Goal: Task Accomplishment & Management: Use online tool/utility

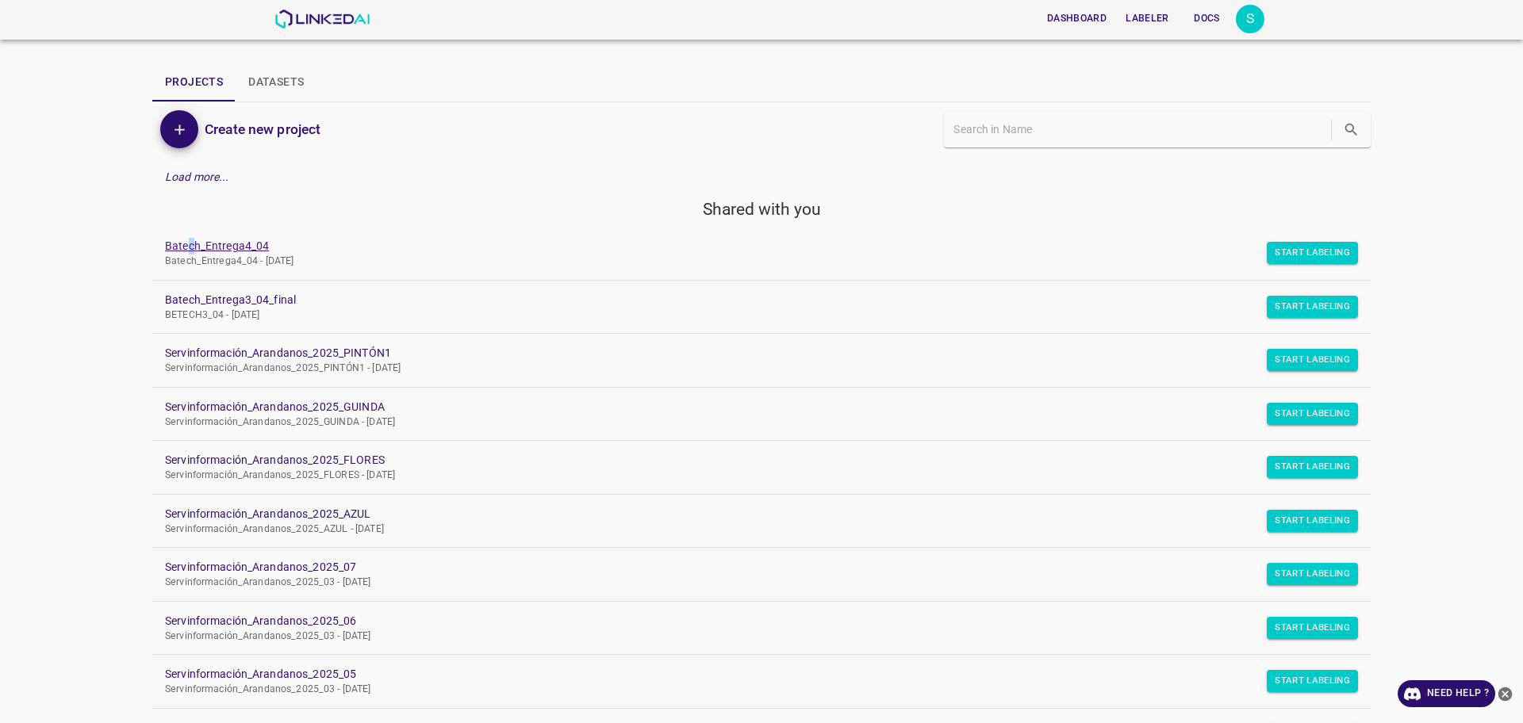
click at [190, 240] on link "Batech_Entrega4_04 Batech_Entrega4_04 - Mon Sep 08 2025" at bounding box center [761, 253] width 1218 height 53
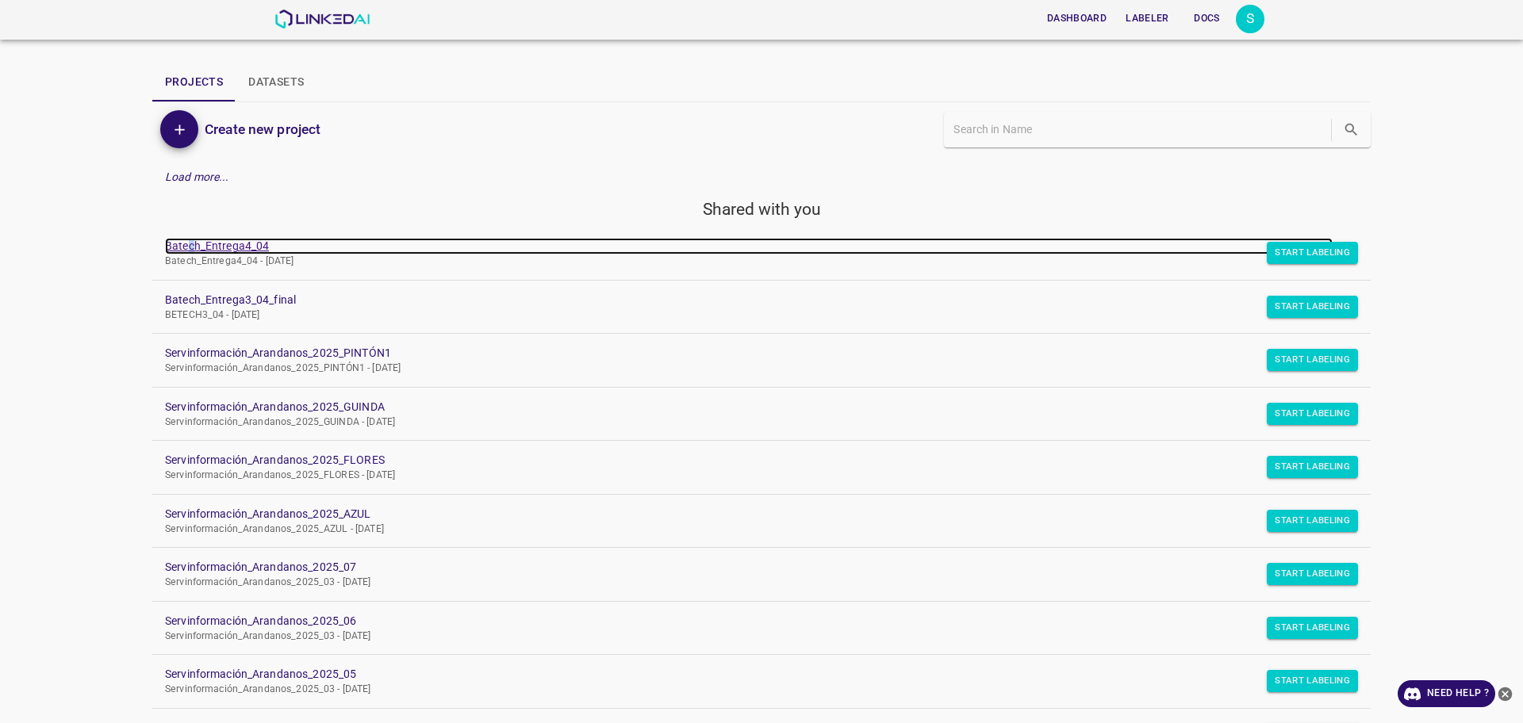
click at [190, 240] on link "Batech_Entrega4_04" at bounding box center [749, 246] width 1168 height 17
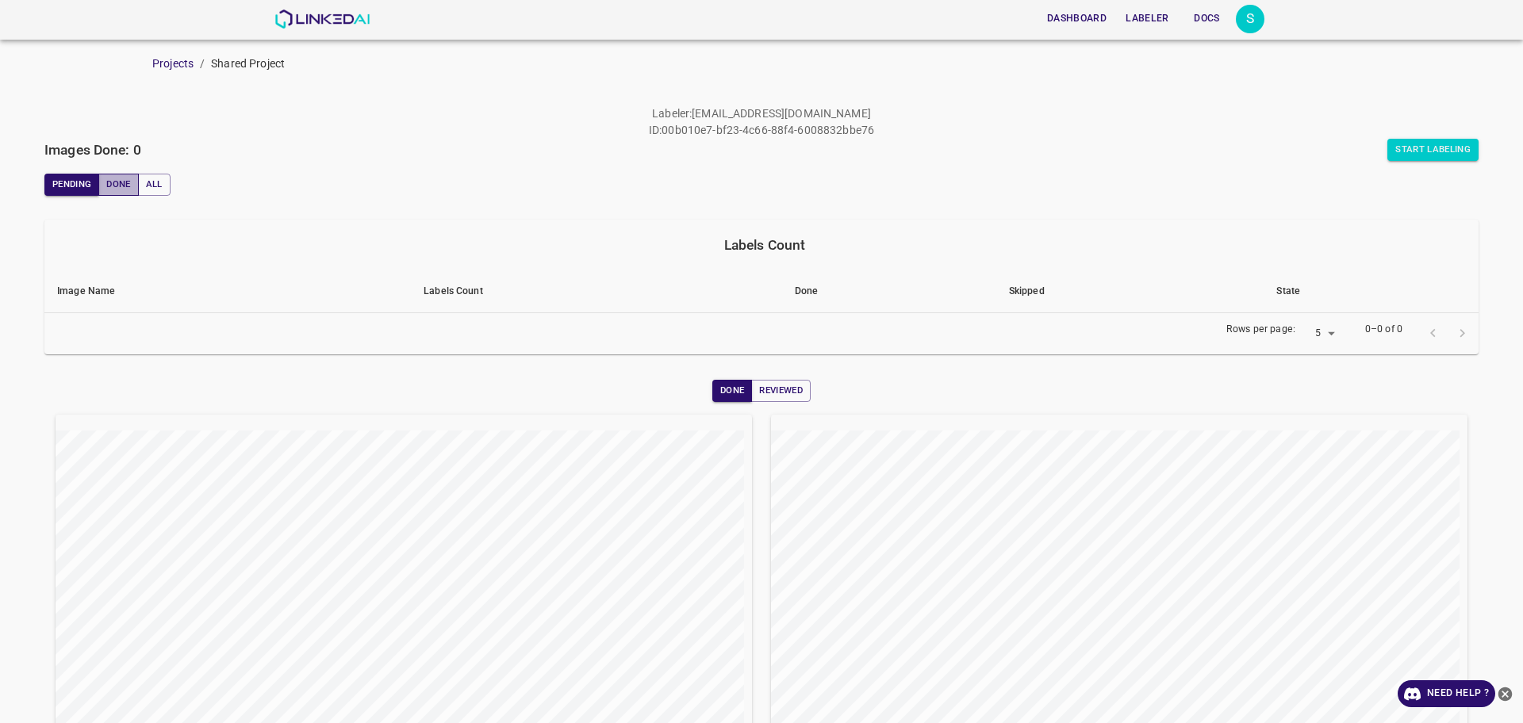
click at [124, 190] on button "Done" at bounding box center [118, 185] width 40 height 22
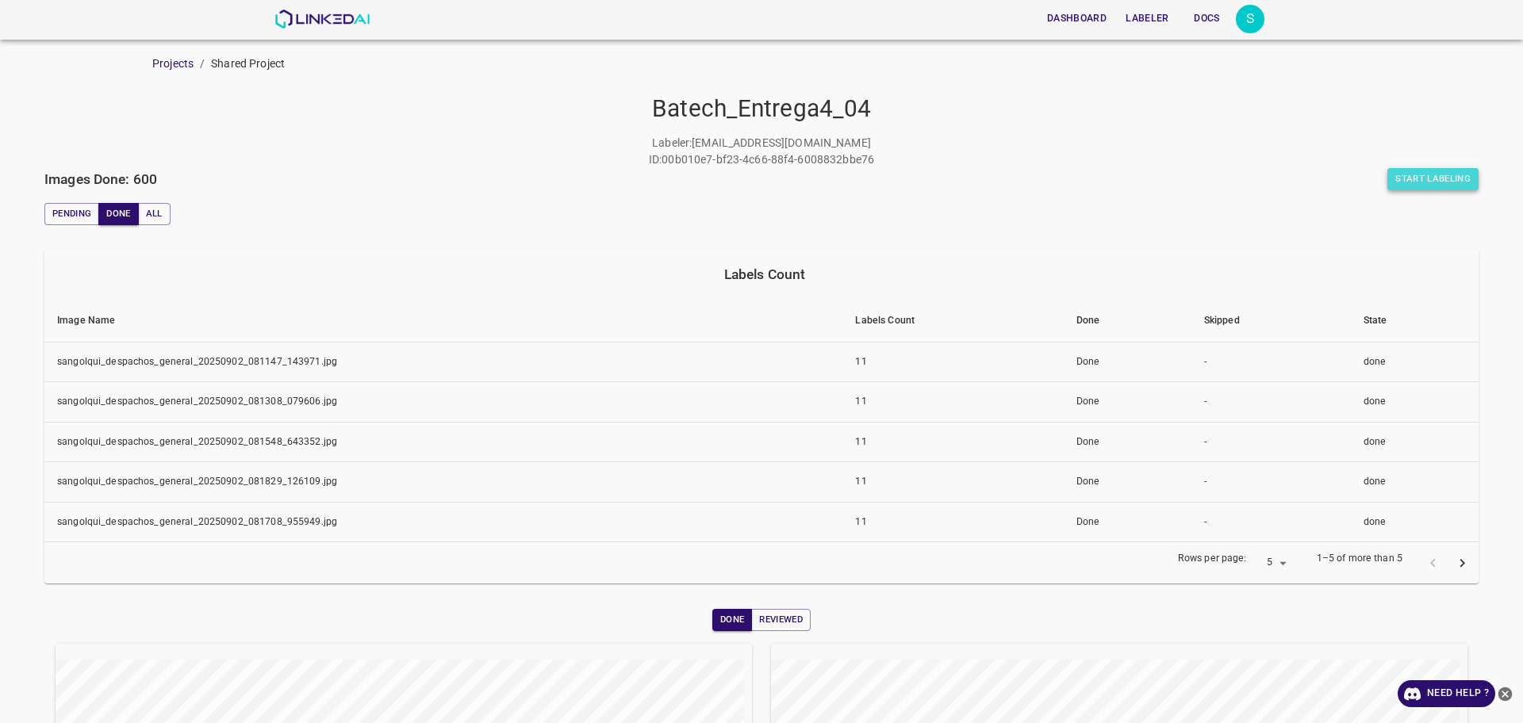
click at [1393, 181] on button "Start Labeling" at bounding box center [1432, 179] width 91 height 22
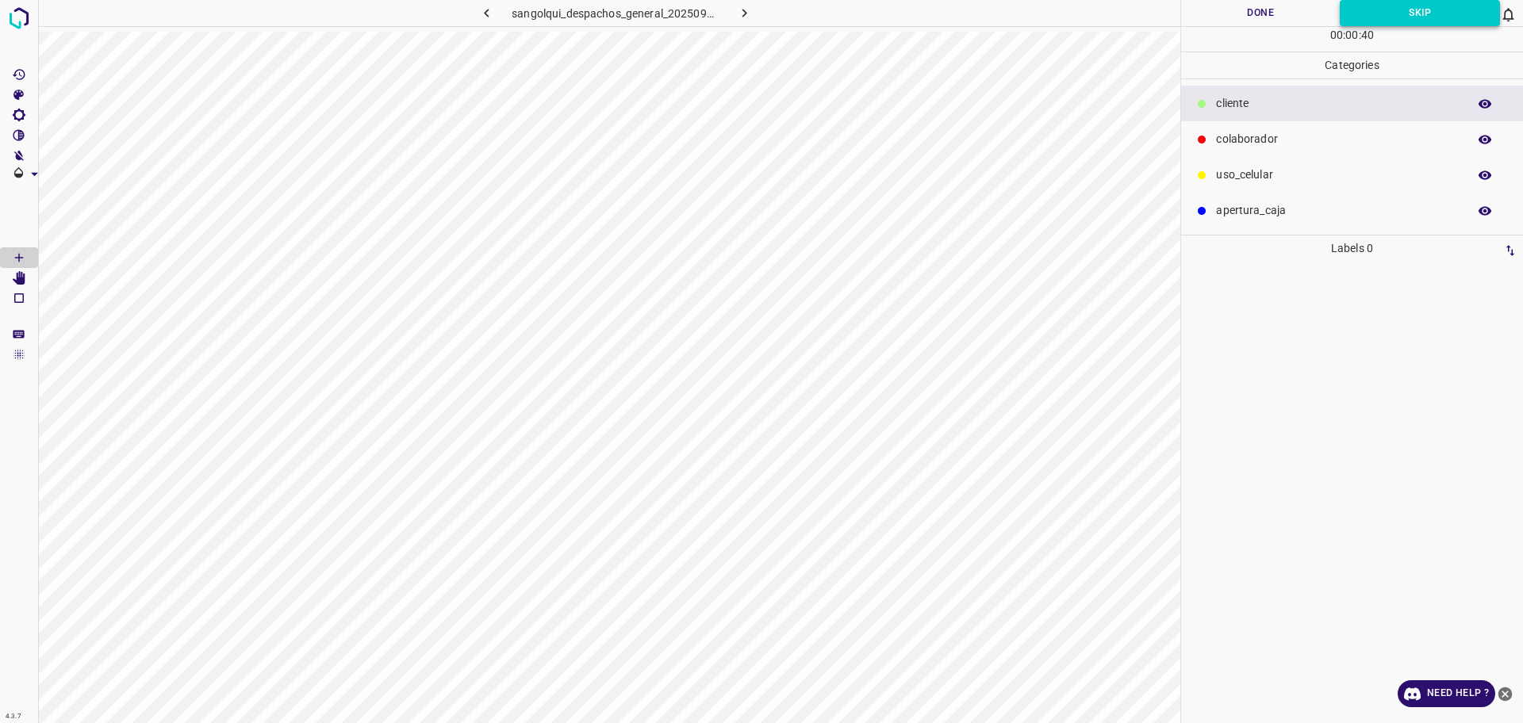
click at [1370, 6] on button "Skip" at bounding box center [1420, 13] width 160 height 26
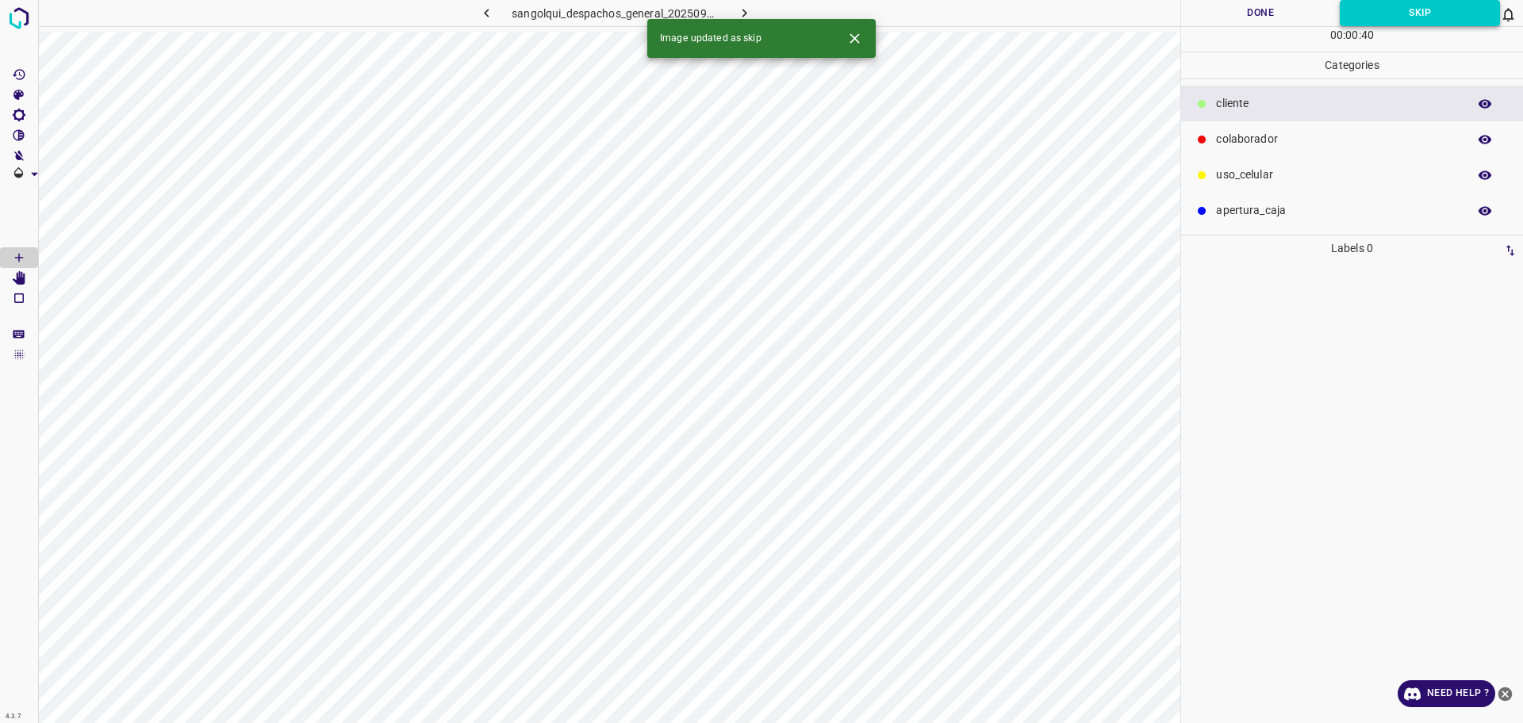
click at [1370, 6] on button "Skip" at bounding box center [1420, 13] width 160 height 26
click at [750, 8] on icon "button" at bounding box center [744, 13] width 17 height 17
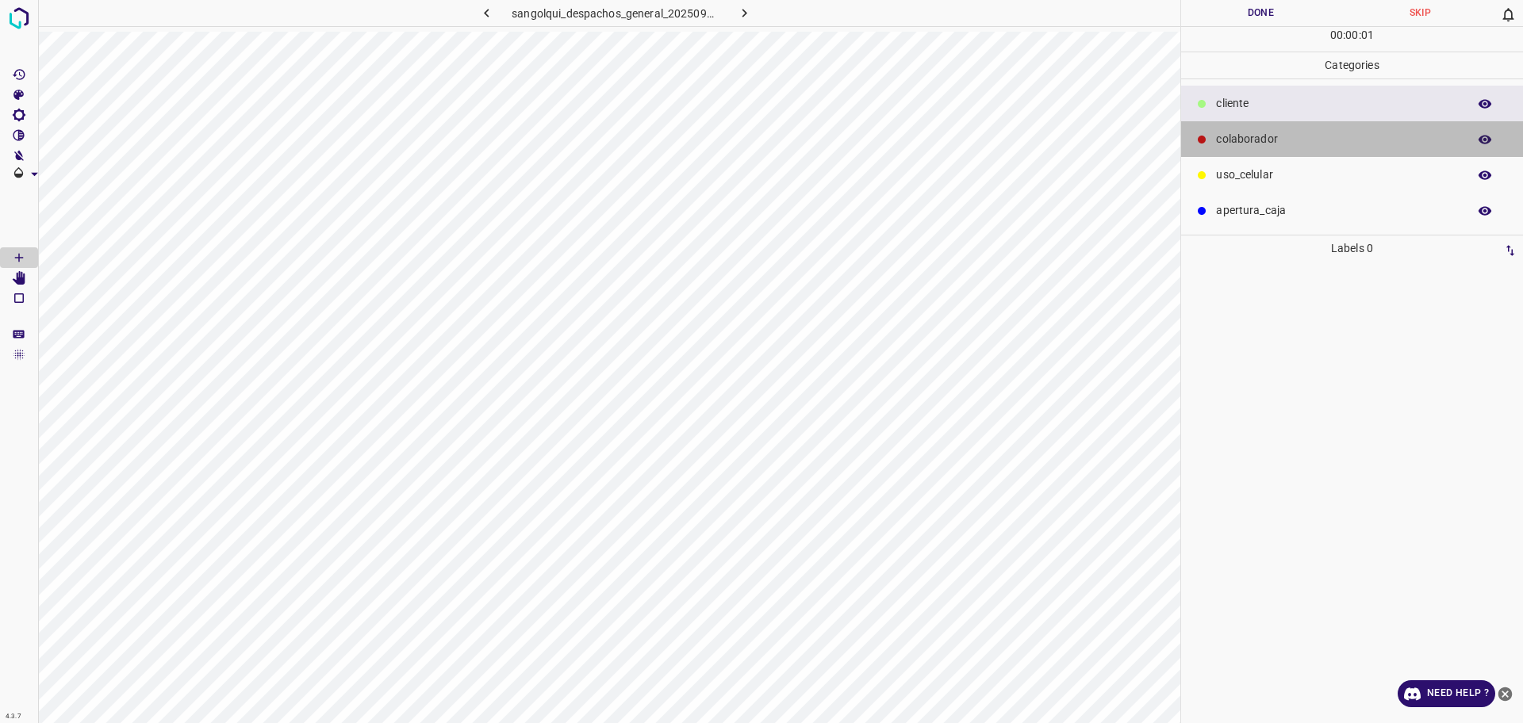
click at [1238, 145] on p "colaborador" at bounding box center [1337, 139] width 243 height 17
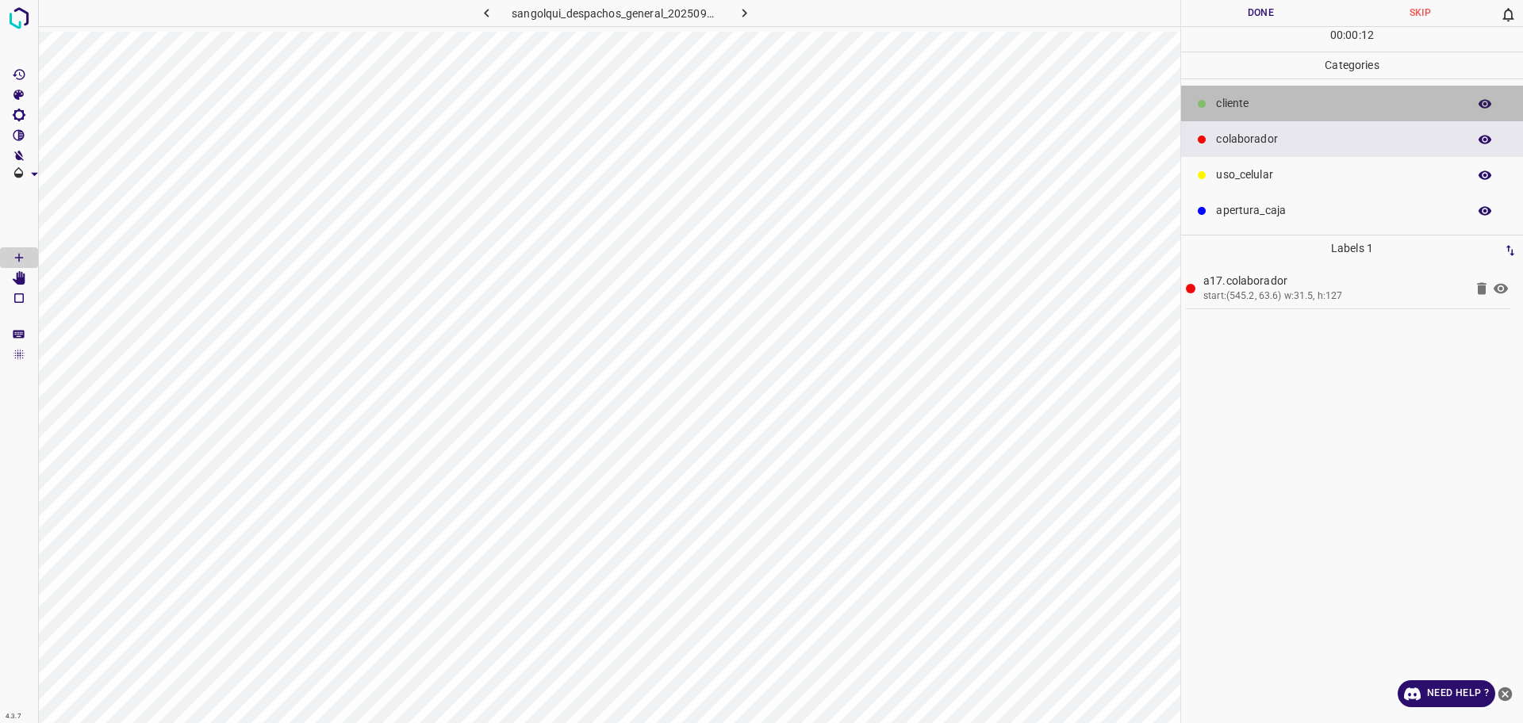
click at [1294, 112] on p "cliente" at bounding box center [1337, 103] width 243 height 17
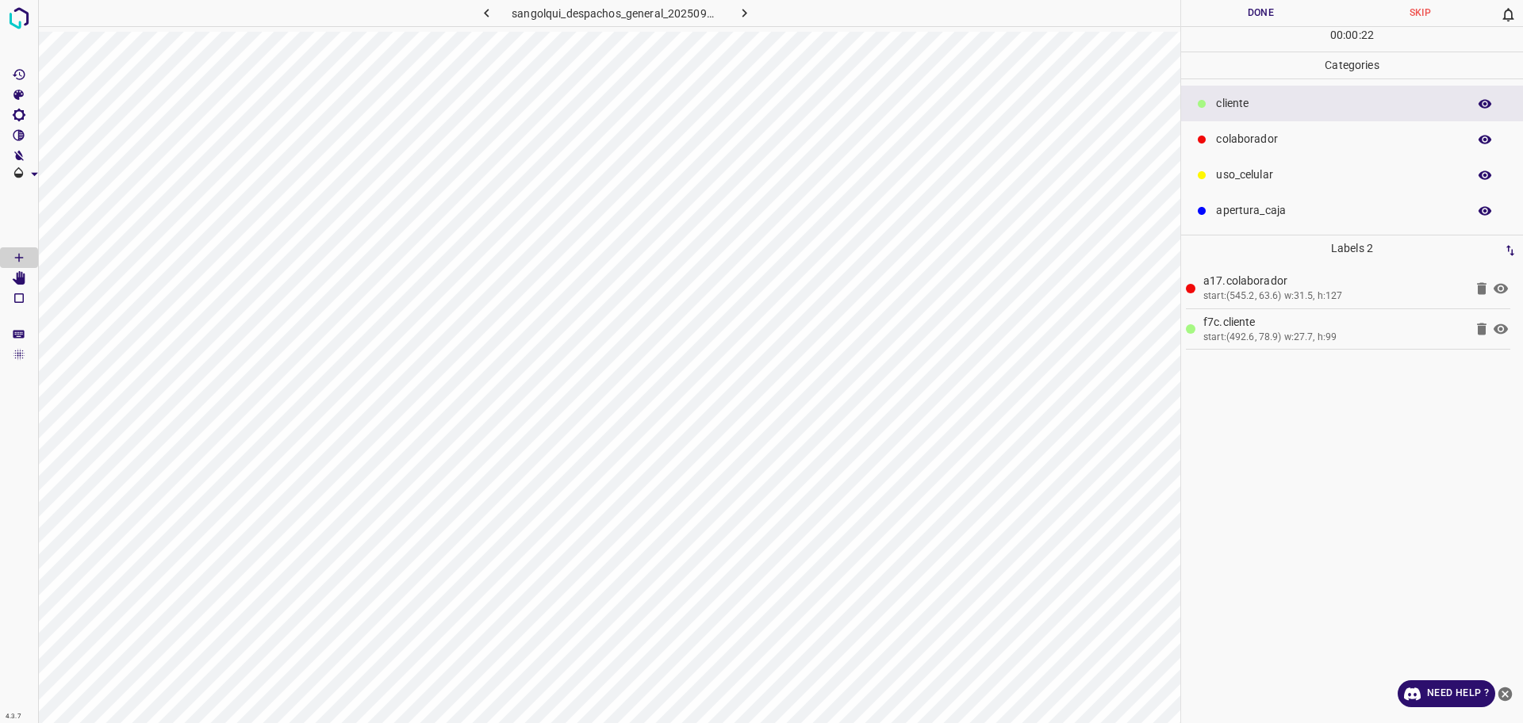
click at [1361, 173] on p "uso_celular" at bounding box center [1337, 175] width 243 height 17
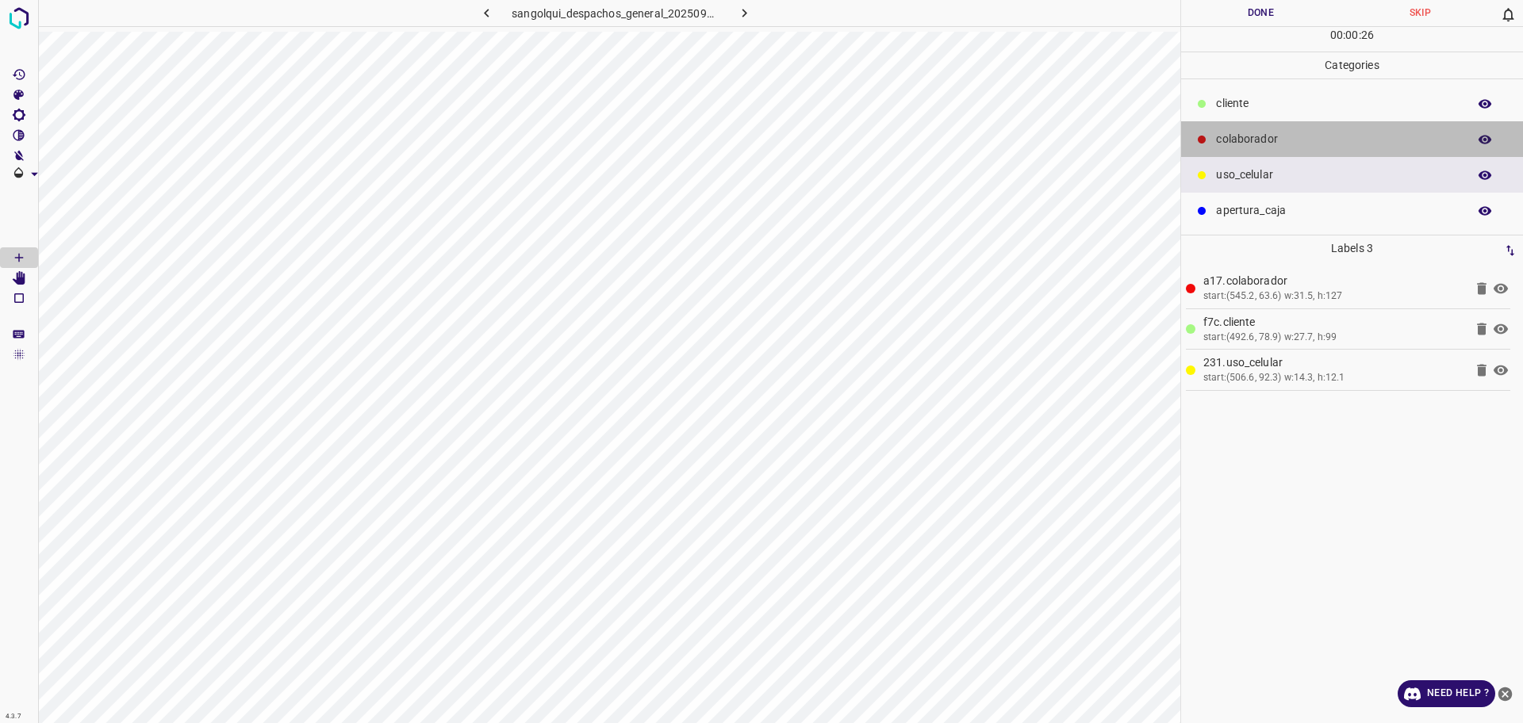
click at [1240, 139] on p "colaborador" at bounding box center [1337, 139] width 243 height 17
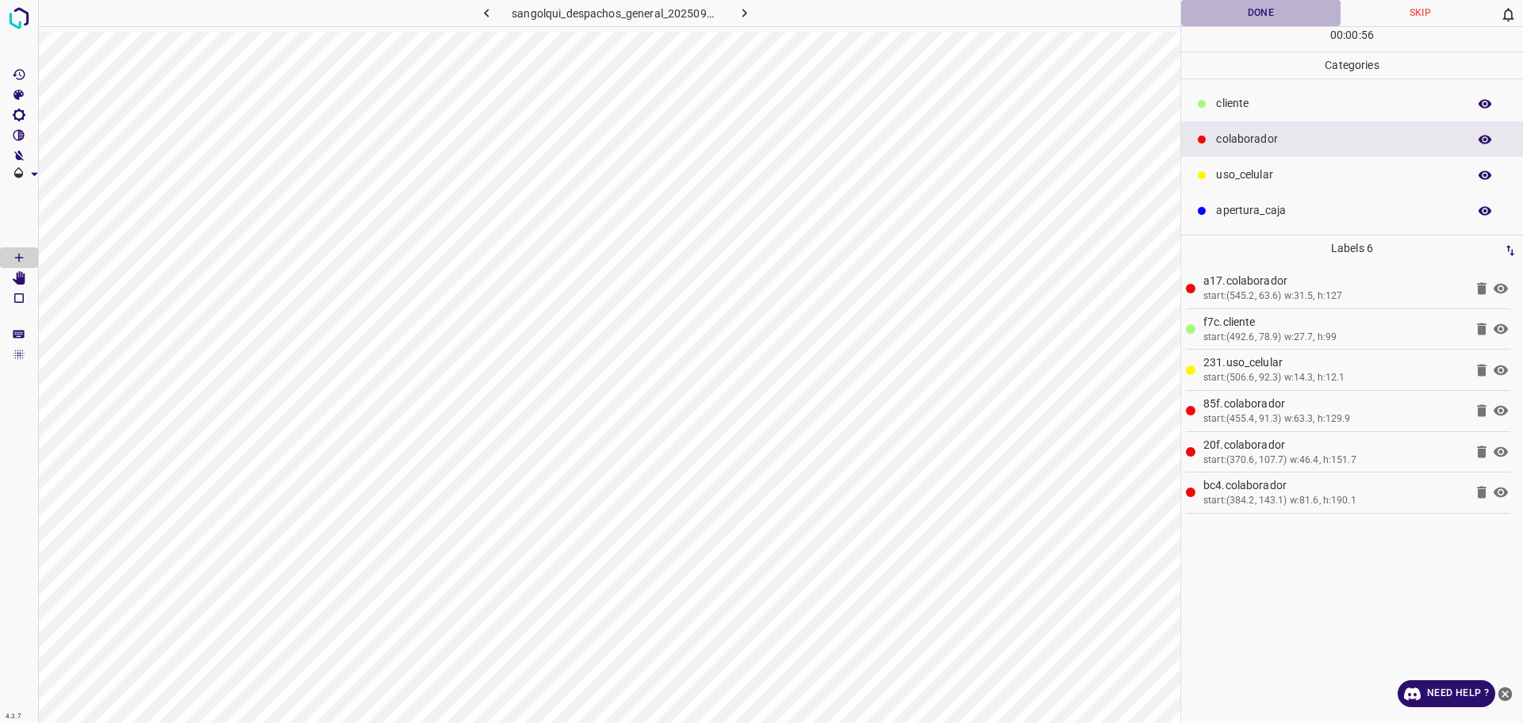
click at [1263, 17] on button "Done" at bounding box center [1260, 13] width 159 height 26
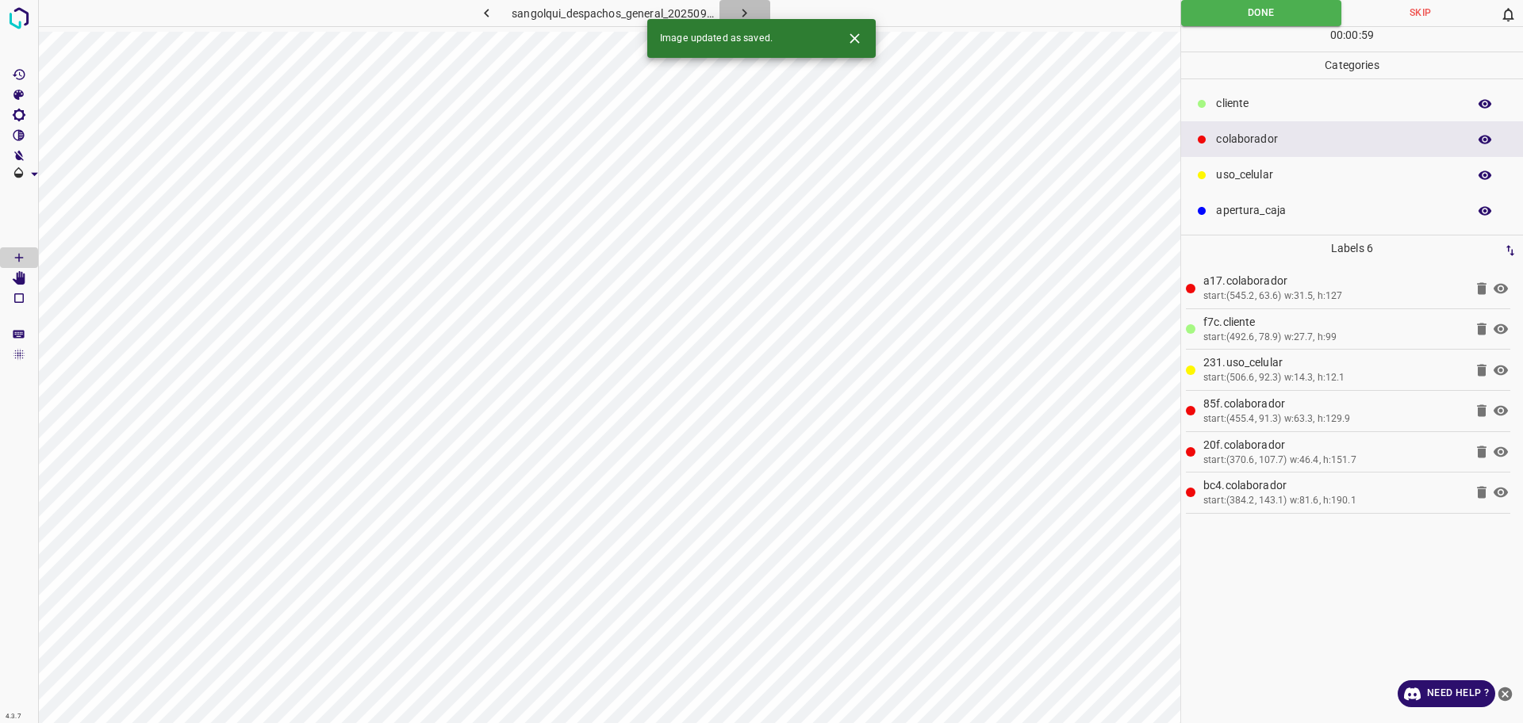
click at [752, 6] on icon "button" at bounding box center [744, 13] width 17 height 17
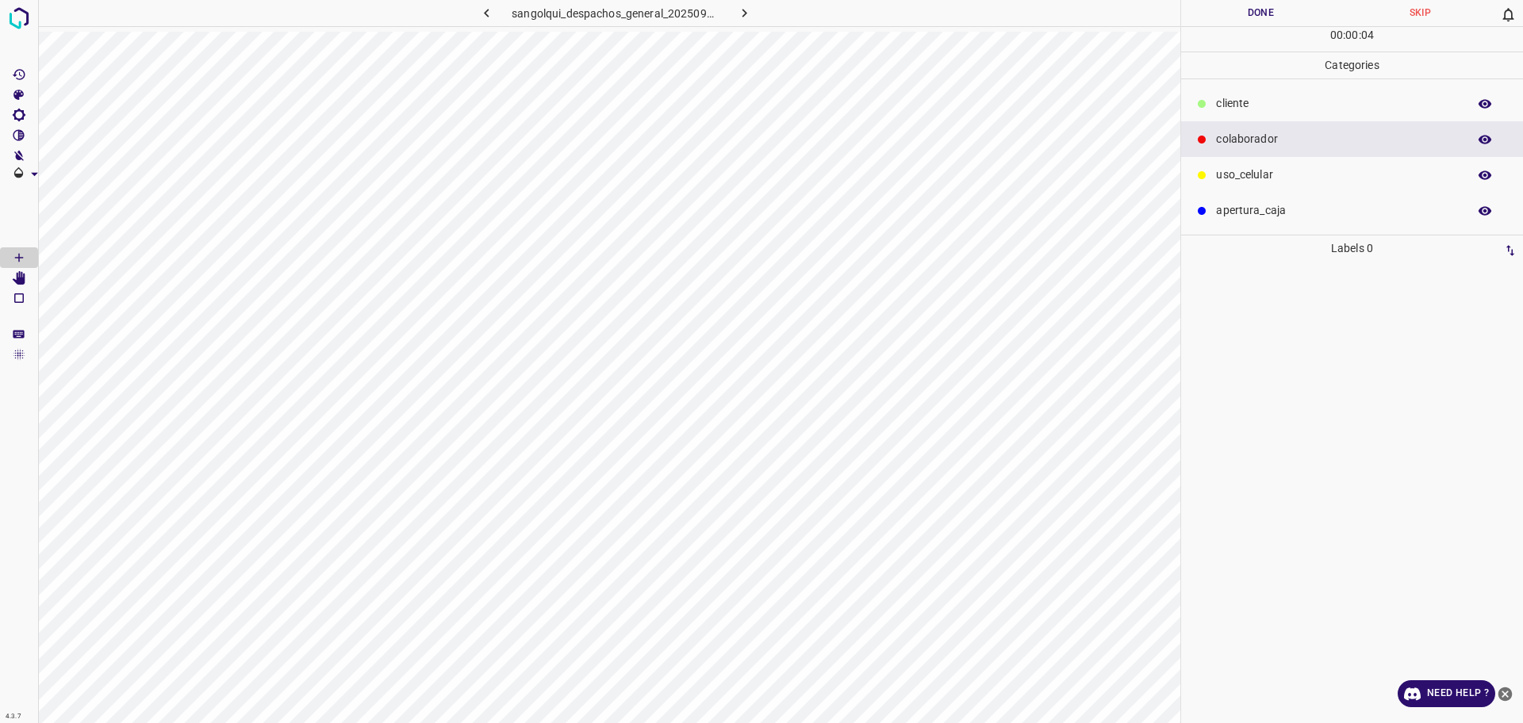
click at [1232, 103] on p "cliente" at bounding box center [1337, 103] width 243 height 17
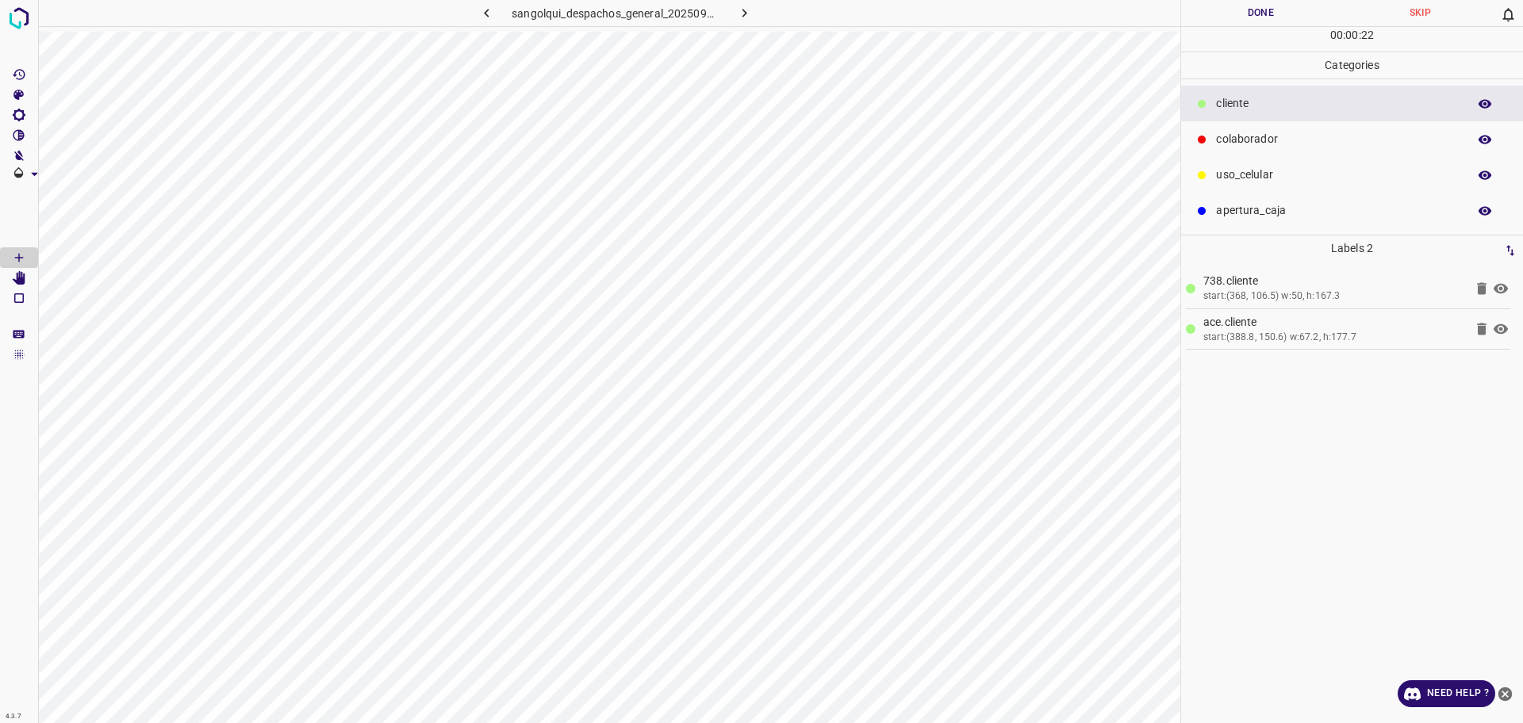
click at [1243, 186] on div "uso_celular" at bounding box center [1352, 175] width 342 height 36
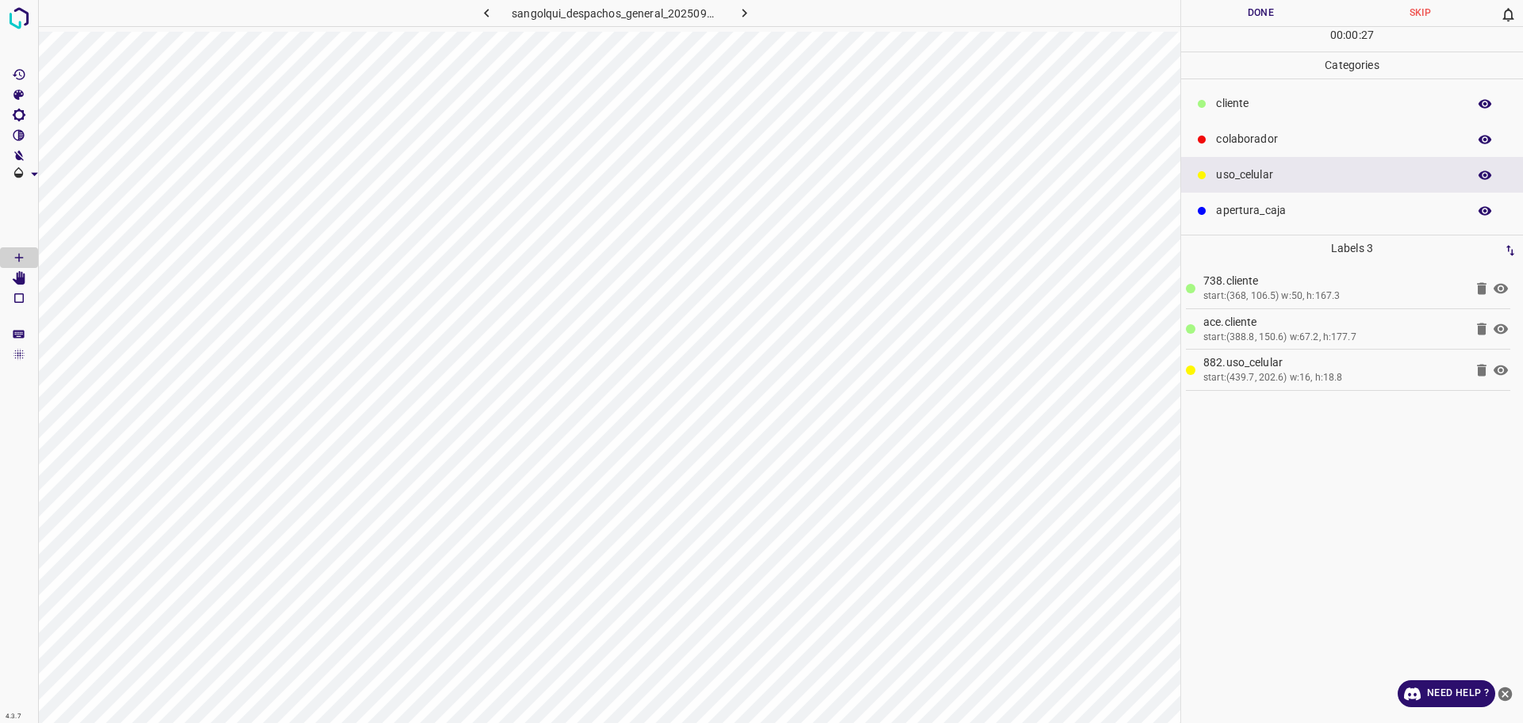
click at [1233, 104] on p "cliente" at bounding box center [1337, 103] width 243 height 17
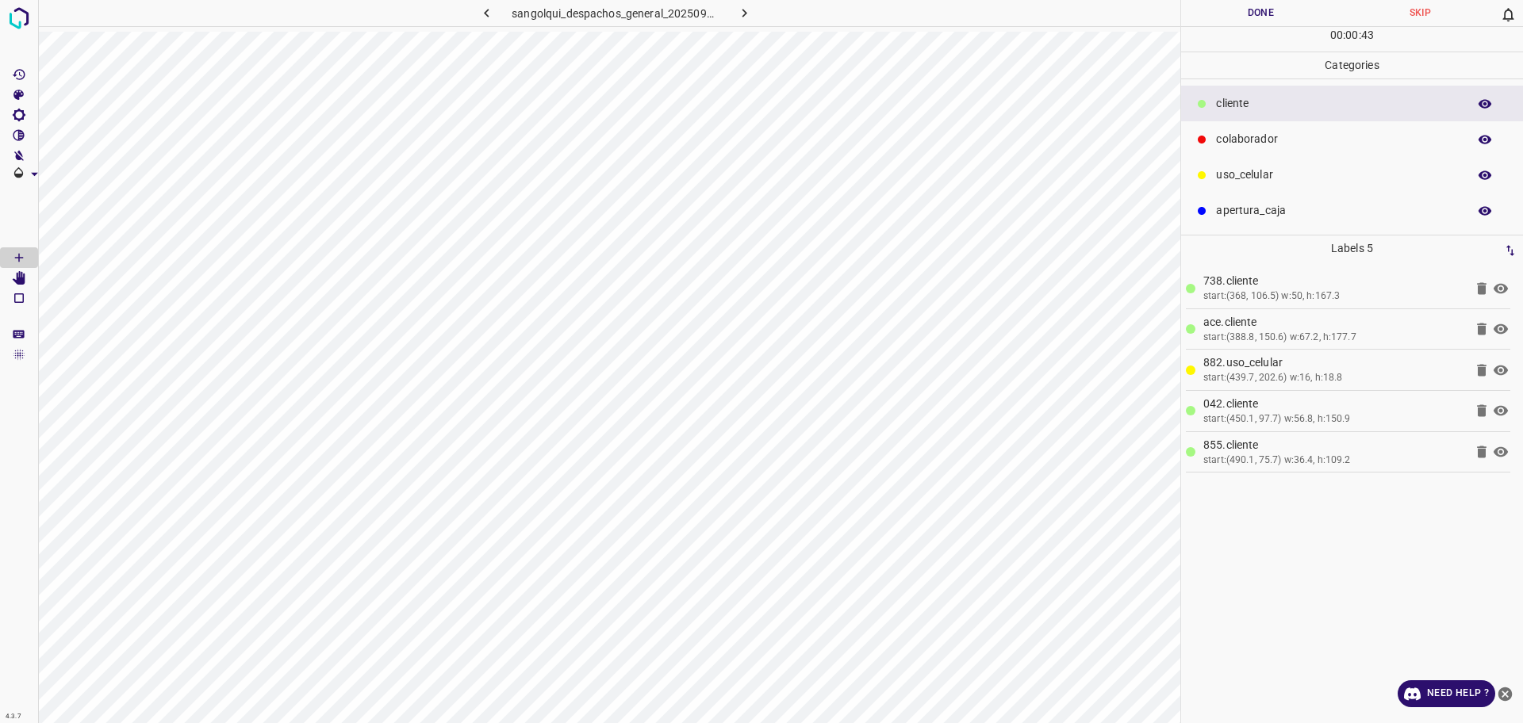
drag, startPoint x: 1255, startPoint y: 165, endPoint x: 1234, endPoint y: 181, distance: 26.0
click at [1255, 166] on div "uso_celular" at bounding box center [1352, 175] width 342 height 36
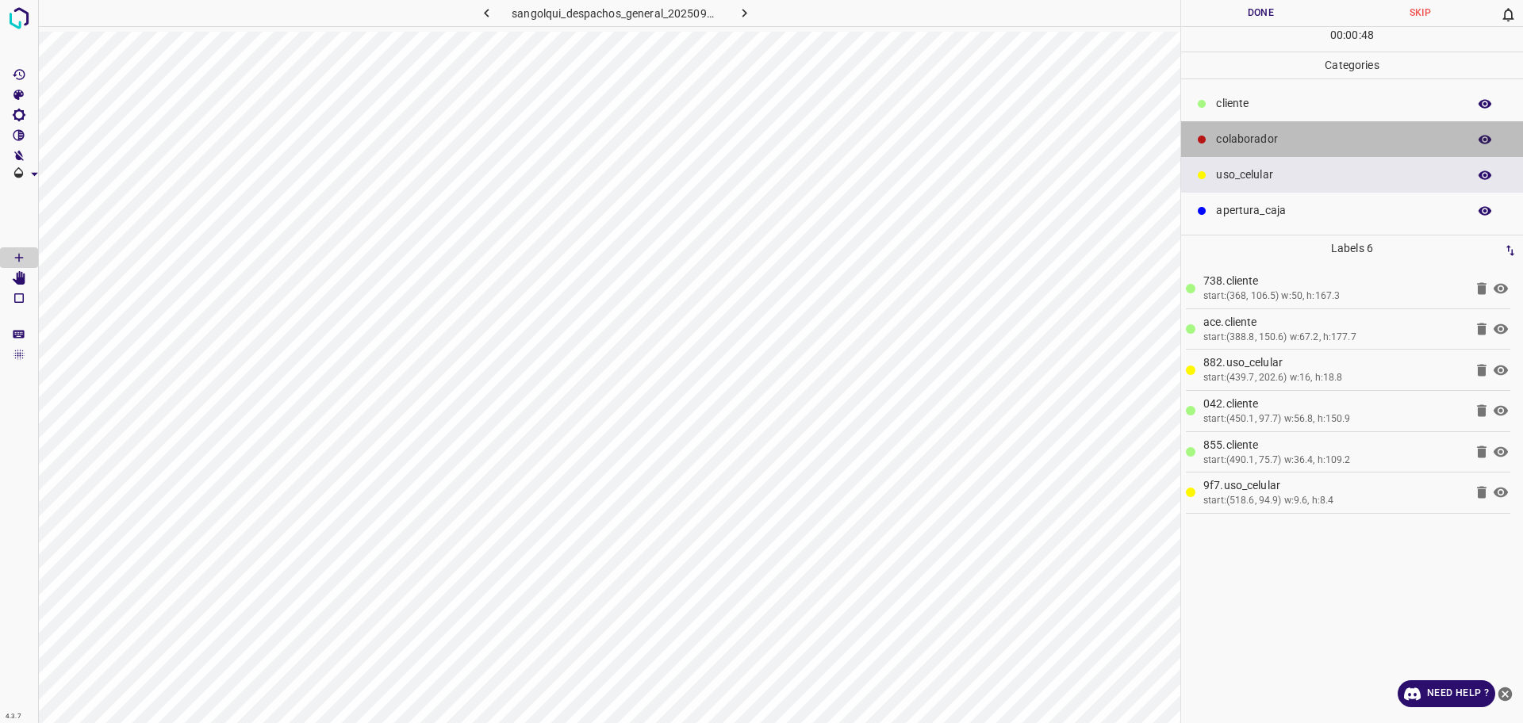
click at [1220, 139] on p "colaborador" at bounding box center [1337, 139] width 243 height 17
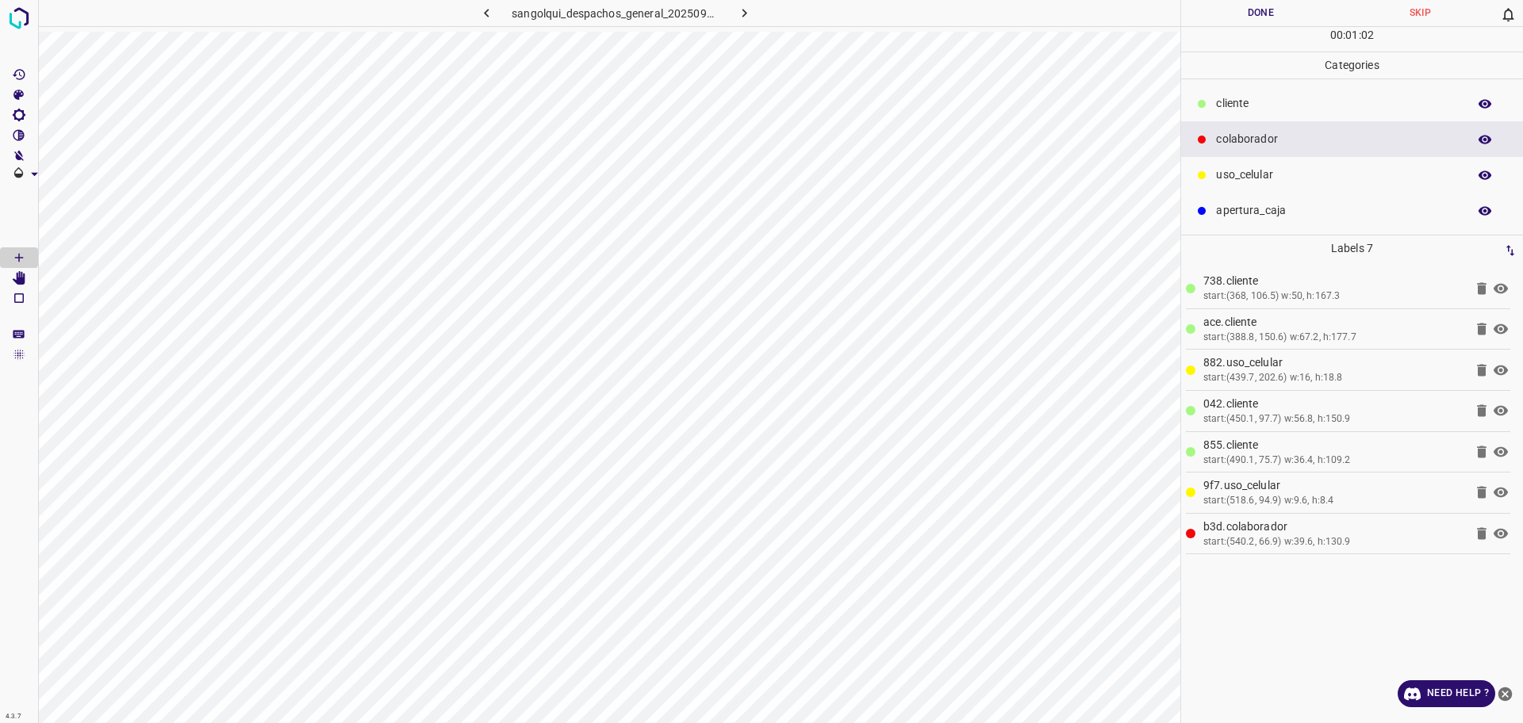
click at [1230, 102] on p "cliente" at bounding box center [1337, 103] width 243 height 17
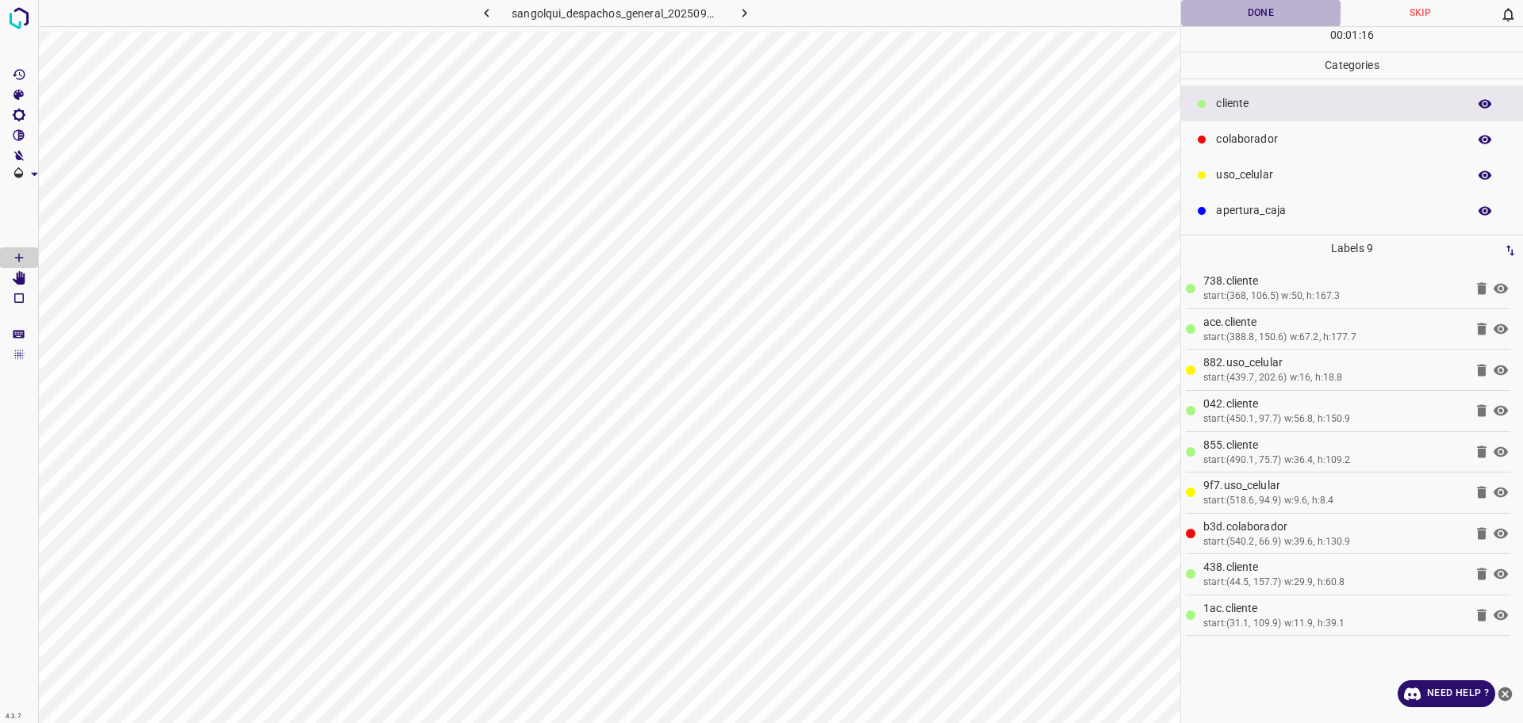
click at [1241, 22] on button "Done" at bounding box center [1260, 13] width 159 height 26
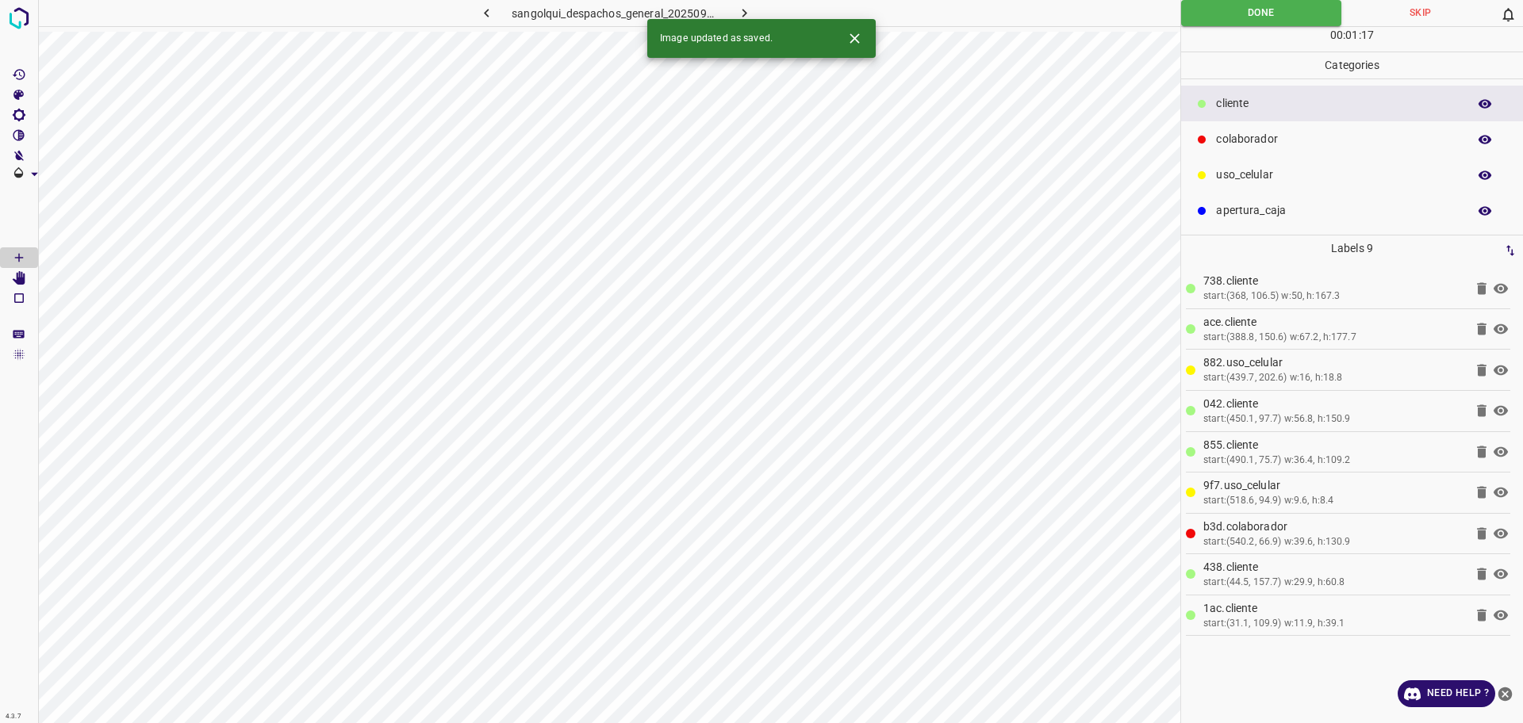
click at [742, 10] on icon "button" at bounding box center [744, 13] width 17 height 17
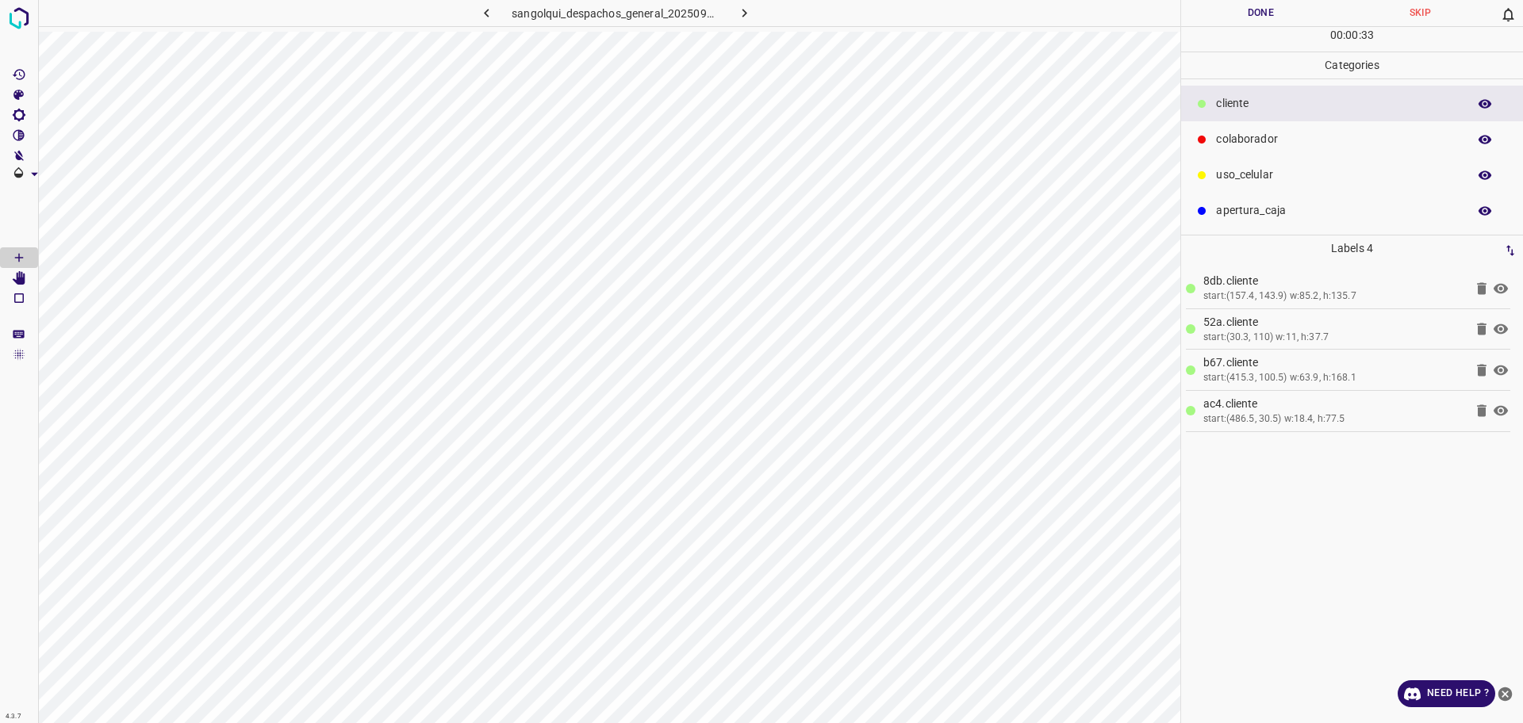
drag, startPoint x: 1217, startPoint y: 132, endPoint x: 1194, endPoint y: 138, distance: 23.7
click at [1219, 132] on p "colaborador" at bounding box center [1337, 139] width 243 height 17
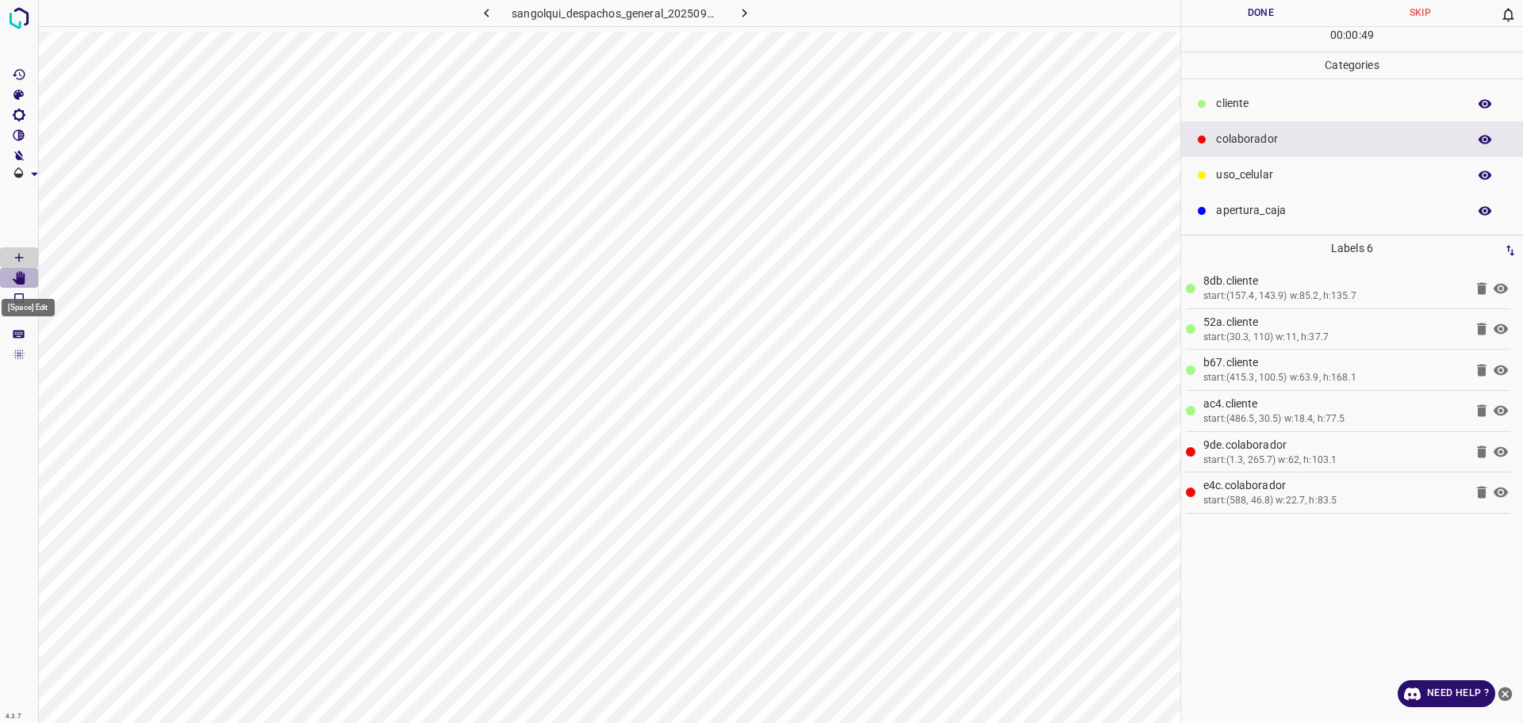
click at [20, 274] on icon "[Space] Edit" at bounding box center [19, 278] width 13 height 14
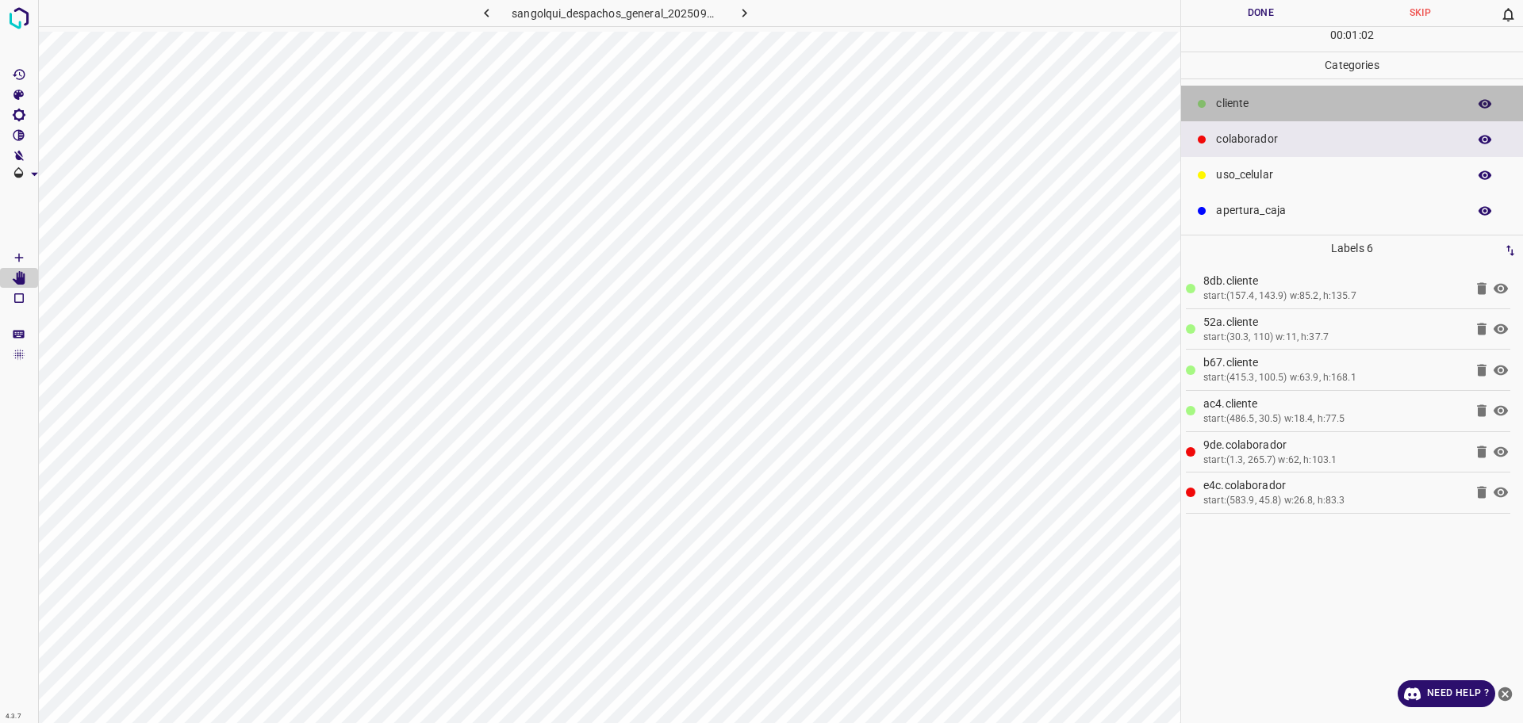
click at [1291, 88] on div "cliente" at bounding box center [1352, 104] width 342 height 36
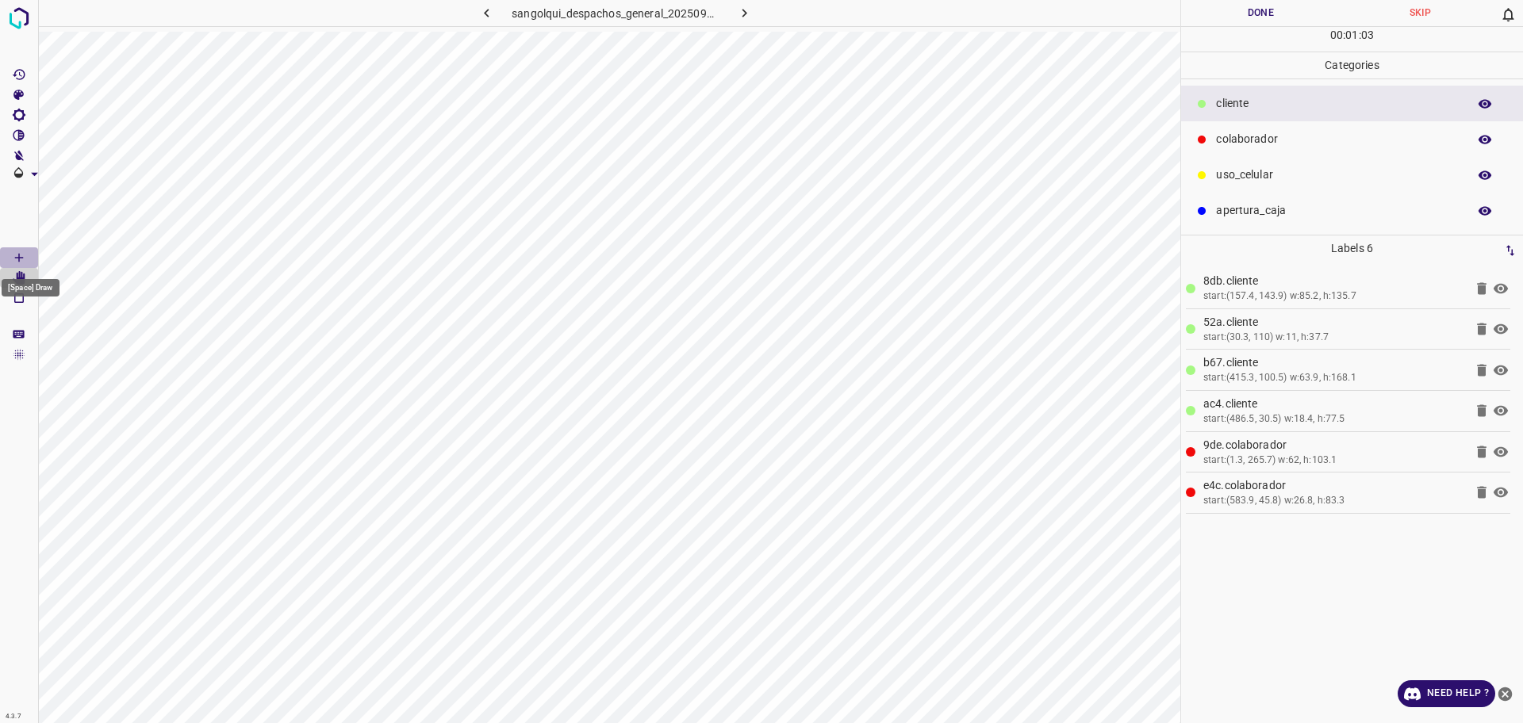
click at [12, 251] on icon "[Space] Draw" at bounding box center [19, 258] width 14 height 14
click at [1237, 10] on button "Done" at bounding box center [1260, 13] width 159 height 26
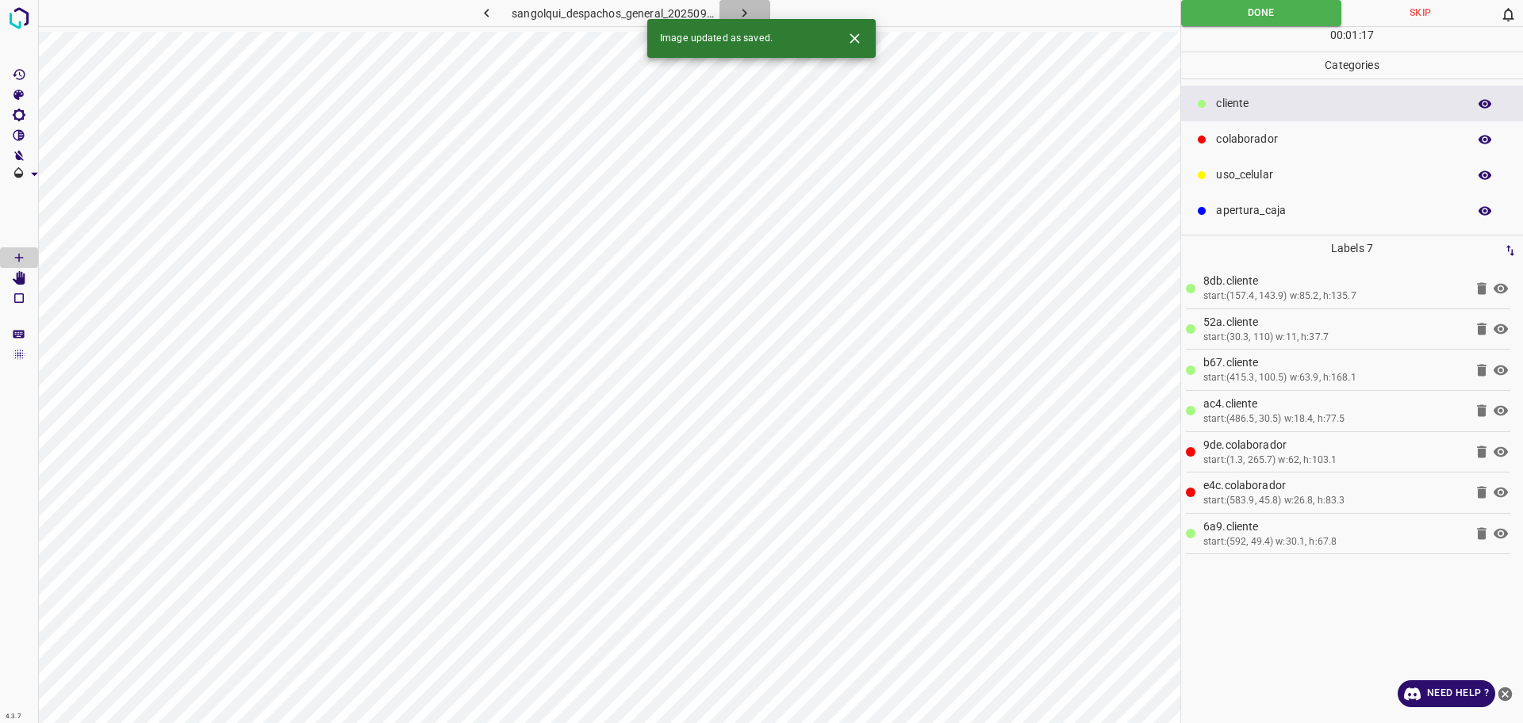
click at [738, 15] on icon "button" at bounding box center [744, 13] width 17 height 17
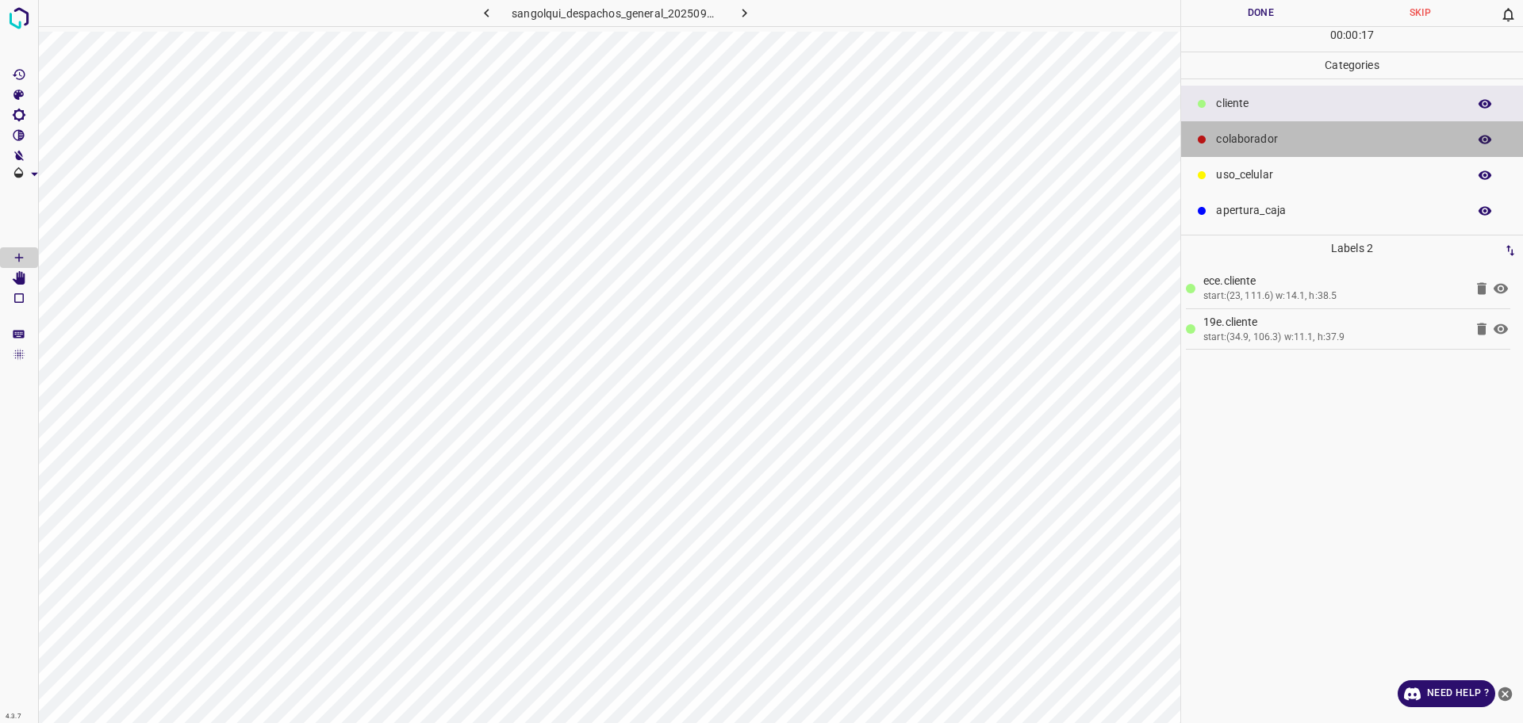
click at [1298, 155] on div "colaborador" at bounding box center [1352, 139] width 342 height 36
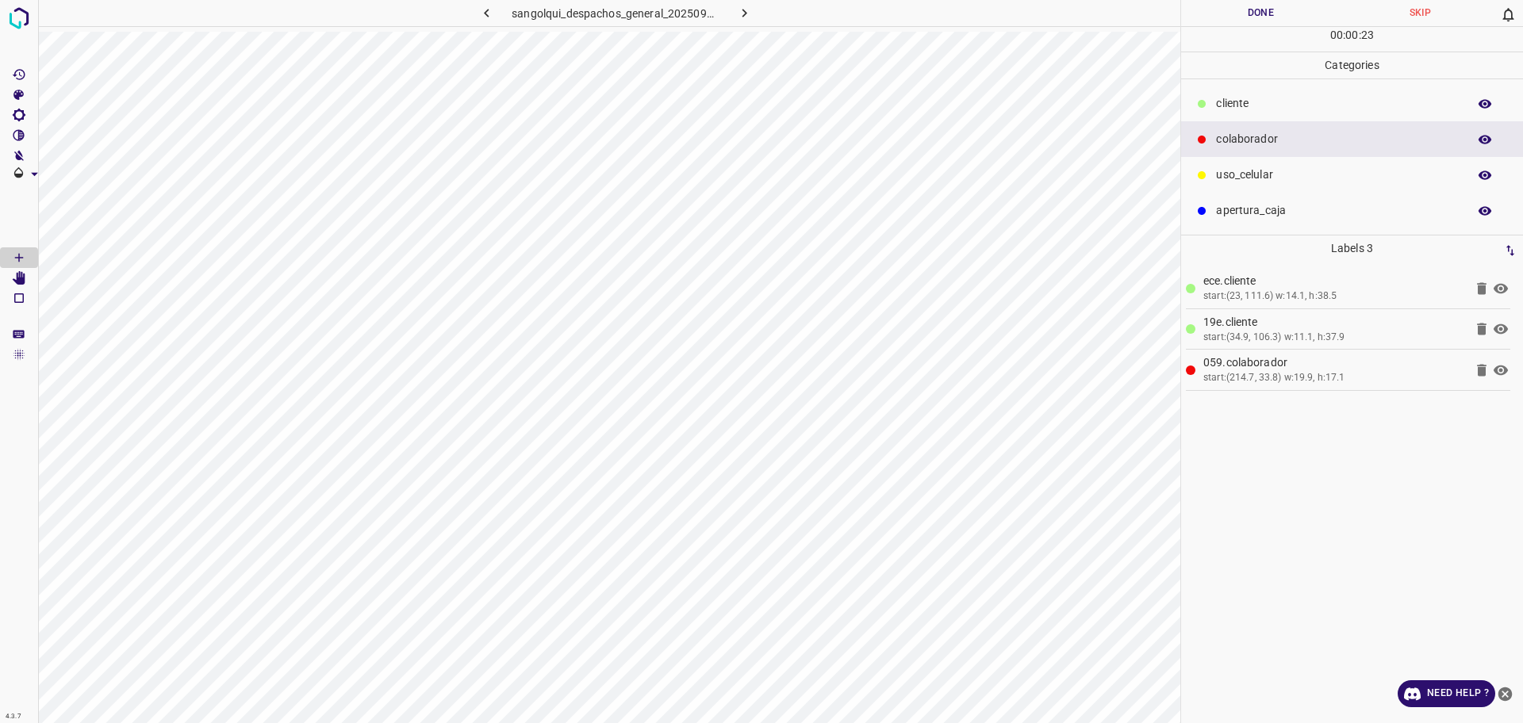
click at [1277, 113] on div "cliente" at bounding box center [1352, 104] width 342 height 36
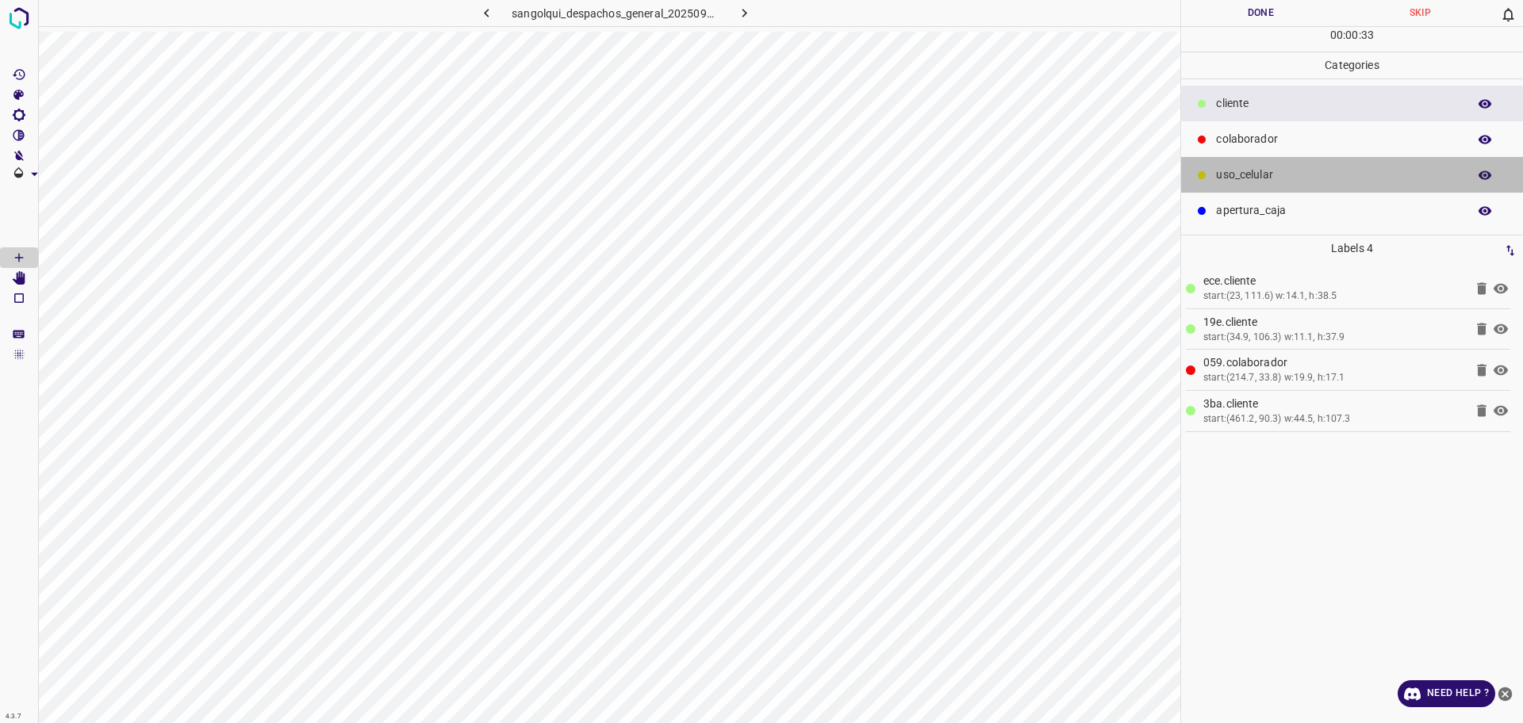
click at [1238, 176] on p "uso_celular" at bounding box center [1337, 175] width 243 height 17
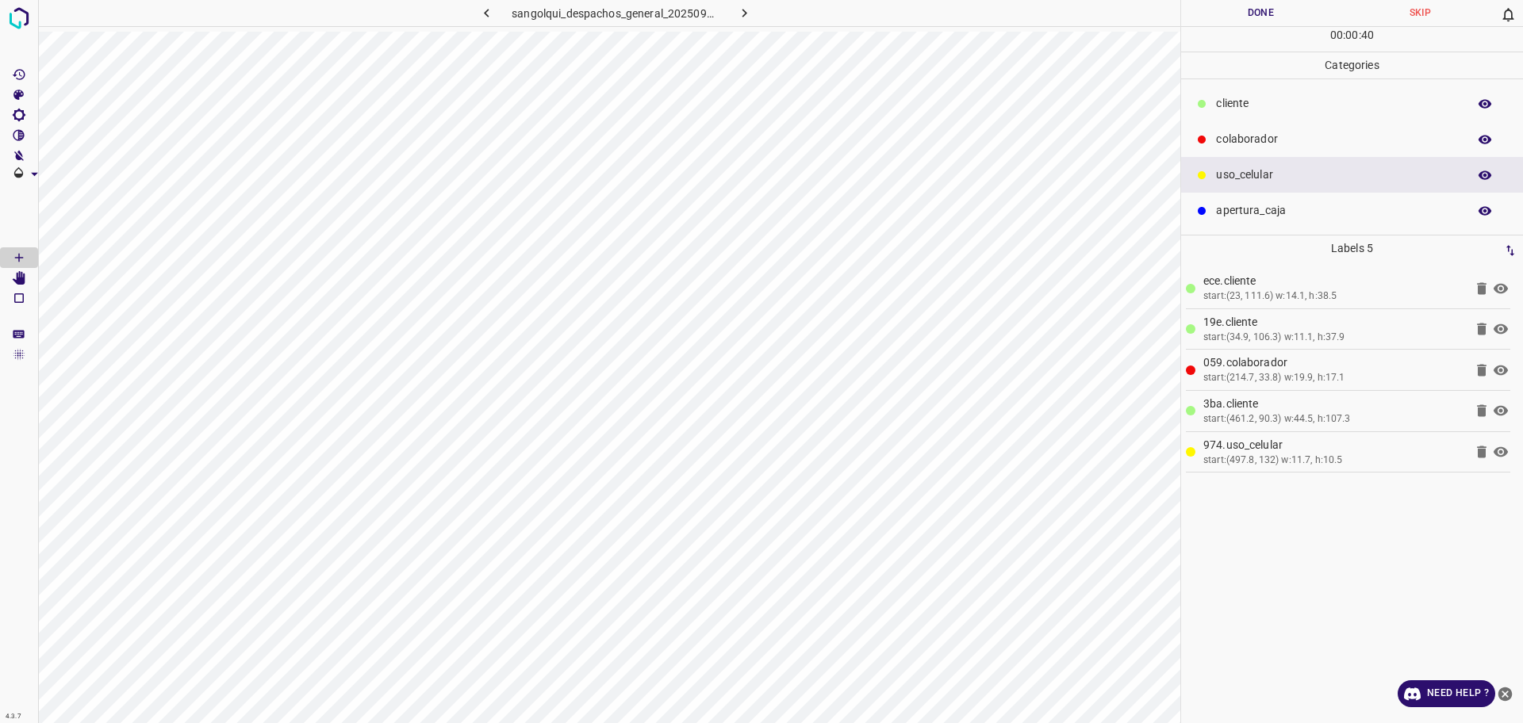
click at [1281, 107] on p "cliente" at bounding box center [1337, 103] width 243 height 17
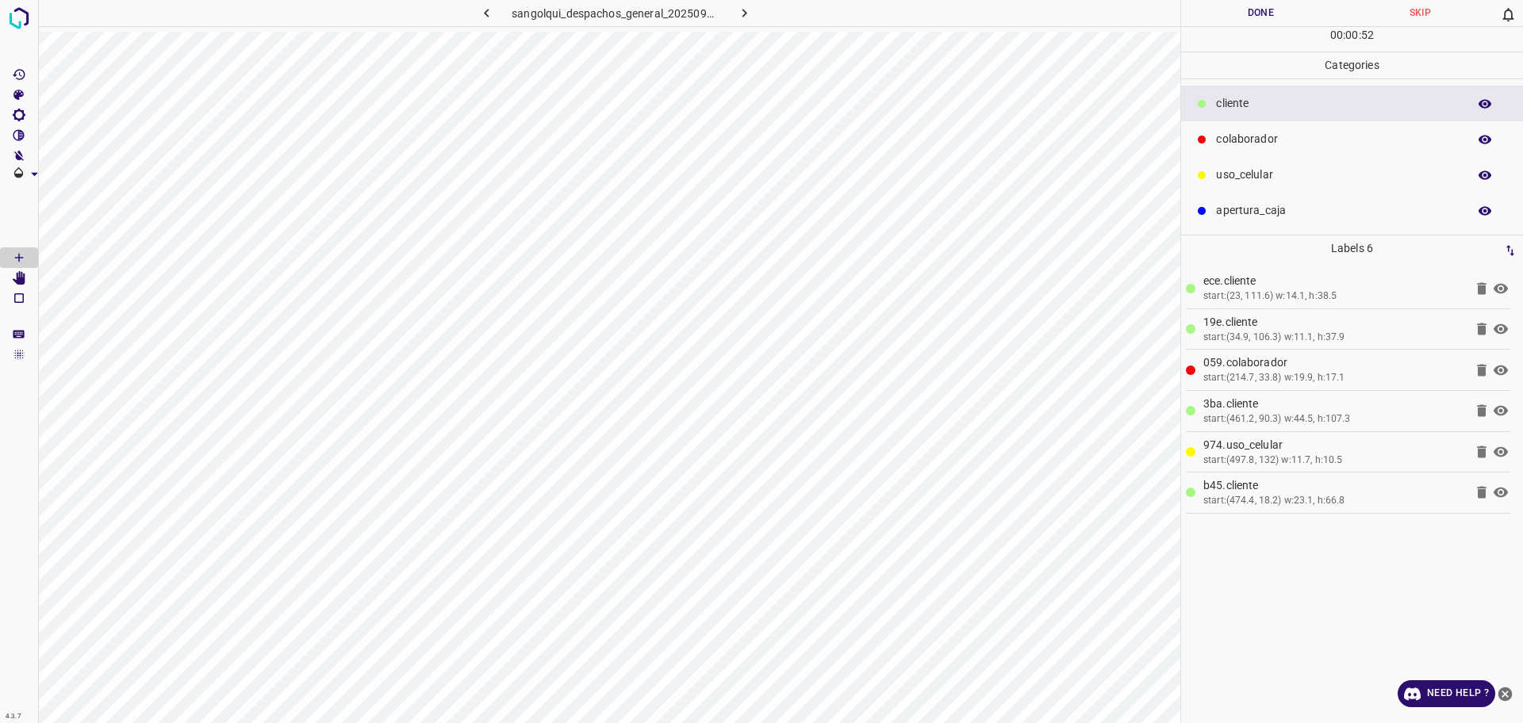
click at [1210, 22] on button "Done" at bounding box center [1260, 13] width 159 height 26
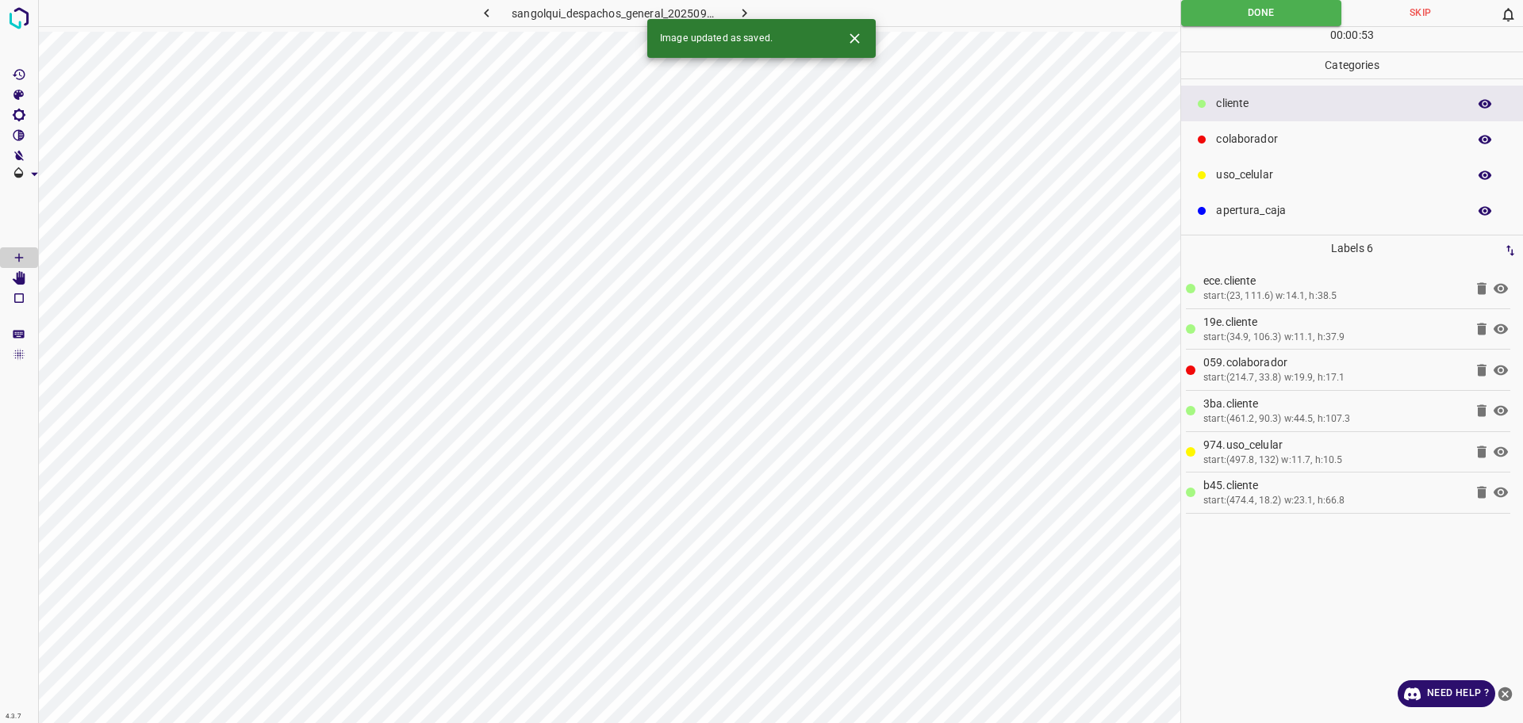
click at [744, 11] on icon "button" at bounding box center [744, 13] width 5 height 9
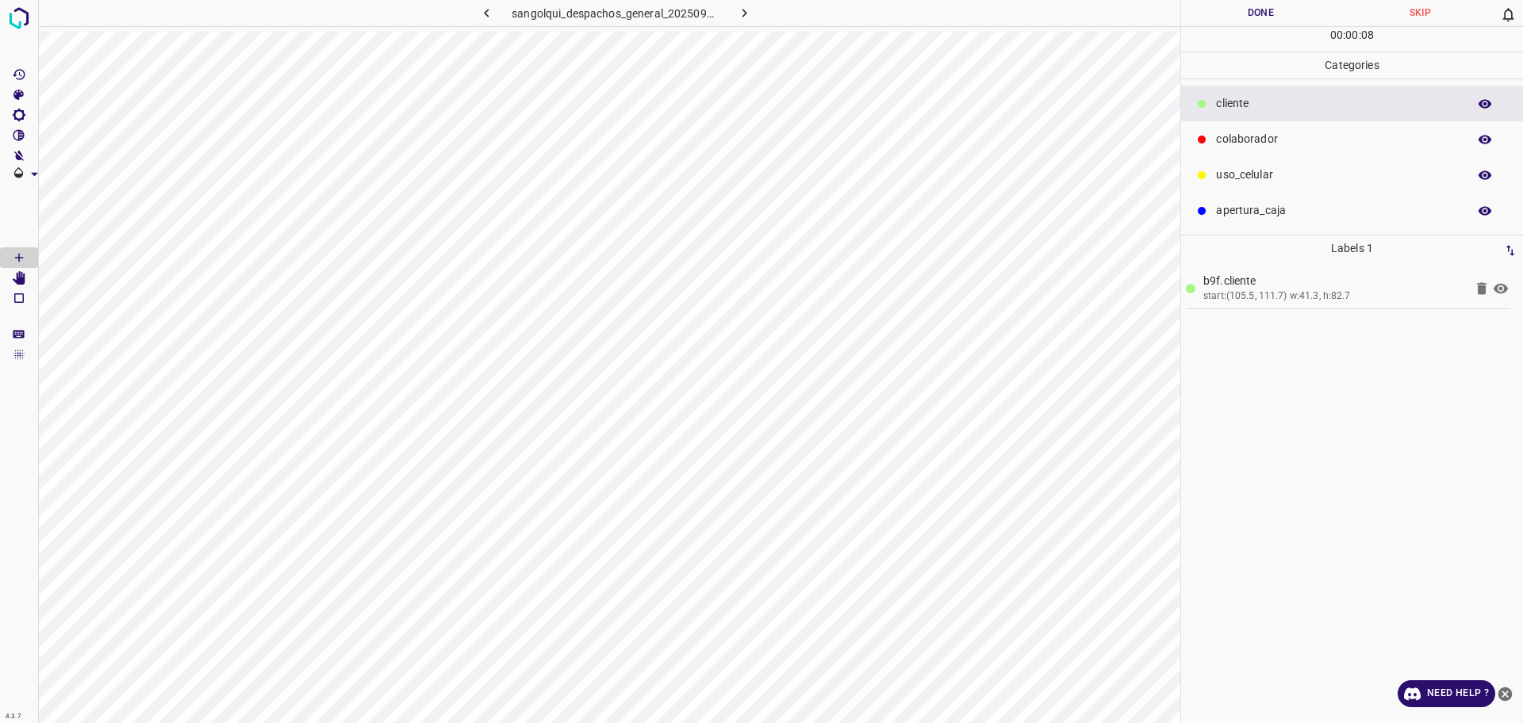
click at [1279, 146] on p "colaborador" at bounding box center [1337, 139] width 243 height 17
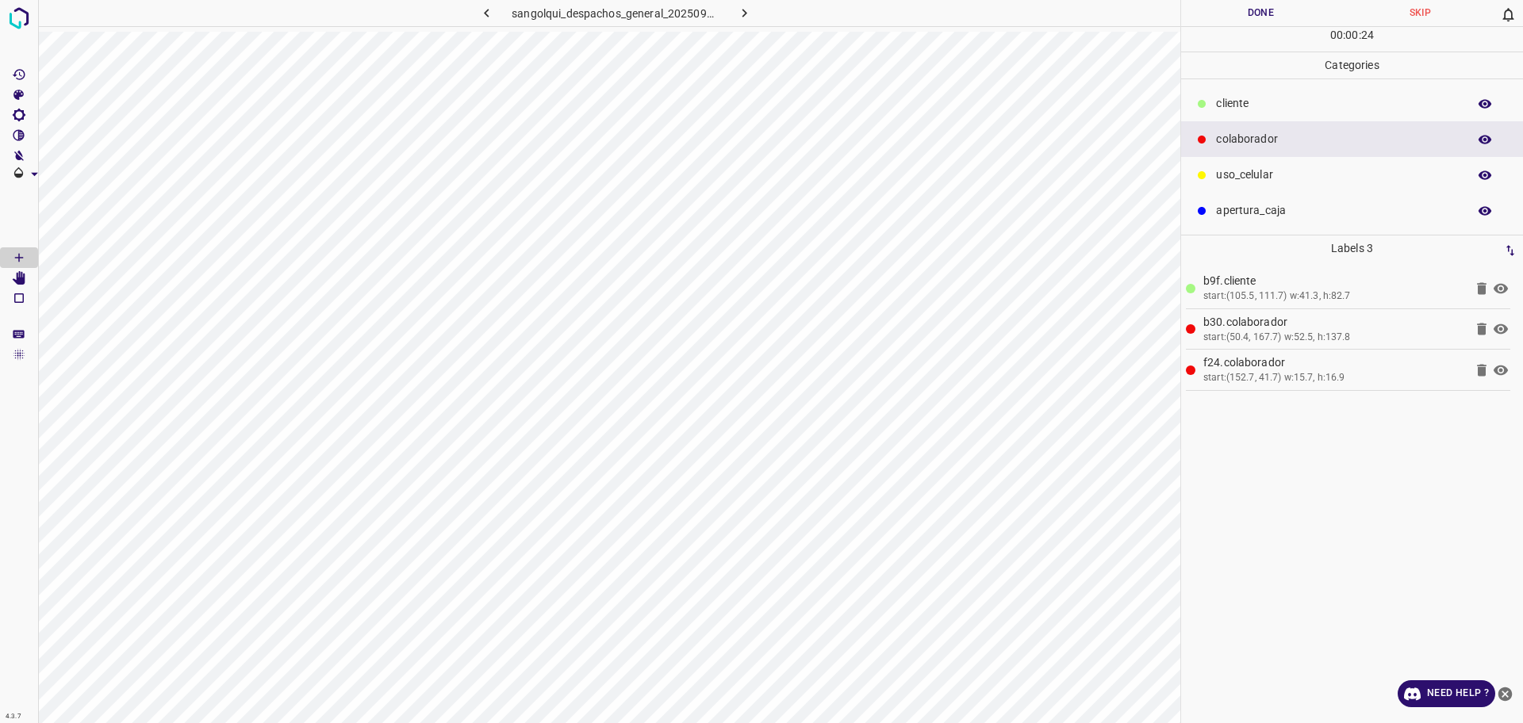
click at [1237, 113] on div "cliente" at bounding box center [1352, 104] width 342 height 36
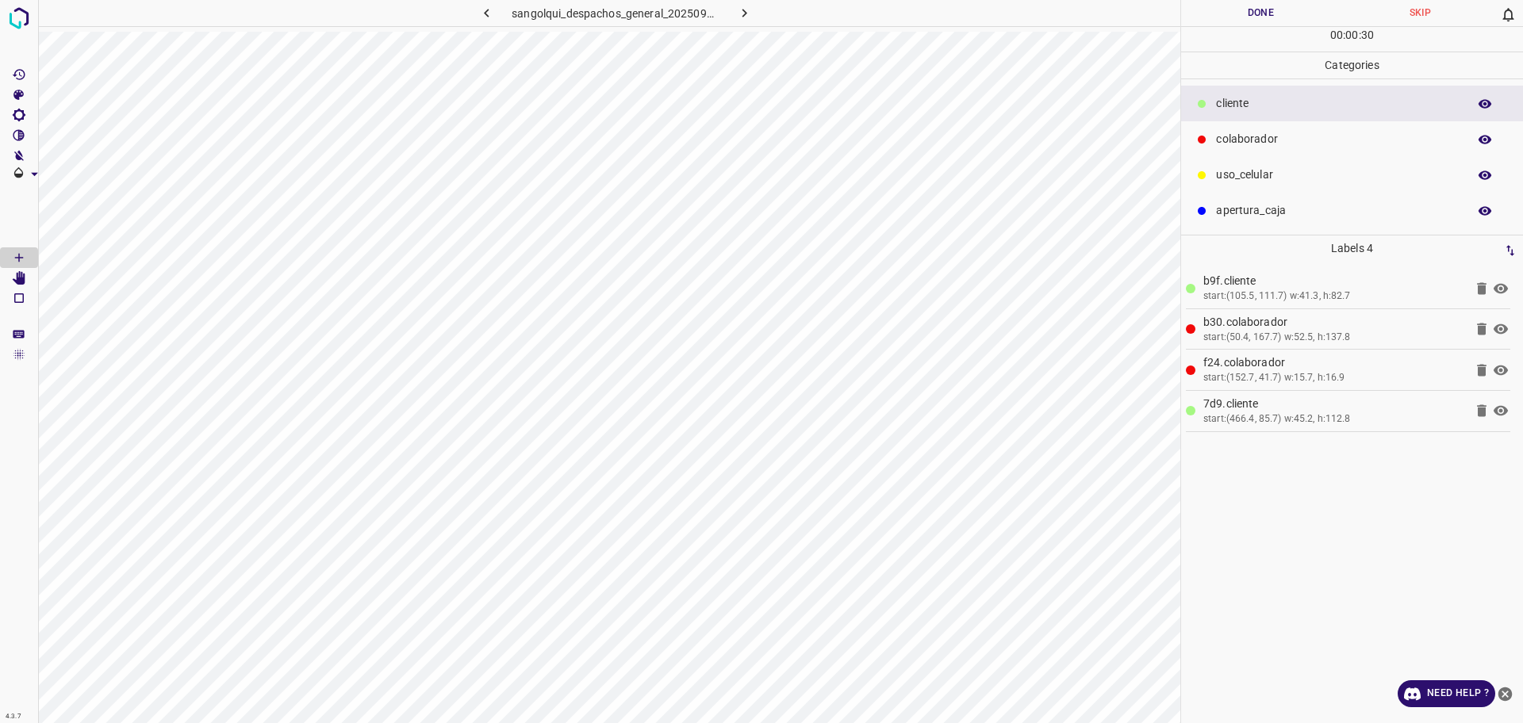
click at [1254, 184] on div "uso_celular" at bounding box center [1352, 175] width 342 height 36
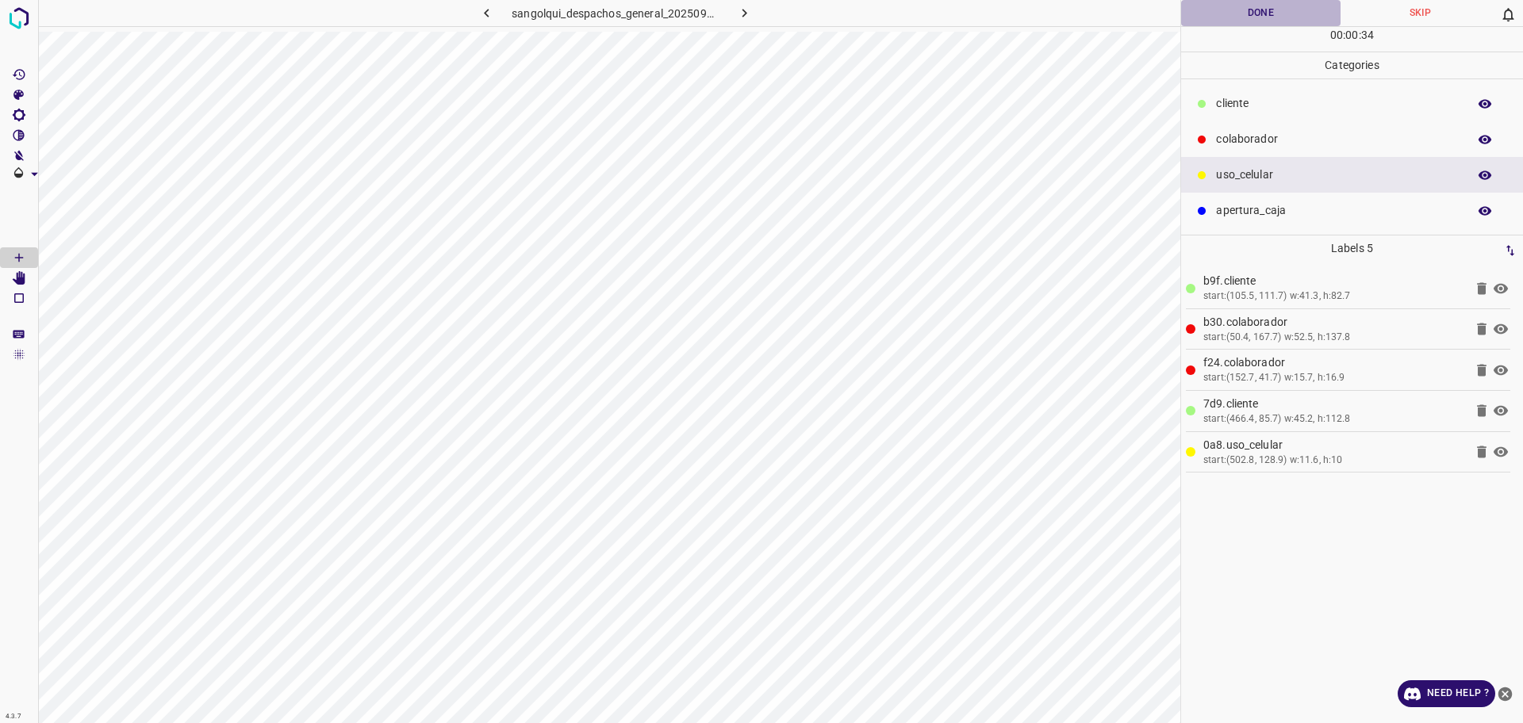
click at [1229, 17] on button "Done" at bounding box center [1260, 13] width 159 height 26
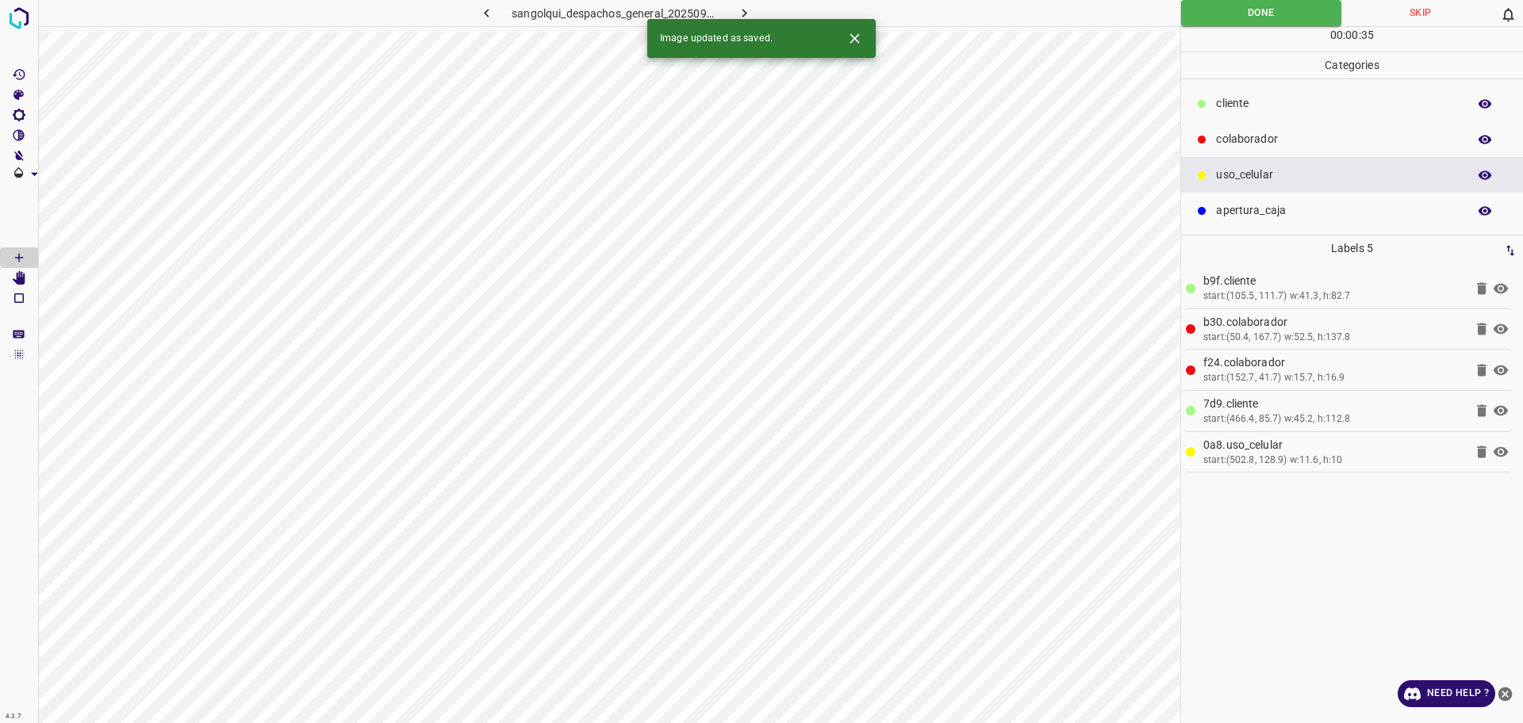
click at [744, 8] on icon "button" at bounding box center [744, 13] width 17 height 17
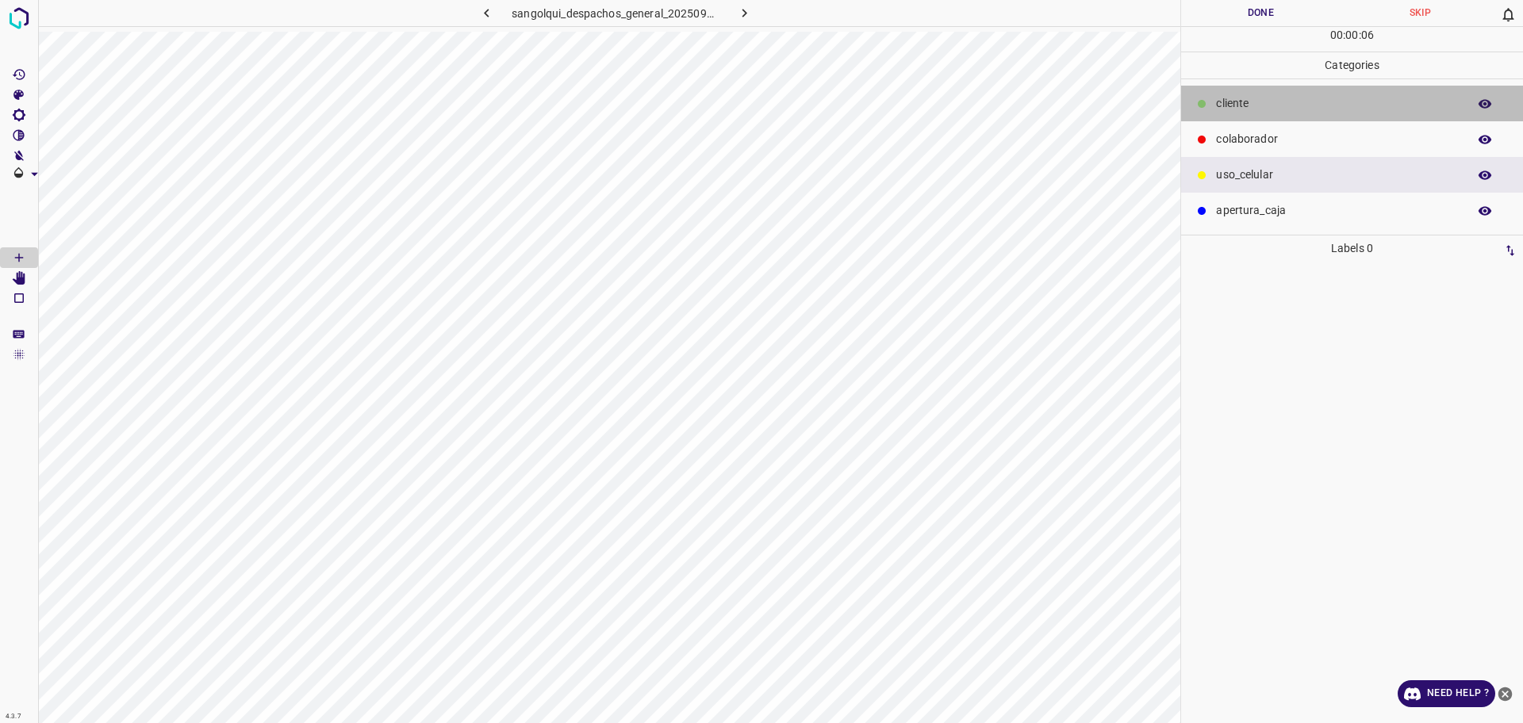
click at [1299, 101] on p "cliente" at bounding box center [1337, 103] width 243 height 17
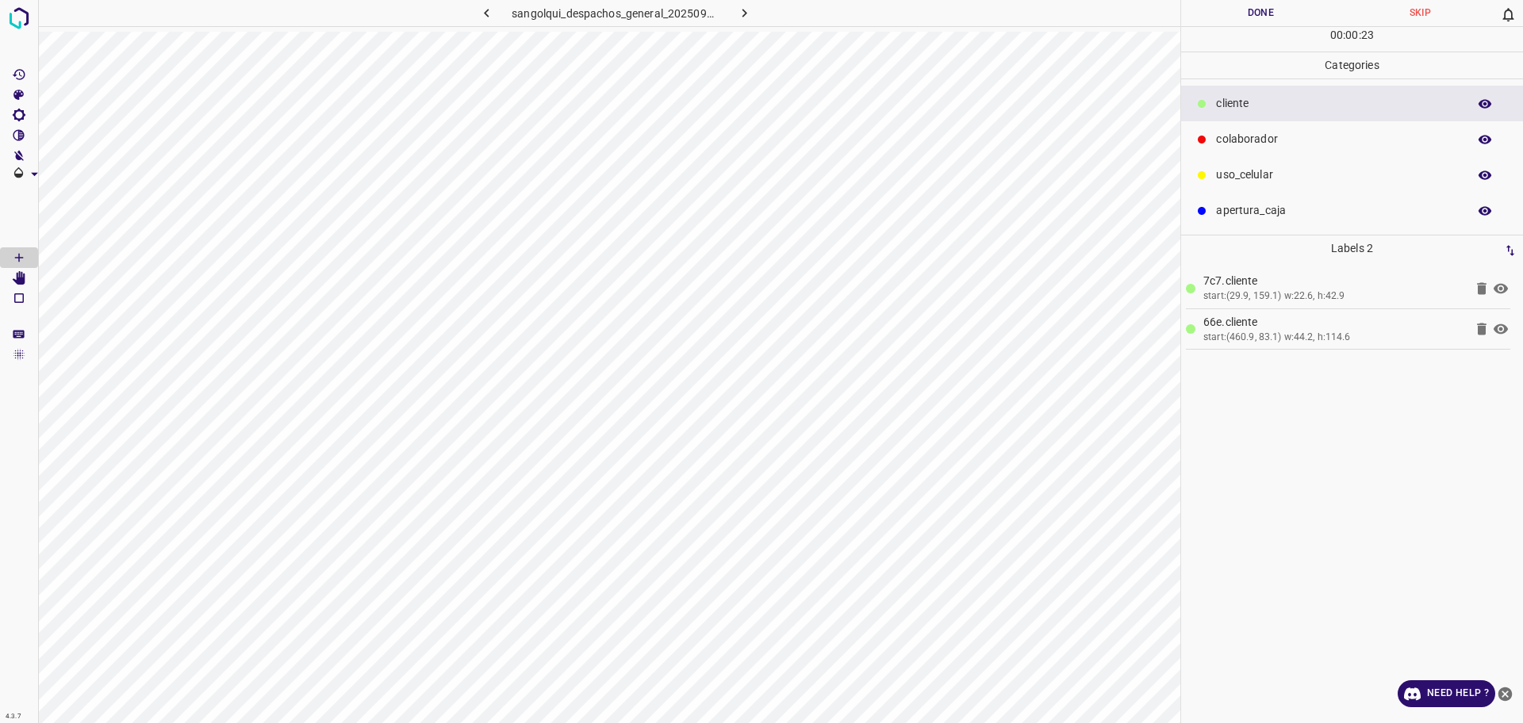
drag, startPoint x: 1332, startPoint y: 170, endPoint x: 1218, endPoint y: 198, distance: 117.0
click at [1331, 170] on p "uso_celular" at bounding box center [1337, 175] width 243 height 17
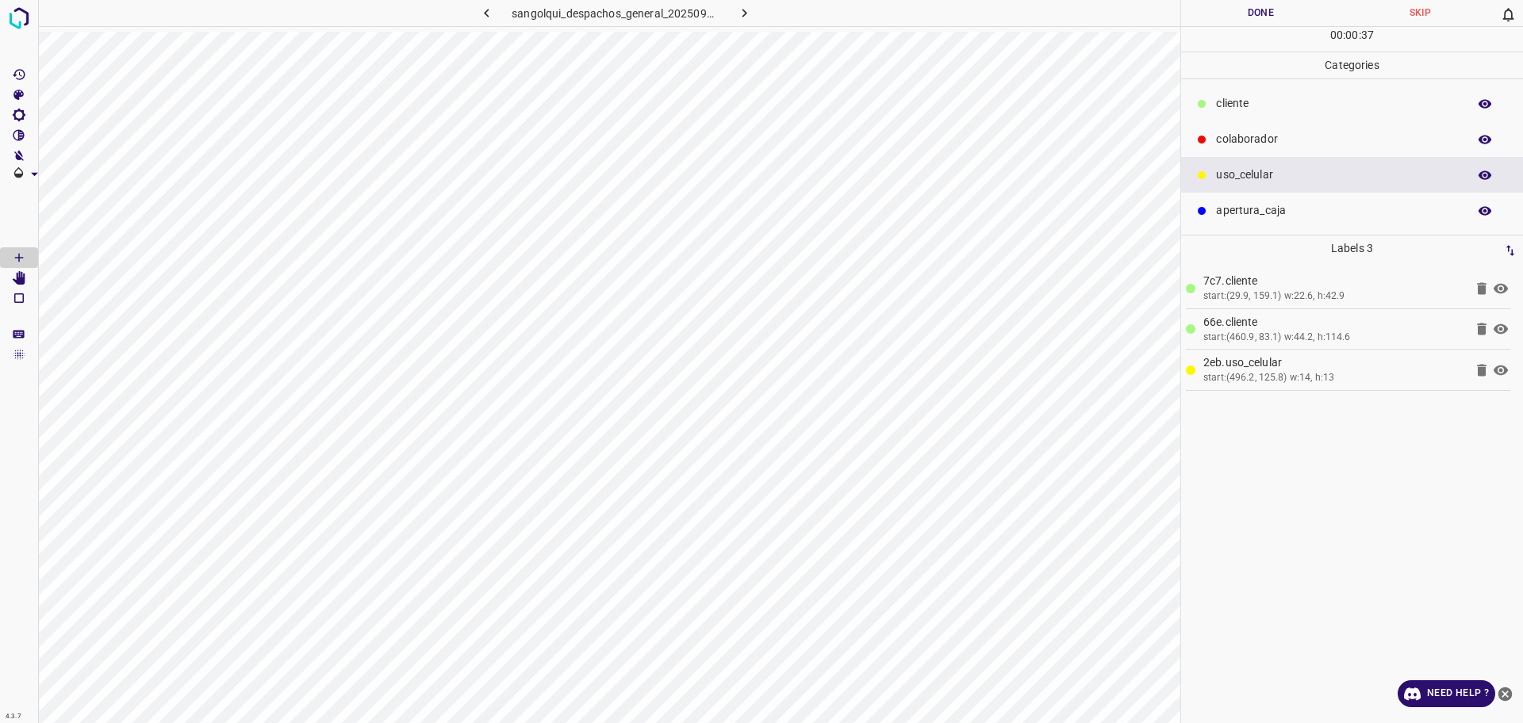
click at [1202, 28] on div "00 : 00 : 37" at bounding box center [1352, 39] width 342 height 25
click at [1202, 20] on button "Done" at bounding box center [1260, 13] width 159 height 26
click at [1200, 20] on button "Done" at bounding box center [1260, 13] width 159 height 26
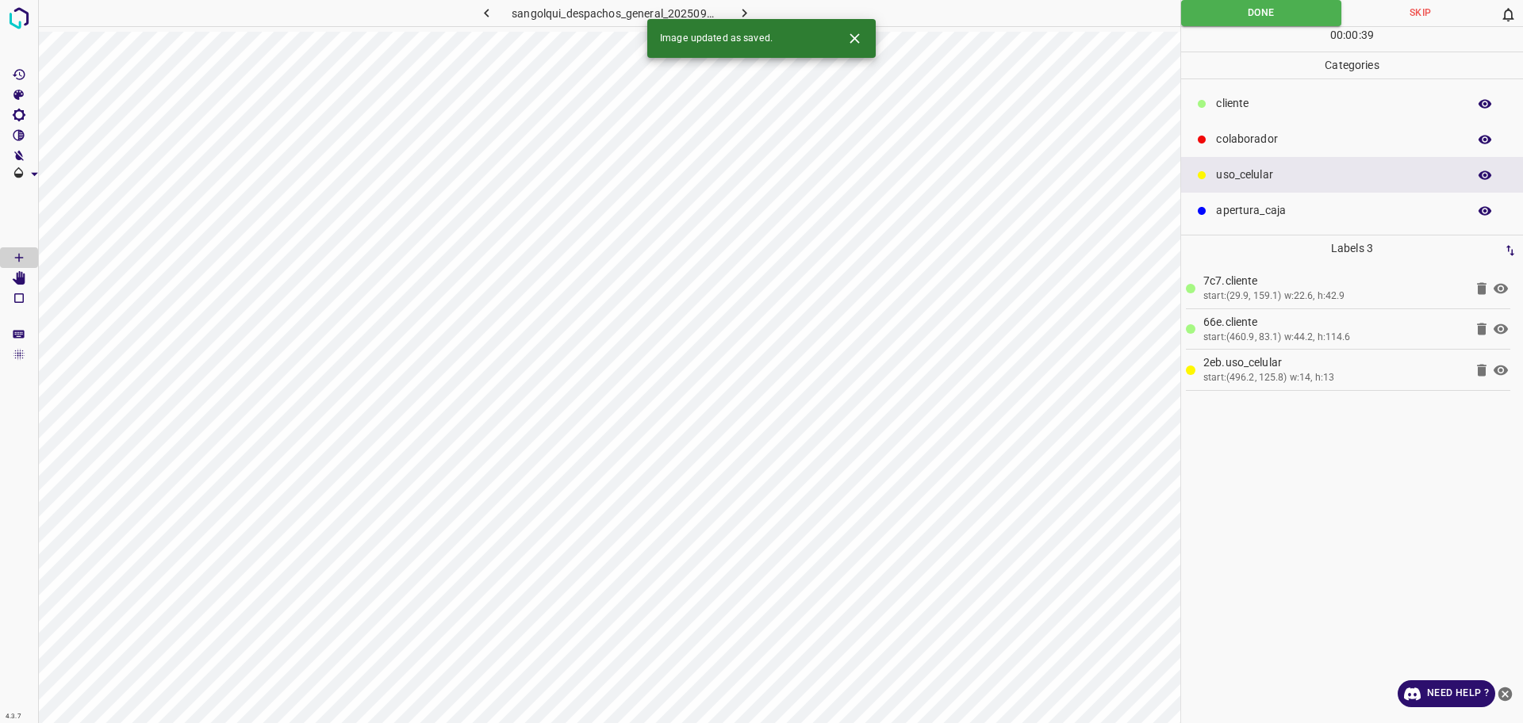
click at [740, 10] on icon "button" at bounding box center [744, 13] width 17 height 17
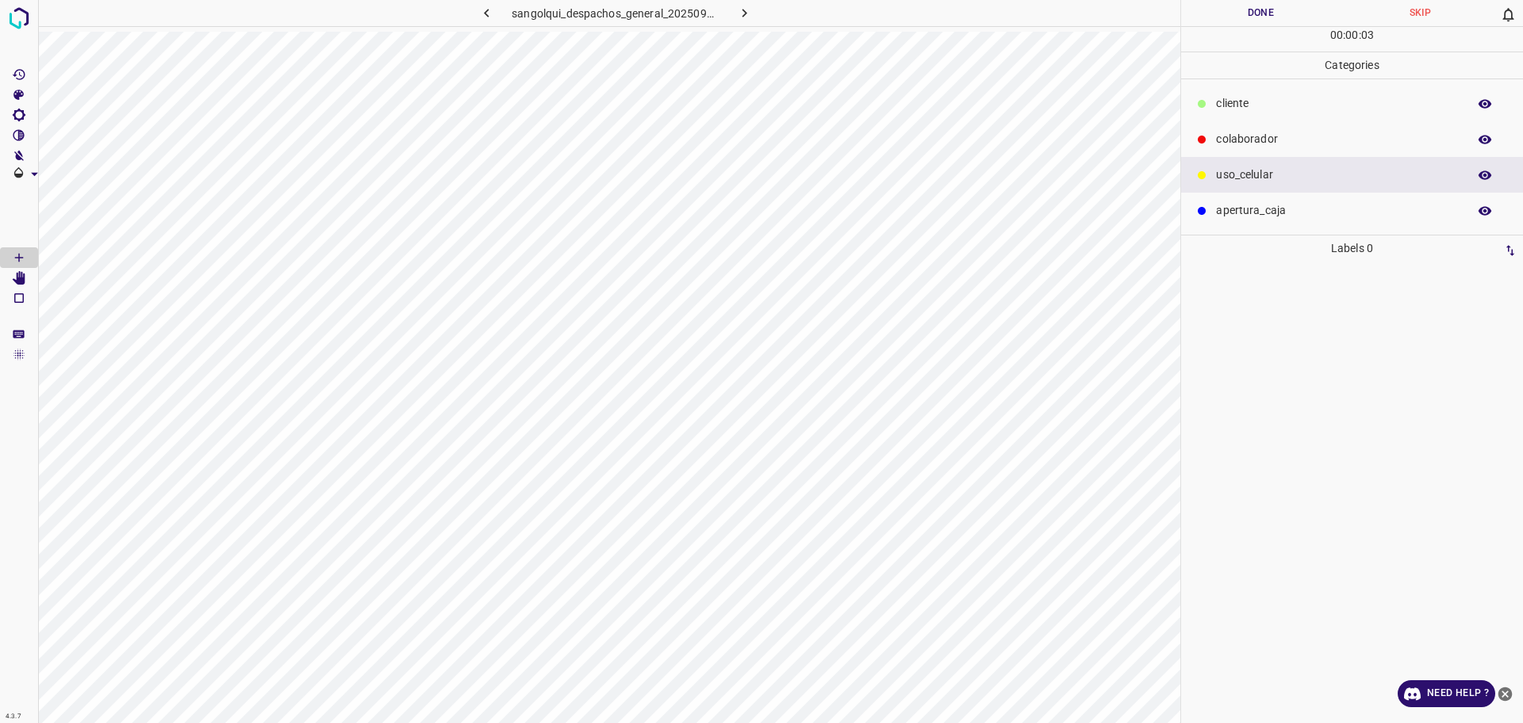
click at [1195, 101] on div at bounding box center [1202, 104] width 16 height 16
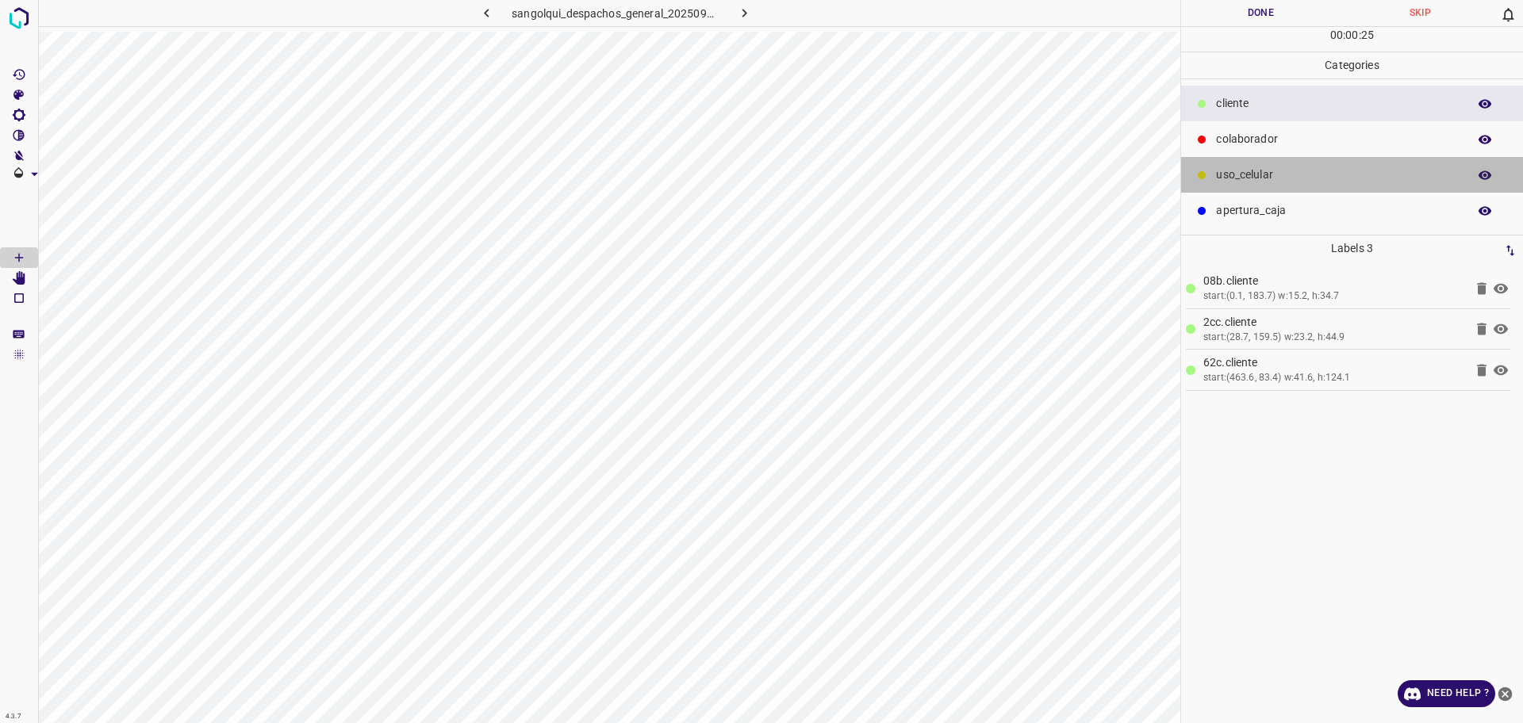
click at [1224, 173] on p "uso_celular" at bounding box center [1337, 175] width 243 height 17
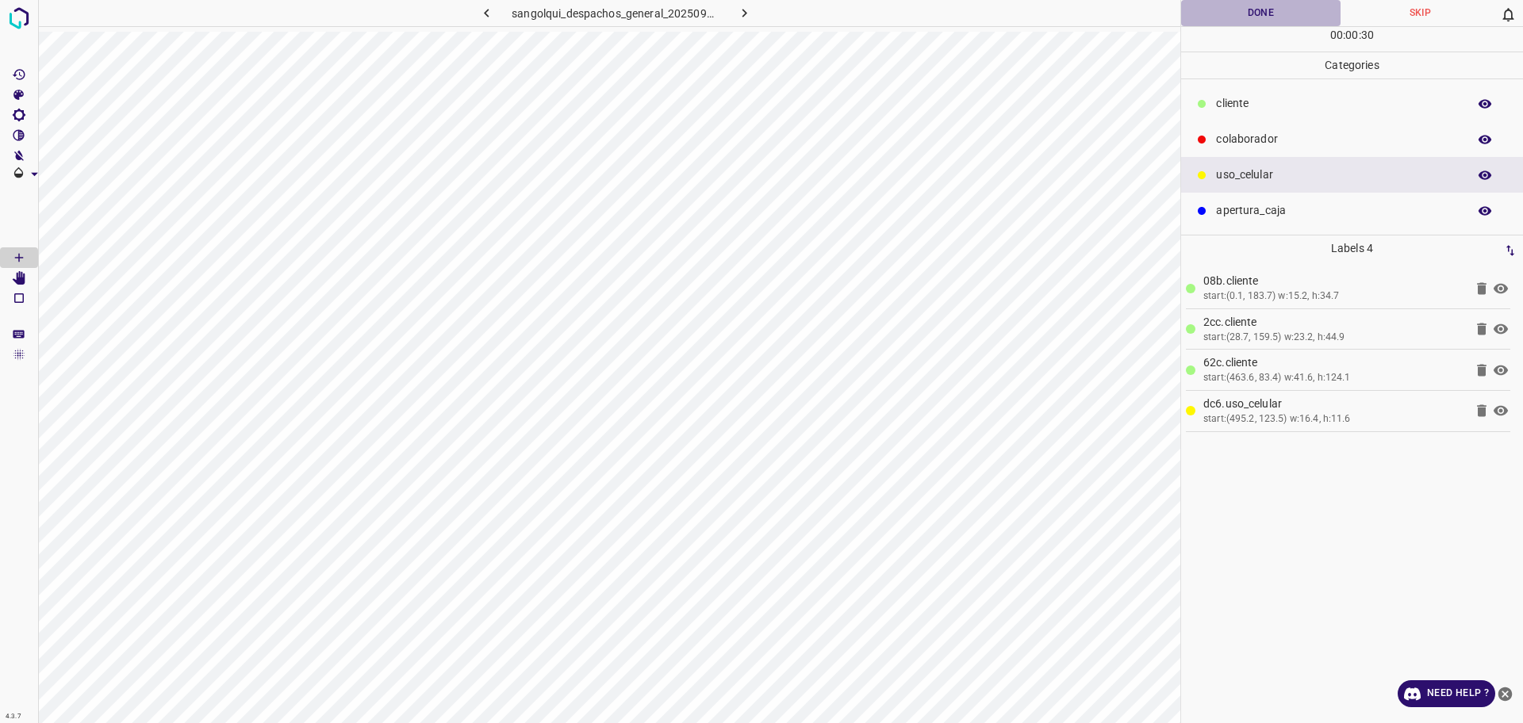
click at [1222, 23] on button "Done" at bounding box center [1260, 13] width 159 height 26
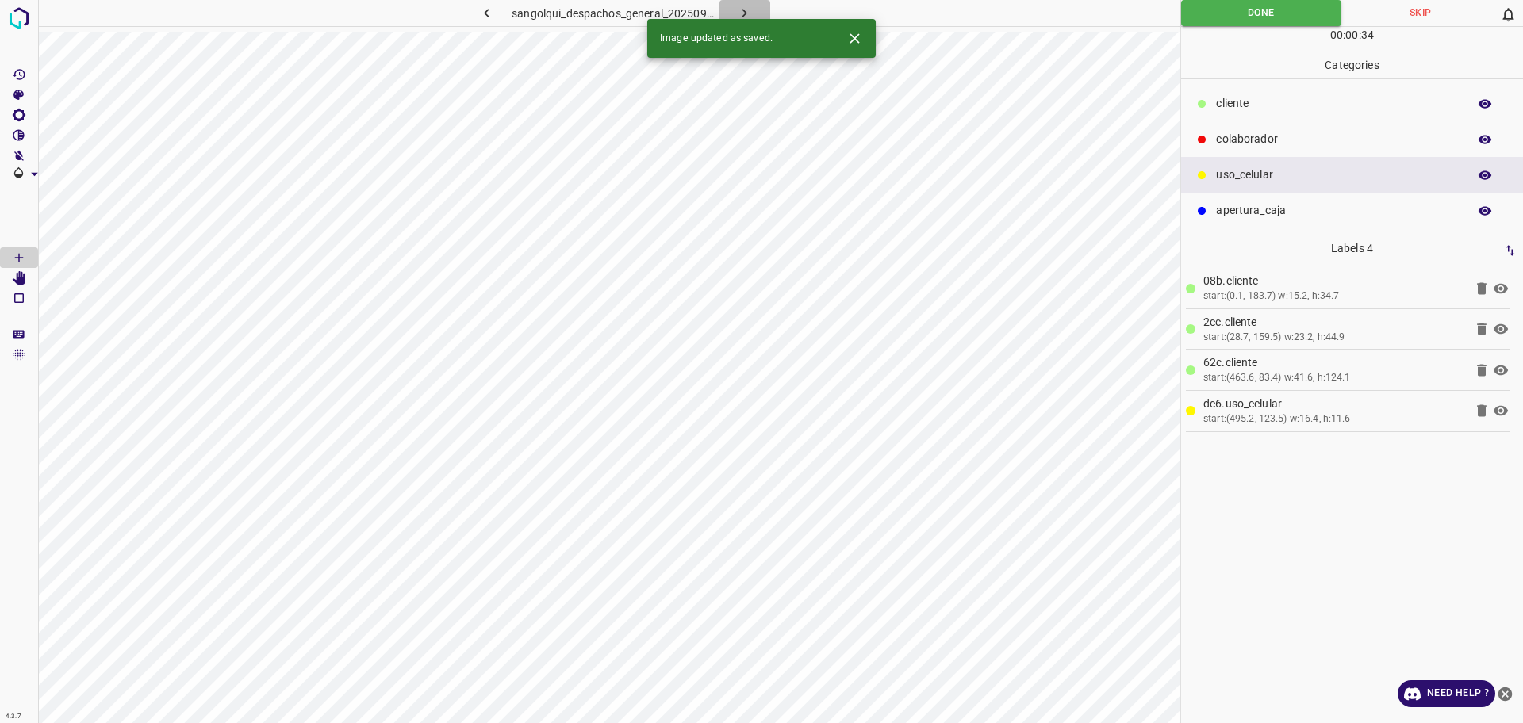
click at [746, 10] on icon "button" at bounding box center [744, 13] width 17 height 17
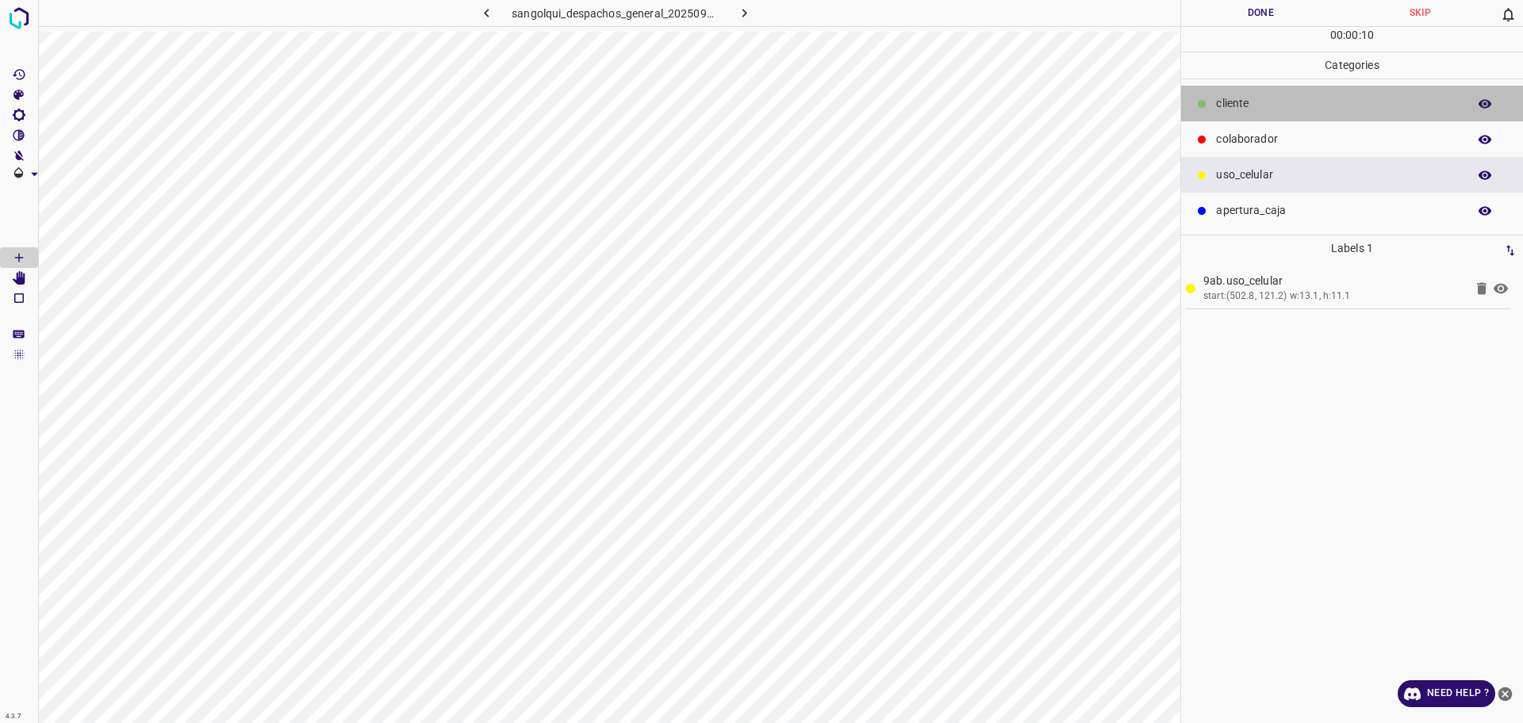
click at [1297, 105] on p "cliente" at bounding box center [1337, 103] width 243 height 17
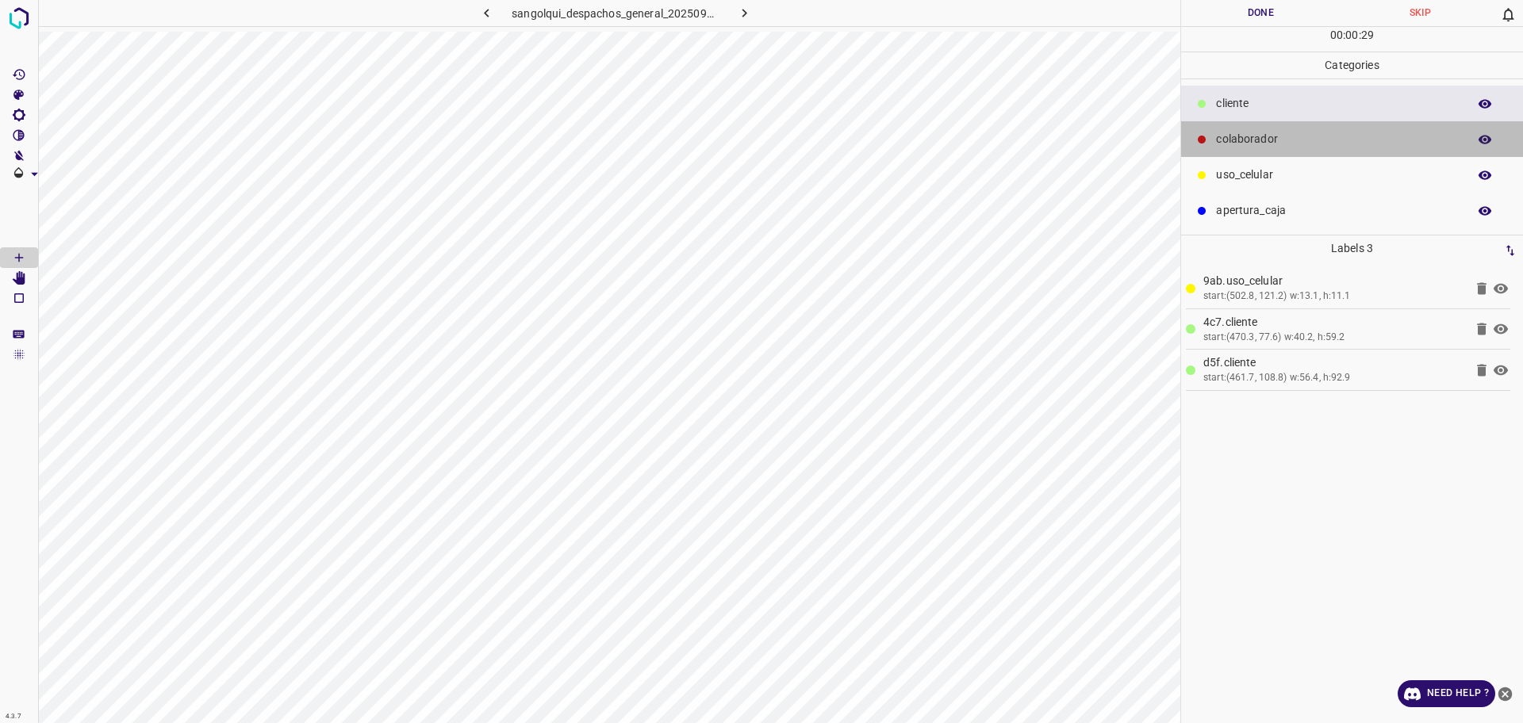
click at [1282, 152] on div "colaborador" at bounding box center [1352, 139] width 342 height 36
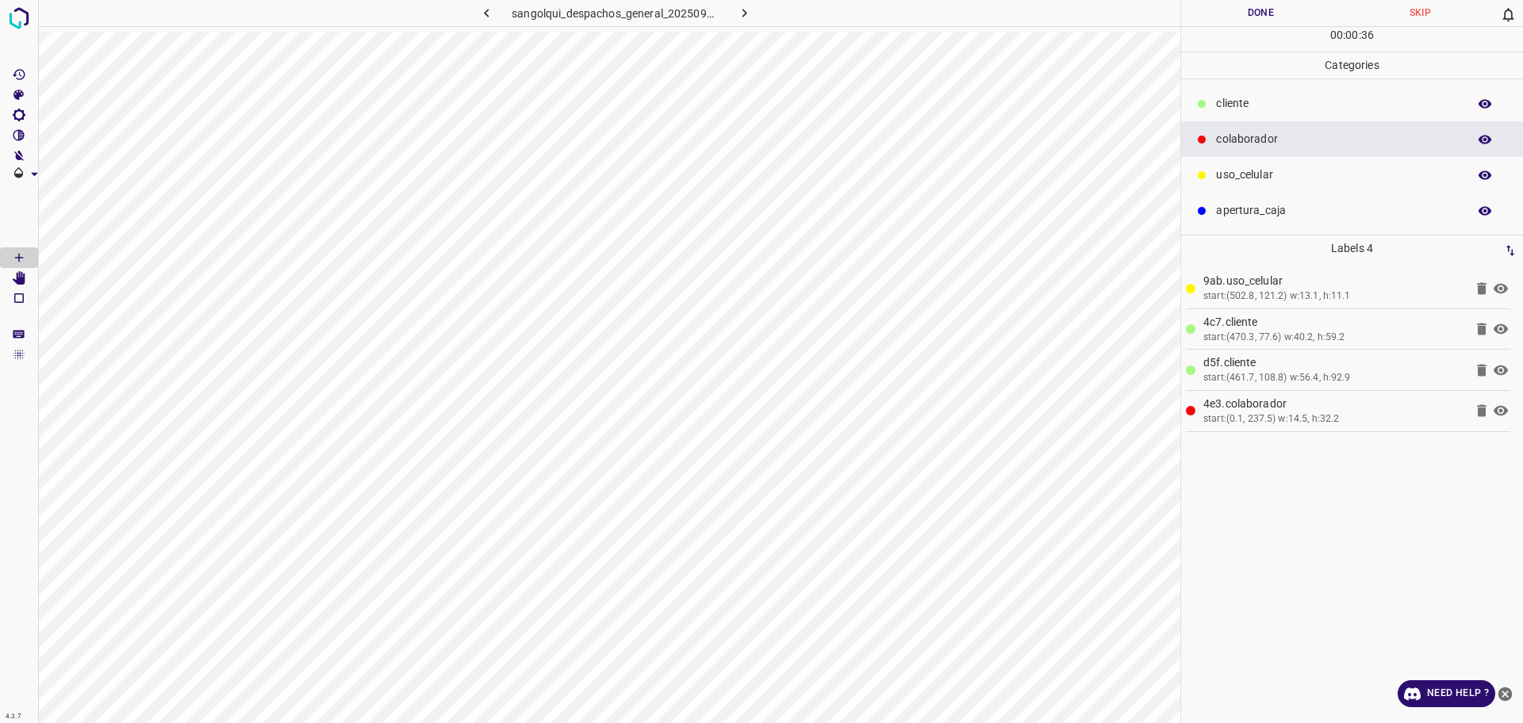
click at [1233, 17] on button "Done" at bounding box center [1260, 13] width 159 height 26
click at [1267, 19] on button "Done" at bounding box center [1260, 13] width 159 height 26
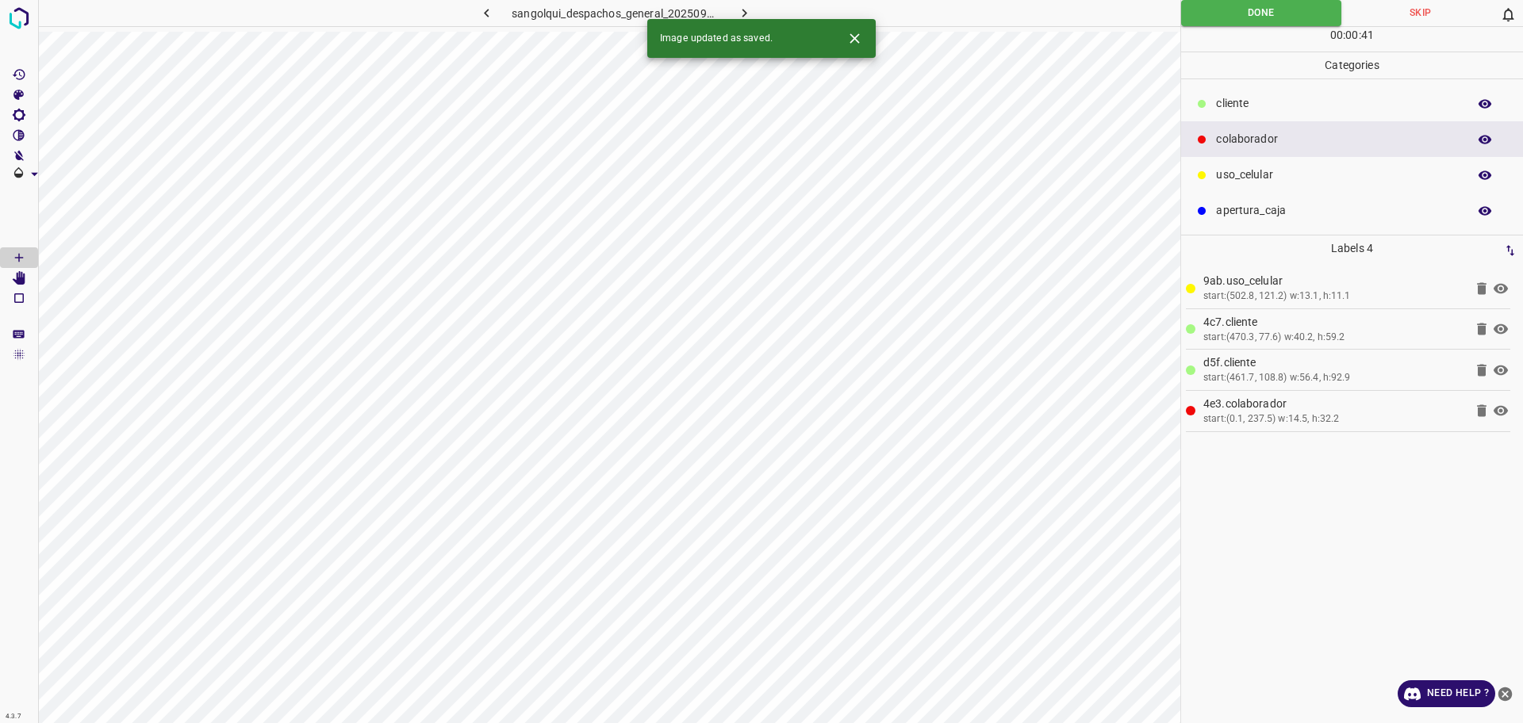
click at [736, 10] on icon "button" at bounding box center [744, 13] width 17 height 17
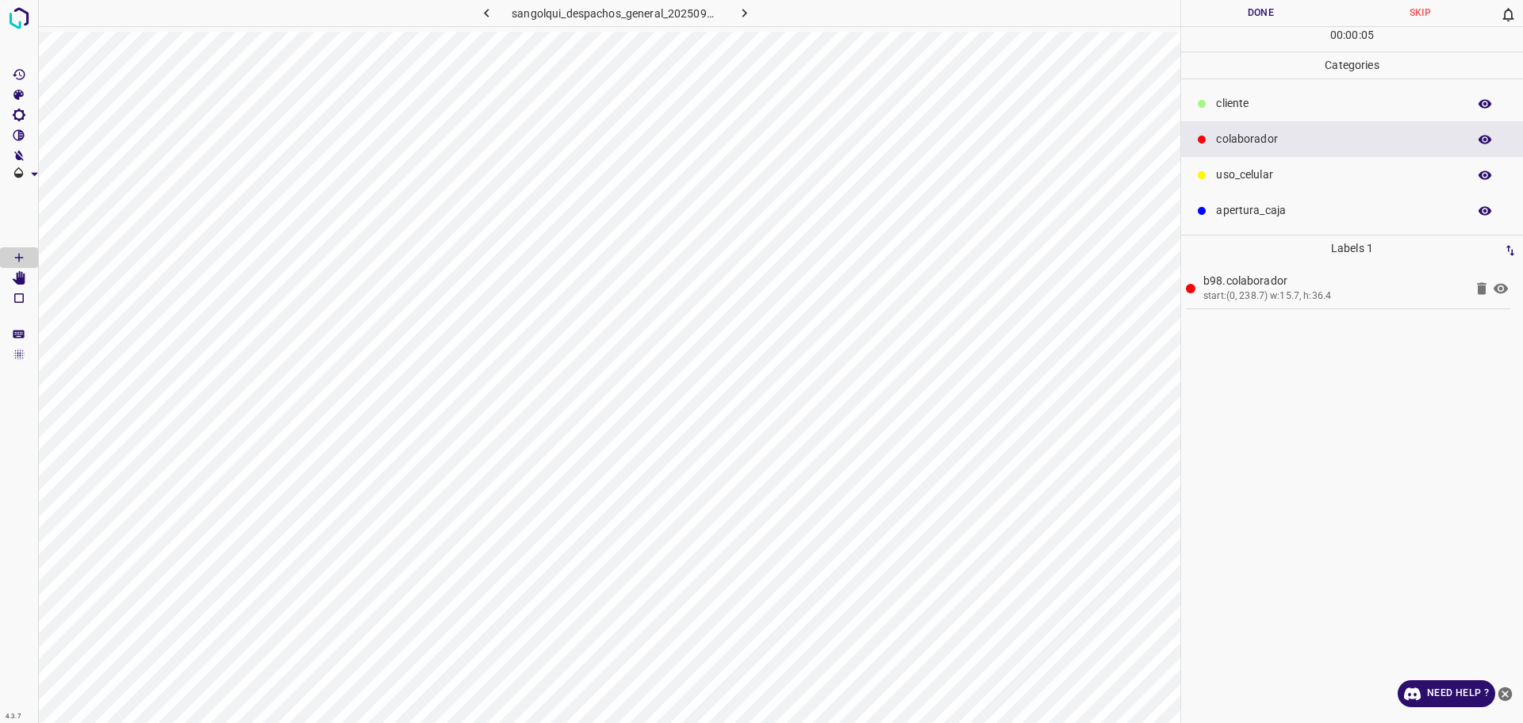
click at [1323, 101] on p "cliente" at bounding box center [1337, 103] width 243 height 17
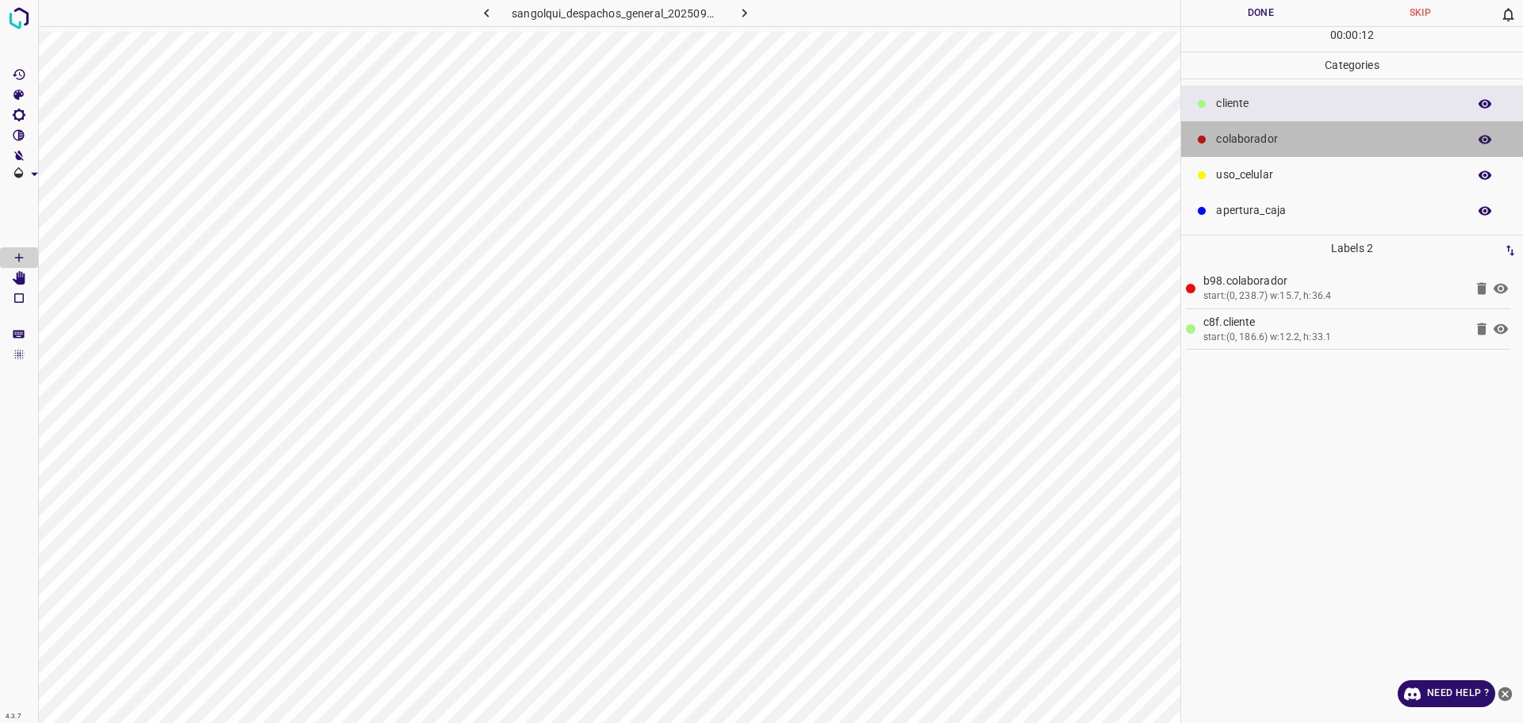
click at [1272, 136] on p "colaborador" at bounding box center [1337, 139] width 243 height 17
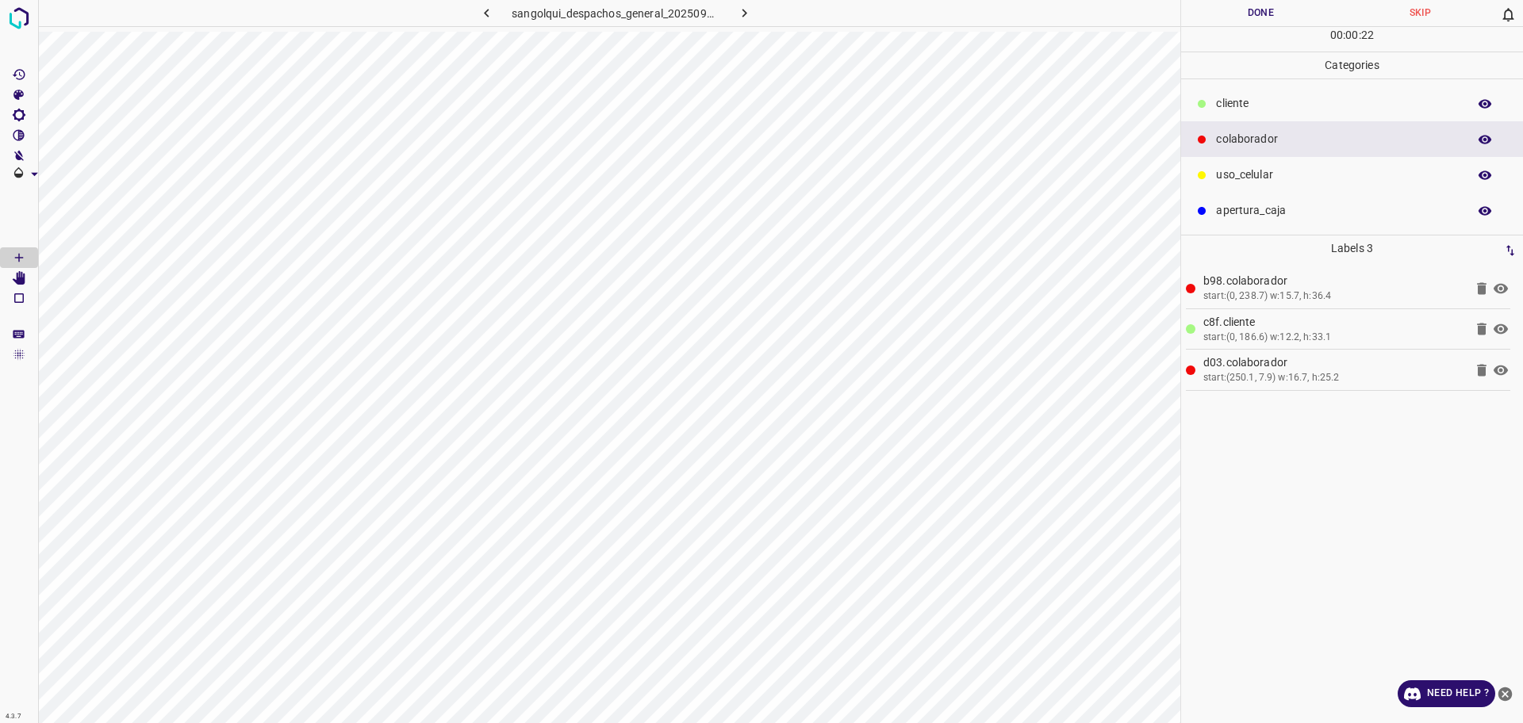
click at [1244, 182] on p "uso_celular" at bounding box center [1337, 175] width 243 height 17
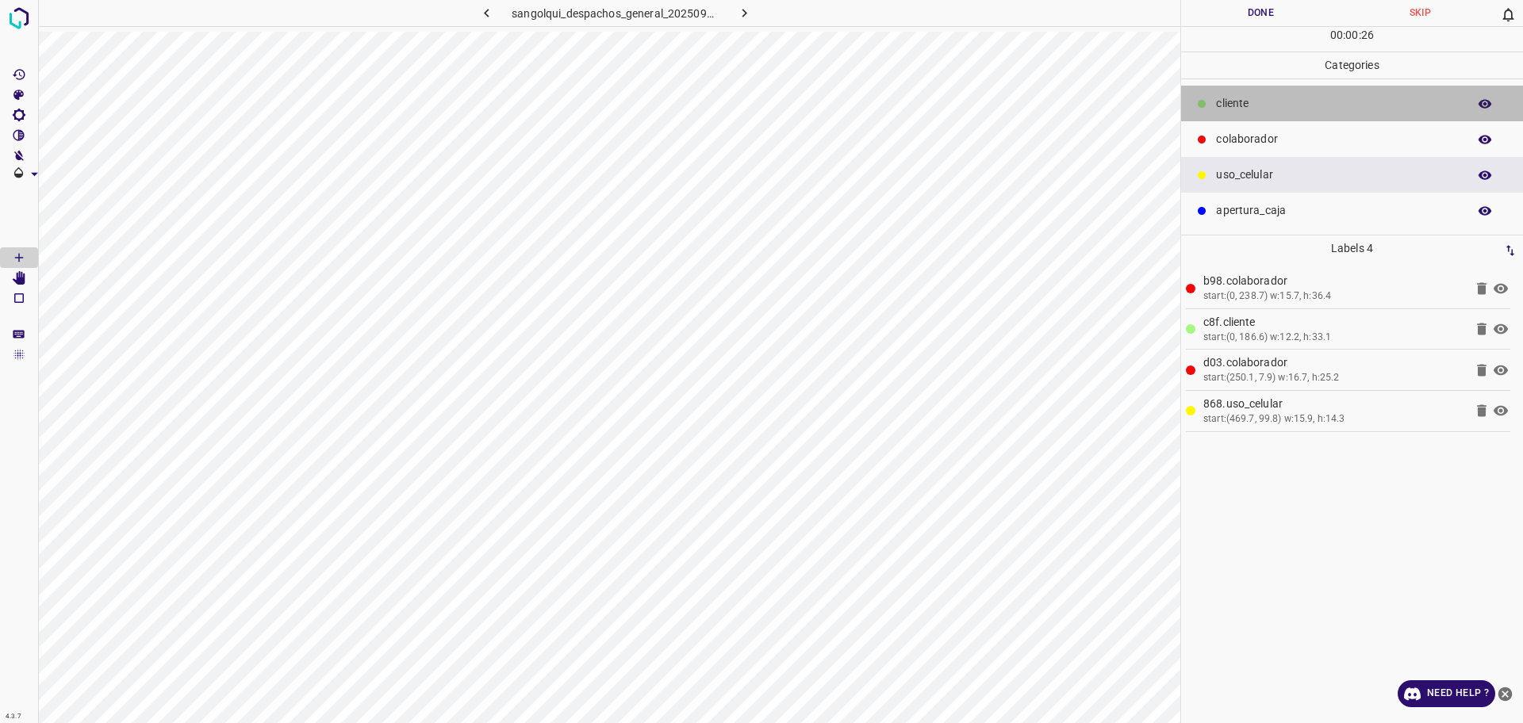
click at [1187, 115] on div "cliente" at bounding box center [1352, 104] width 342 height 36
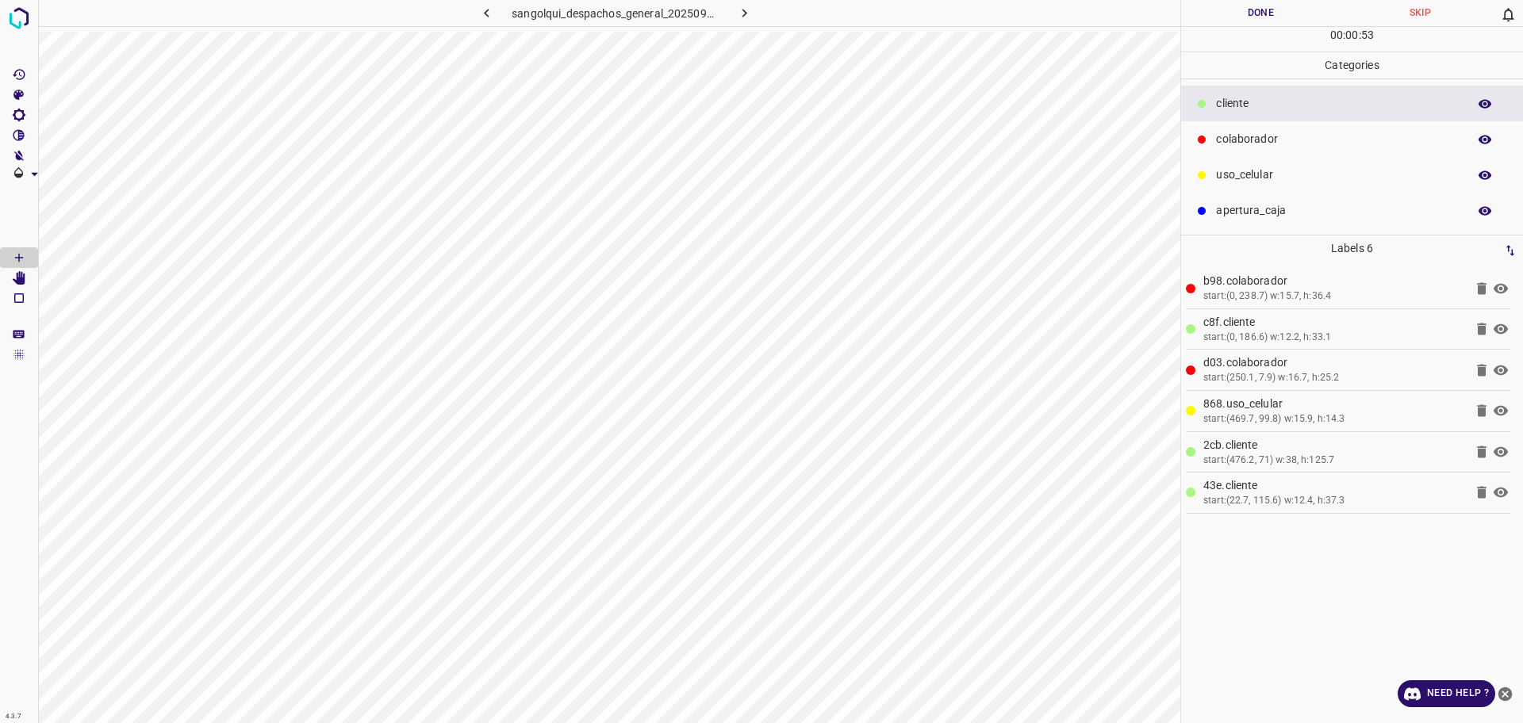
click at [1256, 9] on button "Done" at bounding box center [1260, 13] width 159 height 26
drag, startPoint x: 1256, startPoint y: 9, endPoint x: 1083, endPoint y: 27, distance: 173.9
click at [1252, 9] on button "Done" at bounding box center [1260, 13] width 159 height 26
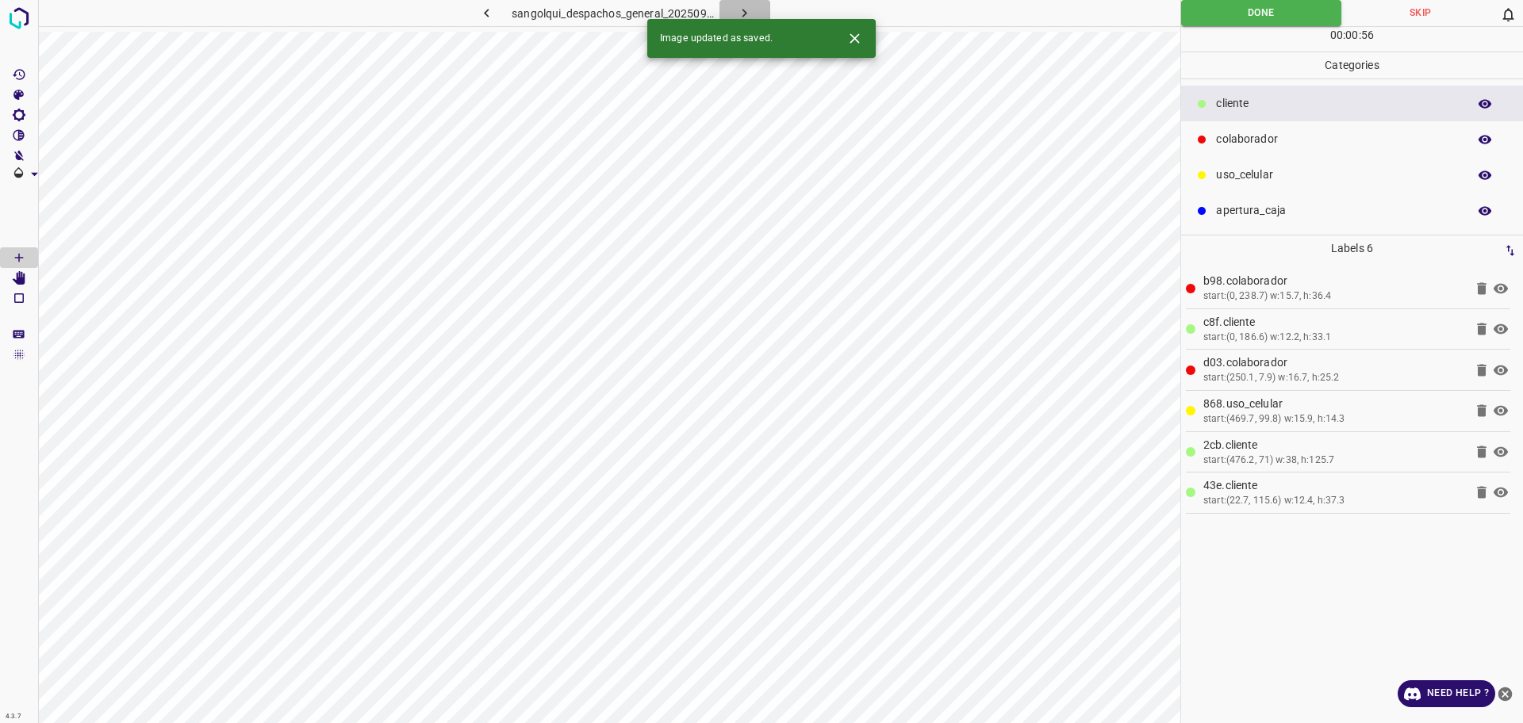
click at [742, 10] on icon "button" at bounding box center [744, 13] width 17 height 17
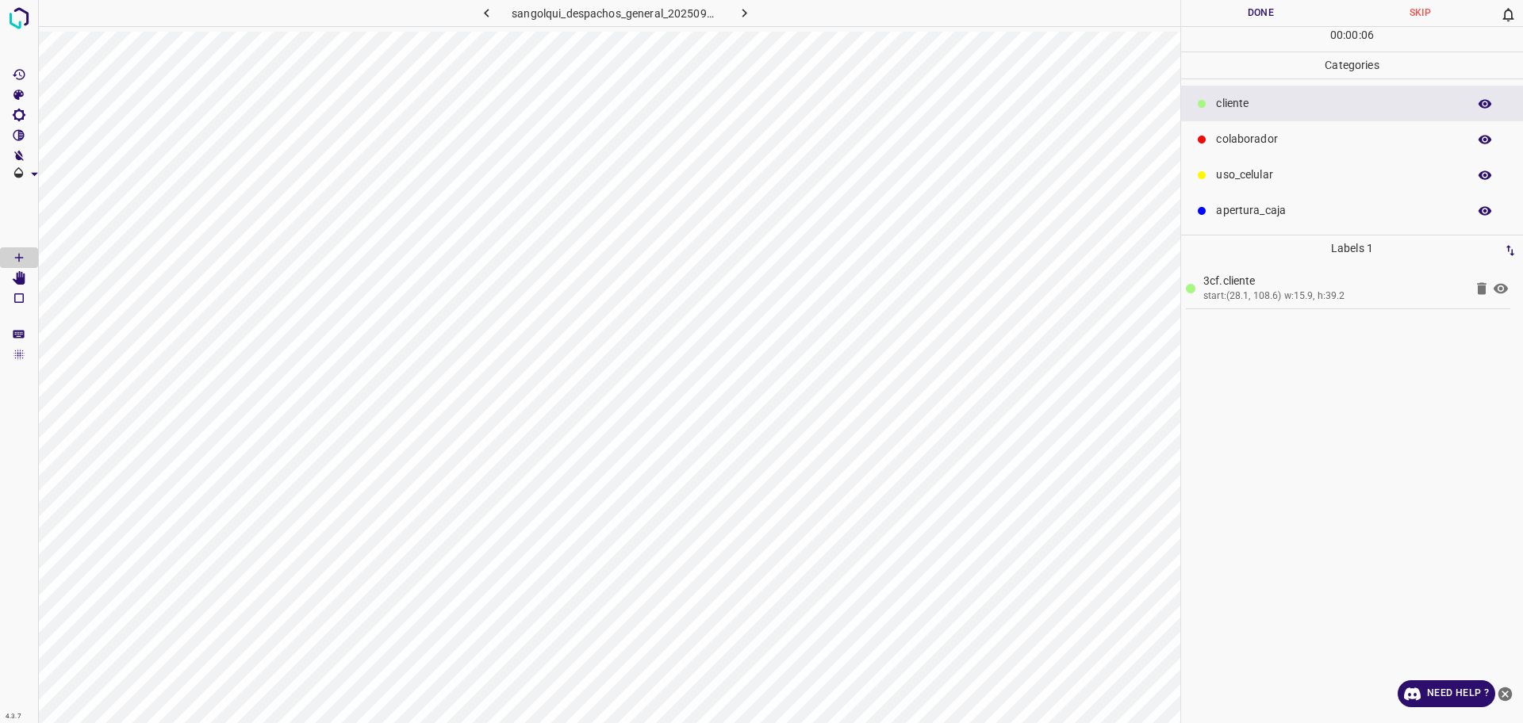
drag, startPoint x: 1240, startPoint y: 144, endPoint x: 1210, endPoint y: 136, distance: 31.2
click at [1240, 143] on p "colaborador" at bounding box center [1337, 139] width 243 height 17
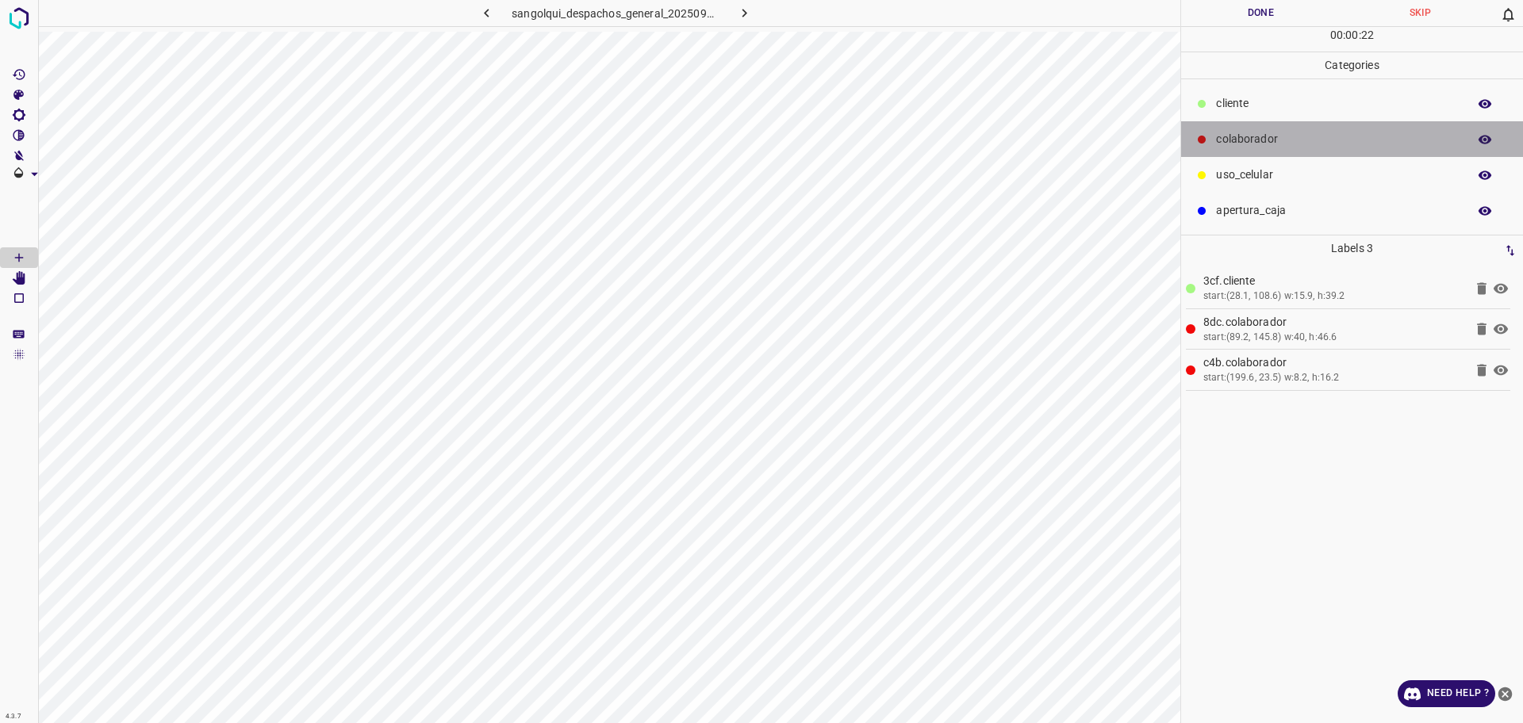
click at [1271, 155] on div "colaborador" at bounding box center [1352, 139] width 342 height 36
click at [1265, 116] on div "cliente" at bounding box center [1352, 104] width 342 height 36
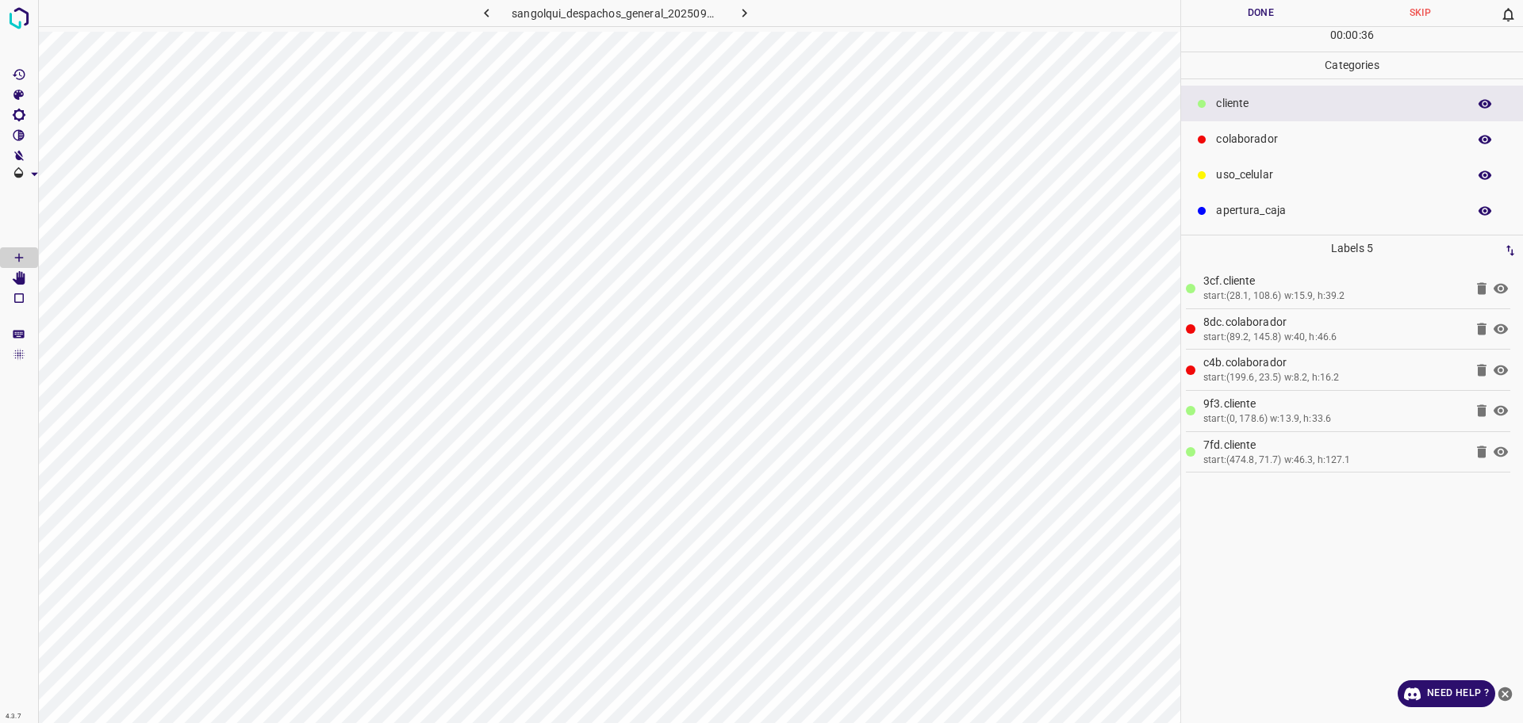
click at [1299, 175] on p "uso_celular" at bounding box center [1337, 175] width 243 height 17
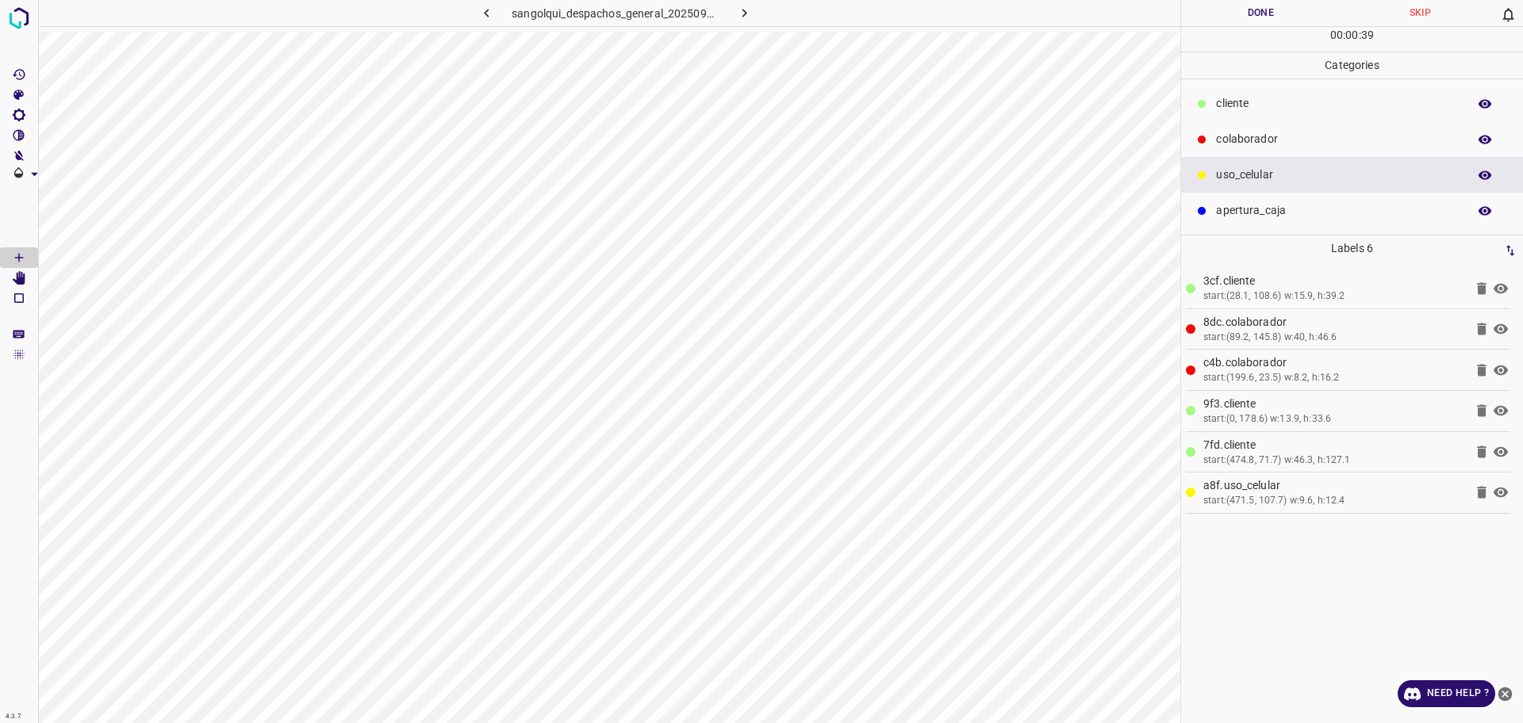
click at [1236, 17] on button "Done" at bounding box center [1260, 13] width 159 height 26
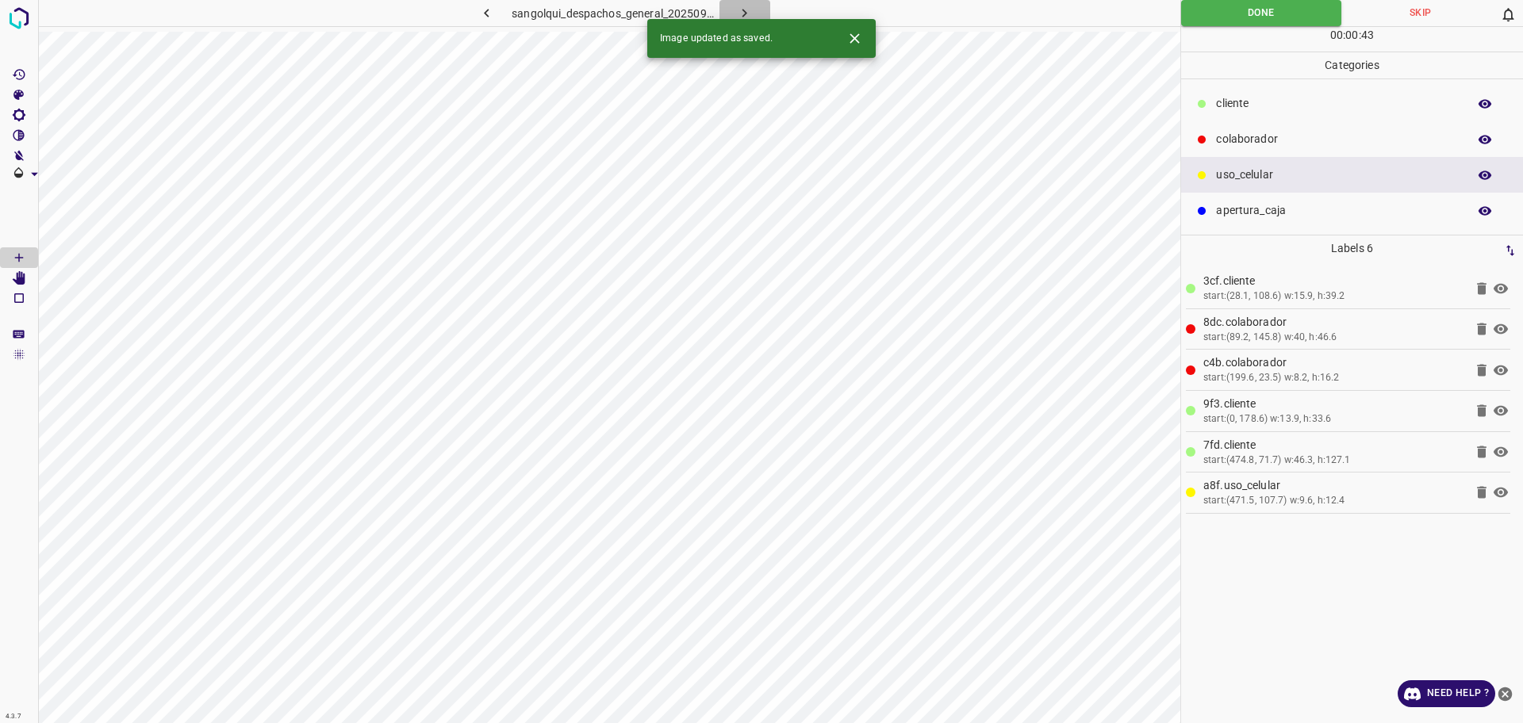
click at [738, 15] on icon "button" at bounding box center [744, 13] width 17 height 17
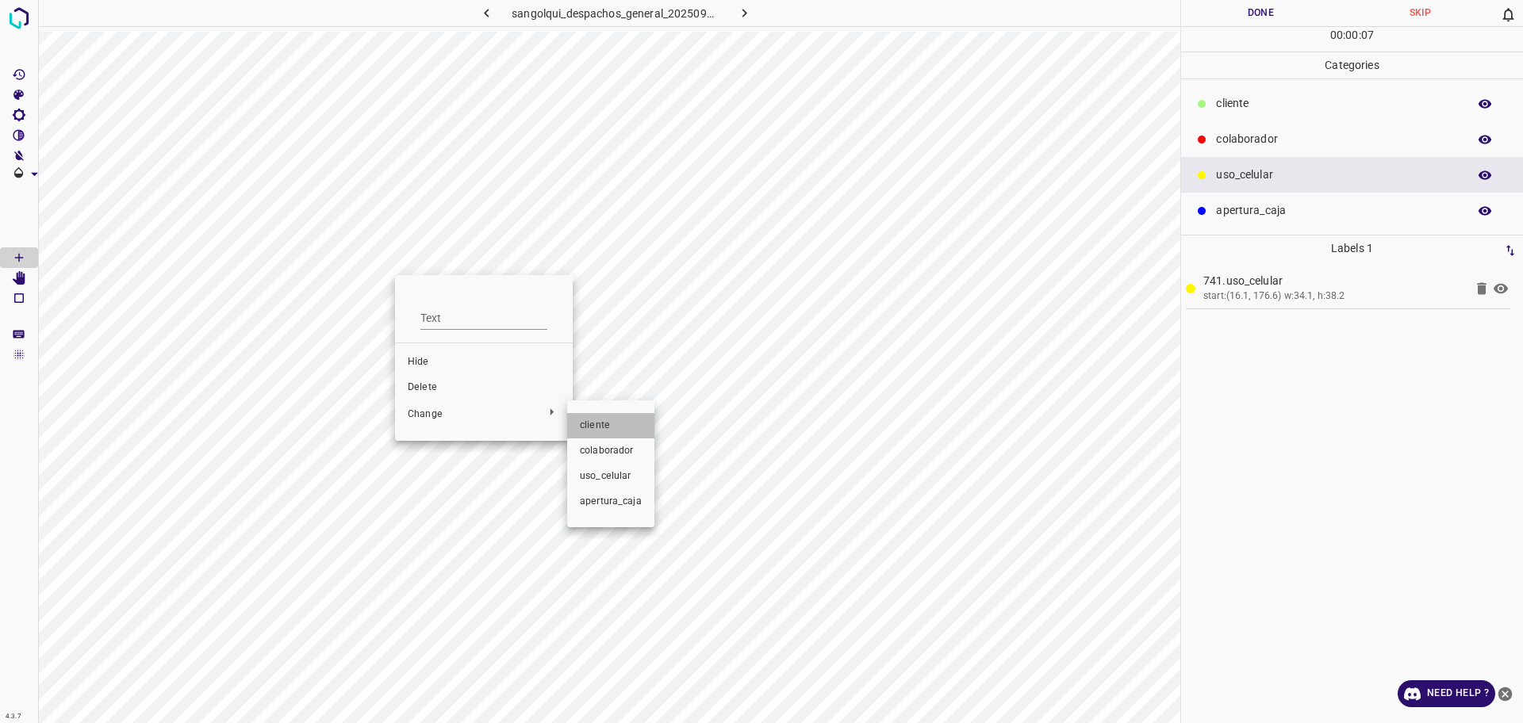
click at [619, 415] on li "cliente" at bounding box center [610, 425] width 87 height 25
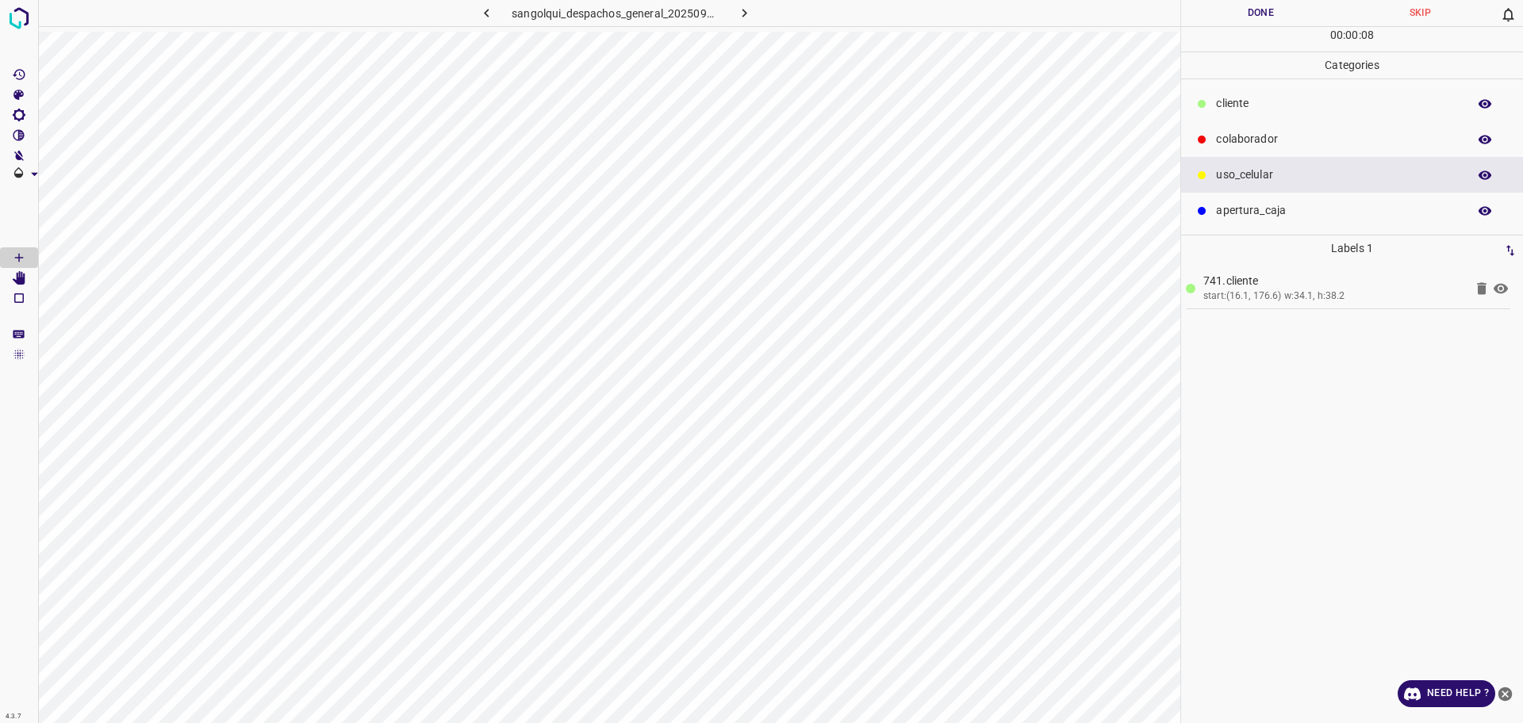
click at [1271, 94] on div "cliente" at bounding box center [1352, 104] width 342 height 36
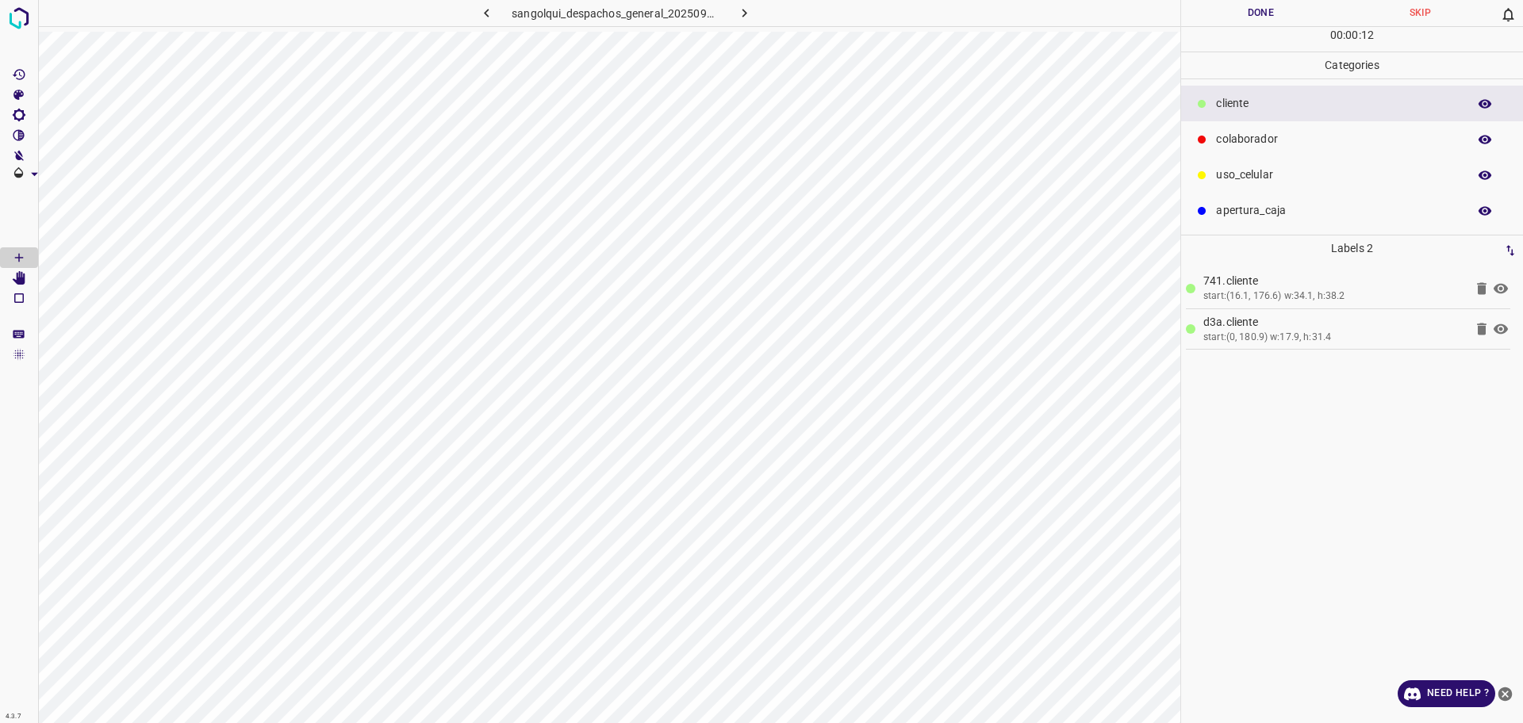
click at [1341, 140] on p "colaborador" at bounding box center [1337, 139] width 243 height 17
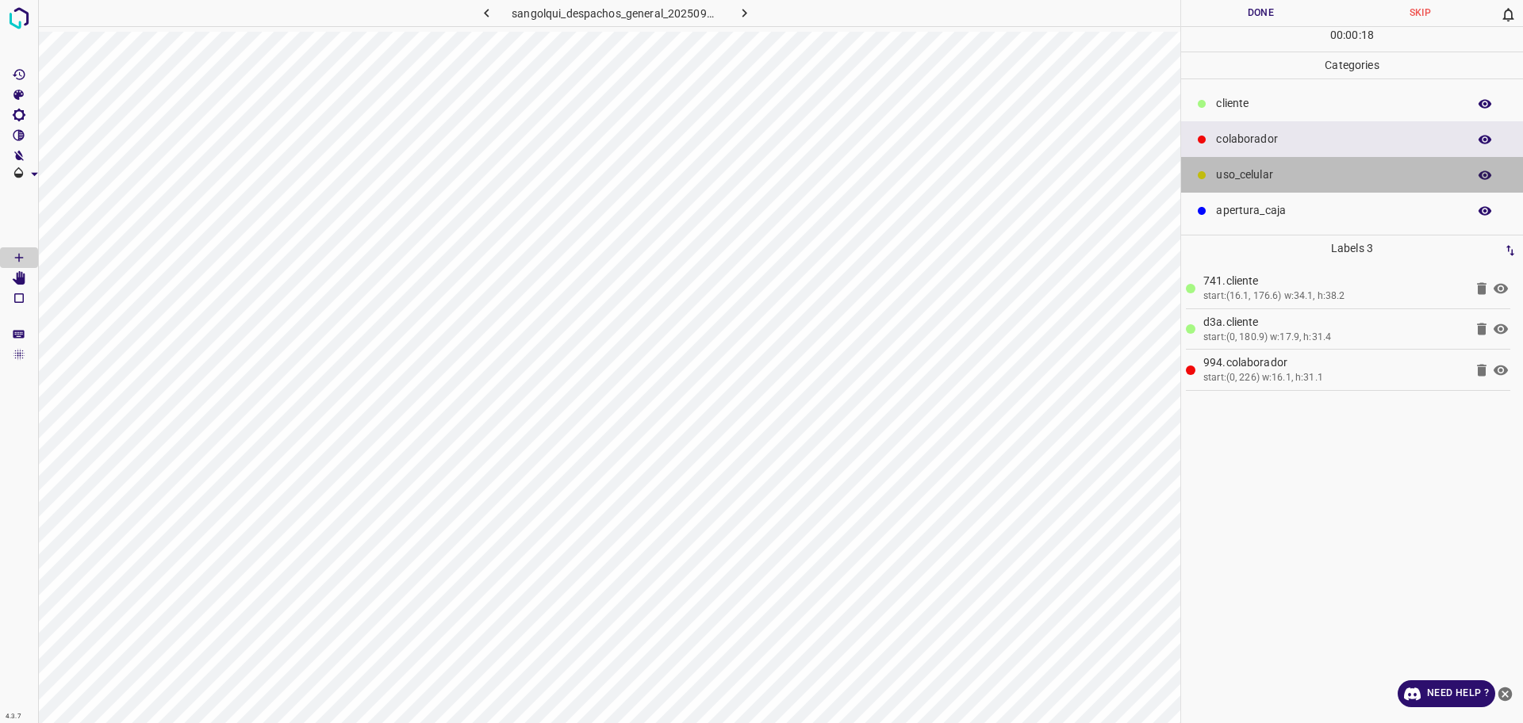
click at [1237, 174] on p "uso_celular" at bounding box center [1337, 175] width 243 height 17
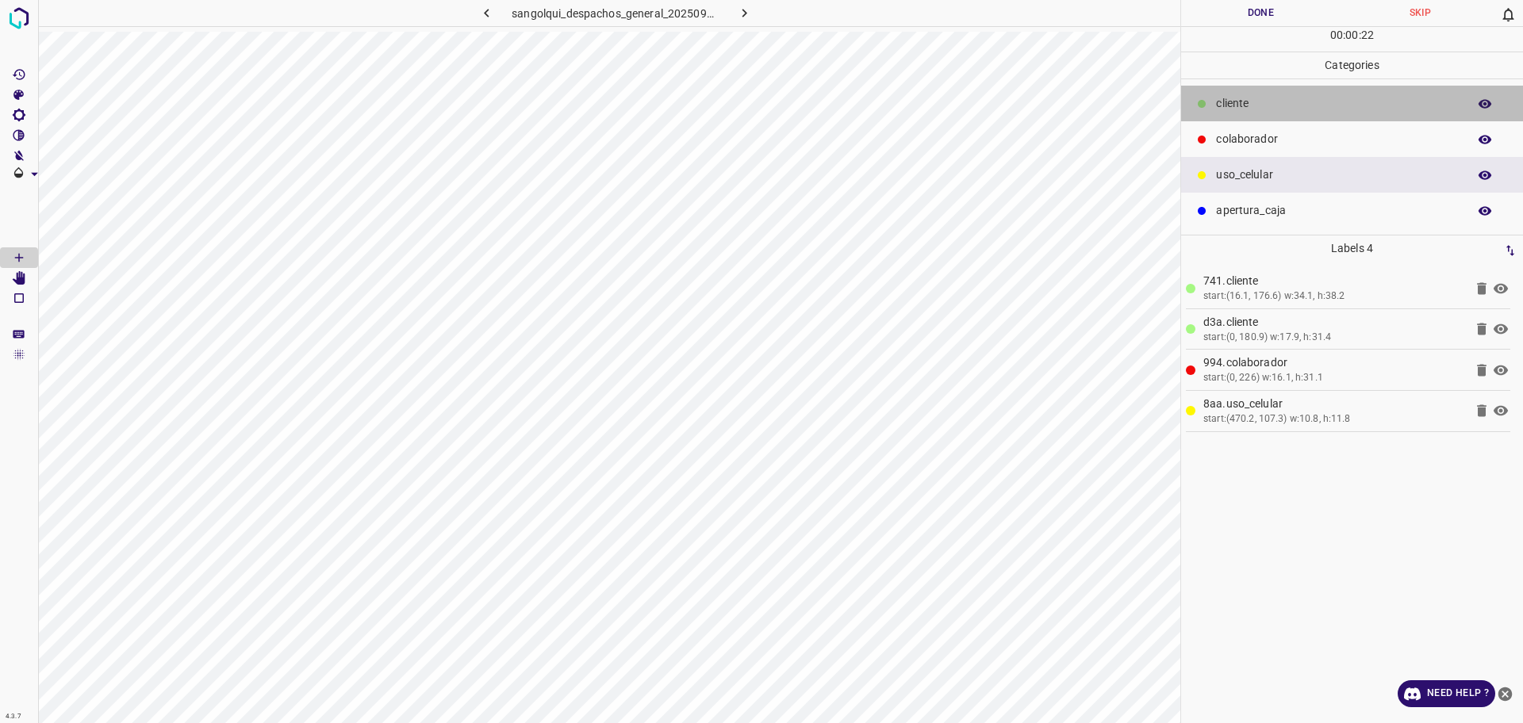
click at [1242, 117] on div "cliente" at bounding box center [1352, 104] width 342 height 36
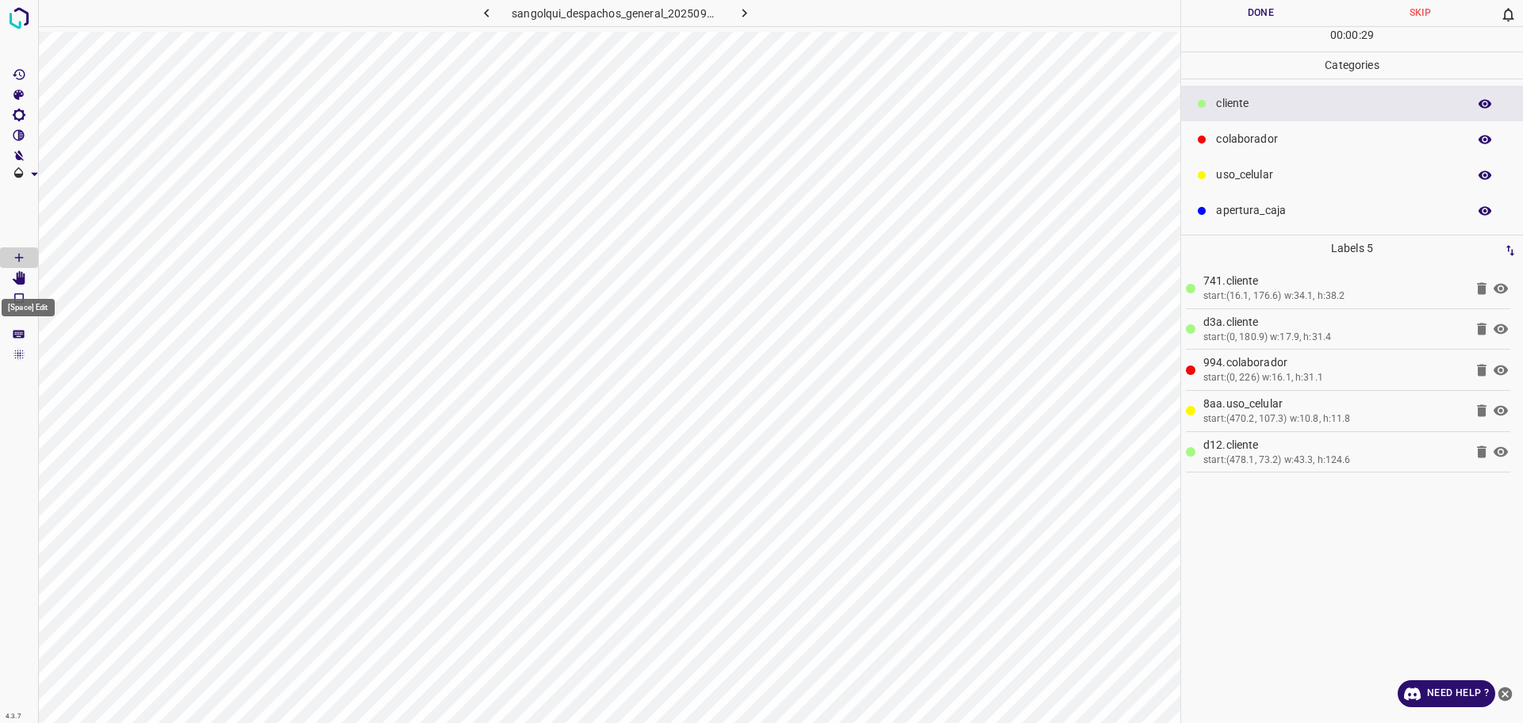
click at [20, 282] on icon "[Space] Edit" at bounding box center [19, 278] width 13 height 14
click at [1252, 21] on button "Done" at bounding box center [1260, 13] width 159 height 26
click at [1239, 12] on button "Done" at bounding box center [1260, 13] width 159 height 26
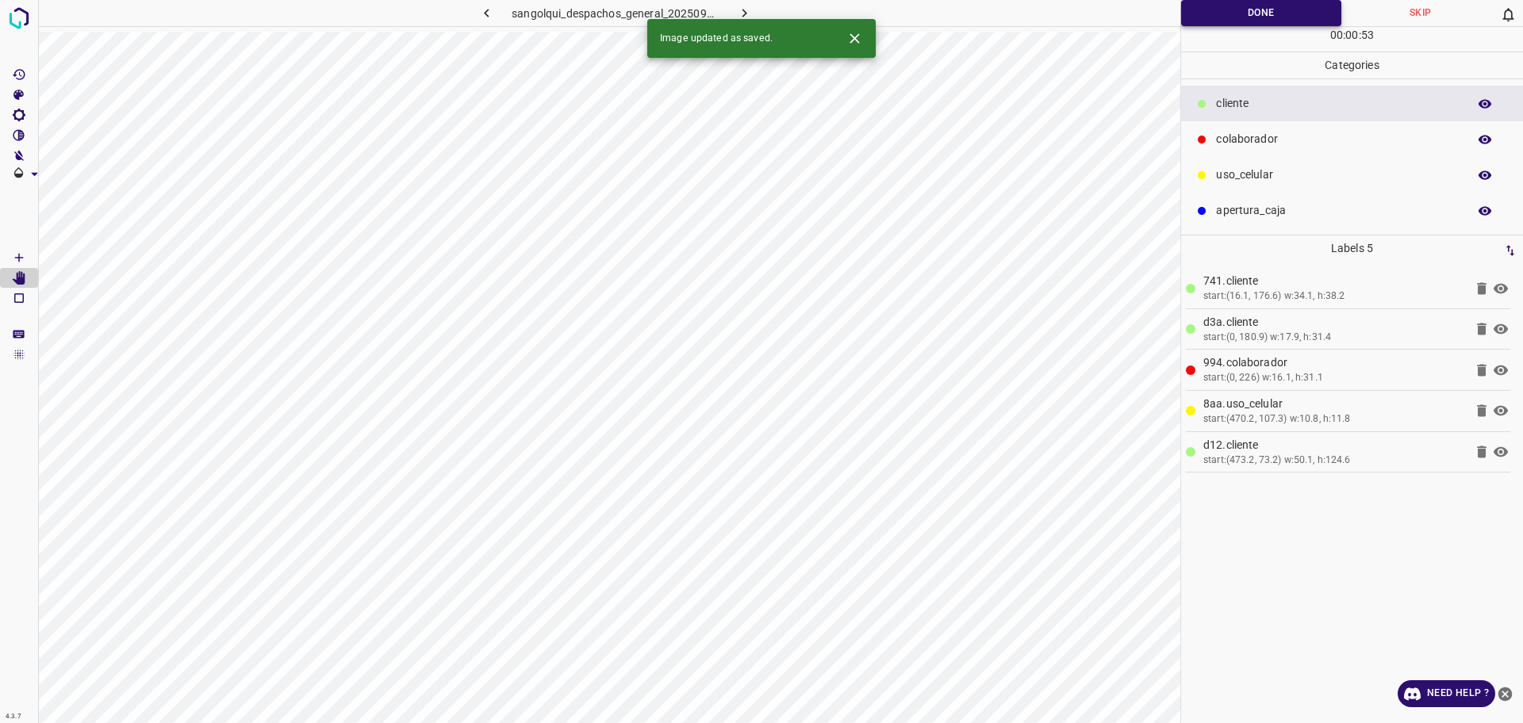
click at [1239, 12] on button "Done" at bounding box center [1261, 13] width 160 height 26
click at [1239, 13] on button "Done" at bounding box center [1261, 13] width 160 height 26
click at [736, 6] on icon "button" at bounding box center [744, 13] width 17 height 17
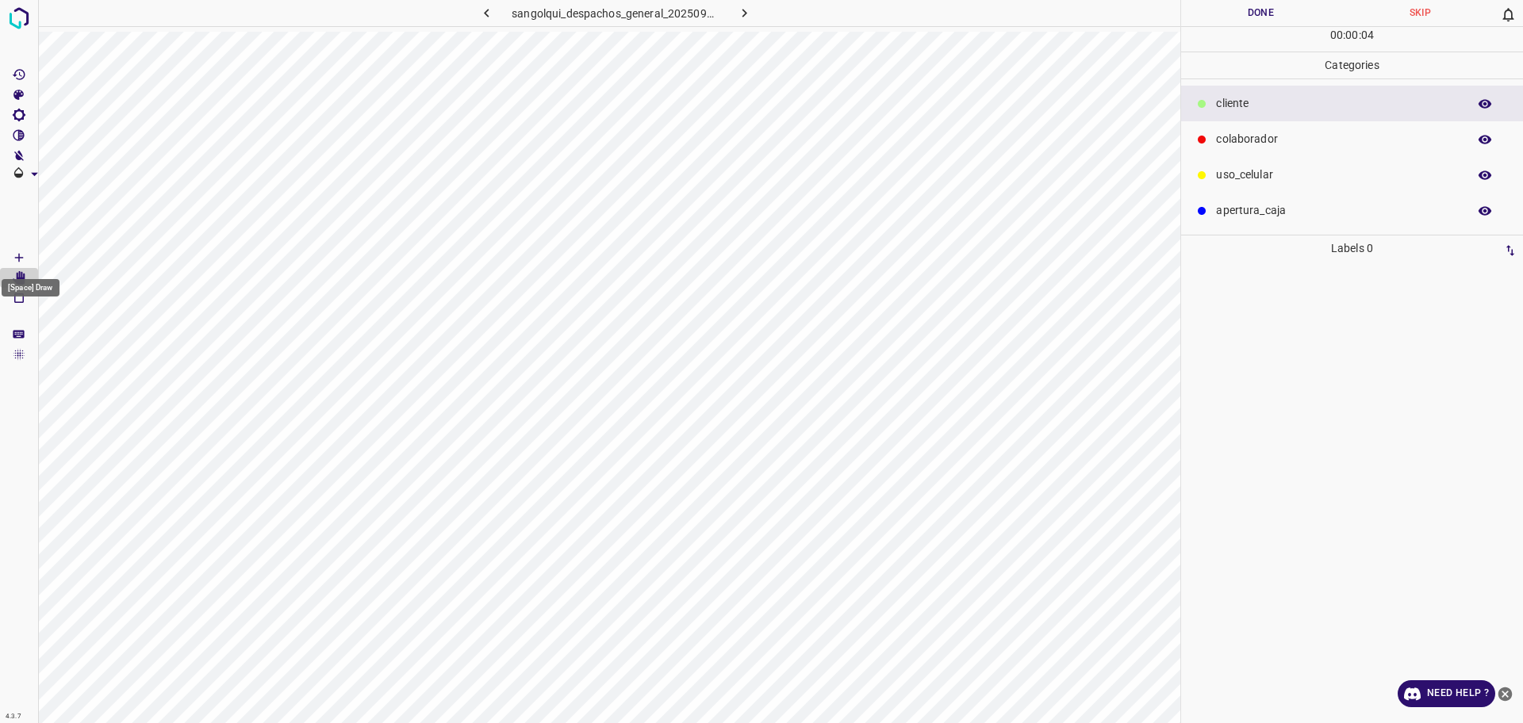
click at [13, 251] on icon "[Space] Draw" at bounding box center [19, 258] width 14 height 14
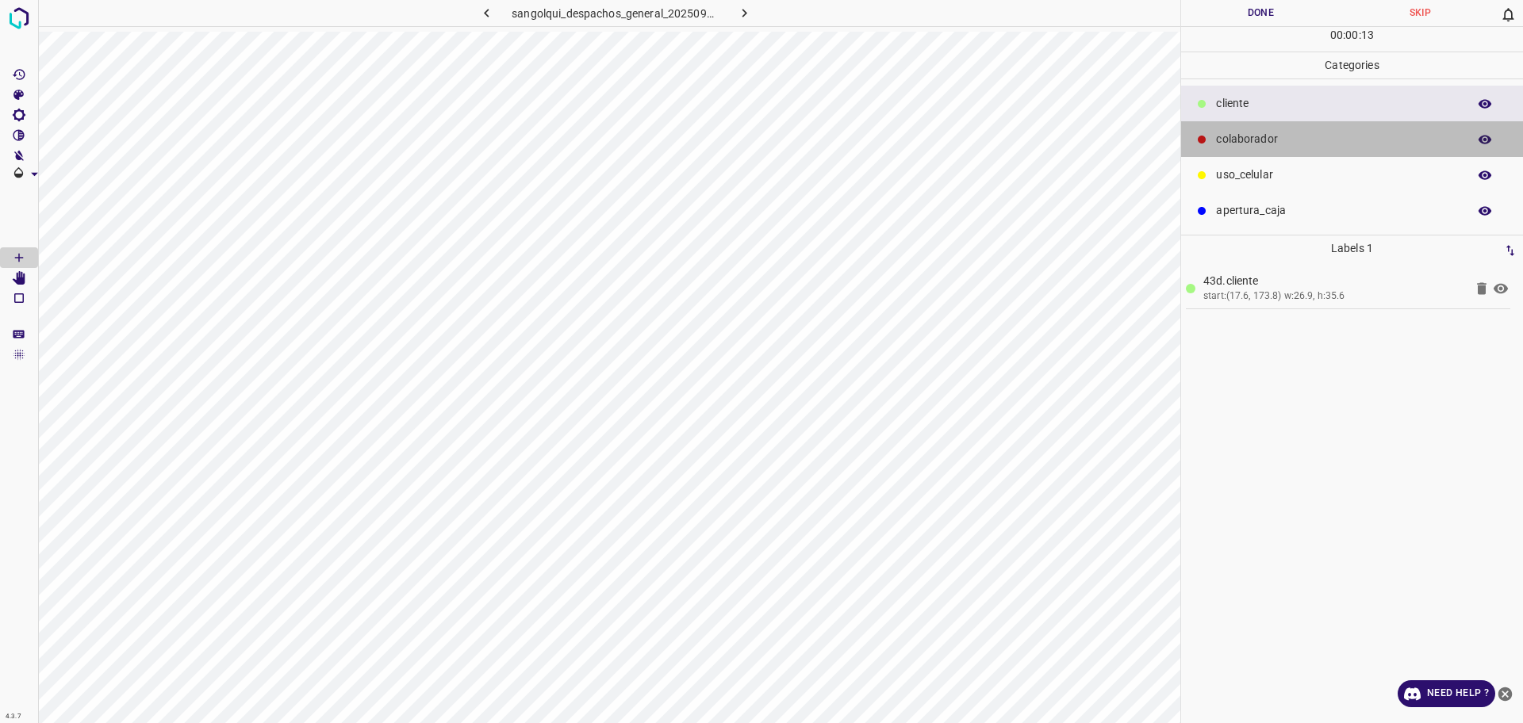
drag, startPoint x: 1294, startPoint y: 127, endPoint x: 1223, endPoint y: 132, distance: 70.8
click at [1293, 127] on div "colaborador" at bounding box center [1352, 139] width 342 height 36
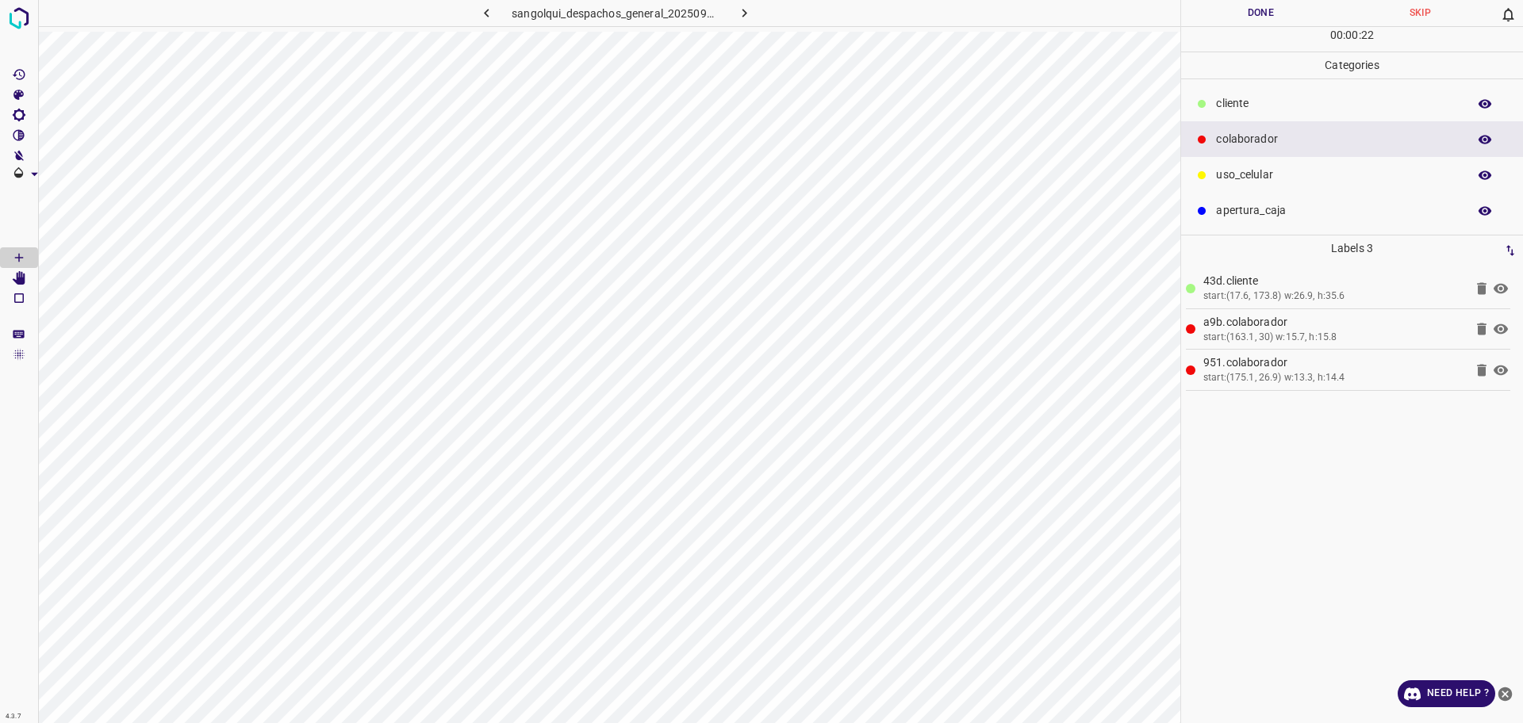
click at [1244, 82] on ul "cliente colaborador uso_celular apertura_caja" at bounding box center [1352, 156] width 342 height 155
click at [1233, 100] on p "cliente" at bounding box center [1337, 103] width 243 height 17
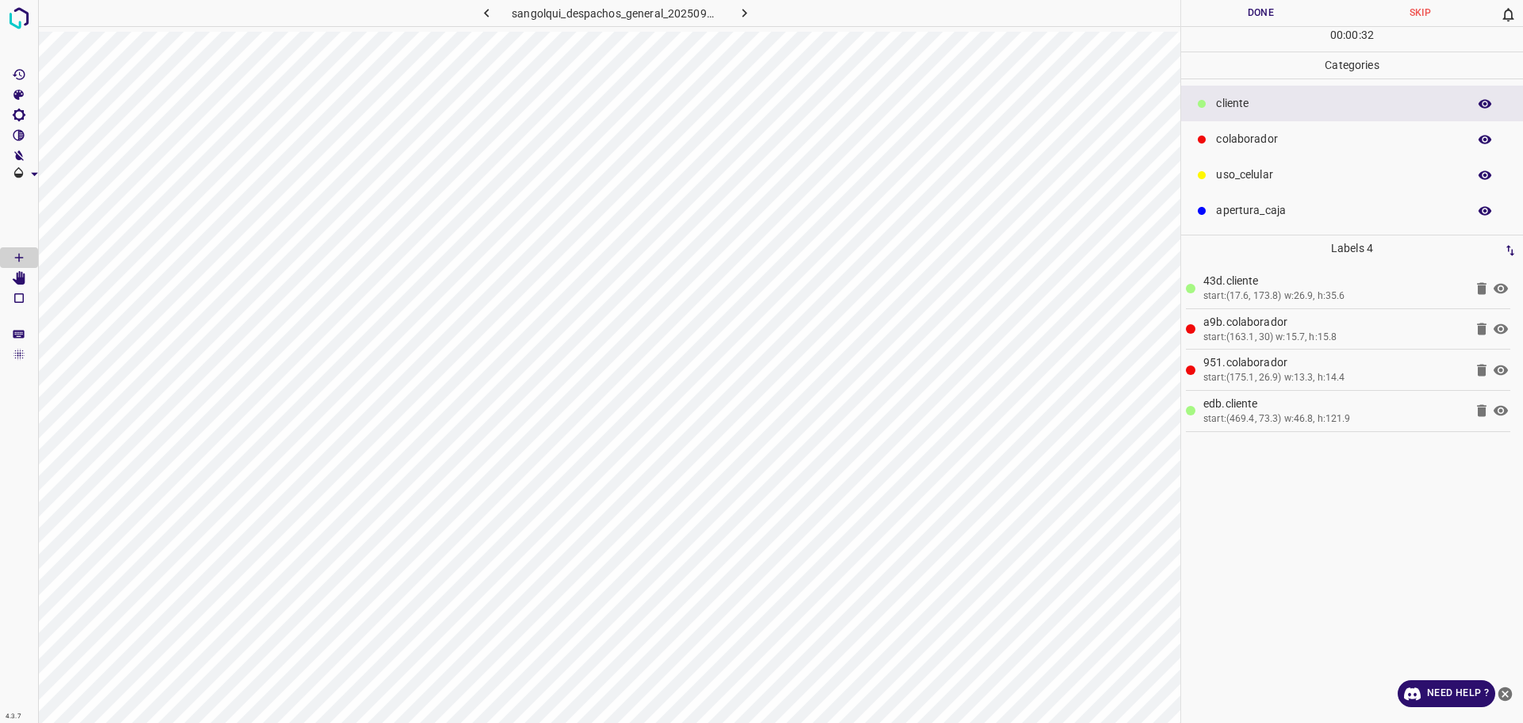
click at [1258, 166] on div "uso_celular" at bounding box center [1352, 175] width 342 height 36
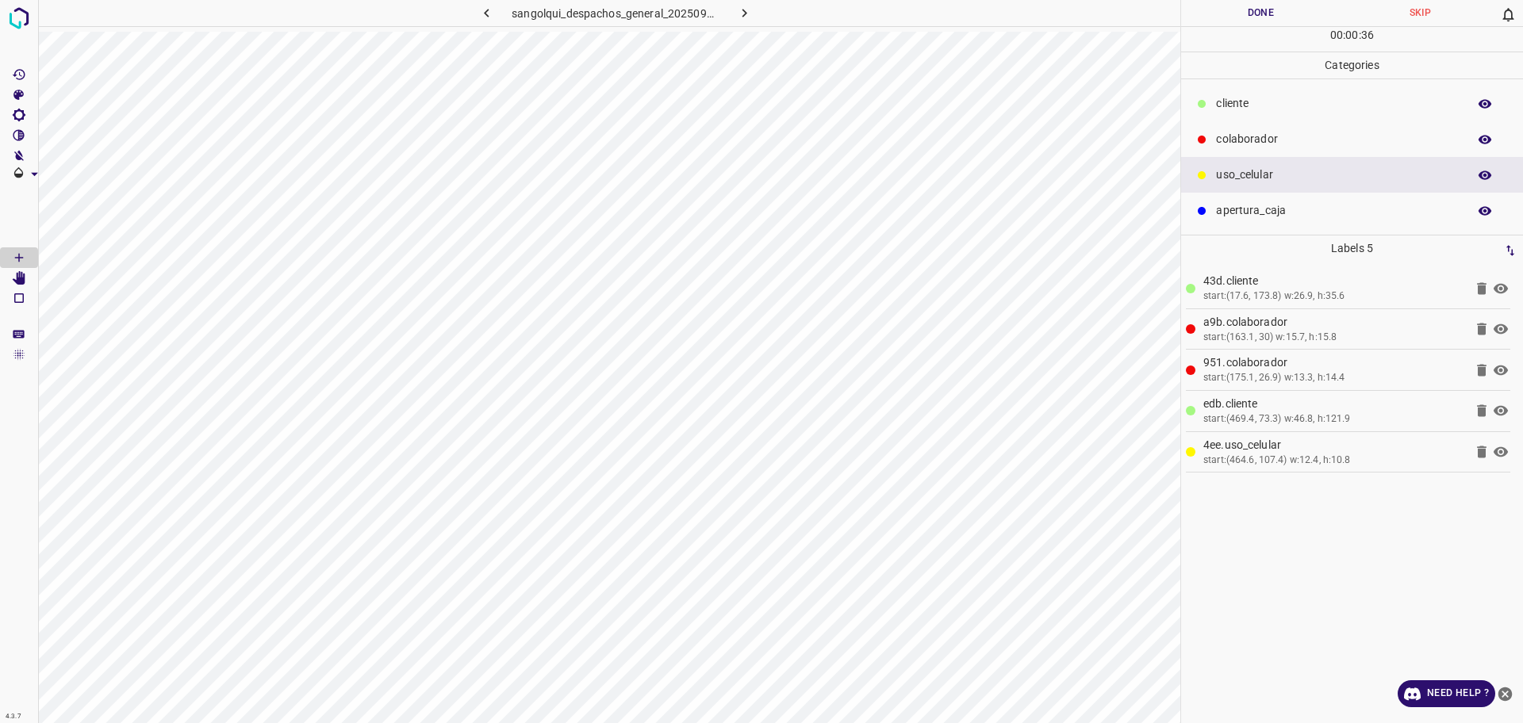
click at [1254, 11] on button "Done" at bounding box center [1260, 13] width 159 height 26
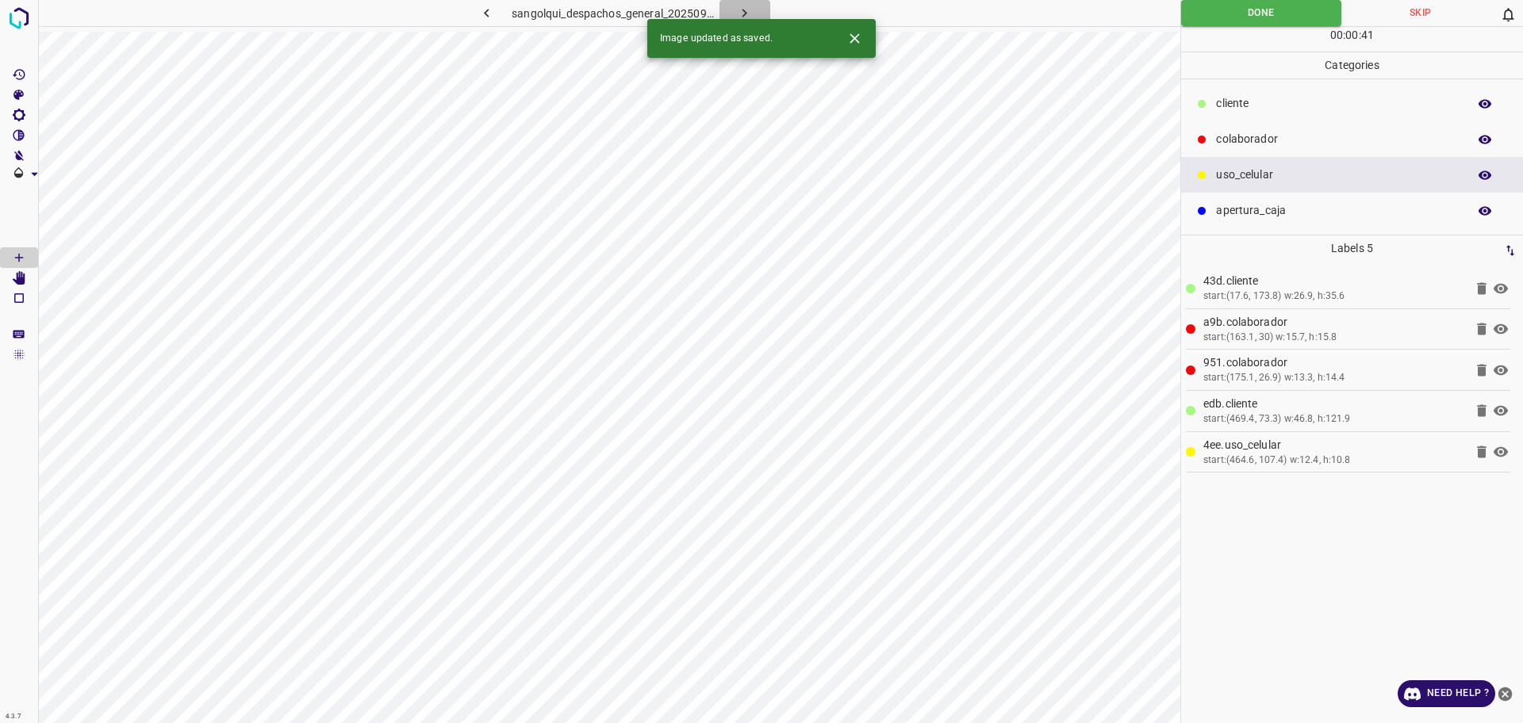
click at [747, 10] on icon "button" at bounding box center [744, 13] width 17 height 17
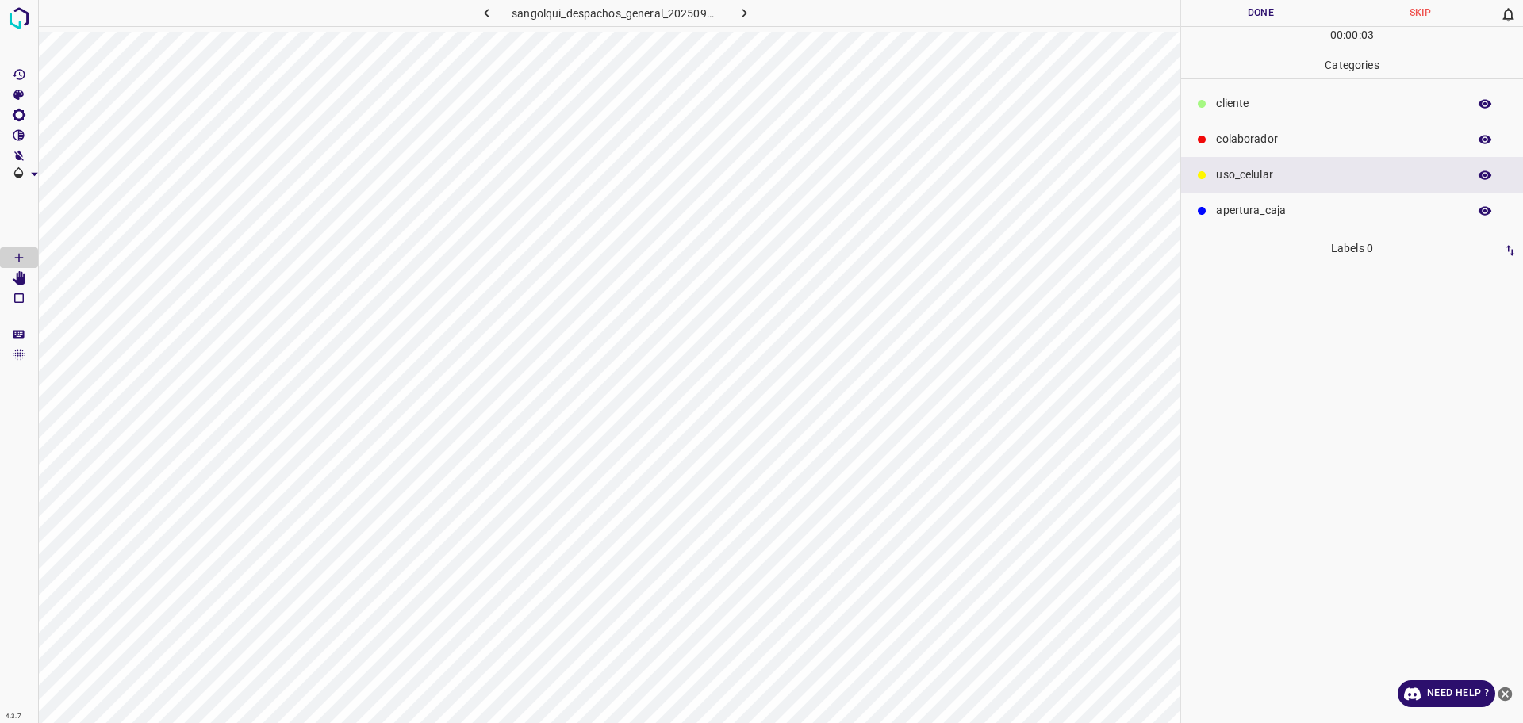
click at [1216, 109] on p "cliente" at bounding box center [1337, 103] width 243 height 17
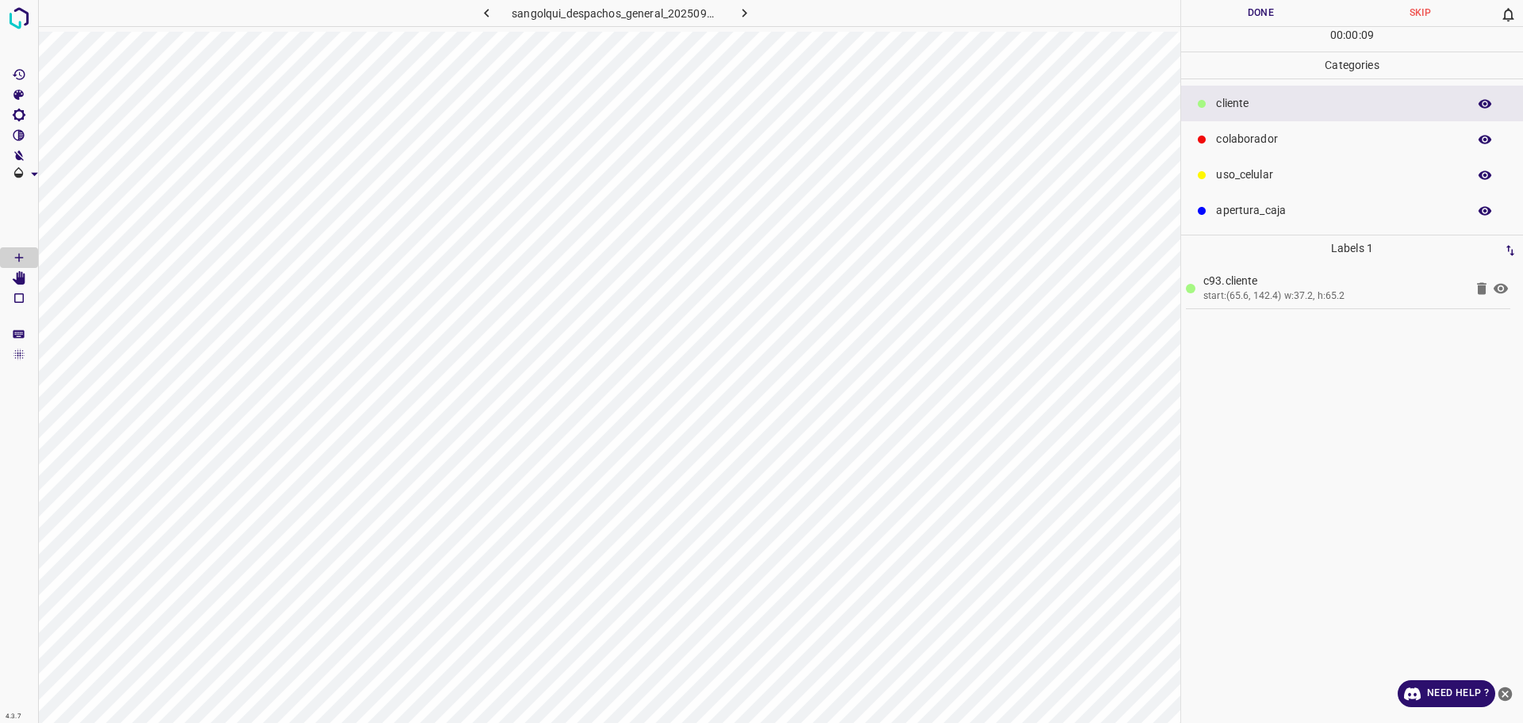
drag, startPoint x: 1225, startPoint y: 165, endPoint x: 1187, endPoint y: 189, distance: 44.2
click at [1222, 167] on div "uso_celular" at bounding box center [1352, 175] width 342 height 36
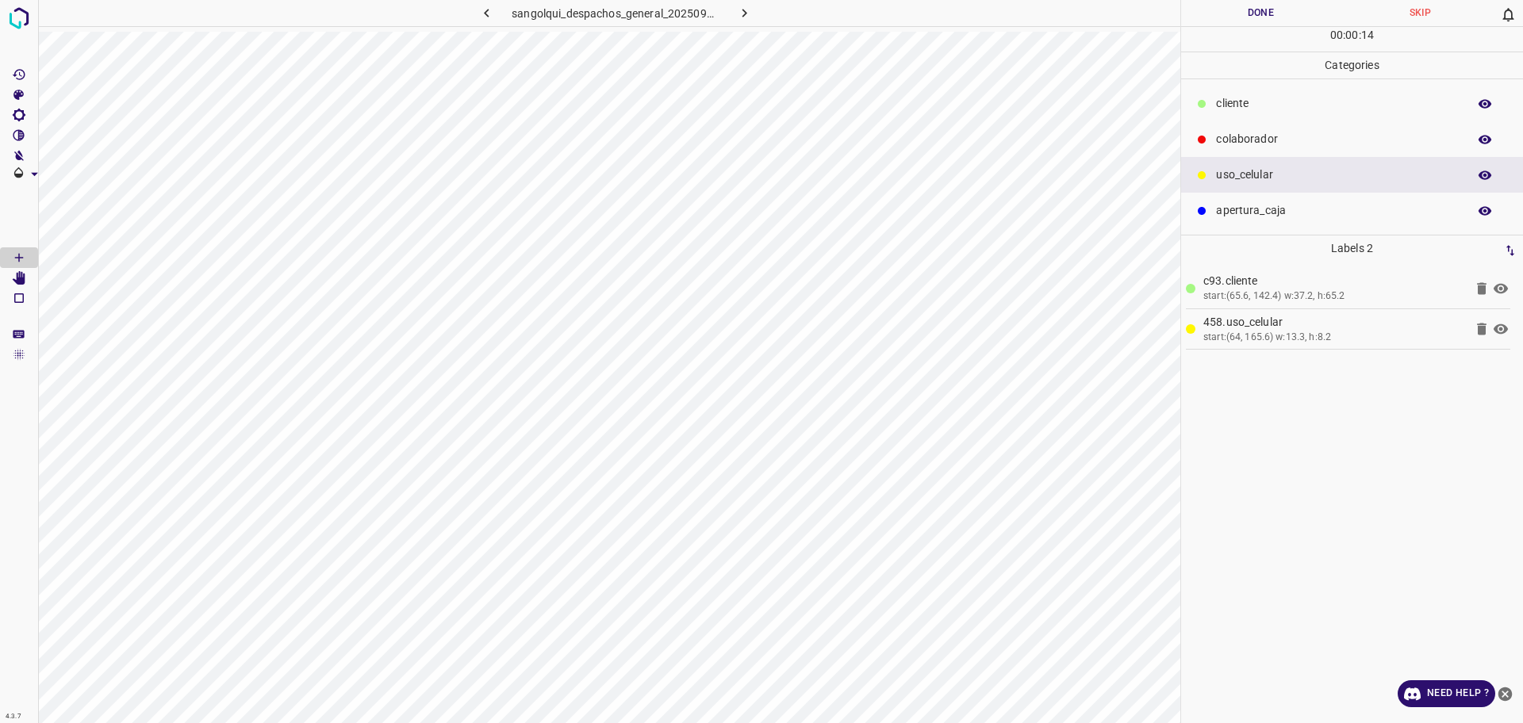
drag, startPoint x: 1253, startPoint y: 103, endPoint x: 1197, endPoint y: 114, distance: 57.4
click at [1247, 104] on p "cliente" at bounding box center [1337, 103] width 243 height 17
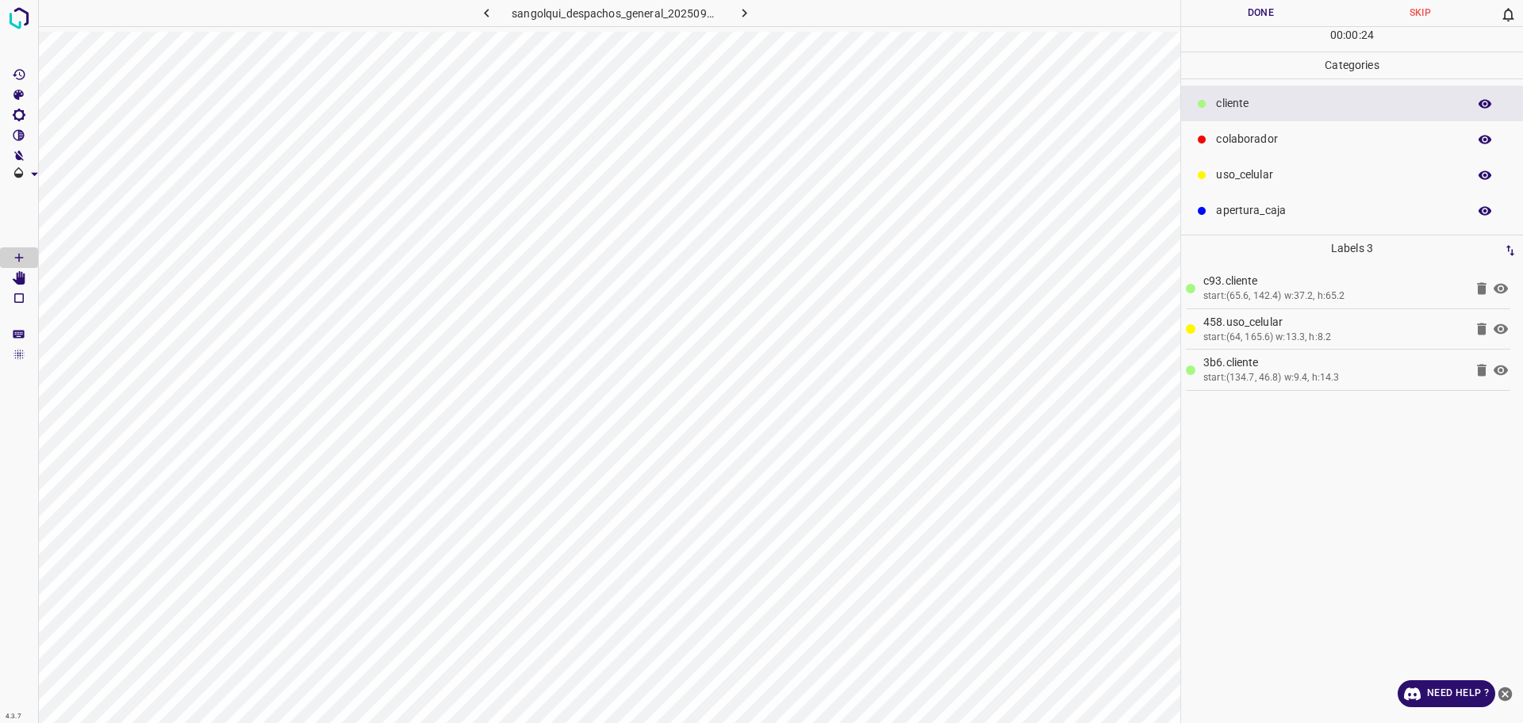
click at [1273, 136] on p "colaborador" at bounding box center [1337, 139] width 243 height 17
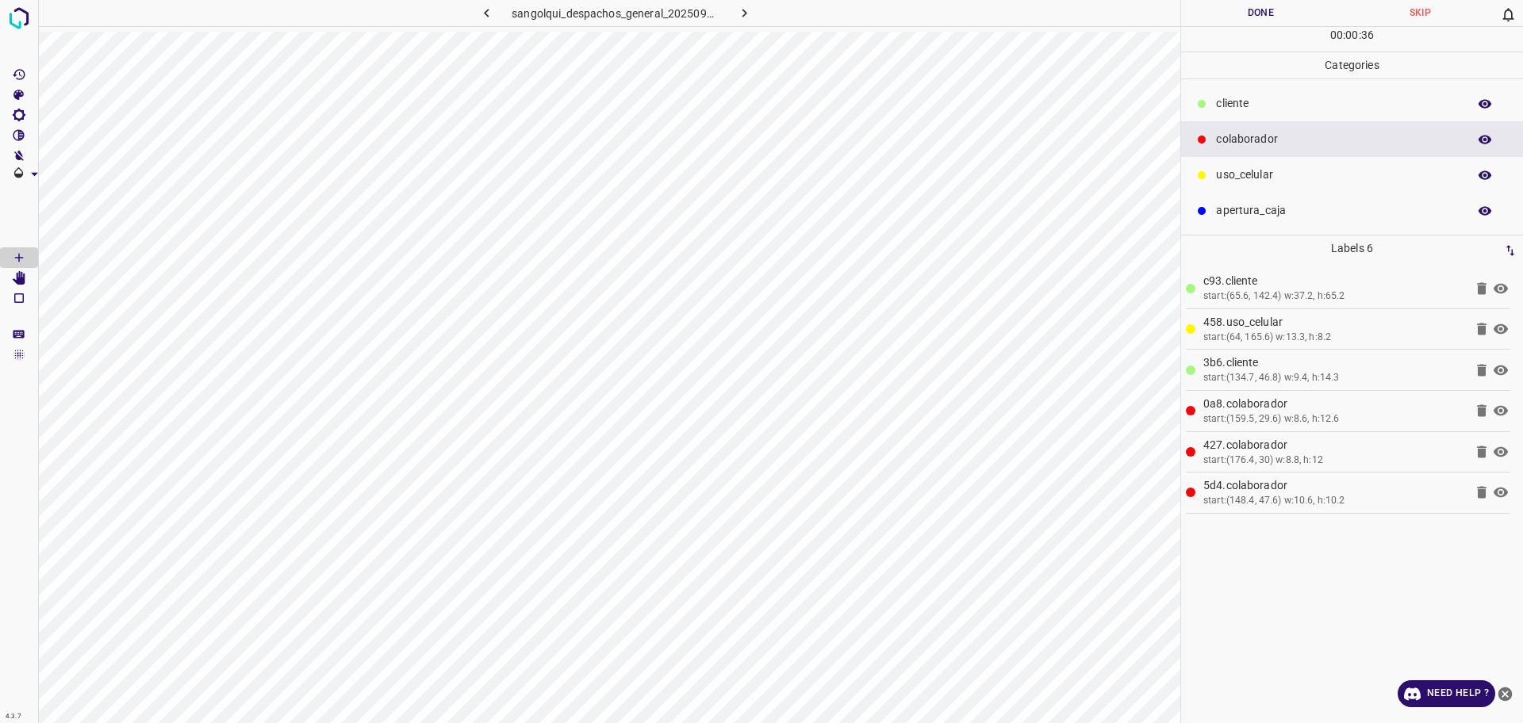
click at [1223, 13] on button "Done" at bounding box center [1260, 13] width 159 height 26
click at [1223, 15] on button "Done" at bounding box center [1260, 13] width 159 height 26
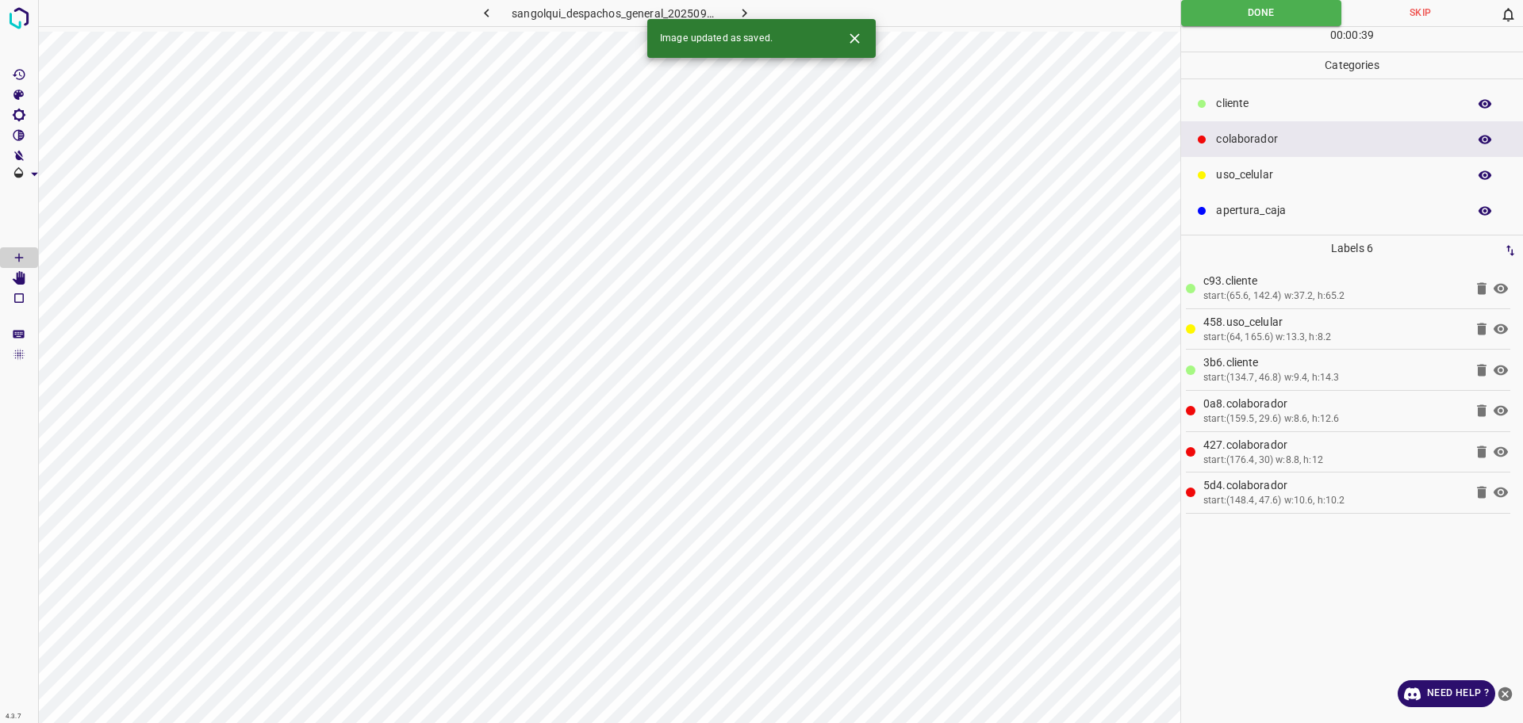
click at [740, 7] on icon "button" at bounding box center [744, 13] width 17 height 17
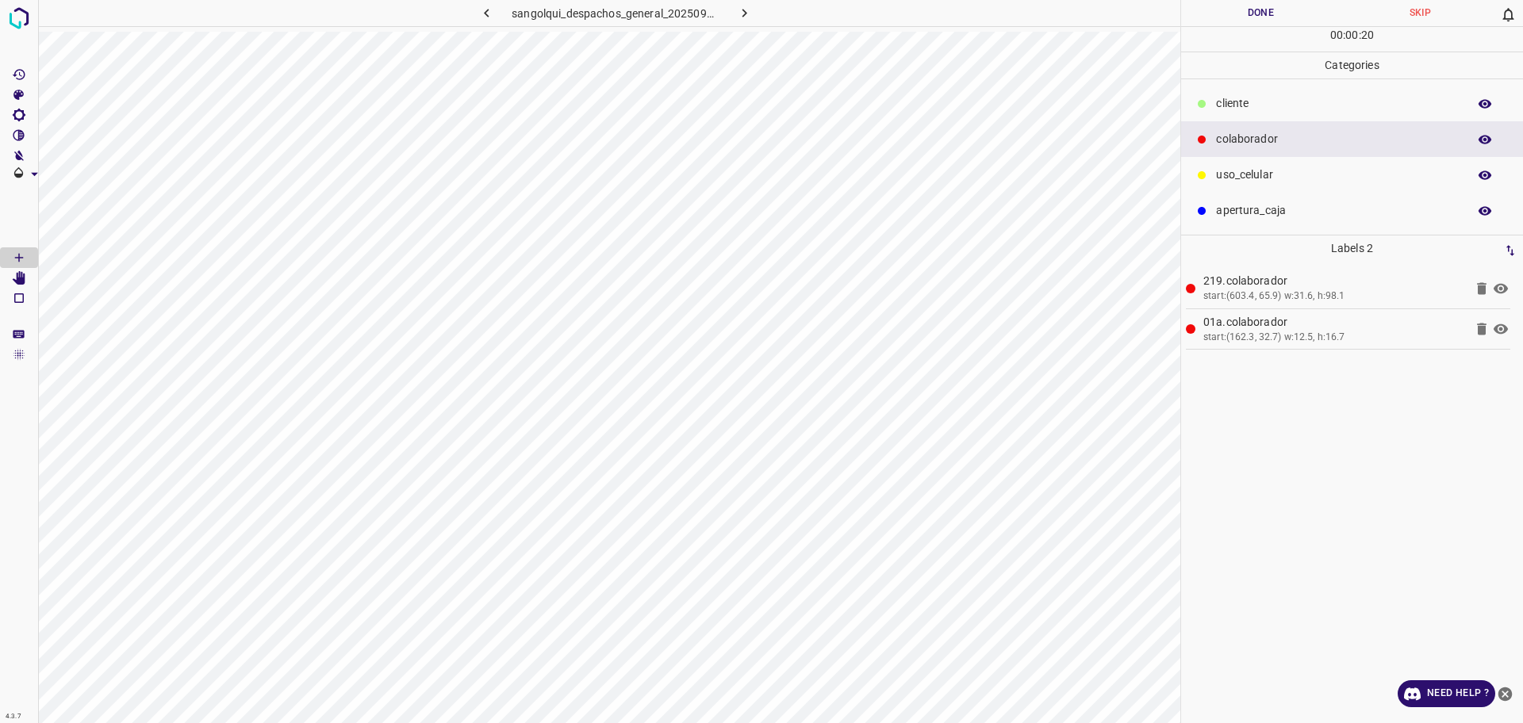
click at [1199, 120] on div "cliente" at bounding box center [1352, 104] width 342 height 36
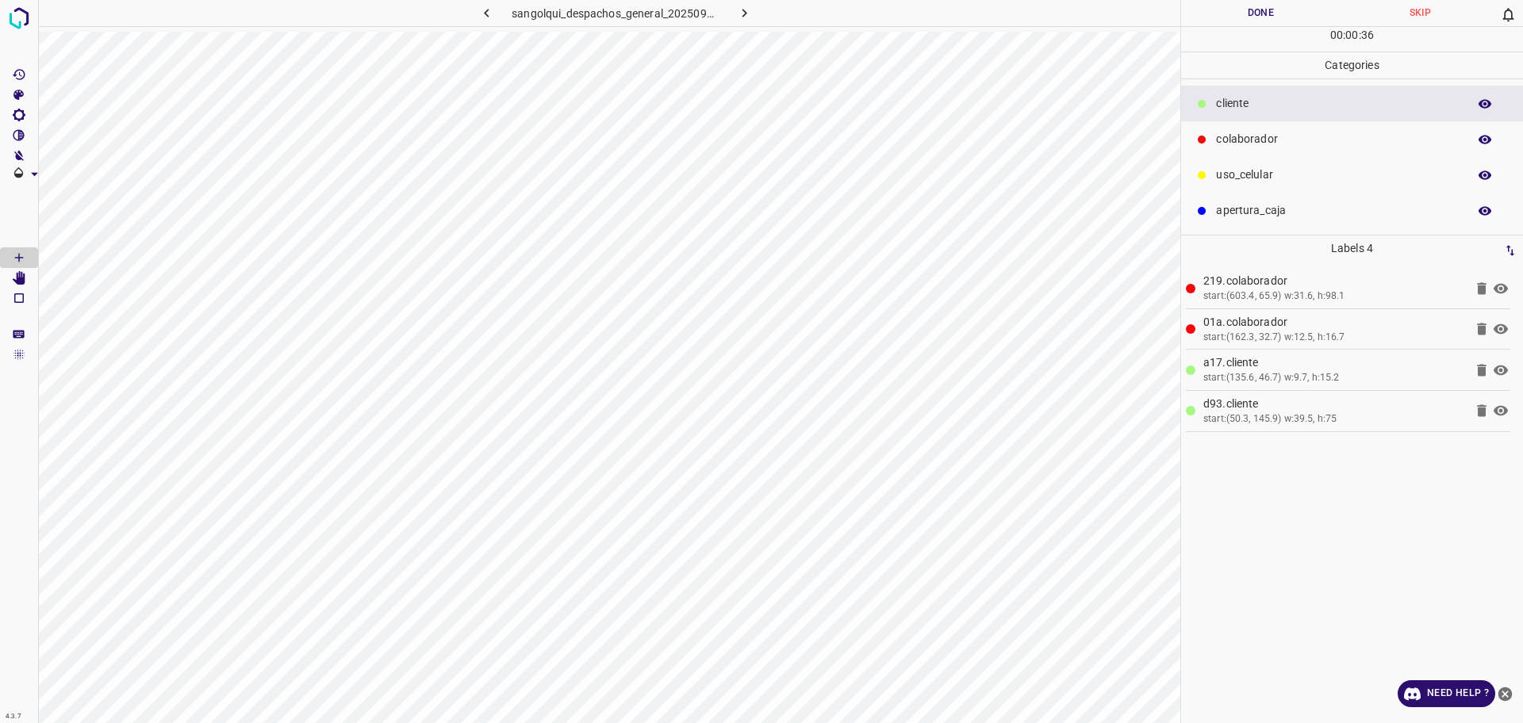
drag, startPoint x: 1250, startPoint y: 138, endPoint x: 1192, endPoint y: 145, distance: 58.3
click at [1248, 138] on p "colaborador" at bounding box center [1337, 139] width 243 height 17
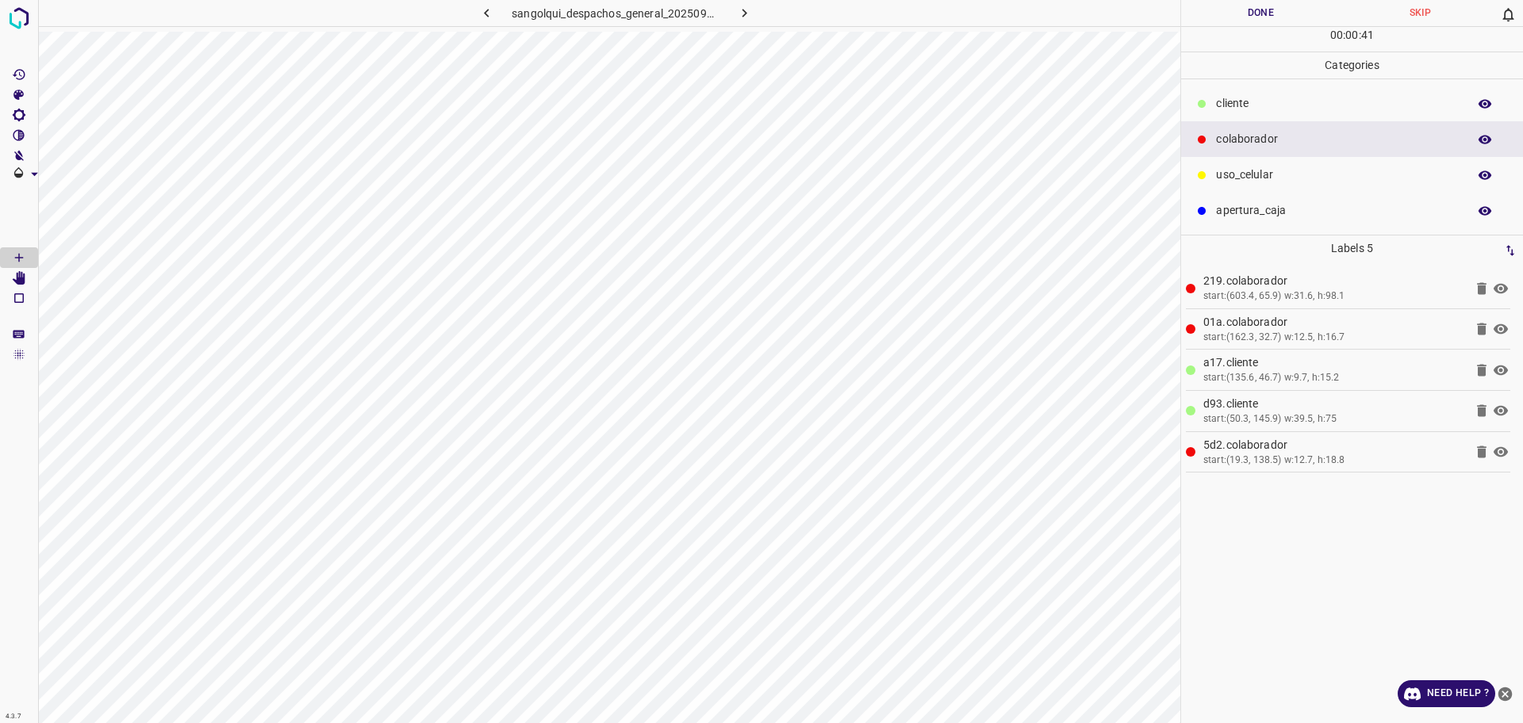
click at [1240, 1] on button "Done" at bounding box center [1260, 13] width 159 height 26
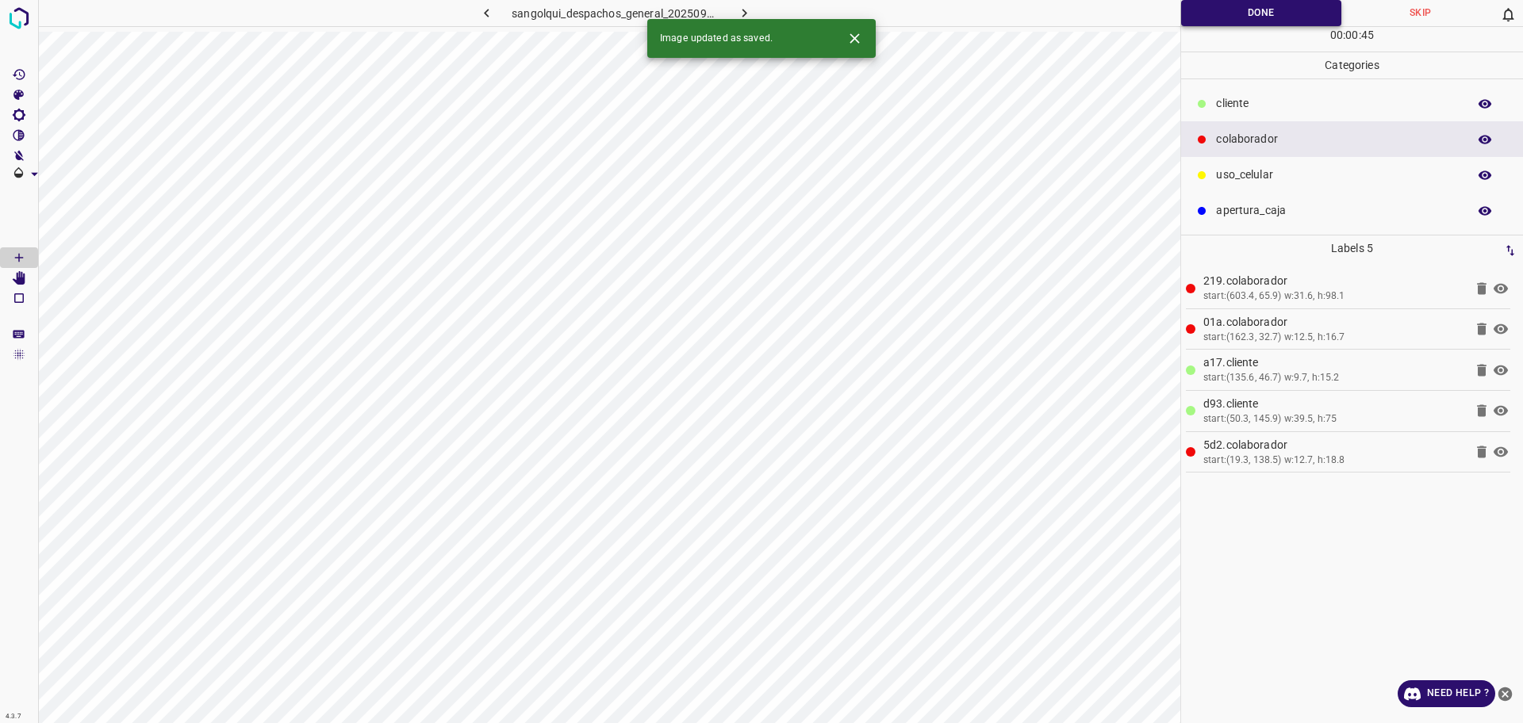
click at [1239, 22] on button "Done" at bounding box center [1261, 13] width 160 height 26
click at [747, 13] on icon "button" at bounding box center [744, 13] width 17 height 17
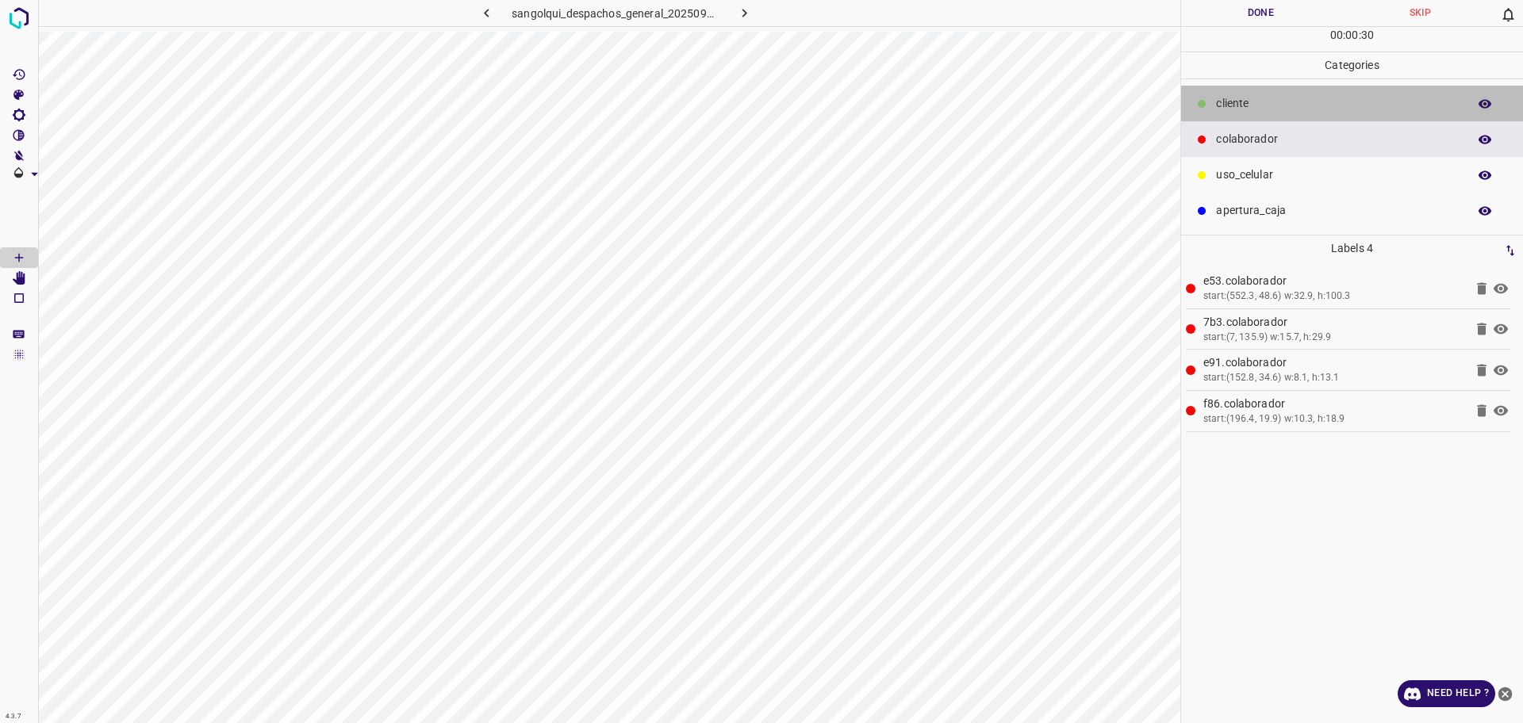
click at [1242, 113] on div "cliente" at bounding box center [1352, 104] width 342 height 36
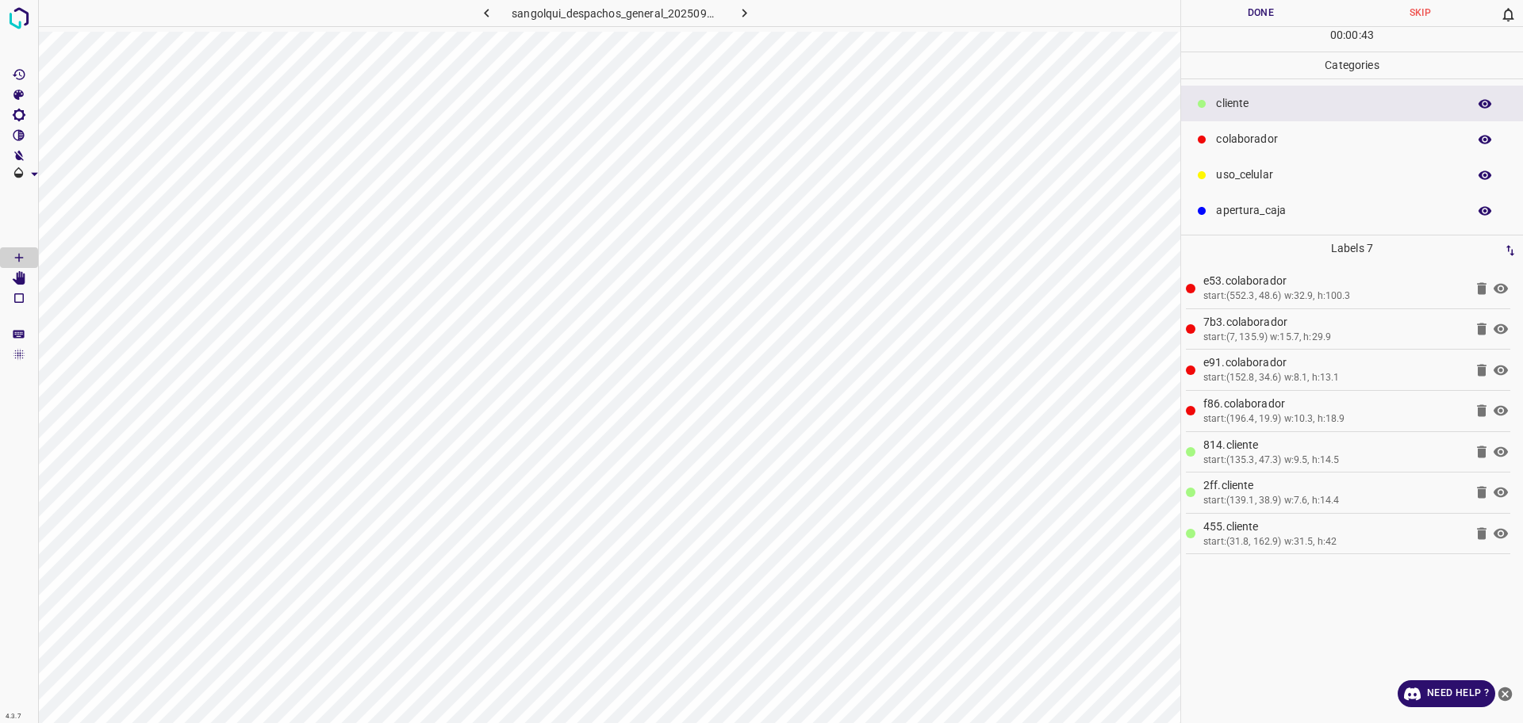
click at [1245, 136] on p "colaborador" at bounding box center [1337, 139] width 243 height 17
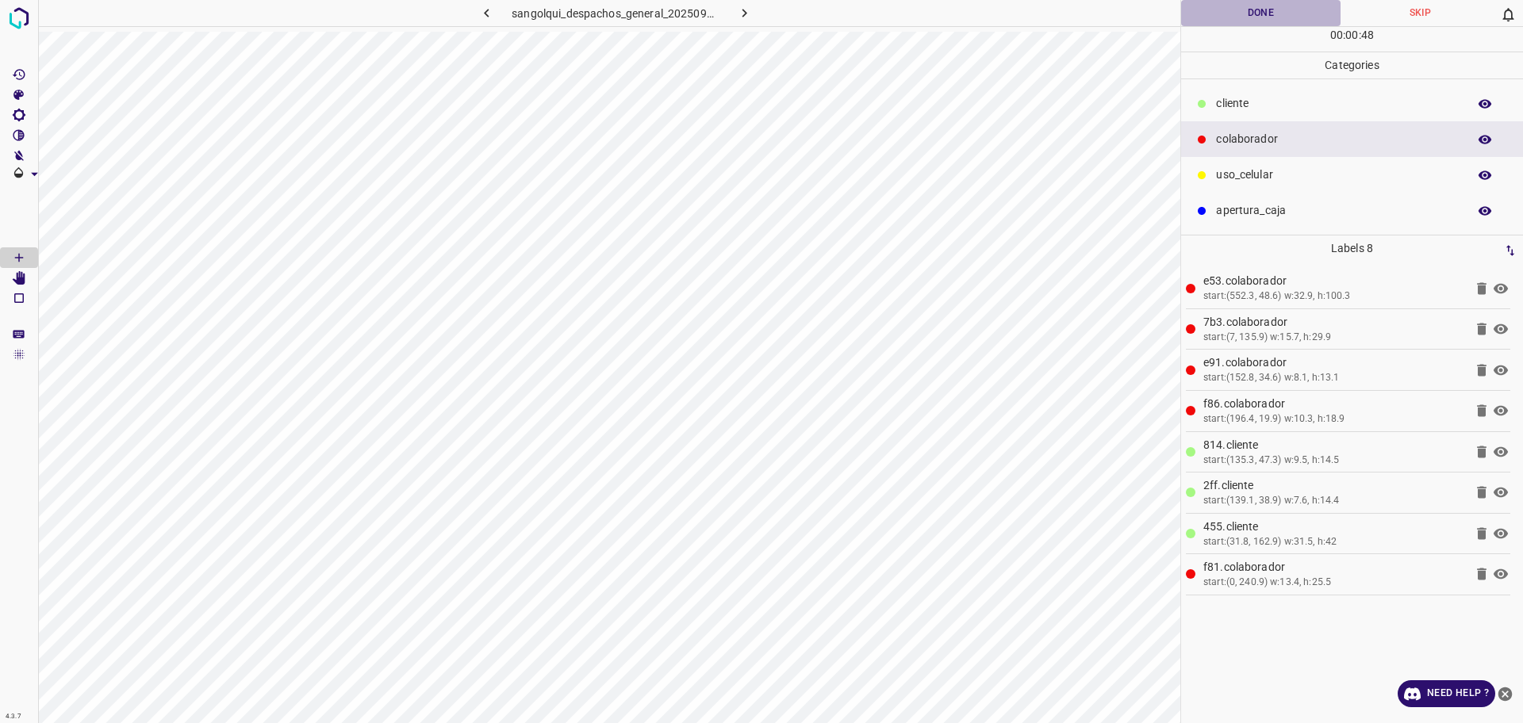
click at [1233, 24] on button "Done" at bounding box center [1260, 13] width 159 height 26
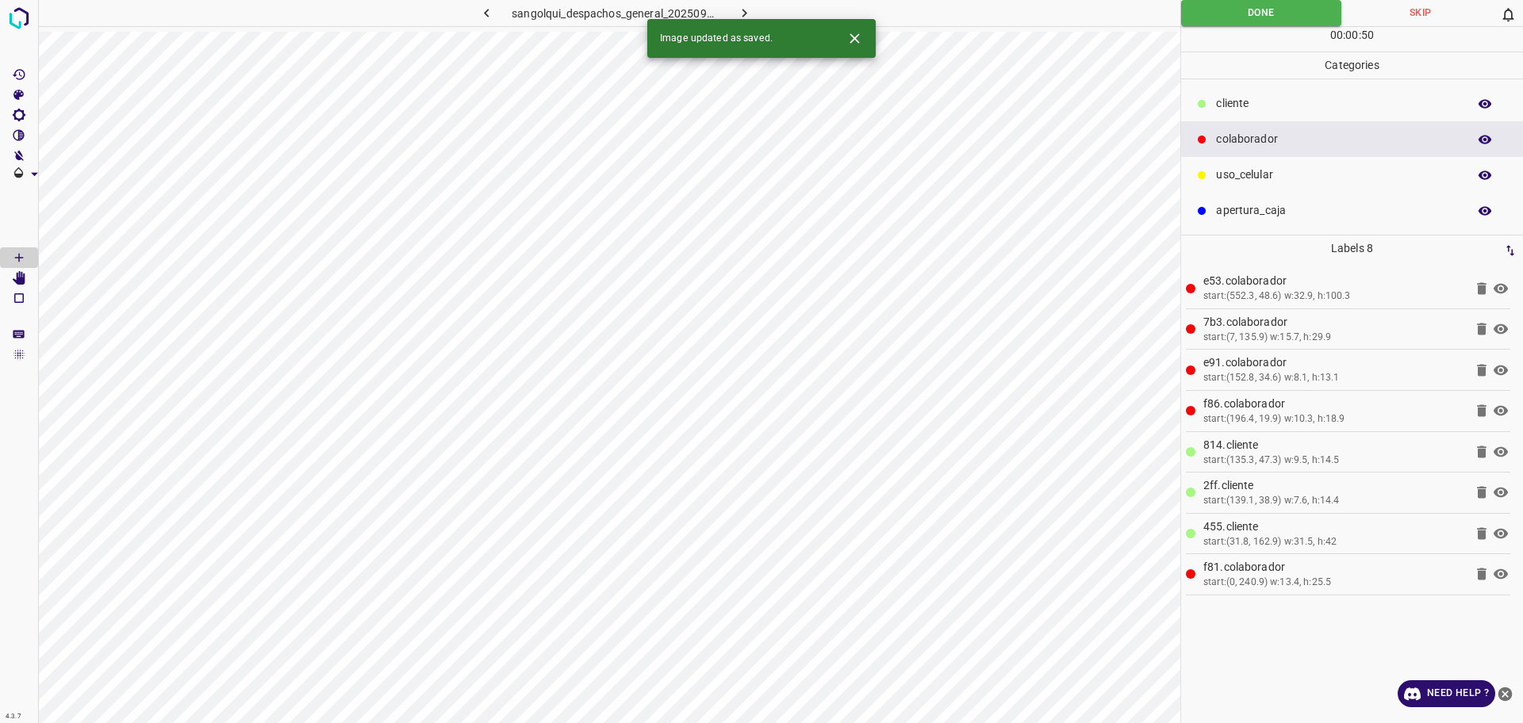
click at [736, 11] on icon "button" at bounding box center [744, 13] width 17 height 17
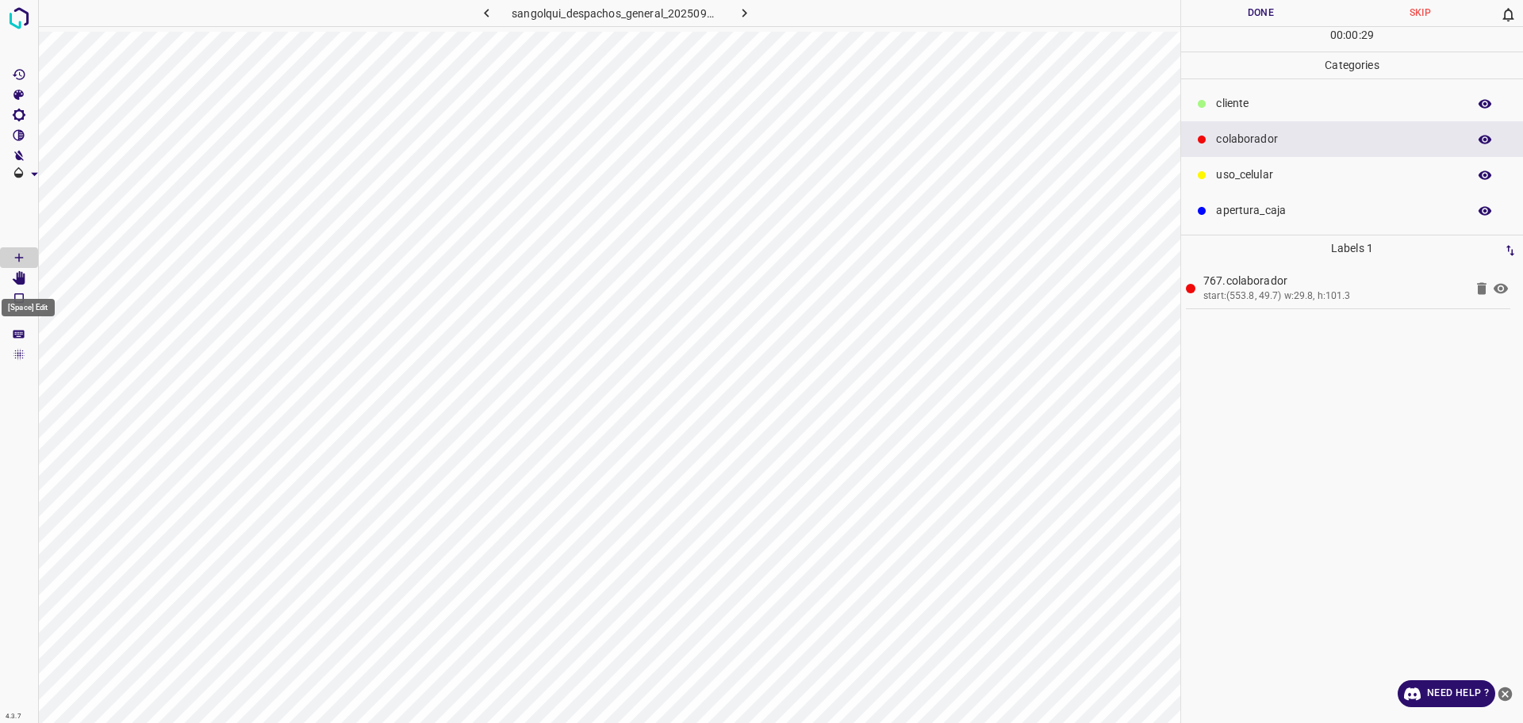
click at [16, 281] on icon "[Space] Edit" at bounding box center [19, 278] width 13 height 14
drag, startPoint x: 1252, startPoint y: 82, endPoint x: 1246, endPoint y: 104, distance: 23.1
click at [1252, 82] on ul "cliente colaborador uso_celular apertura_caja" at bounding box center [1352, 156] width 342 height 155
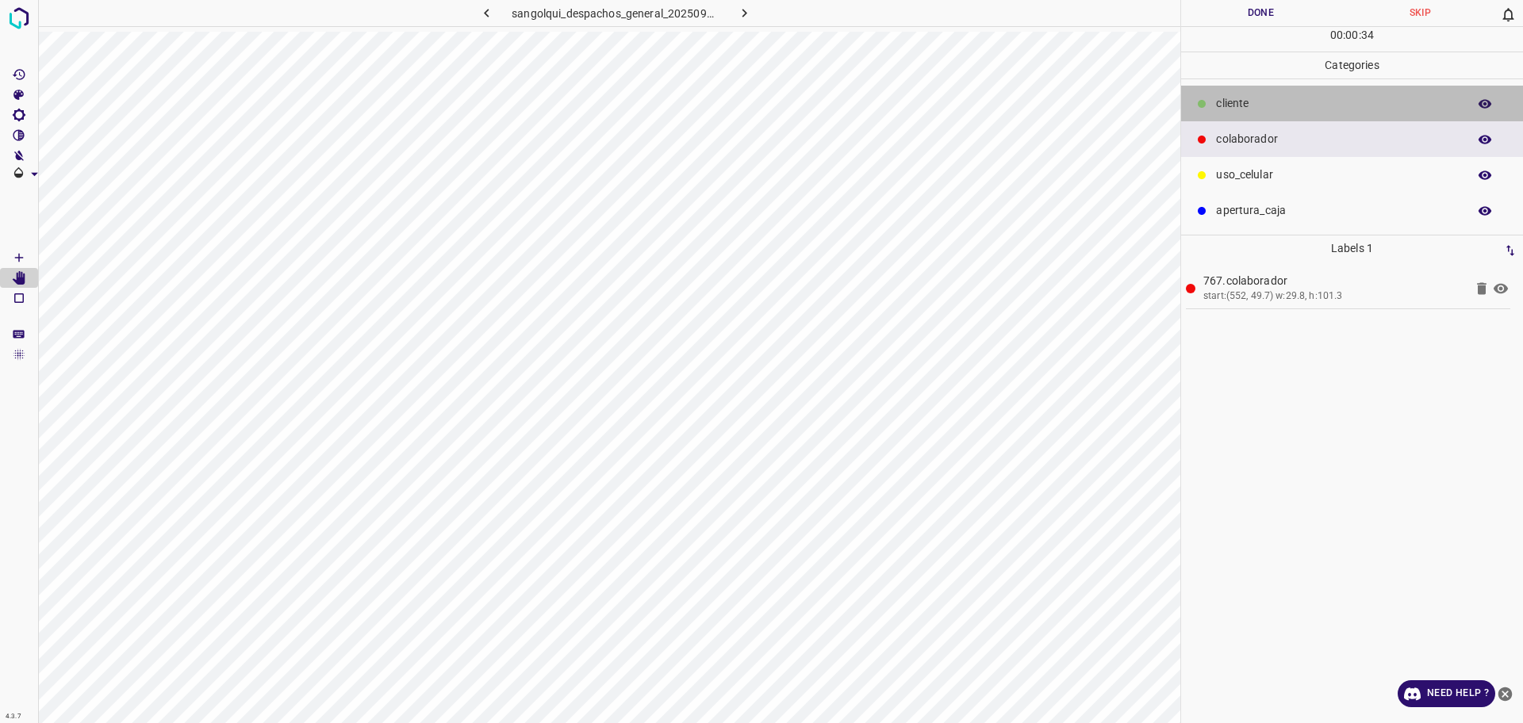
click at [1246, 105] on p "cliente" at bounding box center [1337, 103] width 243 height 17
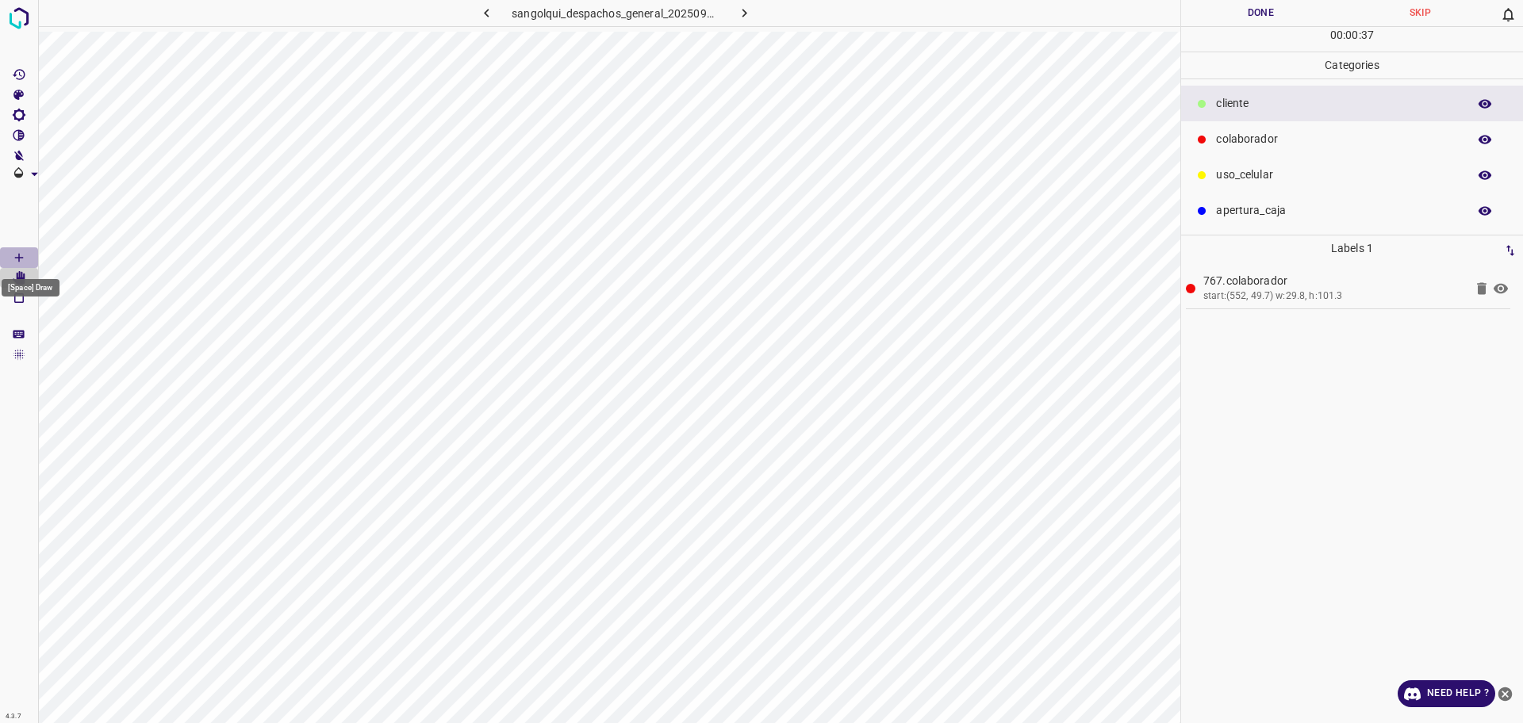
drag, startPoint x: 9, startPoint y: 255, endPoint x: 26, endPoint y: 271, distance: 24.1
click at [9, 254] on Draw"] "[Space] Draw" at bounding box center [19, 257] width 38 height 21
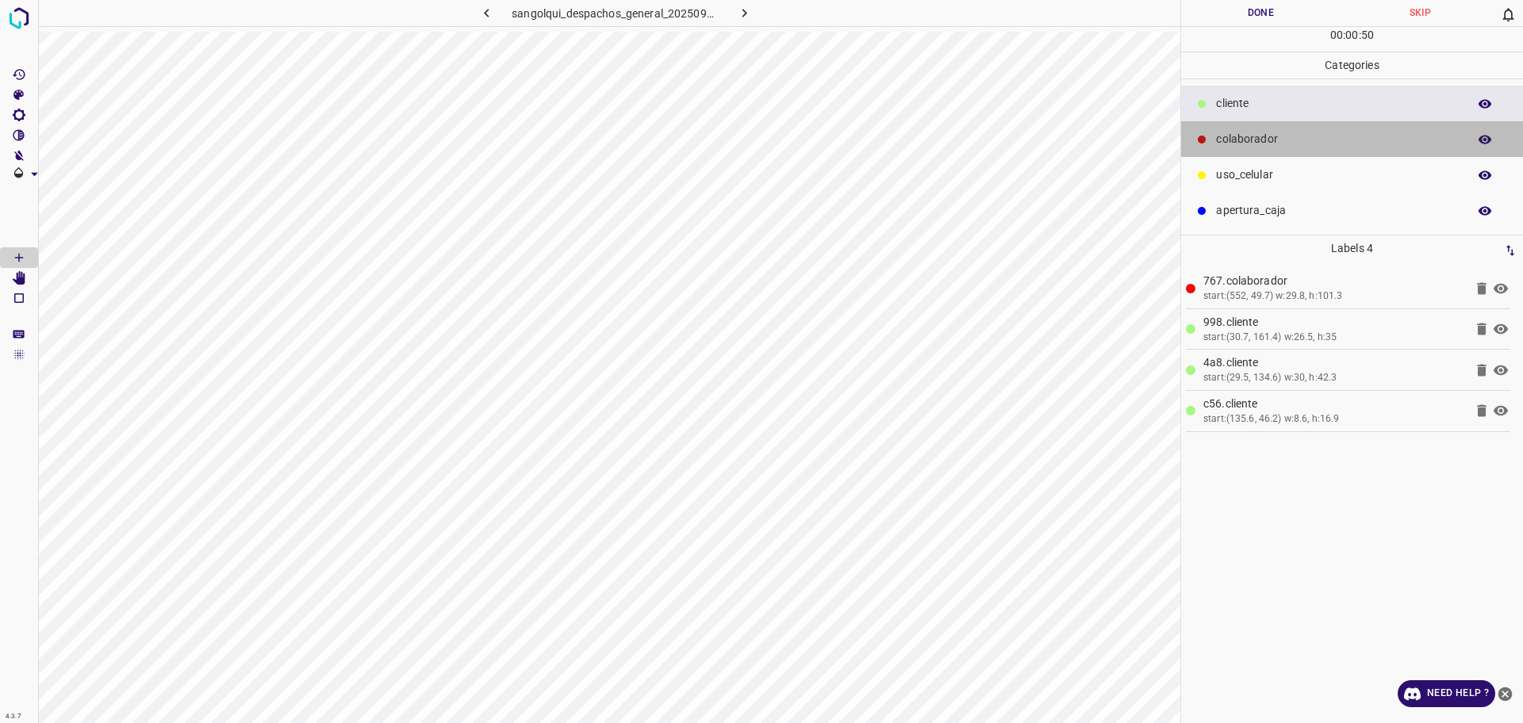
click at [1241, 136] on p "colaborador" at bounding box center [1337, 139] width 243 height 17
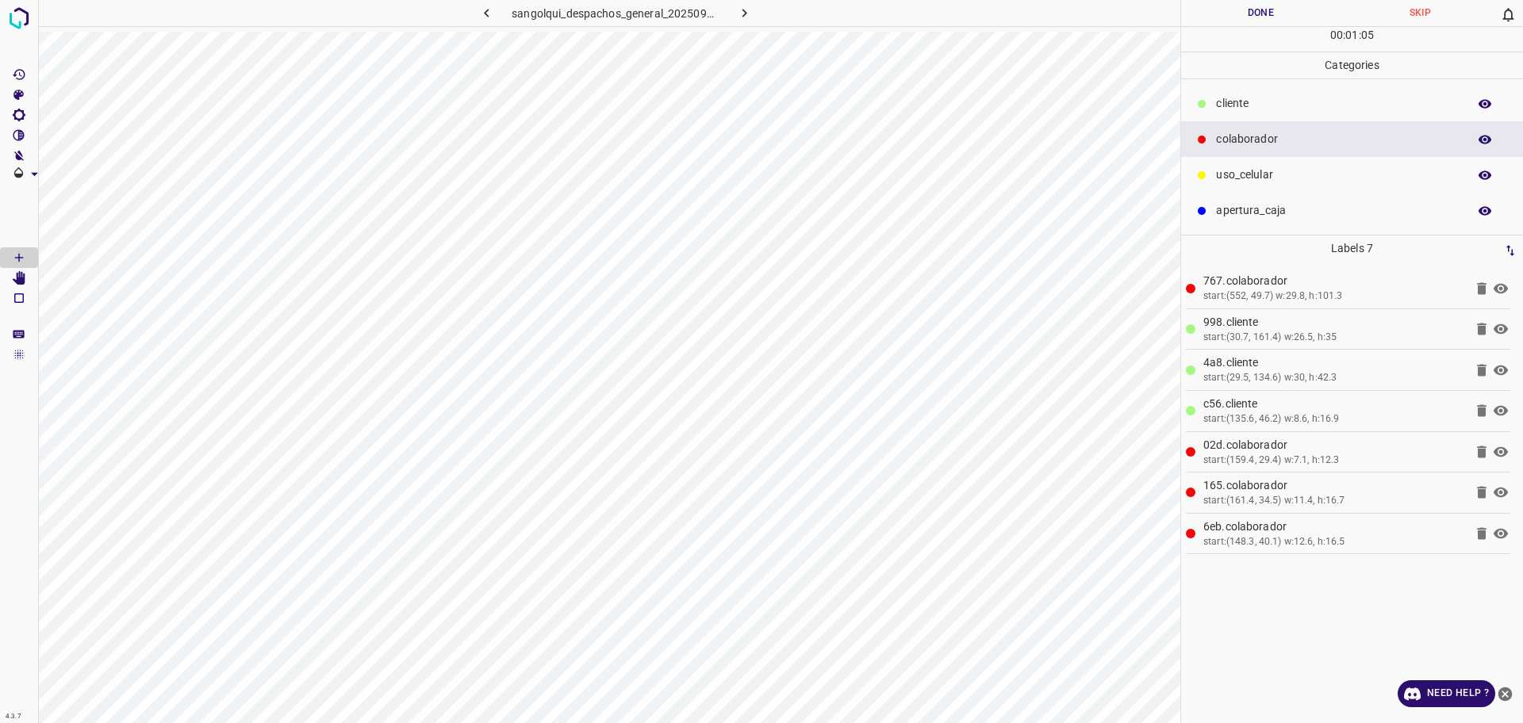
click at [1242, 30] on div "00 : 01 : 05" at bounding box center [1352, 39] width 342 height 25
click at [1237, 16] on button "Done" at bounding box center [1260, 13] width 159 height 26
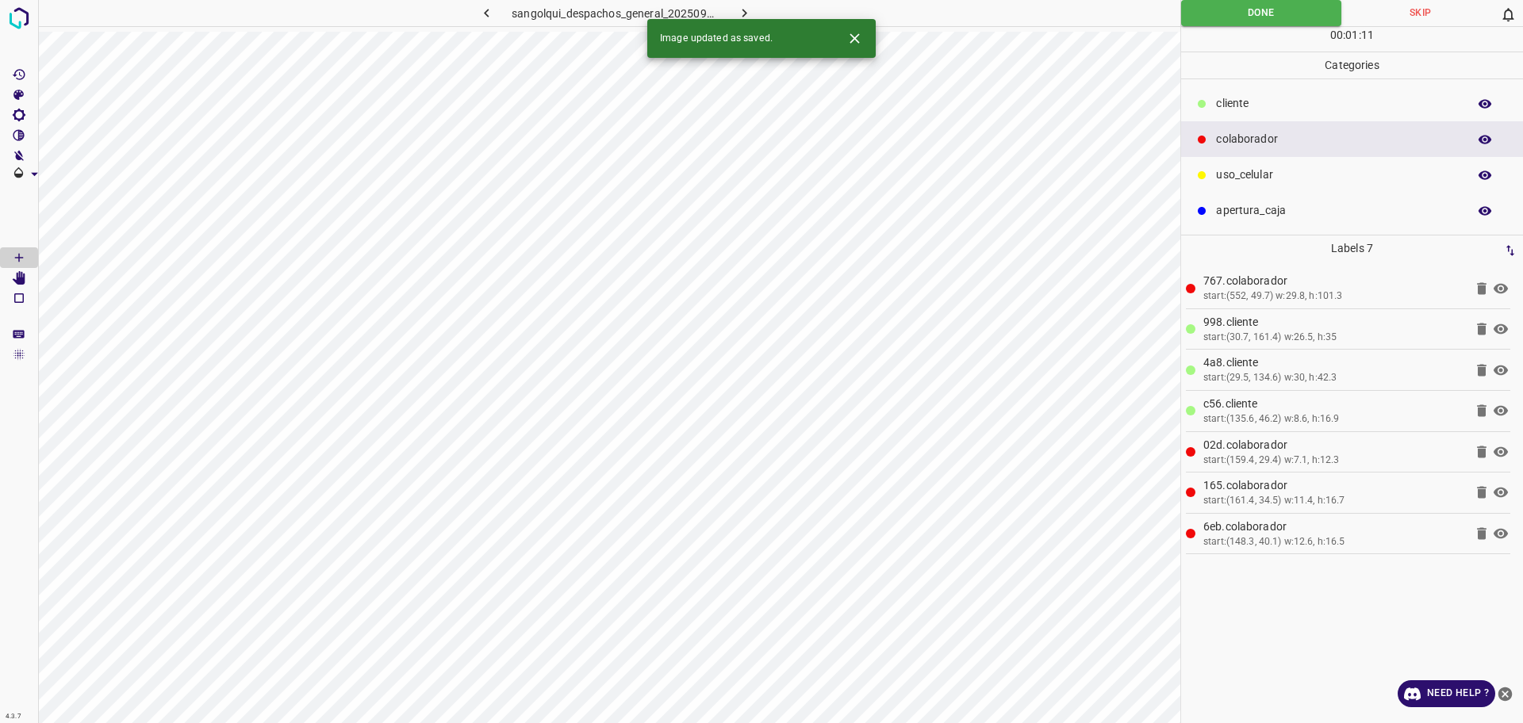
click at [736, 13] on icon "button" at bounding box center [744, 13] width 17 height 17
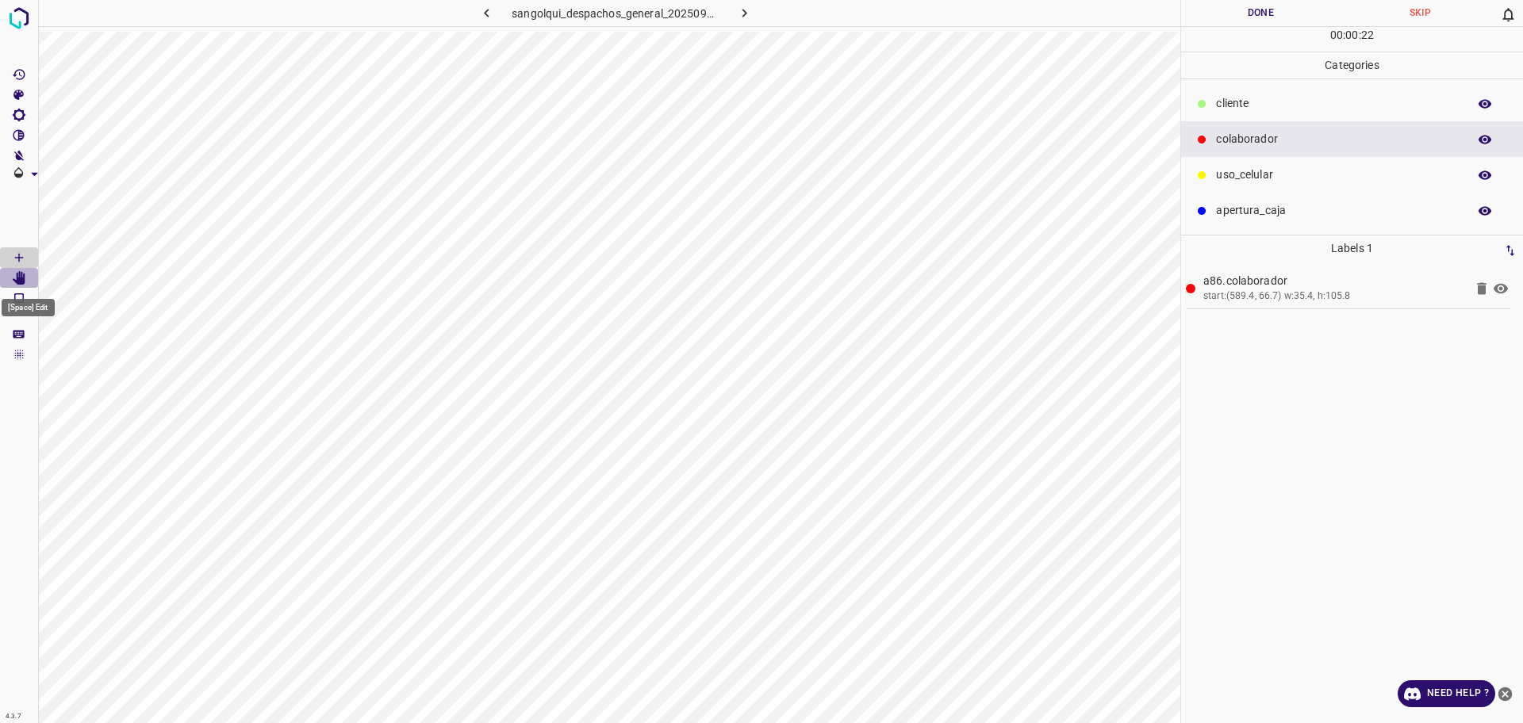
click at [13, 277] on icon "[Space] Edit" at bounding box center [19, 278] width 14 height 14
drag, startPoint x: 1214, startPoint y: 107, endPoint x: 1210, endPoint y: 117, distance: 10.8
click at [1215, 107] on div "cliente" at bounding box center [1352, 104] width 342 height 36
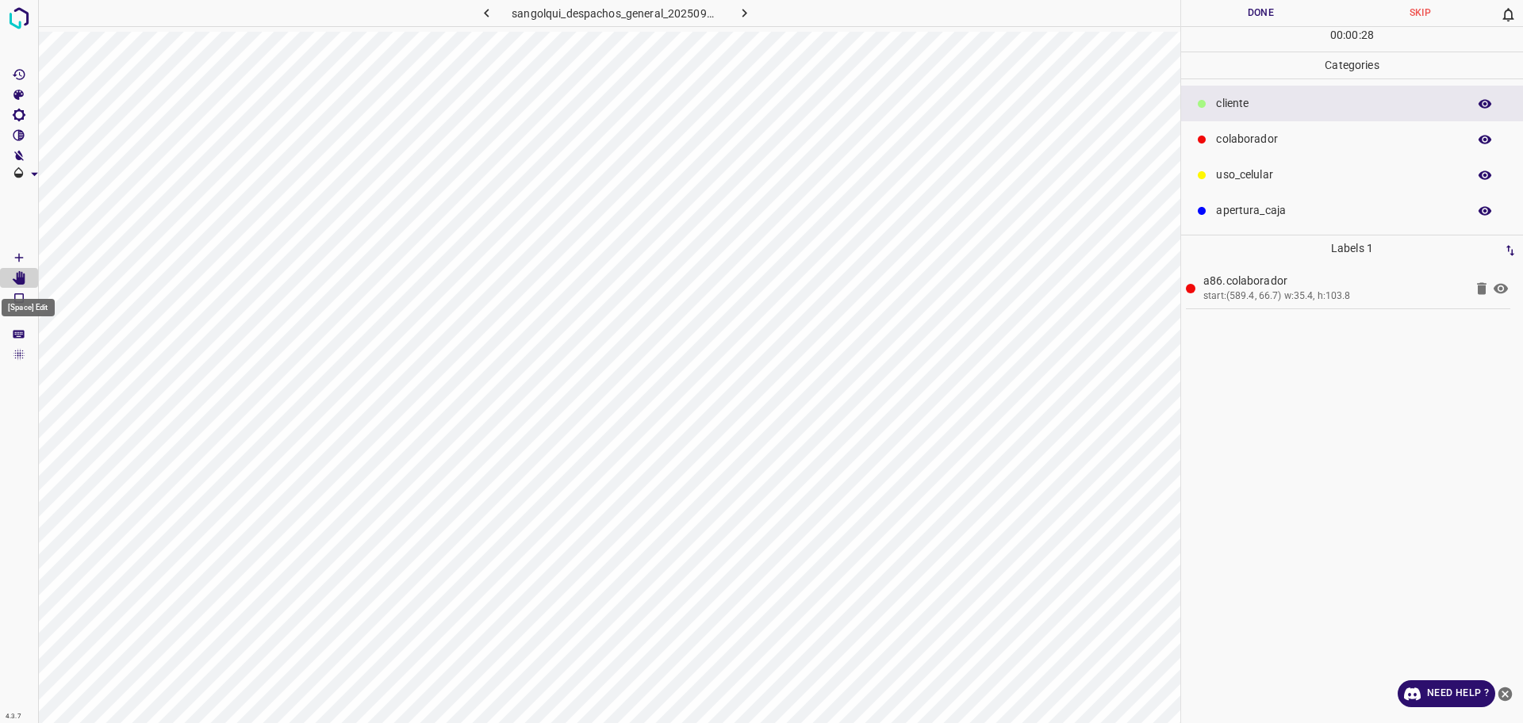
click at [14, 266] on Draw"] "[Space] Draw" at bounding box center [19, 257] width 38 height 21
click at [1380, 130] on div "colaborador" at bounding box center [1352, 139] width 342 height 36
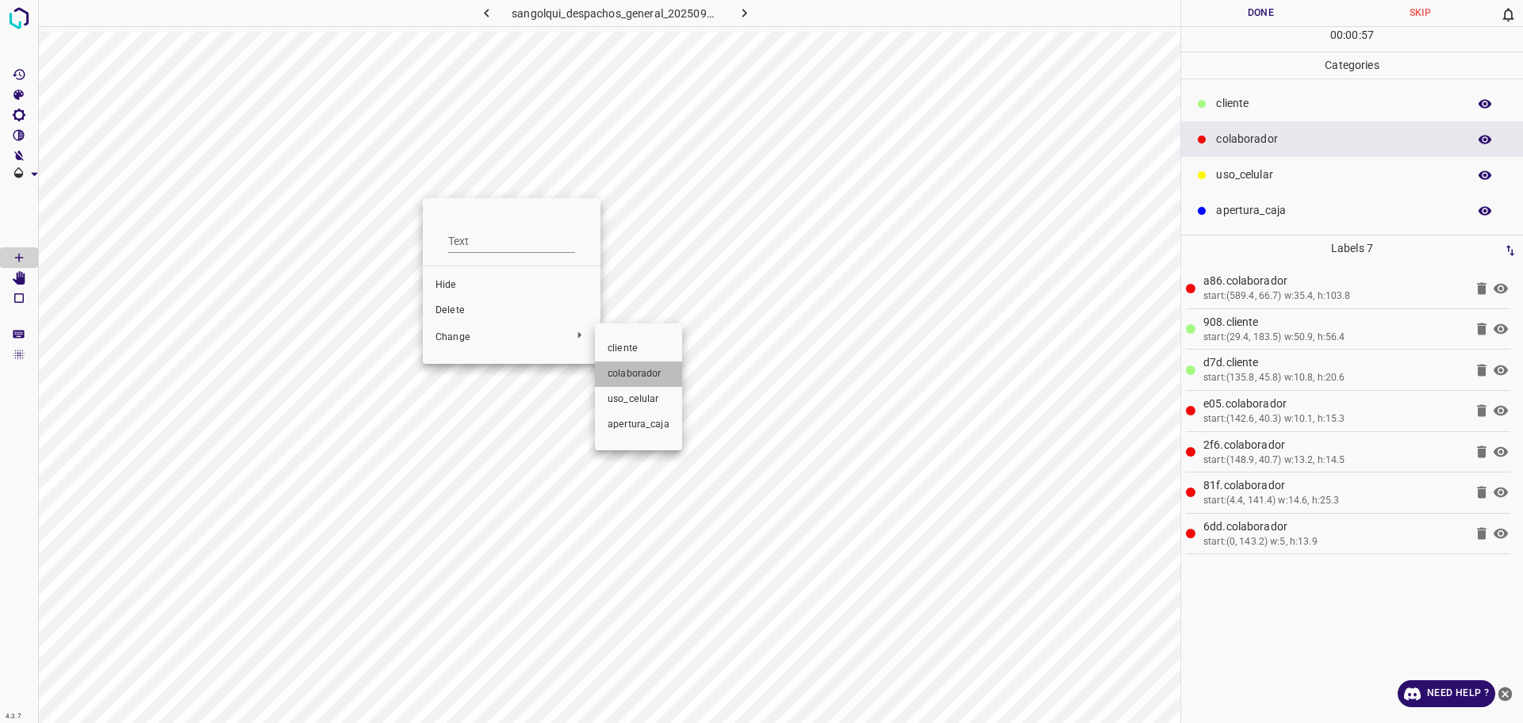
drag, startPoint x: 654, startPoint y: 369, endPoint x: 644, endPoint y: 352, distance: 19.6
click at [644, 352] on ul "cliente colaborador uso_celular apertura_caja" at bounding box center [638, 387] width 87 height 114
click at [642, 351] on span "cliente" at bounding box center [639, 349] width 62 height 14
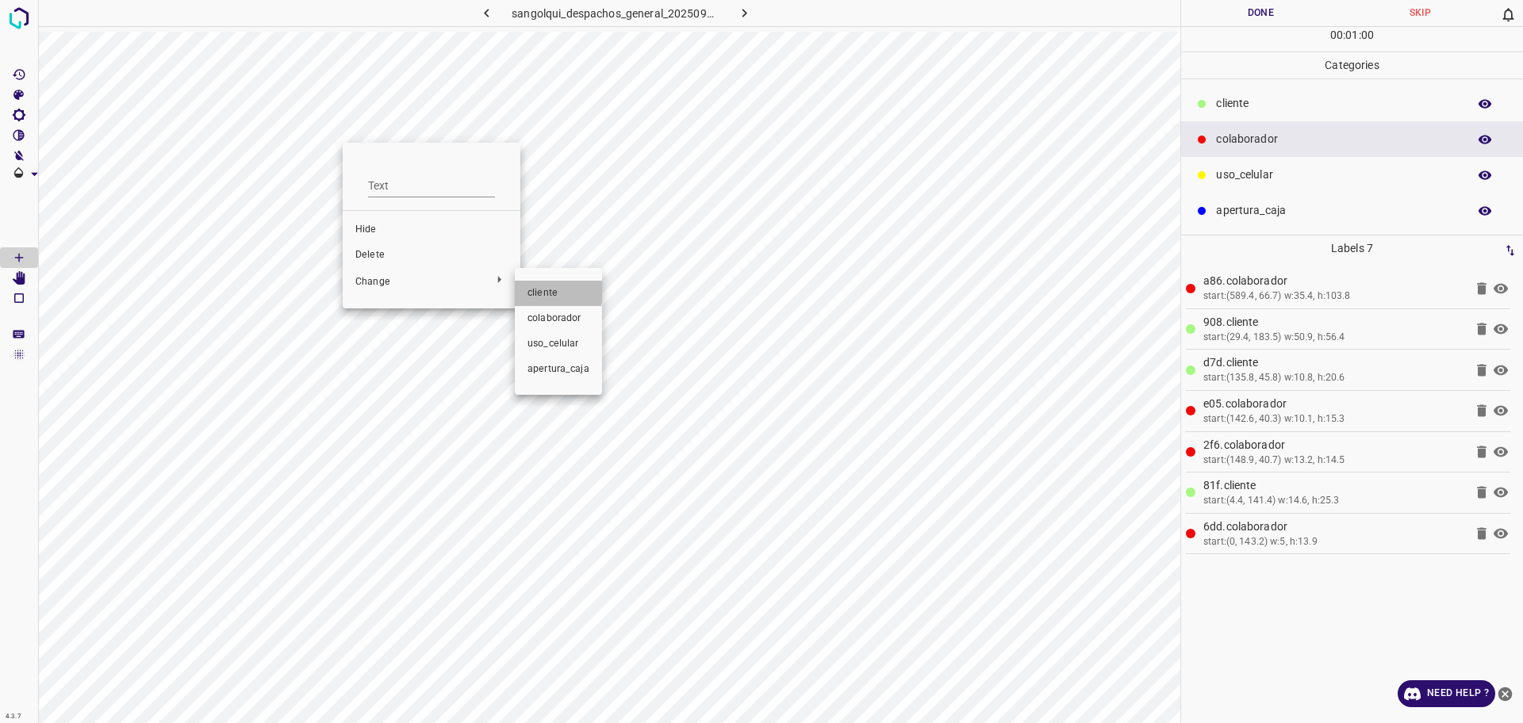
click at [540, 292] on span "cliente" at bounding box center [558, 293] width 62 height 14
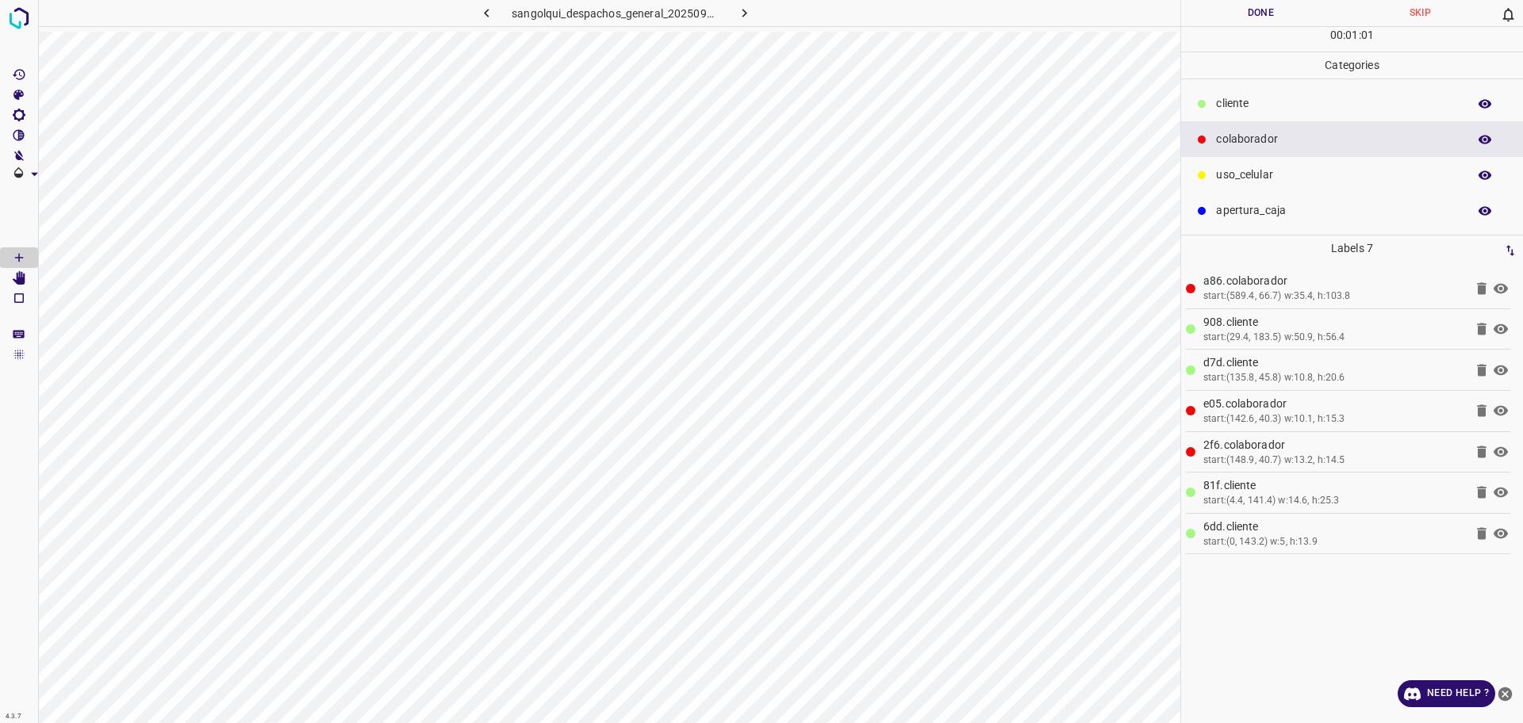
click at [1243, 13] on button "Done" at bounding box center [1260, 13] width 159 height 26
click at [1244, 13] on button "Done" at bounding box center [1260, 13] width 159 height 26
click at [1246, 14] on button "Done" at bounding box center [1260, 13] width 159 height 26
click at [752, 18] on icon "button" at bounding box center [744, 13] width 17 height 17
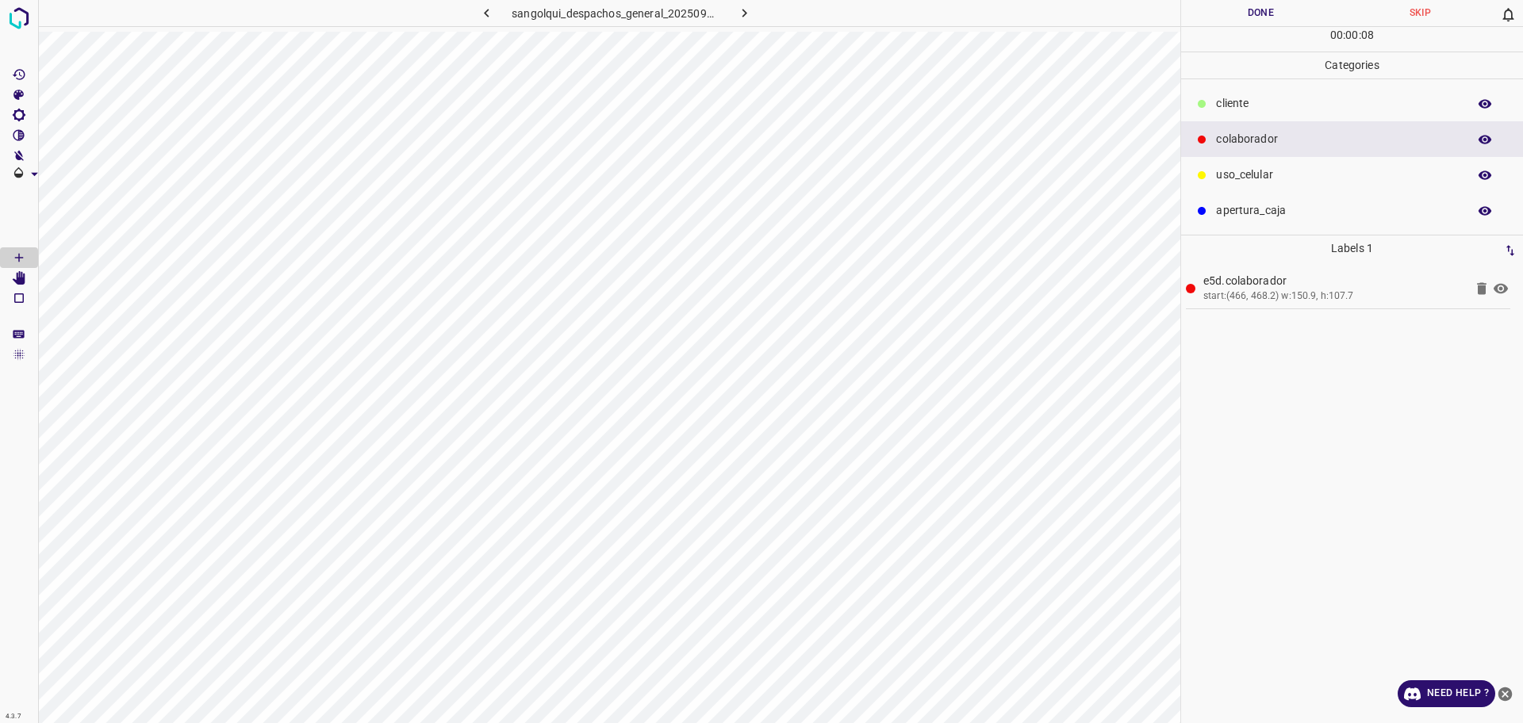
click at [1230, 180] on p "uso_celular" at bounding box center [1337, 175] width 243 height 17
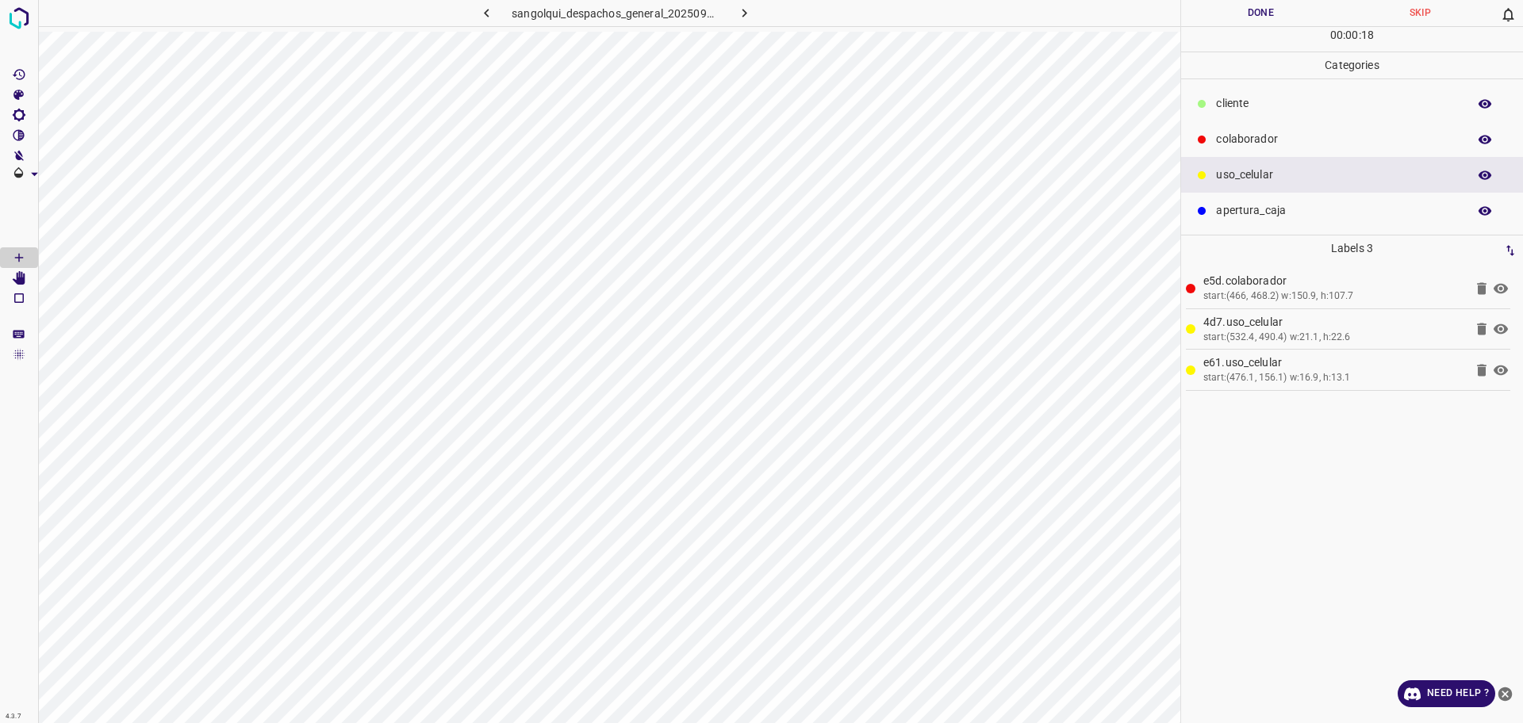
click at [1221, 152] on div "colaborador" at bounding box center [1352, 139] width 342 height 36
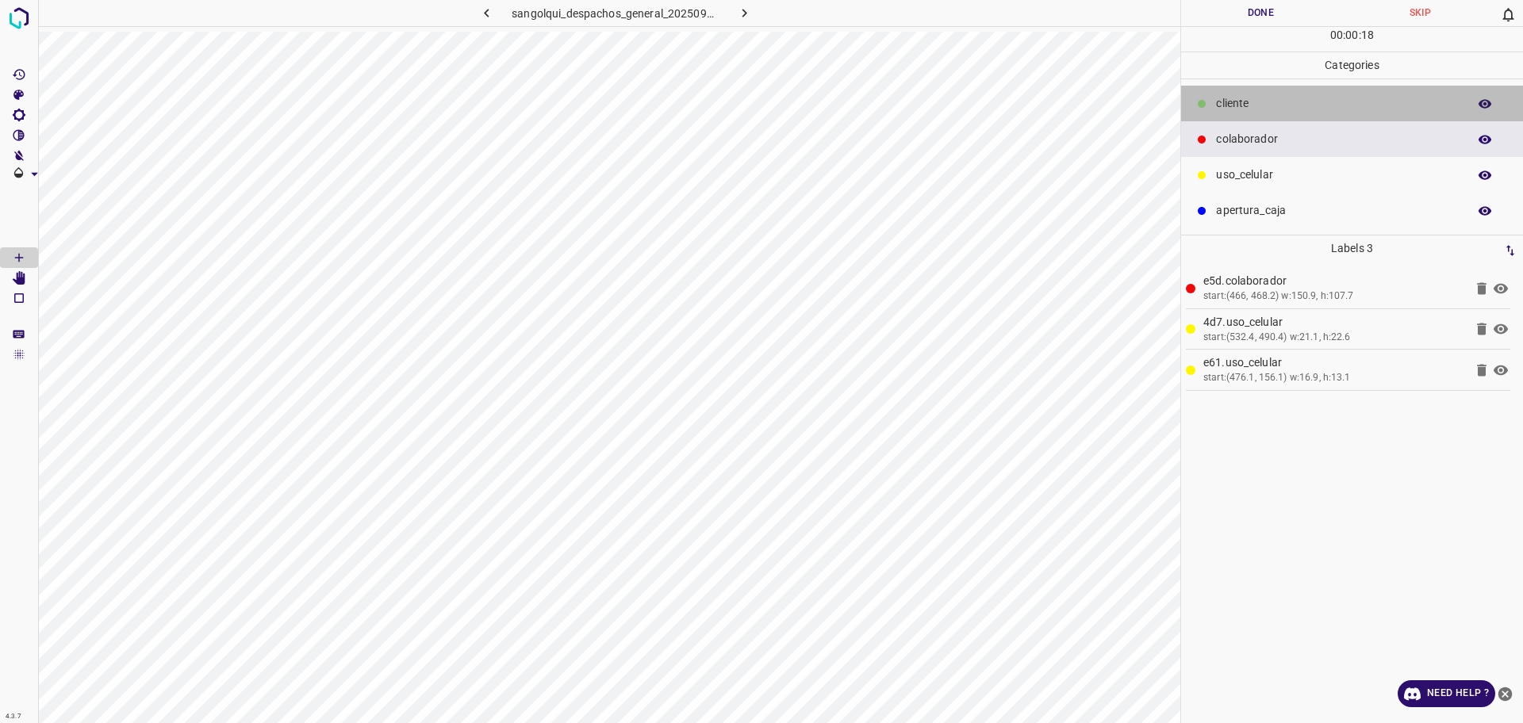
drag, startPoint x: 1210, startPoint y: 110, endPoint x: 1190, endPoint y: 122, distance: 23.8
click at [1210, 110] on div "cliente" at bounding box center [1352, 104] width 342 height 36
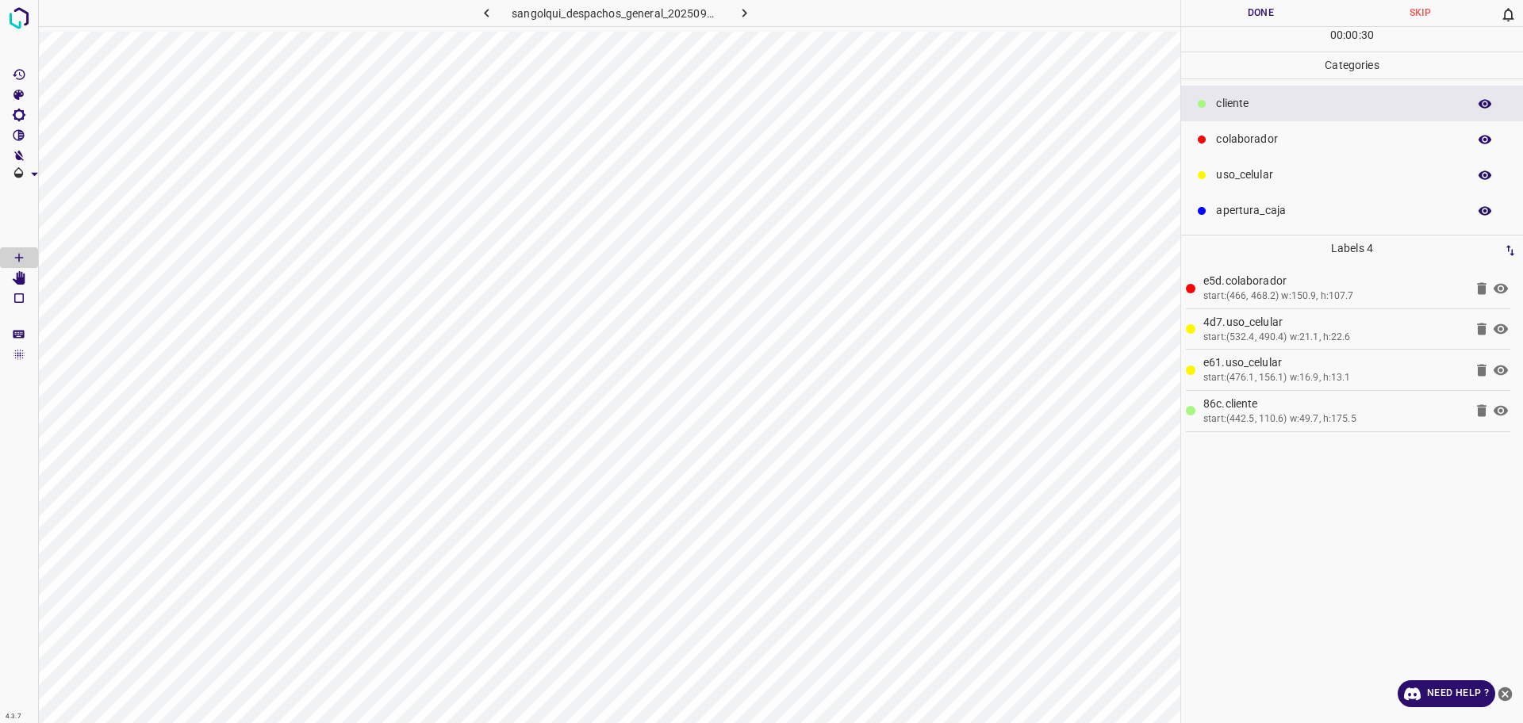
click at [1252, 128] on div "colaborador" at bounding box center [1352, 139] width 342 height 36
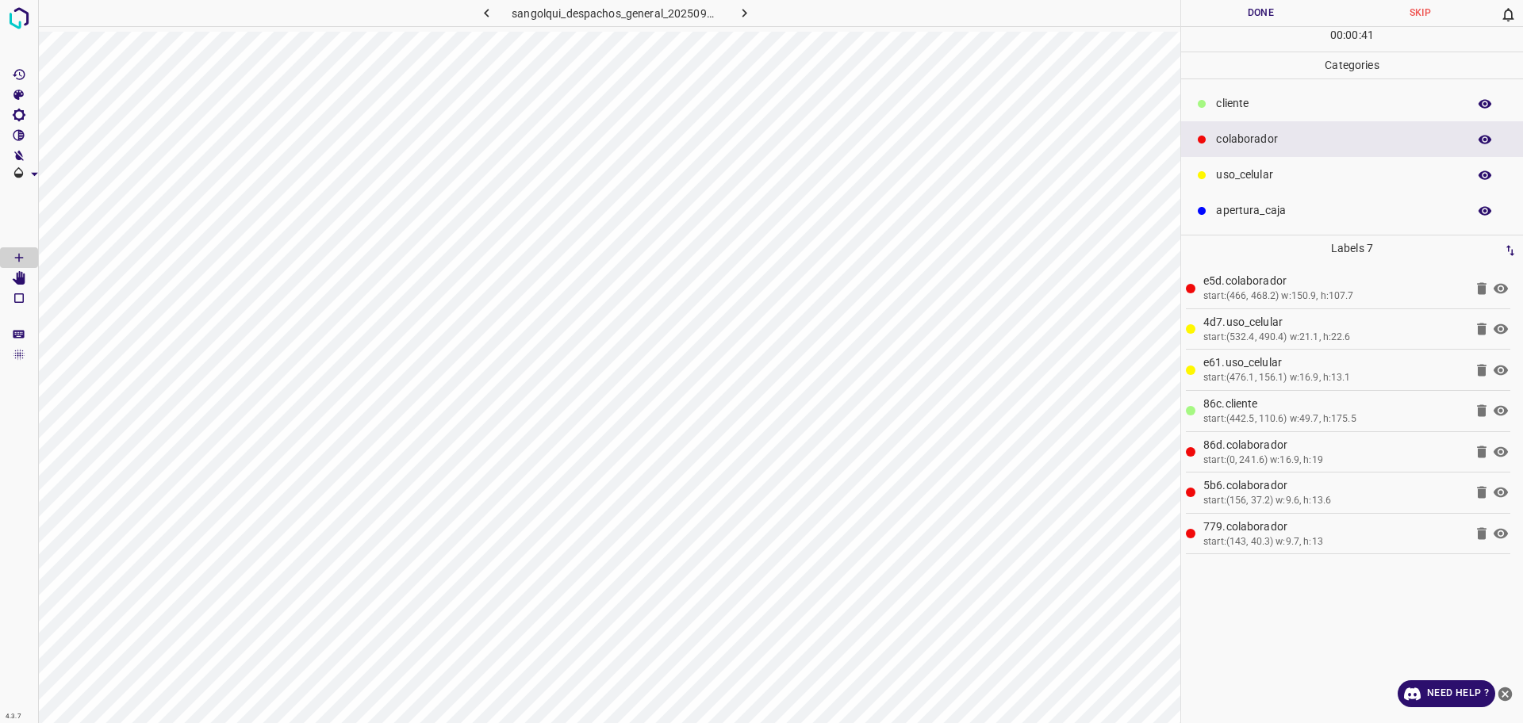
click at [1298, 105] on p "cliente" at bounding box center [1337, 103] width 243 height 17
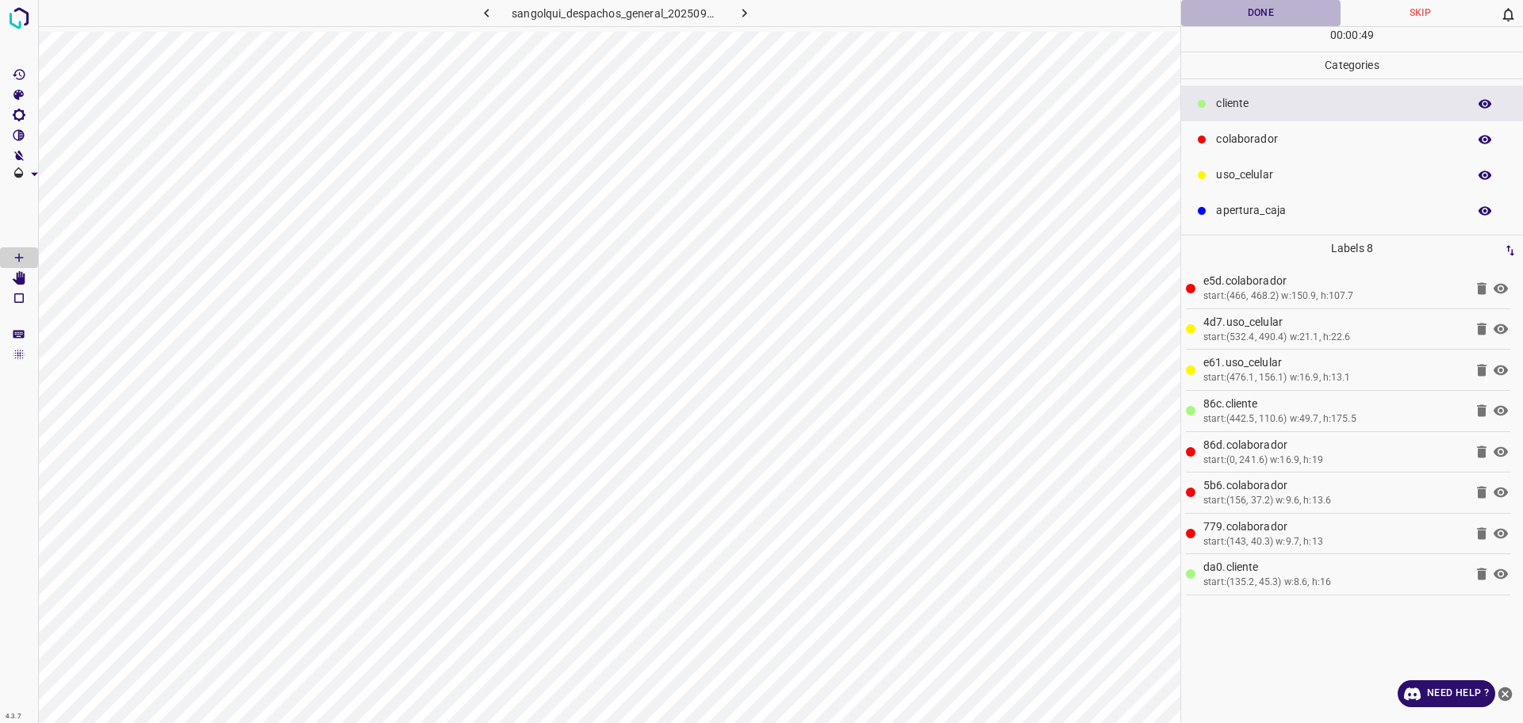
click at [1275, 24] on button "Done" at bounding box center [1260, 13] width 159 height 26
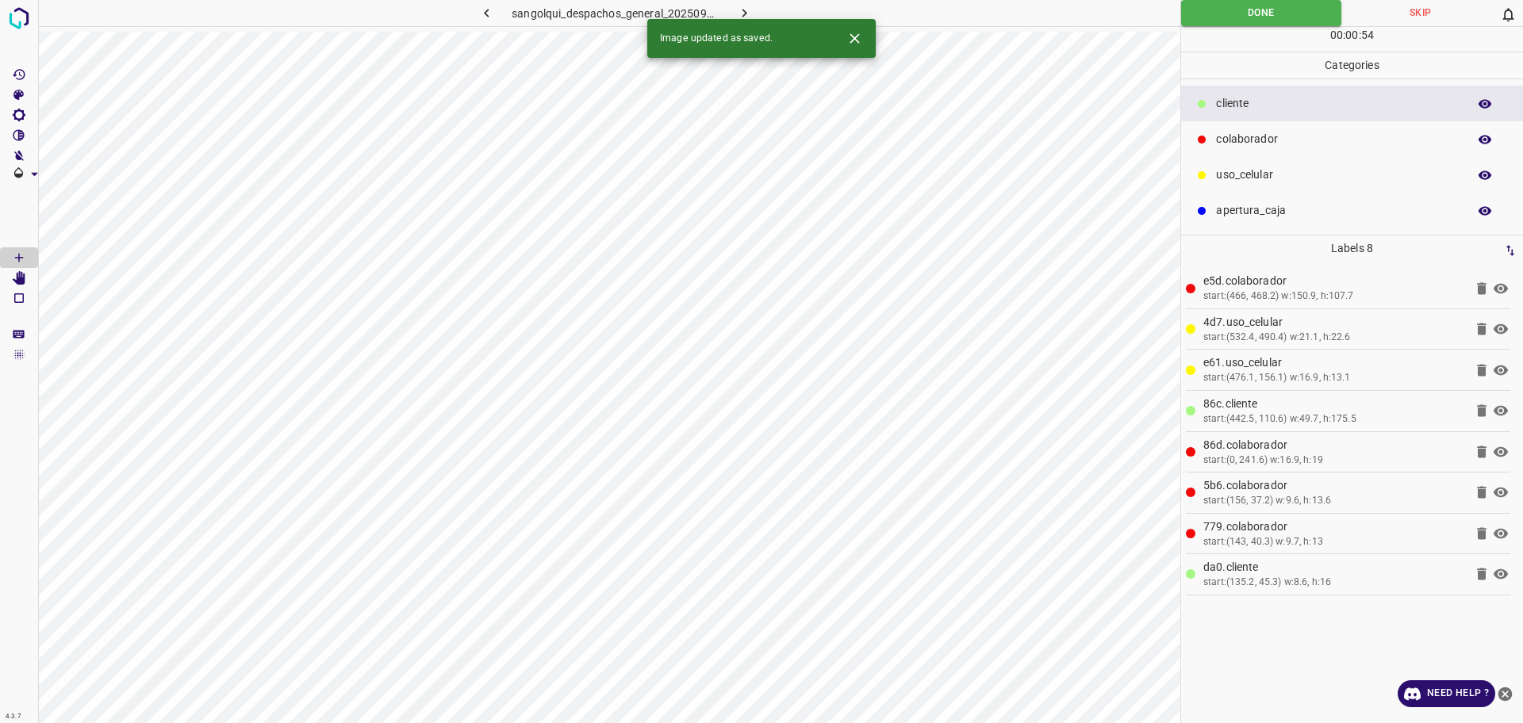
click at [746, 16] on icon "button" at bounding box center [744, 13] width 17 height 17
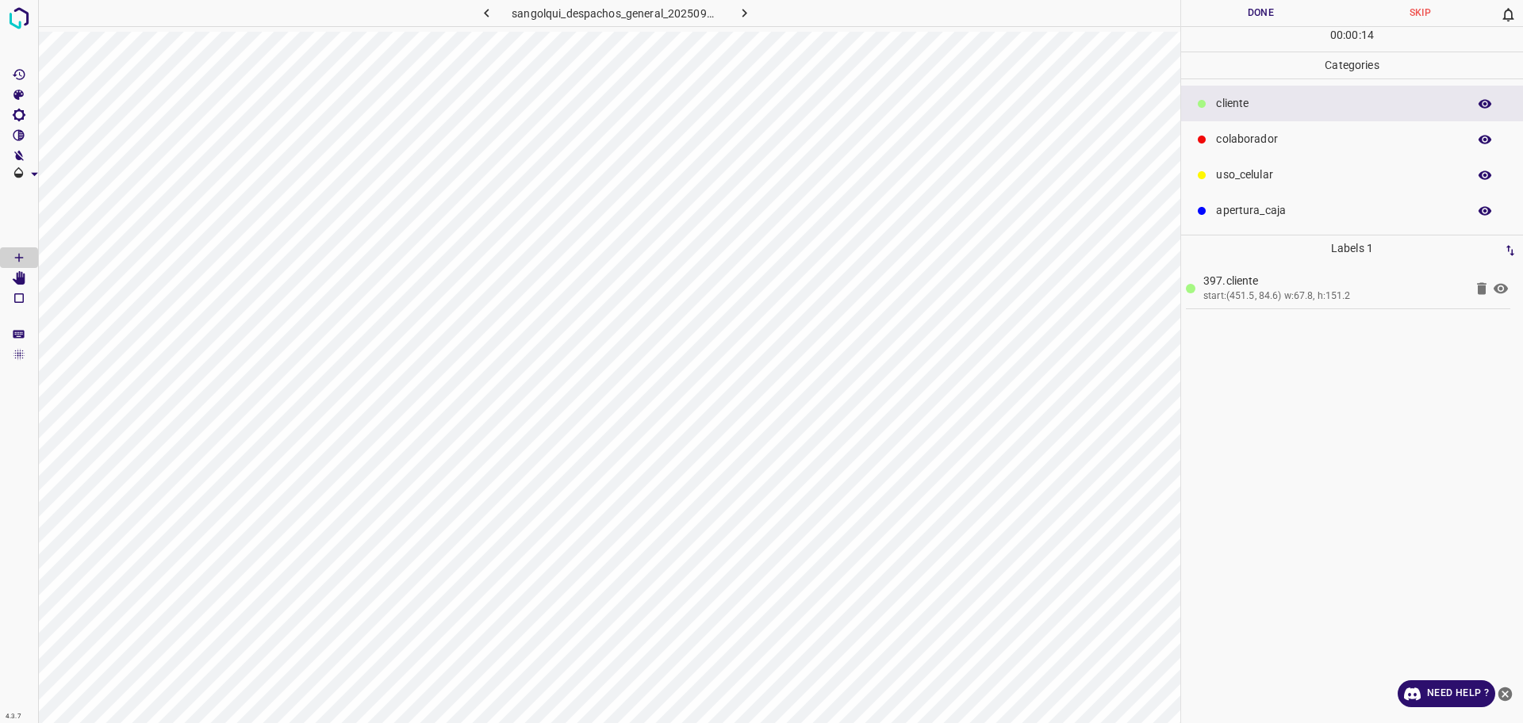
click at [1338, 185] on div "uso_celular" at bounding box center [1352, 175] width 342 height 36
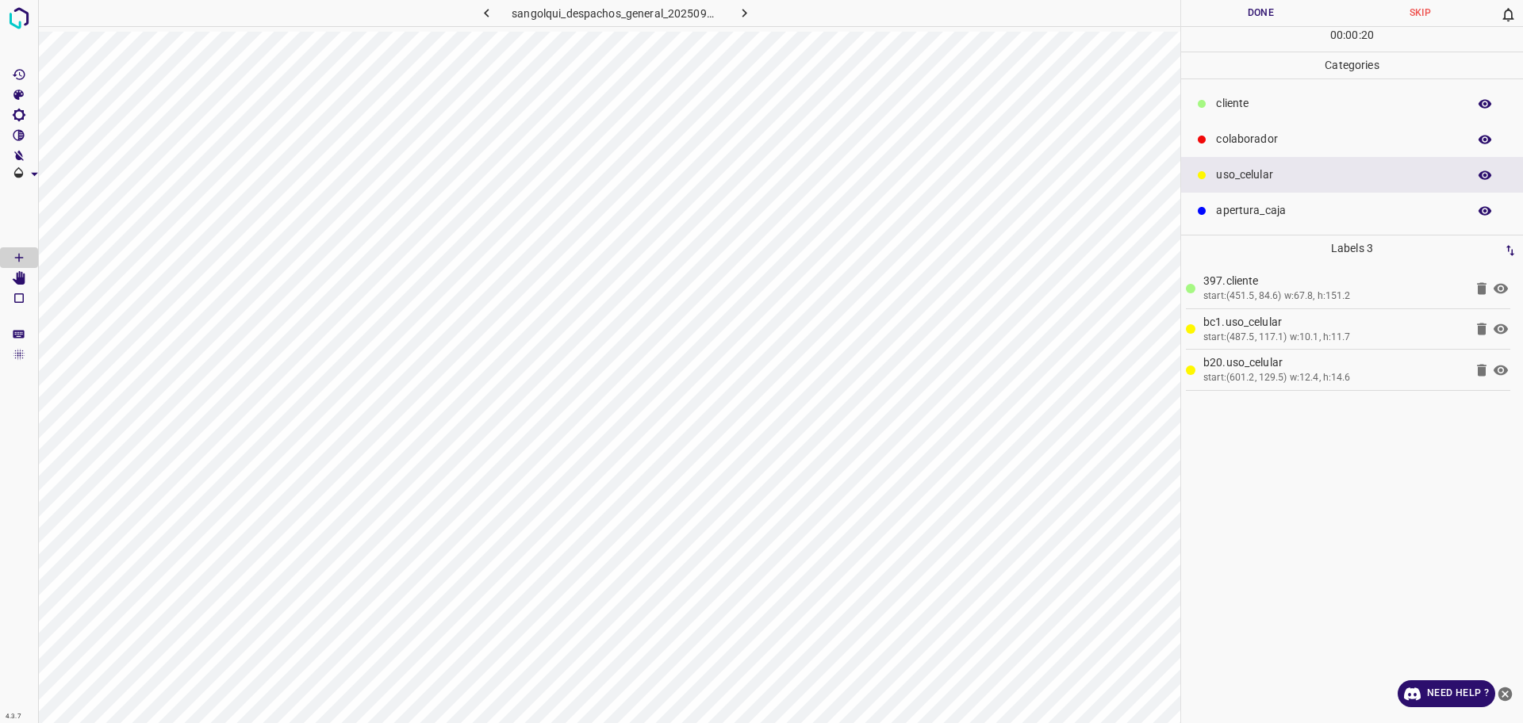
click at [1266, 105] on p "cliente" at bounding box center [1337, 103] width 243 height 17
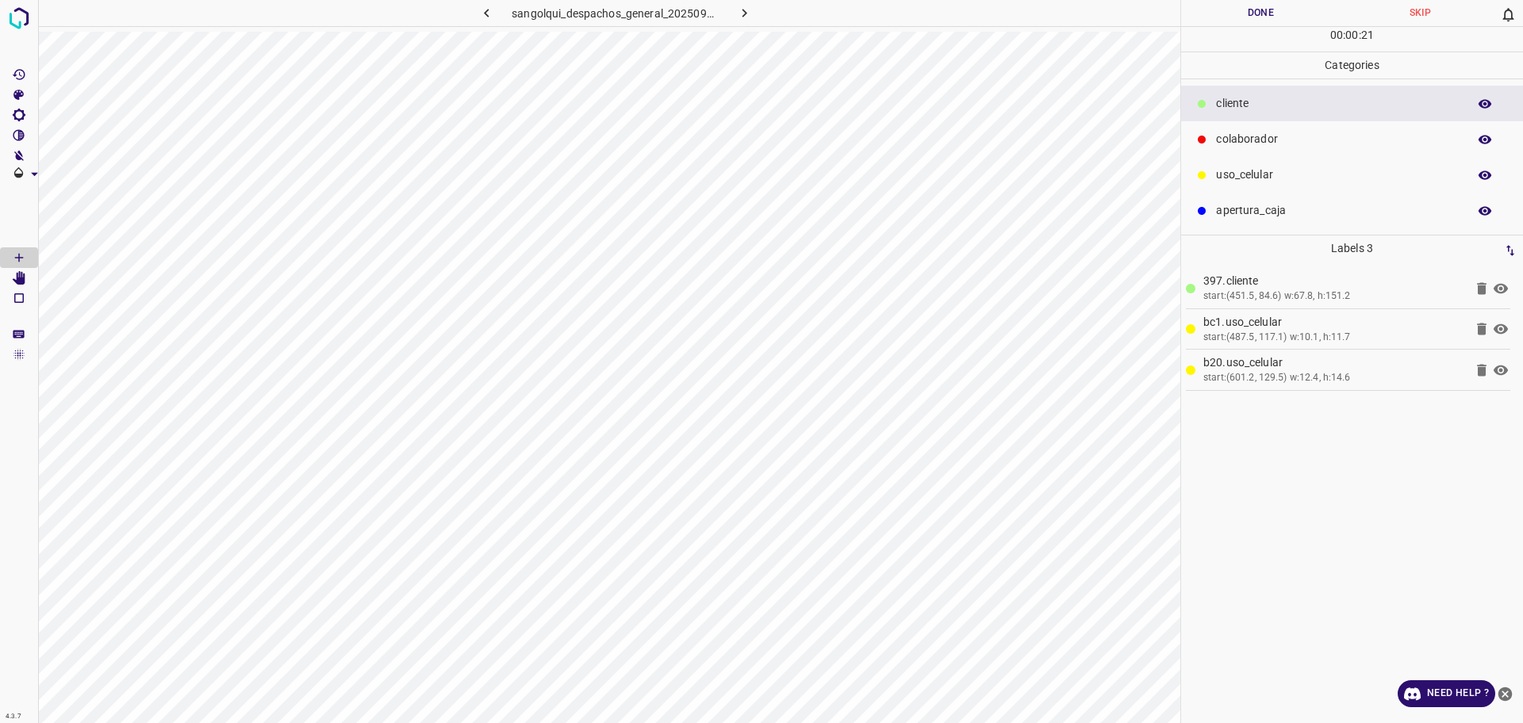
click at [1248, 139] on p "colaborador" at bounding box center [1337, 139] width 243 height 17
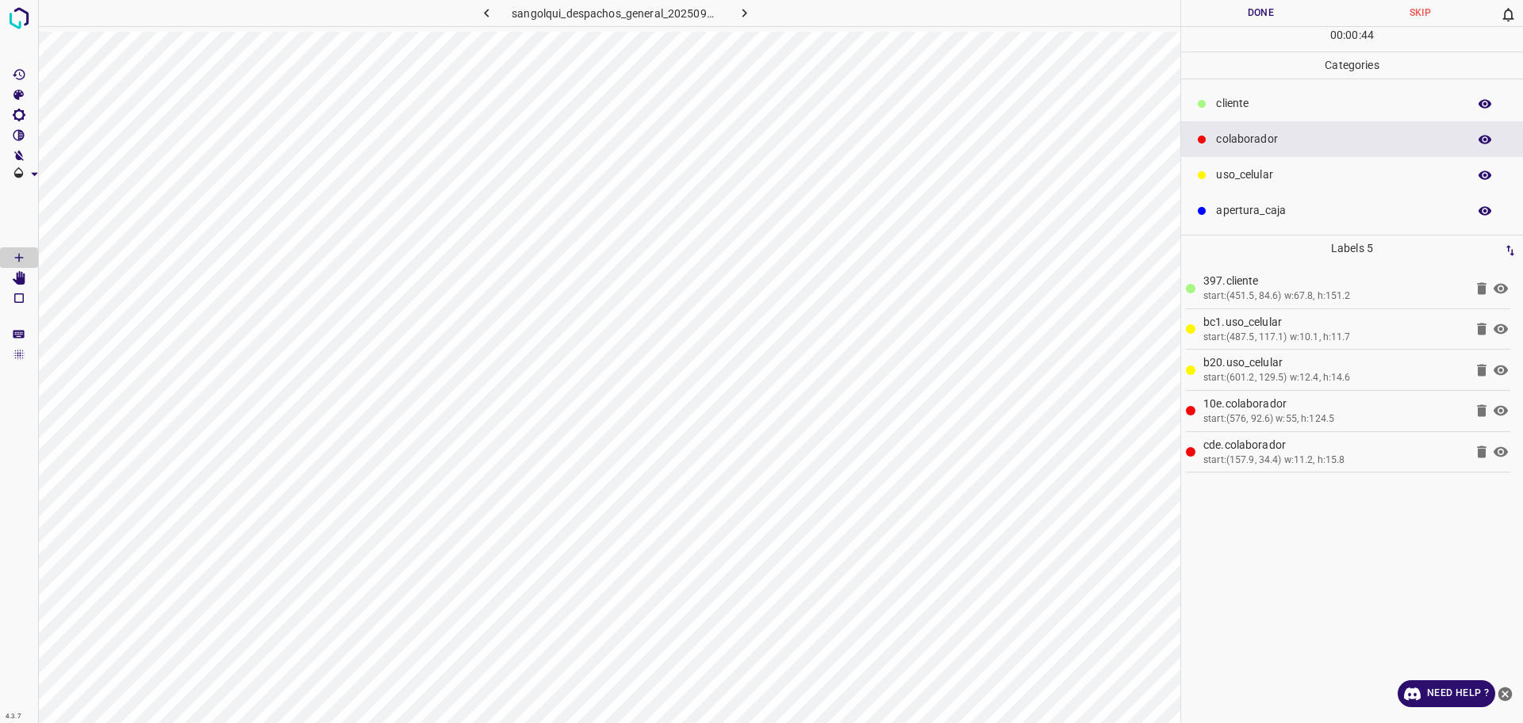
click at [1257, 100] on p "cliente" at bounding box center [1337, 103] width 243 height 17
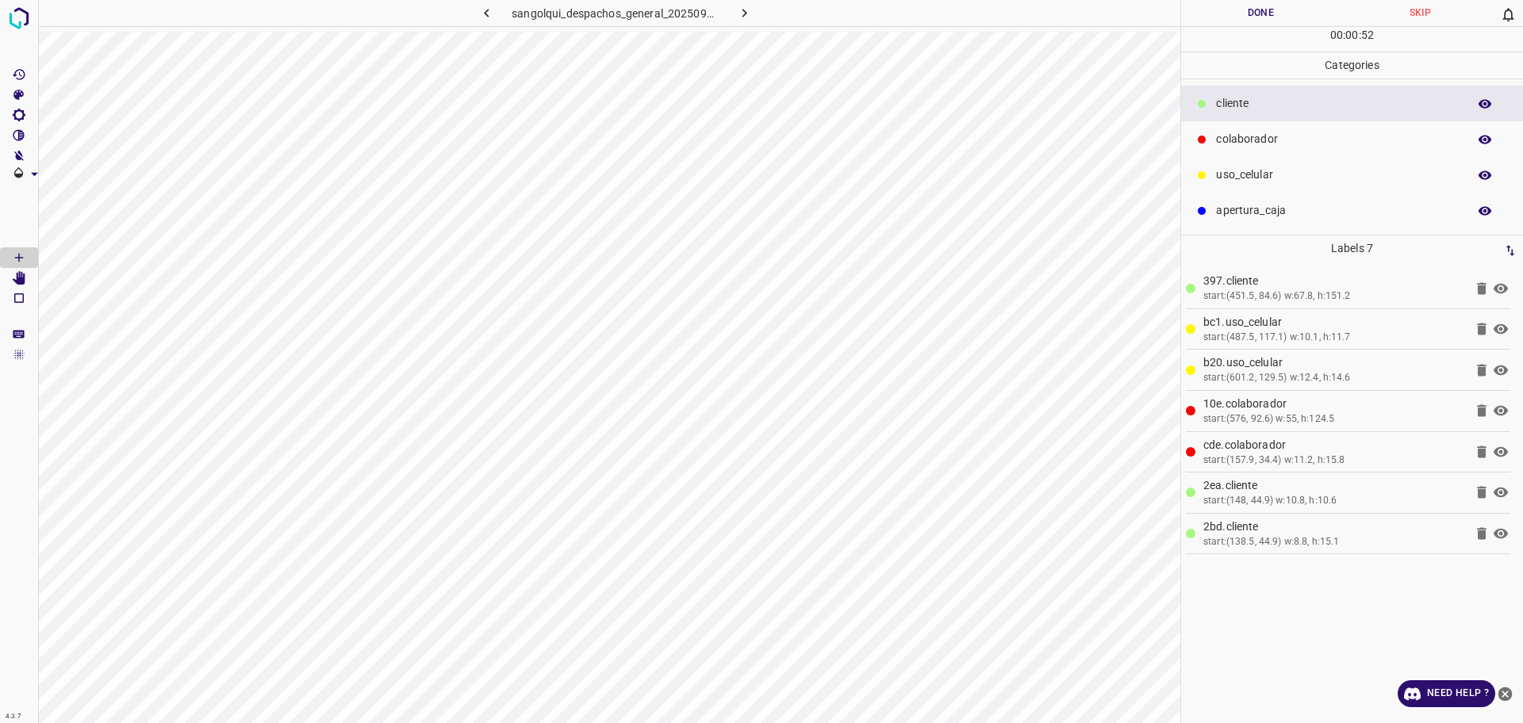
click at [1215, 24] on button "Done" at bounding box center [1260, 13] width 159 height 26
click at [1217, 24] on button "Done" at bounding box center [1260, 13] width 159 height 26
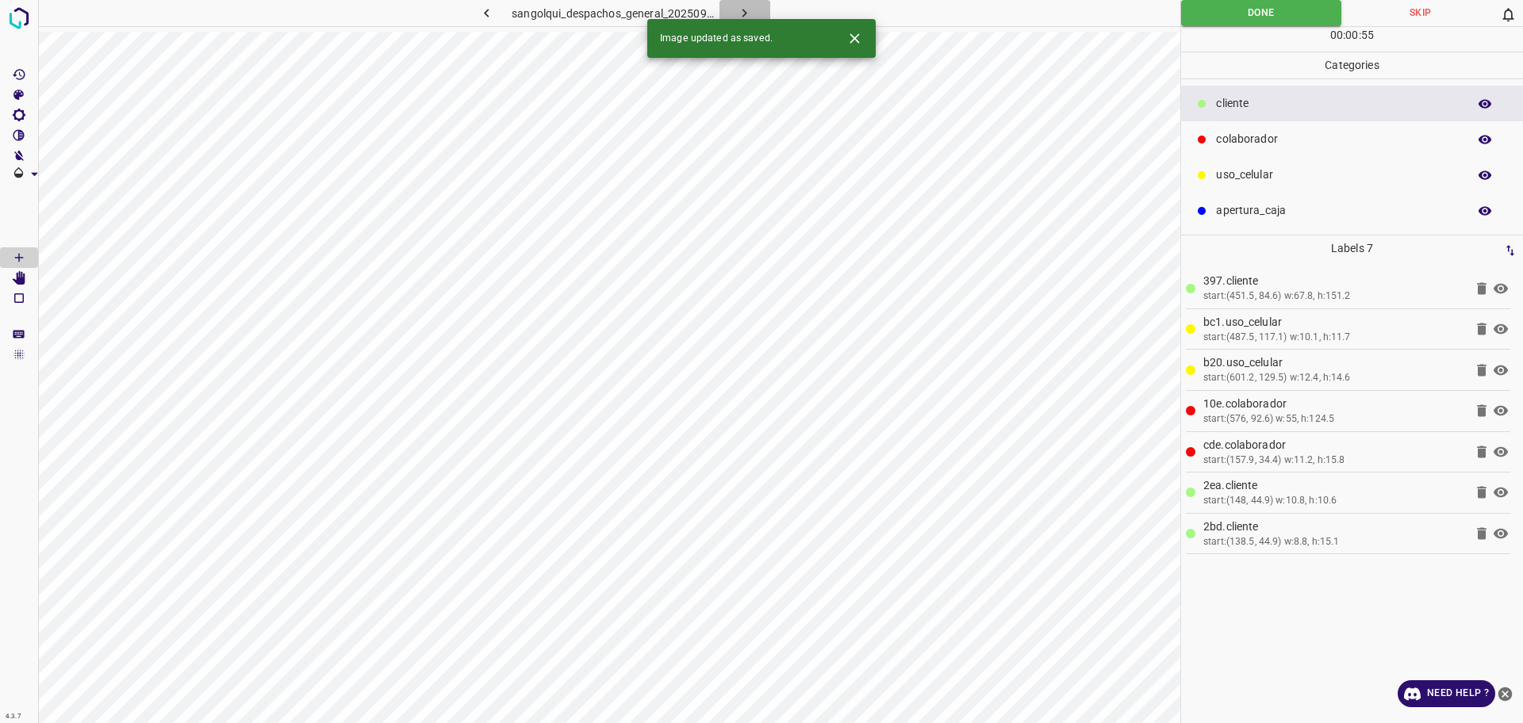
click at [742, 17] on icon "button" at bounding box center [744, 13] width 17 height 17
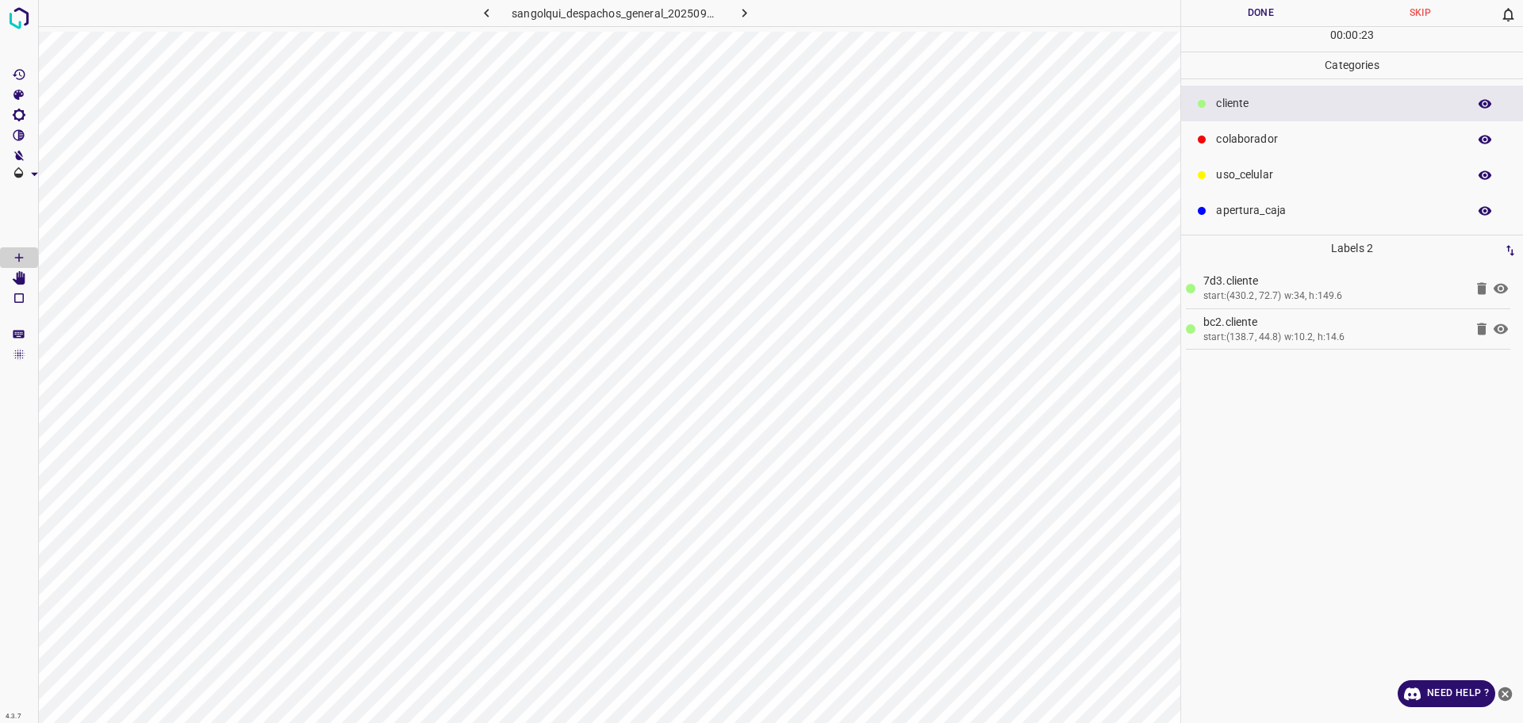
click at [1238, 7] on button "Done" at bounding box center [1260, 13] width 159 height 26
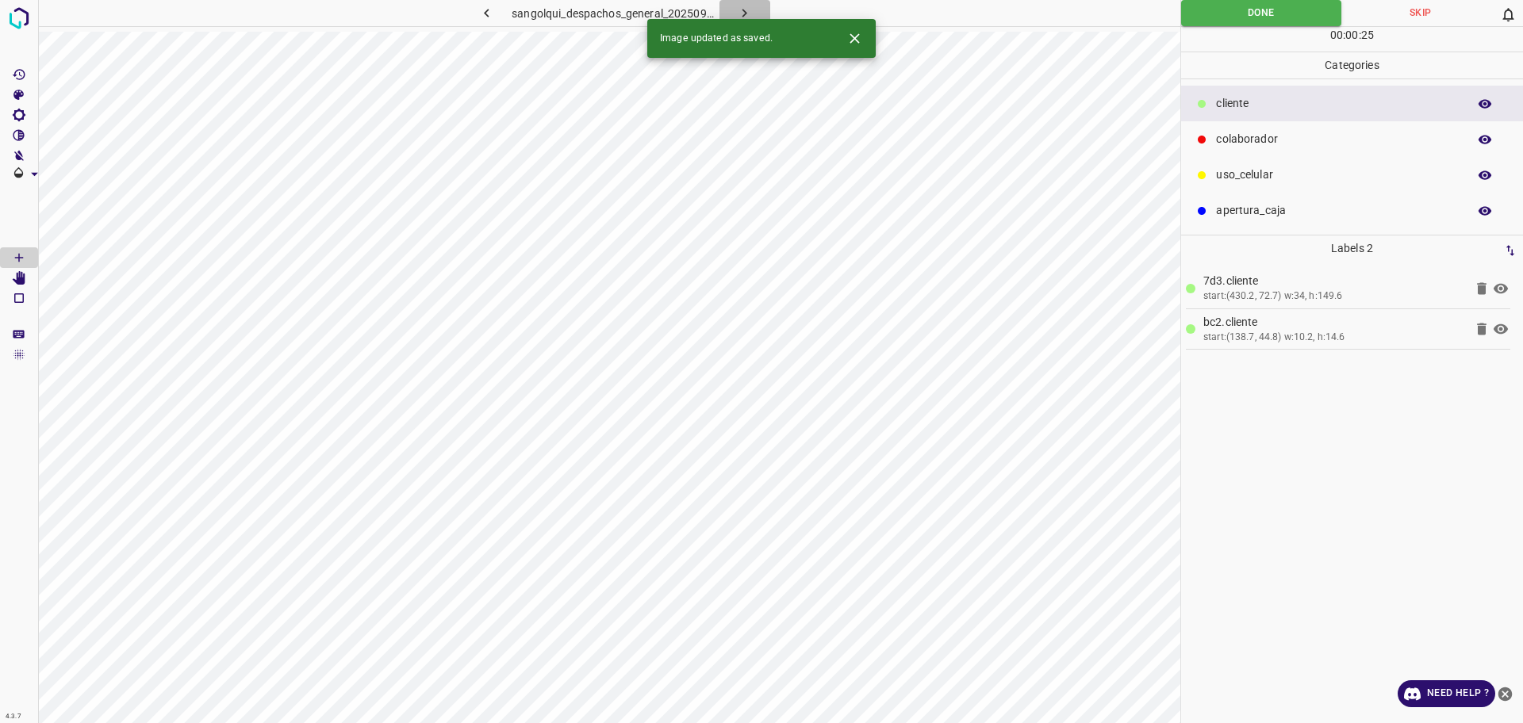
click at [745, 12] on icon "button" at bounding box center [744, 13] width 5 height 9
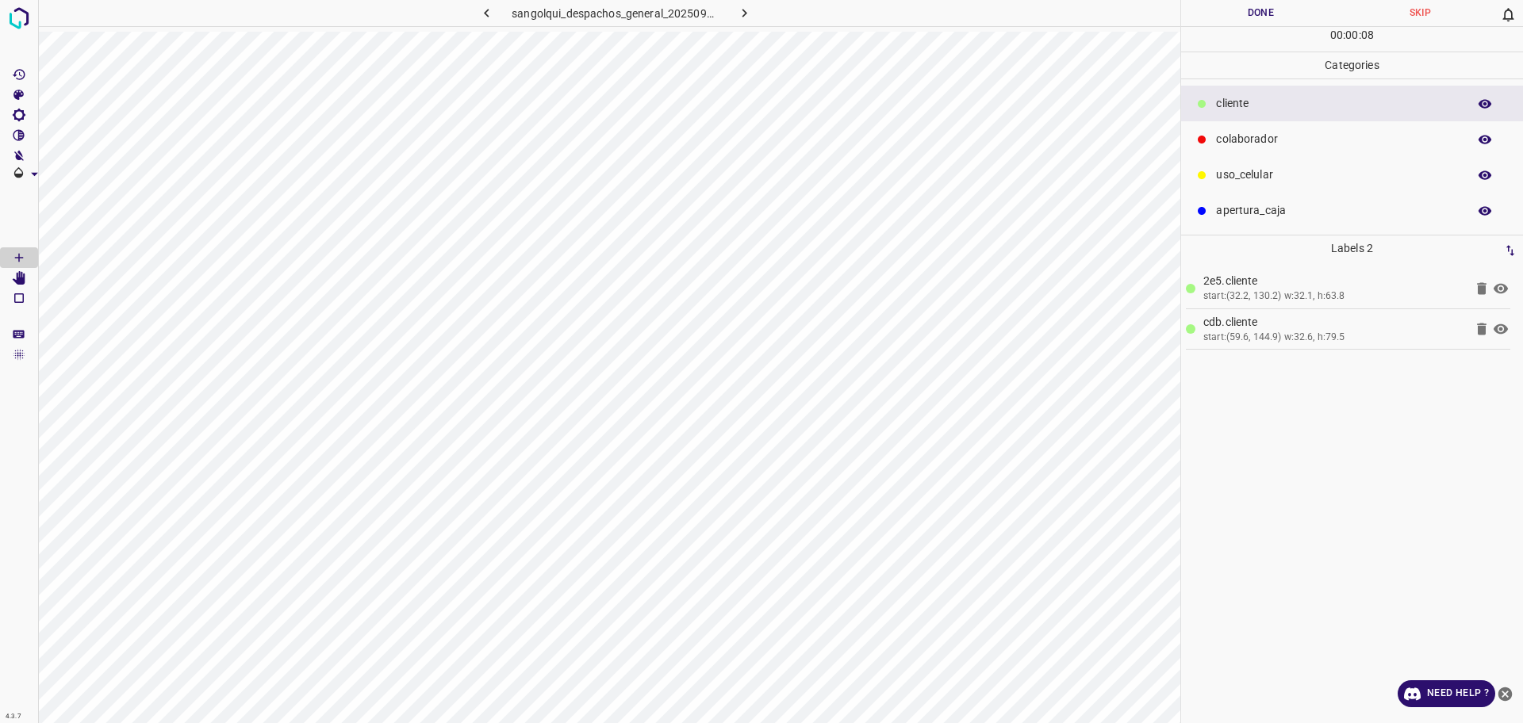
click at [1276, 171] on p "uso_celular" at bounding box center [1337, 175] width 243 height 17
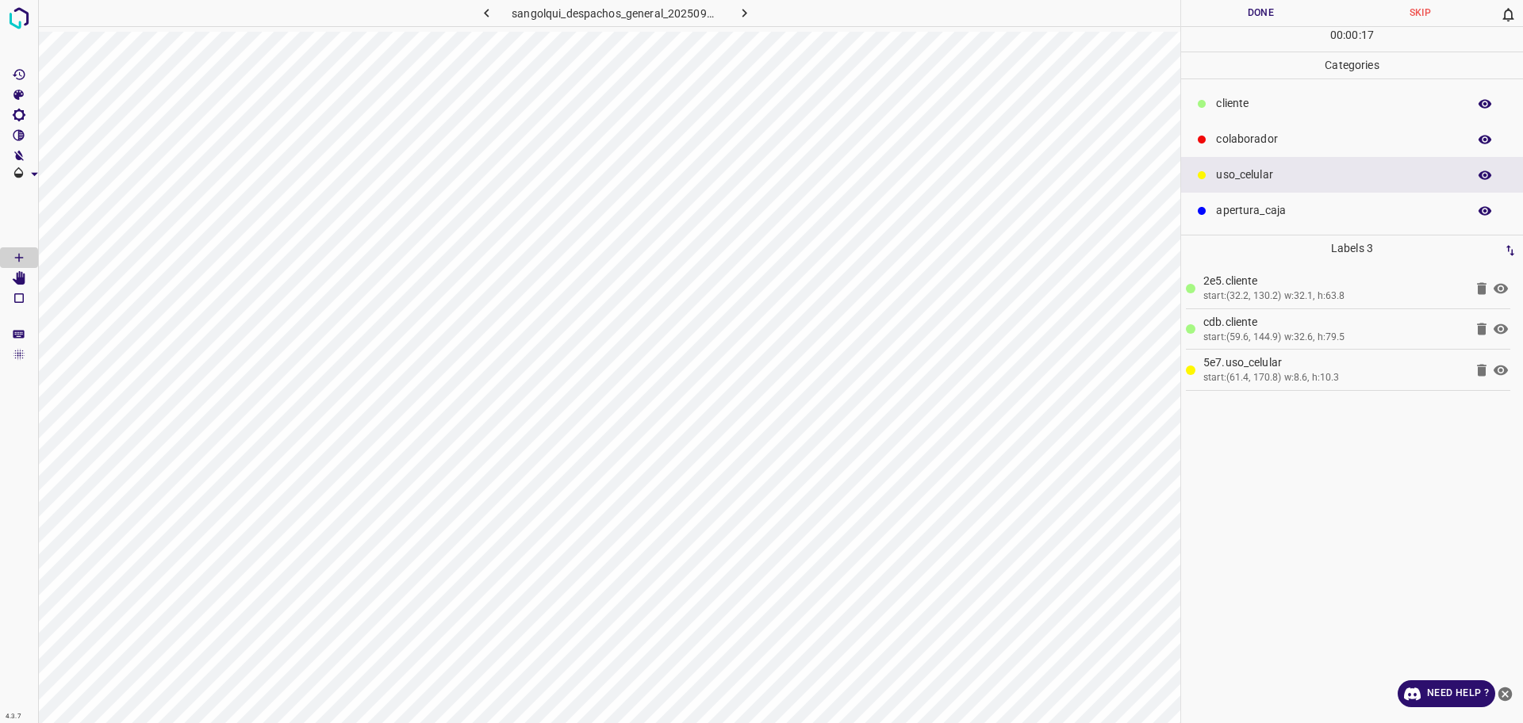
click at [1259, 12] on button "Done" at bounding box center [1260, 13] width 159 height 26
click at [1264, 10] on button "Done" at bounding box center [1260, 13] width 159 height 26
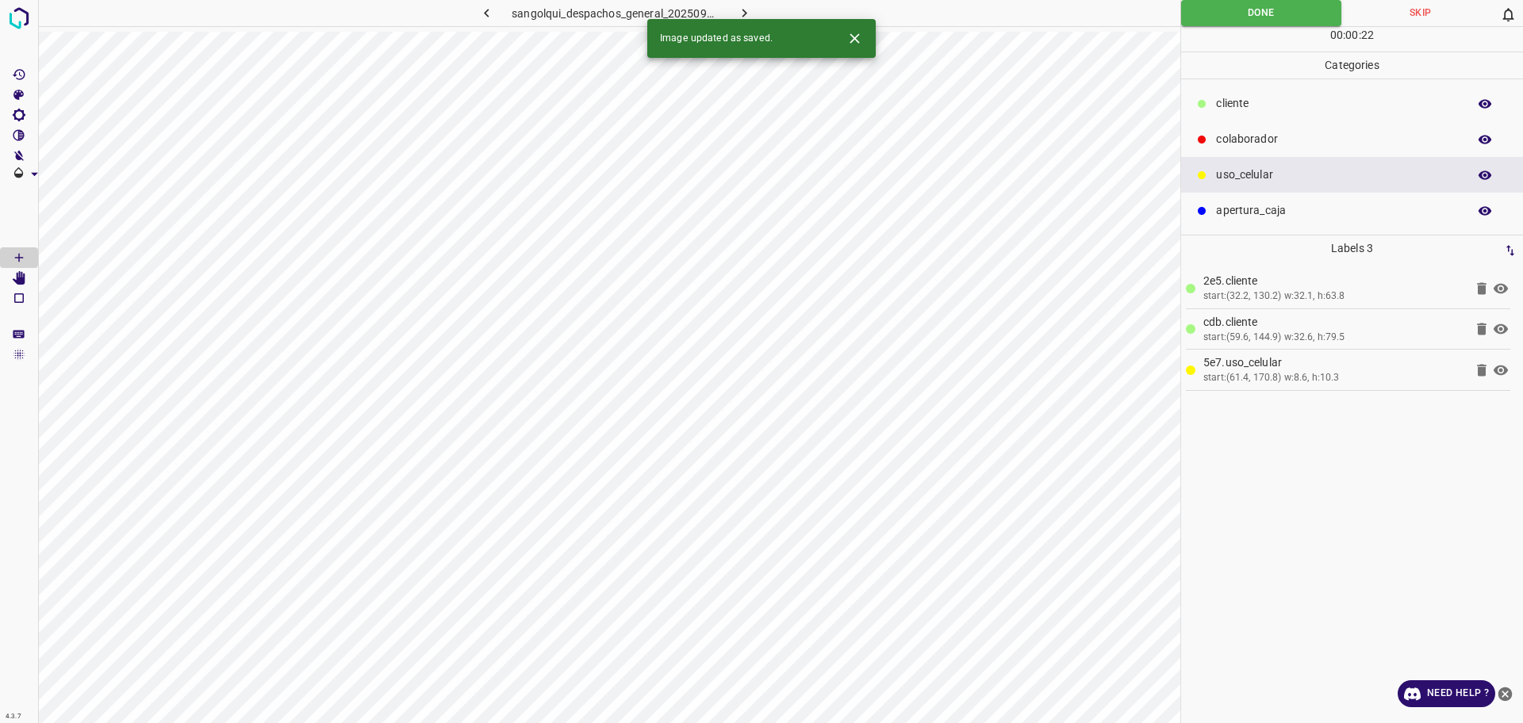
click at [739, 13] on icon "button" at bounding box center [744, 13] width 17 height 17
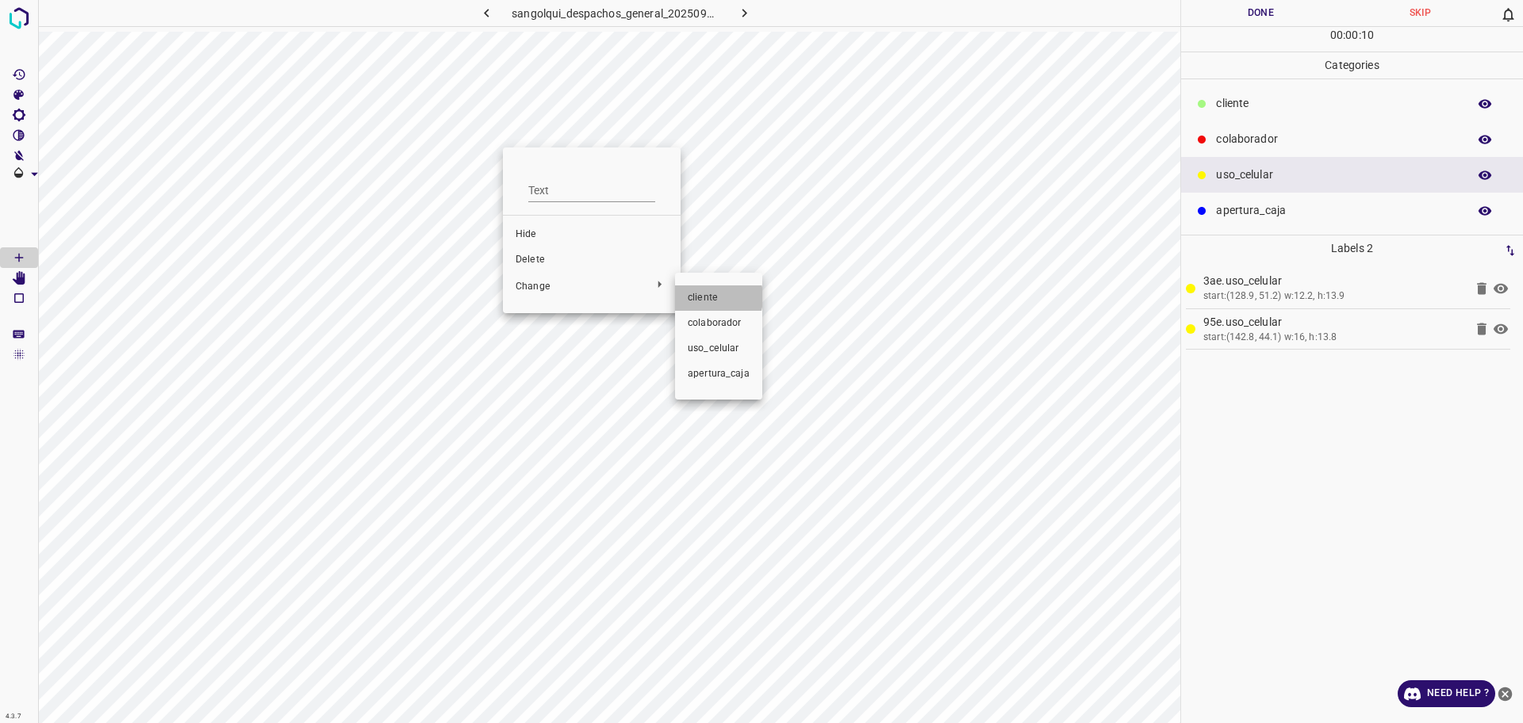
click at [706, 297] on span "cliente" at bounding box center [719, 298] width 62 height 14
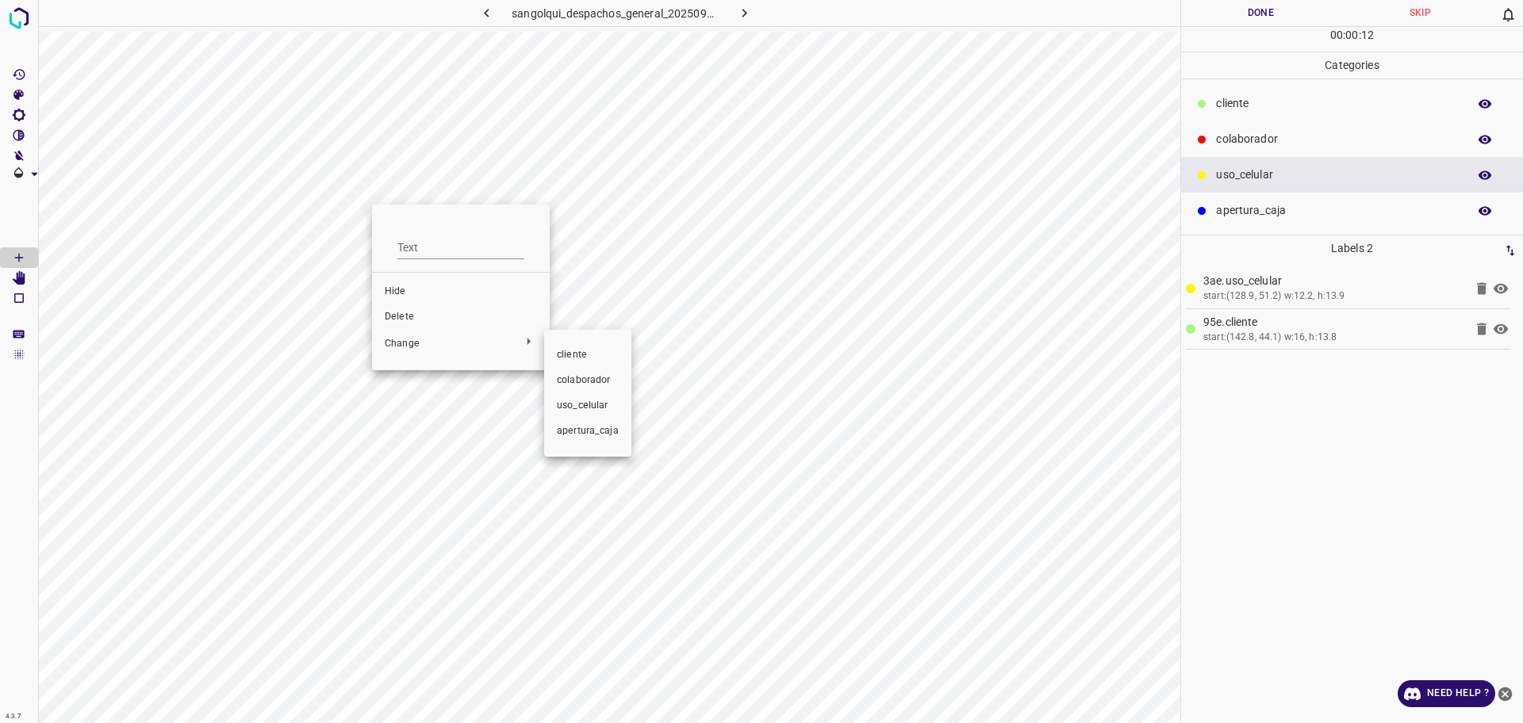
click at [550, 359] on li "cliente" at bounding box center [587, 355] width 87 height 25
drag, startPoint x: 1271, startPoint y: 132, endPoint x: 1220, endPoint y: 167, distance: 62.7
click at [1273, 132] on p "colaborador" at bounding box center [1337, 139] width 243 height 17
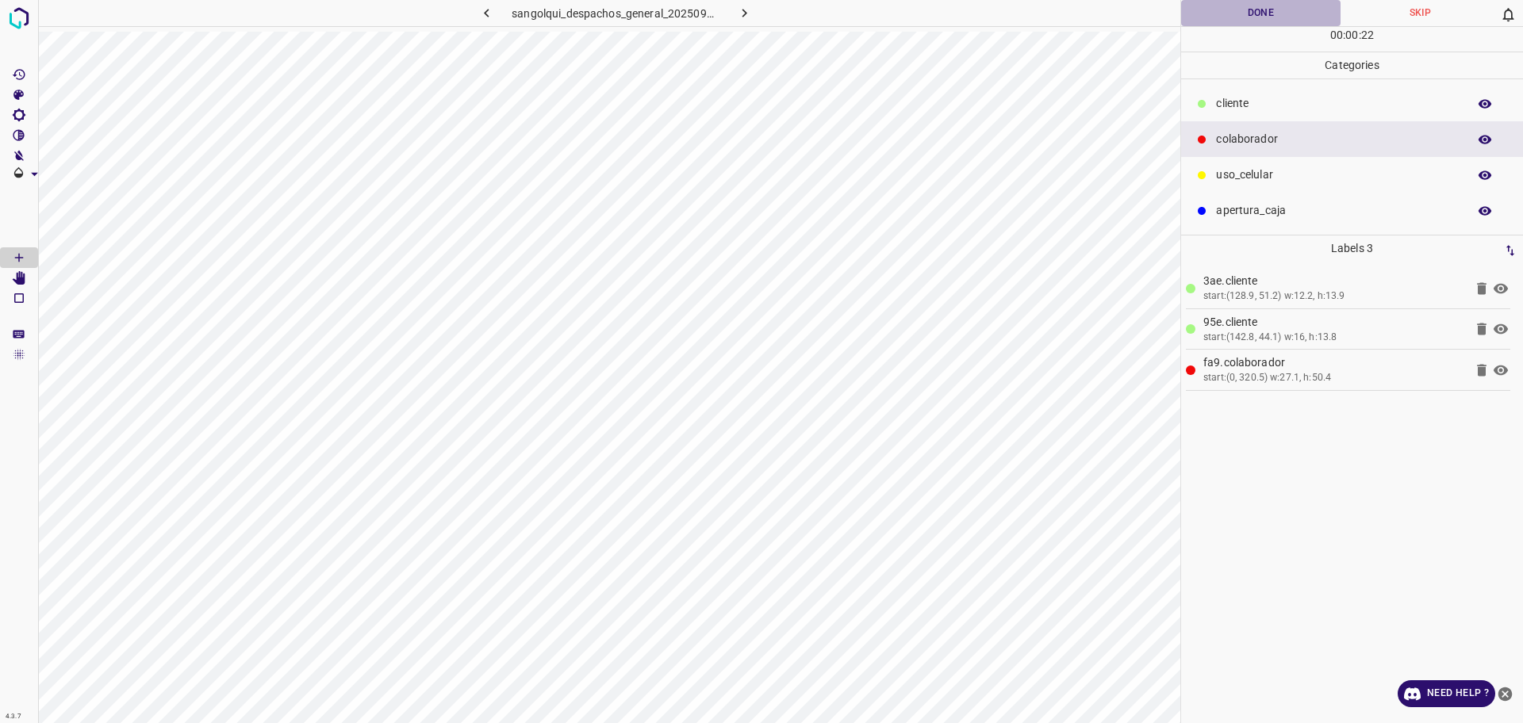
click at [1234, 21] on button "Done" at bounding box center [1260, 13] width 159 height 26
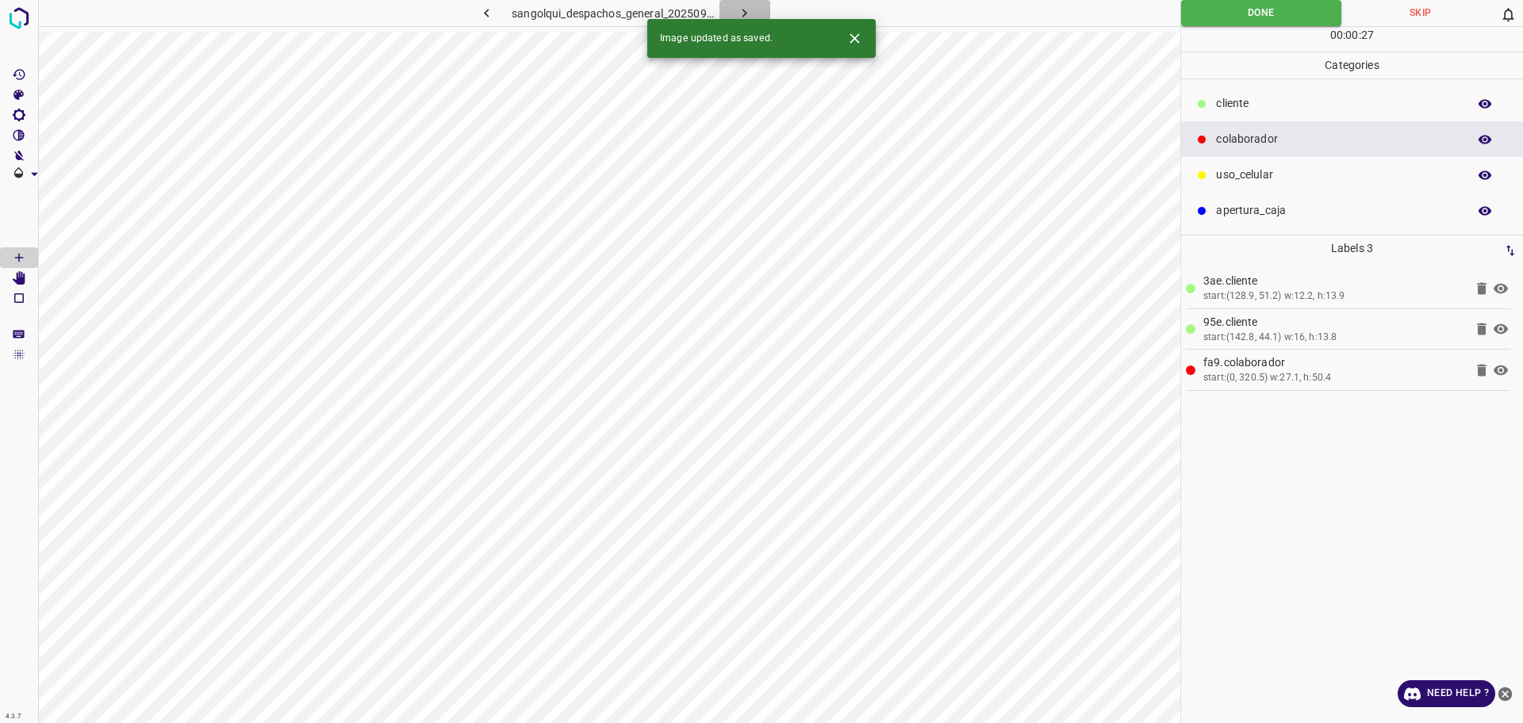
click at [743, 14] on icon "button" at bounding box center [744, 13] width 17 height 17
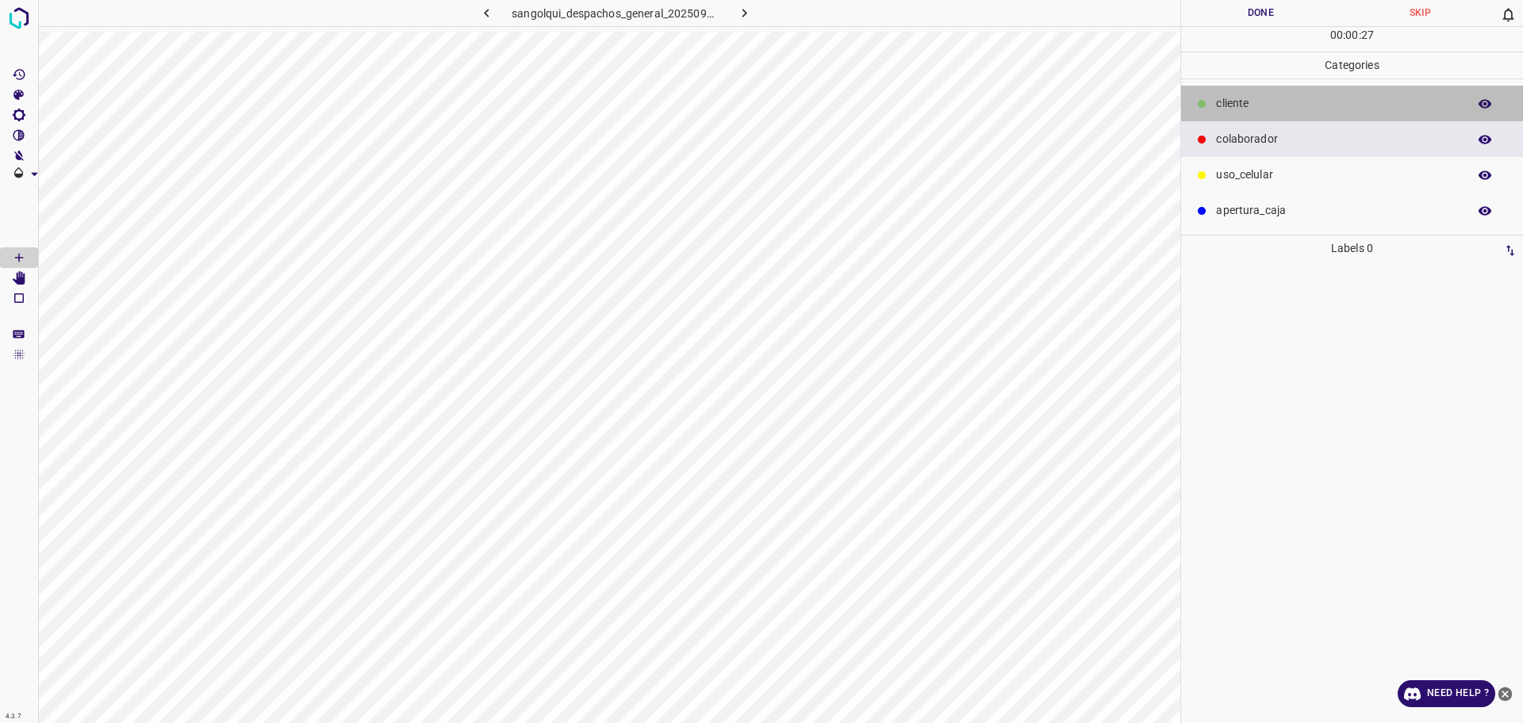
click at [1237, 94] on div "cliente" at bounding box center [1352, 104] width 342 height 36
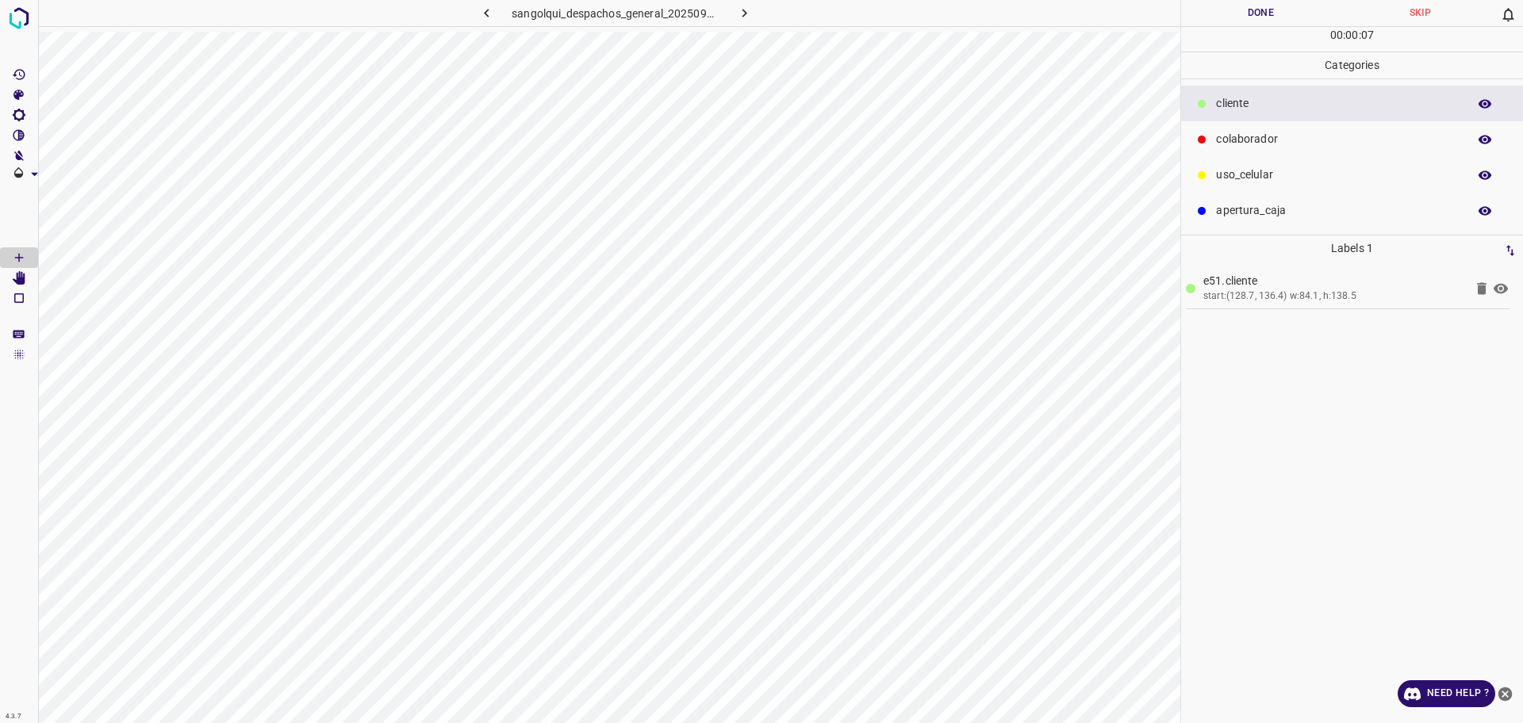
drag, startPoint x: 1256, startPoint y: 163, endPoint x: 1214, endPoint y: 177, distance: 44.1
click at [1255, 163] on div "uso_celular" at bounding box center [1352, 175] width 342 height 36
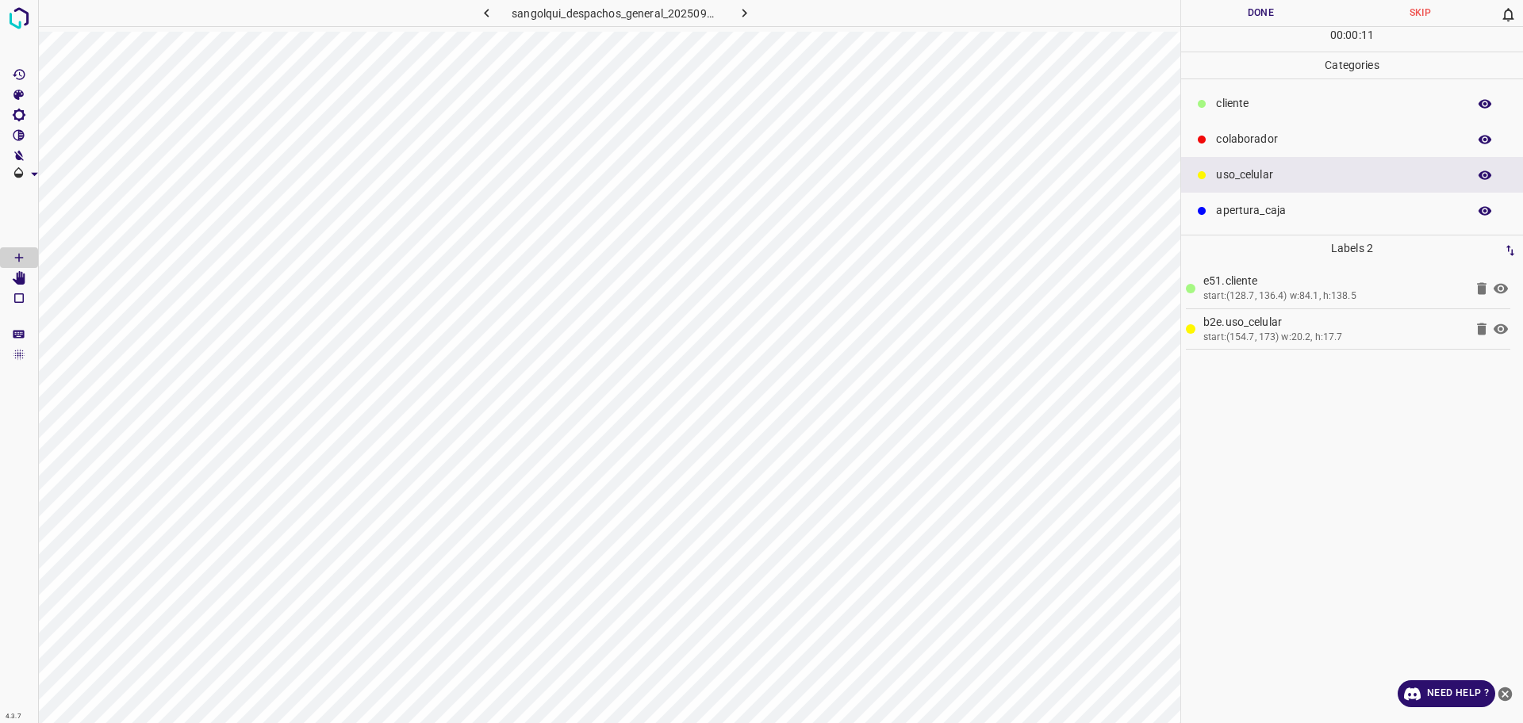
click at [1210, 109] on div "cliente" at bounding box center [1352, 104] width 342 height 36
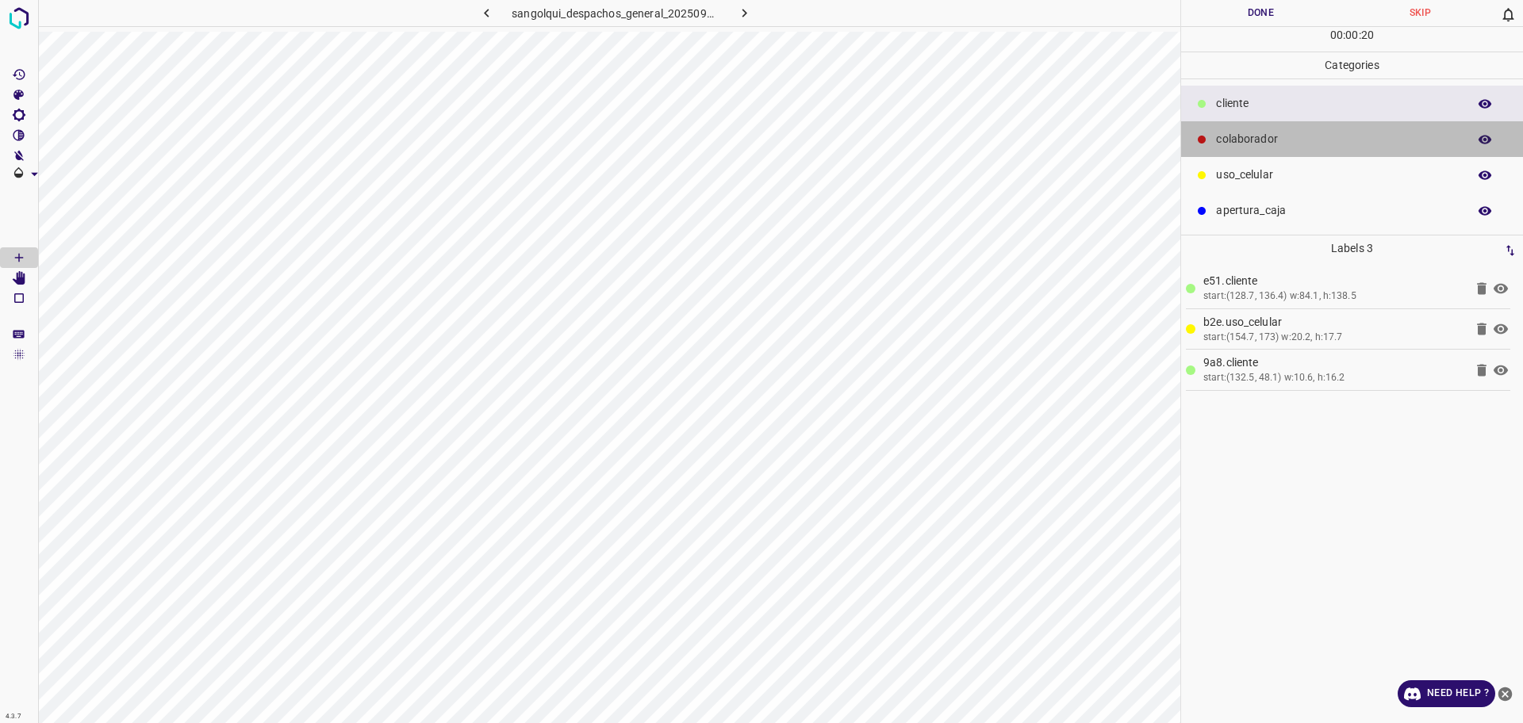
click at [1311, 143] on p "colaborador" at bounding box center [1337, 139] width 243 height 17
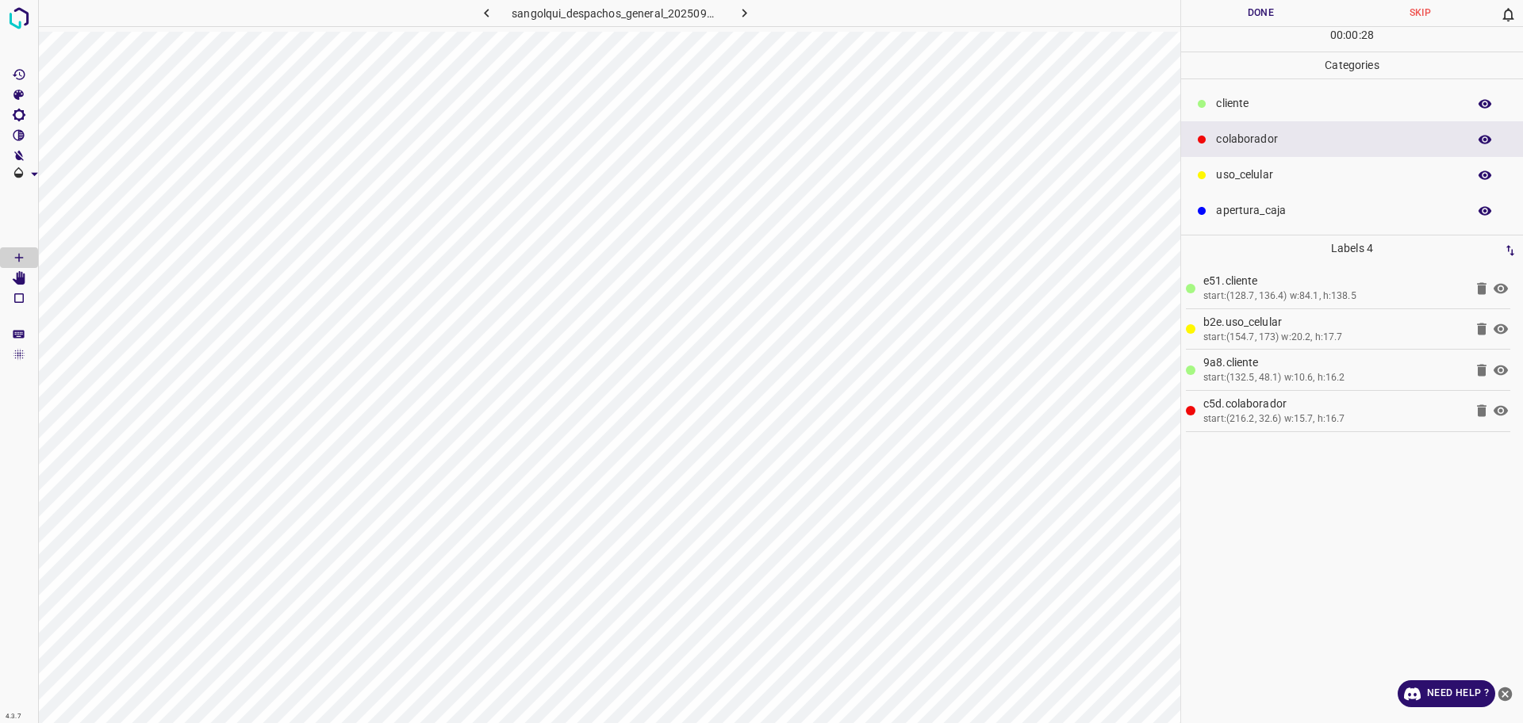
click at [1210, 25] on button "Done" at bounding box center [1260, 13] width 159 height 26
click at [1210, 20] on button "Done" at bounding box center [1260, 13] width 159 height 26
click at [1210, 19] on button "Done" at bounding box center [1260, 13] width 159 height 26
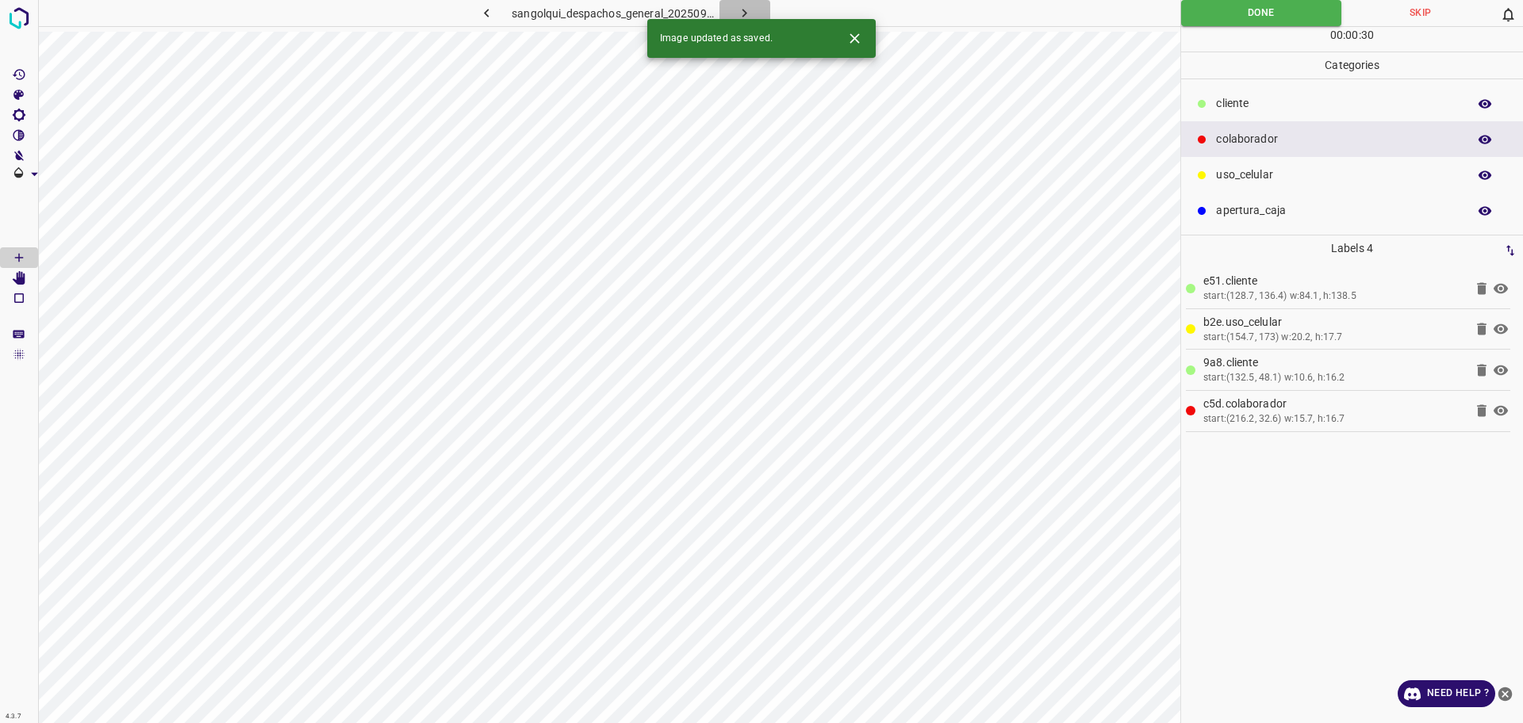
click at [741, 13] on icon "button" at bounding box center [744, 13] width 17 height 17
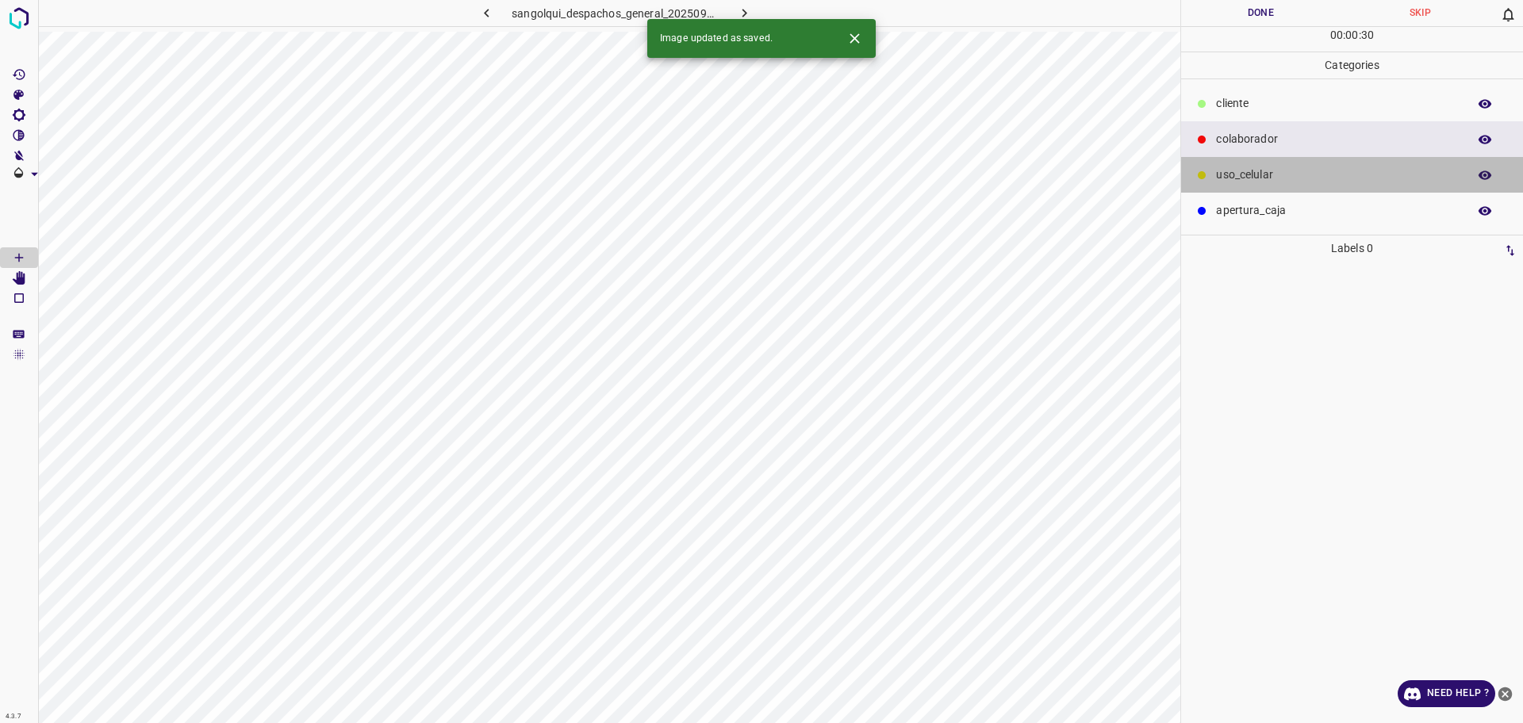
click at [1236, 190] on div "uso_celular" at bounding box center [1352, 175] width 342 height 36
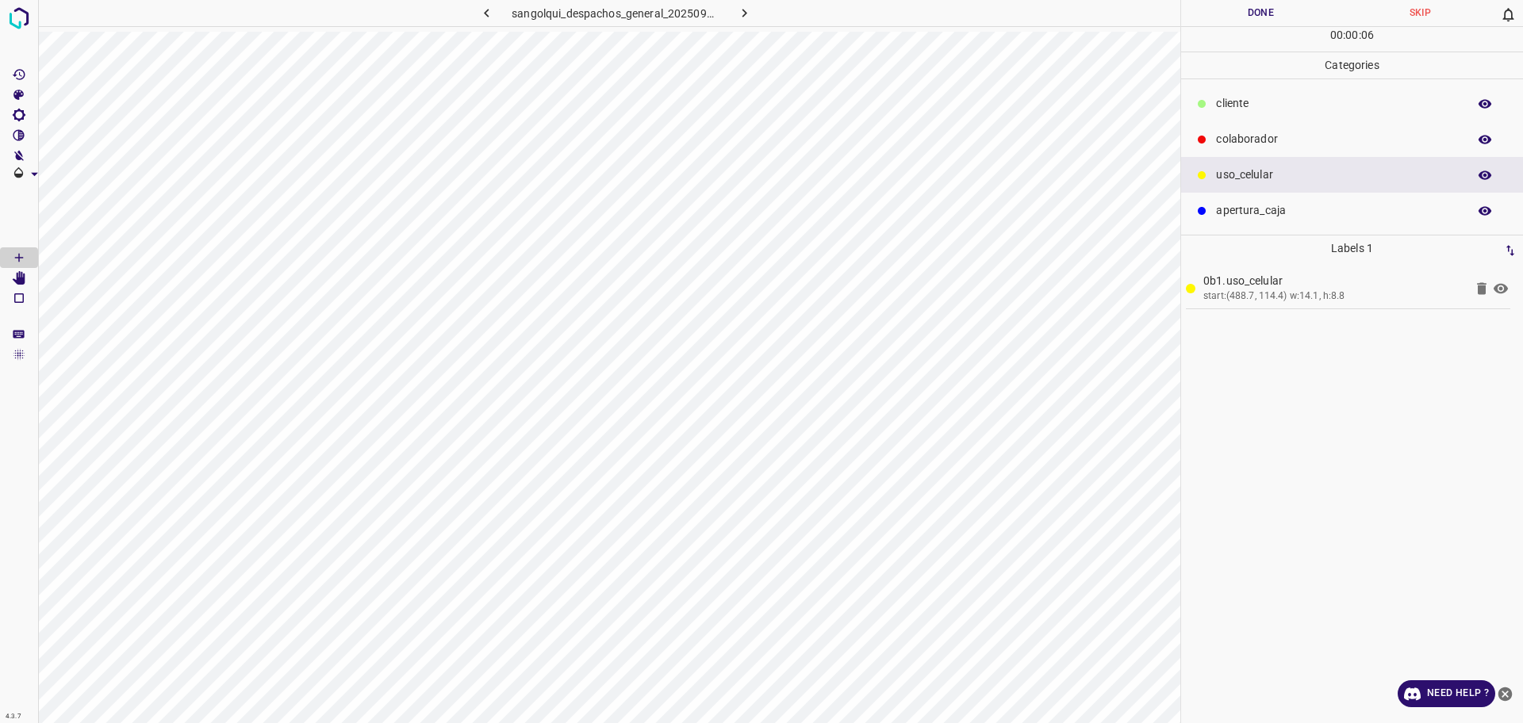
click at [1208, 109] on div at bounding box center [1202, 104] width 16 height 16
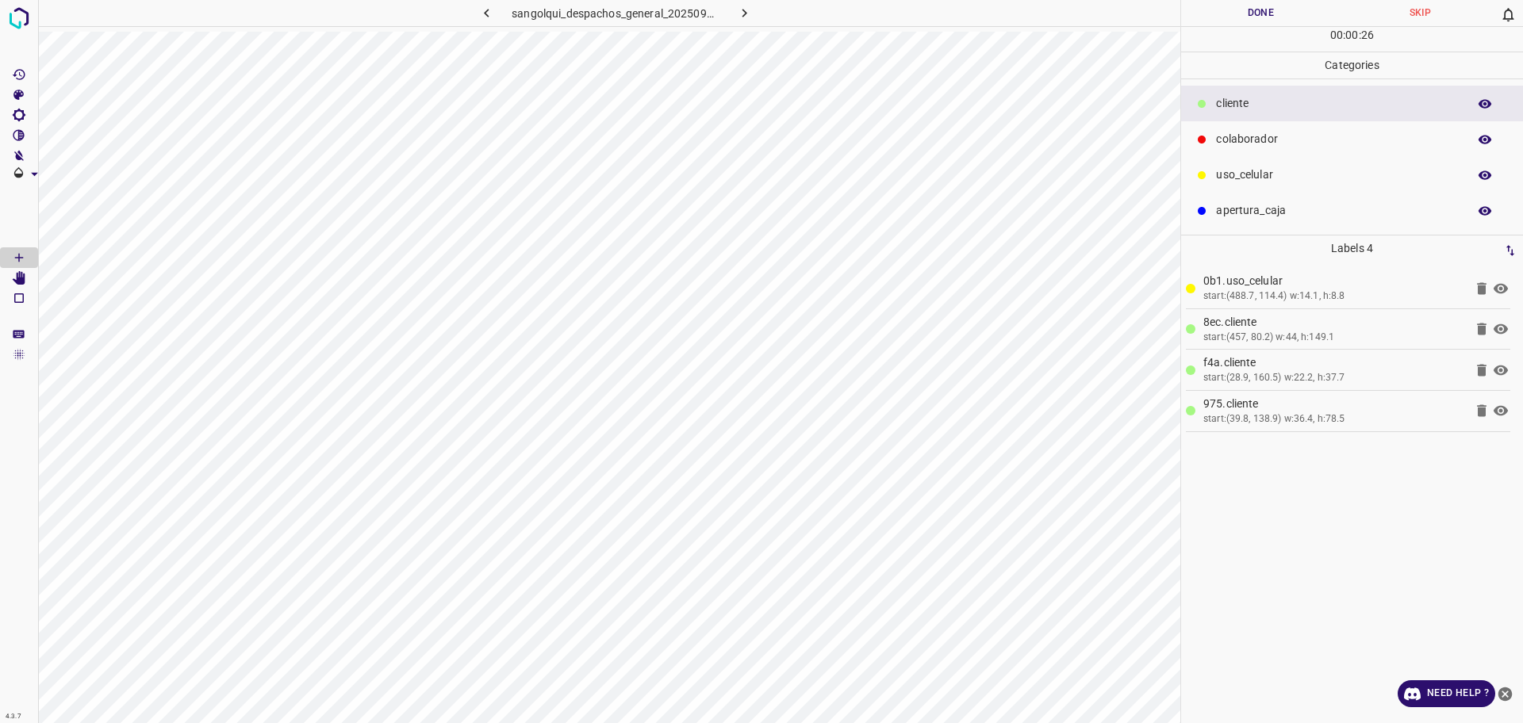
click at [1273, 148] on p "colaborador" at bounding box center [1337, 139] width 243 height 17
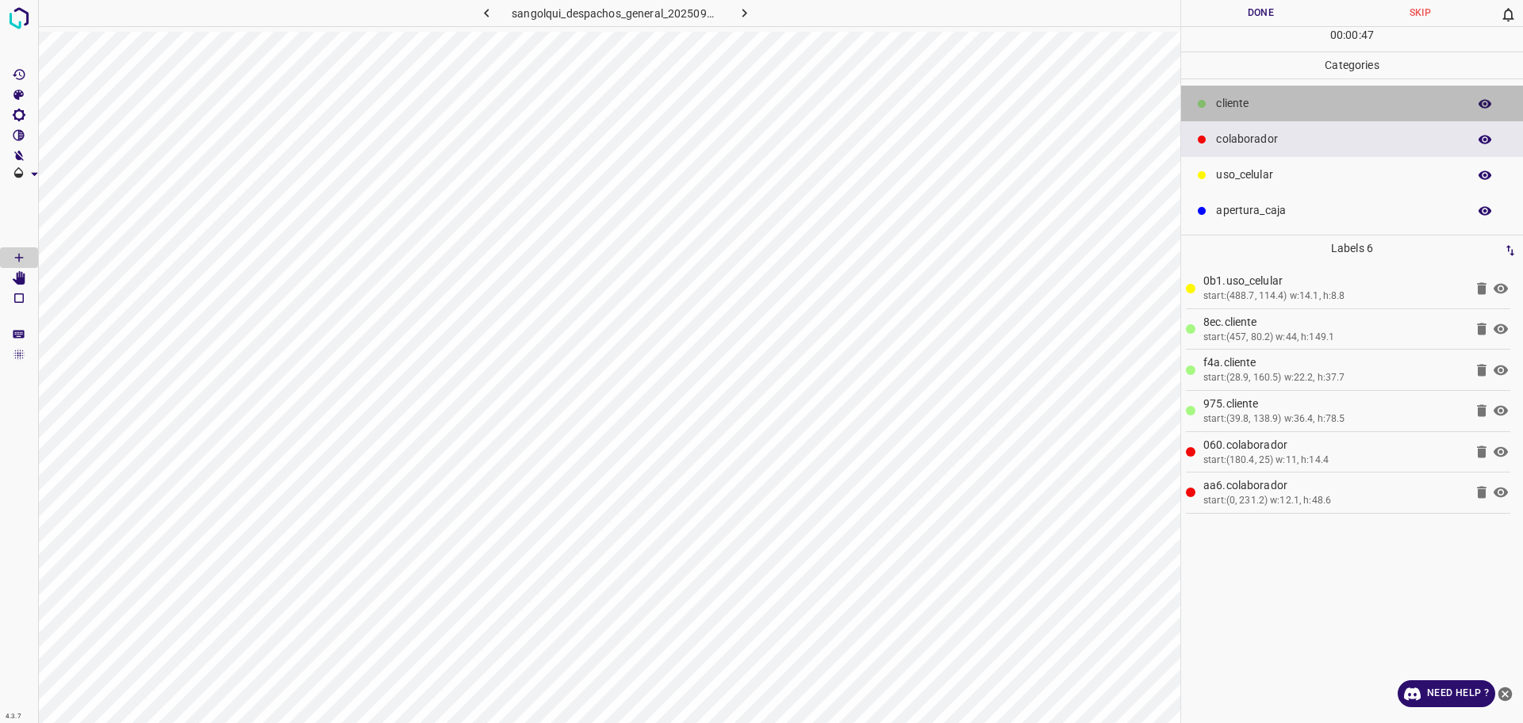
click at [1283, 108] on p "cliente" at bounding box center [1337, 103] width 243 height 17
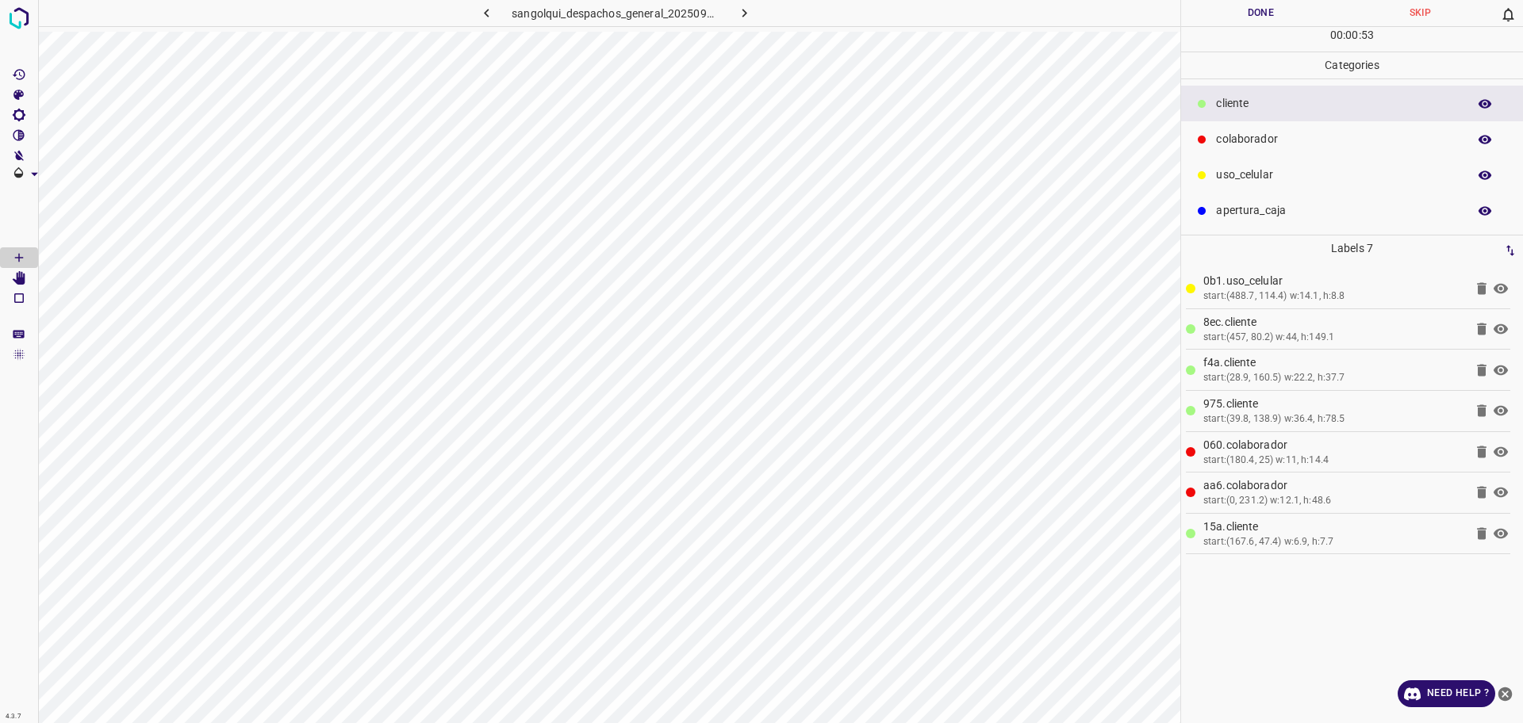
click at [1250, 2] on button "Done" at bounding box center [1260, 13] width 159 height 26
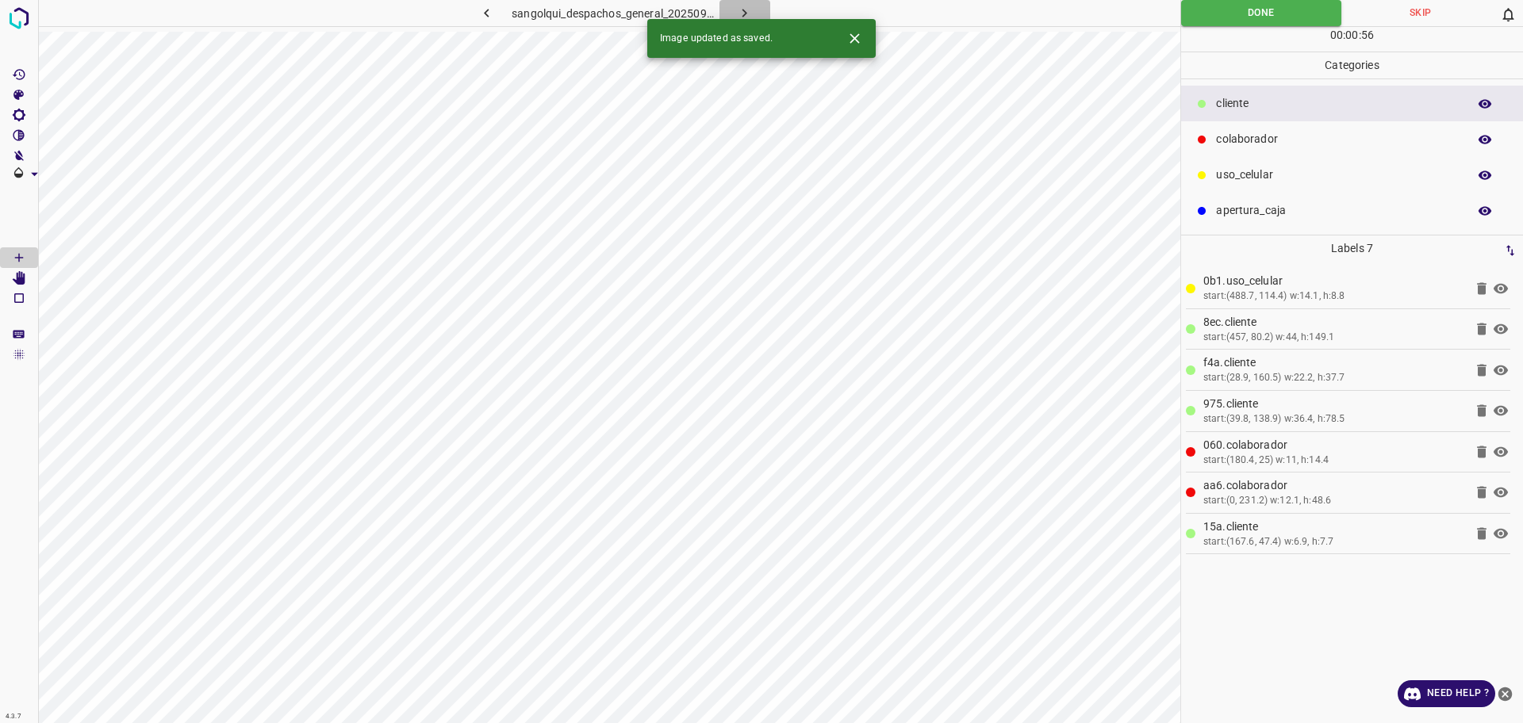
click at [742, 14] on icon "button" at bounding box center [744, 13] width 17 height 17
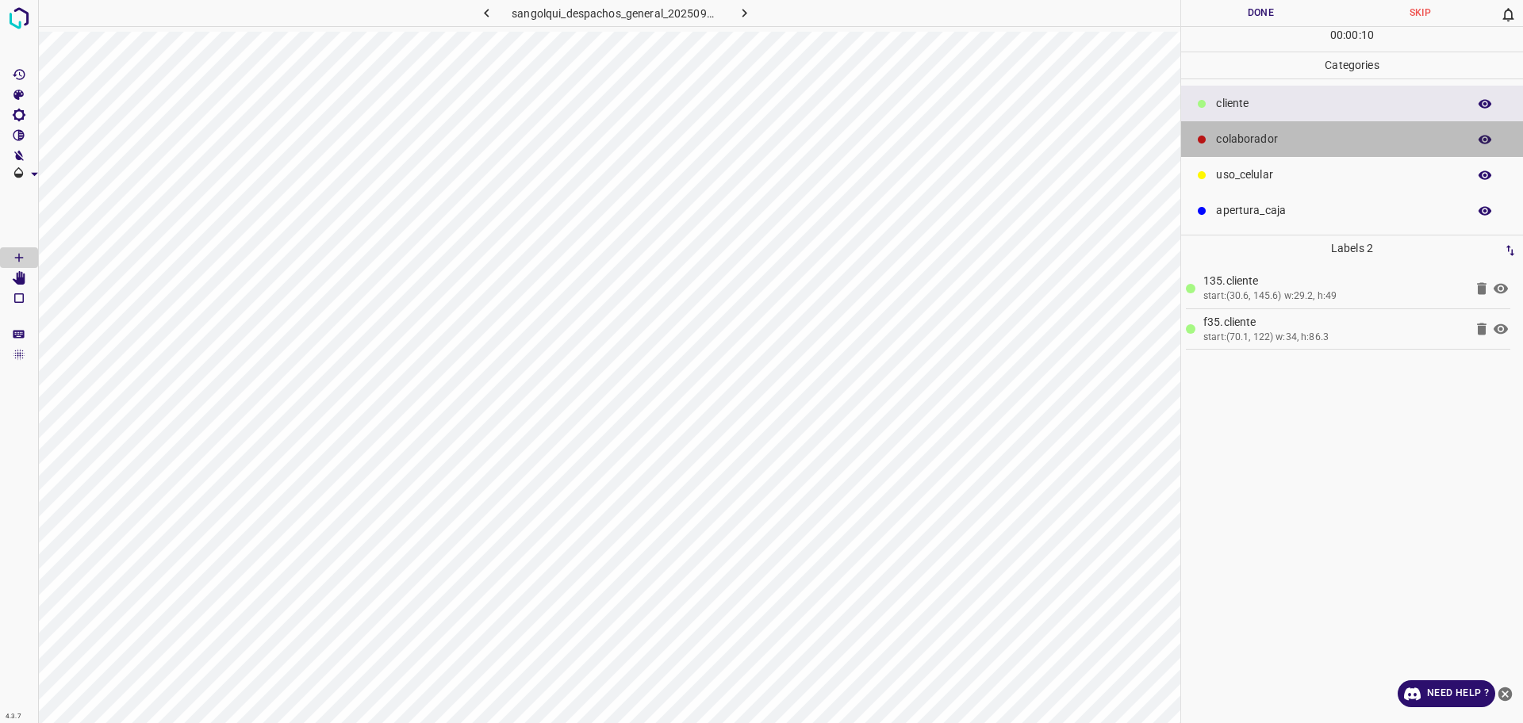
click at [1265, 131] on p "colaborador" at bounding box center [1337, 139] width 243 height 17
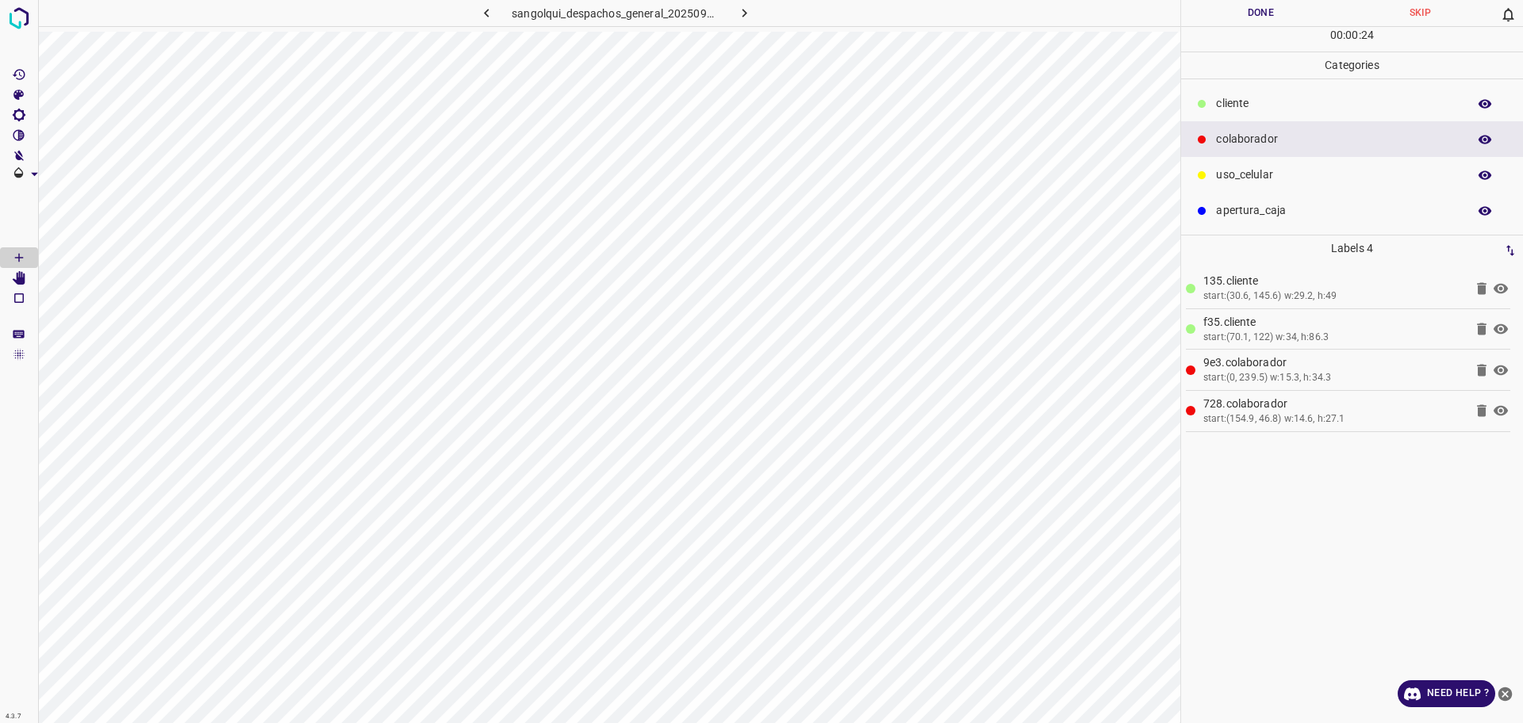
click at [1241, 180] on p "uso_celular" at bounding box center [1337, 175] width 243 height 17
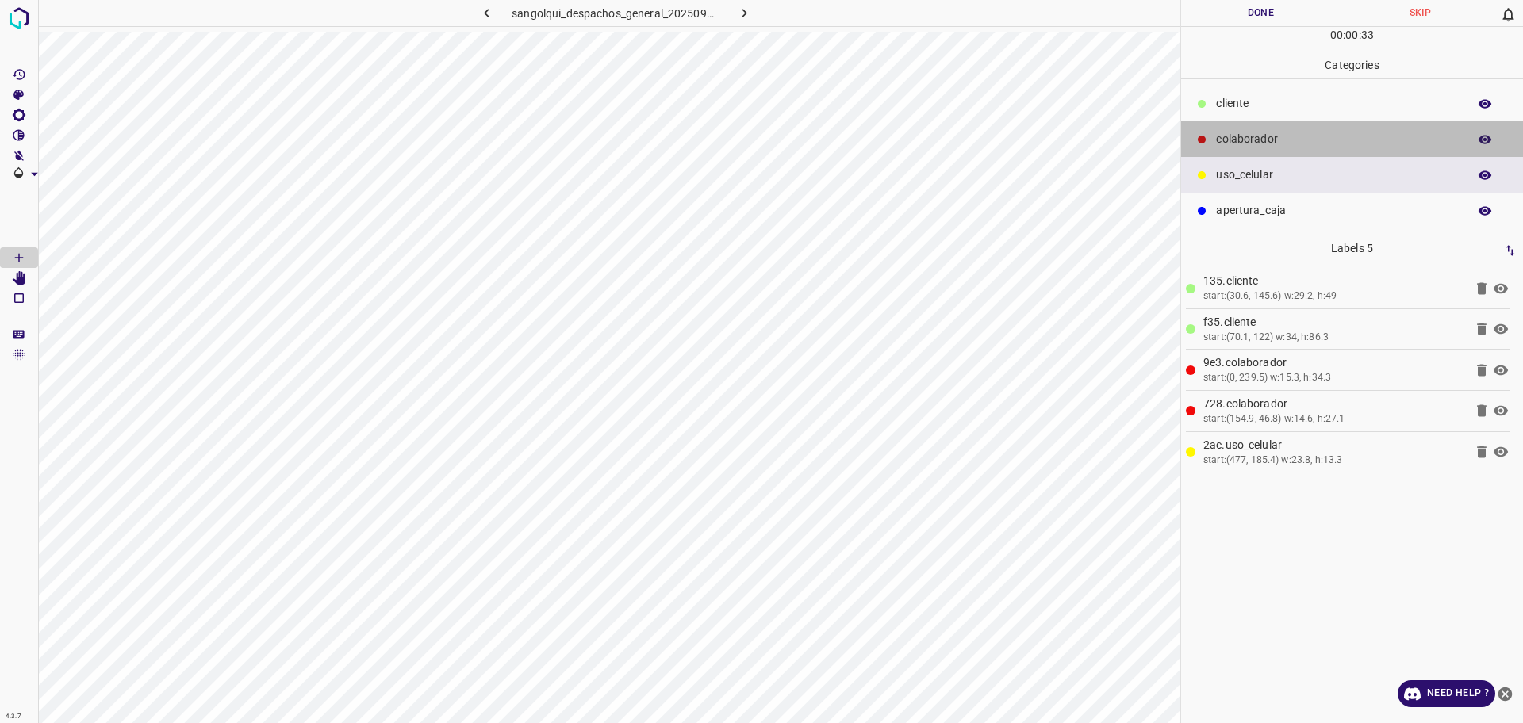
click at [1246, 131] on p "colaborador" at bounding box center [1337, 139] width 243 height 17
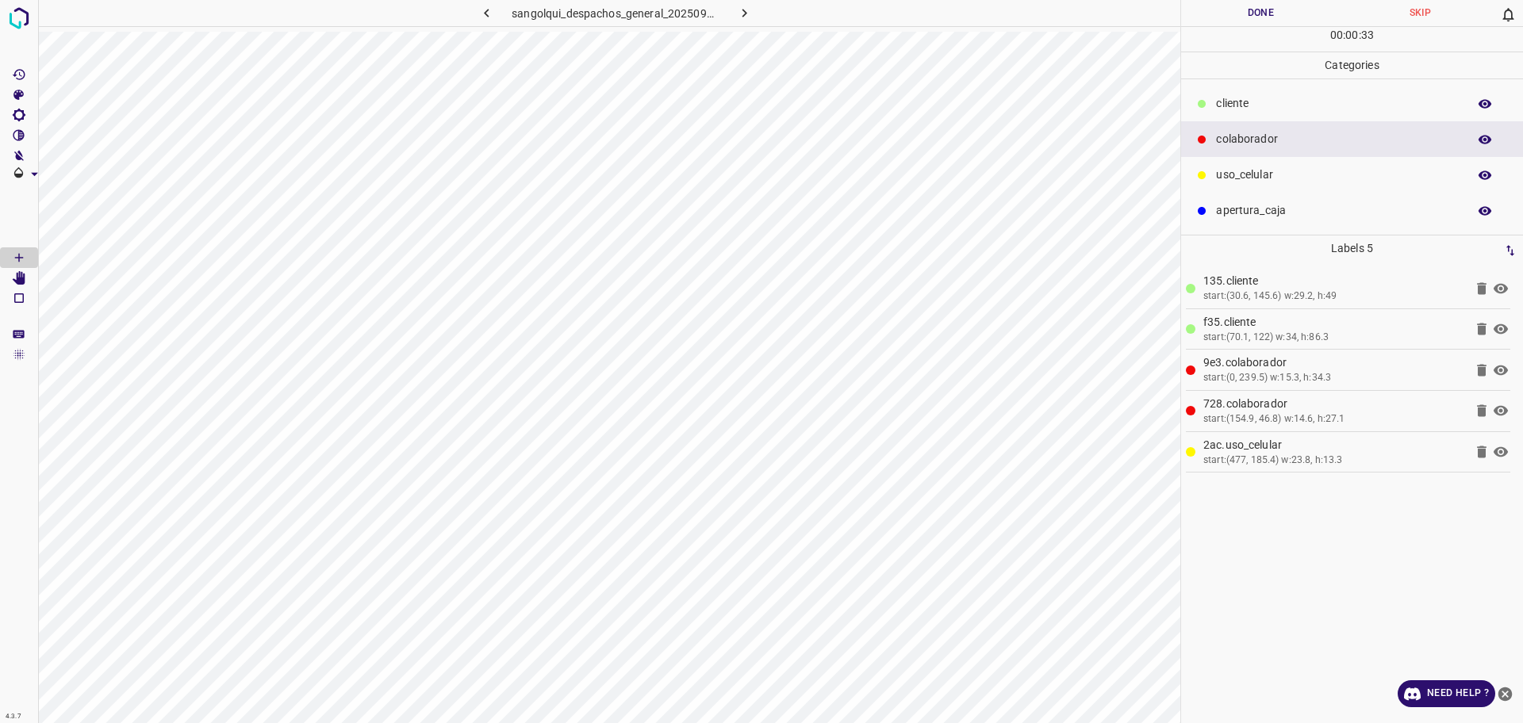
click at [1236, 110] on p "cliente" at bounding box center [1337, 103] width 243 height 17
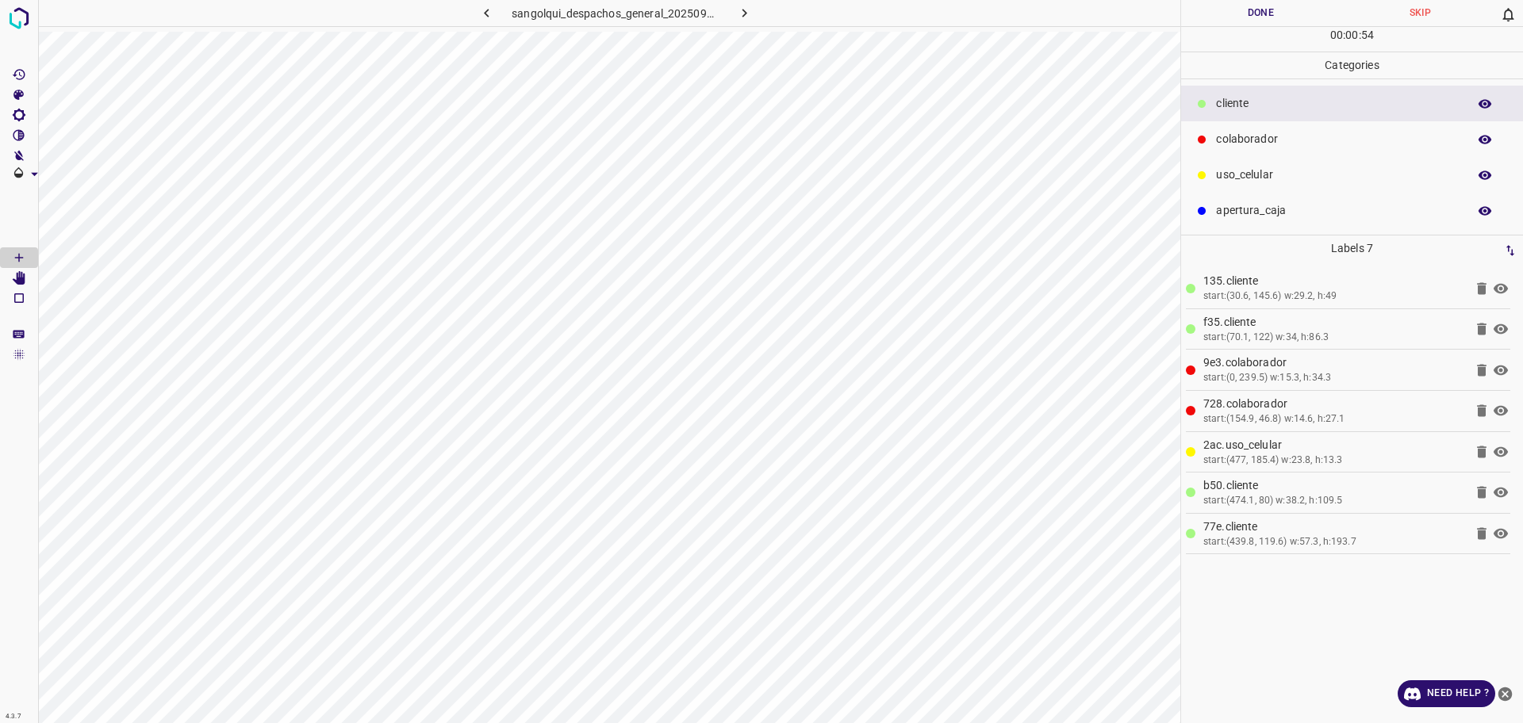
click at [1224, 21] on button "Done" at bounding box center [1260, 13] width 159 height 26
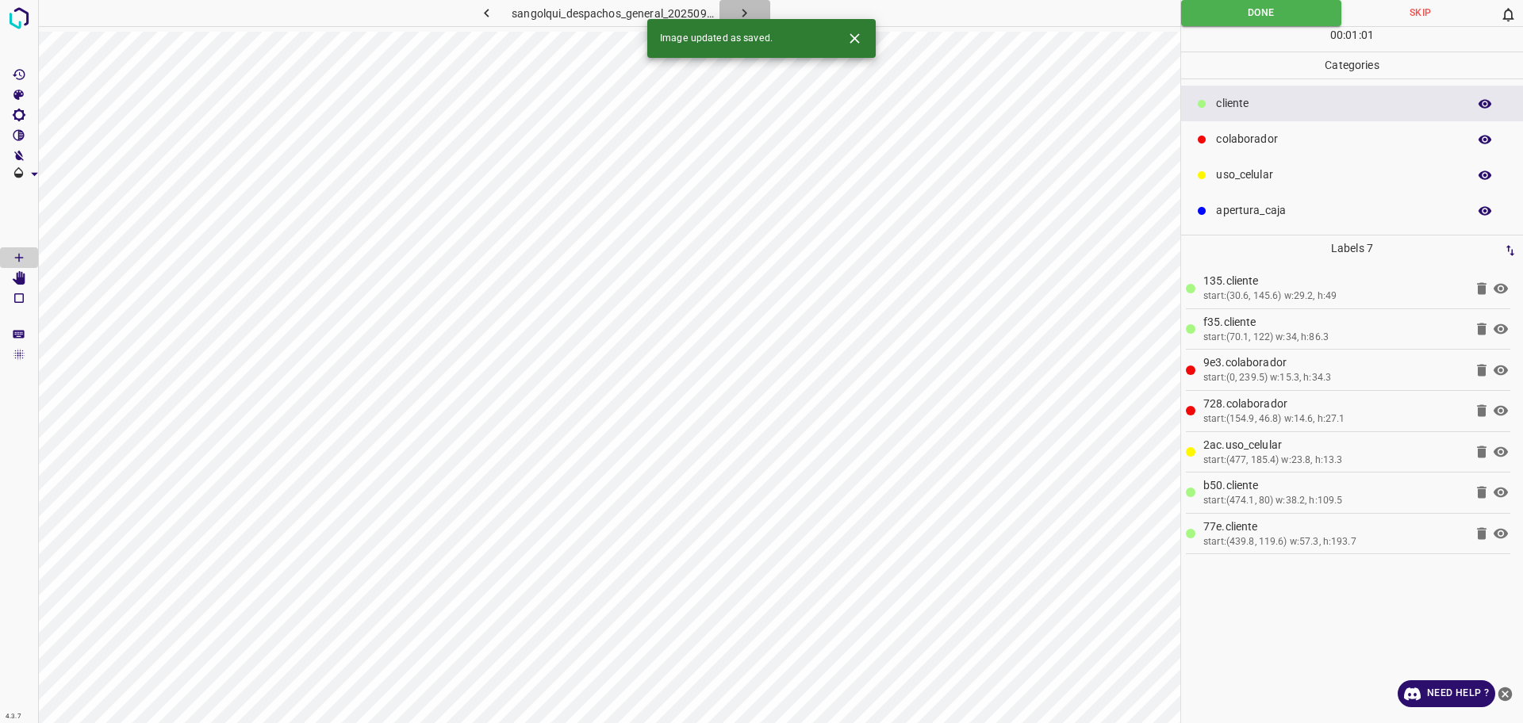
click at [740, 10] on icon "button" at bounding box center [744, 13] width 17 height 17
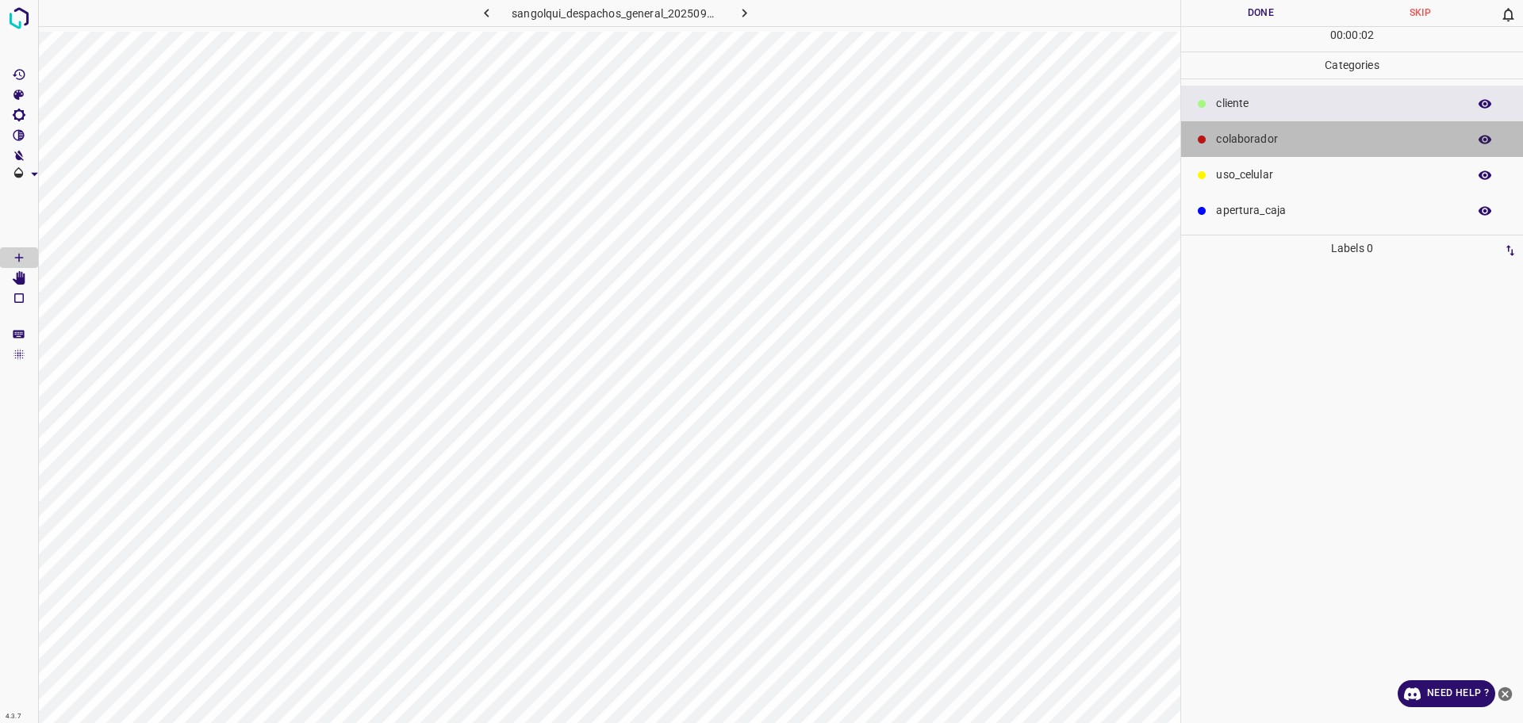
click at [1282, 136] on p "colaborador" at bounding box center [1337, 139] width 243 height 17
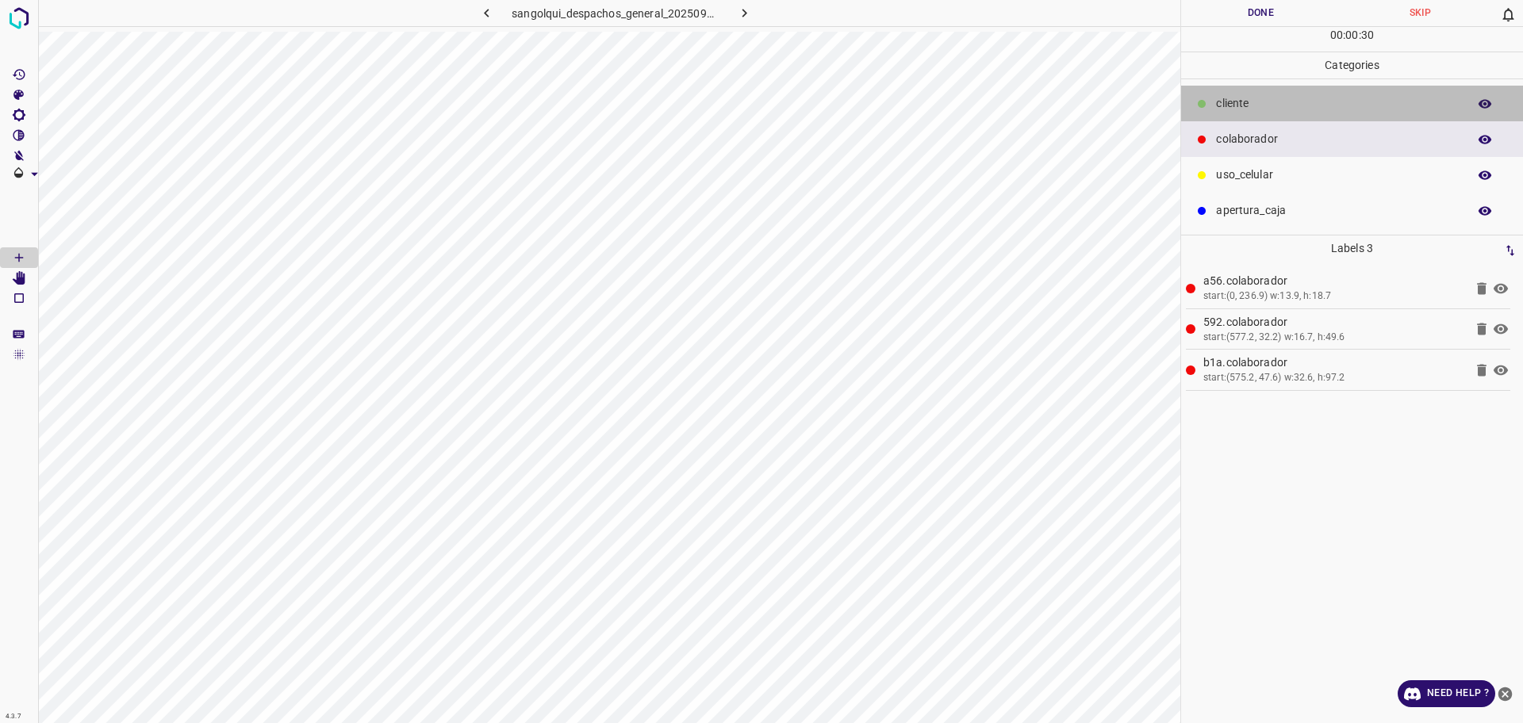
drag, startPoint x: 1252, startPoint y: 94, endPoint x: 1209, endPoint y: 113, distance: 47.2
click at [1252, 94] on div "cliente" at bounding box center [1352, 104] width 342 height 36
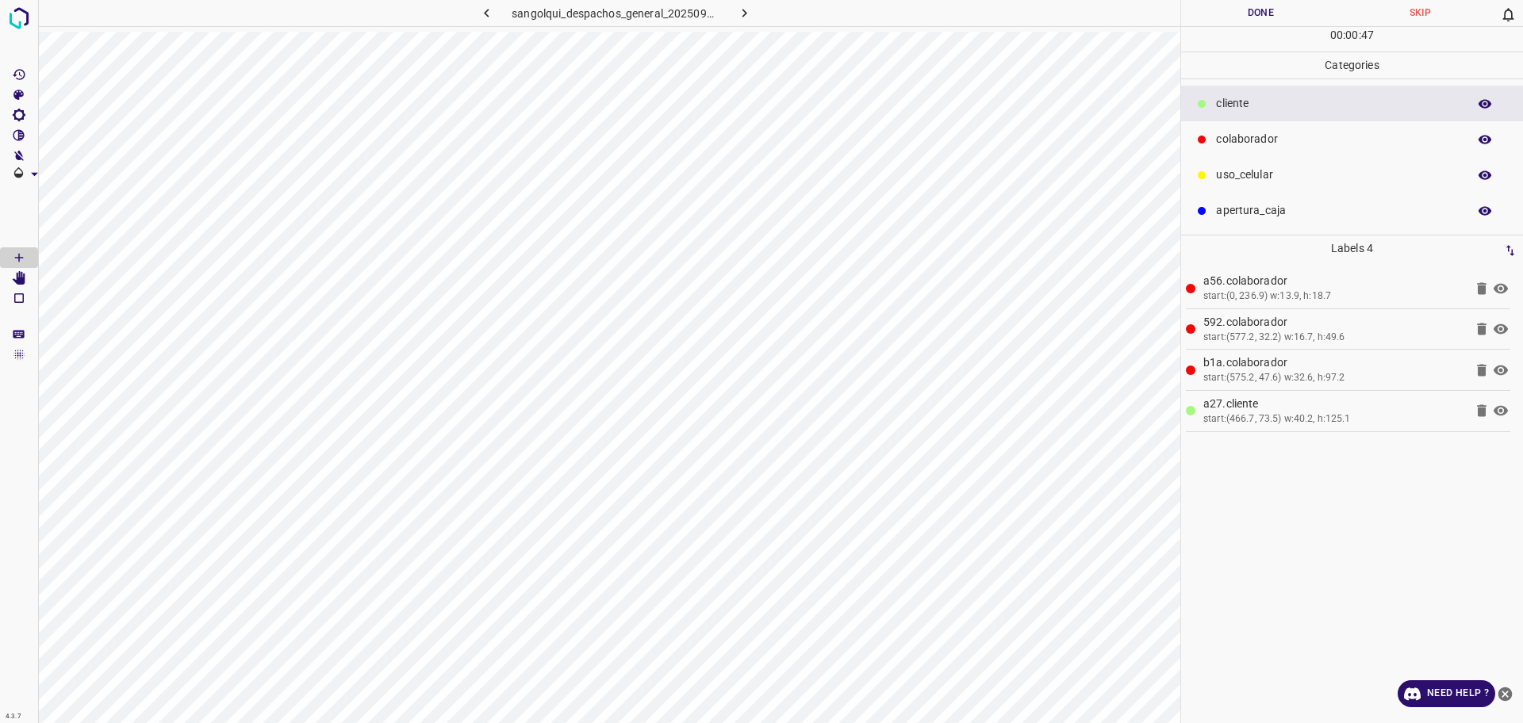
click at [1250, 9] on button "Done" at bounding box center [1260, 13] width 159 height 26
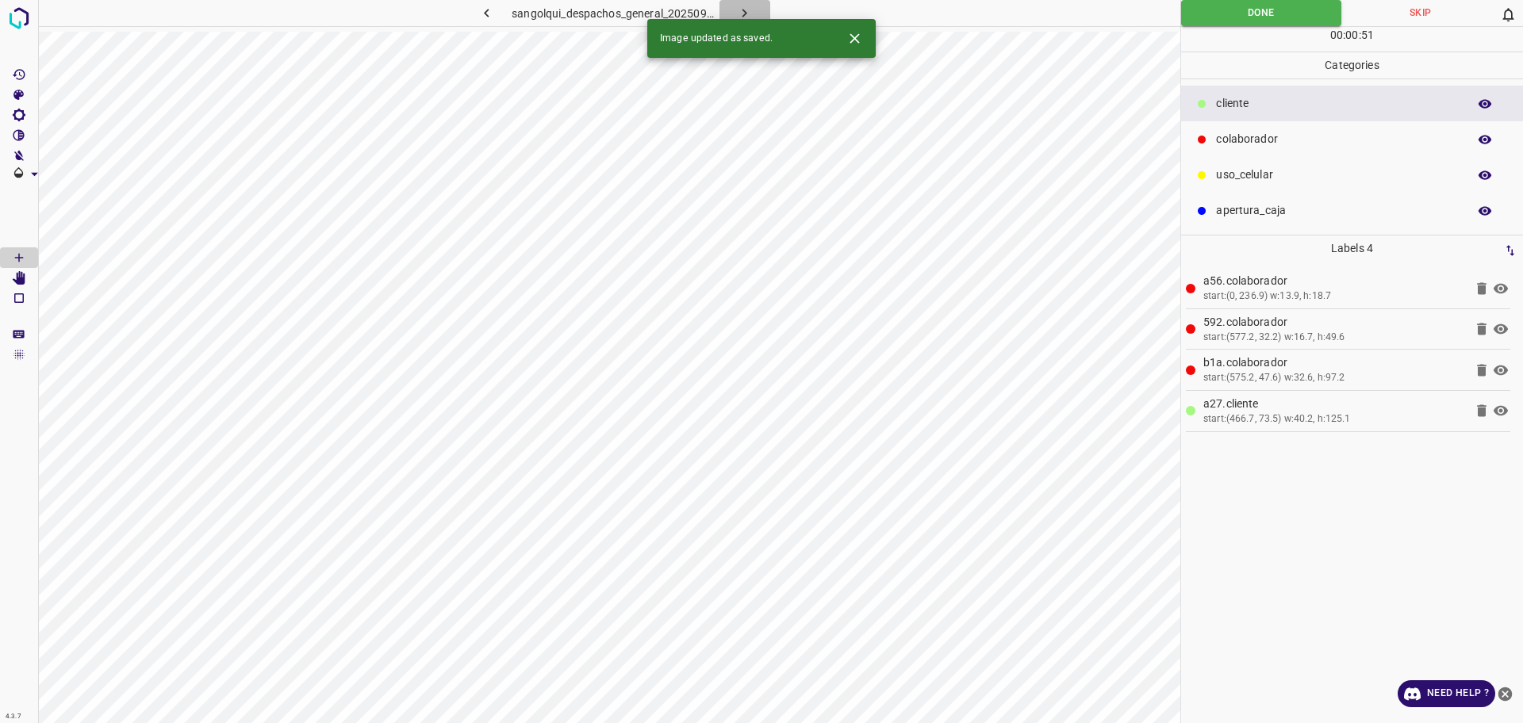
click at [752, 14] on icon "button" at bounding box center [744, 13] width 17 height 17
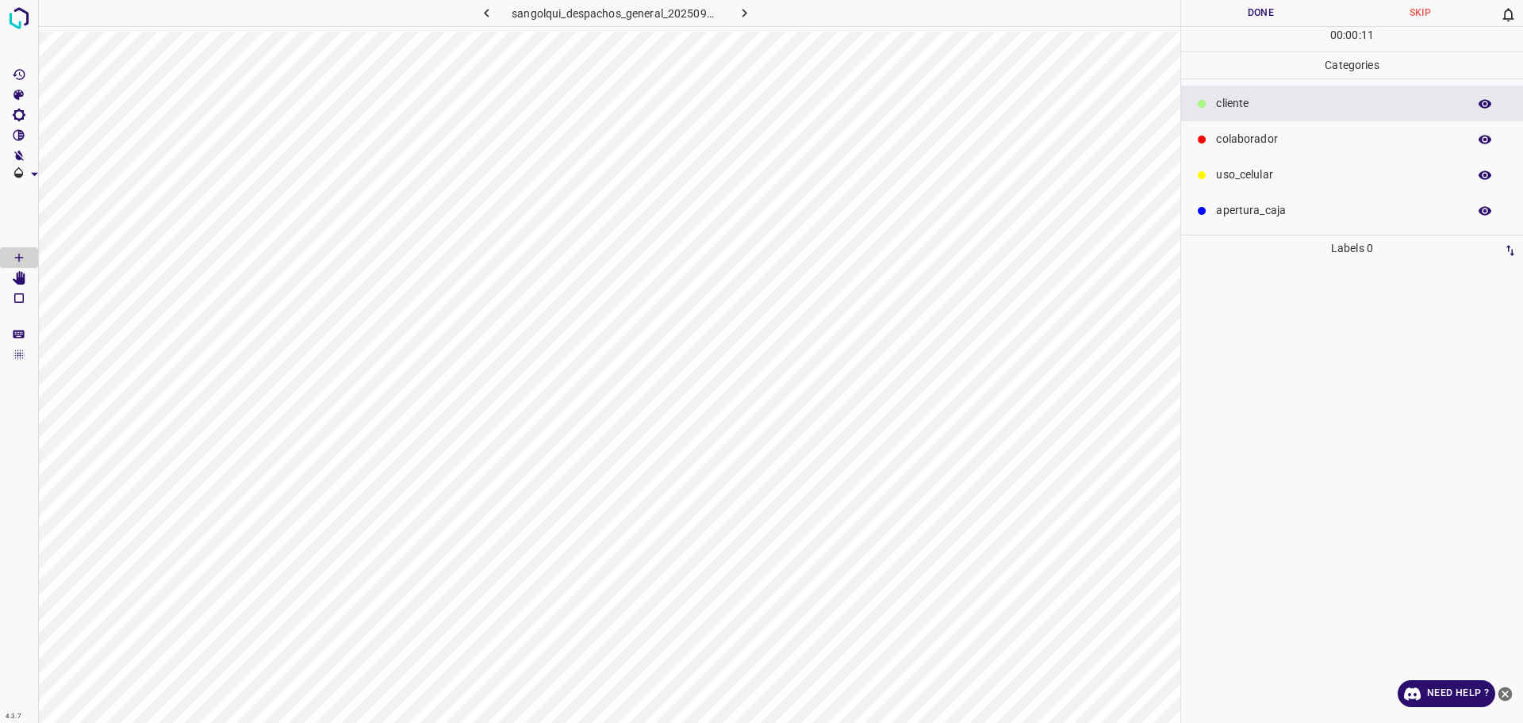
click at [1234, 135] on p "colaborador" at bounding box center [1337, 139] width 243 height 17
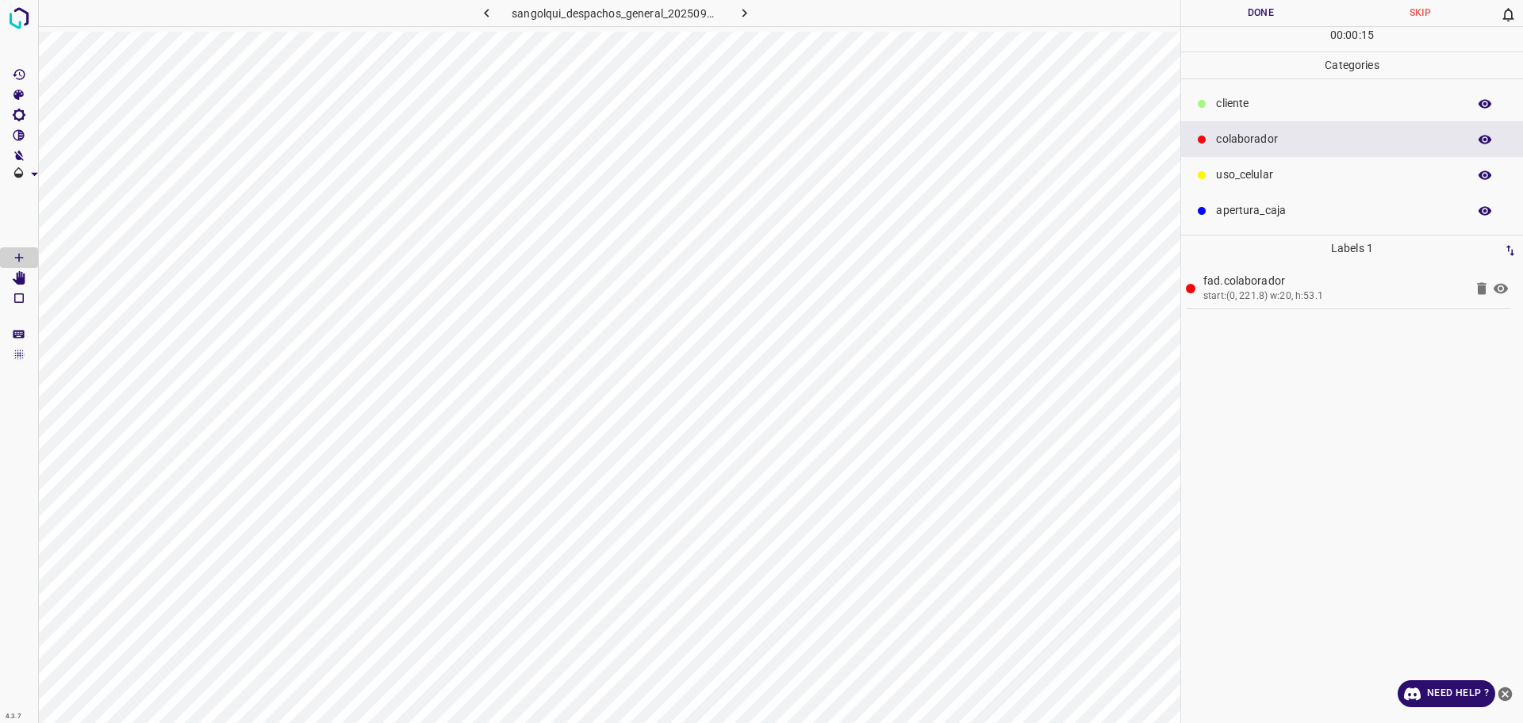
click at [1409, 96] on p "cliente" at bounding box center [1337, 103] width 243 height 17
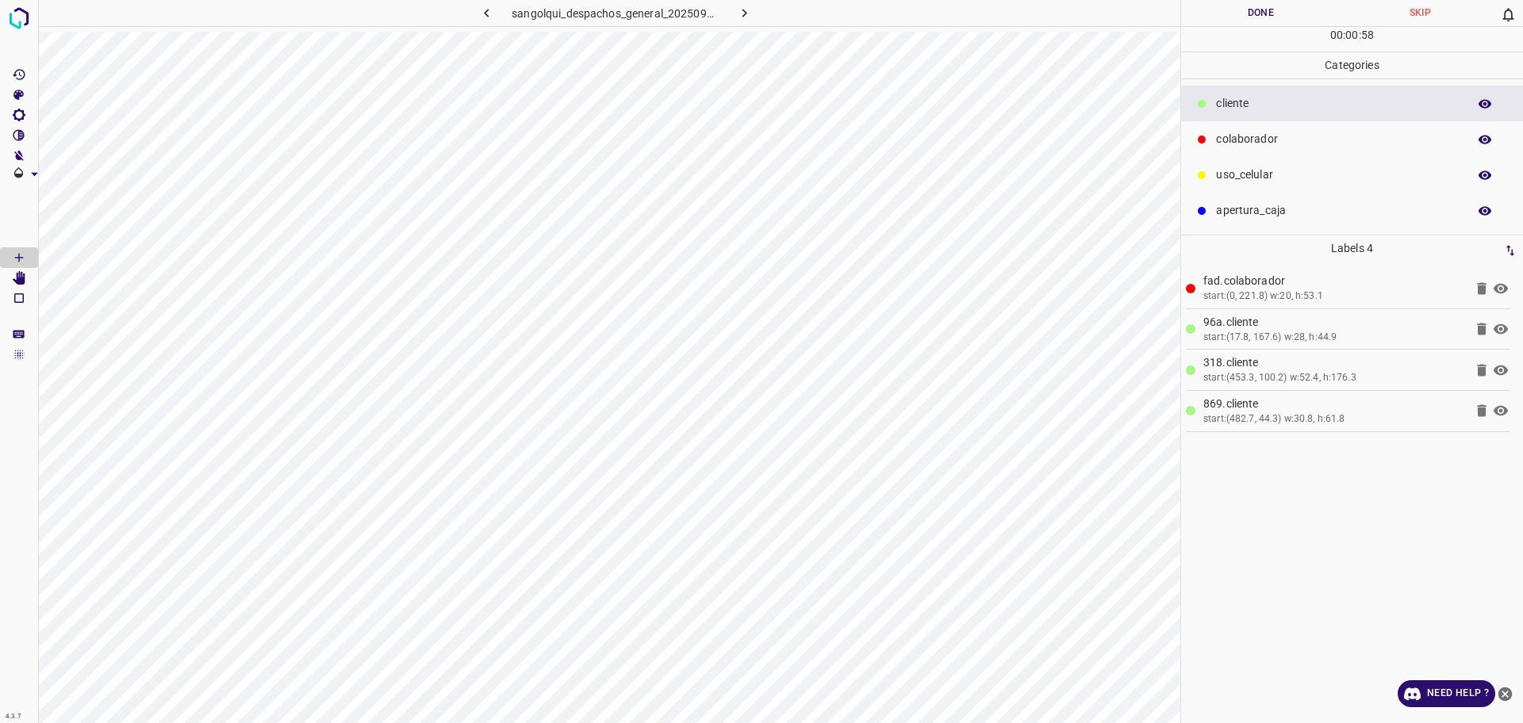
drag, startPoint x: 1280, startPoint y: 130, endPoint x: 1252, endPoint y: 95, distance: 44.6
click at [1267, 109] on ul "cliente colaborador uso_celular apertura_caja" at bounding box center [1352, 156] width 342 height 155
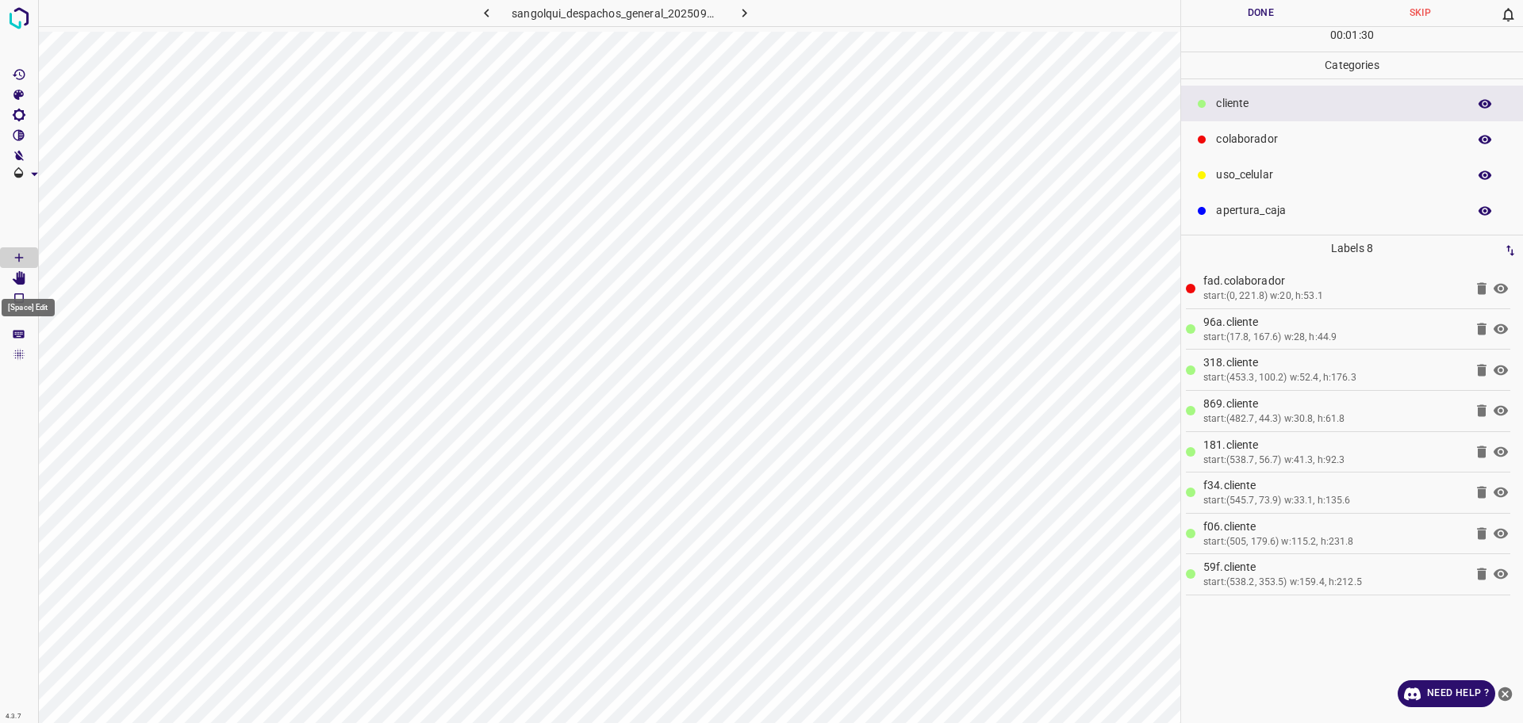
click at [19, 282] on icon "[Space] Edit" at bounding box center [19, 278] width 13 height 14
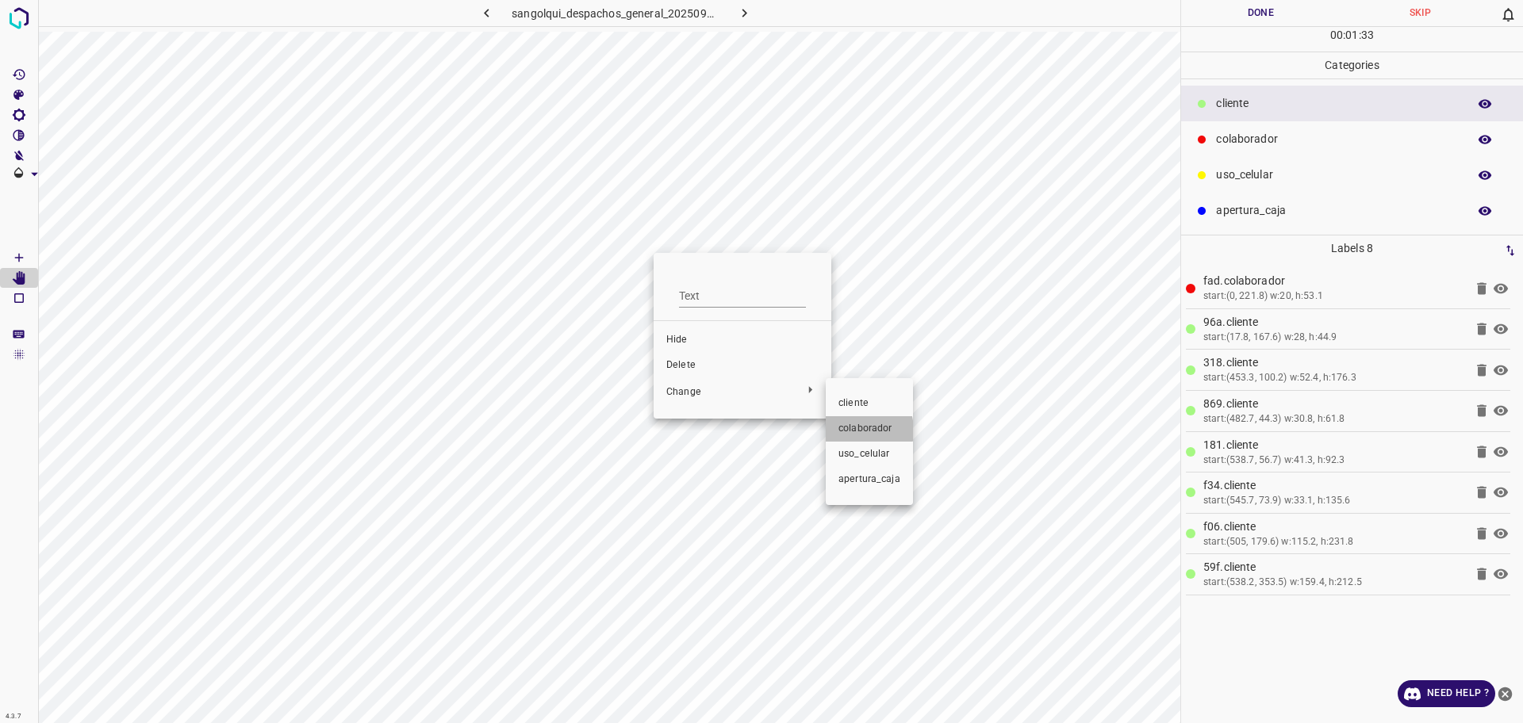
click at [851, 431] on span "colaborador" at bounding box center [869, 429] width 62 height 14
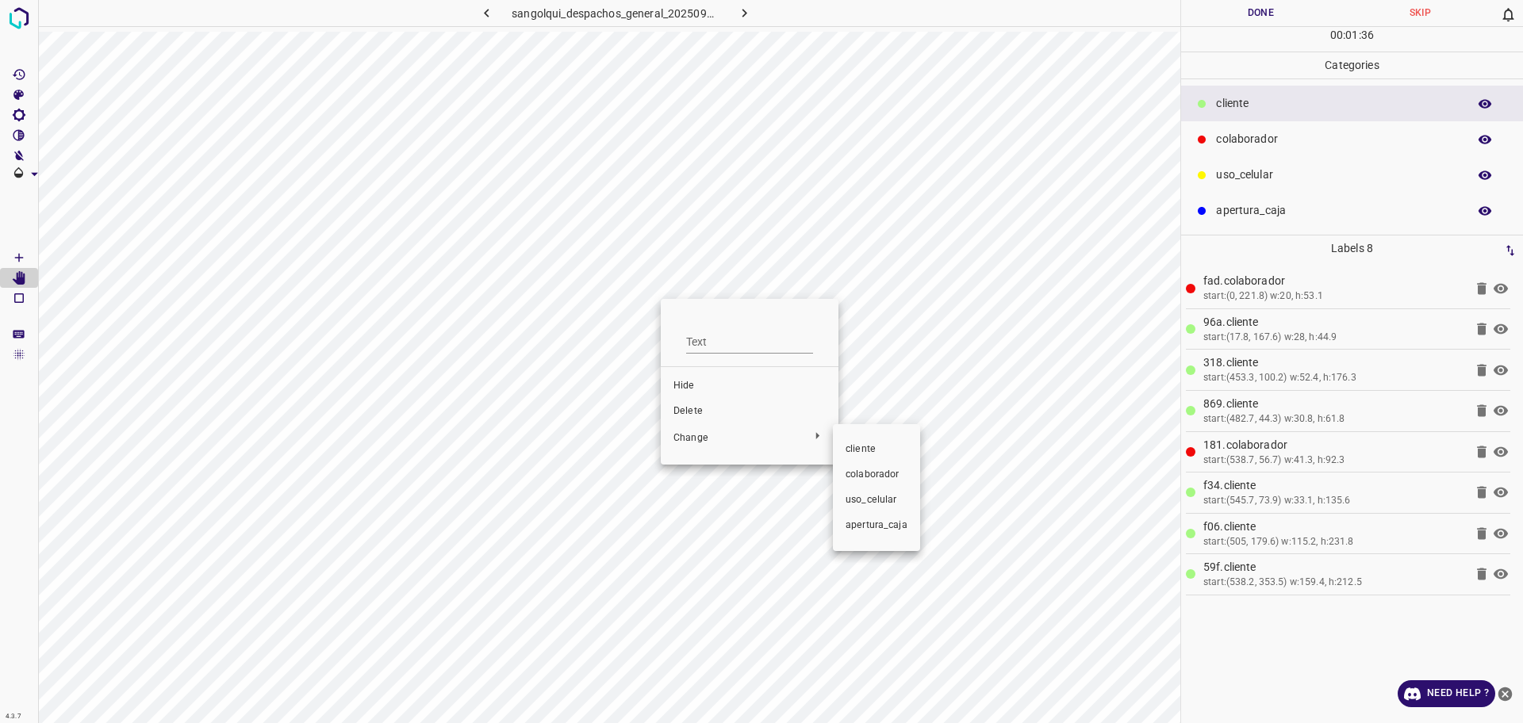
click at [852, 468] on span "colaborador" at bounding box center [877, 475] width 62 height 14
click at [882, 485] on li "colaborador" at bounding box center [879, 493] width 87 height 25
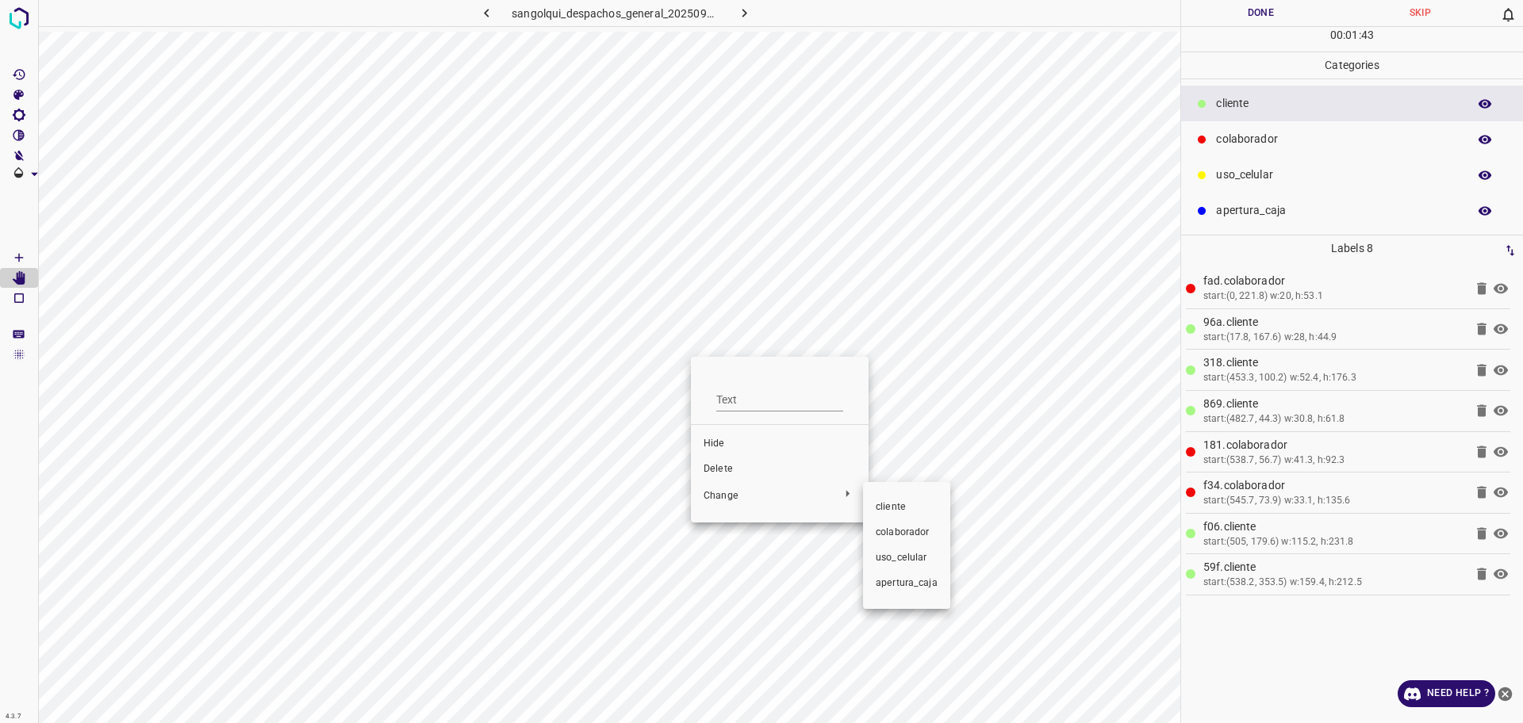
click at [915, 535] on span "colaborador" at bounding box center [907, 533] width 62 height 14
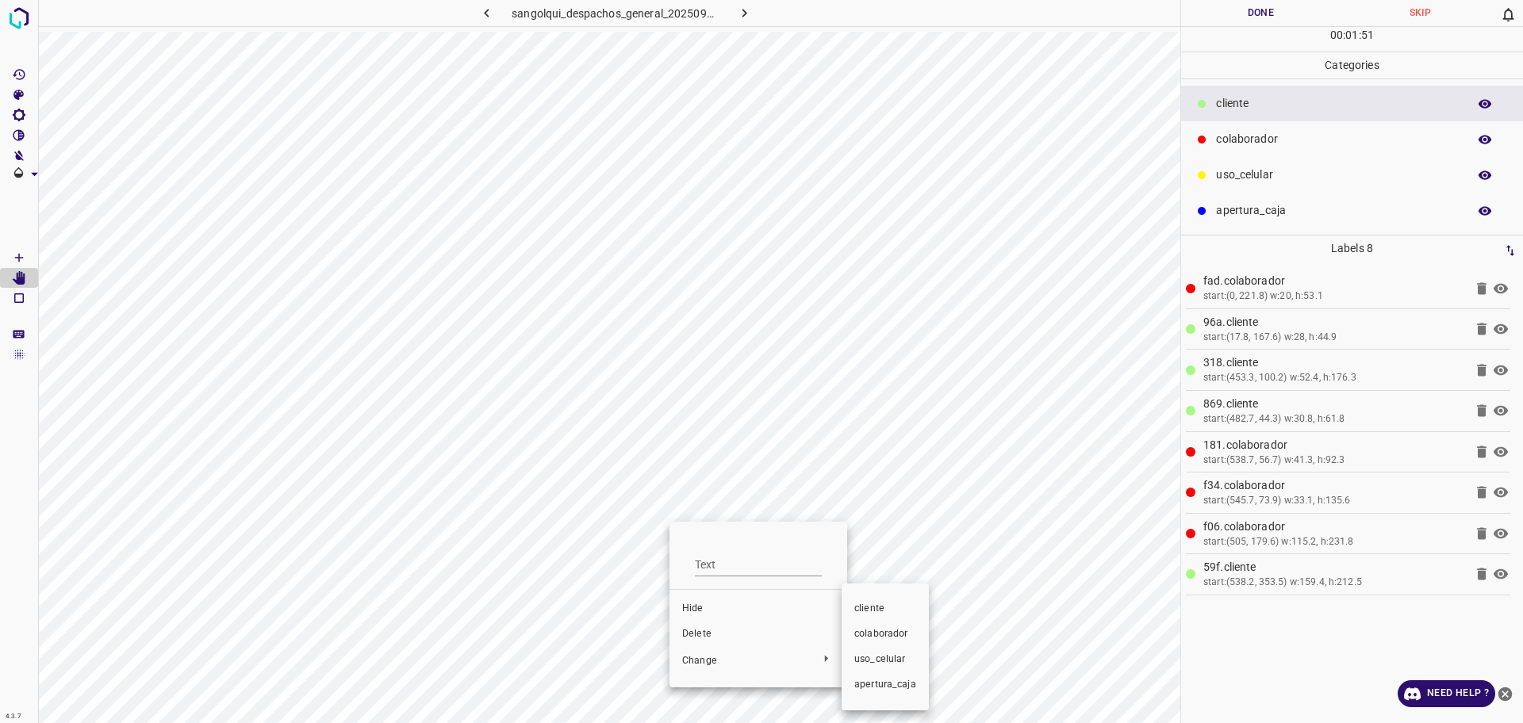
click at [721, 660] on div at bounding box center [761, 361] width 1523 height 723
click at [871, 638] on span "colaborador" at bounding box center [885, 634] width 62 height 14
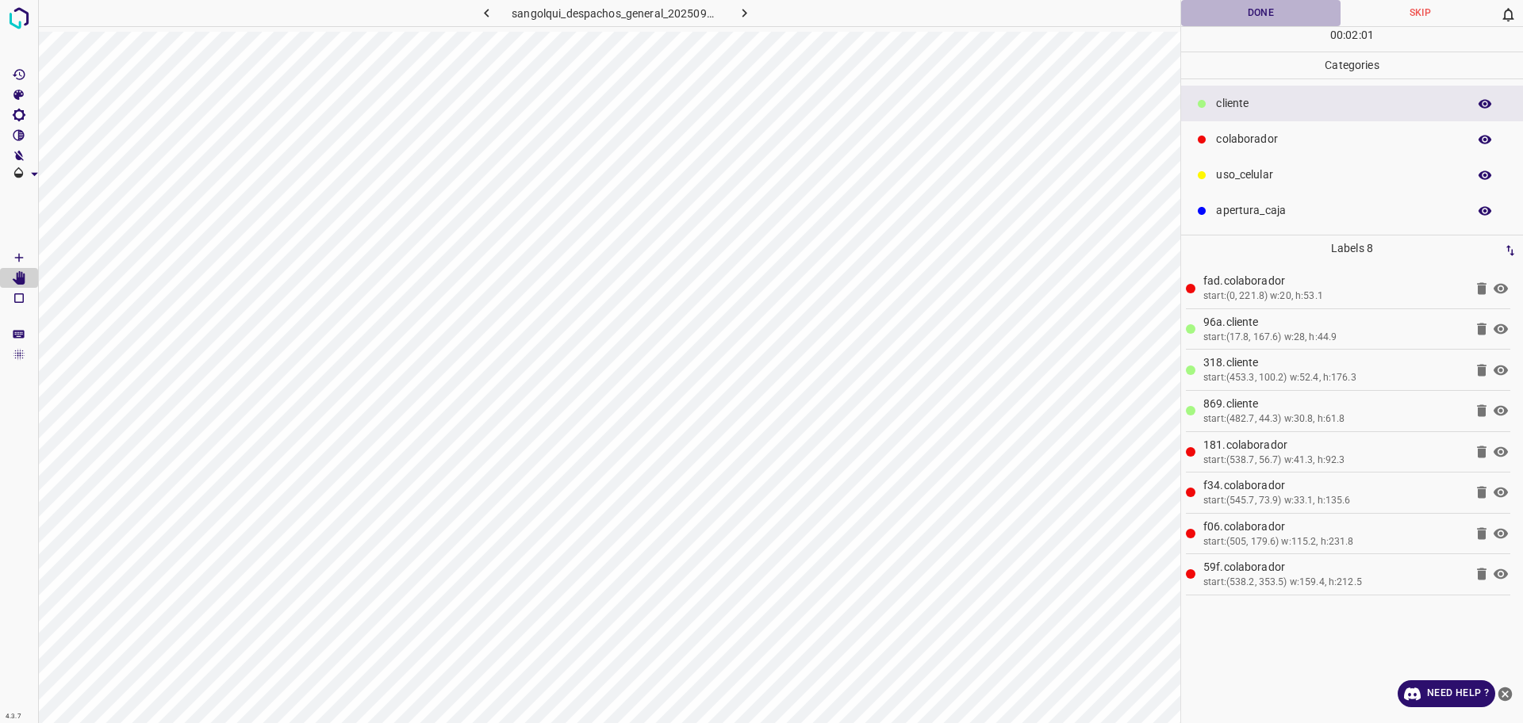
click at [1281, 7] on button "Done" at bounding box center [1260, 13] width 159 height 26
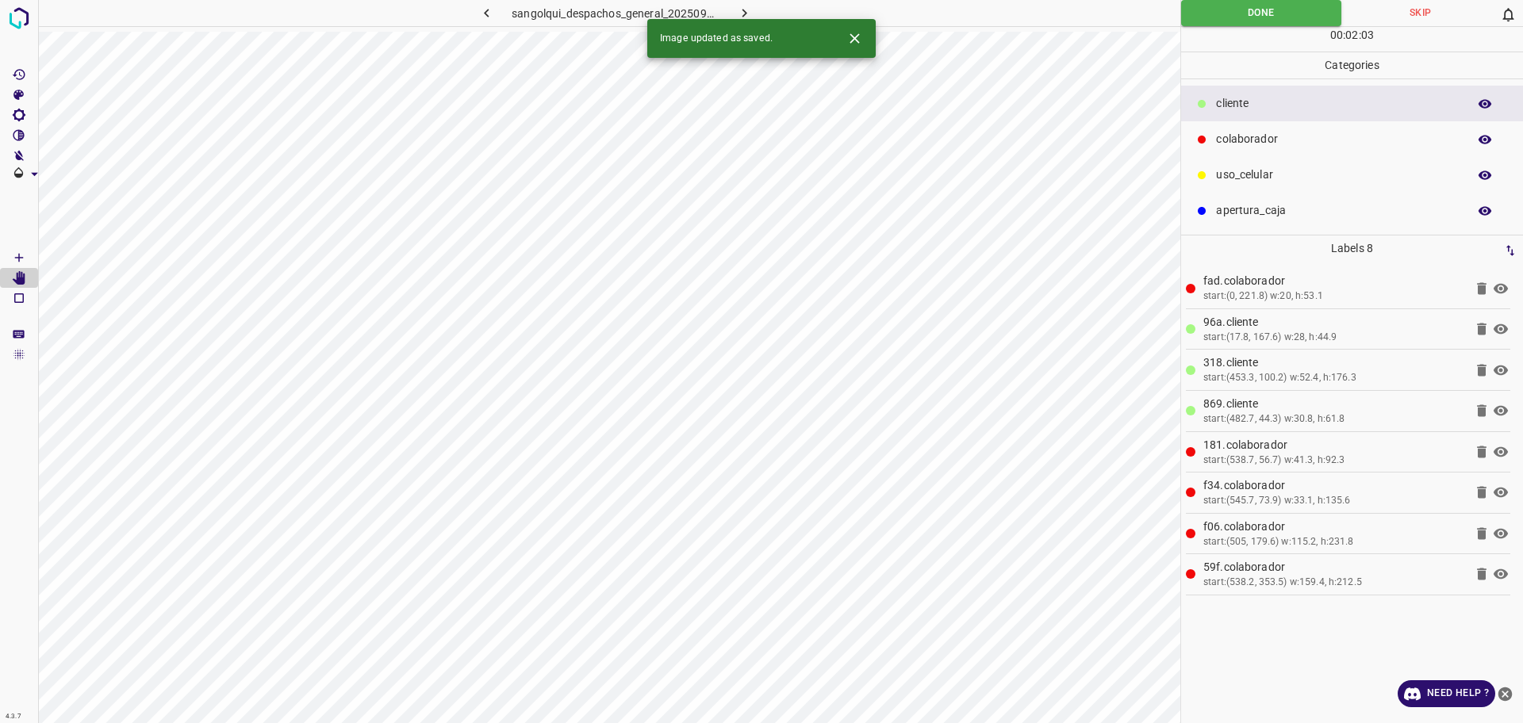
click at [755, 13] on button "button" at bounding box center [744, 13] width 51 height 26
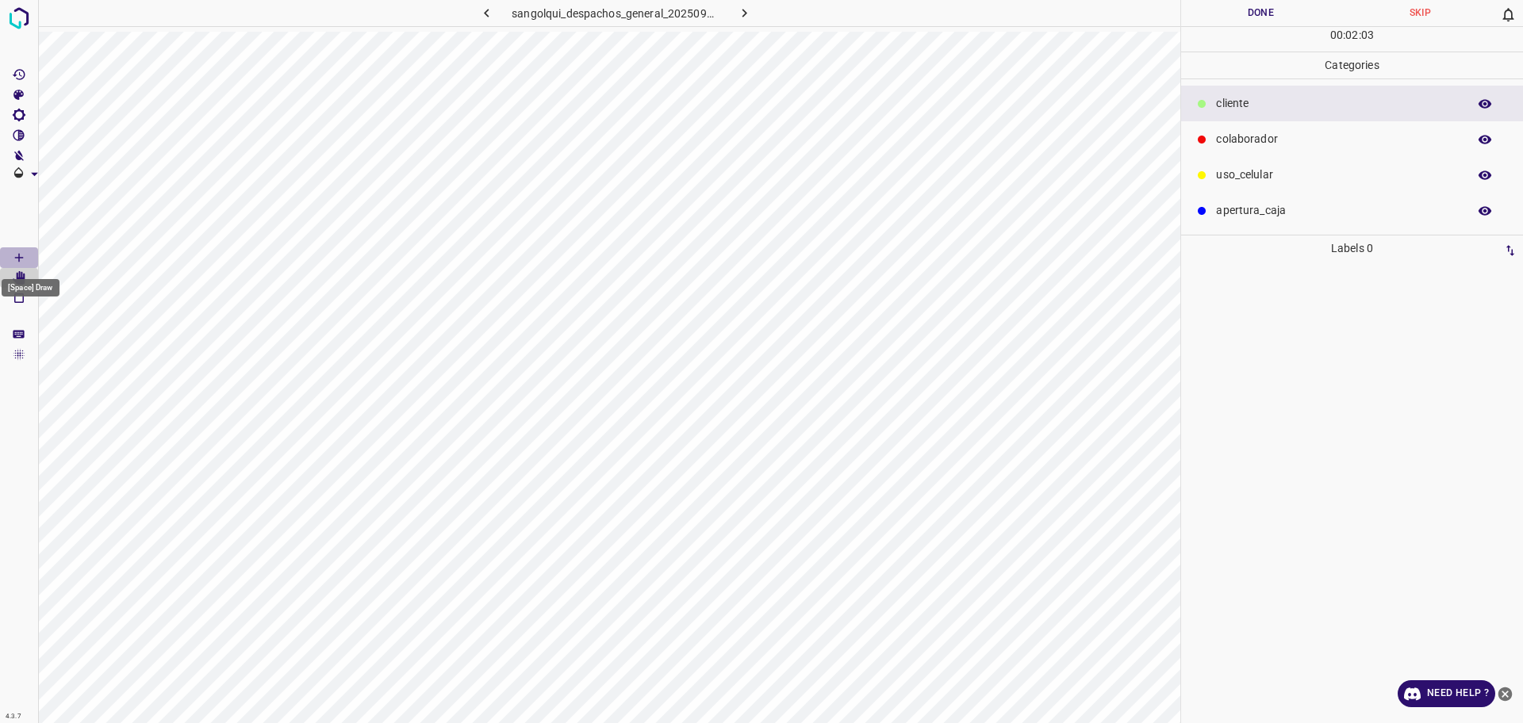
click at [6, 258] on Draw"] "[Space] Draw" at bounding box center [19, 257] width 38 height 21
click at [1297, 165] on div "uso_celular" at bounding box center [1352, 175] width 342 height 36
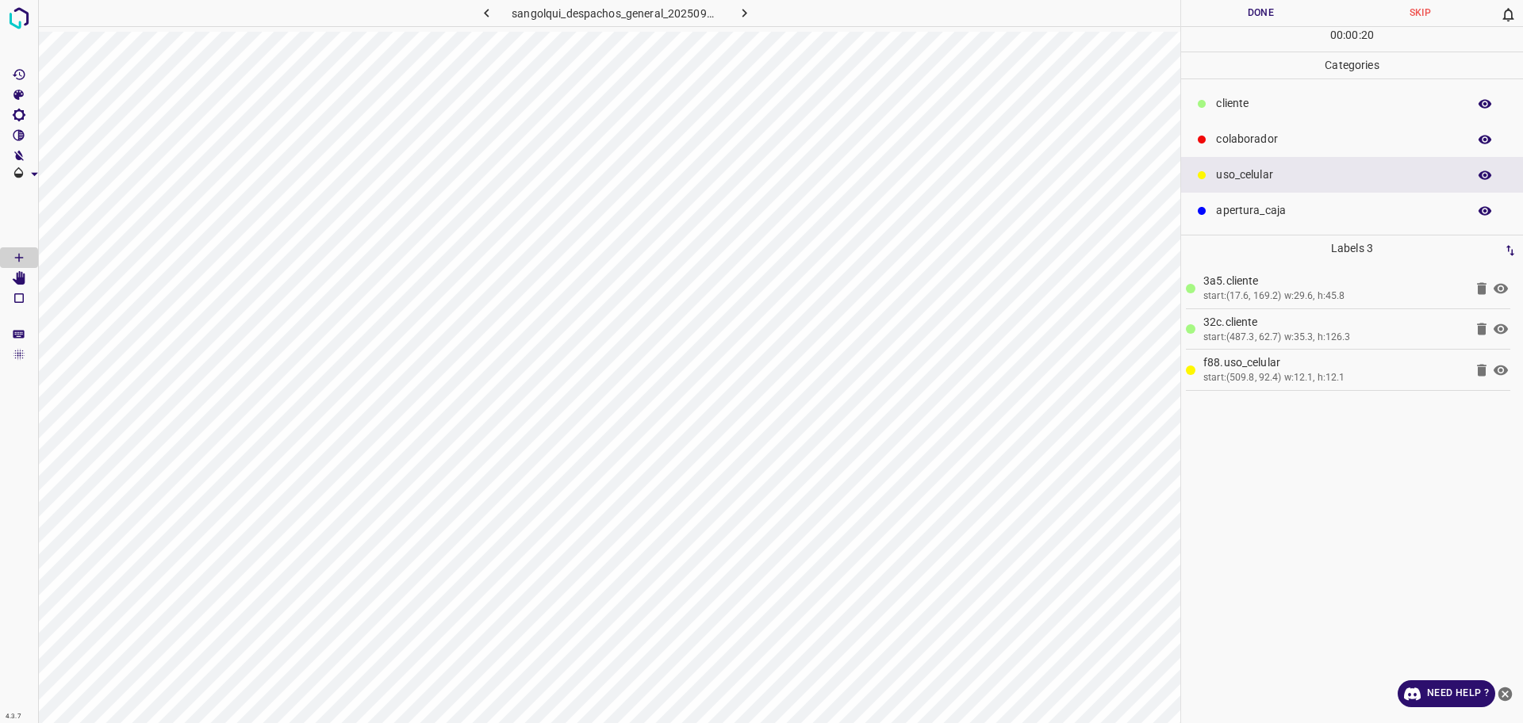
click at [1298, 139] on p "colaborador" at bounding box center [1337, 139] width 243 height 17
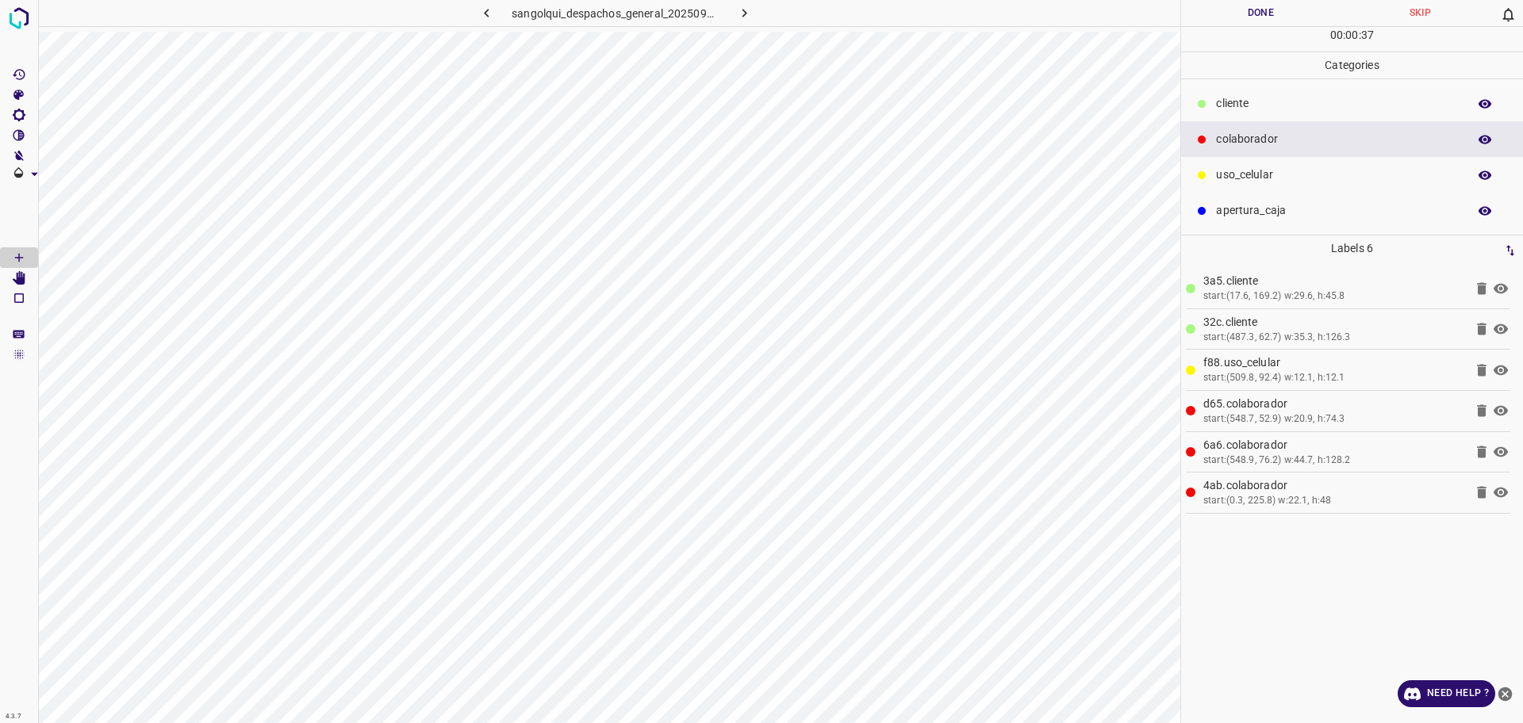
click at [1244, 13] on button "Done" at bounding box center [1260, 13] width 159 height 26
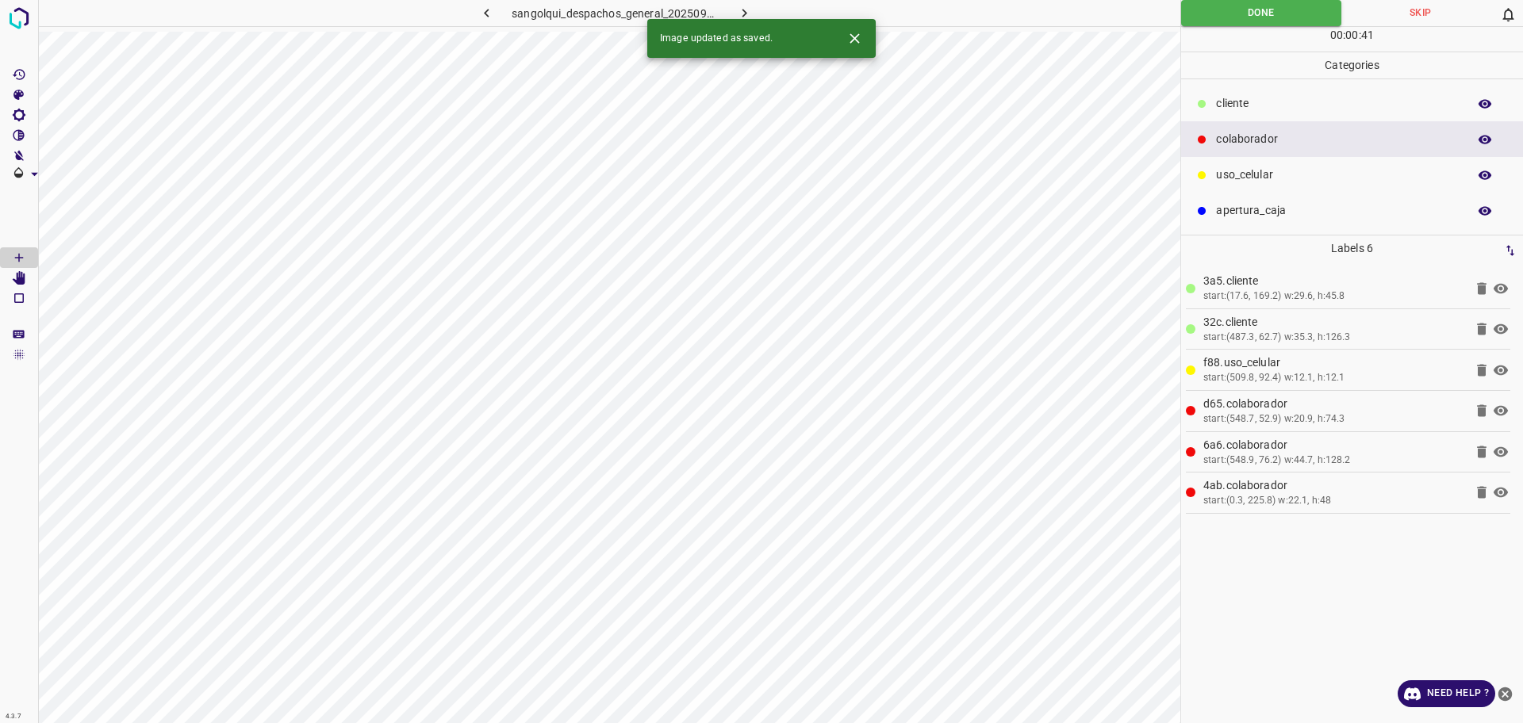
click at [742, 13] on icon "button" at bounding box center [744, 13] width 17 height 17
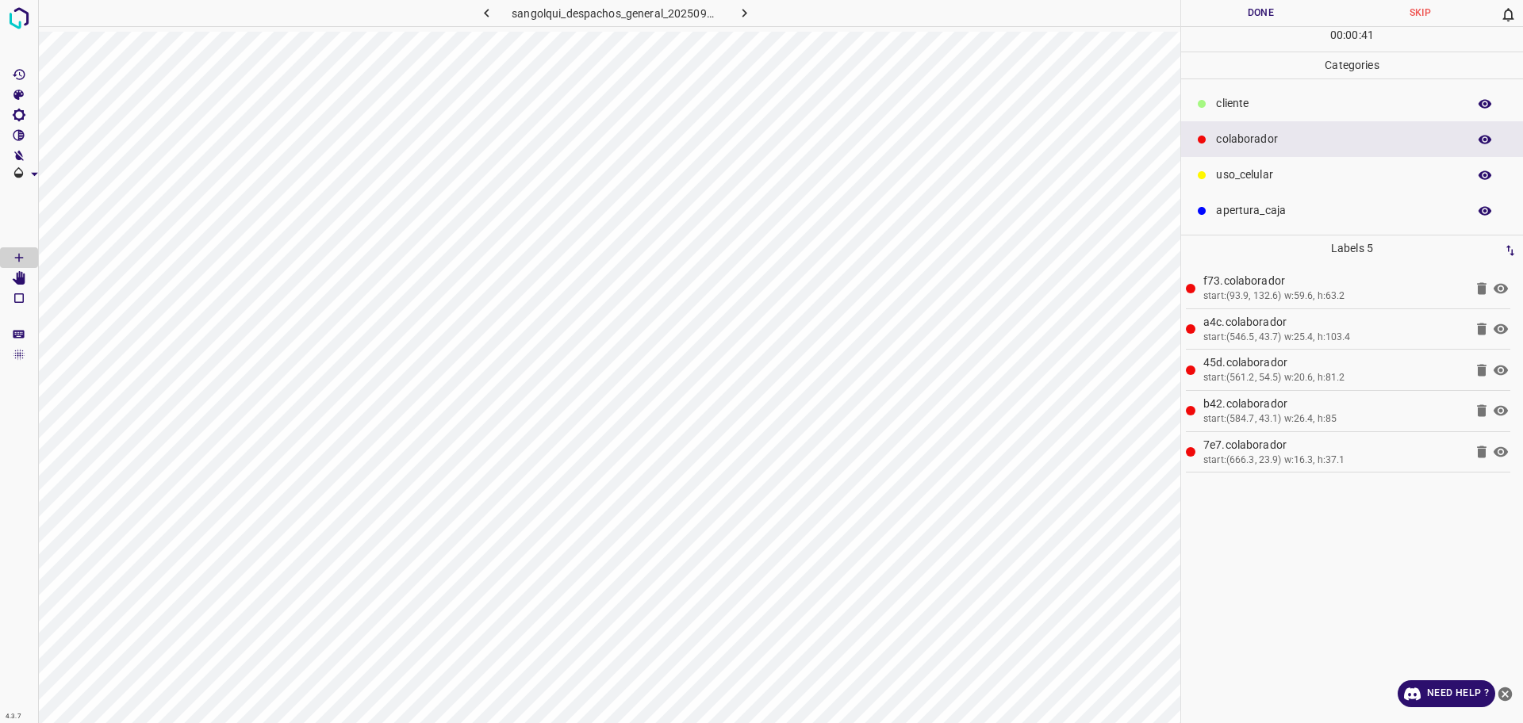
click at [1248, 105] on p "cliente" at bounding box center [1337, 103] width 243 height 17
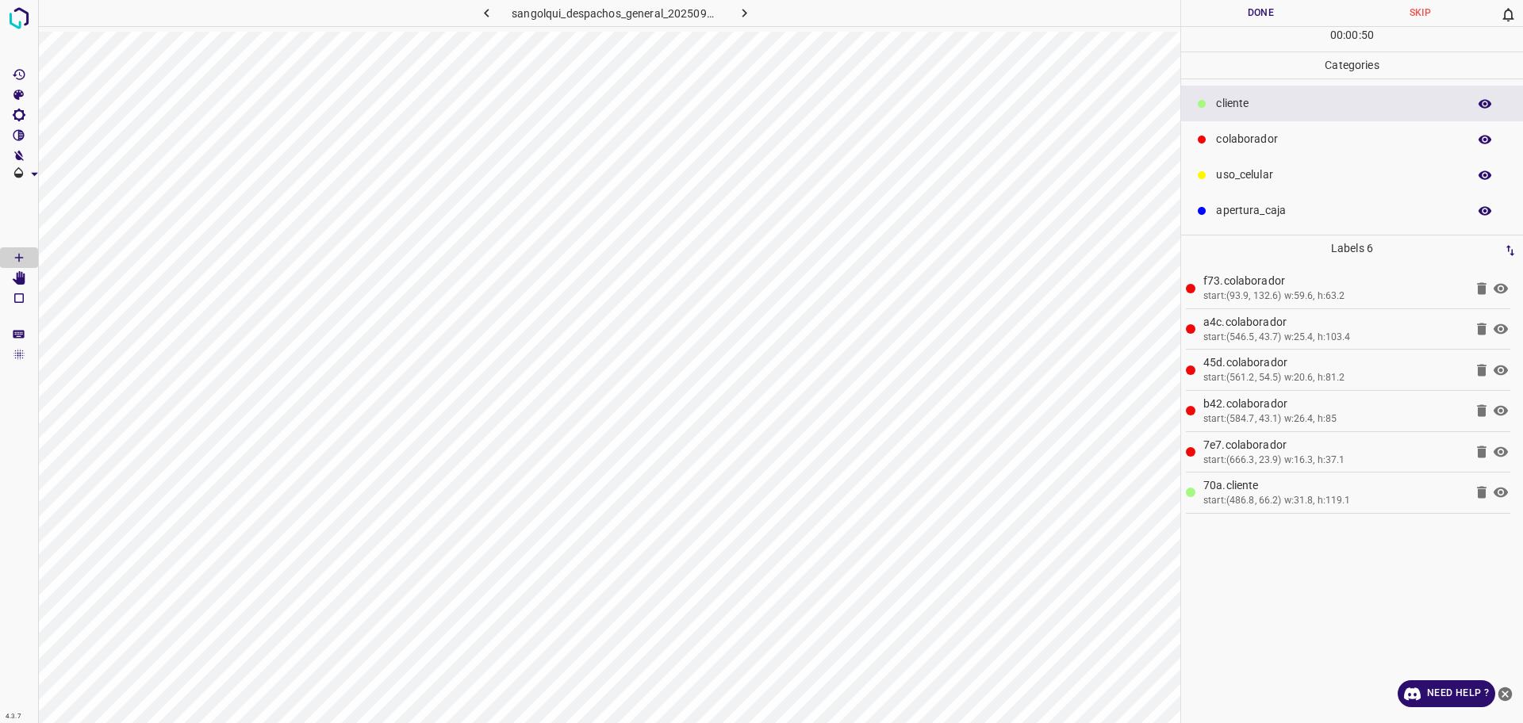
drag, startPoint x: 1201, startPoint y: 190, endPoint x: 1186, endPoint y: 201, distance: 18.3
click at [1202, 190] on div "uso_celular" at bounding box center [1352, 175] width 342 height 36
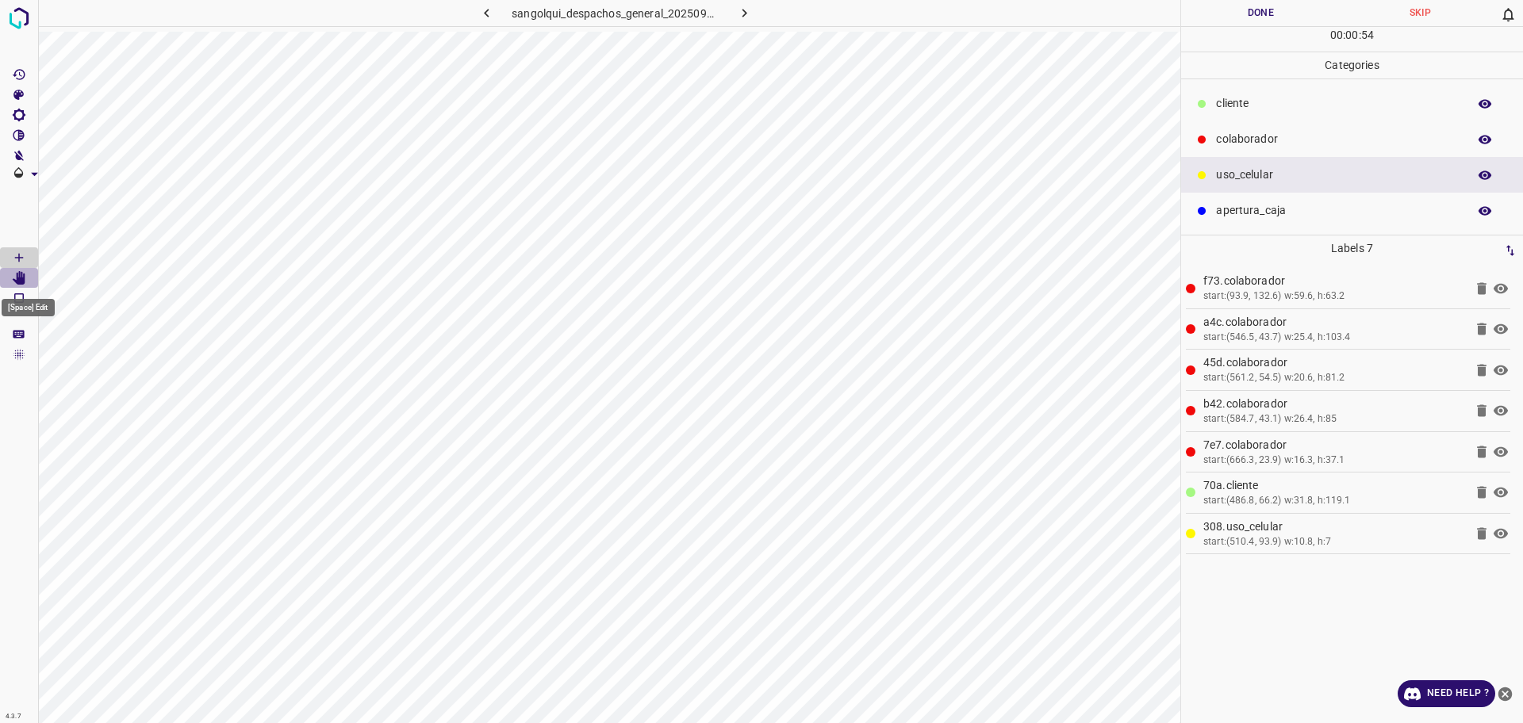
click at [17, 278] on icon "[Space] Edit" at bounding box center [19, 278] width 14 height 14
click at [1249, 26] on hr at bounding box center [1352, 26] width 342 height 1
click at [1245, 25] on button "Done" at bounding box center [1260, 13] width 159 height 26
click at [1238, 21] on button "Done" at bounding box center [1260, 13] width 159 height 26
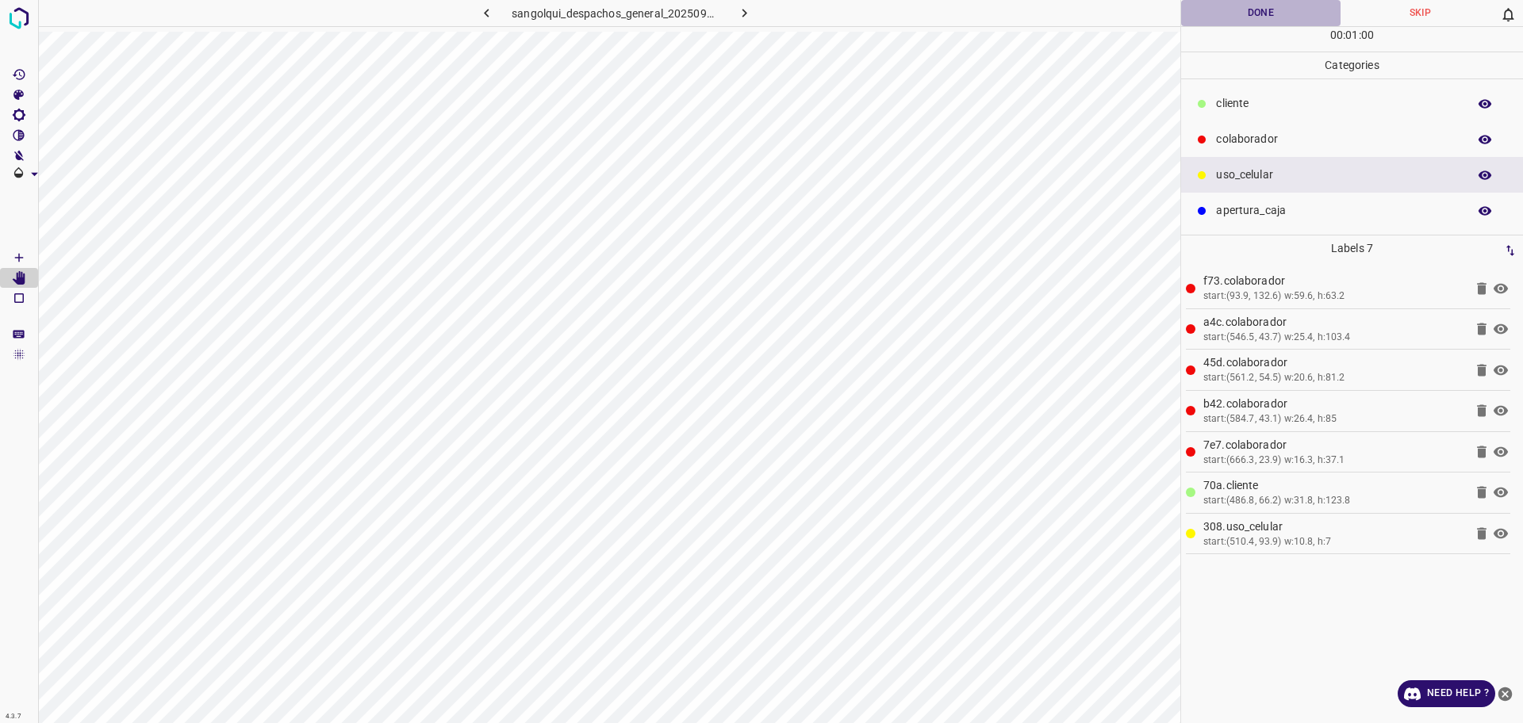
click at [1238, 21] on button "Done" at bounding box center [1260, 13] width 159 height 26
click at [753, 12] on button "button" at bounding box center [744, 13] width 51 height 26
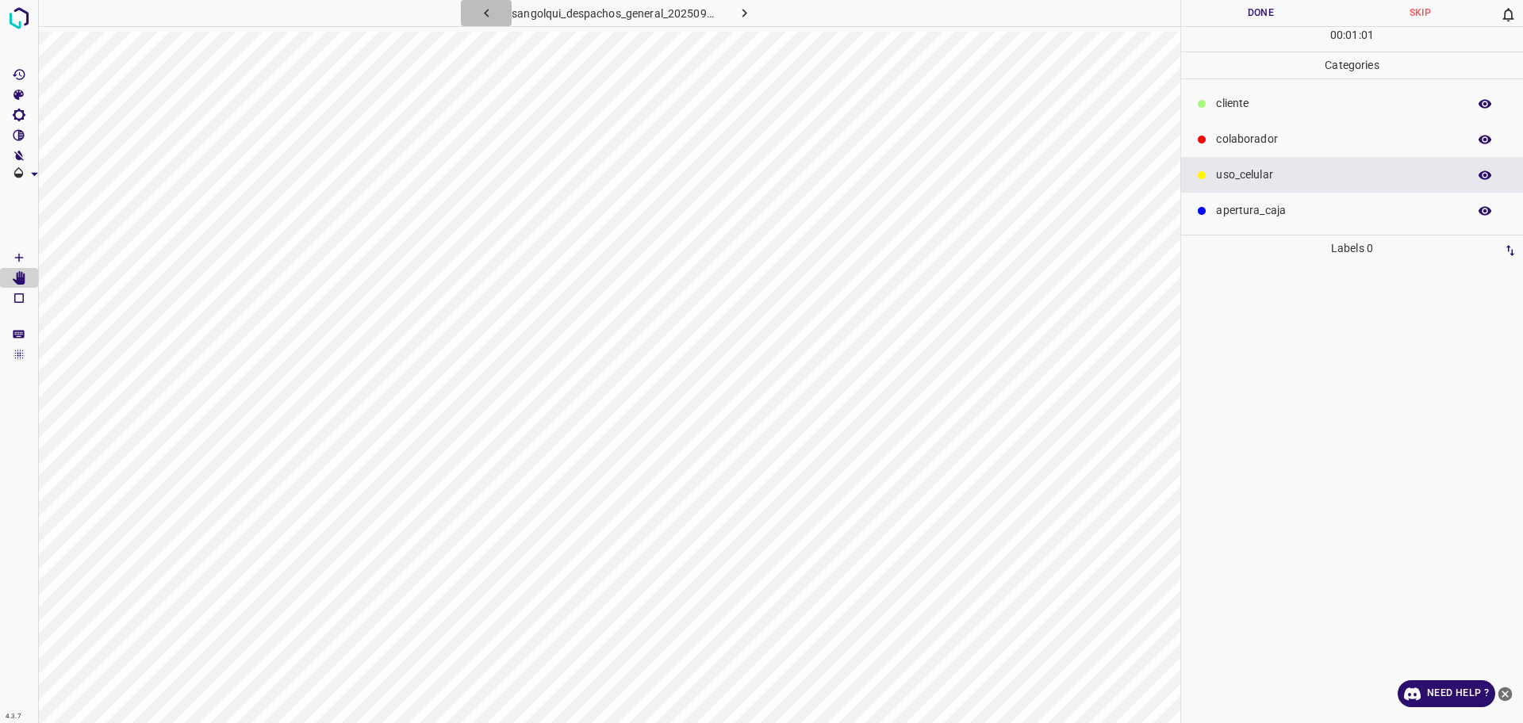
click at [482, 14] on icon "button" at bounding box center [486, 13] width 17 height 17
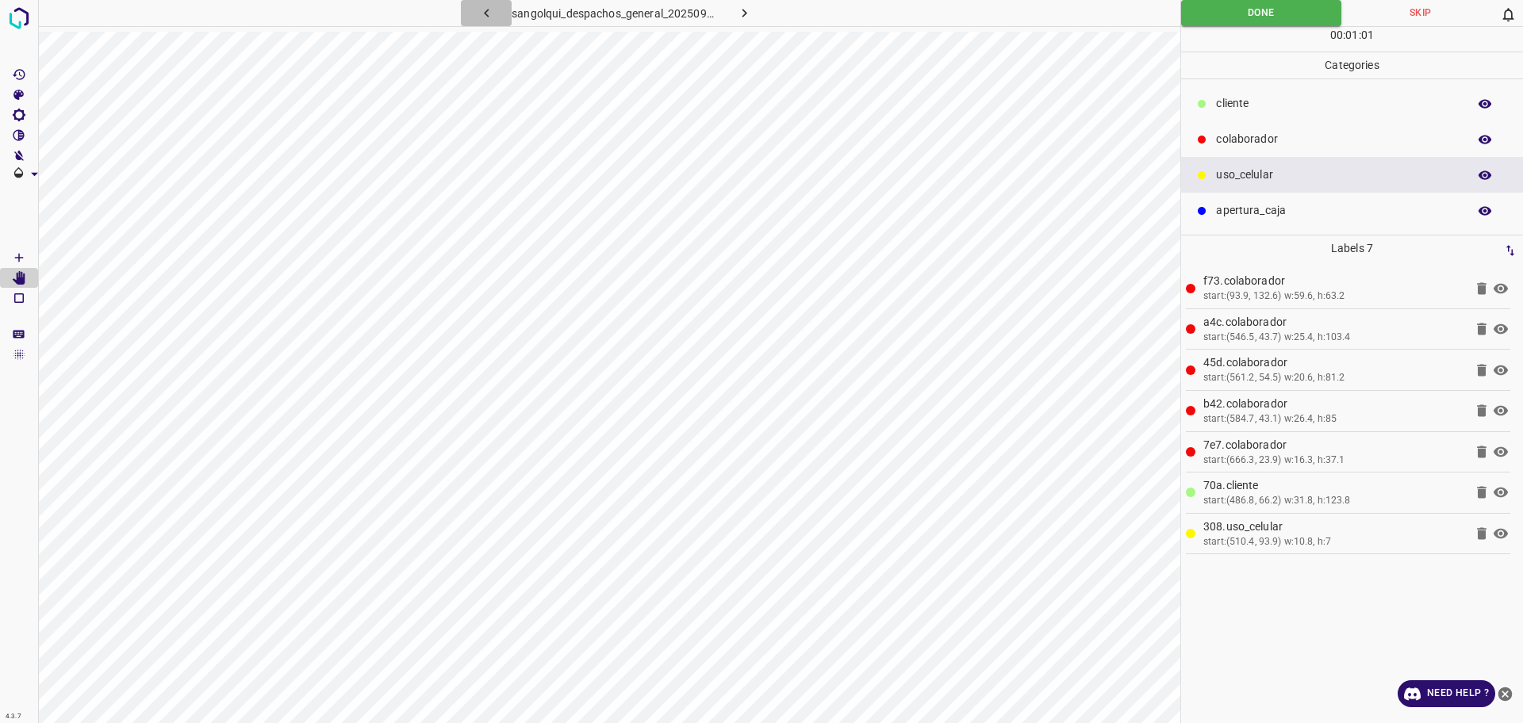
click at [483, 14] on icon "button" at bounding box center [486, 13] width 17 height 17
click at [743, 12] on icon "button" at bounding box center [744, 13] width 17 height 17
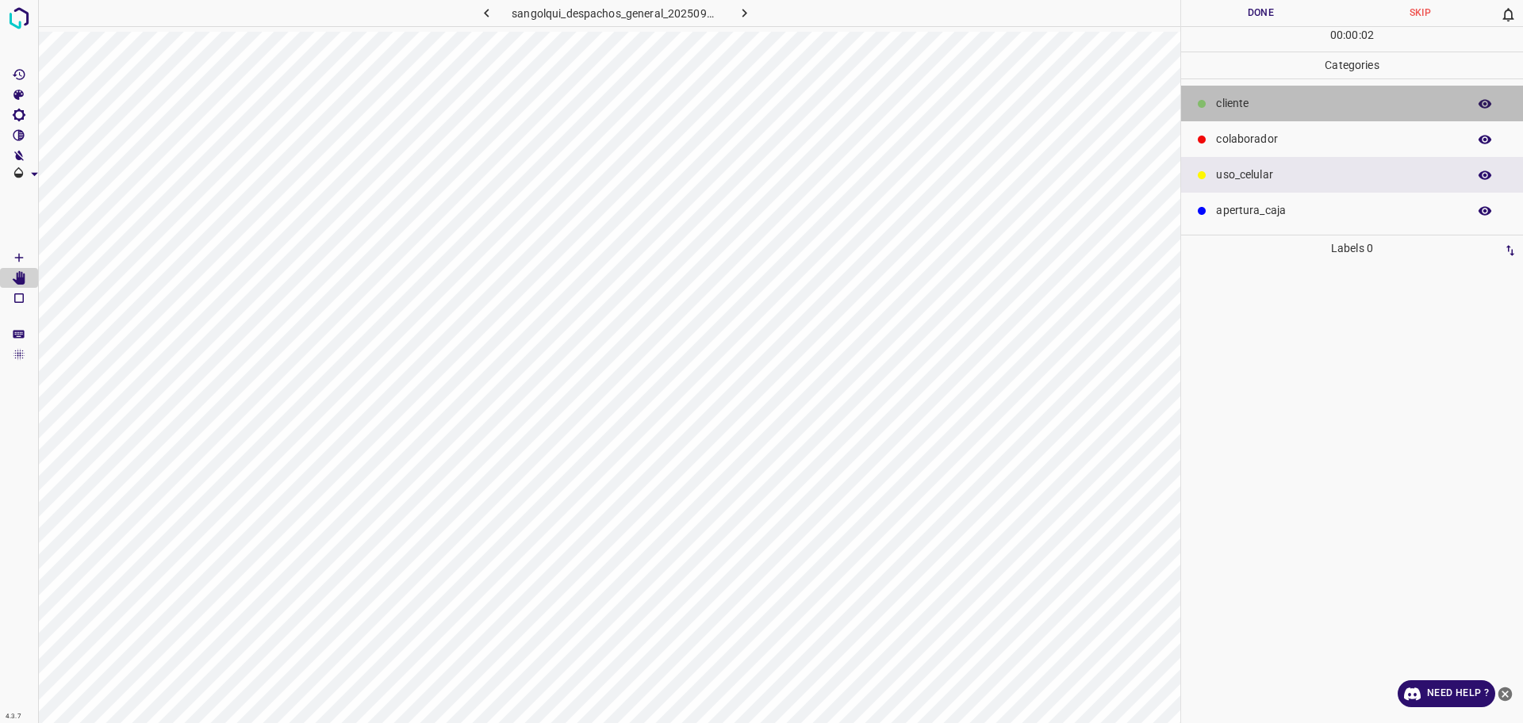
click at [1262, 110] on p "cliente" at bounding box center [1337, 103] width 243 height 17
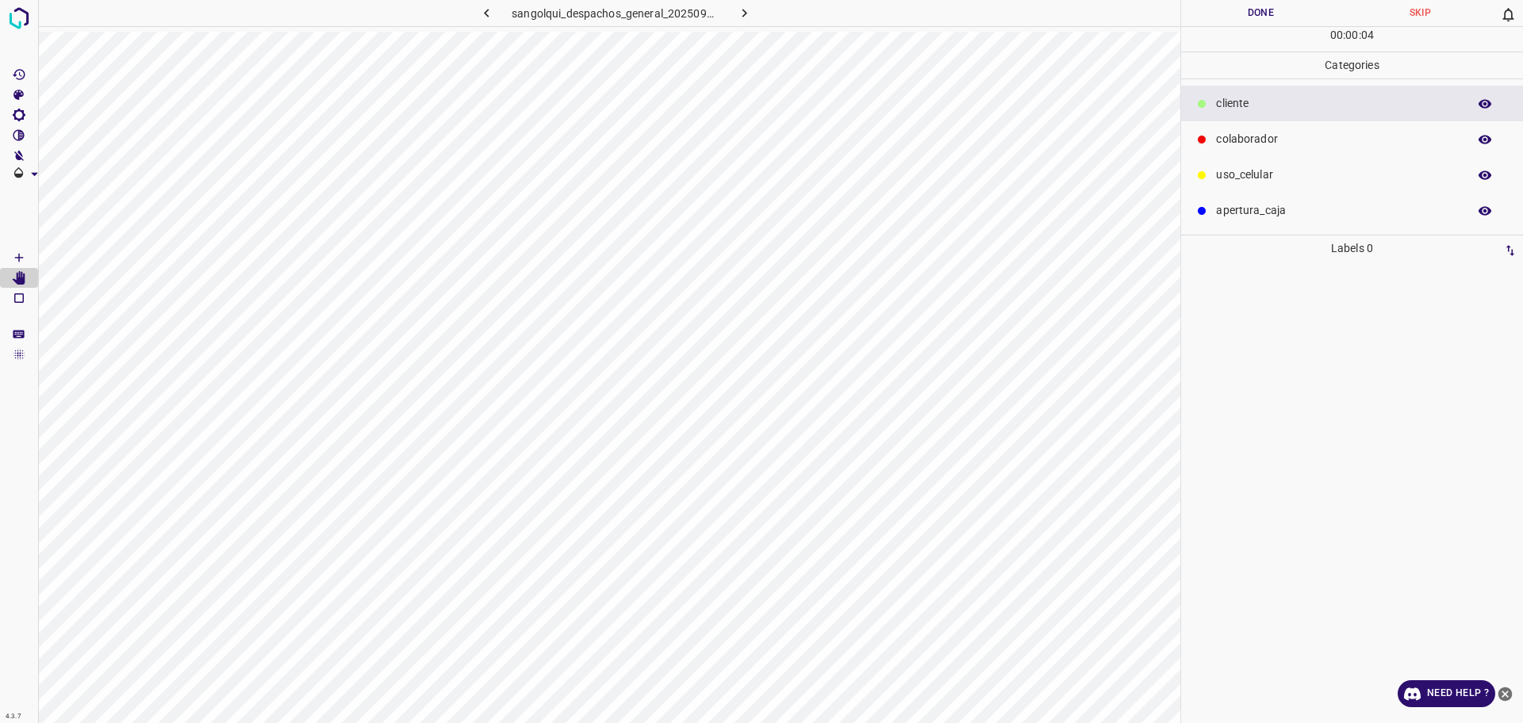
click at [17, 259] on icon "[Space] Draw" at bounding box center [19, 258] width 14 height 14
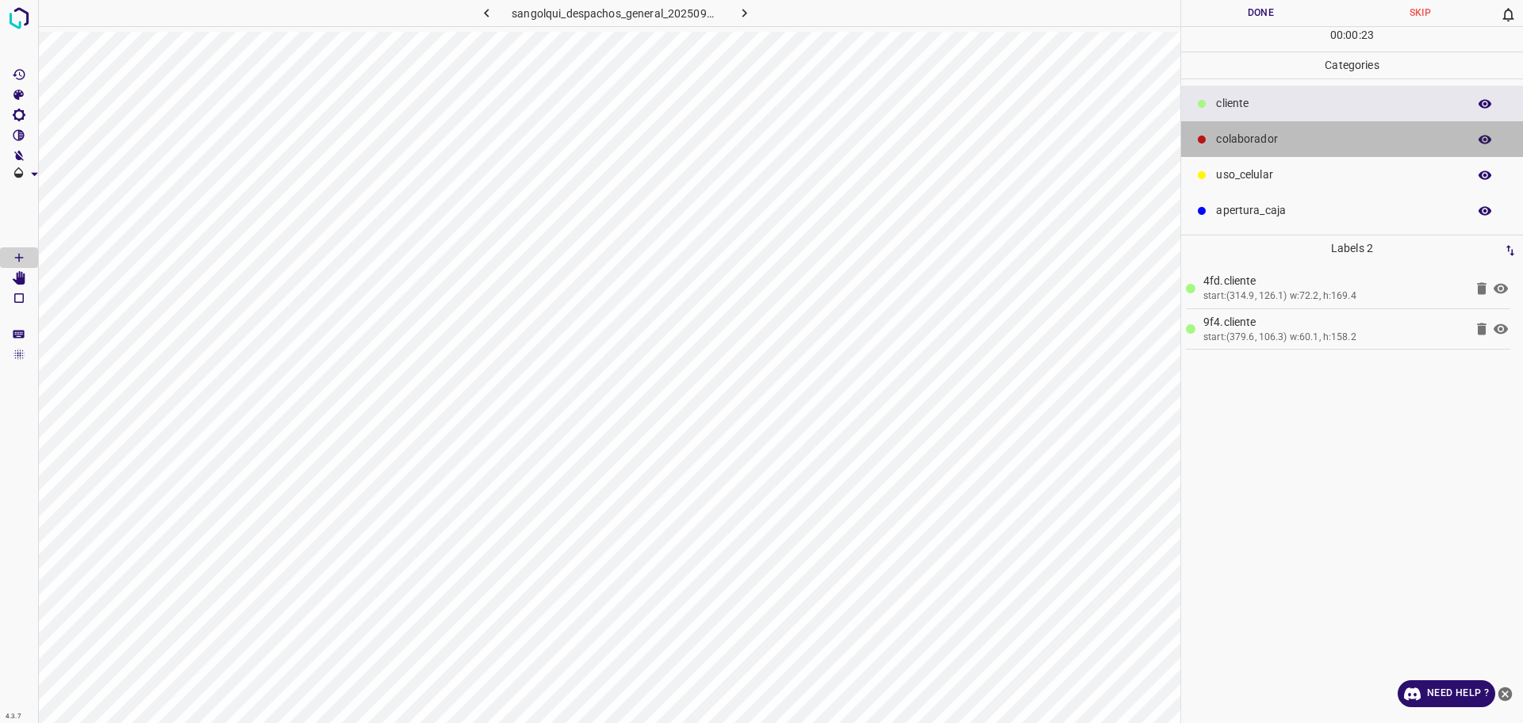
click at [1268, 125] on div "colaborador" at bounding box center [1352, 139] width 342 height 36
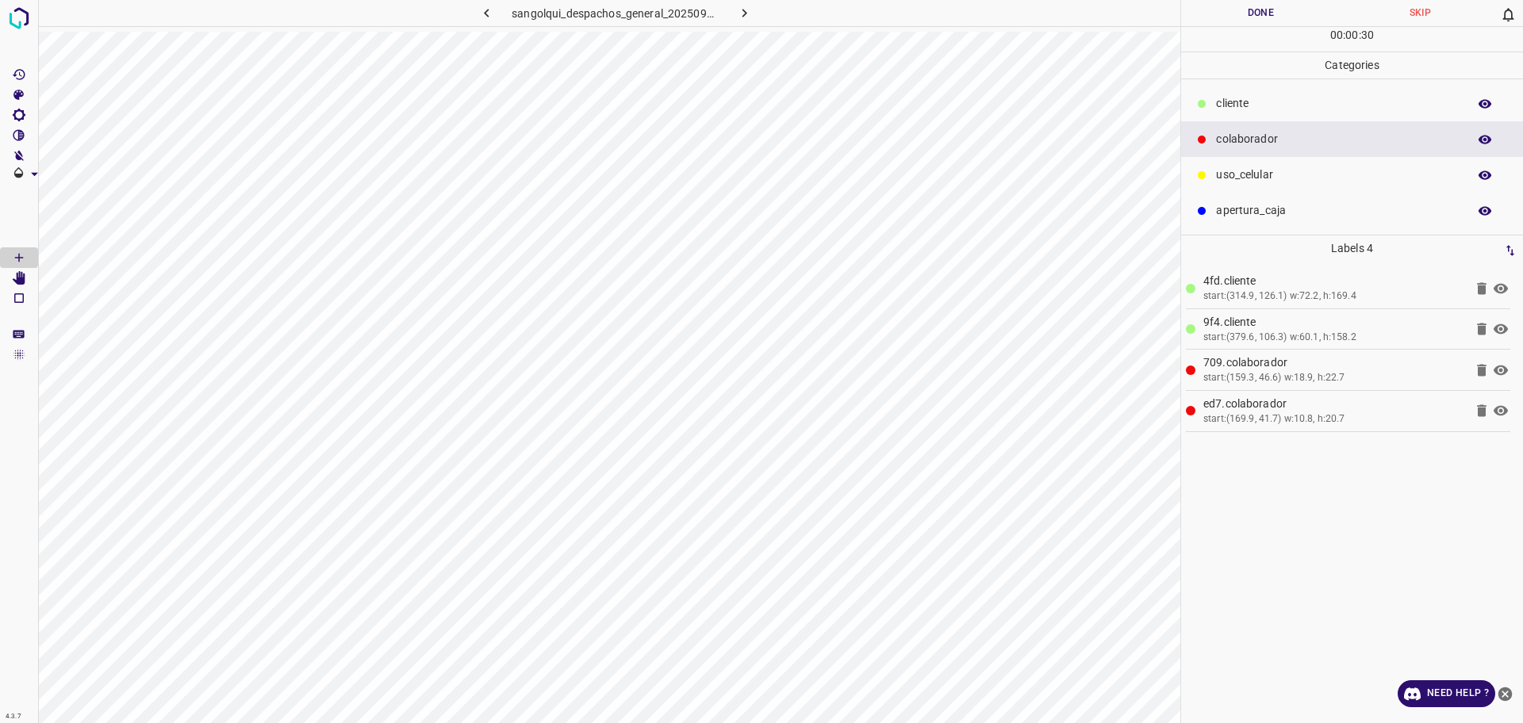
click at [1298, 6] on button "Done" at bounding box center [1260, 13] width 159 height 26
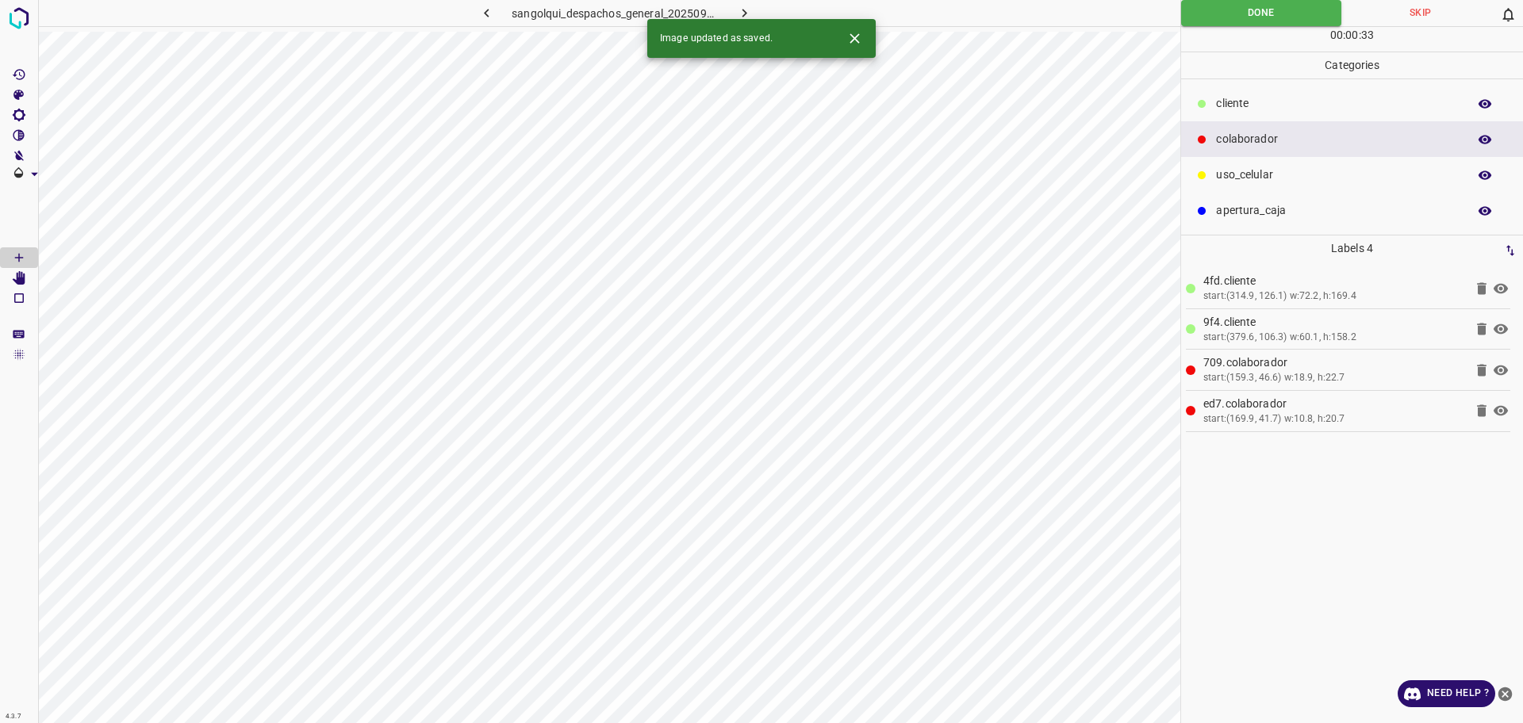
click at [738, 12] on icon "button" at bounding box center [744, 13] width 17 height 17
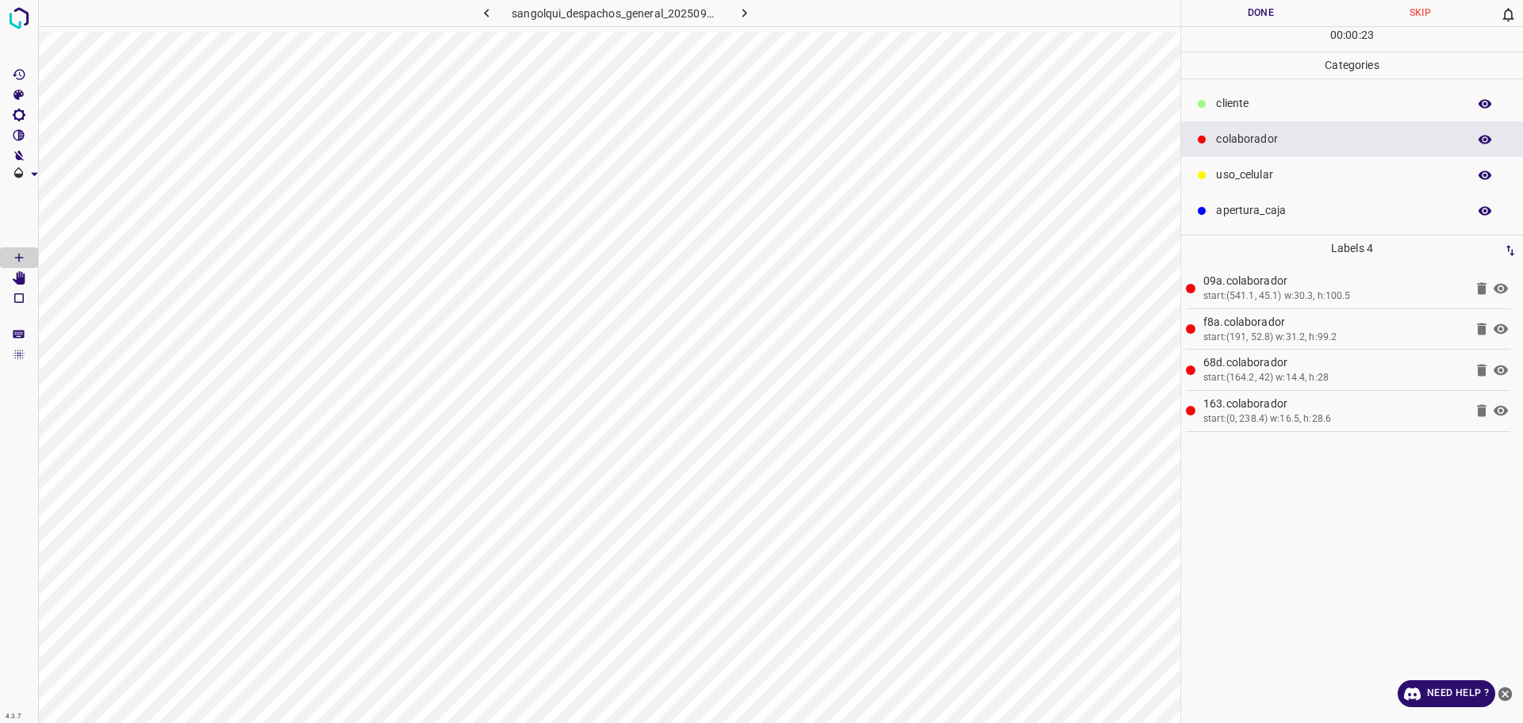
click at [1350, 88] on div "cliente" at bounding box center [1352, 104] width 342 height 36
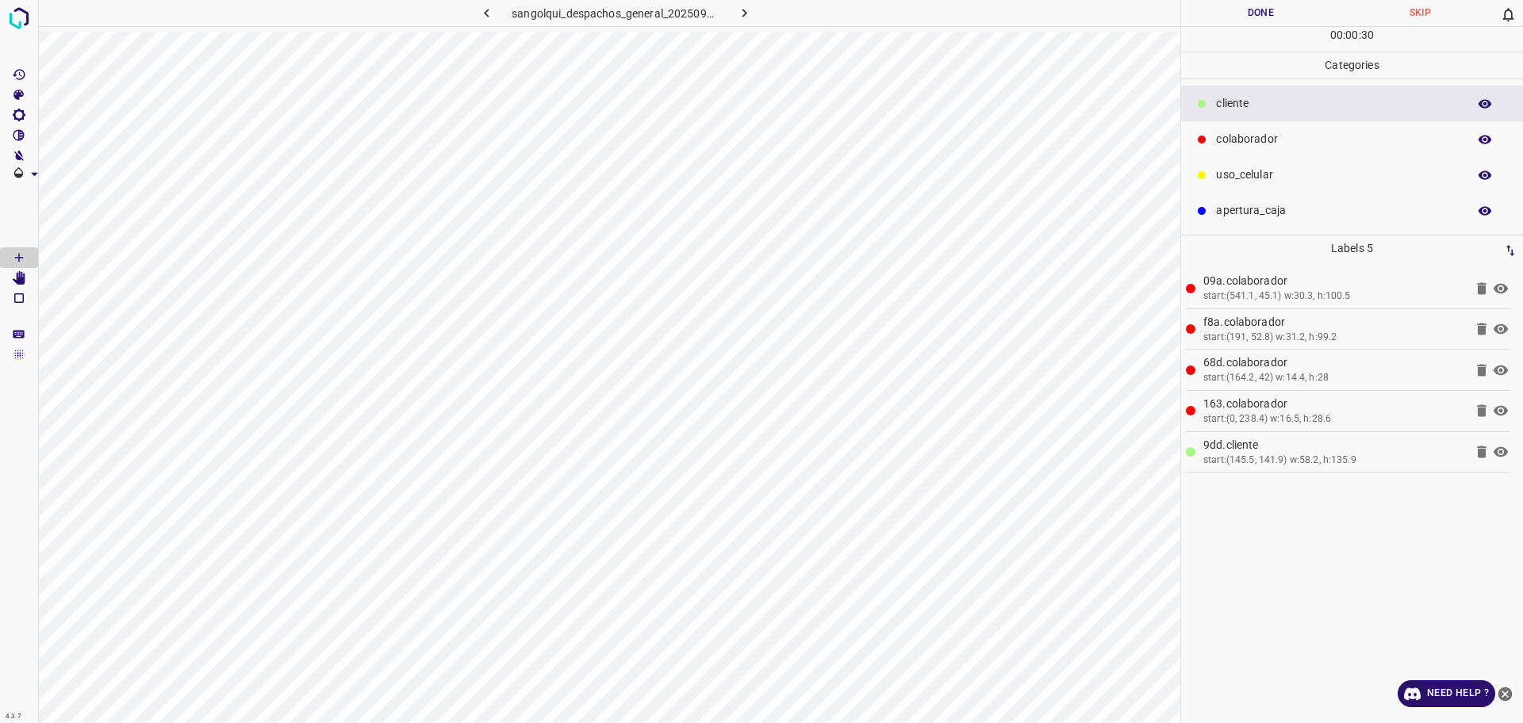
click at [1252, 25] on button "Done" at bounding box center [1260, 13] width 159 height 26
click at [1249, 21] on button "Done" at bounding box center [1260, 13] width 159 height 26
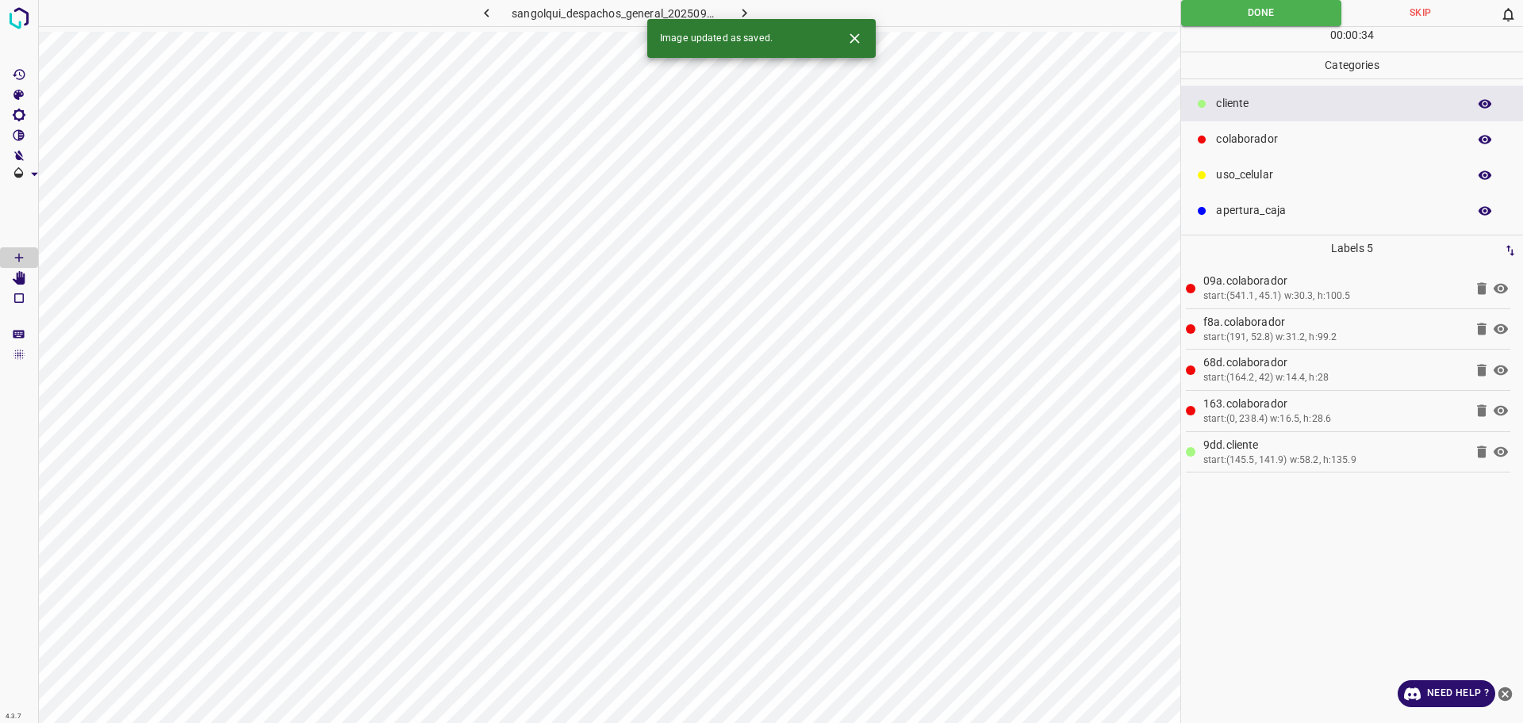
click at [746, 12] on icon "button" at bounding box center [744, 13] width 17 height 17
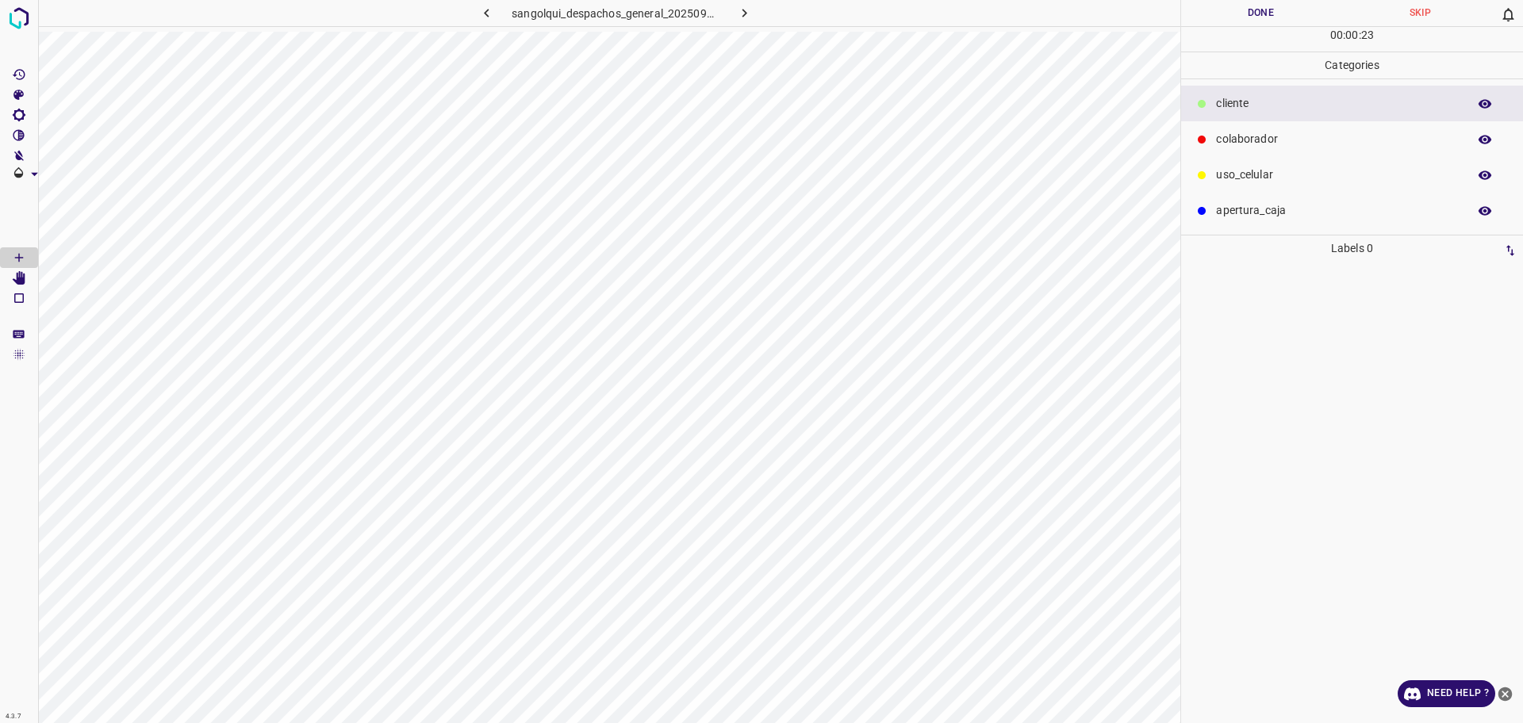
click at [1233, 144] on p "colaborador" at bounding box center [1337, 139] width 243 height 17
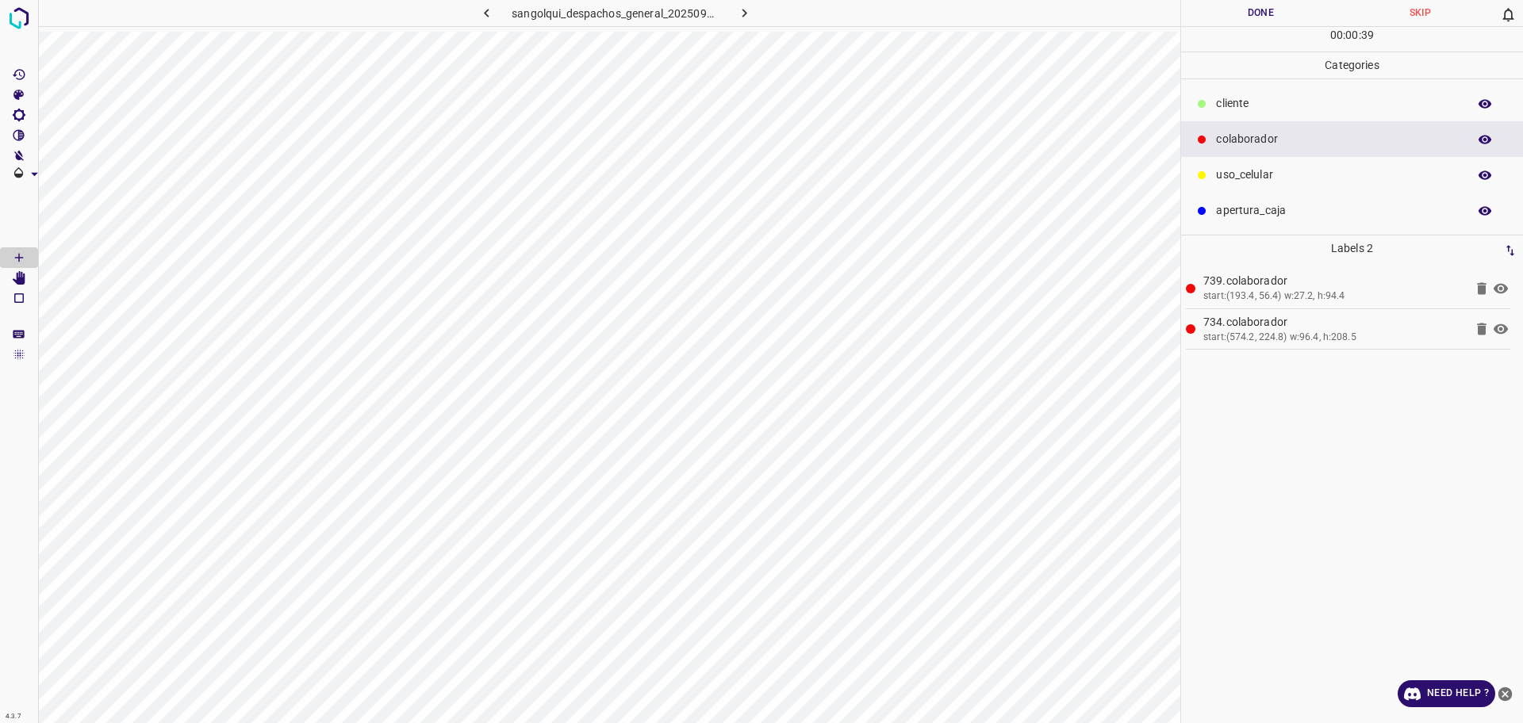
click at [1312, 194] on div "apertura_caja" at bounding box center [1352, 211] width 342 height 36
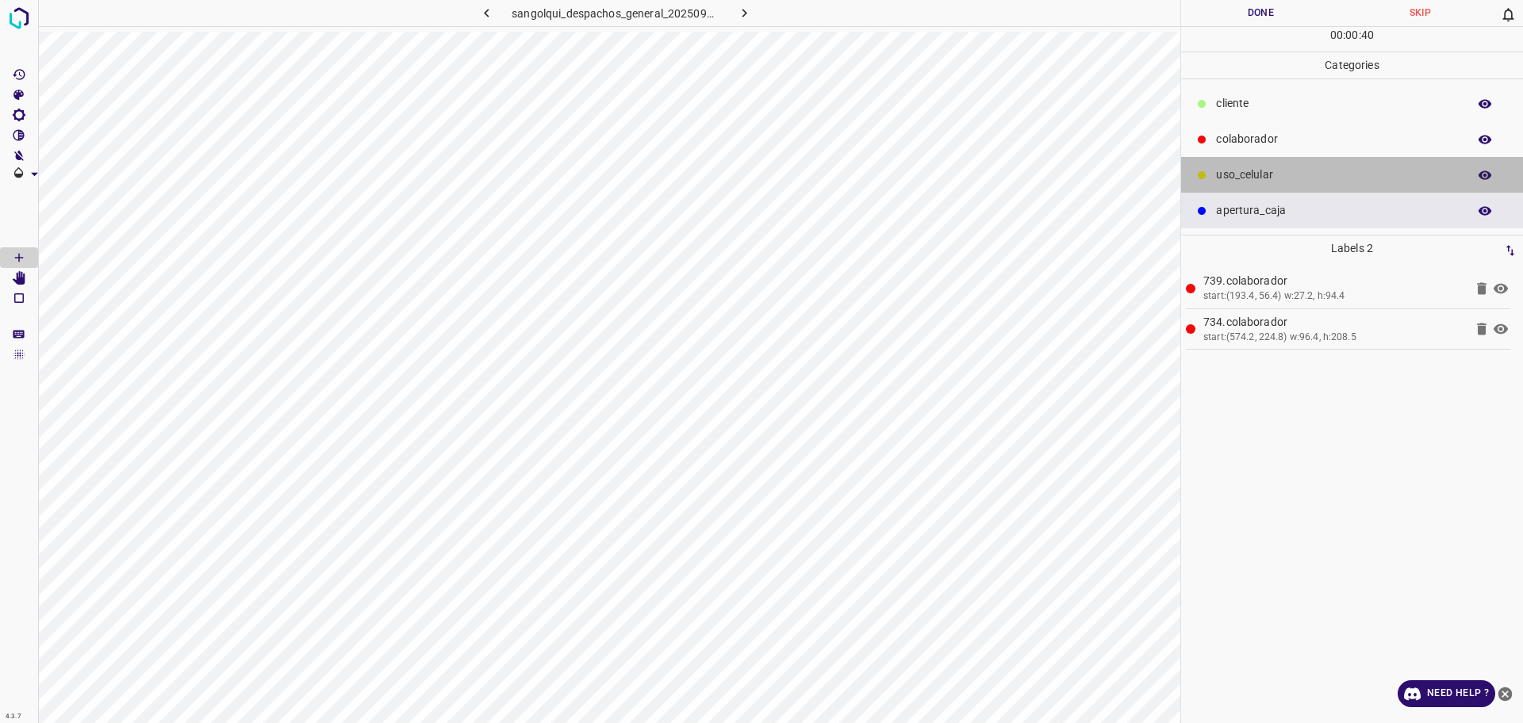
click at [1308, 183] on p "uso_celular" at bounding box center [1337, 175] width 243 height 17
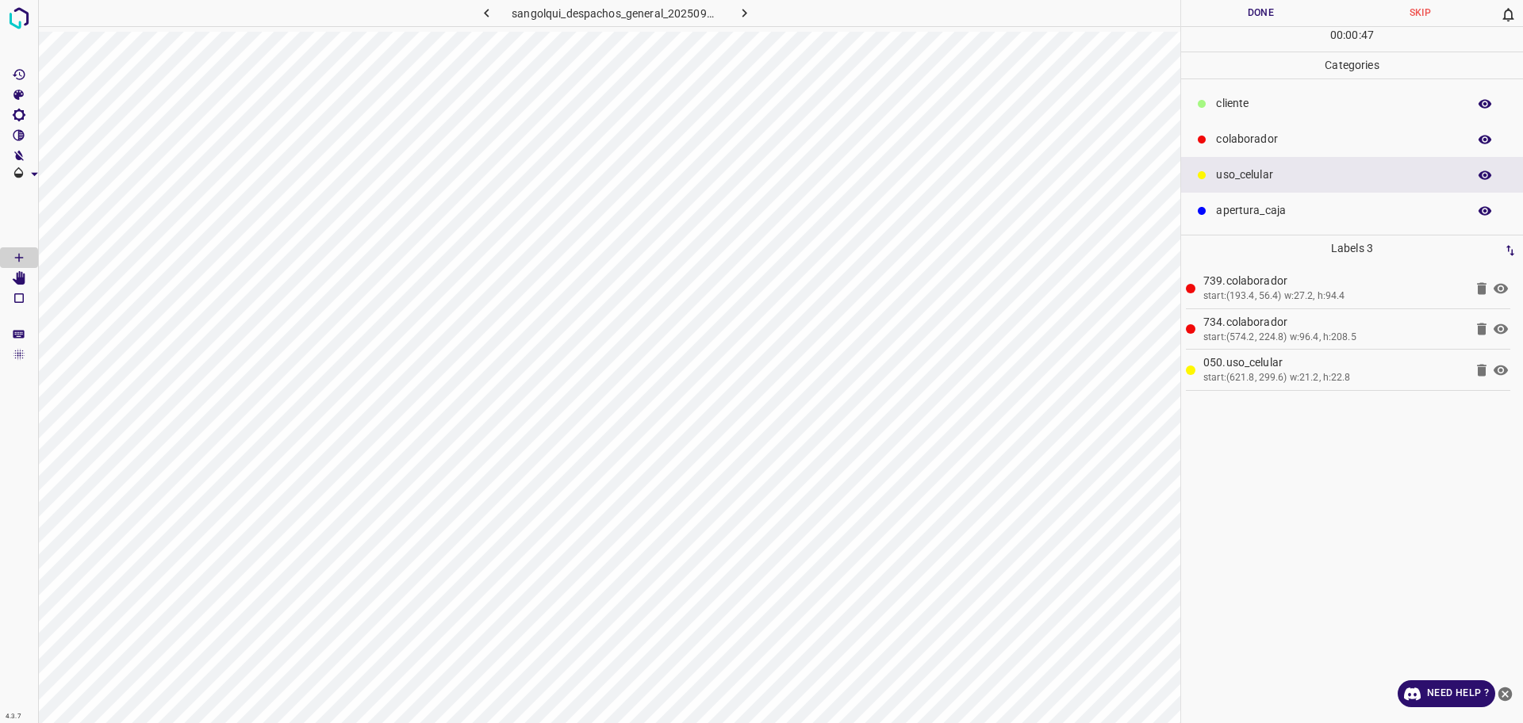
click at [1233, 148] on p "colaborador" at bounding box center [1337, 139] width 243 height 17
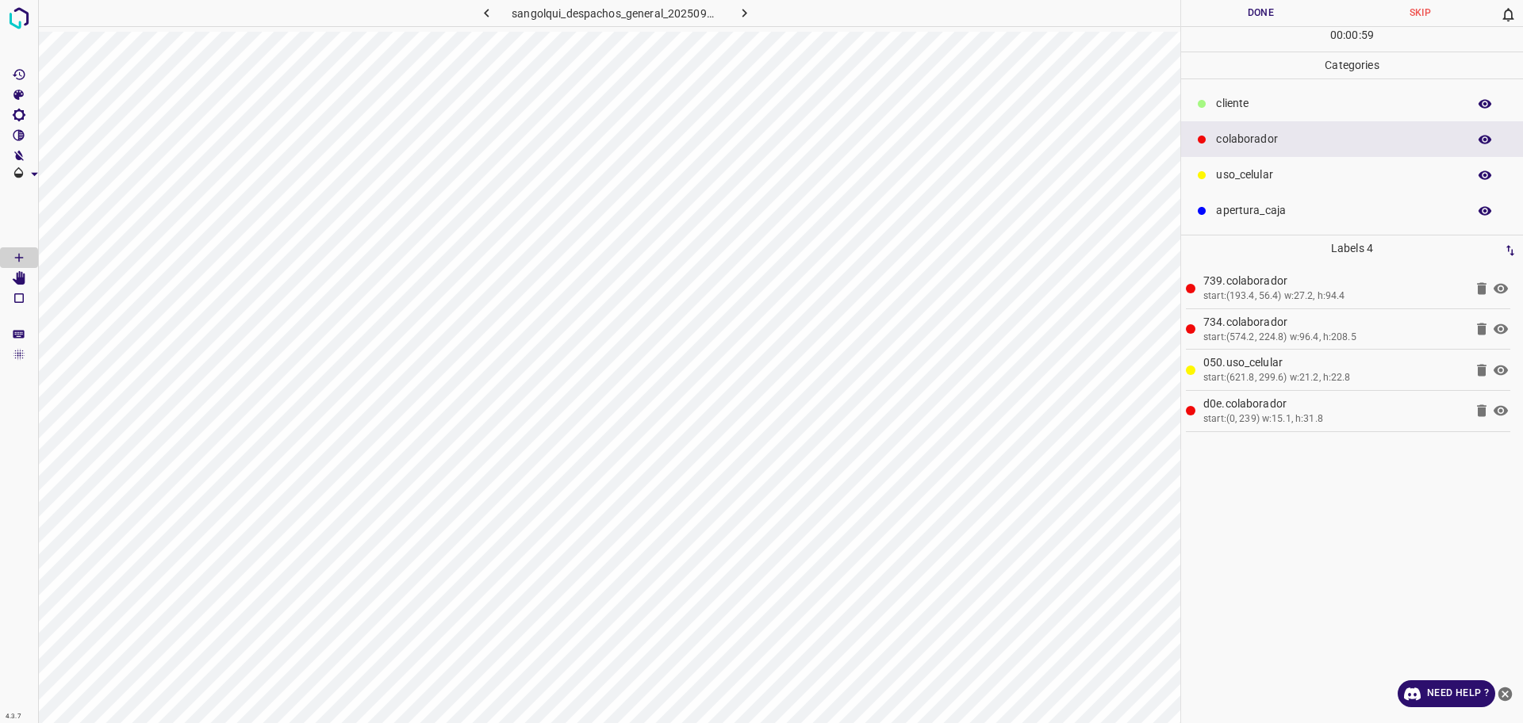
click at [1235, 113] on div "cliente" at bounding box center [1352, 104] width 342 height 36
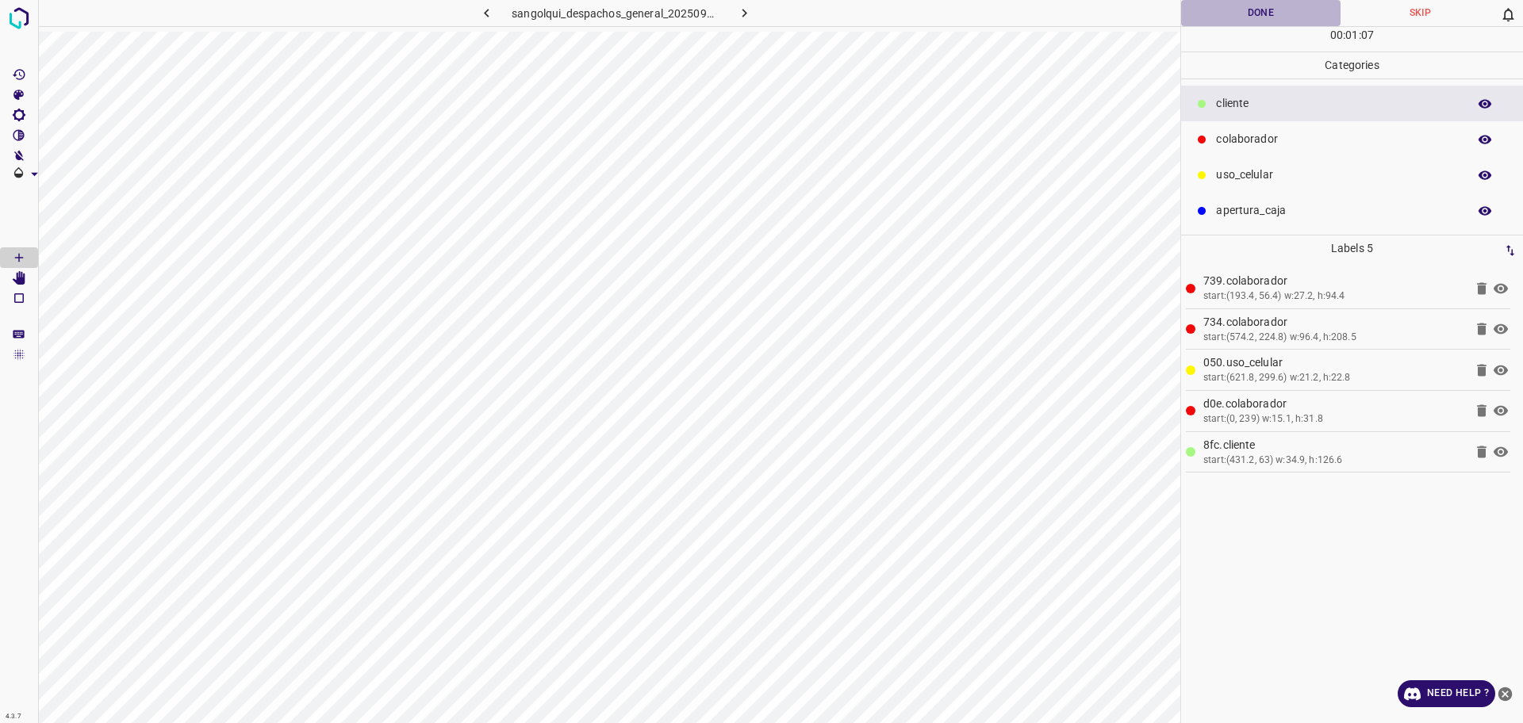
click at [1252, 1] on button "Done" at bounding box center [1260, 13] width 159 height 26
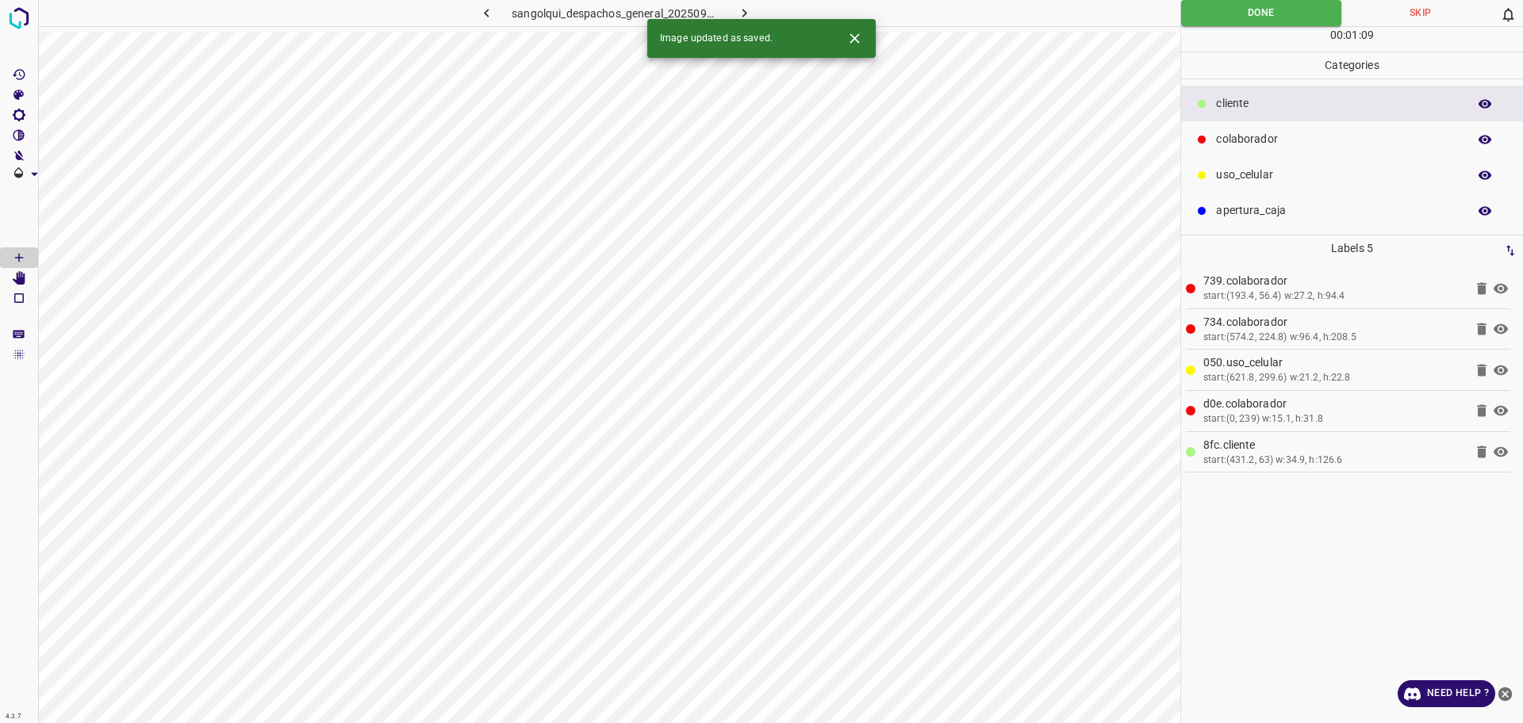
click at [751, 13] on icon "button" at bounding box center [744, 13] width 17 height 17
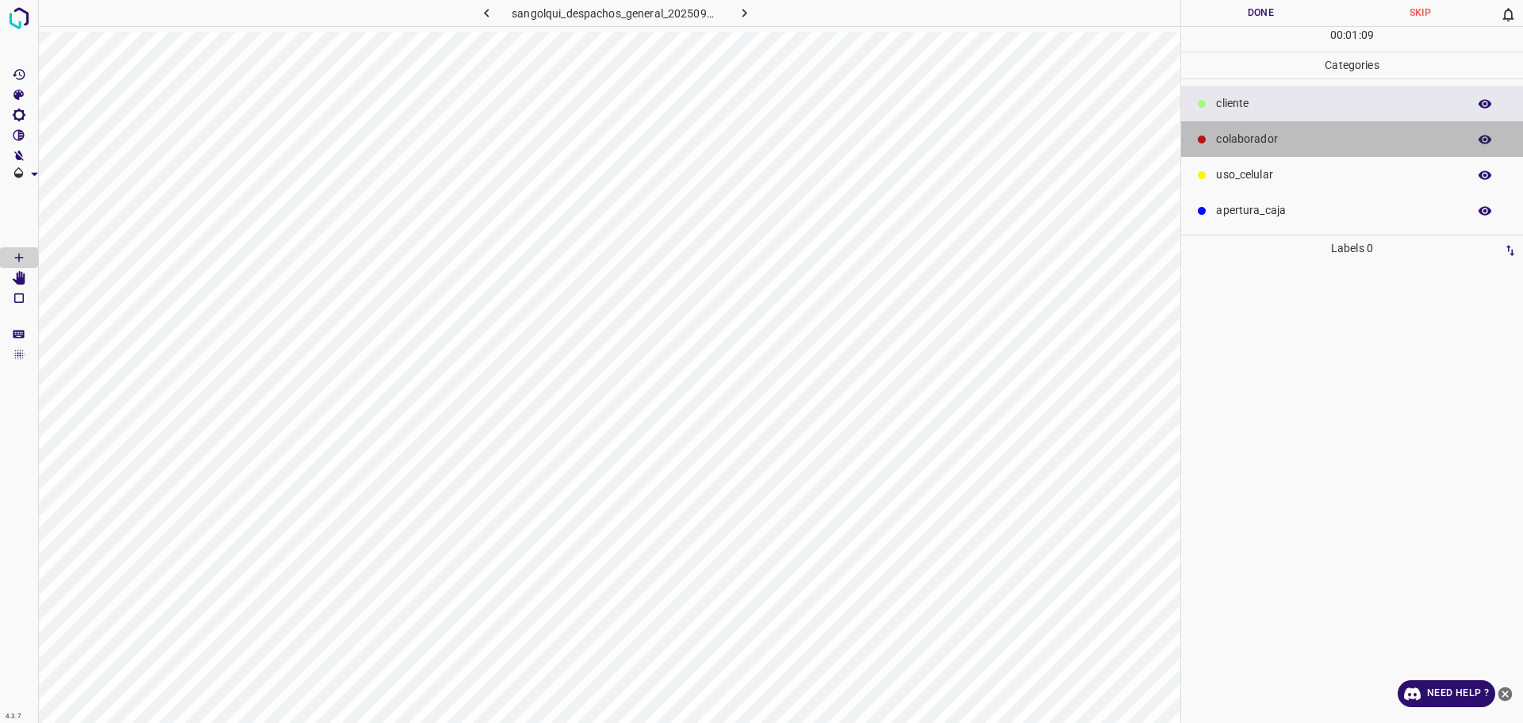
click at [1215, 144] on div "colaborador" at bounding box center [1352, 139] width 342 height 36
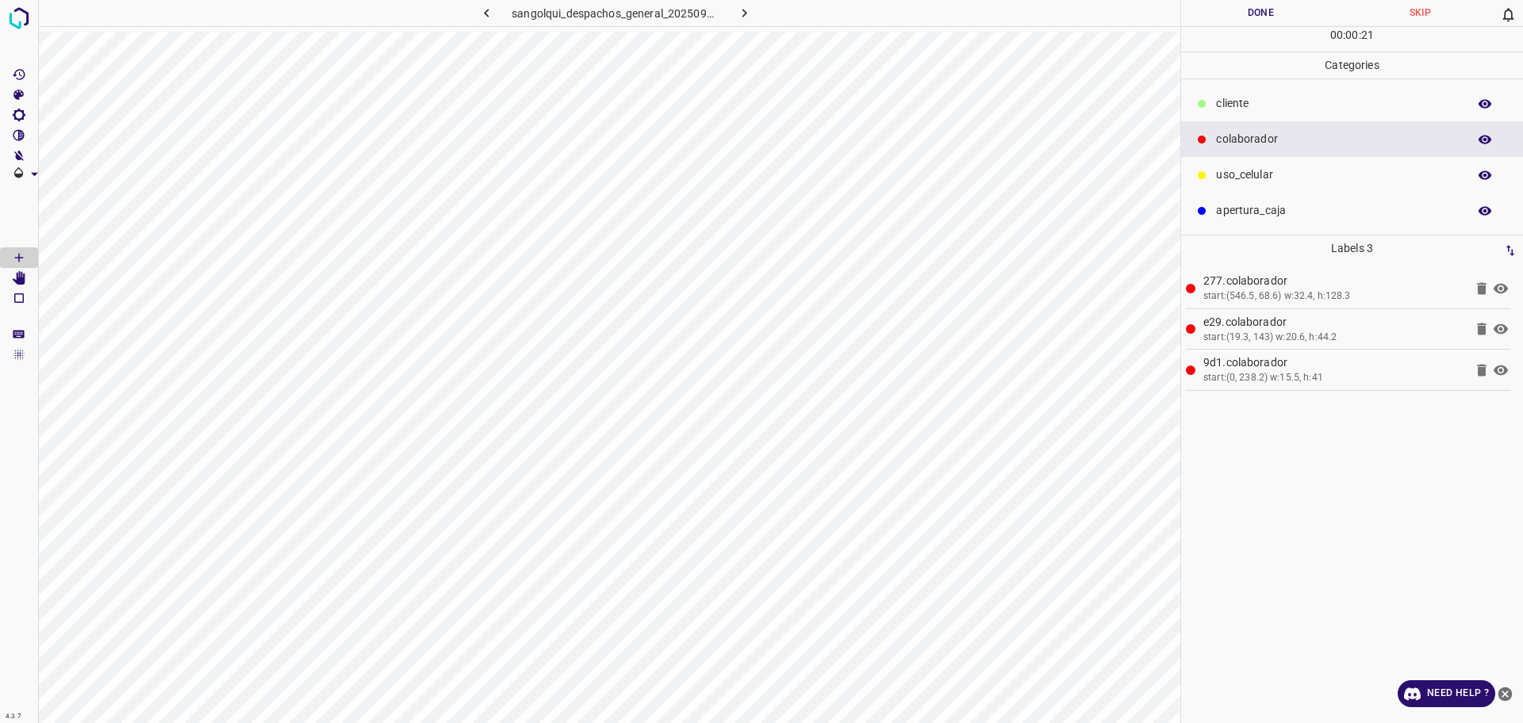
click at [1273, 94] on div "cliente" at bounding box center [1352, 104] width 342 height 36
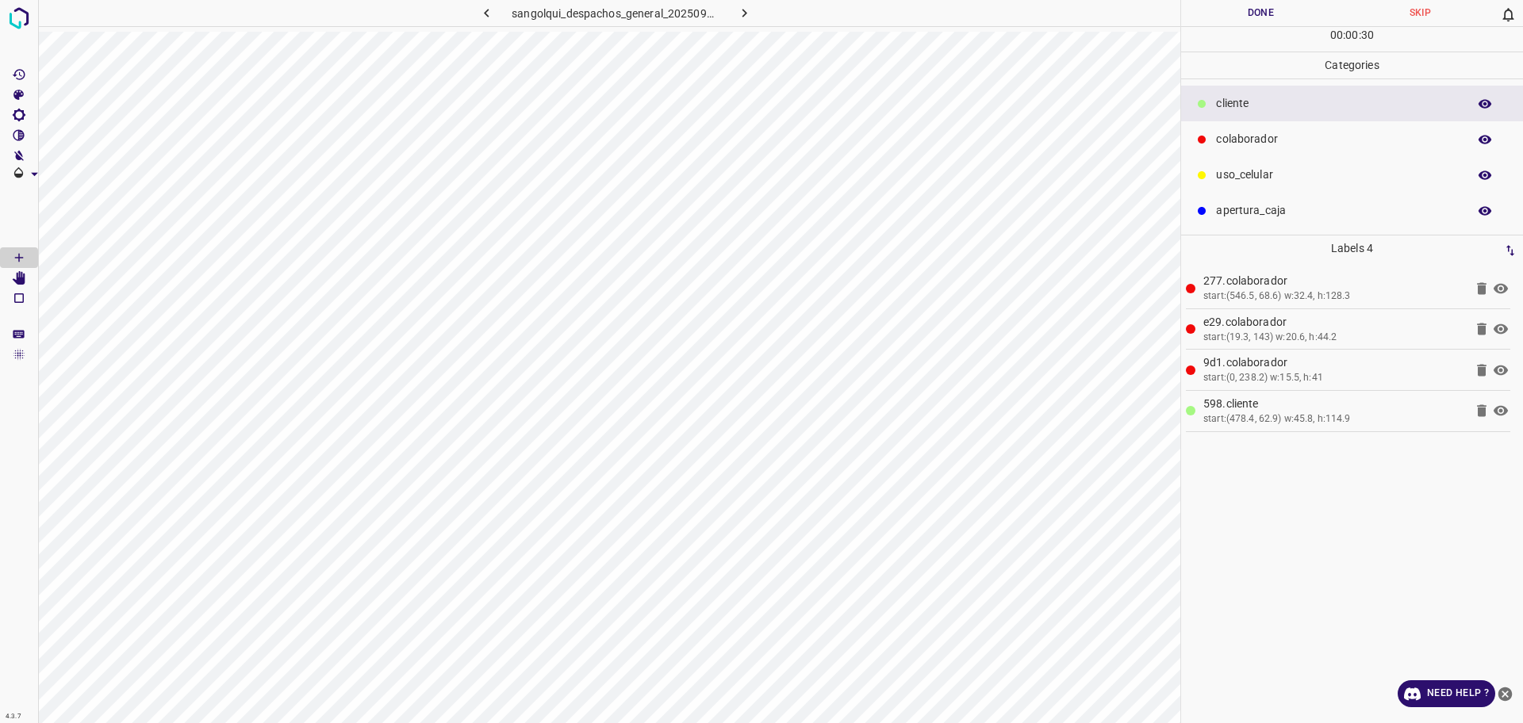
click at [1251, 29] on div "00 : 00 : 30" at bounding box center [1352, 39] width 342 height 25
click at [1243, 13] on button "Done" at bounding box center [1260, 13] width 159 height 26
click at [736, 20] on icon "button" at bounding box center [744, 13] width 17 height 17
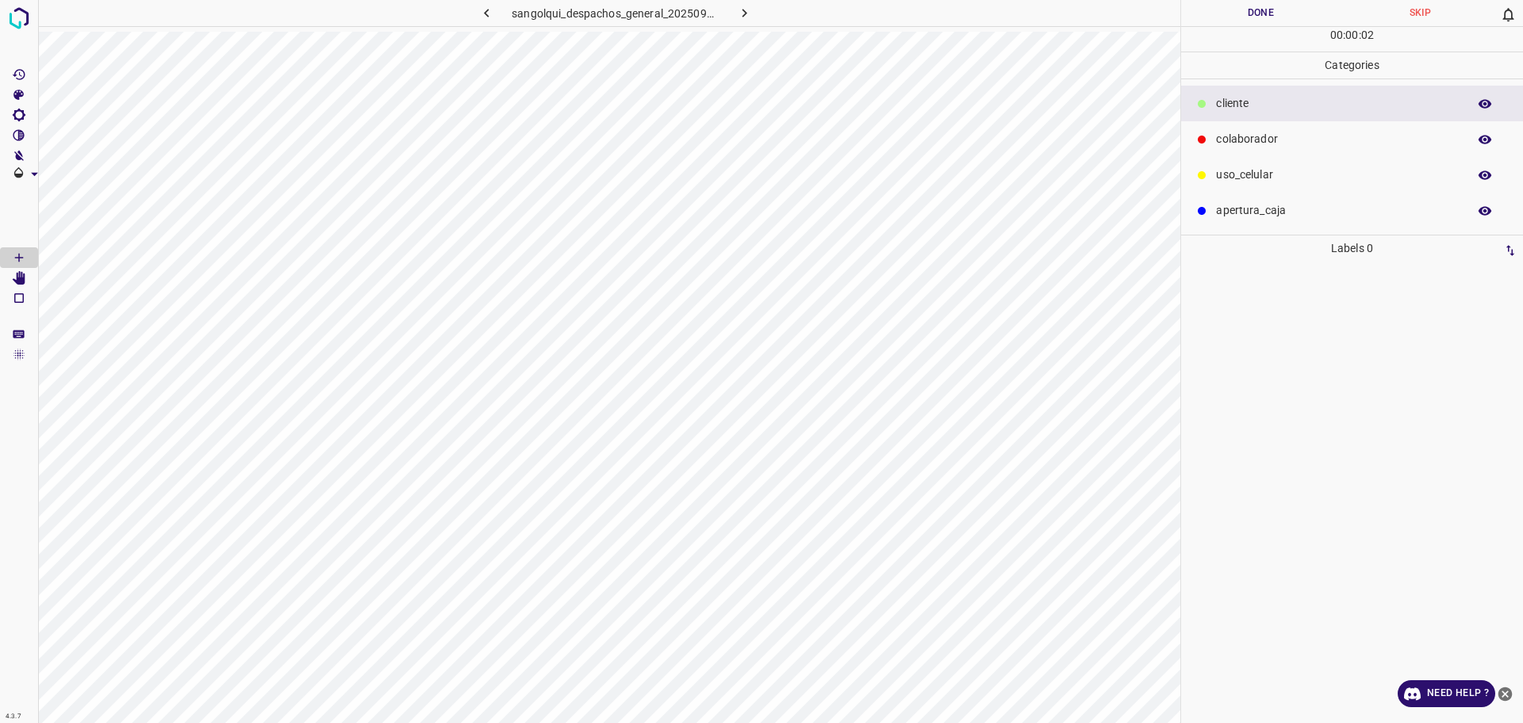
click at [1202, 132] on div at bounding box center [1202, 140] width 16 height 16
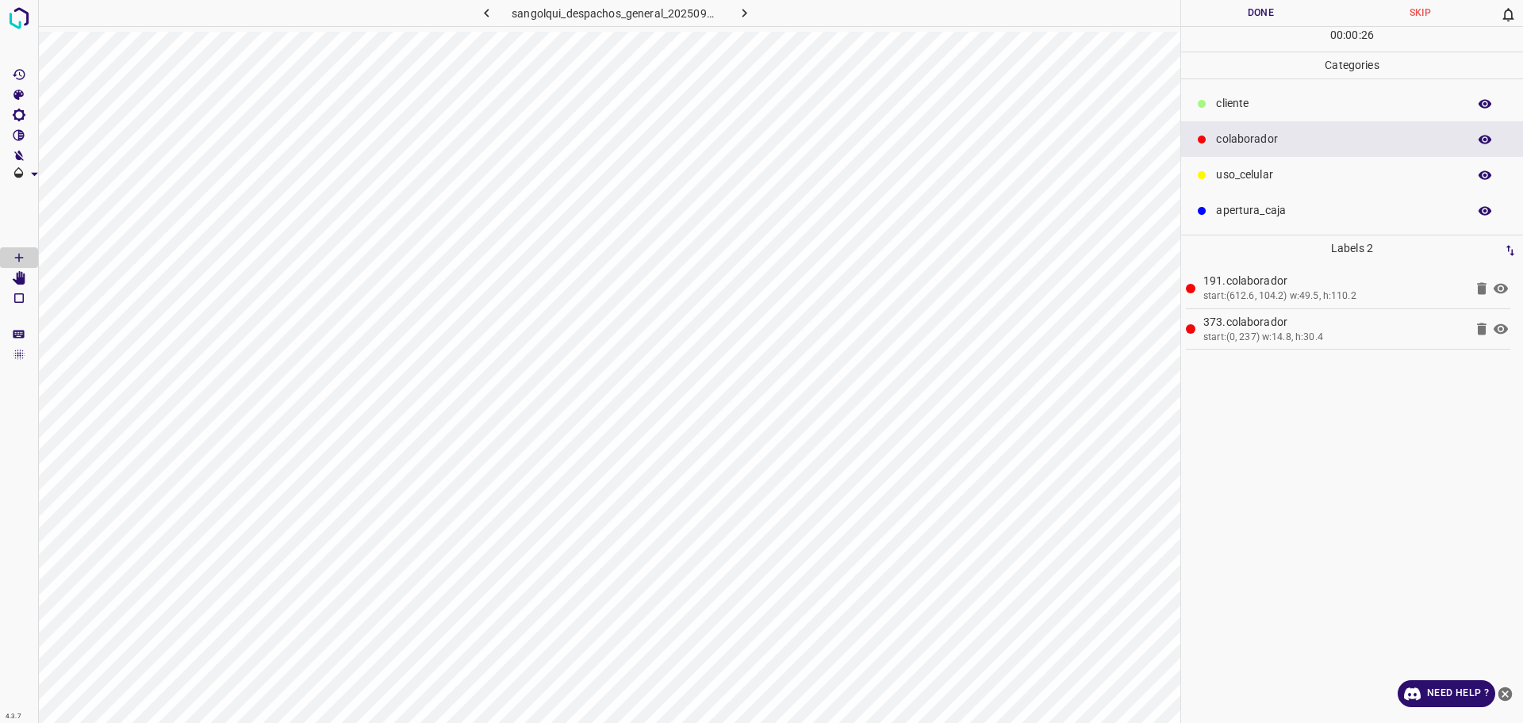
click at [1253, 12] on button "Done" at bounding box center [1260, 13] width 159 height 26
click at [1253, 11] on button "Done" at bounding box center [1260, 13] width 159 height 26
click at [748, 9] on icon "button" at bounding box center [744, 13] width 17 height 17
click at [1222, 21] on button "Done" at bounding box center [1260, 13] width 159 height 26
click at [1221, 22] on button "Done" at bounding box center [1260, 13] width 159 height 26
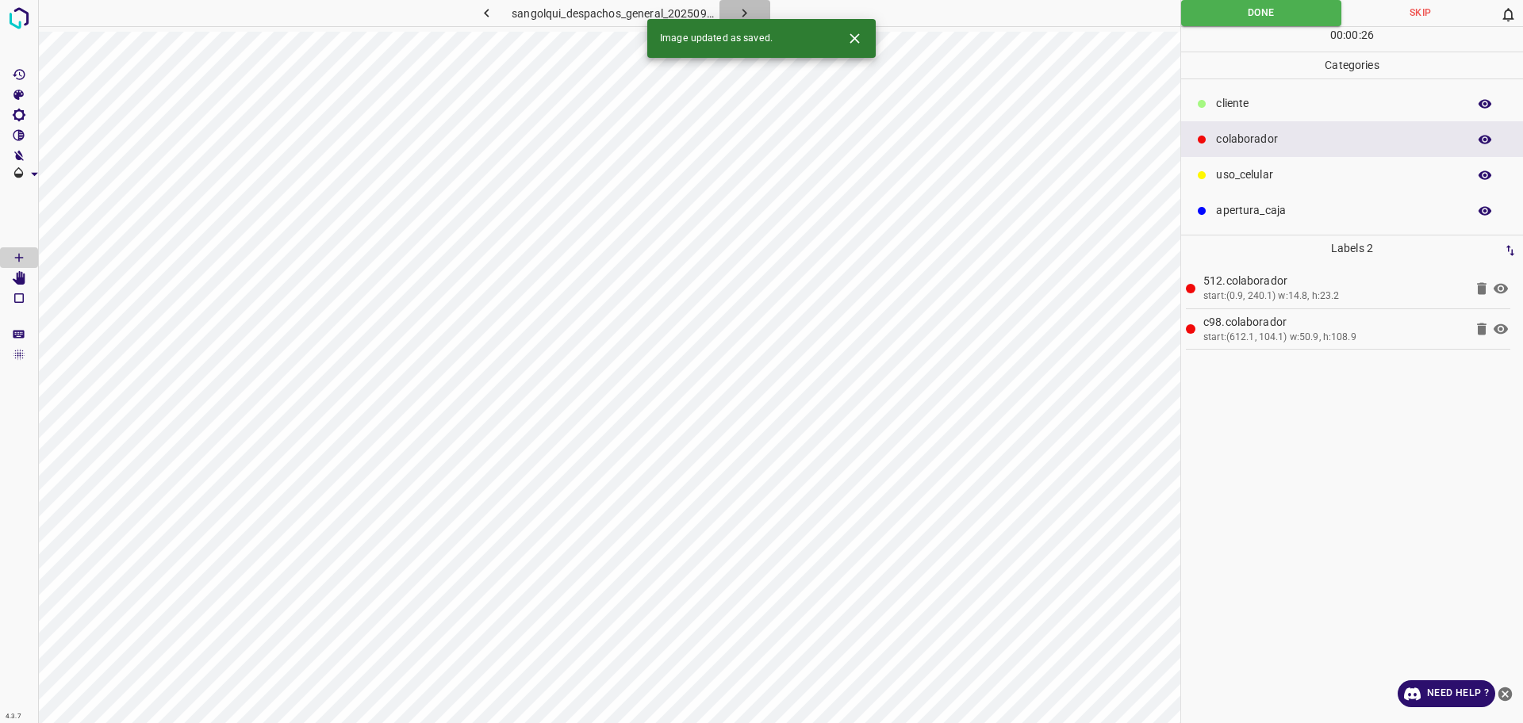
click at [741, 8] on icon "button" at bounding box center [744, 13] width 17 height 17
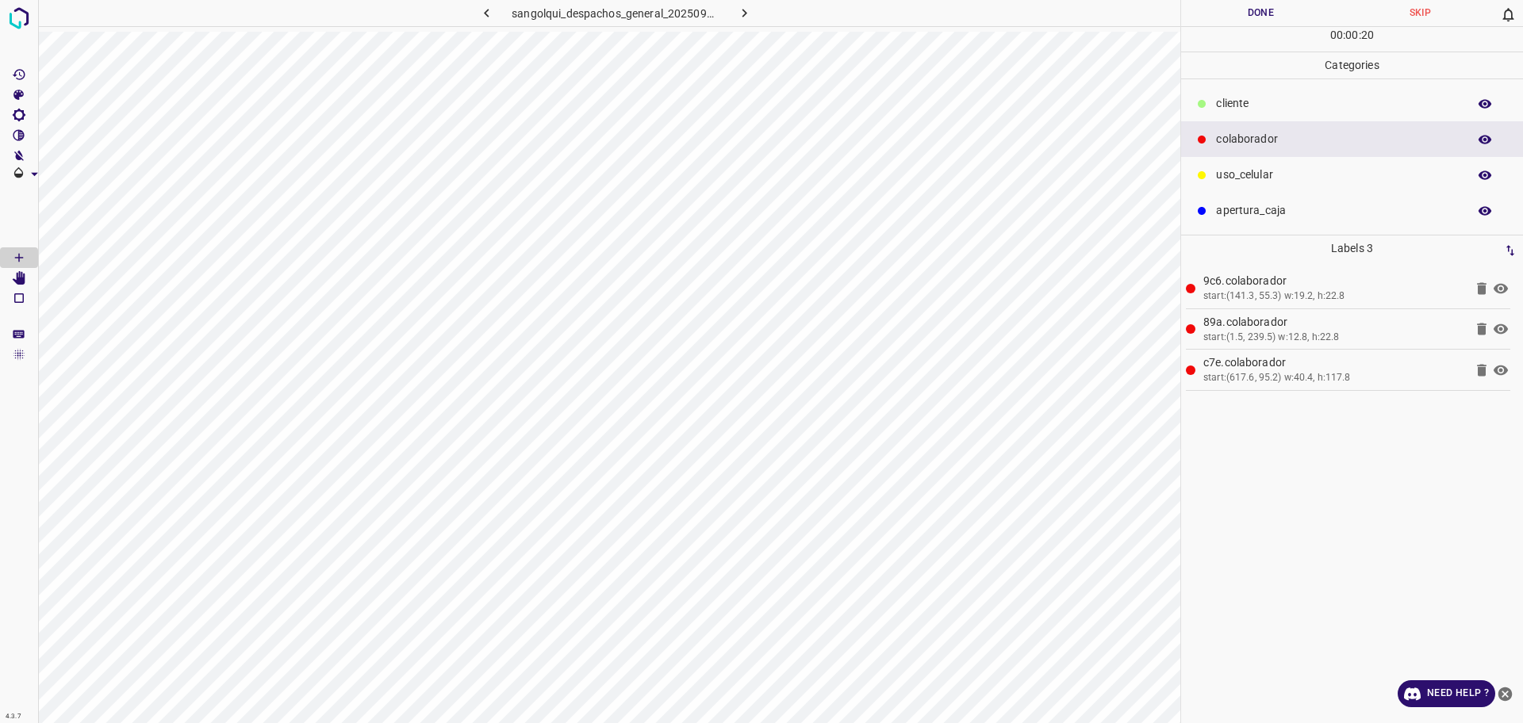
click at [1266, 103] on p "cliente" at bounding box center [1337, 103] width 243 height 17
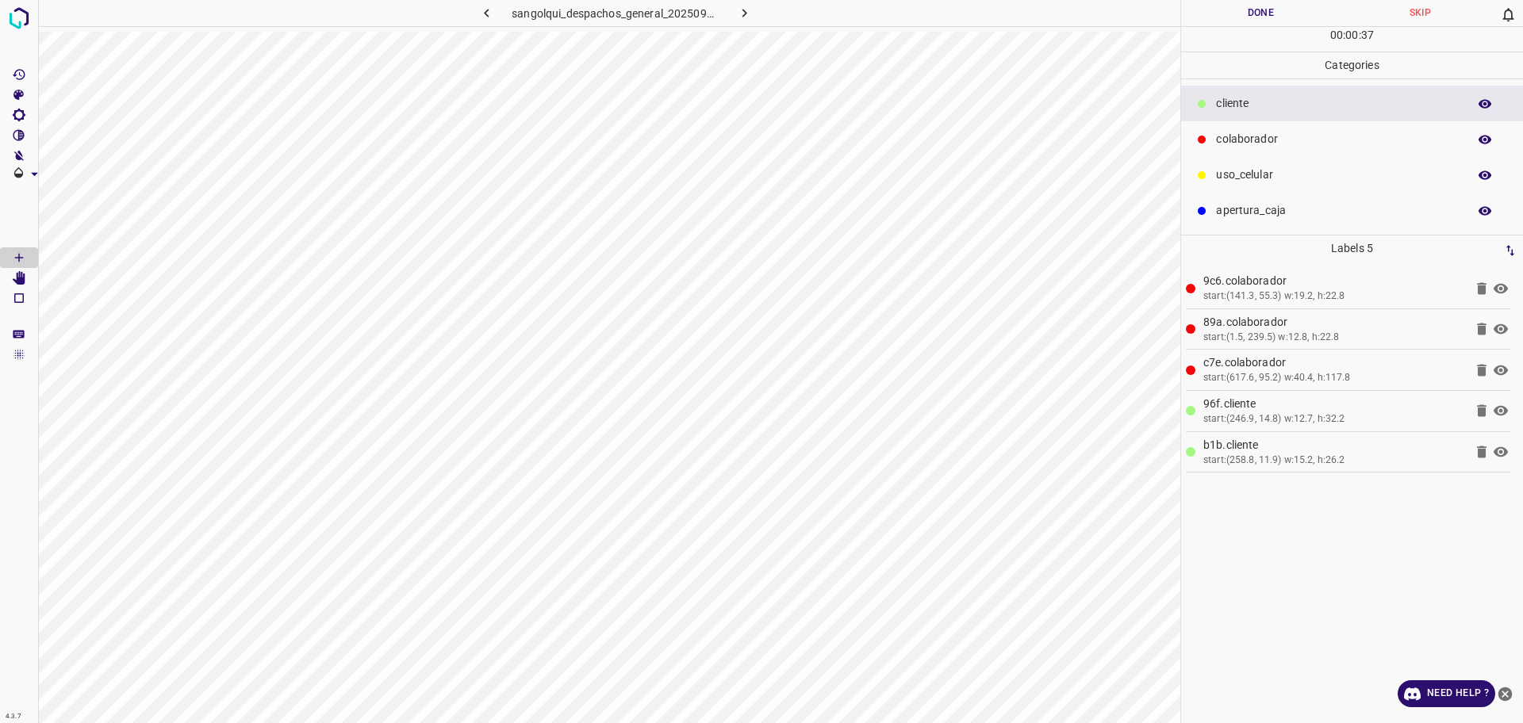
click at [1230, 19] on button "Done" at bounding box center [1260, 13] width 159 height 26
click at [1232, 17] on button "Done" at bounding box center [1260, 13] width 159 height 26
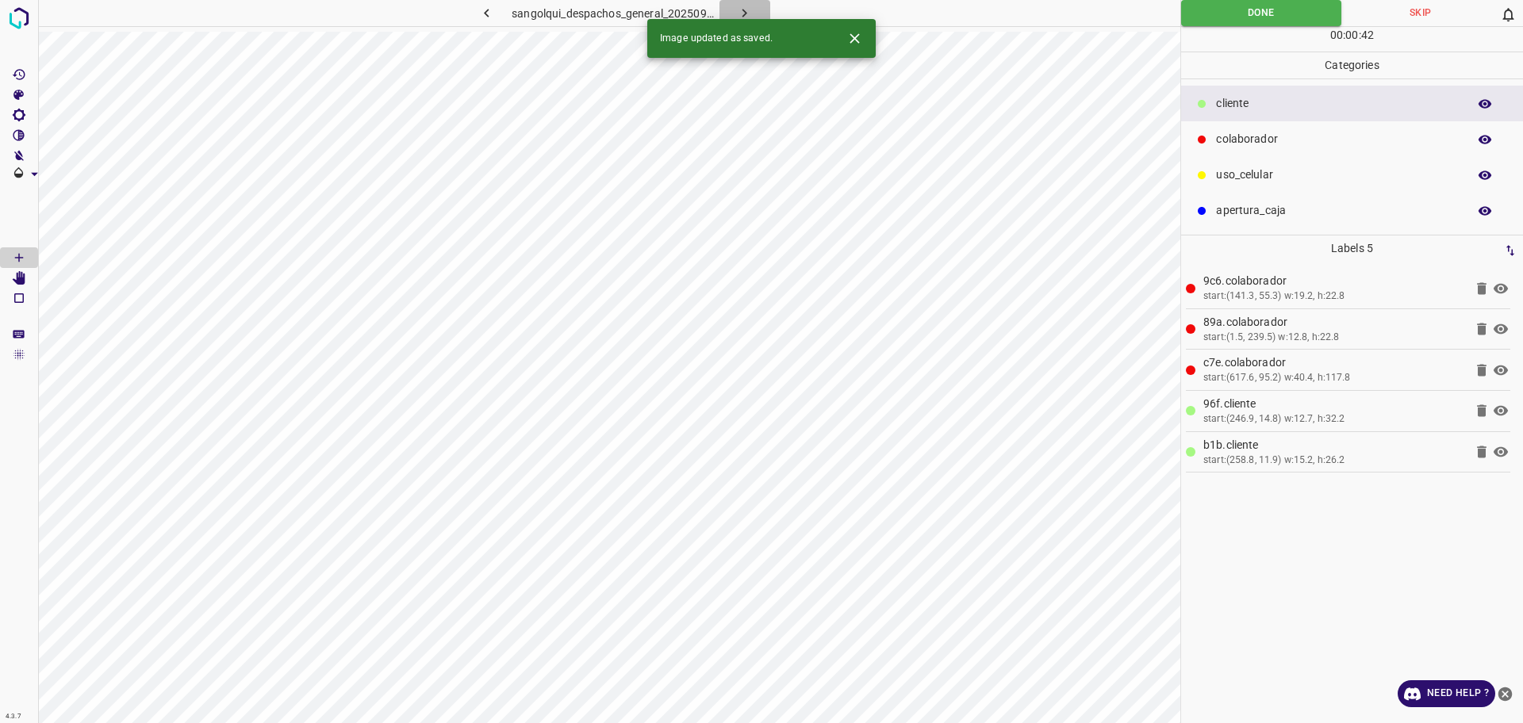
click at [737, 11] on icon "button" at bounding box center [744, 13] width 17 height 17
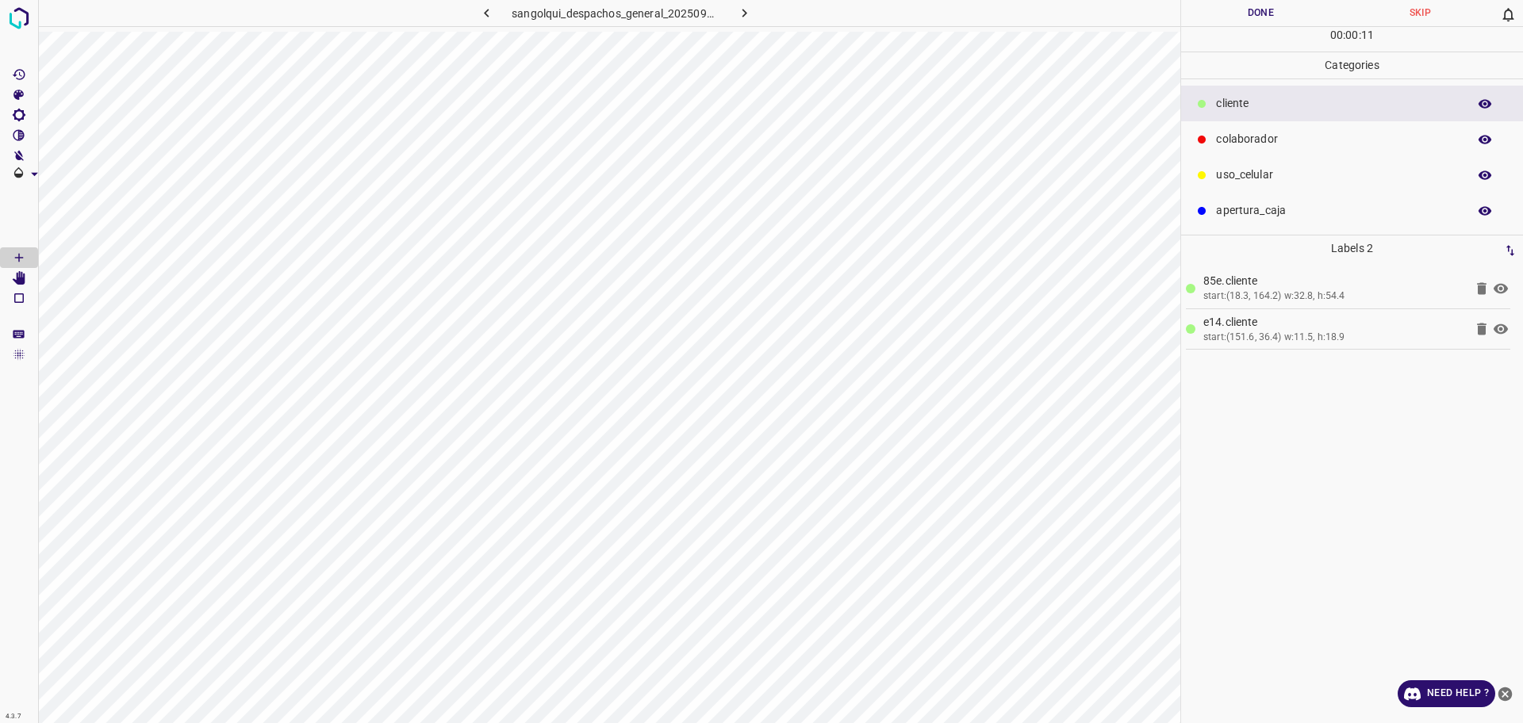
click at [1252, 137] on p "colaborador" at bounding box center [1337, 139] width 243 height 17
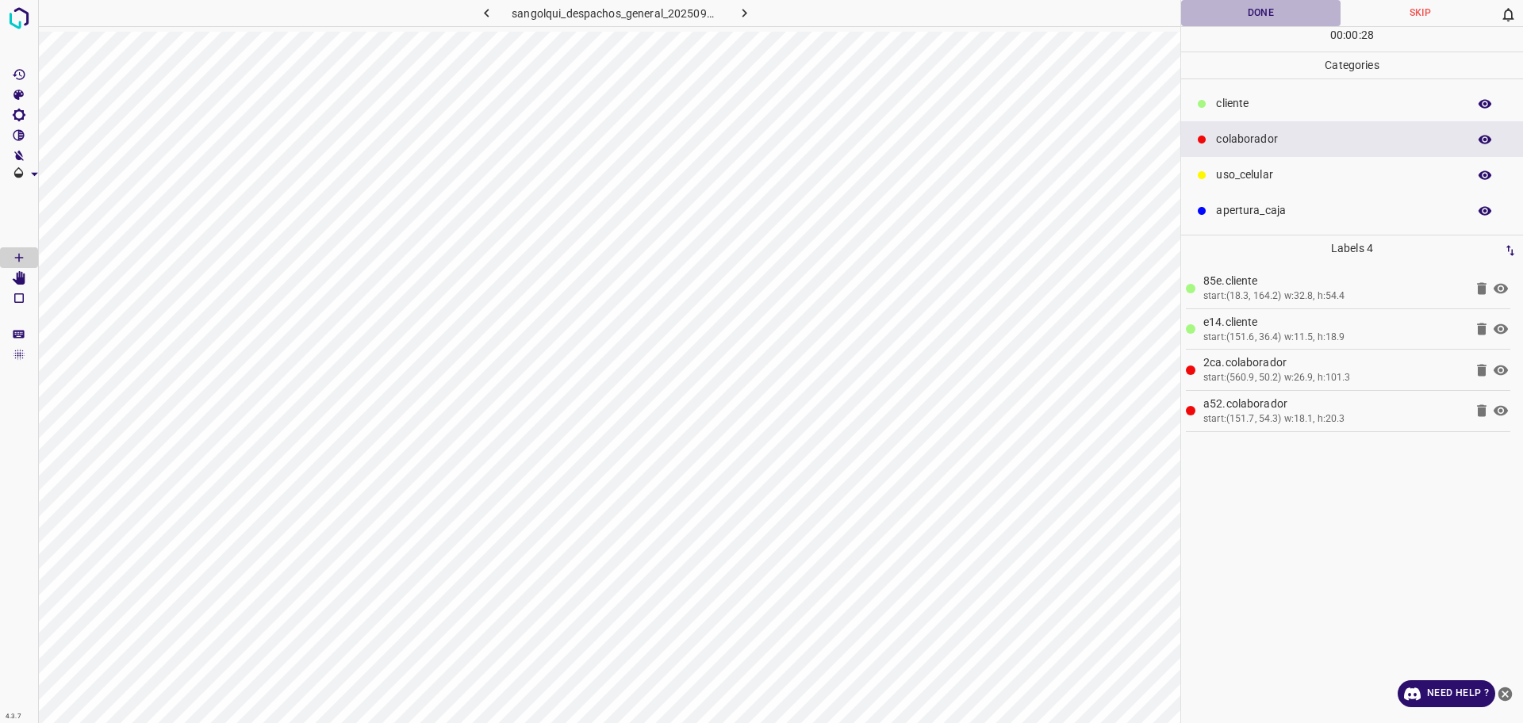
click at [1244, 16] on button "Done" at bounding box center [1260, 13] width 159 height 26
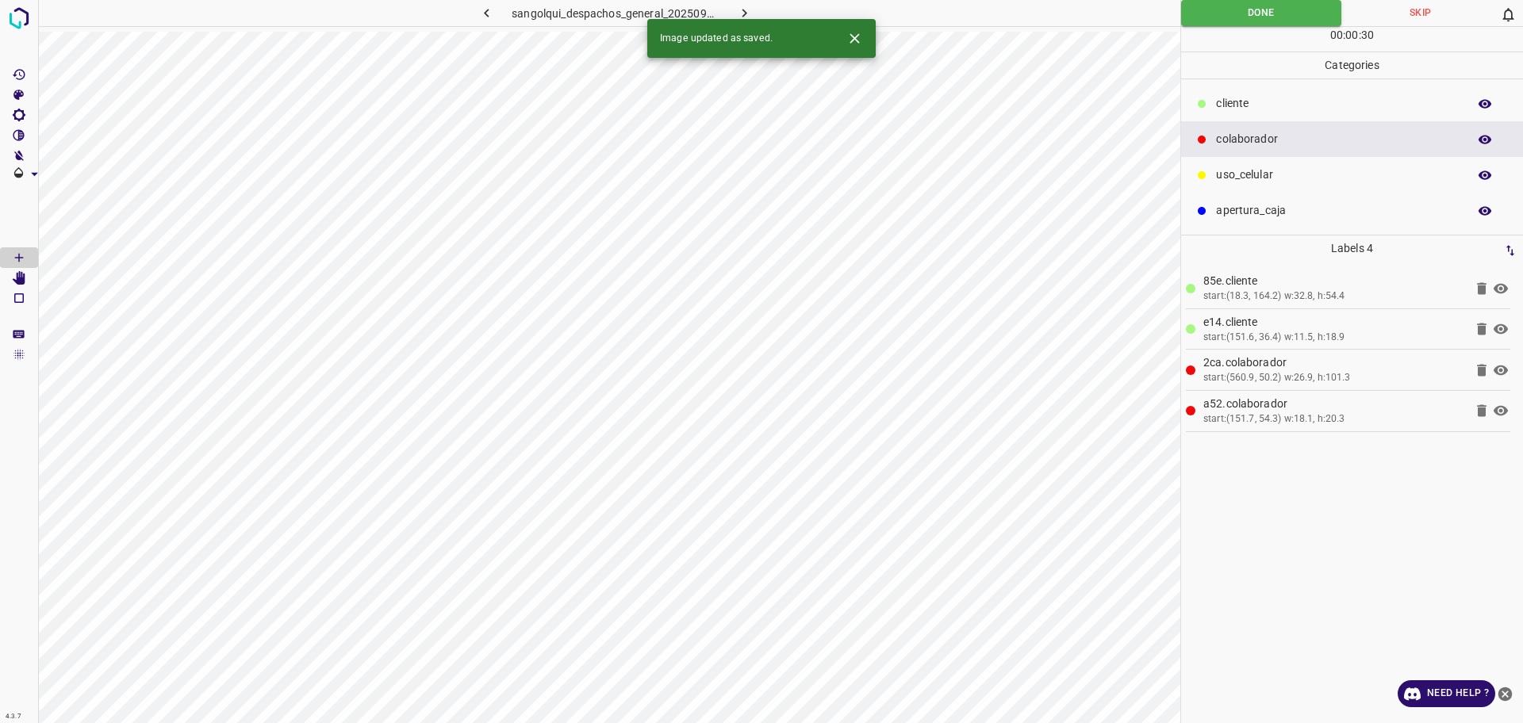
click at [744, 13] on icon "button" at bounding box center [744, 13] width 17 height 17
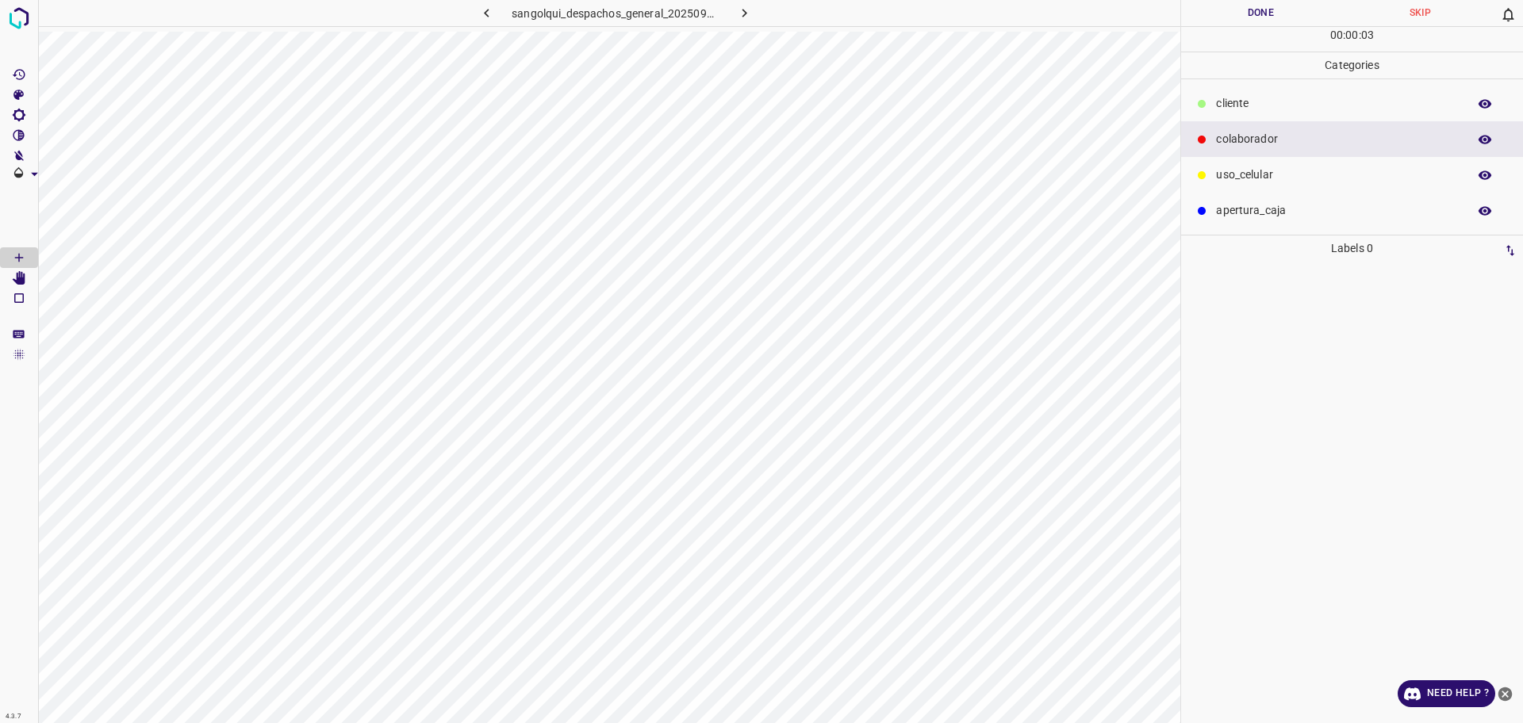
click at [1243, 104] on p "cliente" at bounding box center [1337, 103] width 243 height 17
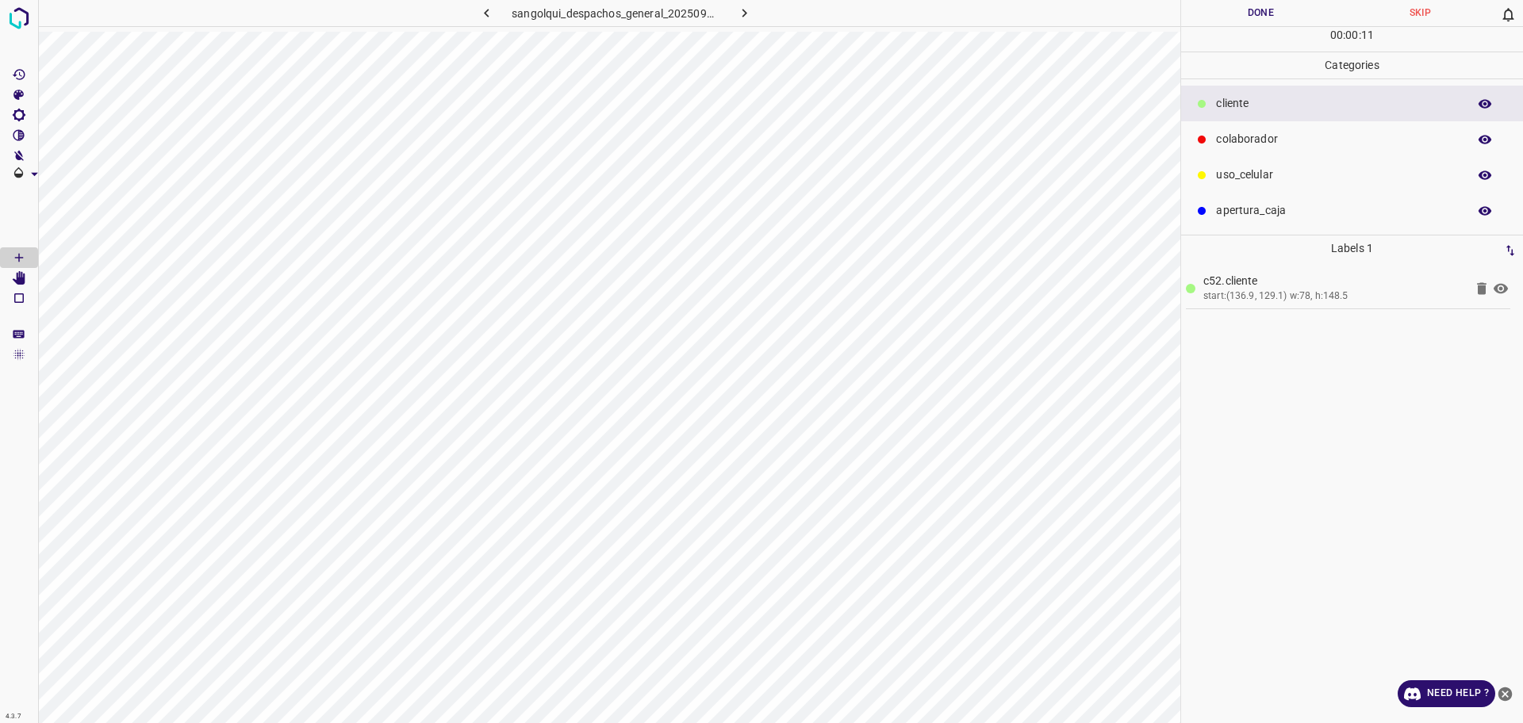
click at [1333, 134] on p "colaborador" at bounding box center [1337, 139] width 243 height 17
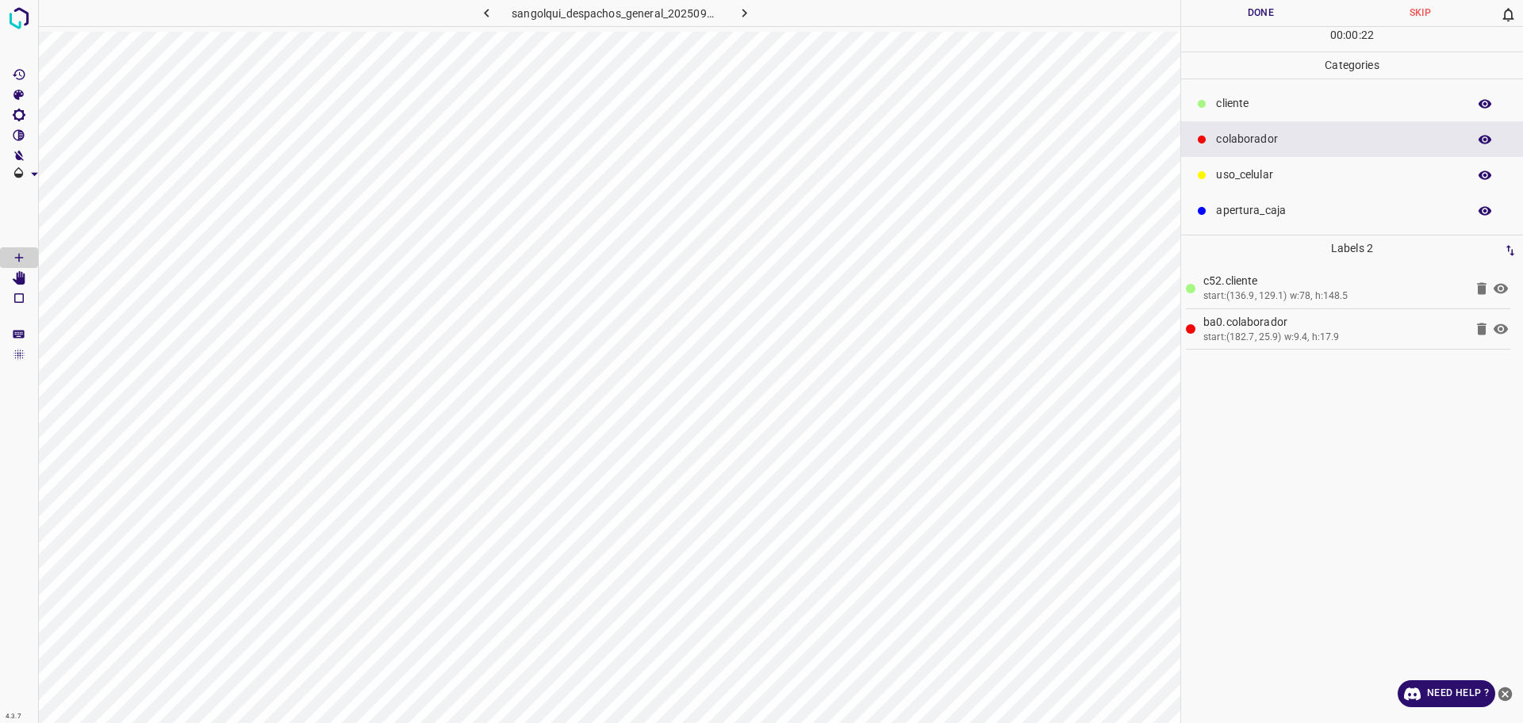
click at [1279, 18] on button "Done" at bounding box center [1260, 13] width 159 height 26
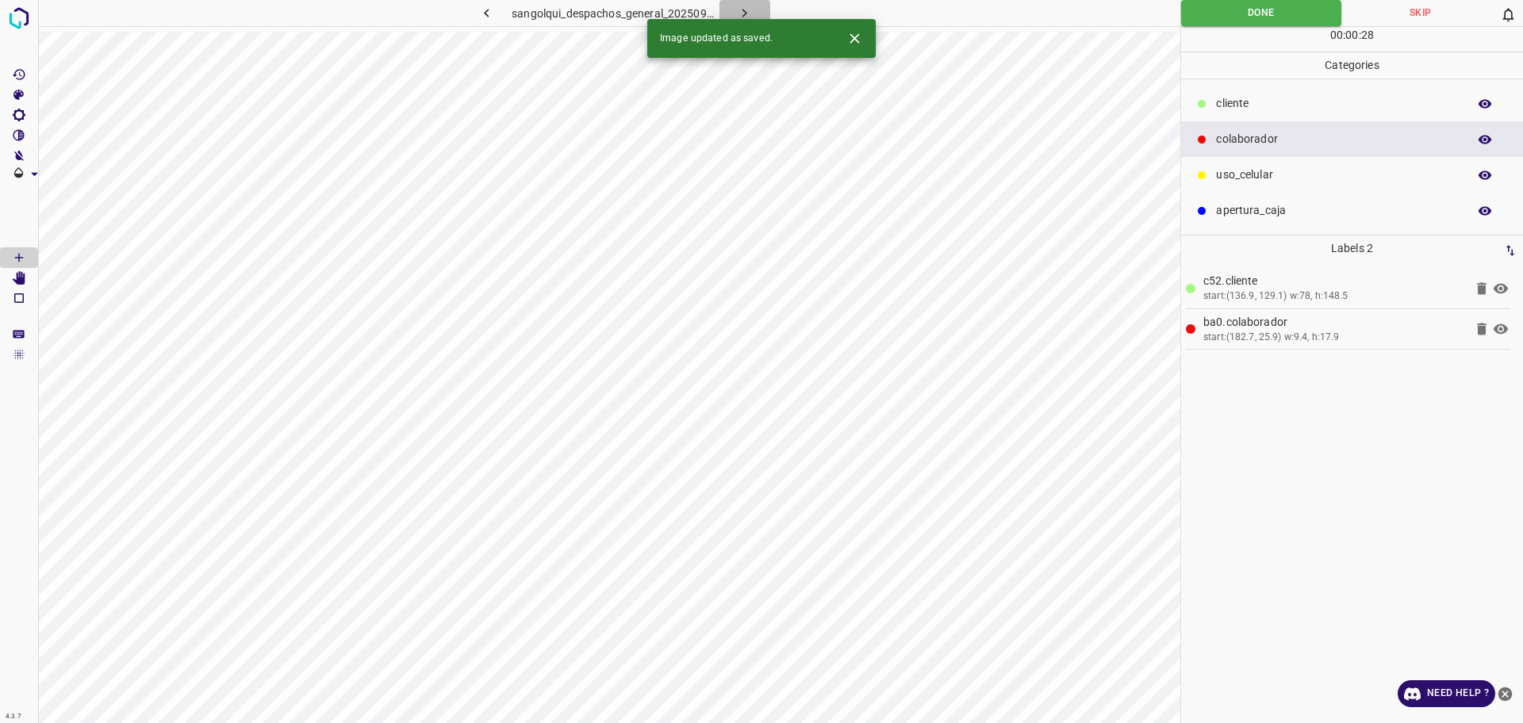
click at [753, 6] on button "button" at bounding box center [744, 13] width 51 height 26
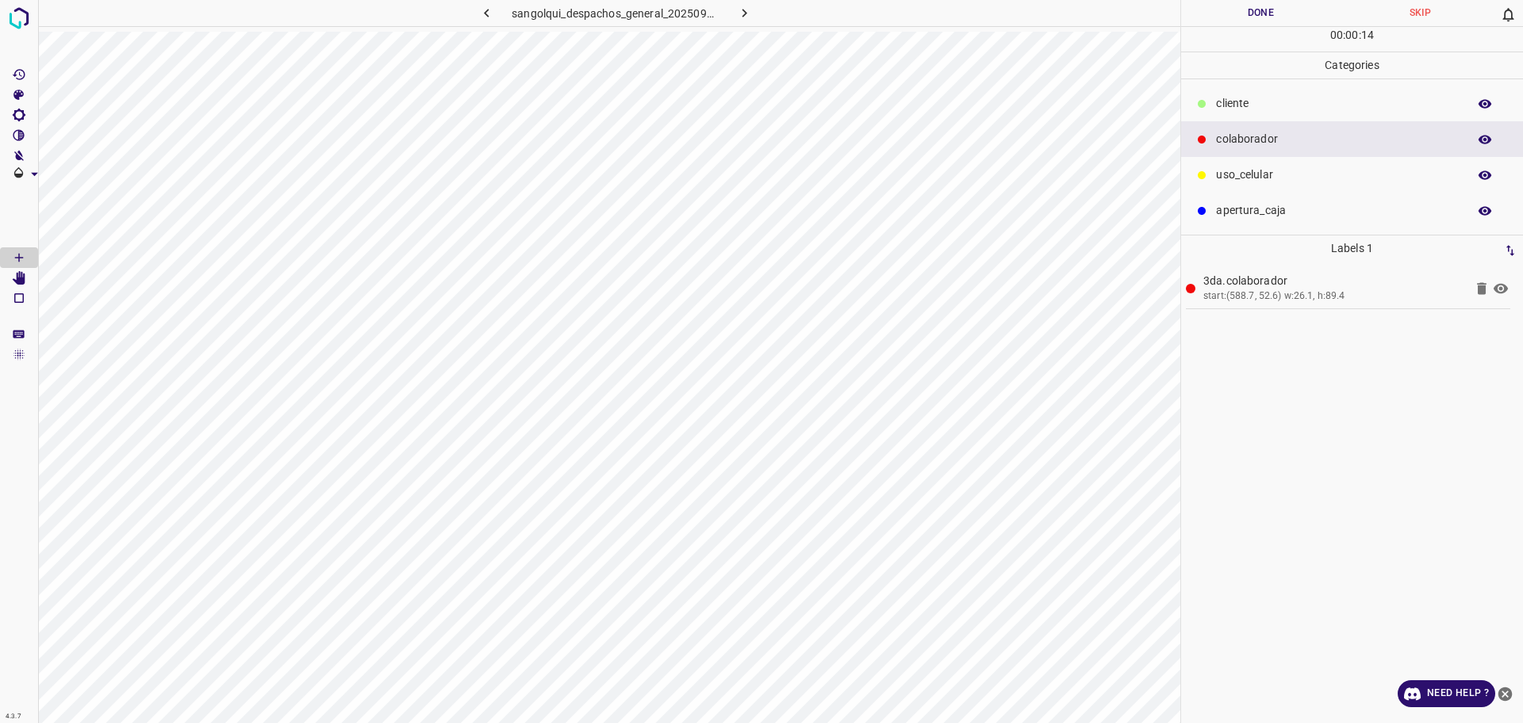
click at [1236, 99] on p "cliente" at bounding box center [1337, 103] width 243 height 17
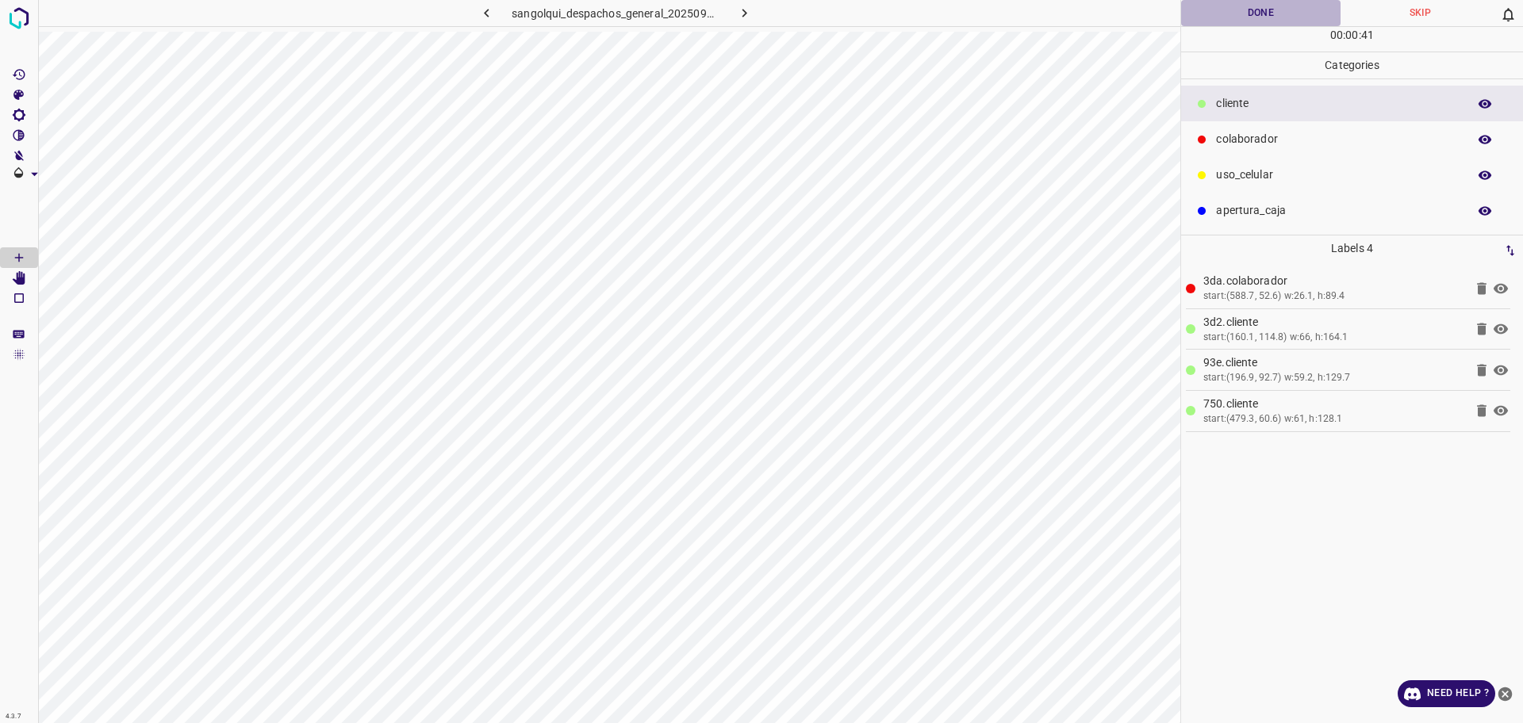
click at [1225, 18] on button "Done" at bounding box center [1260, 13] width 159 height 26
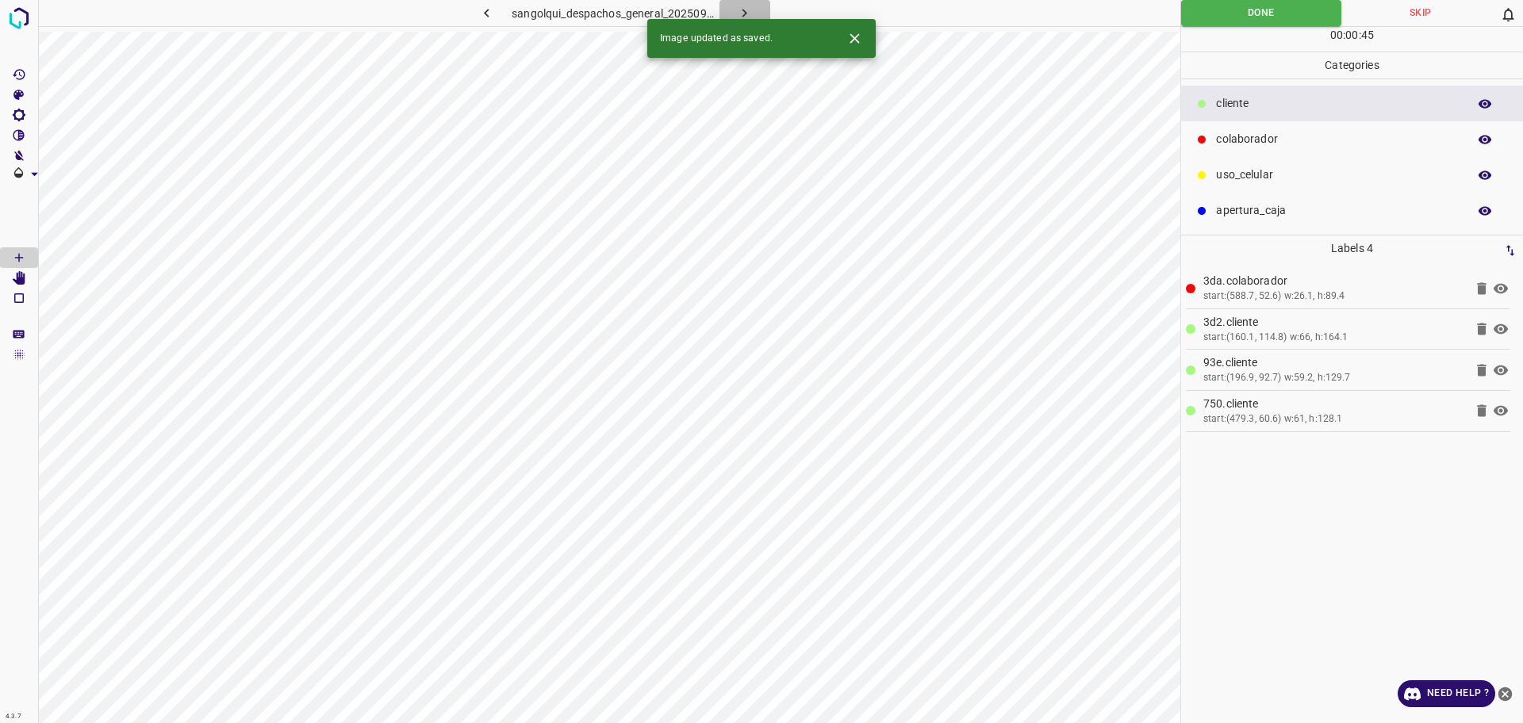
click at [756, 3] on button "button" at bounding box center [744, 13] width 51 height 26
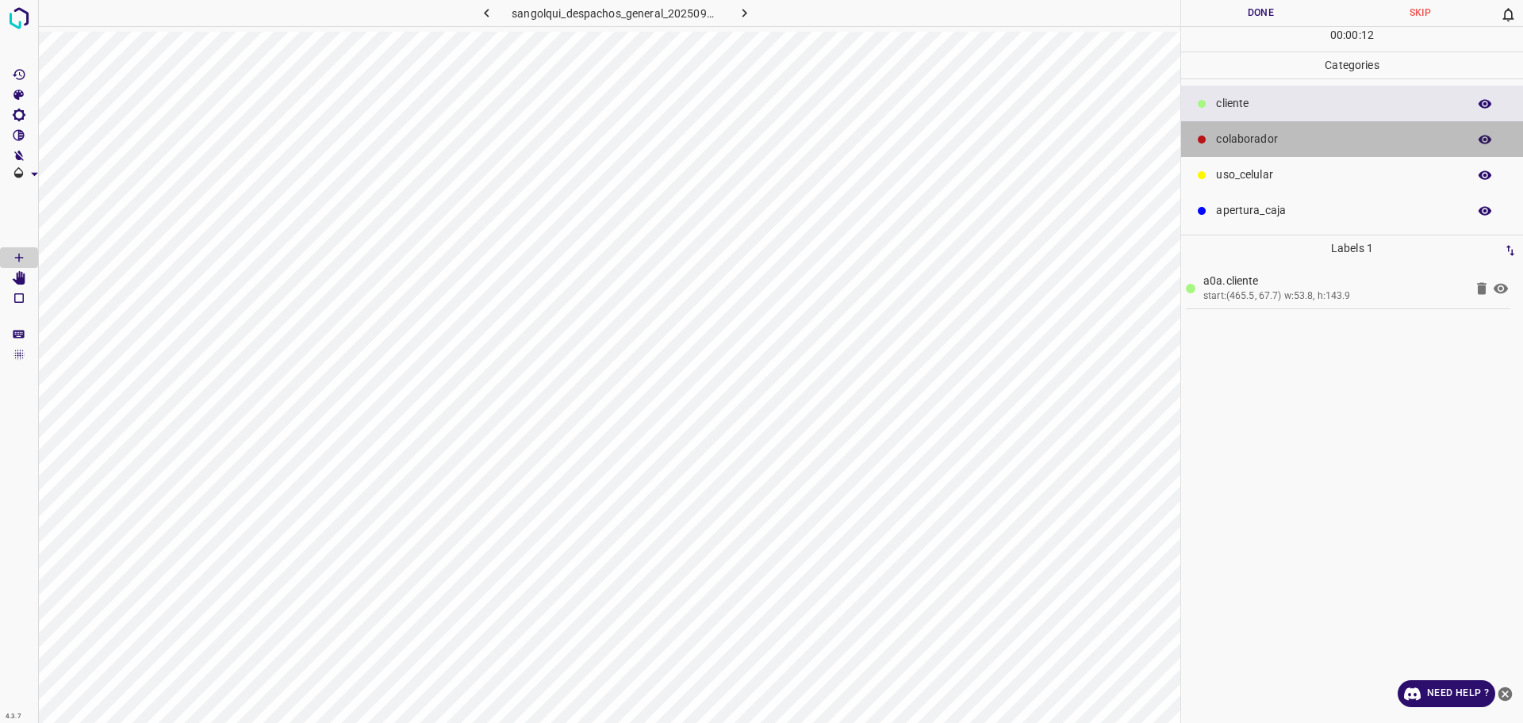
click at [1290, 146] on p "colaborador" at bounding box center [1337, 139] width 243 height 17
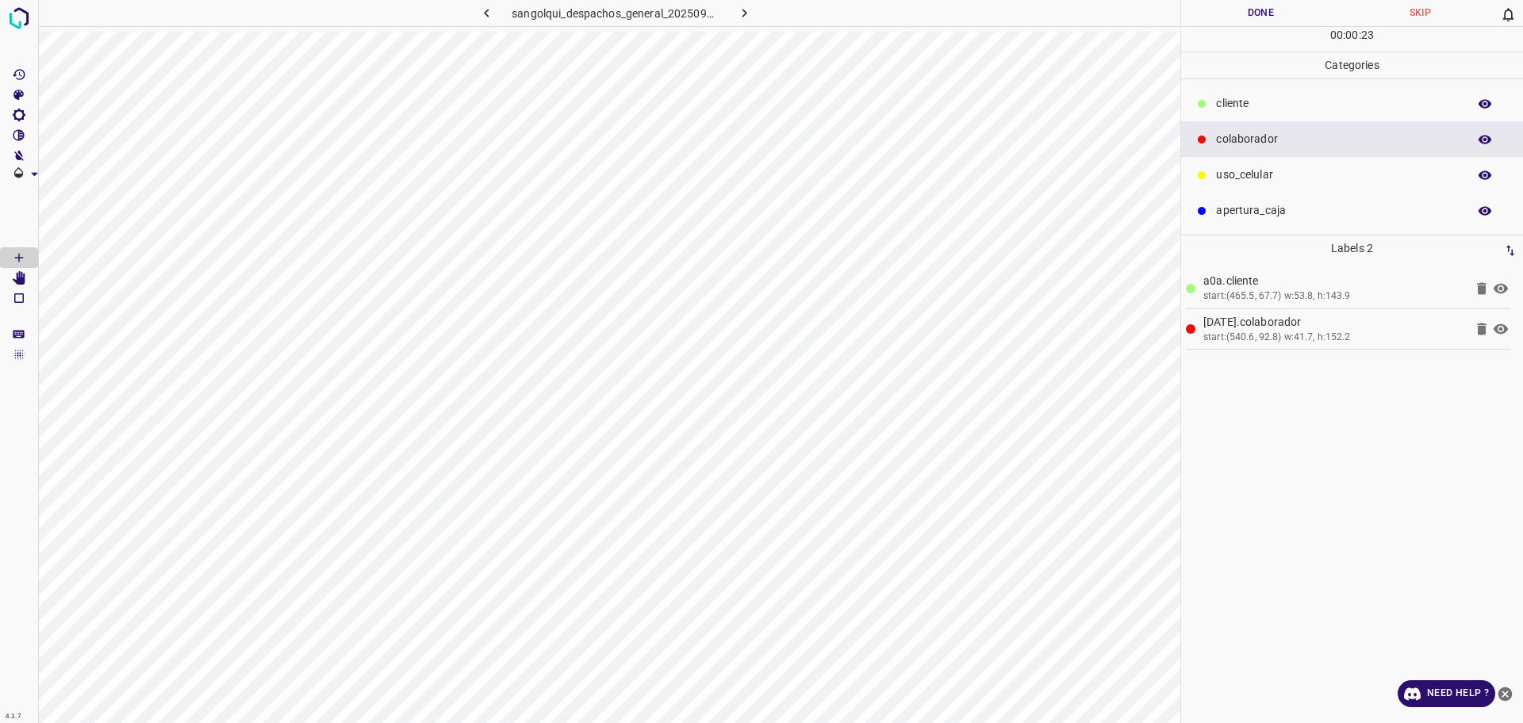
click at [1225, 14] on button "Done" at bounding box center [1260, 13] width 159 height 26
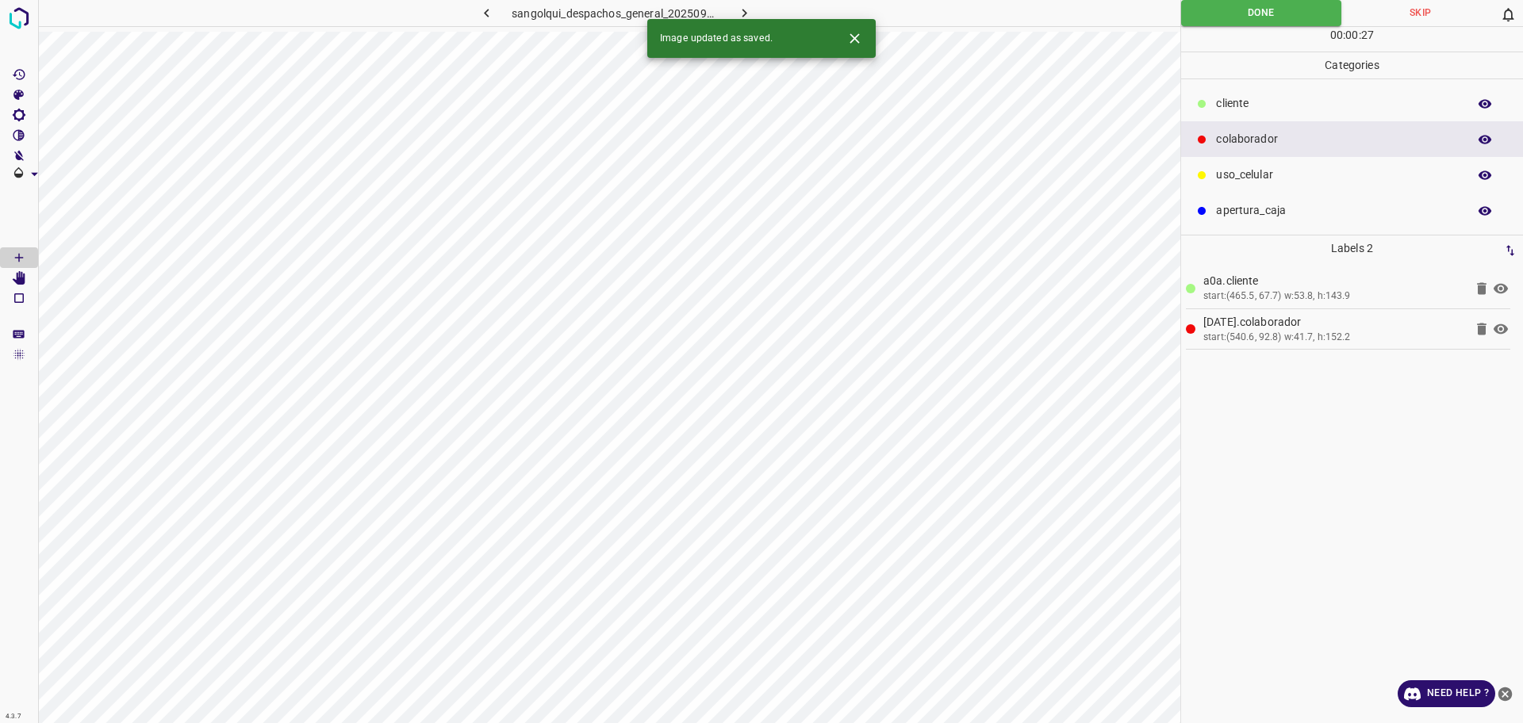
click at [760, 13] on button "button" at bounding box center [744, 13] width 51 height 26
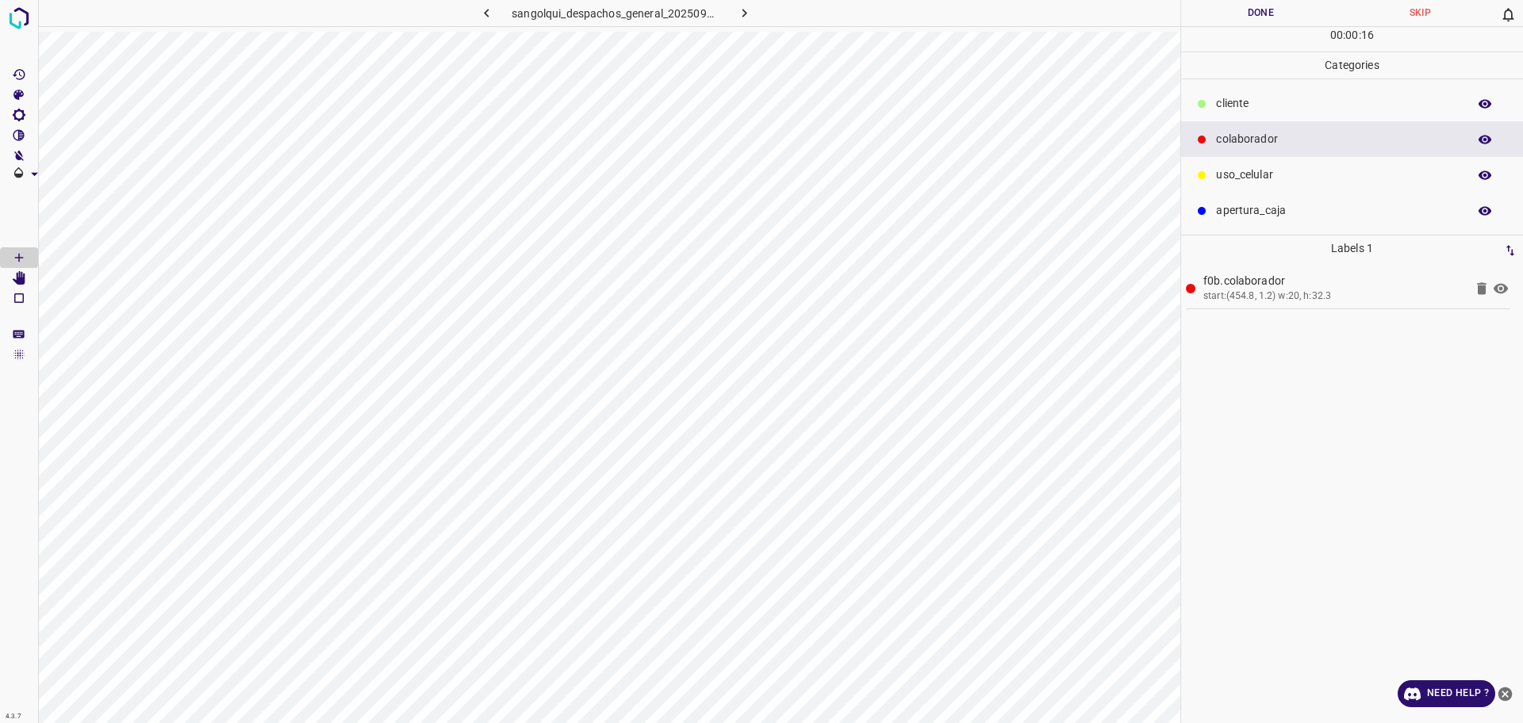
click at [1226, 26] on hr at bounding box center [1352, 26] width 342 height 1
click at [1226, 13] on button "Done" at bounding box center [1260, 13] width 159 height 26
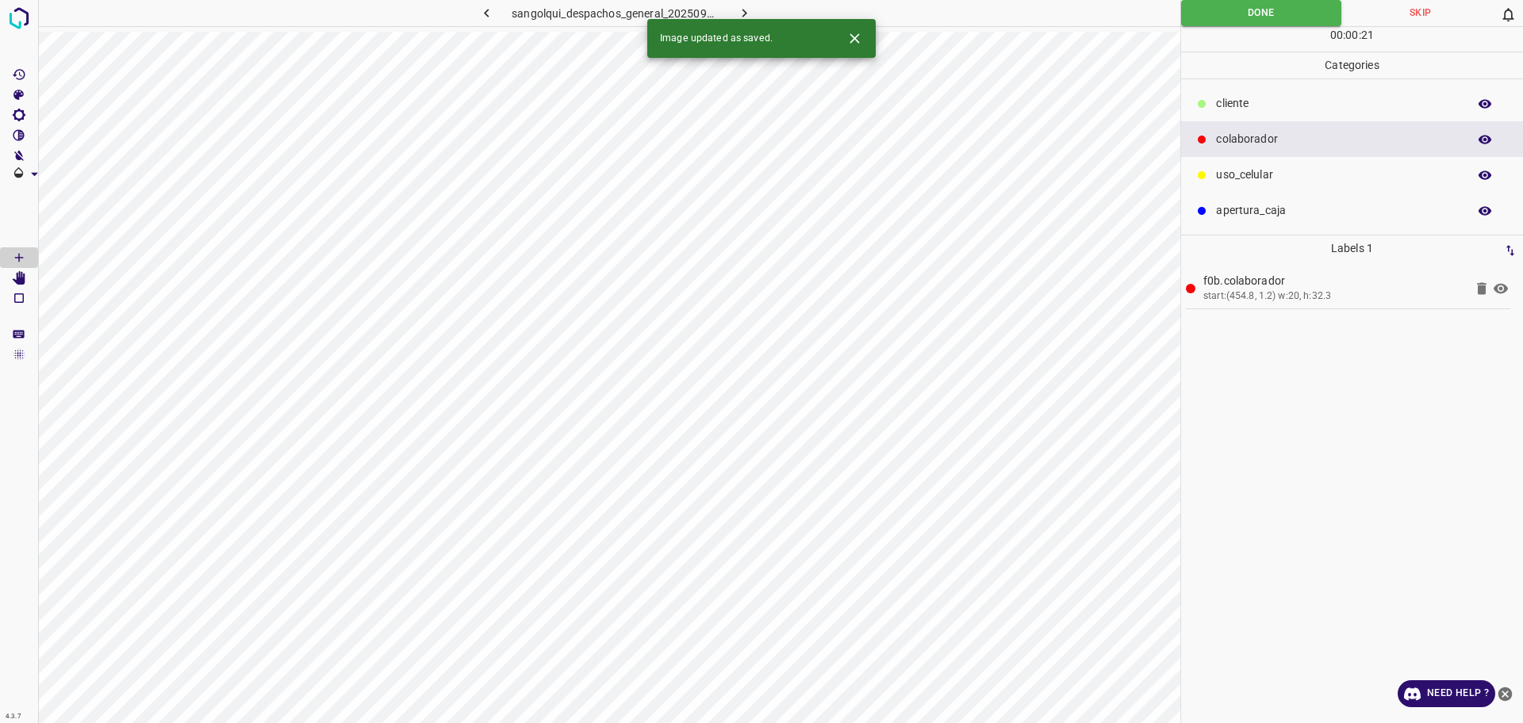
click at [745, 12] on icon "button" at bounding box center [744, 13] width 5 height 9
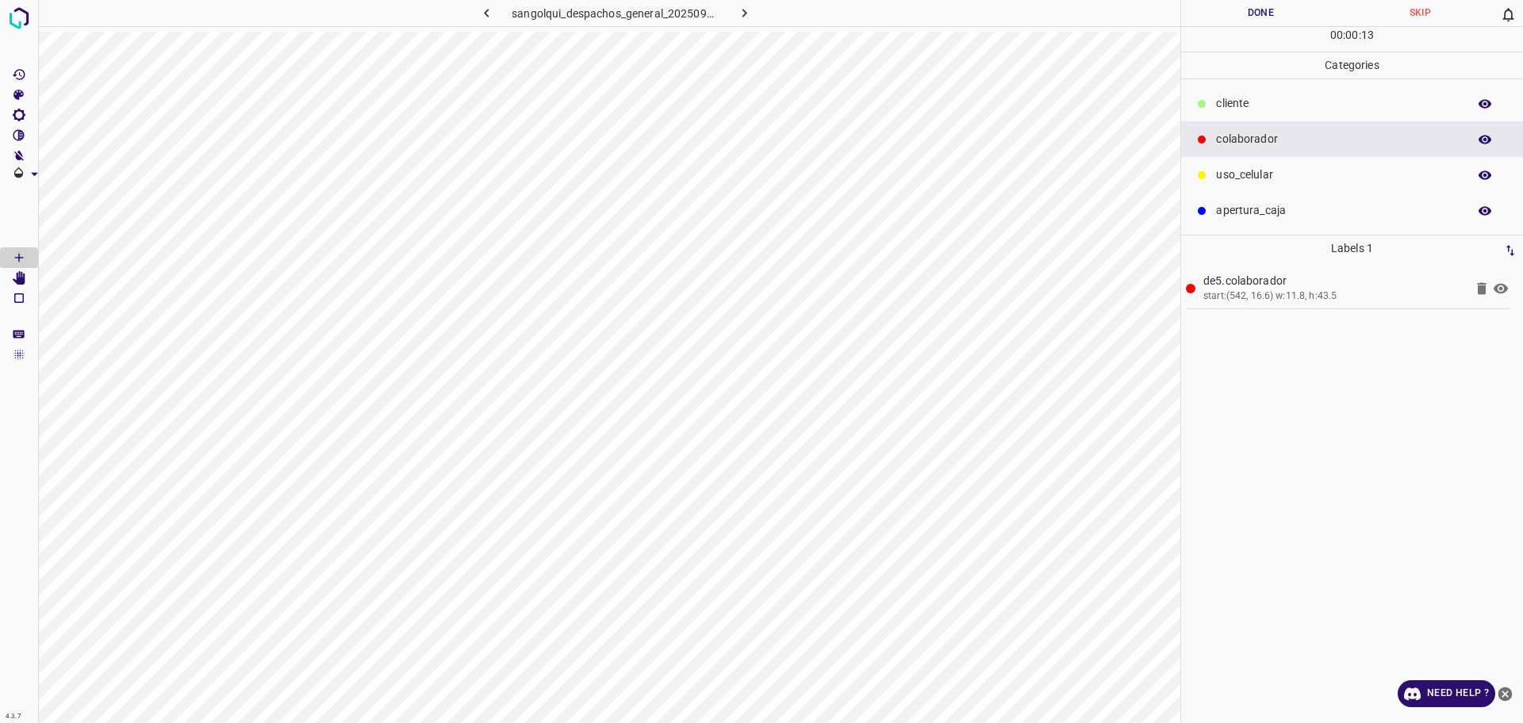
click at [1191, 20] on button "Done" at bounding box center [1260, 13] width 159 height 26
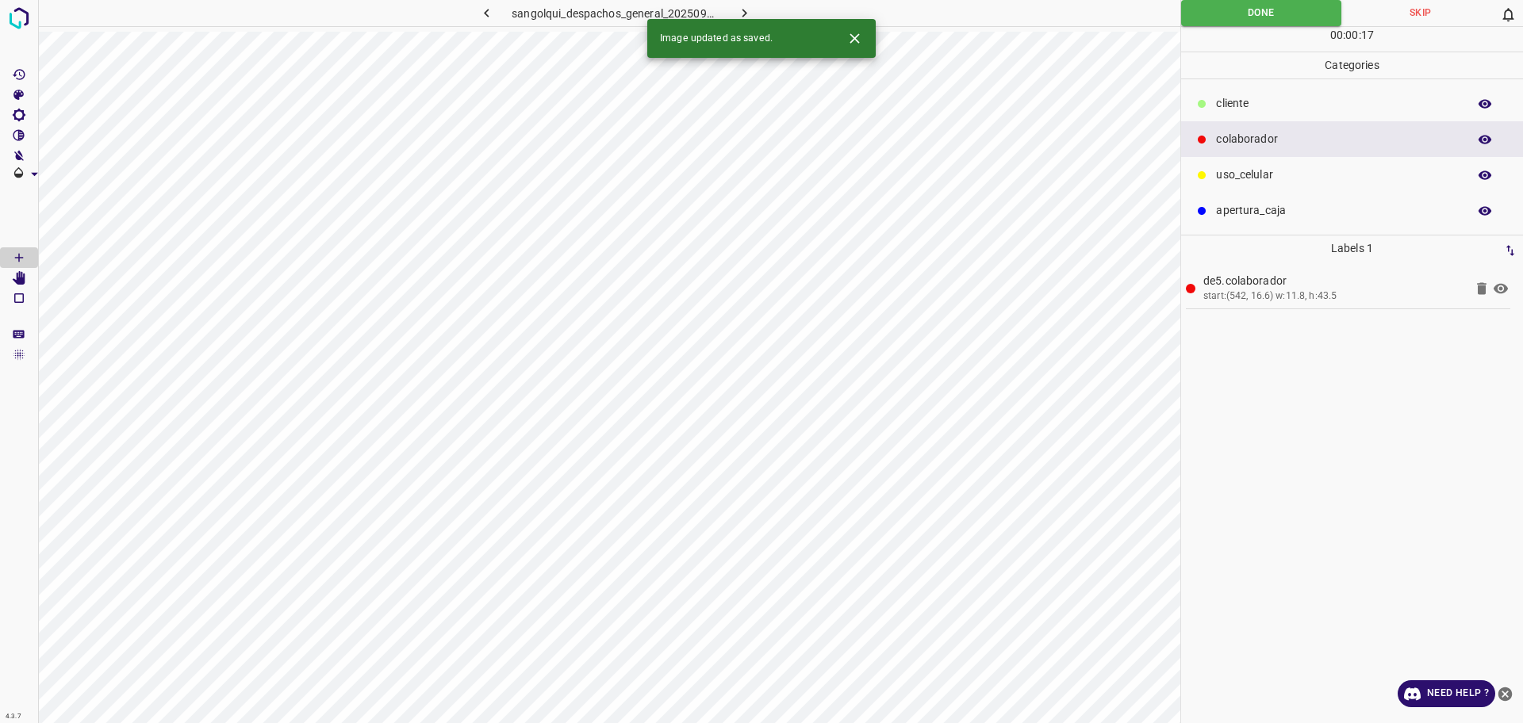
click at [740, 6] on icon "button" at bounding box center [744, 13] width 17 height 17
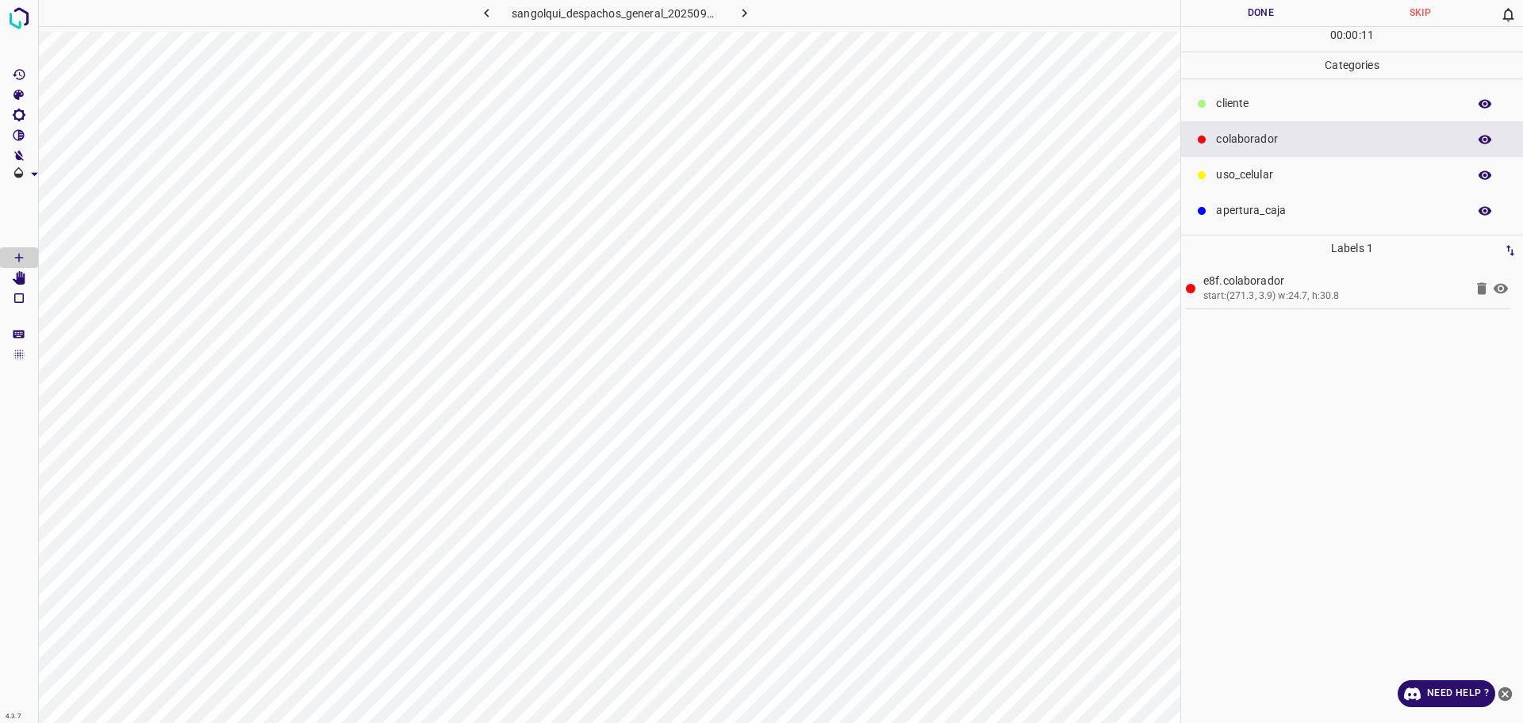
click at [1260, 103] on p "cliente" at bounding box center [1337, 103] width 243 height 17
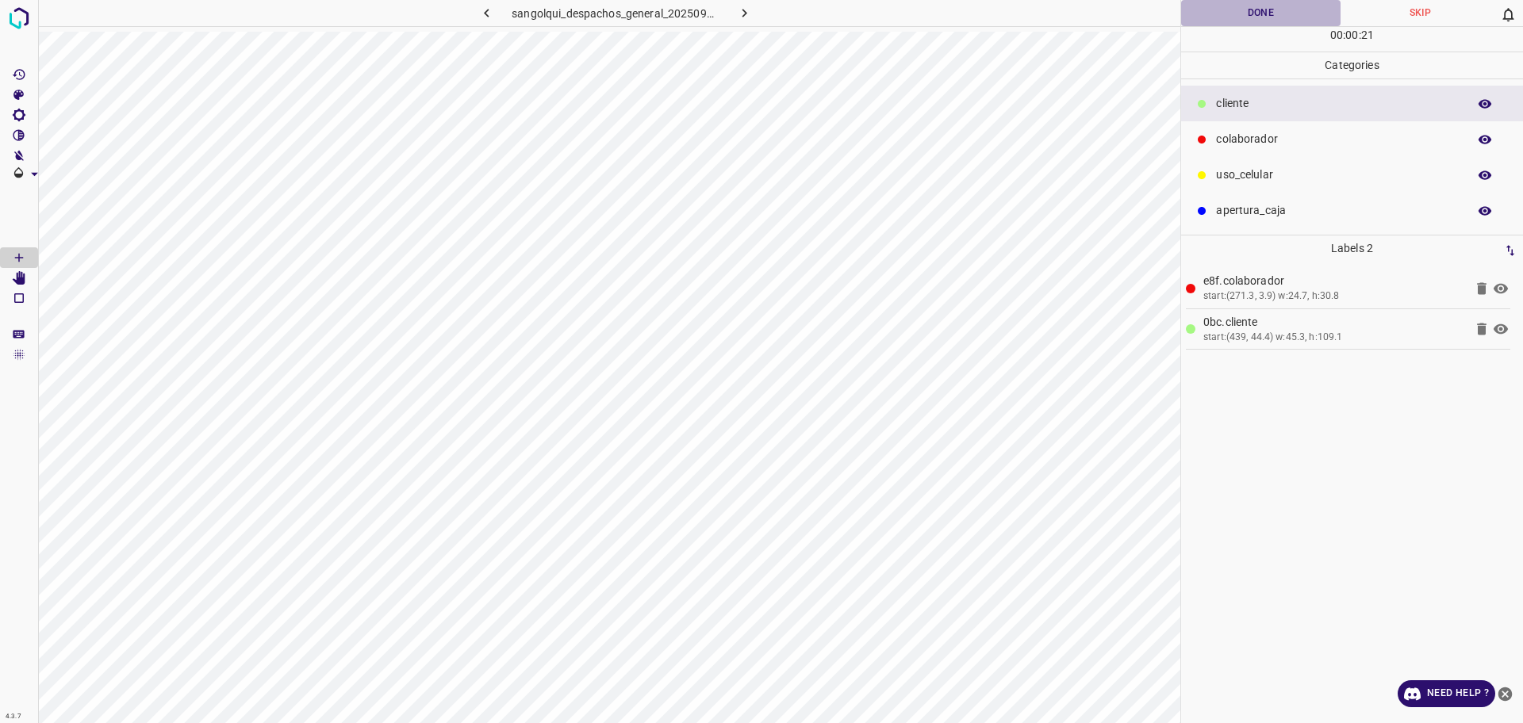
click at [1243, 18] on button "Done" at bounding box center [1260, 13] width 159 height 26
click at [1242, 18] on button "Done" at bounding box center [1260, 13] width 159 height 26
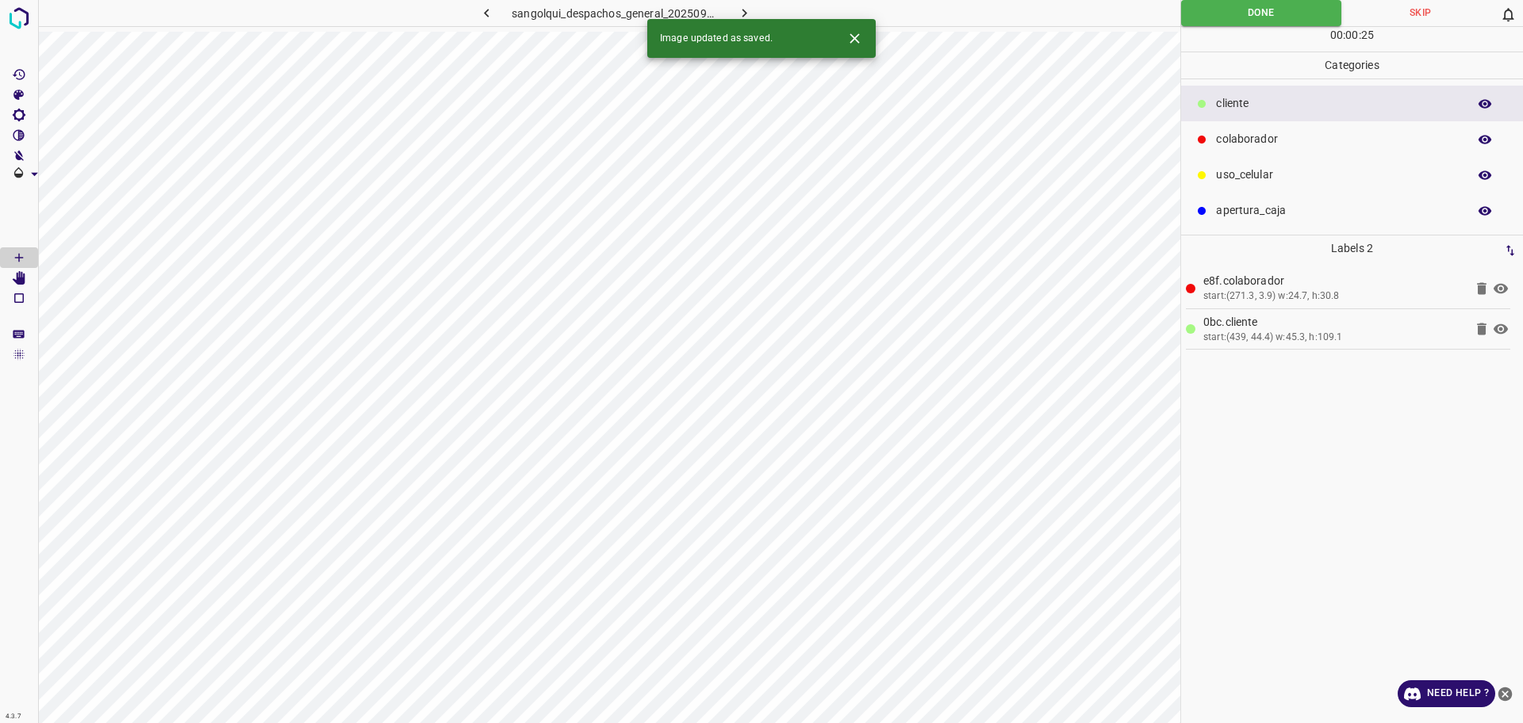
click at [737, 19] on div "Image updated as saved." at bounding box center [761, 38] width 228 height 39
click at [738, 12] on icon "button" at bounding box center [744, 13] width 17 height 17
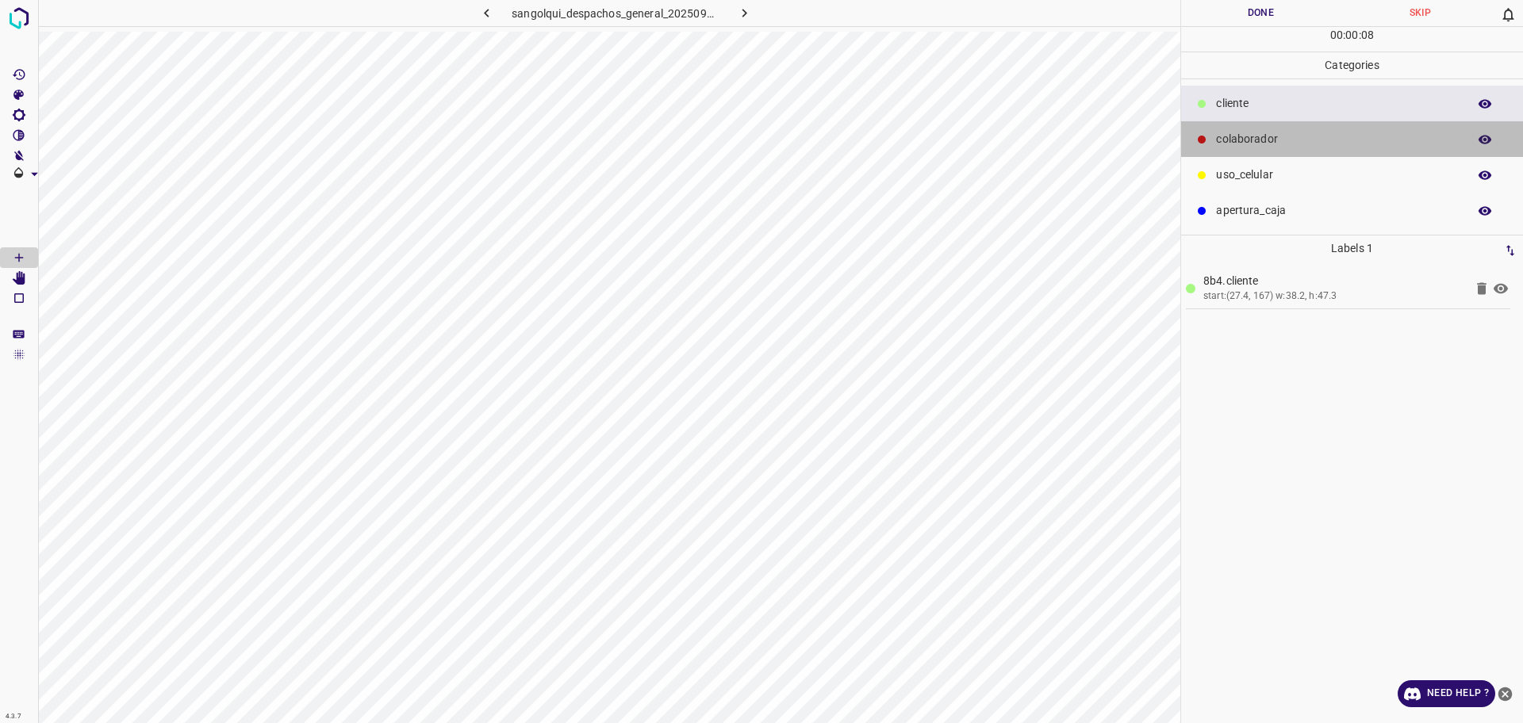
click at [1251, 132] on p "colaborador" at bounding box center [1337, 139] width 243 height 17
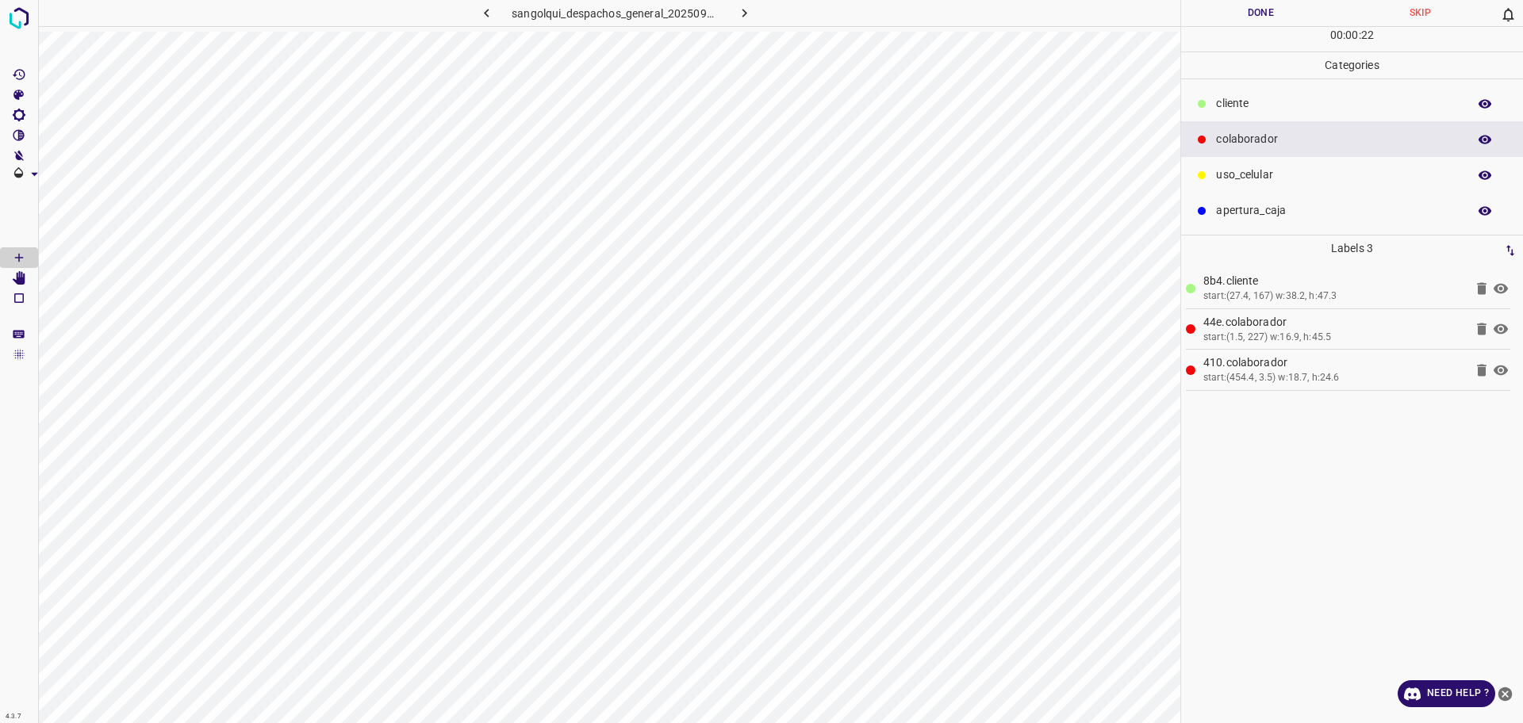
click at [1259, 6] on button "Done" at bounding box center [1260, 13] width 159 height 26
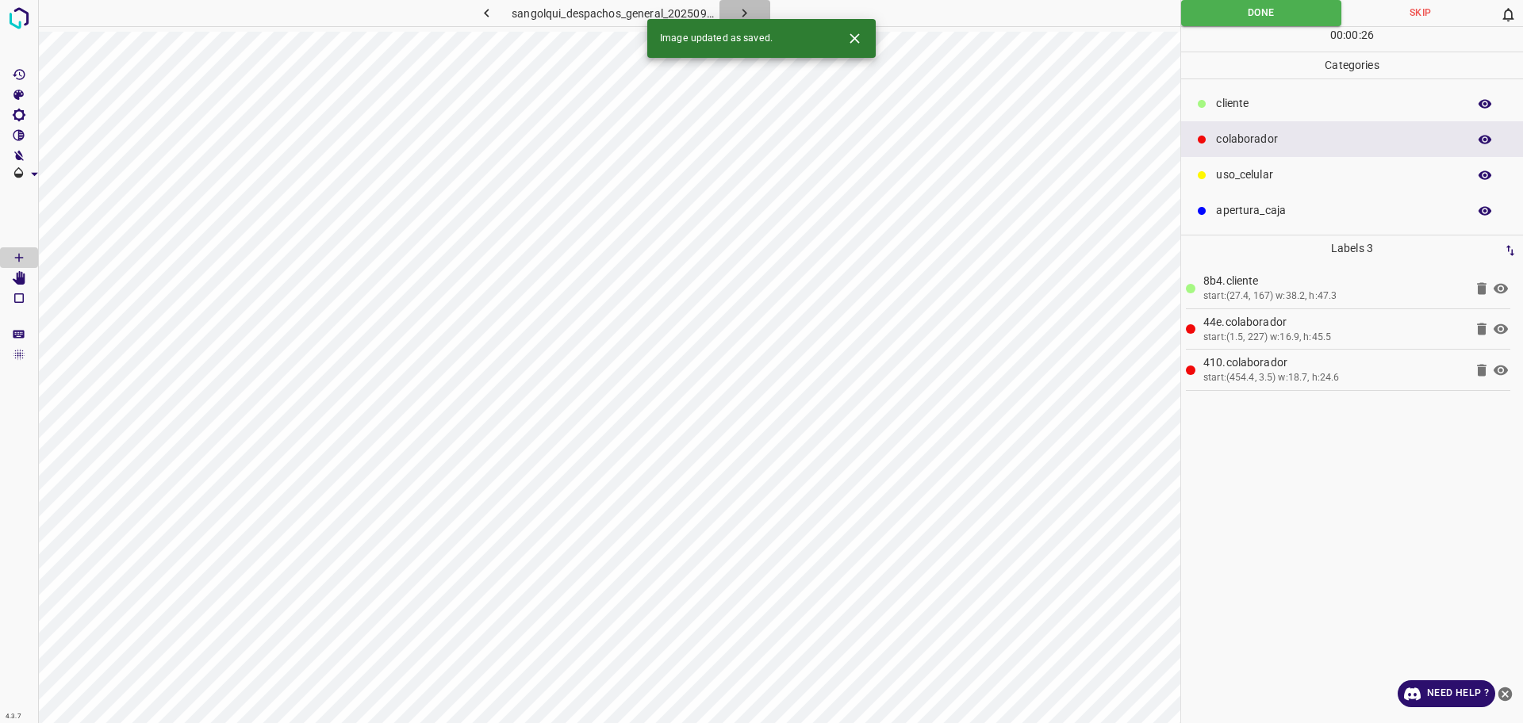
click at [743, 9] on icon "button" at bounding box center [744, 13] width 17 height 17
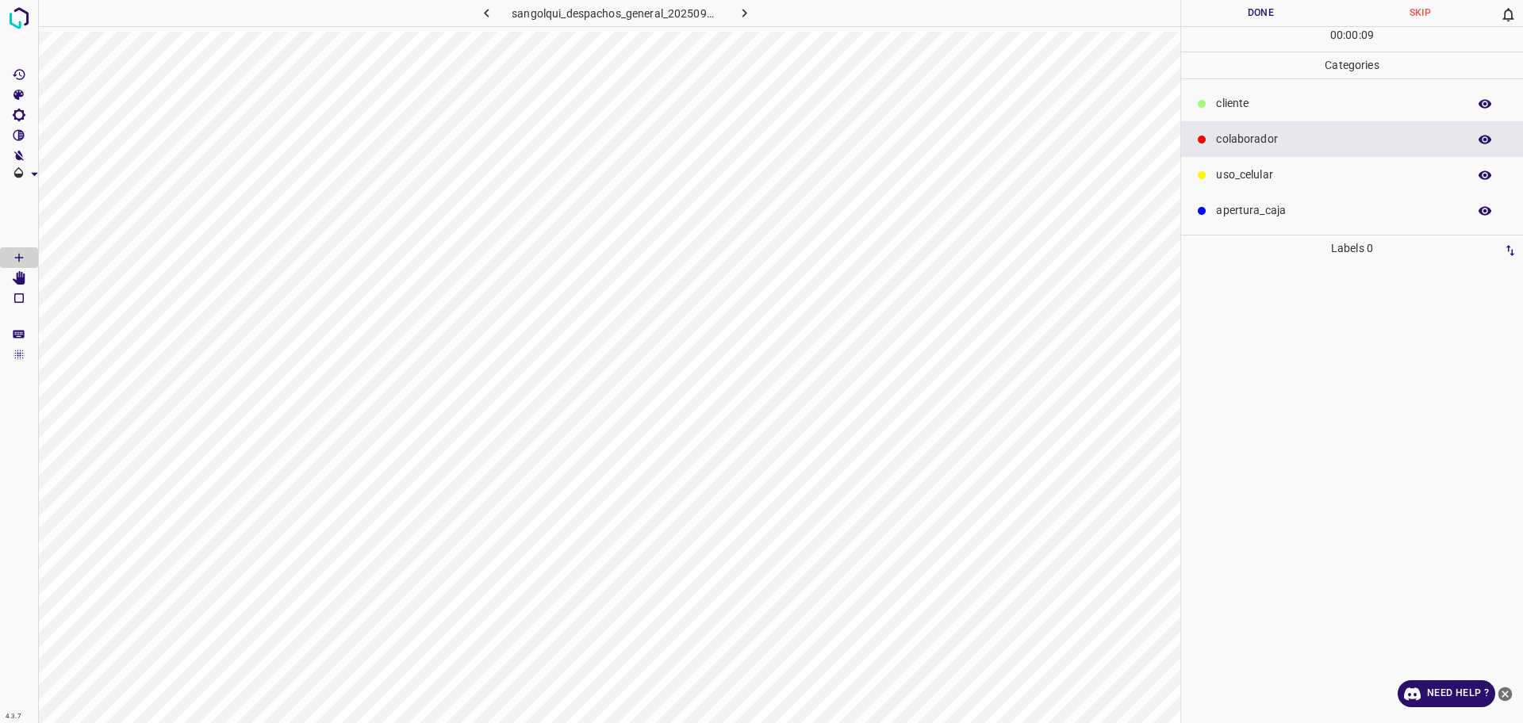
drag, startPoint x: 1248, startPoint y: 79, endPoint x: 1234, endPoint y: 98, distance: 23.3
click at [1246, 82] on ul "cliente colaborador uso_celular apertura_caja" at bounding box center [1352, 156] width 342 height 155
click at [1234, 98] on p "cliente" at bounding box center [1337, 103] width 243 height 17
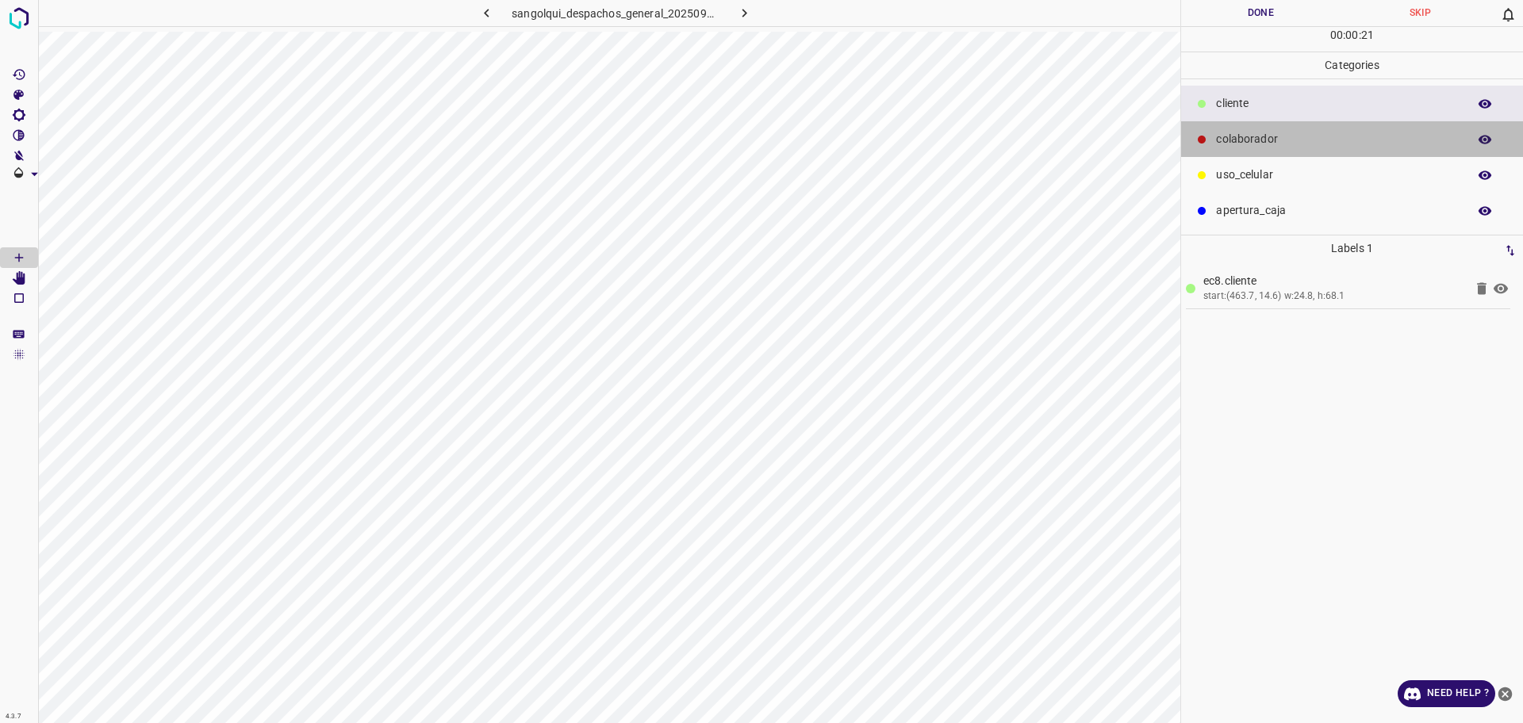
click at [1357, 122] on div "colaborador" at bounding box center [1352, 139] width 342 height 36
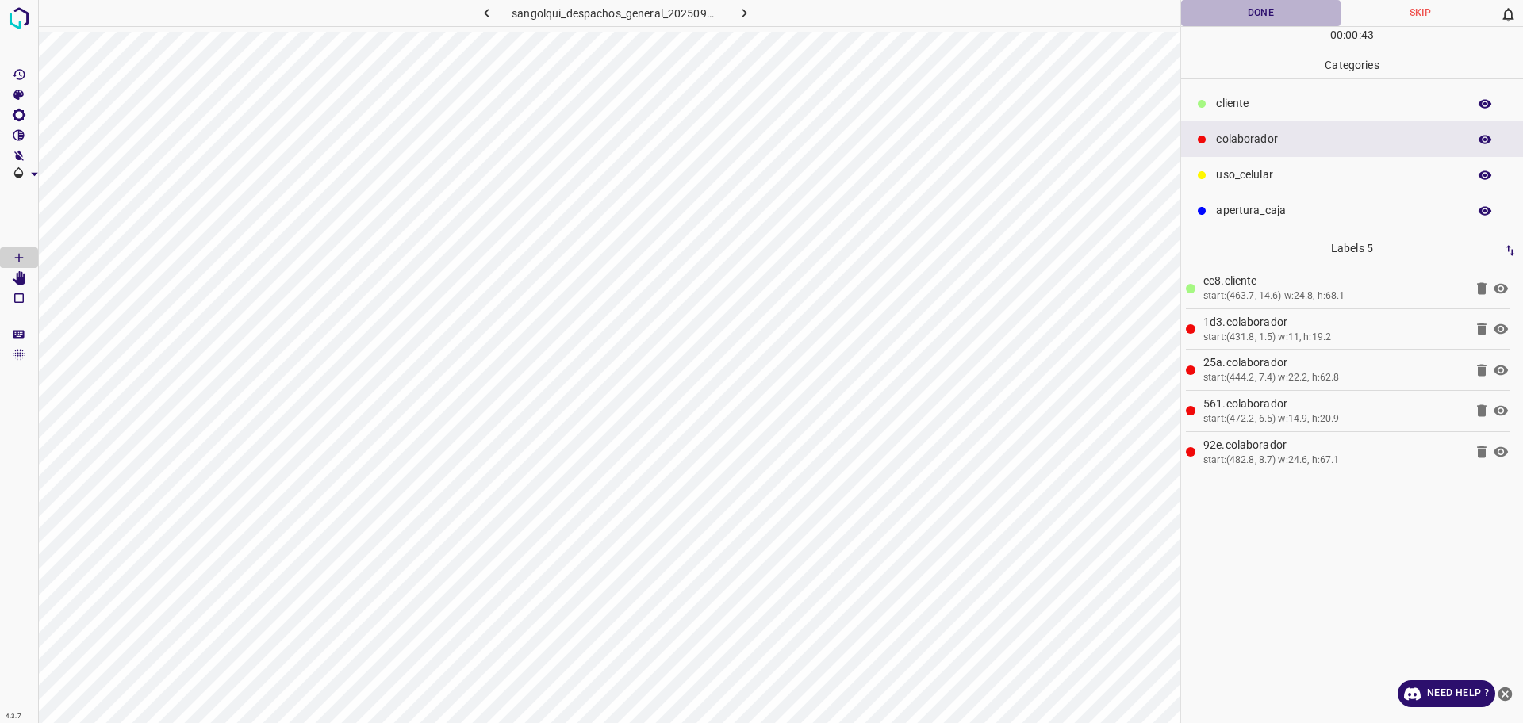
click at [1222, 10] on button "Done" at bounding box center [1260, 13] width 159 height 26
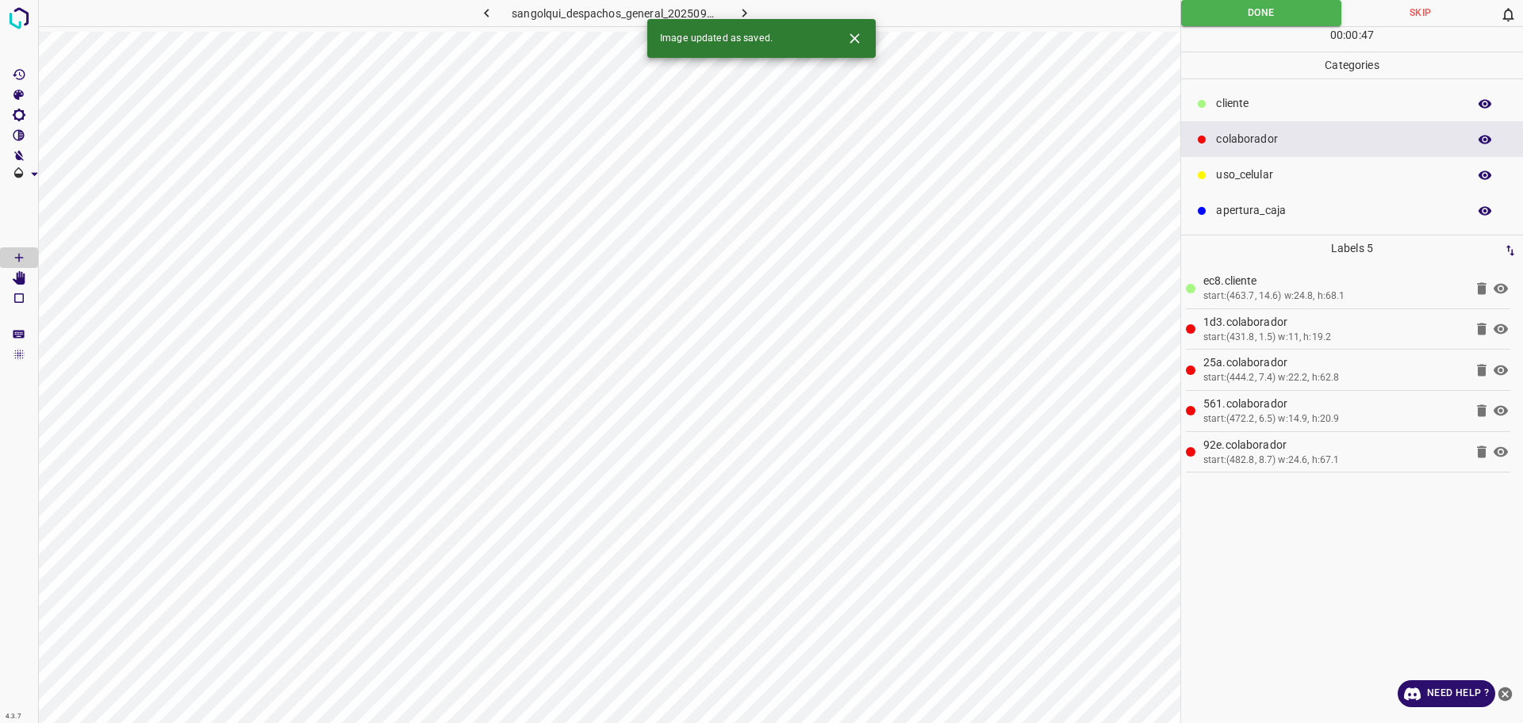
click at [738, 17] on icon "button" at bounding box center [744, 13] width 17 height 17
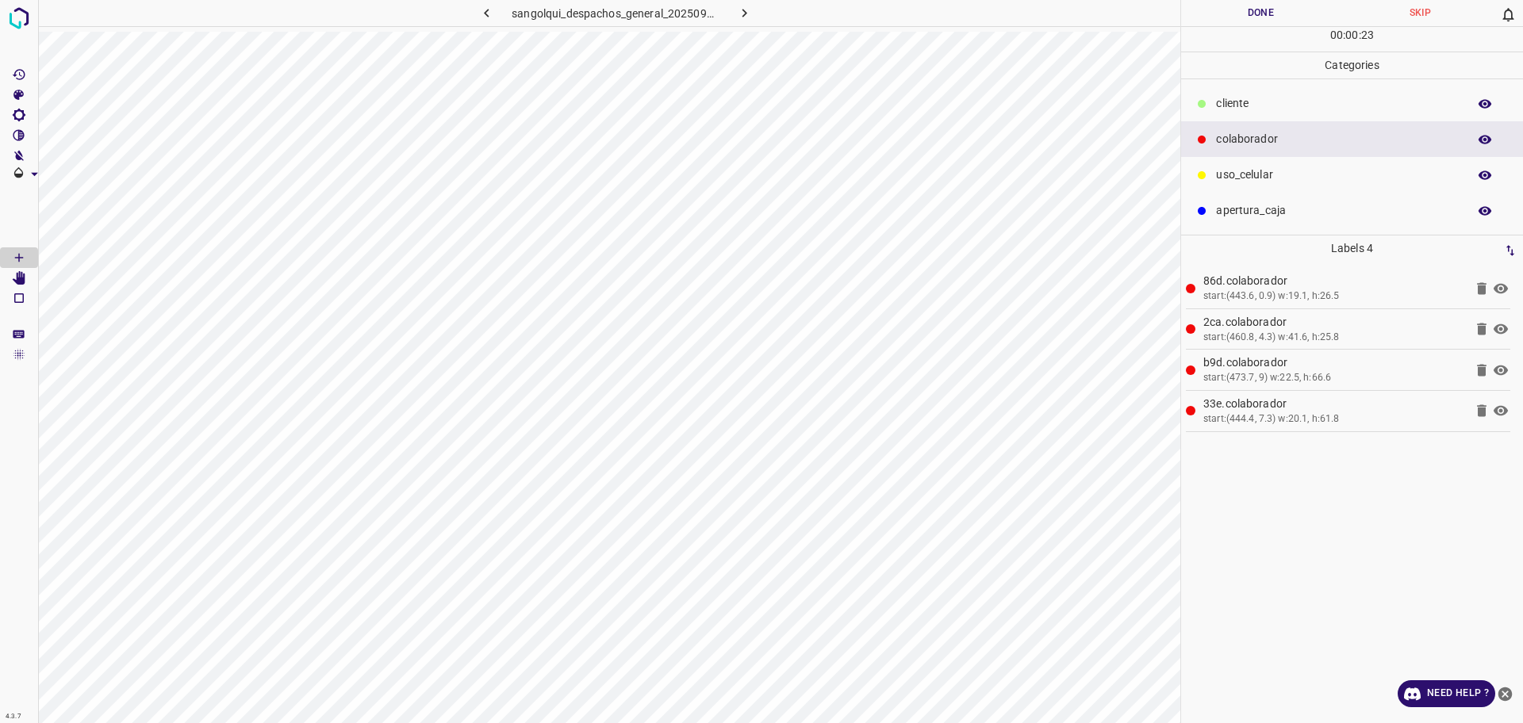
click at [1327, 112] on p "cliente" at bounding box center [1337, 103] width 243 height 17
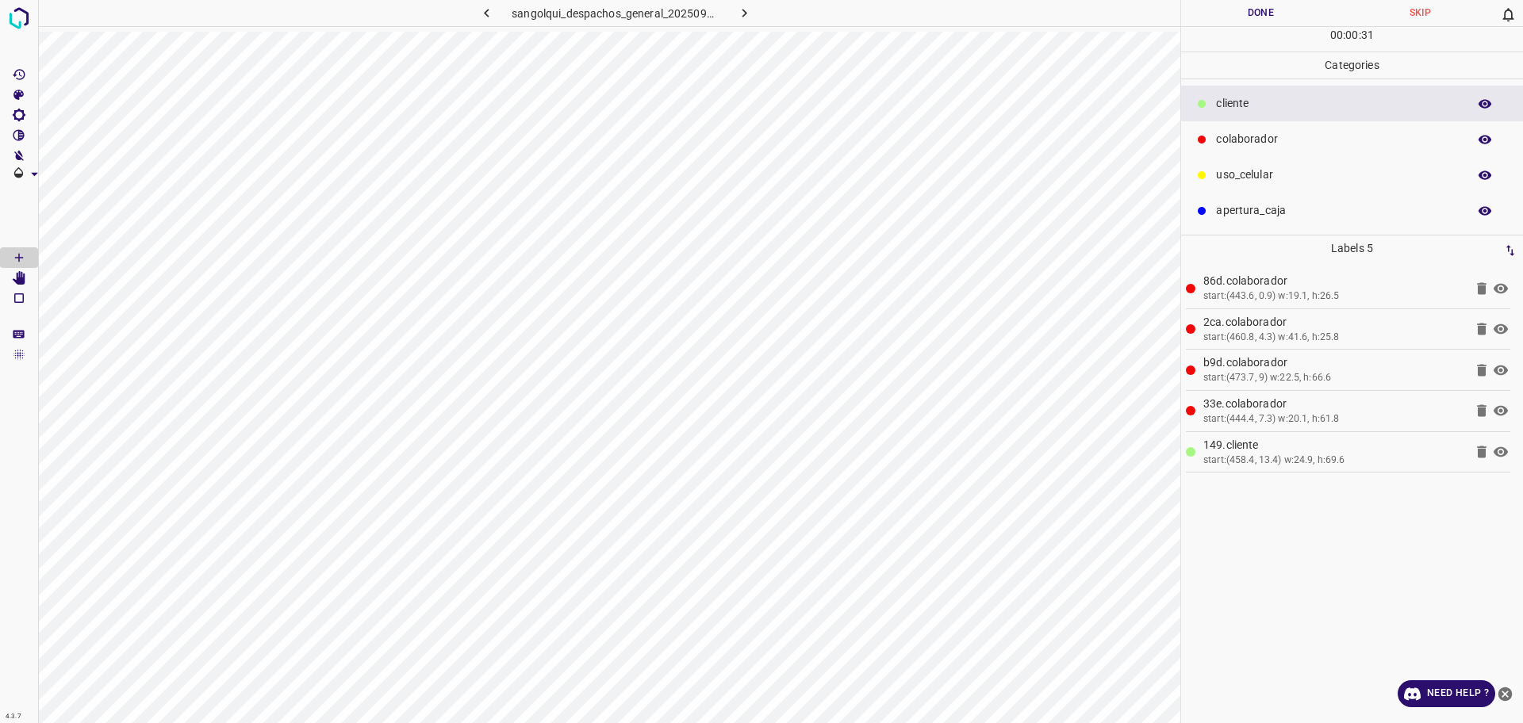
click at [1274, 17] on button "Done" at bounding box center [1260, 13] width 159 height 26
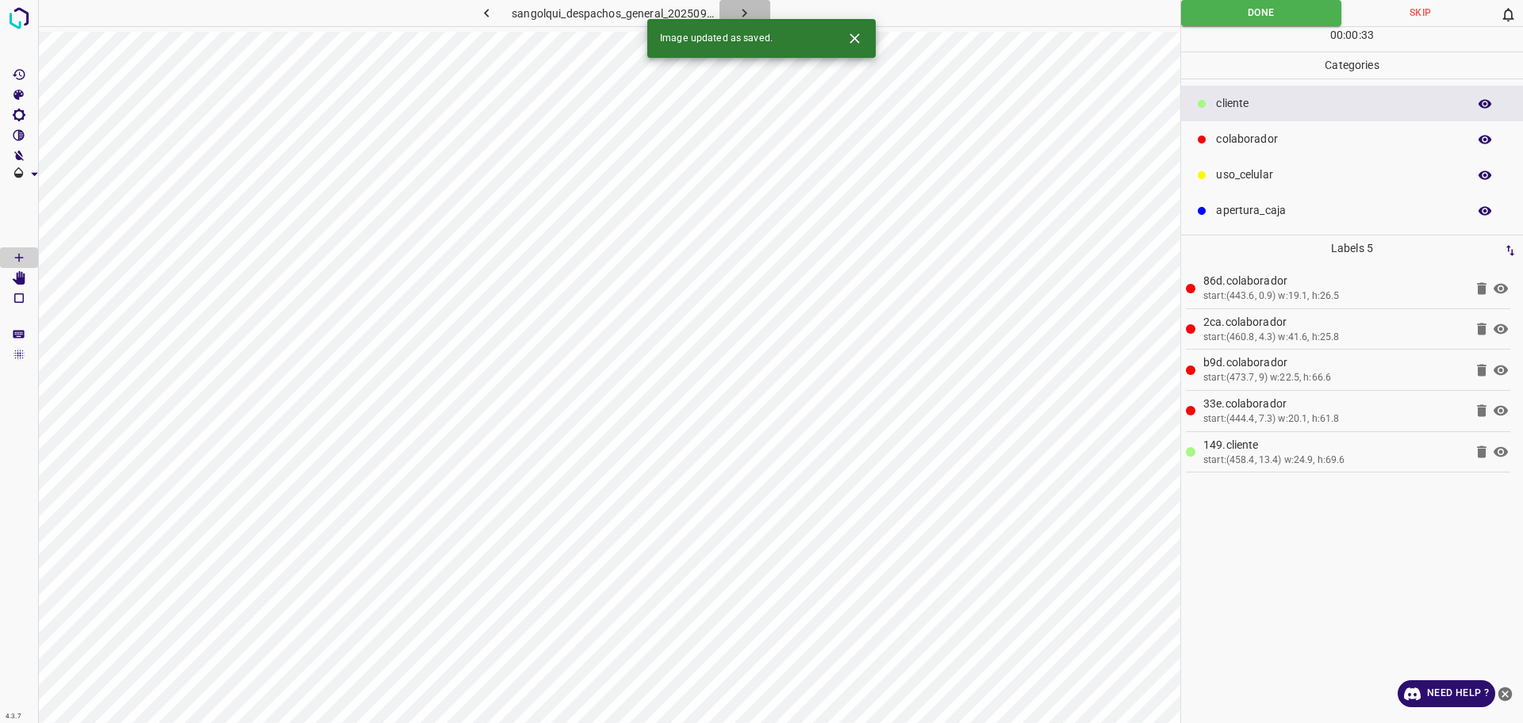
click at [746, 13] on icon "button" at bounding box center [744, 13] width 5 height 9
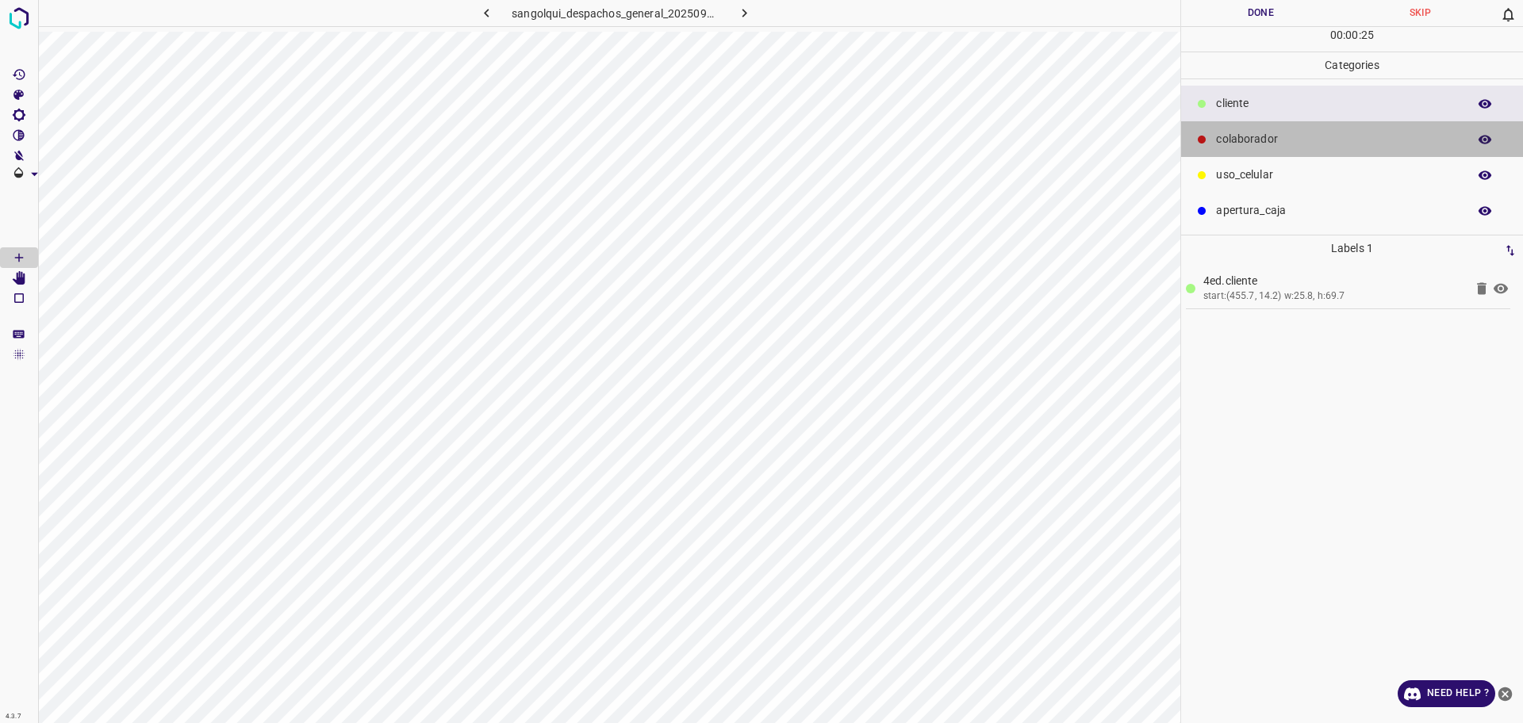
click at [1261, 148] on p "colaborador" at bounding box center [1337, 139] width 243 height 17
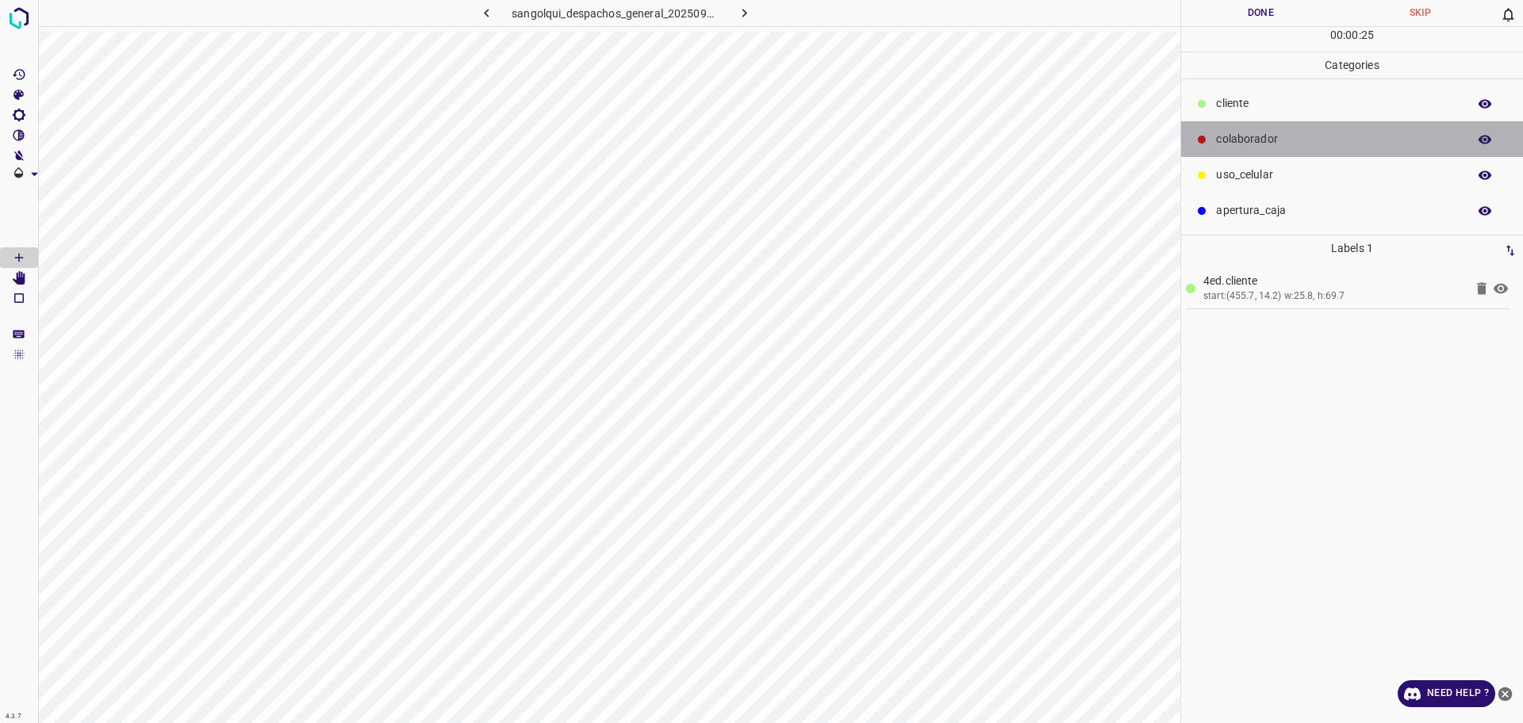
drag, startPoint x: 1260, startPoint y: 150, endPoint x: 1195, endPoint y: 196, distance: 79.0
click at [1252, 157] on ul "cliente colaborador uso_celular apertura_caja" at bounding box center [1352, 156] width 342 height 155
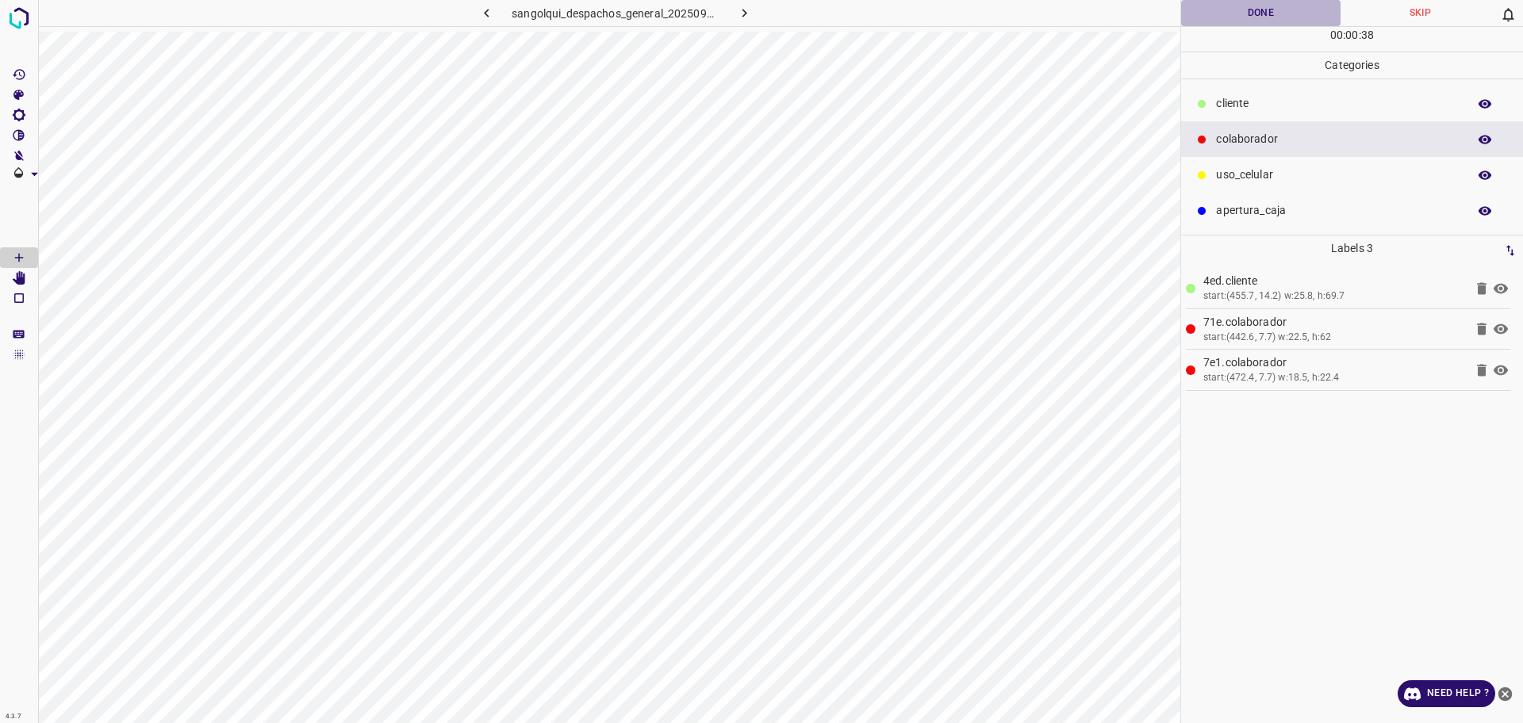
click at [1243, 17] on button "Done" at bounding box center [1260, 13] width 159 height 26
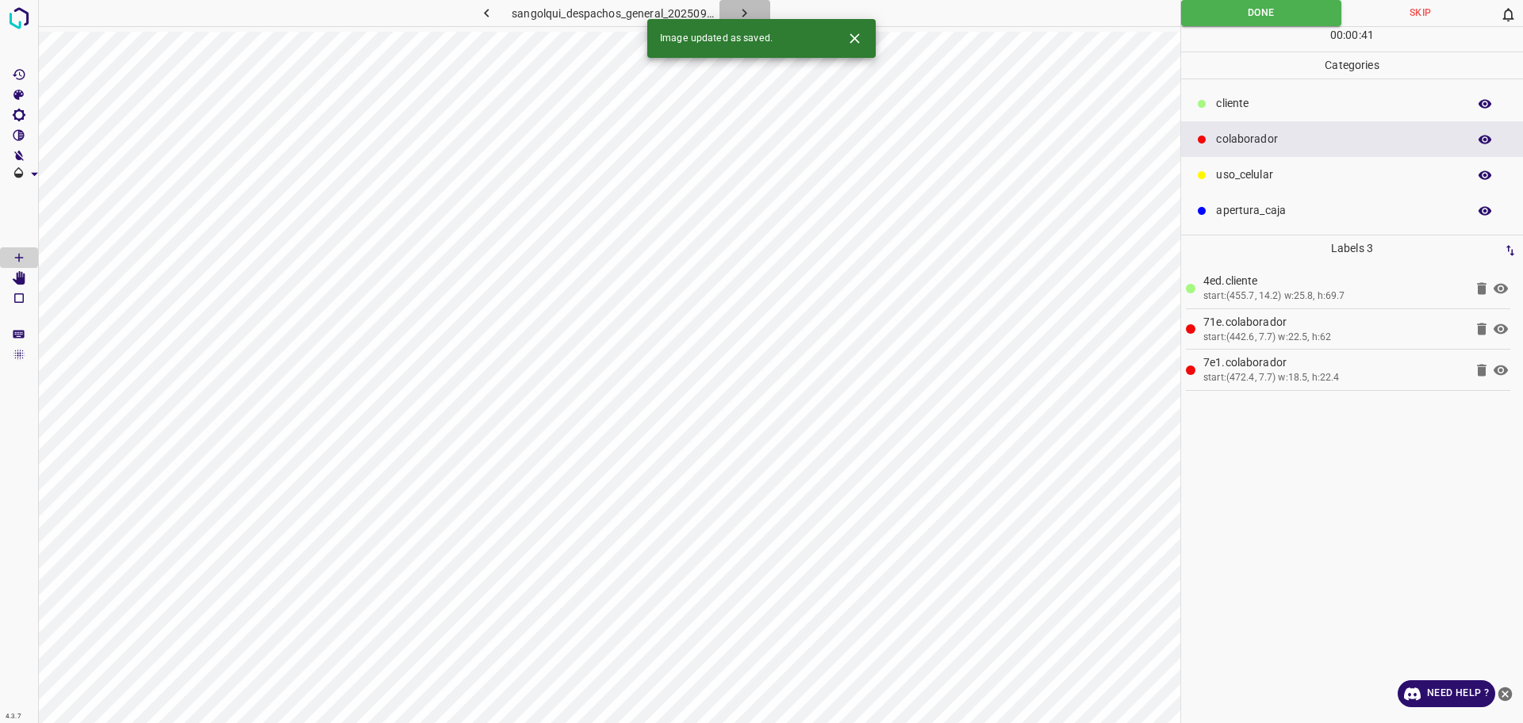
click at [747, 11] on icon "button" at bounding box center [744, 13] width 17 height 17
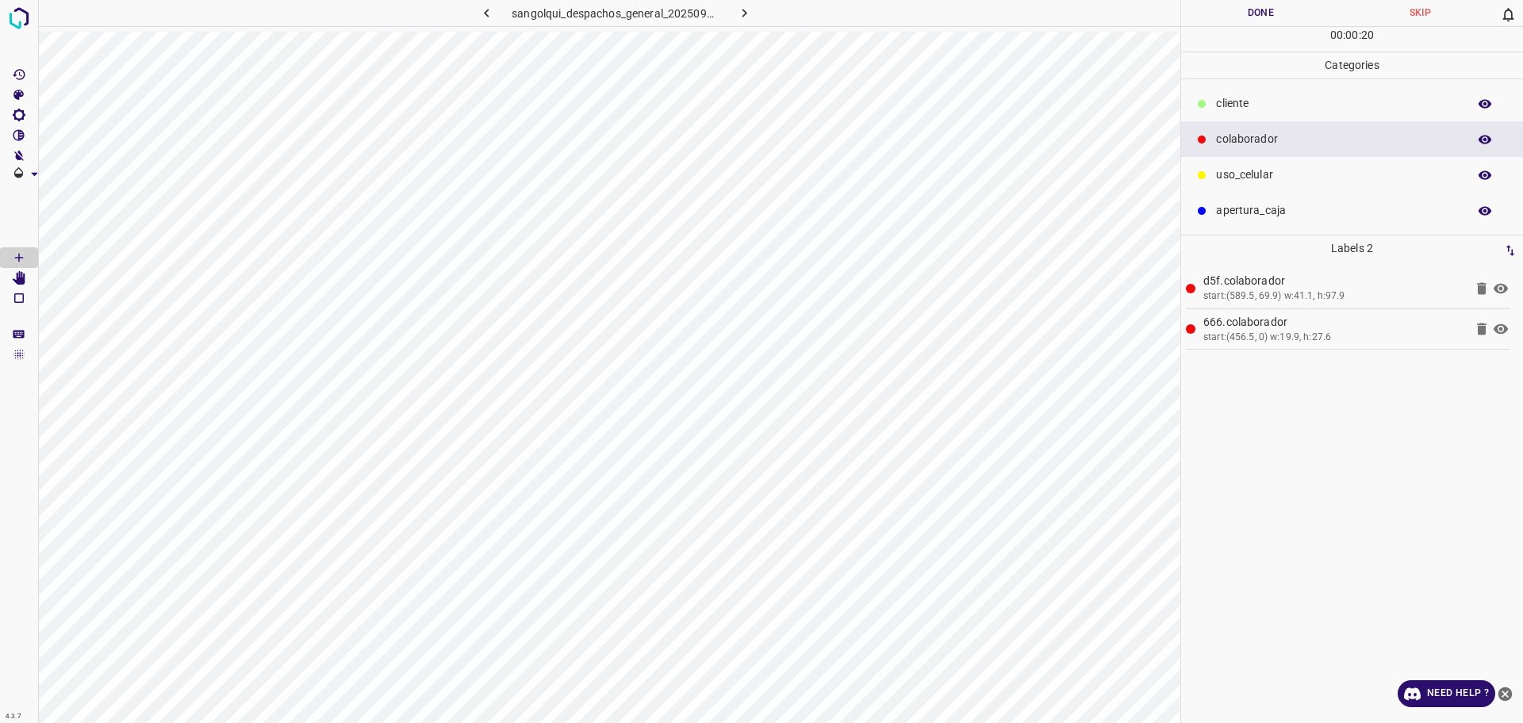
click at [1243, 106] on p "cliente" at bounding box center [1337, 103] width 243 height 17
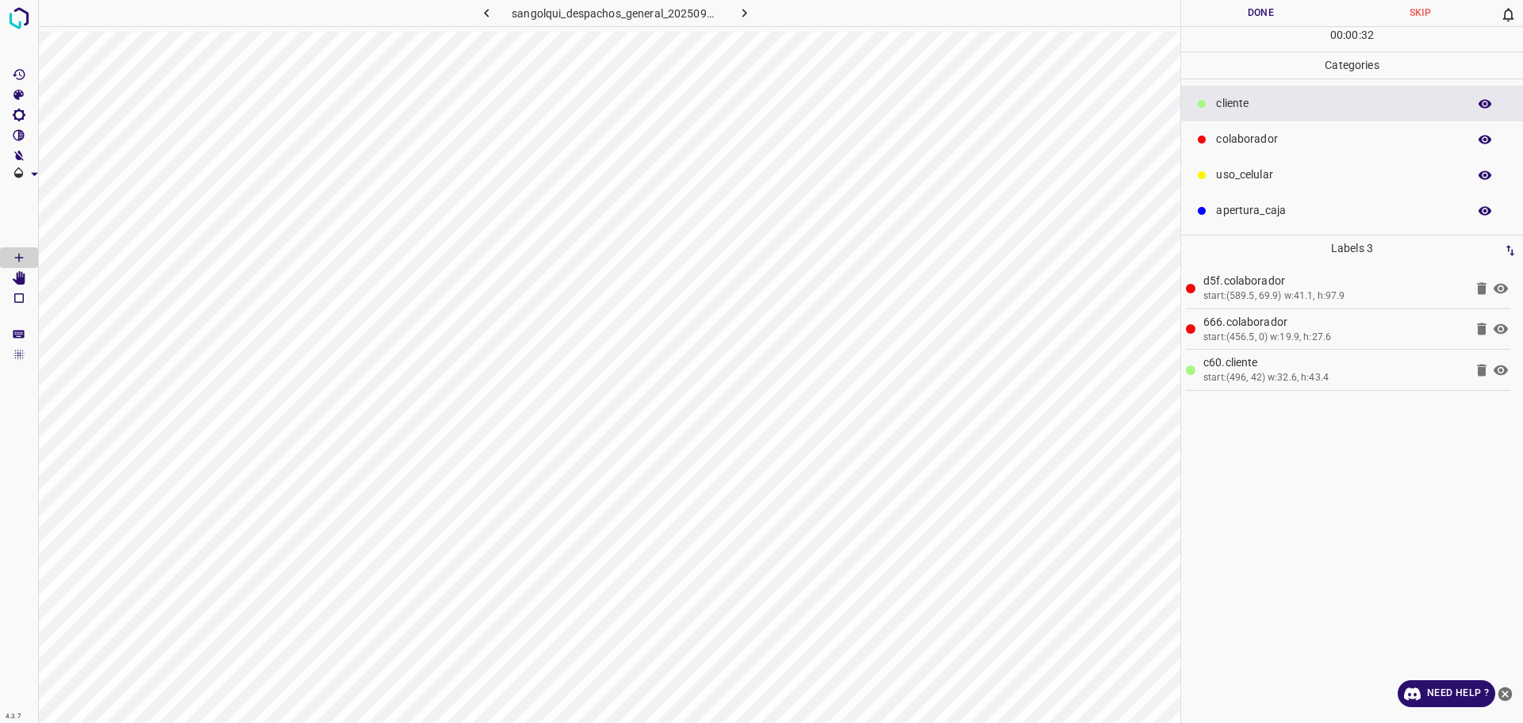
click at [1225, 13] on button "Done" at bounding box center [1260, 13] width 159 height 26
drag, startPoint x: 1225, startPoint y: 13, endPoint x: 1206, endPoint y: 26, distance: 22.2
click at [1224, 13] on button "Done" at bounding box center [1260, 13] width 159 height 26
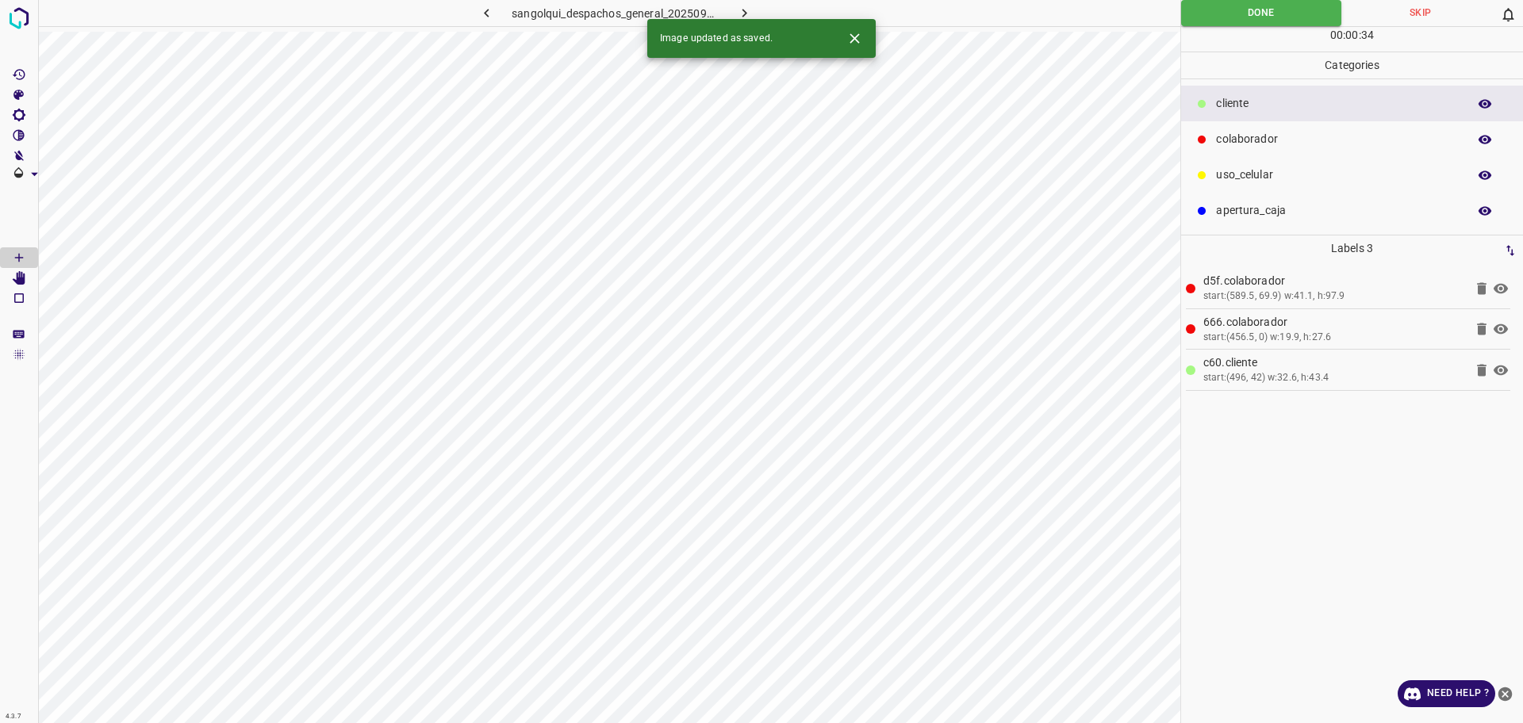
click at [742, 9] on icon "button" at bounding box center [744, 13] width 17 height 17
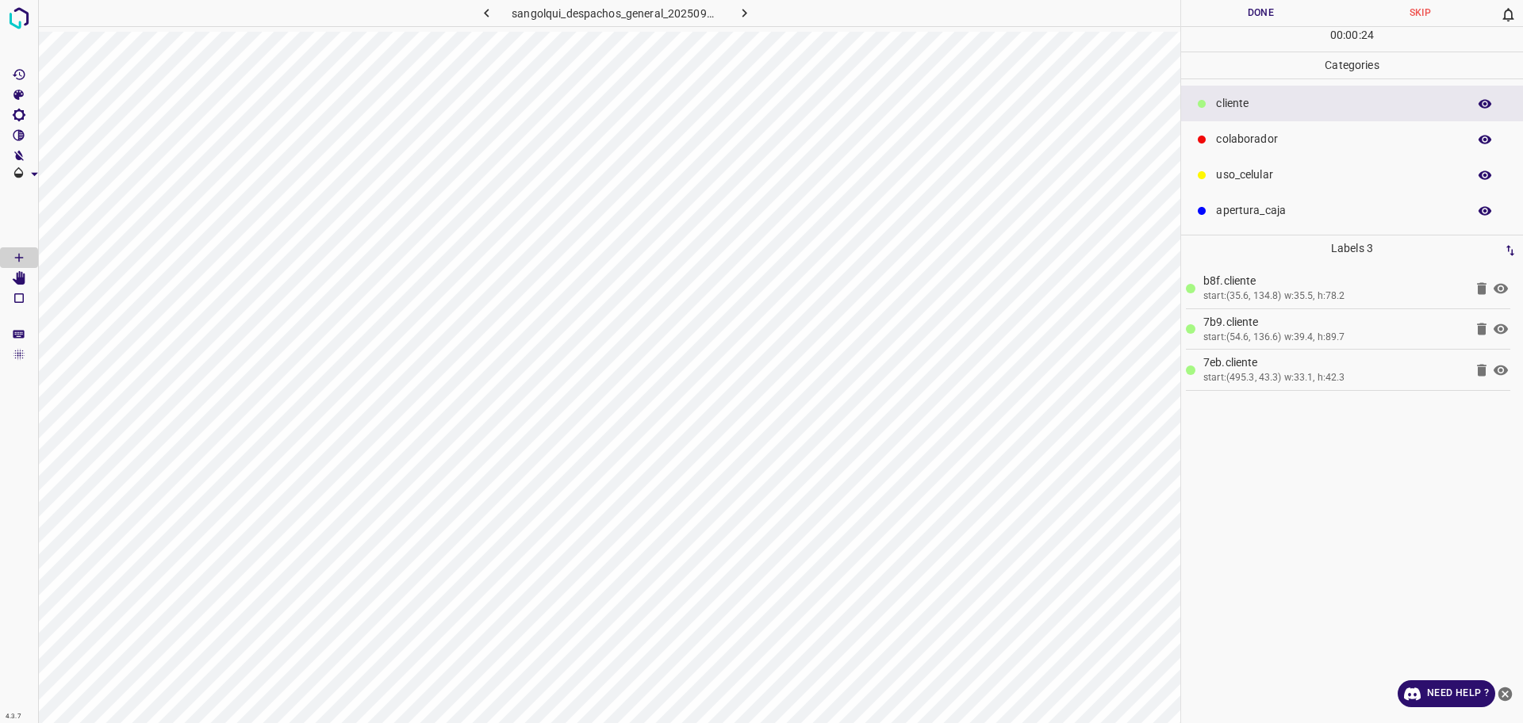
click at [1236, 146] on p "colaborador" at bounding box center [1337, 139] width 243 height 17
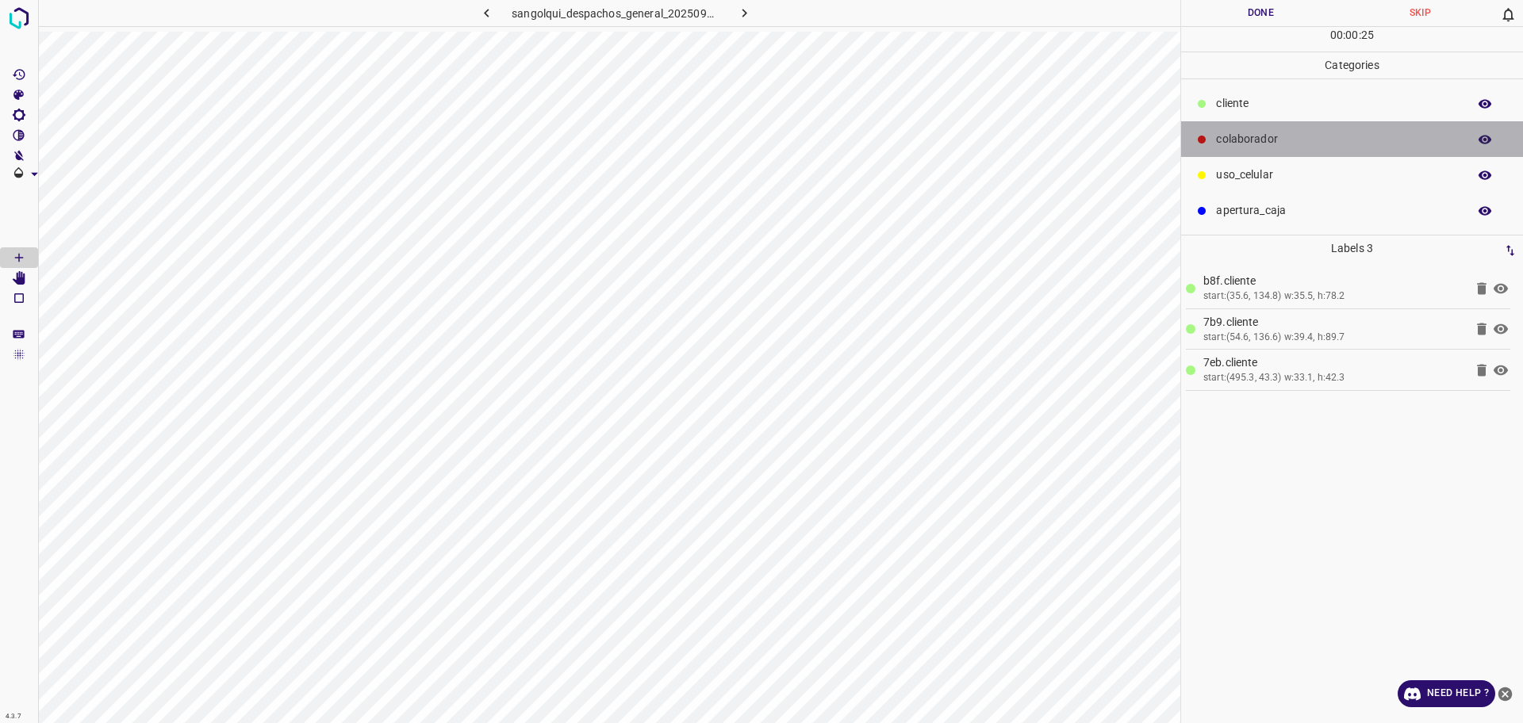
click at [1236, 146] on p "colaborador" at bounding box center [1337, 139] width 243 height 17
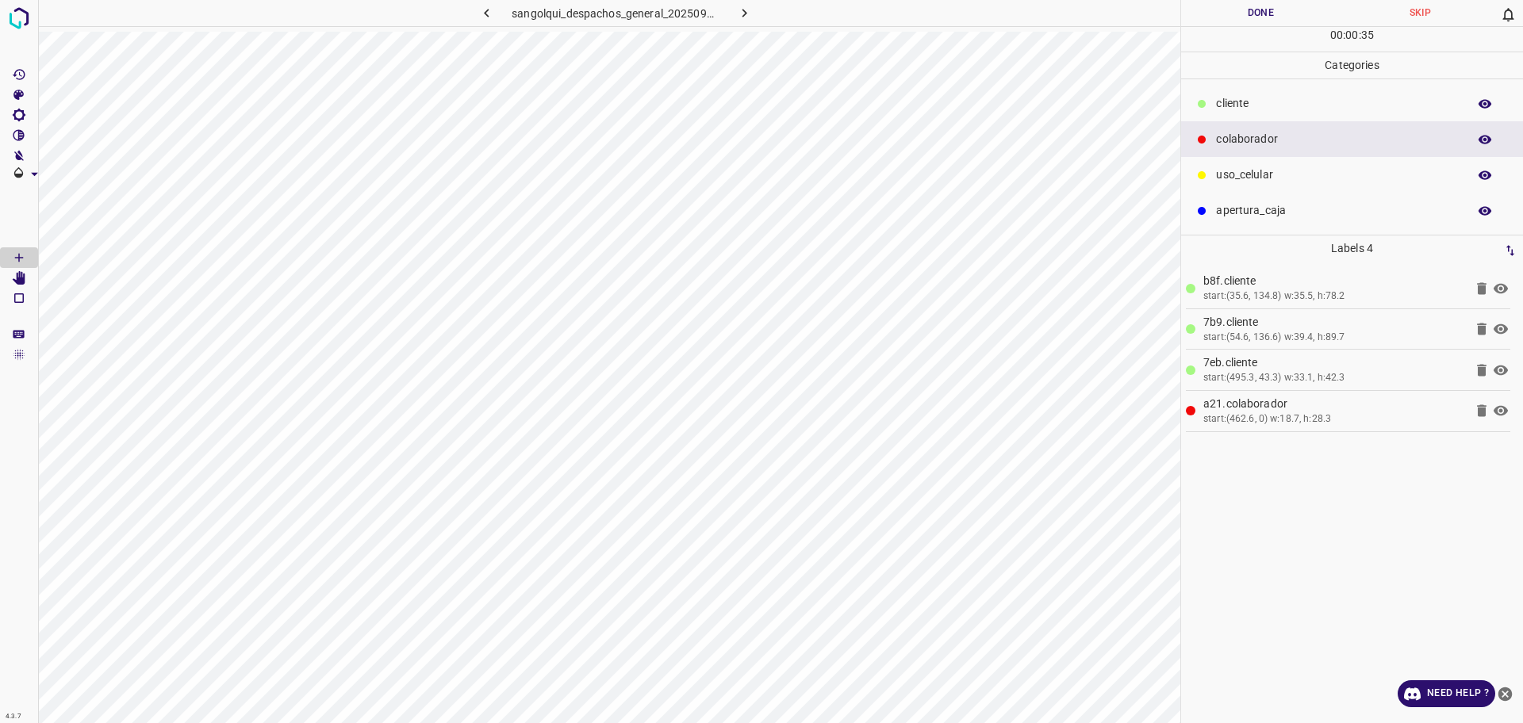
click at [1238, 17] on button "Done" at bounding box center [1260, 13] width 159 height 26
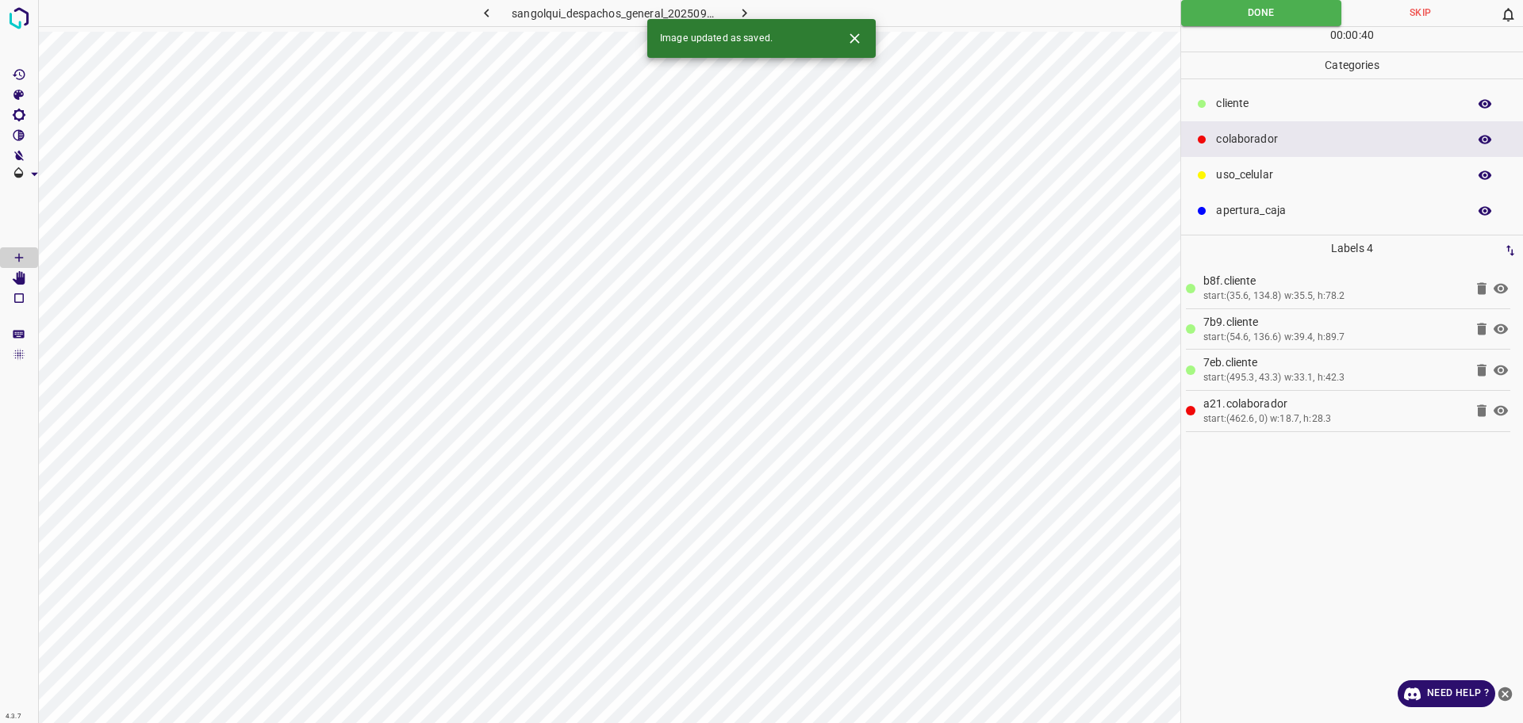
click at [747, 10] on icon "button" at bounding box center [744, 13] width 17 height 17
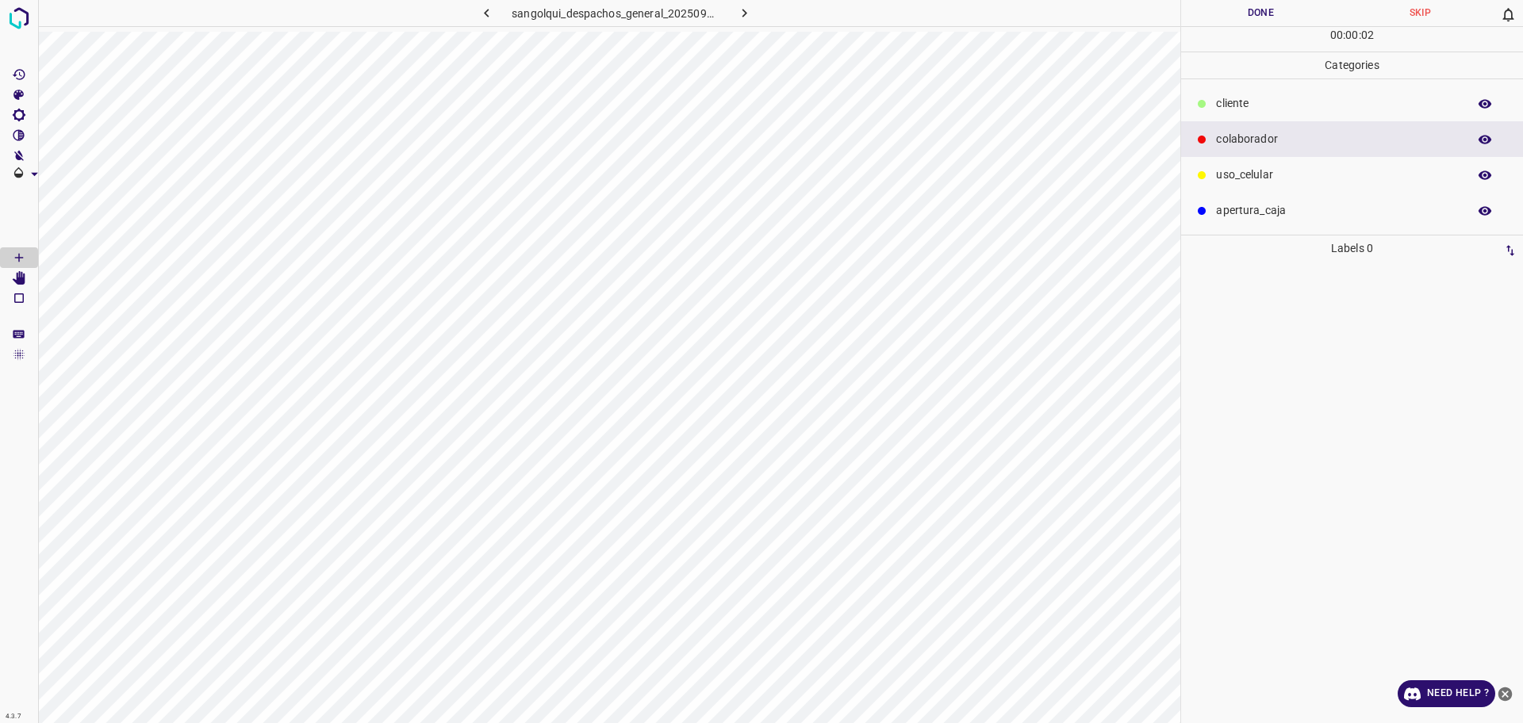
click at [1260, 113] on div "cliente" at bounding box center [1352, 104] width 342 height 36
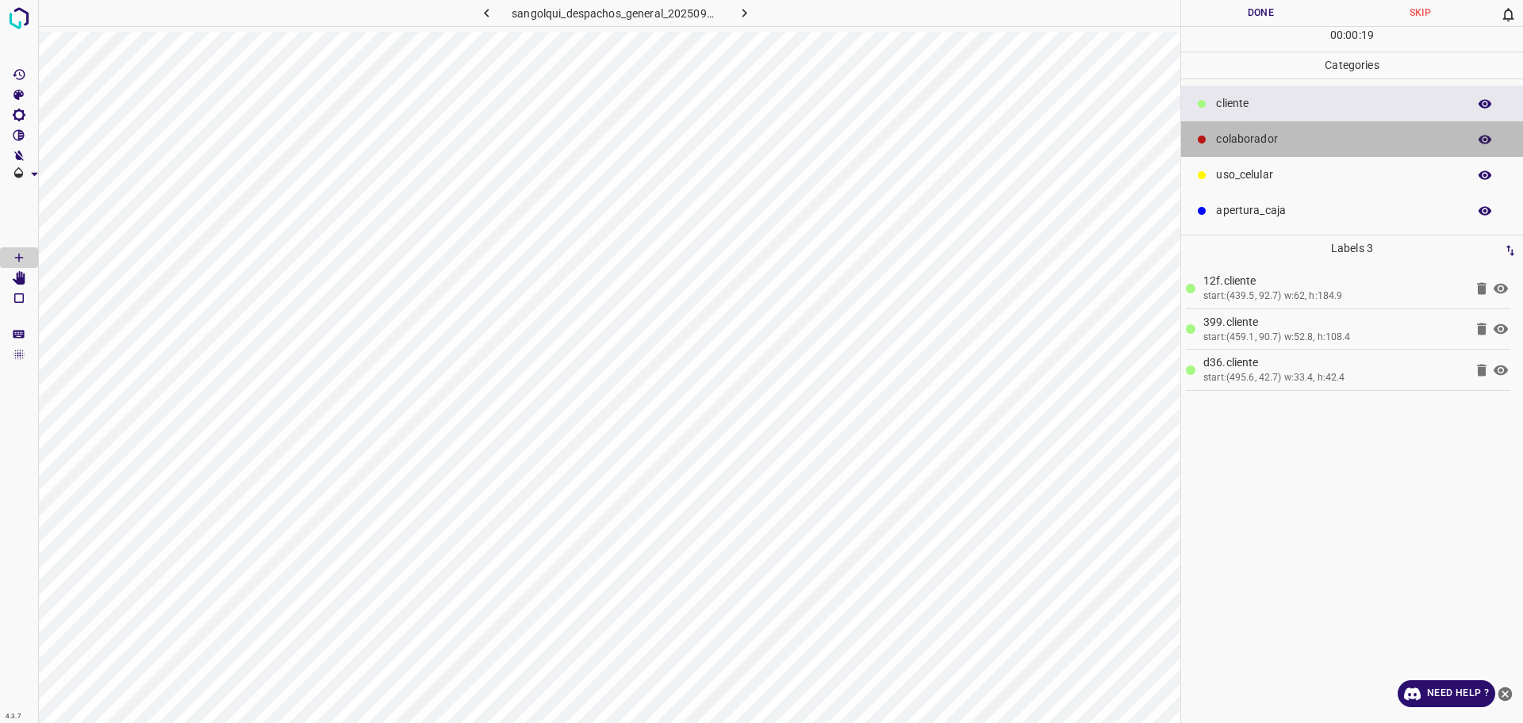
click at [1213, 144] on div "colaborador" at bounding box center [1352, 139] width 342 height 36
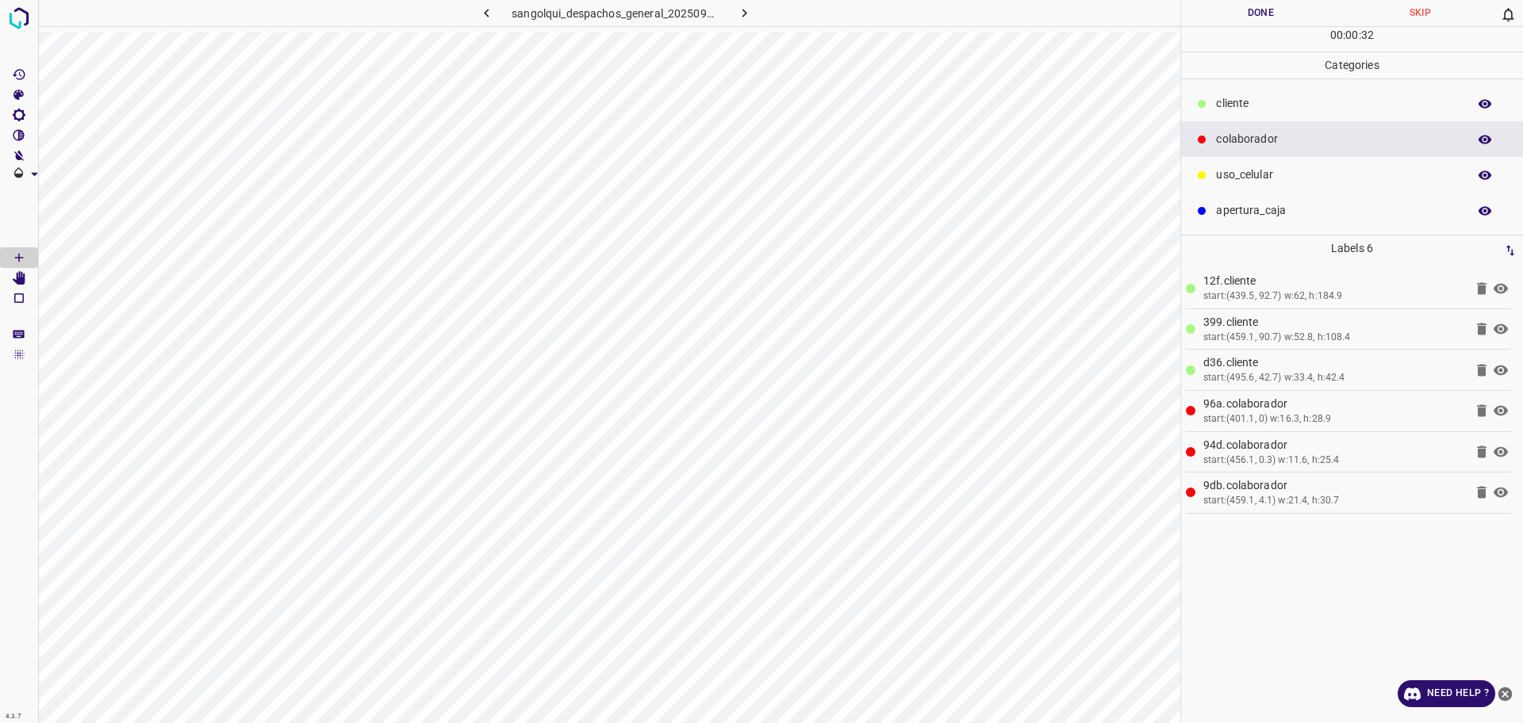
click at [1288, 25] on button "Done" at bounding box center [1260, 13] width 159 height 26
click at [1285, 24] on button "Done" at bounding box center [1260, 13] width 159 height 26
click at [1198, 25] on button "Done" at bounding box center [1261, 13] width 160 height 26
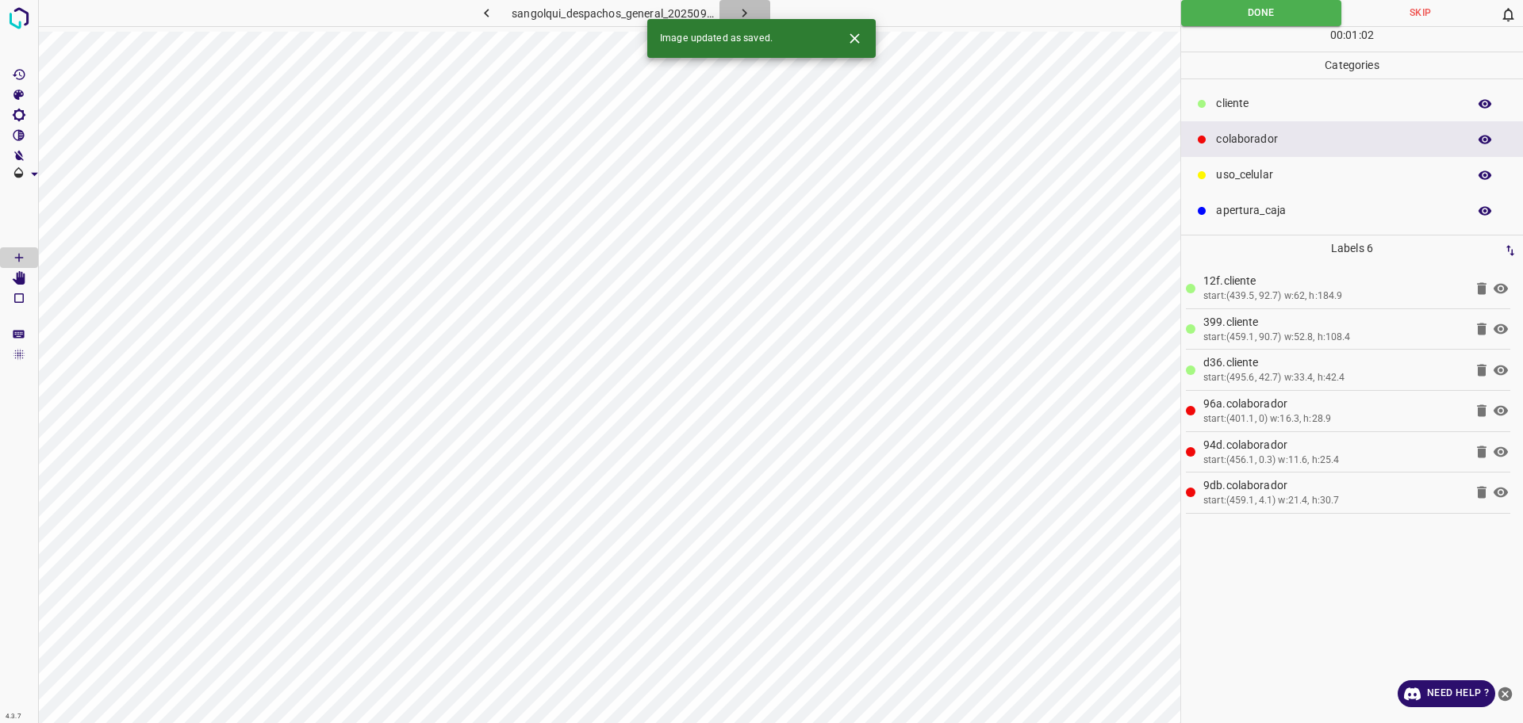
click at [742, 16] on icon "button" at bounding box center [744, 13] width 17 height 17
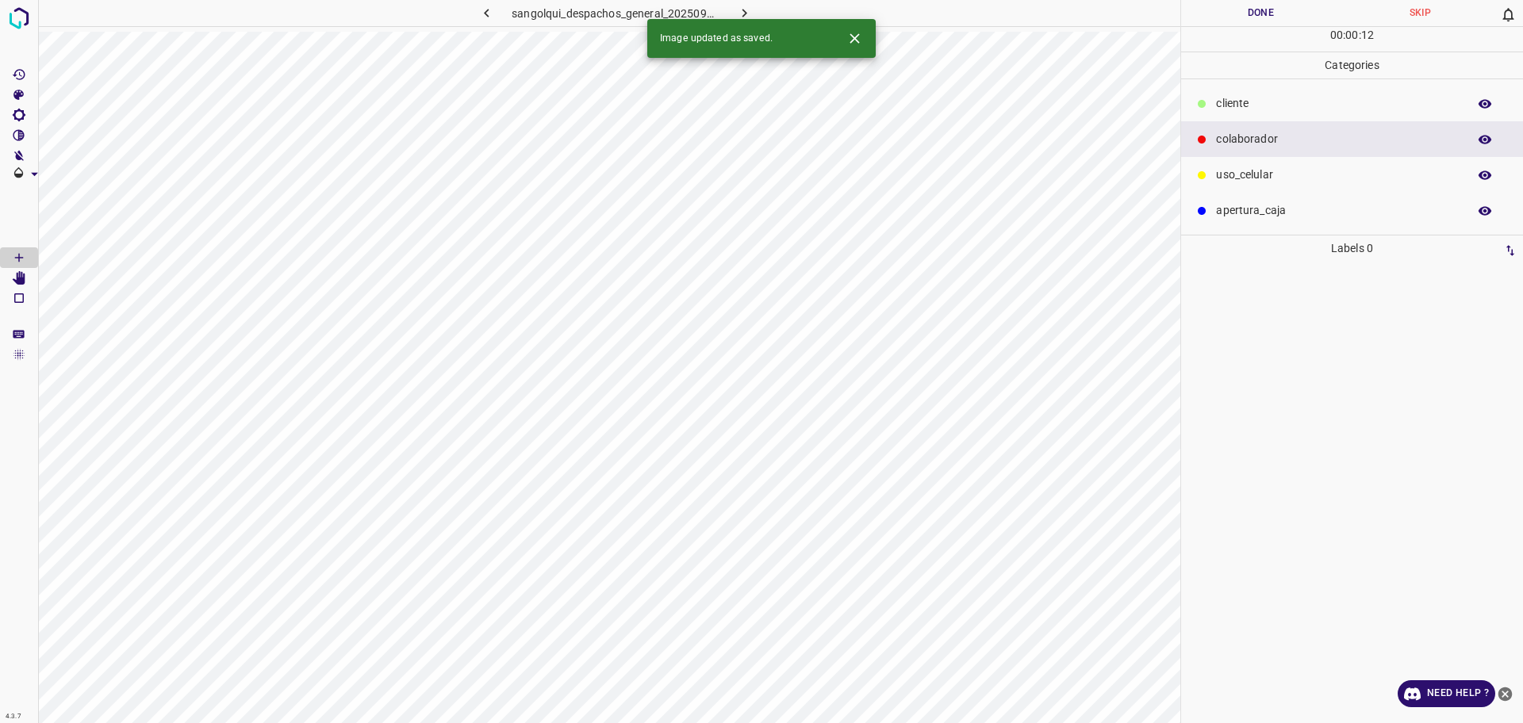
click at [1258, 94] on div "cliente" at bounding box center [1352, 104] width 342 height 36
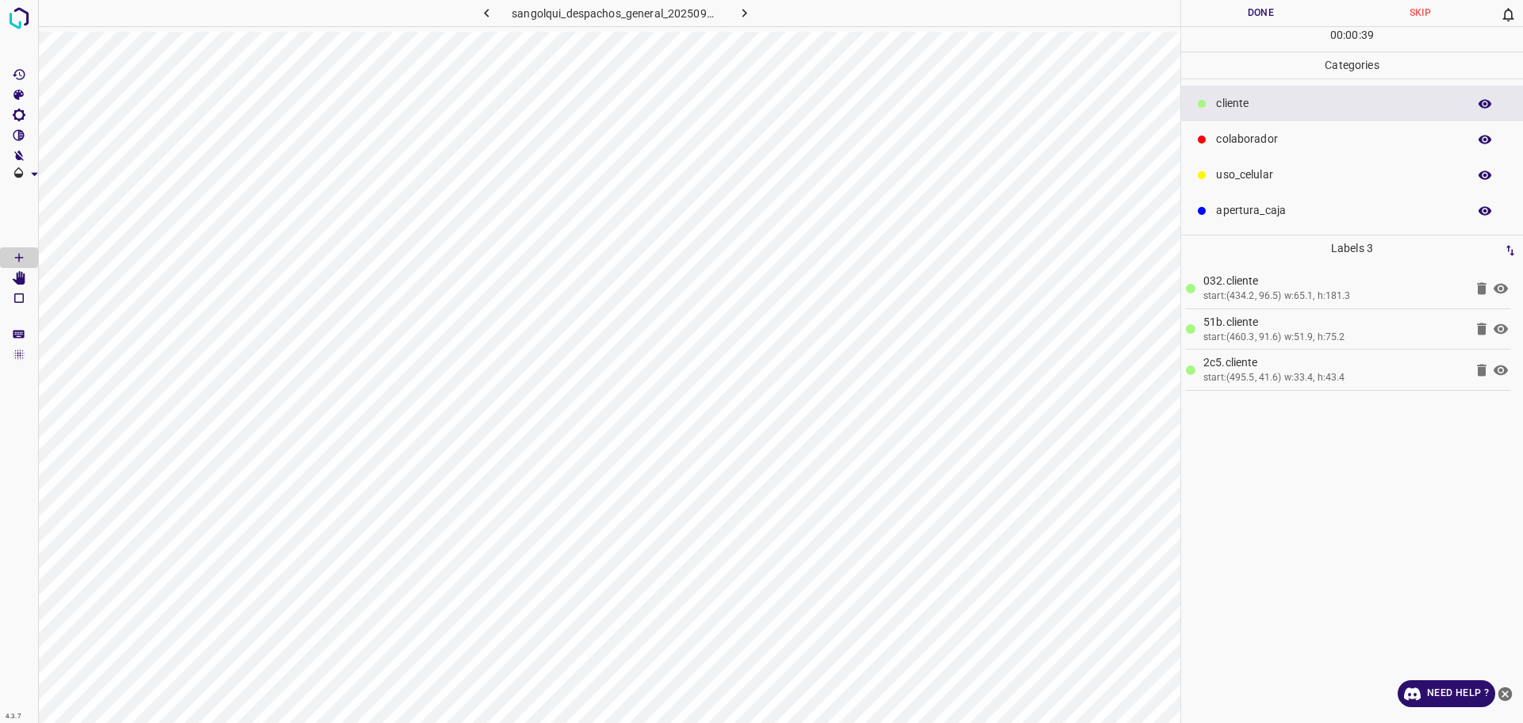
click at [1262, 136] on p "colaborador" at bounding box center [1337, 139] width 243 height 17
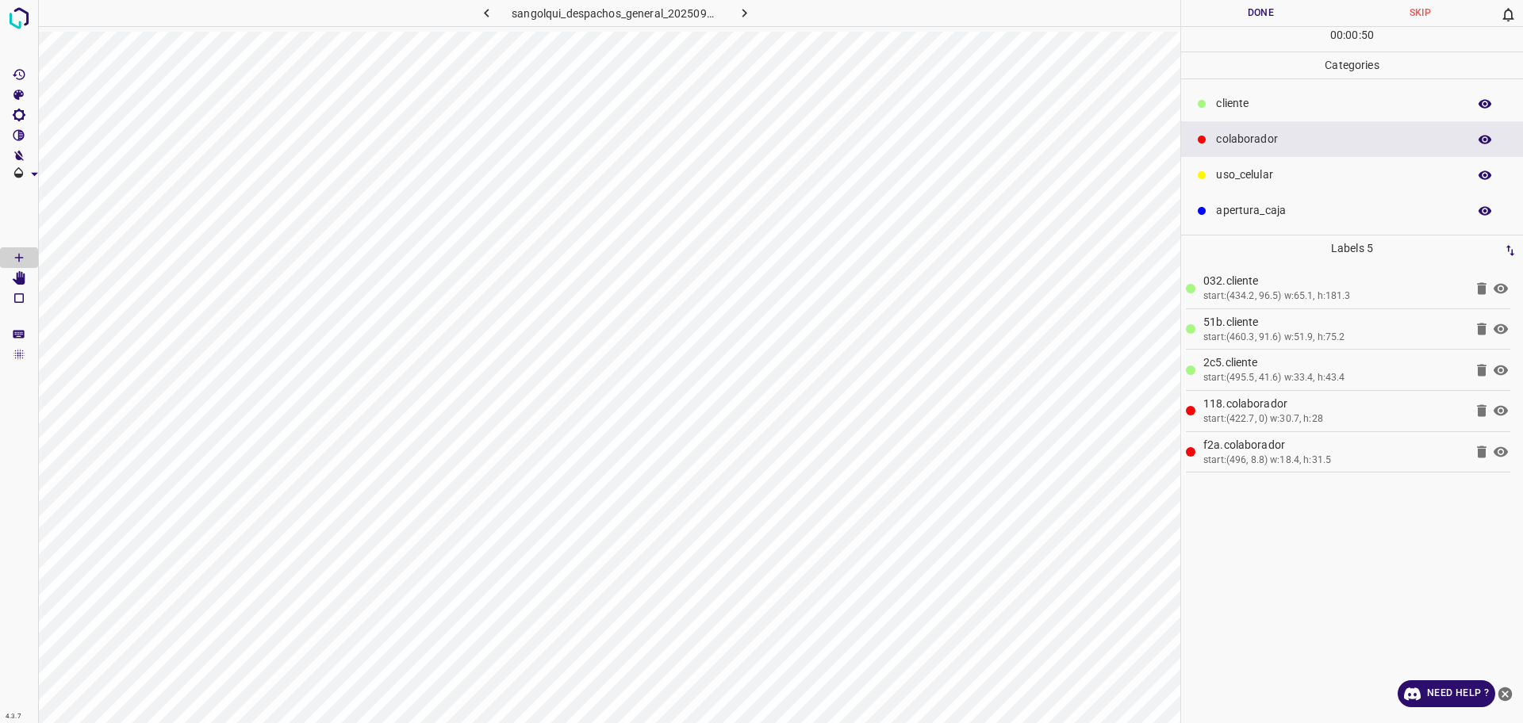
click at [1237, 15] on button "Done" at bounding box center [1260, 13] width 159 height 26
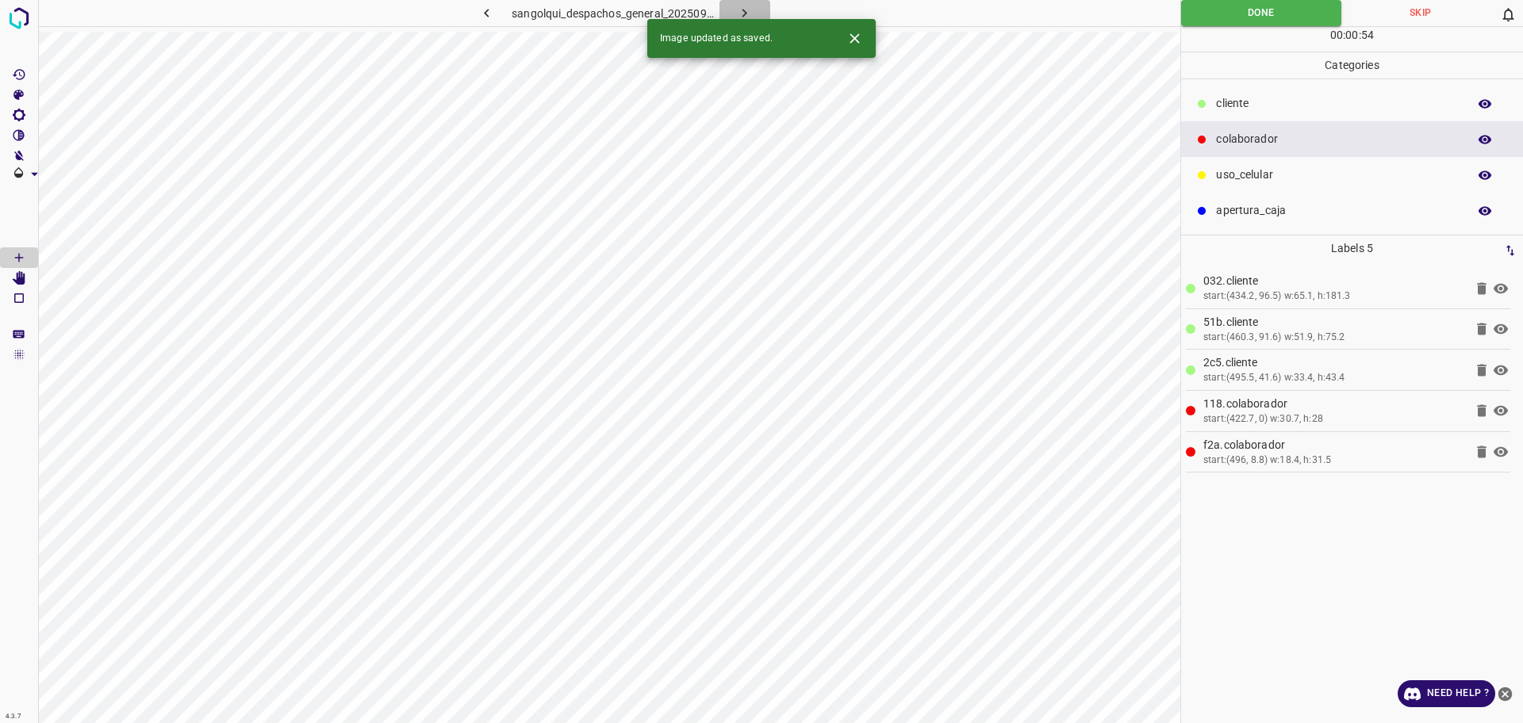
click at [738, 15] on icon "button" at bounding box center [744, 13] width 17 height 17
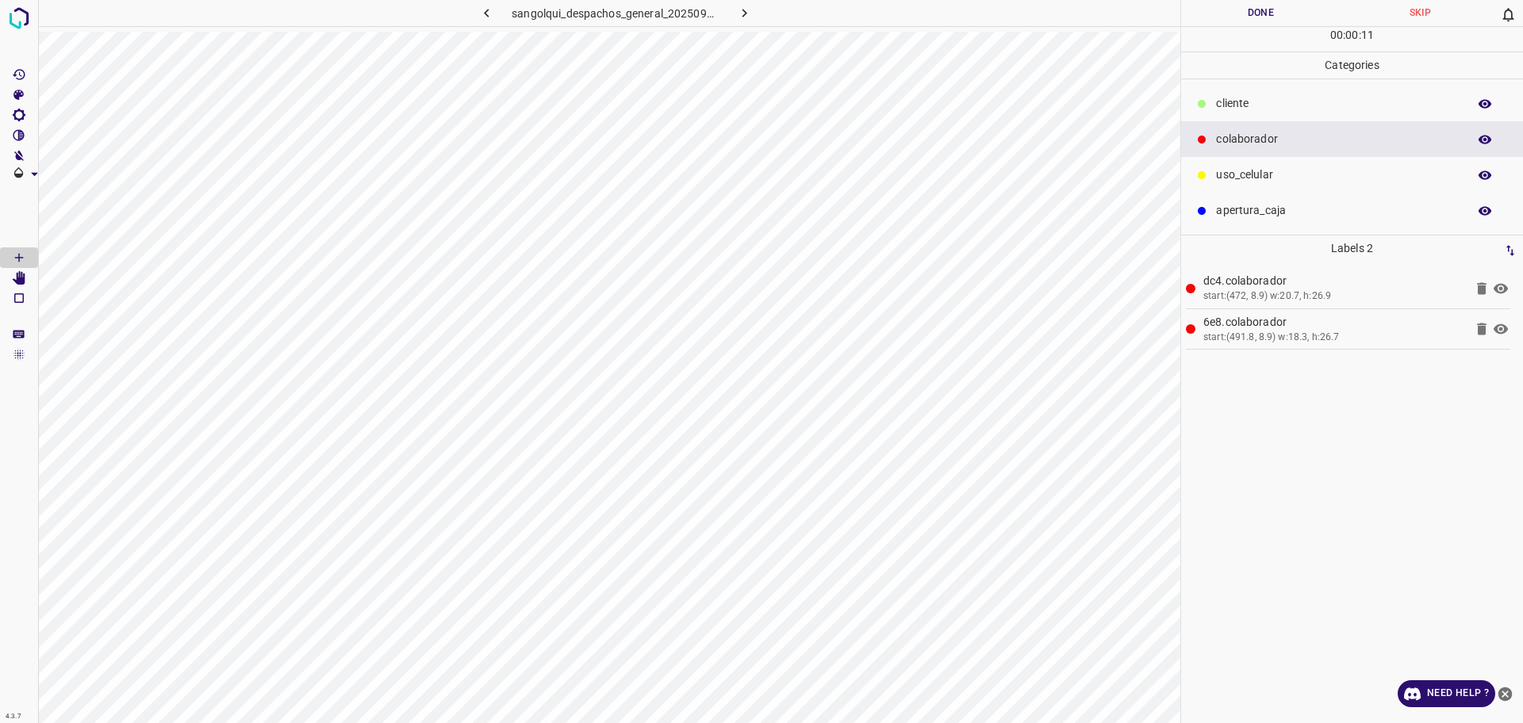
click at [1278, 88] on div "cliente" at bounding box center [1352, 104] width 342 height 36
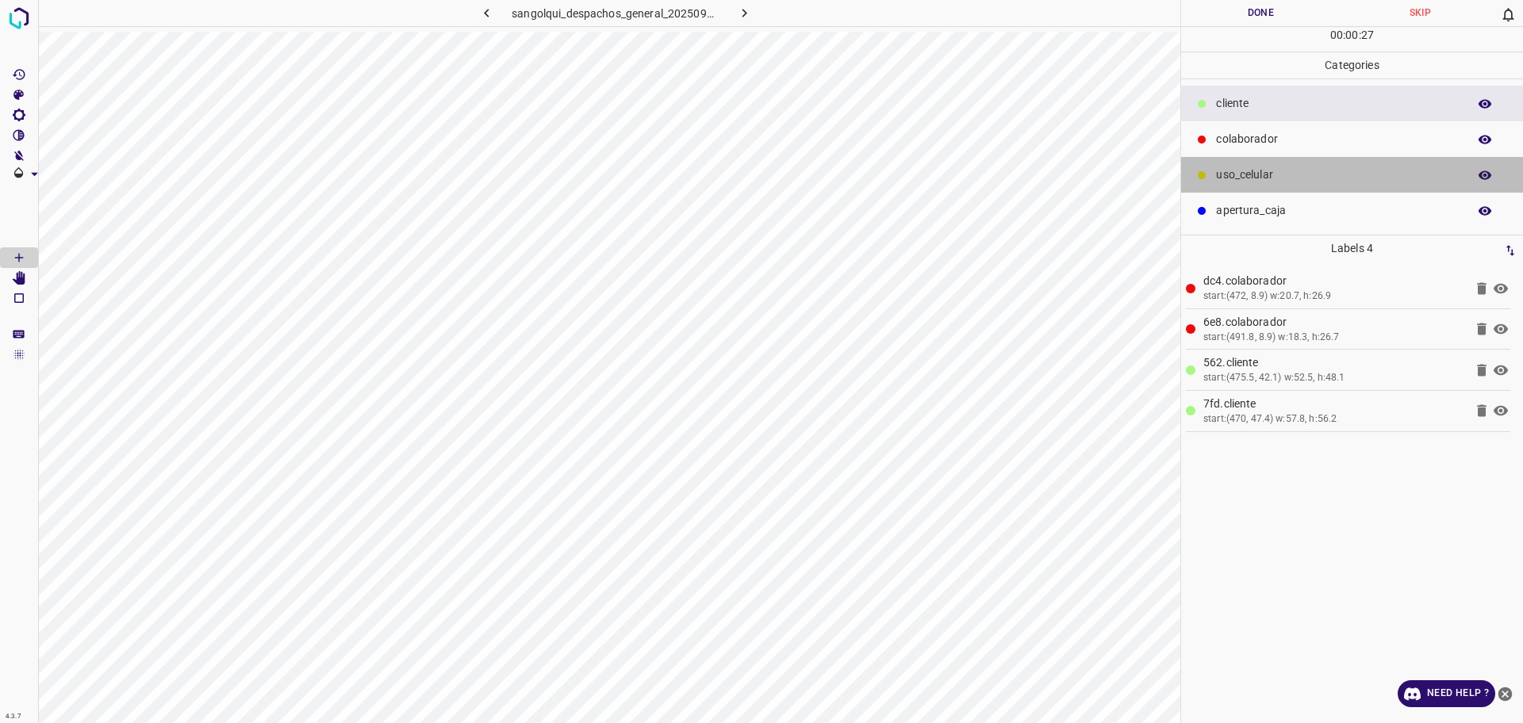
click at [1297, 166] on div "uso_celular" at bounding box center [1352, 175] width 342 height 36
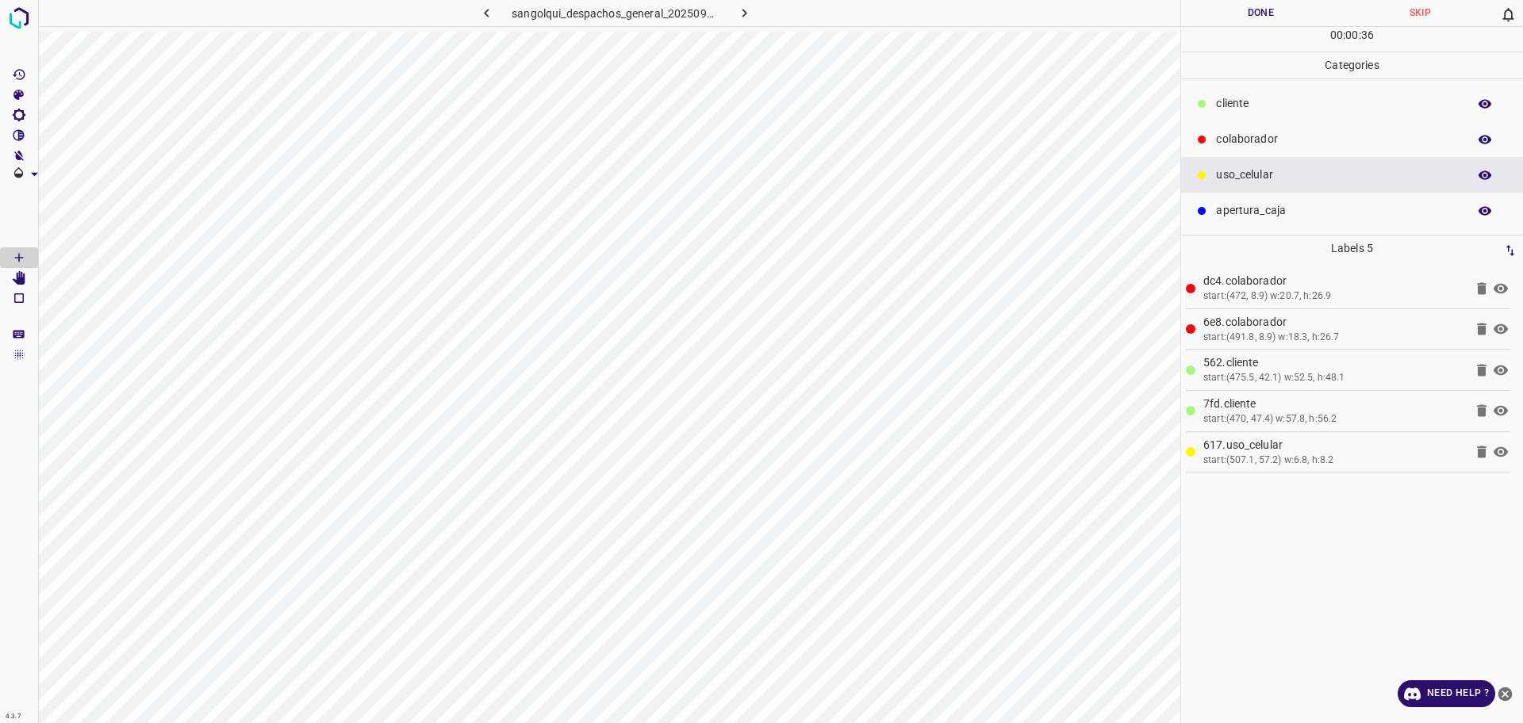
click at [1214, 17] on button "Done" at bounding box center [1260, 13] width 159 height 26
click at [759, 13] on button "button" at bounding box center [744, 13] width 51 height 26
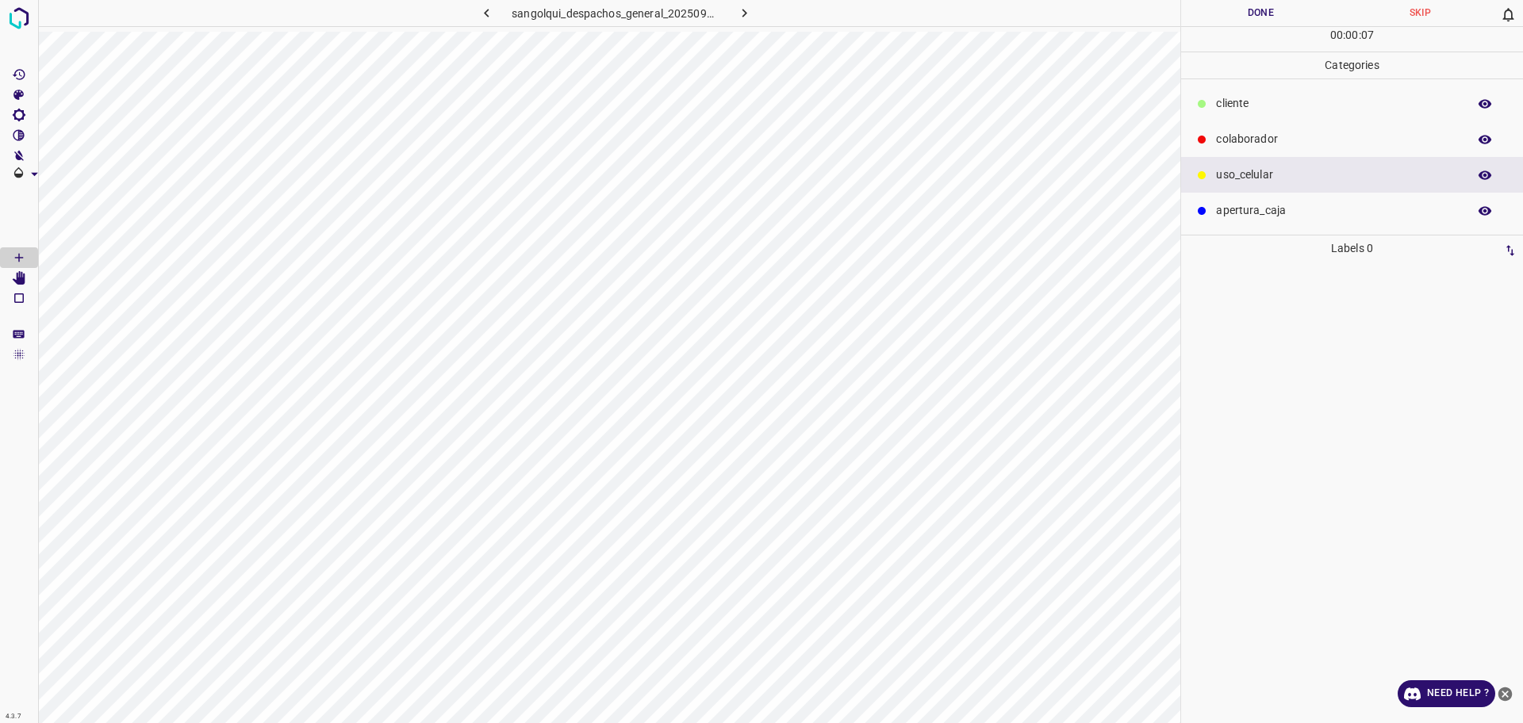
click at [1257, 142] on p "colaborador" at bounding box center [1337, 139] width 243 height 17
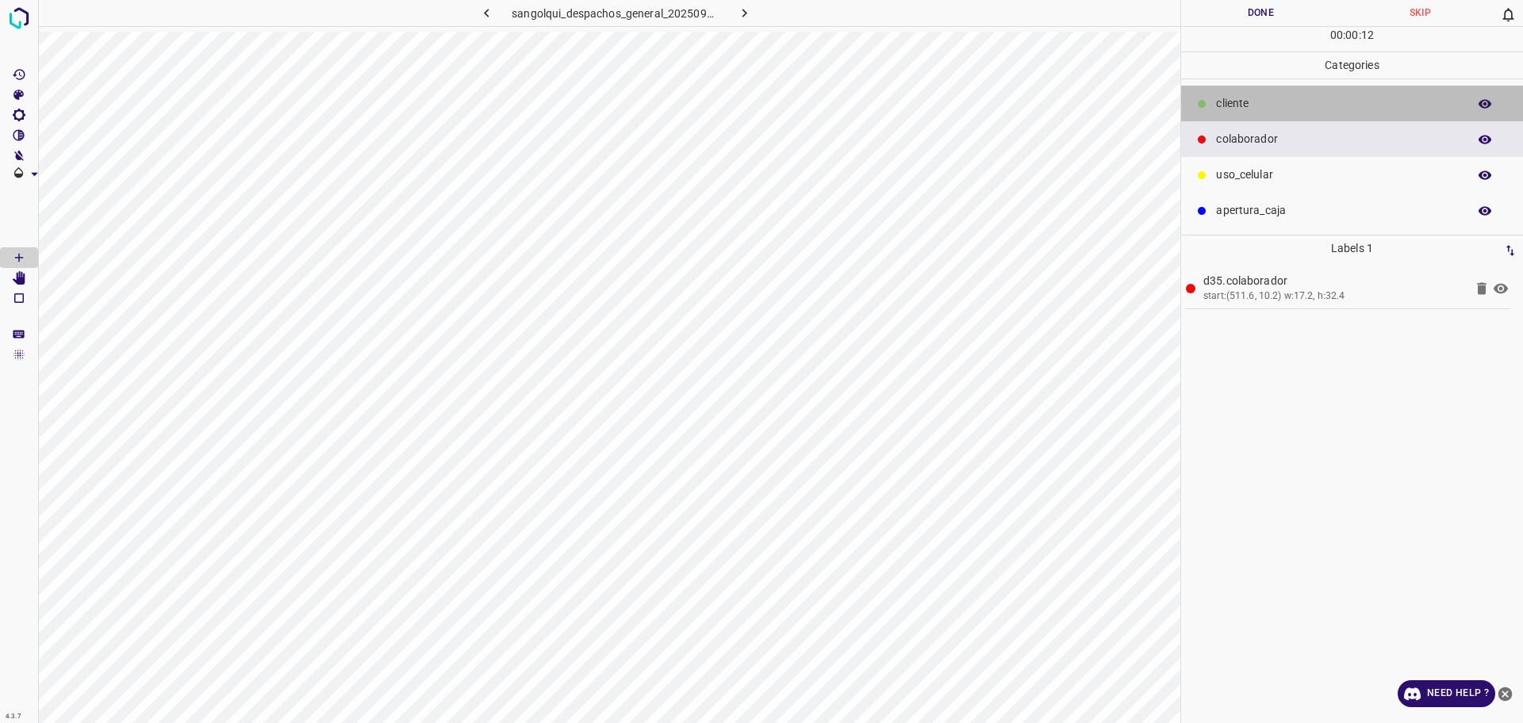
click at [1241, 106] on p "cliente" at bounding box center [1337, 103] width 243 height 17
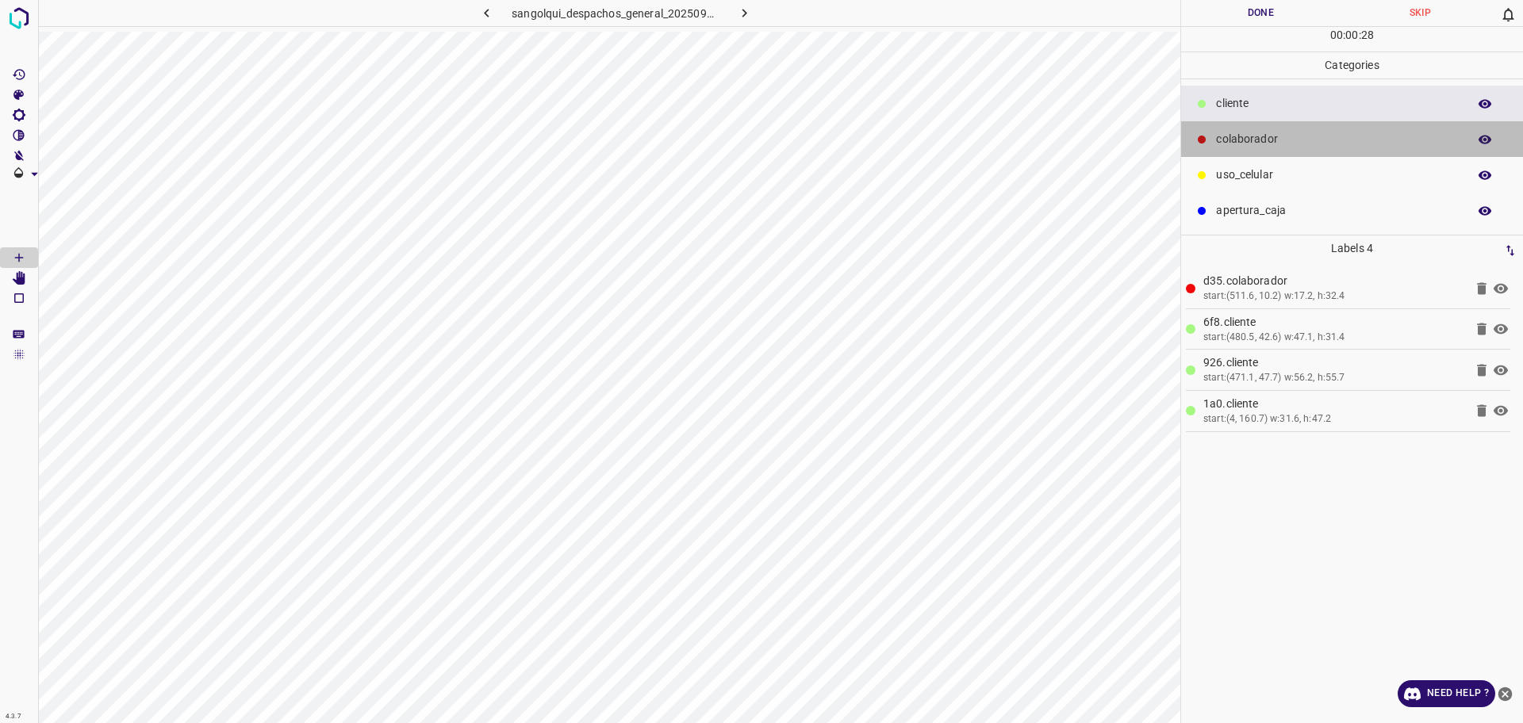
click at [1245, 140] on p "colaborador" at bounding box center [1337, 139] width 243 height 17
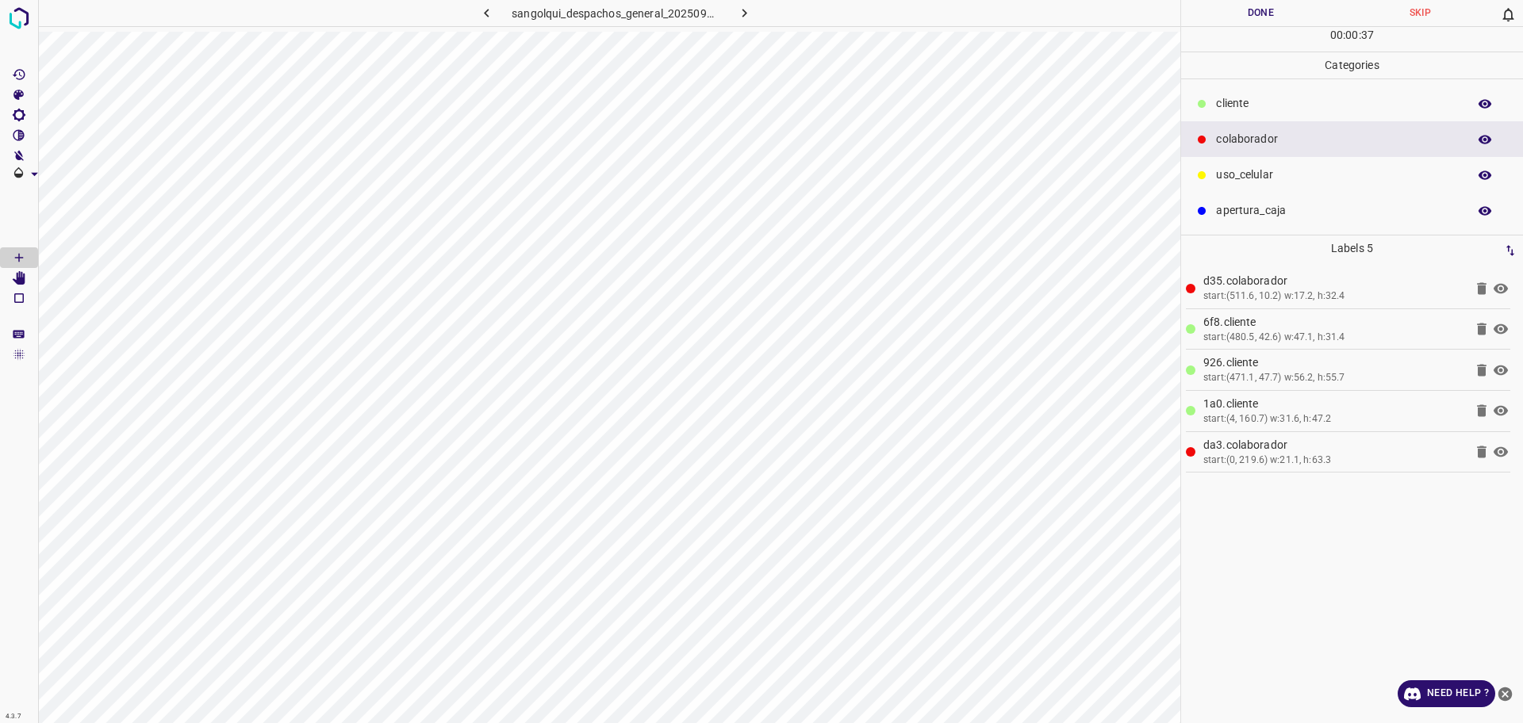
click at [1276, 25] on button "Done" at bounding box center [1260, 13] width 159 height 26
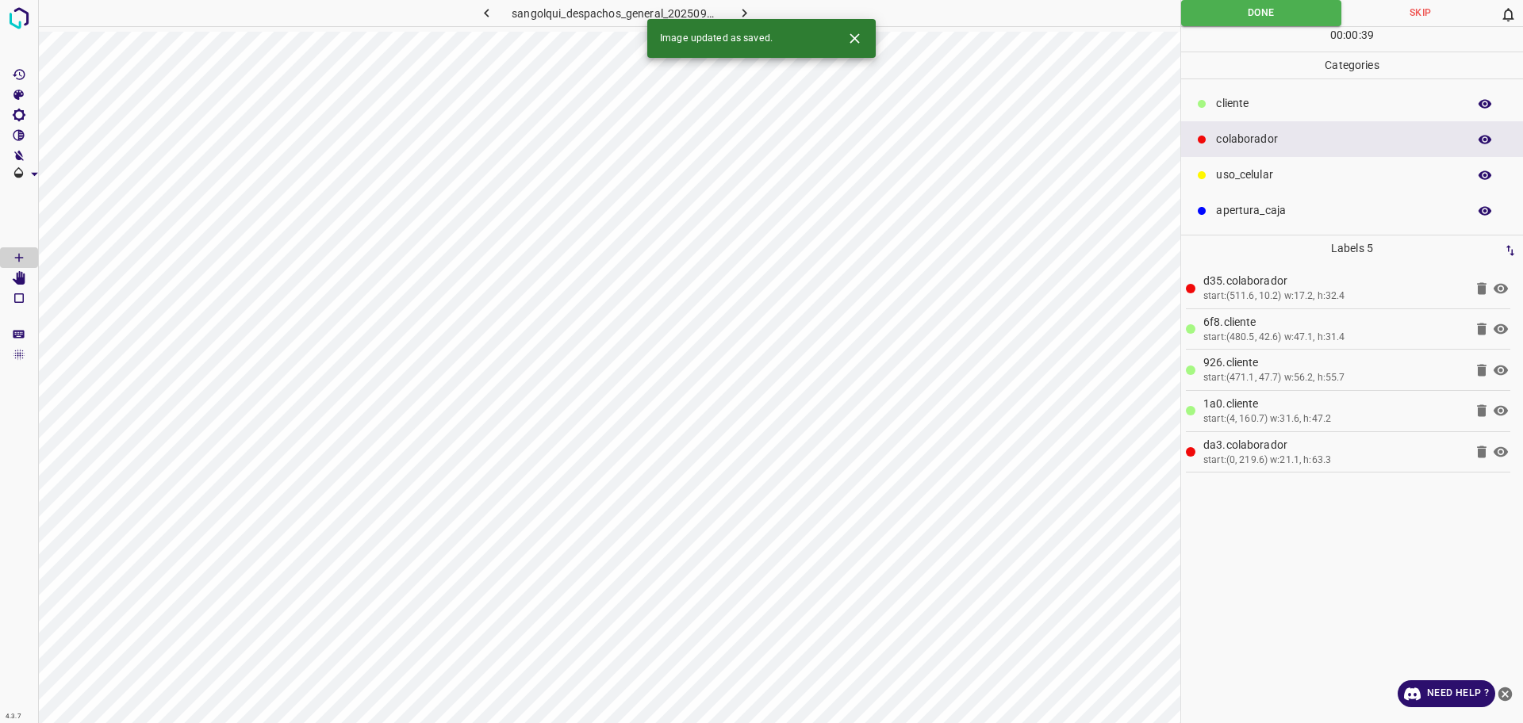
click at [732, 13] on button "button" at bounding box center [744, 13] width 51 height 26
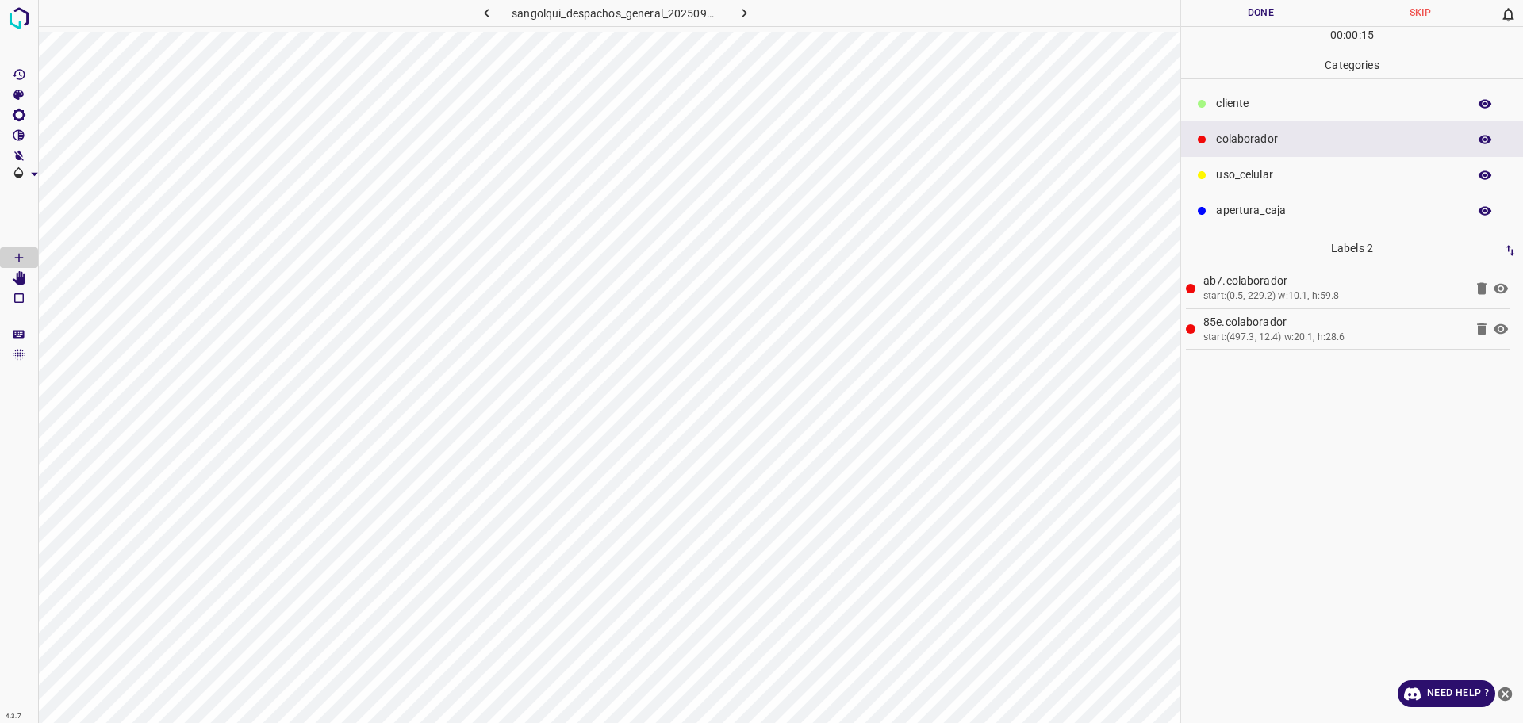
click at [1252, 110] on p "cliente" at bounding box center [1337, 103] width 243 height 17
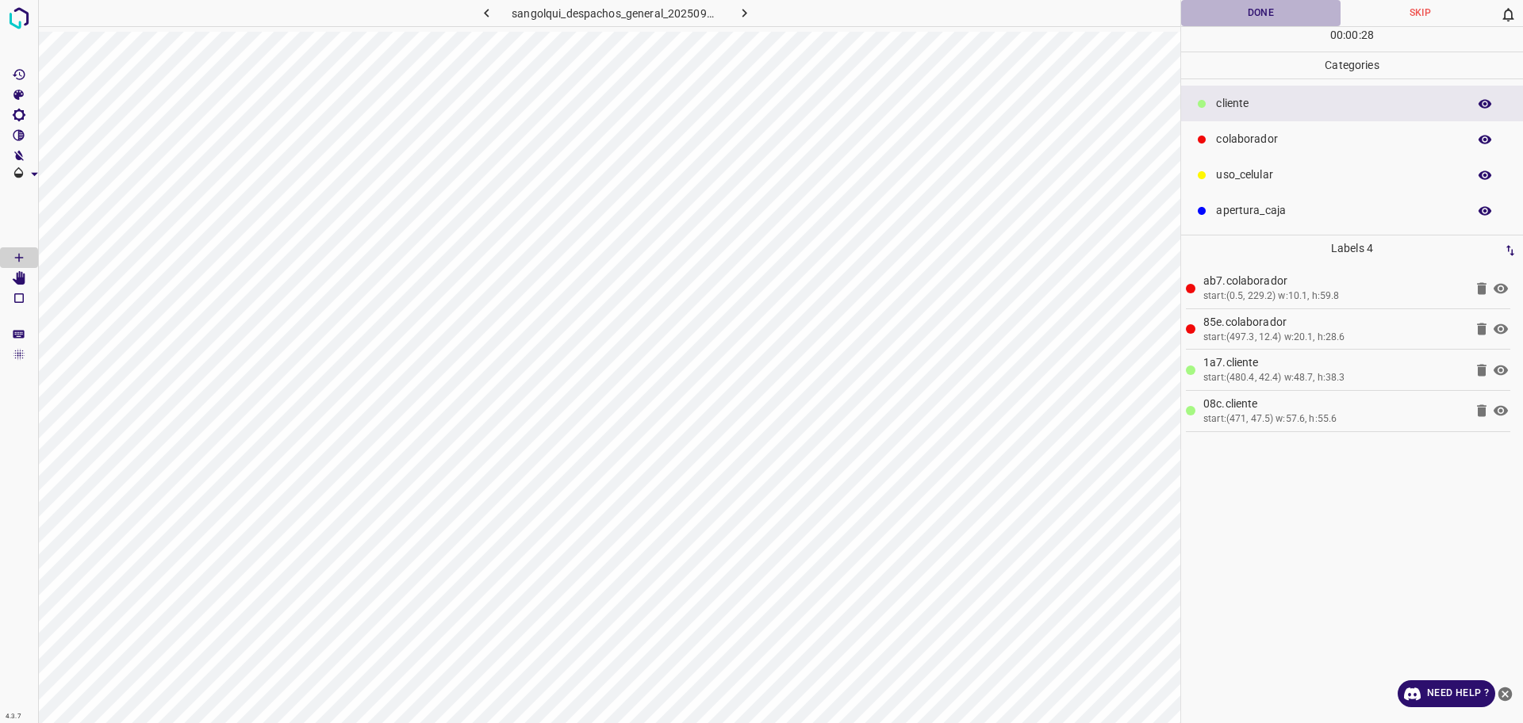
click at [1204, 17] on button "Done" at bounding box center [1260, 13] width 159 height 26
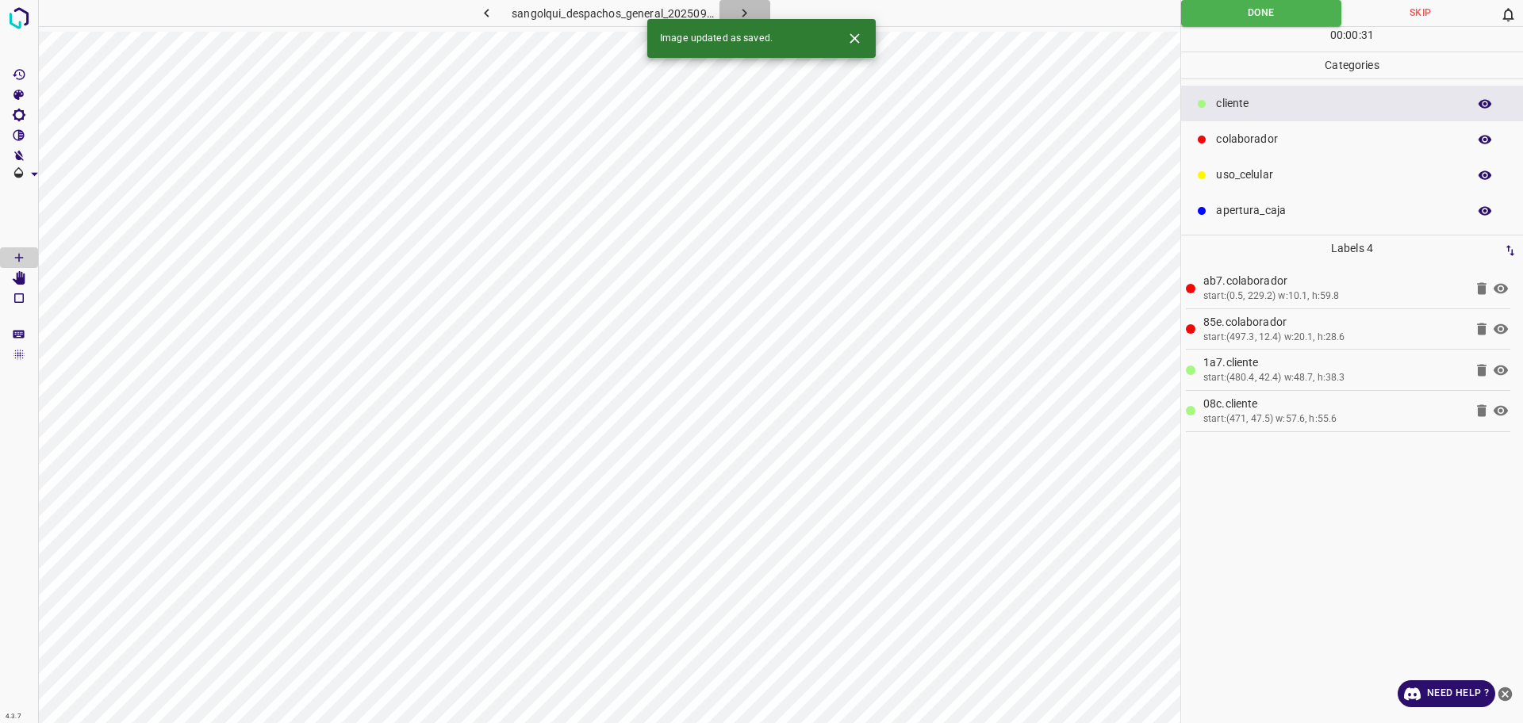
click at [743, 10] on icon "button" at bounding box center [744, 13] width 5 height 9
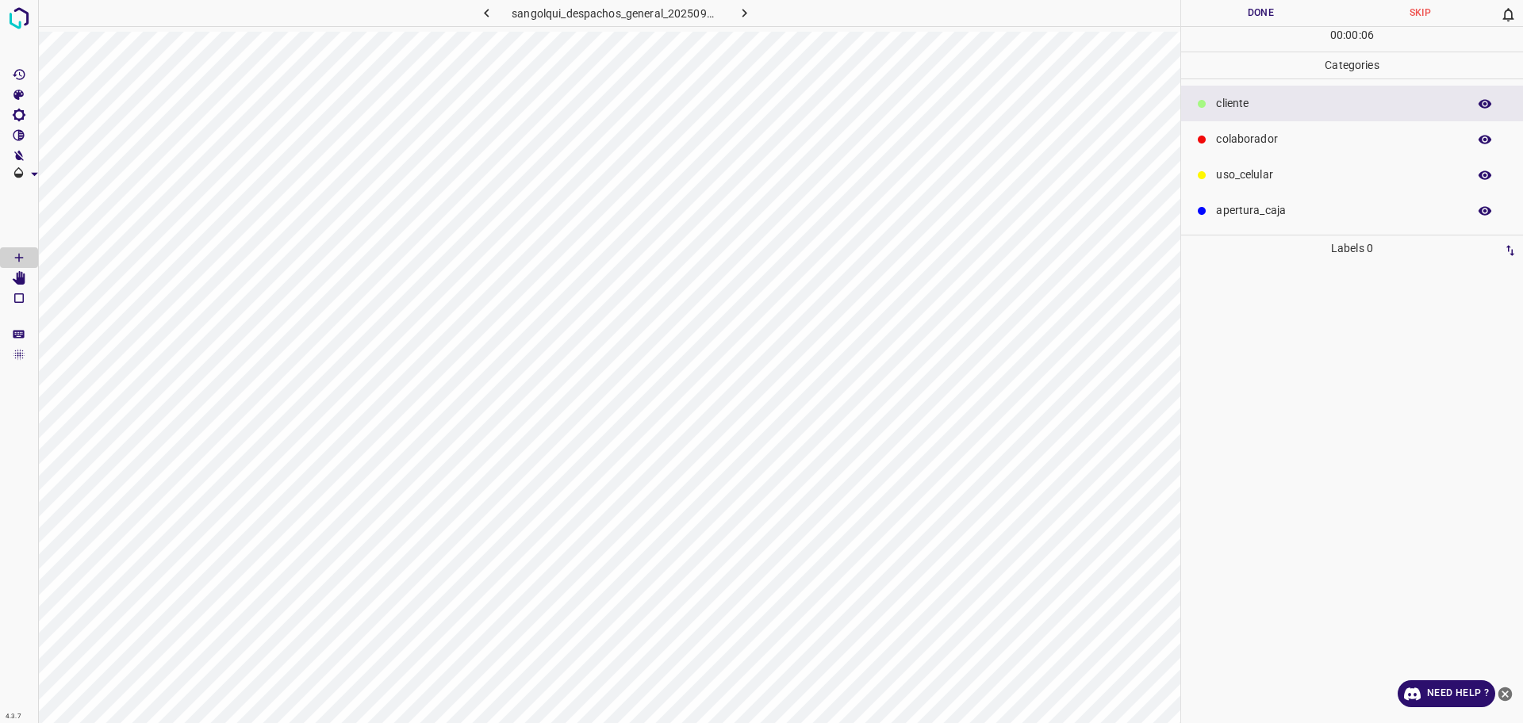
click at [1262, 145] on p "colaborador" at bounding box center [1337, 139] width 243 height 17
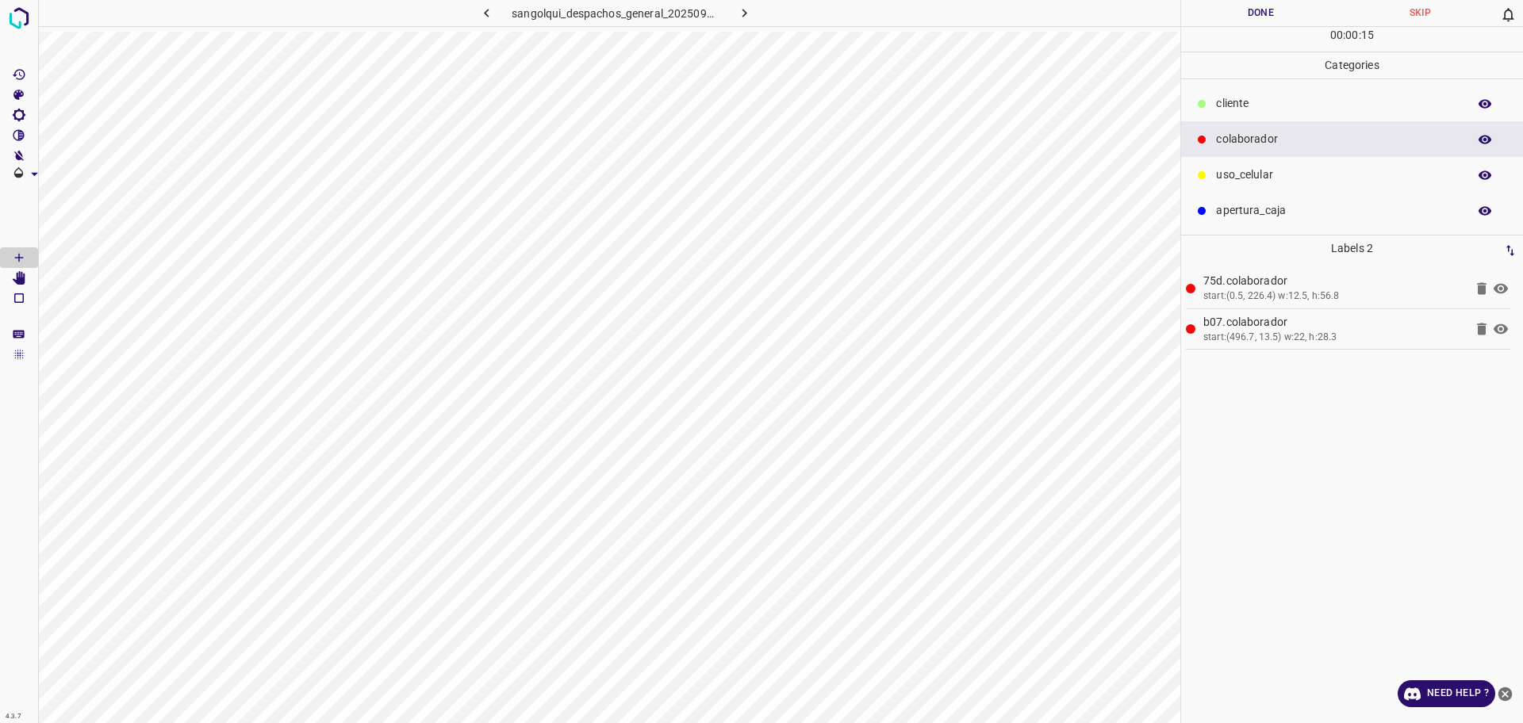
click at [1242, 104] on p "cliente" at bounding box center [1337, 103] width 243 height 17
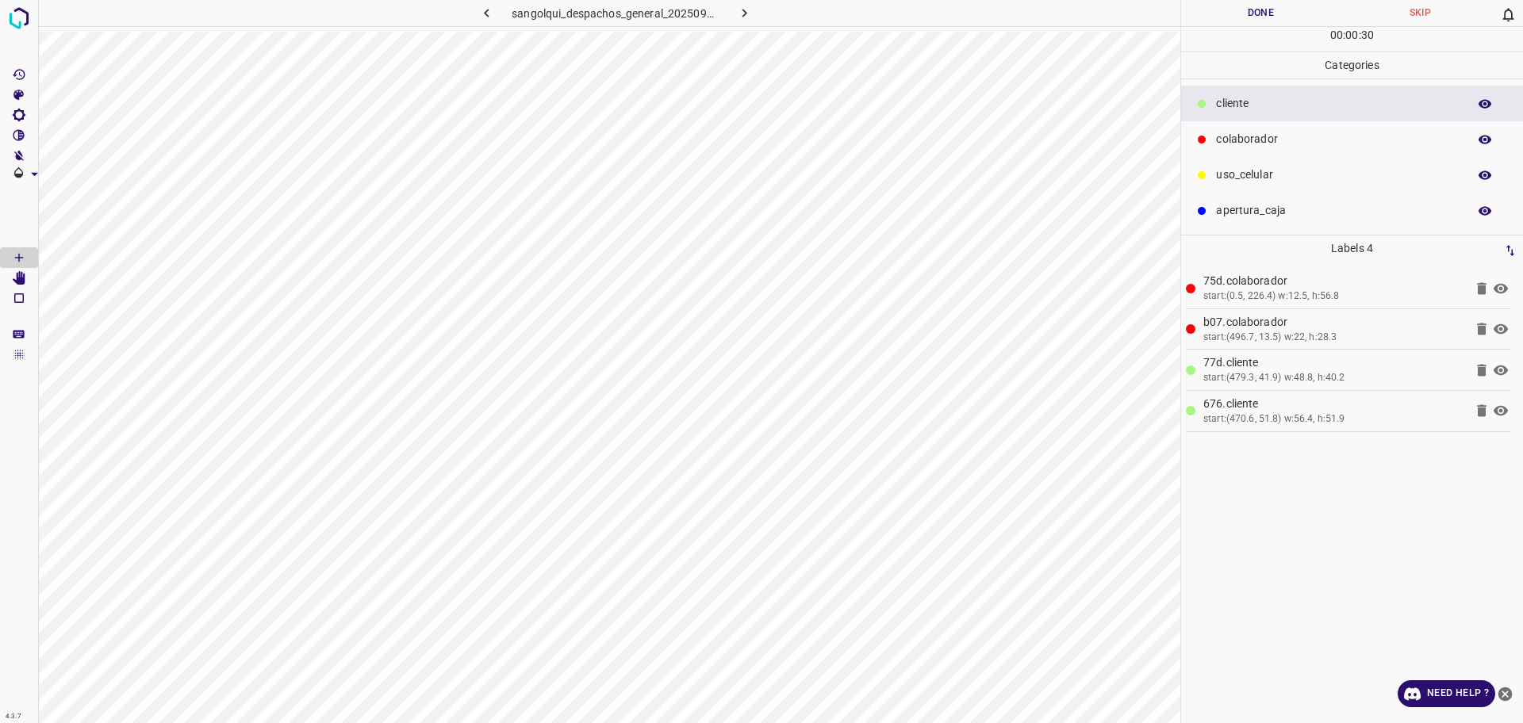
click at [1224, 21] on button "Done" at bounding box center [1260, 13] width 159 height 26
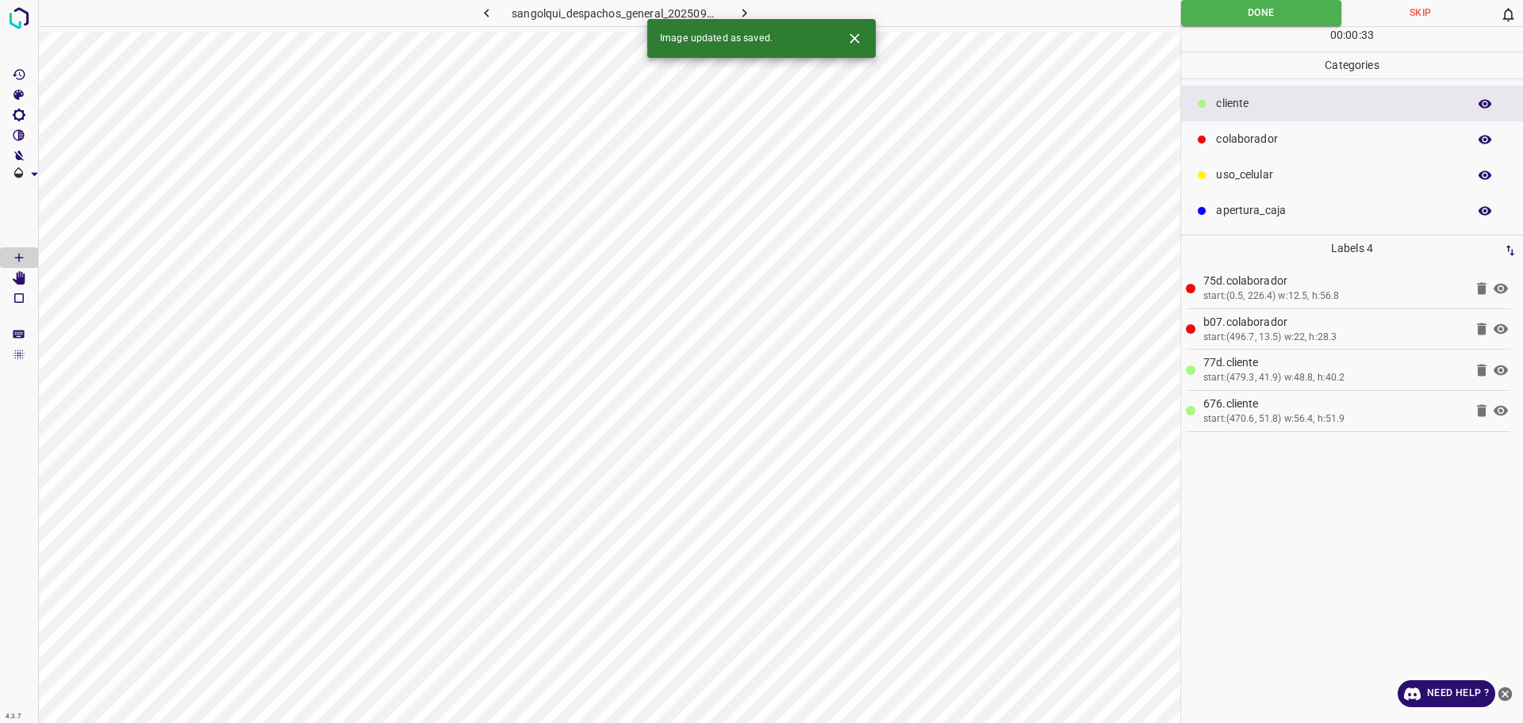
click at [742, 3] on button "button" at bounding box center [744, 13] width 51 height 26
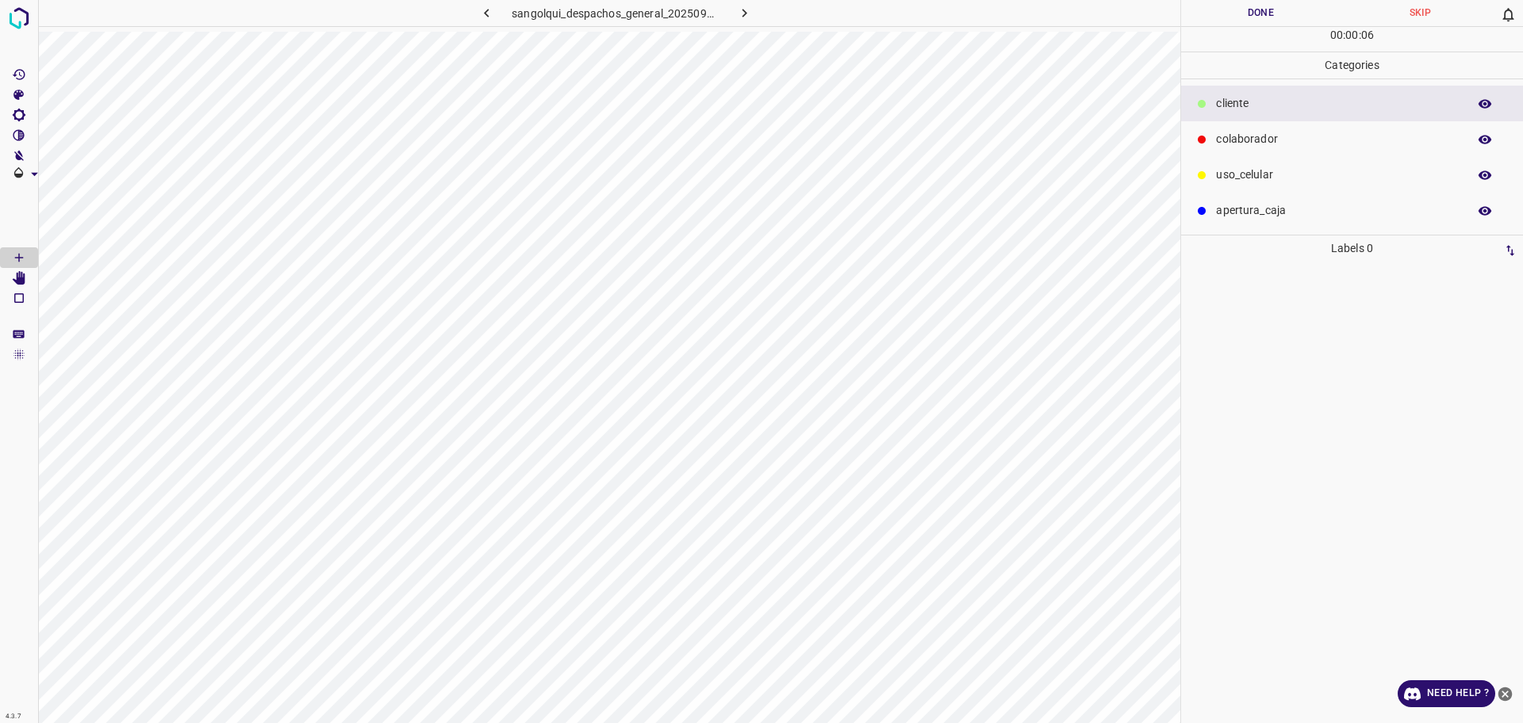
click at [1256, 139] on p "colaborador" at bounding box center [1337, 139] width 243 height 17
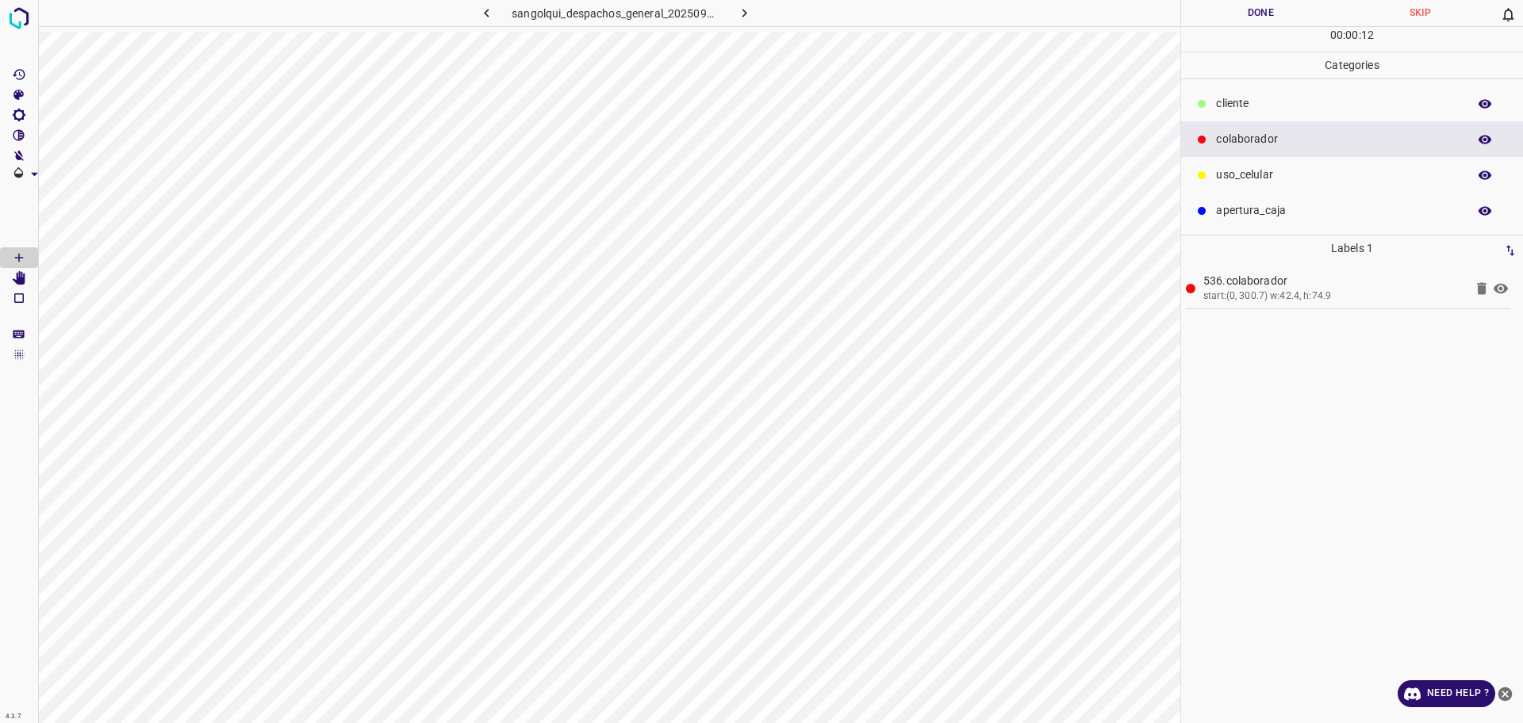
click at [1224, 104] on p "cliente" at bounding box center [1337, 103] width 243 height 17
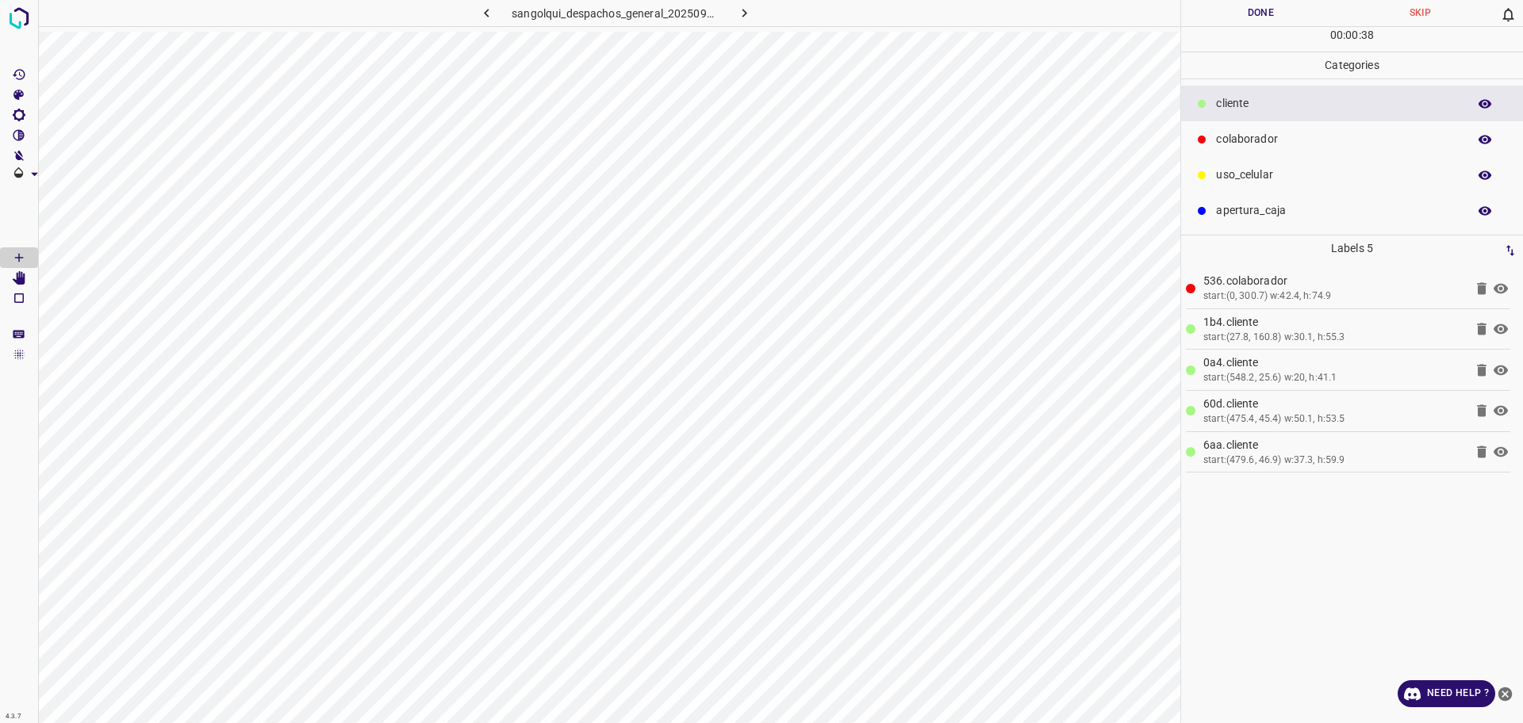
click at [1295, 129] on div "colaborador" at bounding box center [1352, 139] width 342 height 36
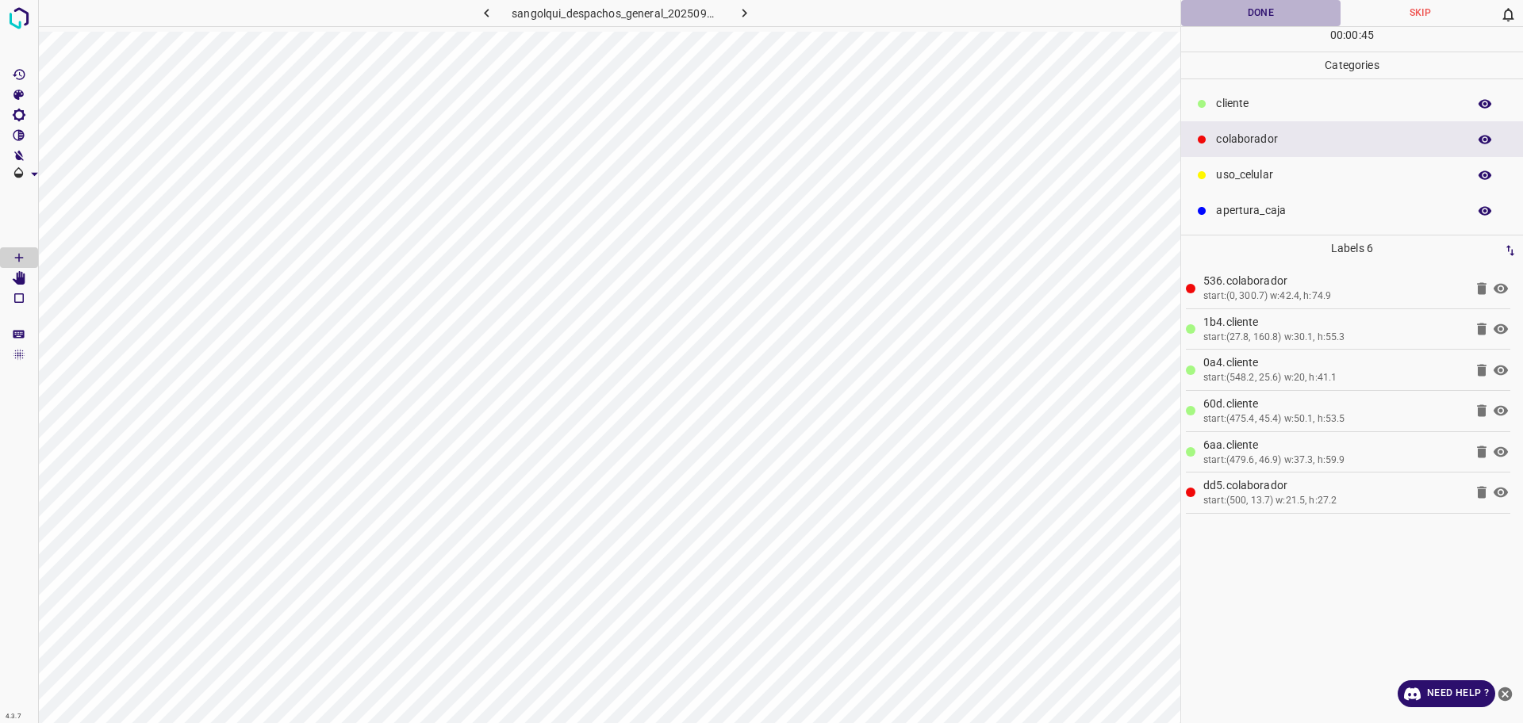
click at [1260, 9] on button "Done" at bounding box center [1260, 13] width 159 height 26
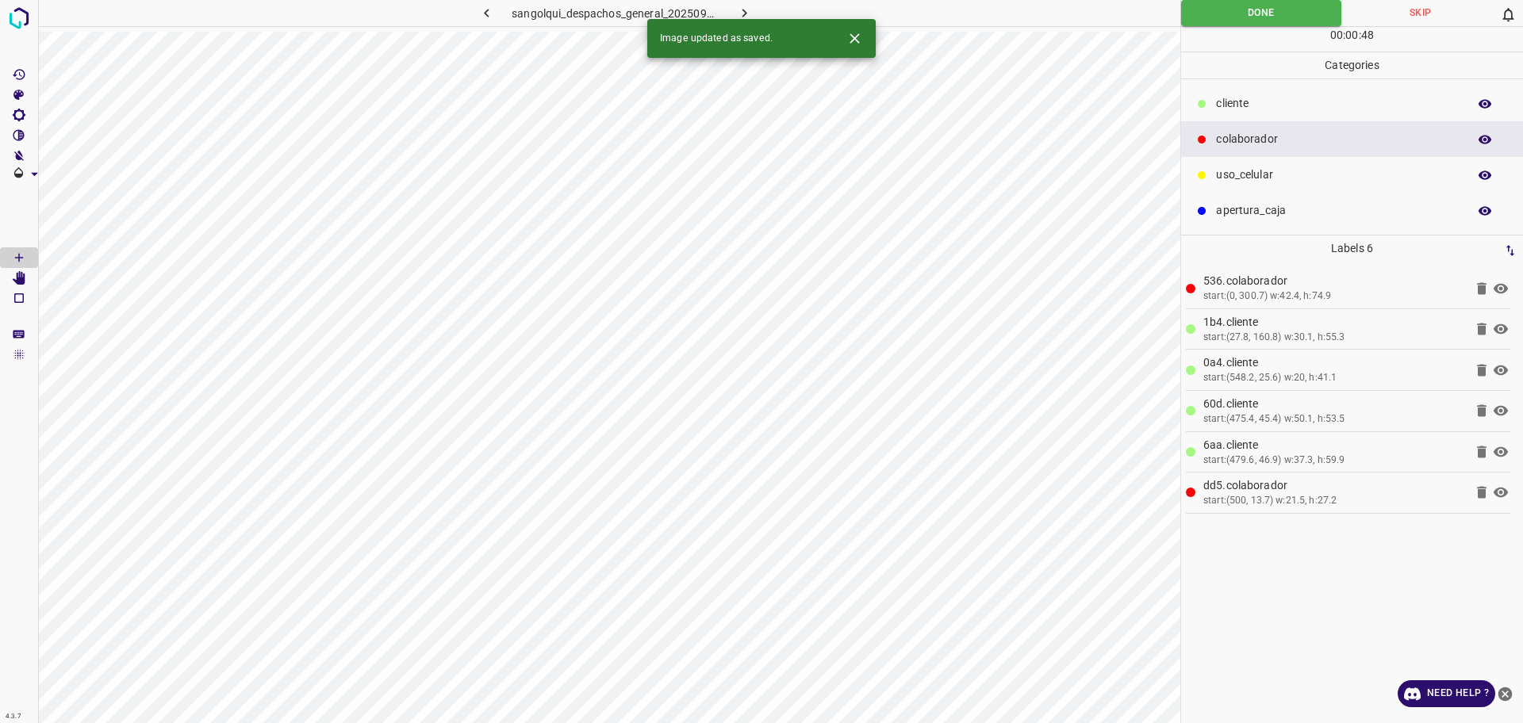
click at [736, 12] on icon "button" at bounding box center [744, 13] width 17 height 17
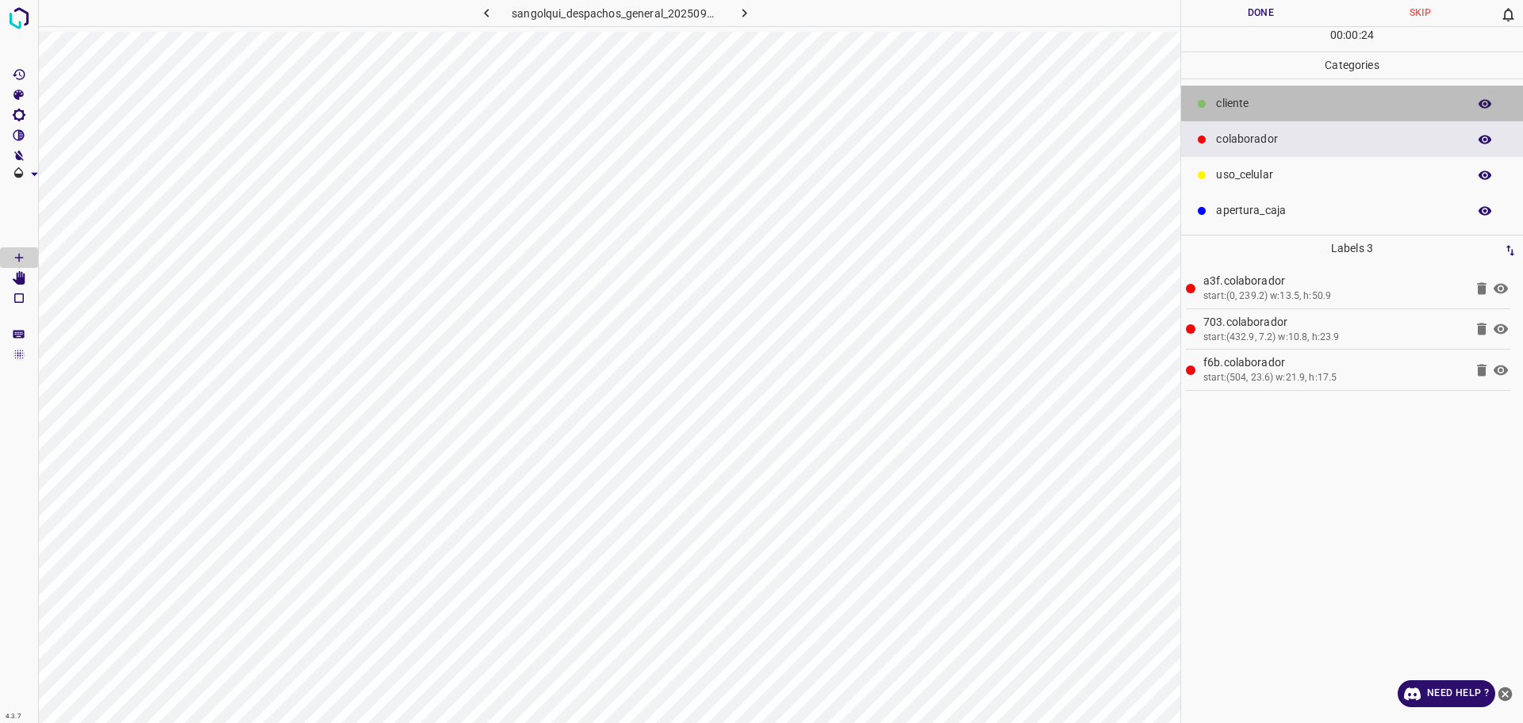
click at [1255, 102] on p "cliente" at bounding box center [1337, 103] width 243 height 17
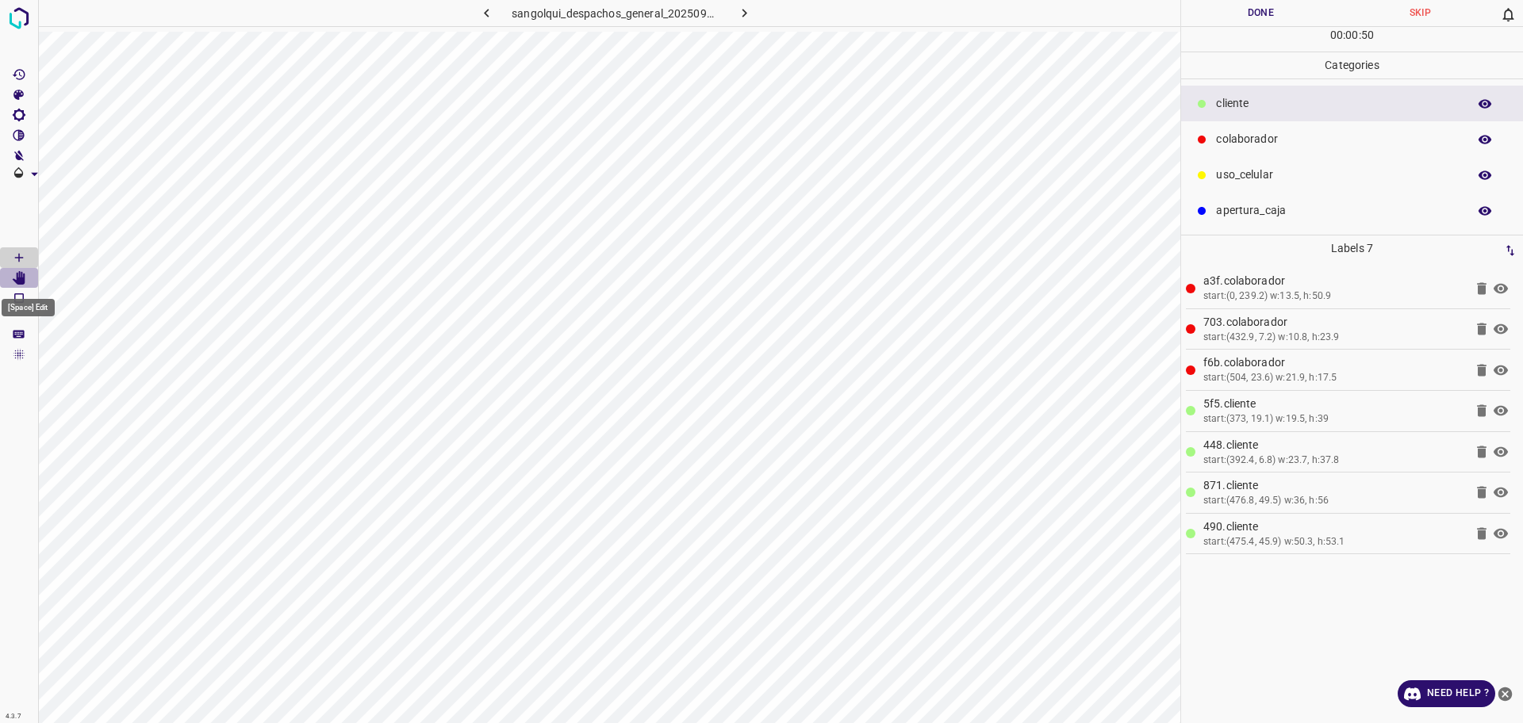
click at [25, 277] on icon "[Space] Edit" at bounding box center [19, 278] width 13 height 14
click at [1224, 21] on button "Done" at bounding box center [1260, 13] width 159 height 26
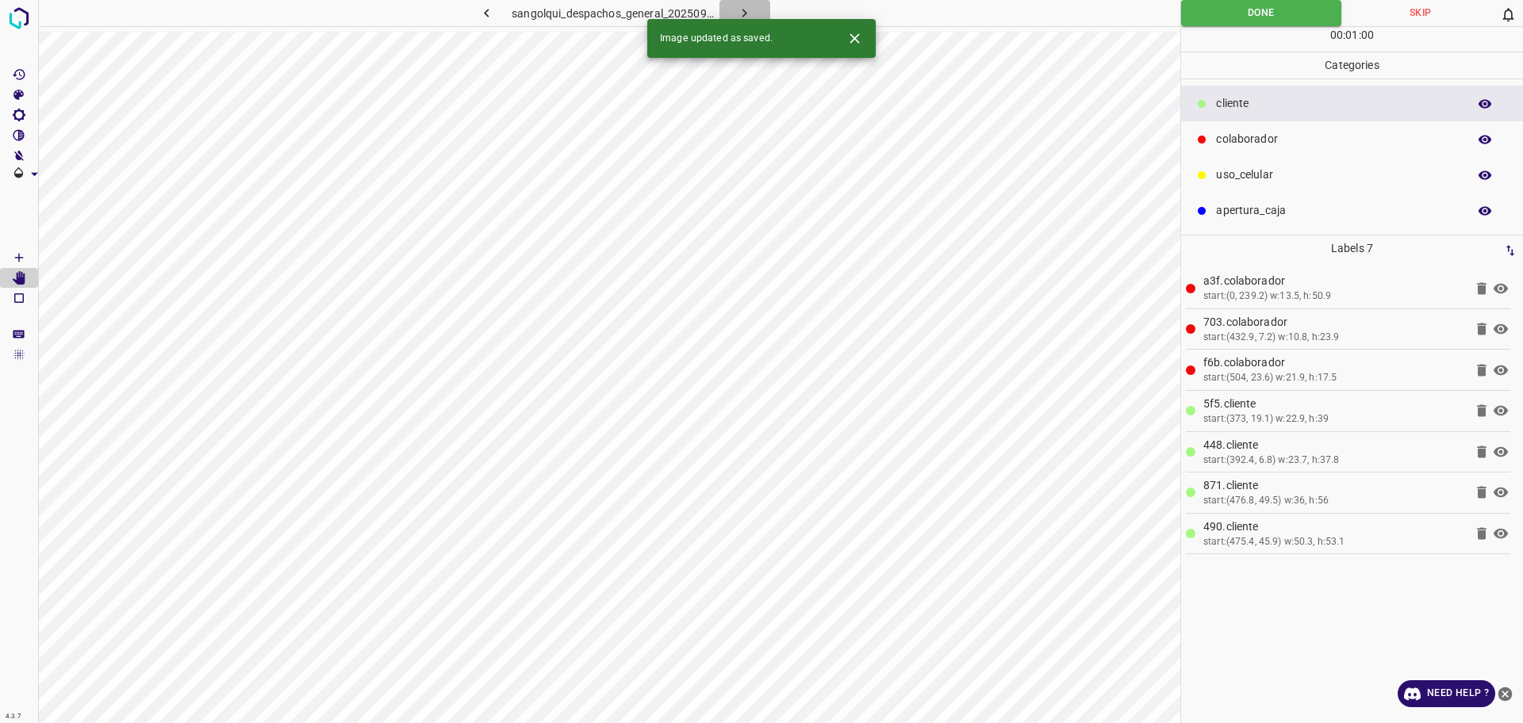
click at [742, 11] on icon "button" at bounding box center [744, 13] width 17 height 17
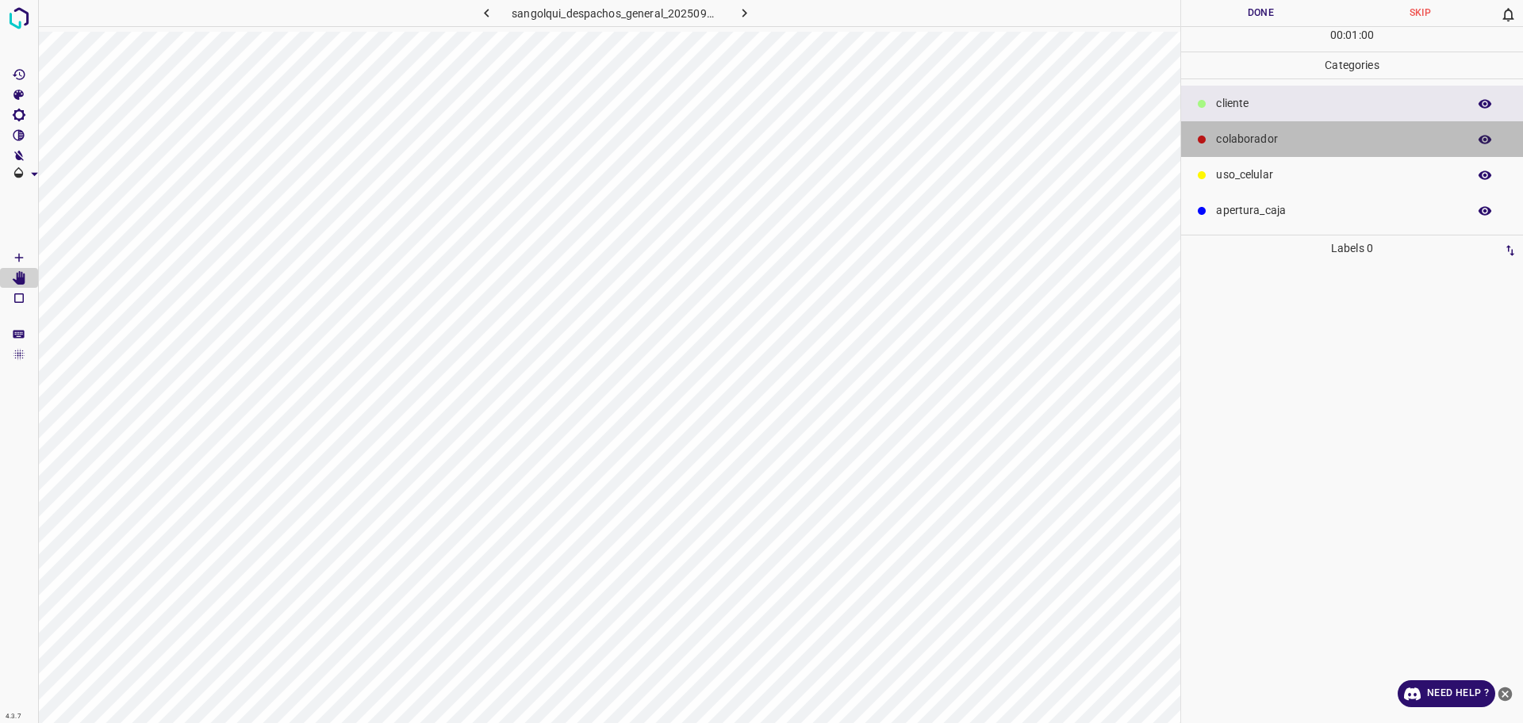
click at [1279, 141] on p "colaborador" at bounding box center [1337, 139] width 243 height 17
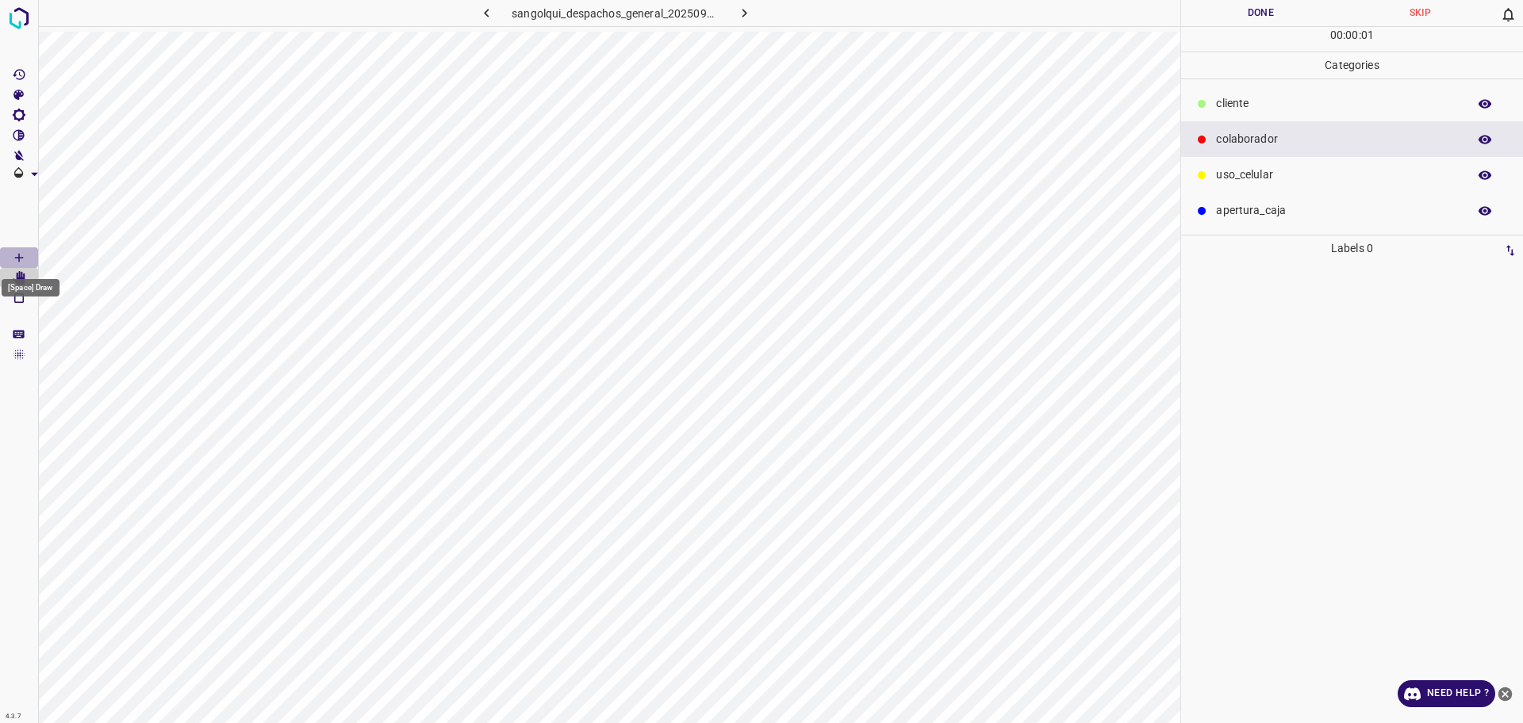
click at [5, 251] on Draw"] "[Space] Draw" at bounding box center [19, 257] width 38 height 21
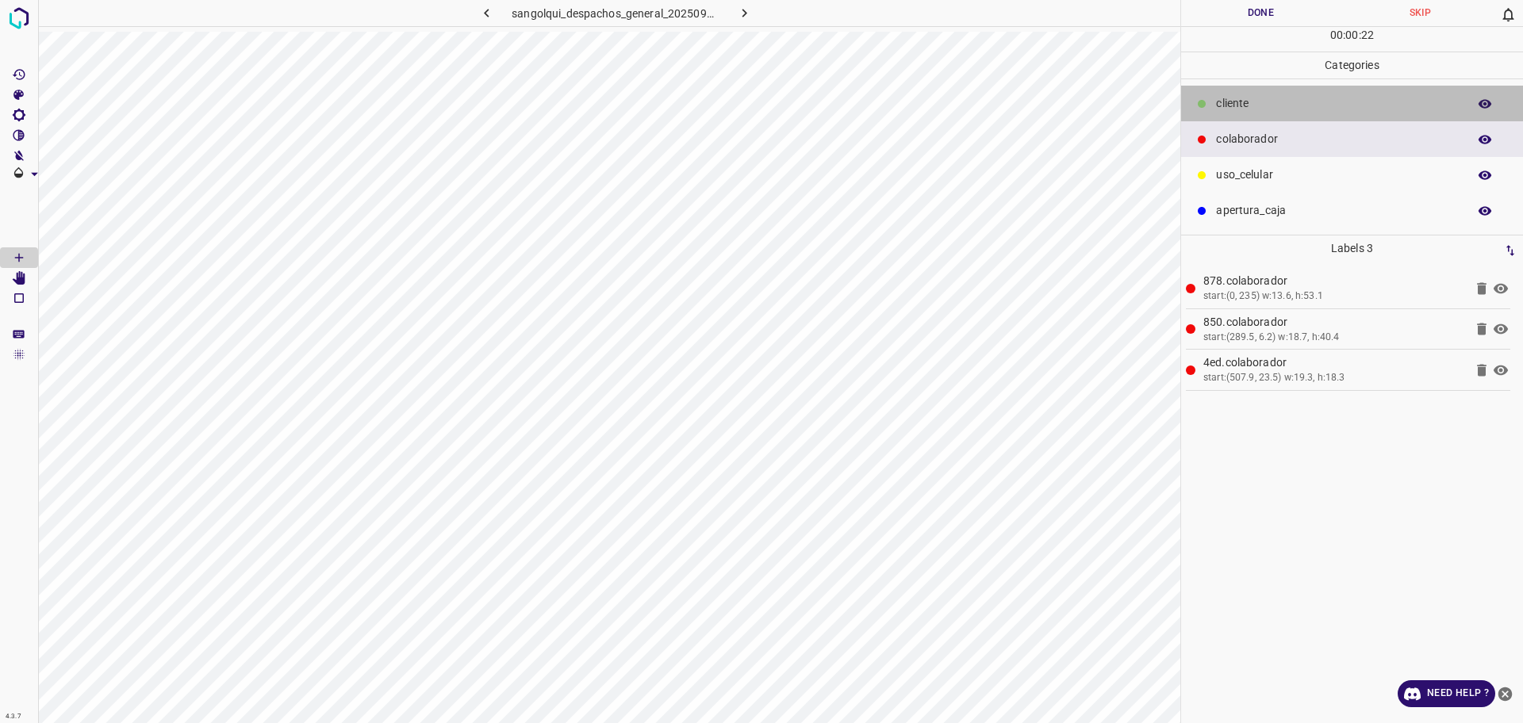
click at [1252, 104] on p "cliente" at bounding box center [1337, 103] width 243 height 17
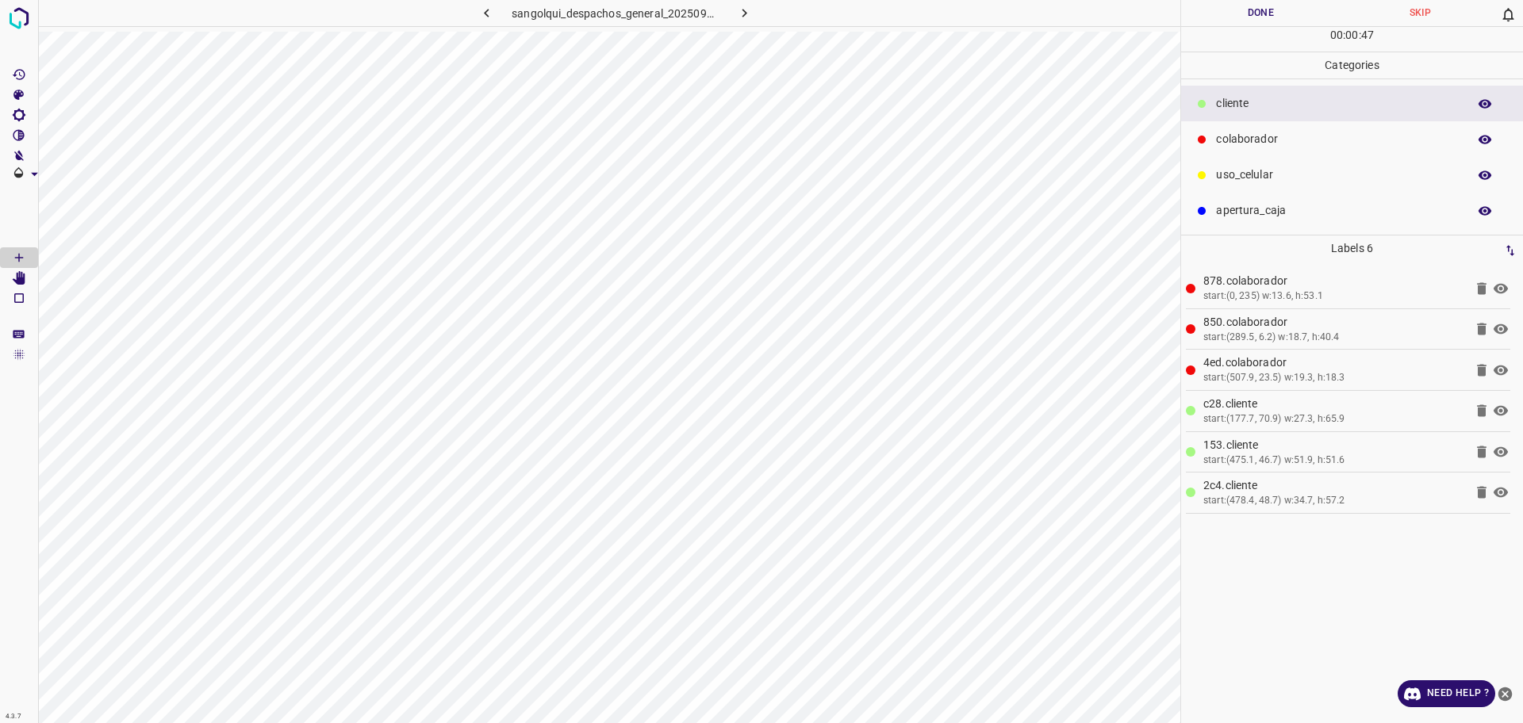
click at [1266, 14] on button "Done" at bounding box center [1260, 13] width 159 height 26
click at [1265, 14] on button "Done" at bounding box center [1260, 13] width 159 height 26
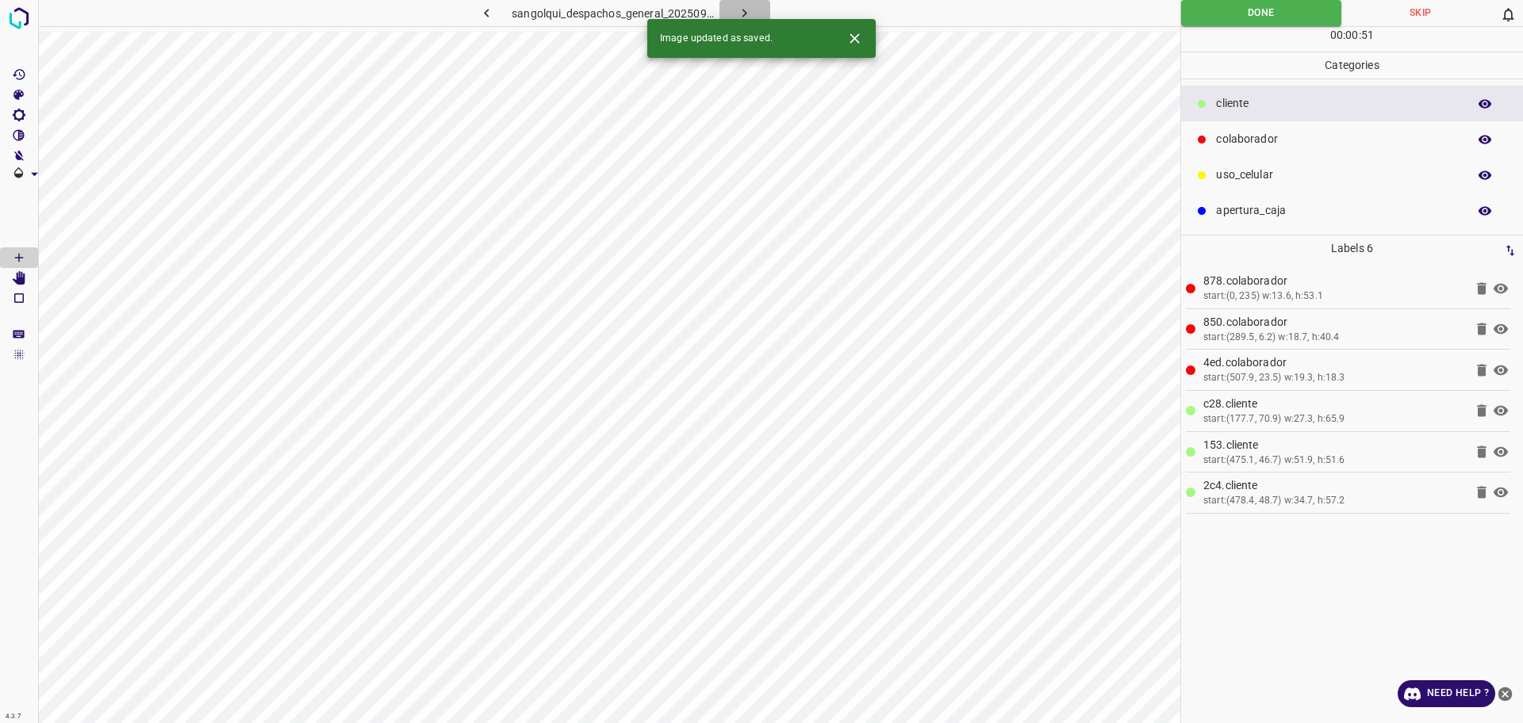
click at [741, 10] on icon "button" at bounding box center [744, 13] width 17 height 17
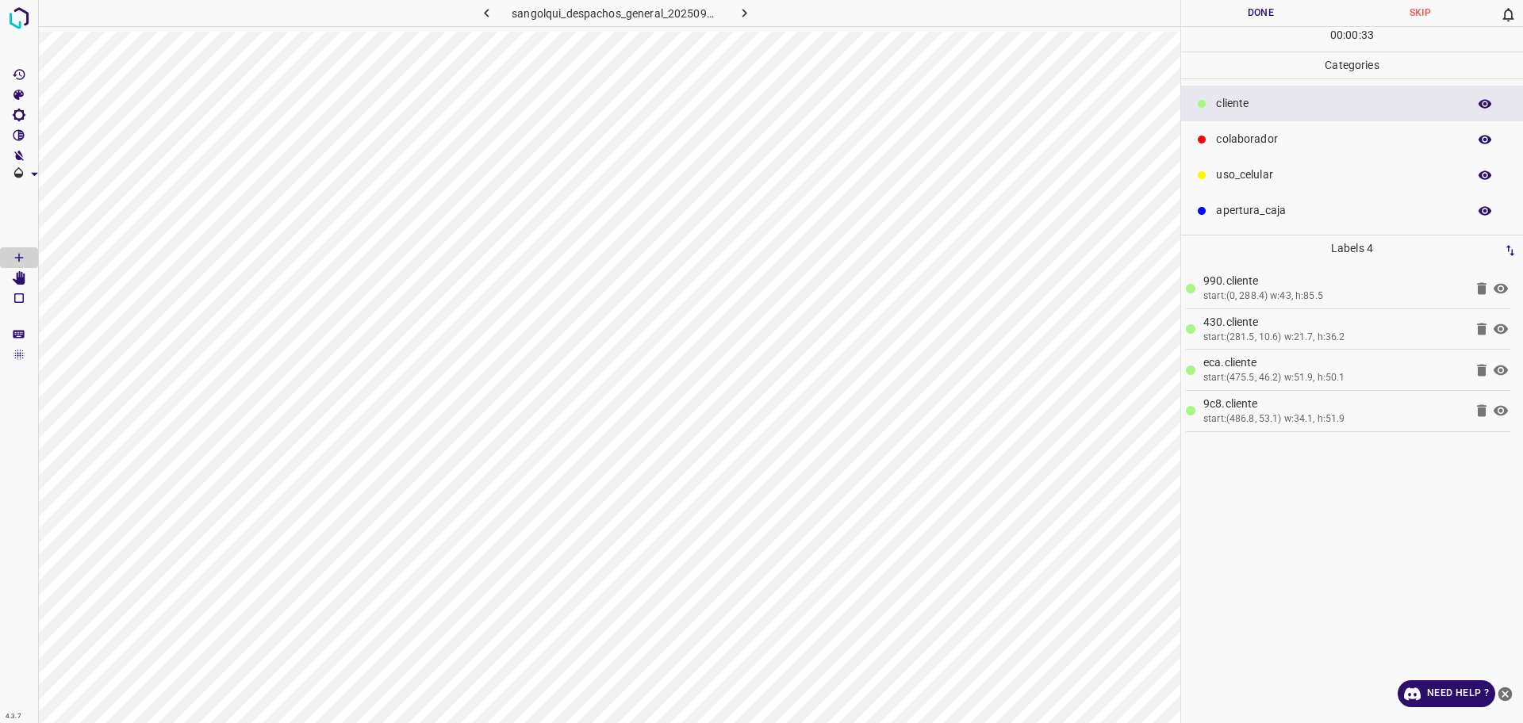
click at [1239, 133] on p "colaborador" at bounding box center [1337, 139] width 243 height 17
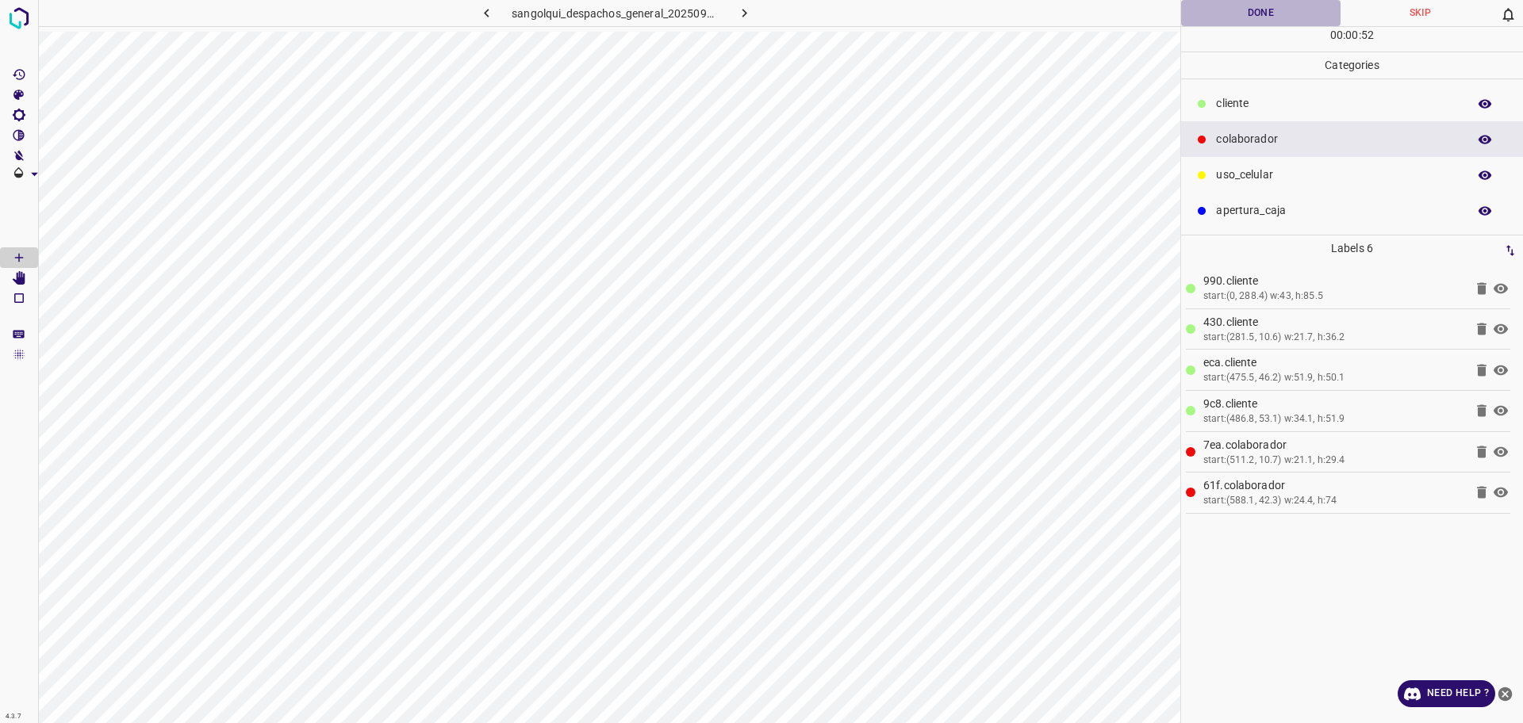
click at [1276, 11] on button "Done" at bounding box center [1260, 13] width 159 height 26
click at [1276, 13] on button "Done" at bounding box center [1260, 13] width 159 height 26
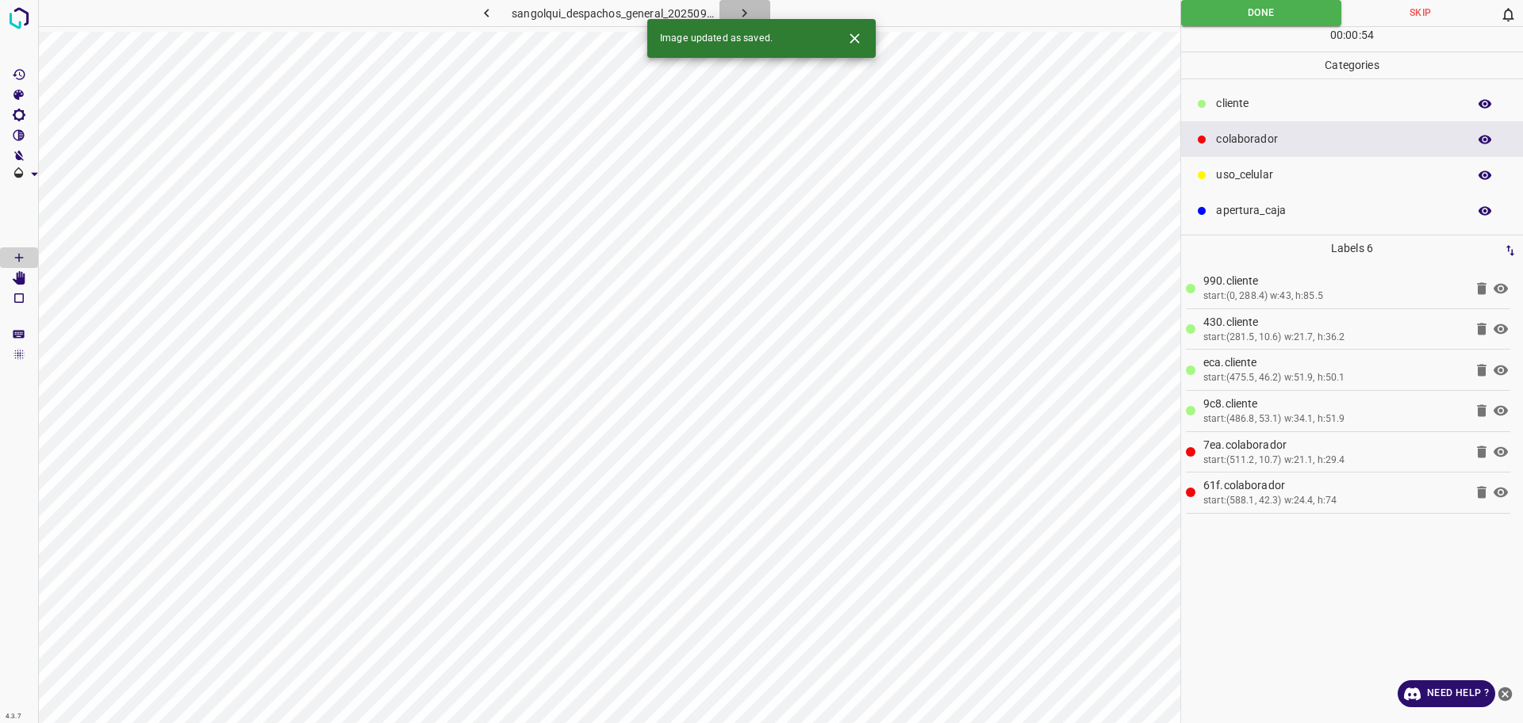
click at [736, 14] on icon "button" at bounding box center [744, 13] width 17 height 17
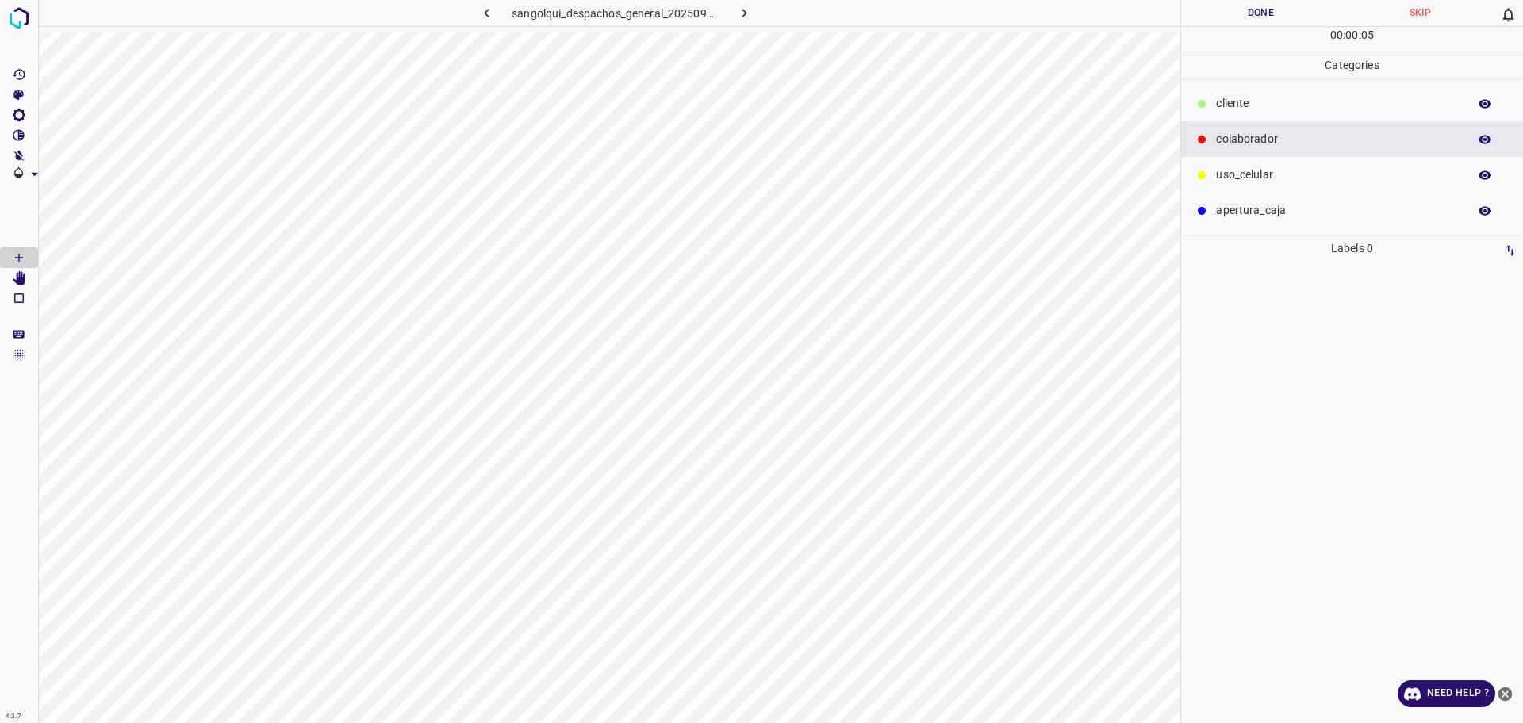
click at [1277, 90] on div "cliente" at bounding box center [1352, 104] width 342 height 36
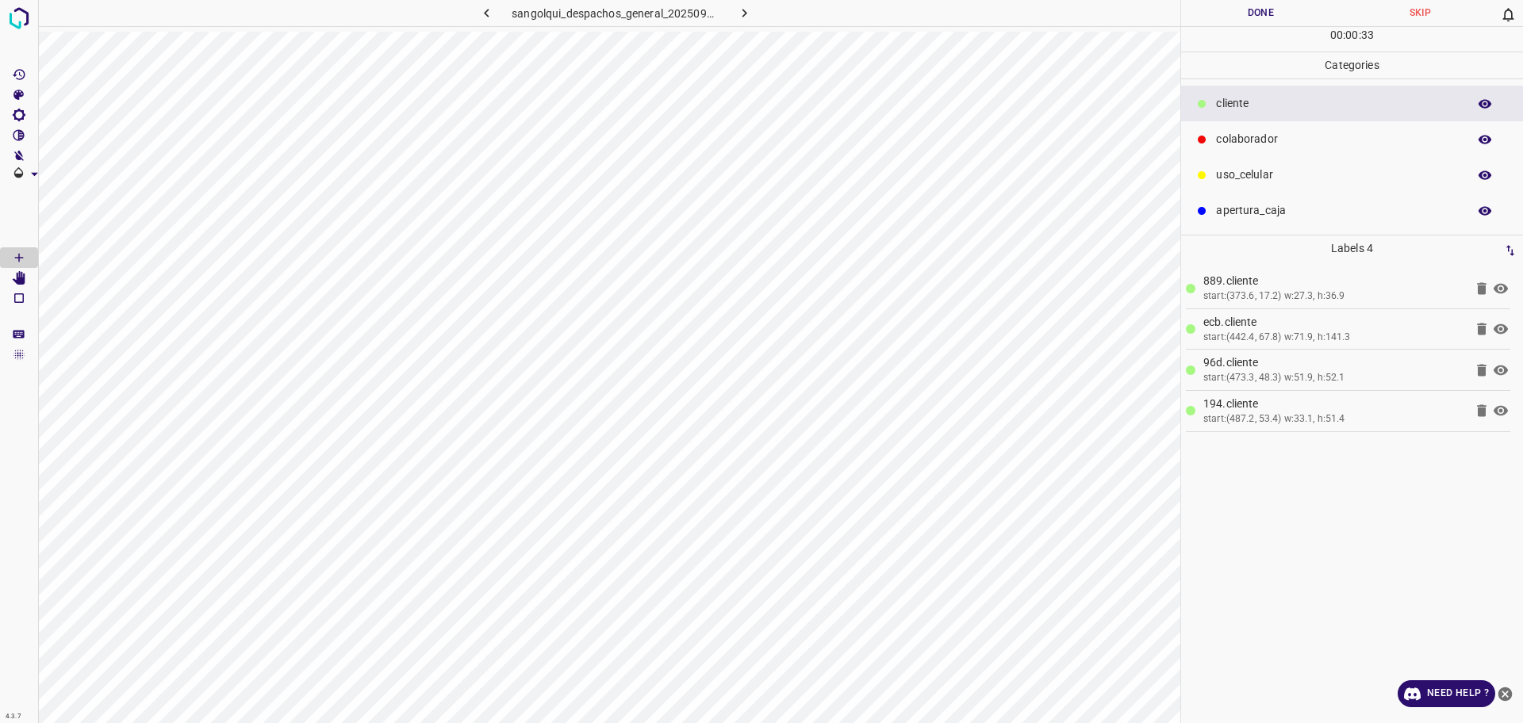
click at [1244, 140] on p "colaborador" at bounding box center [1337, 139] width 243 height 17
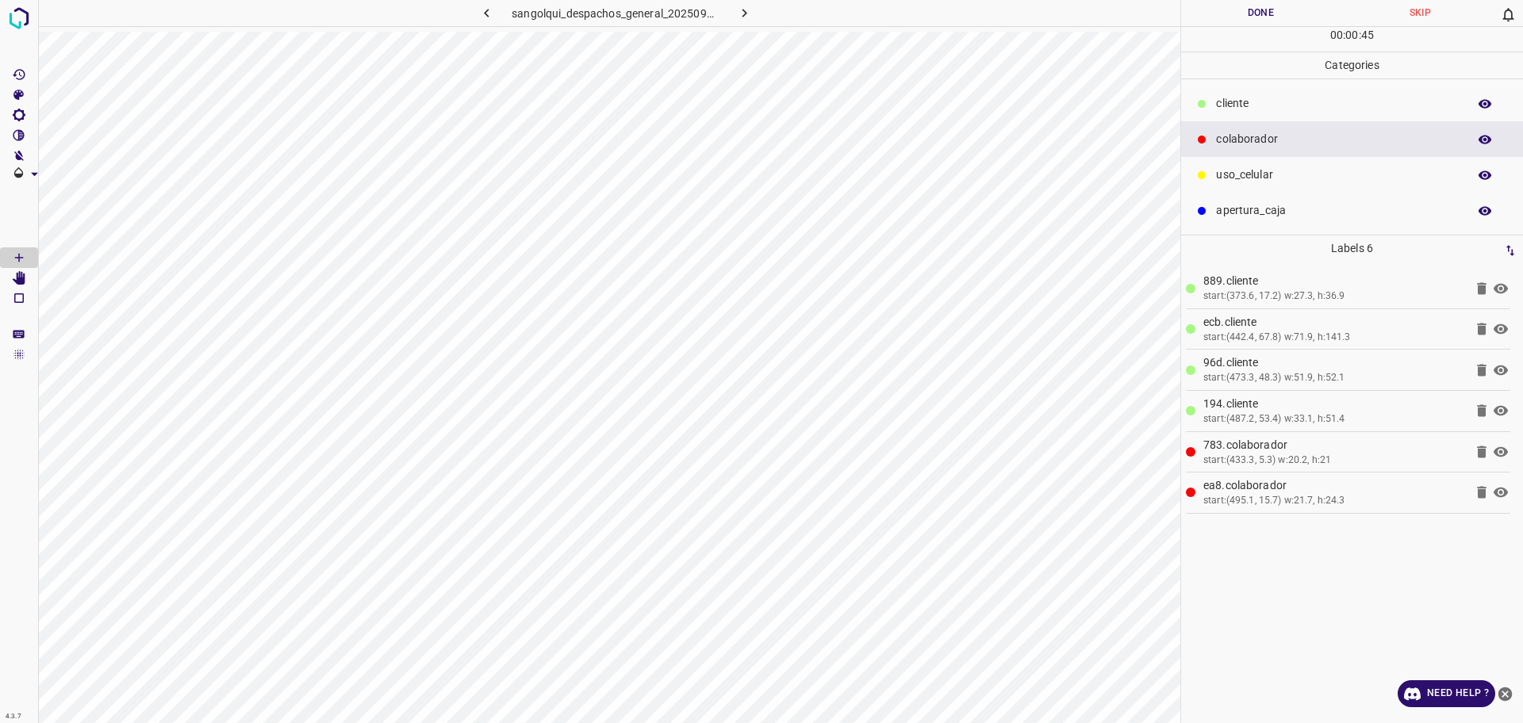
click at [1232, 21] on button "Done" at bounding box center [1260, 13] width 159 height 26
click at [1287, 18] on button "Done" at bounding box center [1260, 13] width 159 height 26
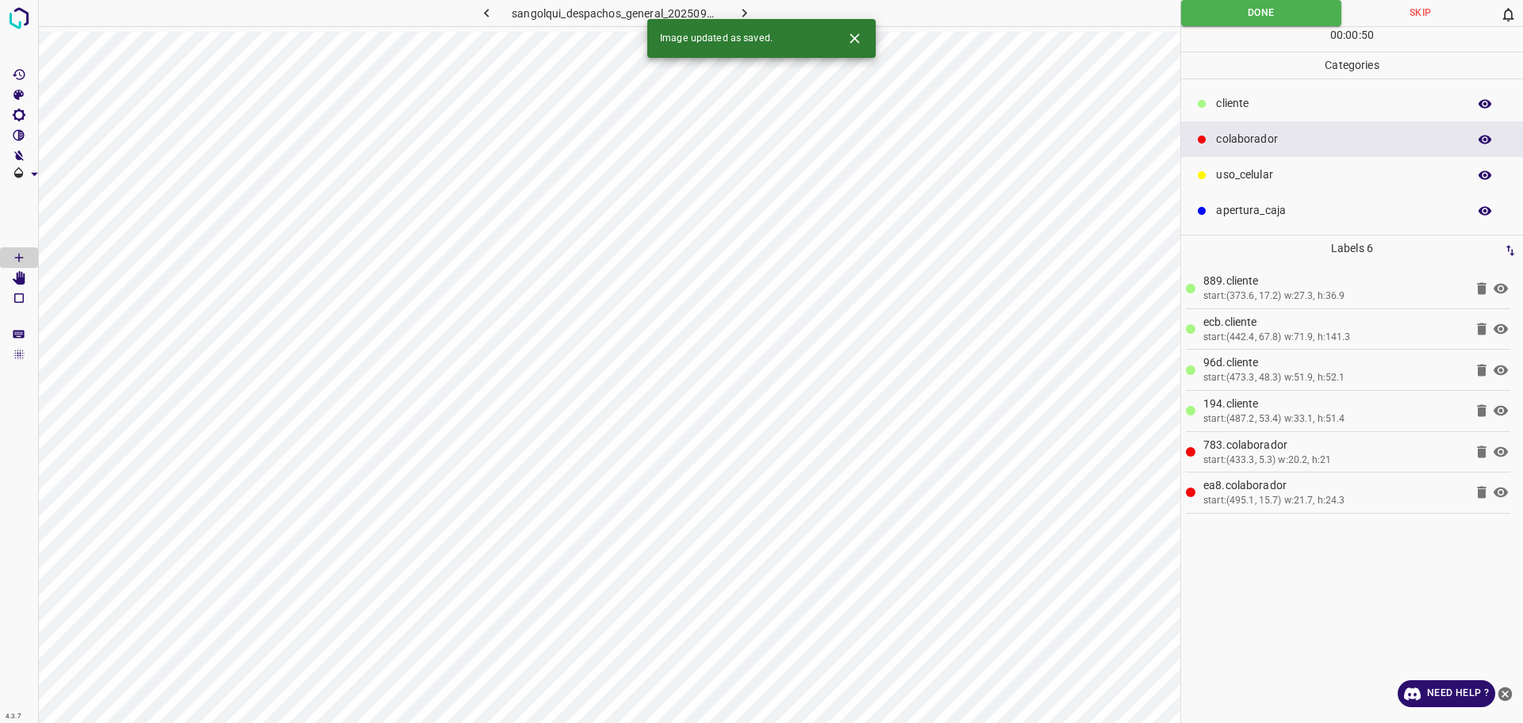
click at [750, 10] on icon "button" at bounding box center [744, 13] width 17 height 17
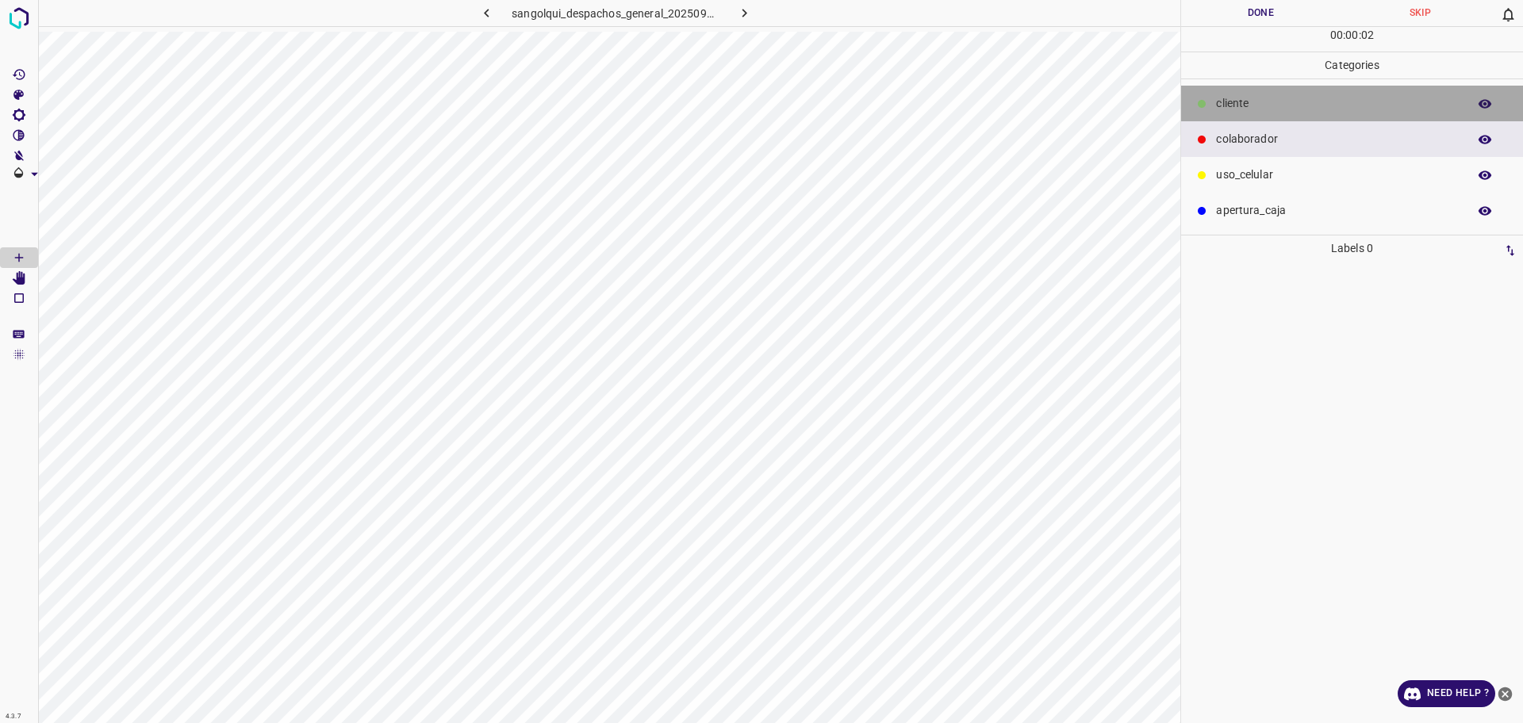
click at [1229, 106] on p "cliente" at bounding box center [1337, 103] width 243 height 17
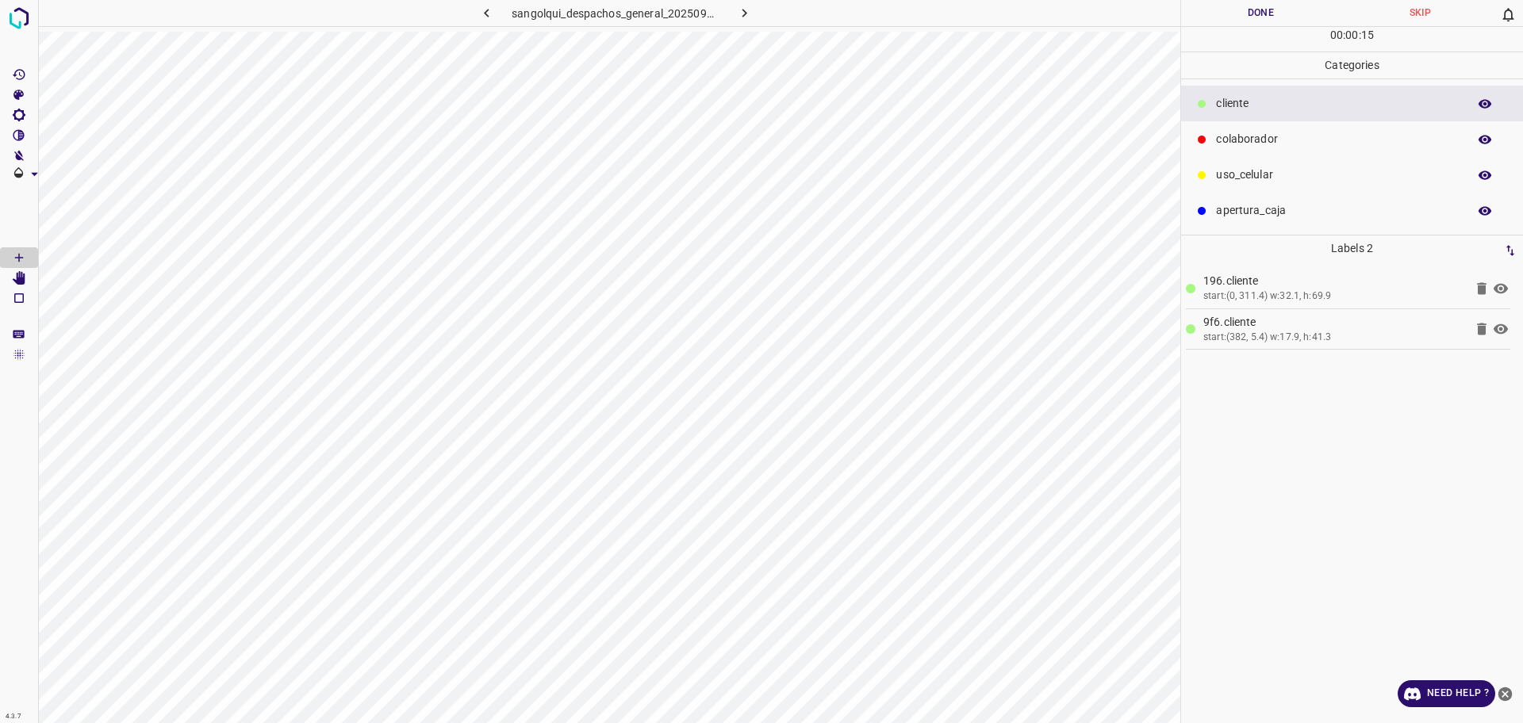
drag, startPoint x: 1252, startPoint y: 136, endPoint x: 1207, endPoint y: 169, distance: 55.5
click at [1252, 136] on p "colaborador" at bounding box center [1337, 139] width 243 height 17
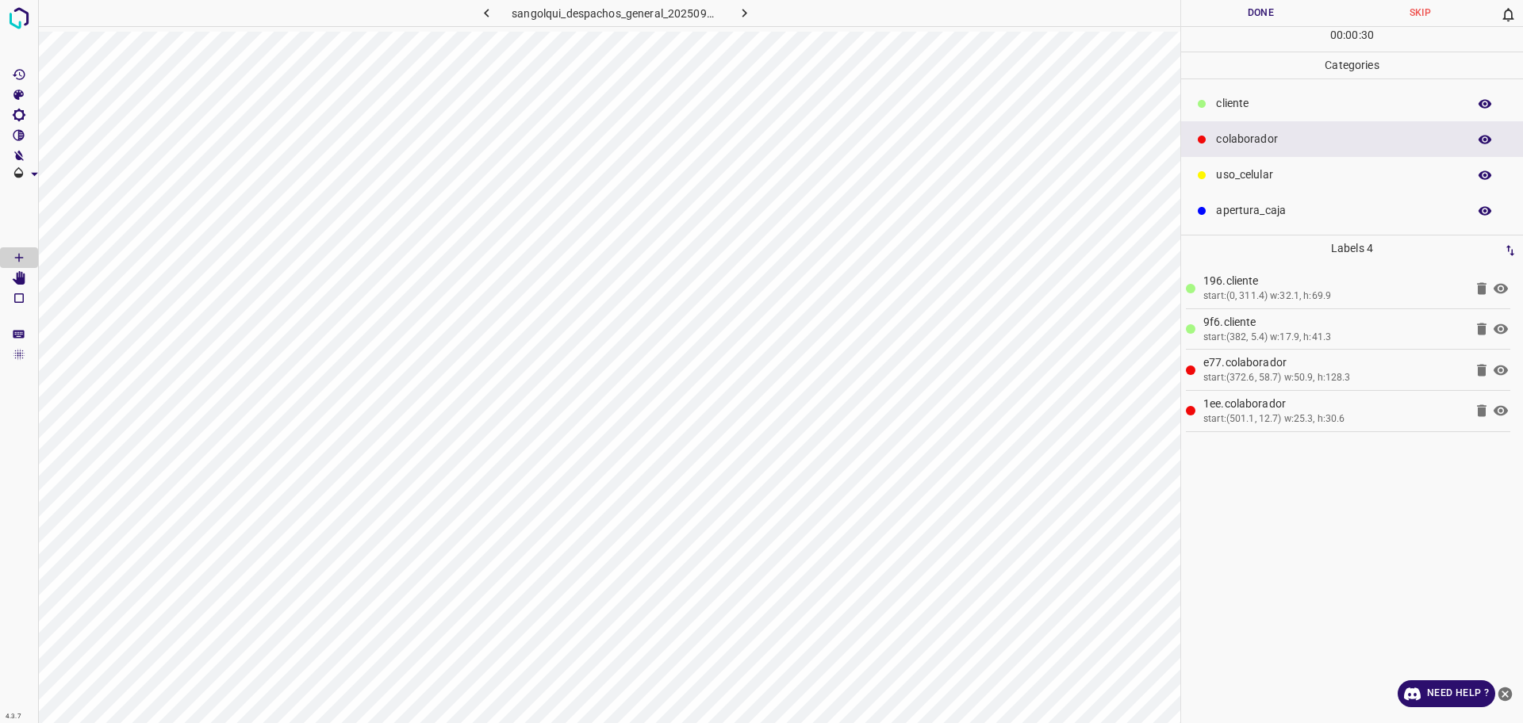
click at [1245, 96] on p "cliente" at bounding box center [1337, 103] width 243 height 17
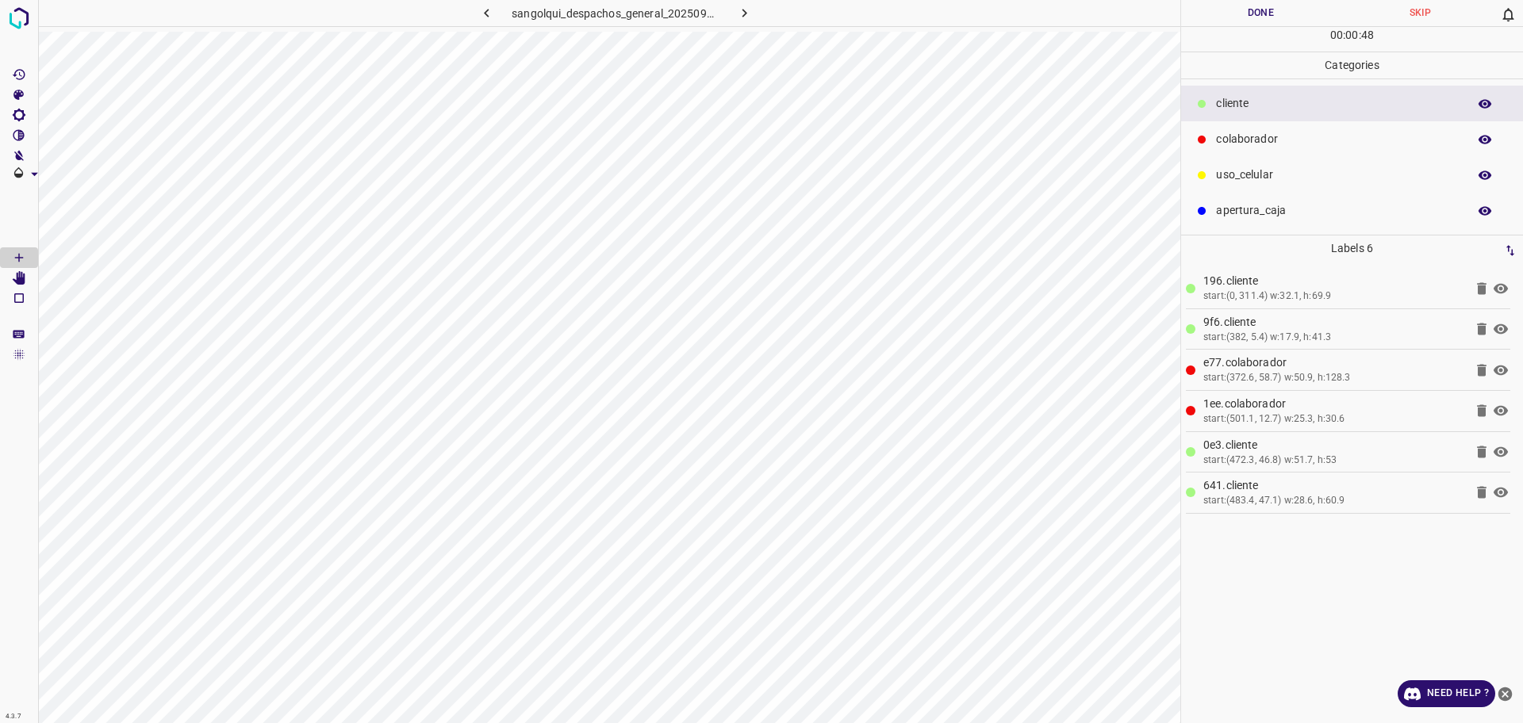
click at [1260, 11] on button "Done" at bounding box center [1260, 13] width 159 height 26
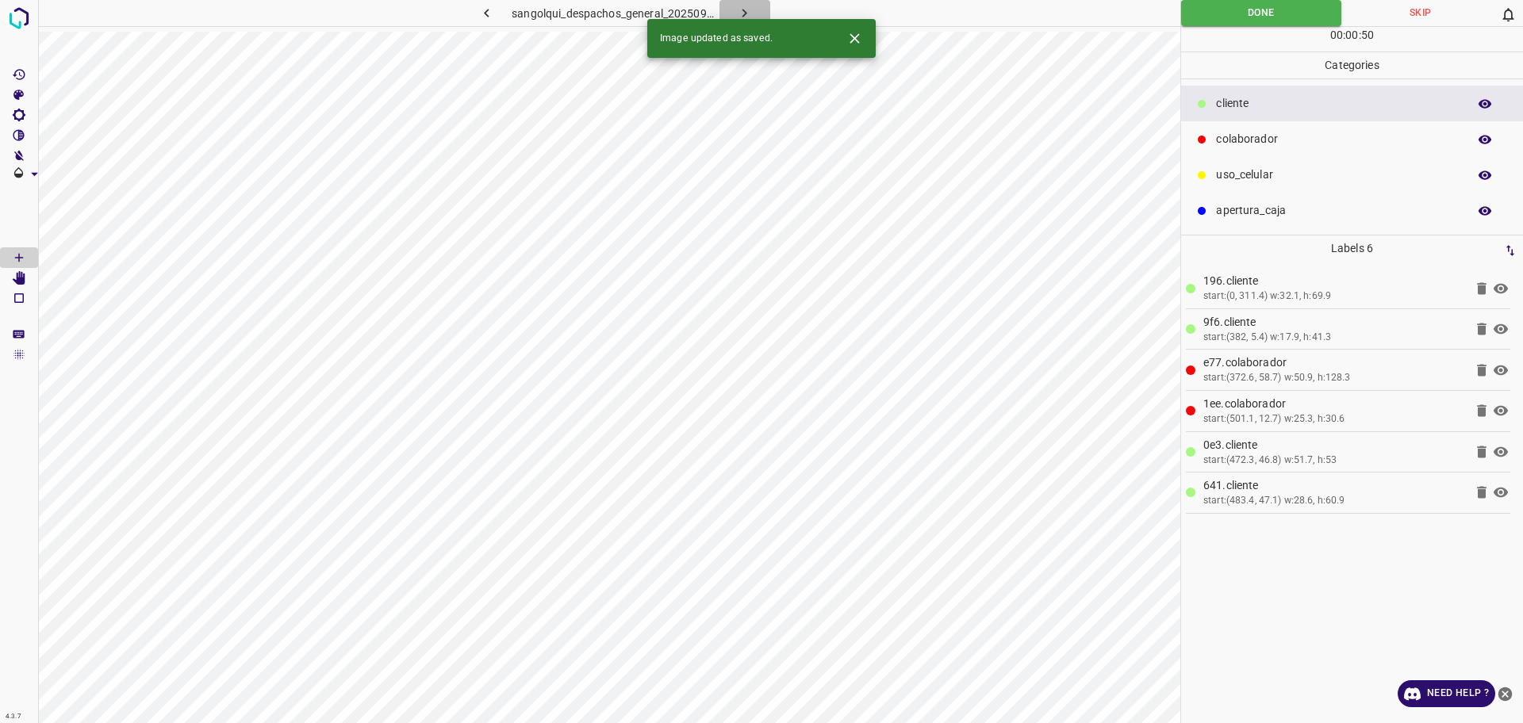
click at [744, 10] on icon "button" at bounding box center [744, 13] width 5 height 9
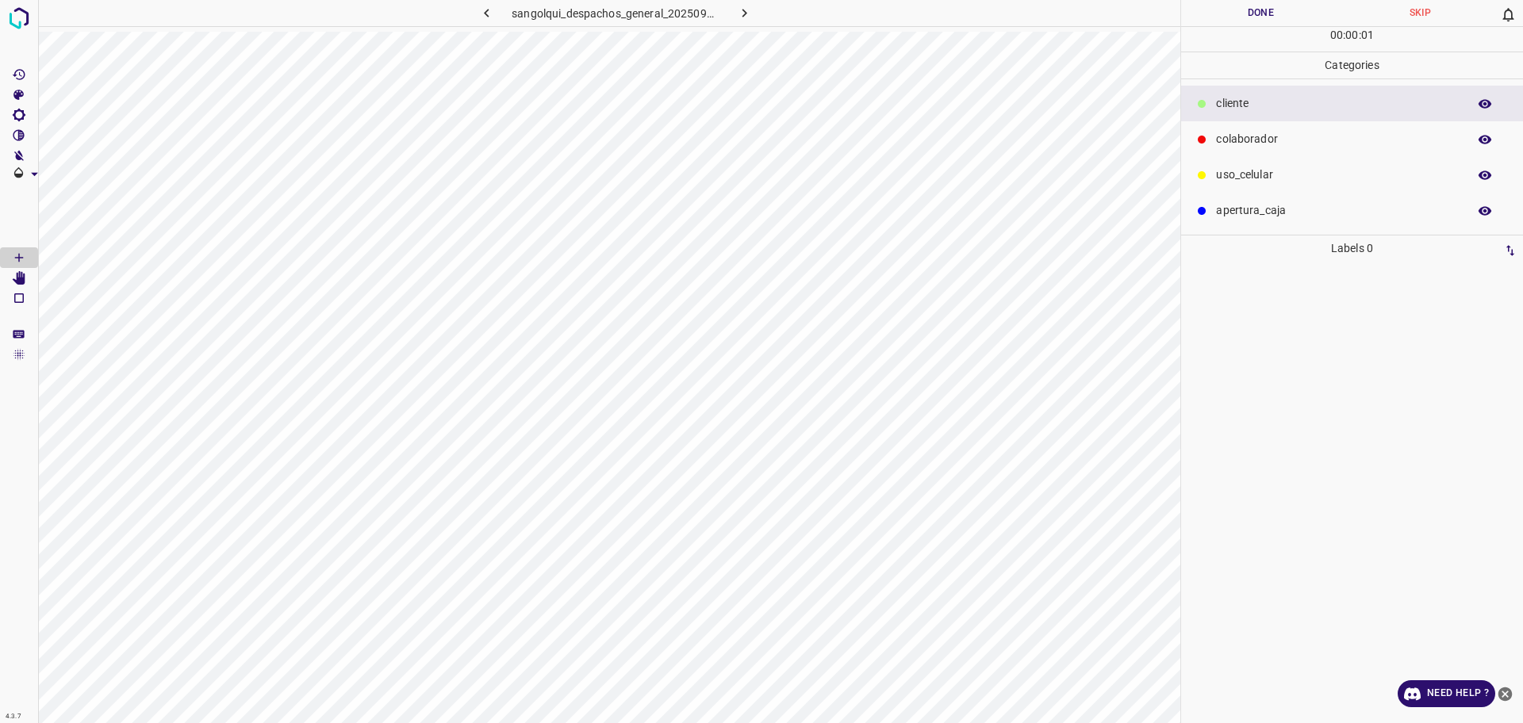
click at [1289, 128] on div "colaborador" at bounding box center [1352, 139] width 342 height 36
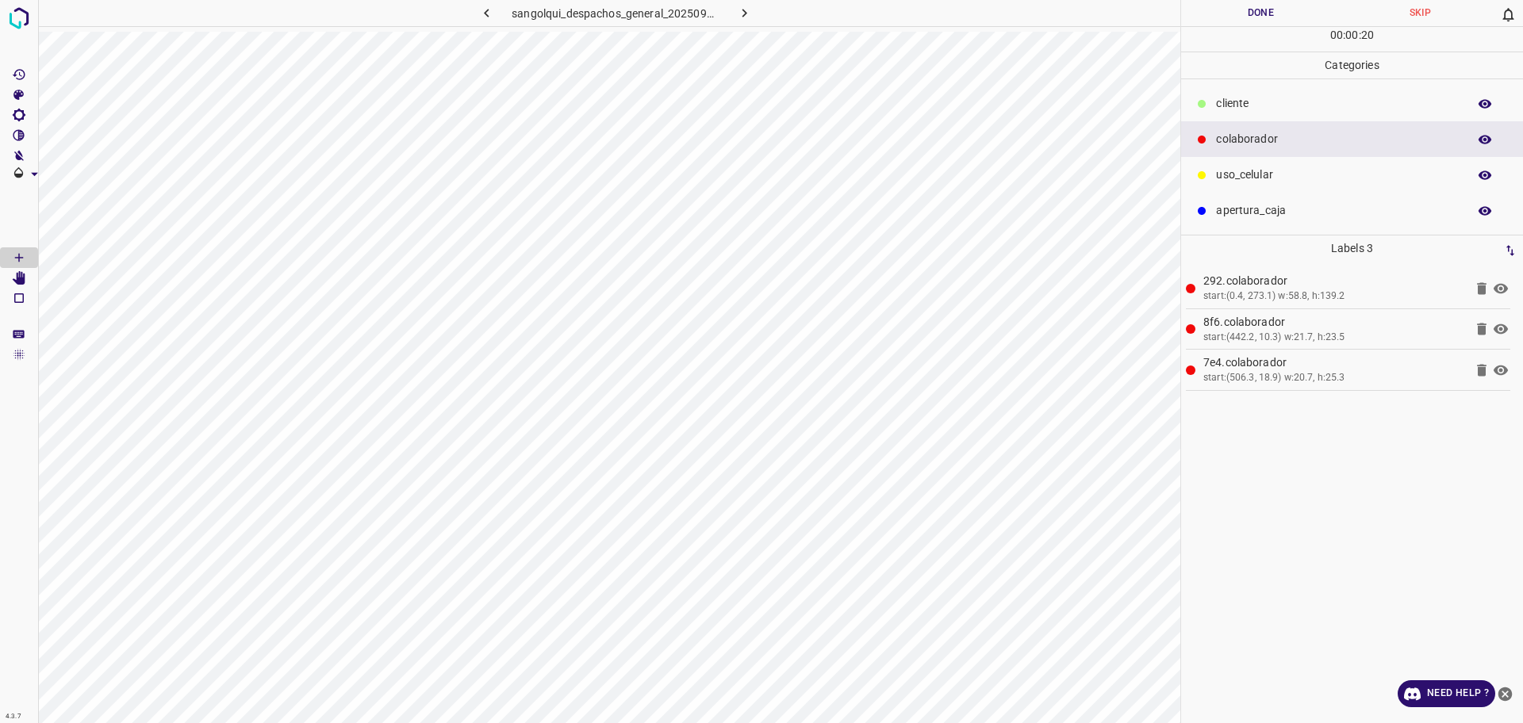
drag, startPoint x: 1281, startPoint y: 107, endPoint x: 1264, endPoint y: 110, distance: 17.0
click at [1280, 107] on p "cliente" at bounding box center [1337, 103] width 243 height 17
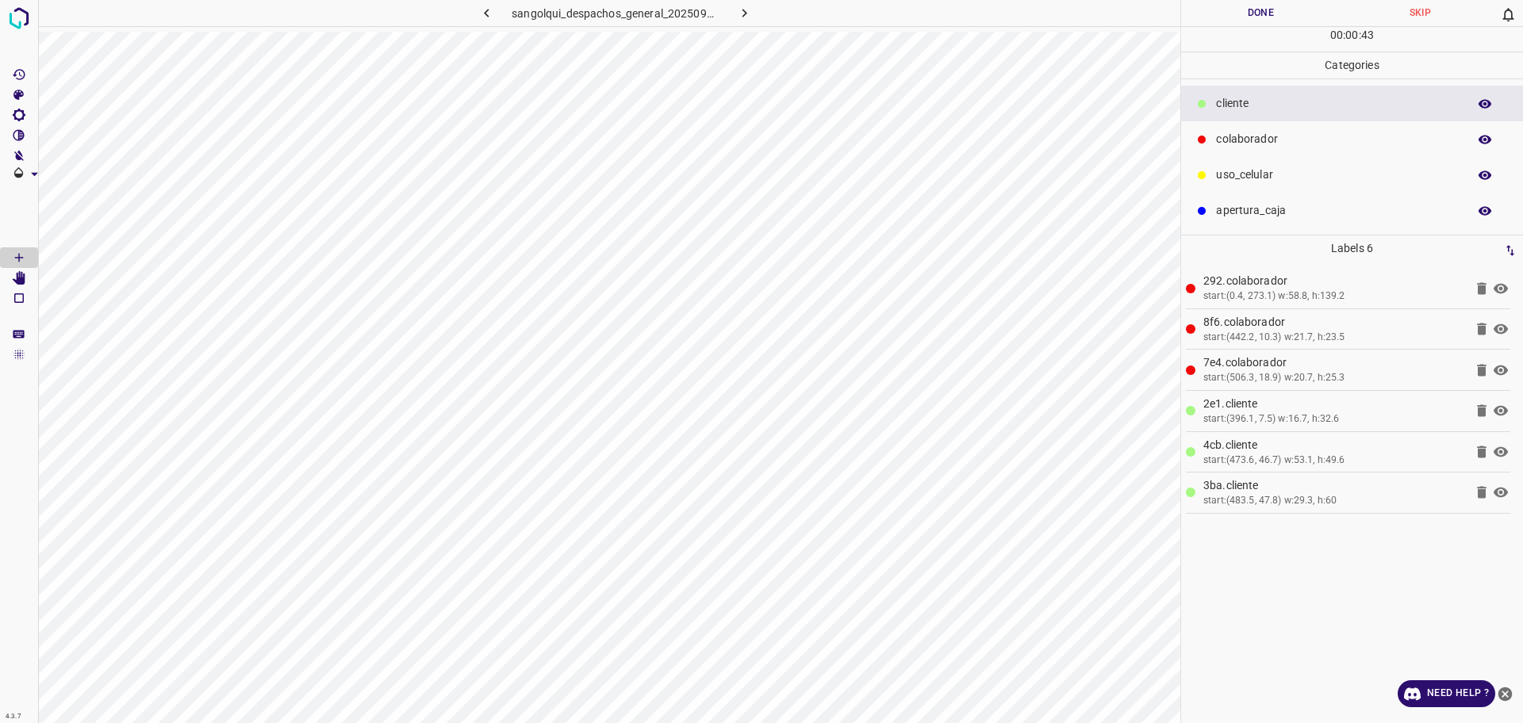
click at [1219, 22] on button "Done" at bounding box center [1260, 13] width 159 height 26
click at [1219, 20] on button "Done" at bounding box center [1260, 13] width 159 height 26
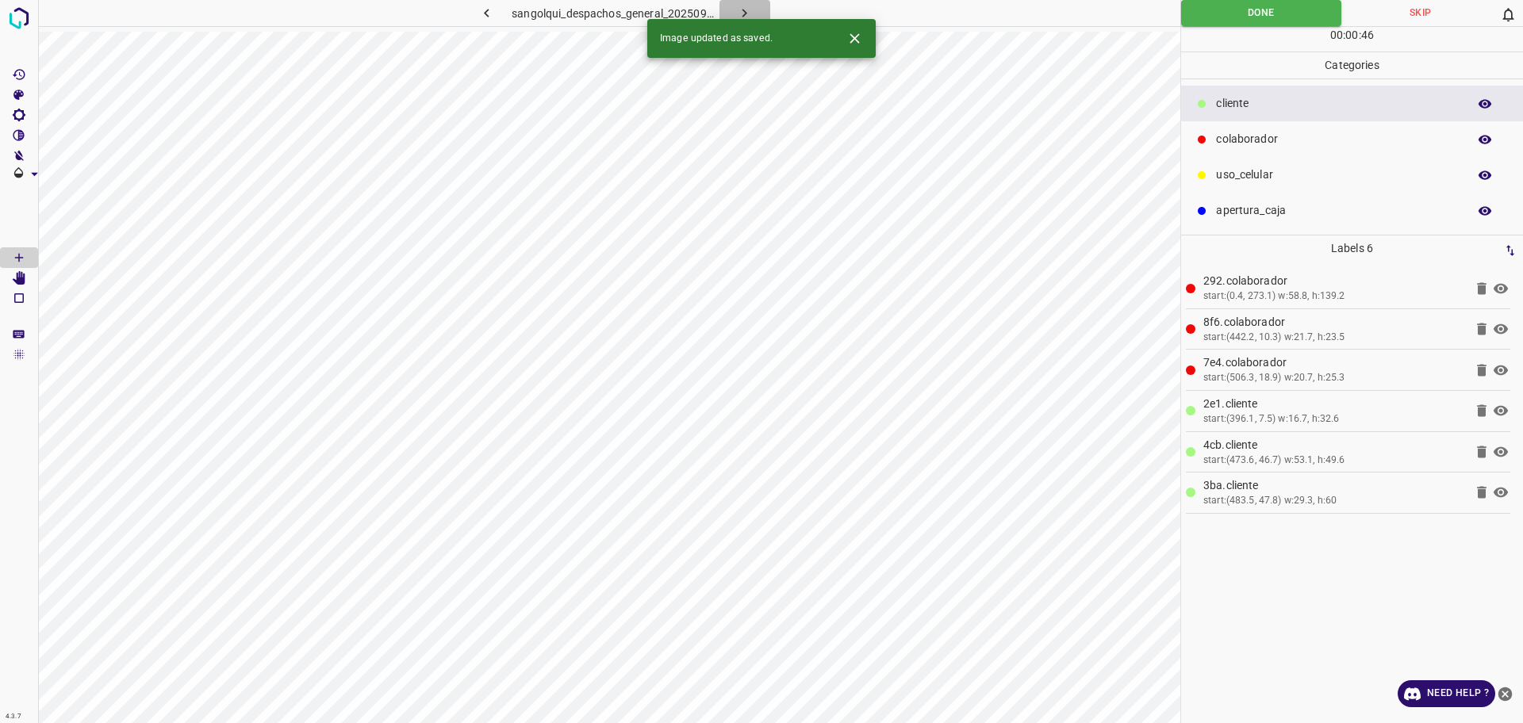
click at [739, 10] on icon "button" at bounding box center [744, 13] width 17 height 17
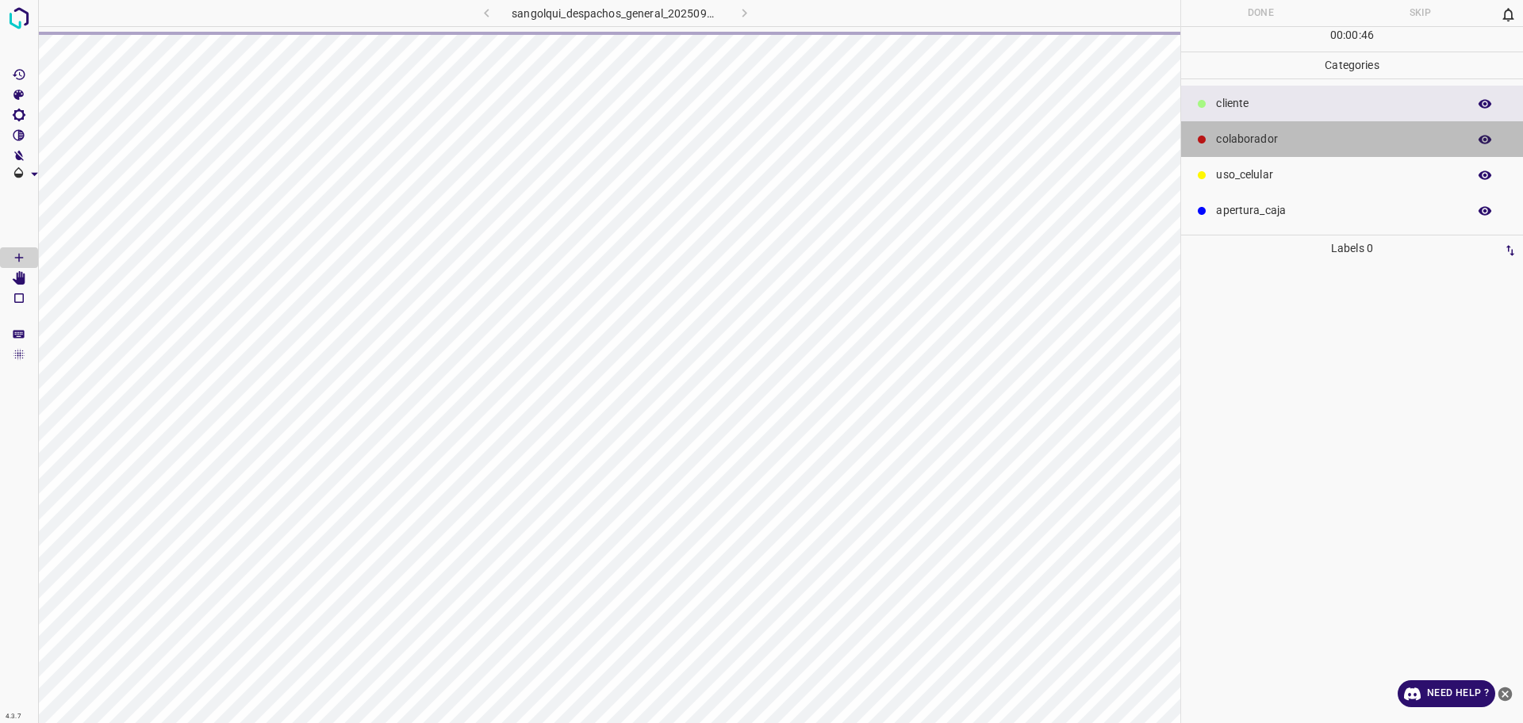
click at [1271, 154] on div "colaborador" at bounding box center [1352, 139] width 342 height 36
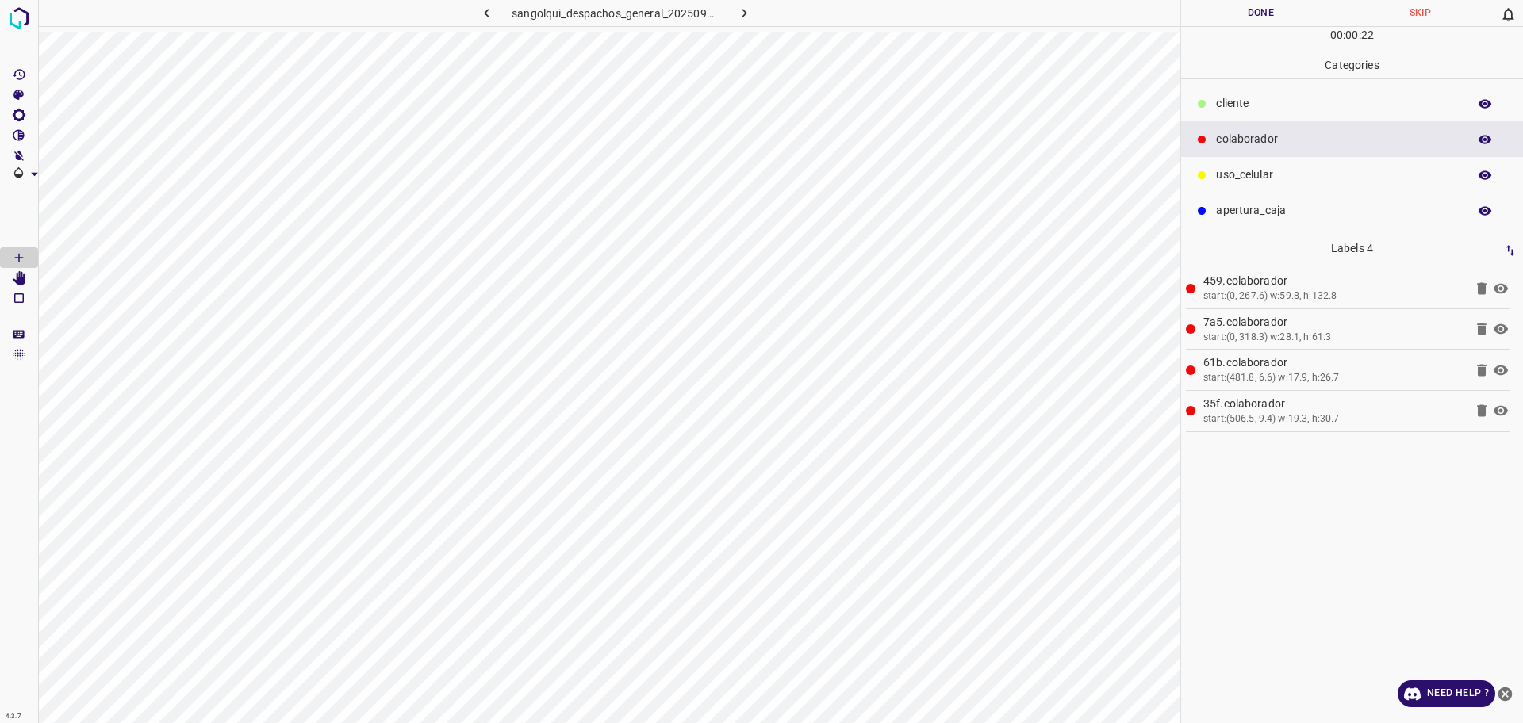
drag, startPoint x: 1252, startPoint y: 101, endPoint x: 1215, endPoint y: 111, distance: 38.7
click at [1251, 101] on p "cliente" at bounding box center [1337, 103] width 243 height 17
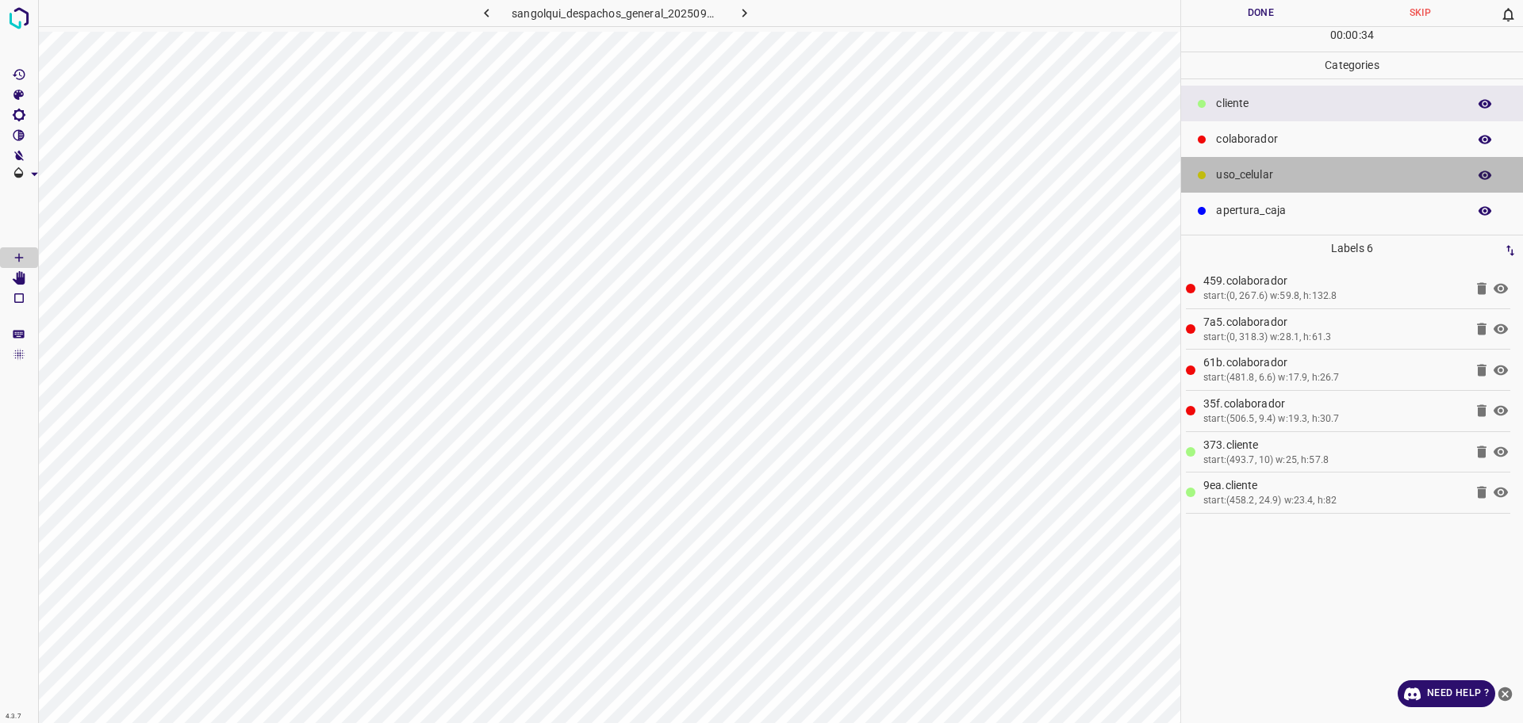
click at [1272, 167] on p "uso_celular" at bounding box center [1337, 175] width 243 height 17
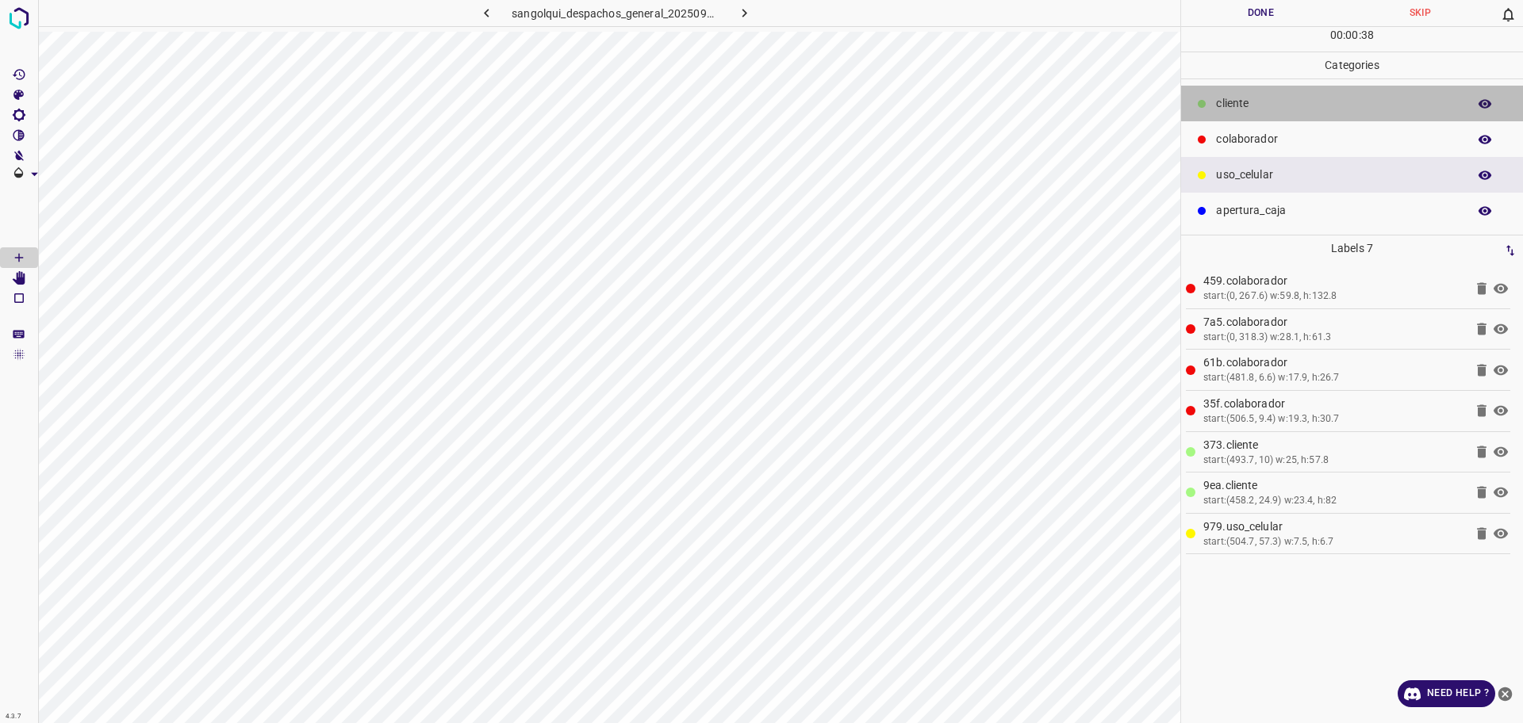
click at [1225, 105] on p "cliente" at bounding box center [1337, 103] width 243 height 17
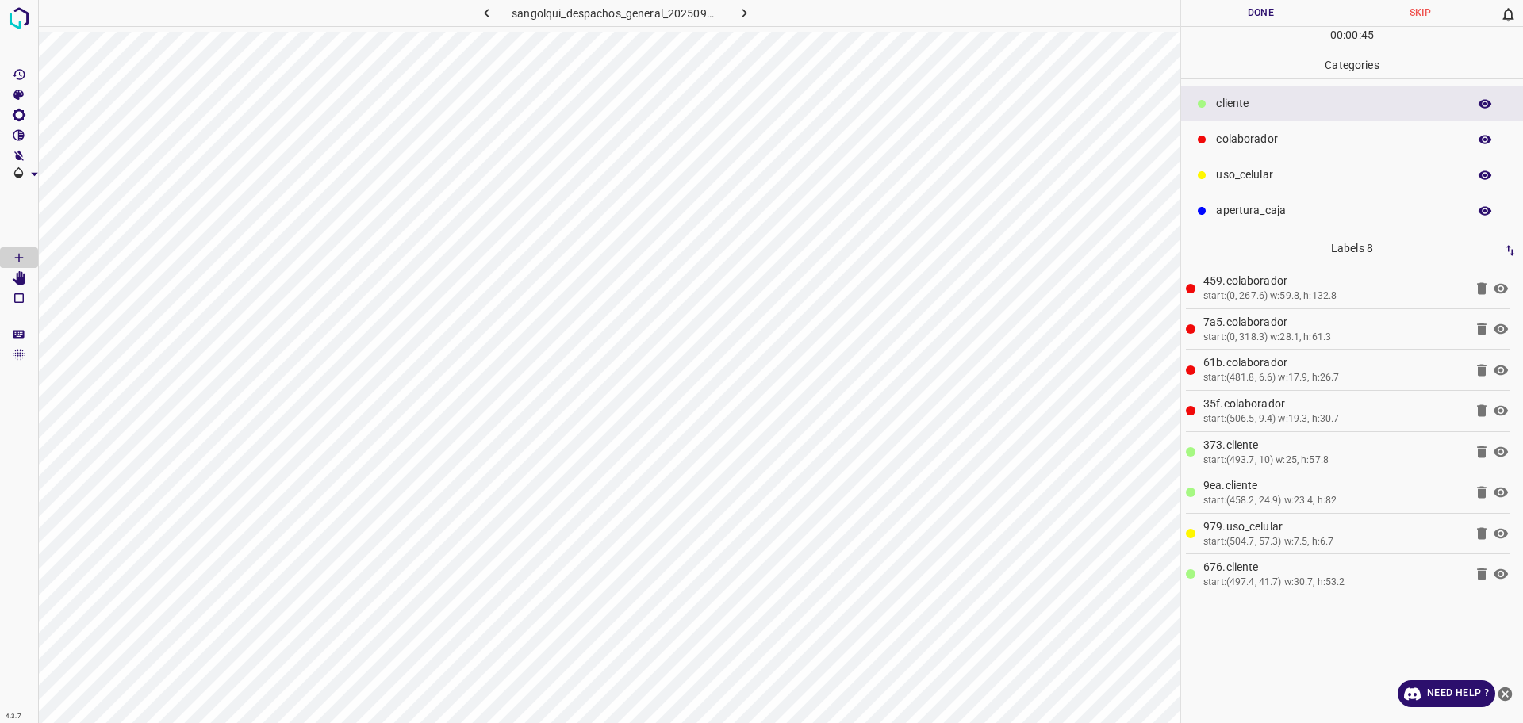
click at [1256, 10] on button "Done" at bounding box center [1260, 13] width 159 height 26
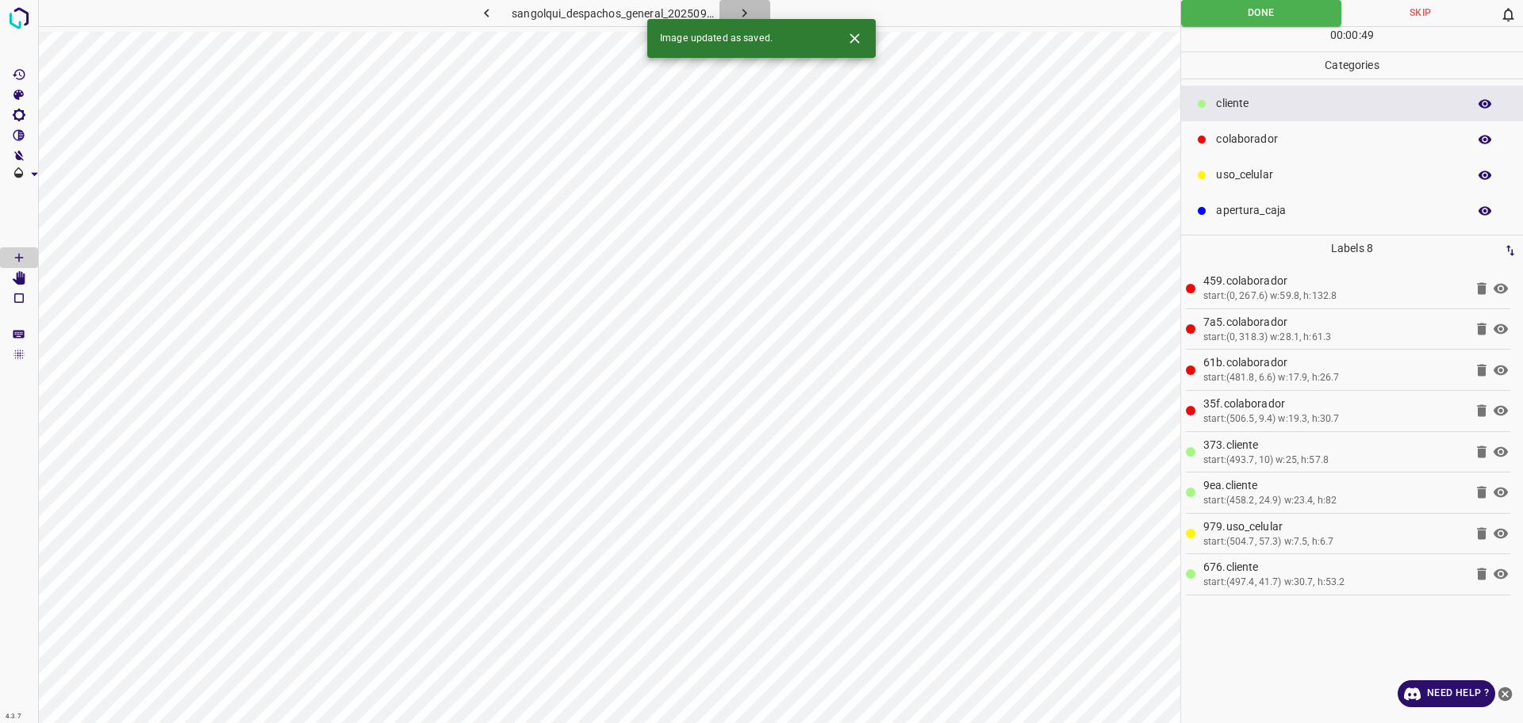
click at [754, 11] on button "button" at bounding box center [744, 13] width 51 height 26
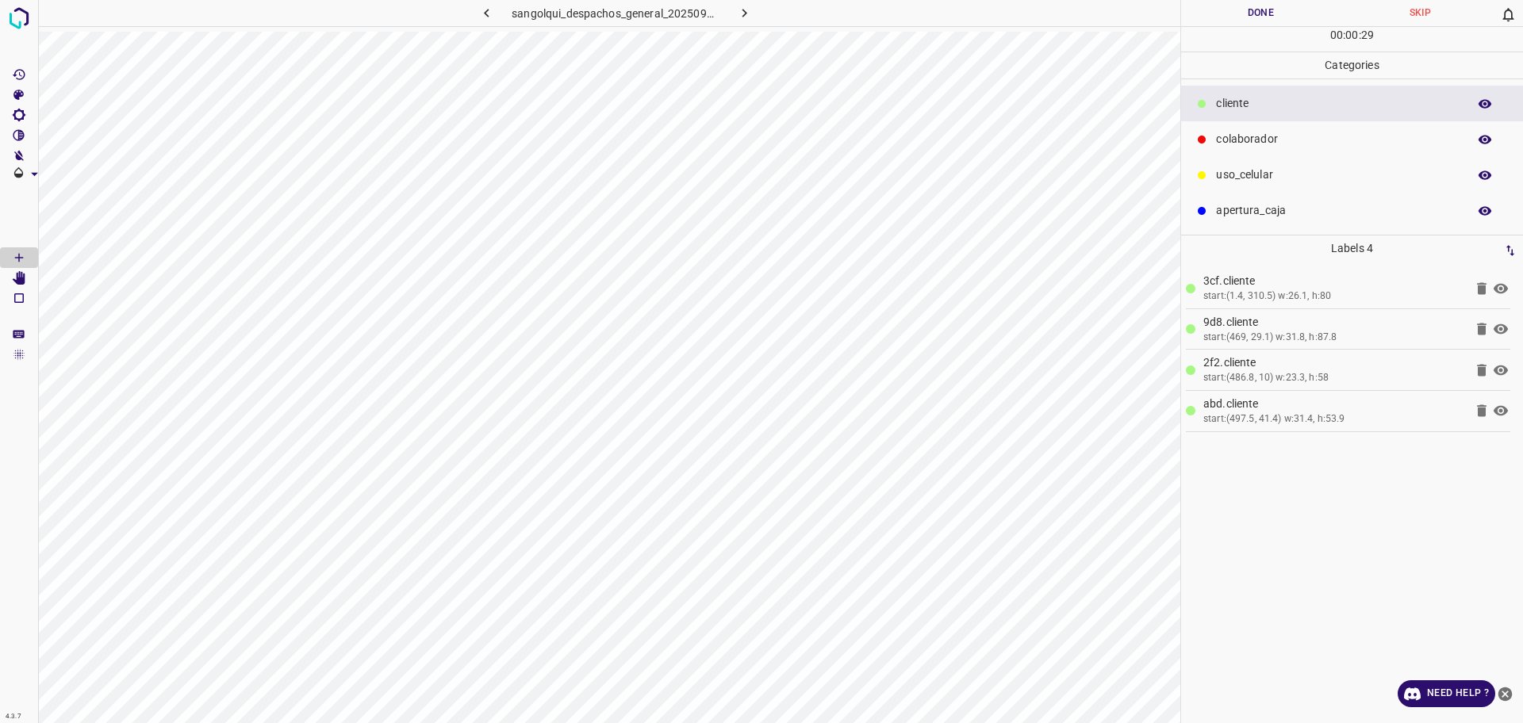
click at [1247, 177] on p "uso_celular" at bounding box center [1337, 175] width 243 height 17
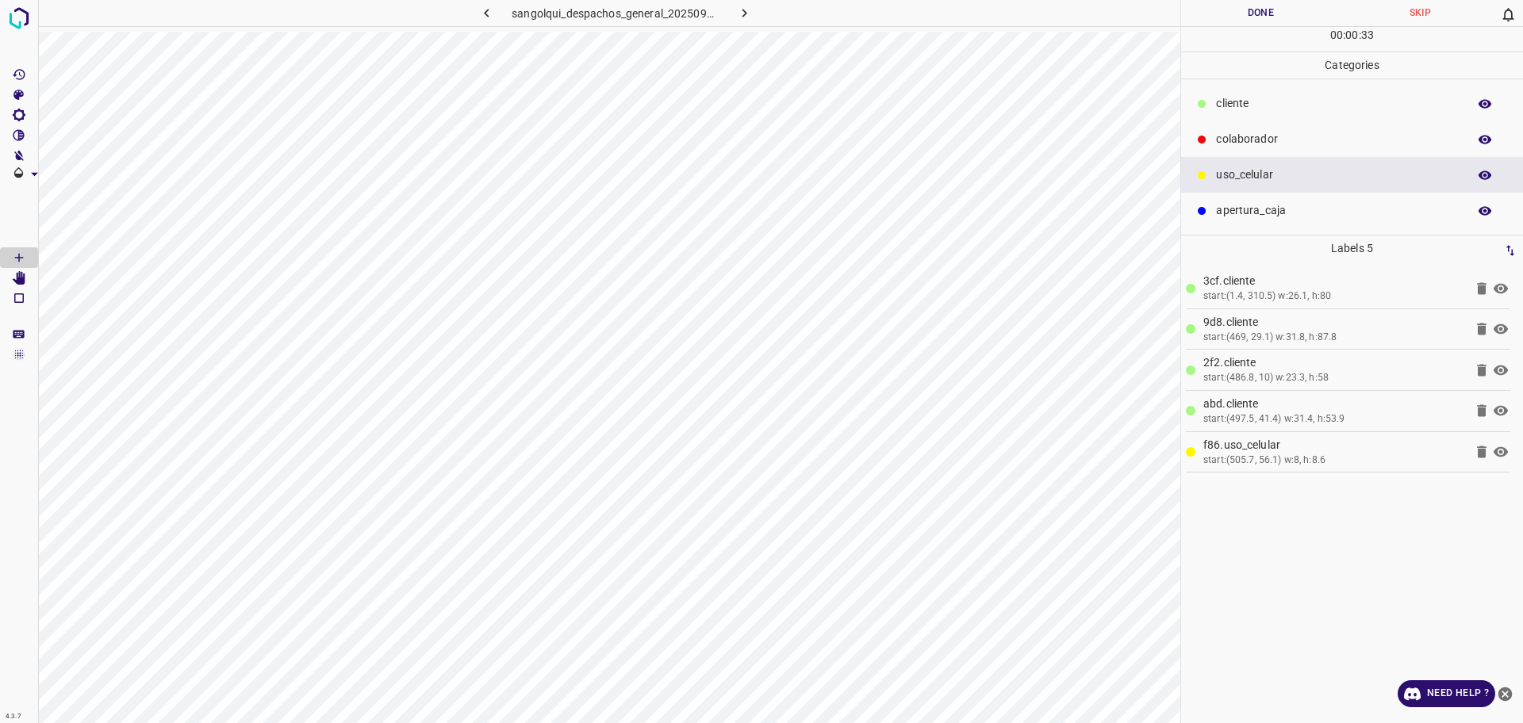
click at [1291, 125] on div "colaborador" at bounding box center [1352, 139] width 342 height 36
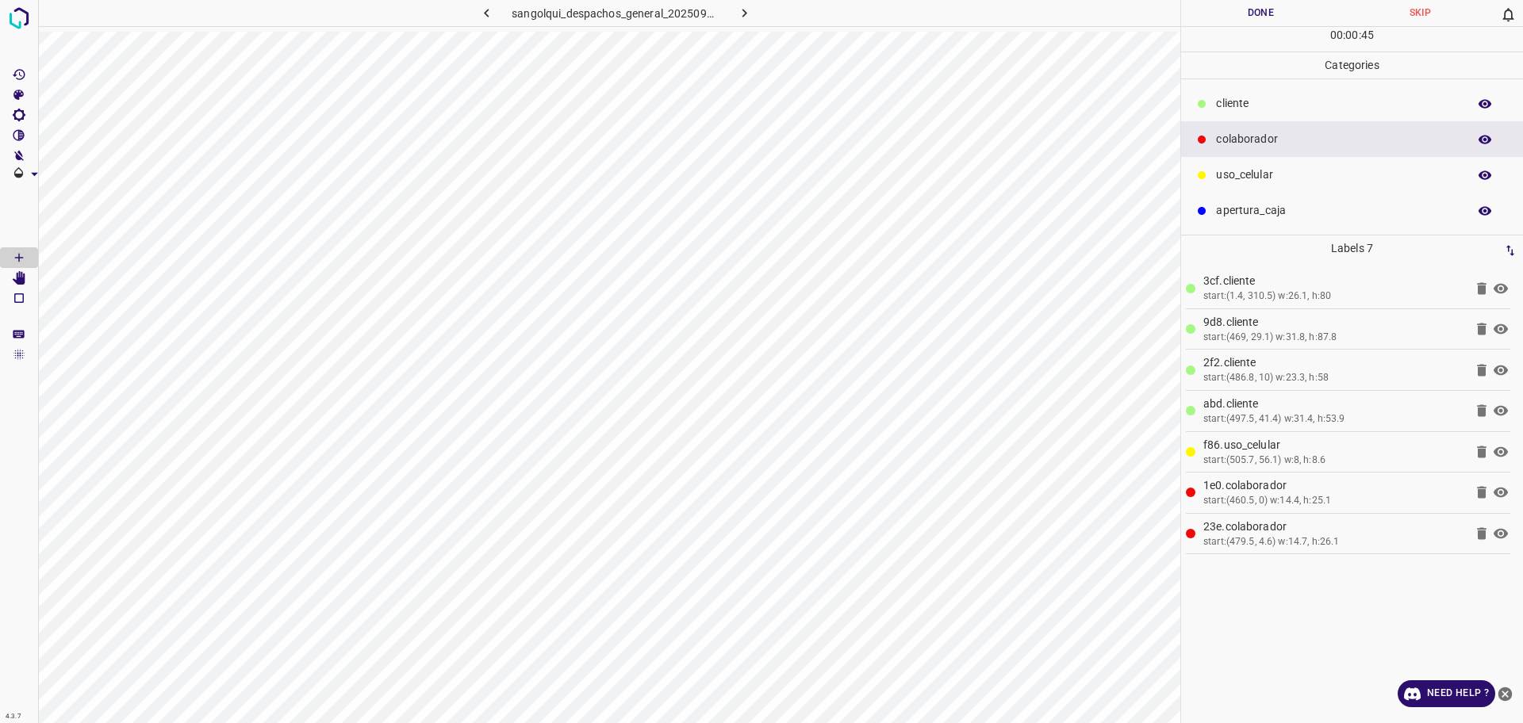
click at [1238, 4] on button "Done" at bounding box center [1260, 13] width 159 height 26
click at [1238, 5] on button "Done" at bounding box center [1260, 13] width 159 height 26
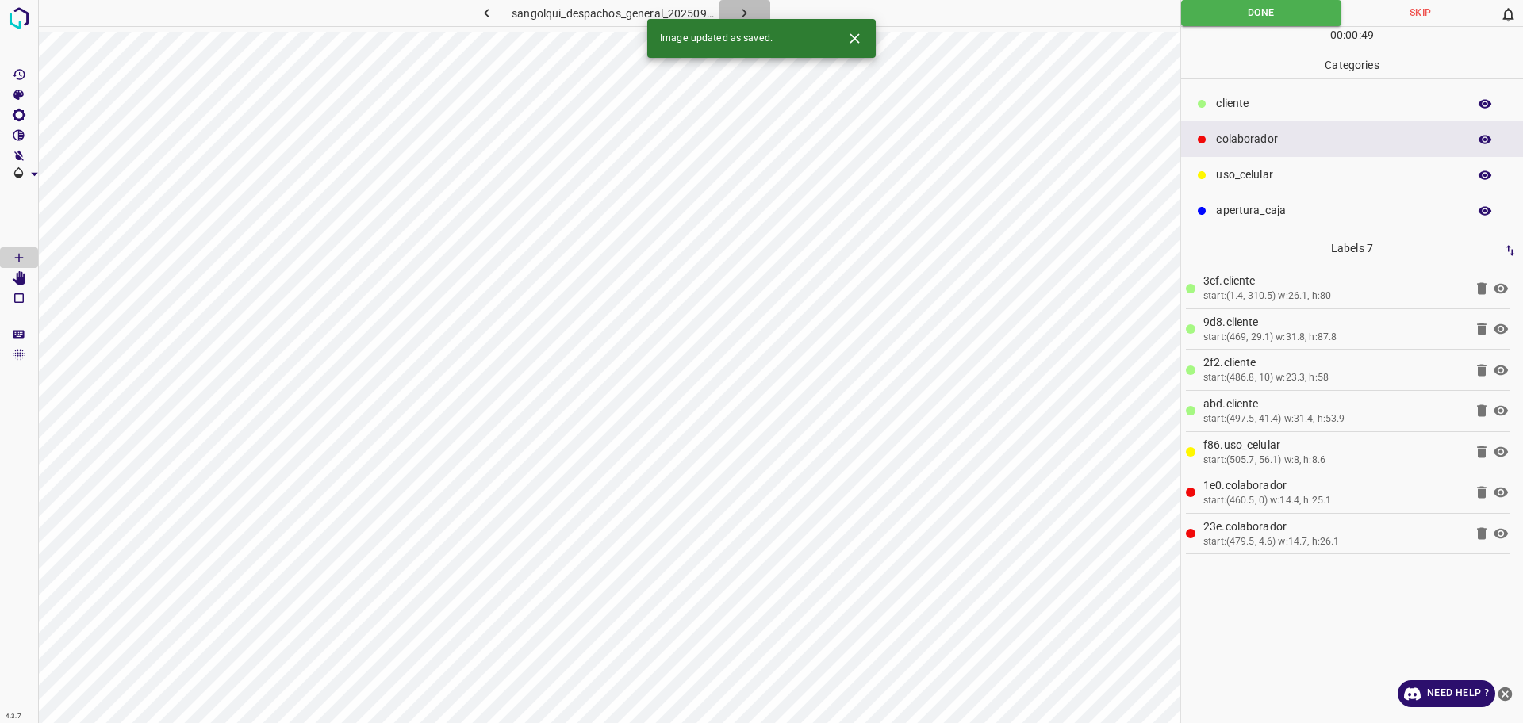
click at [738, 12] on icon "button" at bounding box center [744, 13] width 17 height 17
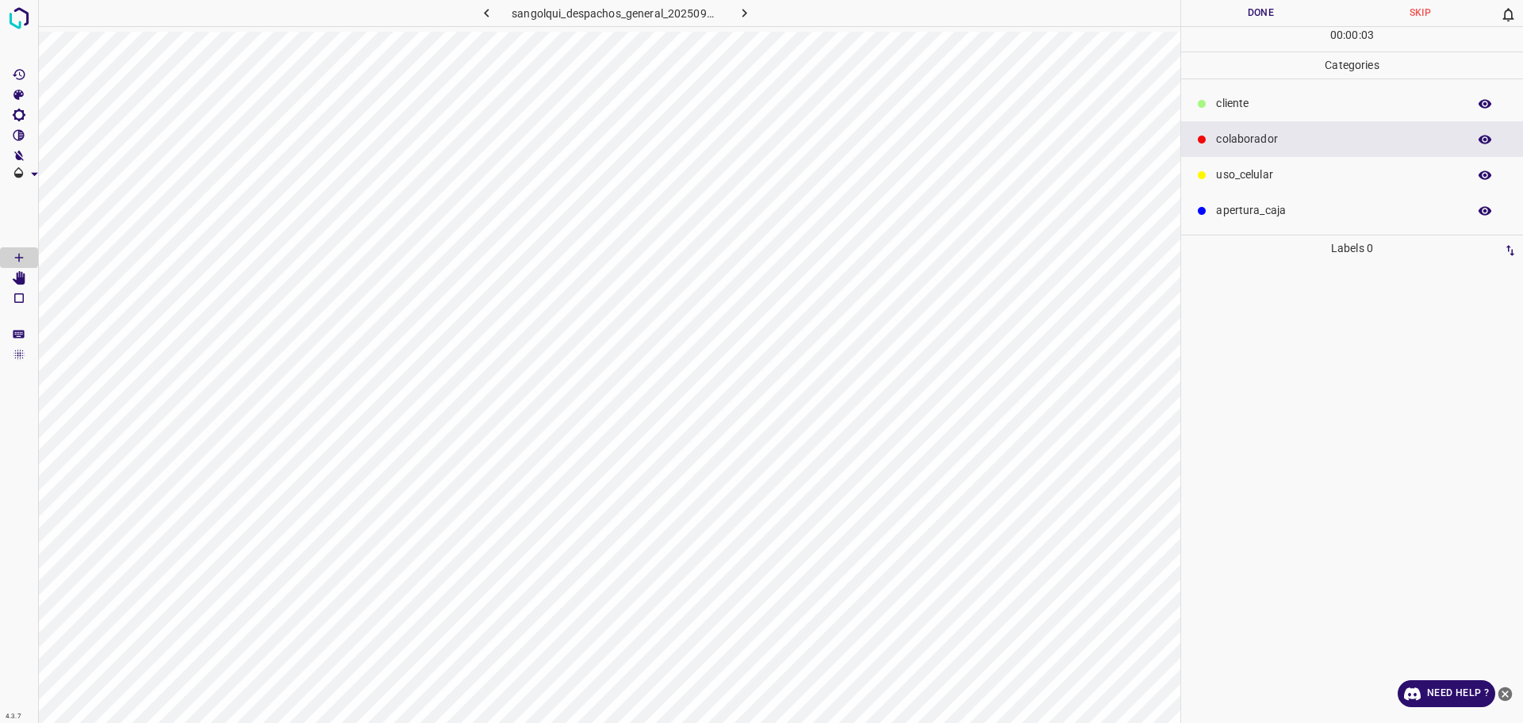
click at [1275, 83] on ul "cliente colaborador uso_celular apertura_caja" at bounding box center [1352, 156] width 342 height 155
click at [1275, 86] on div "cliente" at bounding box center [1352, 104] width 342 height 36
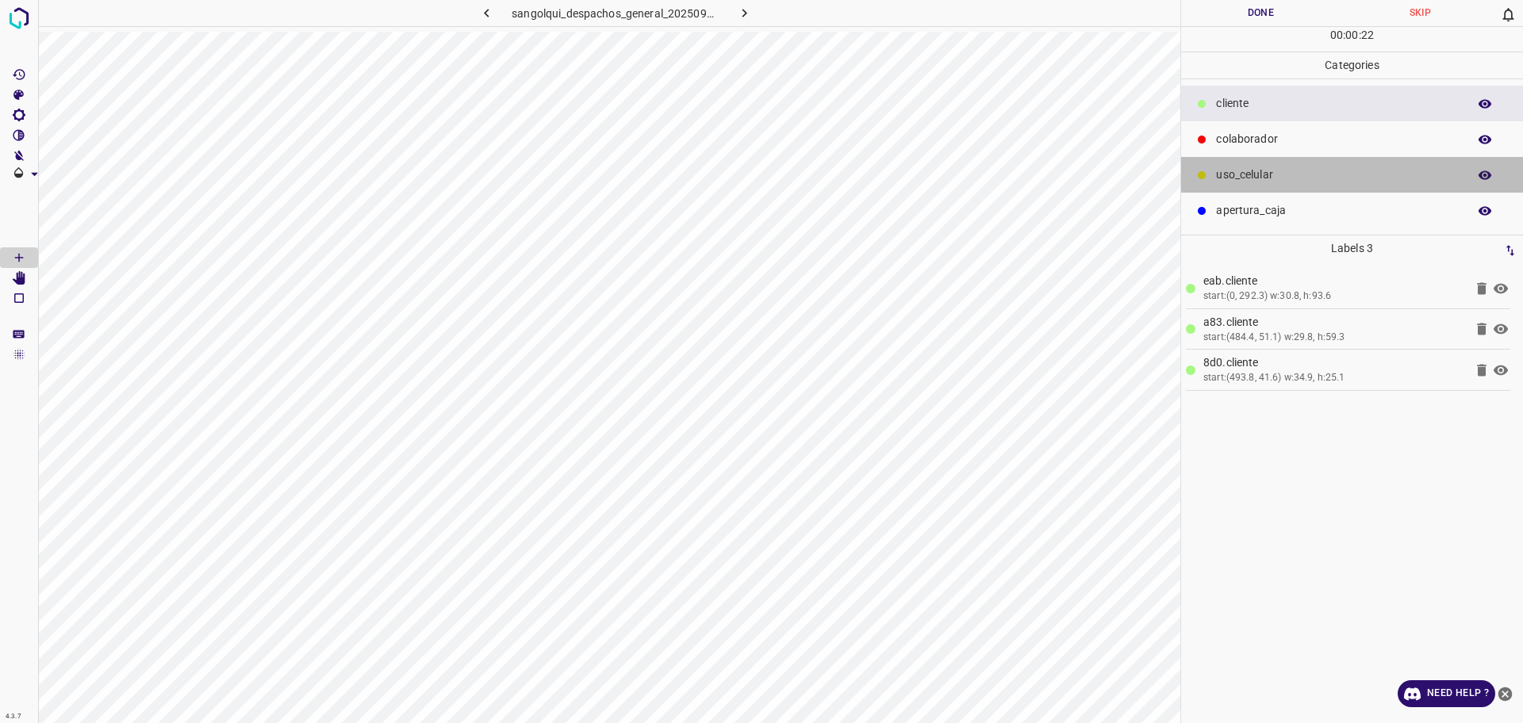
drag, startPoint x: 1274, startPoint y: 180, endPoint x: 1209, endPoint y: 205, distance: 69.8
click at [1273, 180] on p "uso_celular" at bounding box center [1337, 175] width 243 height 17
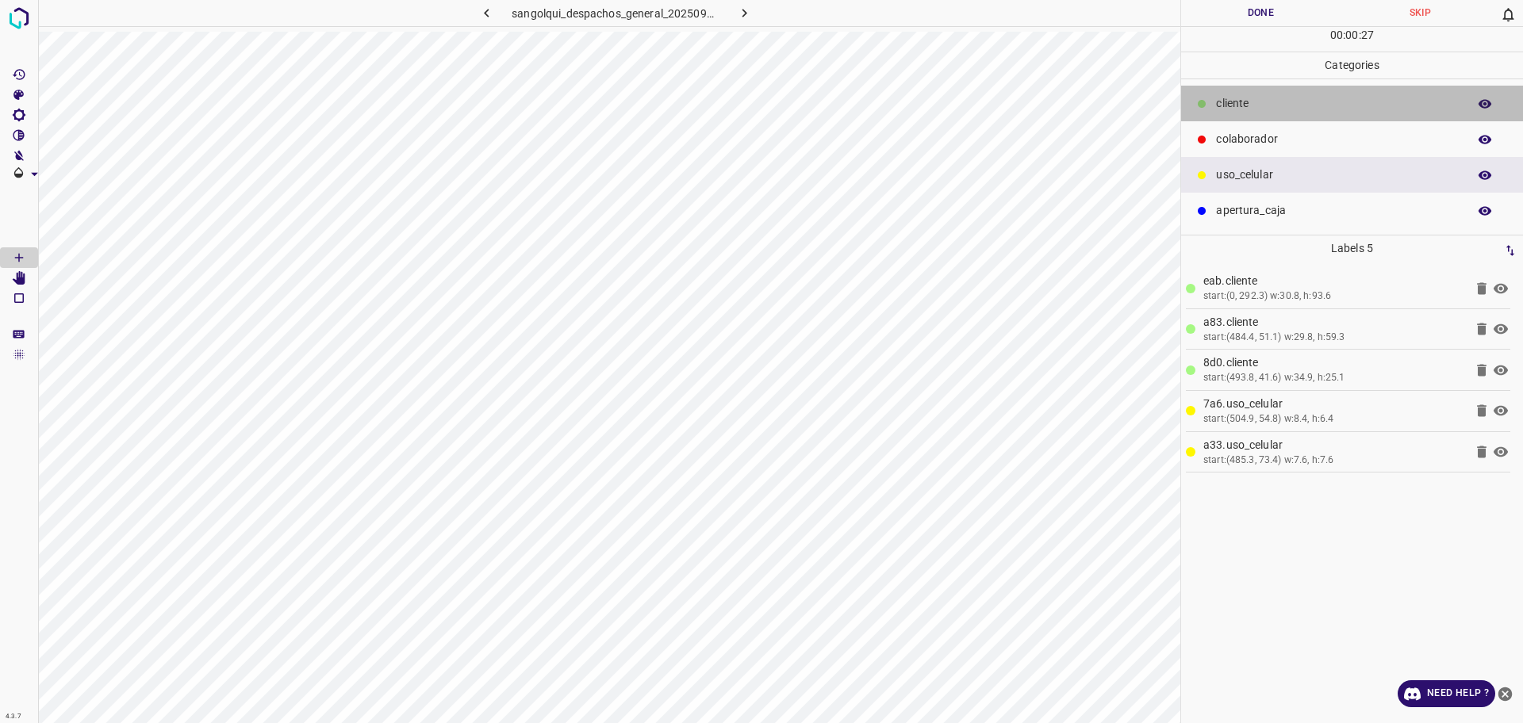
click at [1279, 102] on p "cliente" at bounding box center [1337, 103] width 243 height 17
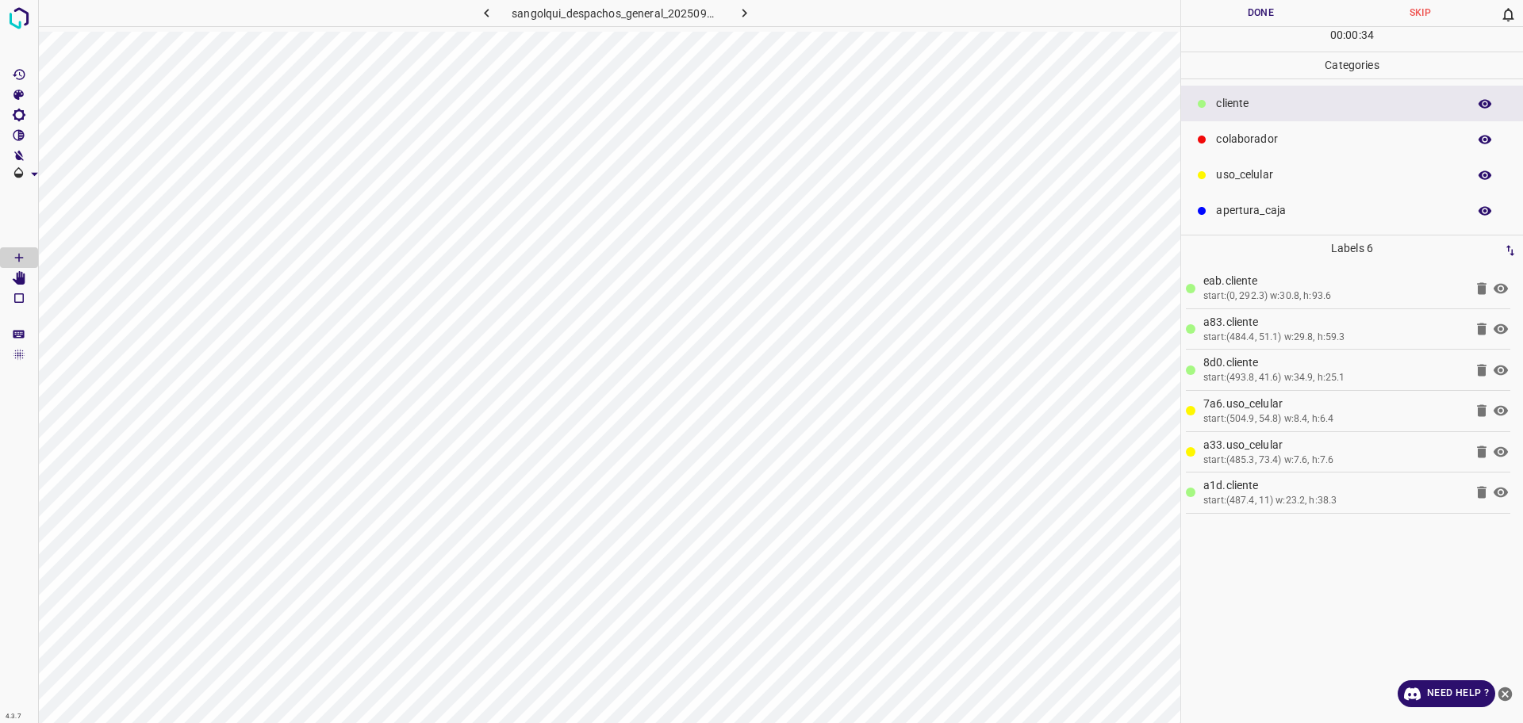
click at [1236, 145] on p "colaborador" at bounding box center [1337, 139] width 243 height 17
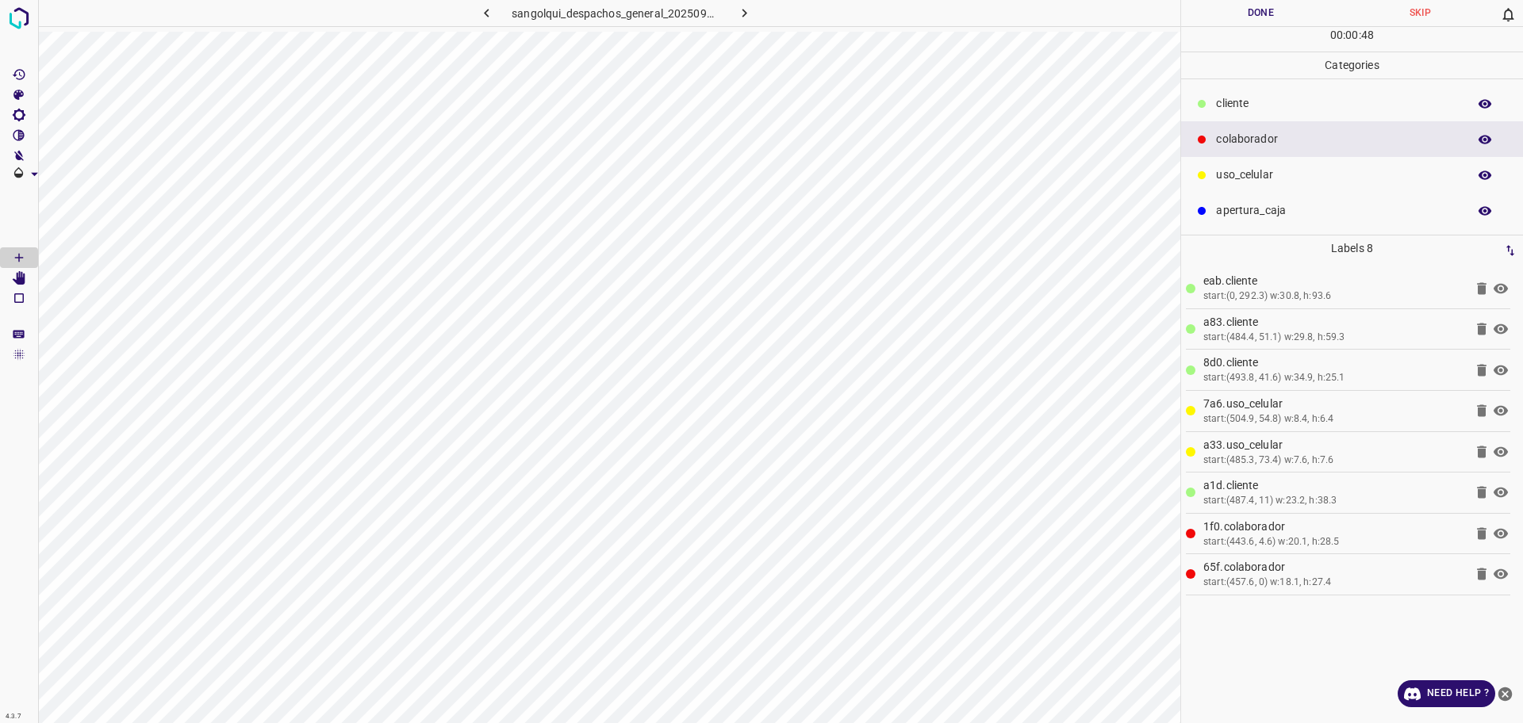
click at [1226, 2] on button "Done" at bounding box center [1260, 13] width 159 height 26
drag, startPoint x: 1225, startPoint y: 2, endPoint x: 1216, endPoint y: 14, distance: 15.2
click at [1227, 2] on button "Done" at bounding box center [1260, 13] width 159 height 26
click at [753, 12] on button "button" at bounding box center [744, 13] width 51 height 26
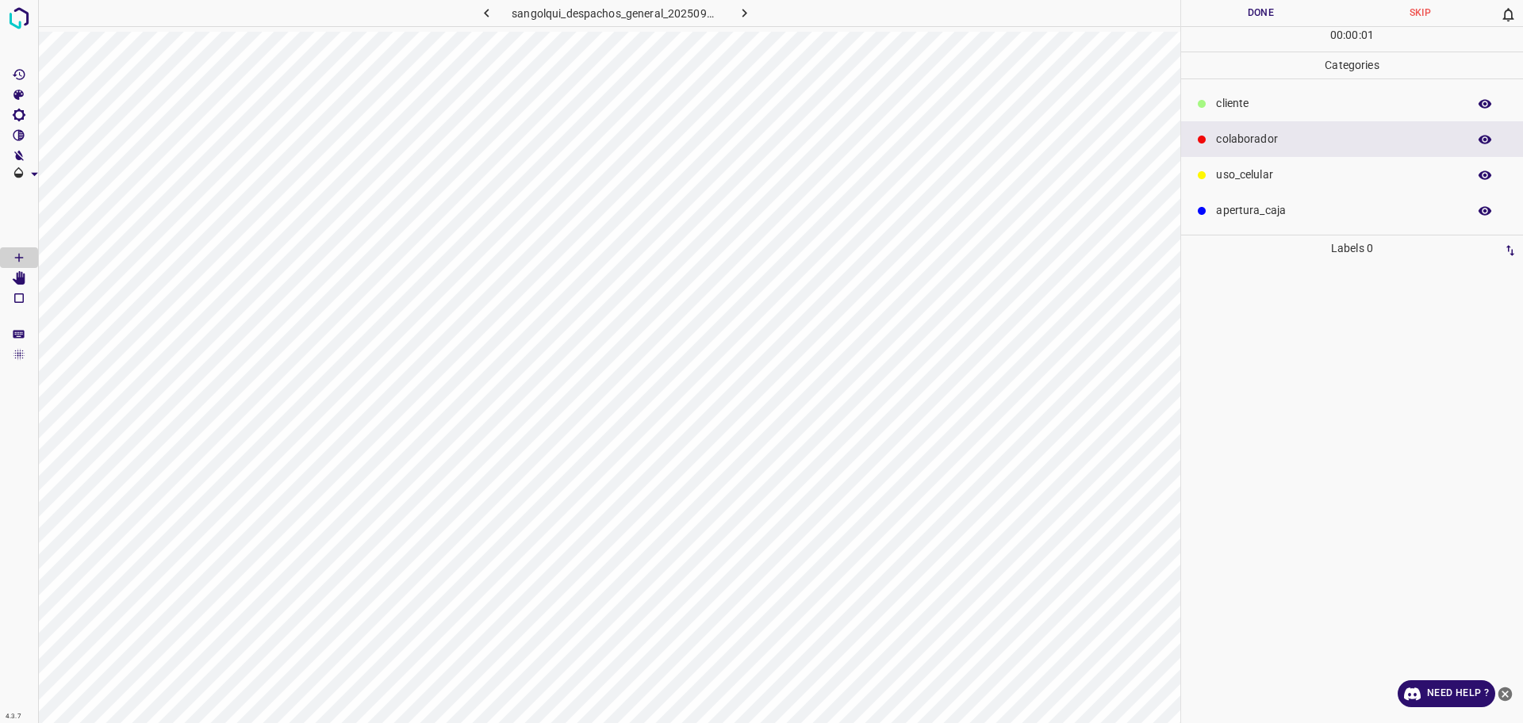
click at [1262, 103] on p "cliente" at bounding box center [1337, 103] width 243 height 17
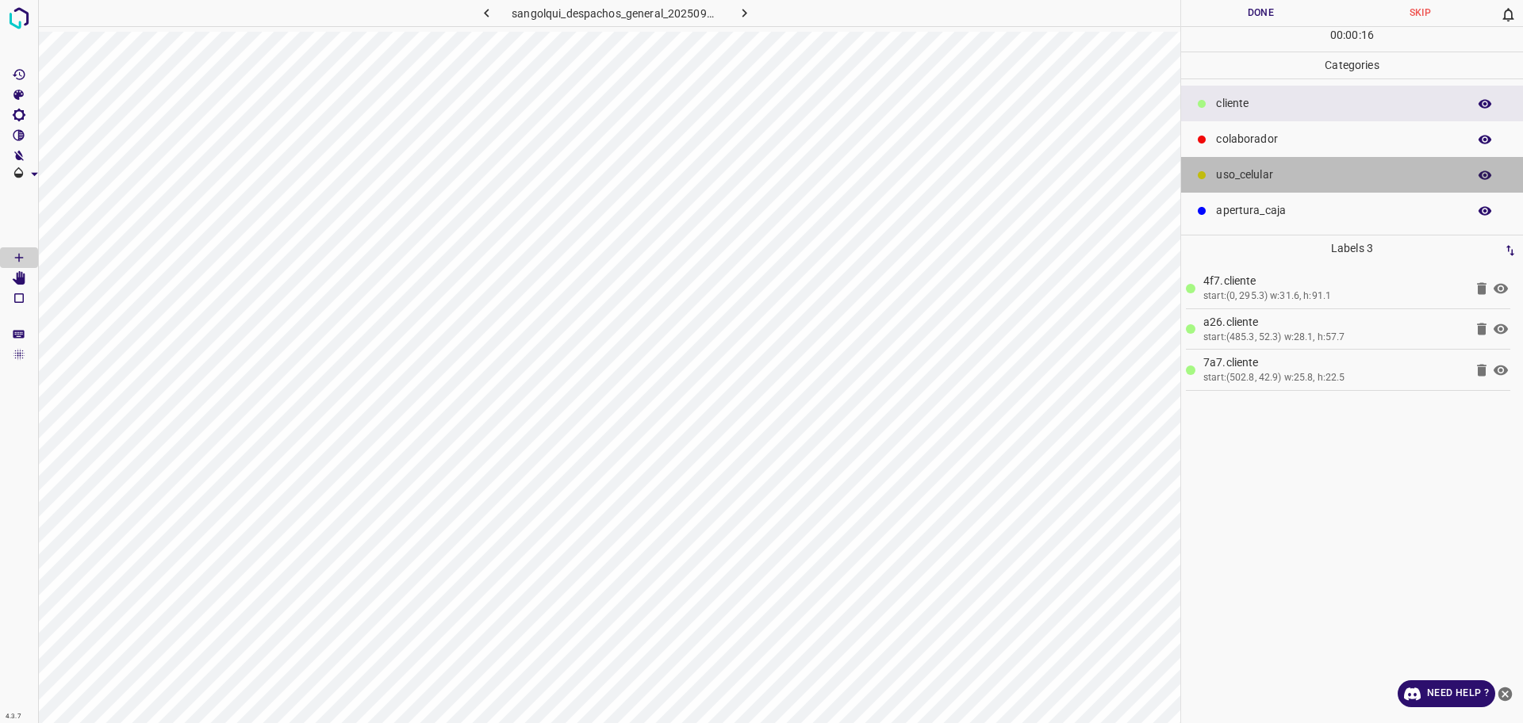
drag, startPoint x: 1227, startPoint y: 167, endPoint x: 1190, endPoint y: 168, distance: 37.3
click at [1225, 168] on p "uso_celular" at bounding box center [1337, 175] width 243 height 17
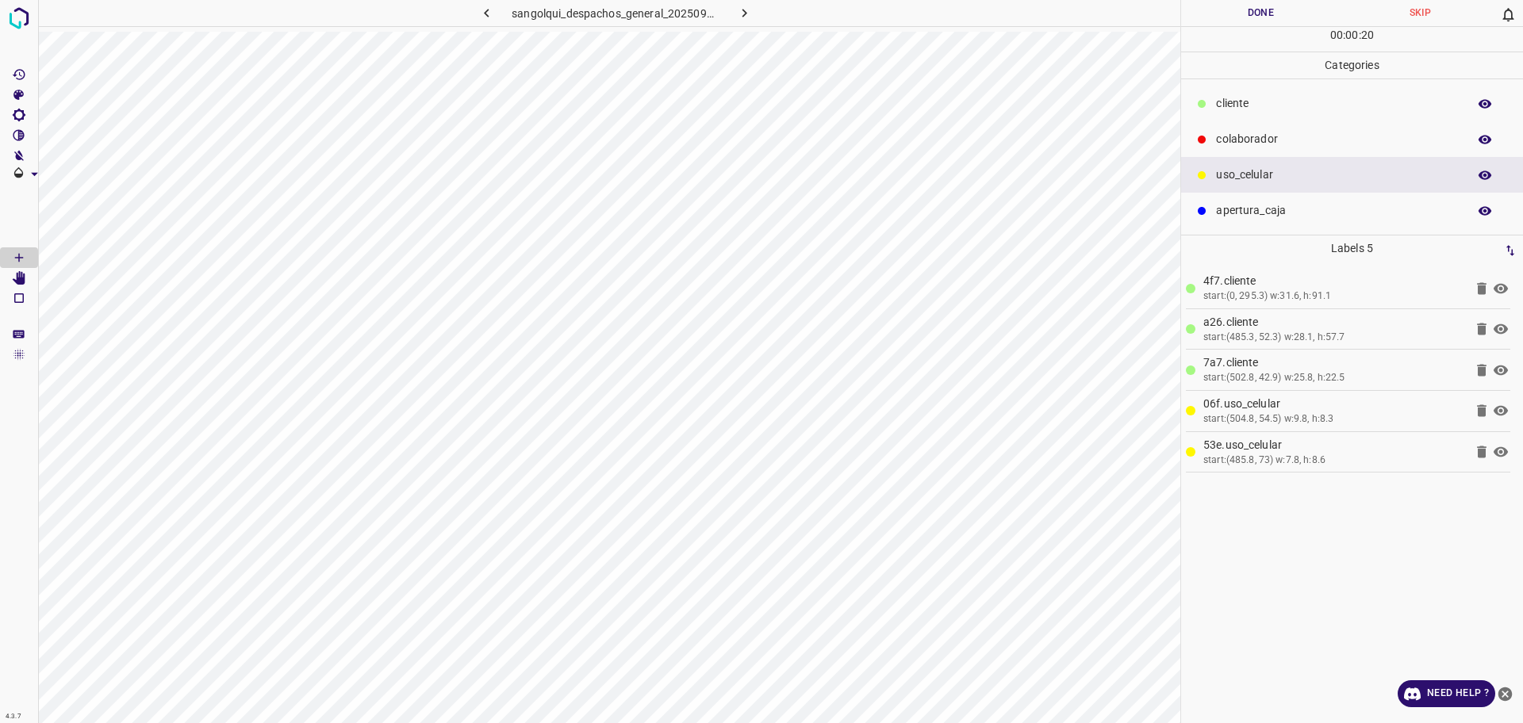
click at [1217, 112] on p "cliente" at bounding box center [1337, 103] width 243 height 17
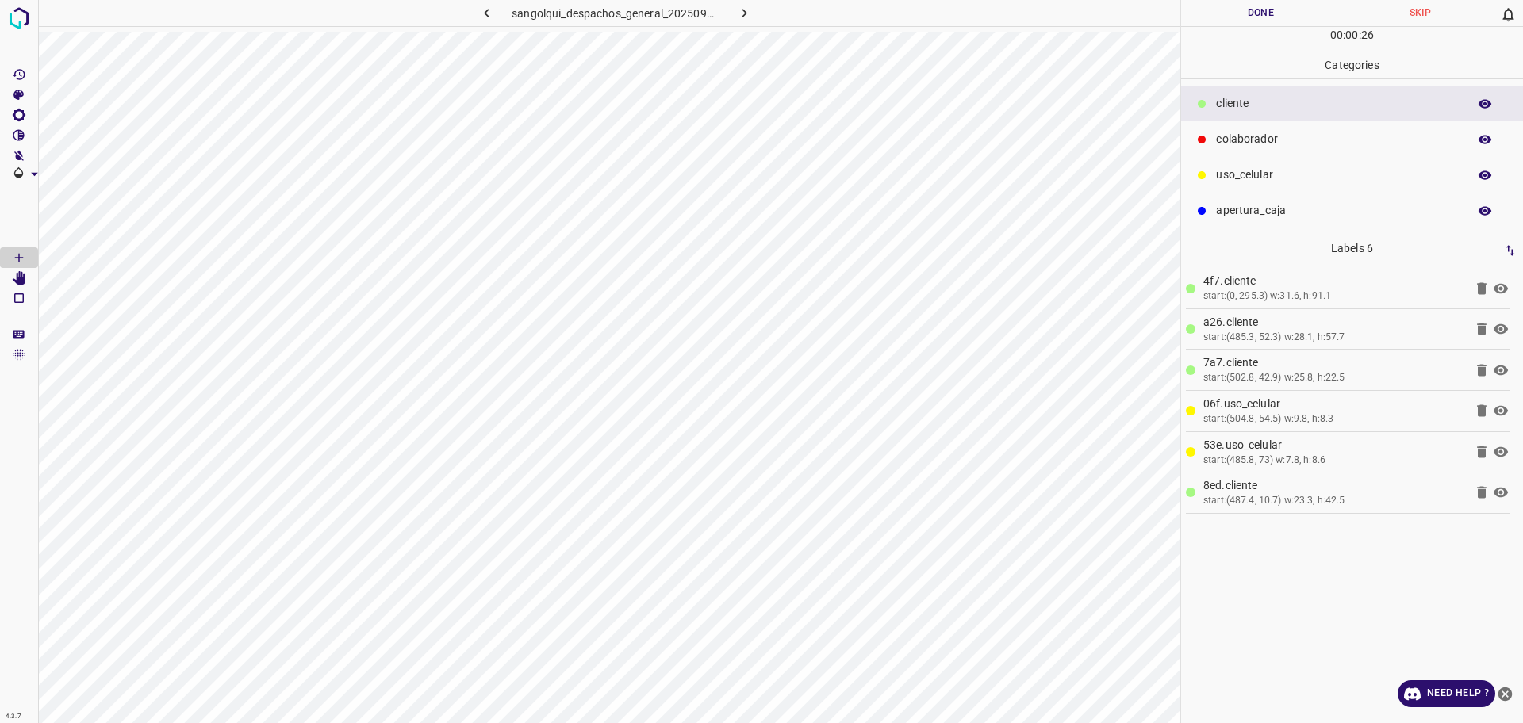
click at [1283, 148] on div "colaborador" at bounding box center [1352, 139] width 342 height 36
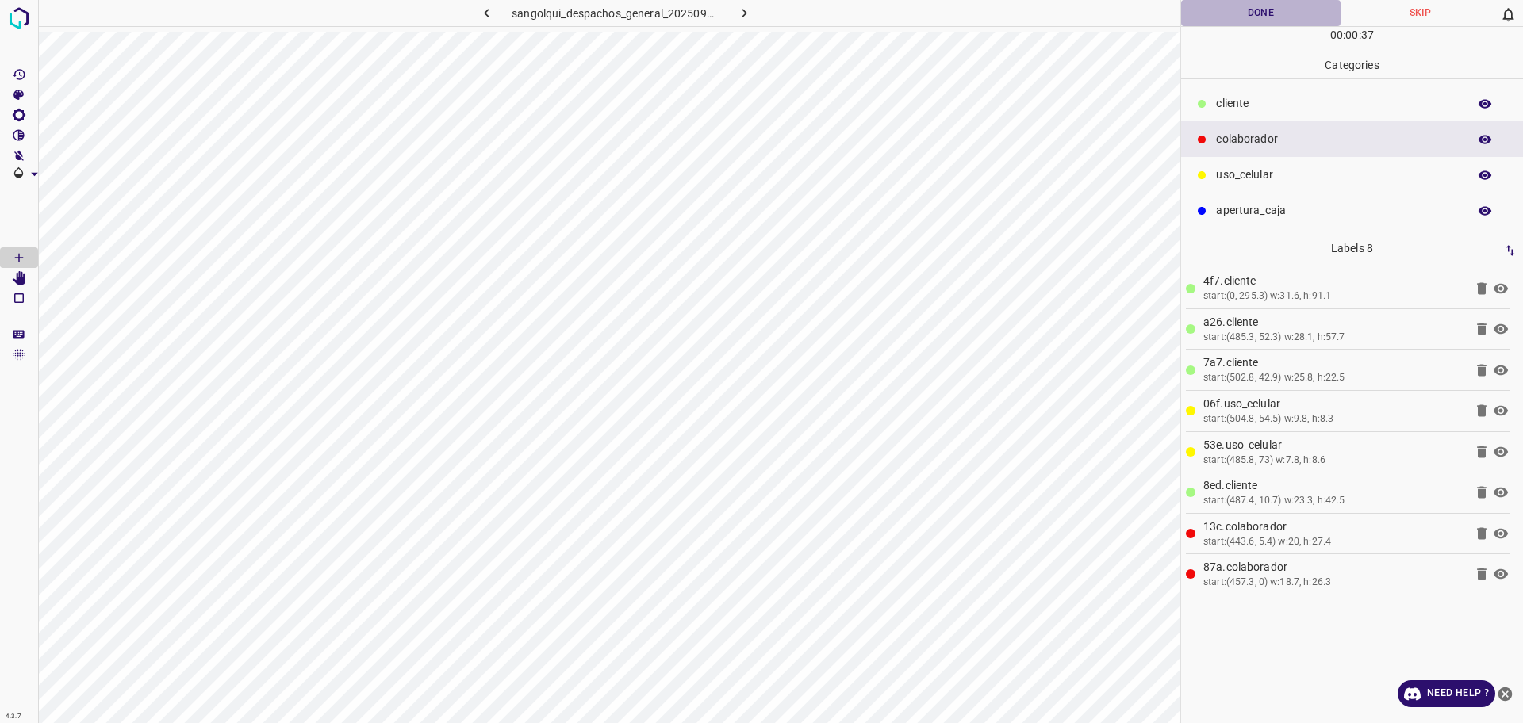
click at [1279, 13] on button "Done" at bounding box center [1260, 13] width 159 height 26
click at [730, 8] on button "button" at bounding box center [744, 13] width 51 height 26
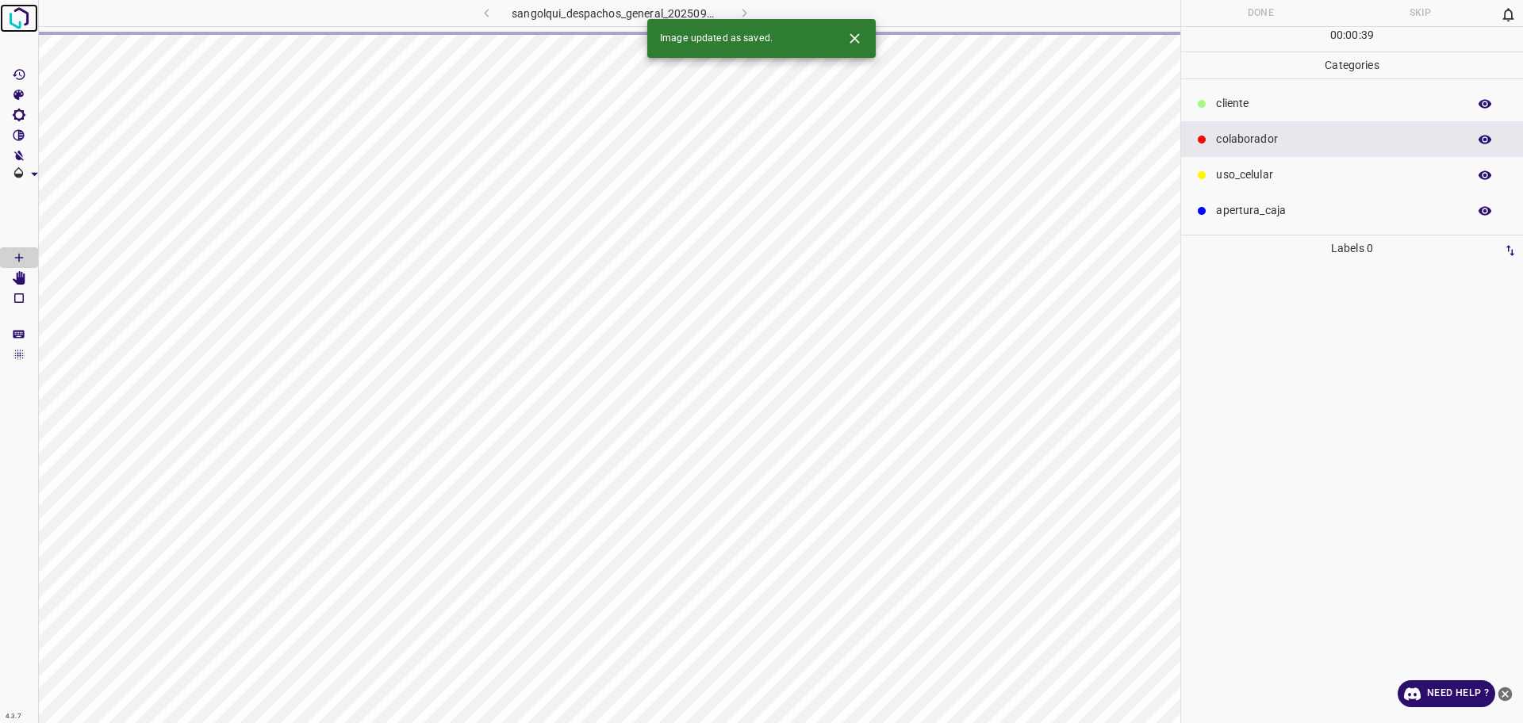
click at [23, 17] on img at bounding box center [19, 18] width 29 height 29
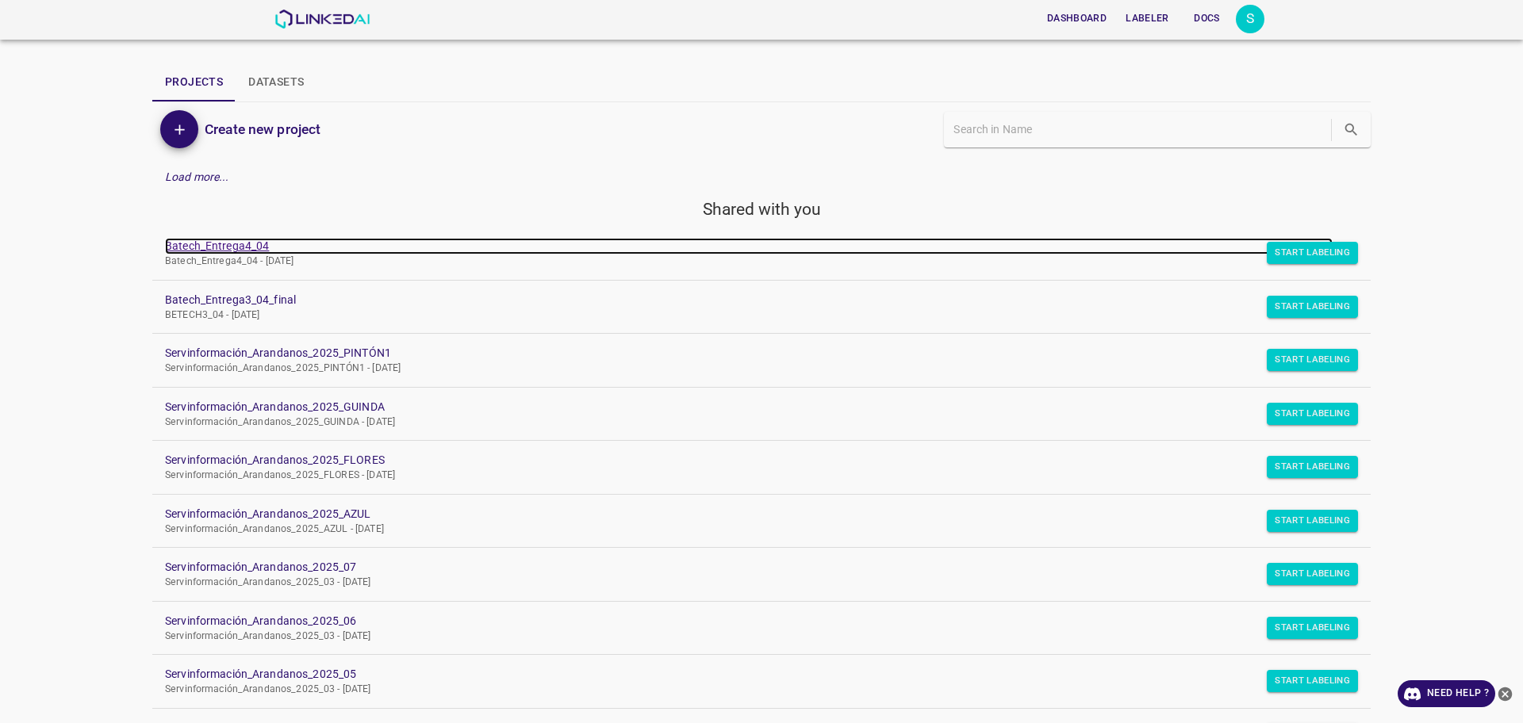
click at [246, 241] on link "Batech_Entrega4_04" at bounding box center [749, 246] width 1168 height 17
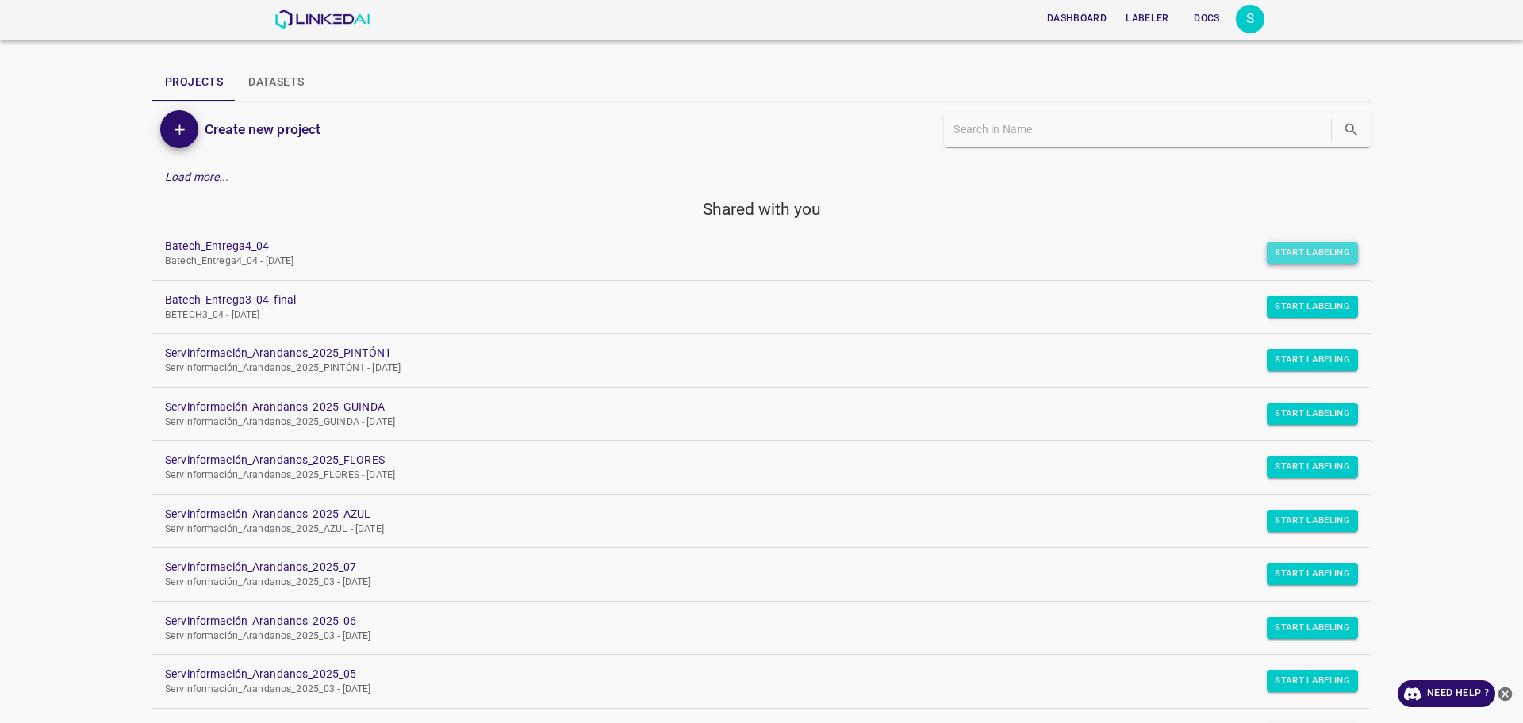
click at [1298, 254] on button "Start Labeling" at bounding box center [1312, 253] width 91 height 22
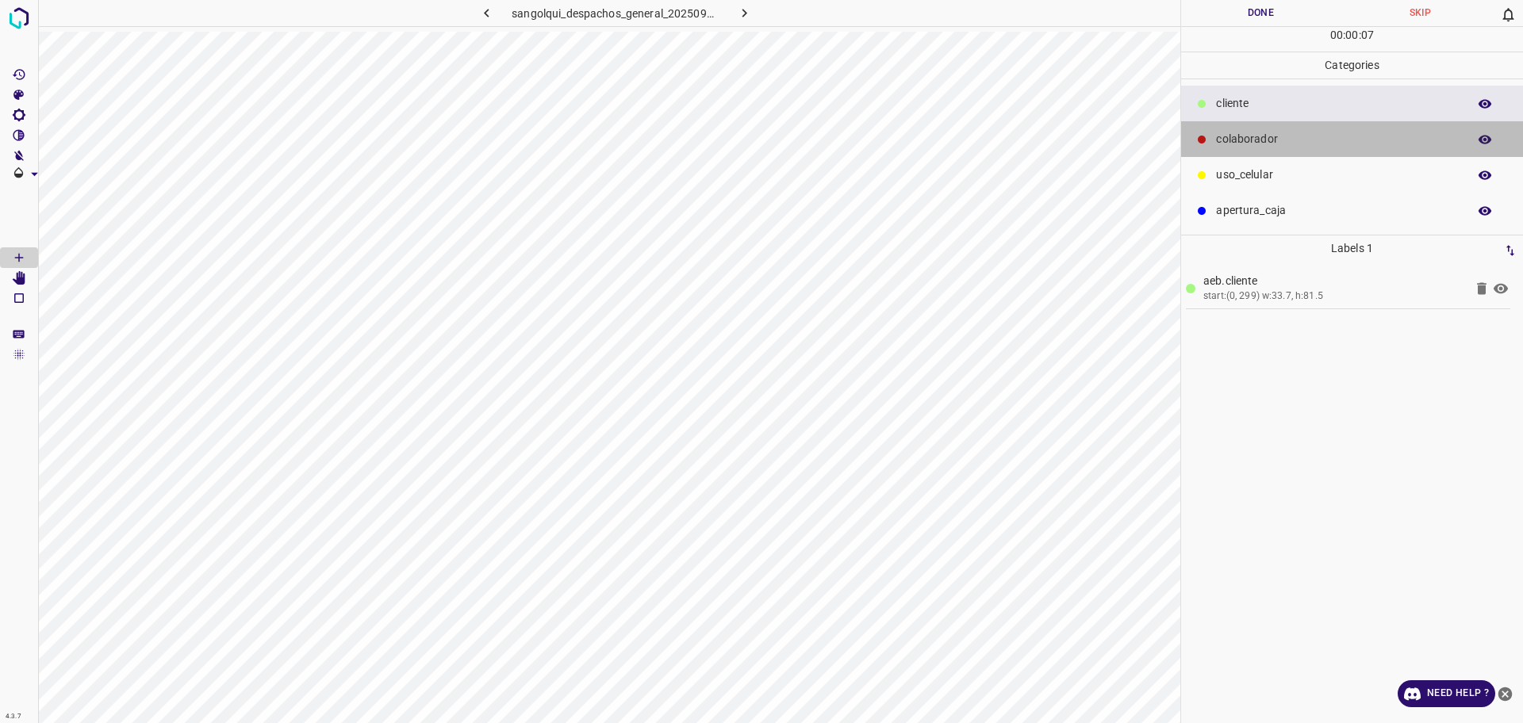
drag, startPoint x: 1278, startPoint y: 146, endPoint x: 1199, endPoint y: 206, distance: 99.0
click at [1277, 146] on p "colaborador" at bounding box center [1337, 139] width 243 height 17
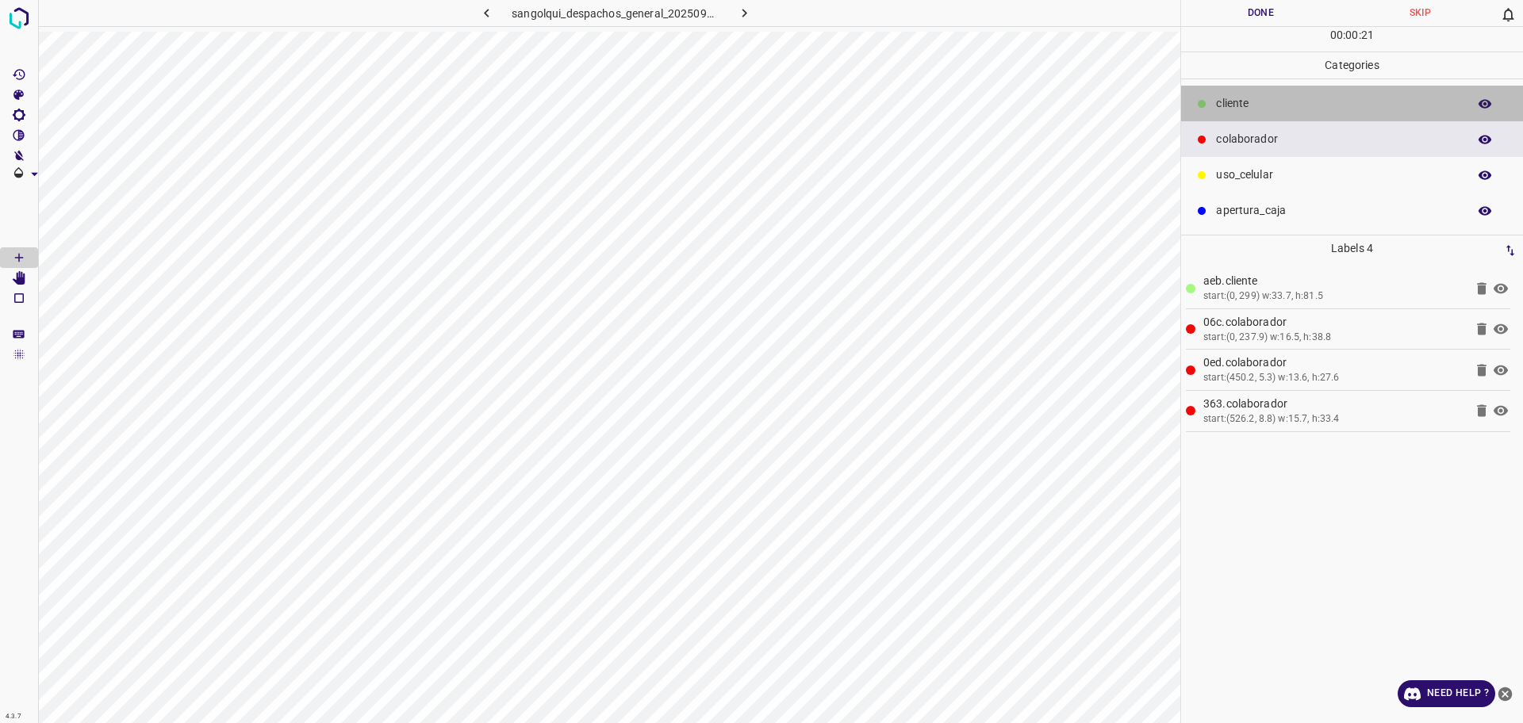
click at [1310, 104] on p "cliente" at bounding box center [1337, 103] width 243 height 17
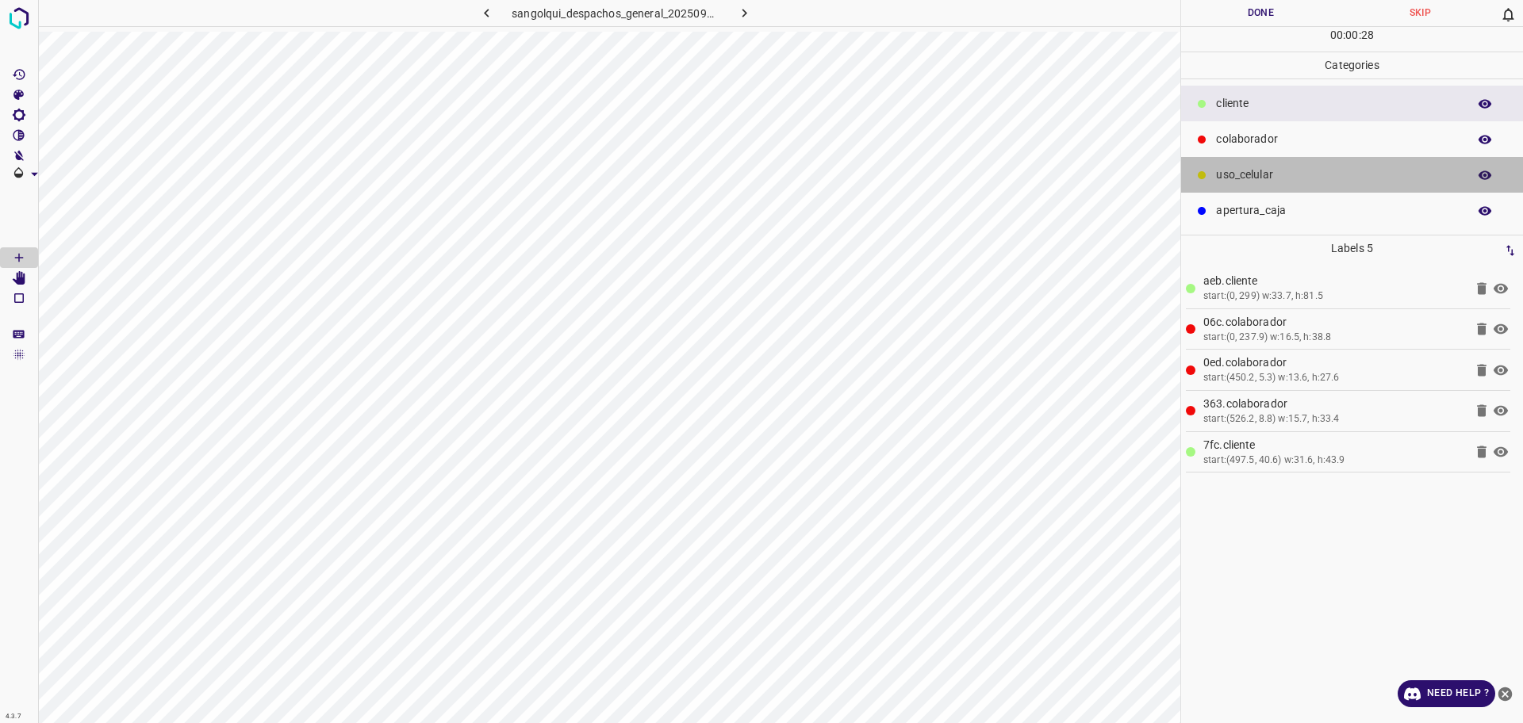
click at [1295, 171] on p "uso_celular" at bounding box center [1337, 175] width 243 height 17
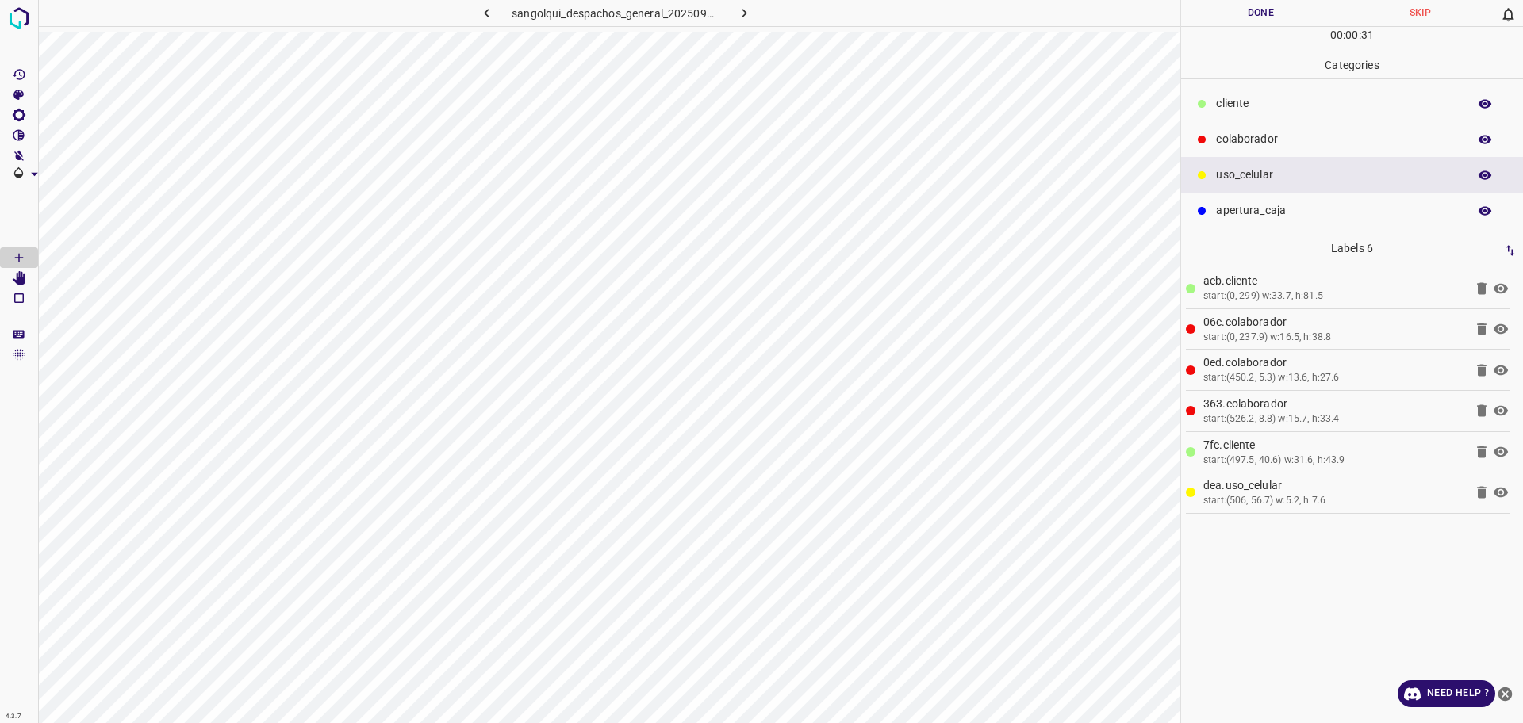
click at [1232, 9] on button "Done" at bounding box center [1260, 13] width 159 height 26
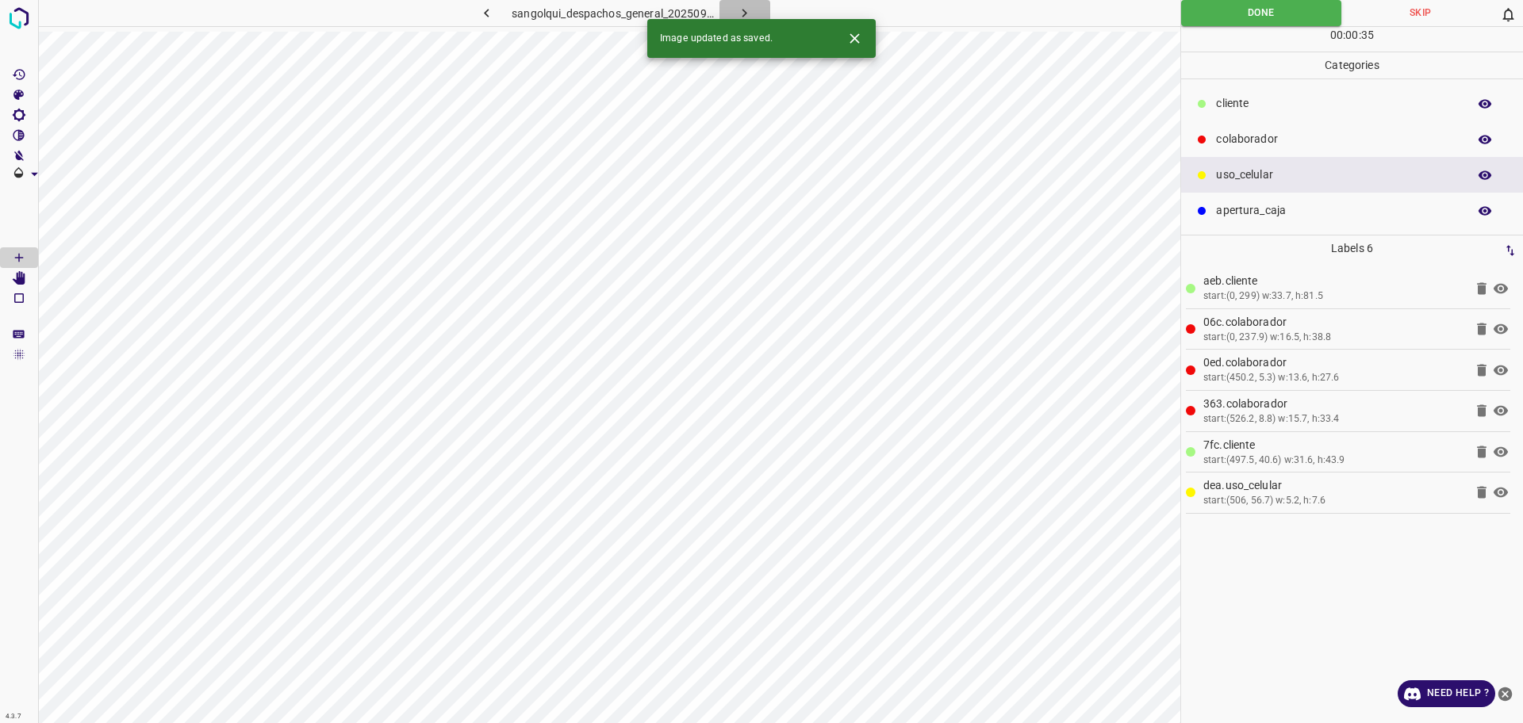
click at [752, 13] on icon "button" at bounding box center [744, 13] width 17 height 17
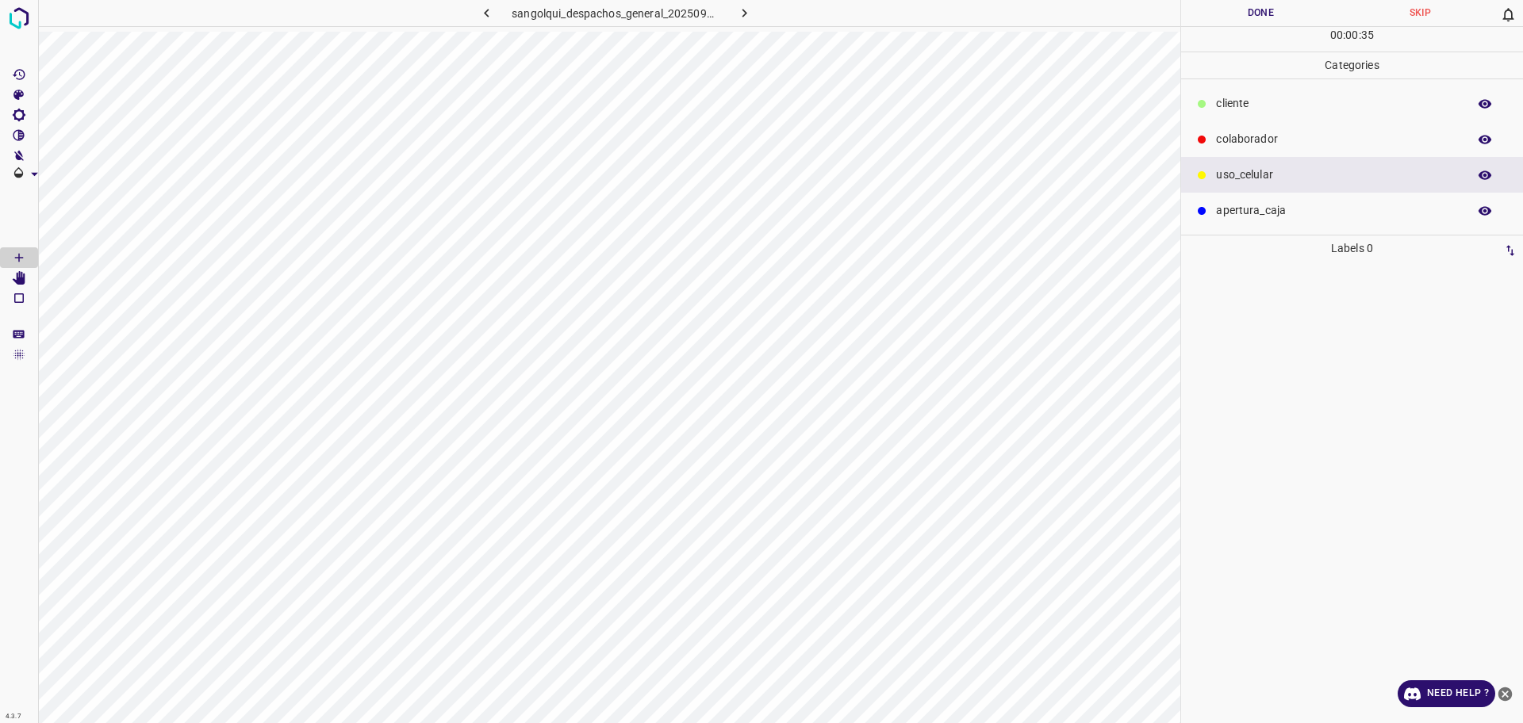
click at [1244, 93] on div "cliente" at bounding box center [1352, 104] width 342 height 36
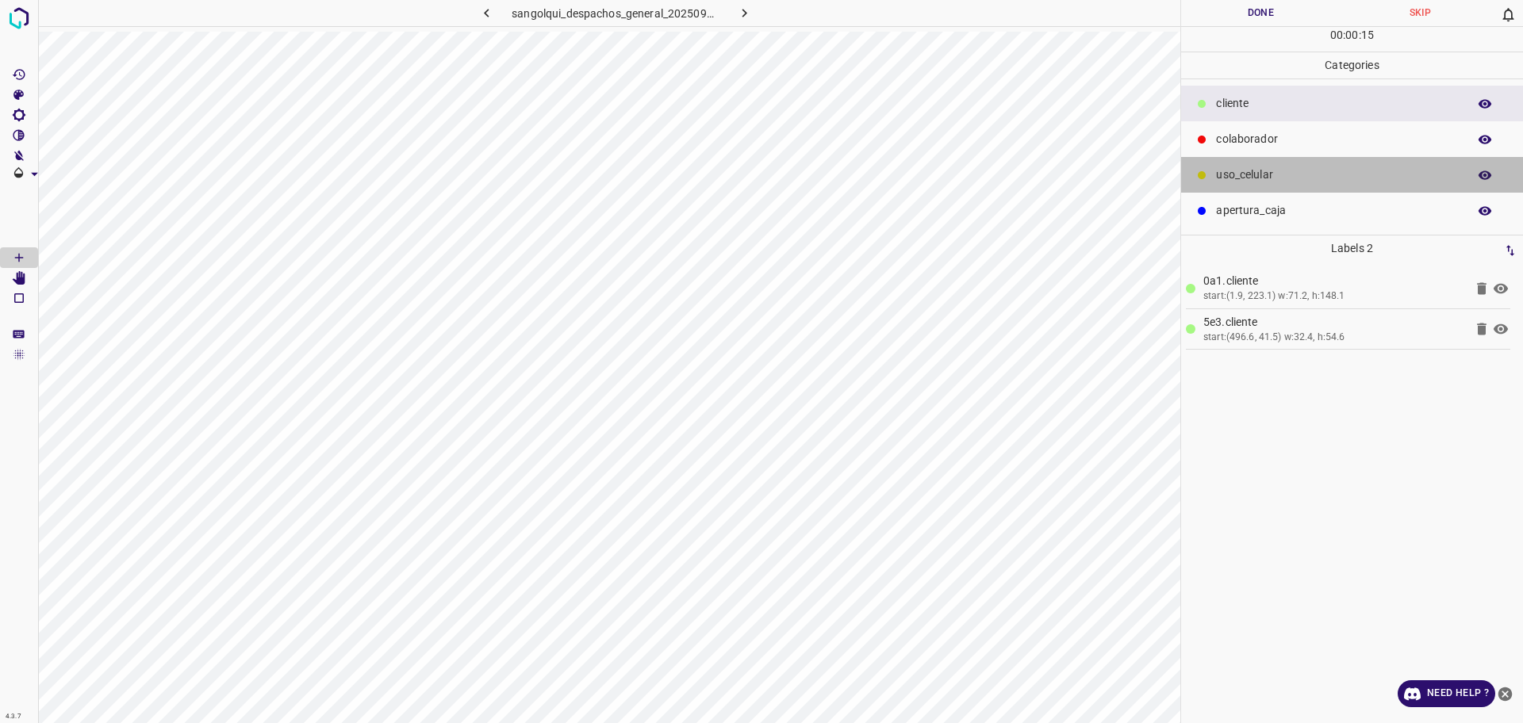
click at [1235, 178] on p "uso_celular" at bounding box center [1337, 175] width 243 height 17
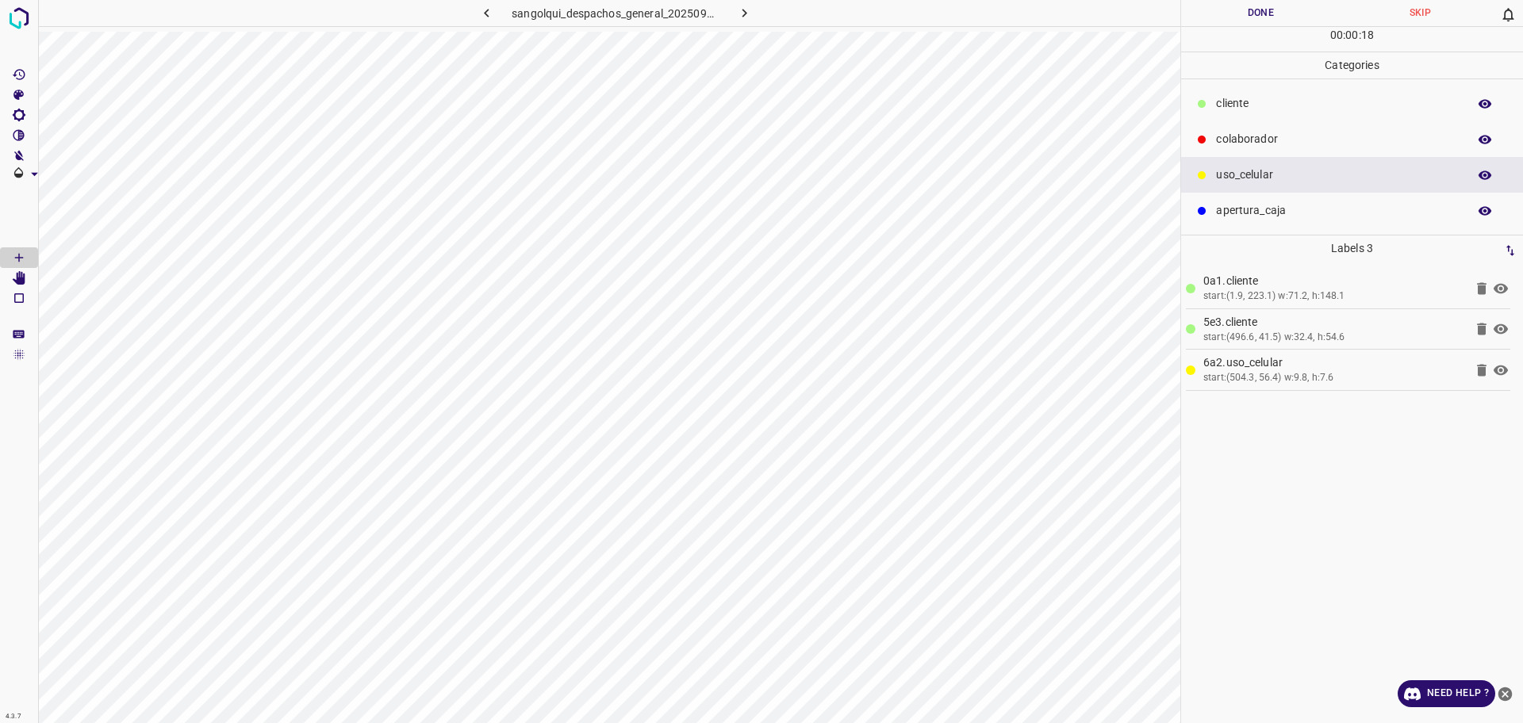
drag, startPoint x: 1241, startPoint y: 136, endPoint x: 1221, endPoint y: 140, distance: 20.4
click at [1241, 136] on p "colaborador" at bounding box center [1337, 139] width 243 height 17
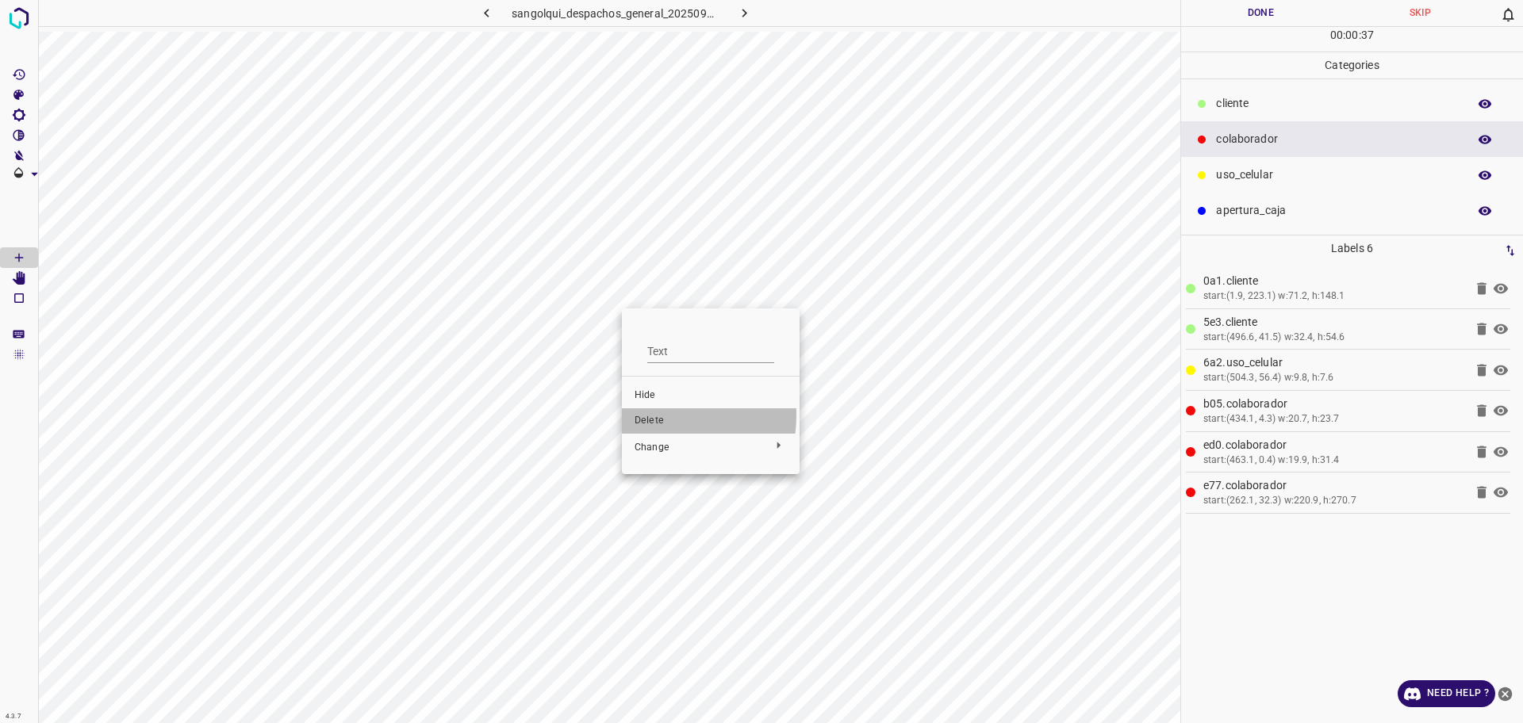
click at [643, 415] on span "Delete" at bounding box center [711, 421] width 152 height 14
click at [1228, 19] on button "Done" at bounding box center [1260, 13] width 159 height 26
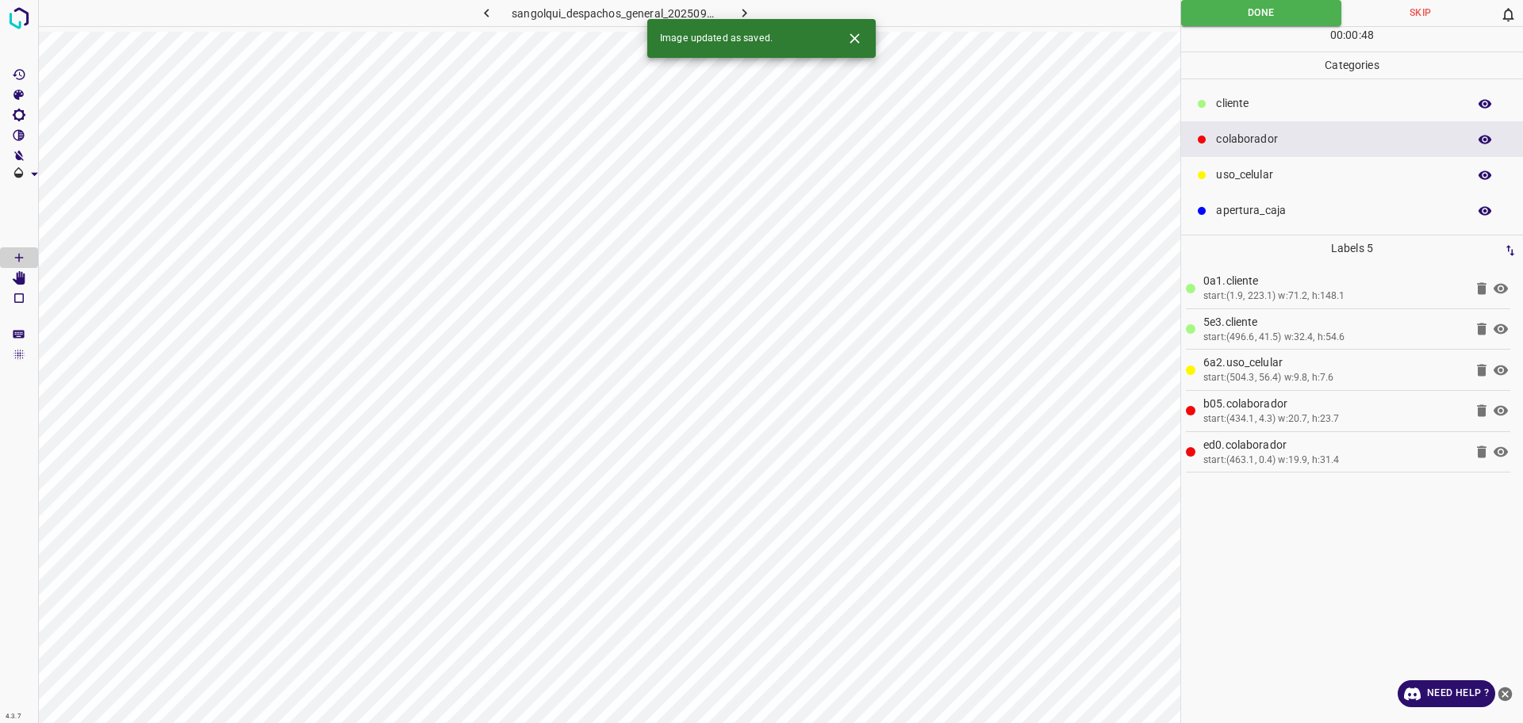
click at [751, 3] on button "button" at bounding box center [744, 13] width 51 height 26
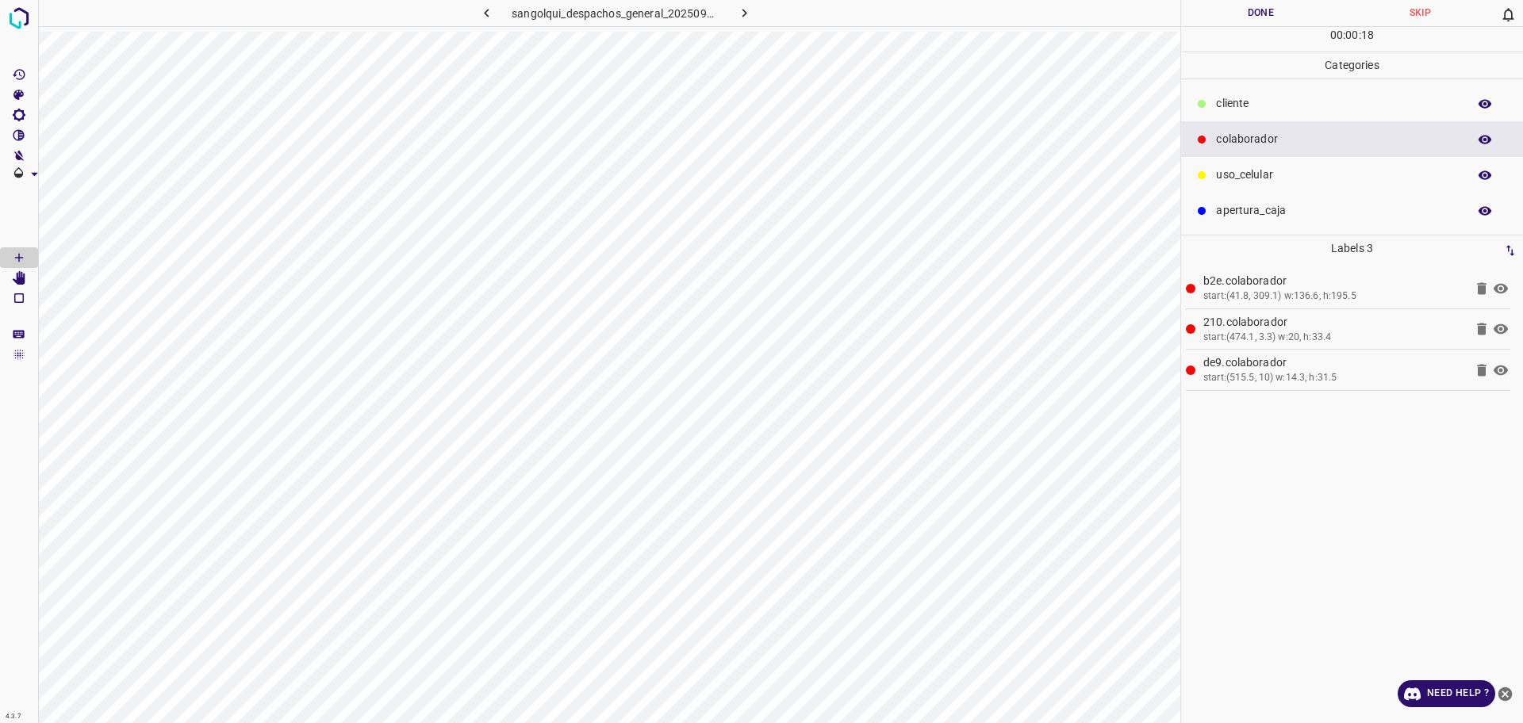
click at [1238, 98] on p "cliente" at bounding box center [1337, 103] width 243 height 17
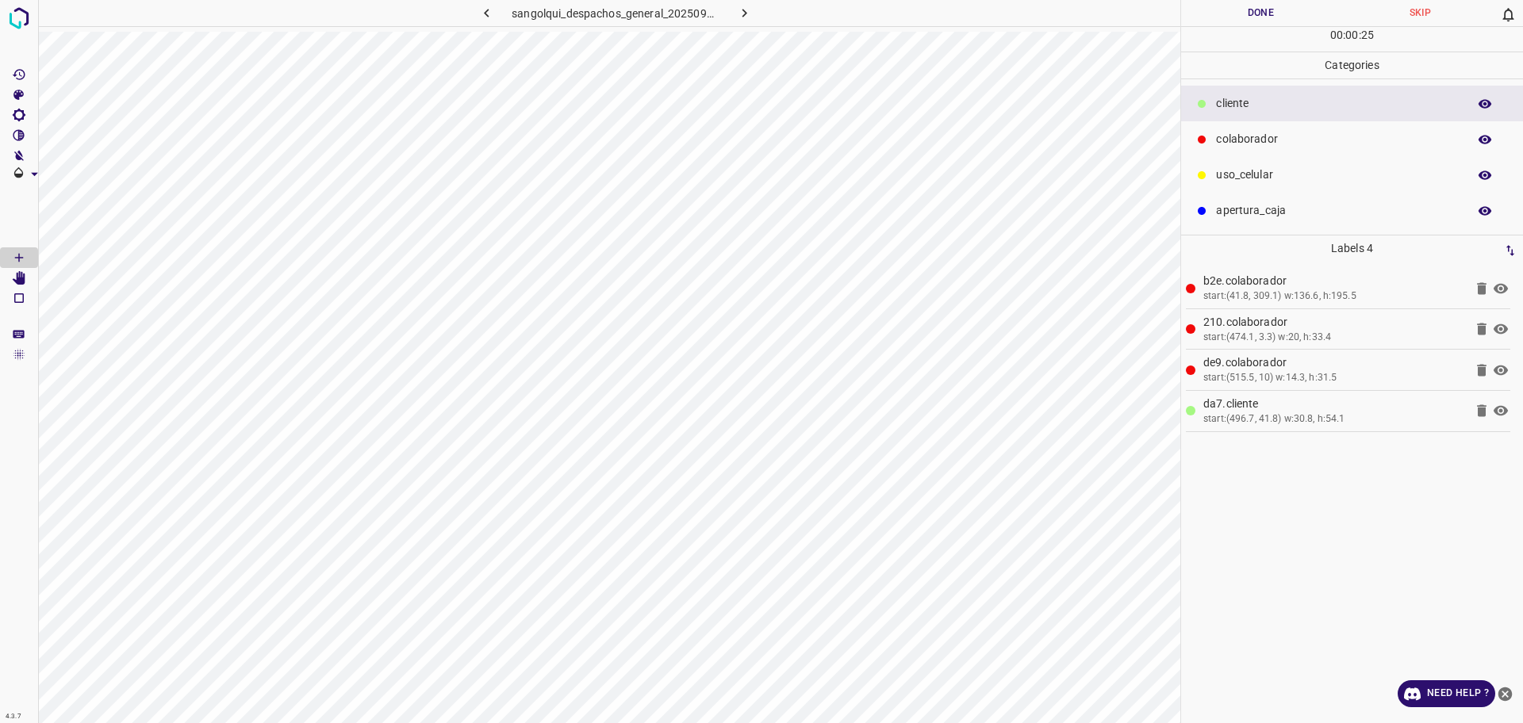
drag, startPoint x: 1254, startPoint y: 163, endPoint x: 1228, endPoint y: 181, distance: 31.5
click at [1252, 166] on div "uso_celular" at bounding box center [1352, 175] width 342 height 36
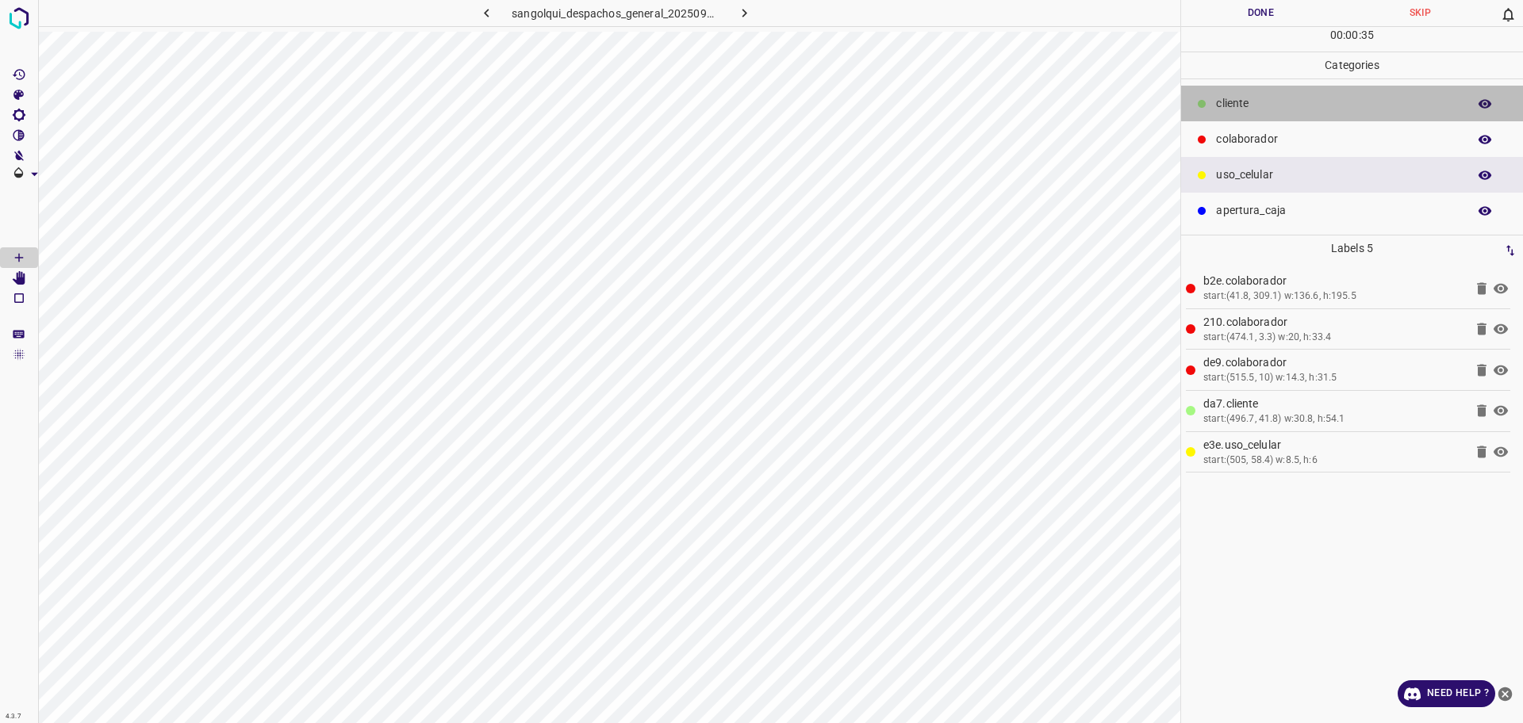
click at [1265, 100] on p "cliente" at bounding box center [1337, 103] width 243 height 17
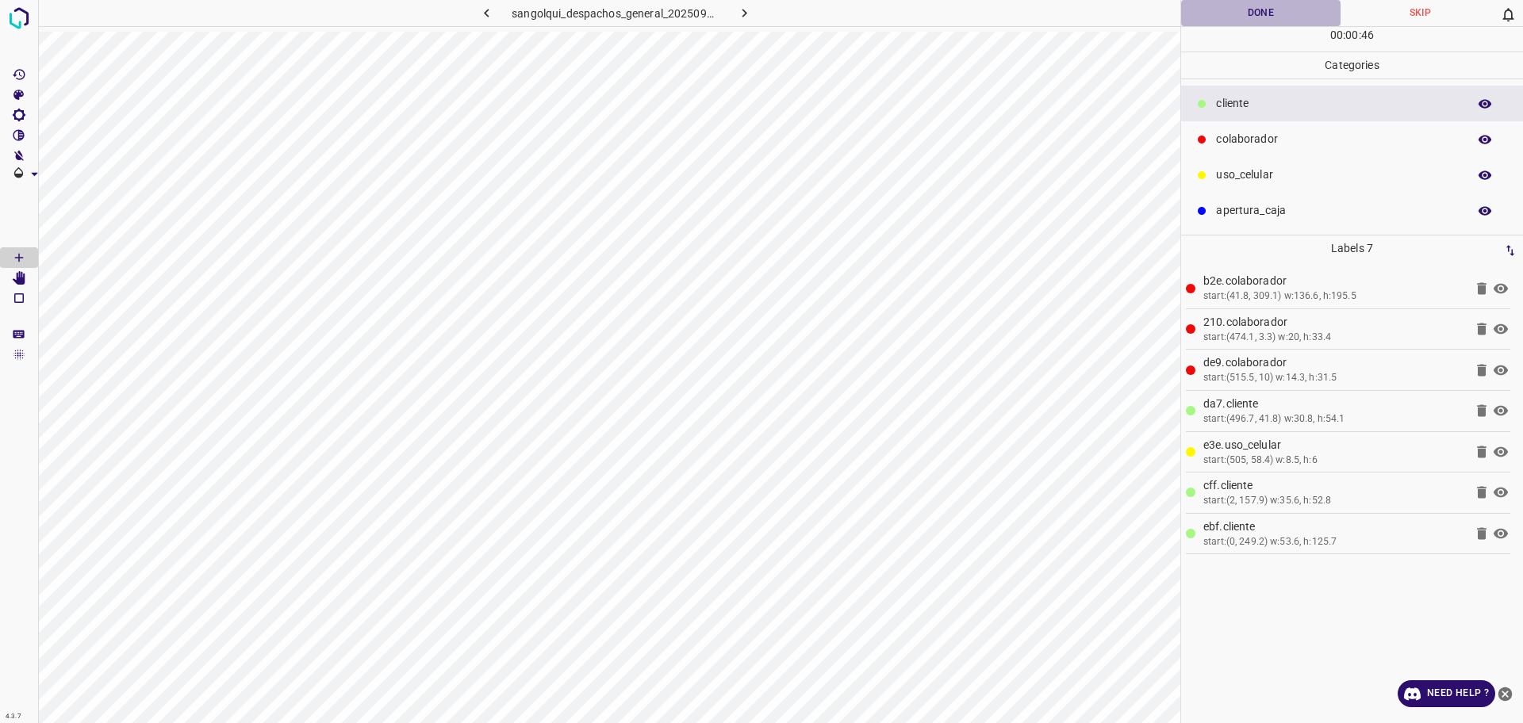
click at [1292, 7] on button "Done" at bounding box center [1260, 13] width 159 height 26
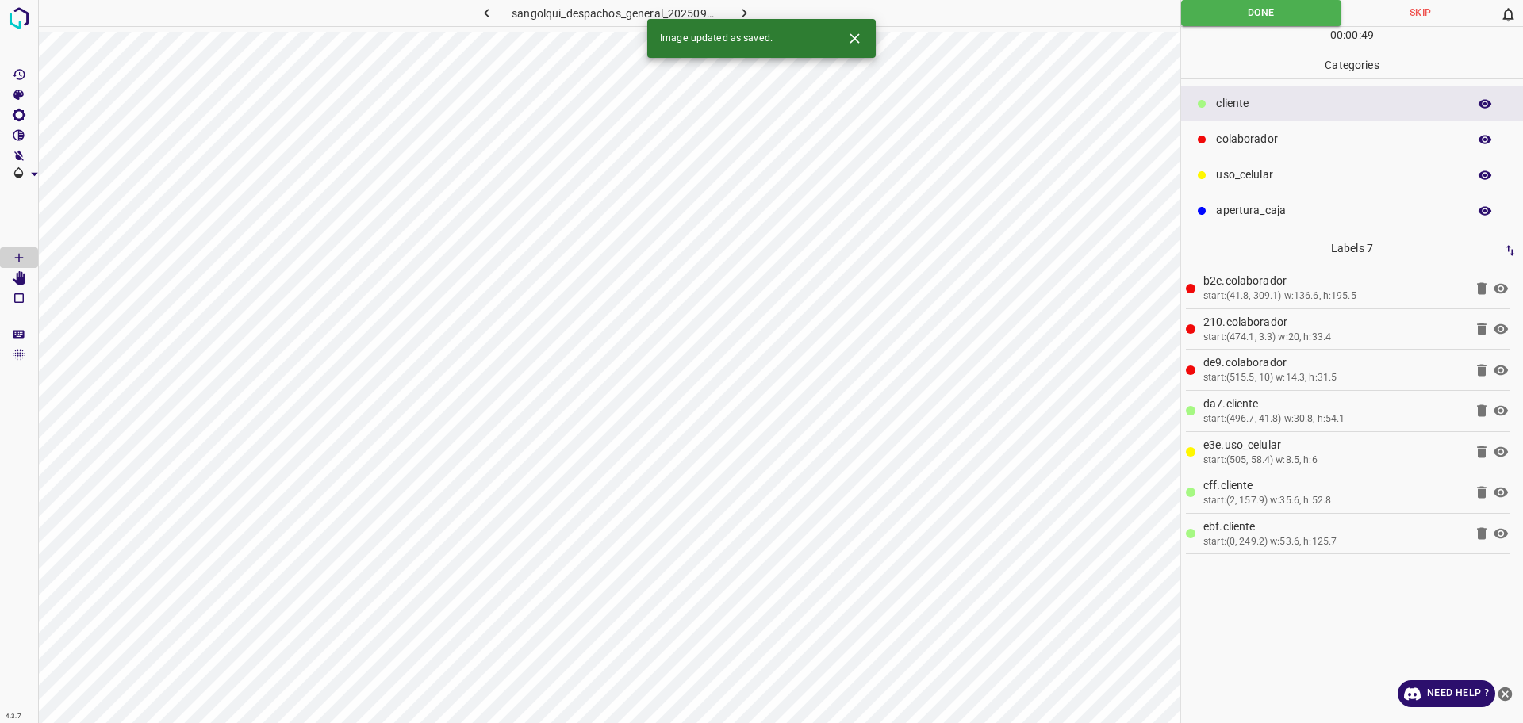
click at [1225, 171] on p "uso_celular" at bounding box center [1337, 175] width 243 height 17
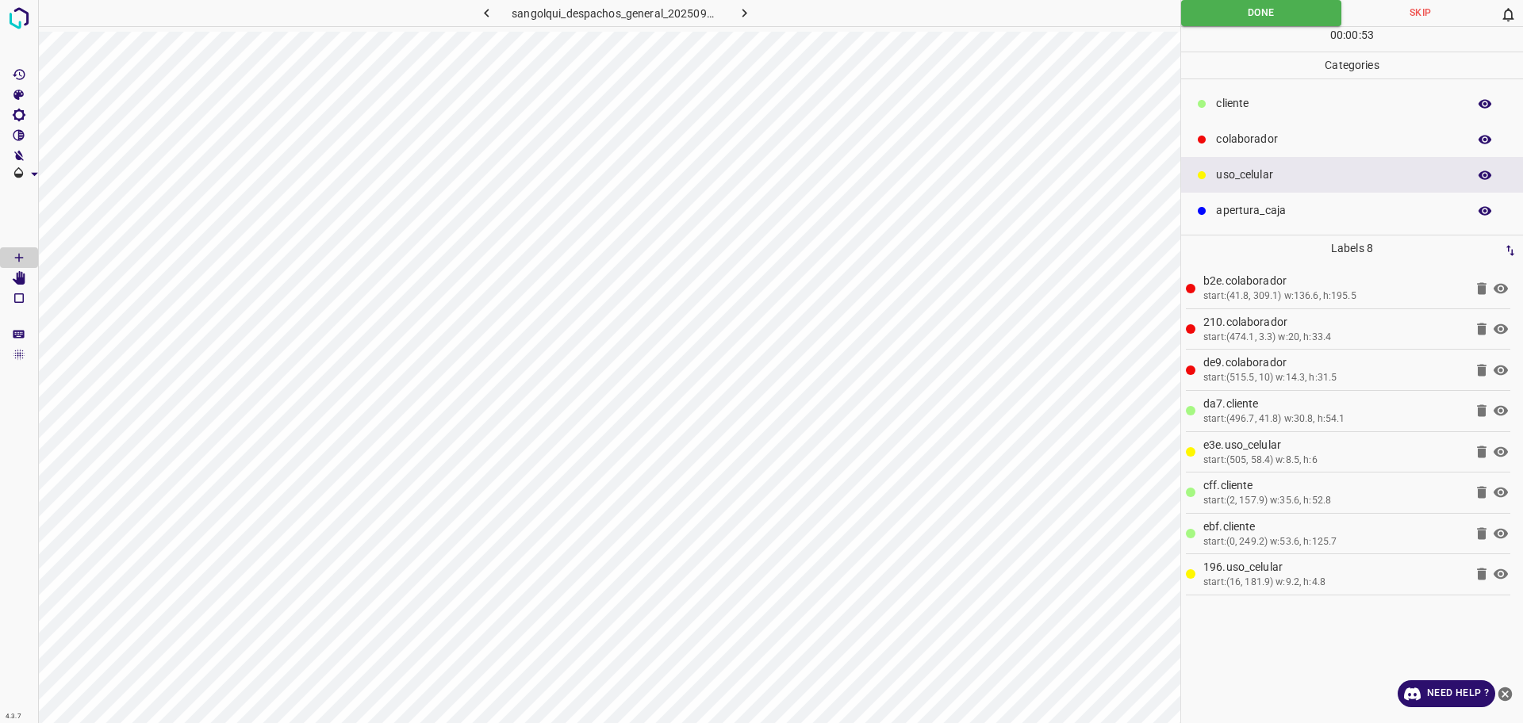
click at [1205, 26] on div "Done Skip 0 00 : 00 : 53" at bounding box center [1352, 26] width 342 height 52
click at [1204, 16] on button "Done" at bounding box center [1261, 13] width 160 height 26
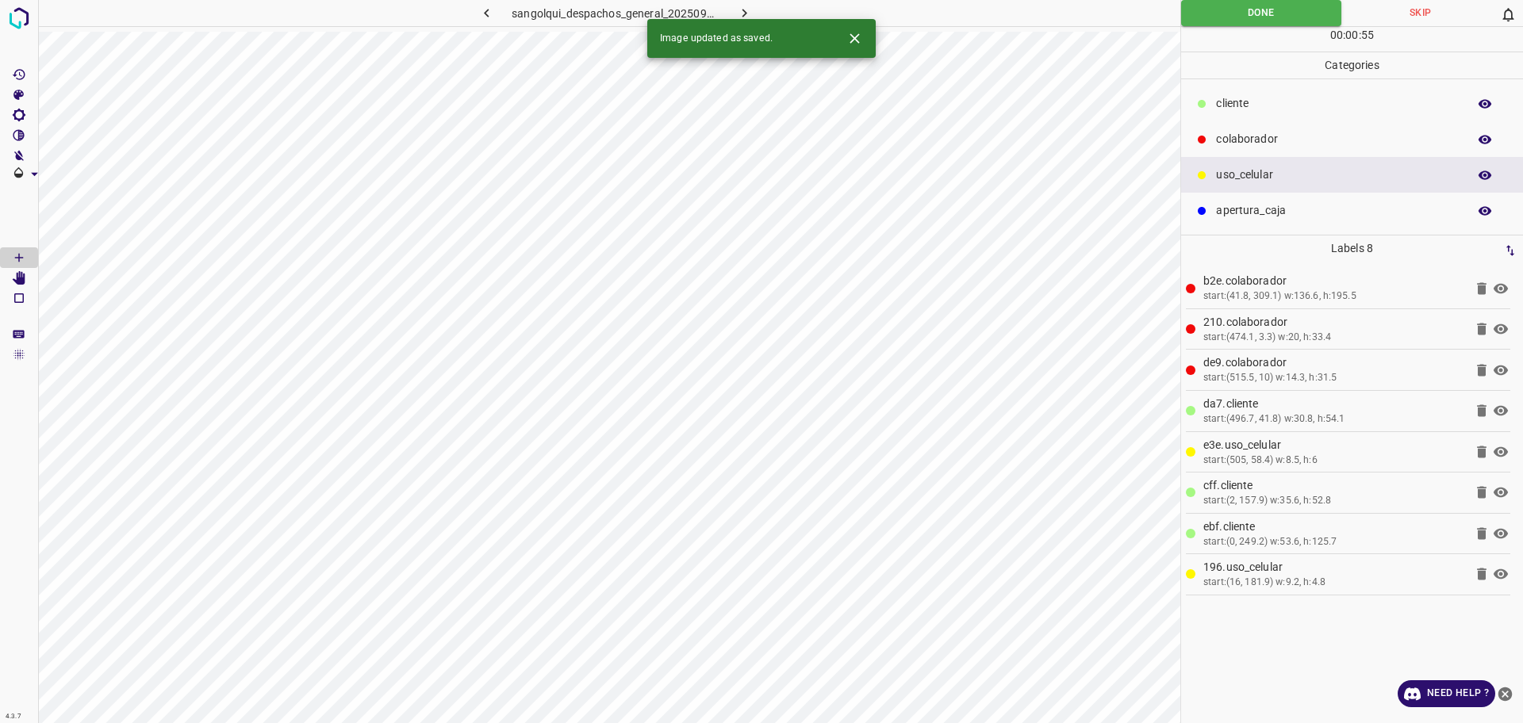
click at [750, 10] on icon "button" at bounding box center [744, 13] width 17 height 17
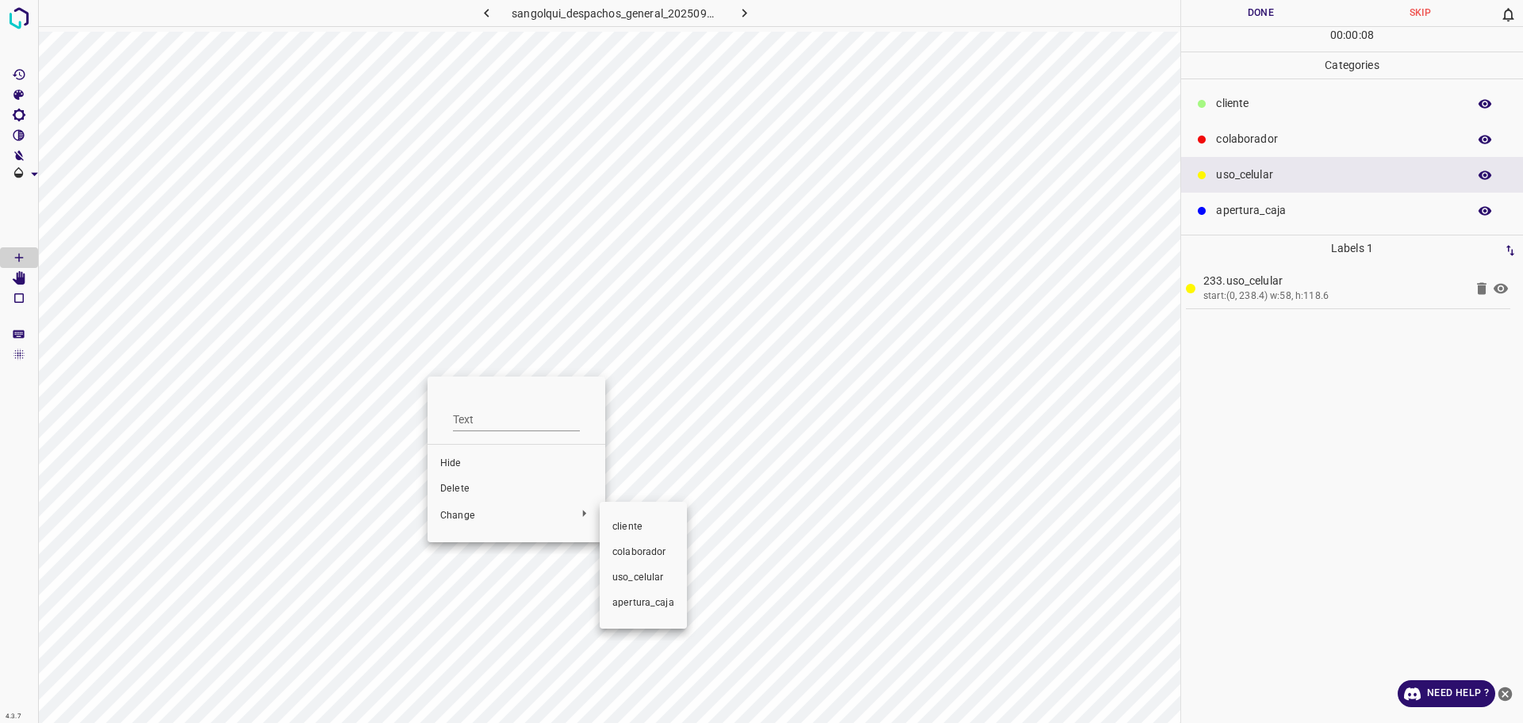
click at [615, 527] on span "cliente" at bounding box center [643, 527] width 62 height 14
click at [1230, 106] on p "cliente" at bounding box center [1337, 103] width 243 height 17
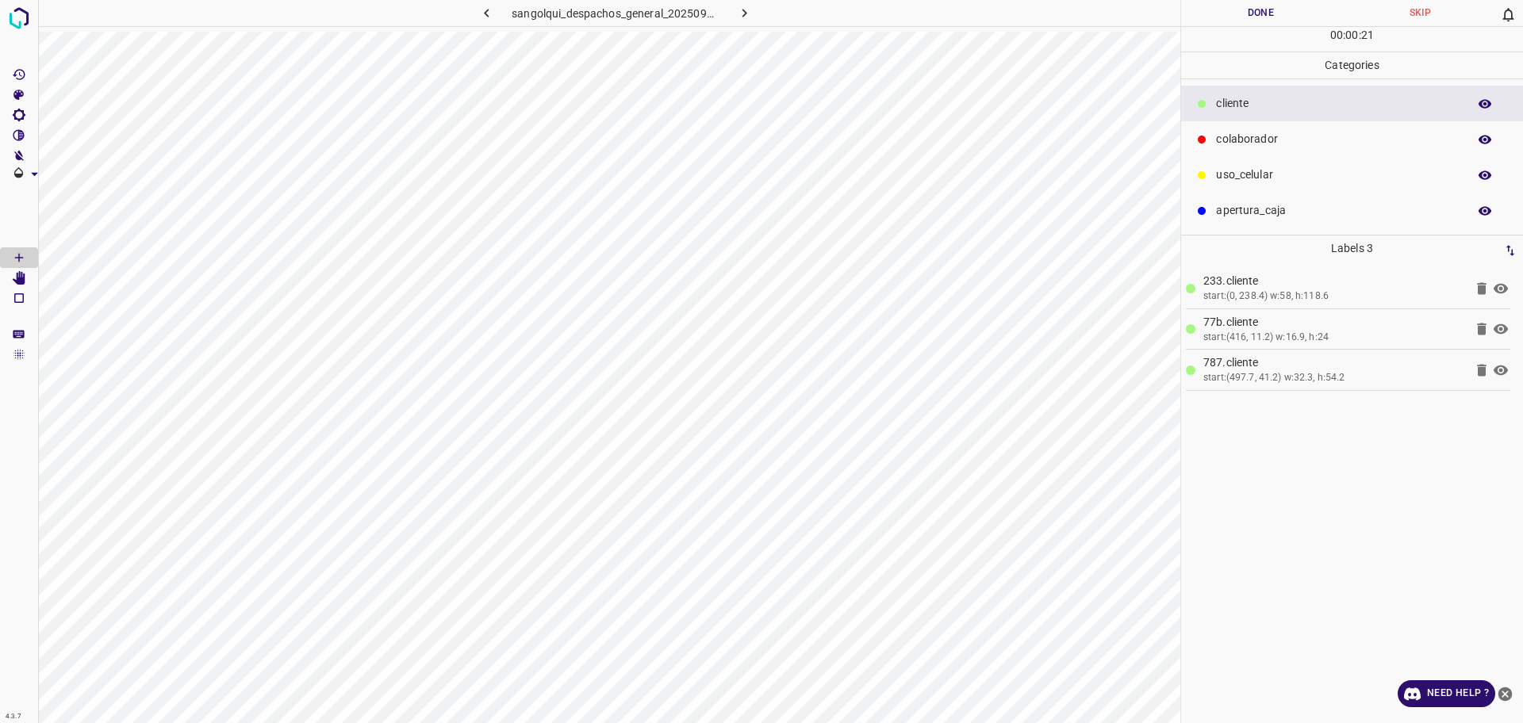
click at [1336, 178] on p "uso_celular" at bounding box center [1337, 175] width 243 height 17
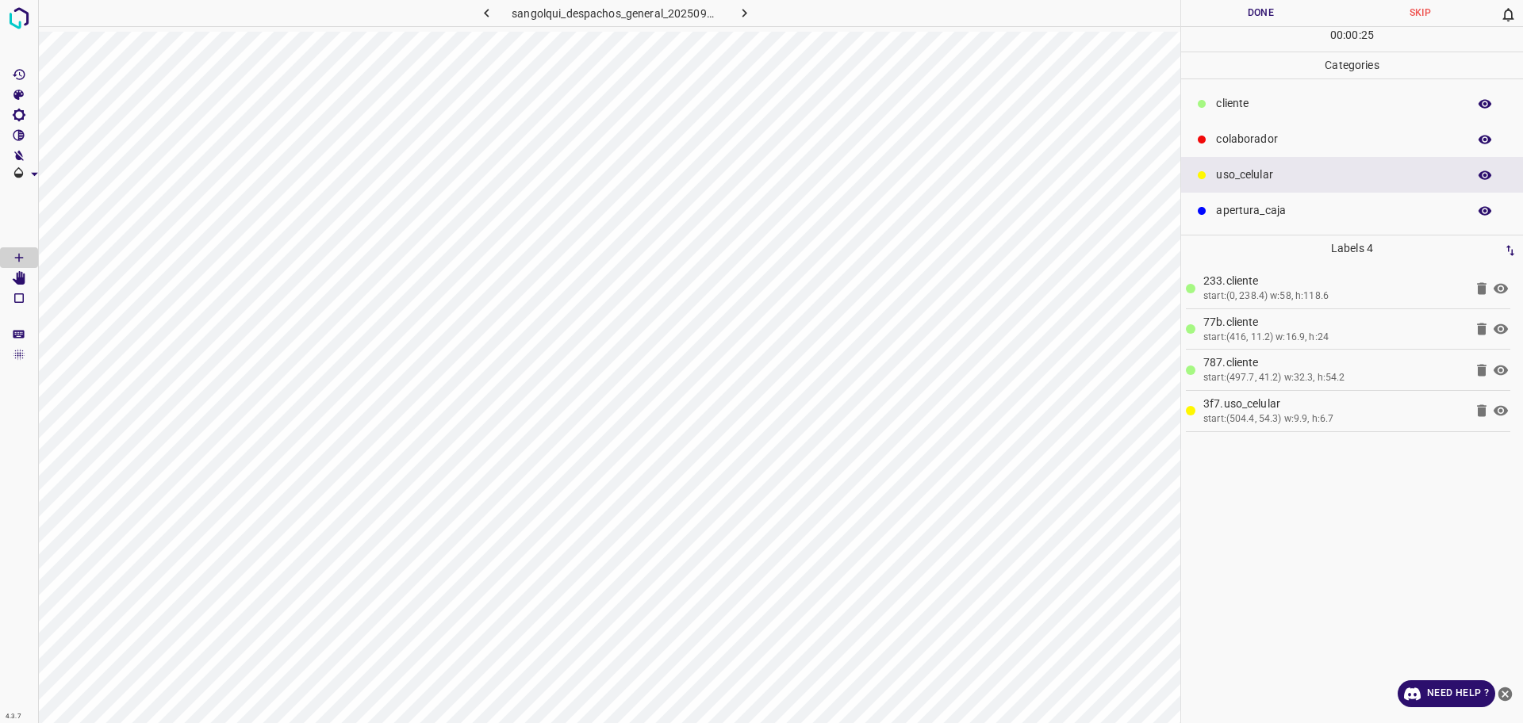
click at [1271, 133] on p "colaborador" at bounding box center [1337, 139] width 243 height 17
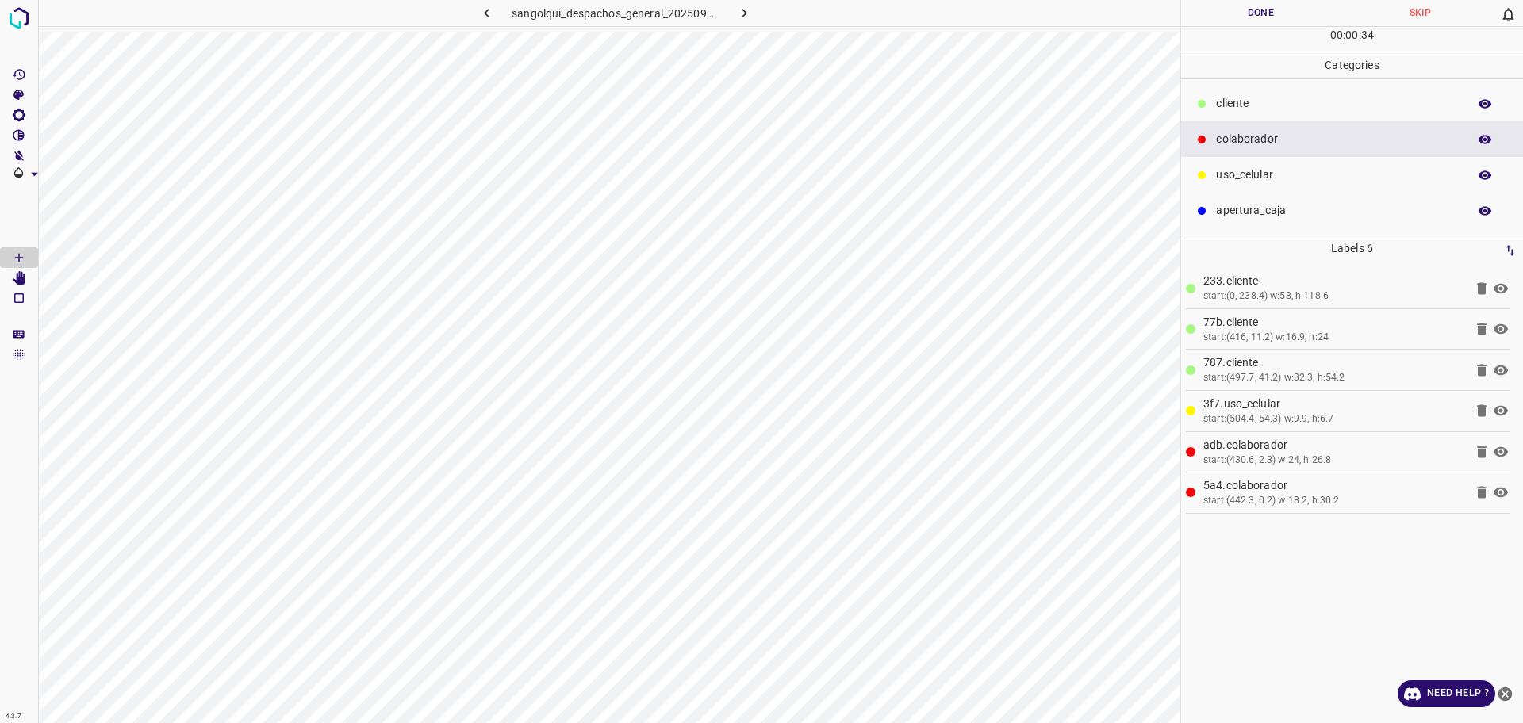
click at [1278, 17] on button "Done" at bounding box center [1260, 13] width 159 height 26
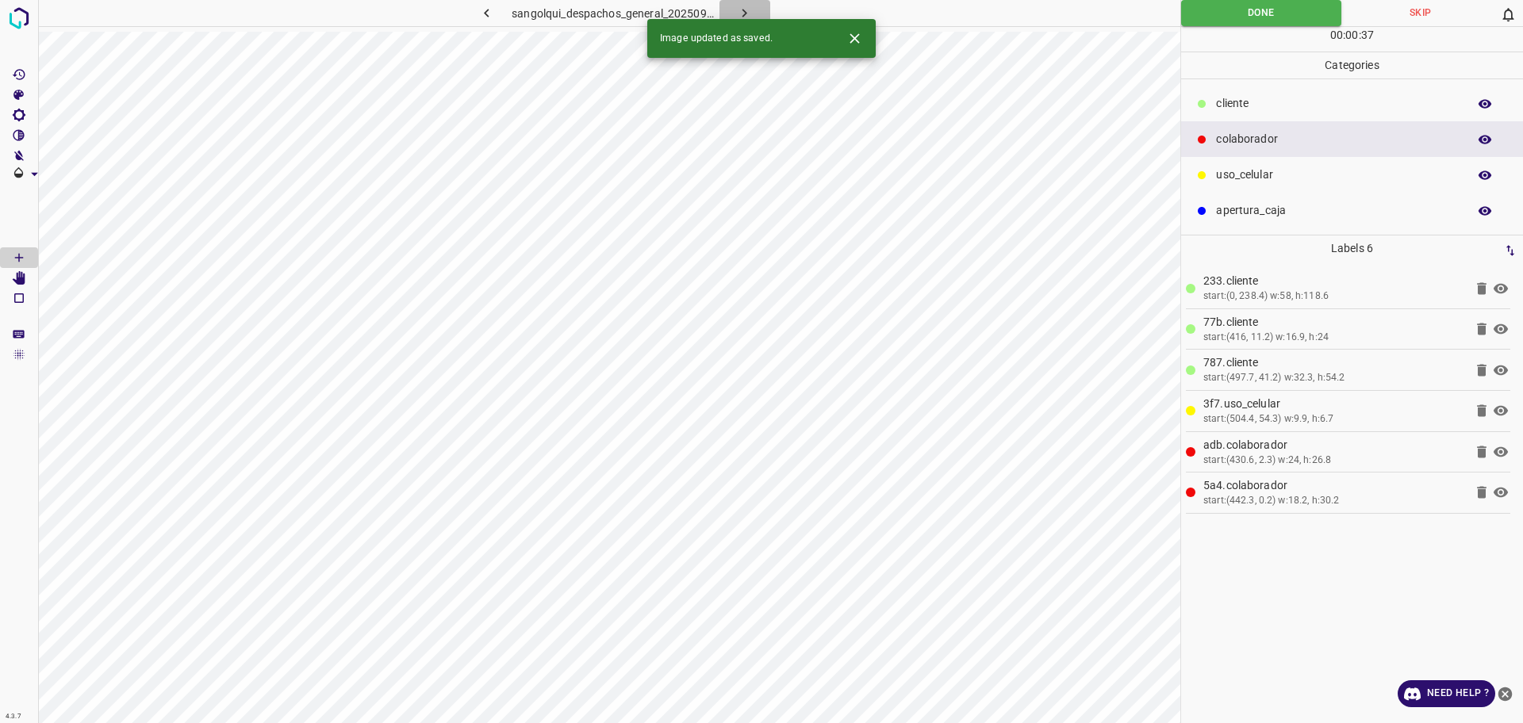
click at [742, 10] on icon "button" at bounding box center [744, 13] width 17 height 17
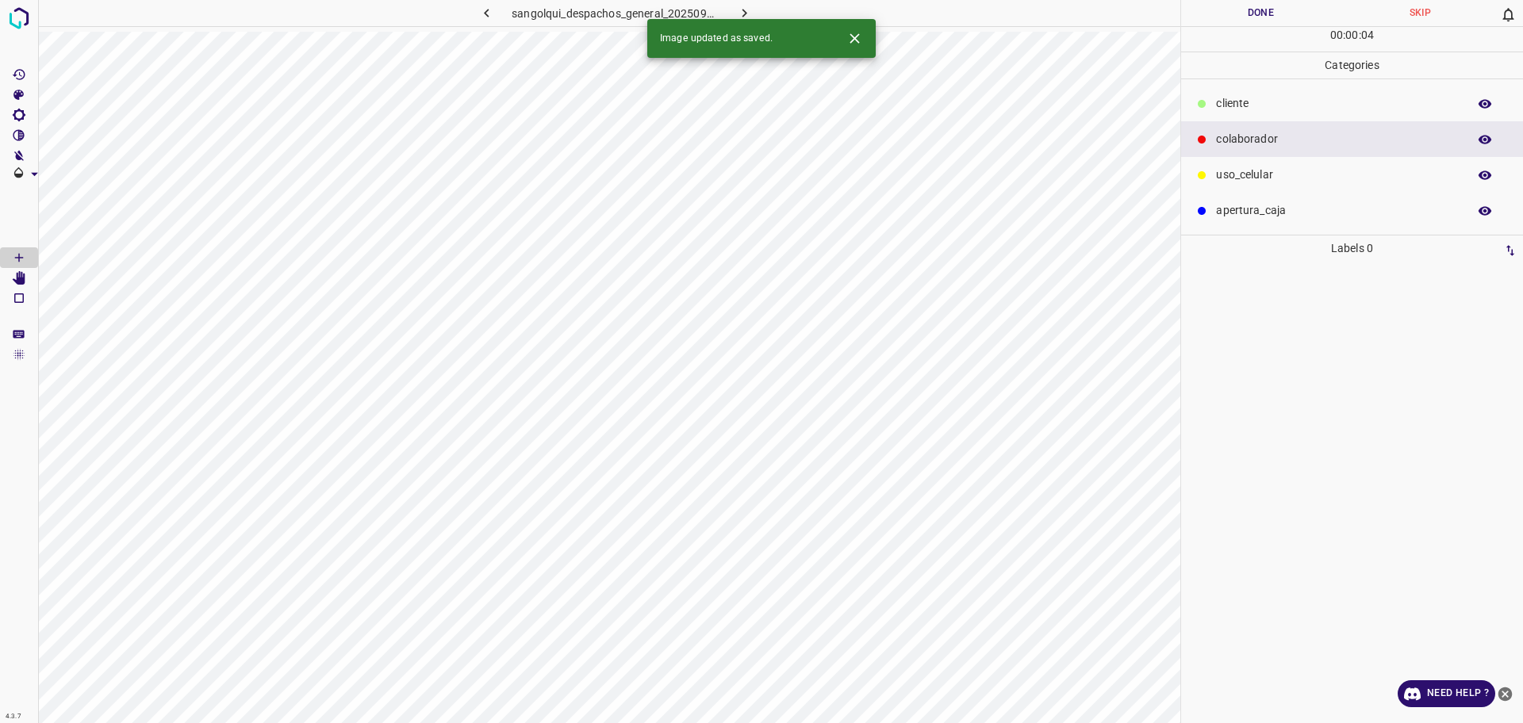
click at [1294, 117] on div "cliente" at bounding box center [1352, 104] width 342 height 36
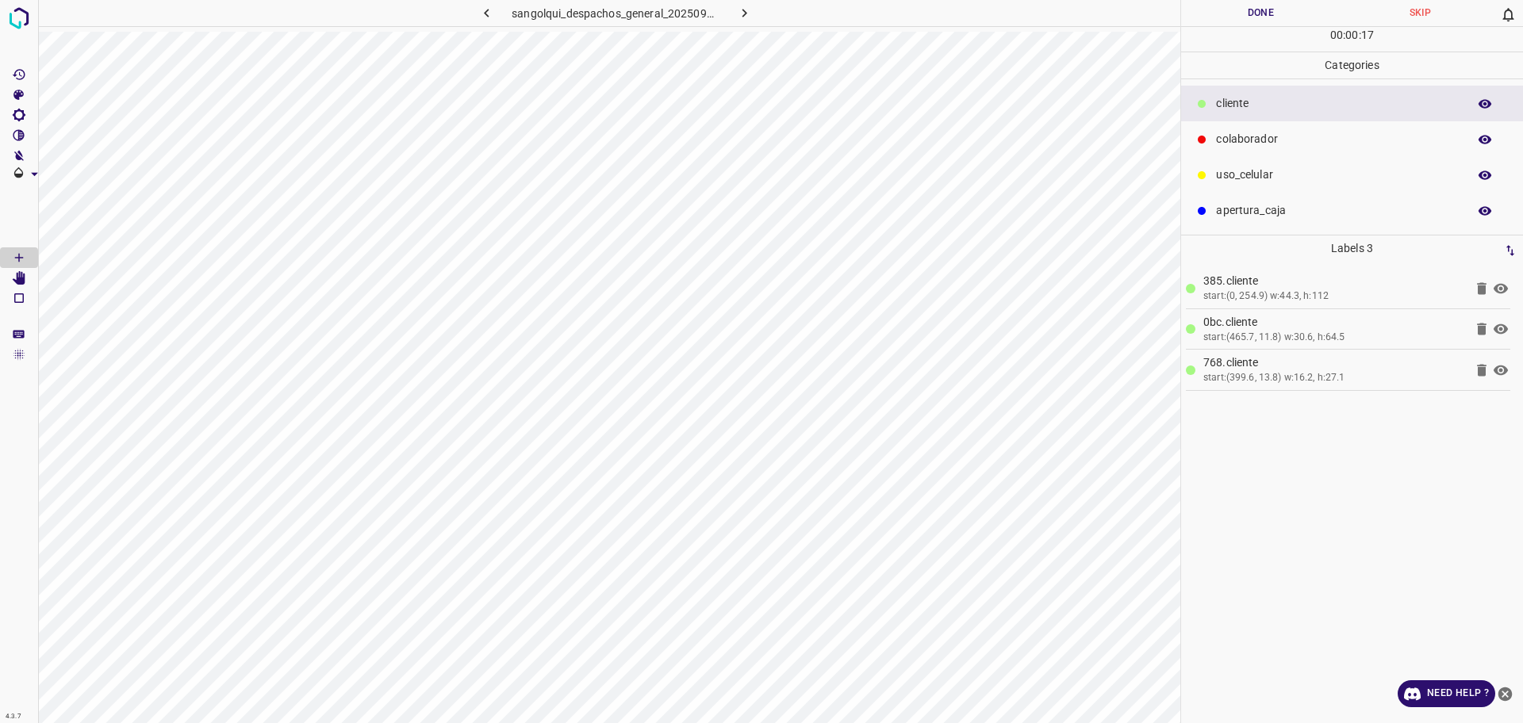
click at [1249, 140] on p "colaborador" at bounding box center [1337, 139] width 243 height 17
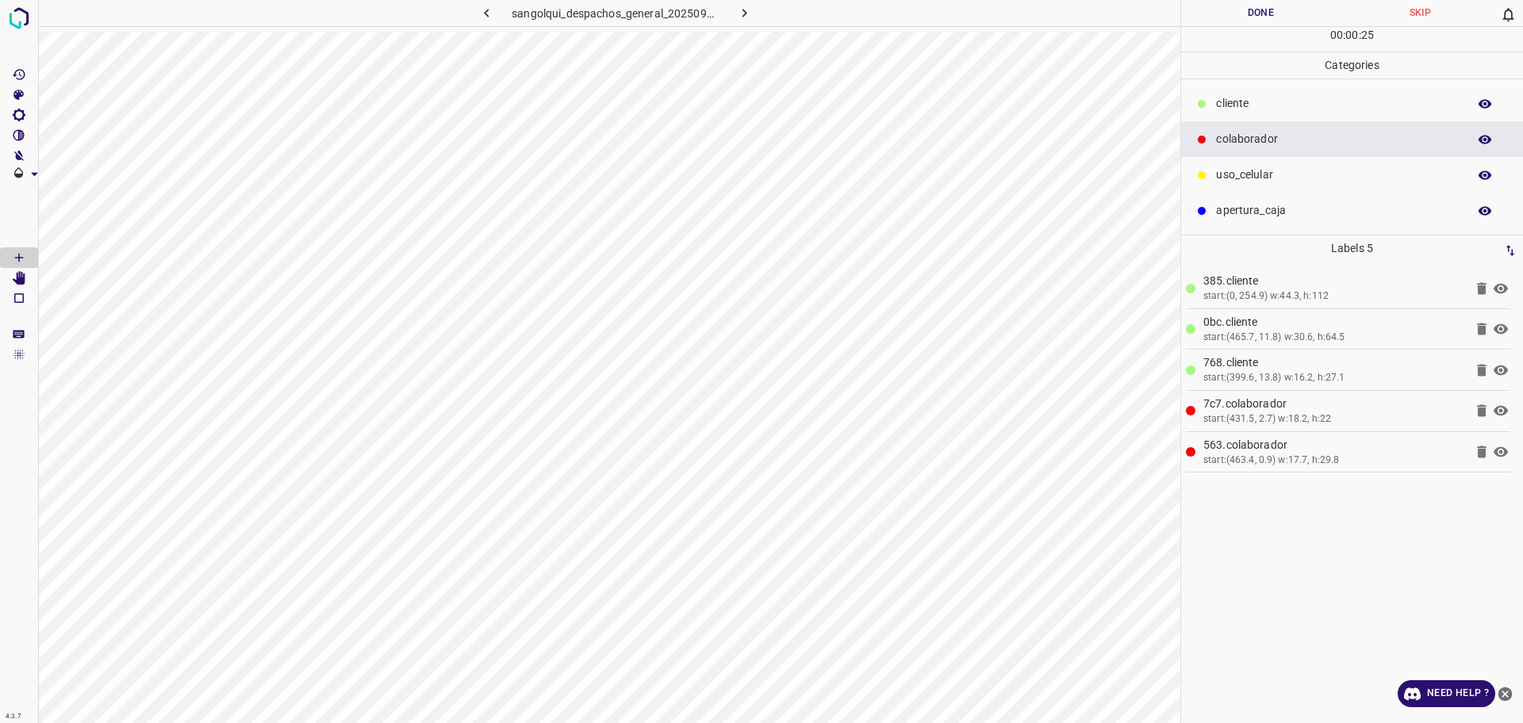
click at [1229, 22] on button "Done" at bounding box center [1260, 13] width 159 height 26
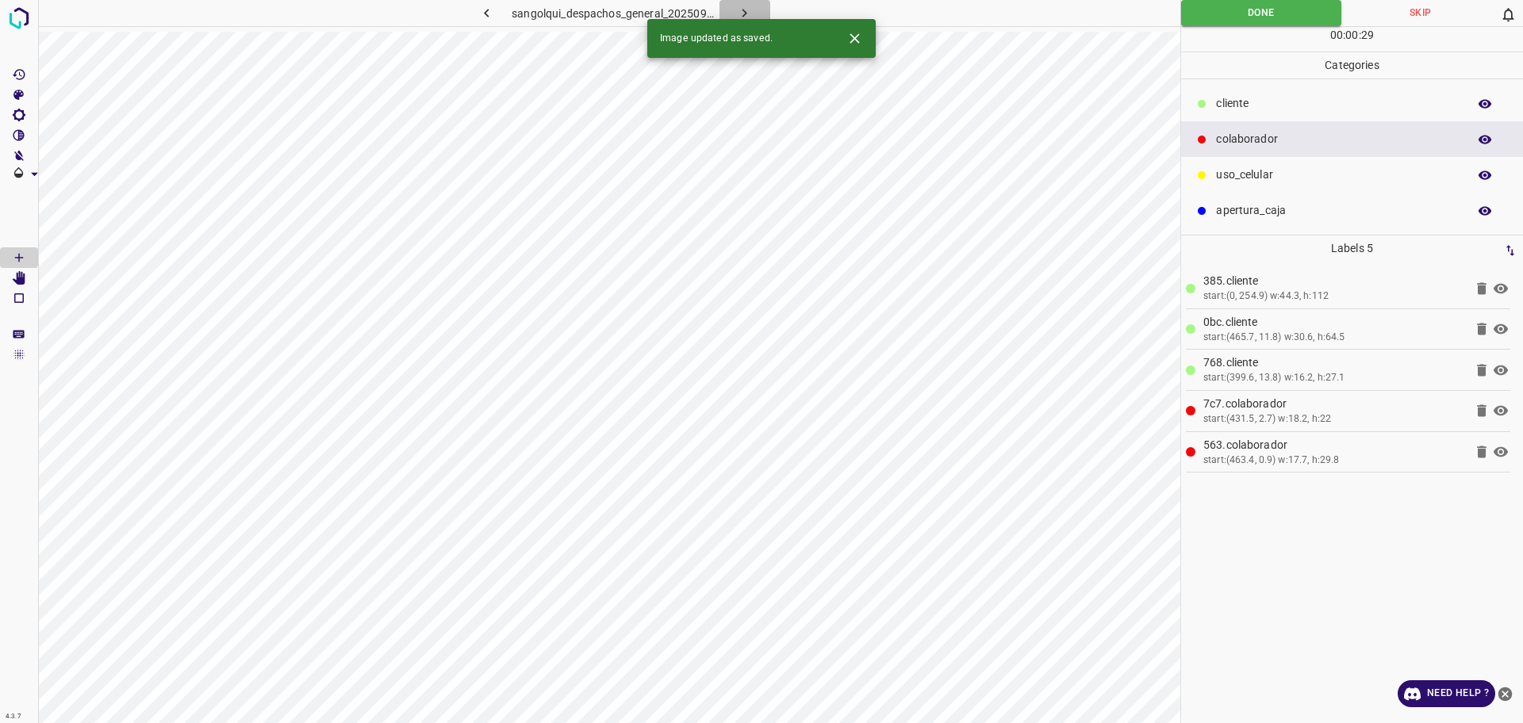
click at [737, 13] on icon "button" at bounding box center [744, 13] width 17 height 17
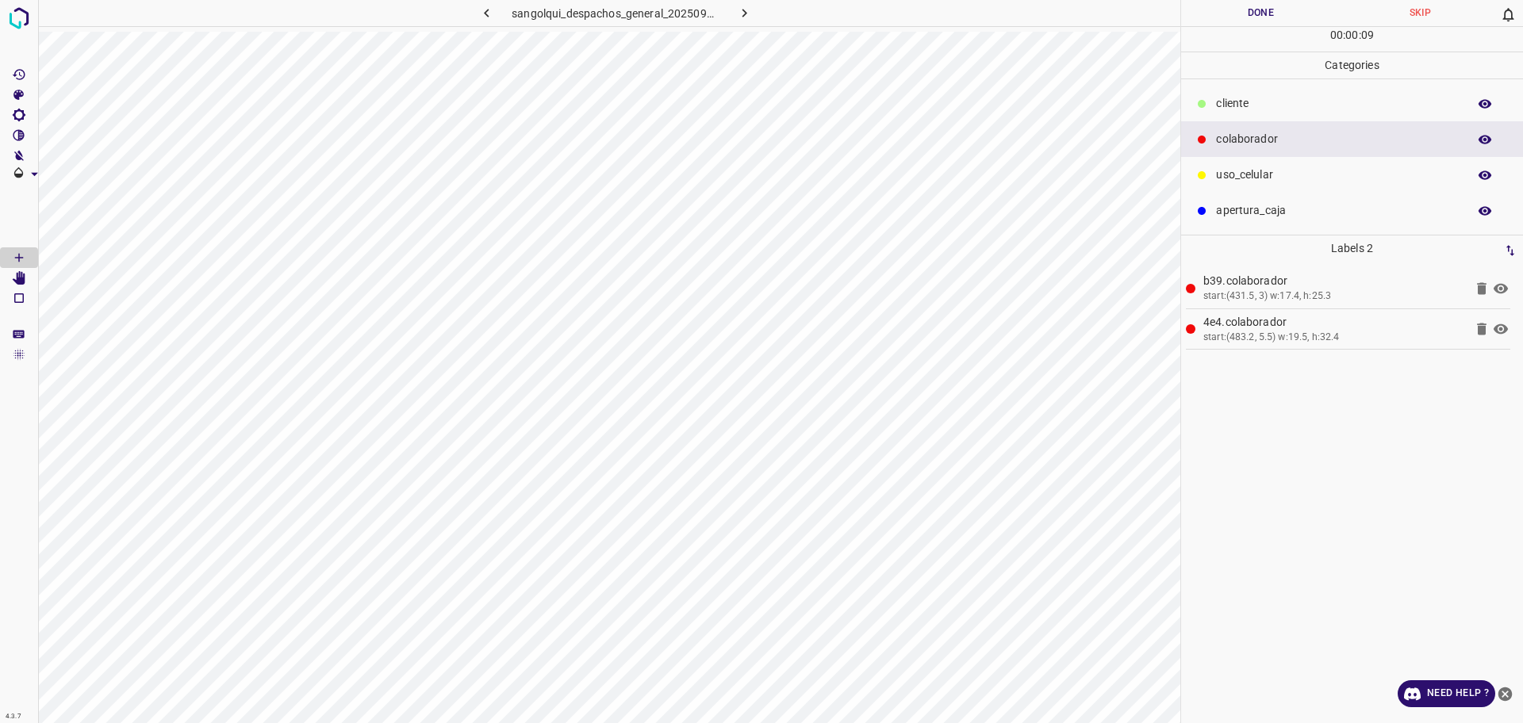
click at [1234, 102] on p "cliente" at bounding box center [1337, 103] width 243 height 17
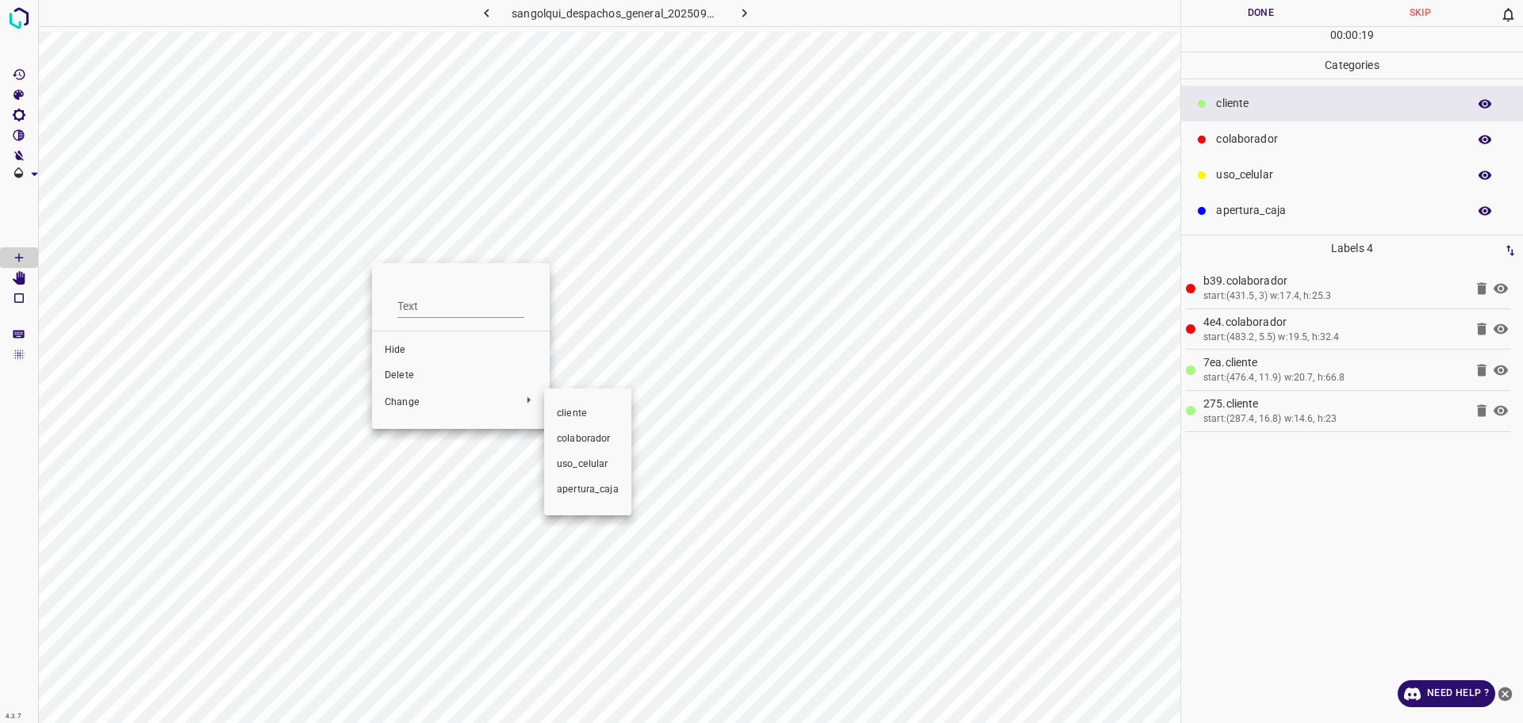
click at [393, 370] on div at bounding box center [761, 361] width 1523 height 723
click at [393, 376] on span "Delete" at bounding box center [461, 376] width 152 height 14
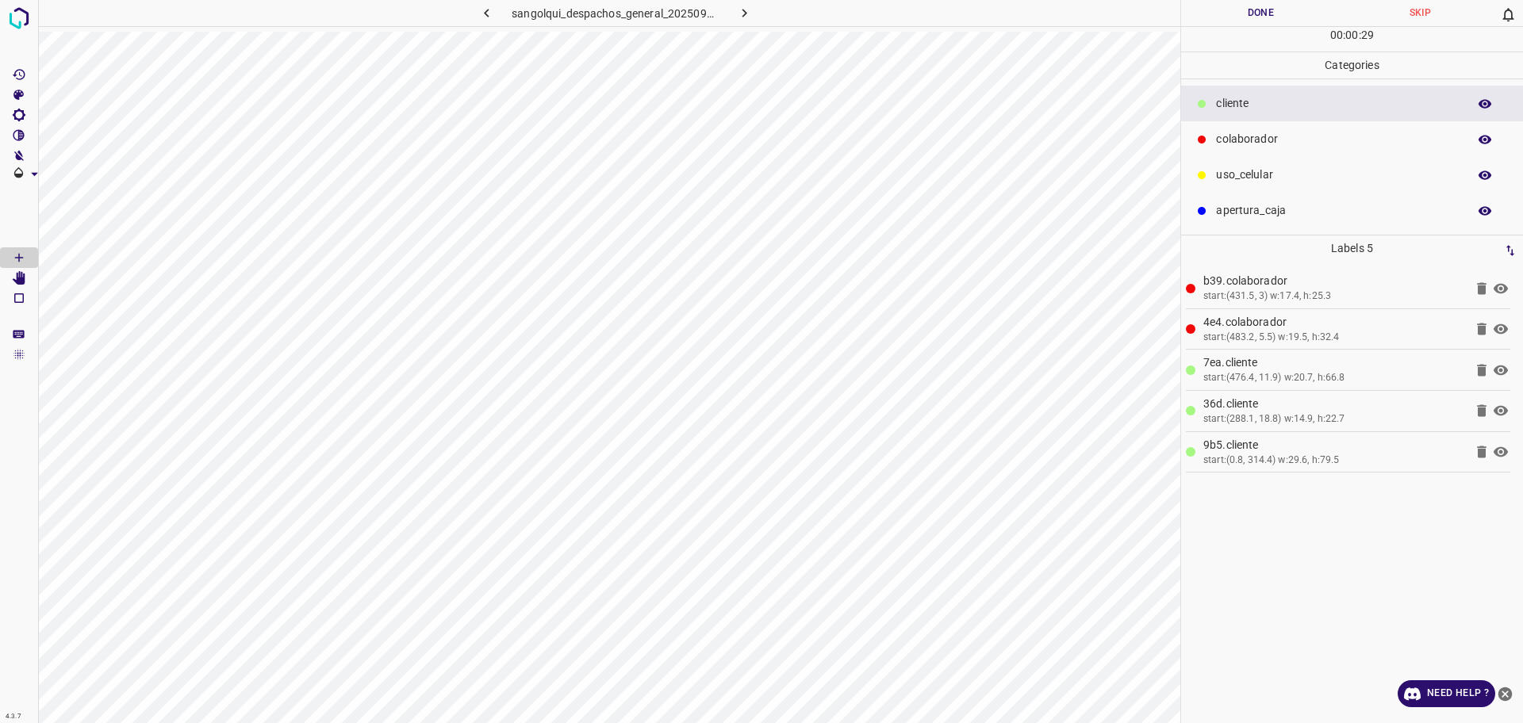
click at [1235, 5] on button "Done" at bounding box center [1260, 13] width 159 height 26
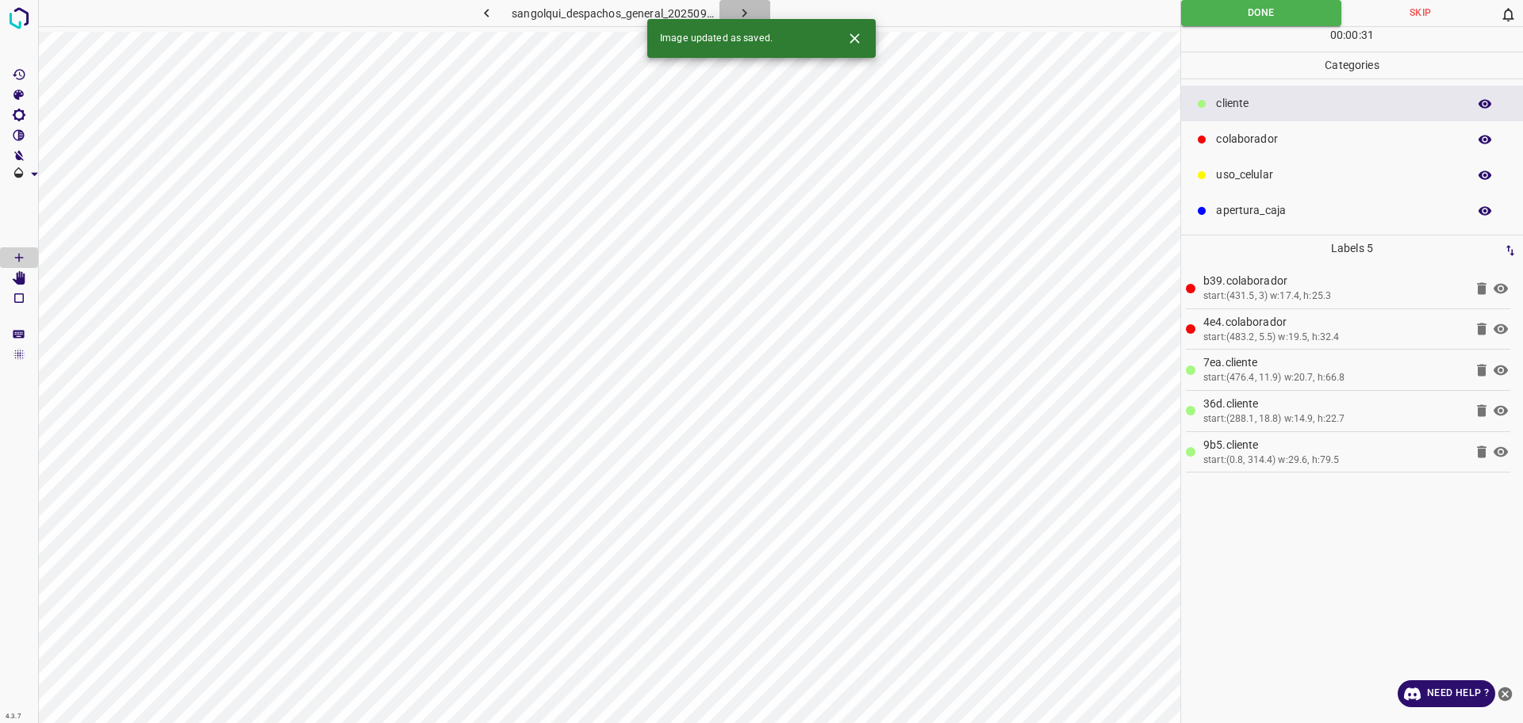
click at [746, 9] on icon "button" at bounding box center [744, 13] width 17 height 17
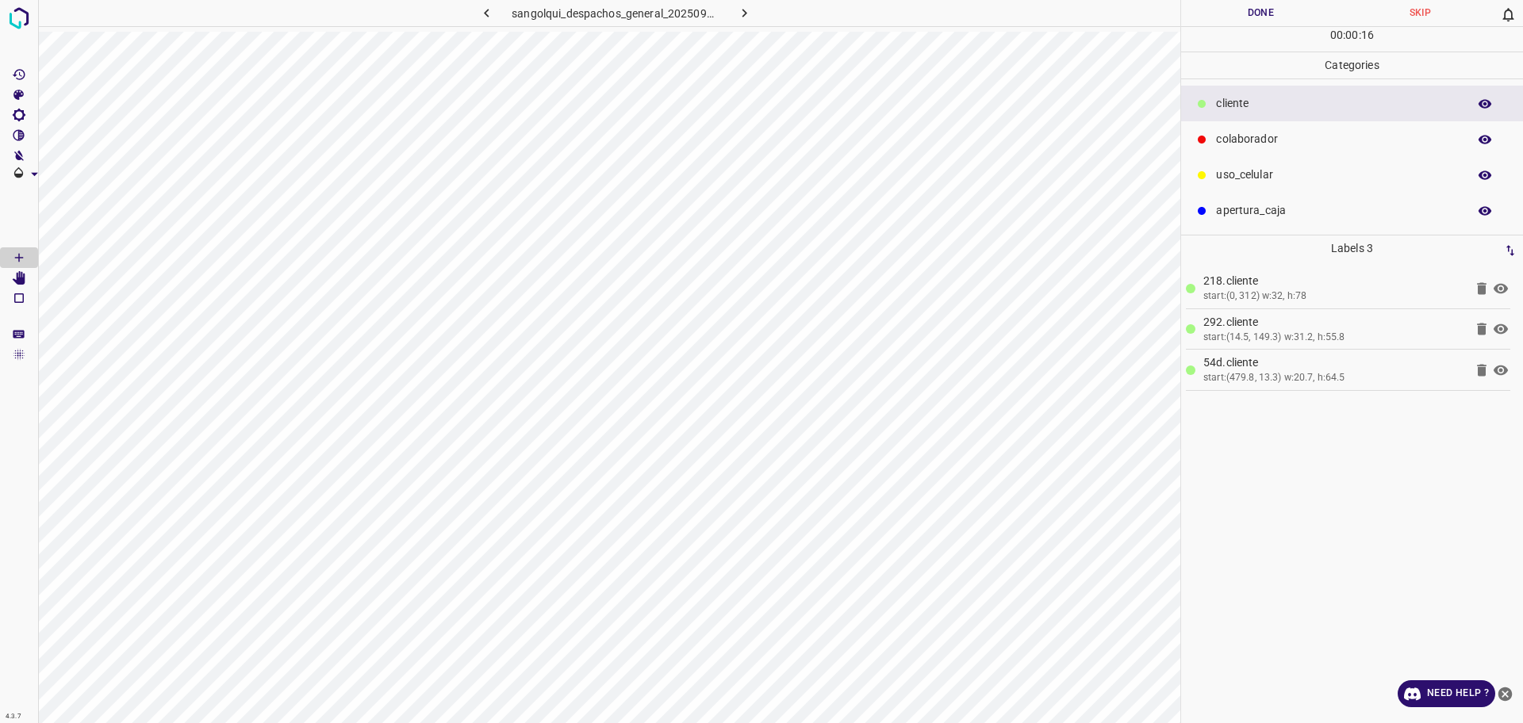
click at [1240, 136] on p "colaborador" at bounding box center [1337, 139] width 243 height 17
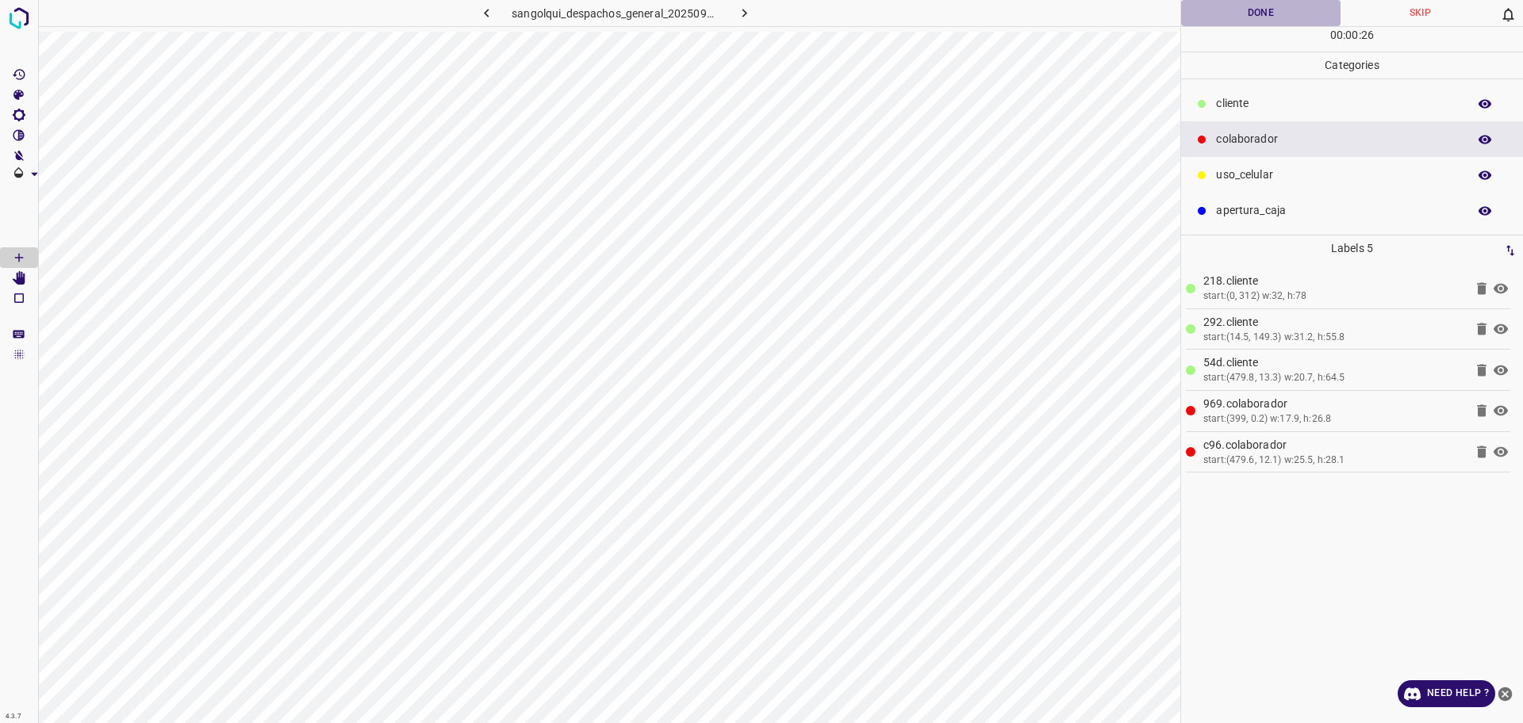
click at [1222, 3] on button "Done" at bounding box center [1260, 13] width 159 height 26
click at [1225, 6] on button "Done" at bounding box center [1260, 13] width 159 height 26
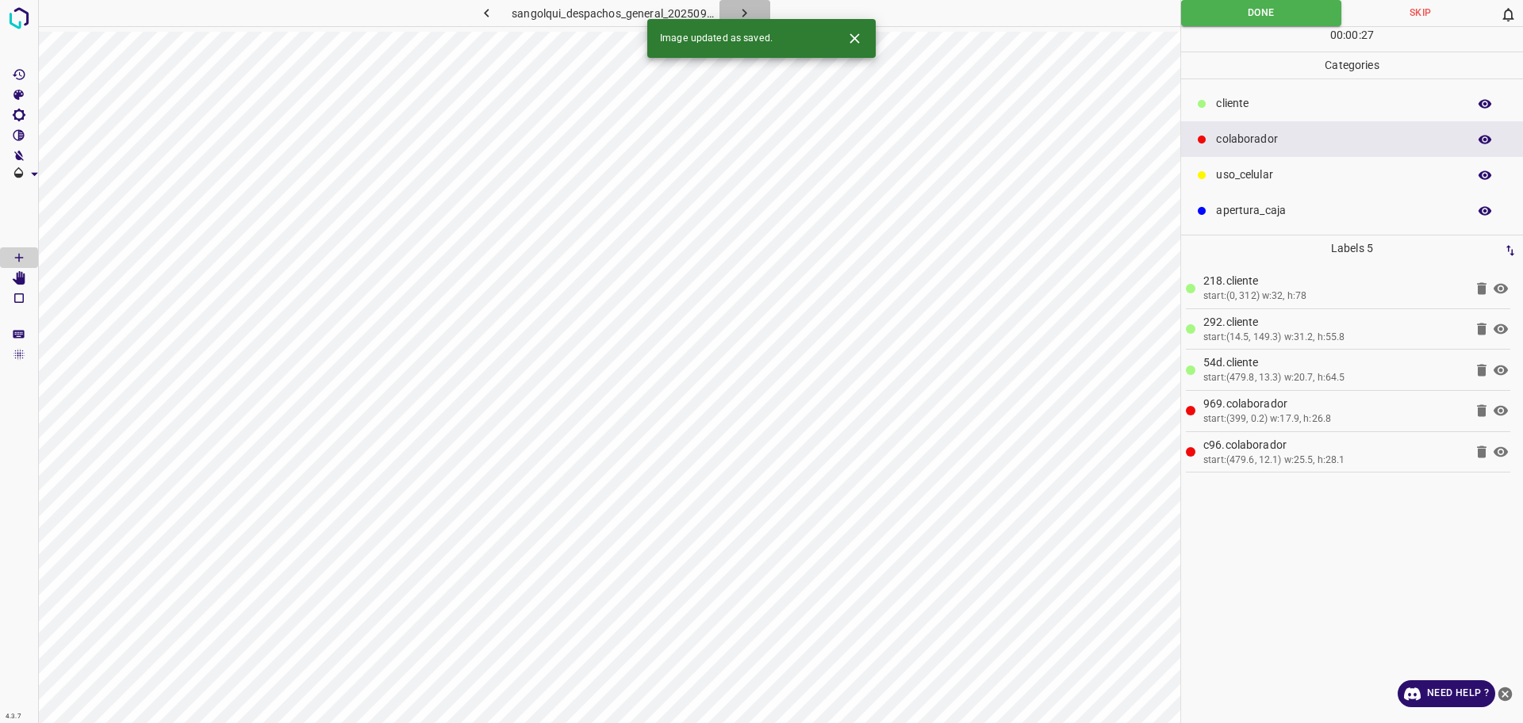
click at [743, 14] on icon "button" at bounding box center [744, 13] width 17 height 17
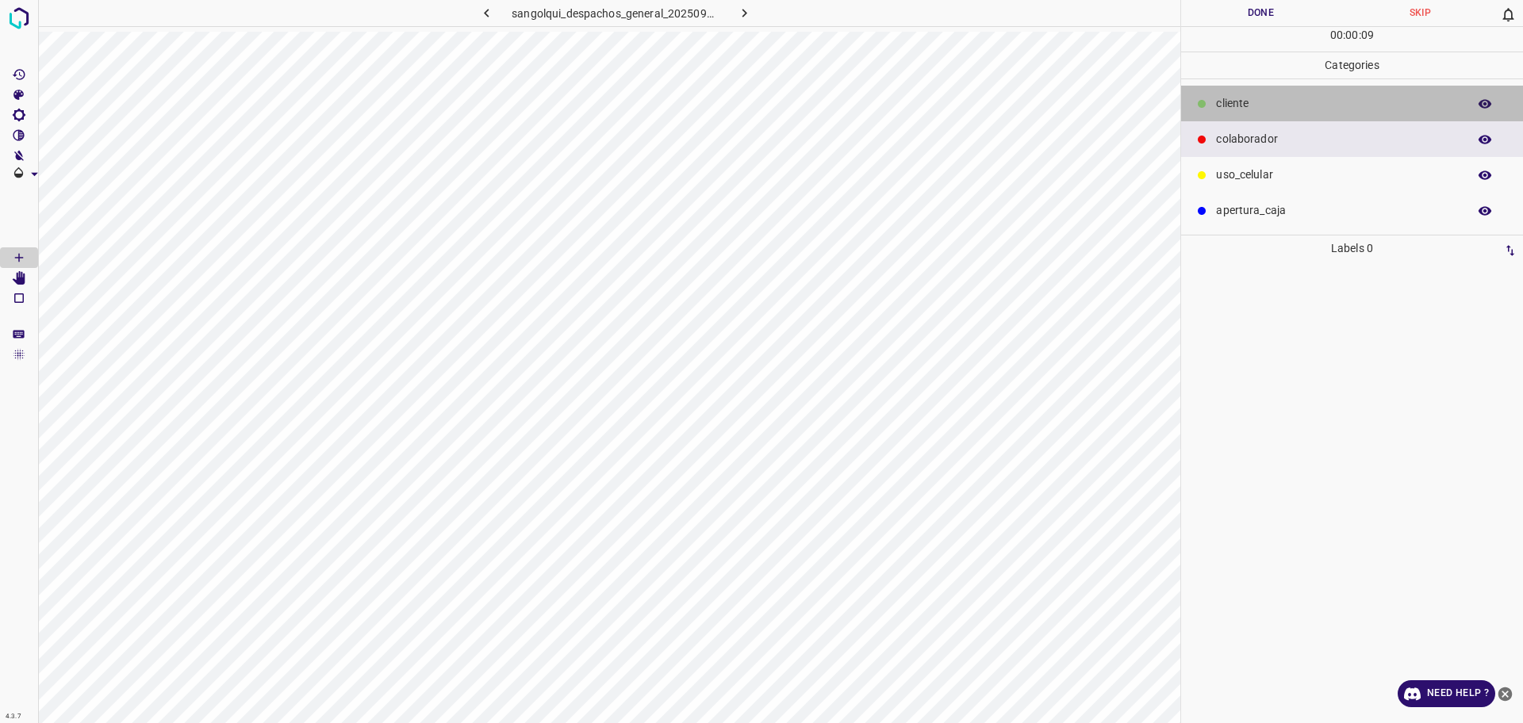
click at [1208, 108] on div at bounding box center [1202, 104] width 16 height 16
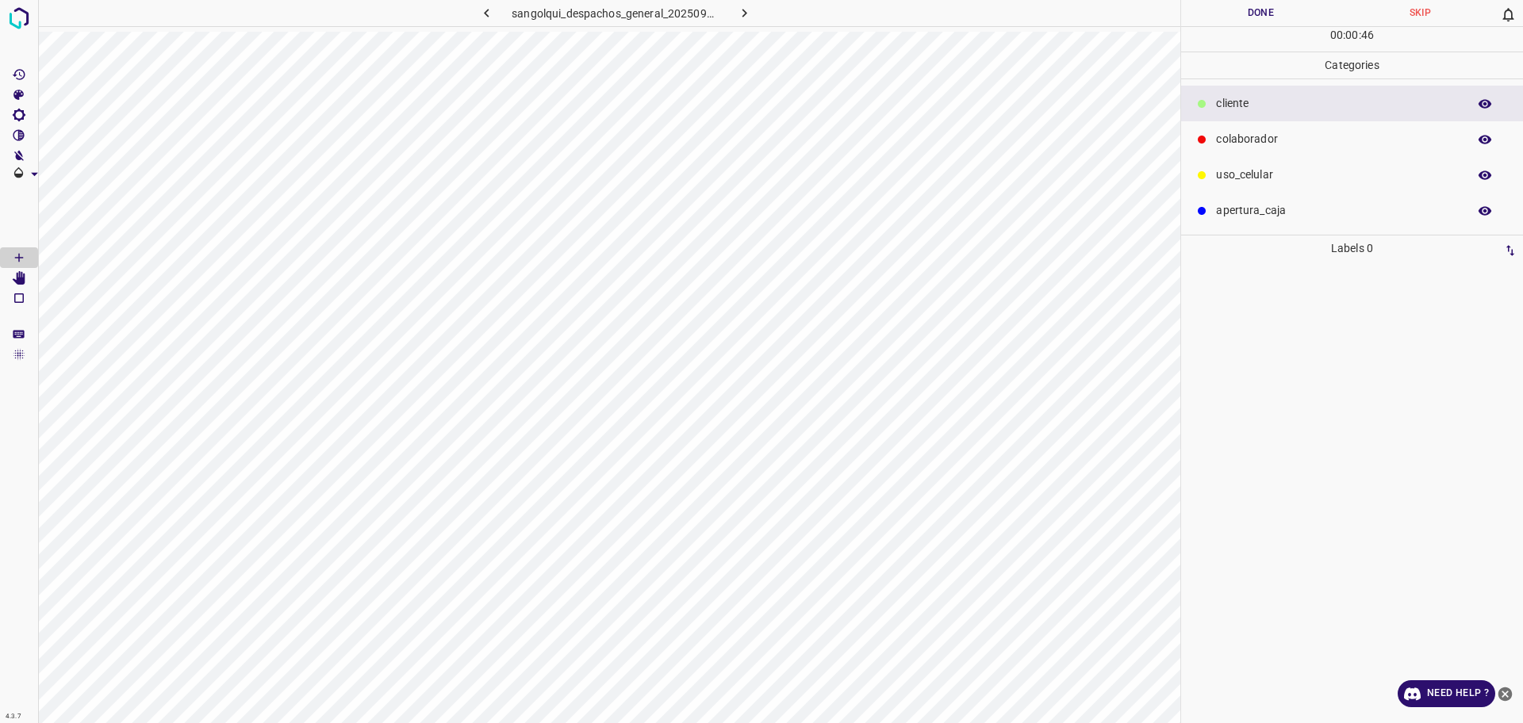
click at [1235, 171] on p "uso_celular" at bounding box center [1337, 175] width 243 height 17
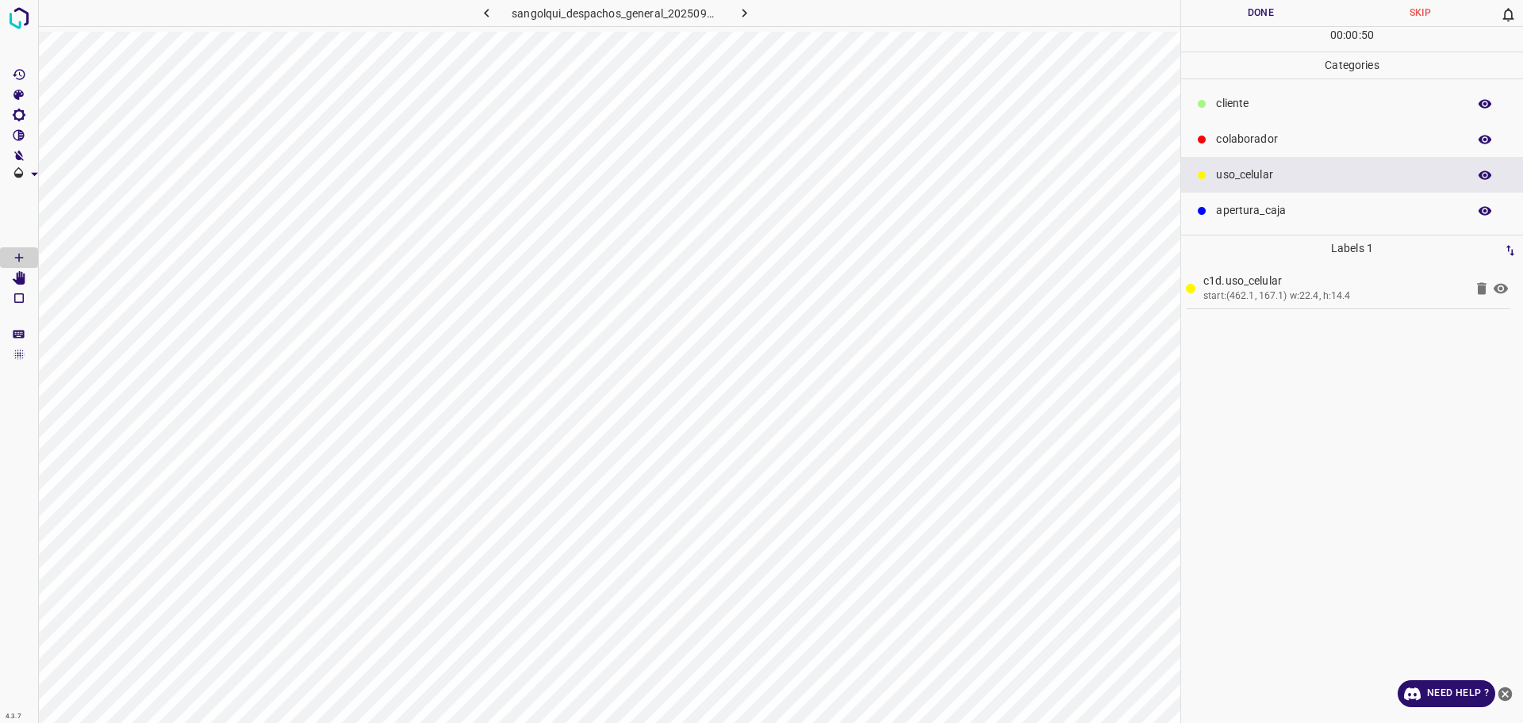
click at [1219, 115] on div "cliente" at bounding box center [1352, 104] width 342 height 36
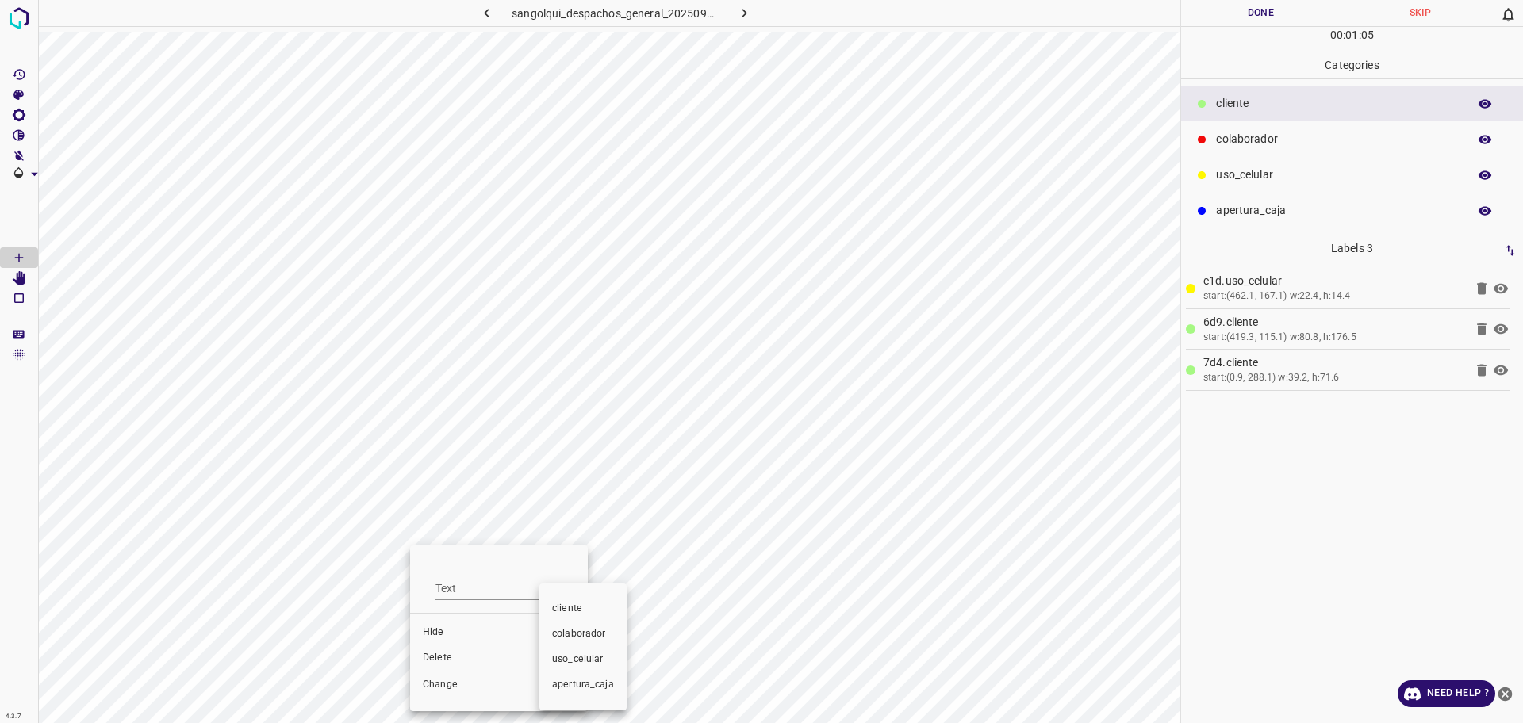
click at [438, 651] on div at bounding box center [761, 361] width 1523 height 723
click at [439, 658] on span "Delete" at bounding box center [499, 658] width 152 height 14
drag, startPoint x: 1247, startPoint y: 141, endPoint x: 1201, endPoint y: 148, distance: 46.6
click at [1240, 140] on p "colaborador" at bounding box center [1337, 139] width 243 height 17
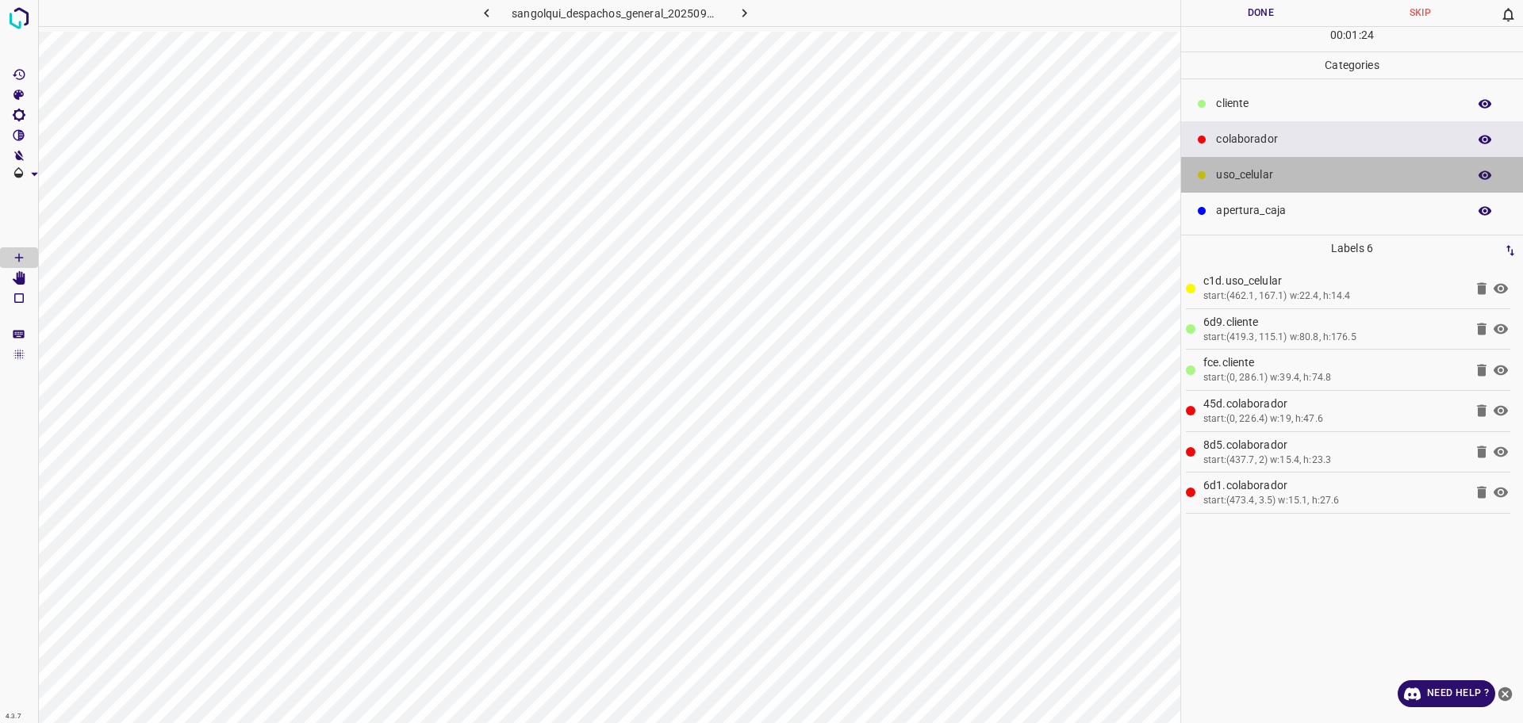
click at [1233, 163] on div "uso_celular" at bounding box center [1352, 175] width 342 height 36
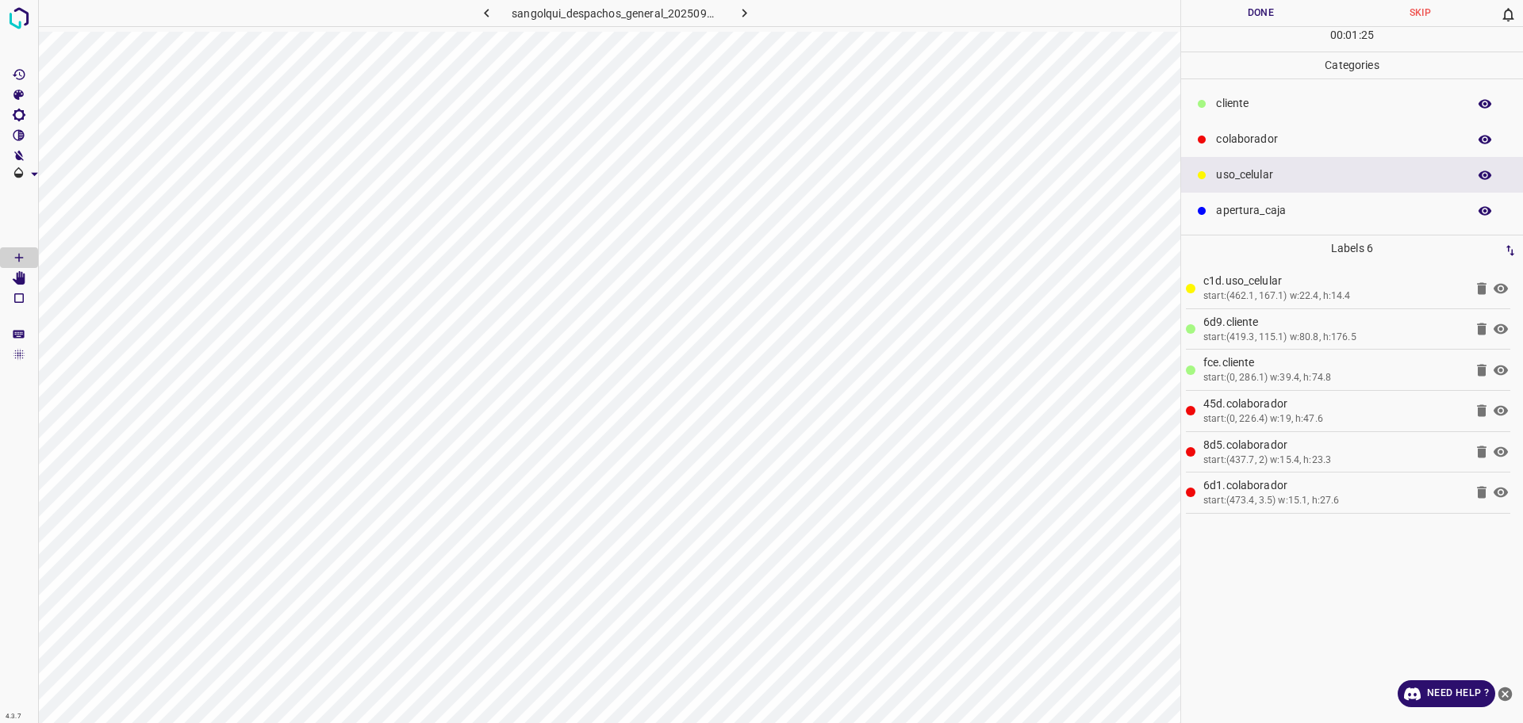
click at [1242, 108] on p "cliente" at bounding box center [1337, 103] width 243 height 17
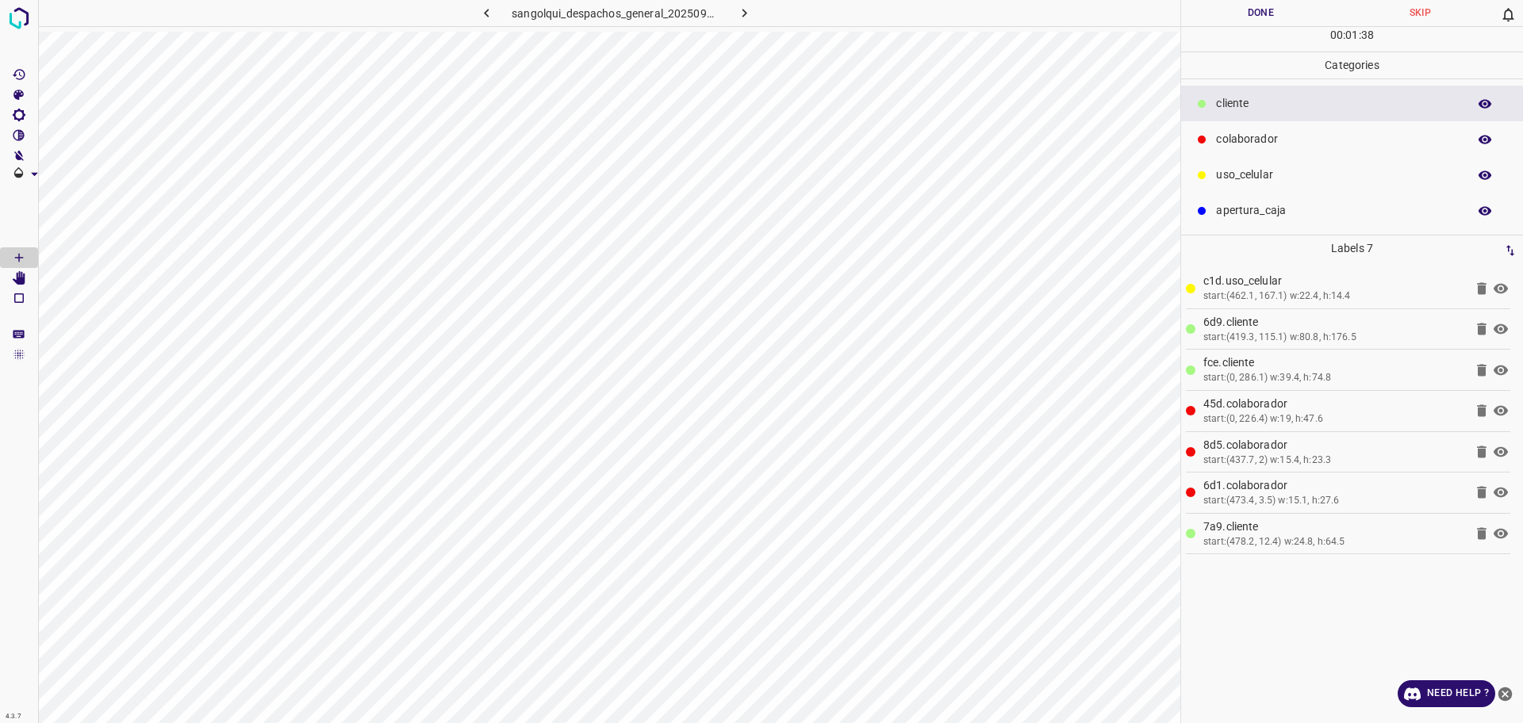
click at [1208, 9] on button "Done" at bounding box center [1260, 13] width 159 height 26
click at [1209, 9] on button "Done" at bounding box center [1260, 13] width 159 height 26
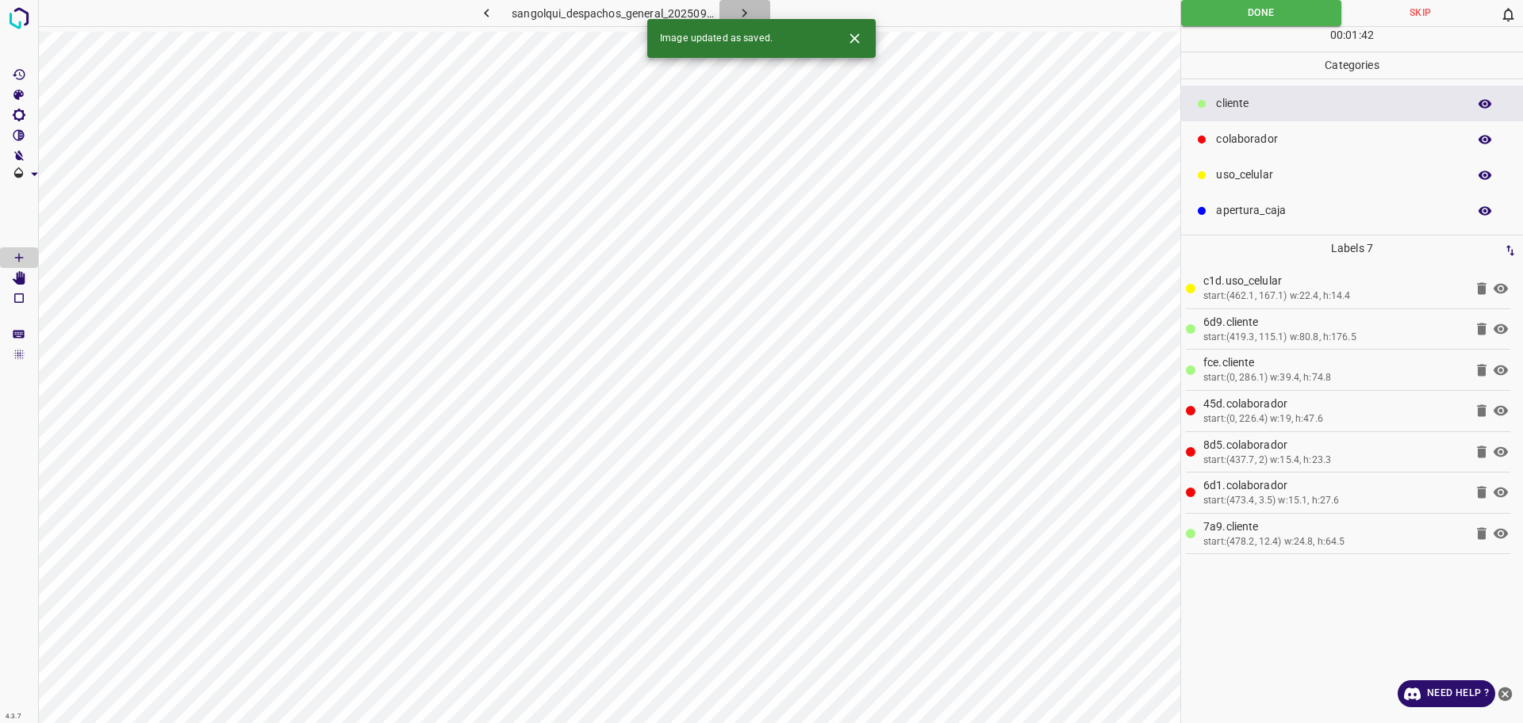
click at [739, 5] on icon "button" at bounding box center [744, 13] width 17 height 17
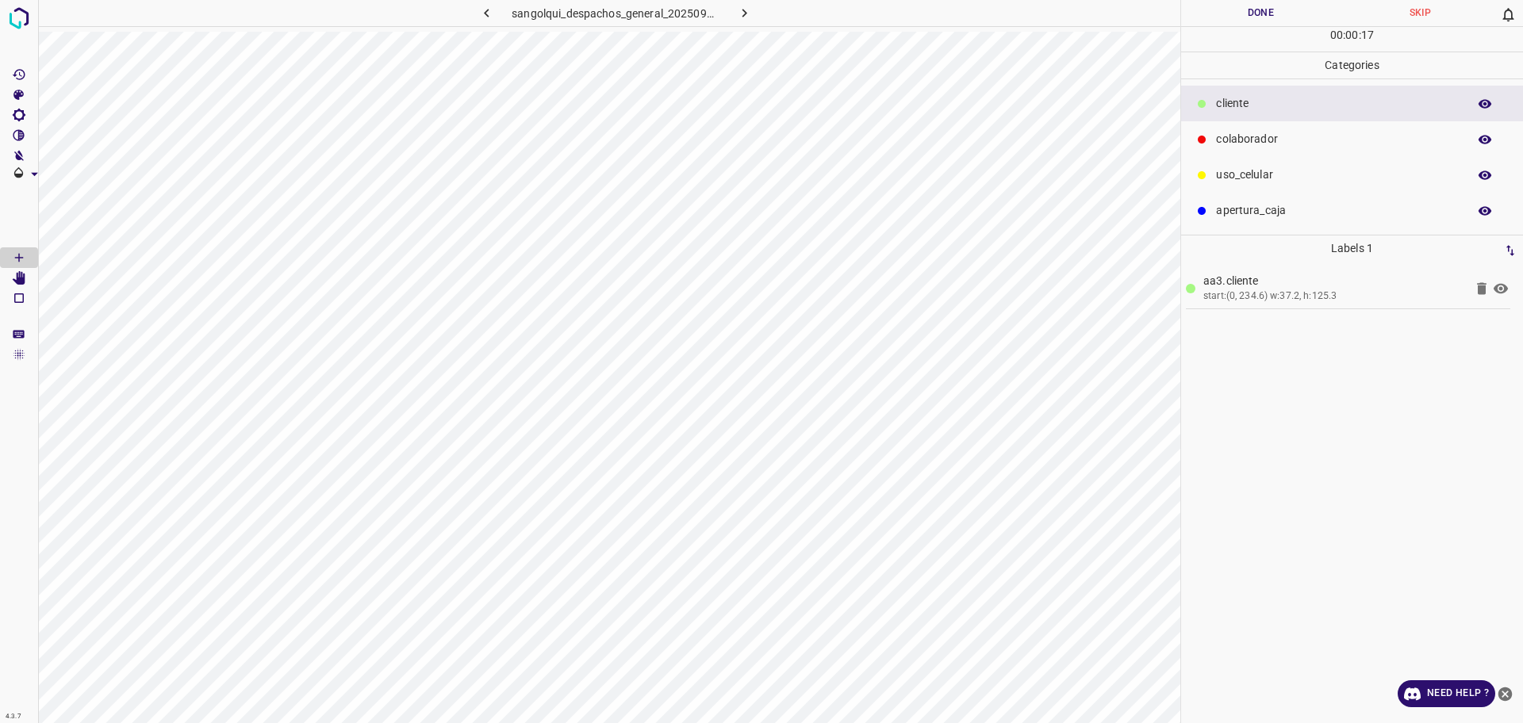
click at [1319, 131] on p "colaborador" at bounding box center [1337, 139] width 243 height 17
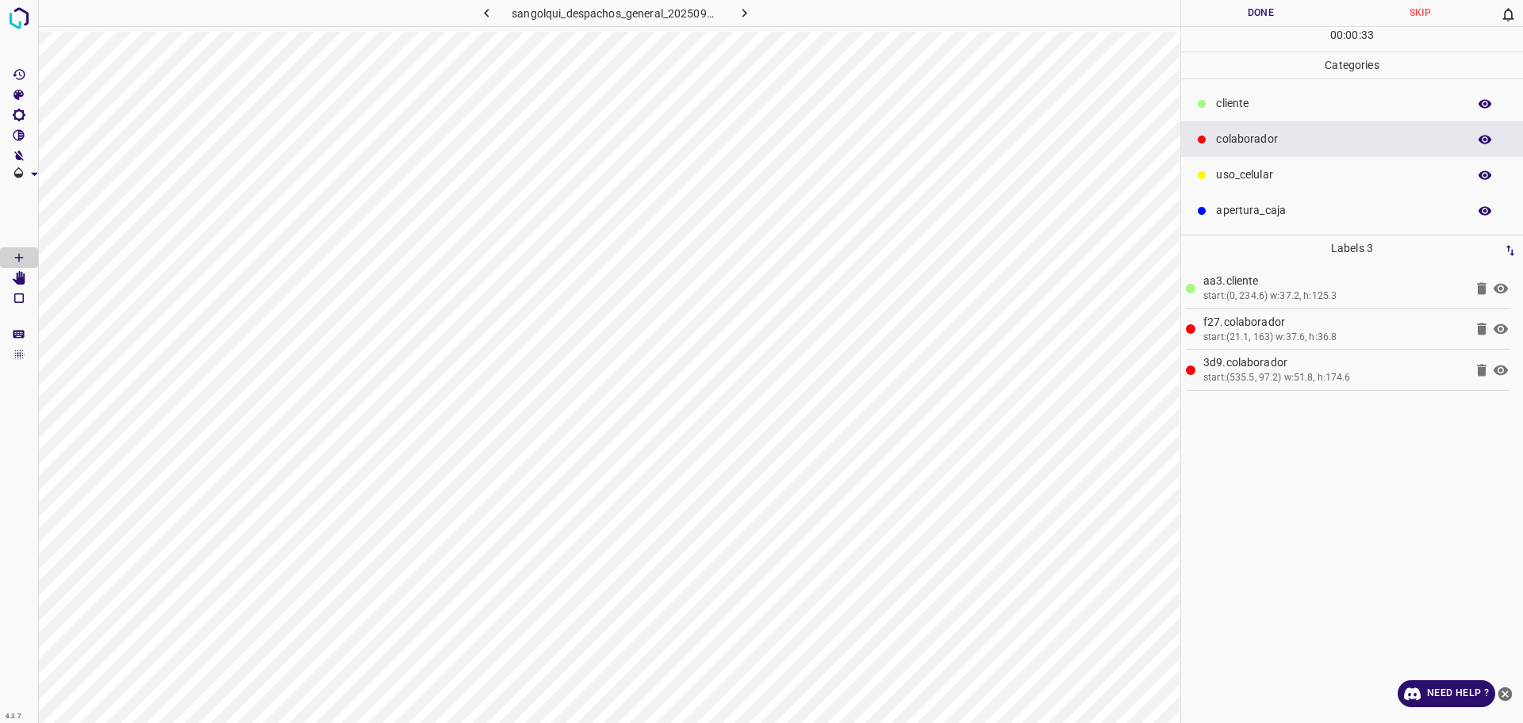
click at [1228, 112] on div "cliente" at bounding box center [1352, 104] width 342 height 36
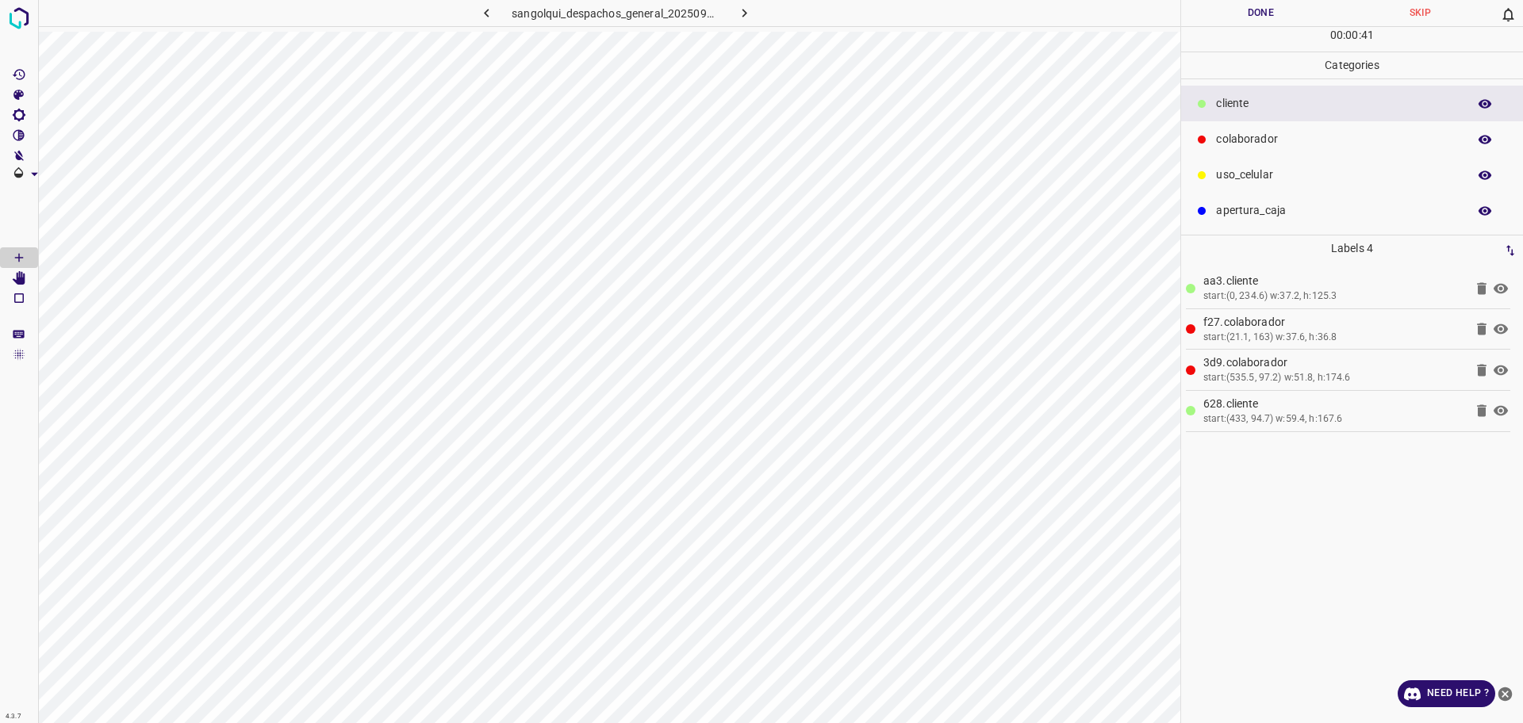
click at [1241, 136] on p "colaborador" at bounding box center [1337, 139] width 243 height 17
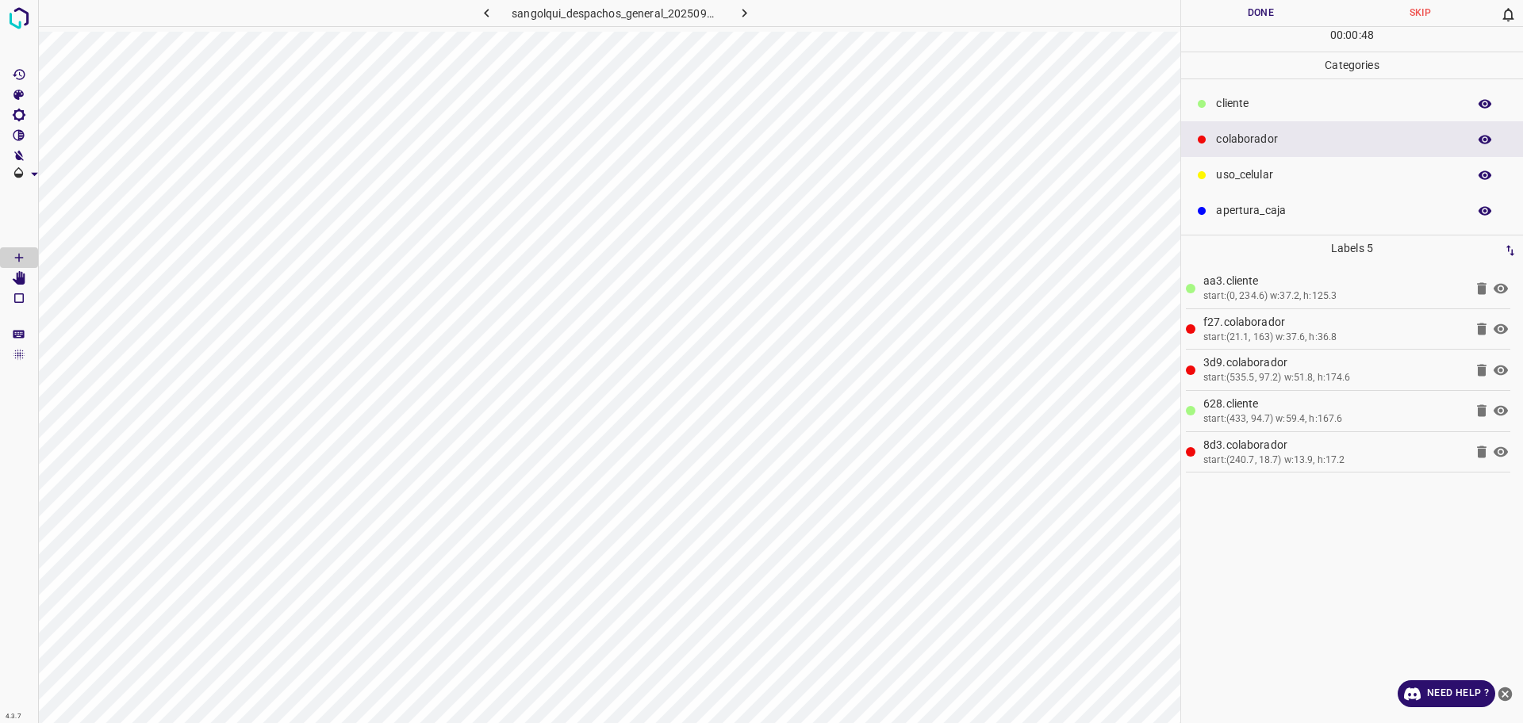
click at [1250, 15] on button "Done" at bounding box center [1260, 13] width 159 height 26
click at [1248, 15] on button "Done" at bounding box center [1260, 13] width 159 height 26
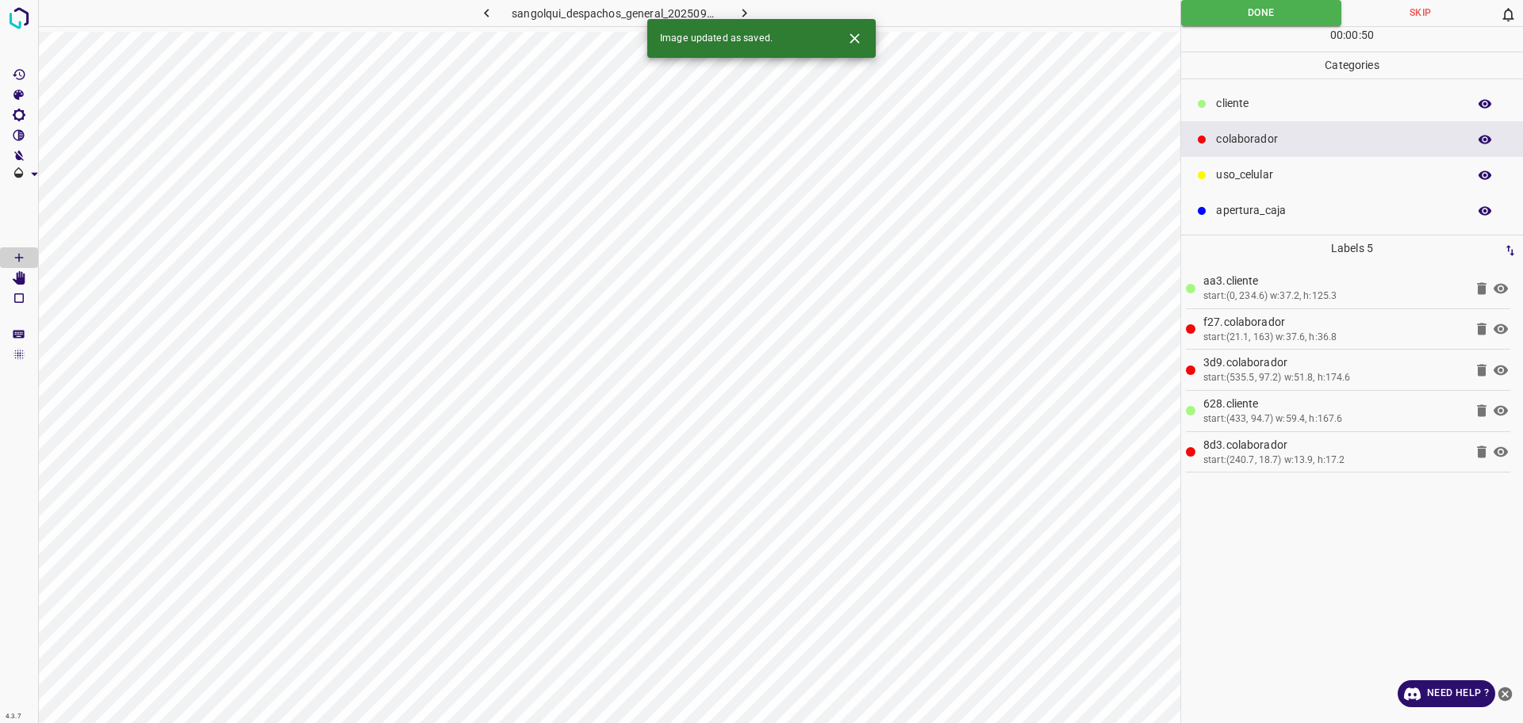
click at [757, 7] on button "button" at bounding box center [744, 13] width 51 height 26
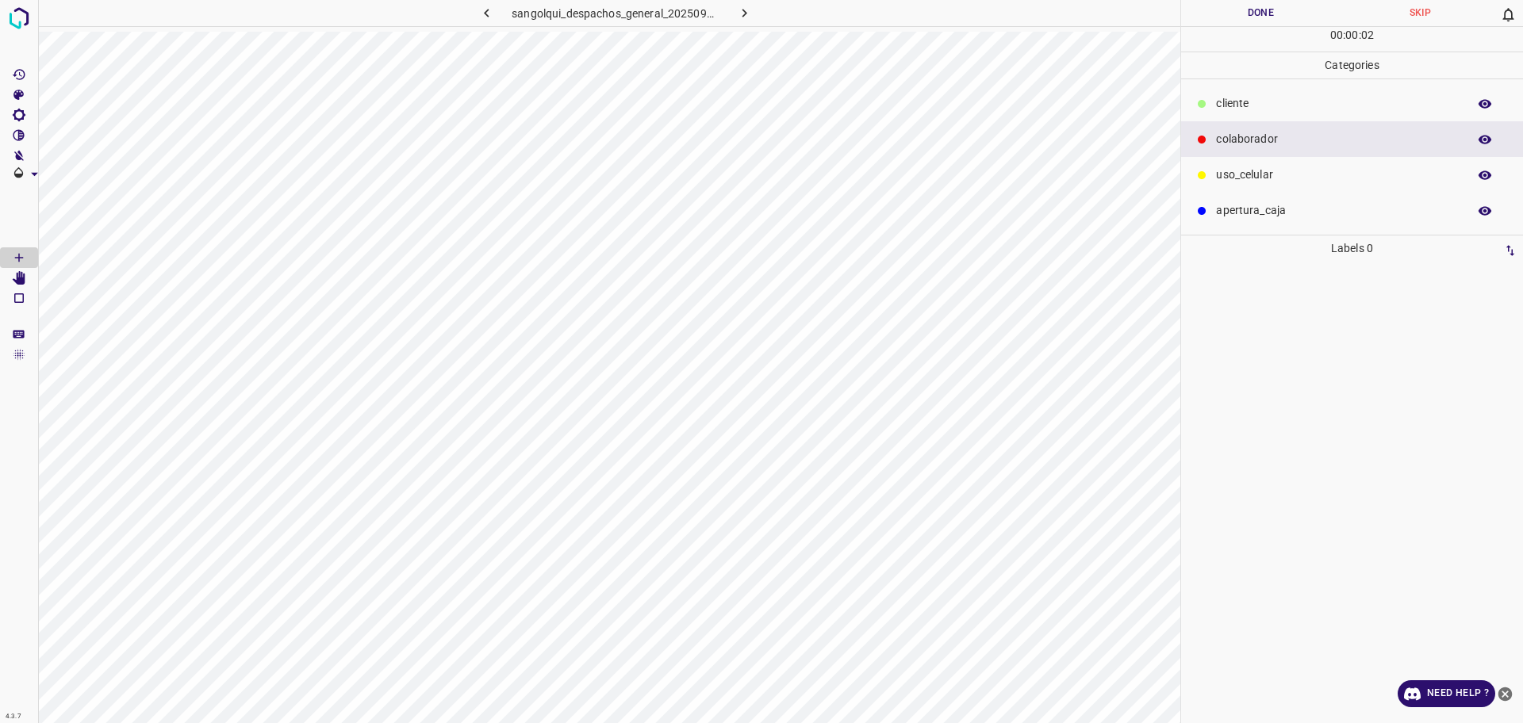
click at [1282, 112] on p "cliente" at bounding box center [1337, 103] width 243 height 17
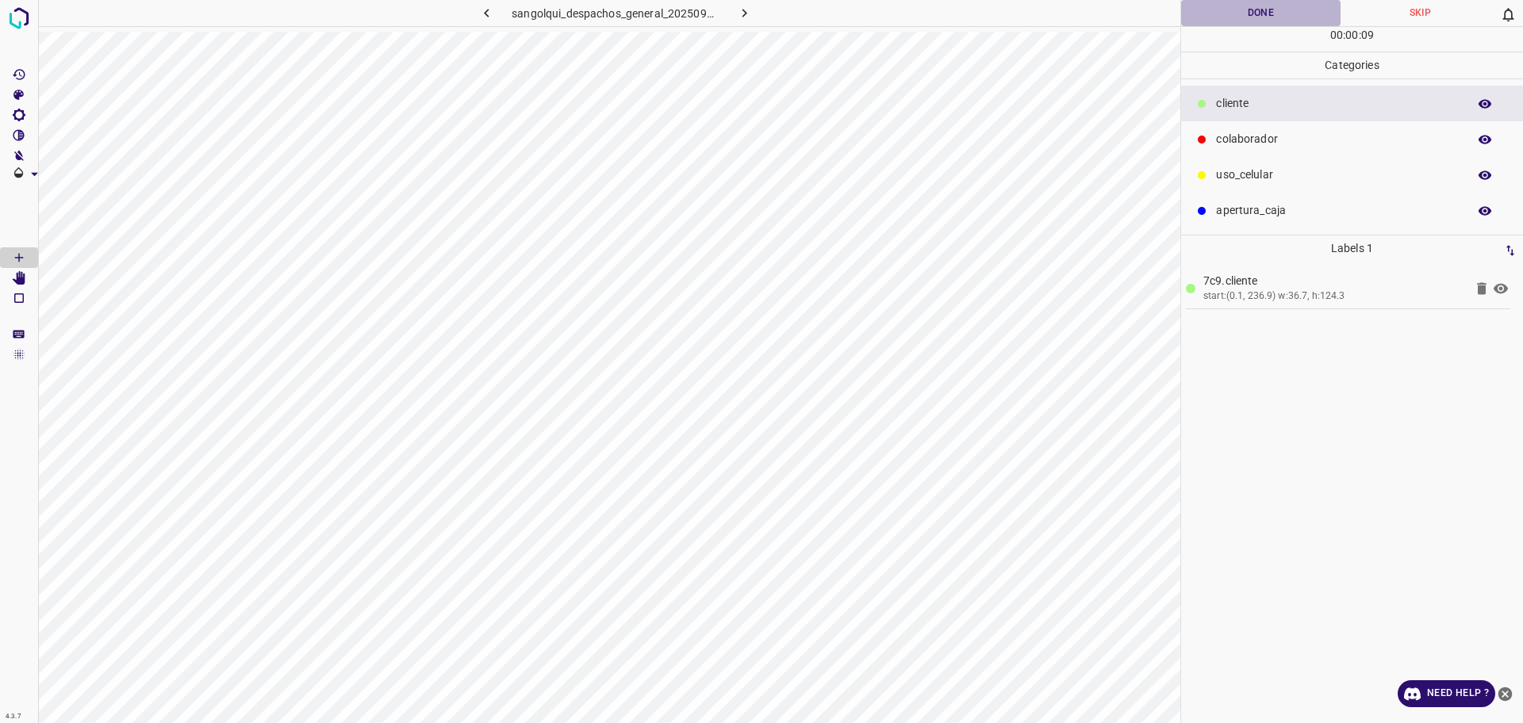
click at [1273, 12] on button "Done" at bounding box center [1260, 13] width 159 height 26
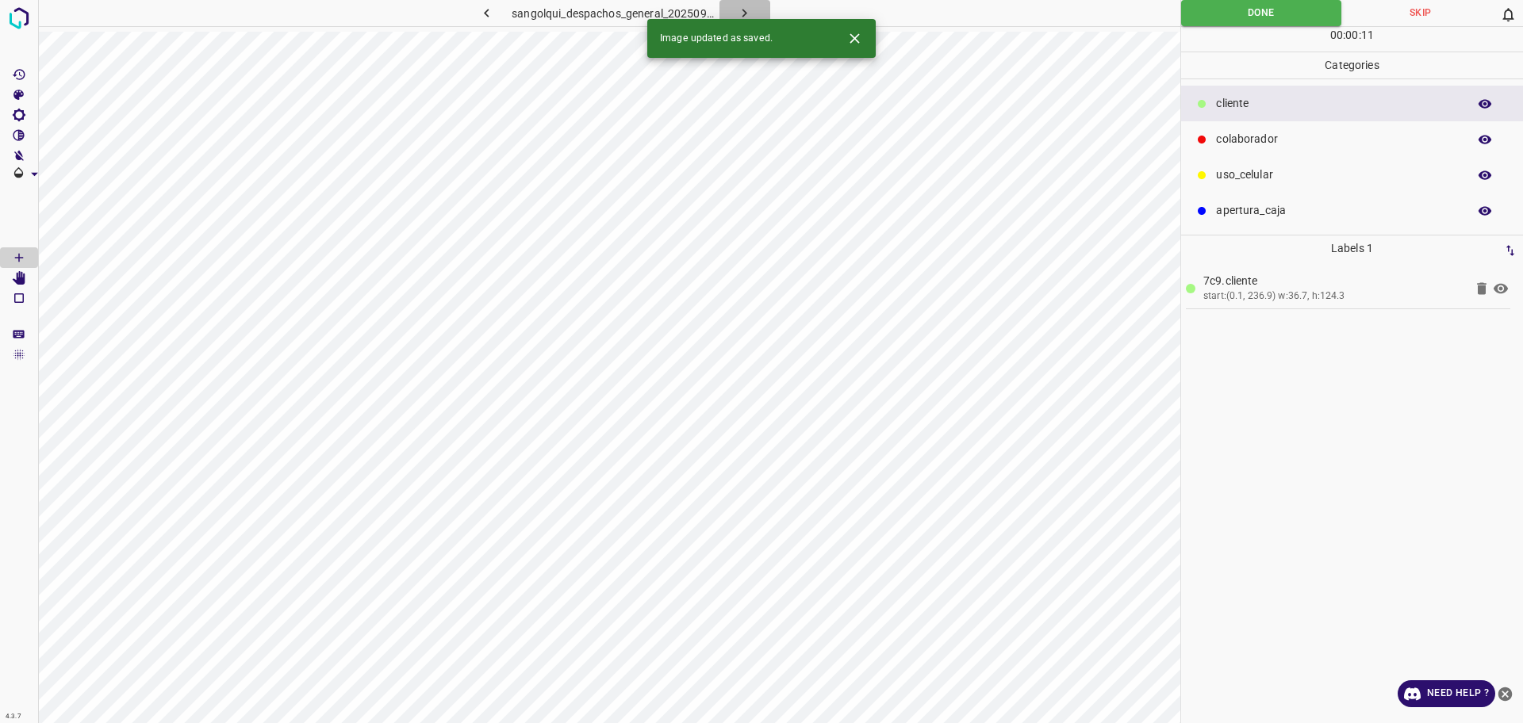
click at [737, 10] on icon "button" at bounding box center [744, 13] width 17 height 17
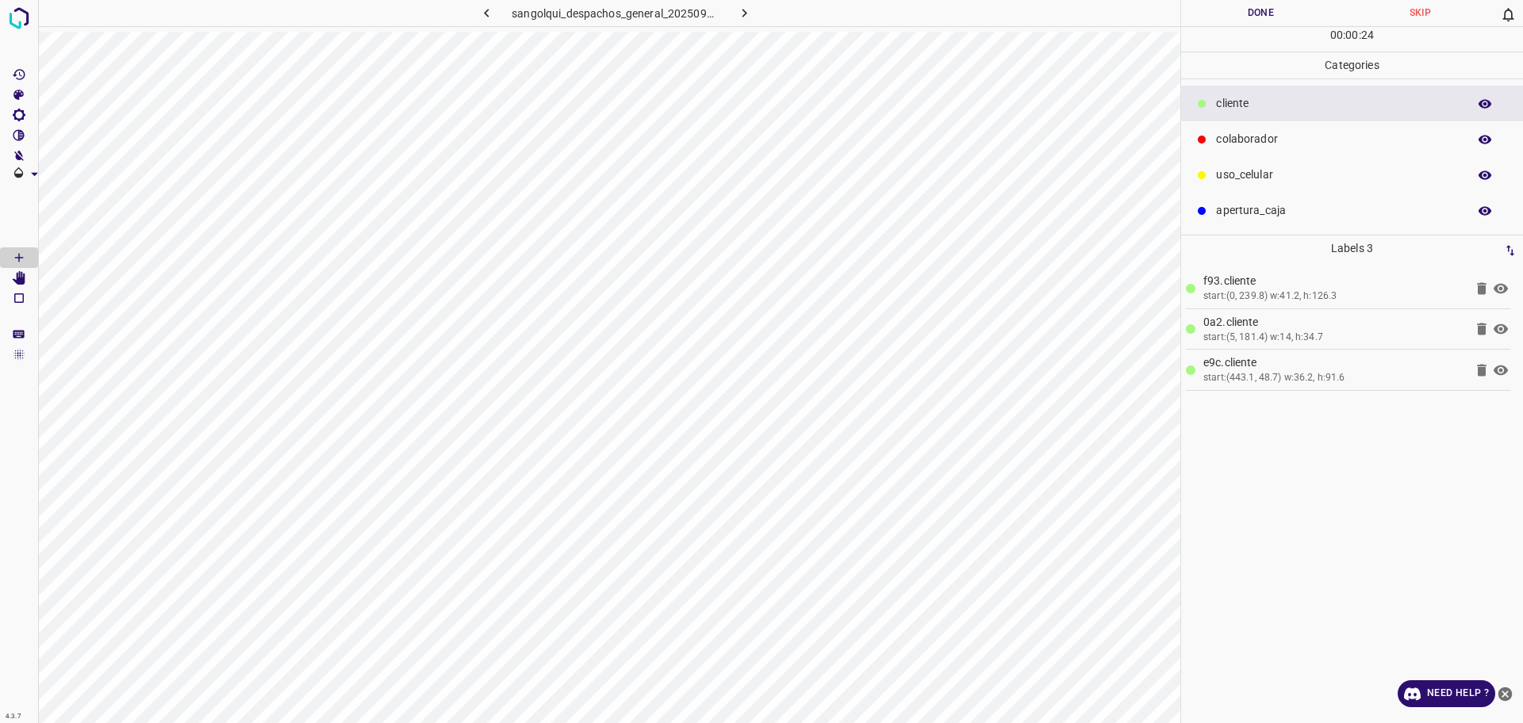
click at [1260, 140] on p "colaborador" at bounding box center [1337, 139] width 243 height 17
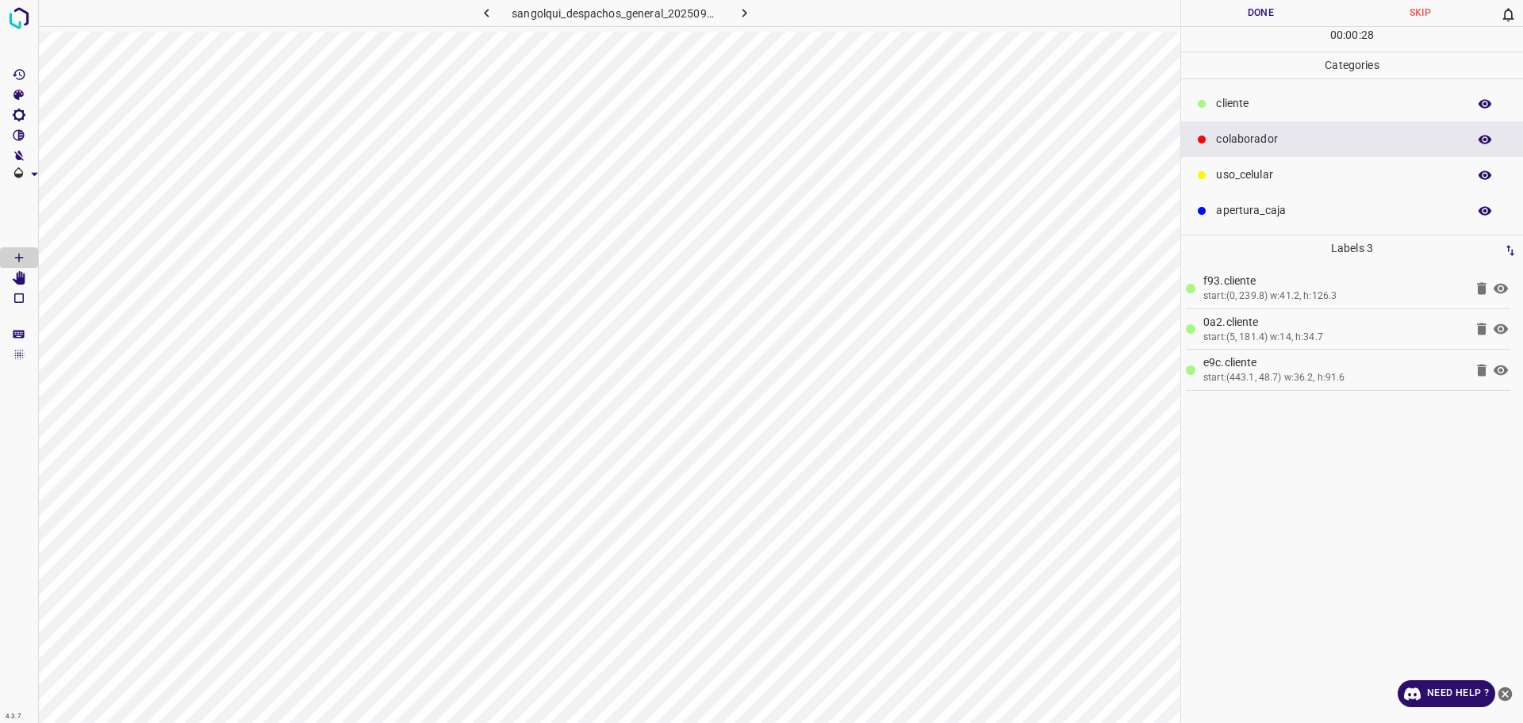
click at [1297, 14] on button "Done" at bounding box center [1260, 13] width 159 height 26
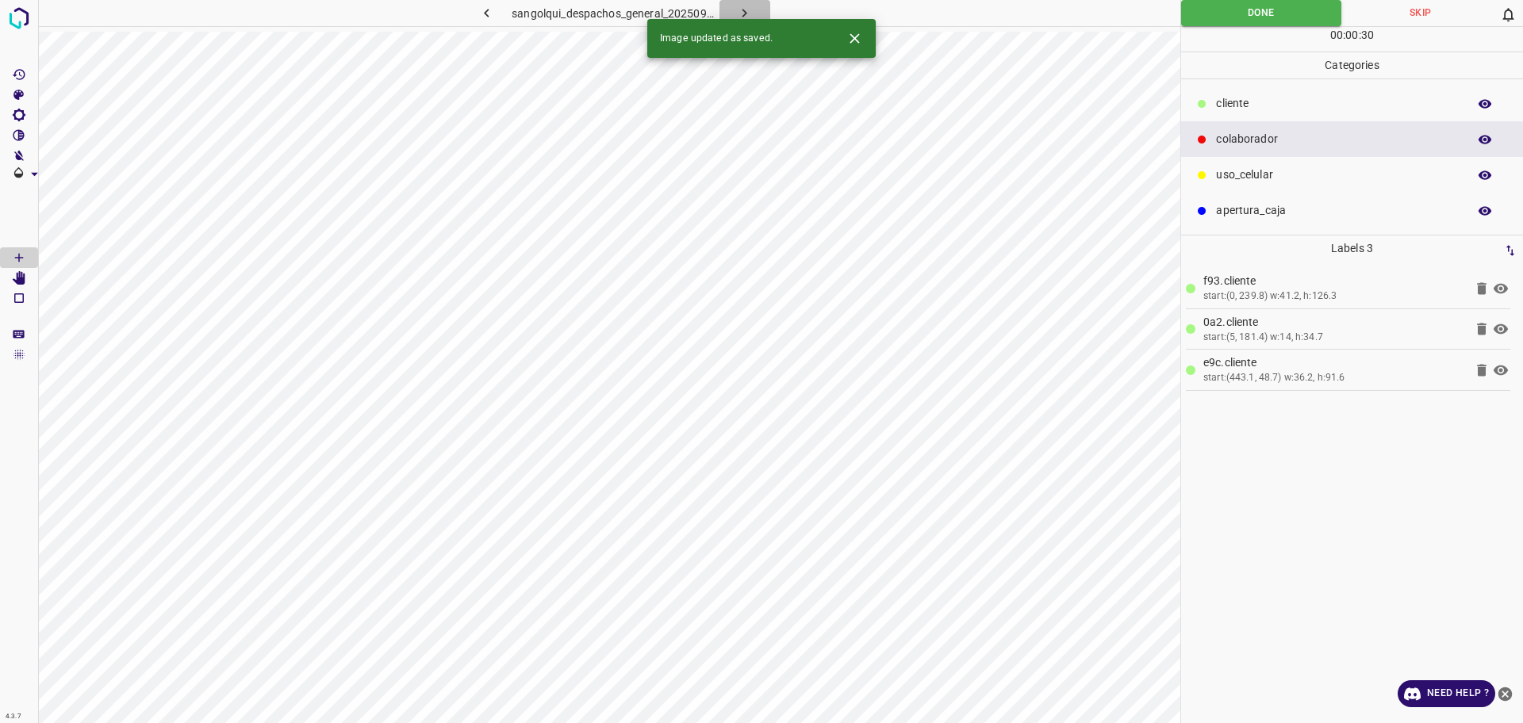
click at [743, 8] on icon "button" at bounding box center [744, 13] width 17 height 17
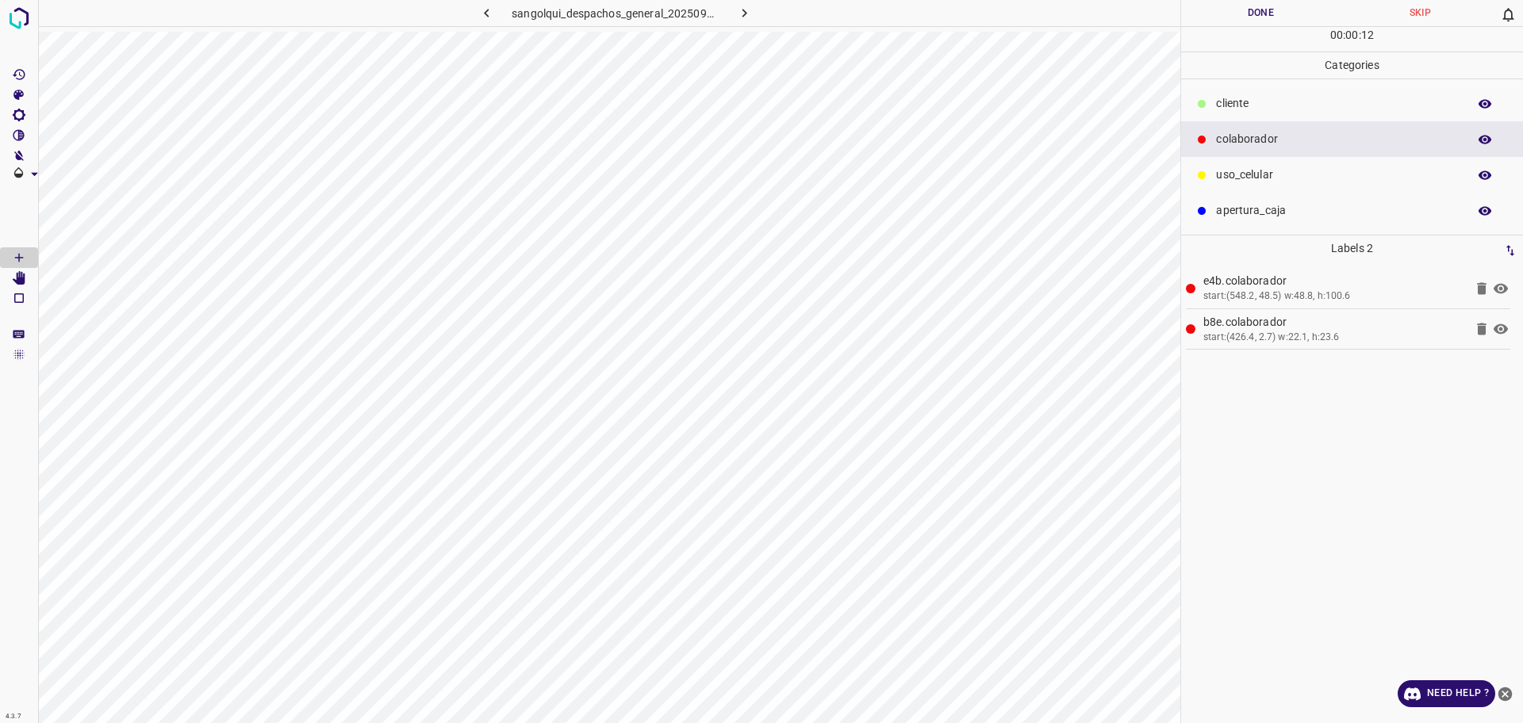
click at [1273, 109] on p "cliente" at bounding box center [1337, 103] width 243 height 17
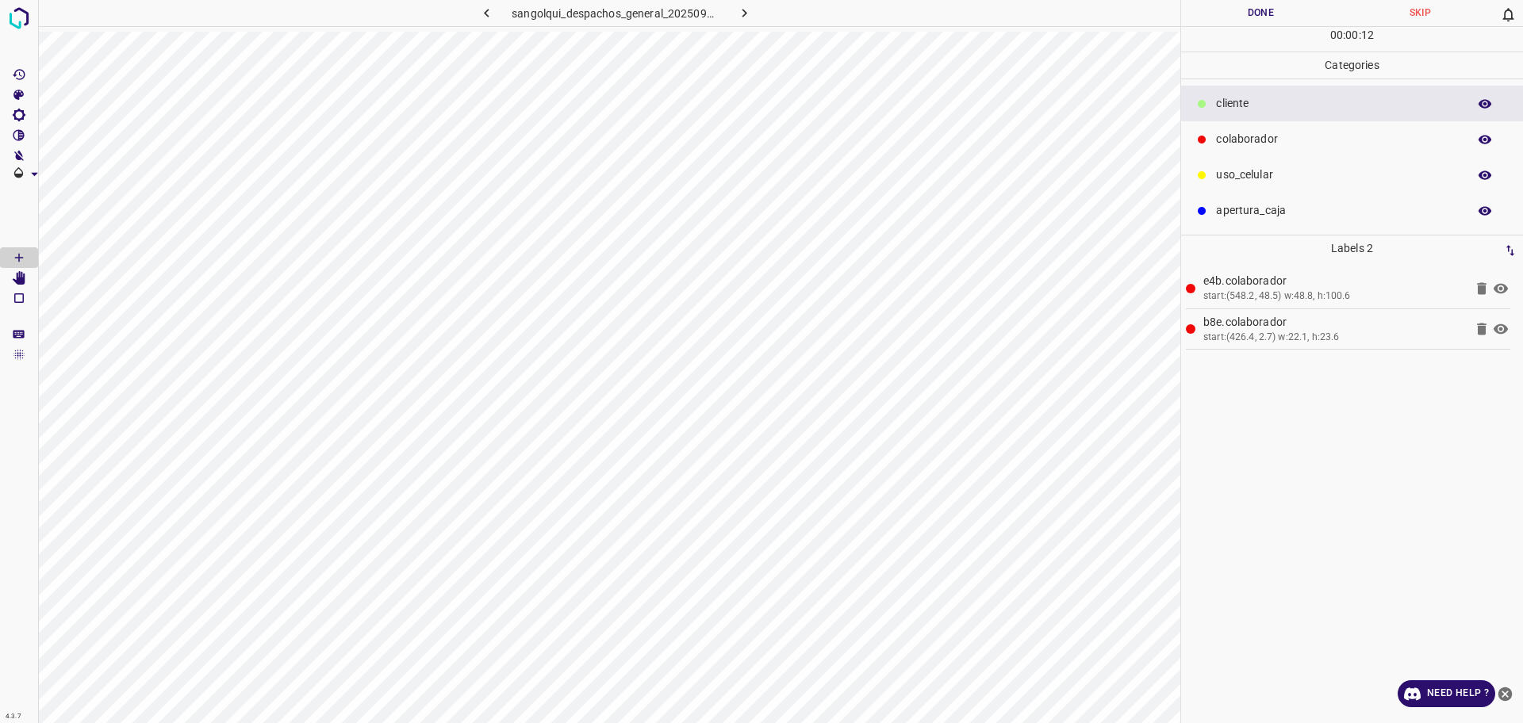
drag, startPoint x: 1273, startPoint y: 109, endPoint x: 1182, endPoint y: 114, distance: 91.4
click at [1274, 109] on p "cliente" at bounding box center [1337, 103] width 243 height 17
click at [1312, 17] on button "Done" at bounding box center [1260, 13] width 159 height 26
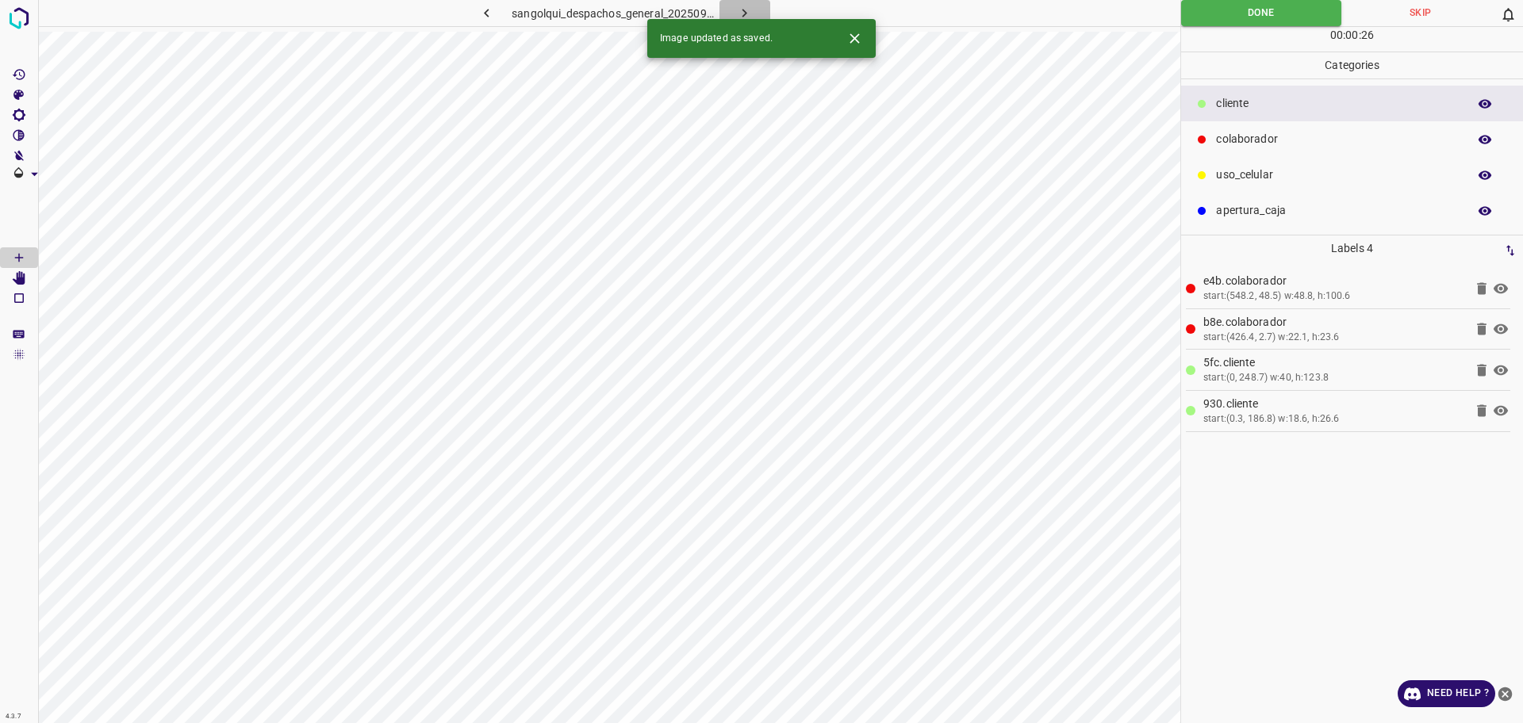
click at [754, 10] on button "button" at bounding box center [744, 13] width 51 height 26
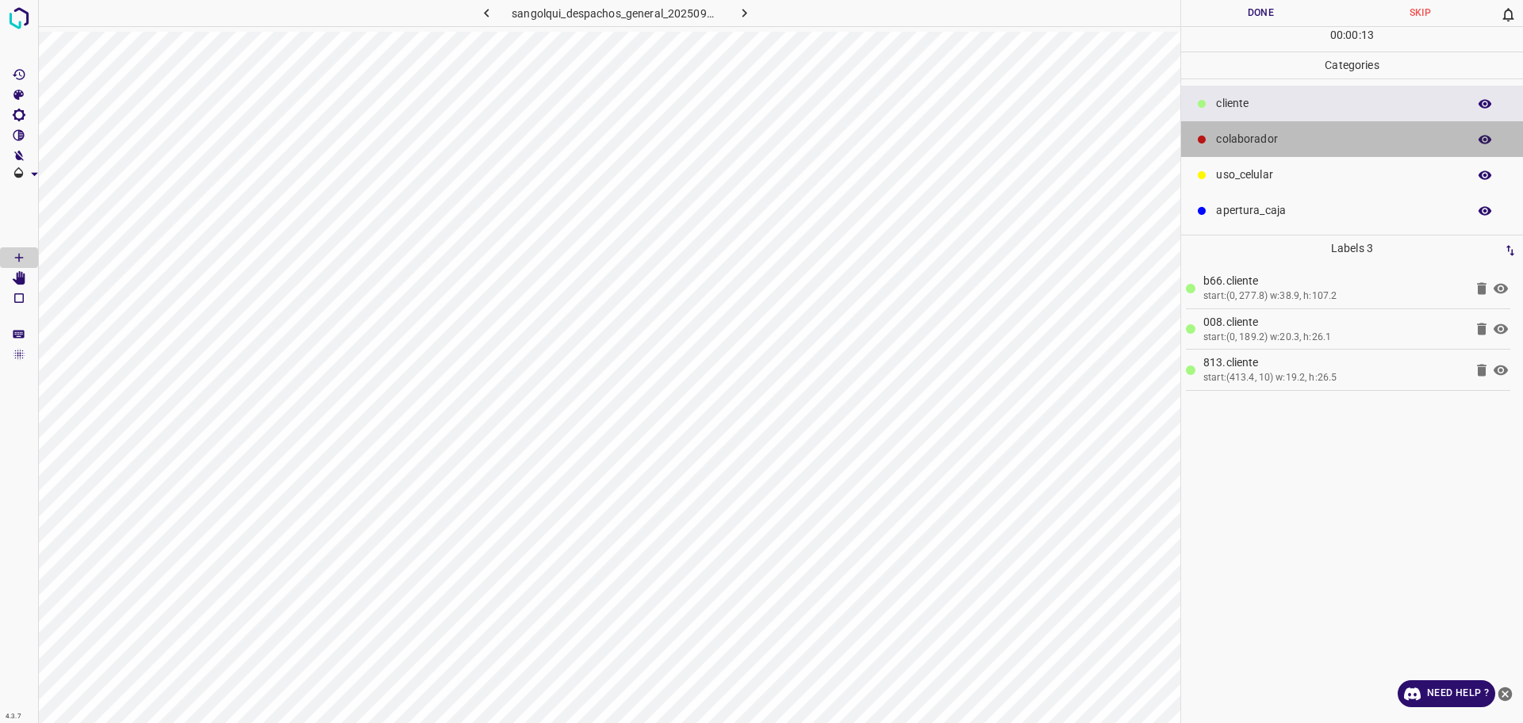
drag, startPoint x: 1380, startPoint y: 149, endPoint x: 1229, endPoint y: 149, distance: 151.5
click at [1374, 149] on div "colaborador" at bounding box center [1352, 139] width 342 height 36
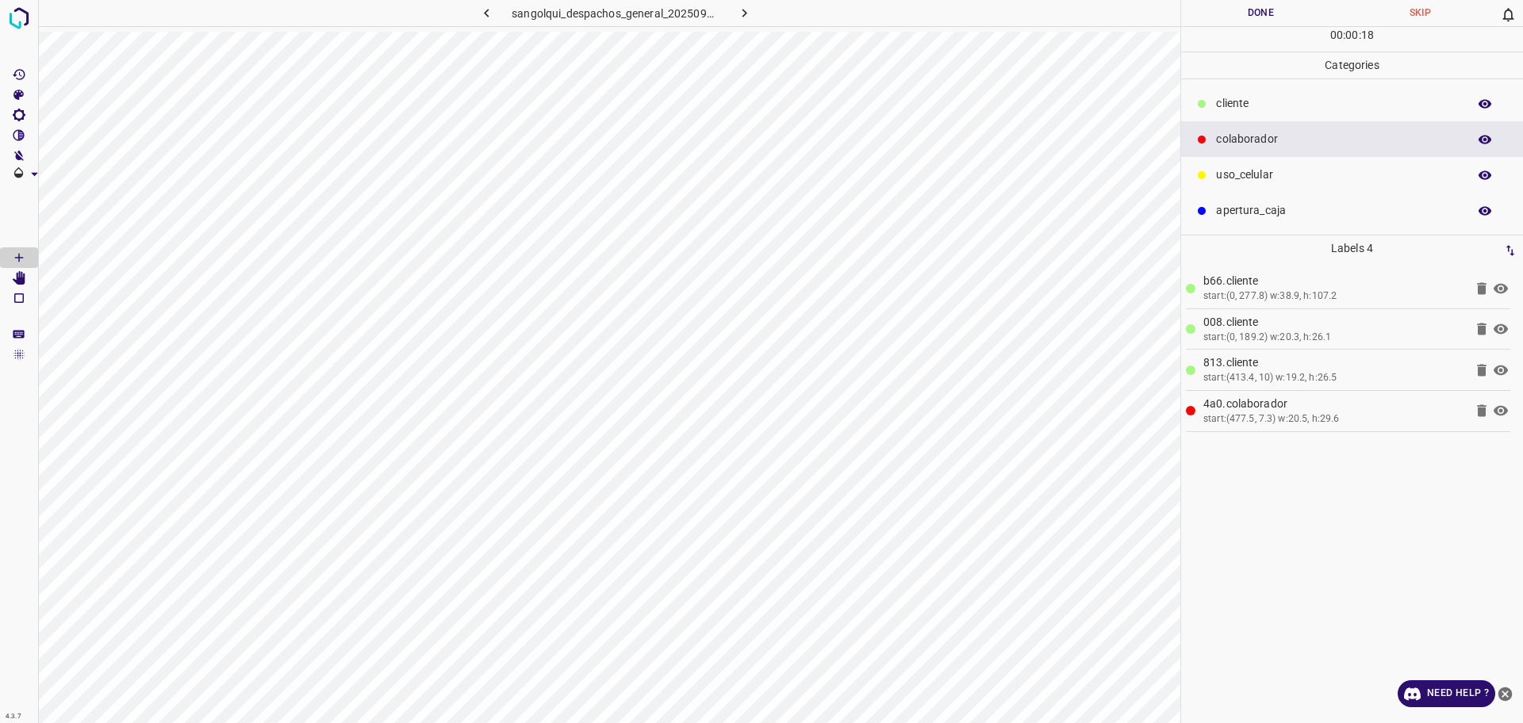
click at [1307, 31] on div "00 : 00 : 18" at bounding box center [1352, 39] width 342 height 25
drag, startPoint x: 1303, startPoint y: 29, endPoint x: 1290, endPoint y: 21, distance: 15.0
click at [1299, 27] on div "00 : 00 : 19" at bounding box center [1352, 39] width 342 height 25
click at [1290, 21] on button "Done" at bounding box center [1260, 13] width 159 height 26
click at [1284, 21] on button "Done" at bounding box center [1260, 13] width 159 height 26
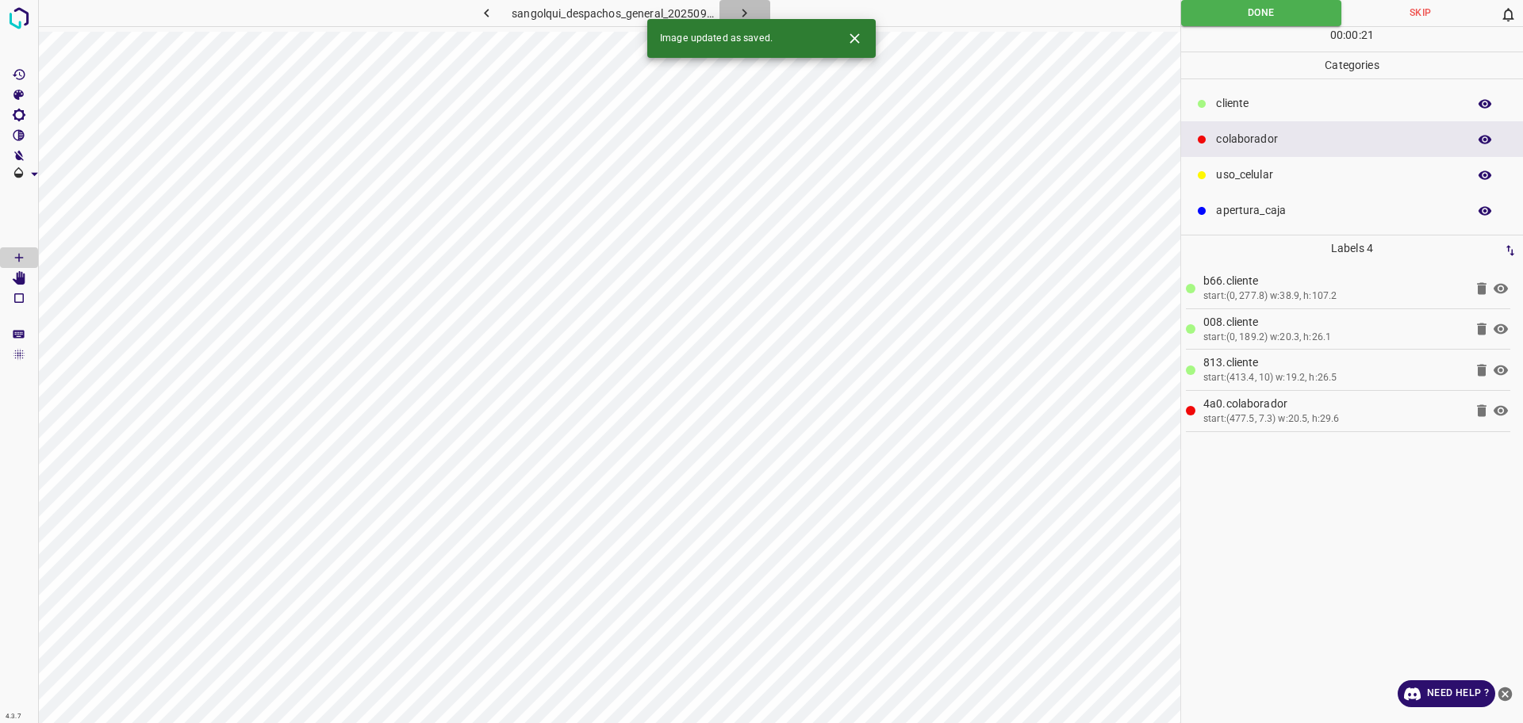
click at [746, 13] on icon "button" at bounding box center [744, 13] width 5 height 9
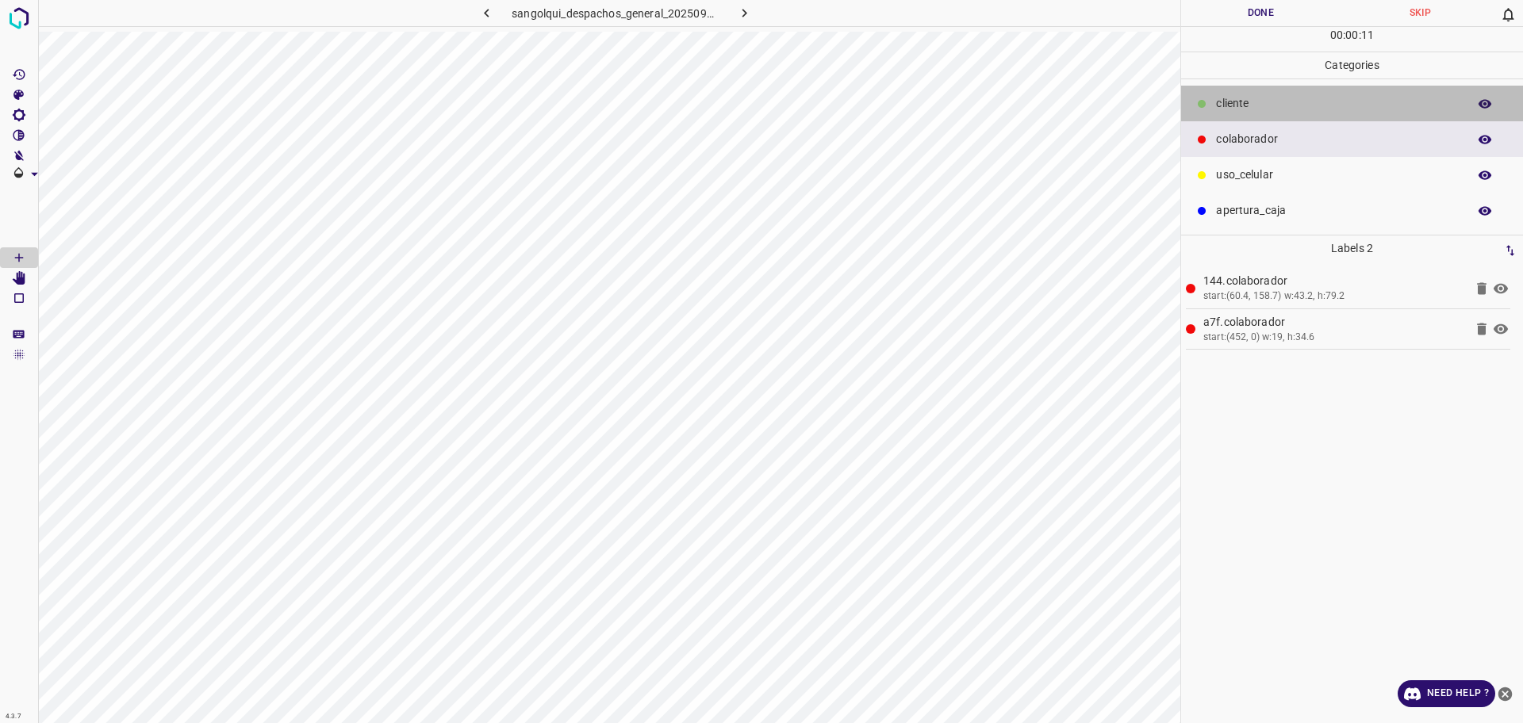
click at [1222, 107] on p "cliente" at bounding box center [1337, 103] width 243 height 17
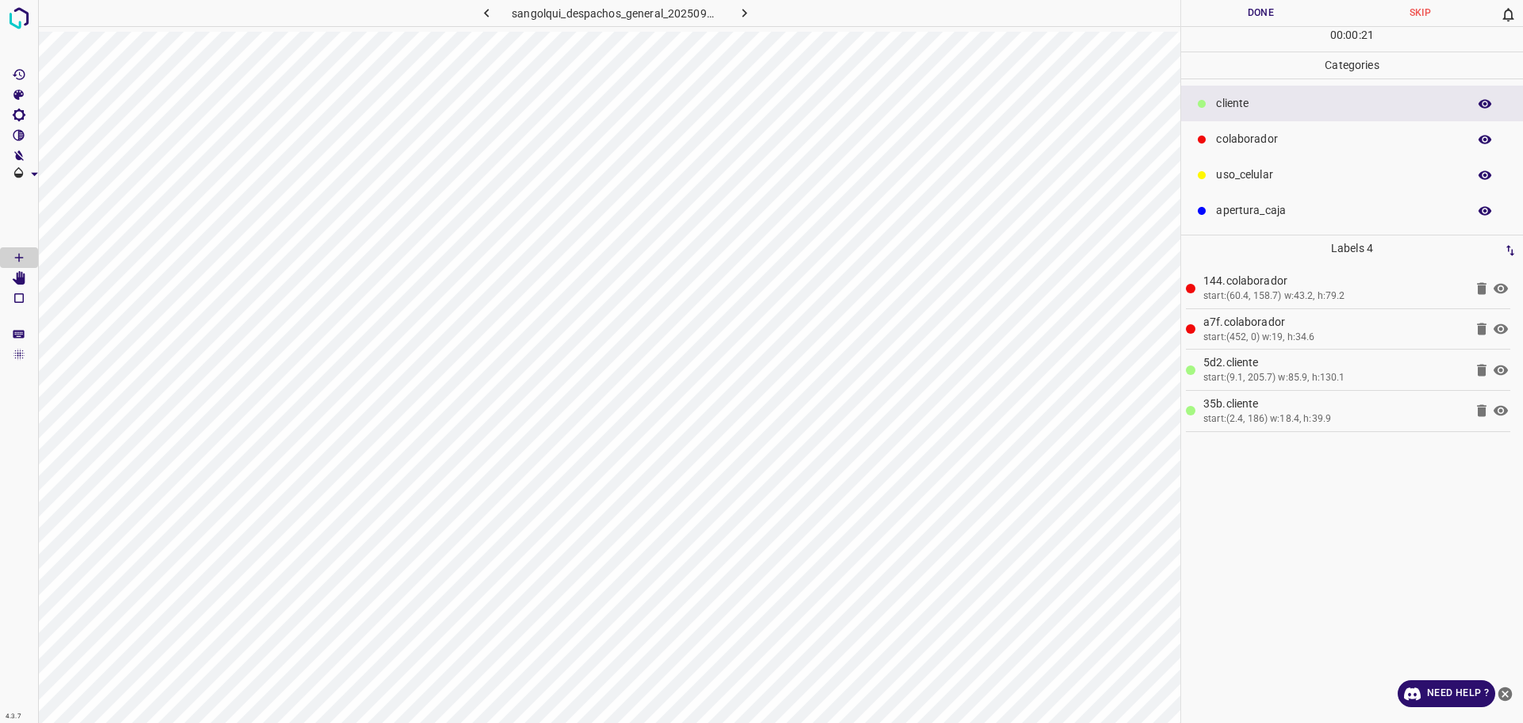
click at [1286, 16] on button "Done" at bounding box center [1260, 13] width 159 height 26
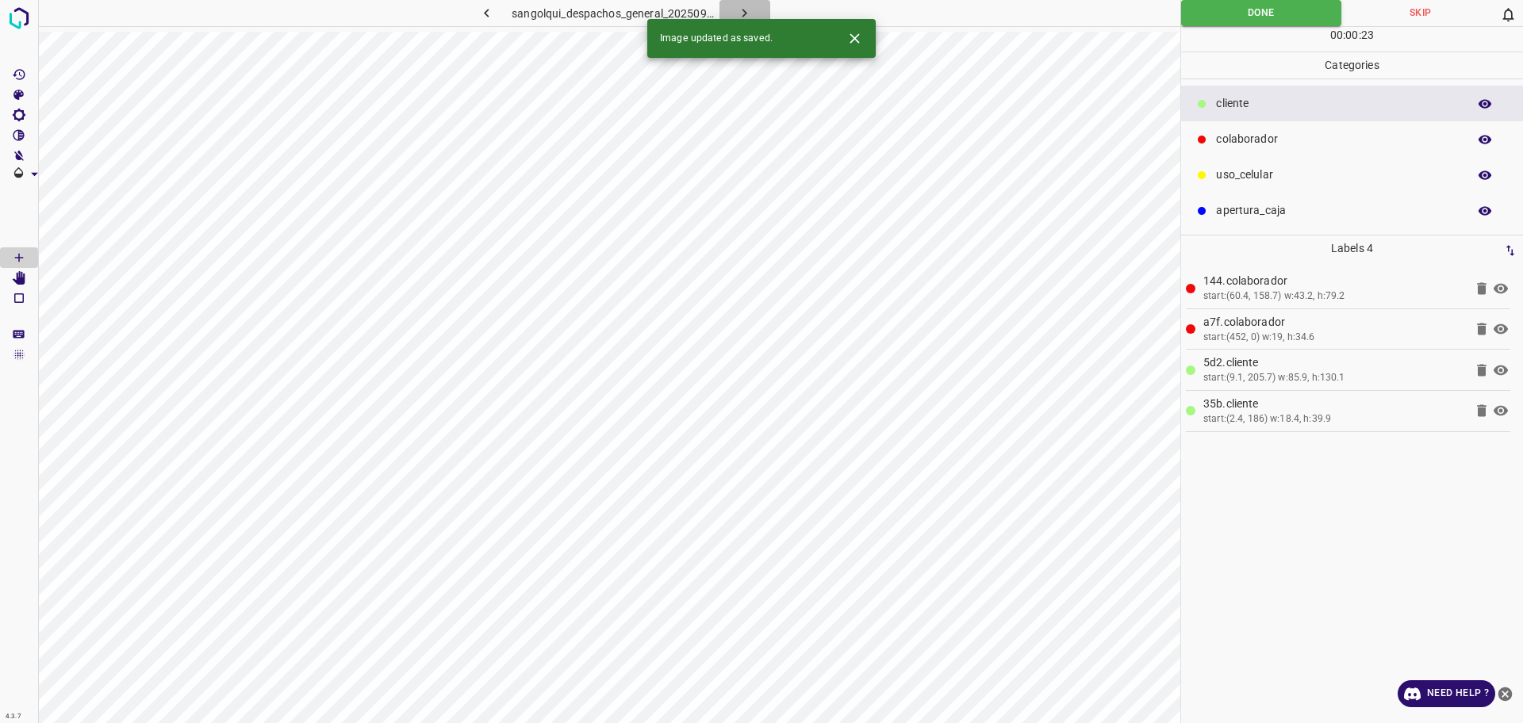
click at [737, 10] on icon "button" at bounding box center [744, 13] width 17 height 17
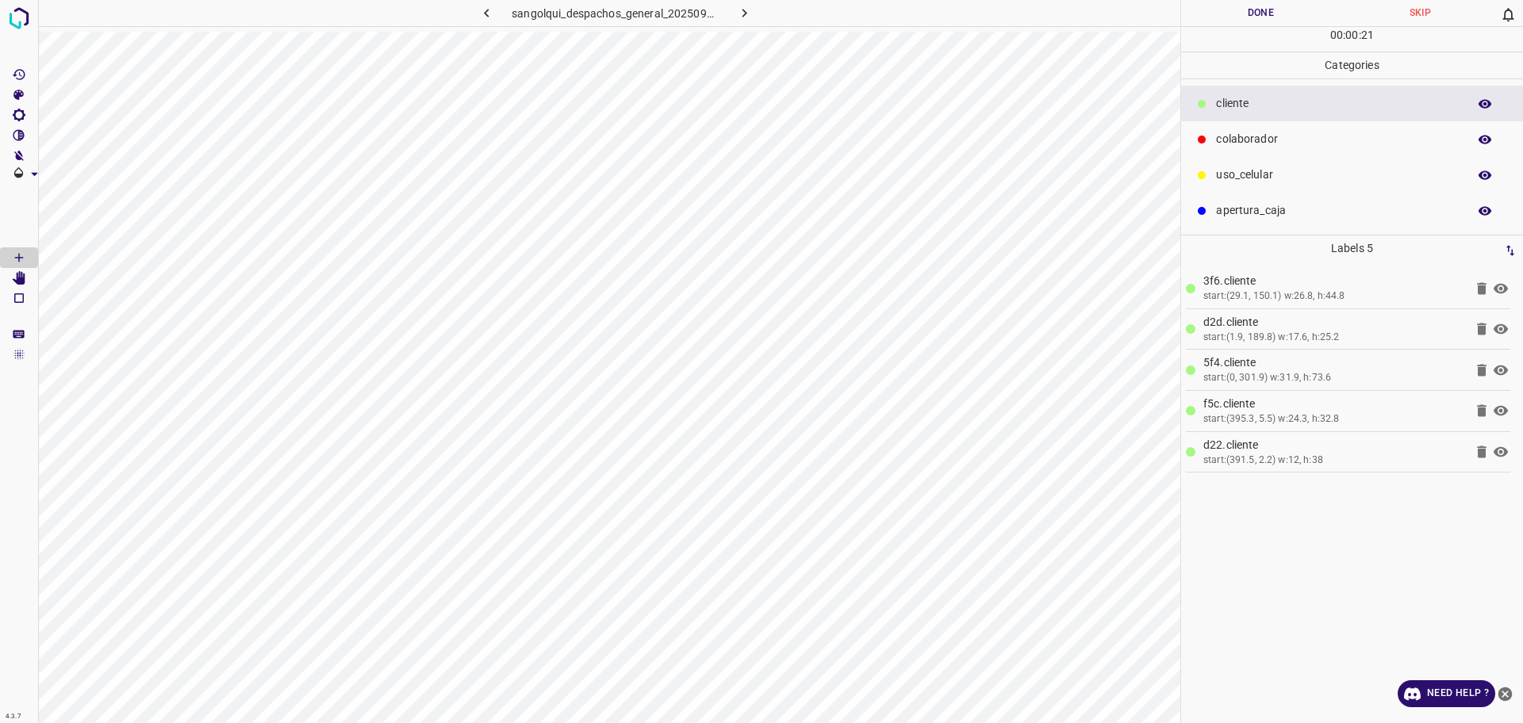
click at [18, 280] on icon "[Space] Edit" at bounding box center [19, 278] width 13 height 14
click at [17, 261] on icon "[Space] Draw" at bounding box center [19, 258] width 14 height 14
click at [1252, 128] on div "colaborador" at bounding box center [1352, 139] width 342 height 36
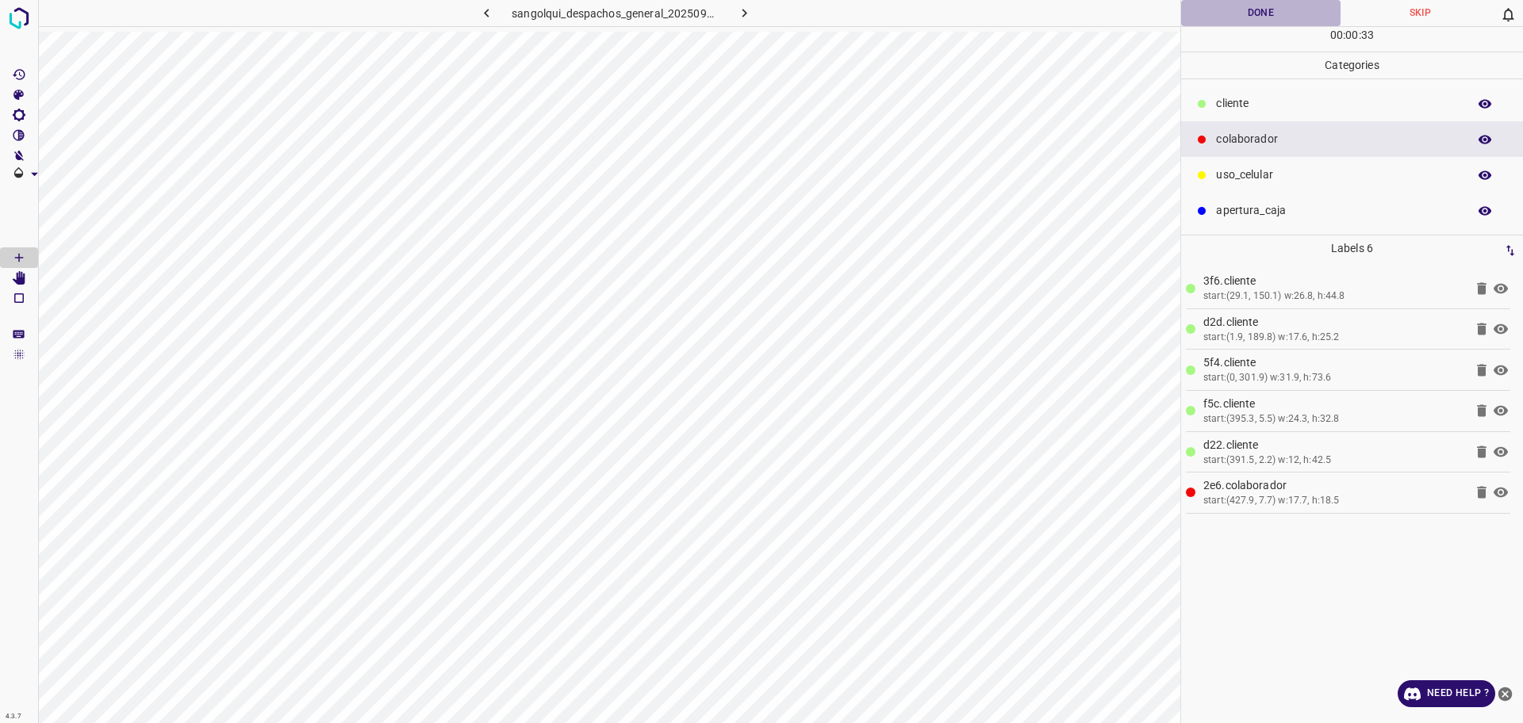
click at [1241, 13] on button "Done" at bounding box center [1260, 13] width 159 height 26
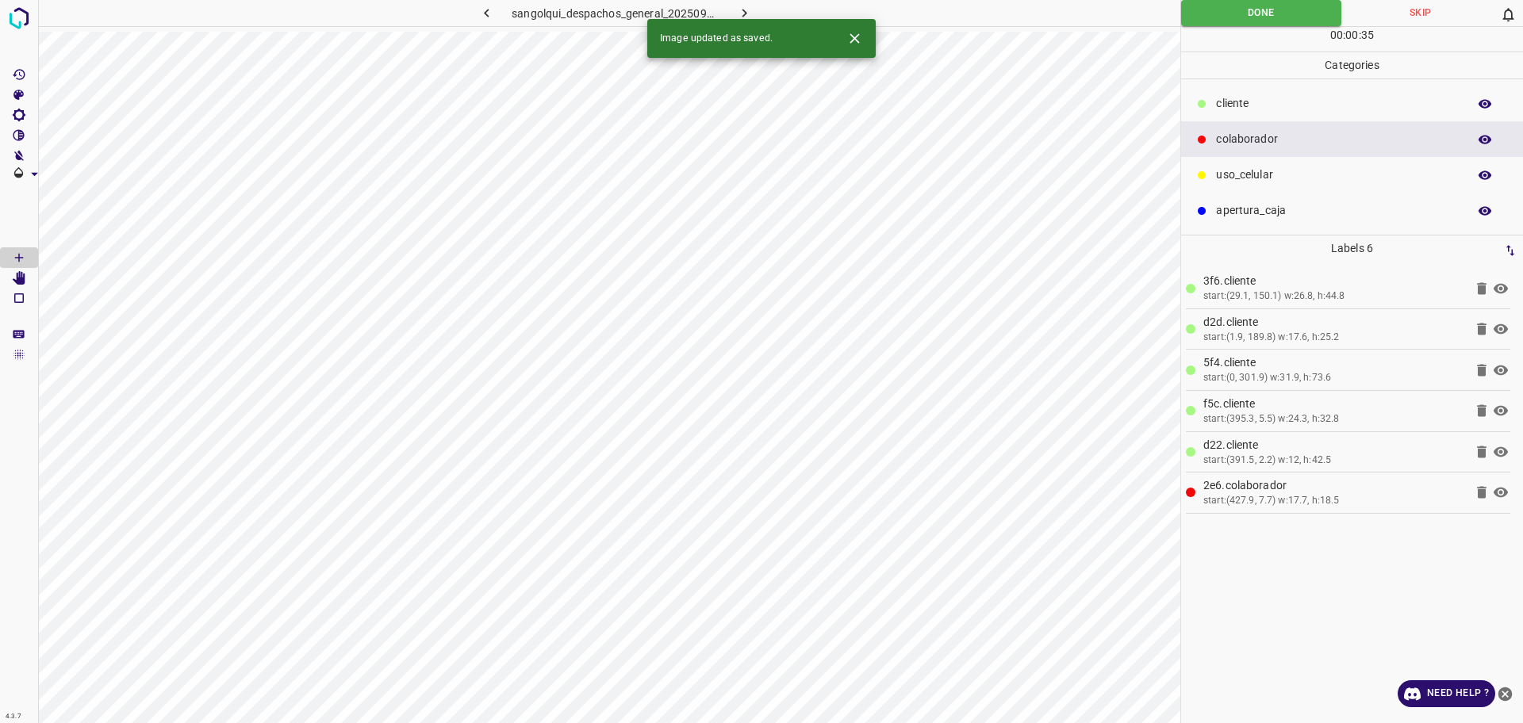
click at [748, 10] on icon "button" at bounding box center [744, 13] width 17 height 17
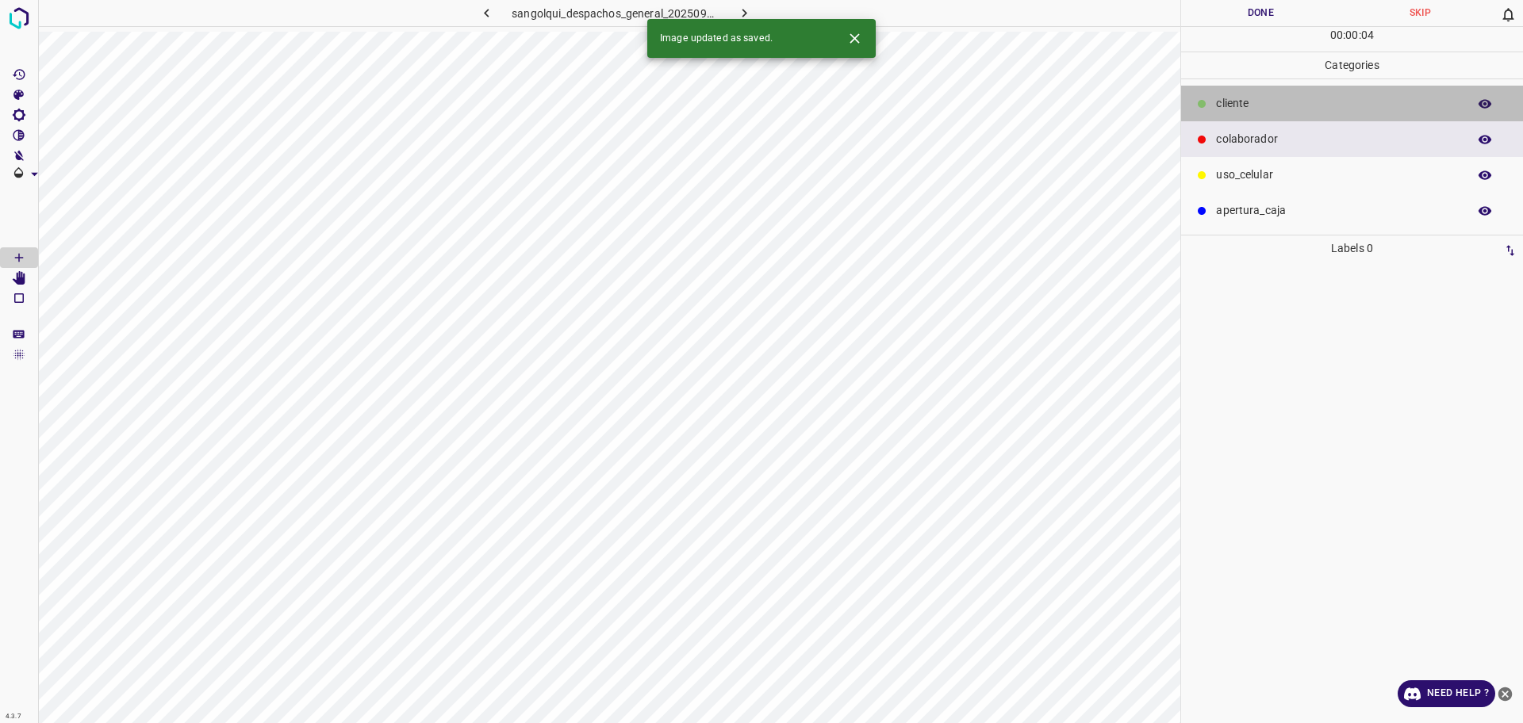
click at [1253, 94] on div "cliente" at bounding box center [1352, 104] width 342 height 36
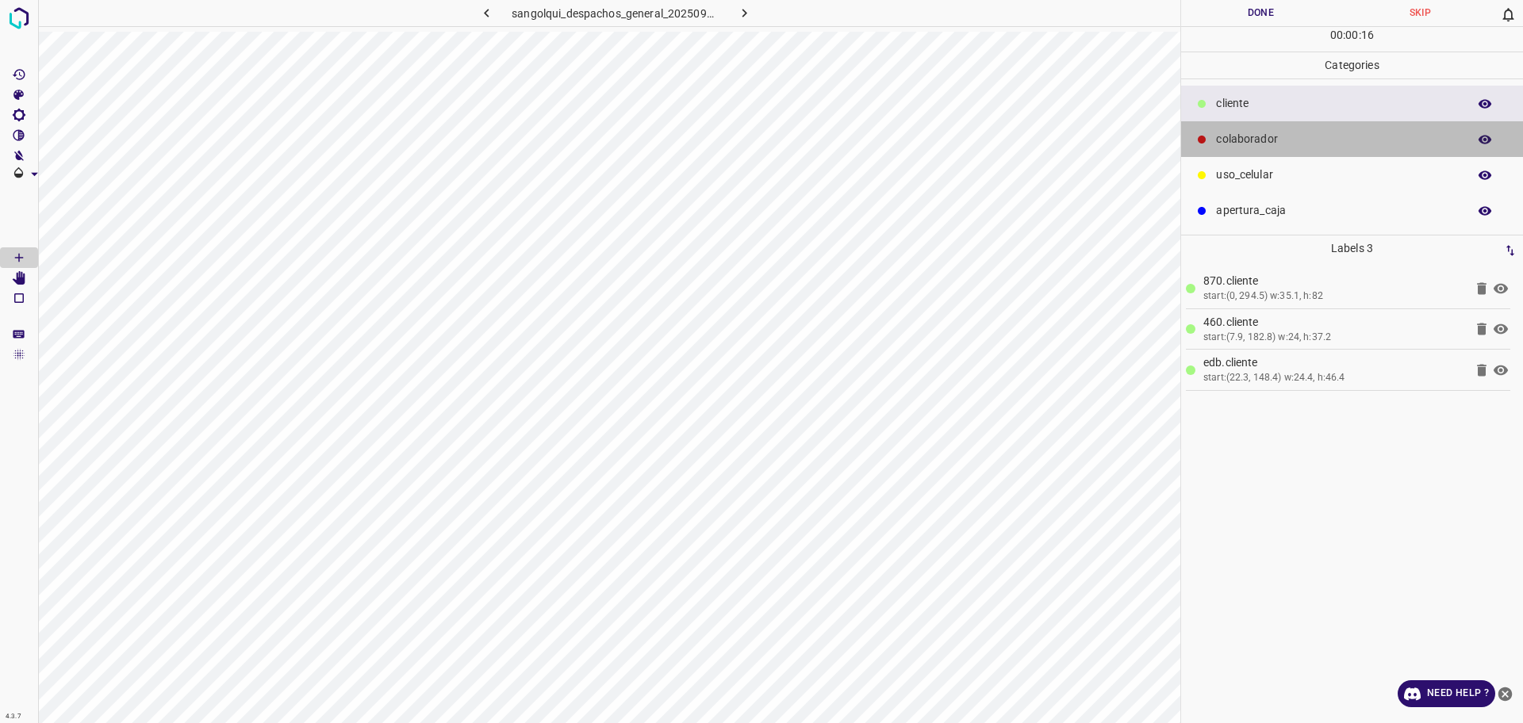
drag, startPoint x: 1232, startPoint y: 127, endPoint x: 1187, endPoint y: 143, distance: 47.9
click at [1231, 127] on div "colaborador" at bounding box center [1352, 139] width 342 height 36
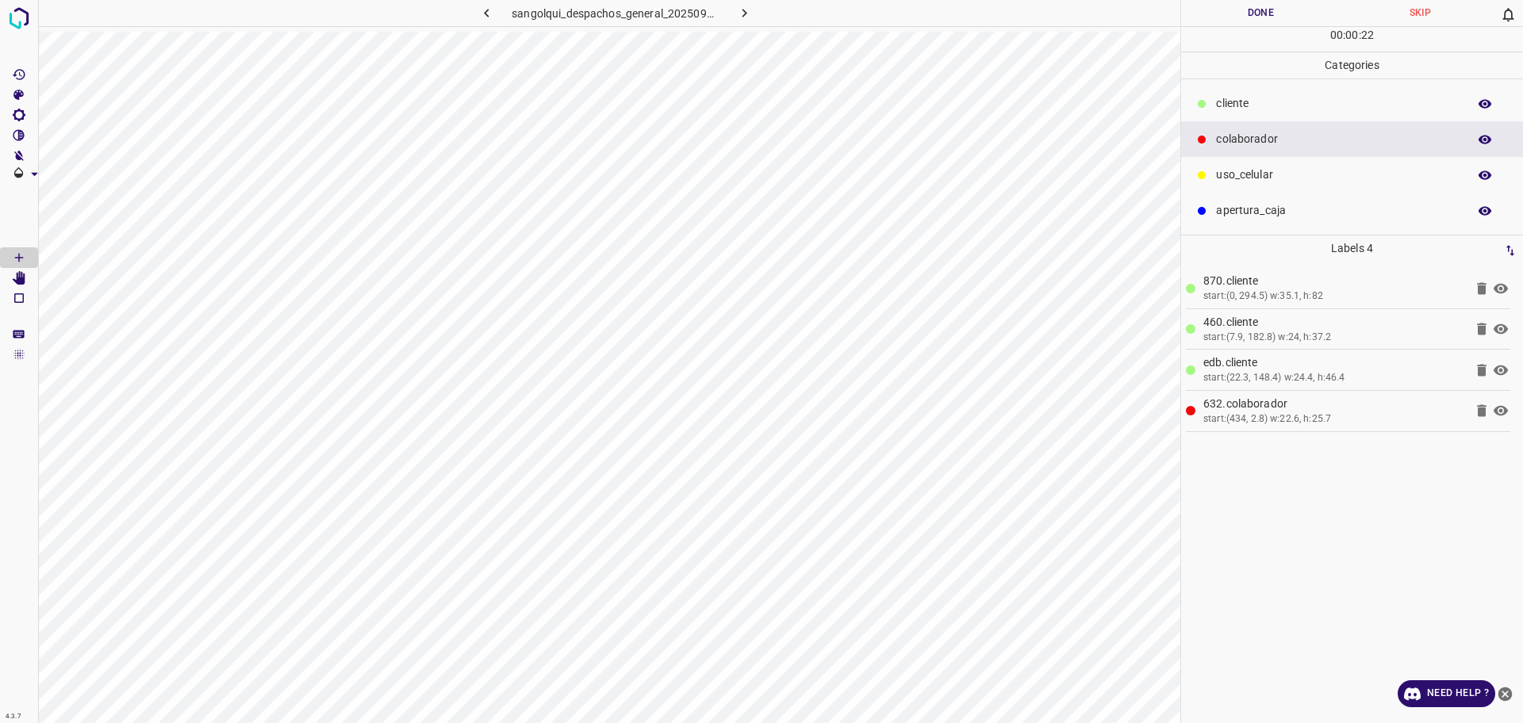
click at [1250, 105] on p "cliente" at bounding box center [1337, 103] width 243 height 17
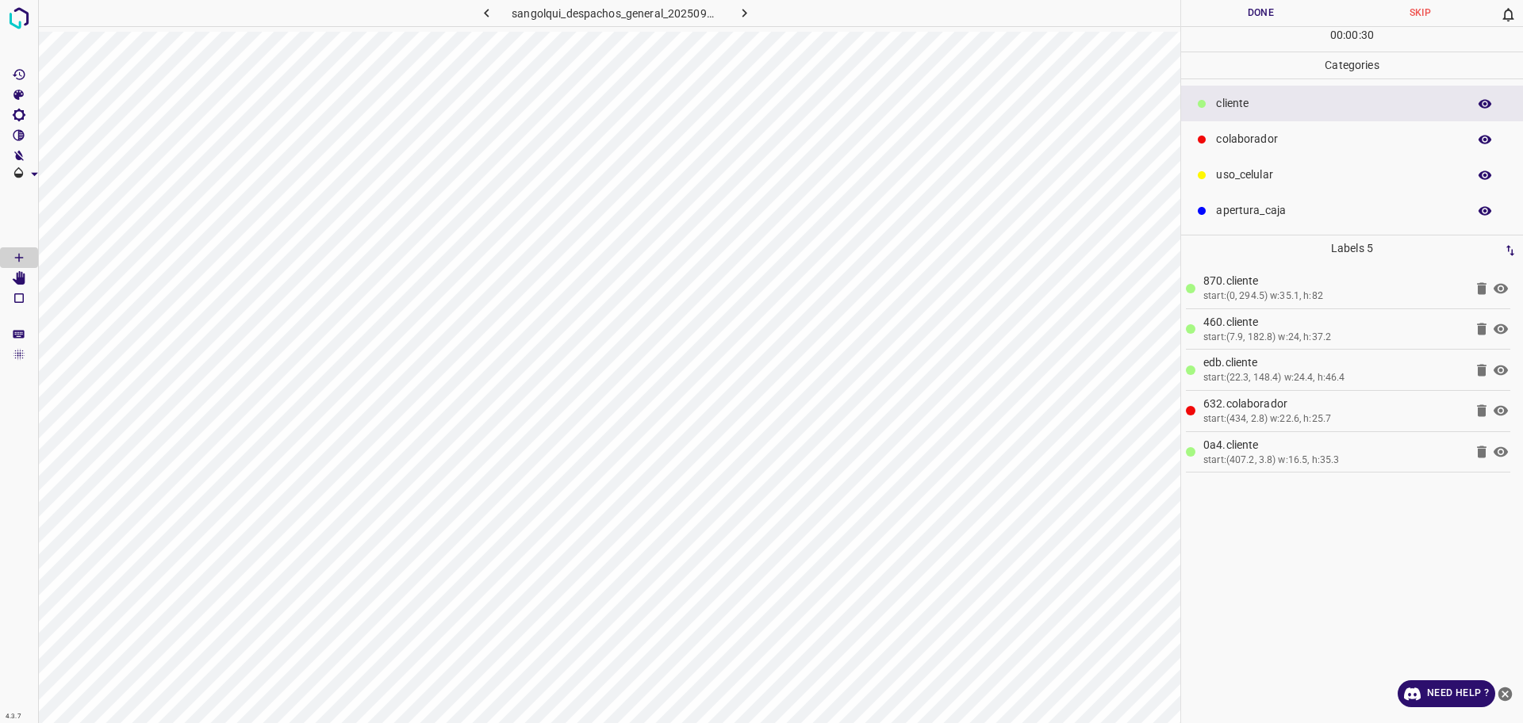
click at [1252, 11] on button "Done" at bounding box center [1260, 13] width 159 height 26
drag, startPoint x: 1252, startPoint y: 11, endPoint x: 1142, endPoint y: 29, distance: 111.6
click at [1254, 13] on button "Done" at bounding box center [1260, 13] width 159 height 26
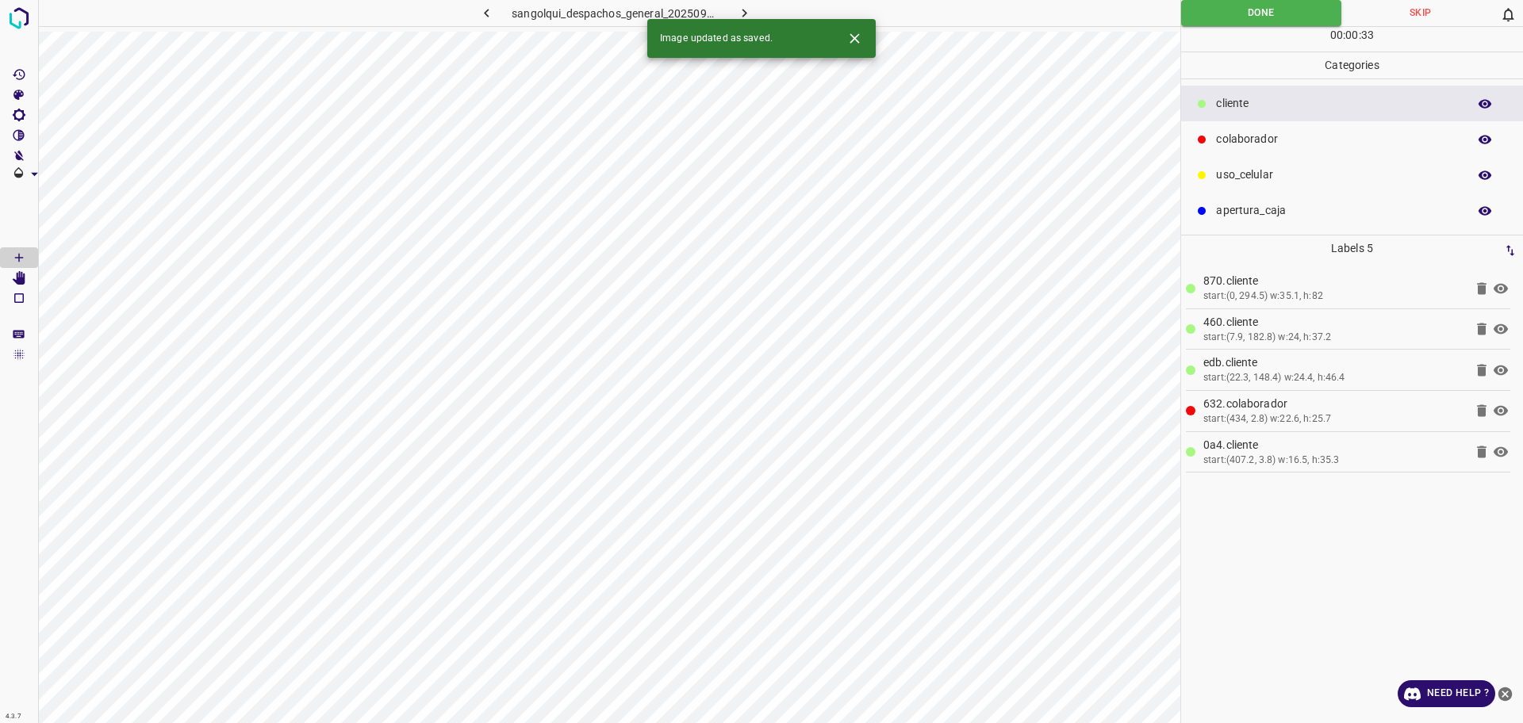
click at [753, 6] on button "button" at bounding box center [744, 13] width 51 height 26
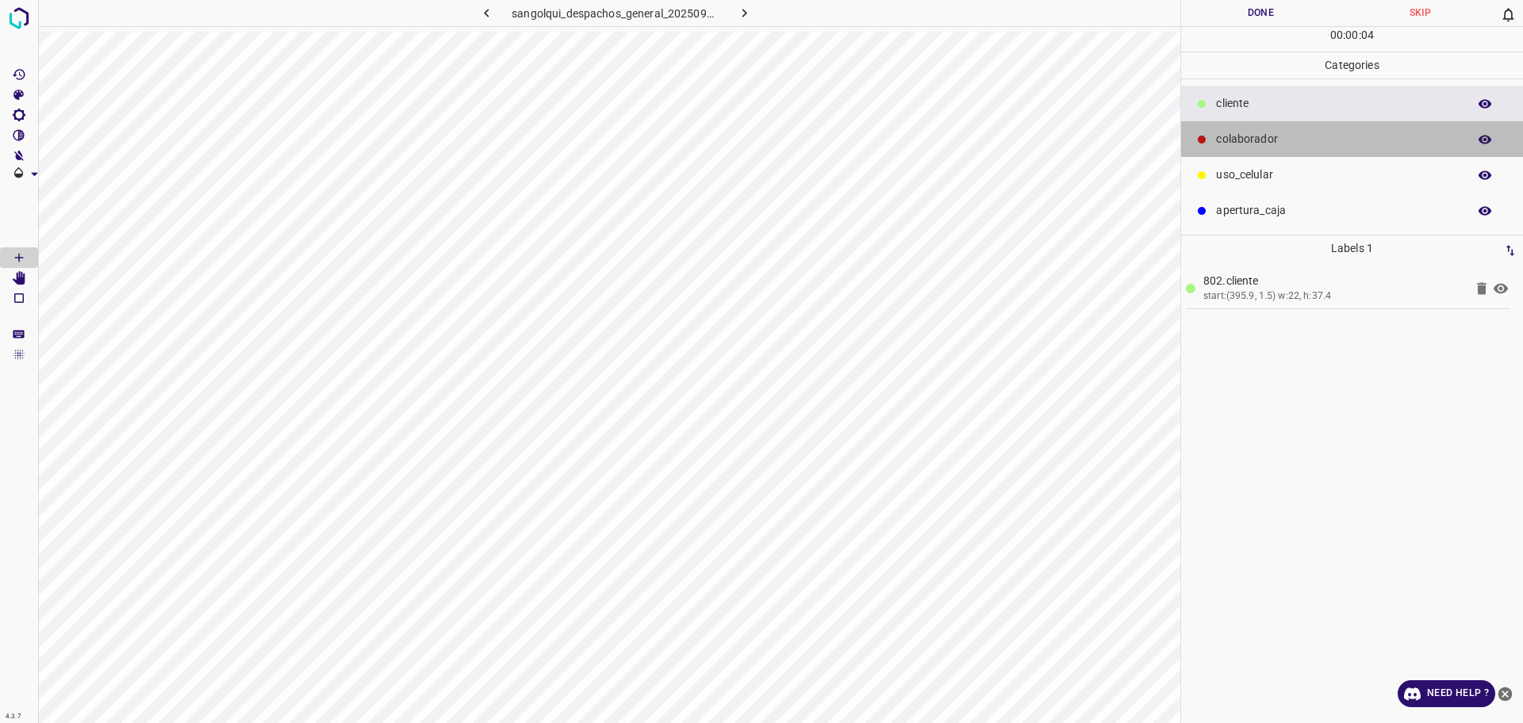
click at [1276, 136] on p "colaborador" at bounding box center [1337, 139] width 243 height 17
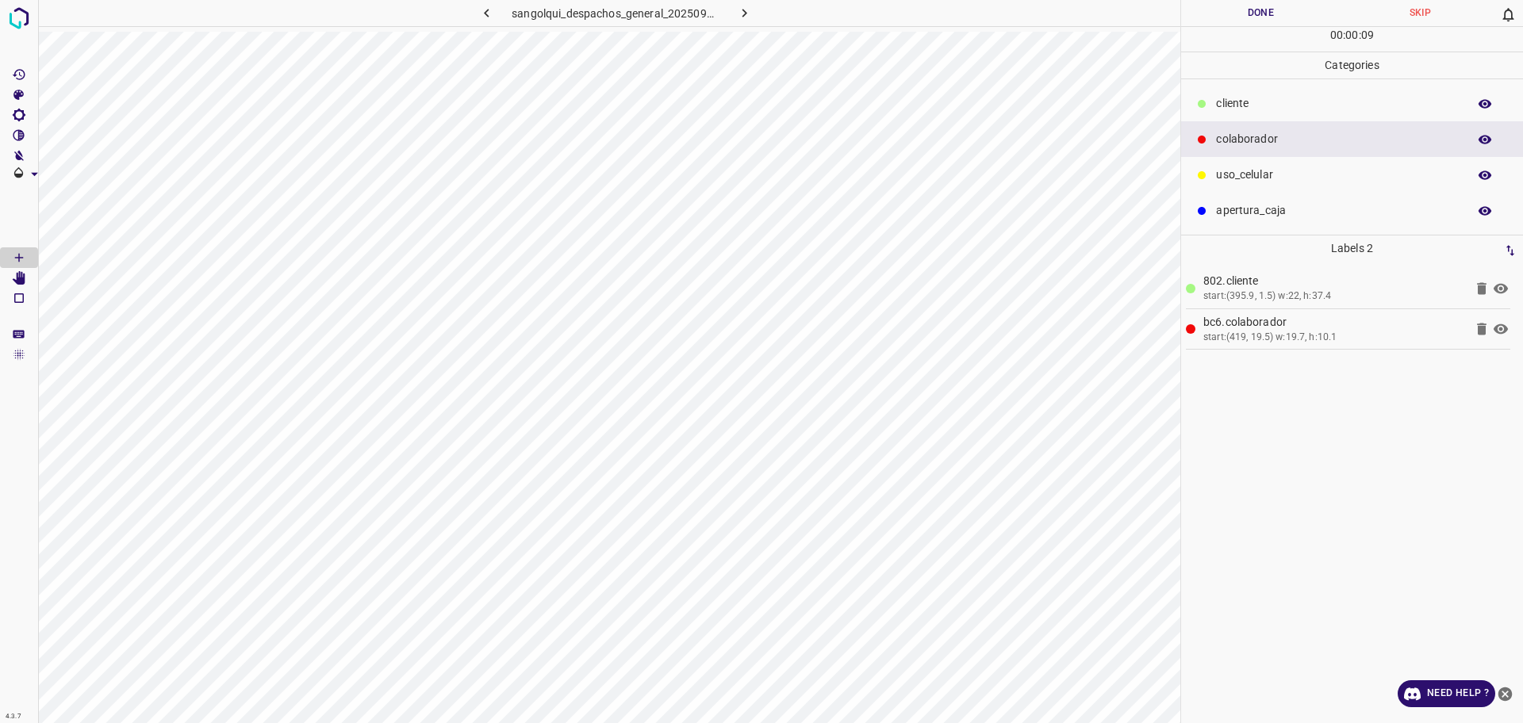
click at [1277, 98] on p "cliente" at bounding box center [1337, 103] width 243 height 17
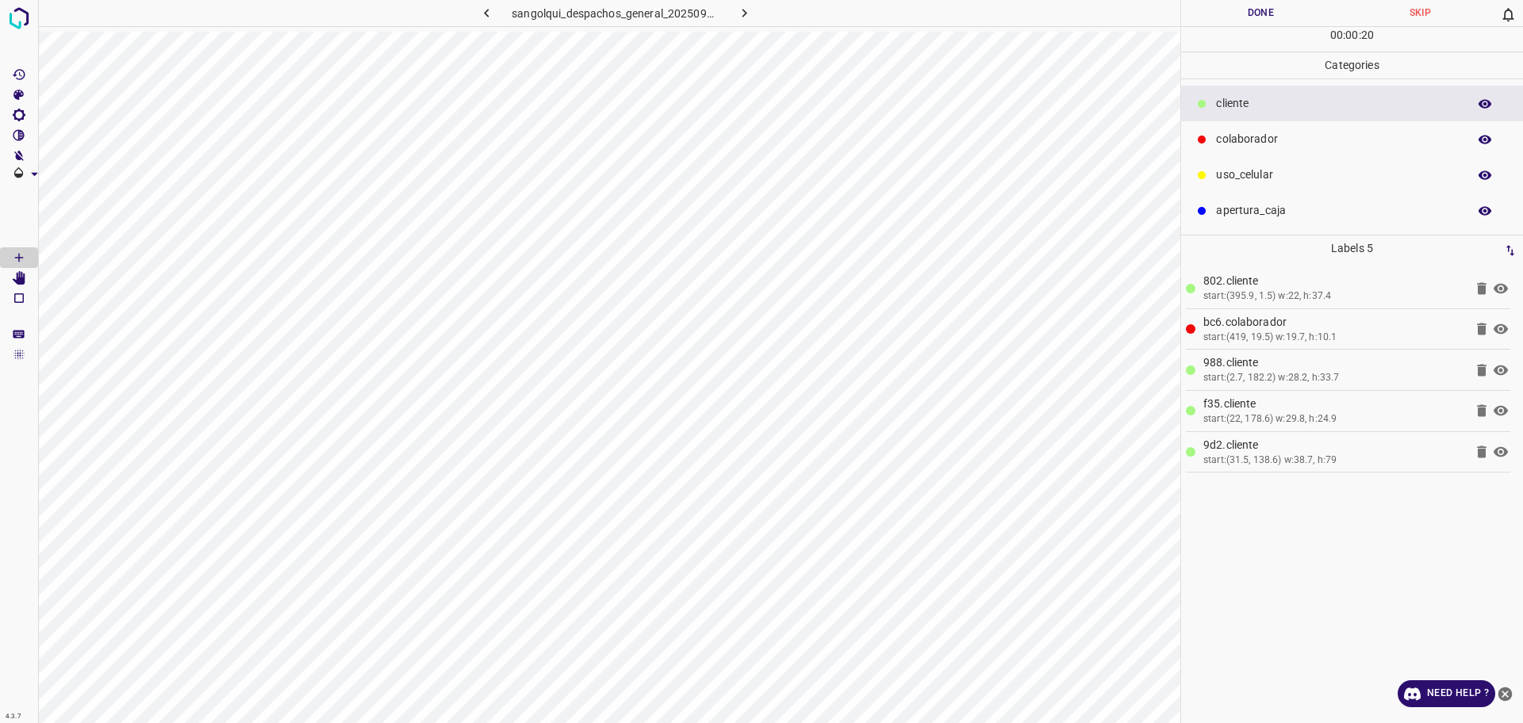
click at [1266, 28] on div "00 : 00 : 20" at bounding box center [1352, 39] width 342 height 25
click at [1261, 22] on button "Done" at bounding box center [1260, 13] width 159 height 26
click at [746, 21] on button "button" at bounding box center [744, 13] width 51 height 26
drag, startPoint x: 1301, startPoint y: 134, endPoint x: 1232, endPoint y: 151, distance: 71.2
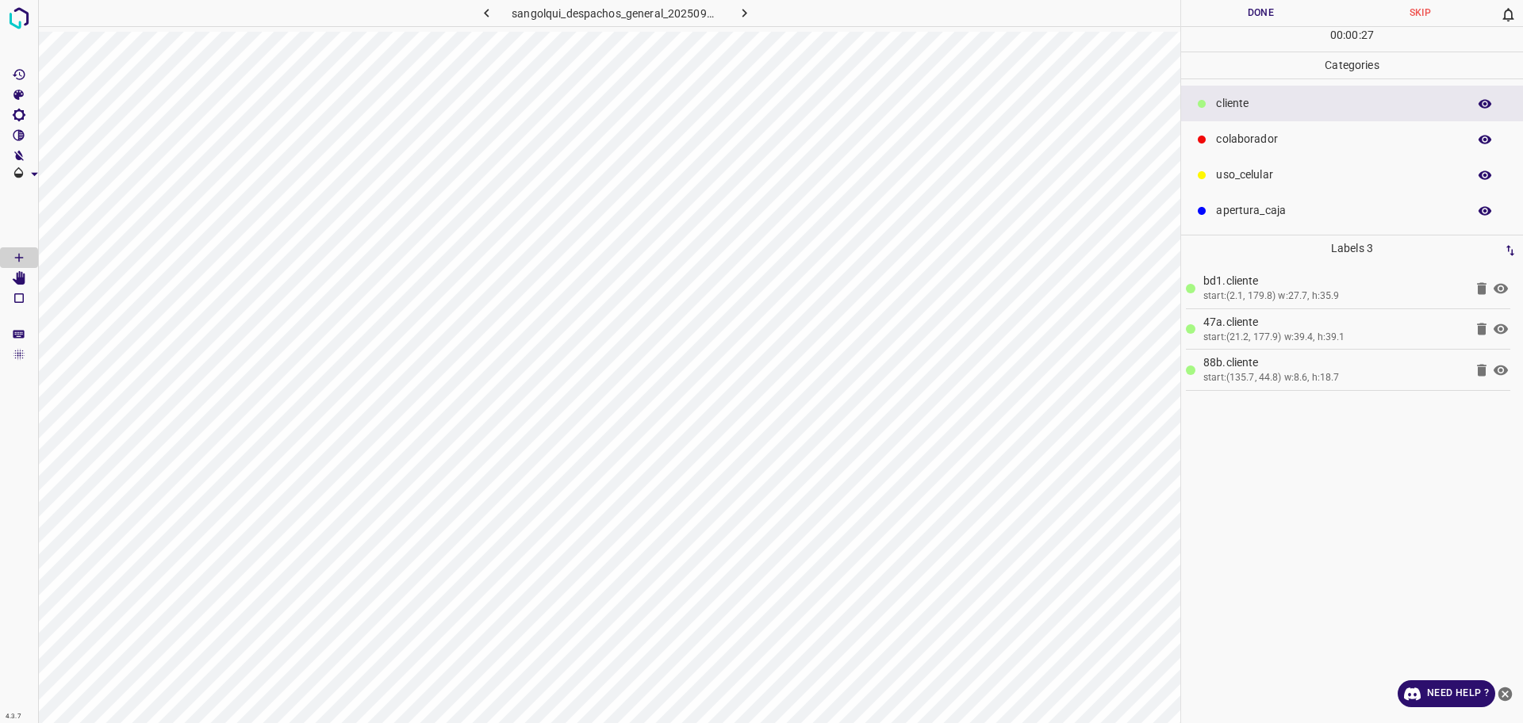
click at [1293, 136] on p "colaborador" at bounding box center [1337, 139] width 243 height 17
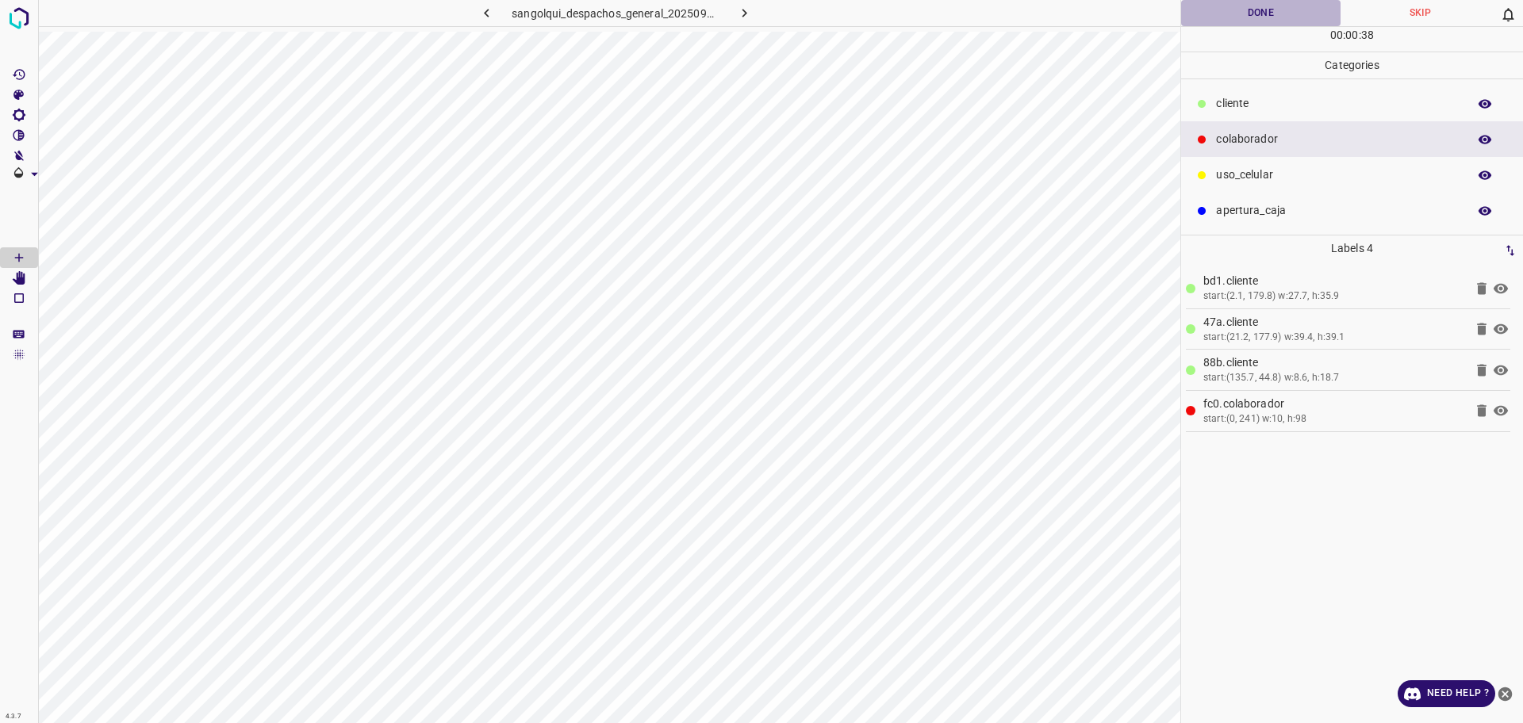
click at [1219, 11] on button "Done" at bounding box center [1260, 13] width 159 height 26
click at [738, 7] on icon "button" at bounding box center [744, 13] width 17 height 17
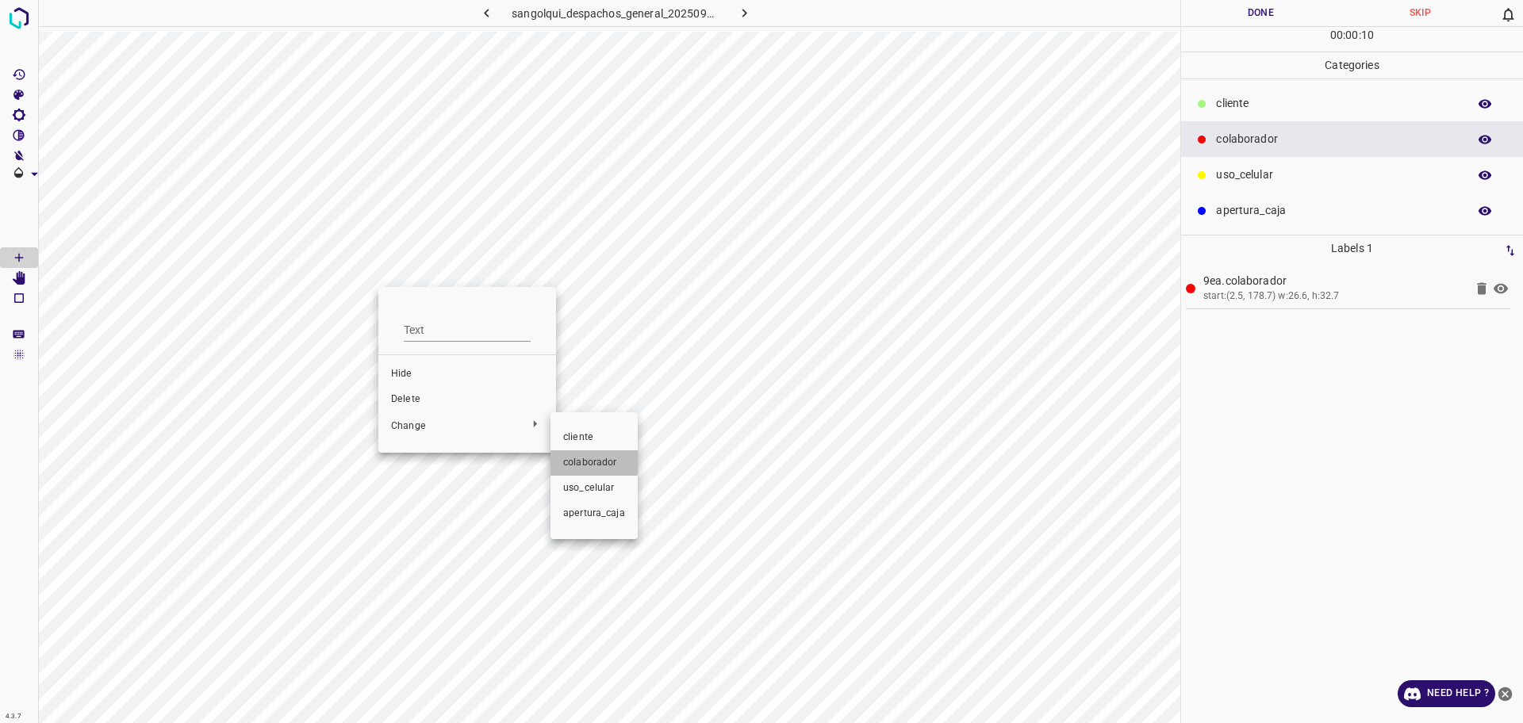
click at [572, 456] on span "colaborador" at bounding box center [594, 463] width 62 height 14
drag, startPoint x: 554, startPoint y: 430, endPoint x: 540, endPoint y: 415, distance: 20.2
click at [555, 430] on li "cliente" at bounding box center [585, 440] width 87 height 25
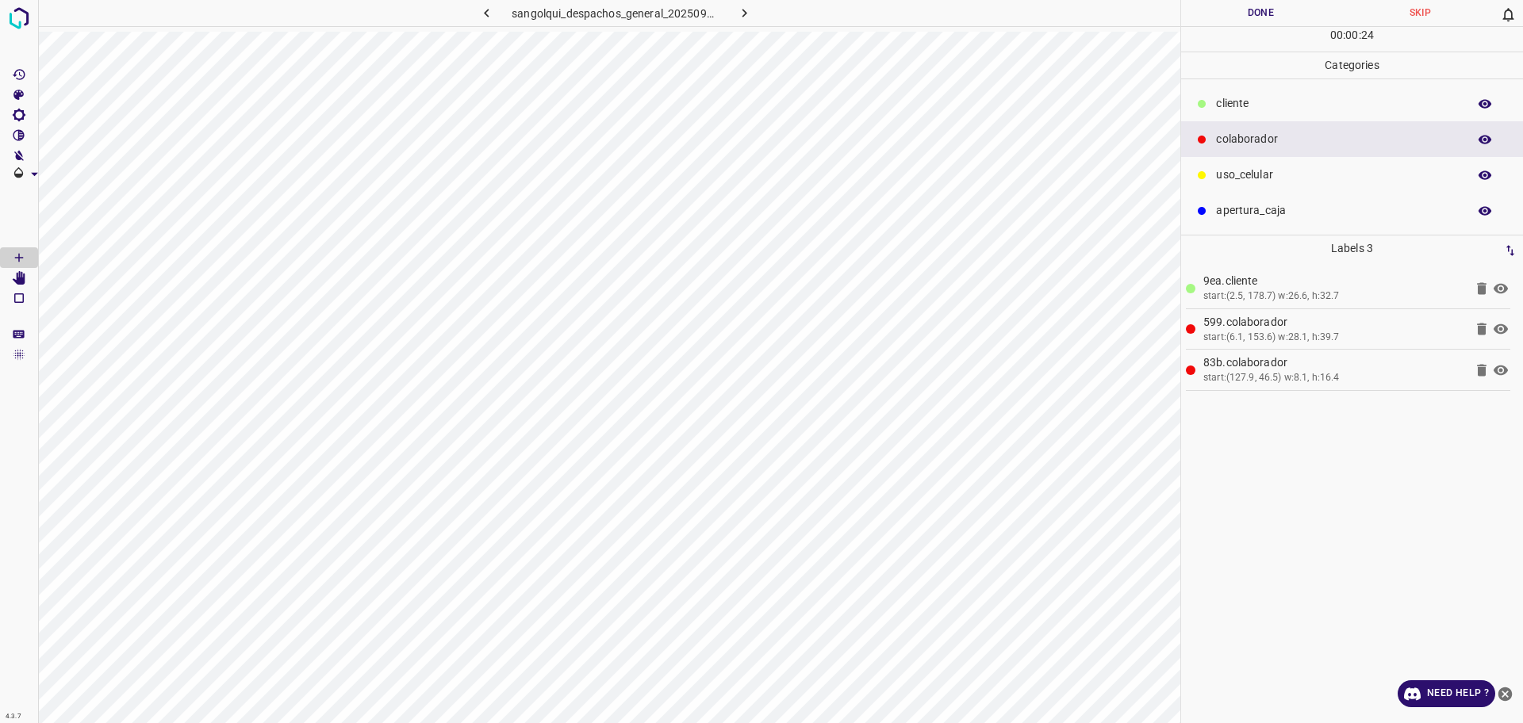
click at [1221, 103] on p "cliente" at bounding box center [1337, 103] width 243 height 17
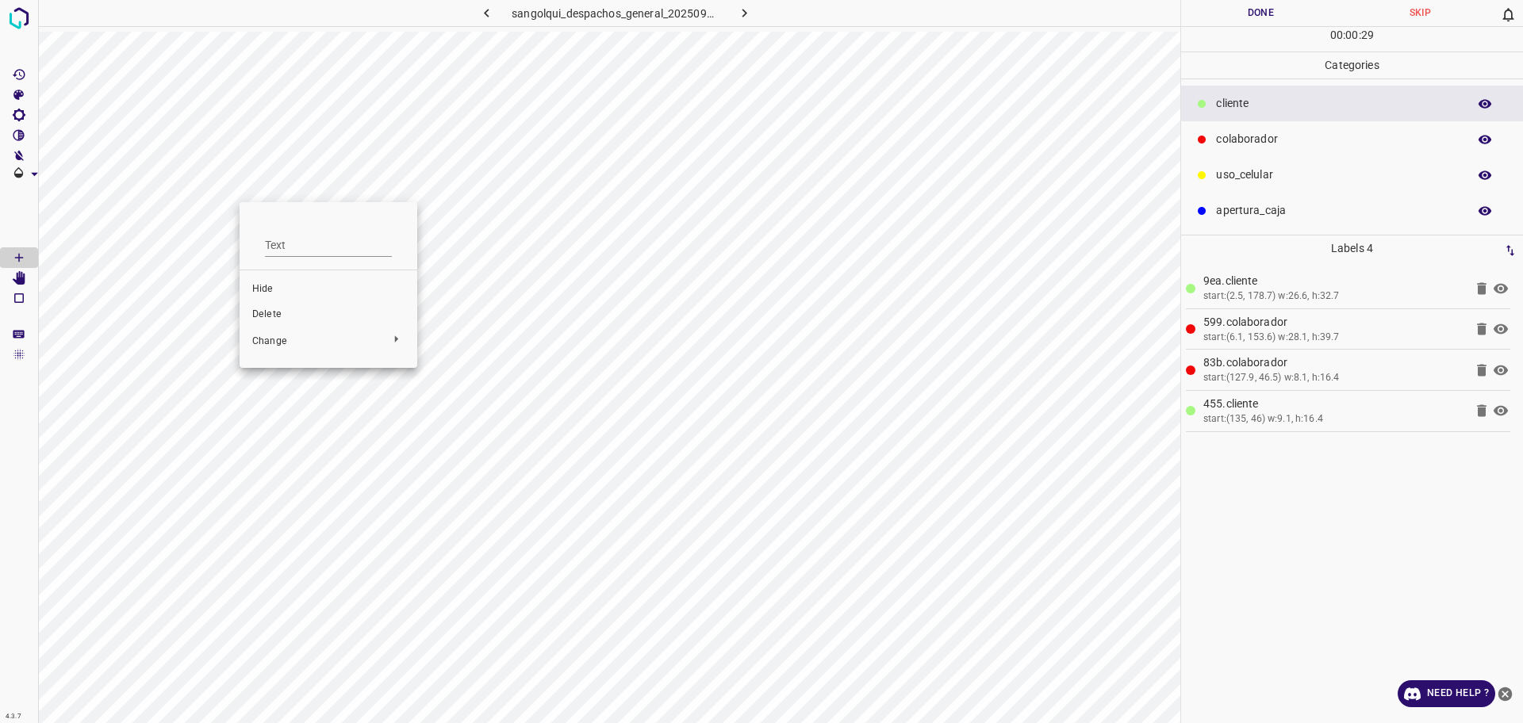
drag, startPoint x: 279, startPoint y: 314, endPoint x: 270, endPoint y: 303, distance: 14.1
click at [278, 313] on span "Delete" at bounding box center [328, 315] width 152 height 14
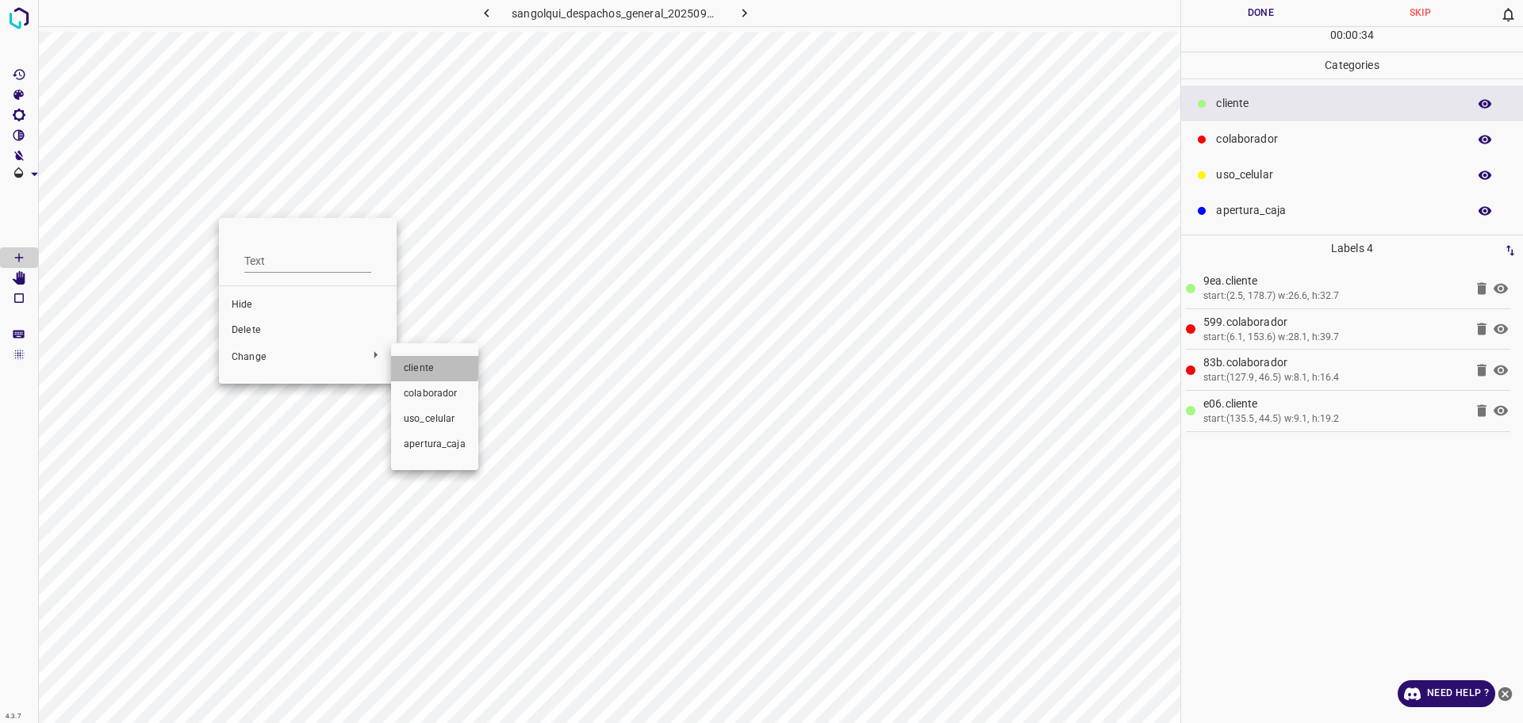
drag, startPoint x: 404, startPoint y: 359, endPoint x: 344, endPoint y: 319, distance: 71.9
click at [405, 359] on li "cliente" at bounding box center [434, 368] width 87 height 25
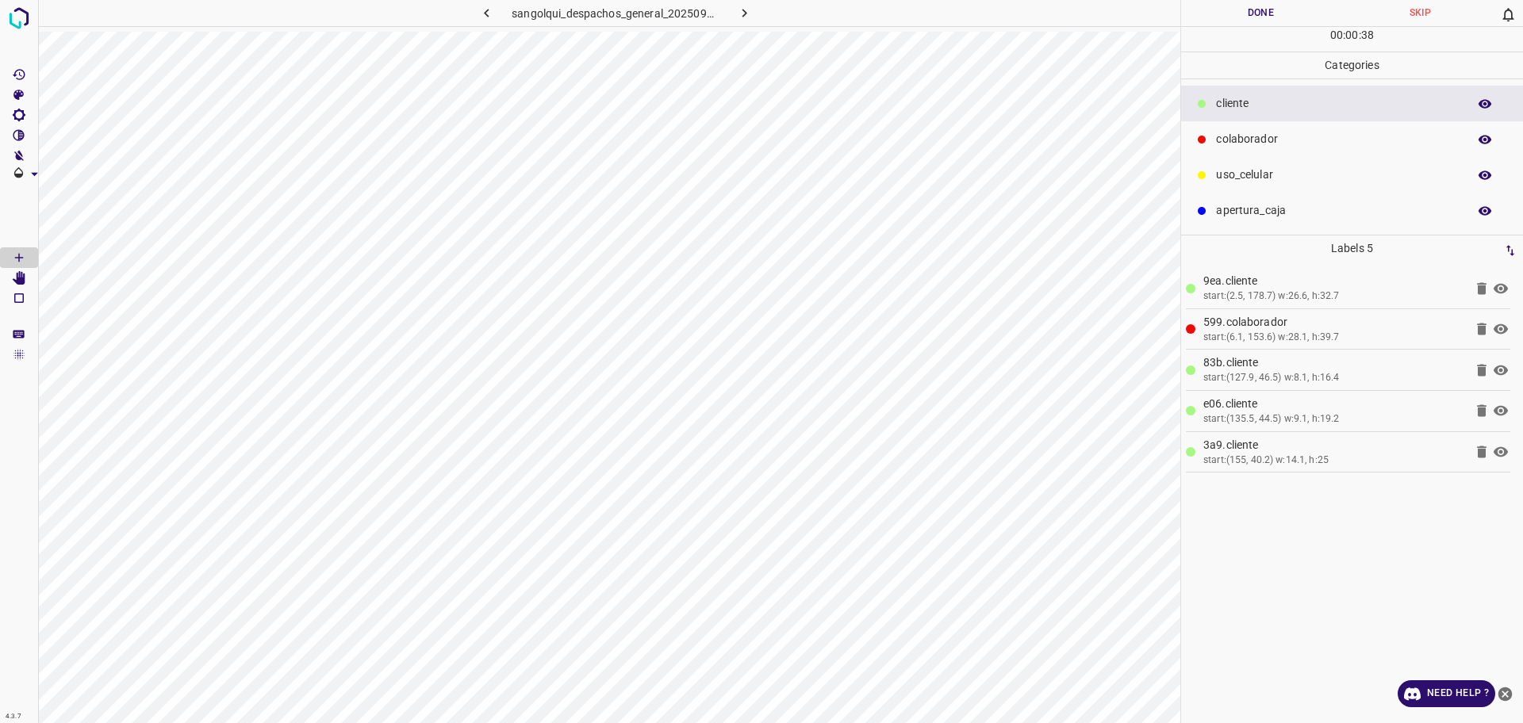
click at [1241, 140] on p "colaborador" at bounding box center [1337, 139] width 243 height 17
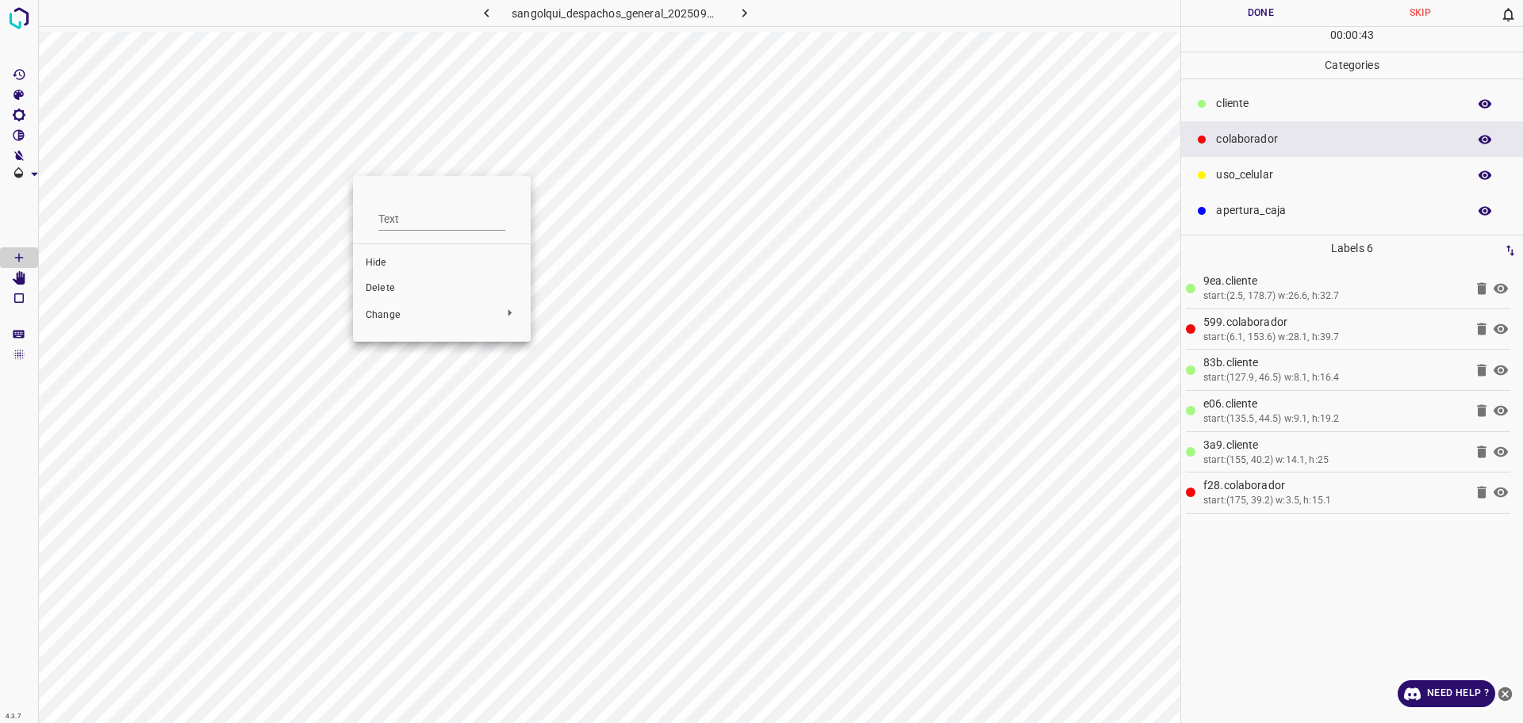
click at [388, 287] on span "Delete" at bounding box center [442, 289] width 152 height 14
click at [378, 260] on li "Hide" at bounding box center [432, 250] width 178 height 25
click at [374, 264] on body "4.3.7 sangolqui_despachos_general_20250904_124349_047080.jpg Done Skip 0 00 : 0…" at bounding box center [761, 361] width 1523 height 723
click at [1482, 489] on icon at bounding box center [1482, 493] width 10 height 12
click at [1225, 82] on ul "cliente colaborador uso_celular apertura_caja" at bounding box center [1352, 156] width 342 height 155
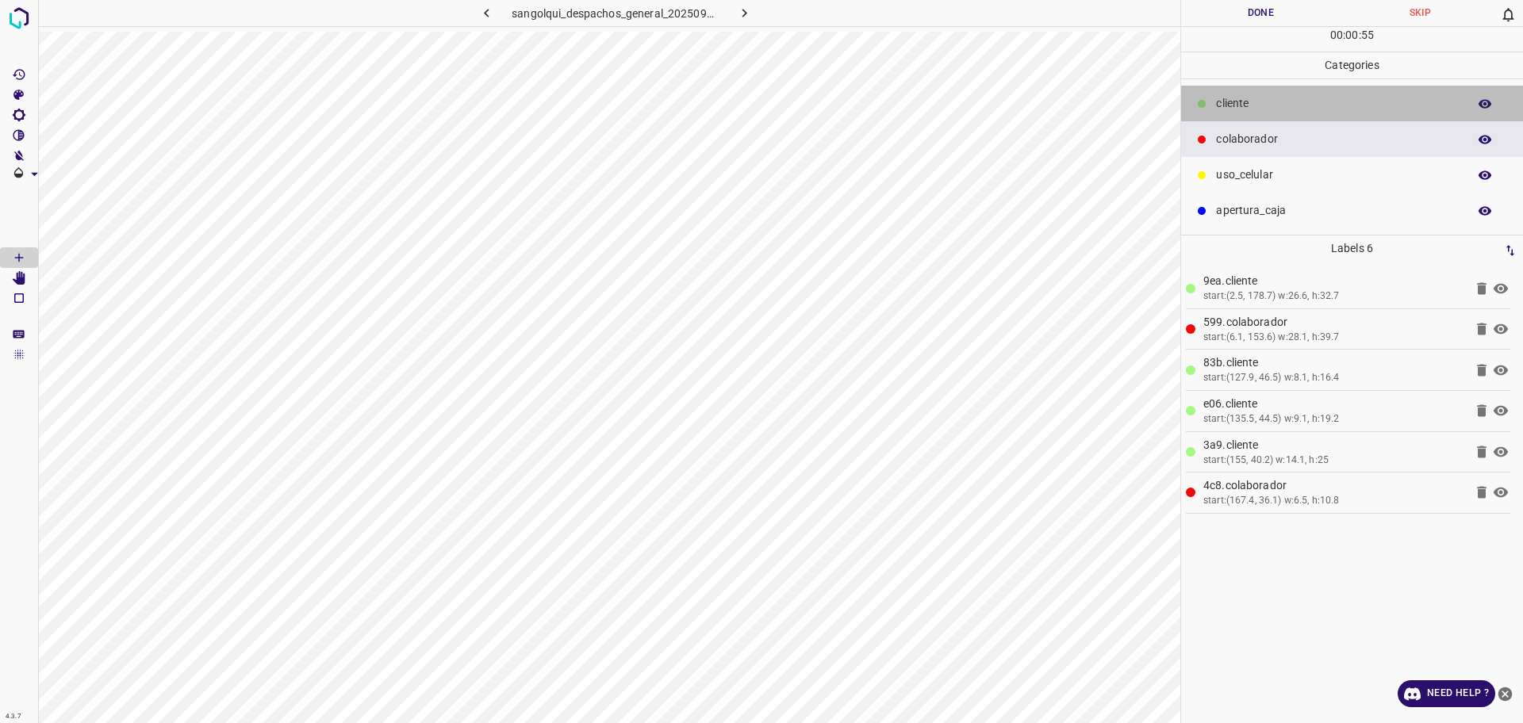
drag, startPoint x: 1199, startPoint y: 104, endPoint x: 1181, endPoint y: 107, distance: 18.5
click at [1198, 104] on icon at bounding box center [1202, 104] width 8 height 8
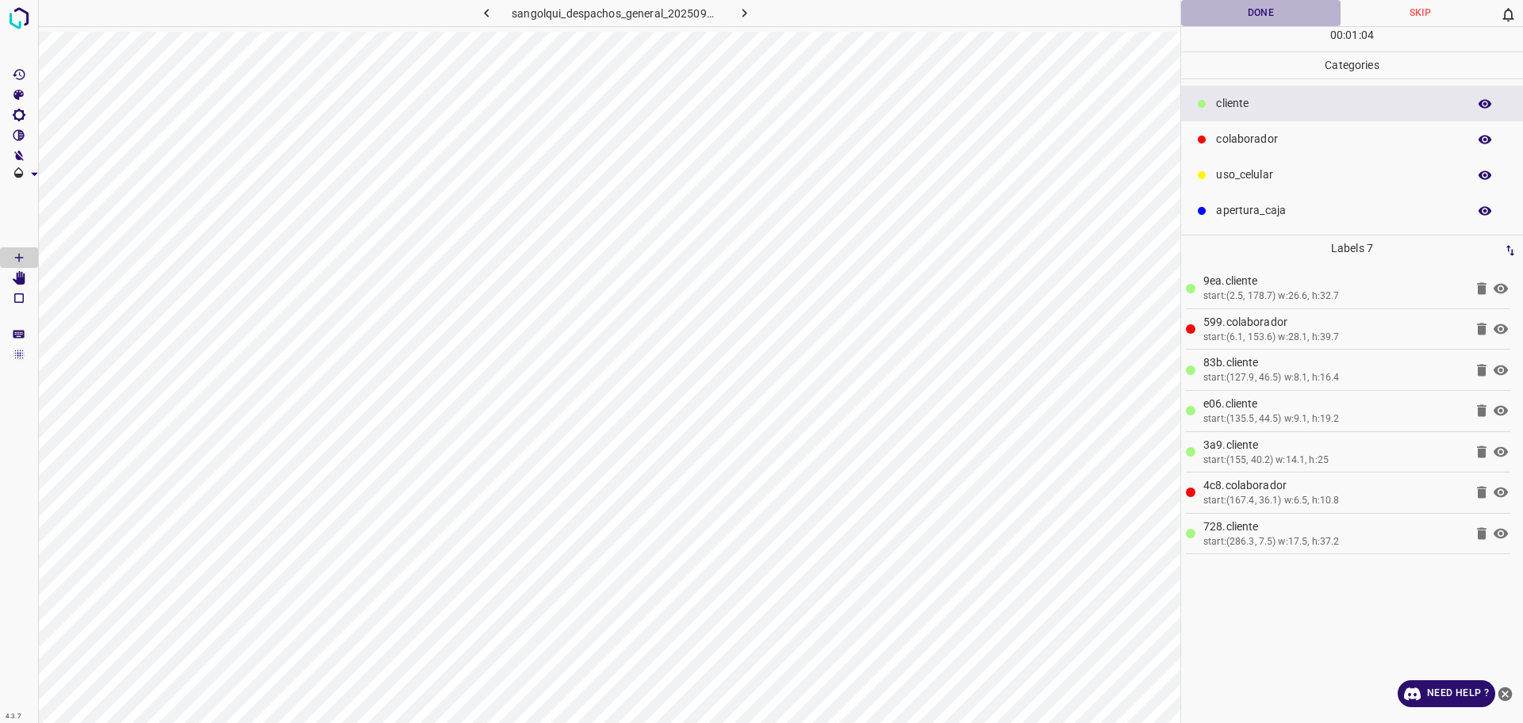
click at [1251, 15] on button "Done" at bounding box center [1260, 13] width 159 height 26
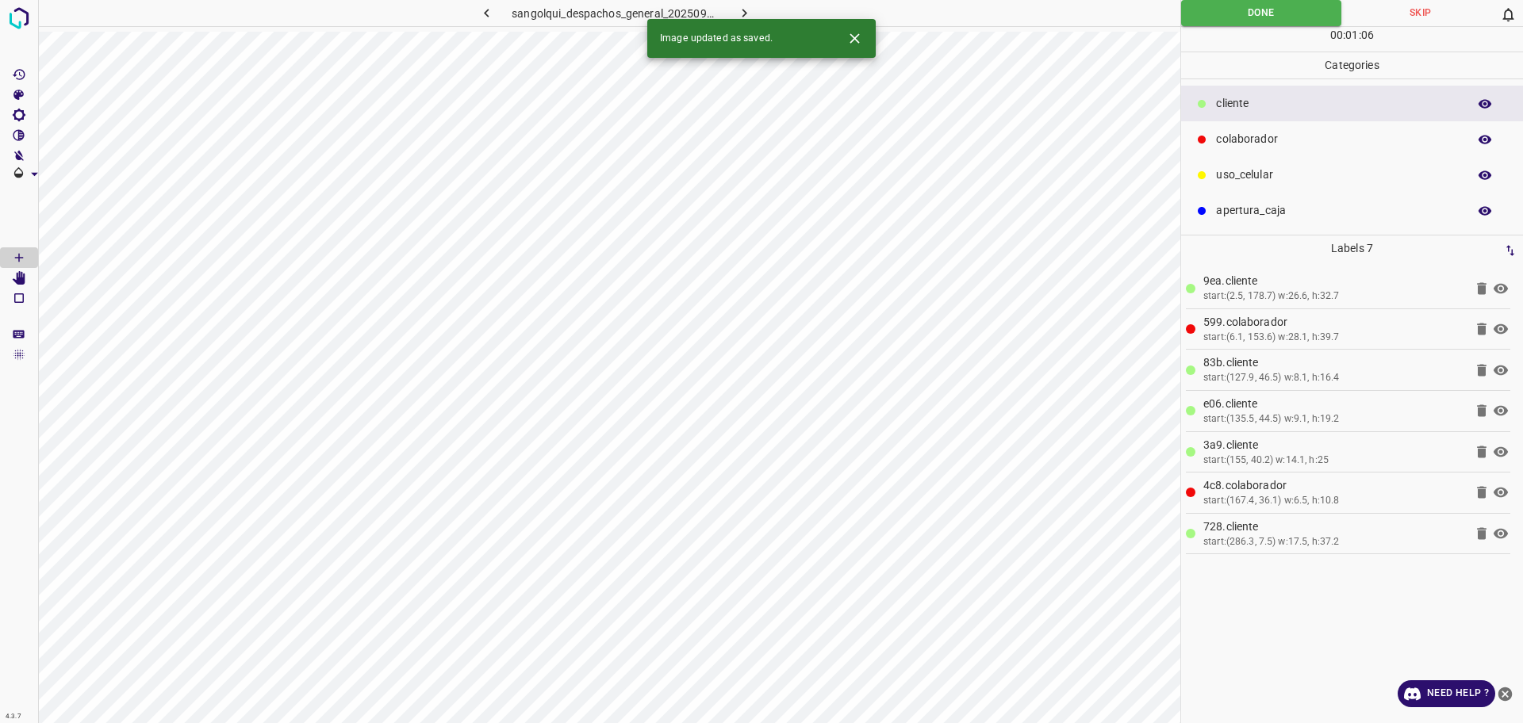
click at [739, 10] on icon "button" at bounding box center [744, 13] width 17 height 17
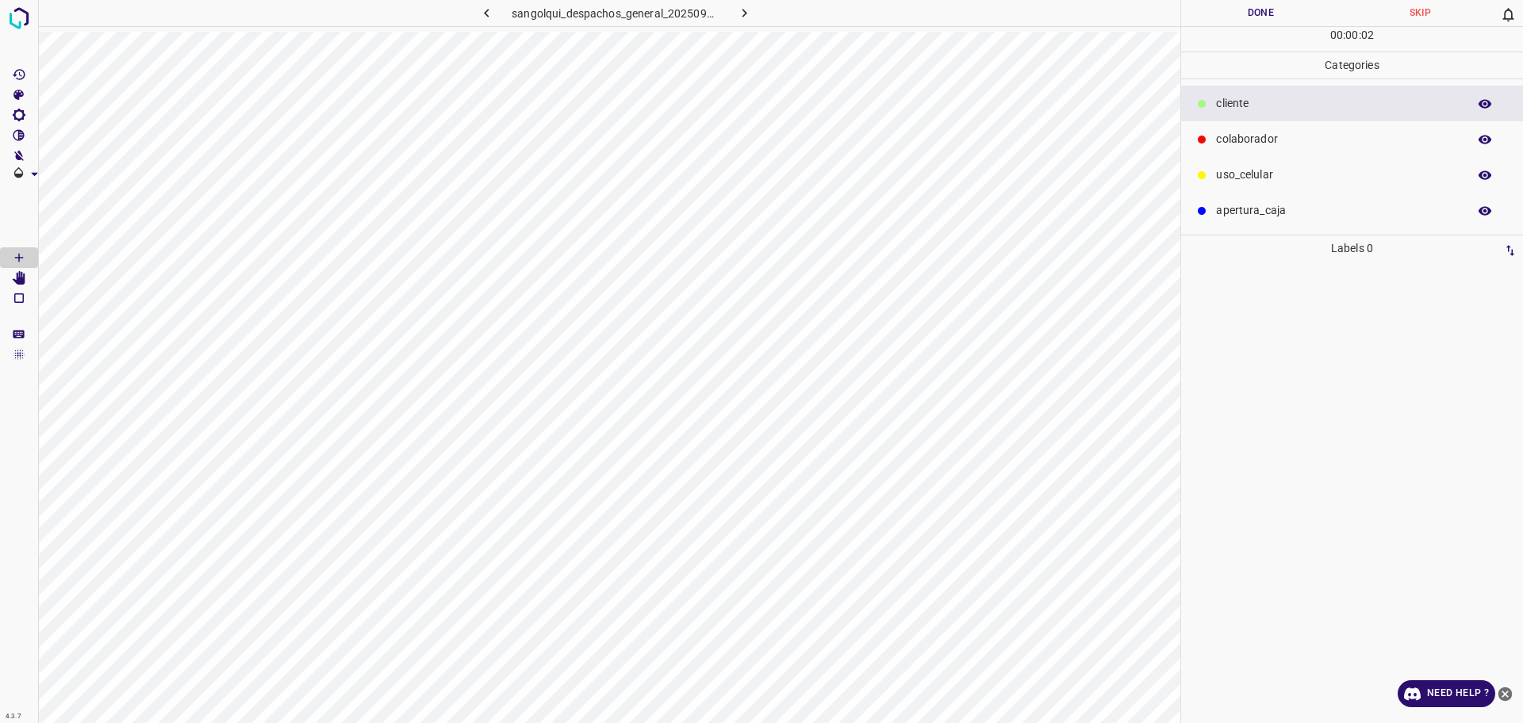
click at [1323, 126] on div "colaborador" at bounding box center [1352, 139] width 342 height 36
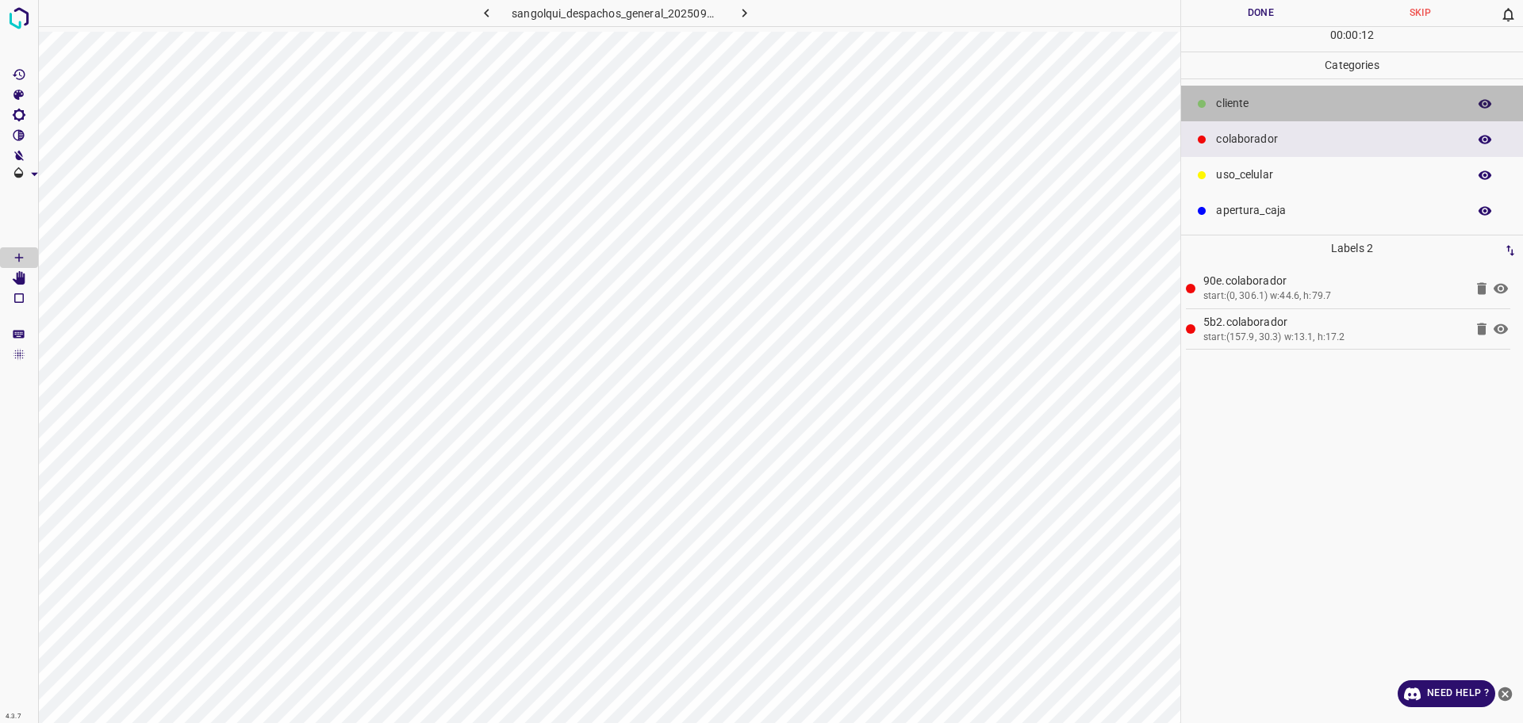
click at [1248, 105] on p "cliente" at bounding box center [1337, 103] width 243 height 17
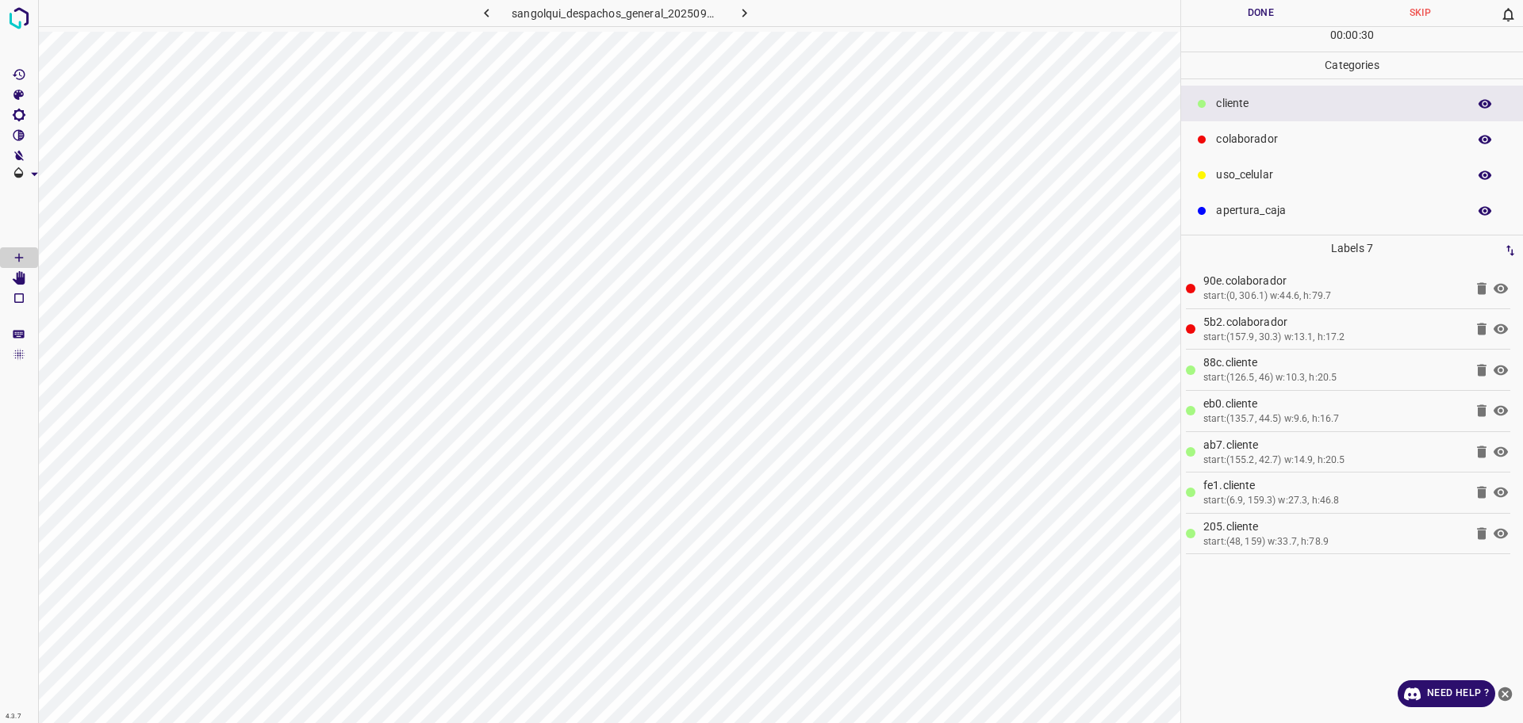
drag, startPoint x: 1252, startPoint y: 182, endPoint x: 1186, endPoint y: 216, distance: 74.5
click at [1252, 181] on p "uso_celular" at bounding box center [1337, 175] width 243 height 17
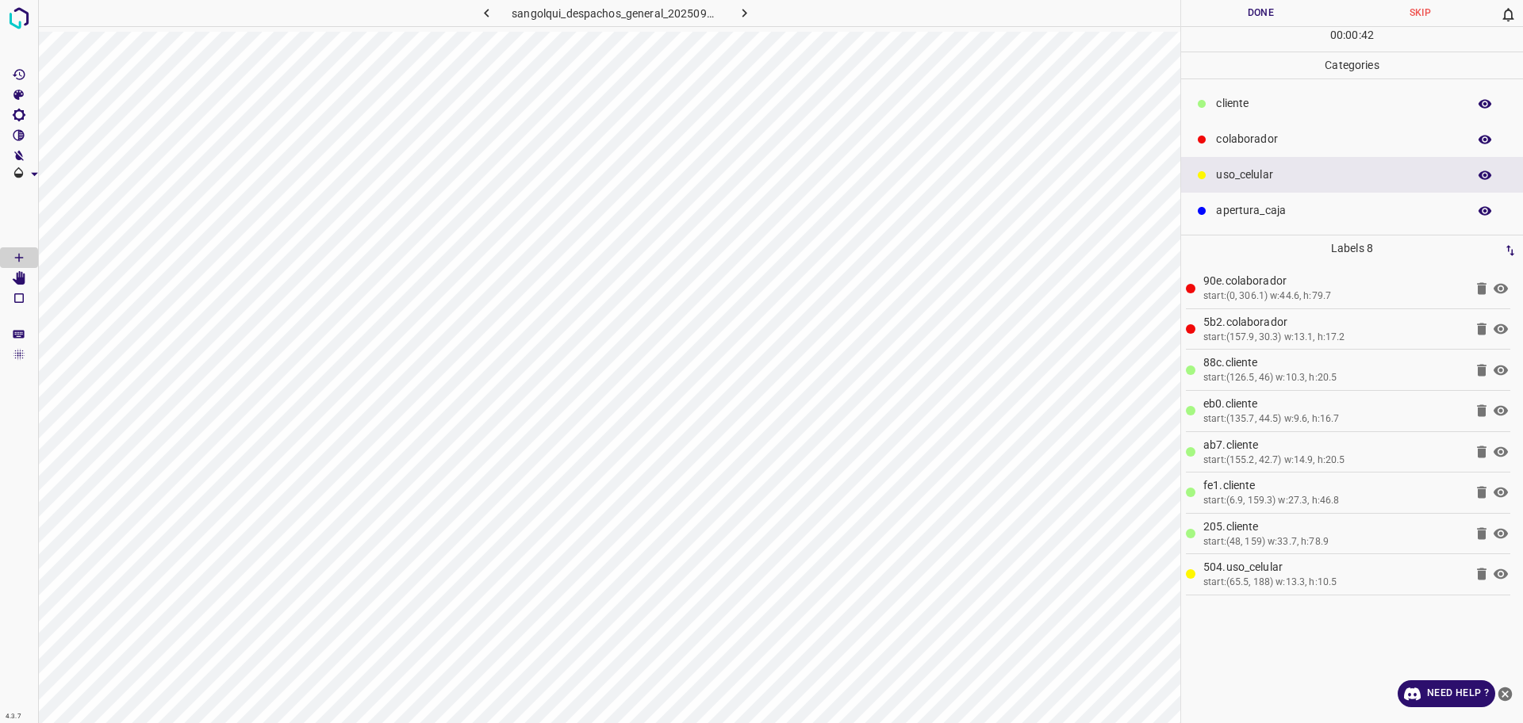
click at [1293, 11] on button "Done" at bounding box center [1260, 13] width 159 height 26
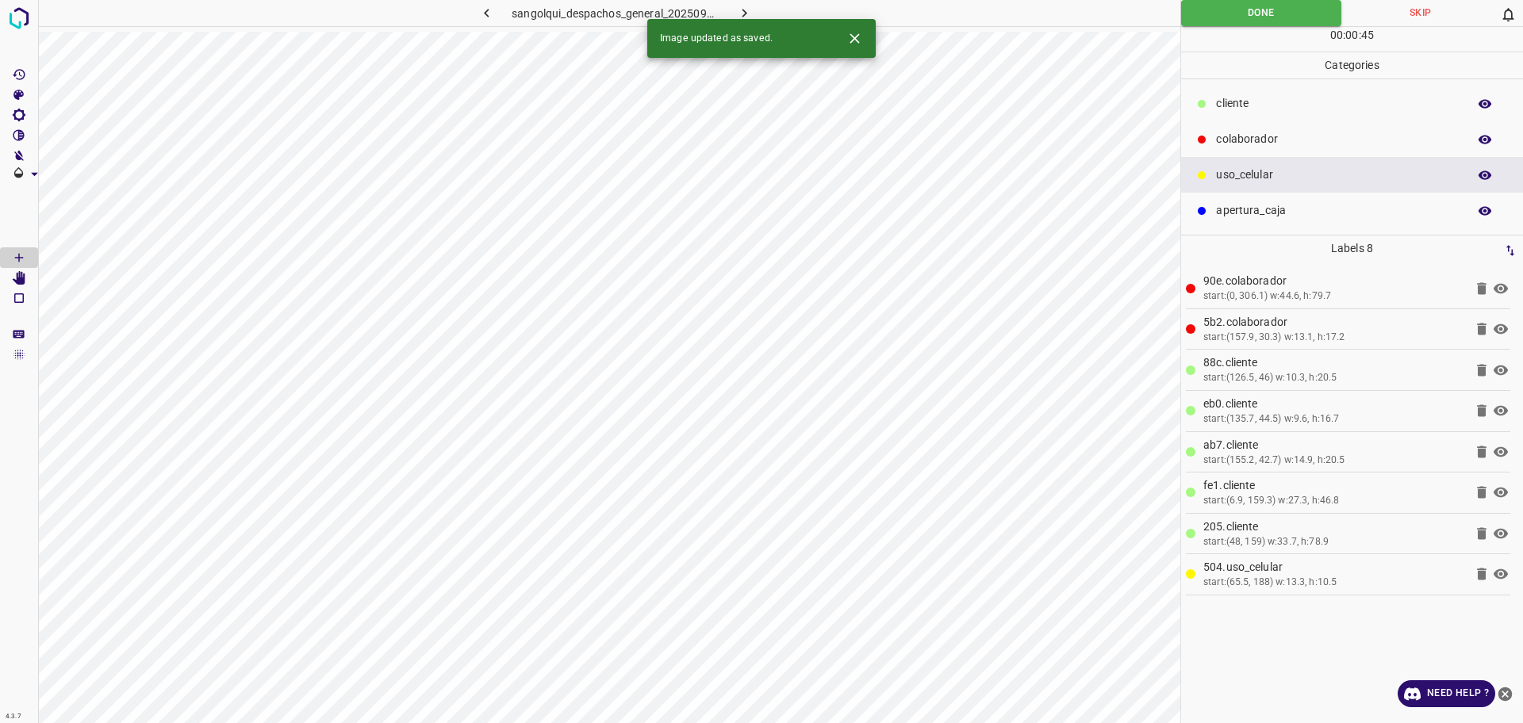
click at [741, 6] on icon "button" at bounding box center [744, 13] width 17 height 17
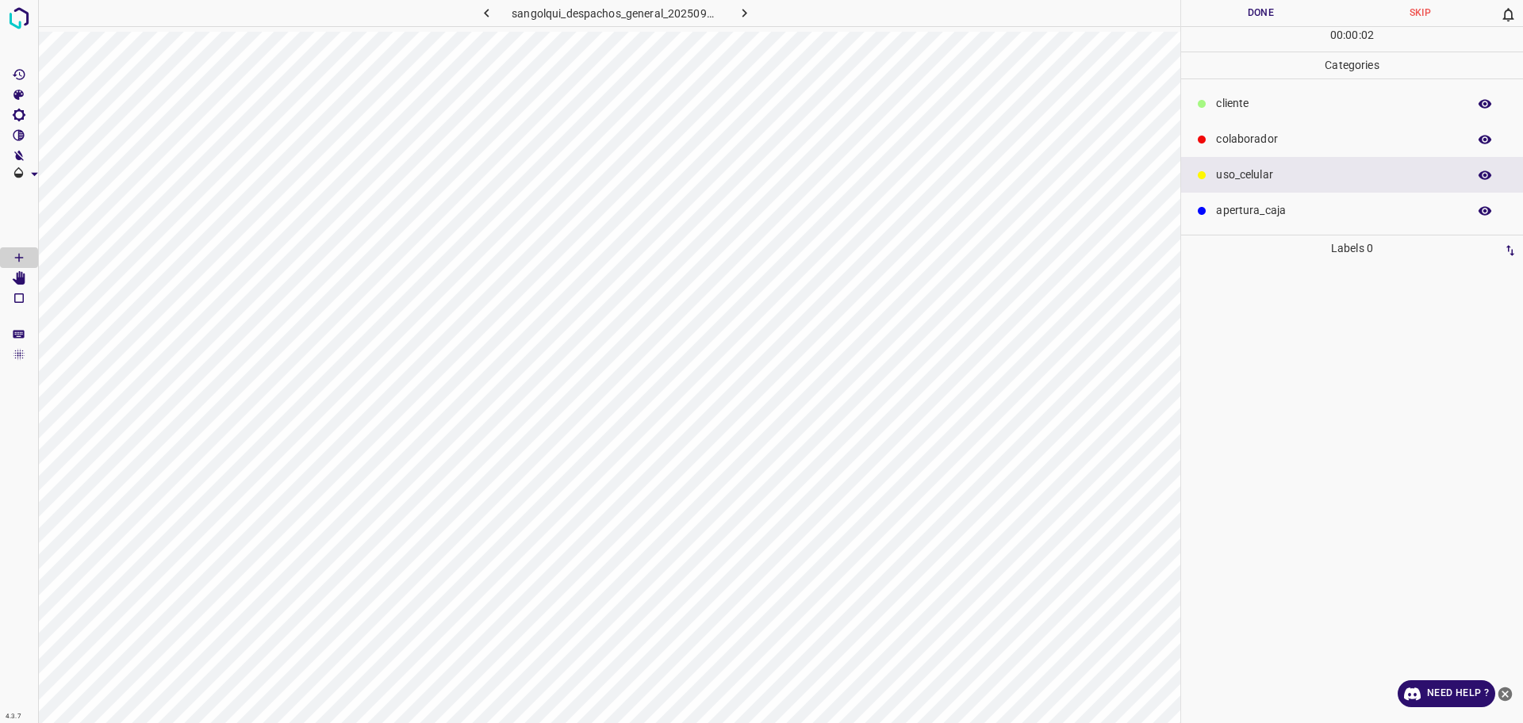
click at [1246, 132] on p "colaborador" at bounding box center [1337, 139] width 243 height 17
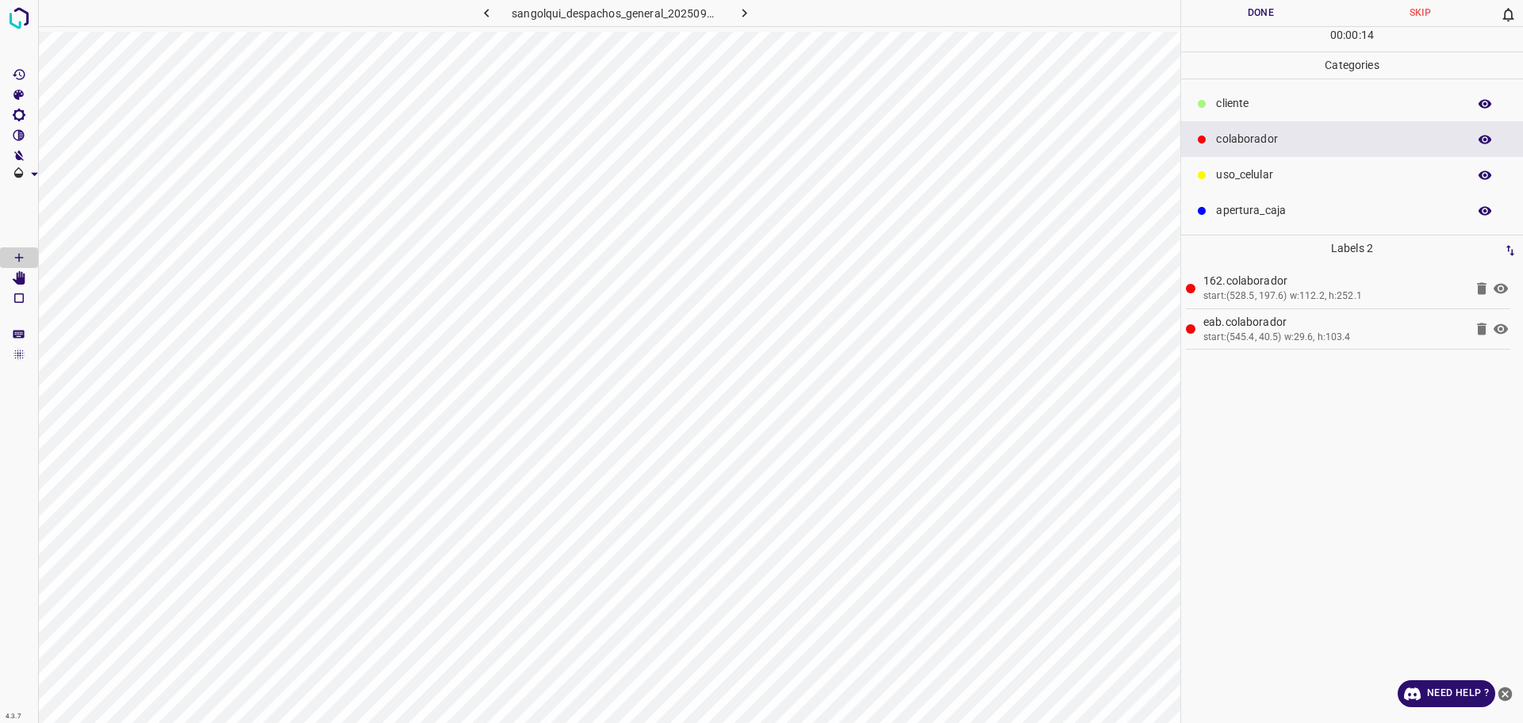
click at [1282, 100] on p "cliente" at bounding box center [1337, 103] width 243 height 17
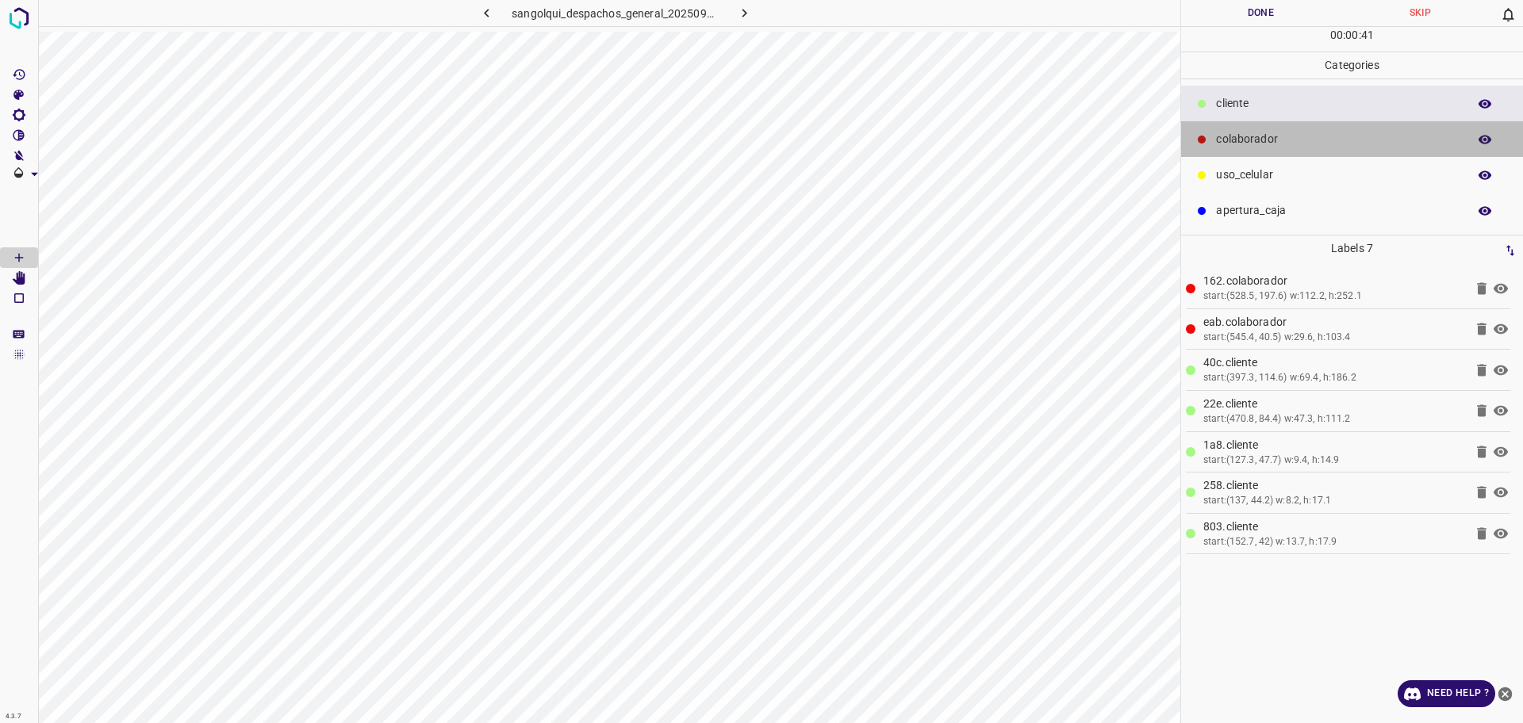
click at [1236, 144] on p "colaborador" at bounding box center [1337, 139] width 243 height 17
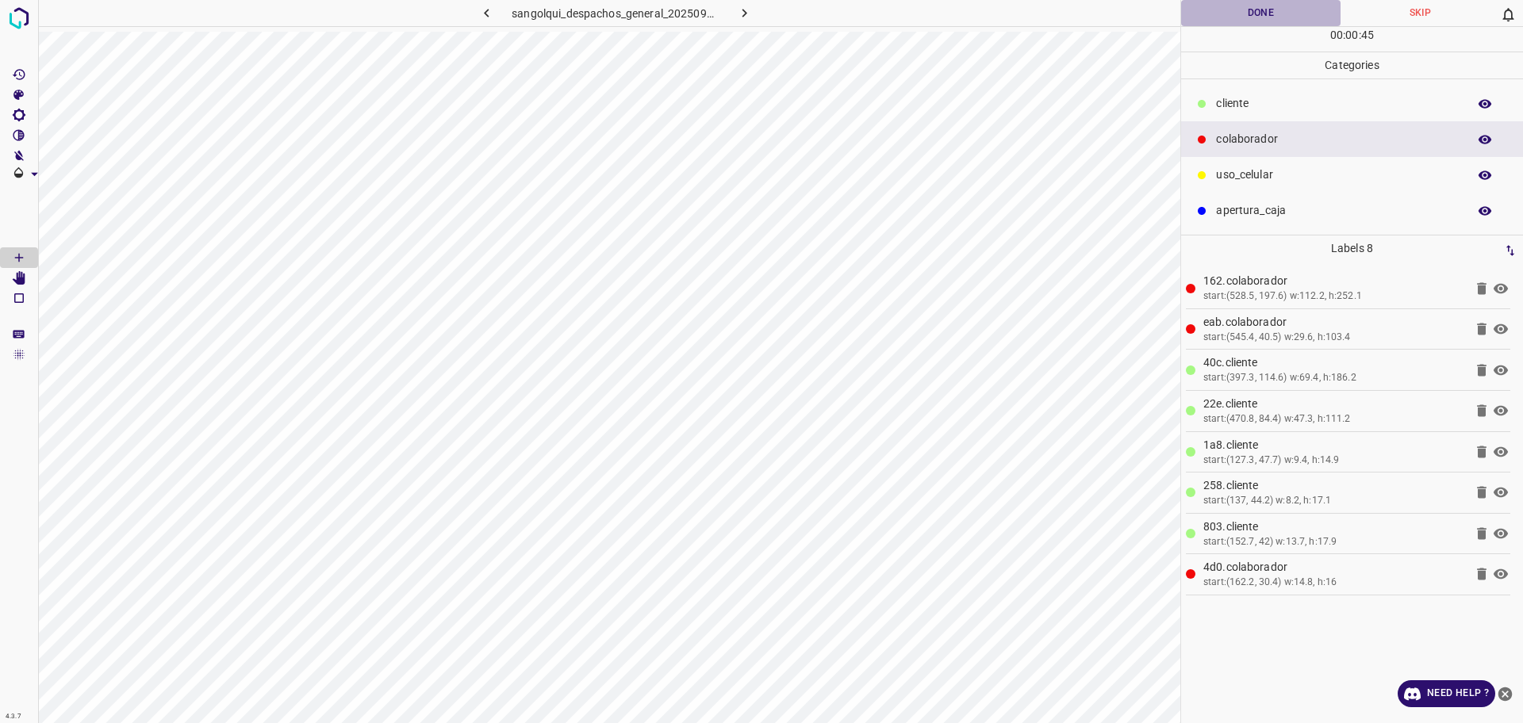
click at [1264, 10] on button "Done" at bounding box center [1260, 13] width 159 height 26
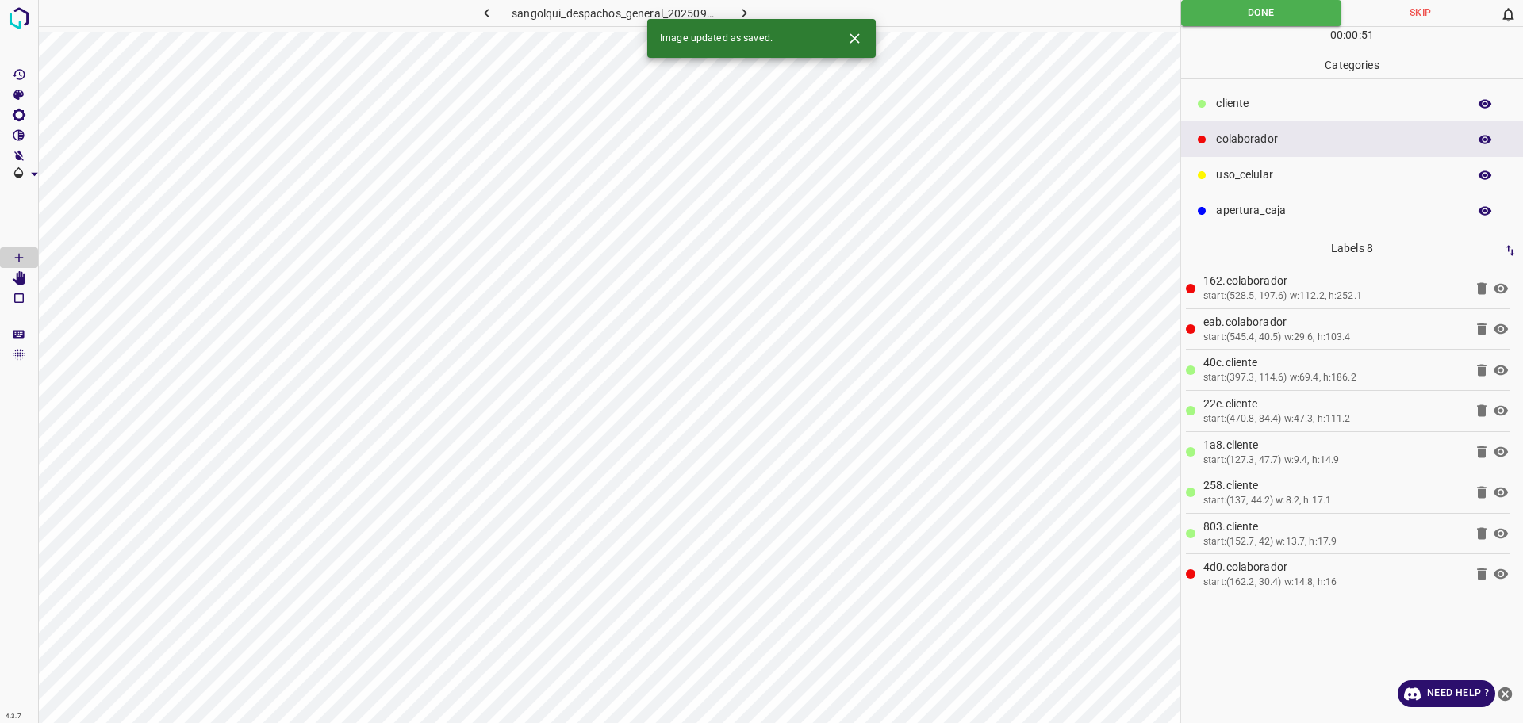
click at [747, 16] on icon "button" at bounding box center [744, 13] width 17 height 17
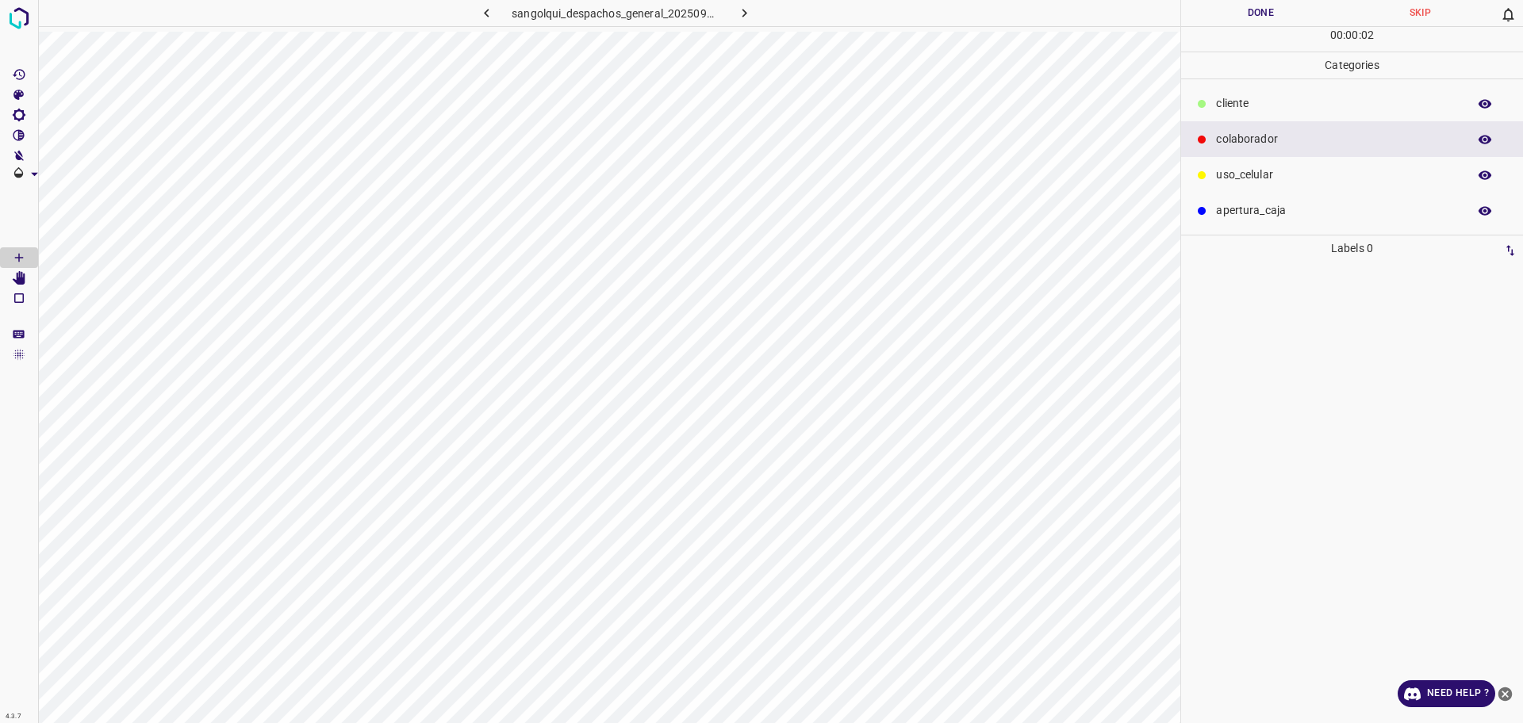
click at [1246, 117] on div "cliente" at bounding box center [1352, 104] width 342 height 36
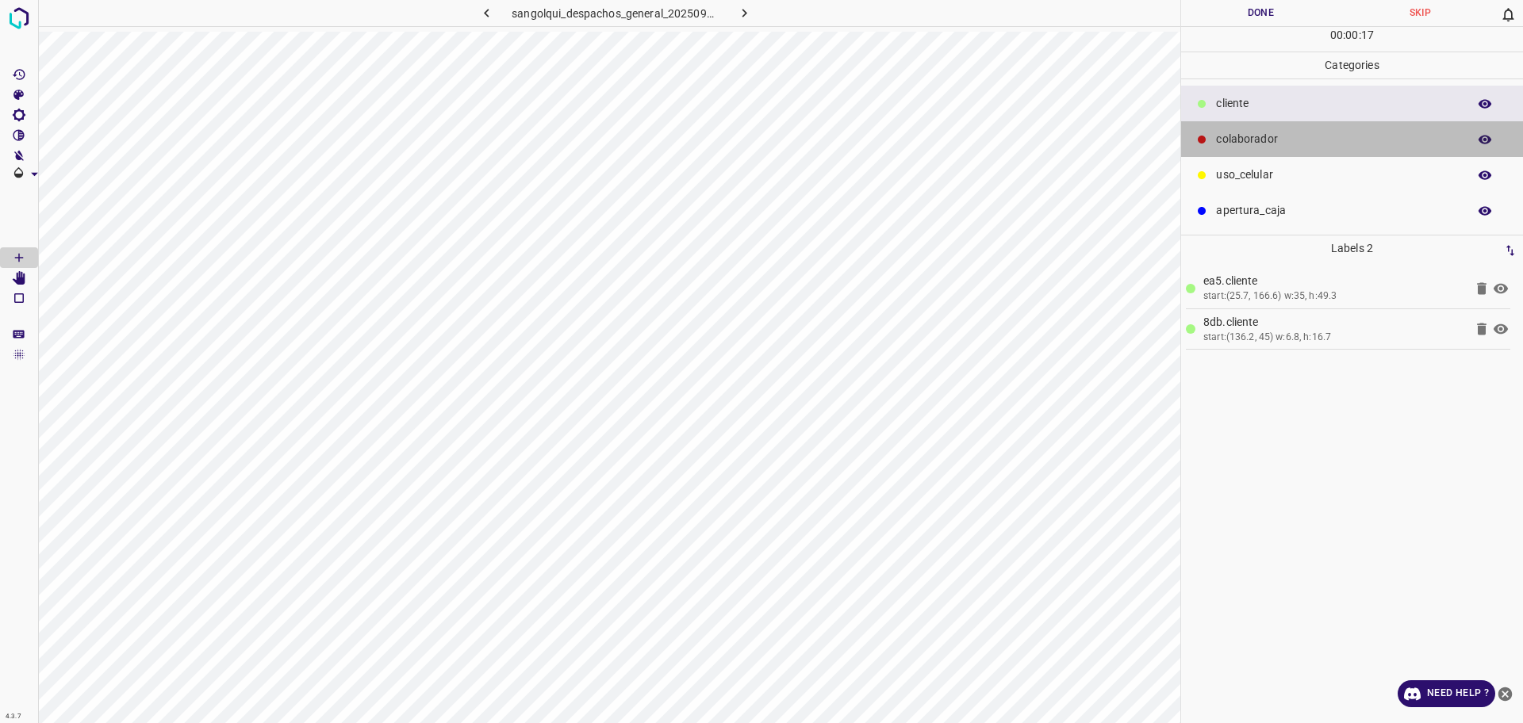
click at [1225, 152] on div "colaborador" at bounding box center [1352, 139] width 342 height 36
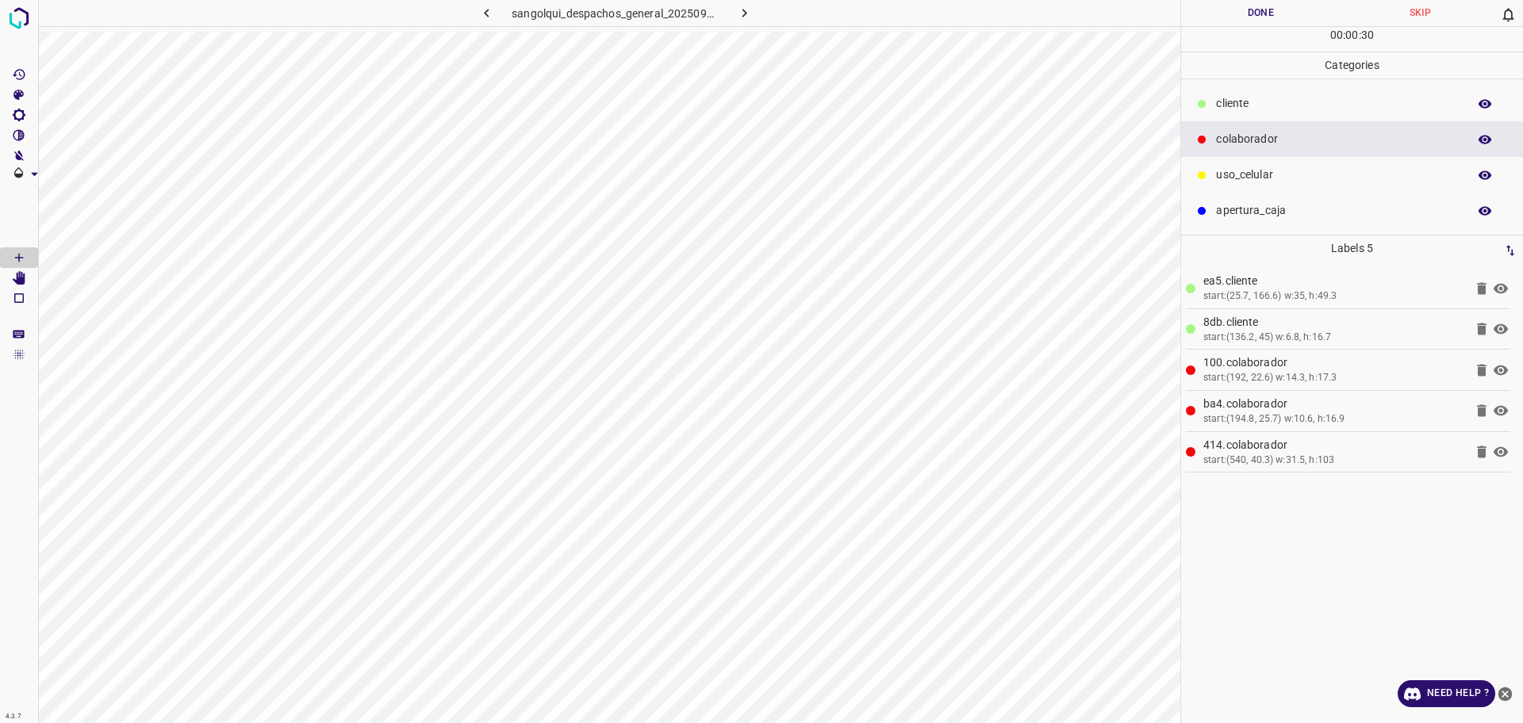
drag, startPoint x: 1301, startPoint y: 101, endPoint x: 1267, endPoint y: 106, distance: 34.6
click at [1297, 100] on p "cliente" at bounding box center [1337, 103] width 243 height 17
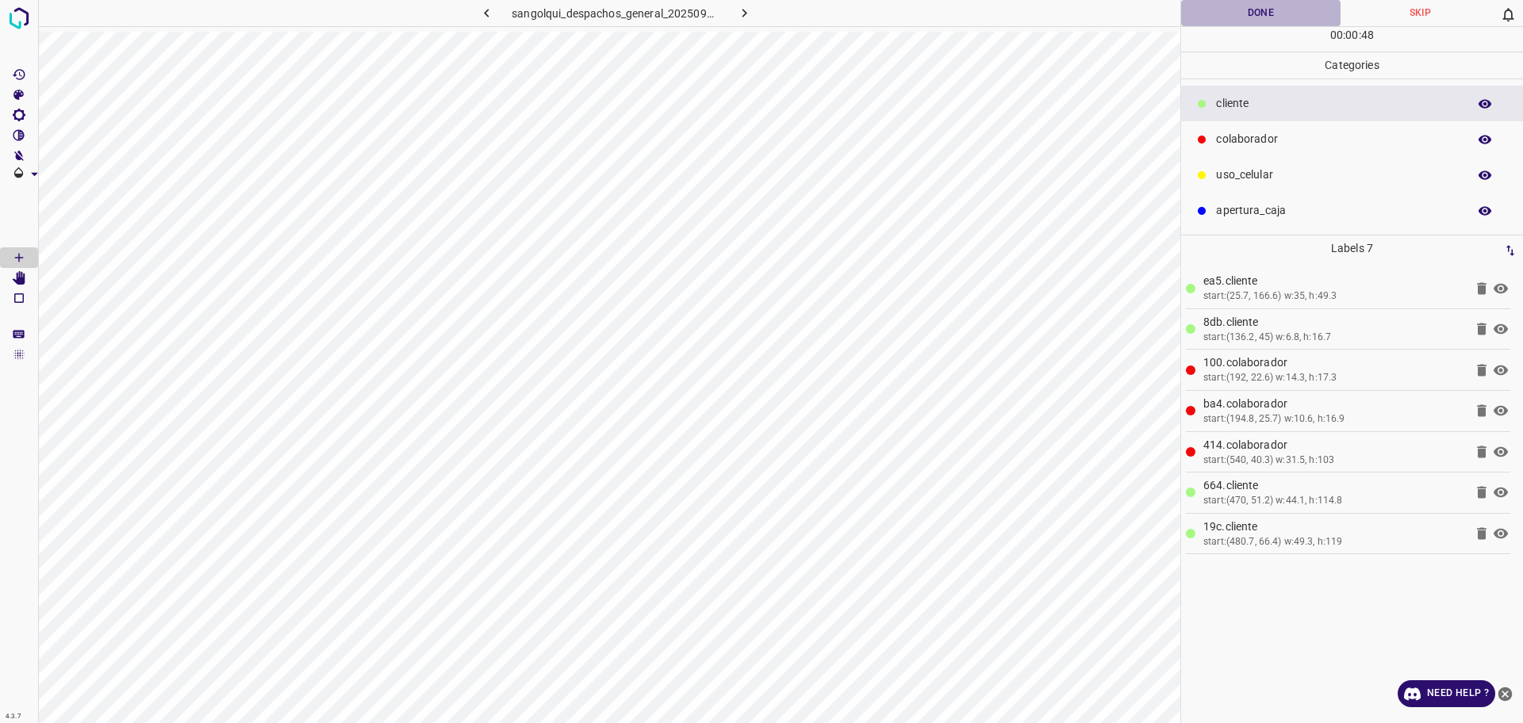
click at [1235, 12] on button "Done" at bounding box center [1260, 13] width 159 height 26
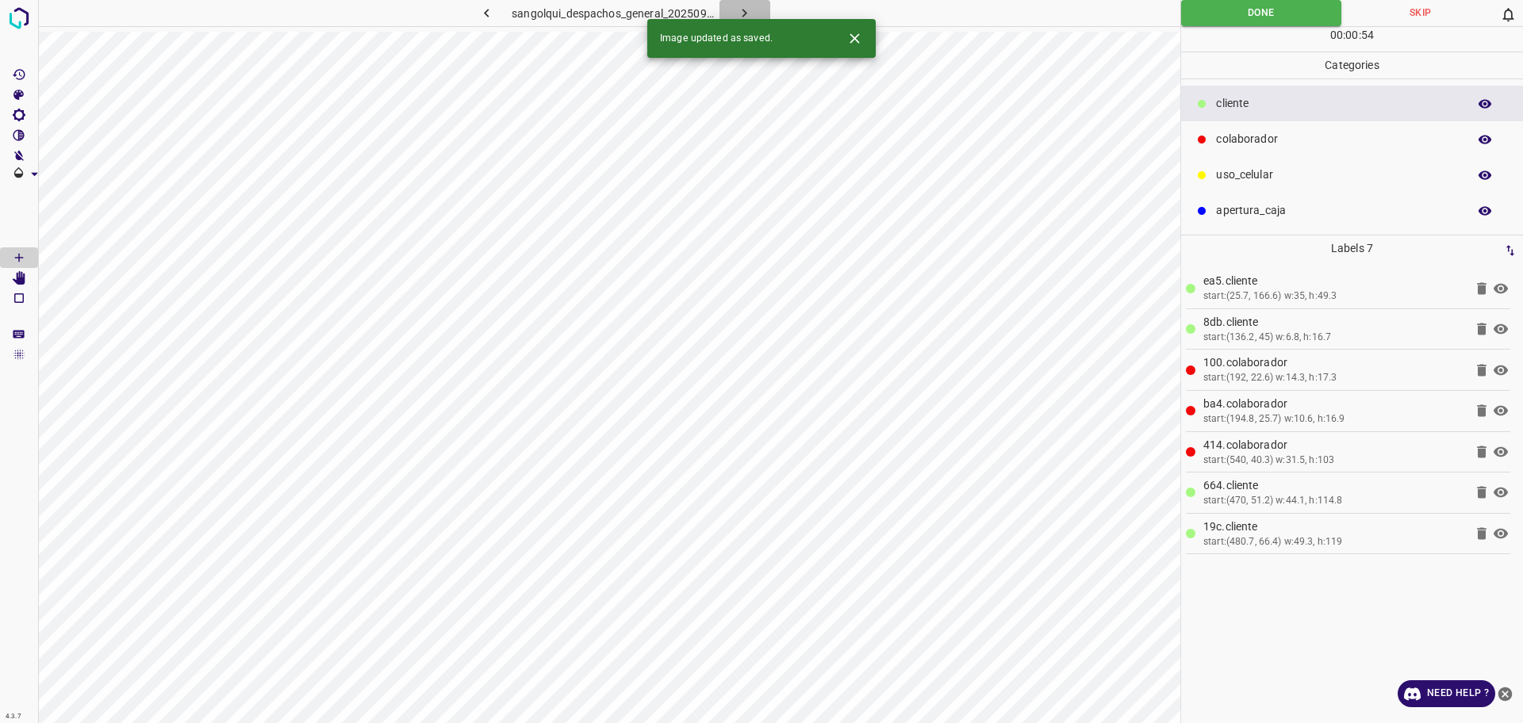
click at [751, 9] on icon "button" at bounding box center [744, 13] width 17 height 17
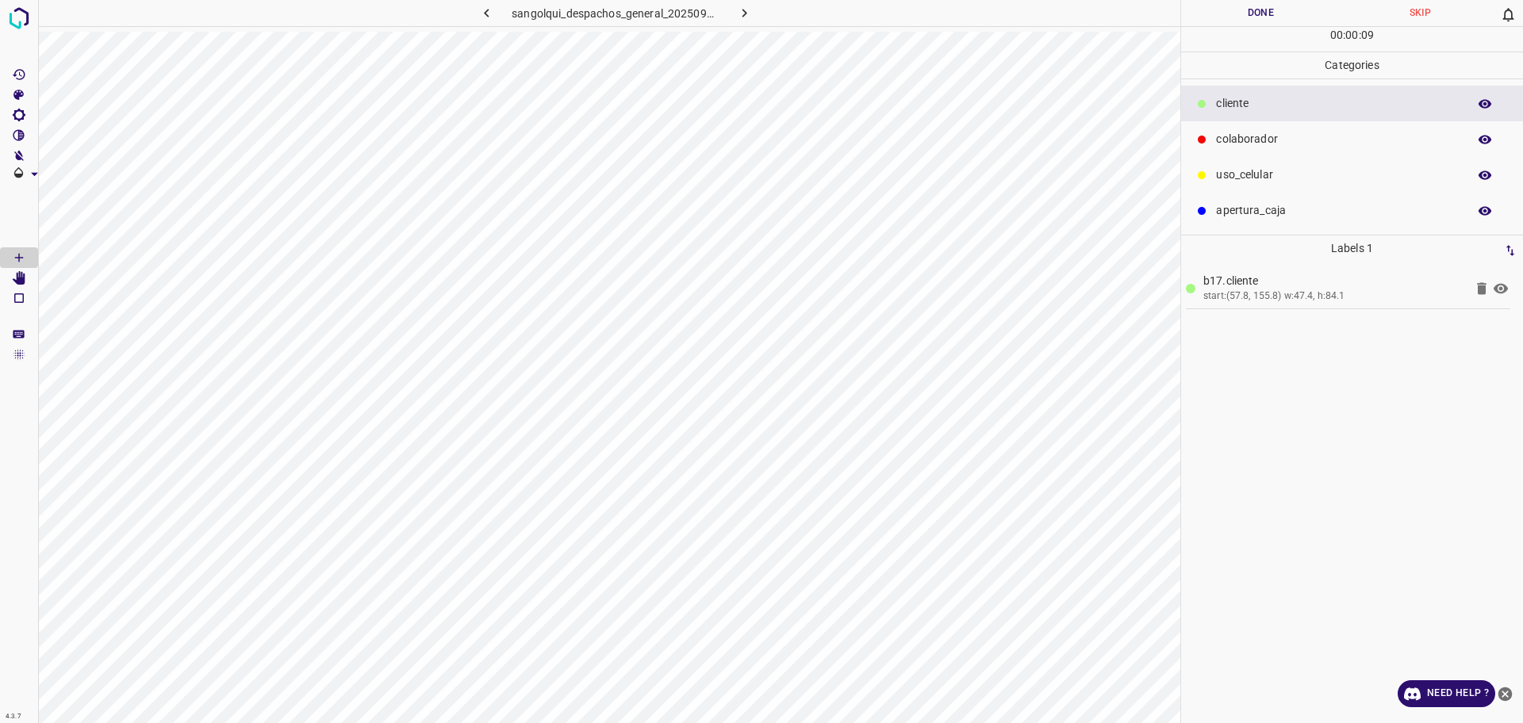
click at [1248, 192] on div "uso_celular" at bounding box center [1352, 175] width 342 height 36
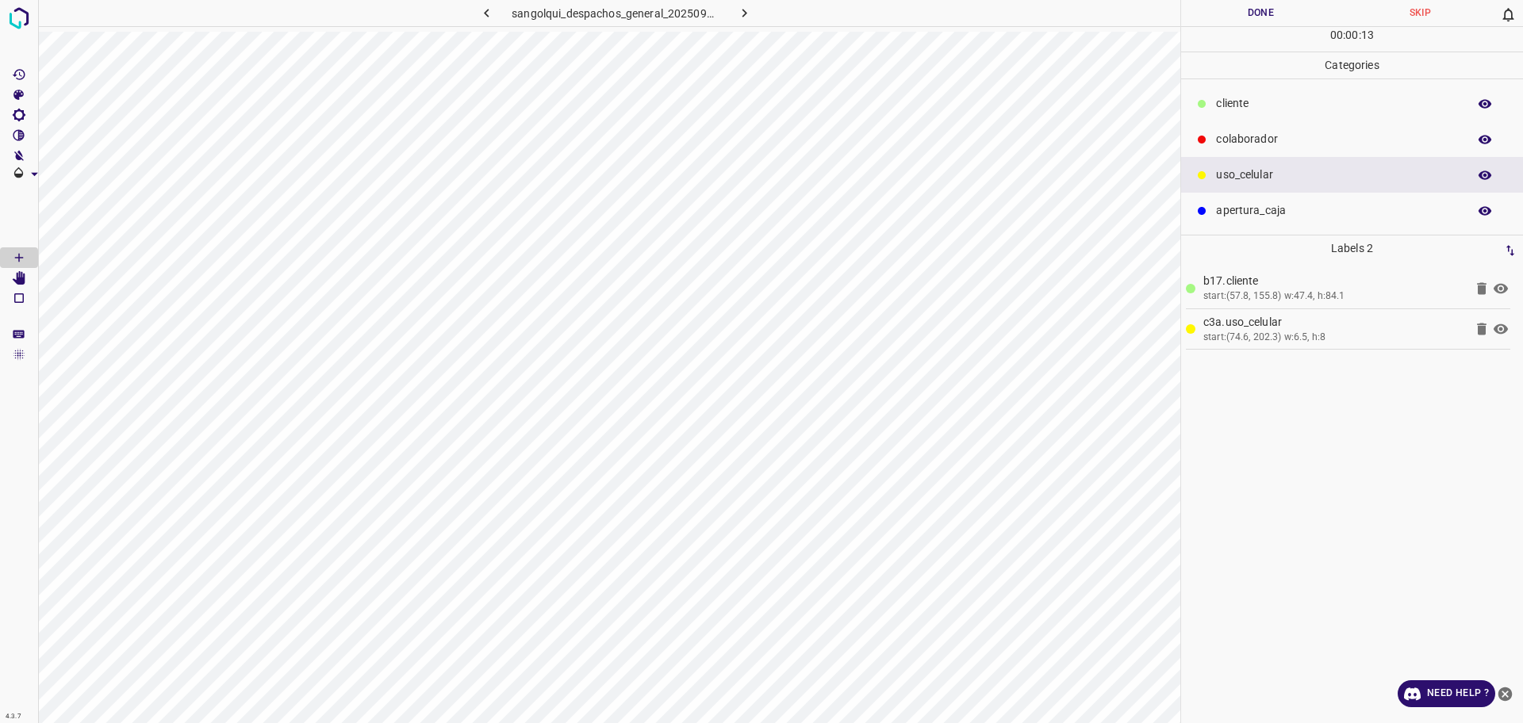
click at [1296, 86] on div "cliente" at bounding box center [1352, 104] width 342 height 36
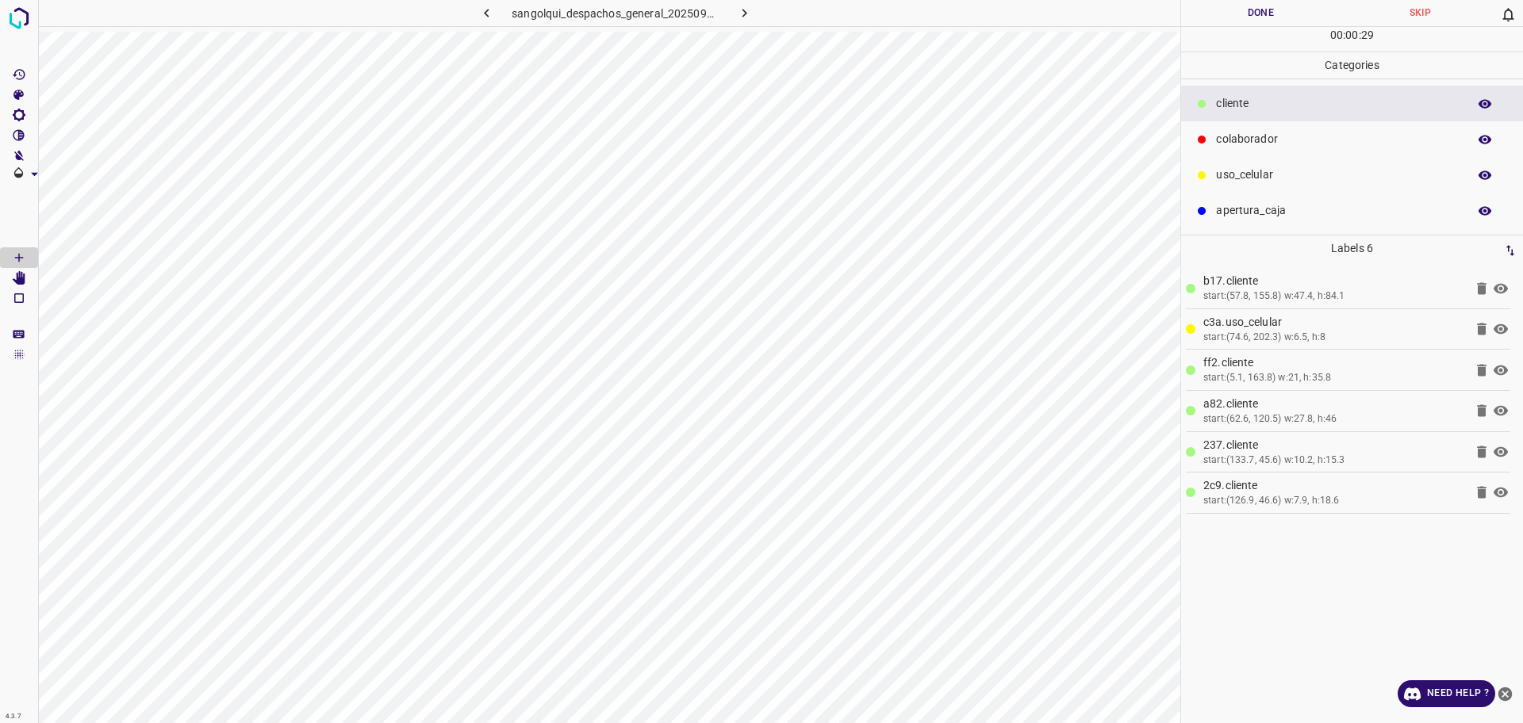
drag, startPoint x: 1301, startPoint y: 151, endPoint x: 1191, endPoint y: 159, distance: 109.8
click at [1298, 151] on div "colaborador" at bounding box center [1352, 139] width 342 height 36
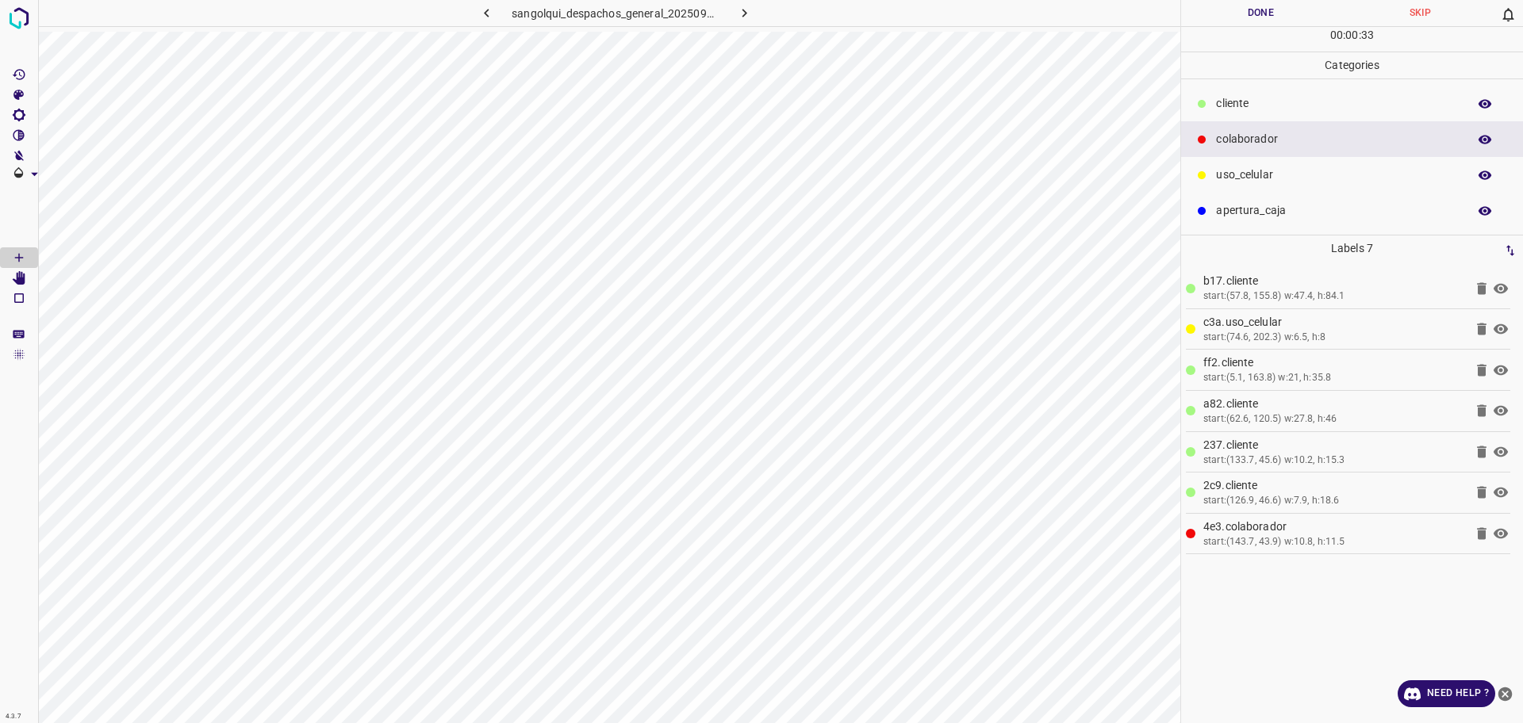
drag, startPoint x: 1263, startPoint y: 106, endPoint x: 1191, endPoint y: 113, distance: 72.5
click at [1259, 106] on p "cliente" at bounding box center [1337, 103] width 243 height 17
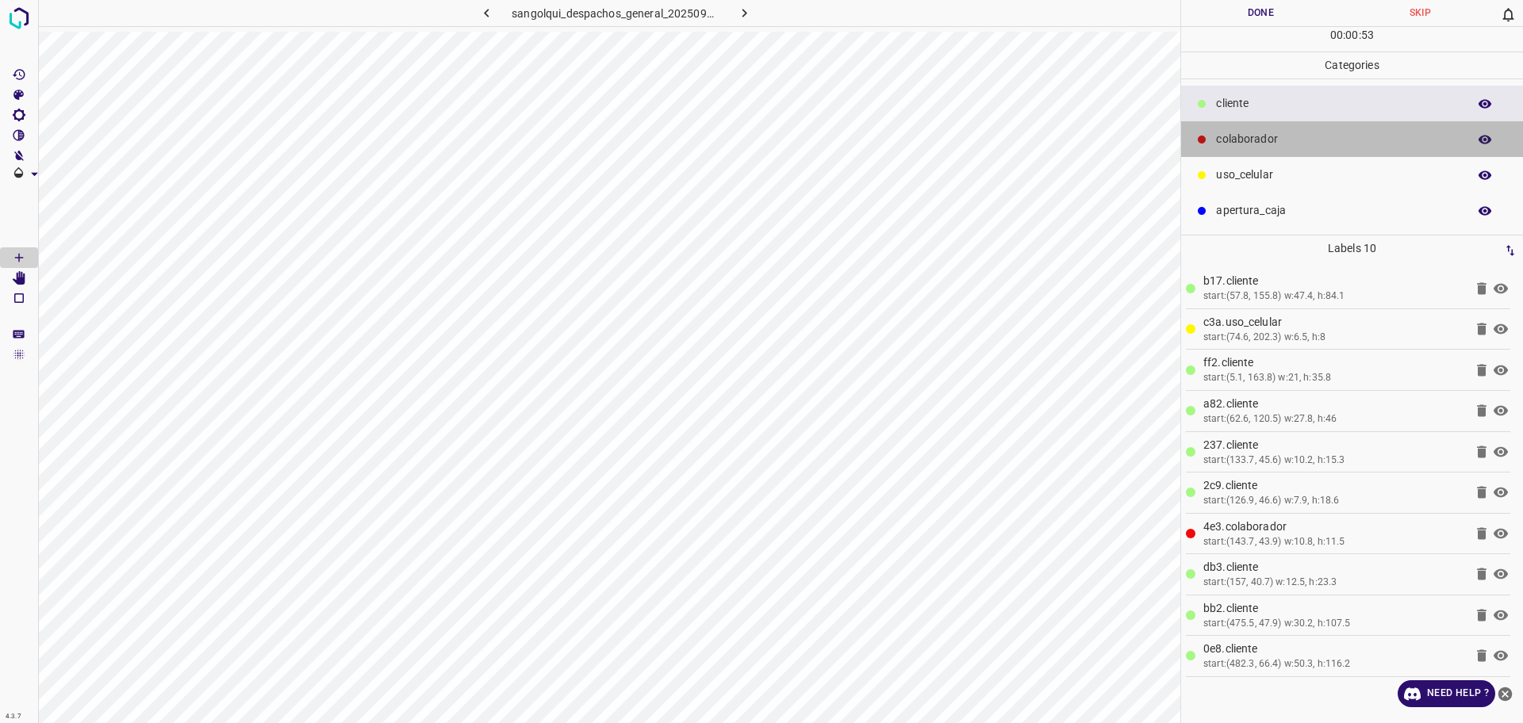
click at [1282, 151] on div "colaborador" at bounding box center [1352, 139] width 342 height 36
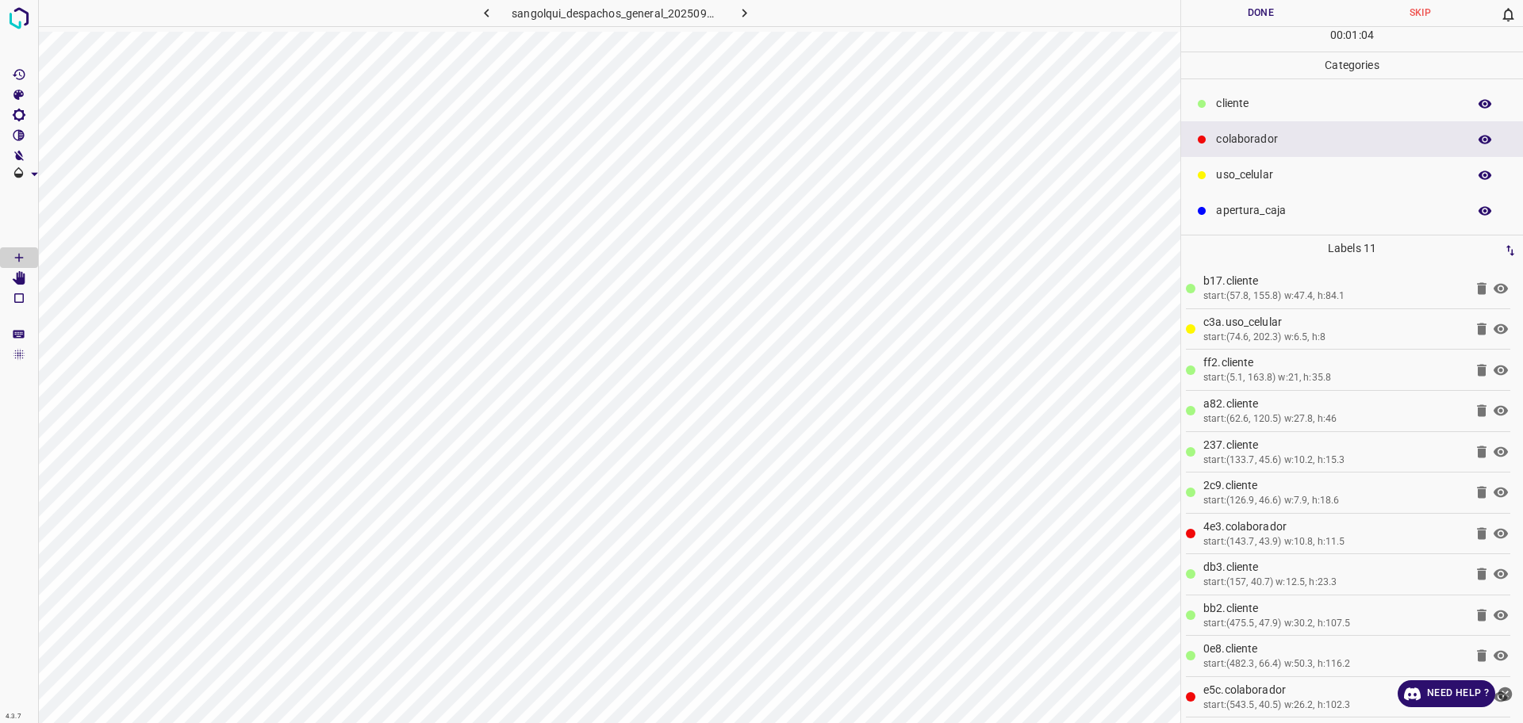
click at [1237, 28] on div "00 : 01 : 04" at bounding box center [1352, 39] width 342 height 25
click at [1234, 23] on button "Done" at bounding box center [1260, 13] width 159 height 26
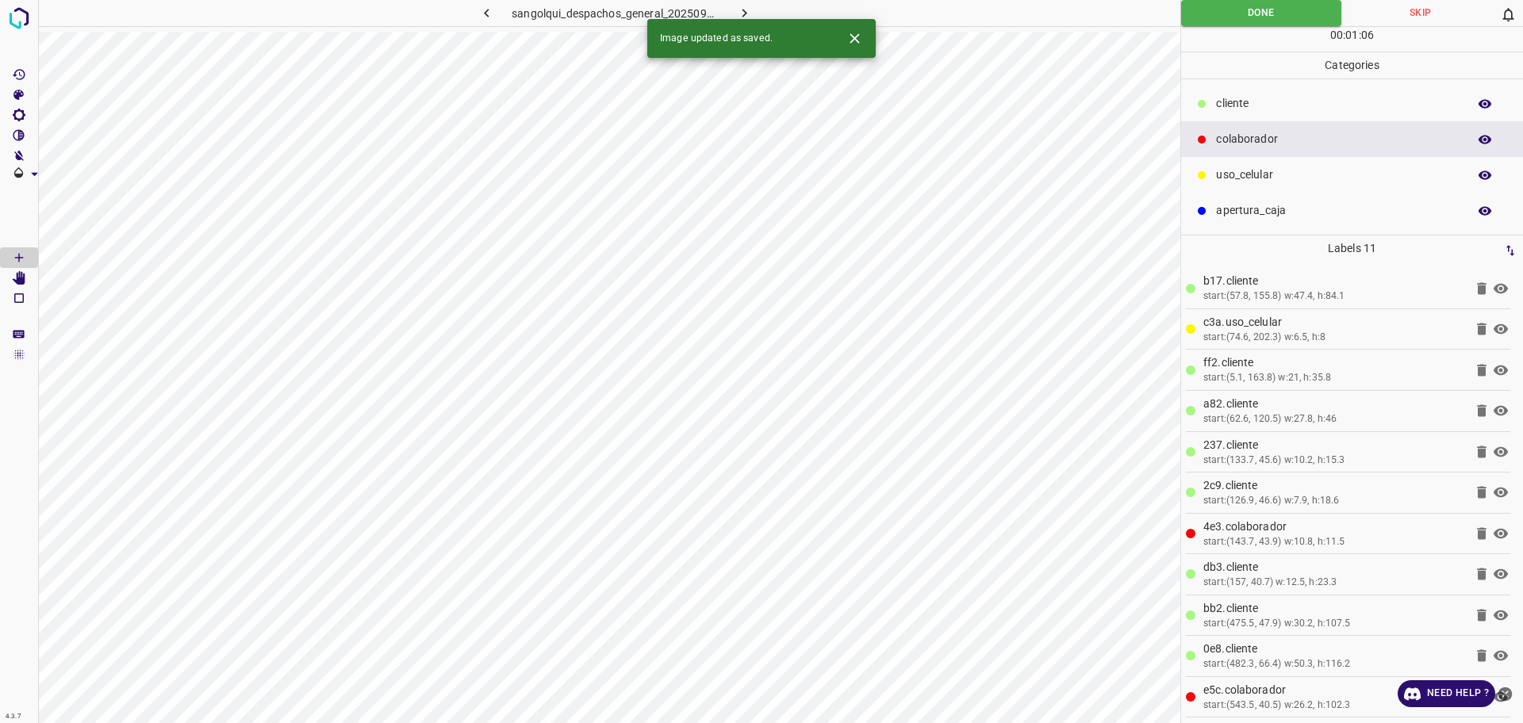
click at [748, 17] on icon "button" at bounding box center [744, 13] width 17 height 17
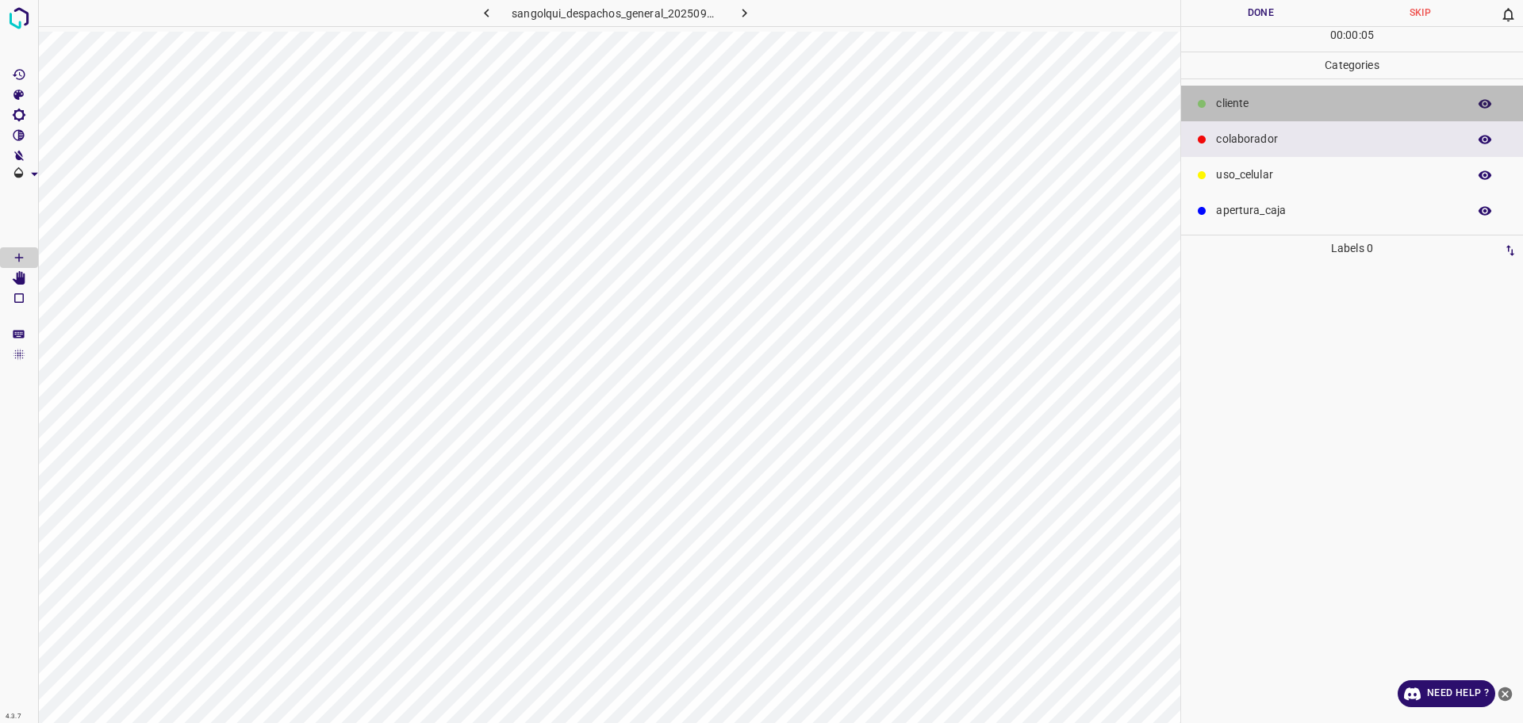
click at [1218, 96] on p "cliente" at bounding box center [1337, 103] width 243 height 17
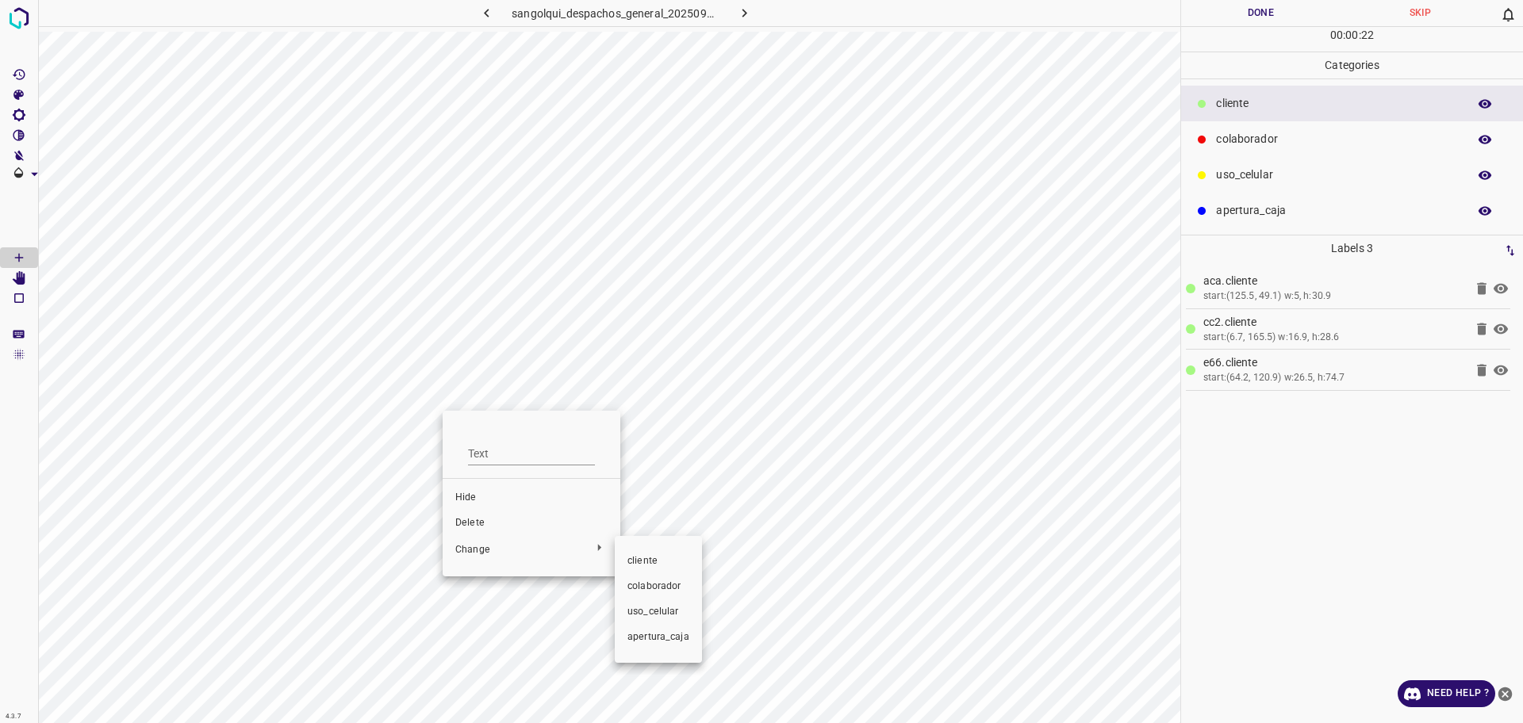
click at [452, 511] on div at bounding box center [761, 361] width 1523 height 723
click at [456, 517] on div "cliente colaborador uso_celular apertura_caja" at bounding box center [761, 361] width 1523 height 723
click at [460, 520] on span "Delete" at bounding box center [531, 523] width 152 height 14
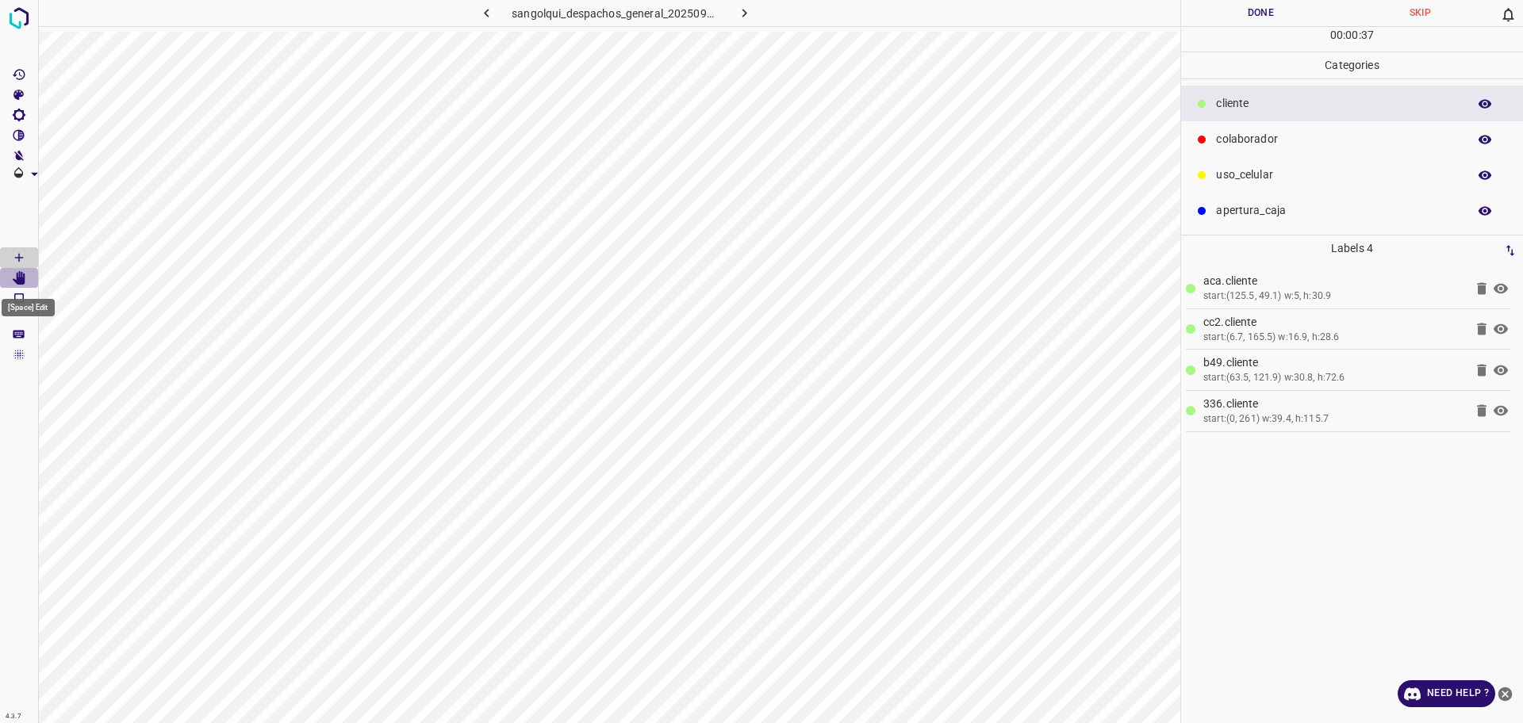
click at [18, 273] on icon "[Space] Edit" at bounding box center [19, 278] width 13 height 14
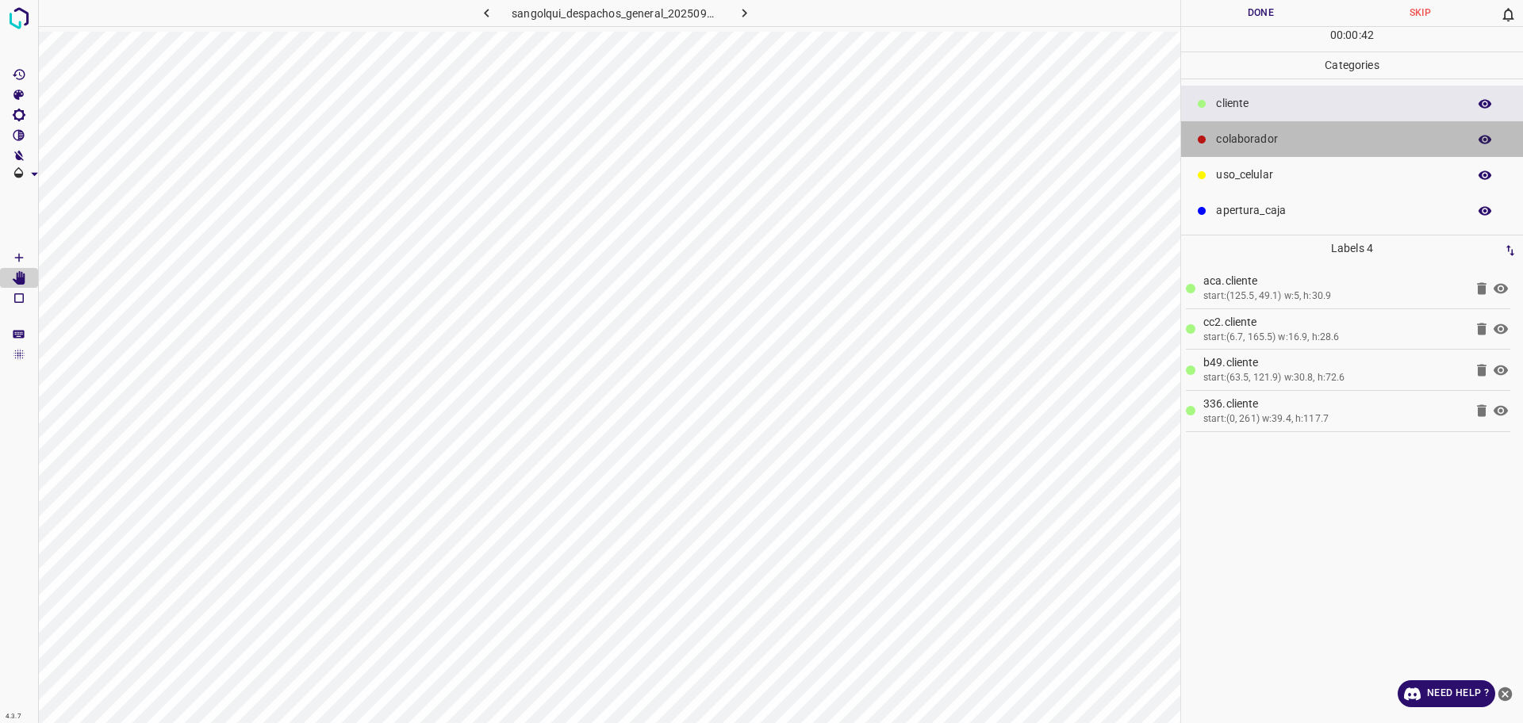
click at [1360, 145] on p "colaborador" at bounding box center [1337, 139] width 243 height 17
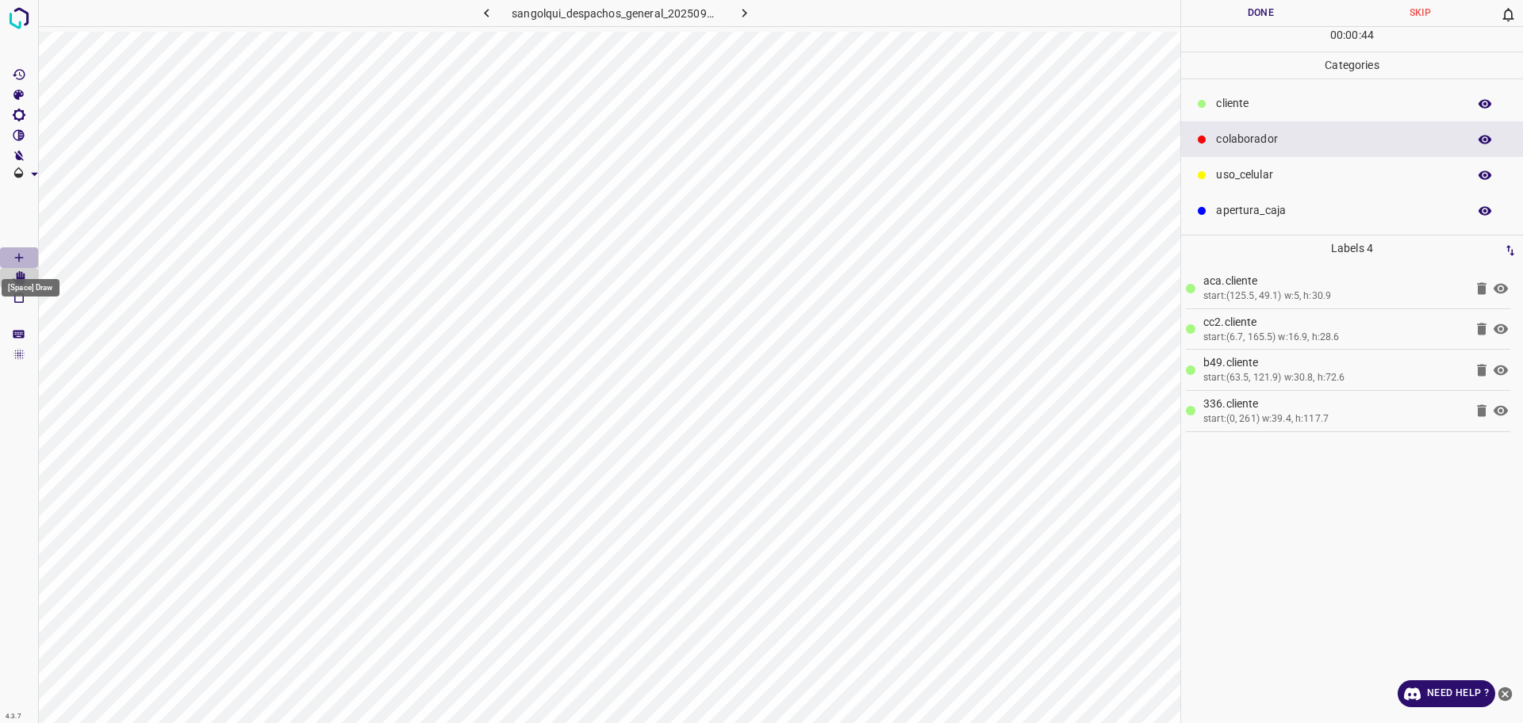
click at [14, 260] on icon "[Space] Draw" at bounding box center [19, 258] width 14 height 14
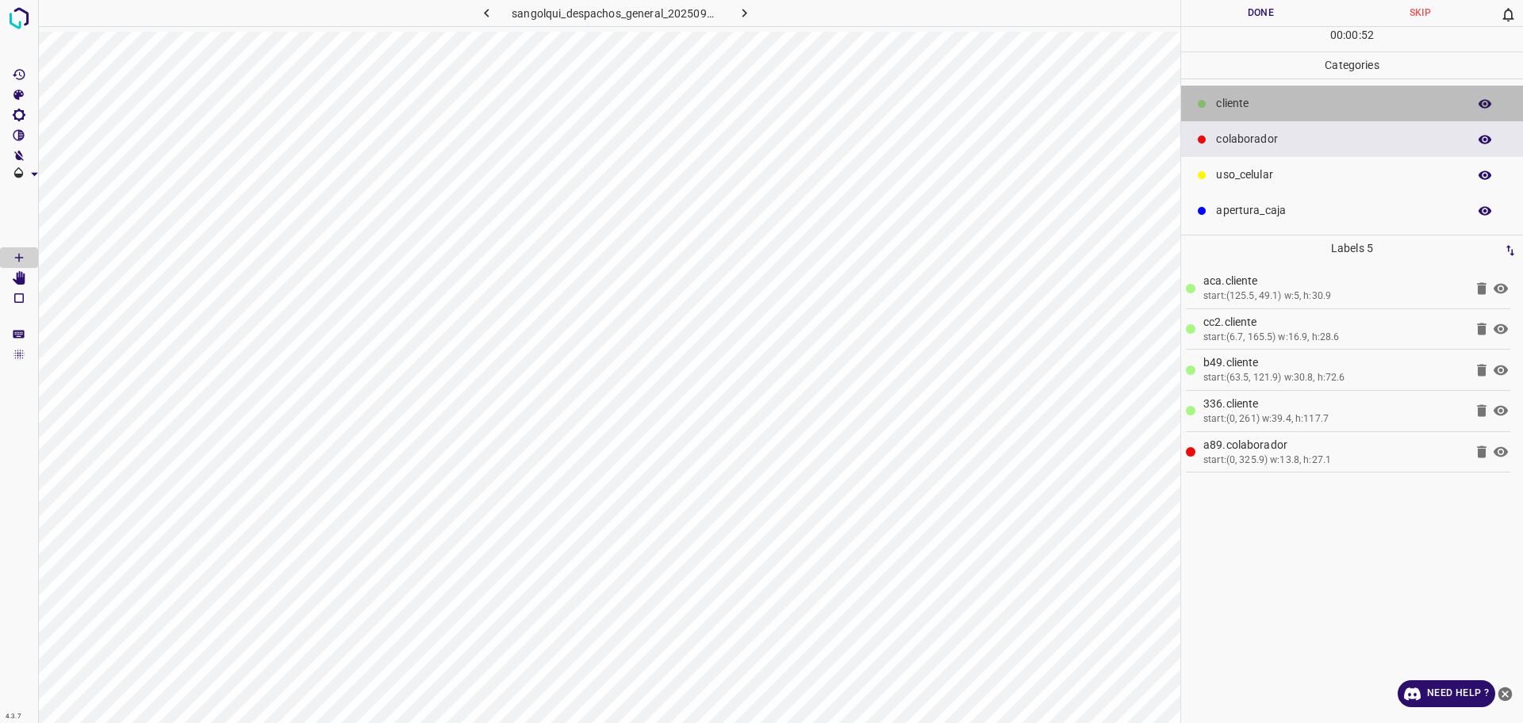
click at [1247, 105] on p "cliente" at bounding box center [1337, 103] width 243 height 17
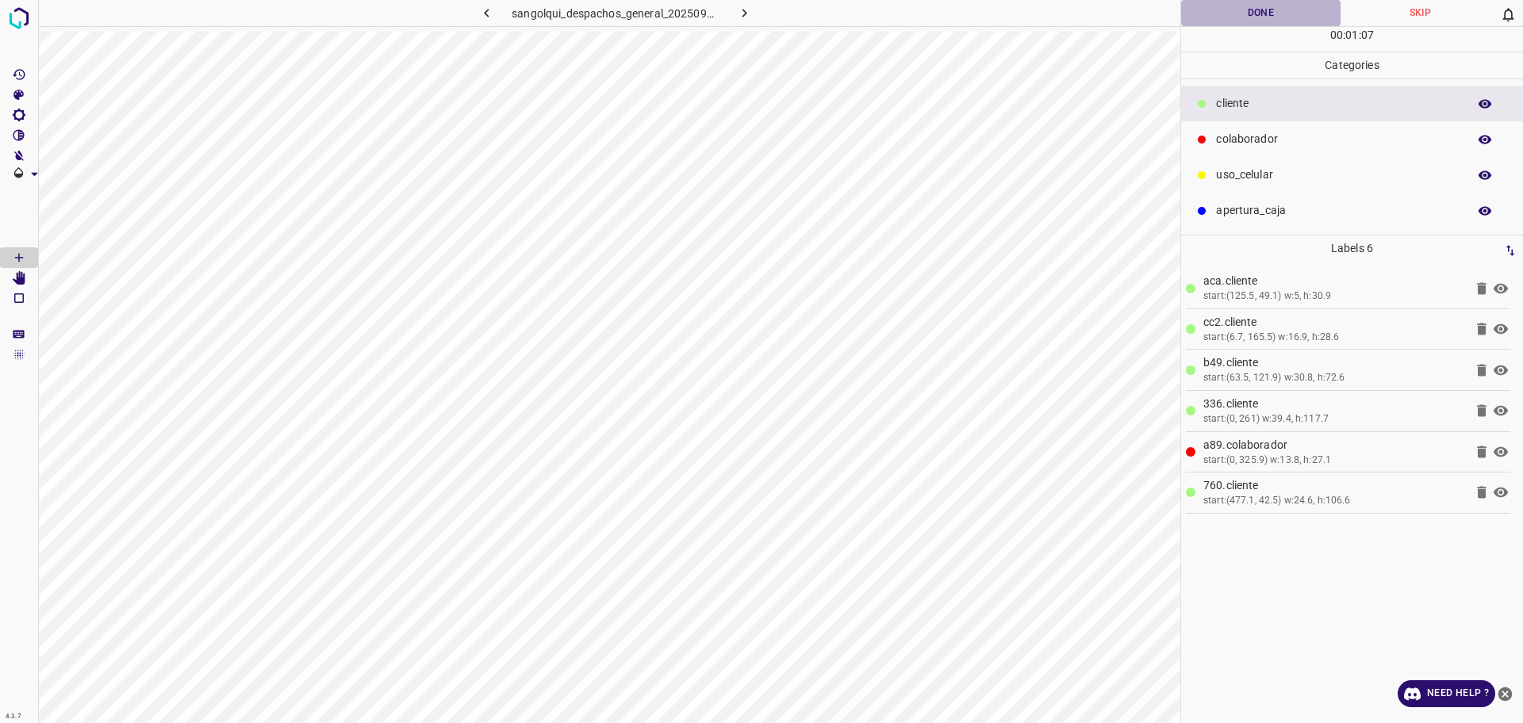
click at [1276, 8] on button "Done" at bounding box center [1260, 13] width 159 height 26
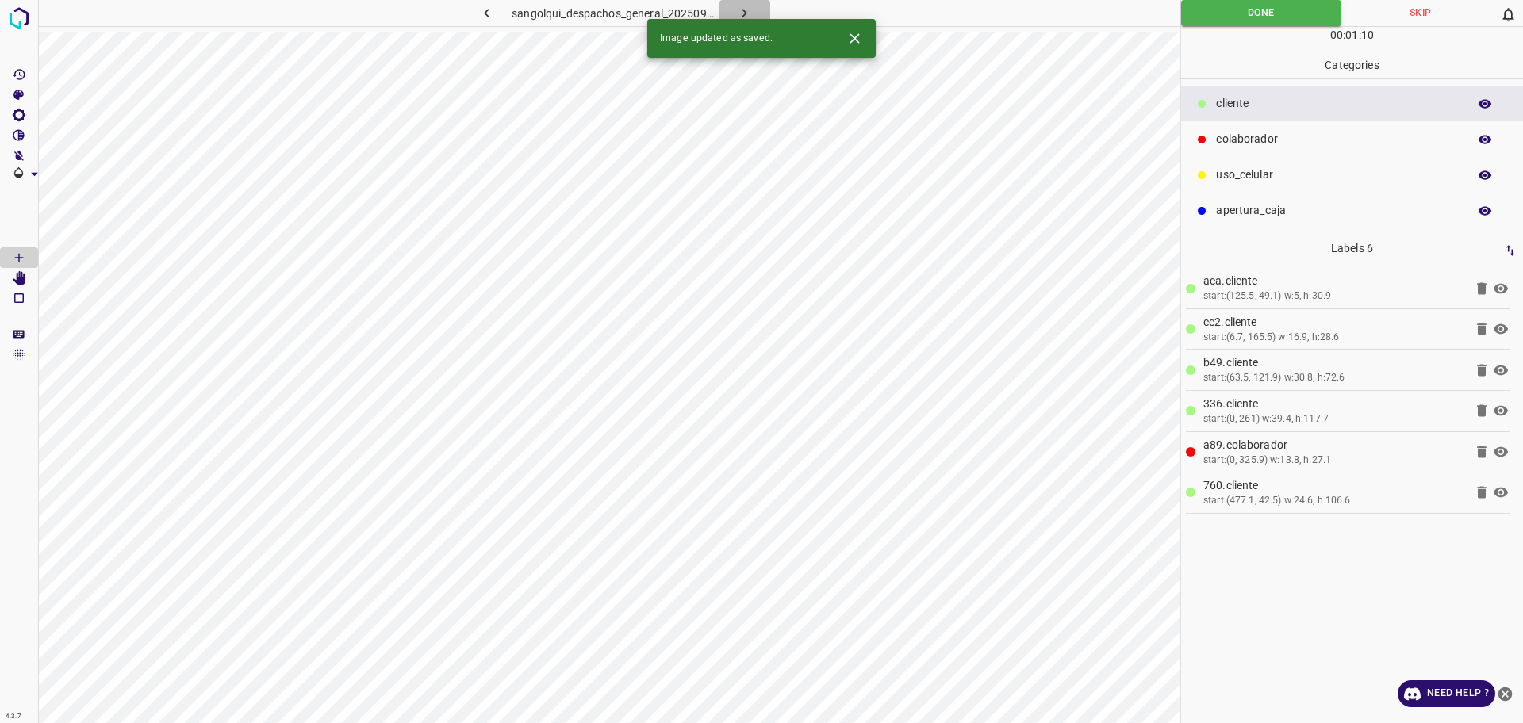
click at [736, 16] on icon "button" at bounding box center [744, 13] width 17 height 17
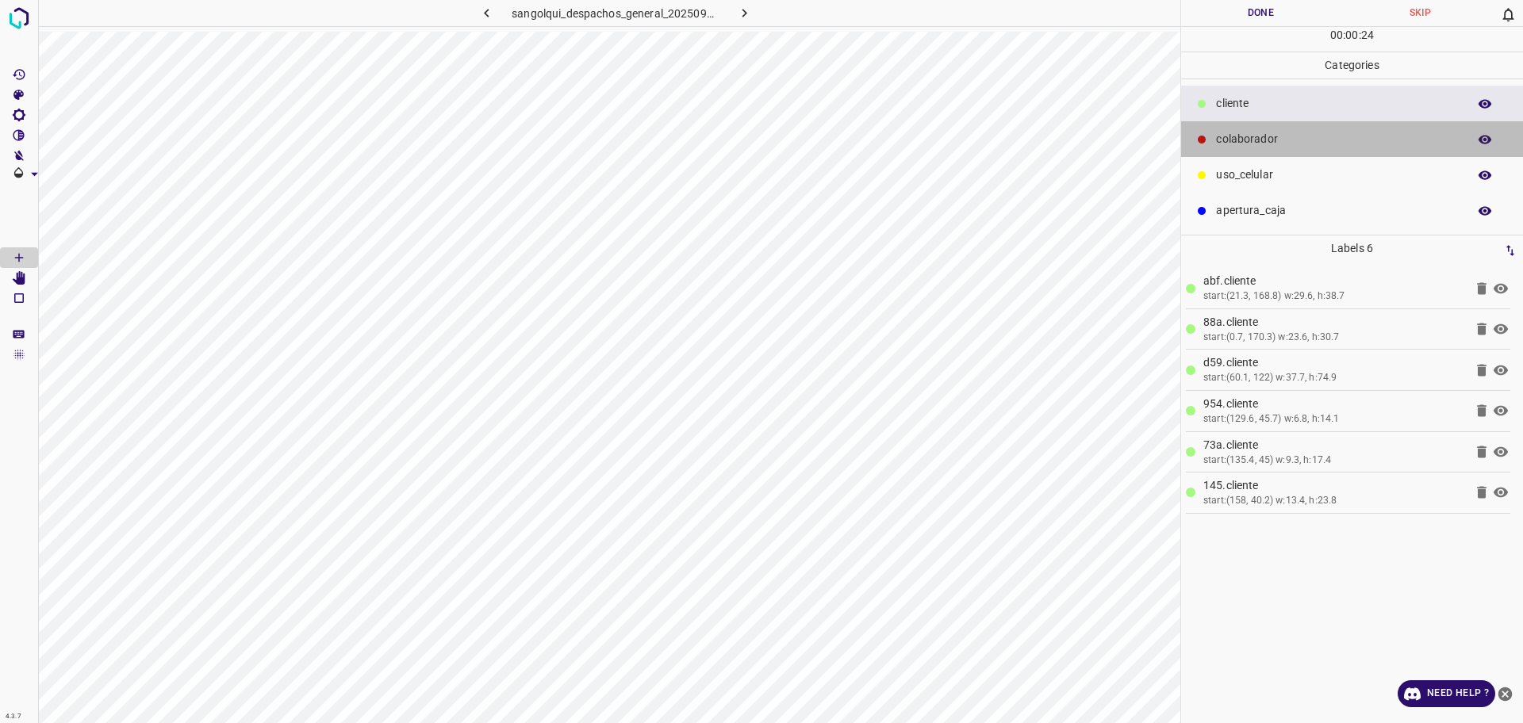
click at [1212, 136] on div "colaborador" at bounding box center [1352, 139] width 342 height 36
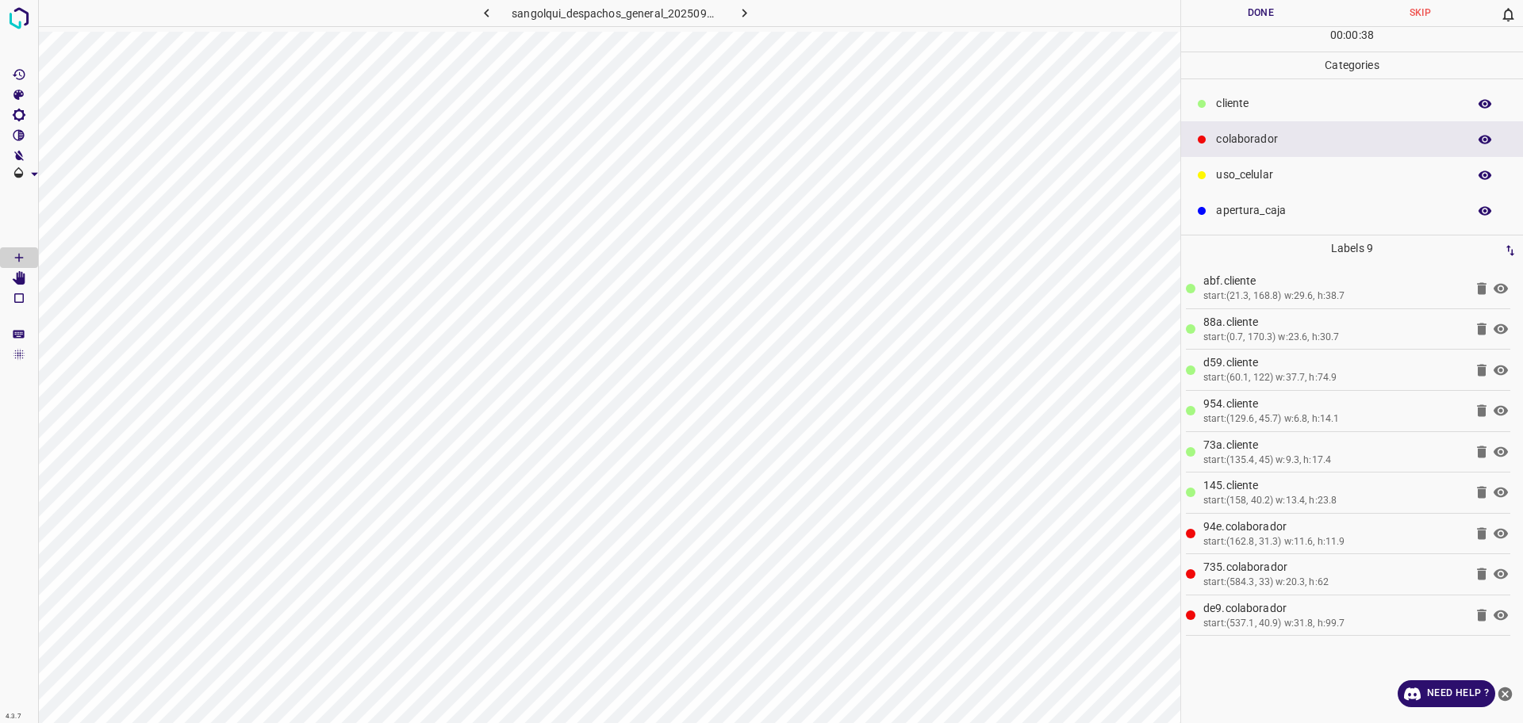
click at [1267, 99] on p "cliente" at bounding box center [1337, 103] width 243 height 17
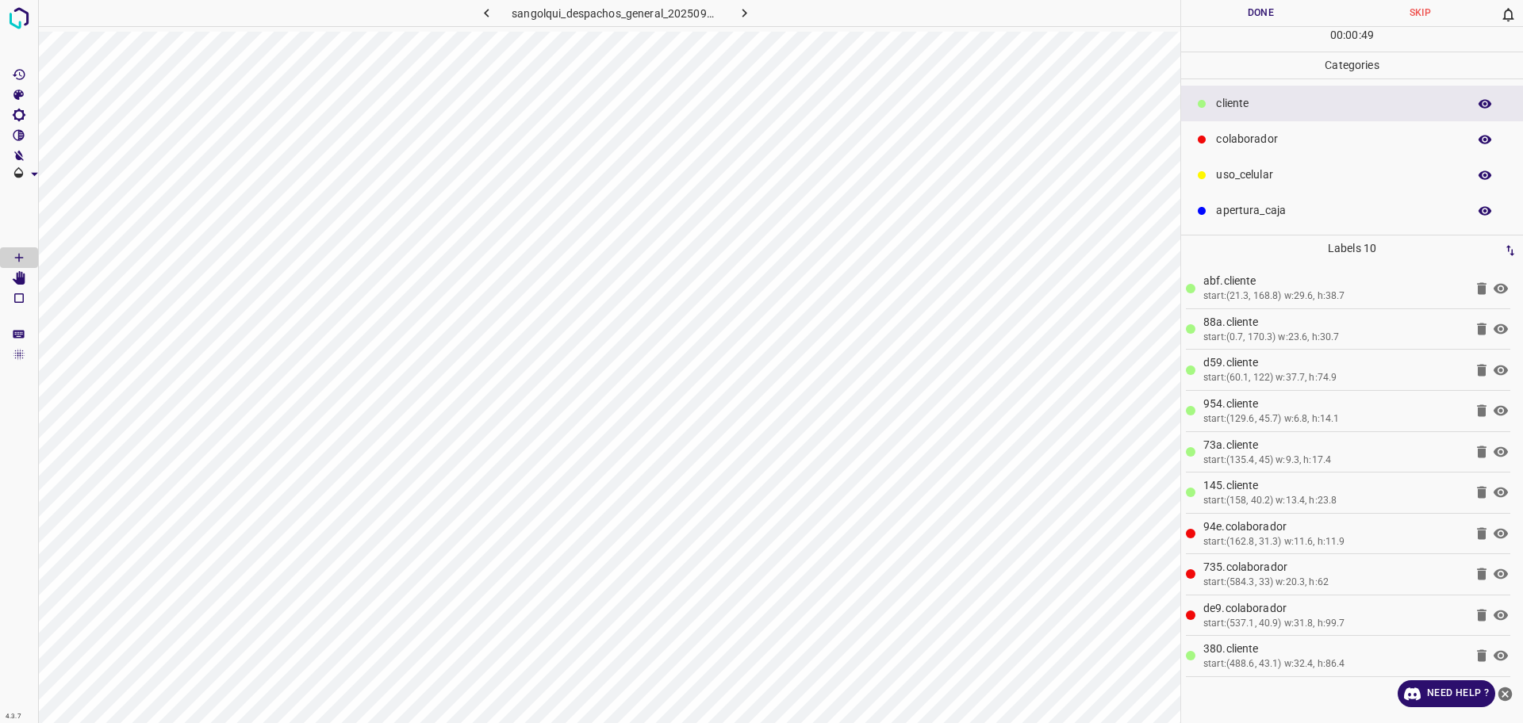
click at [1270, 13] on button "Done" at bounding box center [1260, 13] width 159 height 26
click at [1268, 13] on button "Done" at bounding box center [1260, 13] width 159 height 26
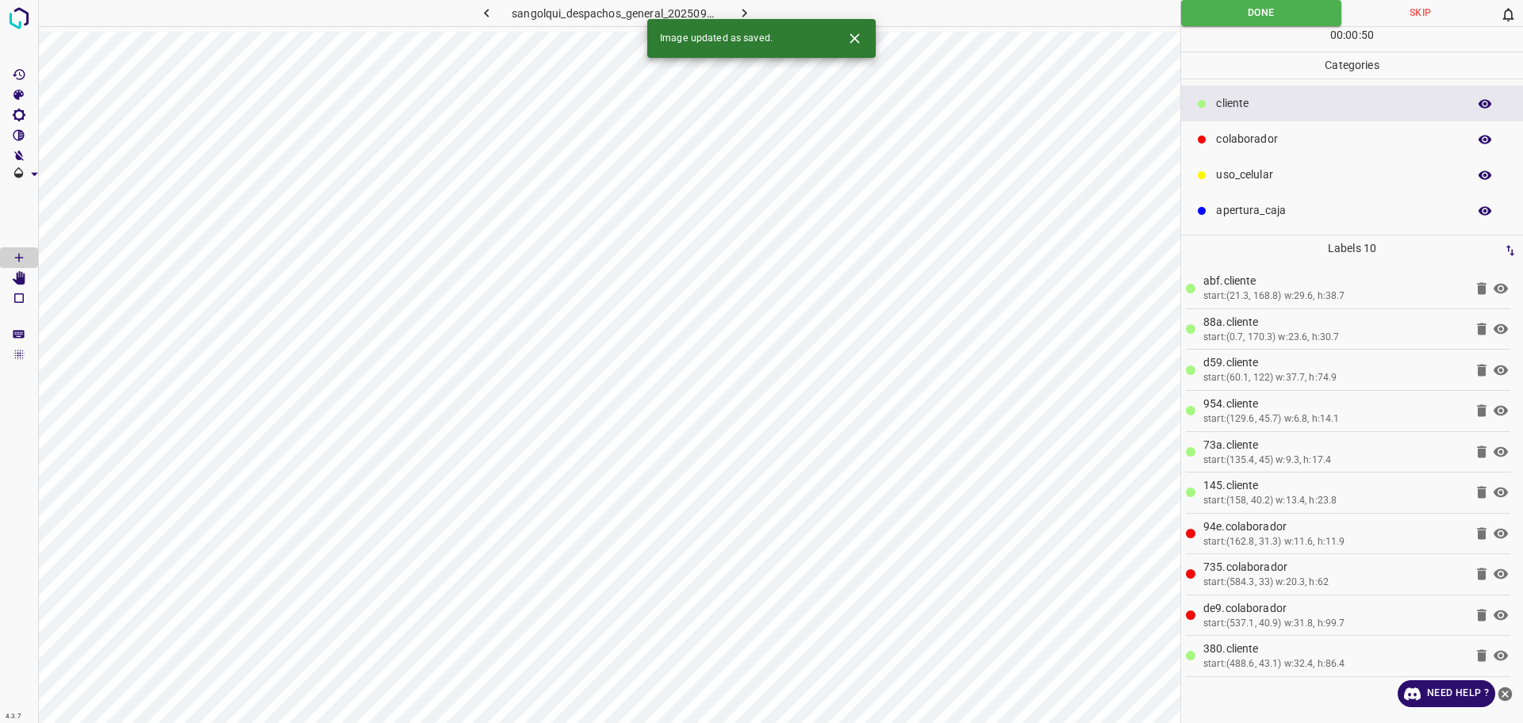
click at [753, 14] on button "button" at bounding box center [744, 13] width 51 height 26
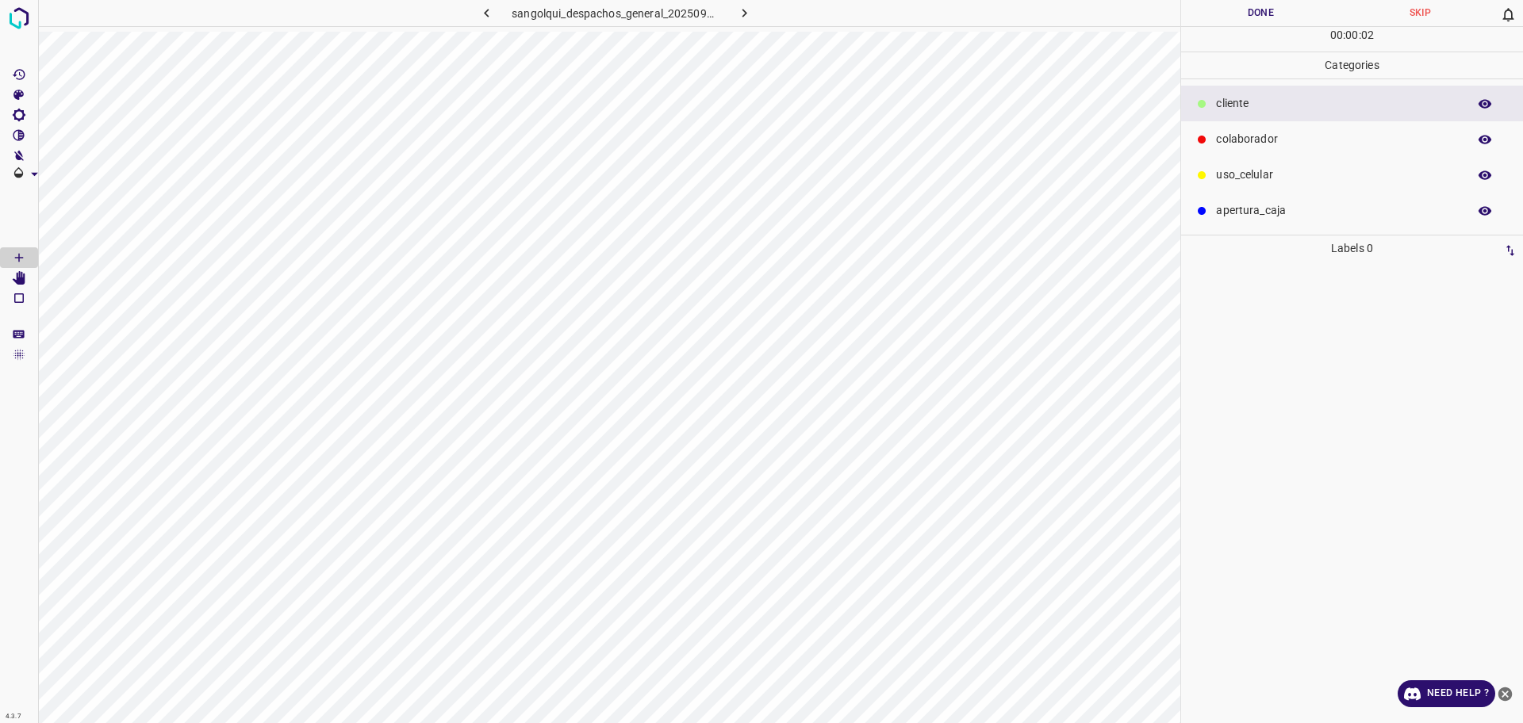
drag, startPoint x: 1291, startPoint y: 126, endPoint x: 1200, endPoint y: 168, distance: 100.4
click at [1290, 126] on div "colaborador" at bounding box center [1352, 139] width 342 height 36
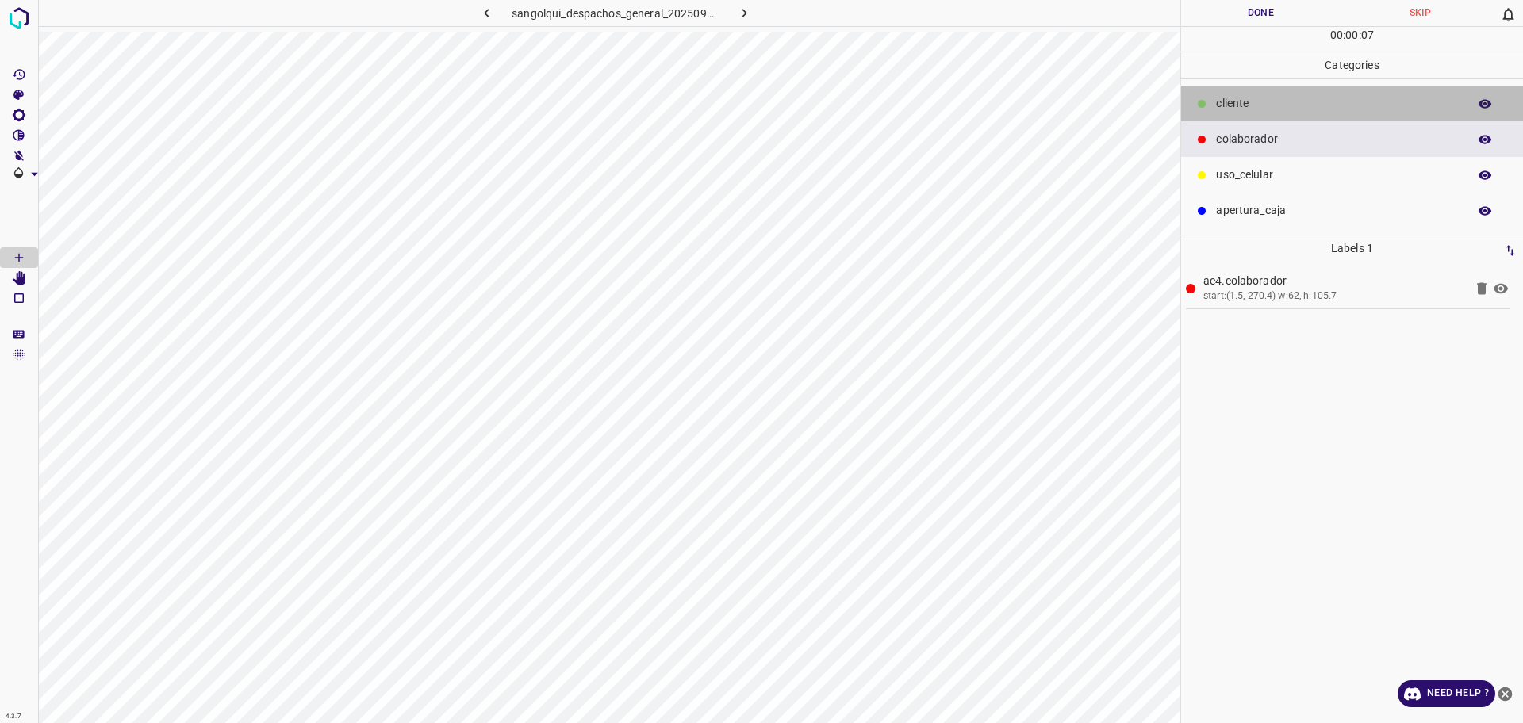
click at [1256, 96] on p "cliente" at bounding box center [1337, 103] width 243 height 17
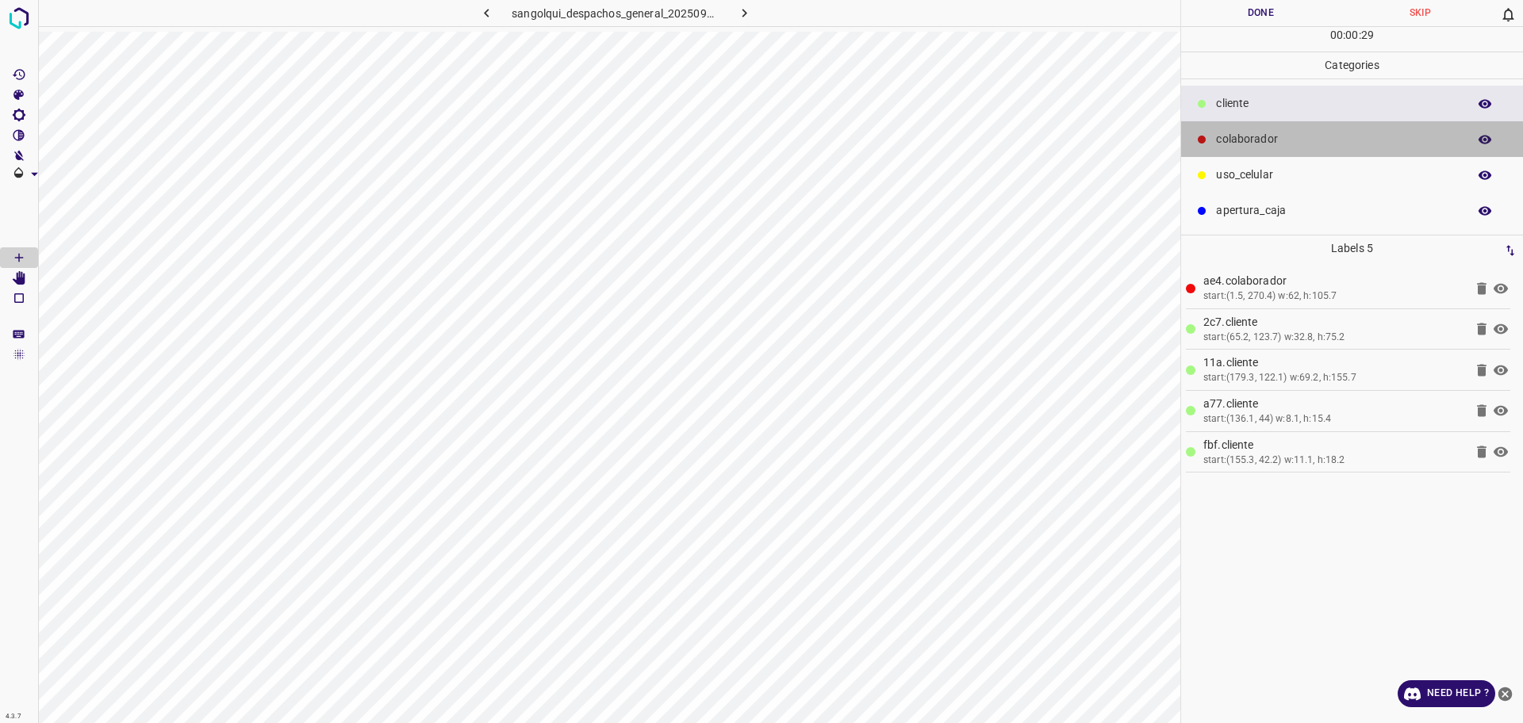
click at [1247, 139] on p "colaborador" at bounding box center [1337, 139] width 243 height 17
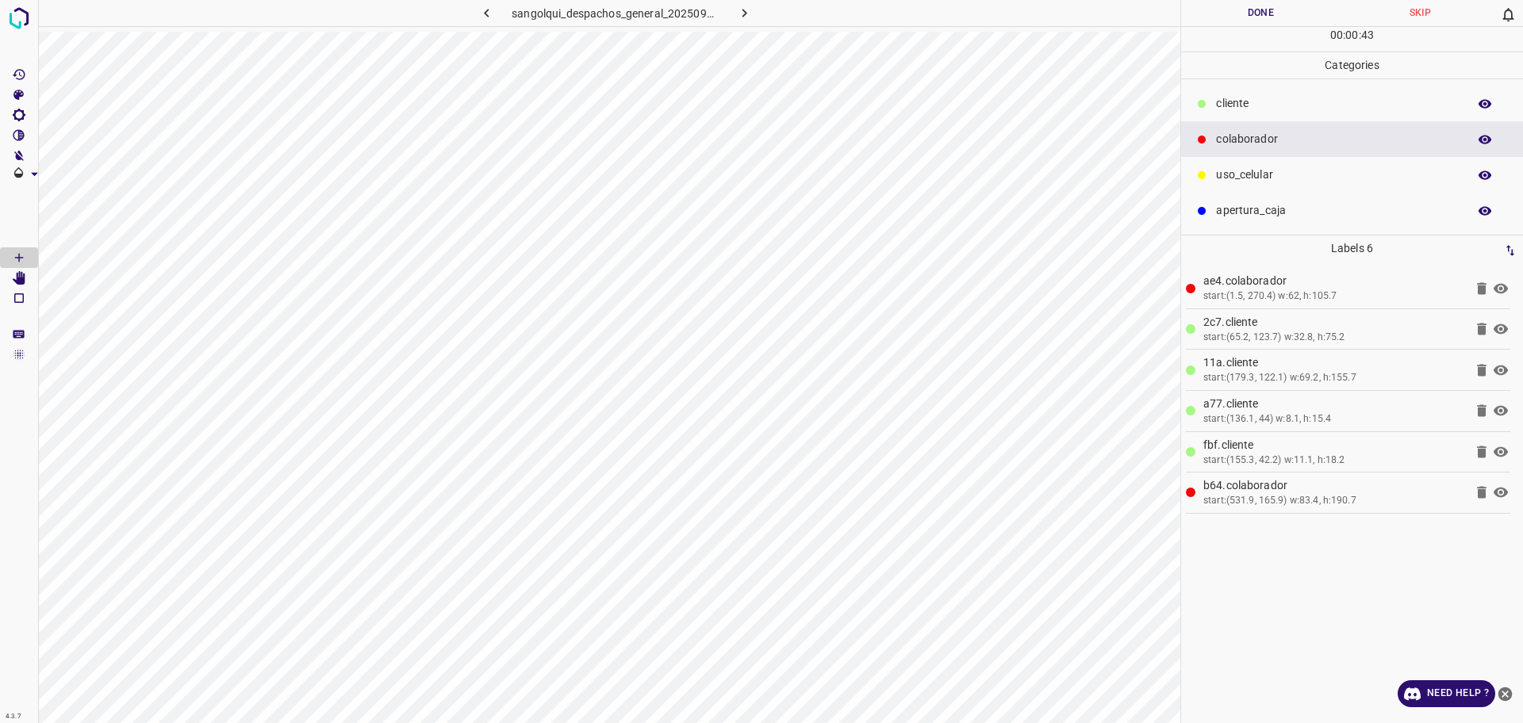
click at [1233, 14] on button "Done" at bounding box center [1260, 13] width 159 height 26
click at [1227, 14] on button "Done" at bounding box center [1260, 13] width 159 height 26
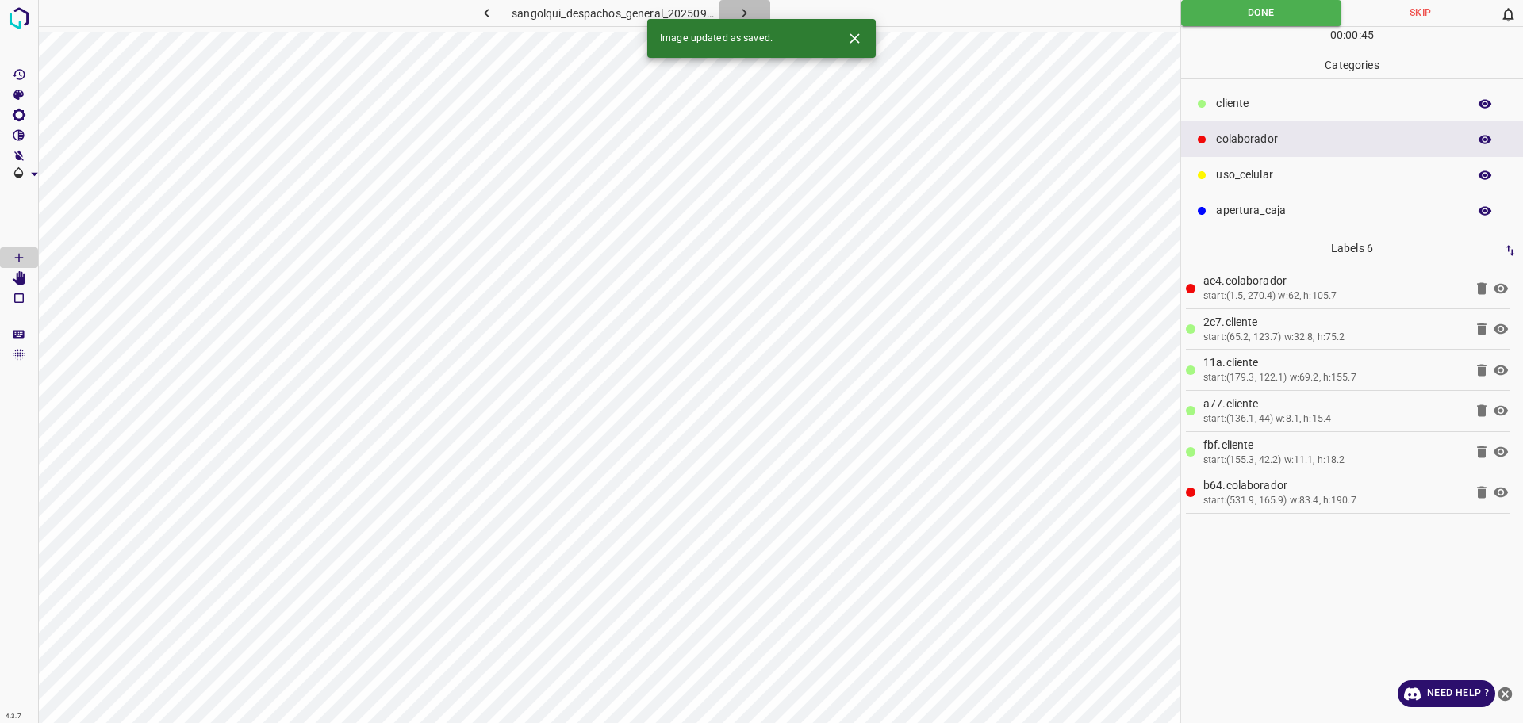
click at [751, 10] on icon "button" at bounding box center [744, 13] width 17 height 17
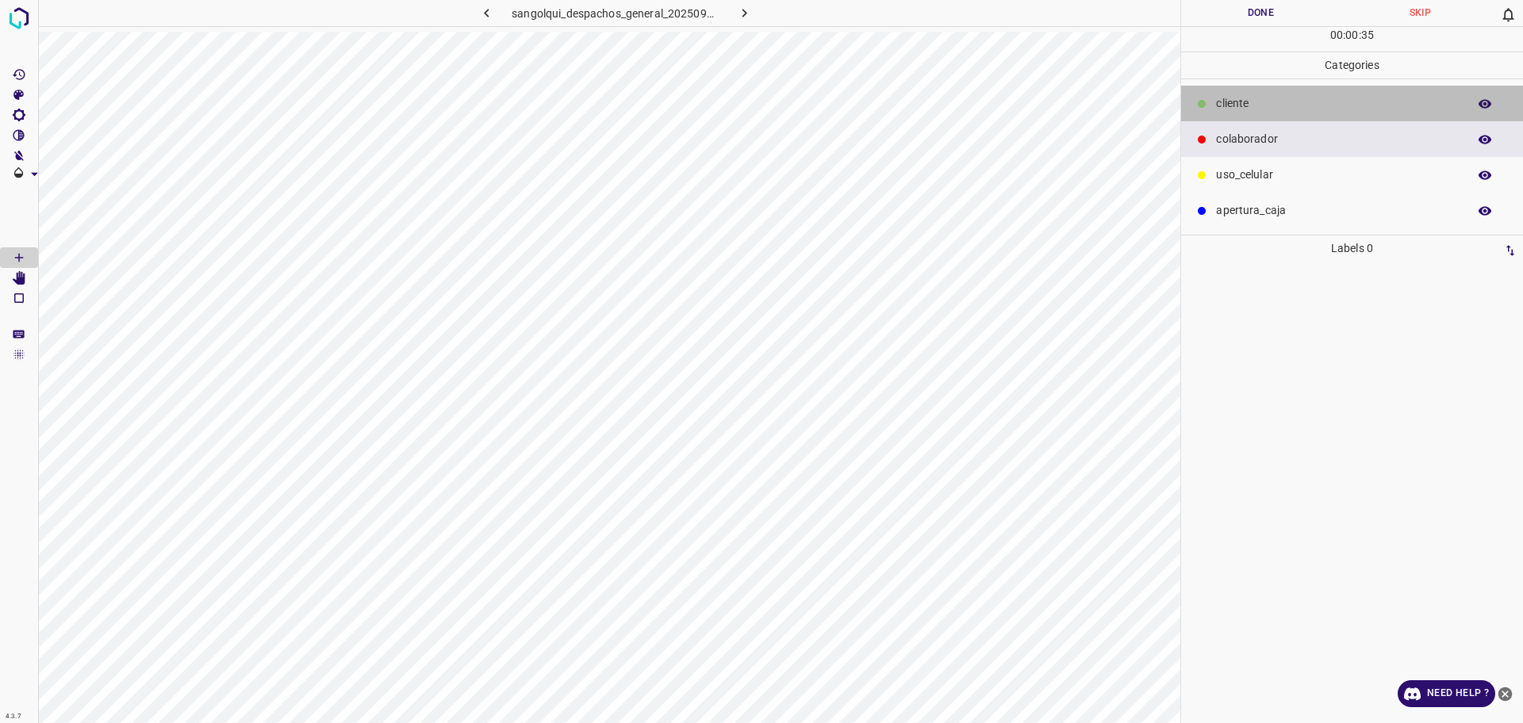
click at [1244, 95] on p "cliente" at bounding box center [1337, 103] width 243 height 17
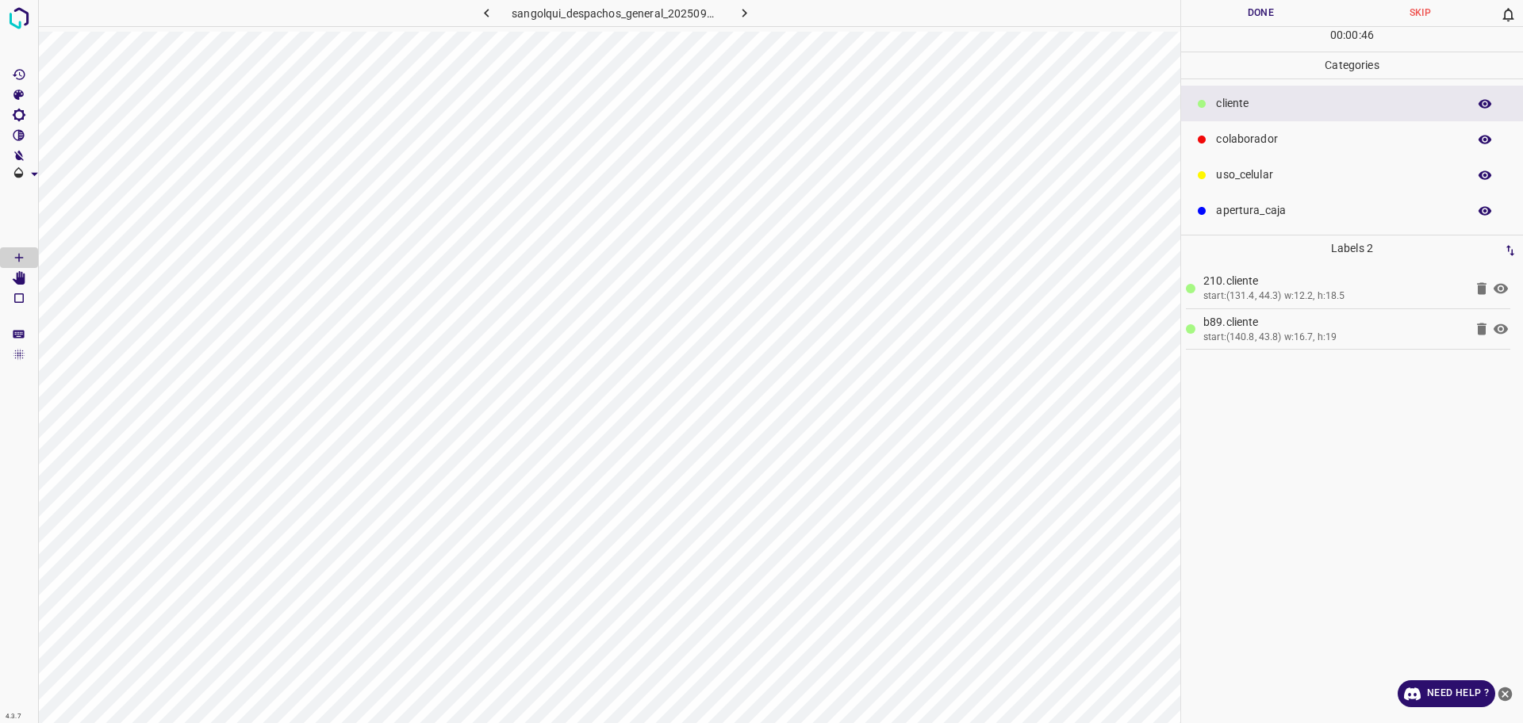
click at [1237, 20] on button "Done" at bounding box center [1260, 13] width 159 height 26
click at [740, 17] on icon "button" at bounding box center [744, 13] width 17 height 17
click at [1330, 138] on p "colaborador" at bounding box center [1337, 139] width 243 height 17
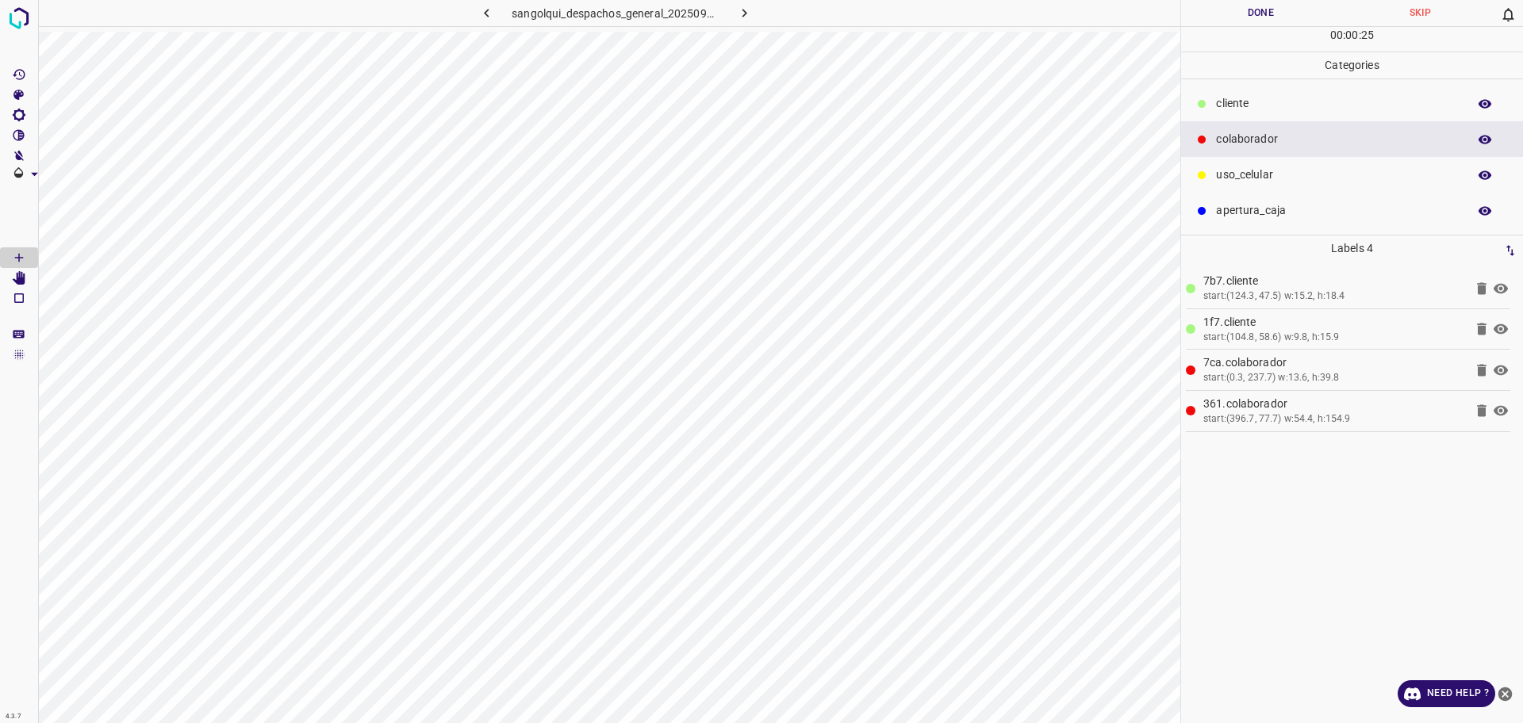
click at [1286, 98] on p "cliente" at bounding box center [1337, 103] width 243 height 17
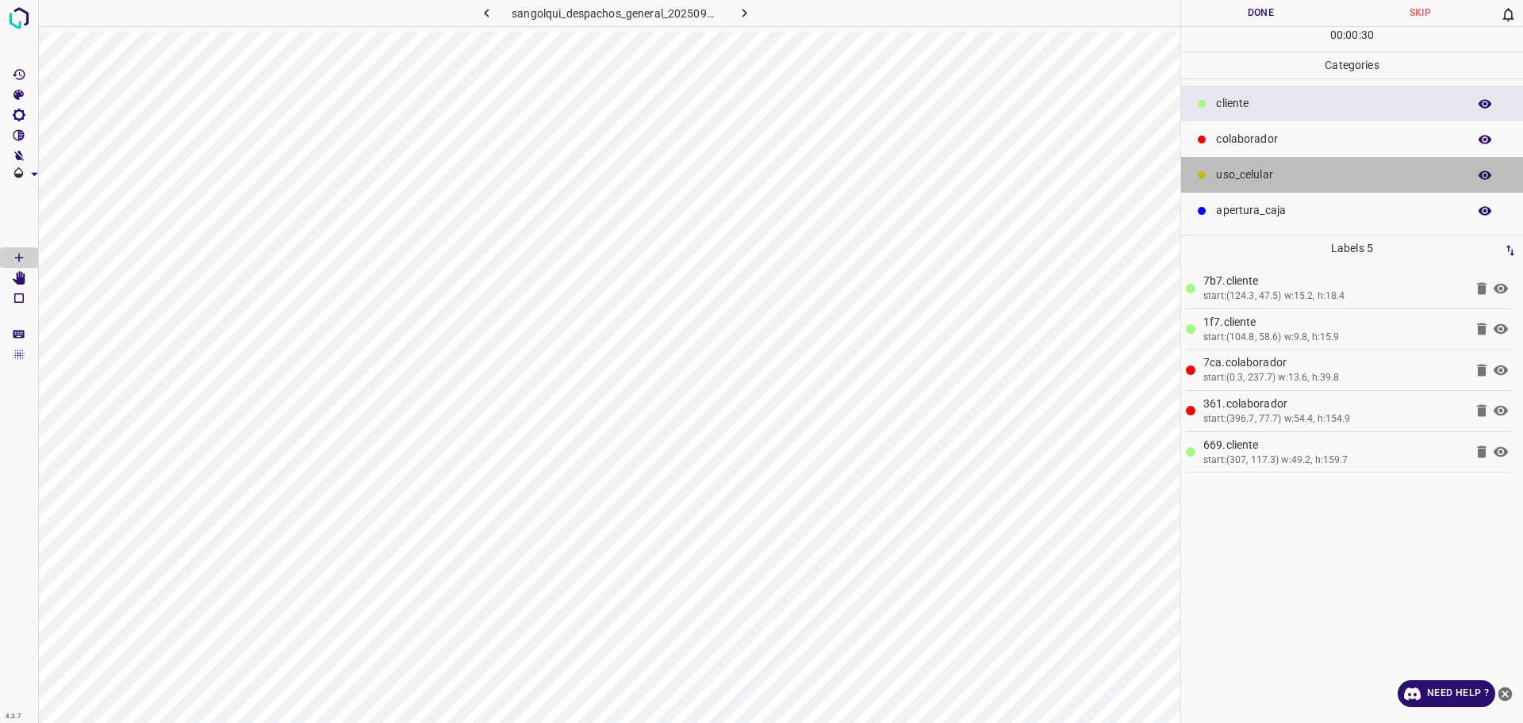
click at [1343, 162] on div "uso_celular" at bounding box center [1352, 175] width 342 height 36
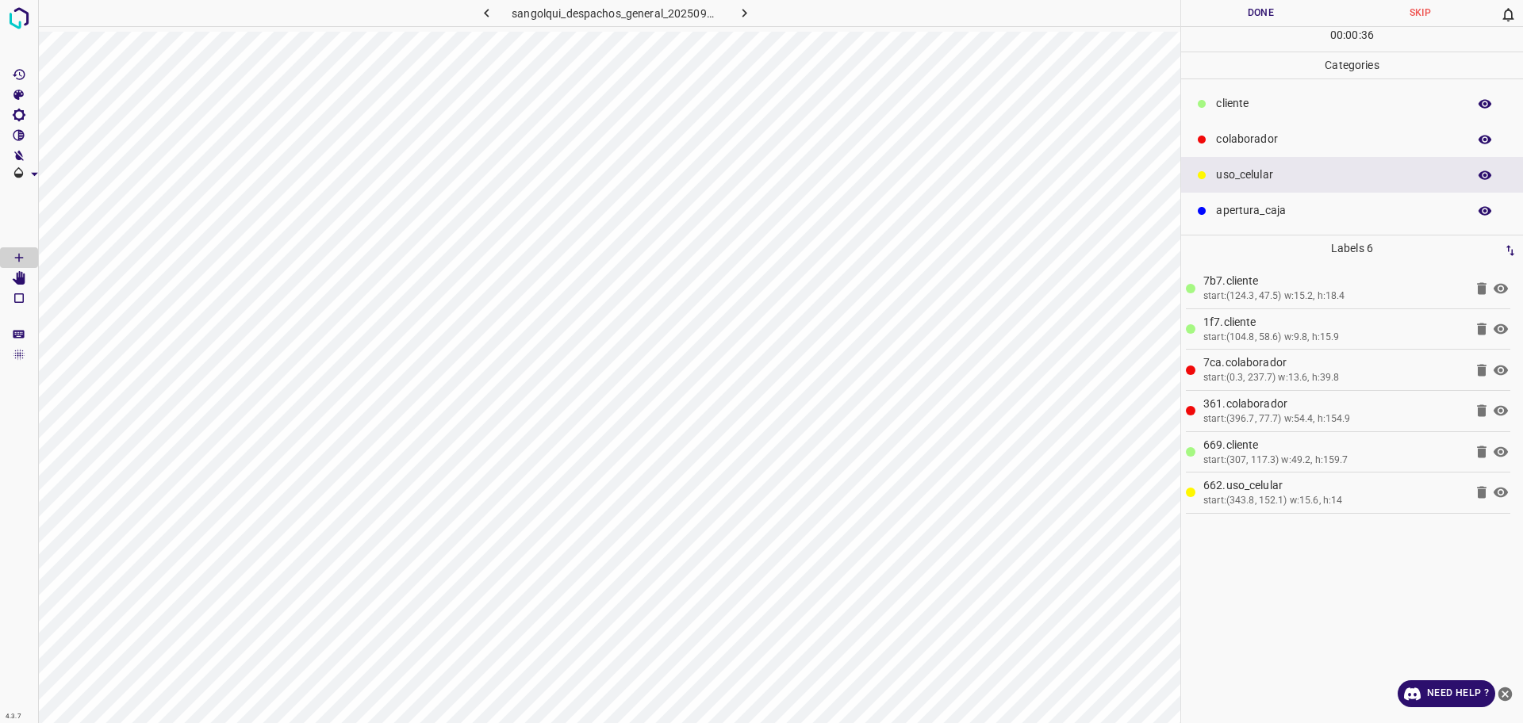
click at [1237, 25] on button "Done" at bounding box center [1260, 13] width 159 height 26
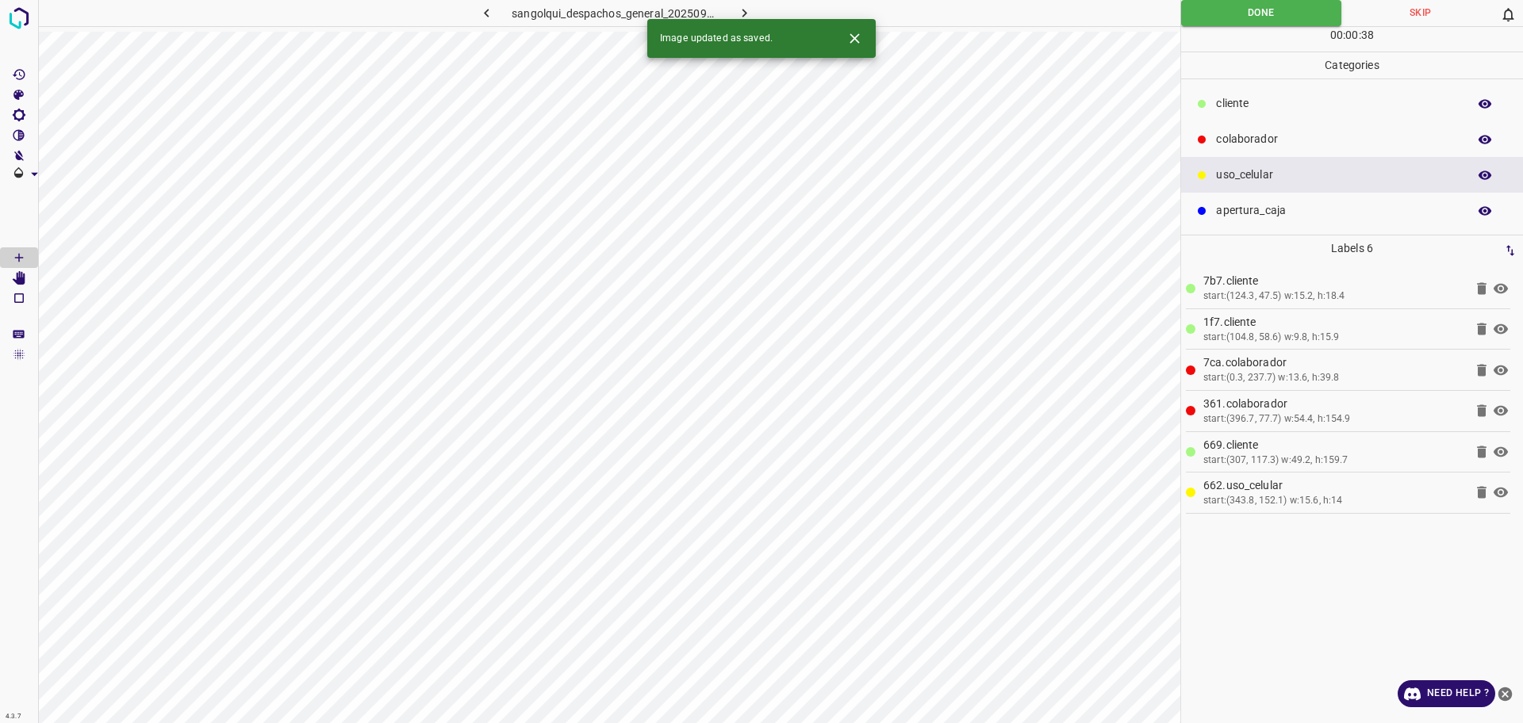
click at [729, 11] on button "button" at bounding box center [744, 13] width 51 height 26
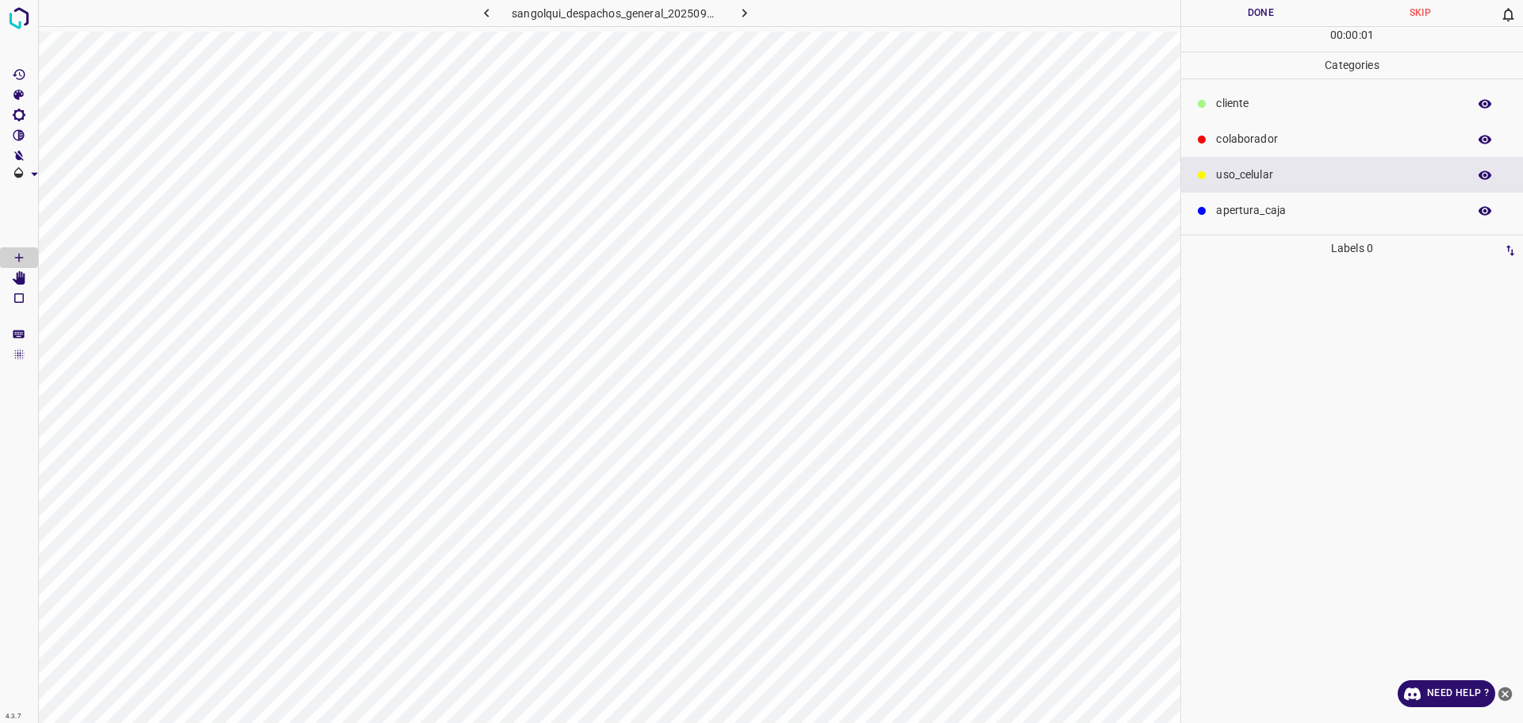
click at [1258, 125] on div "colaborador" at bounding box center [1352, 139] width 342 height 36
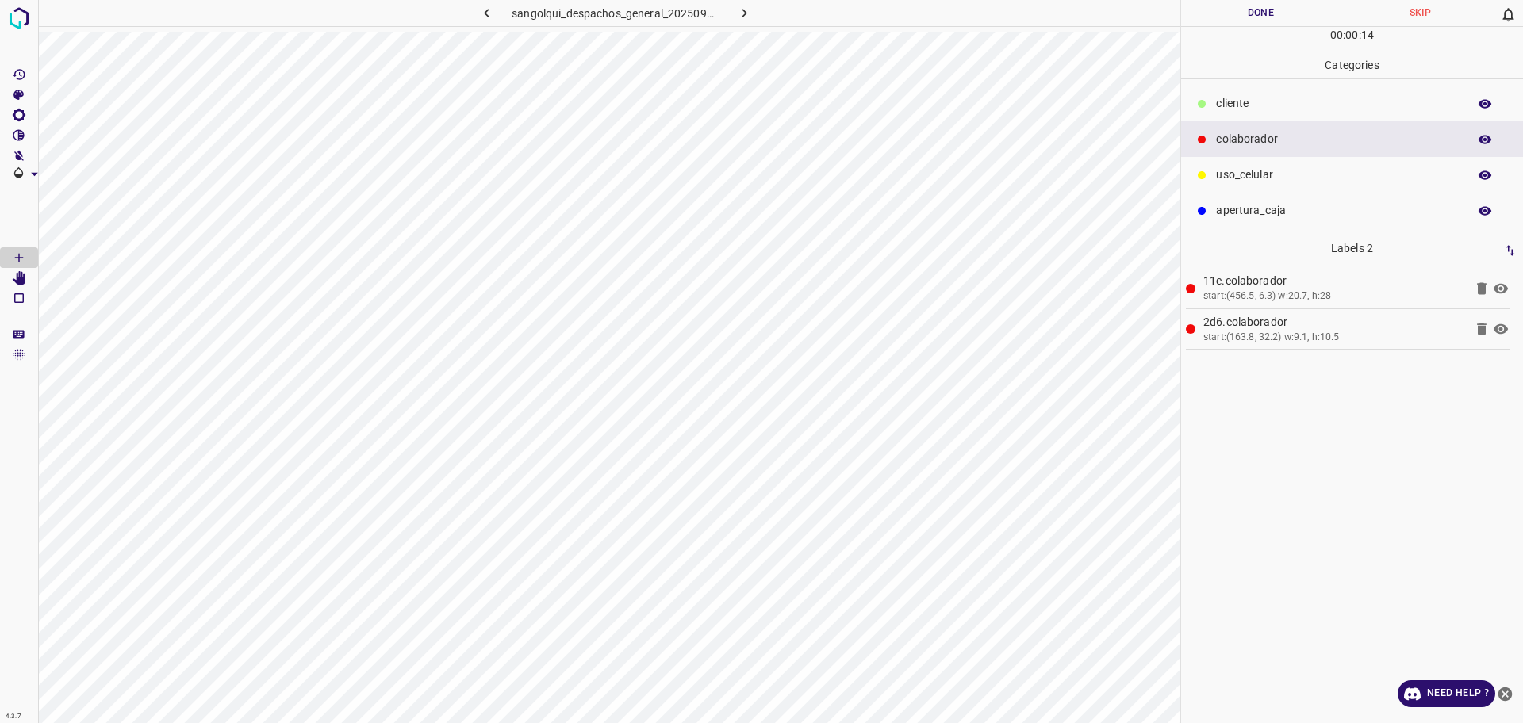
click at [1234, 94] on div "cliente" at bounding box center [1352, 104] width 342 height 36
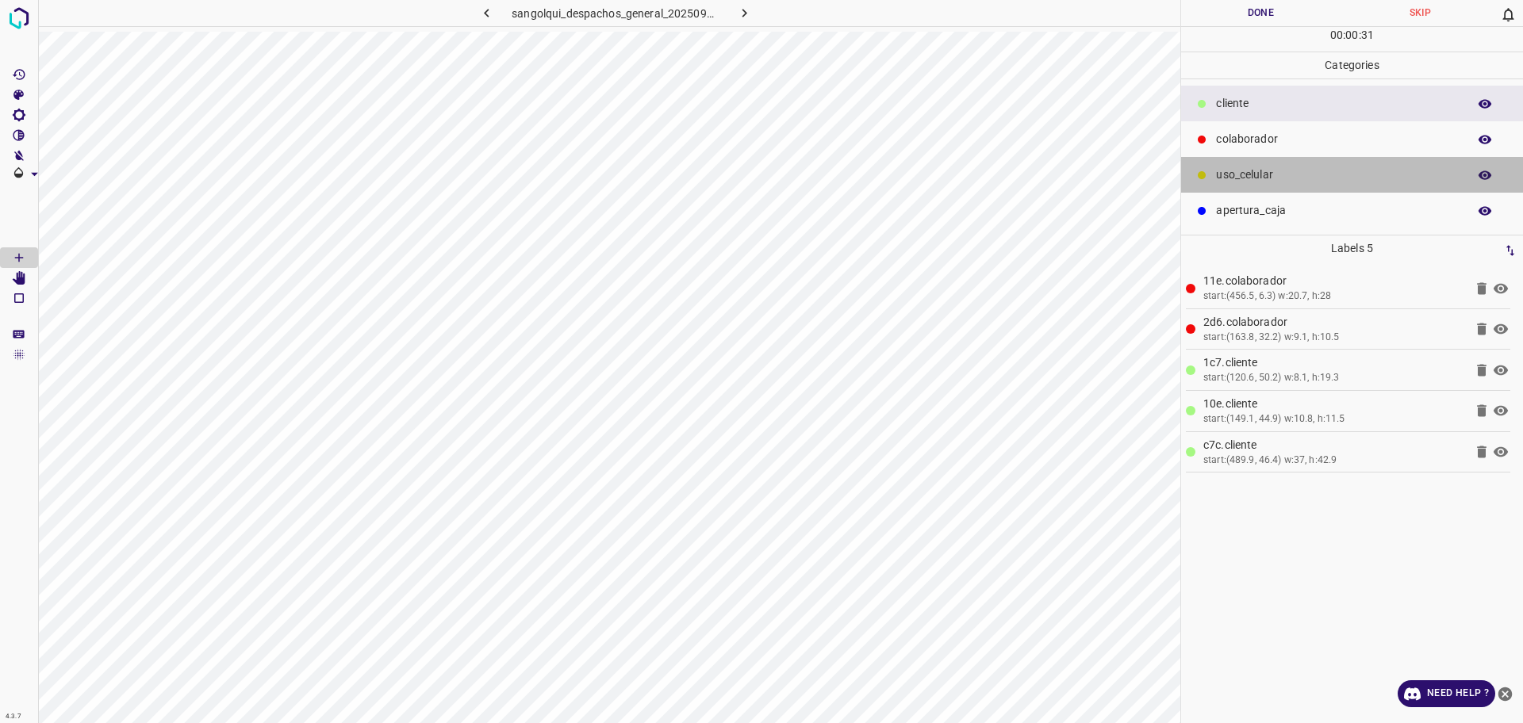
click at [1295, 187] on div "uso_celular" at bounding box center [1352, 175] width 342 height 36
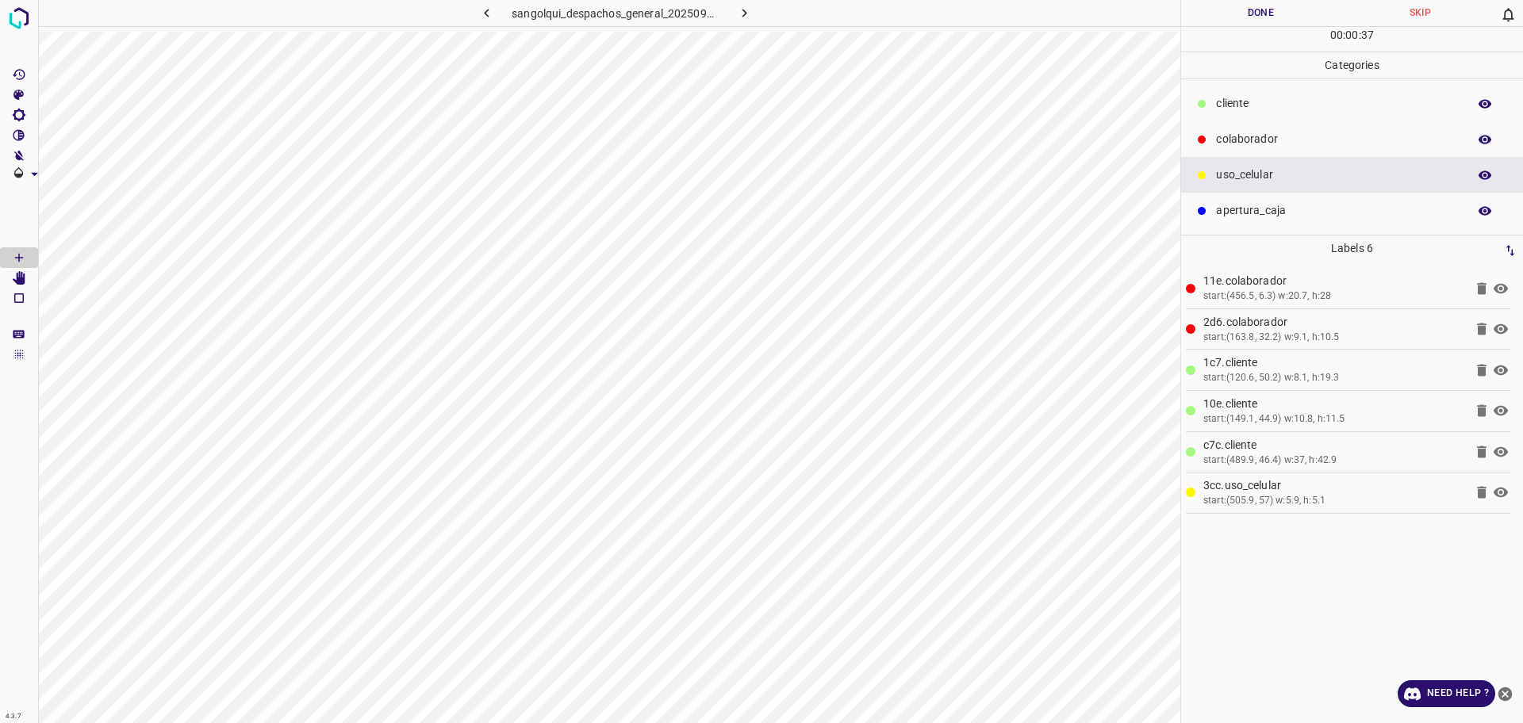
click at [1270, 10] on button "Done" at bounding box center [1260, 13] width 159 height 26
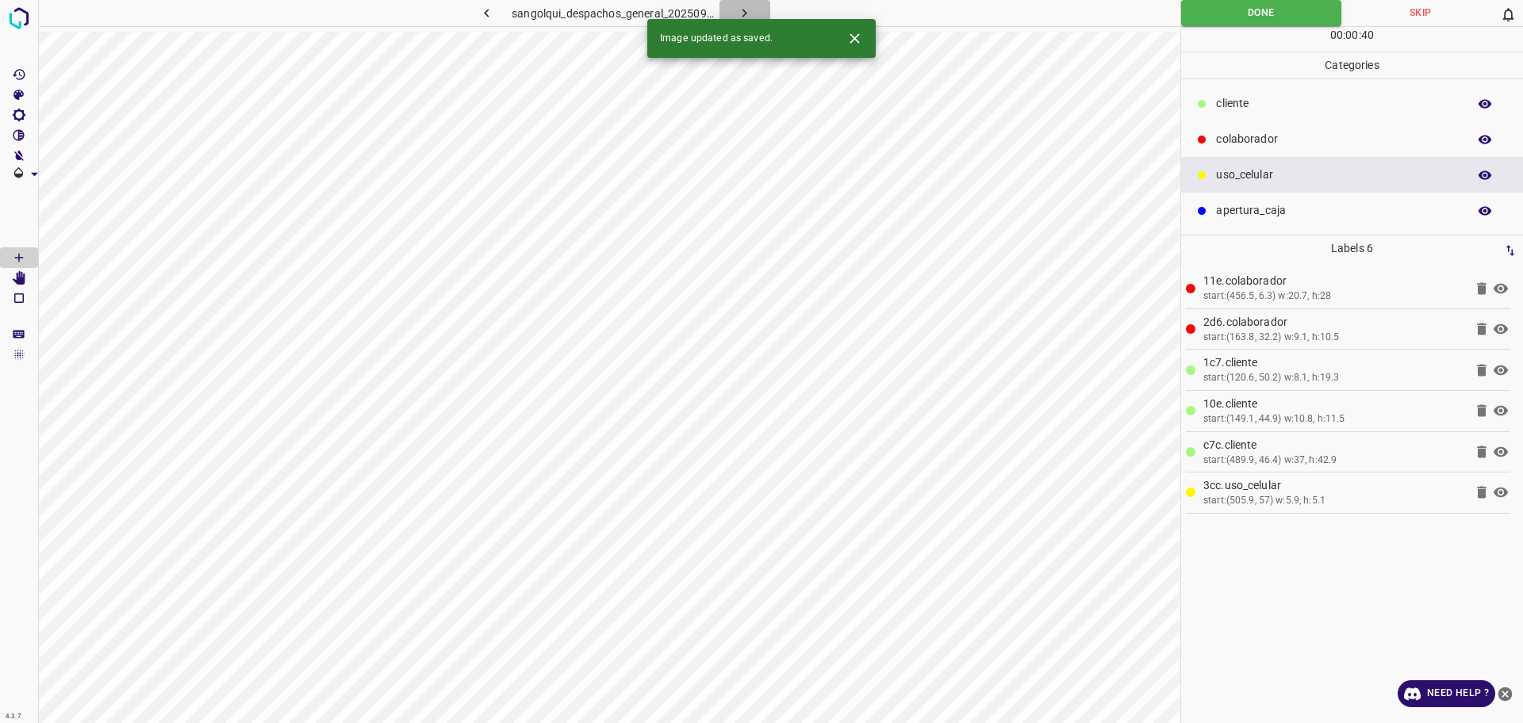
click at [741, 12] on icon "button" at bounding box center [744, 13] width 17 height 17
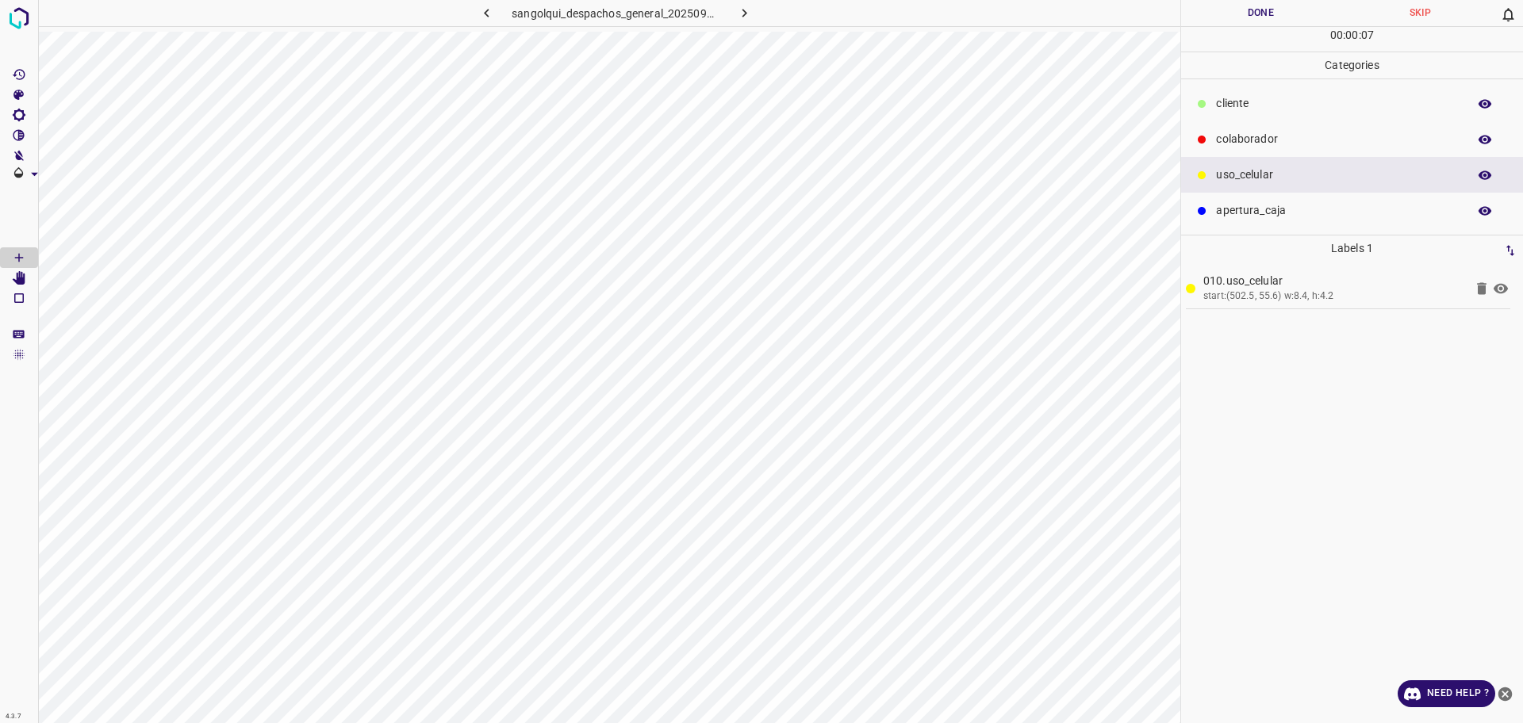
click at [1221, 110] on p "cliente" at bounding box center [1337, 103] width 243 height 17
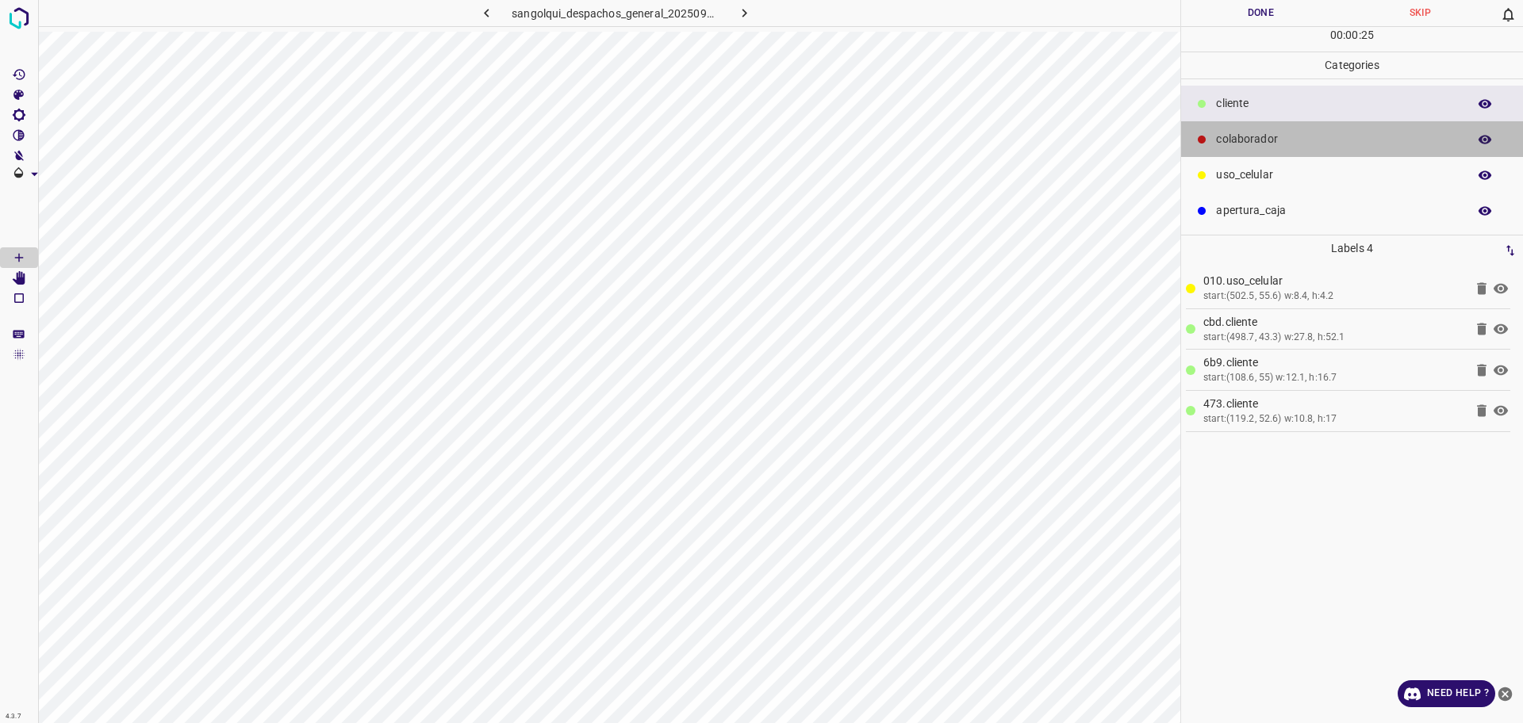
click at [1321, 131] on p "colaborador" at bounding box center [1337, 139] width 243 height 17
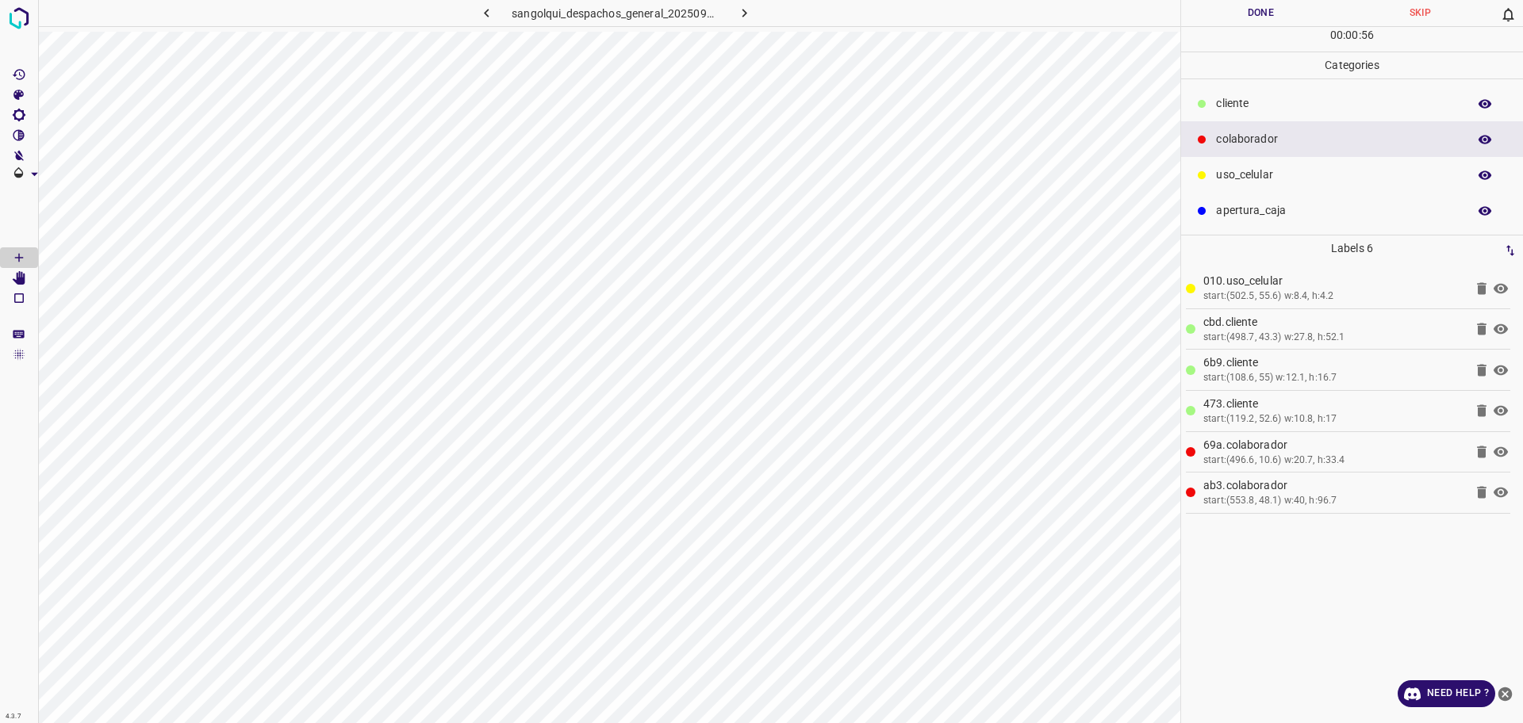
click at [1226, 0] on button "Done" at bounding box center [1260, 13] width 159 height 26
click at [1223, 0] on button "Done" at bounding box center [1260, 13] width 159 height 26
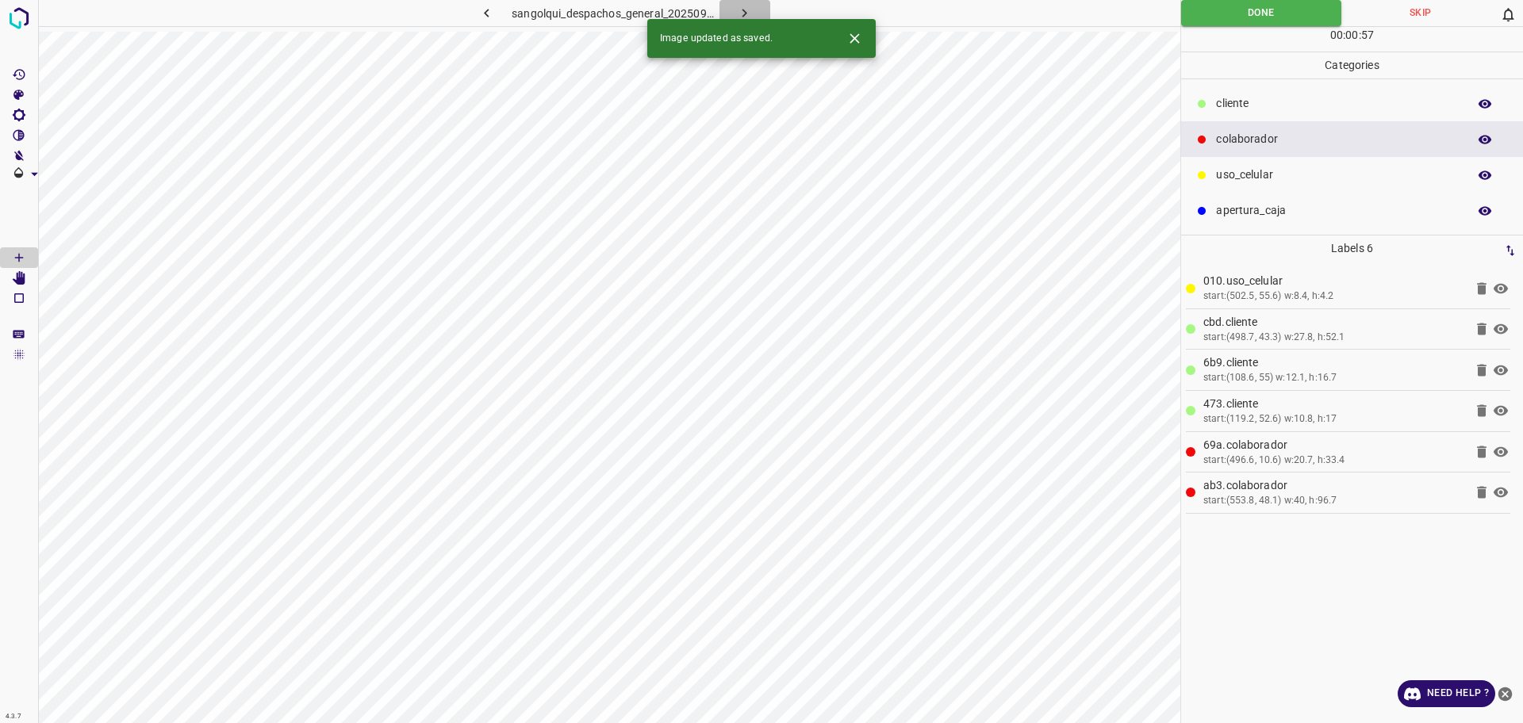
click at [750, 17] on icon "button" at bounding box center [744, 13] width 17 height 17
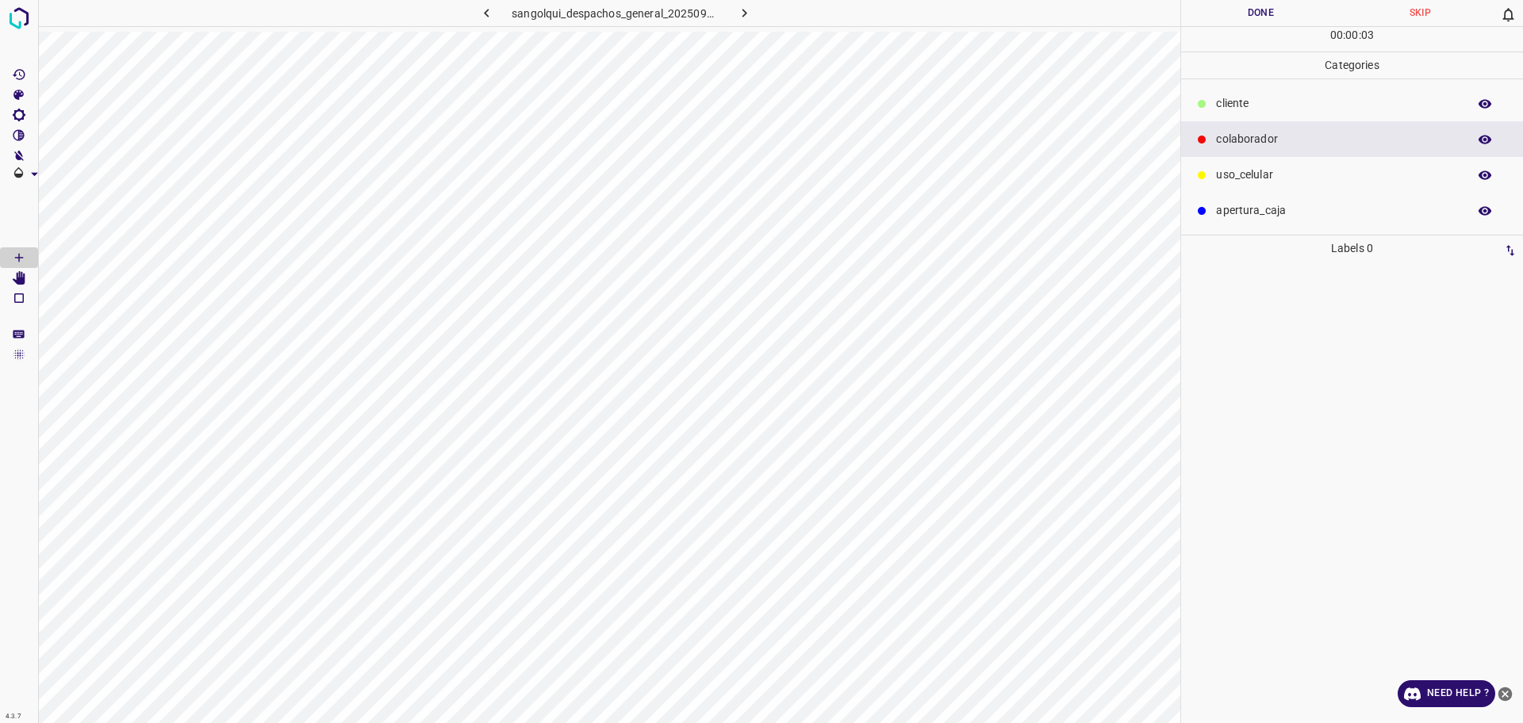
drag, startPoint x: 1267, startPoint y: 105, endPoint x: 1201, endPoint y: 123, distance: 68.9
click at [1267, 105] on p "cliente" at bounding box center [1337, 103] width 243 height 17
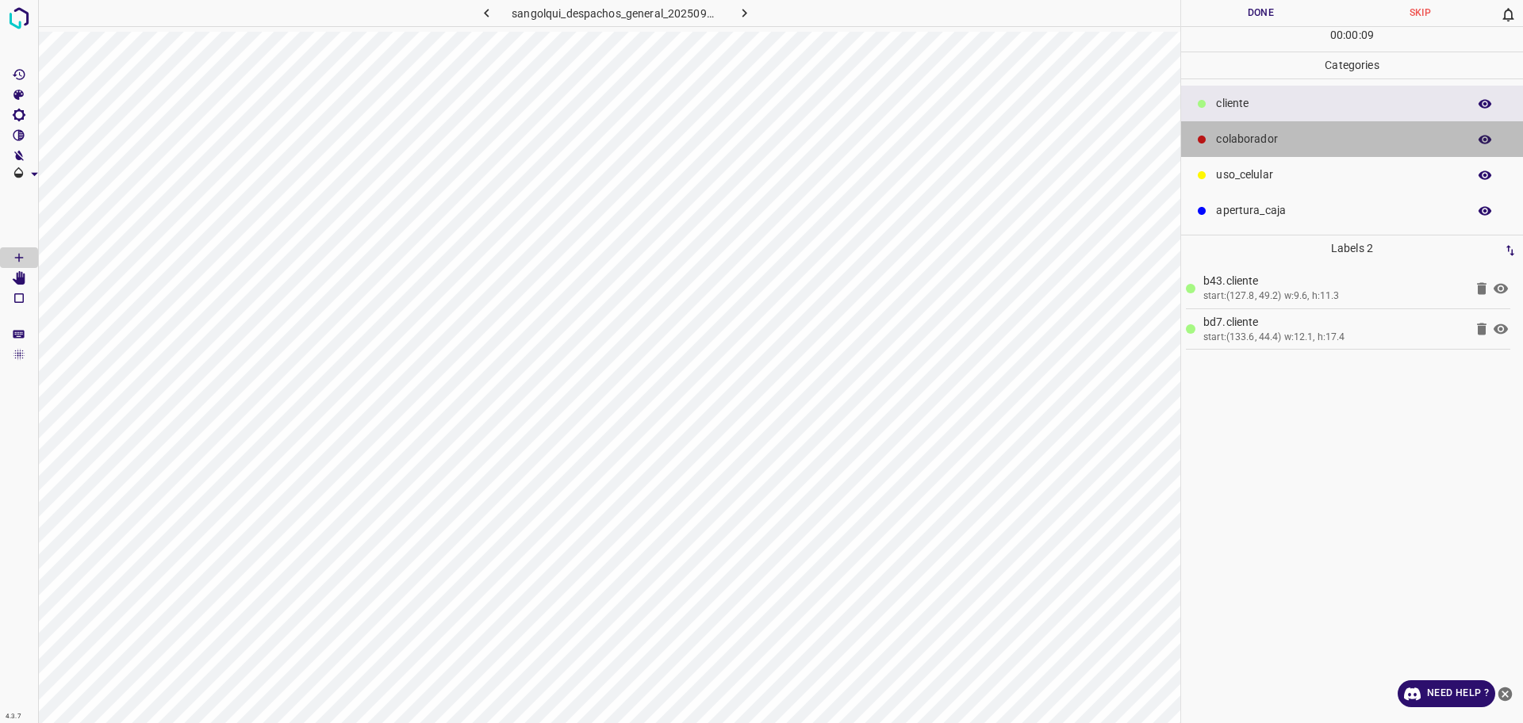
drag, startPoint x: 1281, startPoint y: 150, endPoint x: 1210, endPoint y: 170, distance: 73.3
click at [1282, 149] on div "colaborador" at bounding box center [1352, 139] width 342 height 36
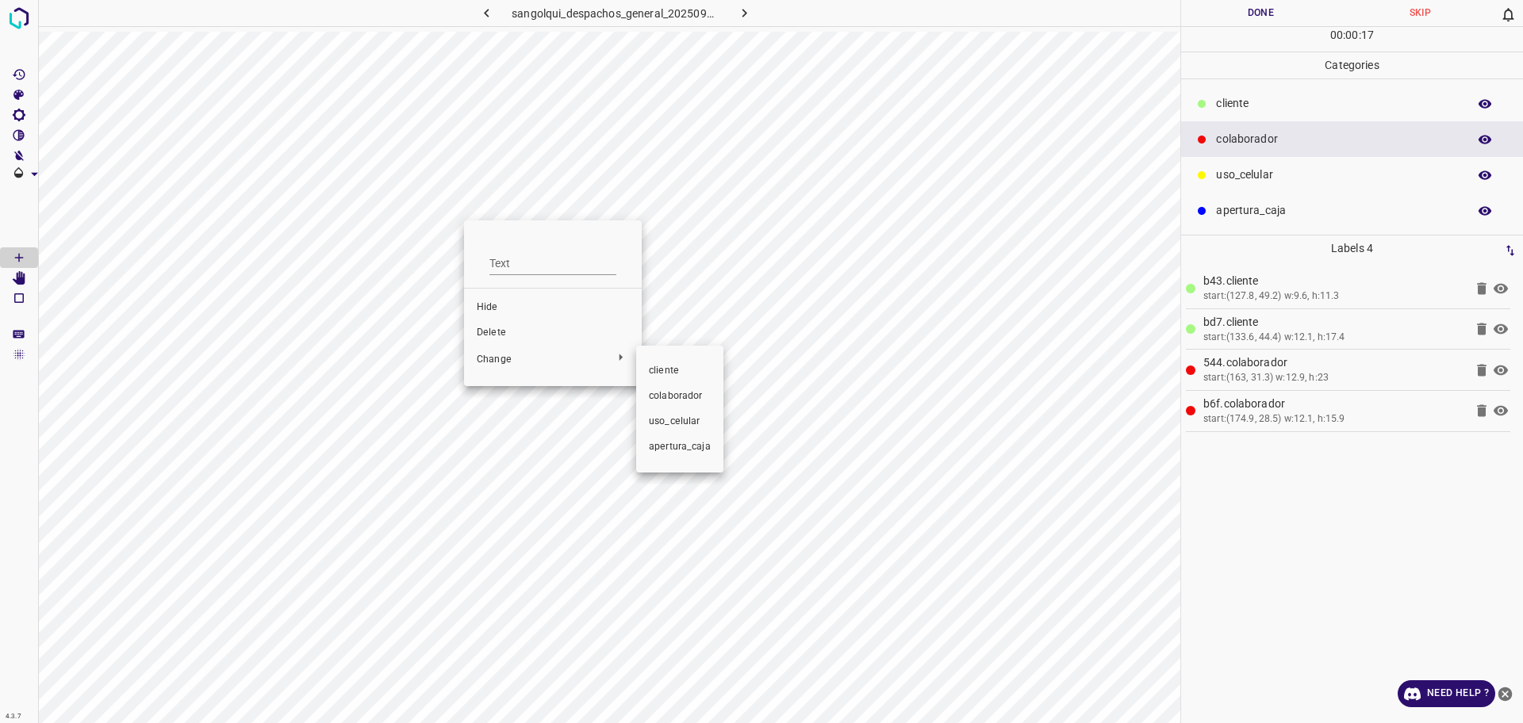
click at [660, 374] on span "cliente" at bounding box center [680, 371] width 62 height 14
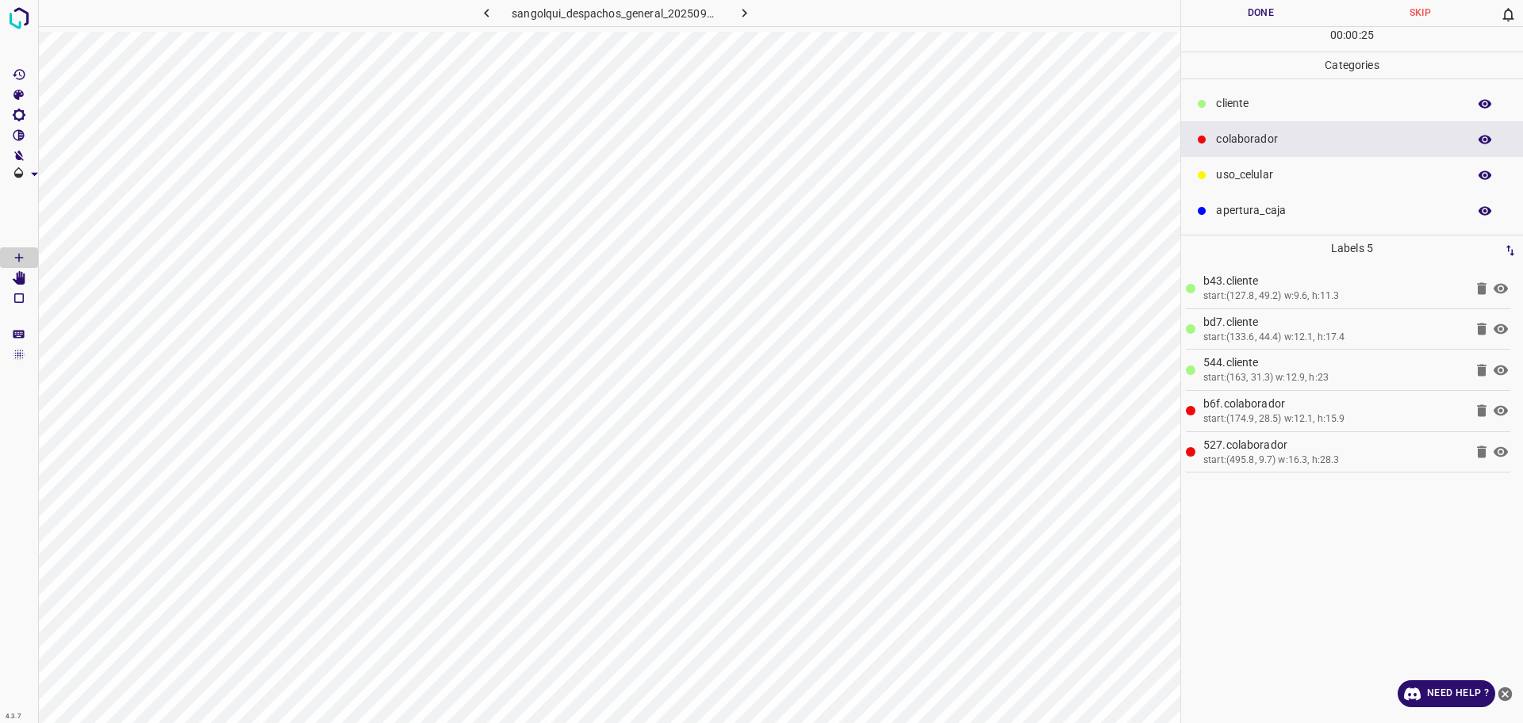
click at [1309, 106] on p "cliente" at bounding box center [1337, 103] width 243 height 17
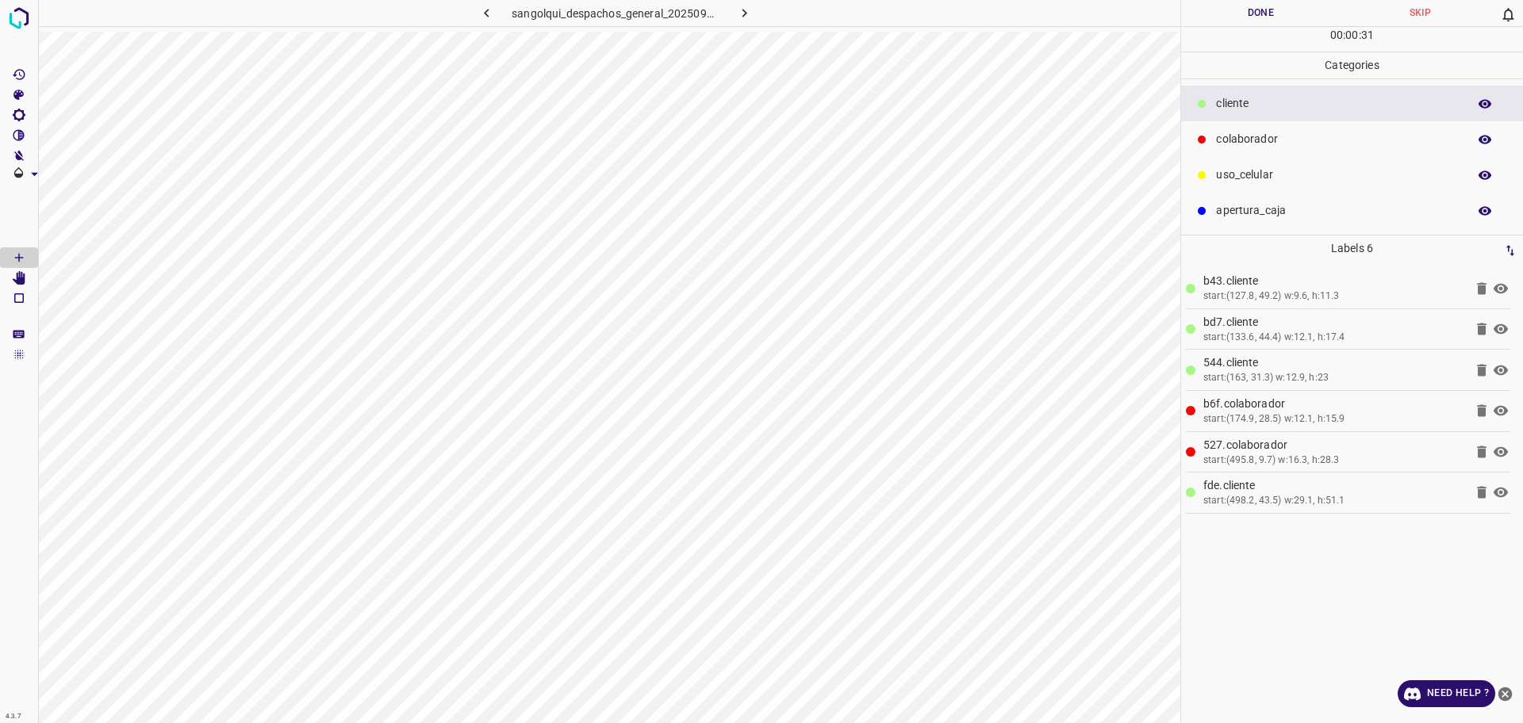
drag, startPoint x: 1278, startPoint y: 184, endPoint x: 1234, endPoint y: 236, distance: 68.1
click at [1276, 184] on div "uso_celular" at bounding box center [1352, 175] width 342 height 36
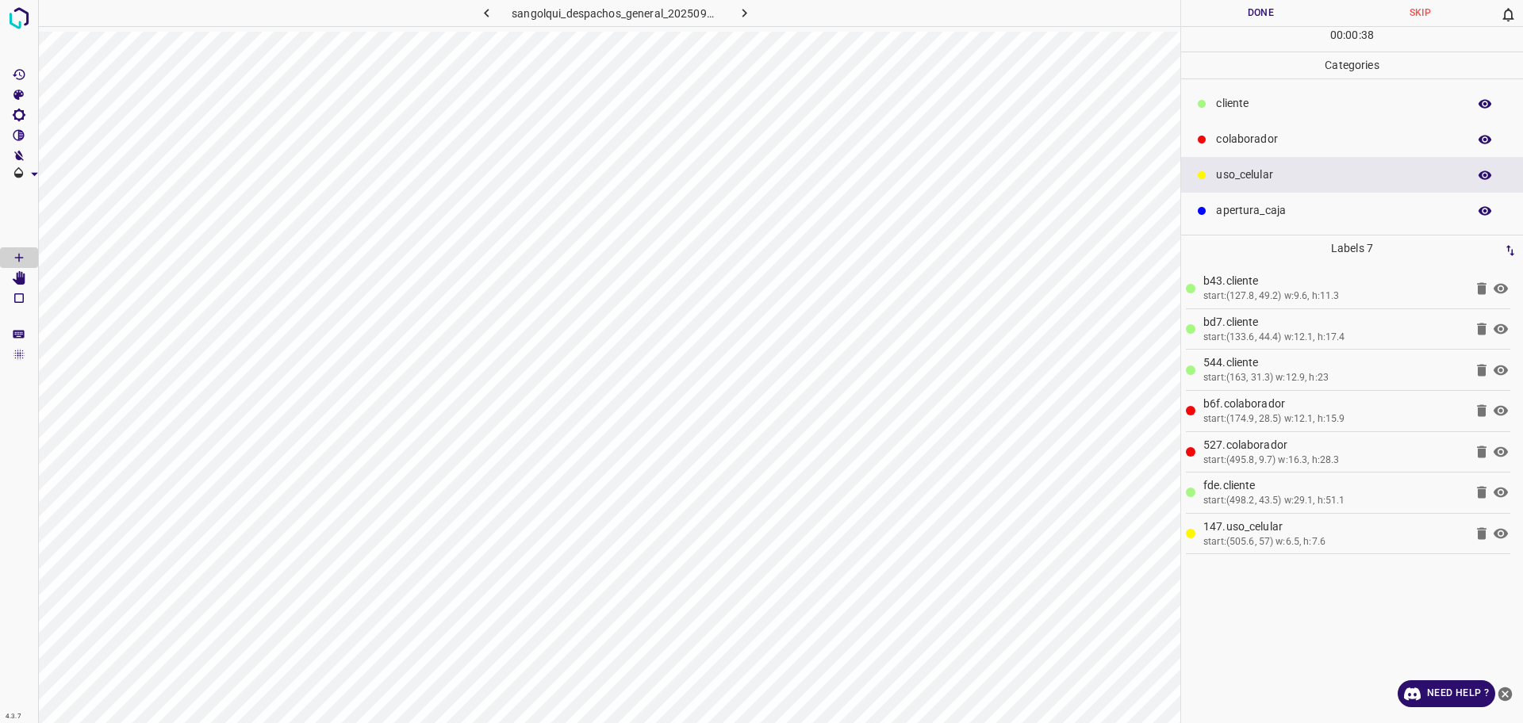
click at [1242, 8] on button "Done" at bounding box center [1260, 13] width 159 height 26
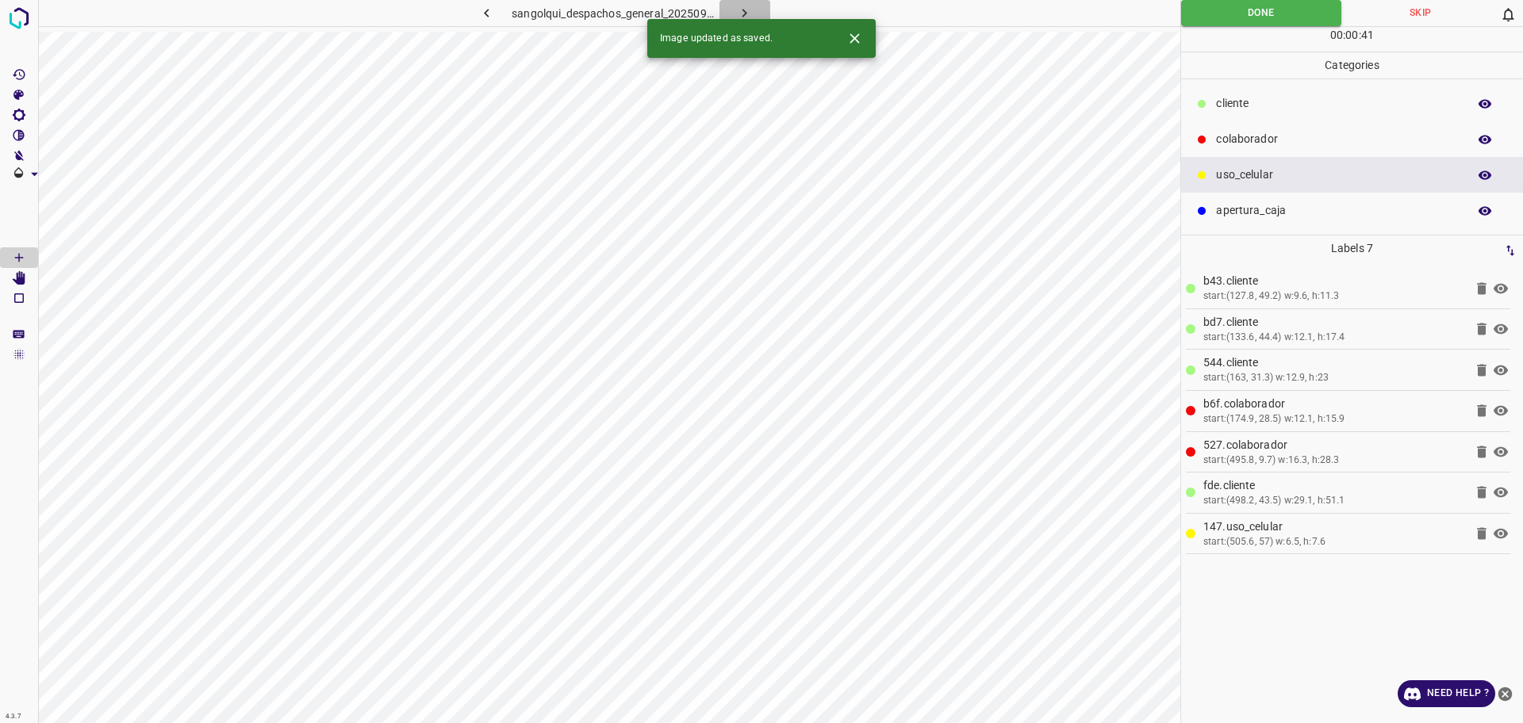
click at [729, 15] on button "button" at bounding box center [744, 13] width 51 height 26
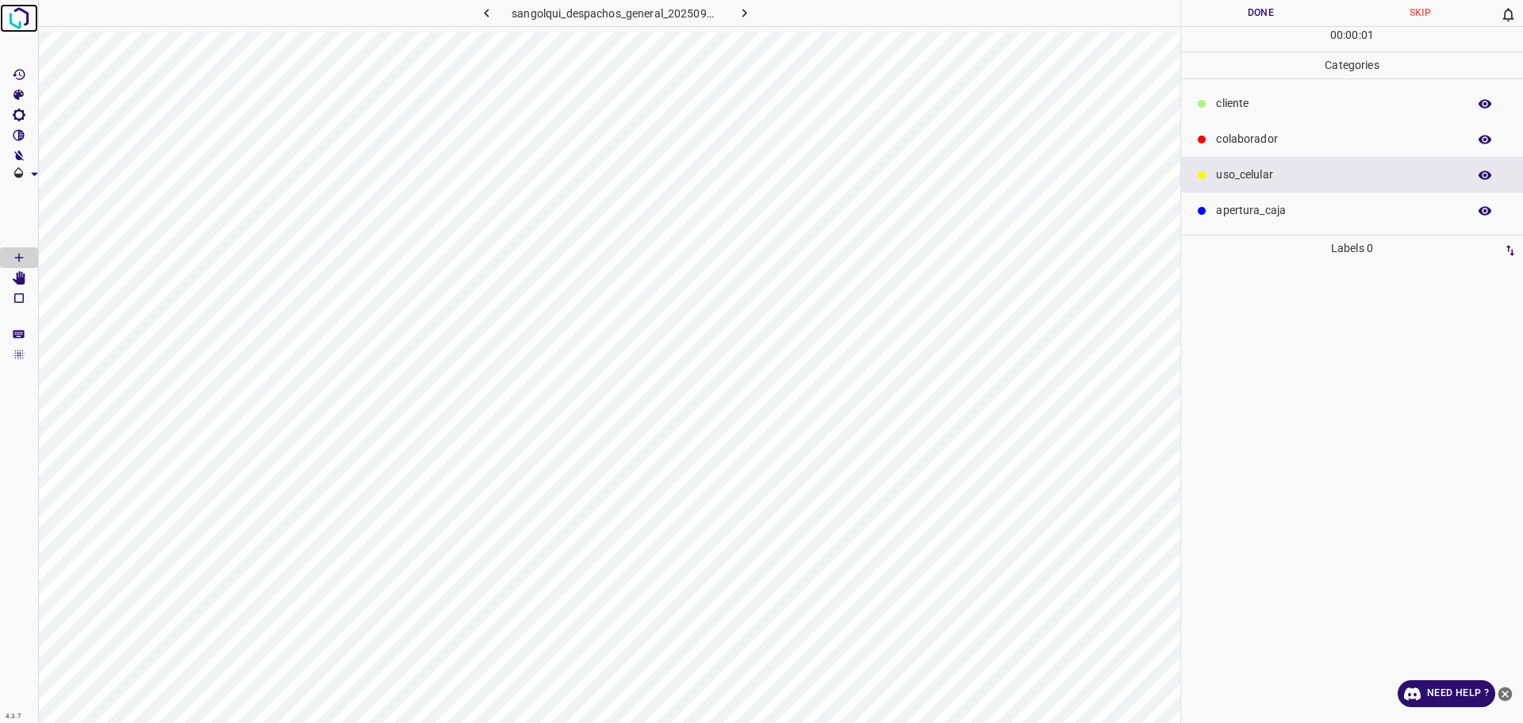
drag, startPoint x: 28, startPoint y: 18, endPoint x: 54, endPoint y: 79, distance: 66.4
click at [28, 18] on img at bounding box center [19, 18] width 29 height 29
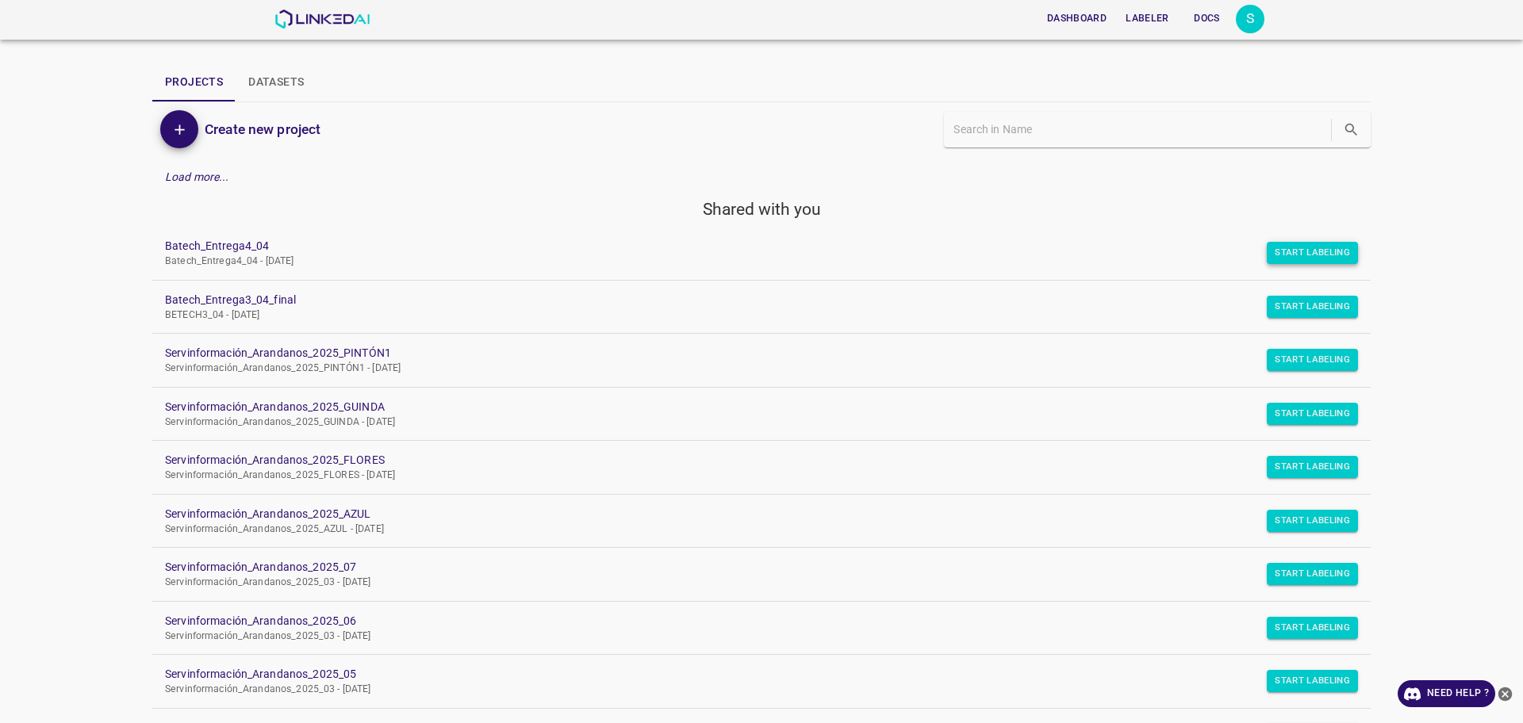
click at [1293, 255] on button "Start Labeling" at bounding box center [1312, 253] width 91 height 22
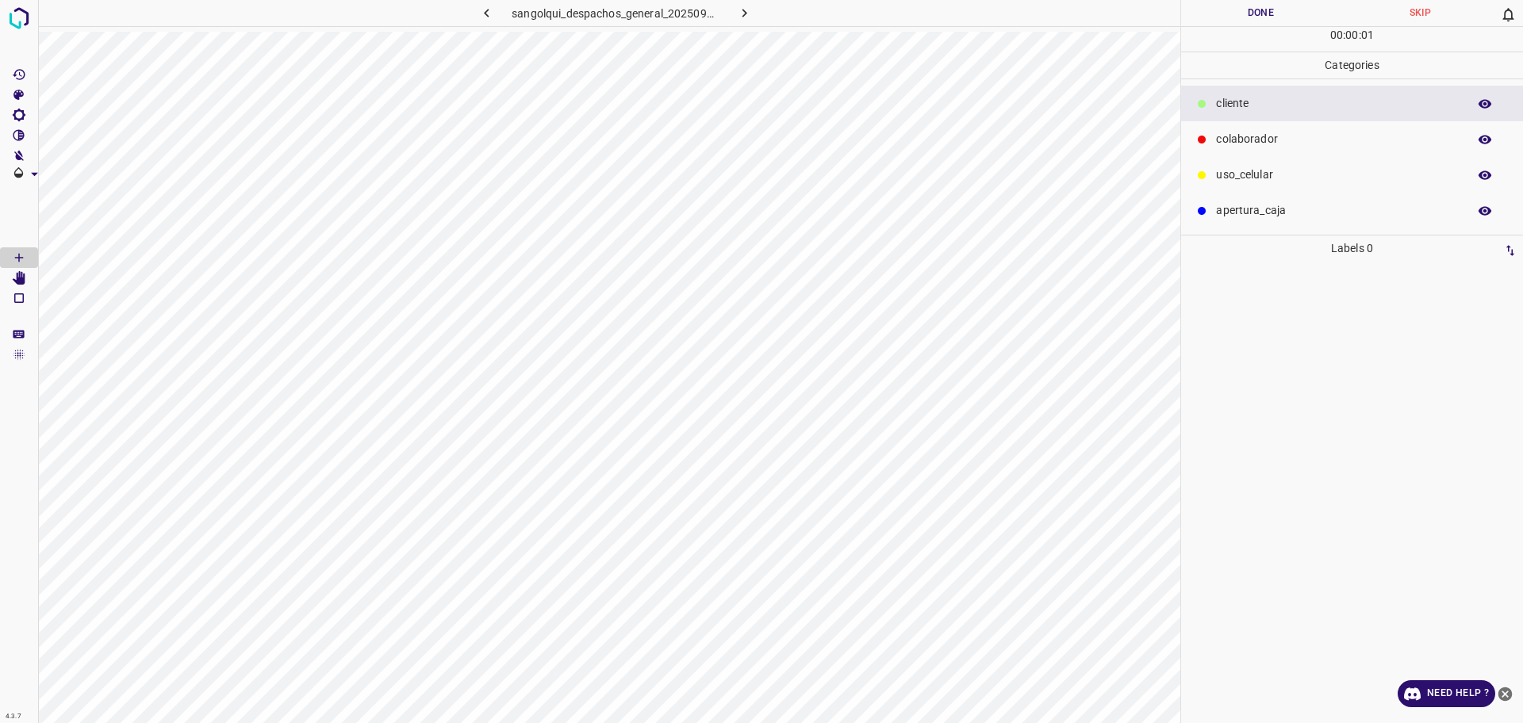
click at [1303, 124] on div "colaborador" at bounding box center [1352, 139] width 342 height 36
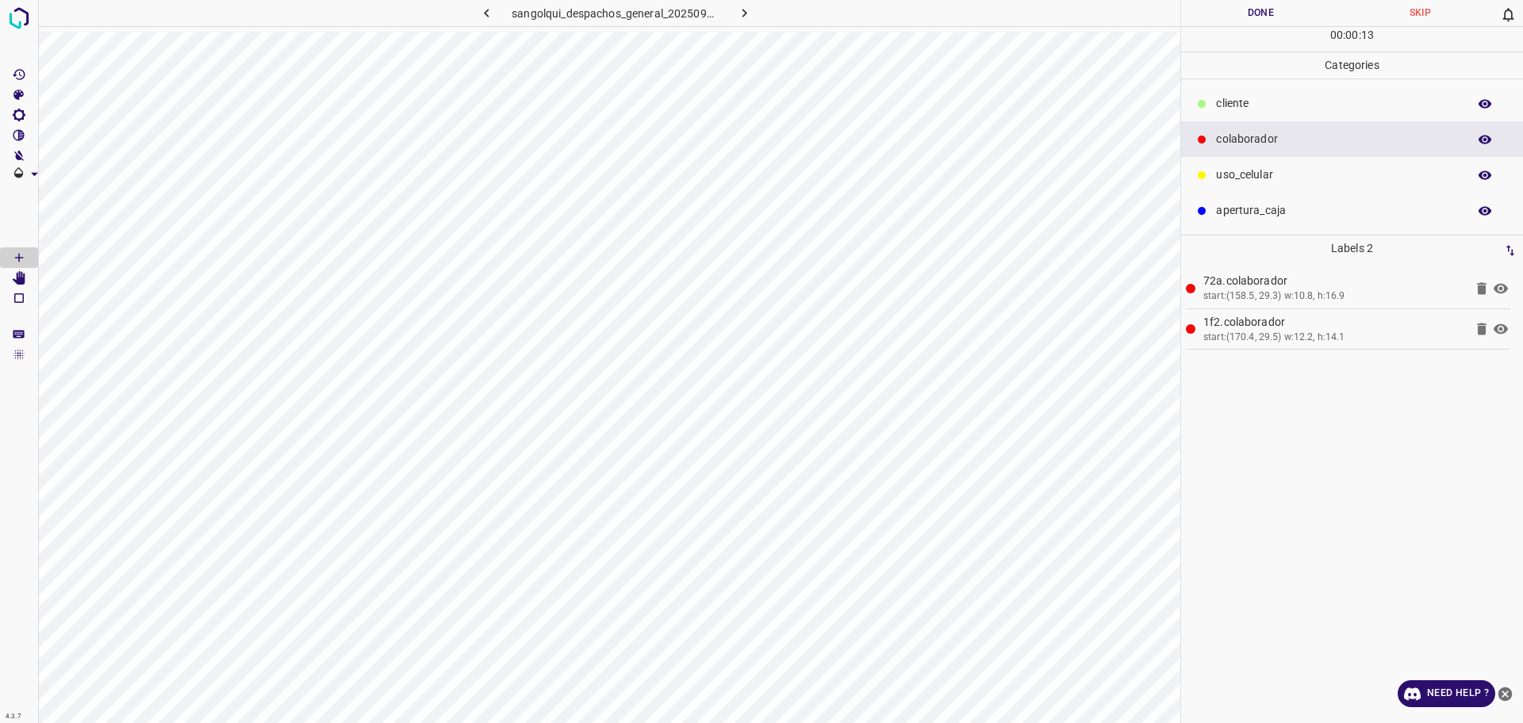
click at [1294, 86] on div "cliente" at bounding box center [1352, 104] width 342 height 36
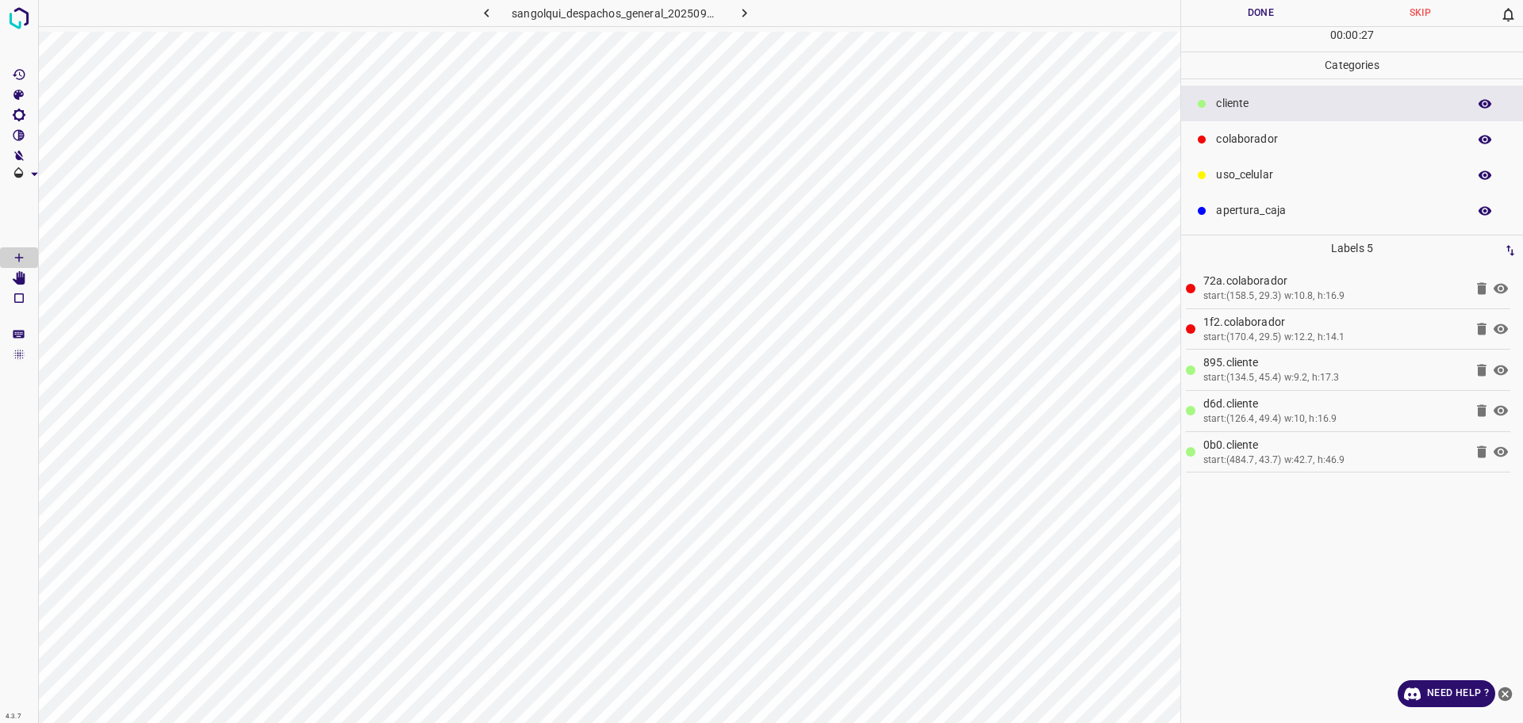
drag, startPoint x: 1302, startPoint y: 176, endPoint x: 1229, endPoint y: 192, distance: 73.9
click at [1299, 175] on p "uso_celular" at bounding box center [1337, 175] width 243 height 17
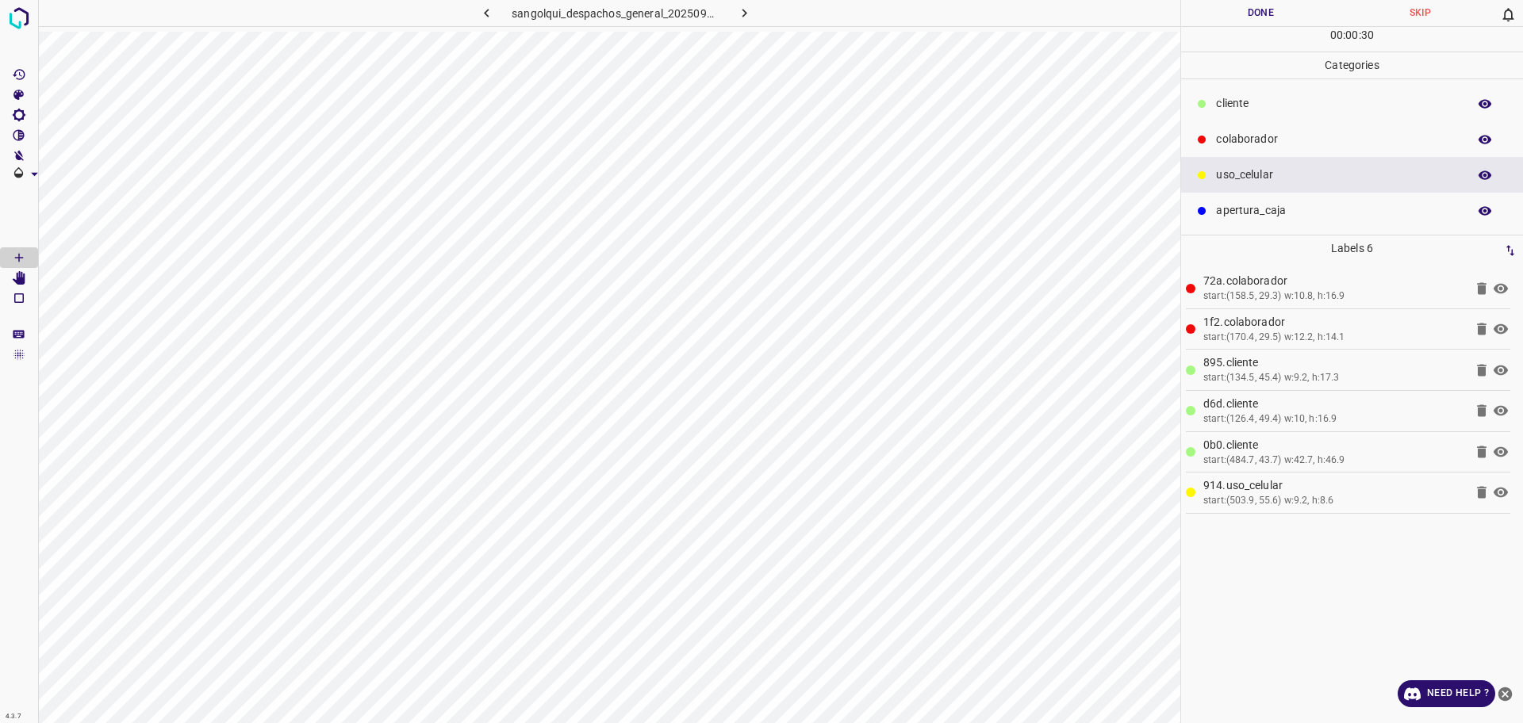
click at [1253, 138] on p "colaborador" at bounding box center [1337, 139] width 243 height 17
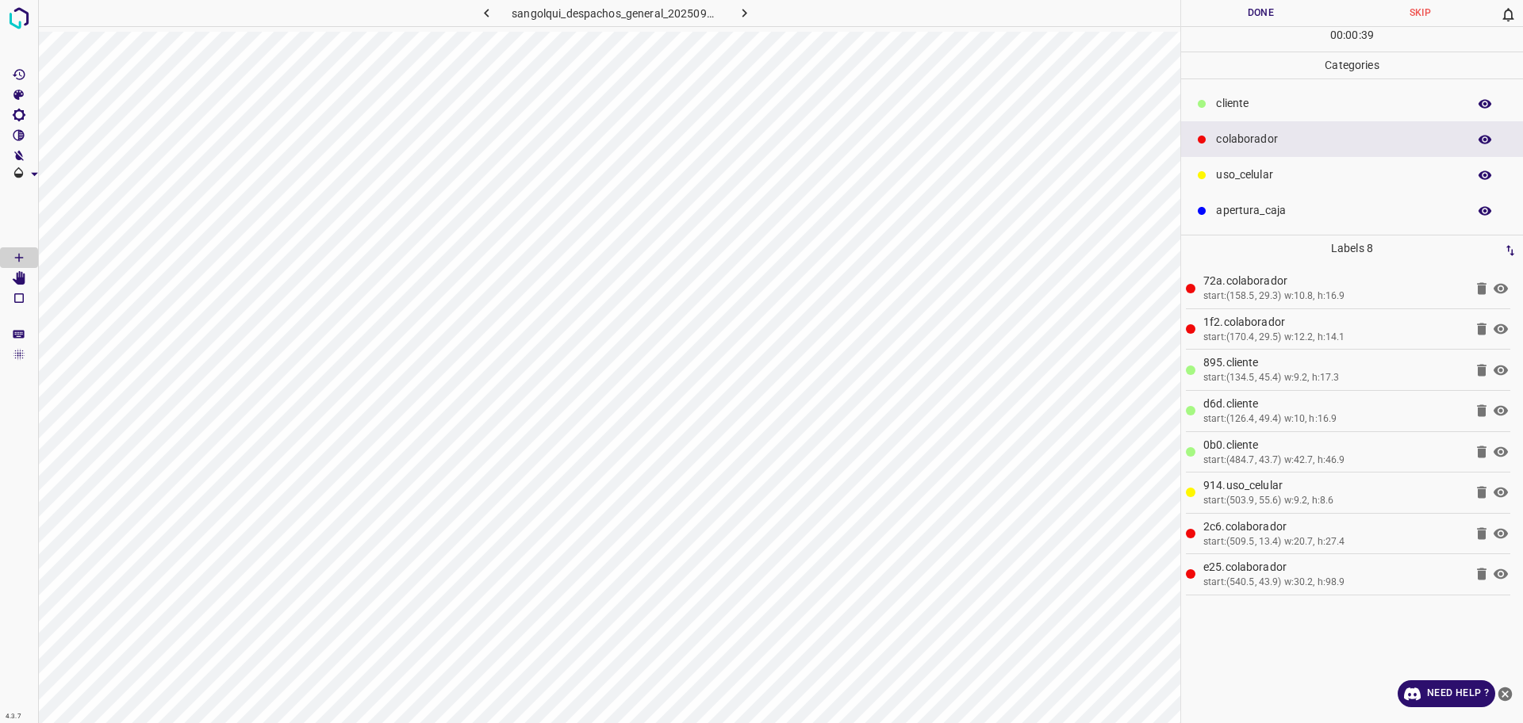
click at [1264, 16] on button "Done" at bounding box center [1260, 13] width 159 height 26
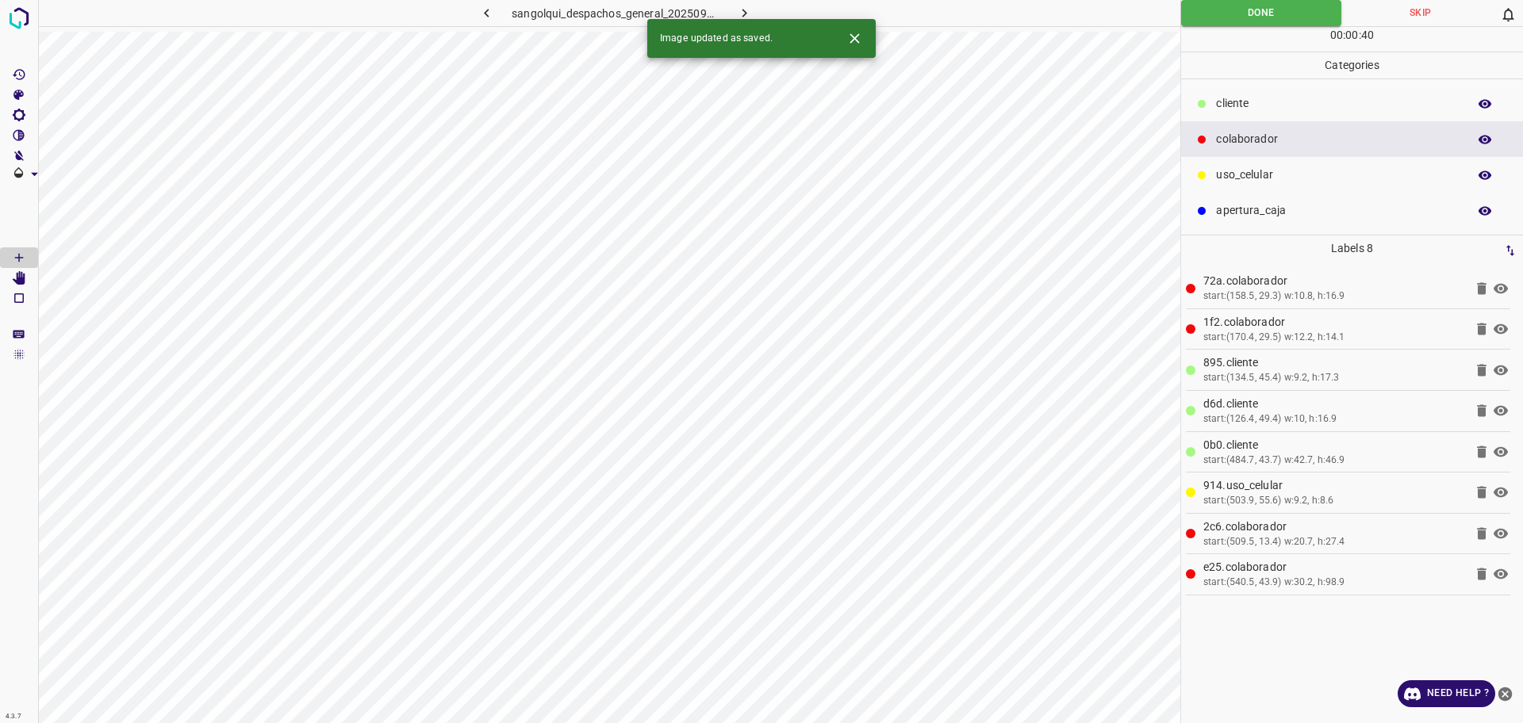
click at [738, 10] on icon "button" at bounding box center [744, 13] width 17 height 17
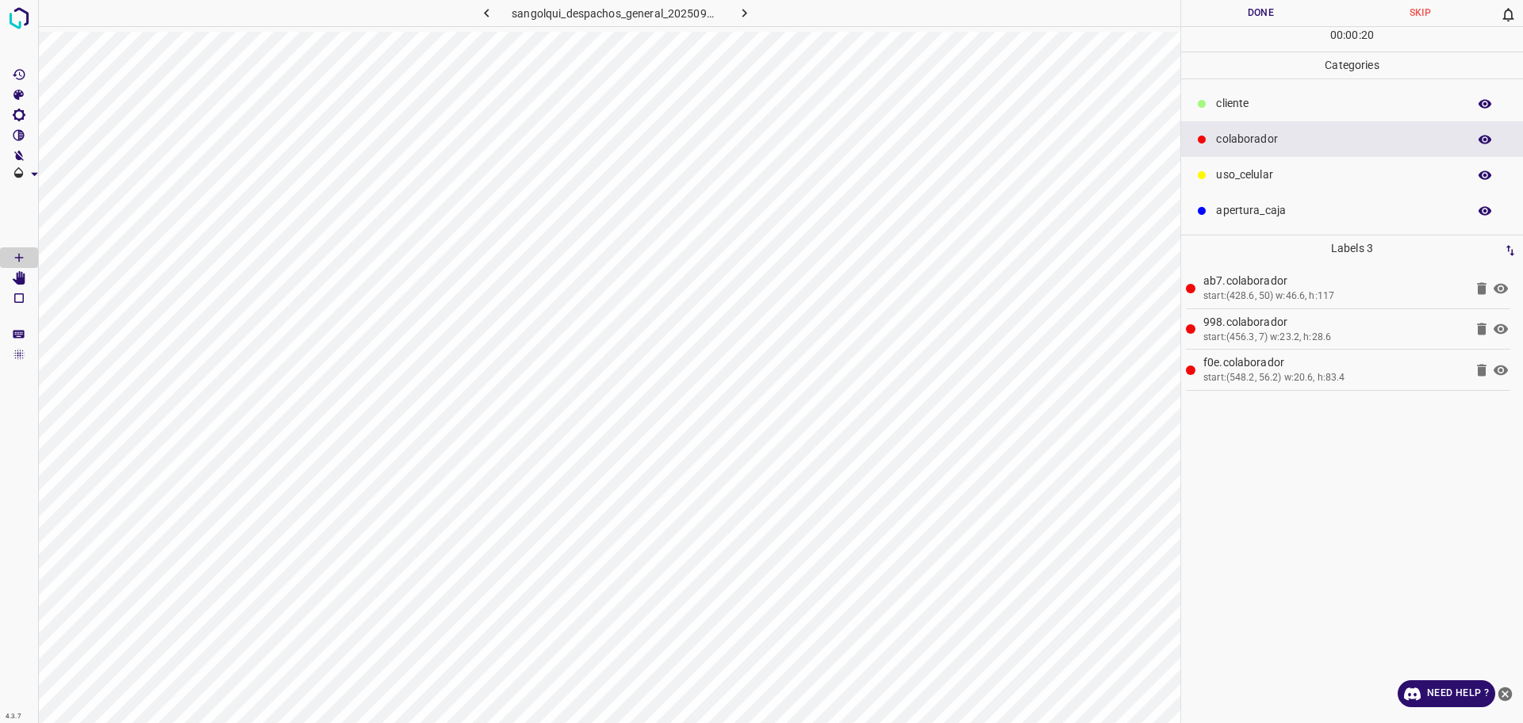
click at [1294, 121] on div "cliente" at bounding box center [1352, 104] width 342 height 36
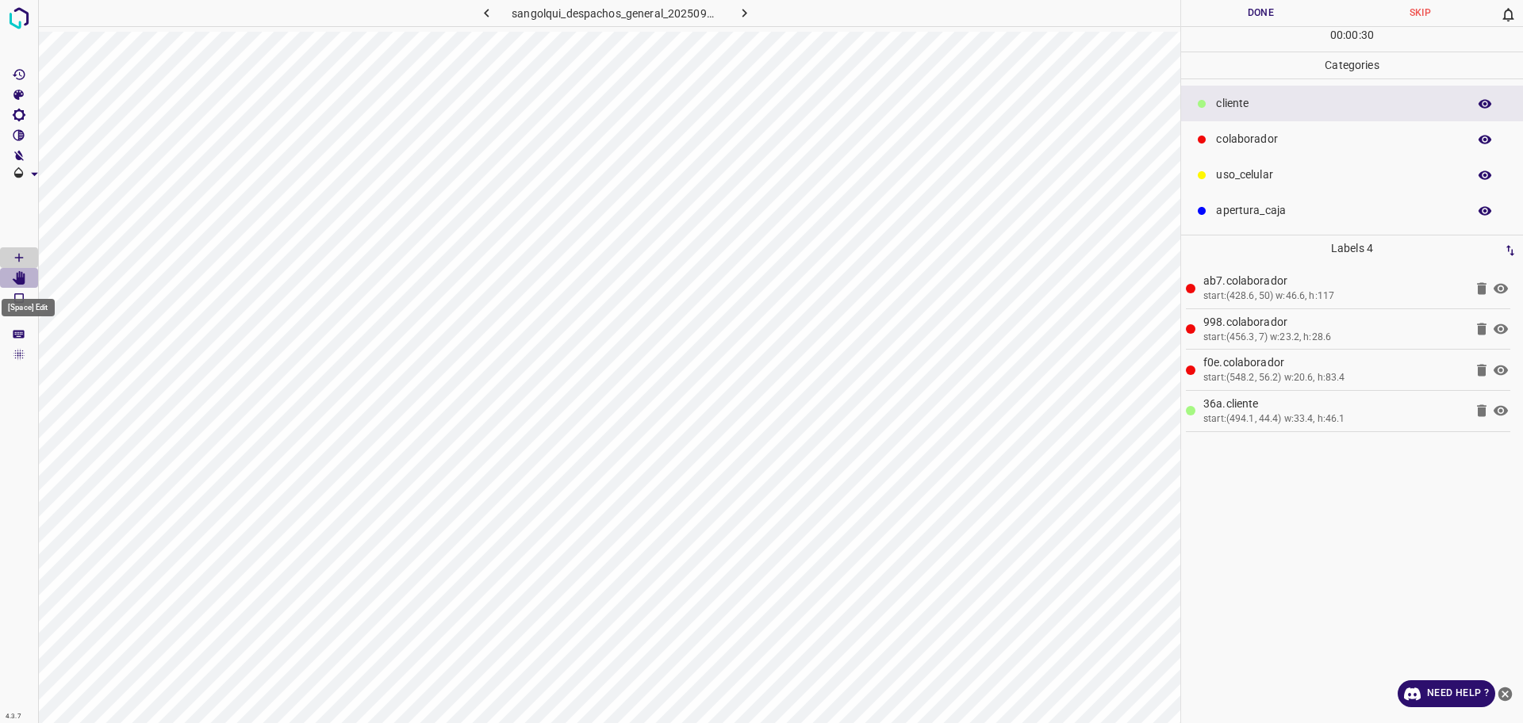
click at [25, 278] on icon "[Space] Edit" at bounding box center [19, 278] width 13 height 14
click at [20, 262] on icon "[Space] Draw" at bounding box center [19, 258] width 14 height 14
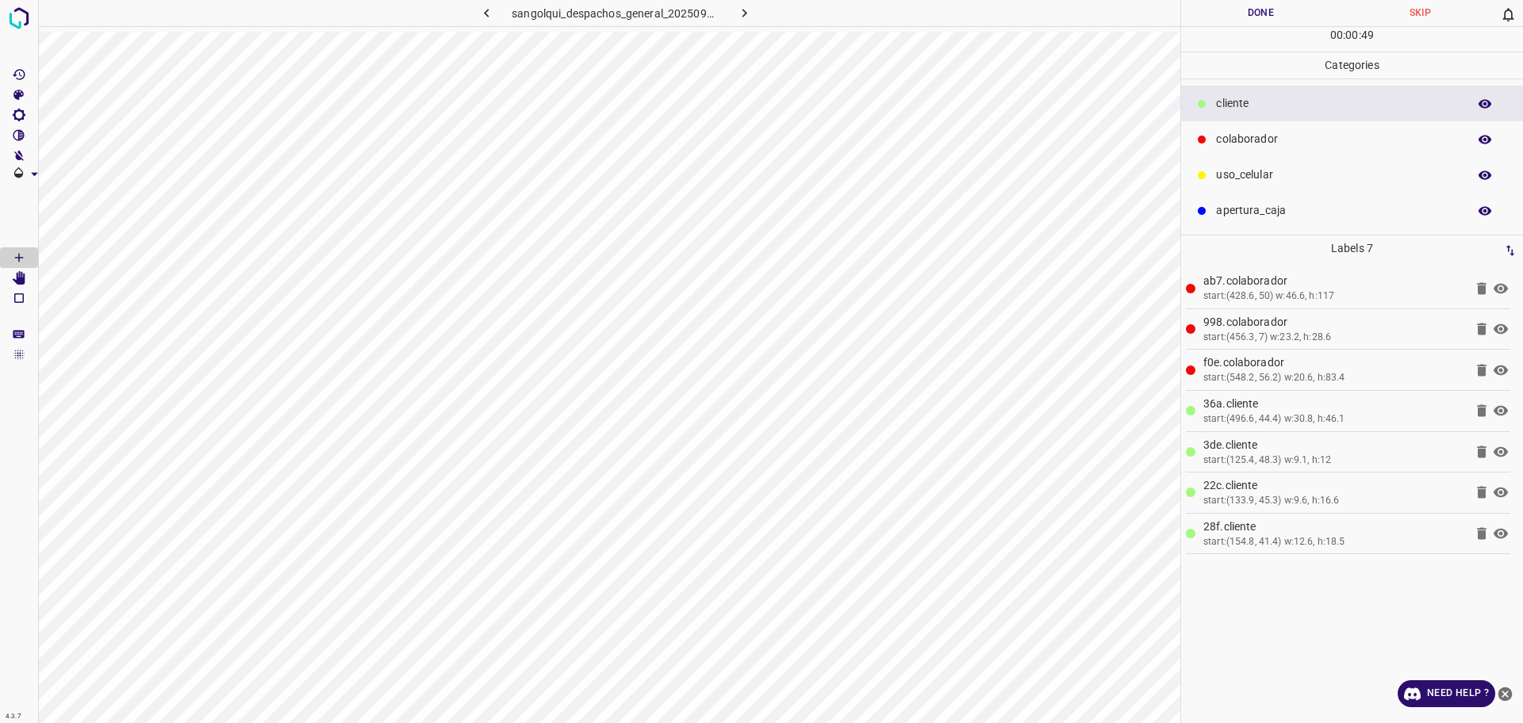
drag, startPoint x: 1310, startPoint y: 144, endPoint x: 1188, endPoint y: 179, distance: 127.3
click at [1309, 144] on p "colaborador" at bounding box center [1337, 139] width 243 height 17
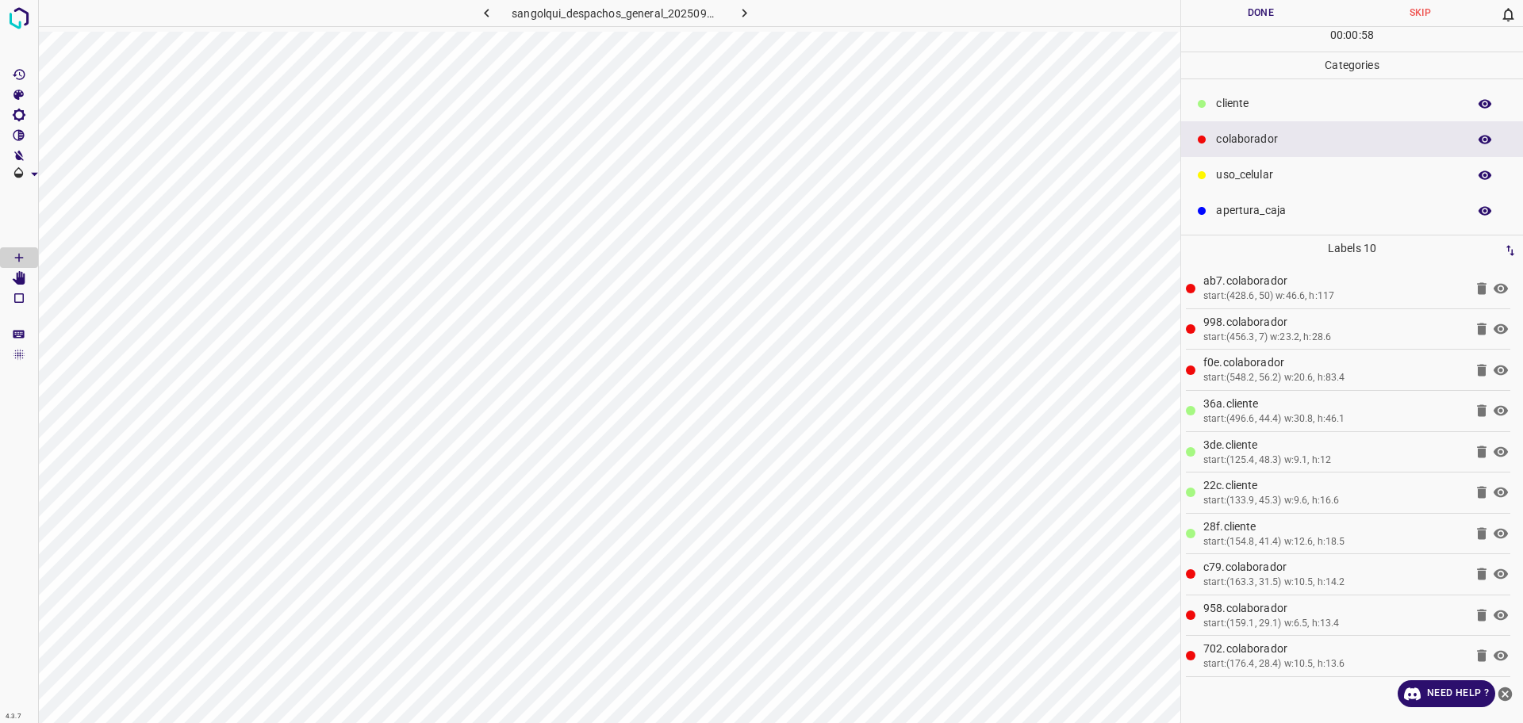
click at [1252, 13] on button "Done" at bounding box center [1260, 13] width 159 height 26
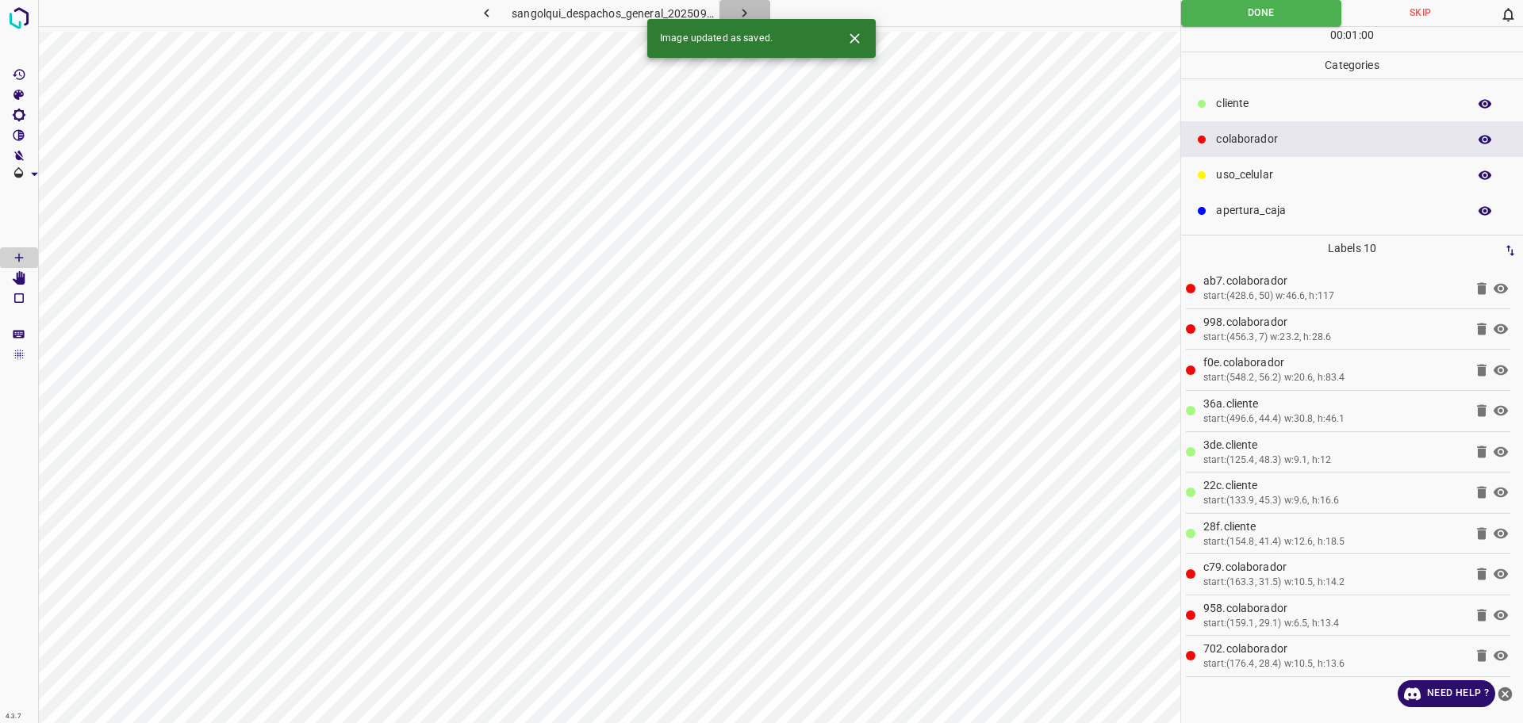
click at [740, 4] on button "button" at bounding box center [744, 13] width 51 height 26
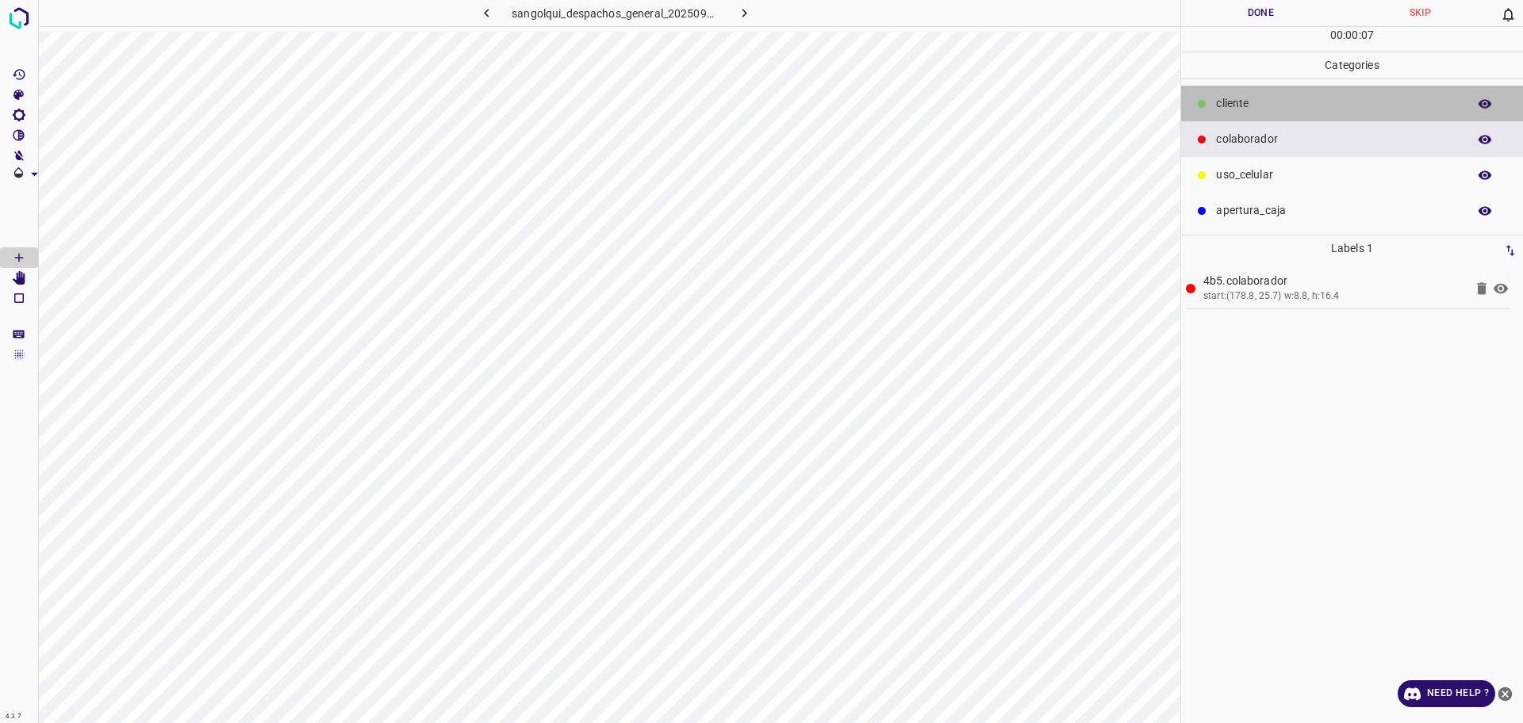
click at [1247, 115] on div "cliente" at bounding box center [1352, 104] width 342 height 36
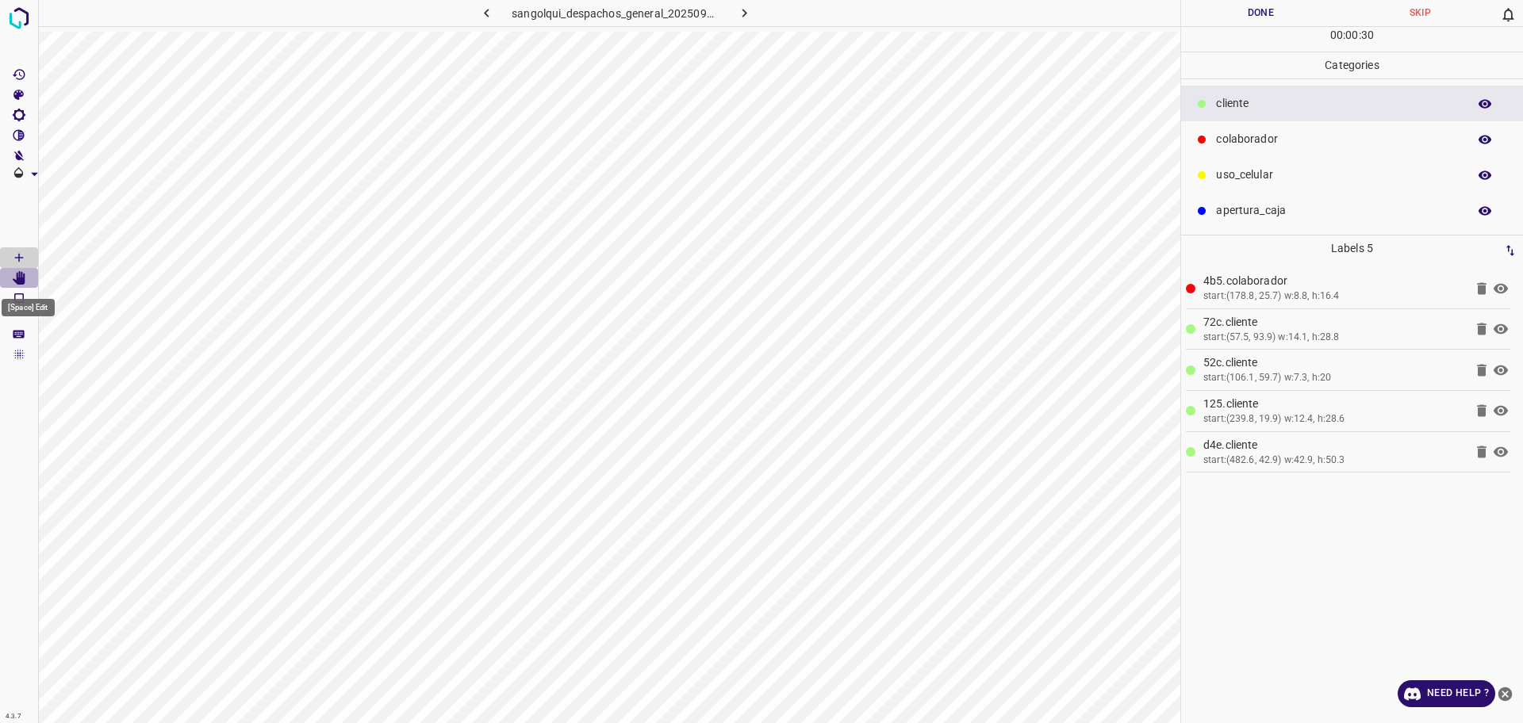
click at [15, 277] on icon "[Space] Edit" at bounding box center [19, 278] width 14 height 14
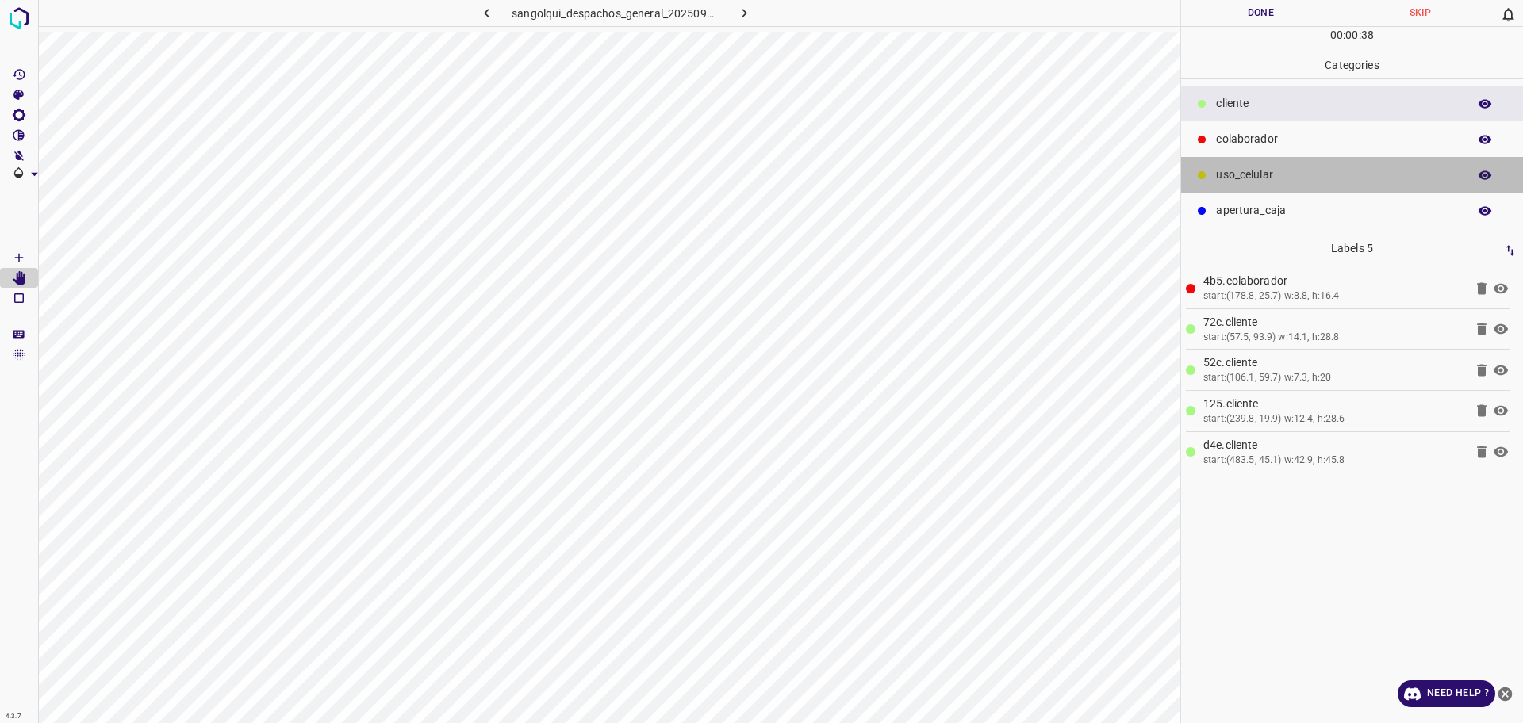
drag, startPoint x: 1237, startPoint y: 171, endPoint x: 1207, endPoint y: 202, distance: 43.2
click at [1235, 174] on p "uso_celular" at bounding box center [1337, 175] width 243 height 17
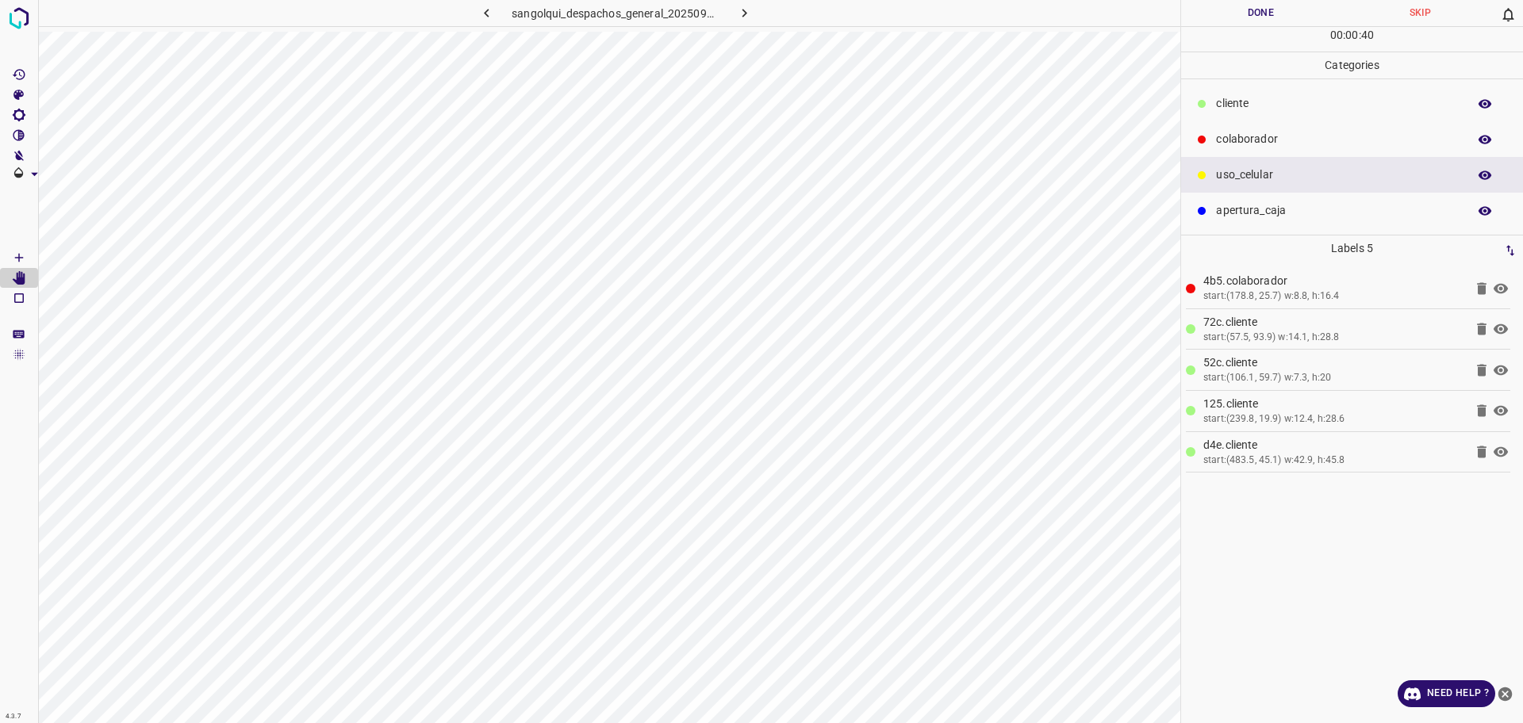
click at [11, 260] on Draw"] "[Space] Draw" at bounding box center [19, 257] width 38 height 21
click at [1252, 133] on p "colaborador" at bounding box center [1337, 139] width 243 height 17
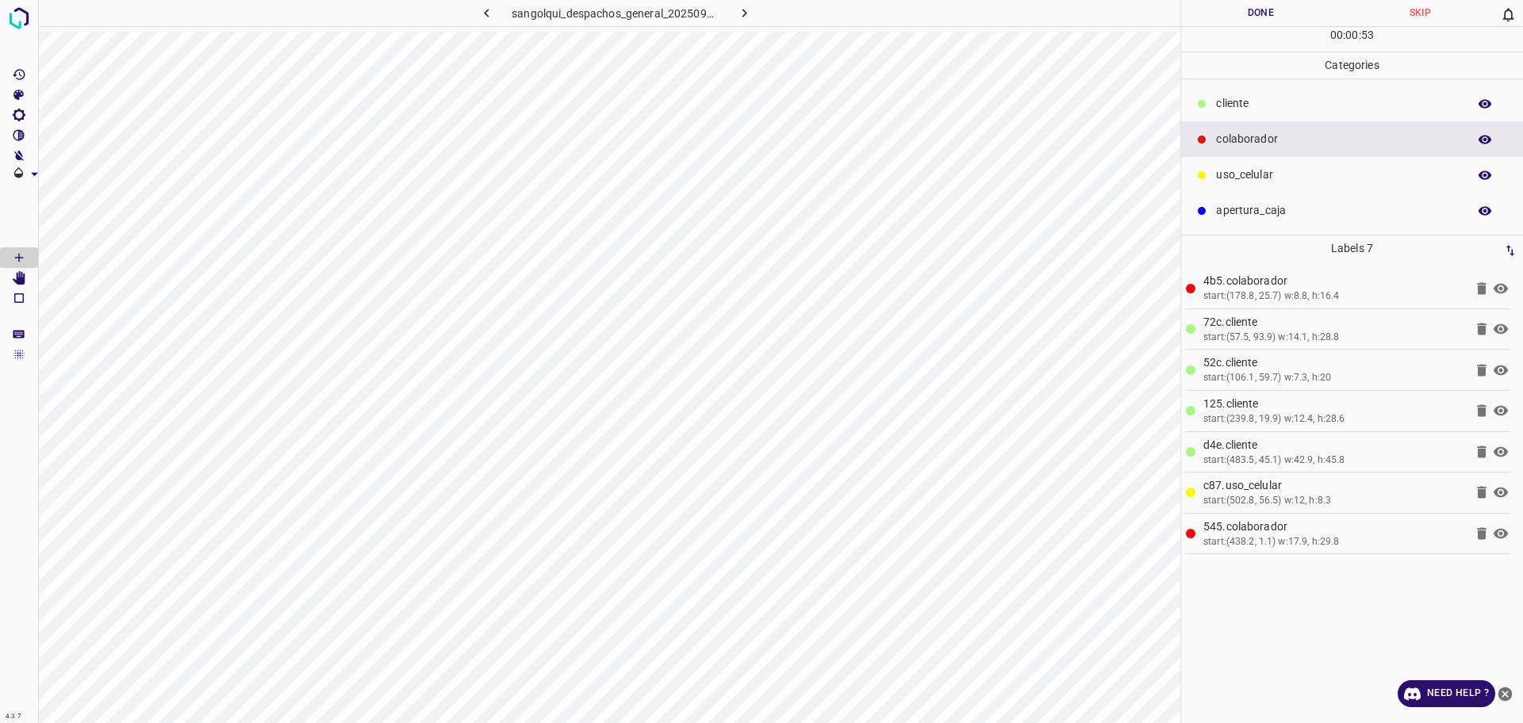
click at [1206, 8] on button "Done" at bounding box center [1260, 13] width 159 height 26
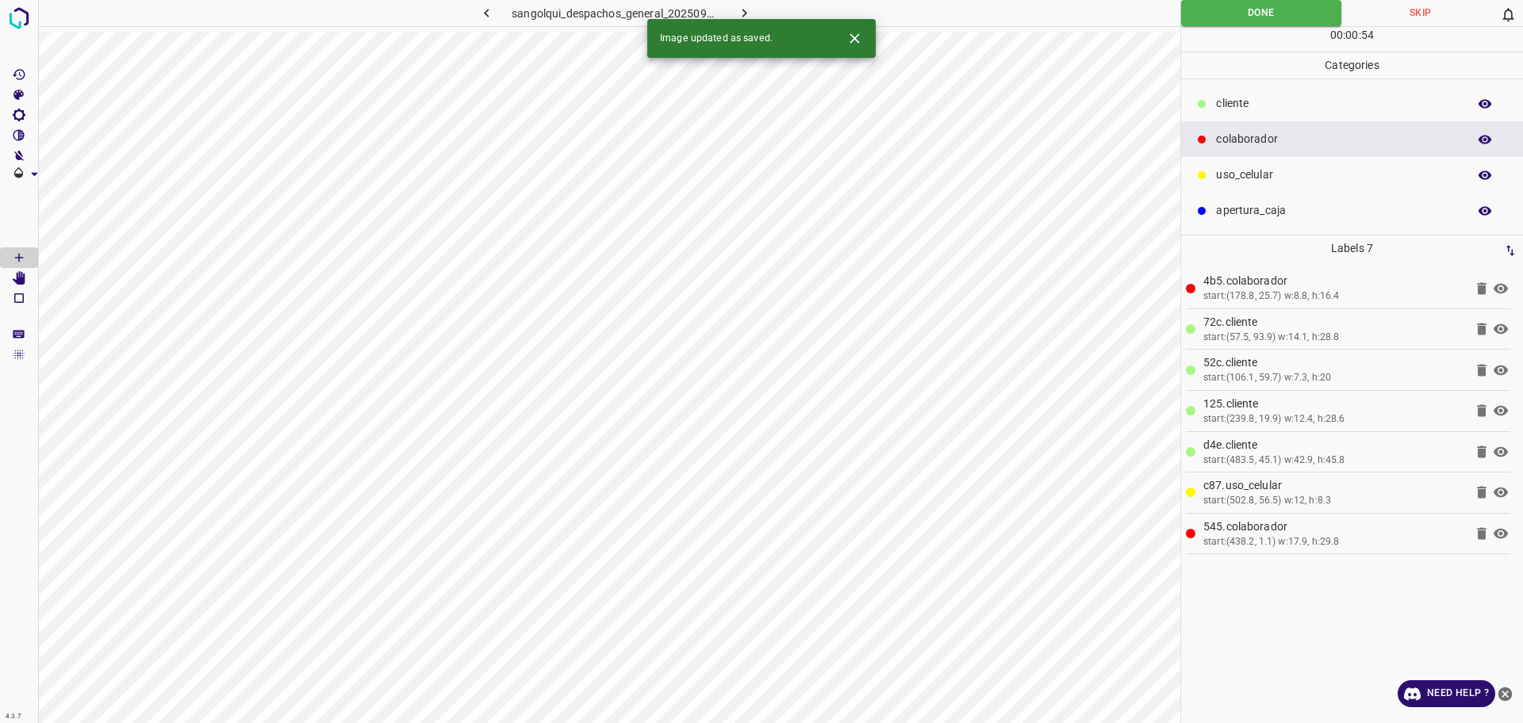
click at [732, 12] on button "button" at bounding box center [744, 13] width 51 height 26
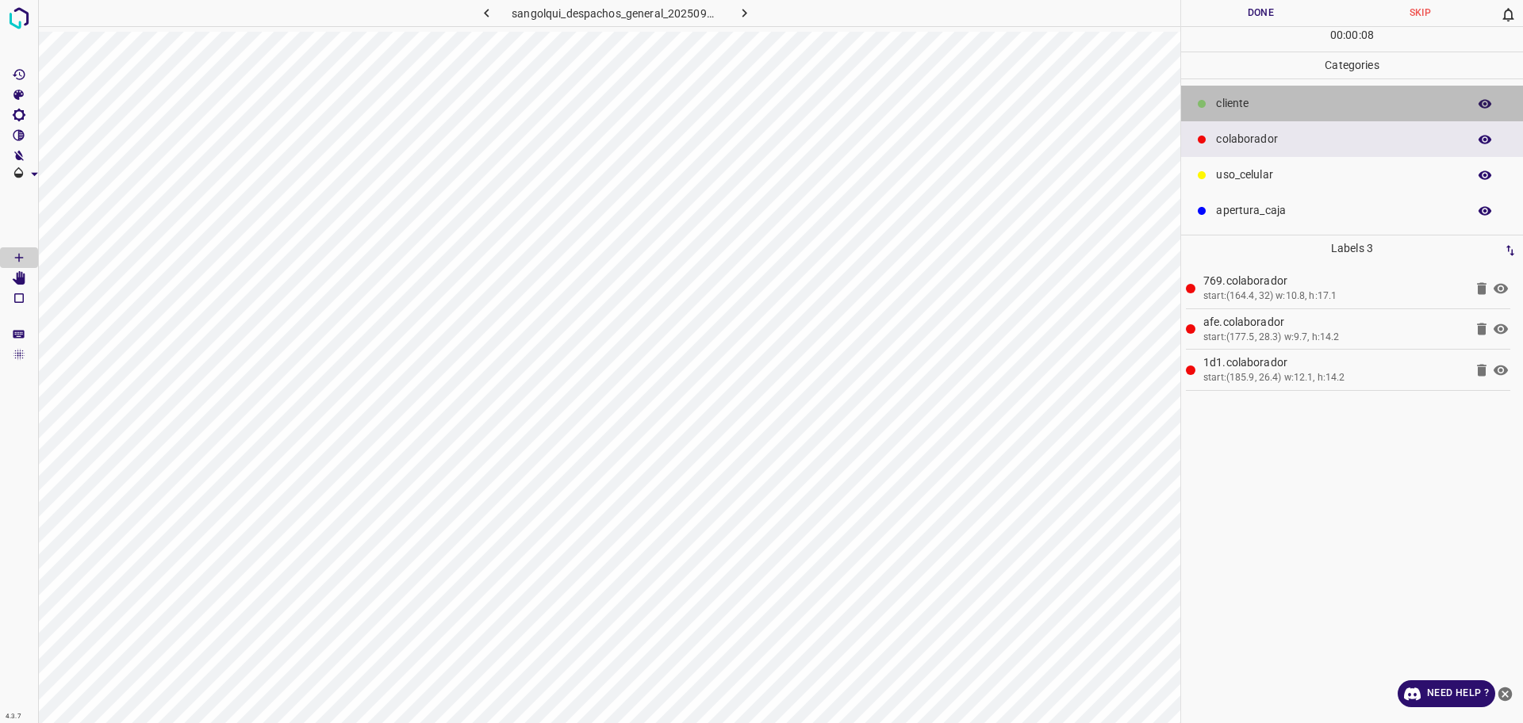
click at [1238, 110] on p "cliente" at bounding box center [1337, 103] width 243 height 17
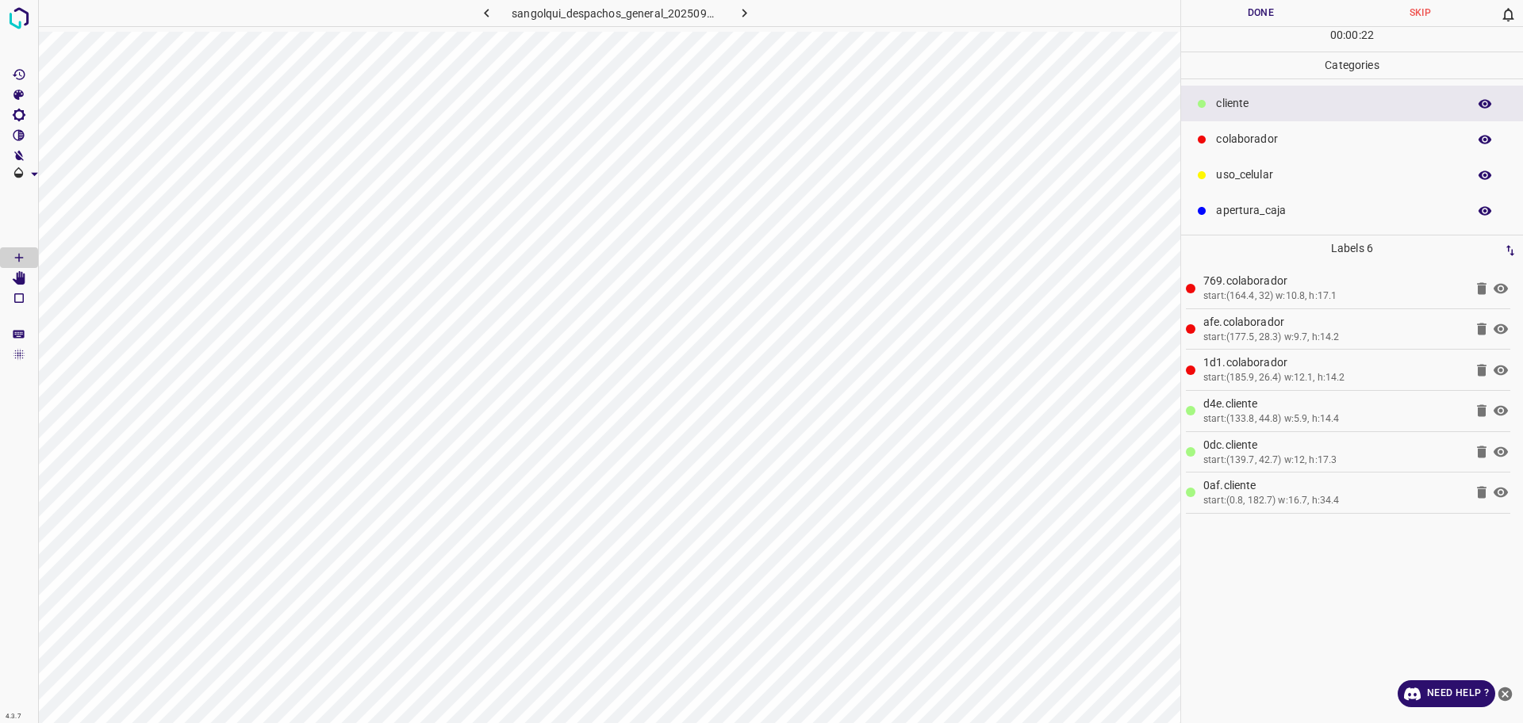
click at [1235, 11] on button "Done" at bounding box center [1260, 13] width 159 height 26
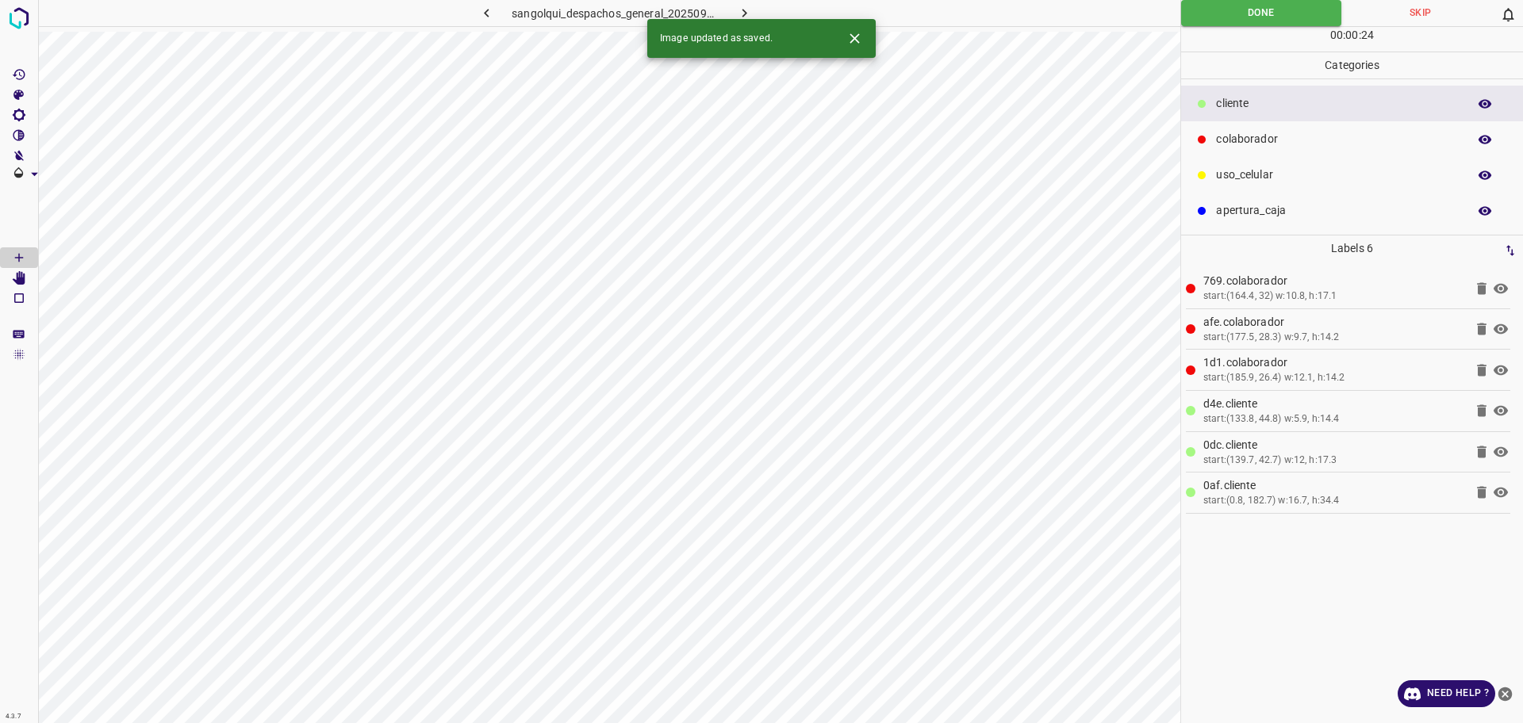
click at [740, 13] on icon "button" at bounding box center [744, 13] width 17 height 17
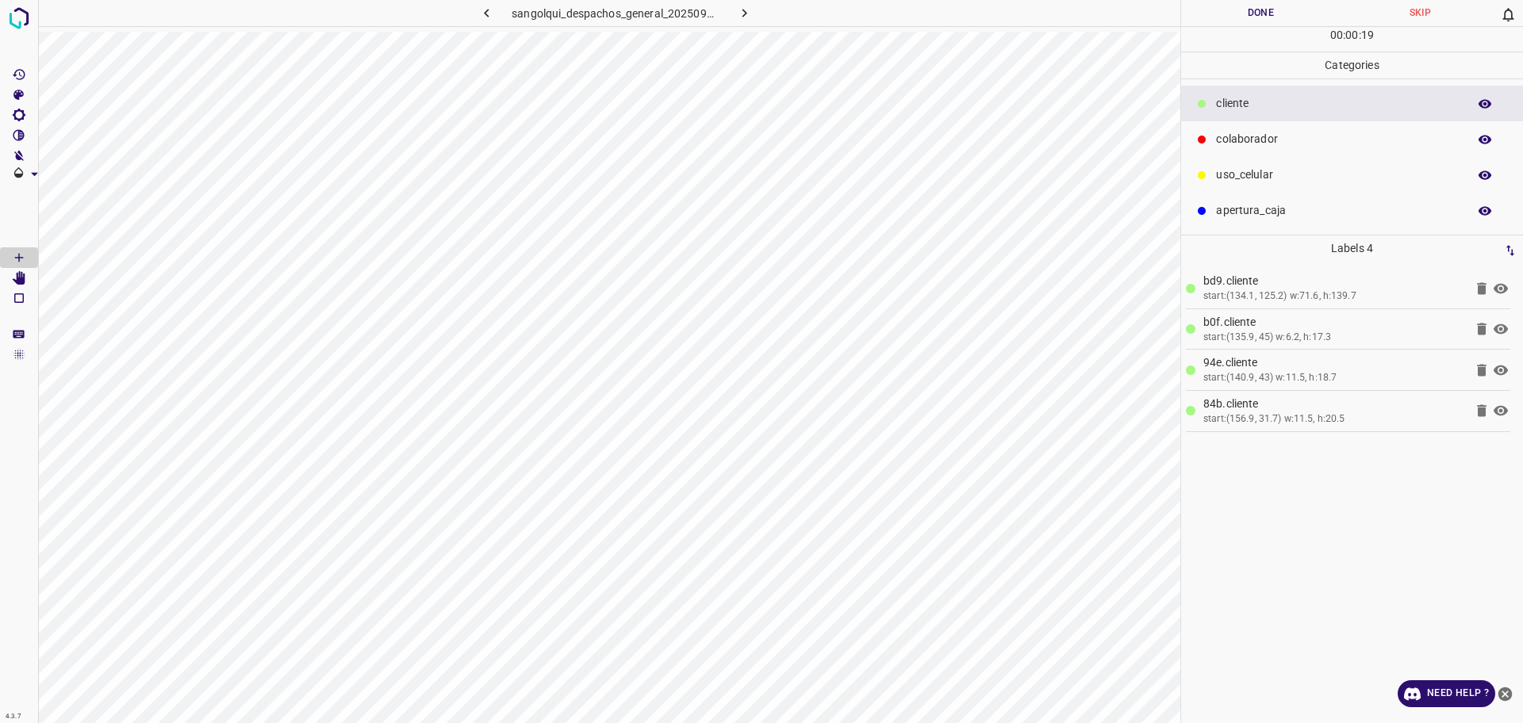
click at [1246, 137] on p "colaborador" at bounding box center [1337, 139] width 243 height 17
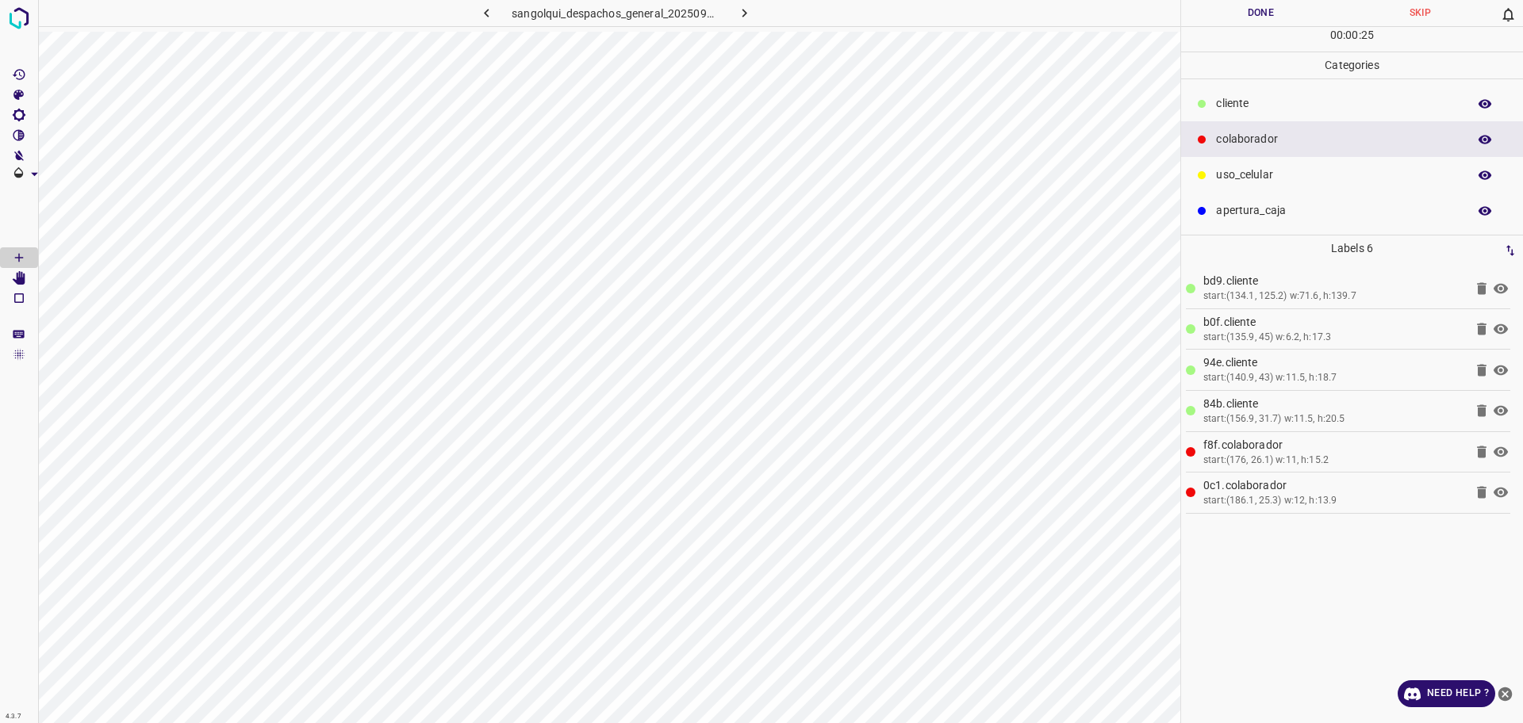
click at [1272, 12] on button "Done" at bounding box center [1260, 13] width 159 height 26
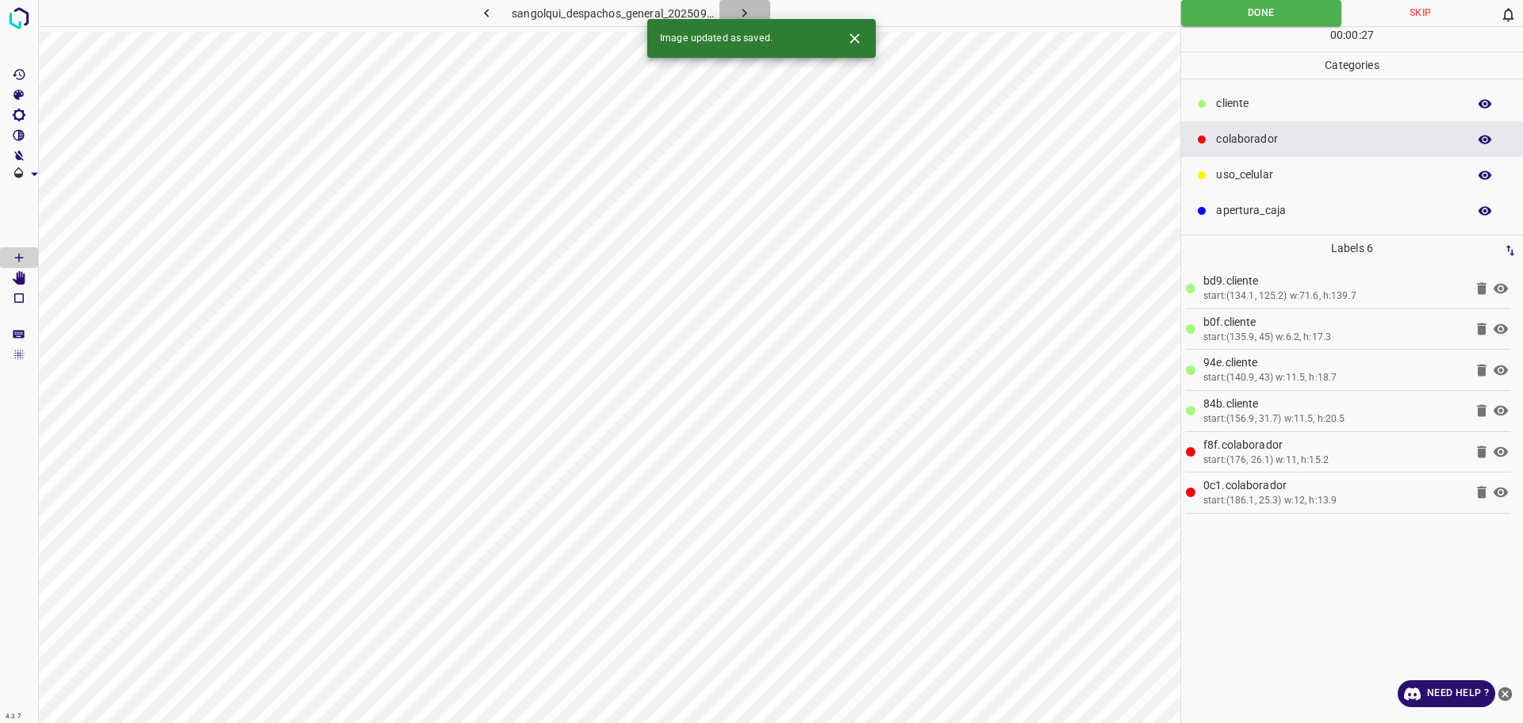
click at [746, 10] on icon "button" at bounding box center [744, 13] width 17 height 17
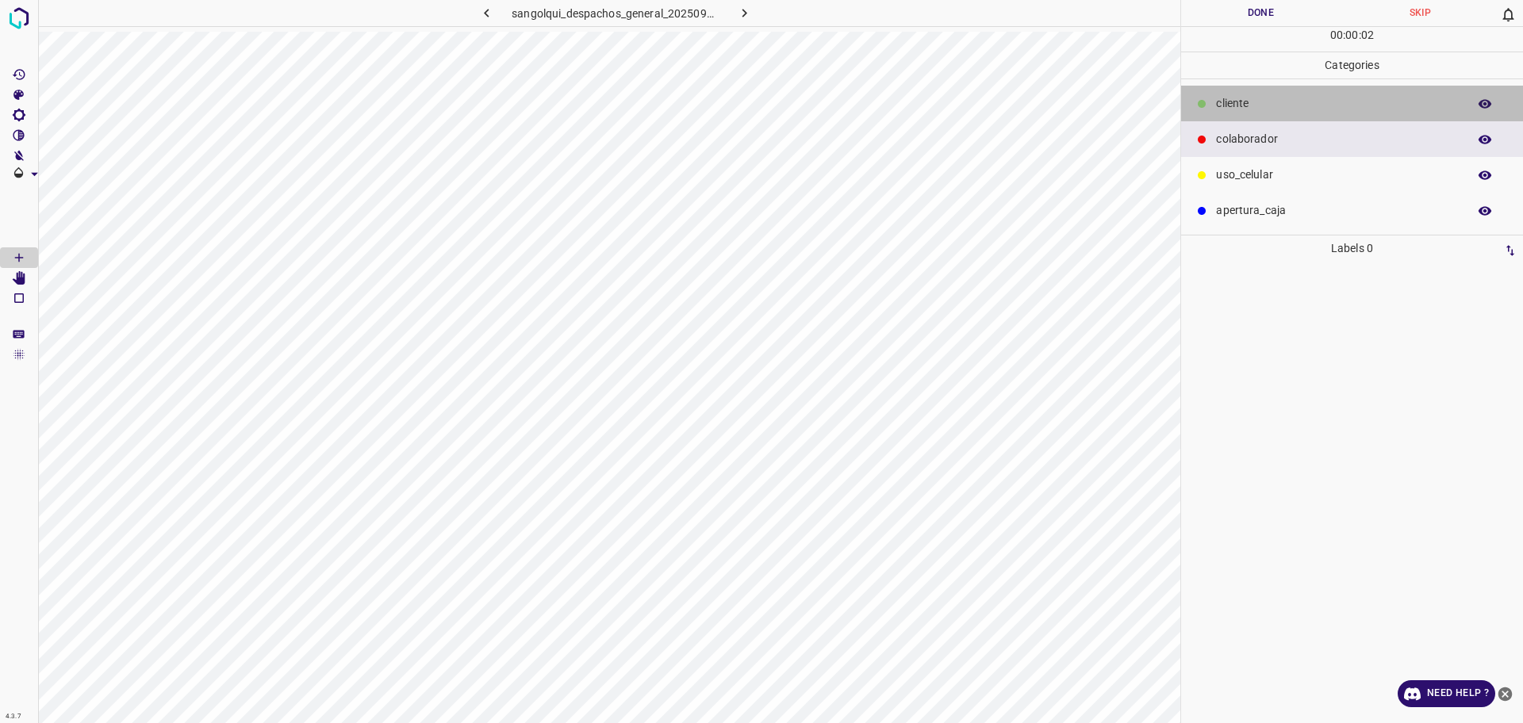
click at [1290, 103] on p "cliente" at bounding box center [1337, 103] width 243 height 17
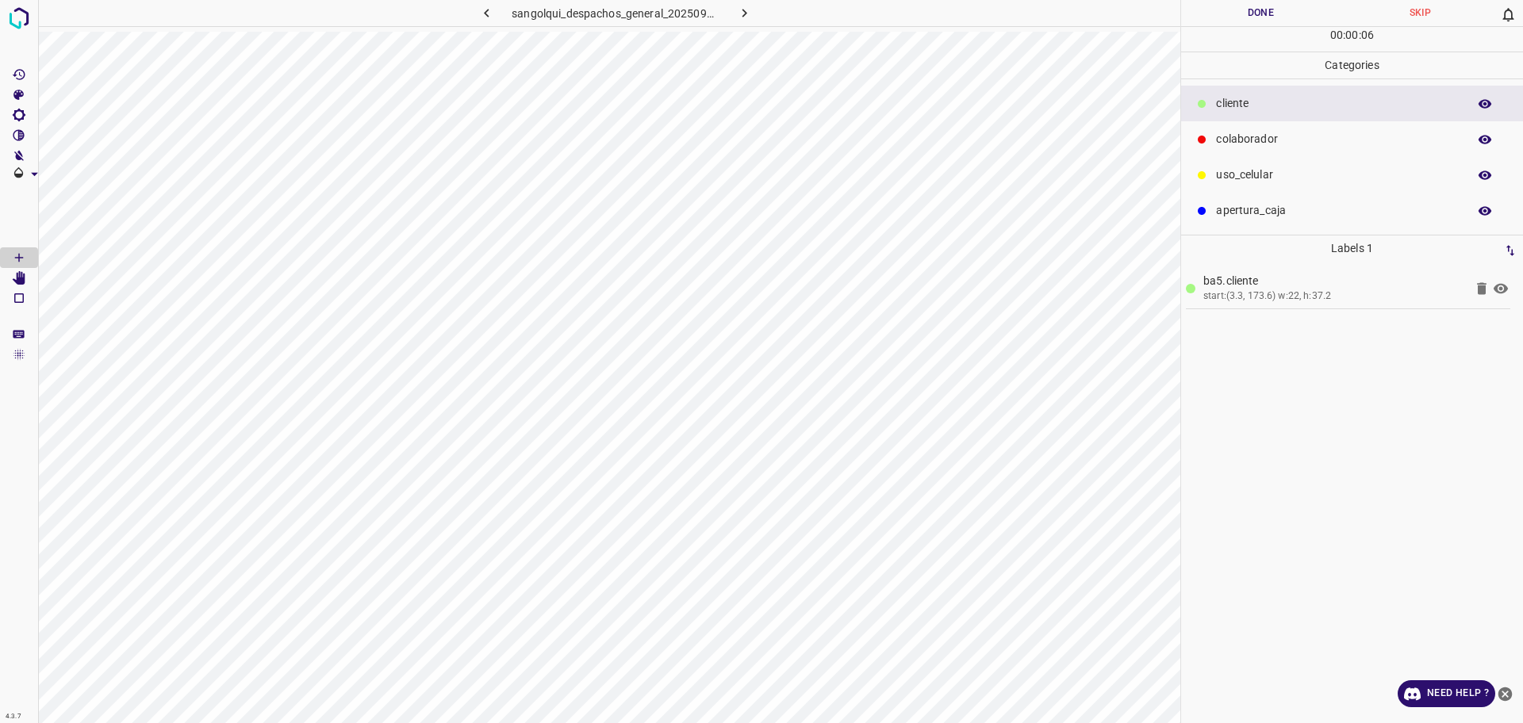
click at [1313, 135] on p "colaborador" at bounding box center [1337, 139] width 243 height 17
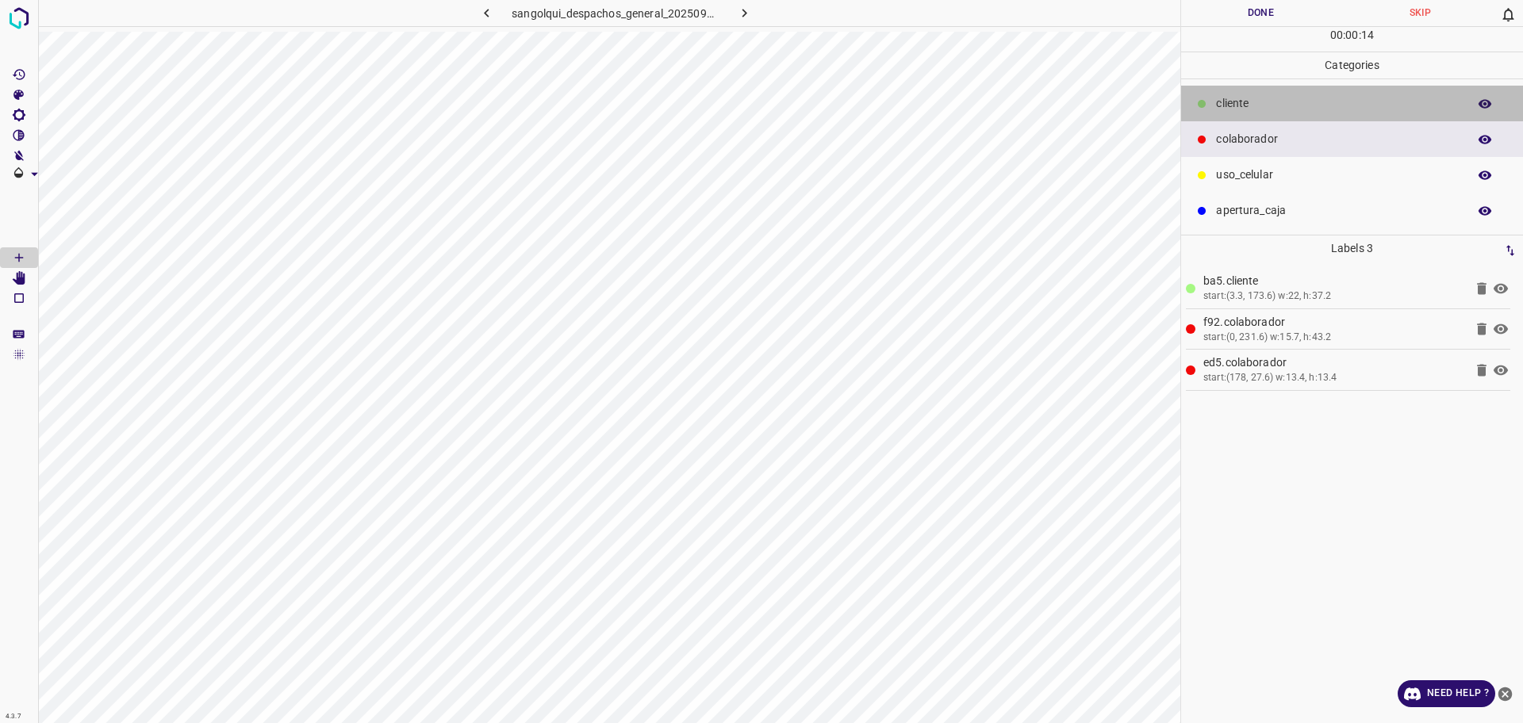
drag, startPoint x: 1285, startPoint y: 105, endPoint x: 1197, endPoint y: 155, distance: 101.6
click at [1284, 105] on p "cliente" at bounding box center [1337, 103] width 243 height 17
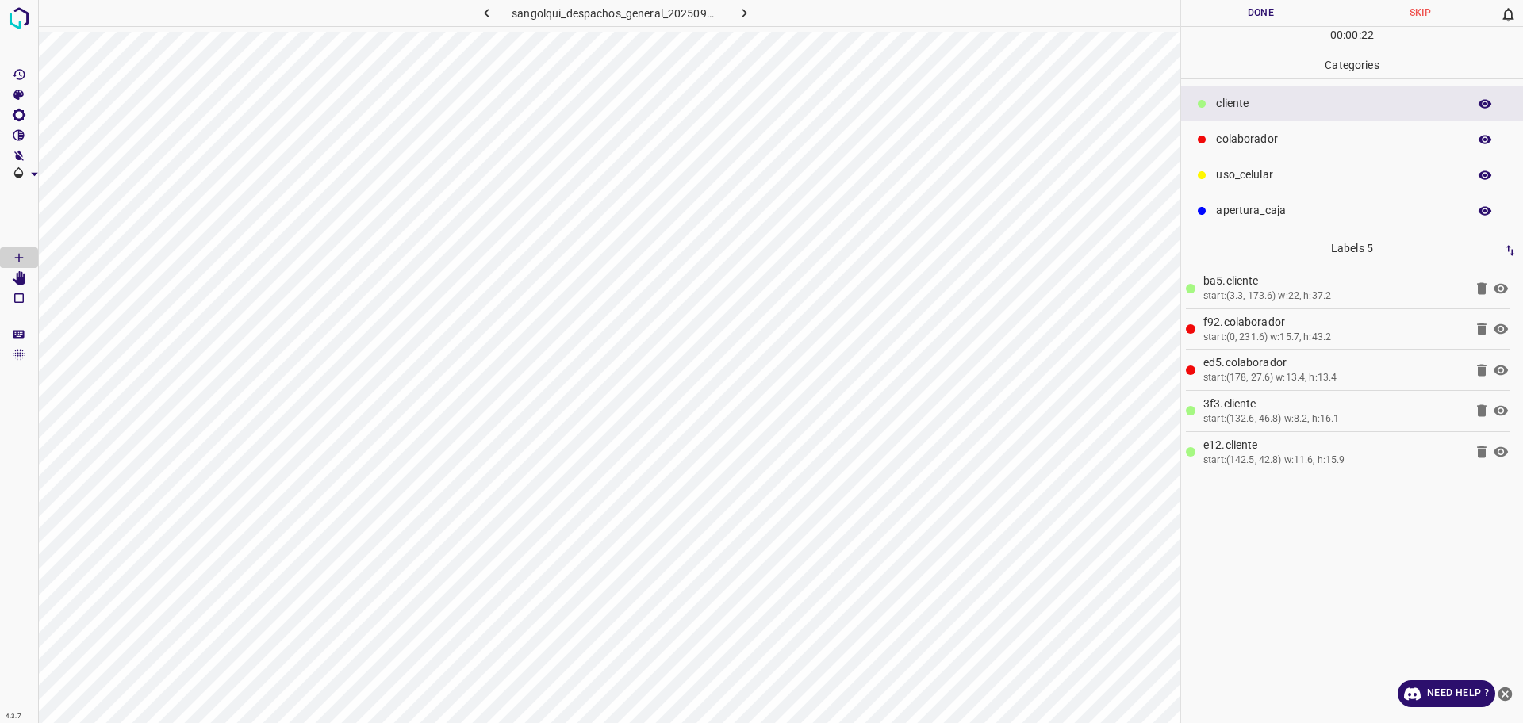
click at [1230, 6] on button "Done" at bounding box center [1260, 13] width 159 height 26
click at [1229, 6] on button "Done" at bounding box center [1260, 13] width 159 height 26
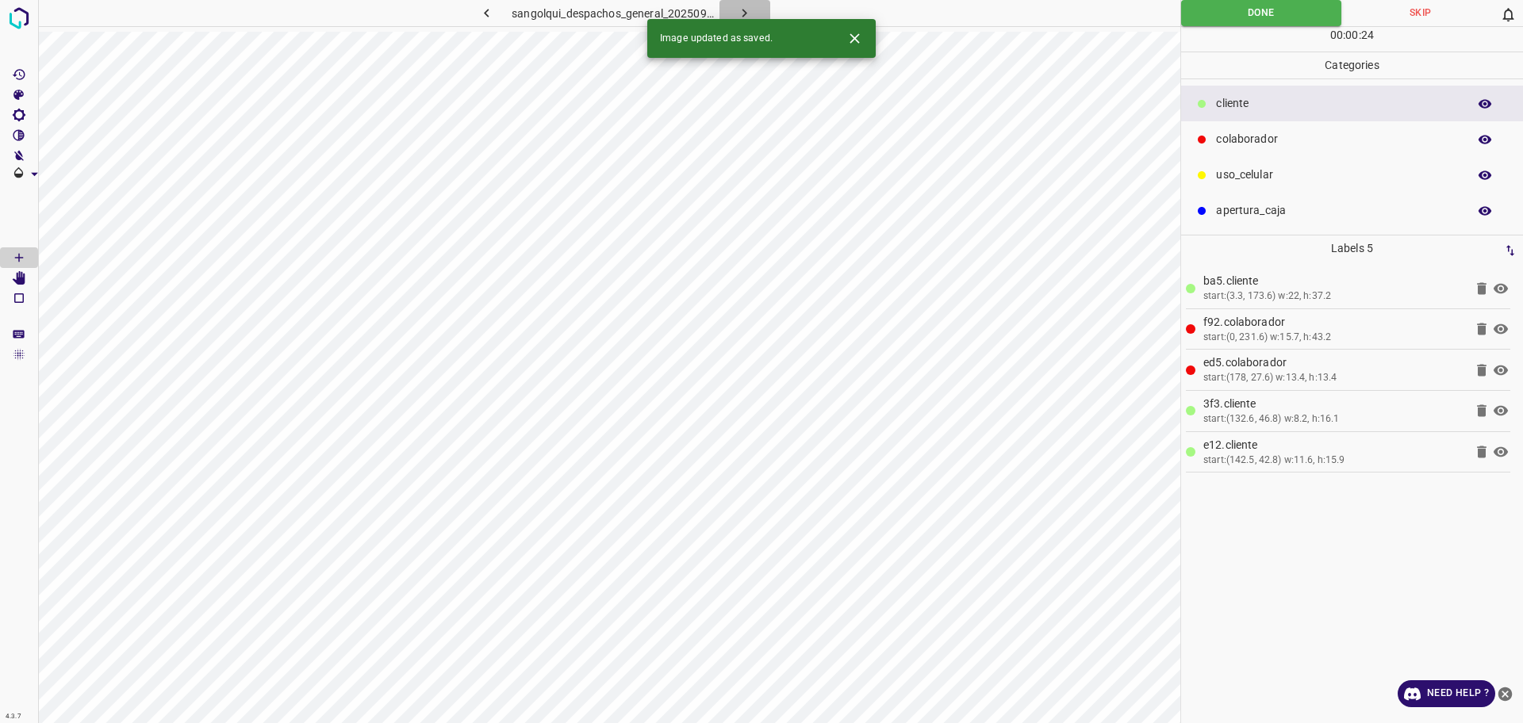
click at [753, 13] on button "button" at bounding box center [744, 13] width 51 height 26
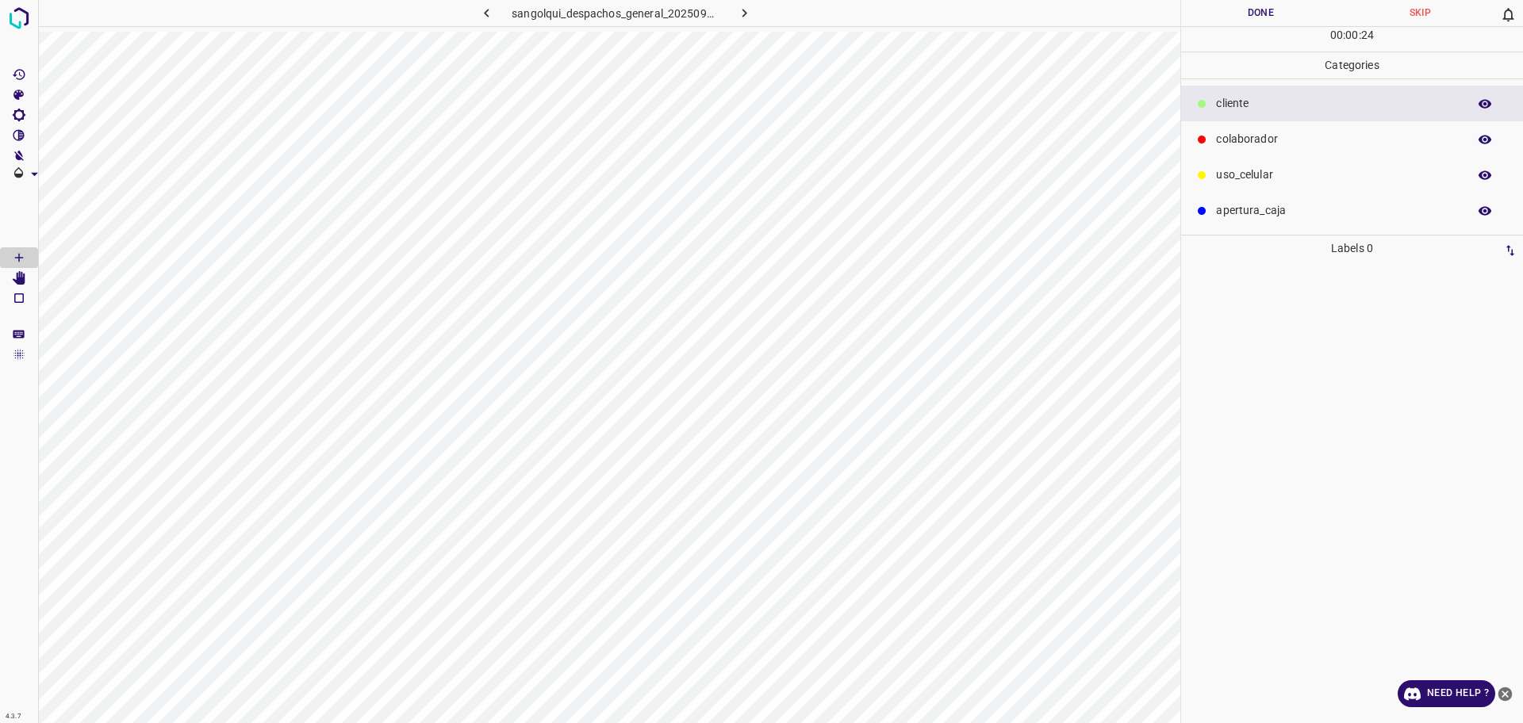
click at [1250, 167] on p "uso_celular" at bounding box center [1337, 175] width 243 height 17
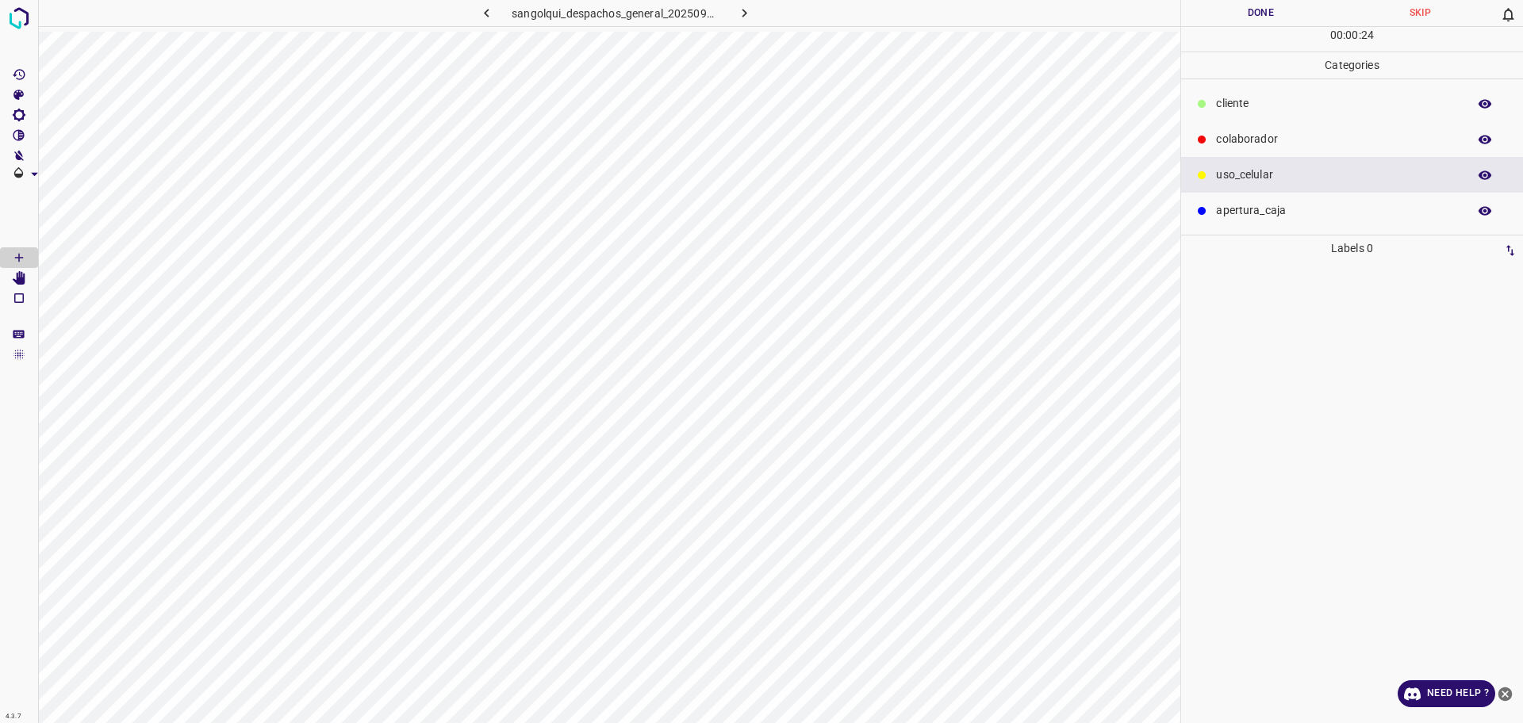
click at [1237, 142] on p "colaborador" at bounding box center [1337, 139] width 243 height 17
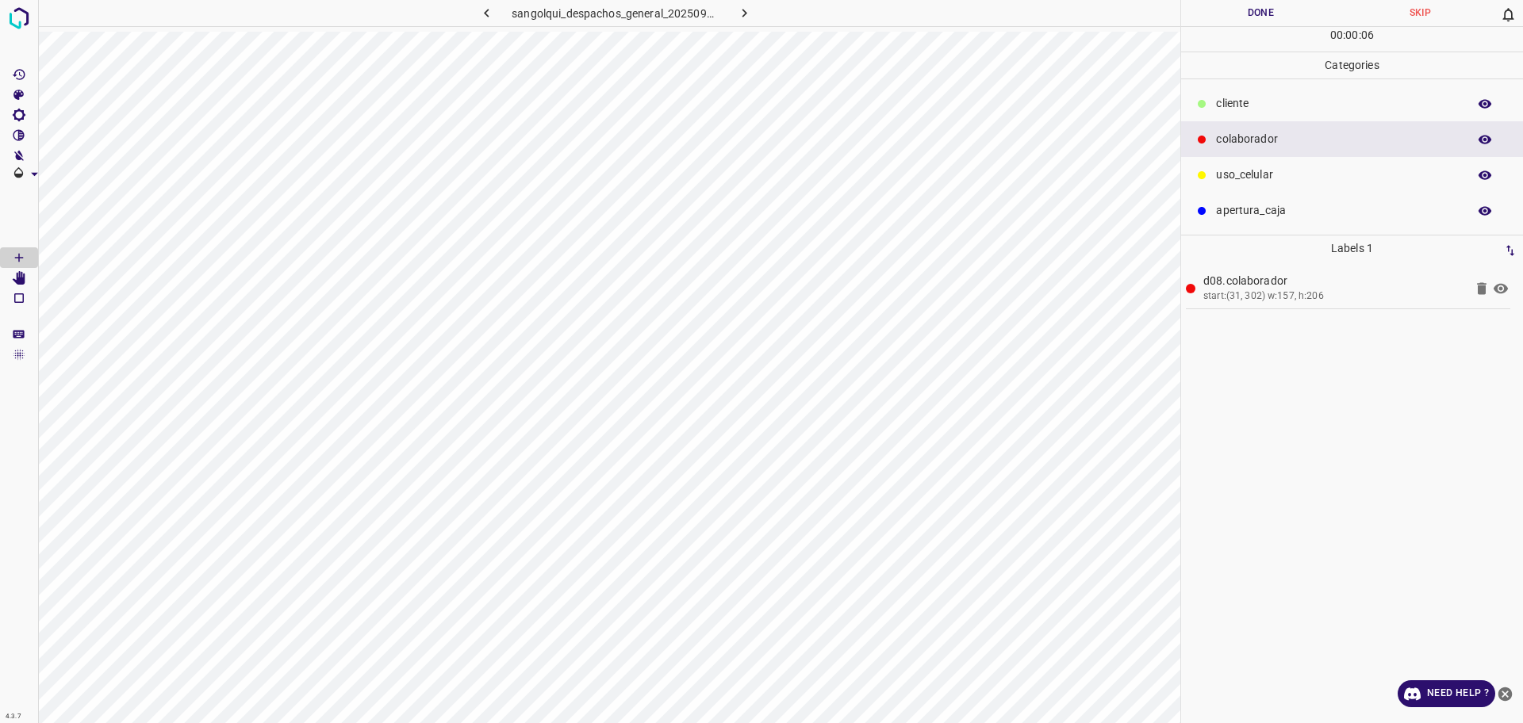
drag, startPoint x: 1287, startPoint y: 97, endPoint x: 1203, endPoint y: 128, distance: 89.9
click at [1283, 100] on p "cliente" at bounding box center [1337, 103] width 243 height 17
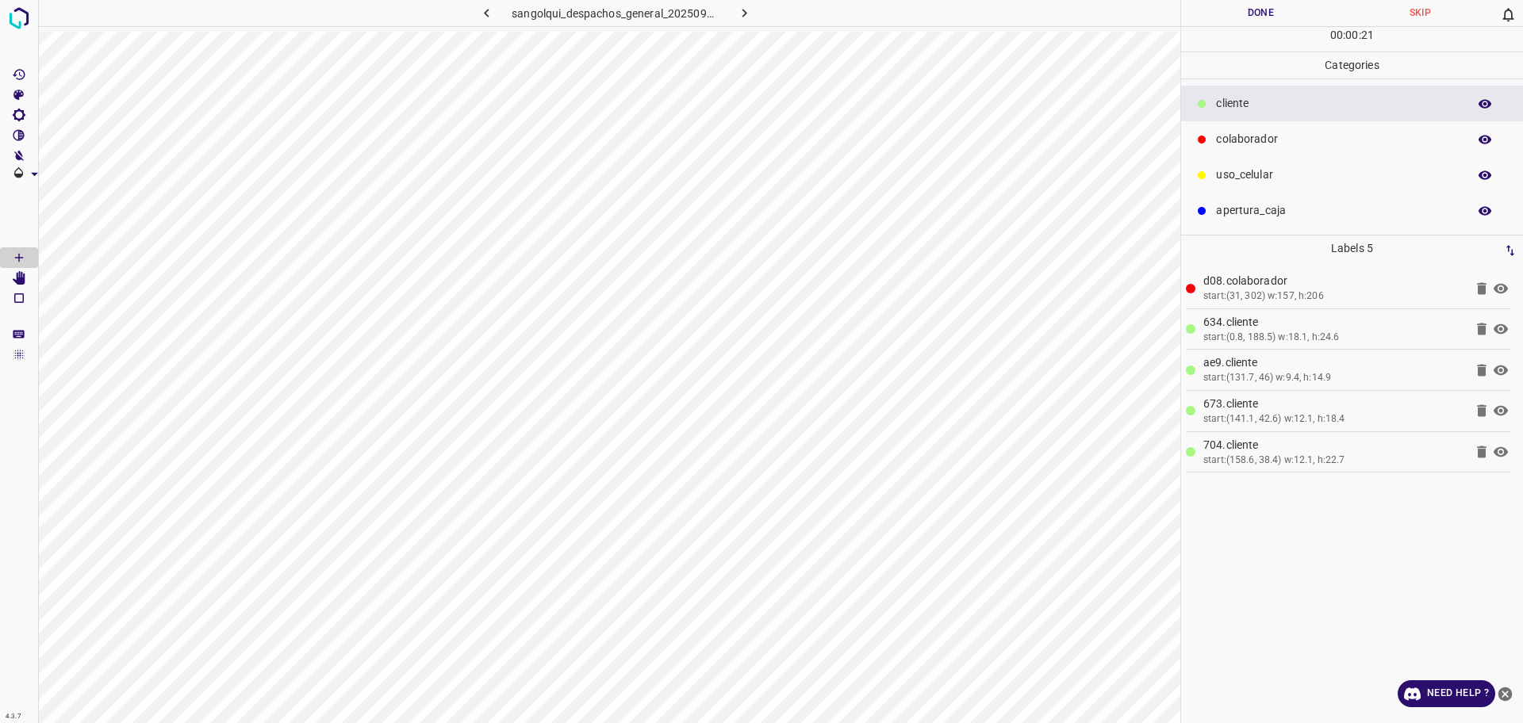
click at [1258, 145] on p "colaborador" at bounding box center [1337, 139] width 243 height 17
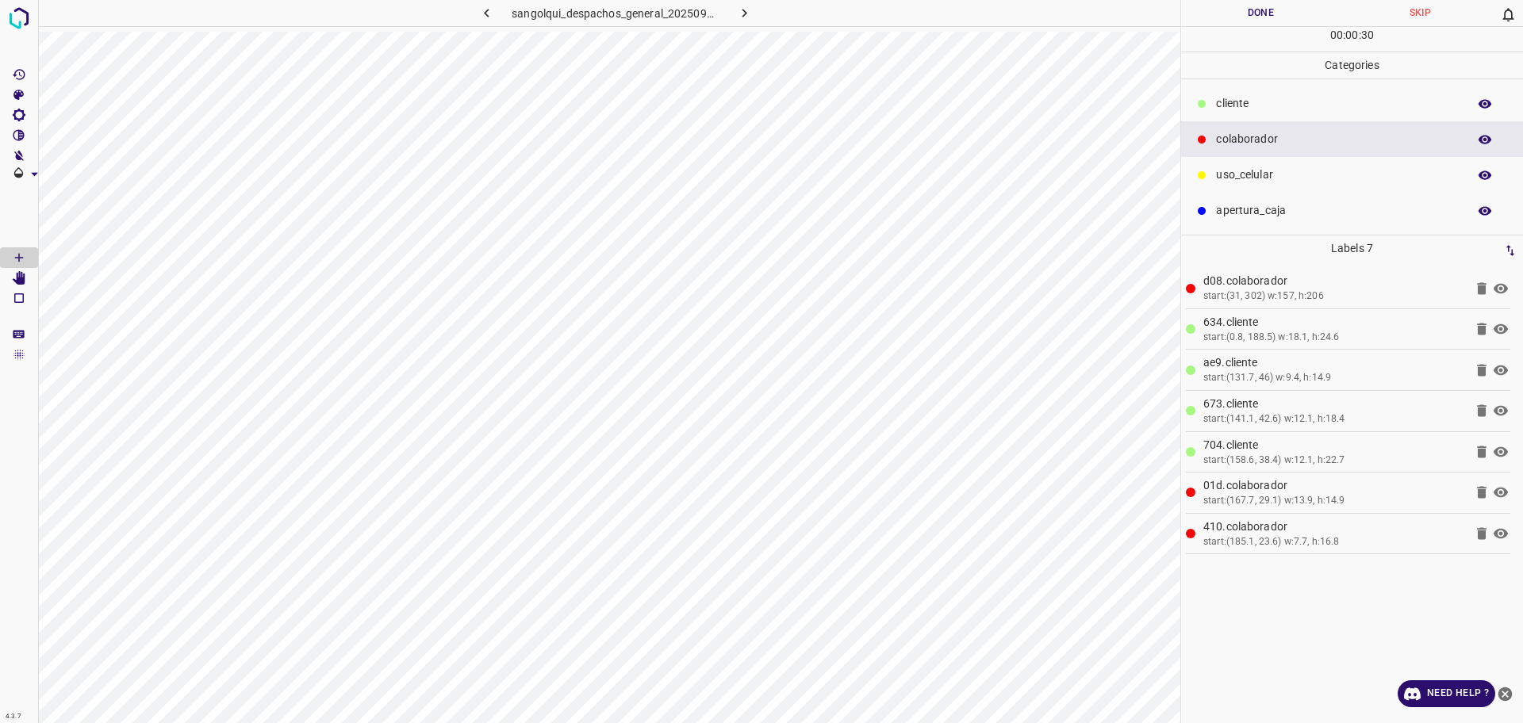
click at [1271, 15] on button "Done" at bounding box center [1260, 13] width 159 height 26
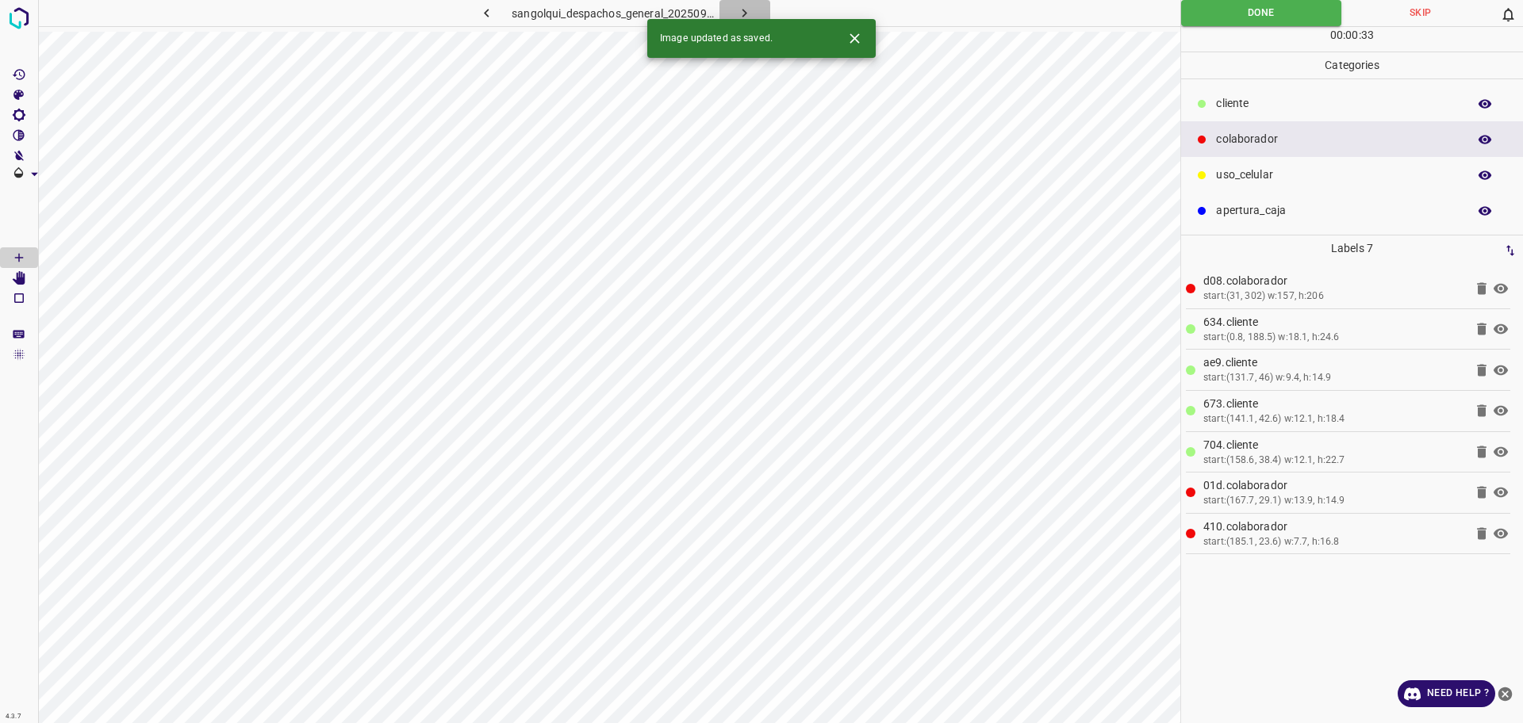
click at [748, 3] on button "button" at bounding box center [744, 13] width 51 height 26
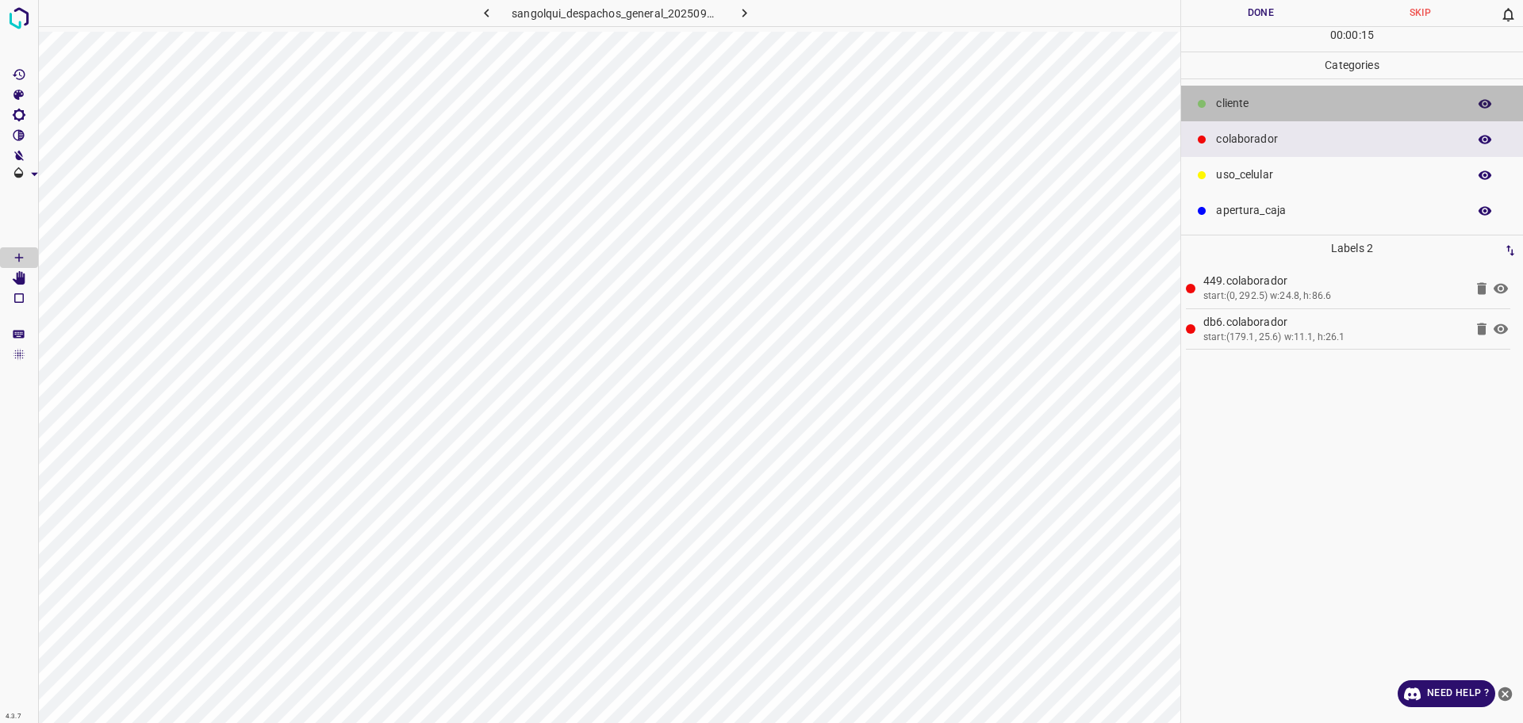
click at [1315, 109] on p "cliente" at bounding box center [1337, 103] width 243 height 17
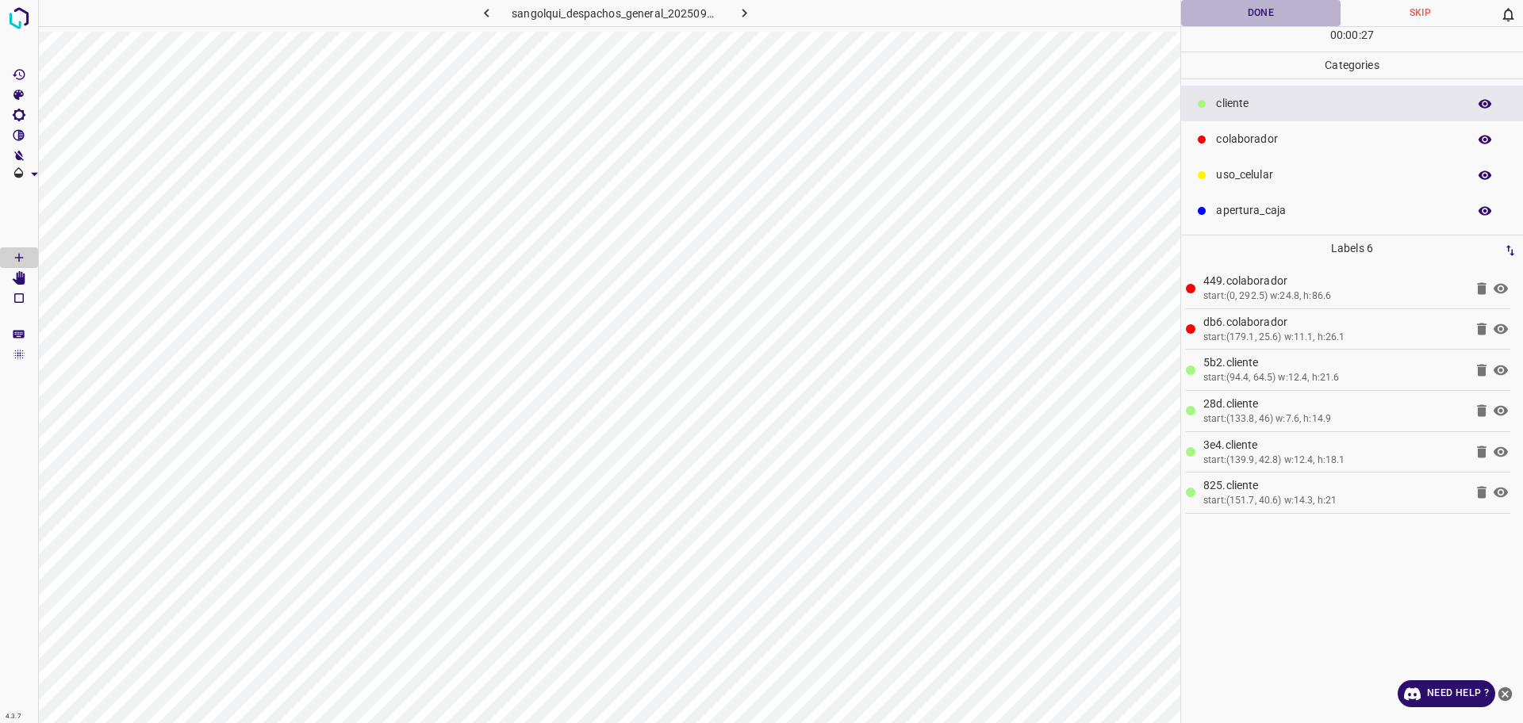
click at [1224, 16] on button "Done" at bounding box center [1260, 13] width 159 height 26
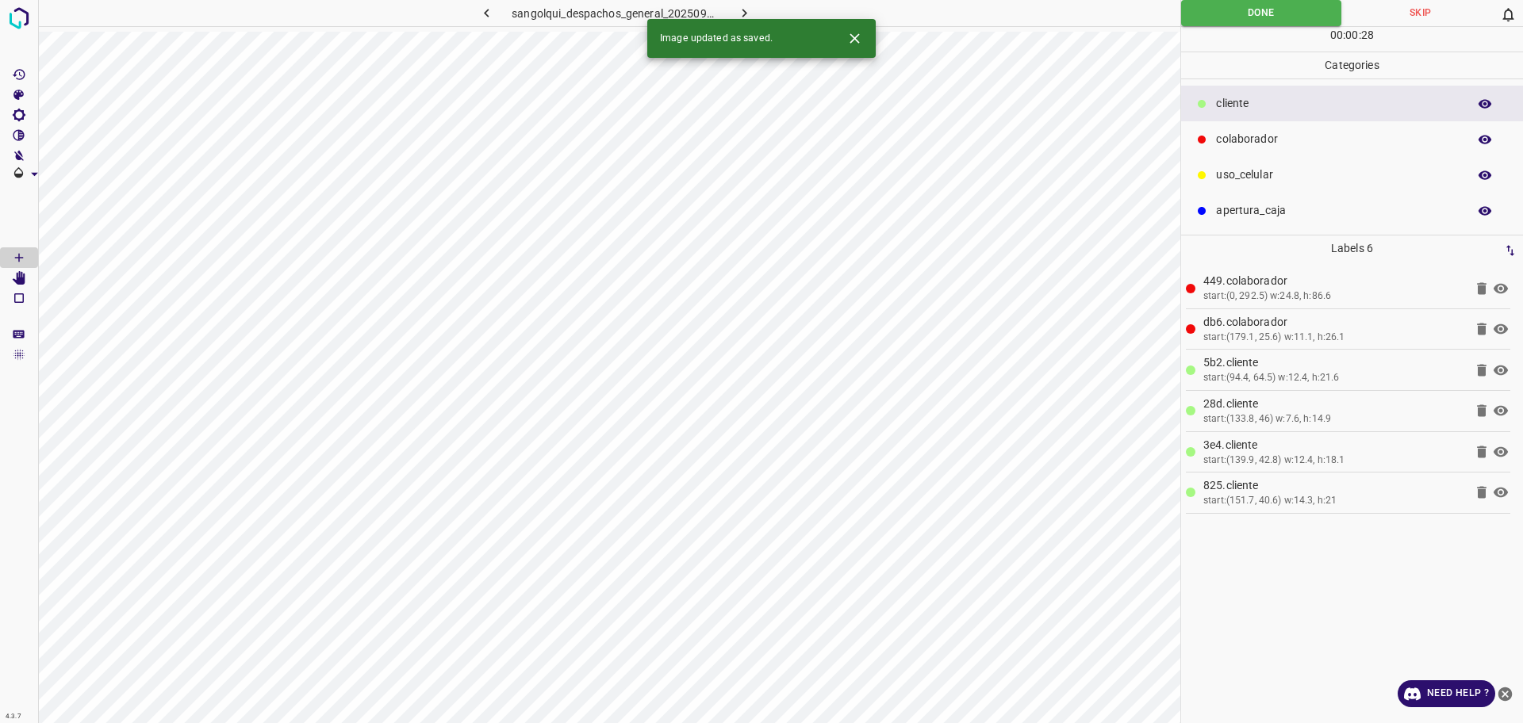
click at [749, 13] on icon "button" at bounding box center [744, 13] width 17 height 17
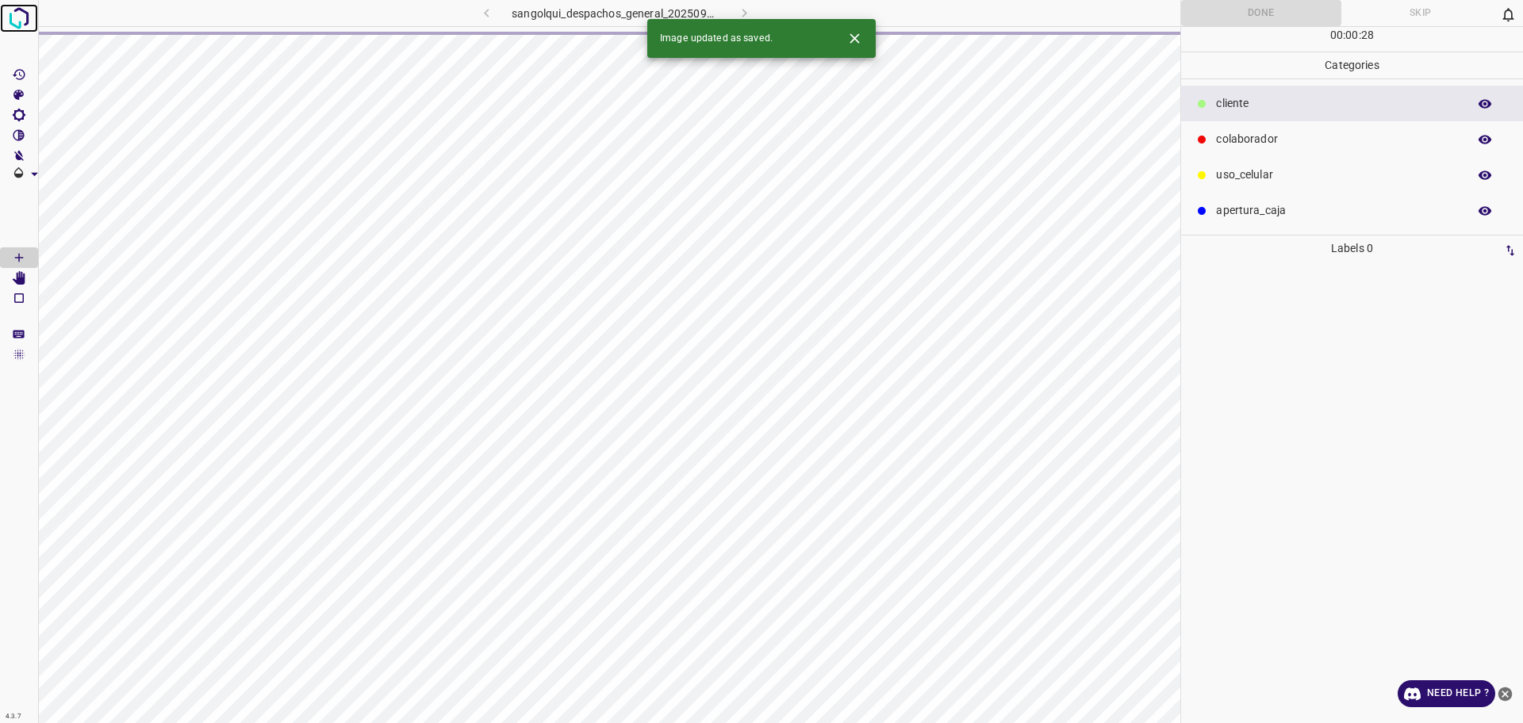
click at [24, 27] on img at bounding box center [19, 18] width 29 height 29
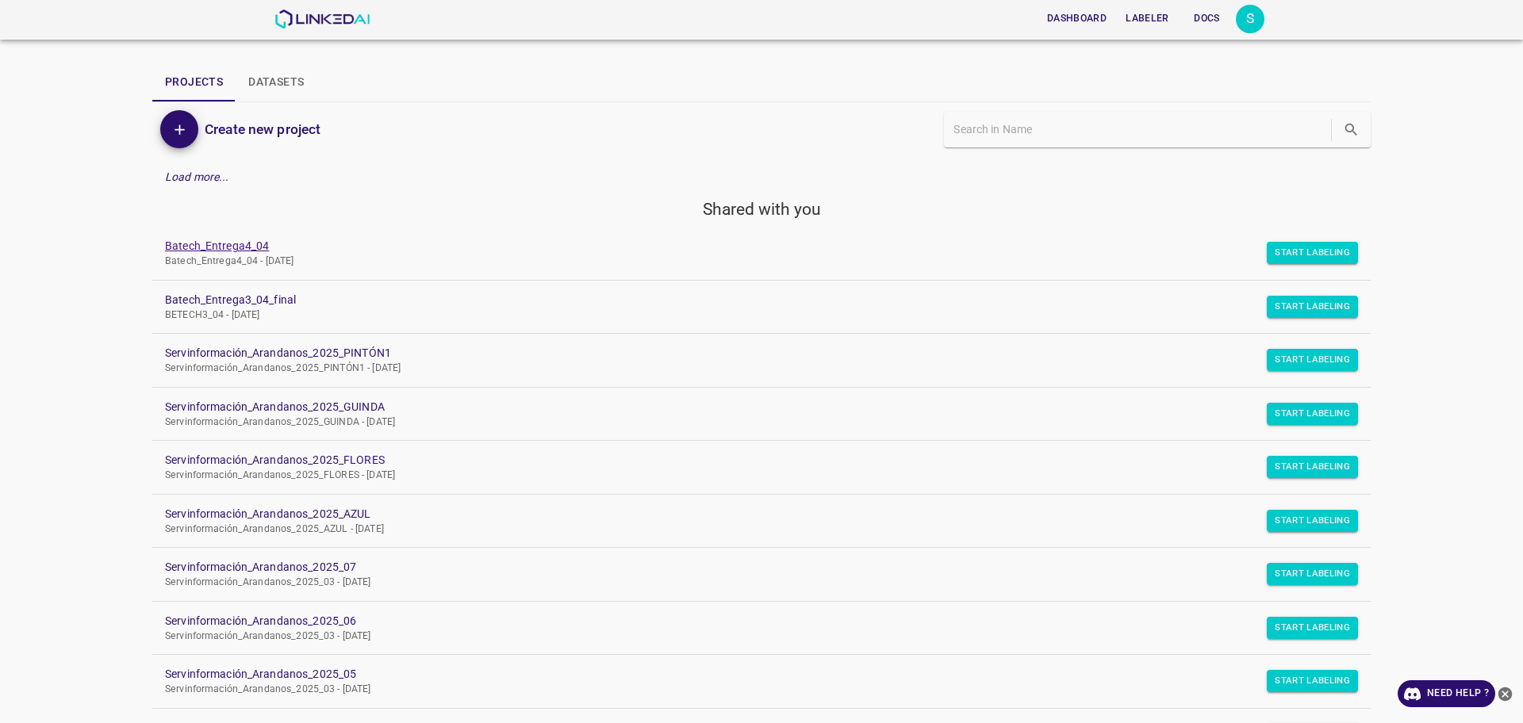
click at [213, 255] on p "Batech_Entrega4_04 - [DATE]" at bounding box center [749, 262] width 1168 height 14
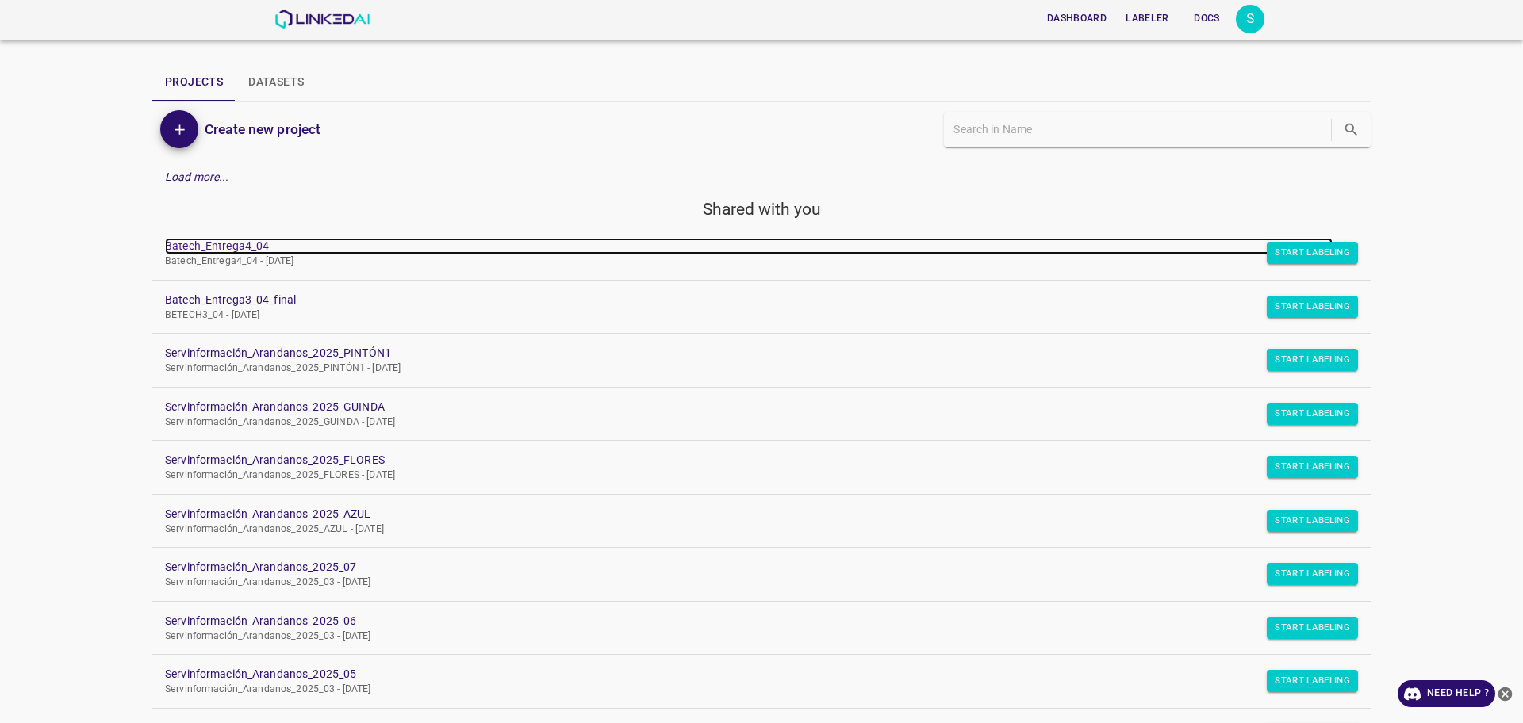
click at [210, 246] on link "Batech_Entrega4_04" at bounding box center [749, 246] width 1168 height 17
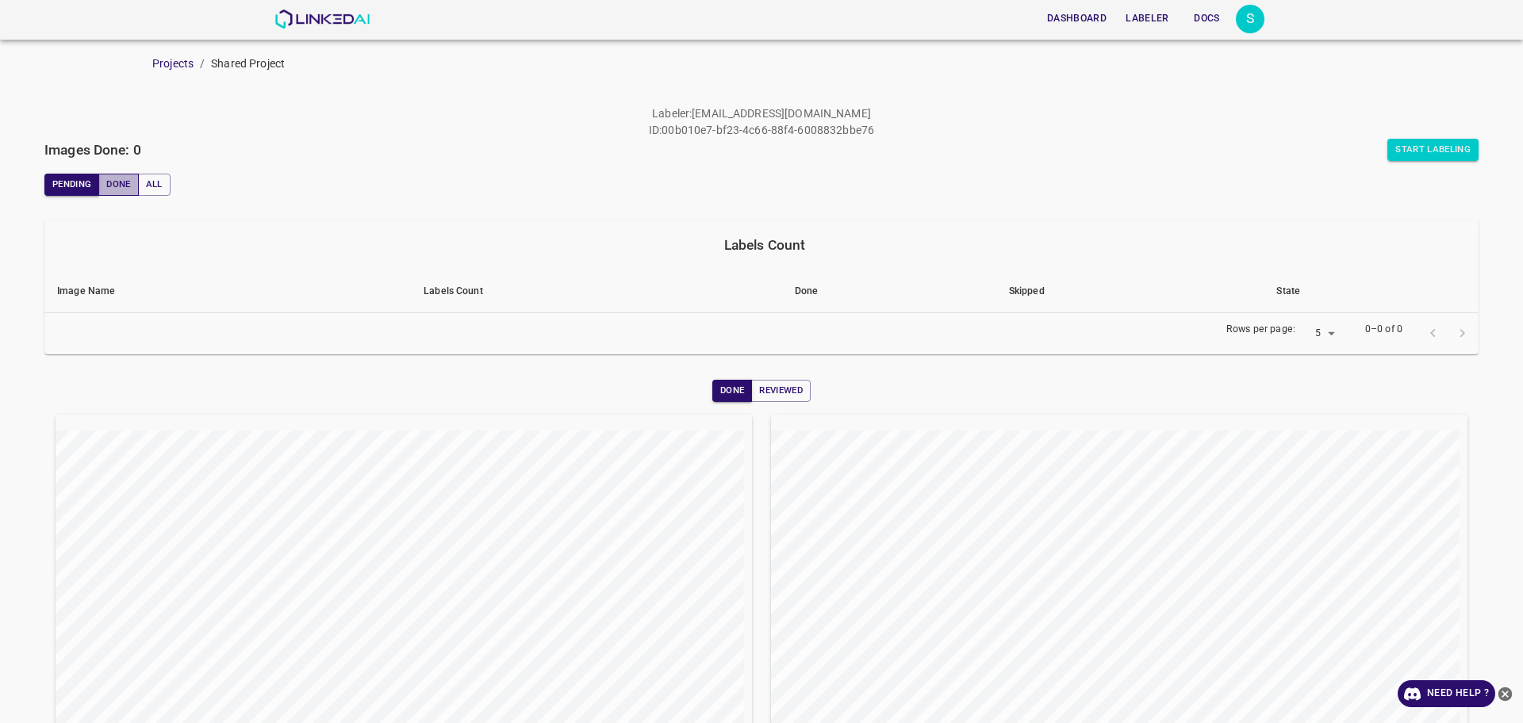
click at [115, 184] on button "Done" at bounding box center [118, 185] width 40 height 22
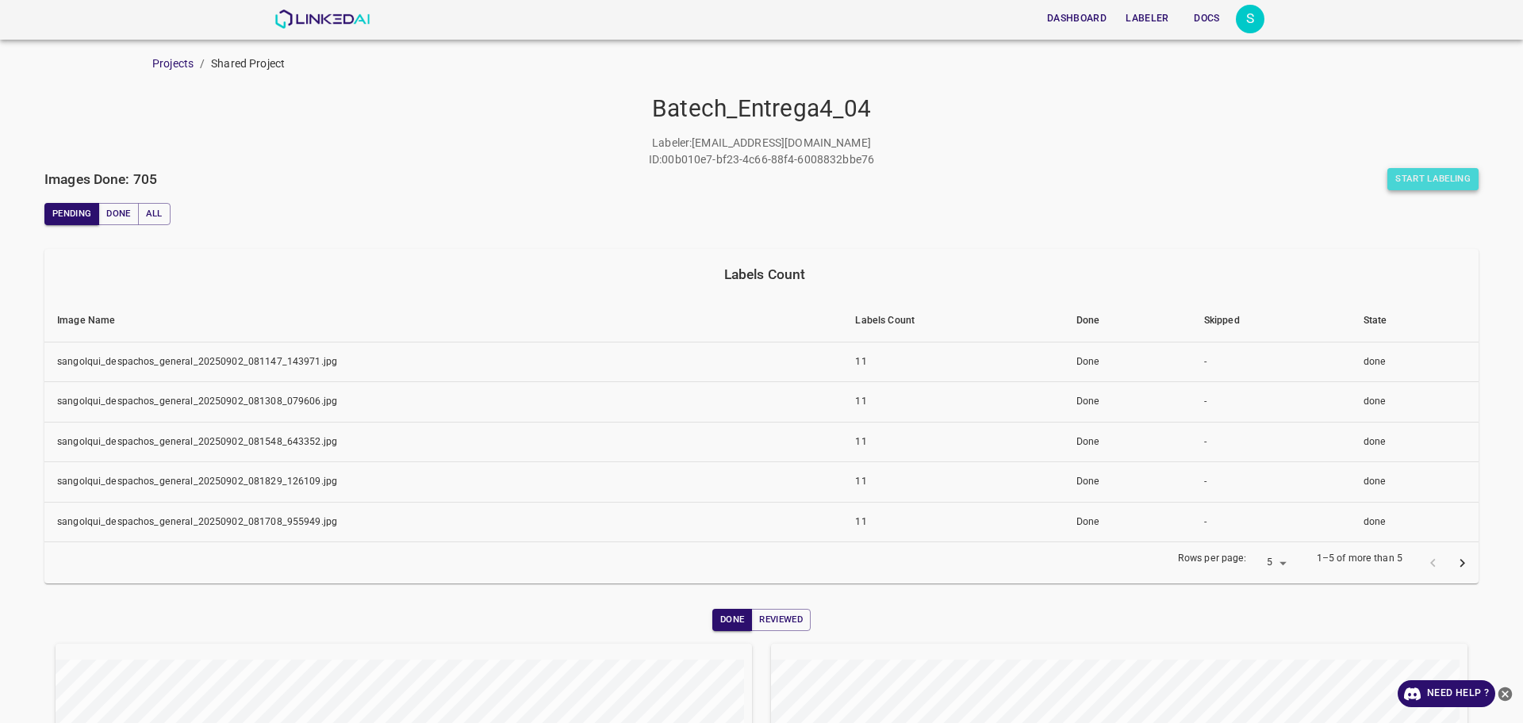
click at [1423, 169] on button "Start Labeling" at bounding box center [1432, 179] width 91 height 22
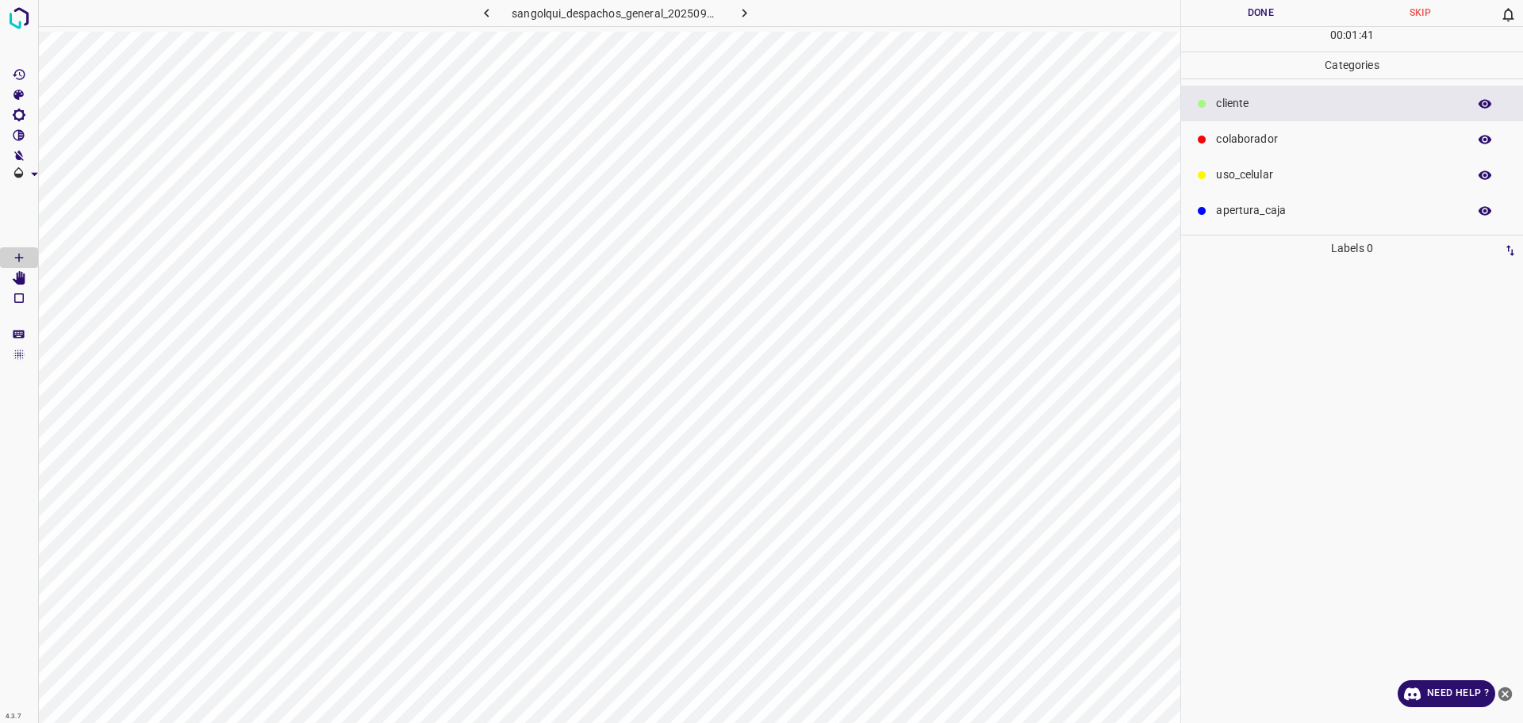
click at [1300, 138] on p "colaborador" at bounding box center [1337, 139] width 243 height 17
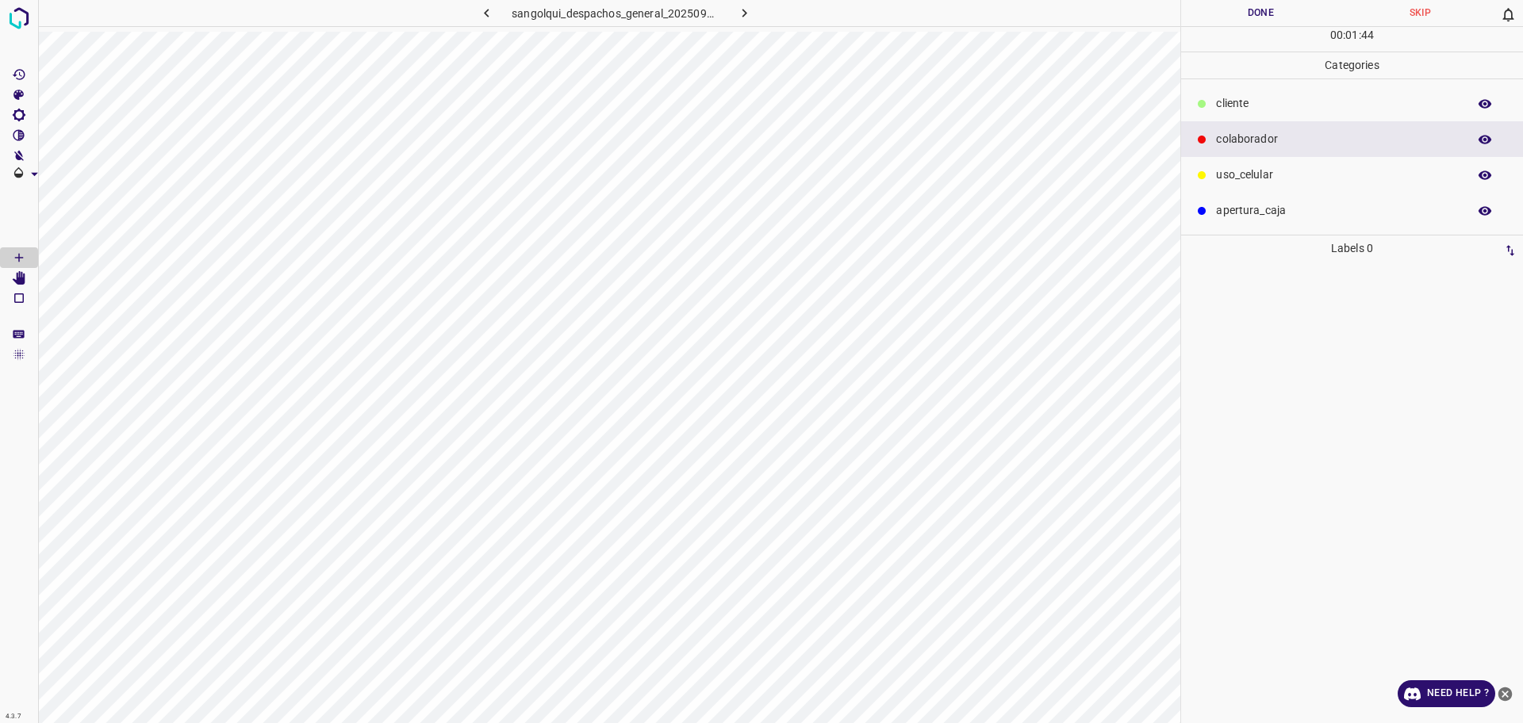
click at [1263, 111] on p "cliente" at bounding box center [1337, 103] width 243 height 17
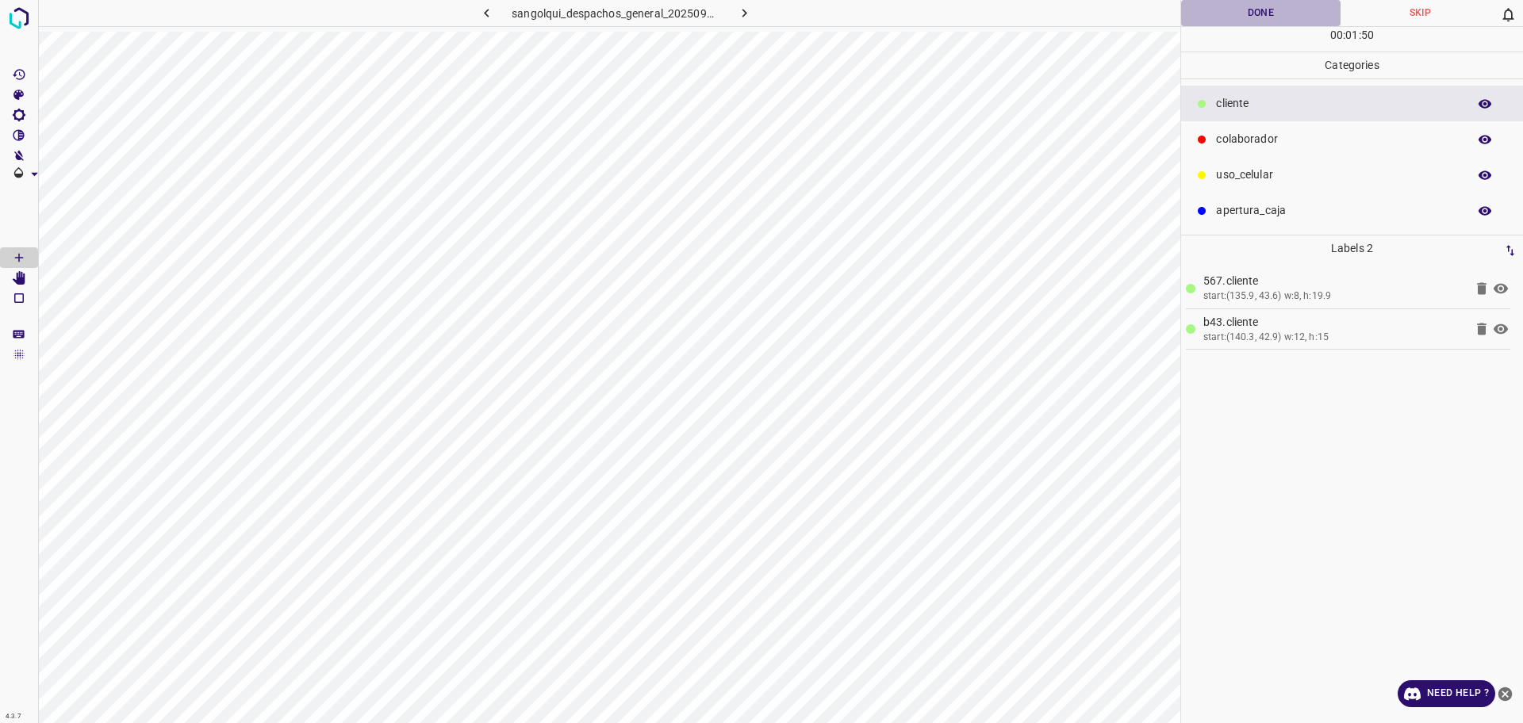
click at [1219, 6] on button "Done" at bounding box center [1260, 13] width 159 height 26
click at [1221, 7] on button "Done" at bounding box center [1260, 13] width 159 height 26
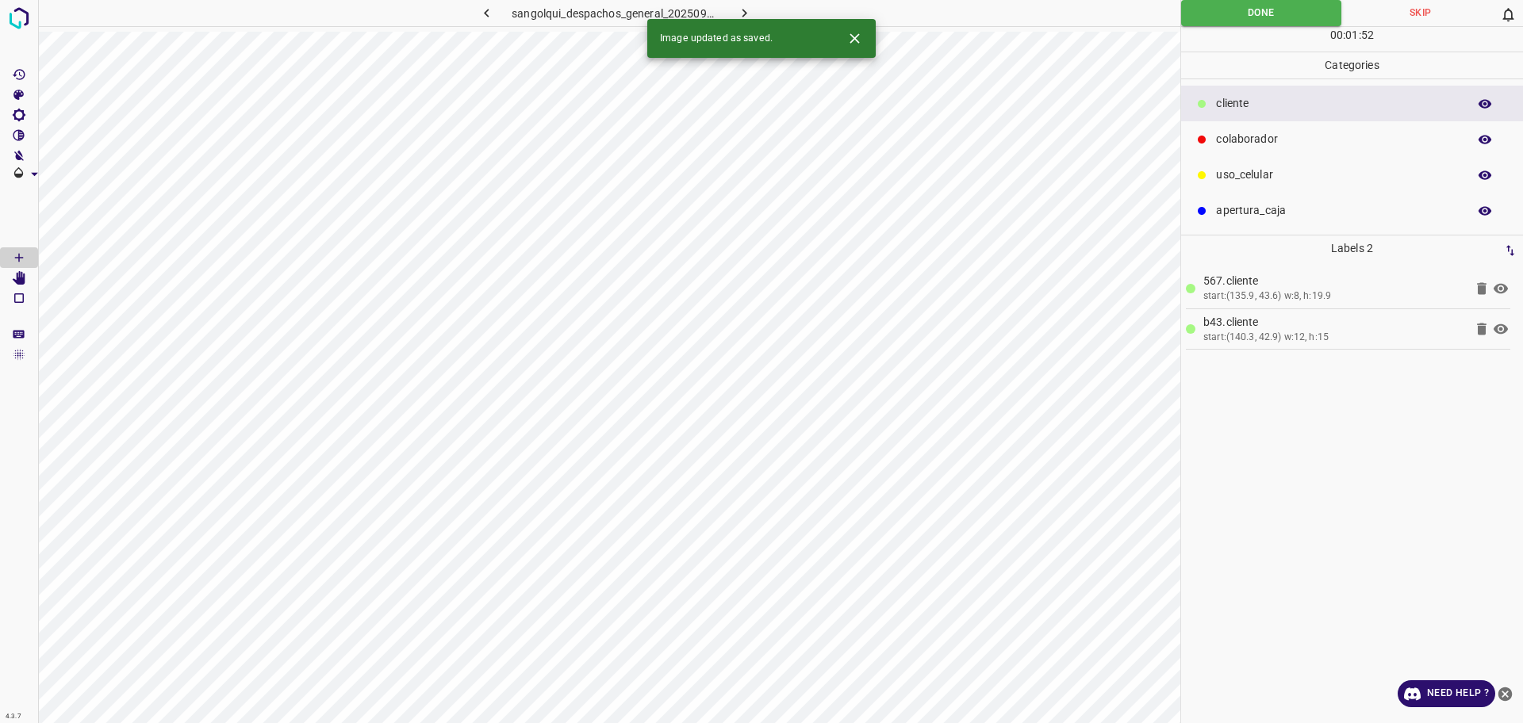
click at [747, 10] on icon "button" at bounding box center [744, 13] width 17 height 17
click at [1267, 133] on p "colaborador" at bounding box center [1337, 139] width 243 height 17
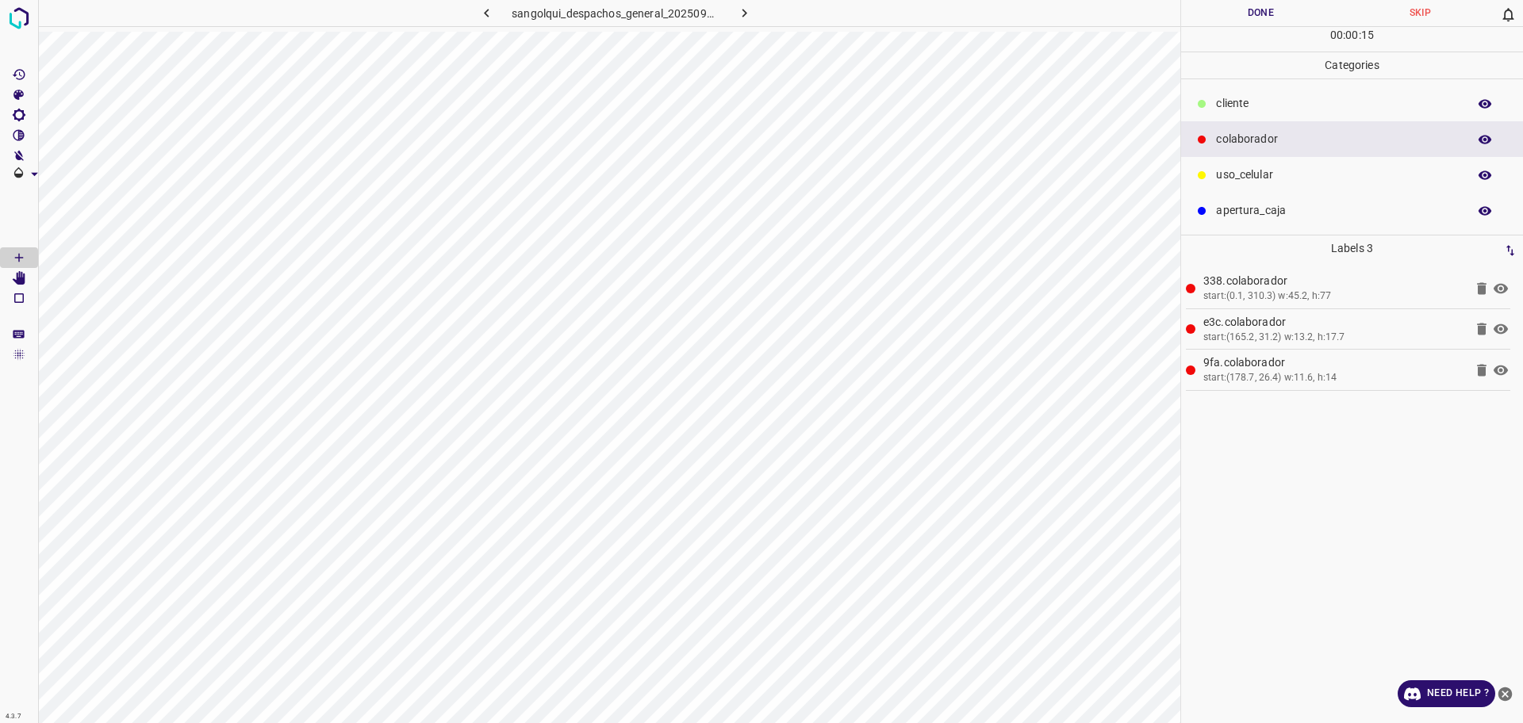
click at [1290, 83] on ul "cliente colaborador uso_celular apertura_caja" at bounding box center [1352, 156] width 342 height 155
click at [1248, 171] on p "uso_celular" at bounding box center [1337, 175] width 243 height 17
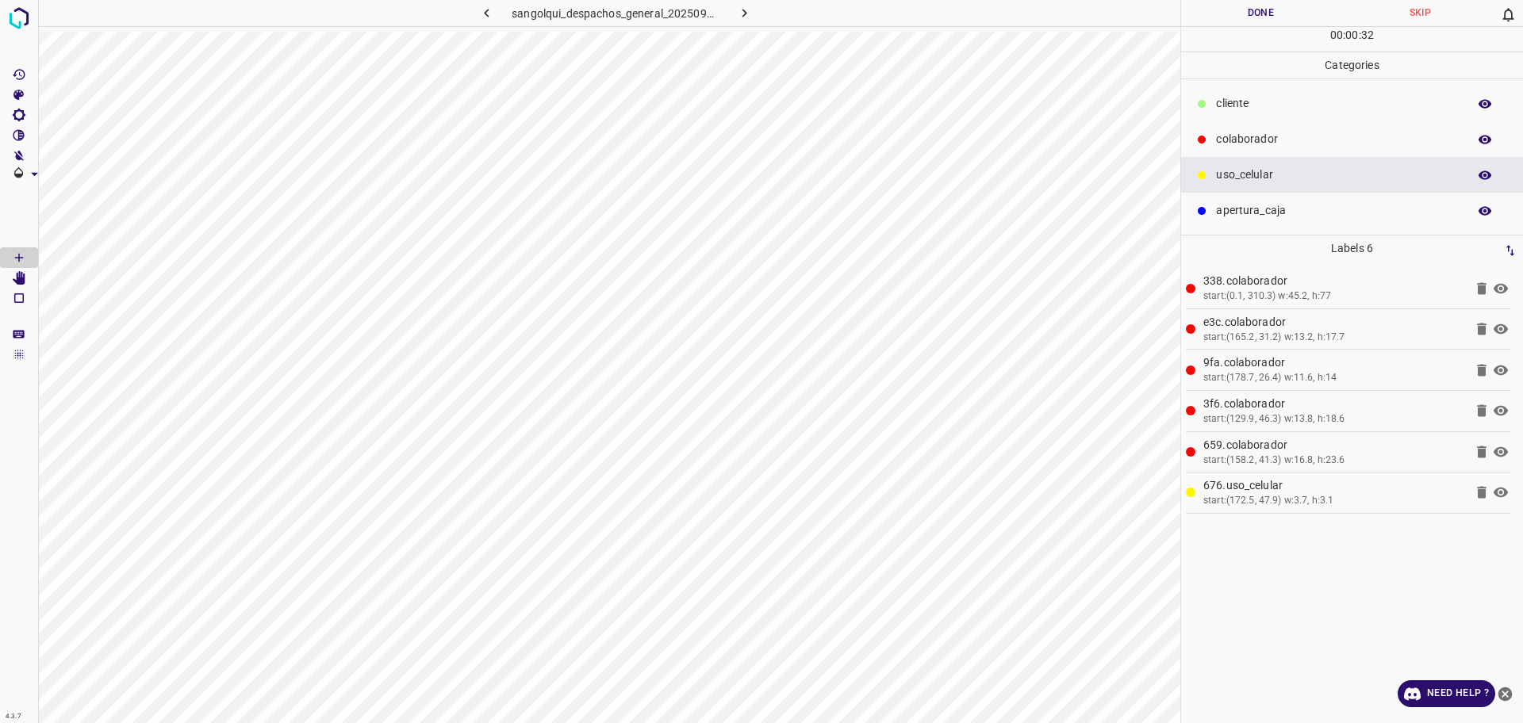
click at [1239, 10] on button "Done" at bounding box center [1260, 13] width 159 height 26
click at [748, 15] on icon "button" at bounding box center [744, 13] width 17 height 17
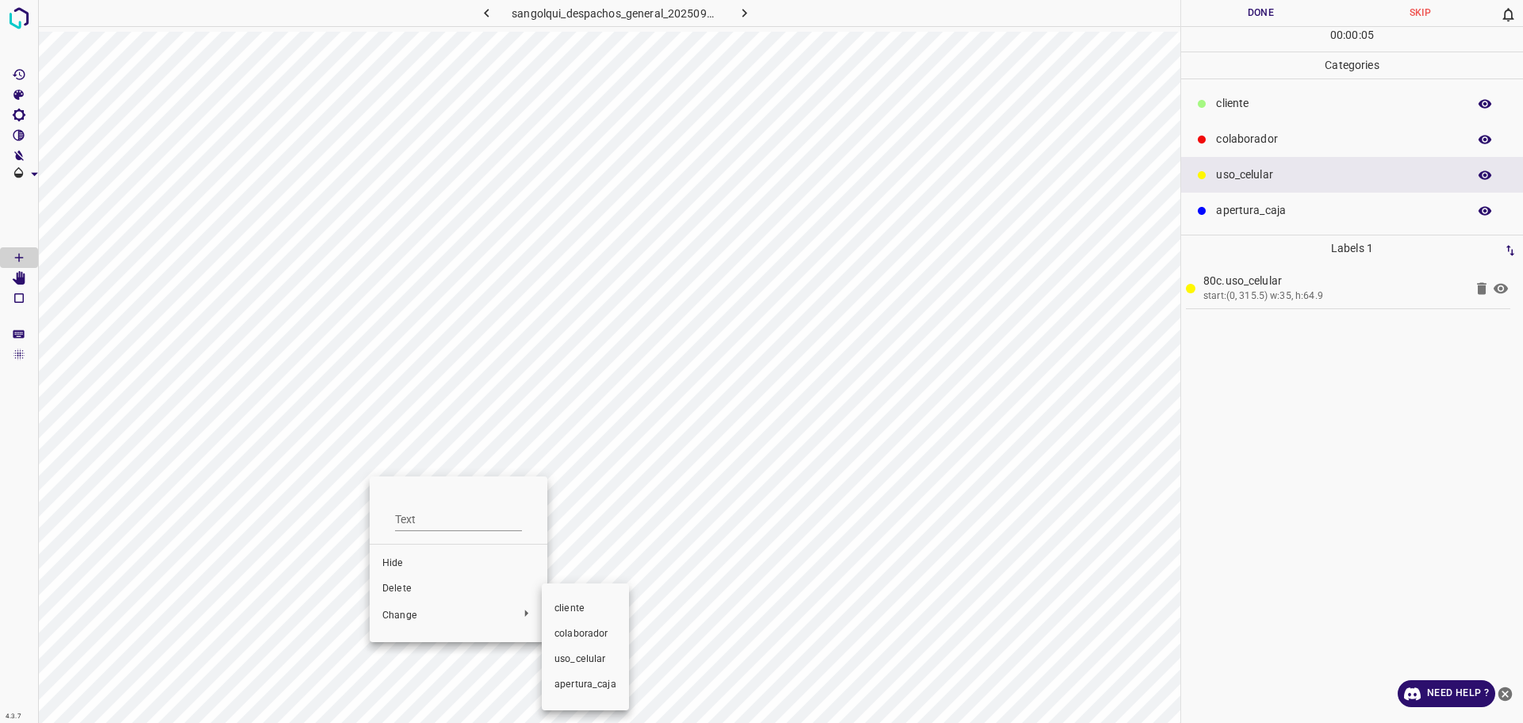
click at [597, 631] on span "colaborador" at bounding box center [585, 634] width 62 height 14
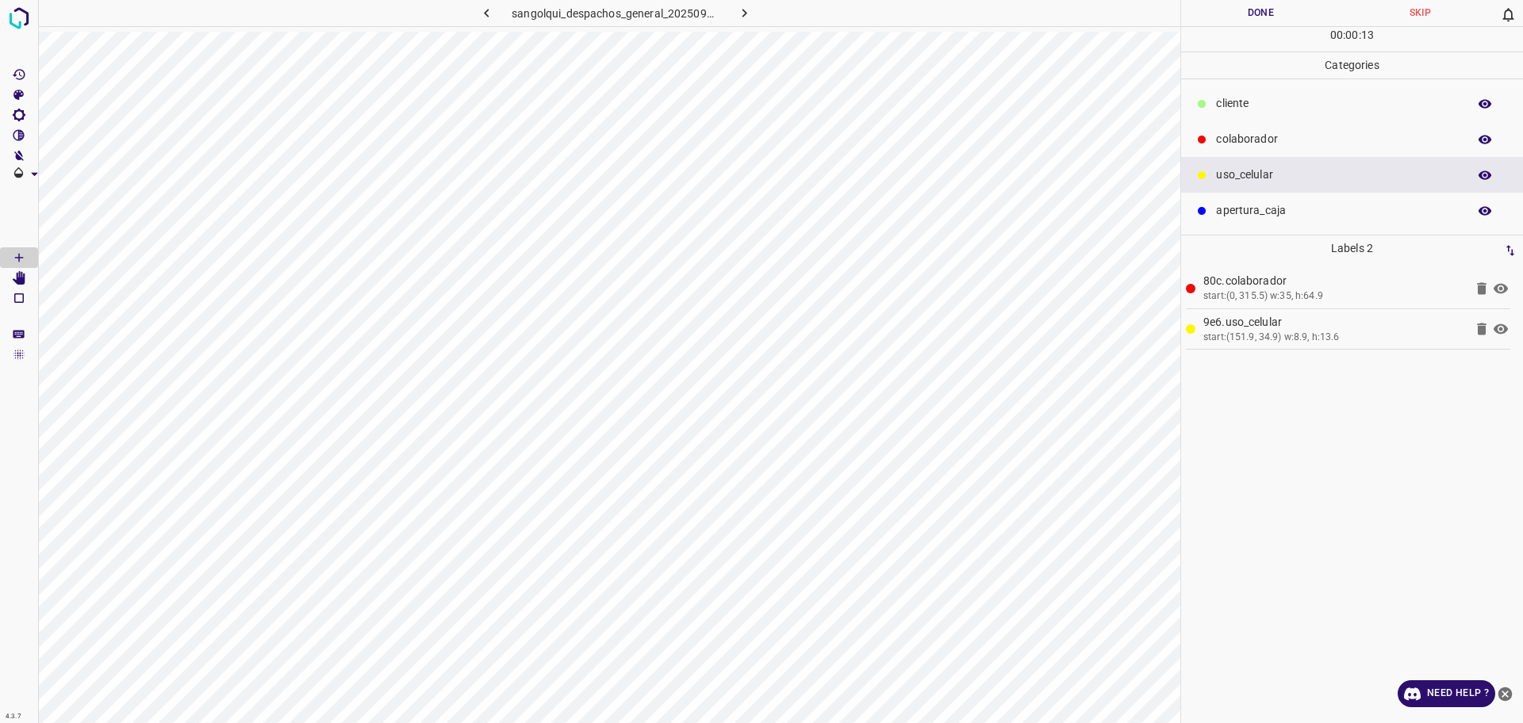
click at [1230, 102] on p "cliente" at bounding box center [1337, 103] width 243 height 17
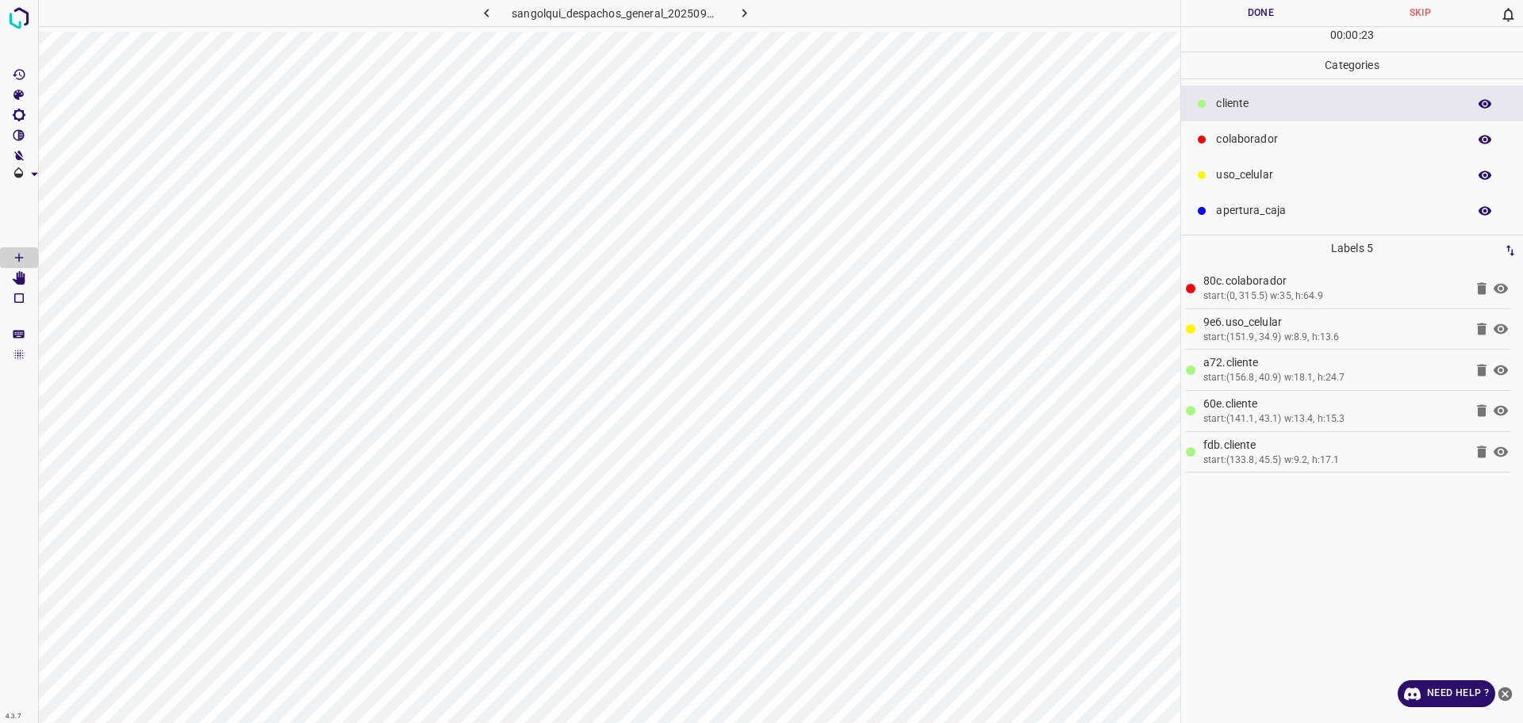
click at [1234, 168] on p "uso_celular" at bounding box center [1337, 175] width 243 height 17
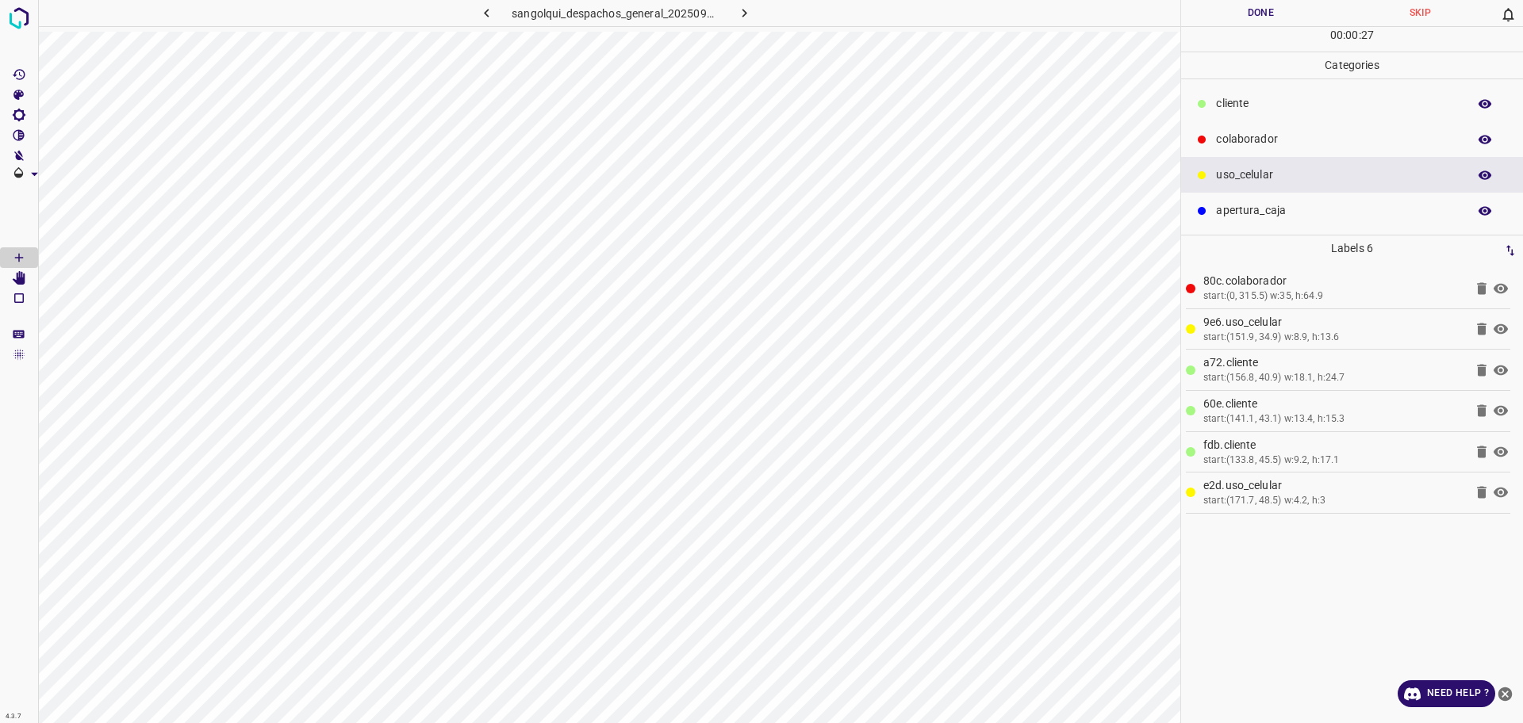
click at [1205, 22] on button "Done" at bounding box center [1260, 13] width 159 height 26
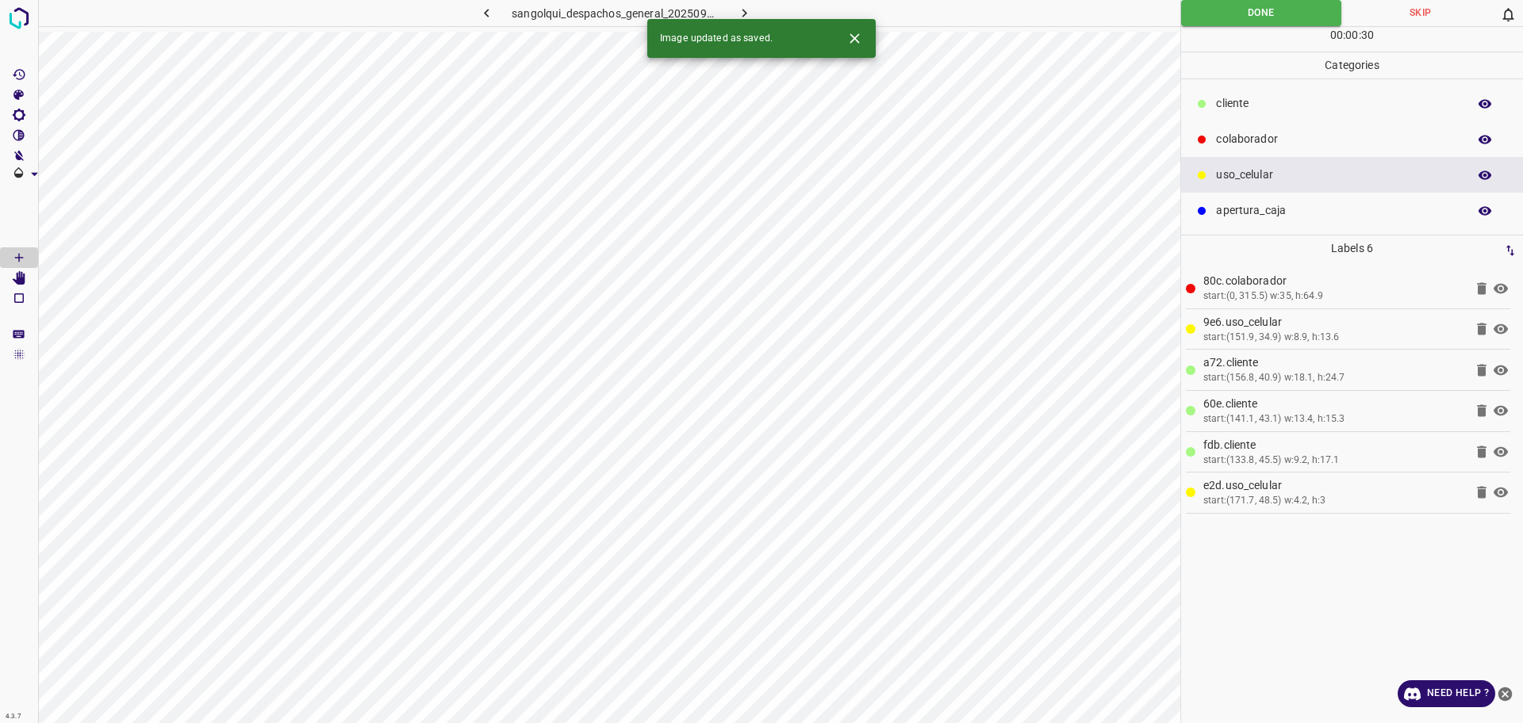
click at [746, 11] on icon "button" at bounding box center [744, 13] width 17 height 17
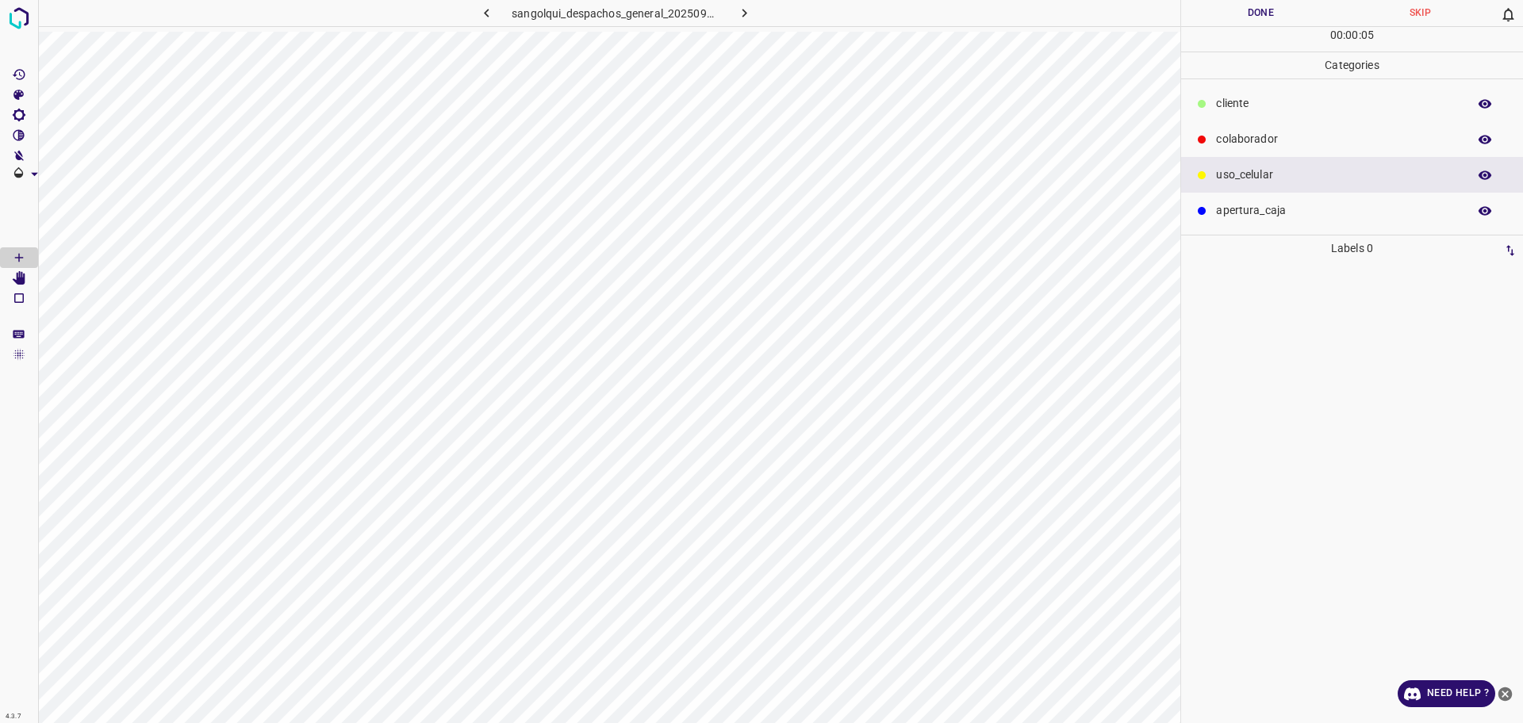
click at [1346, 132] on p "colaborador" at bounding box center [1337, 139] width 243 height 17
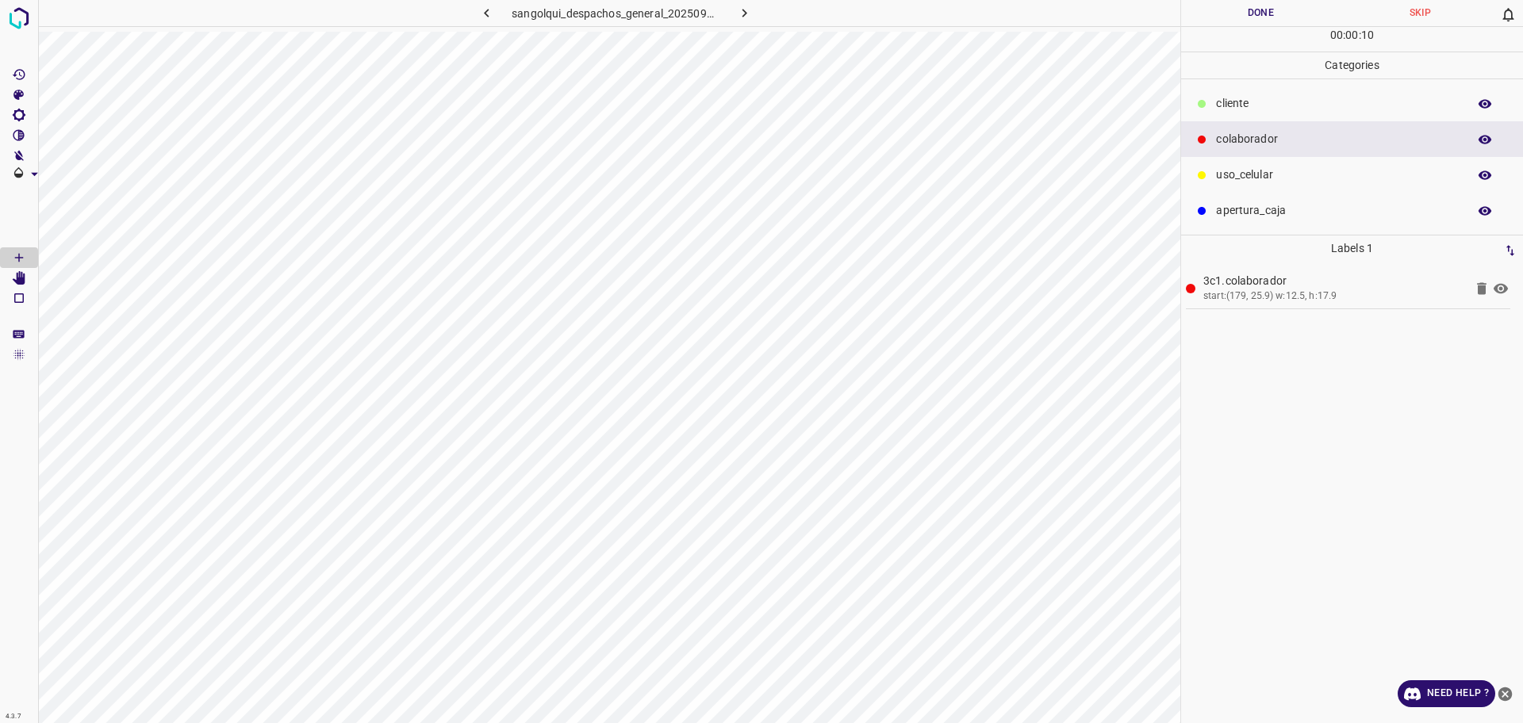
drag, startPoint x: 1199, startPoint y: 96, endPoint x: 1186, endPoint y: 117, distance: 24.6
click at [1201, 96] on div at bounding box center [1202, 104] width 16 height 16
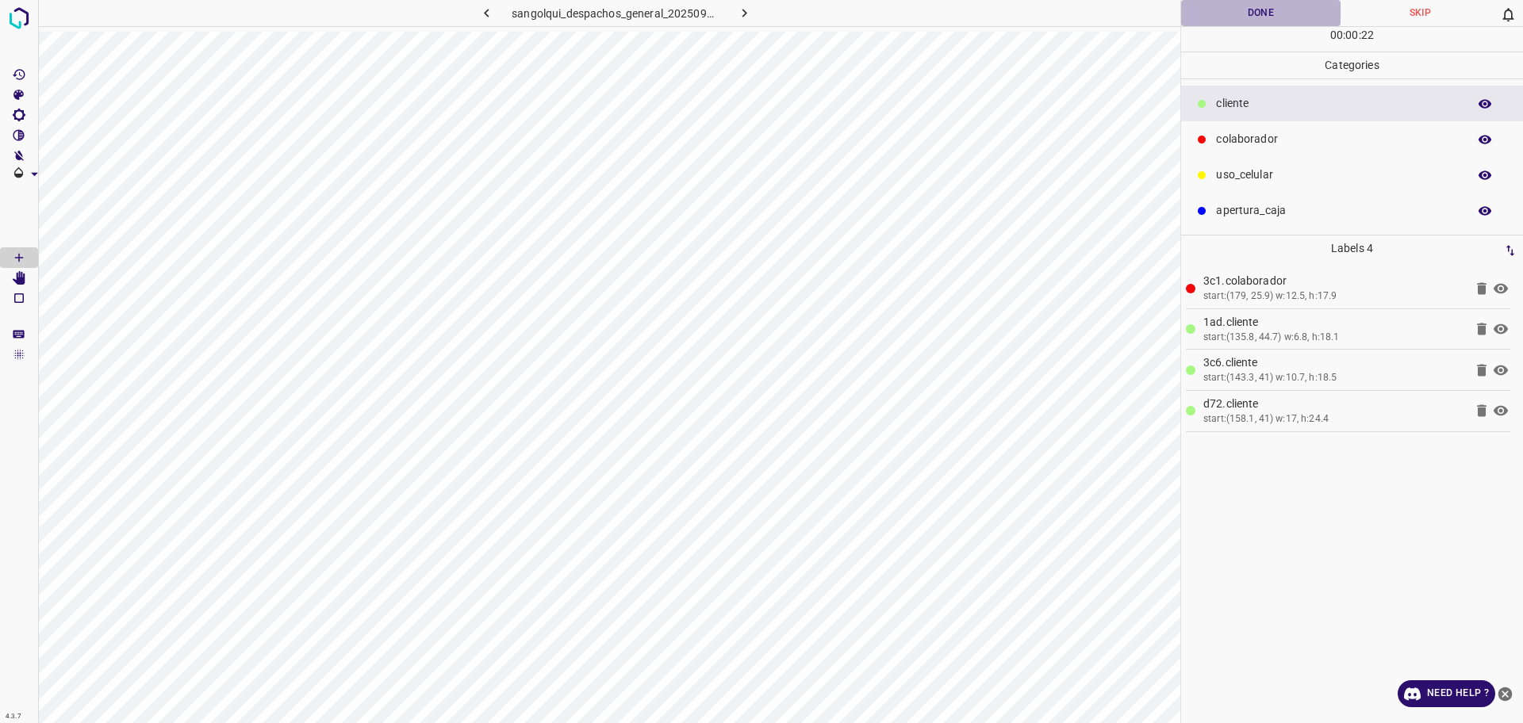
click at [1240, 13] on button "Done" at bounding box center [1260, 13] width 159 height 26
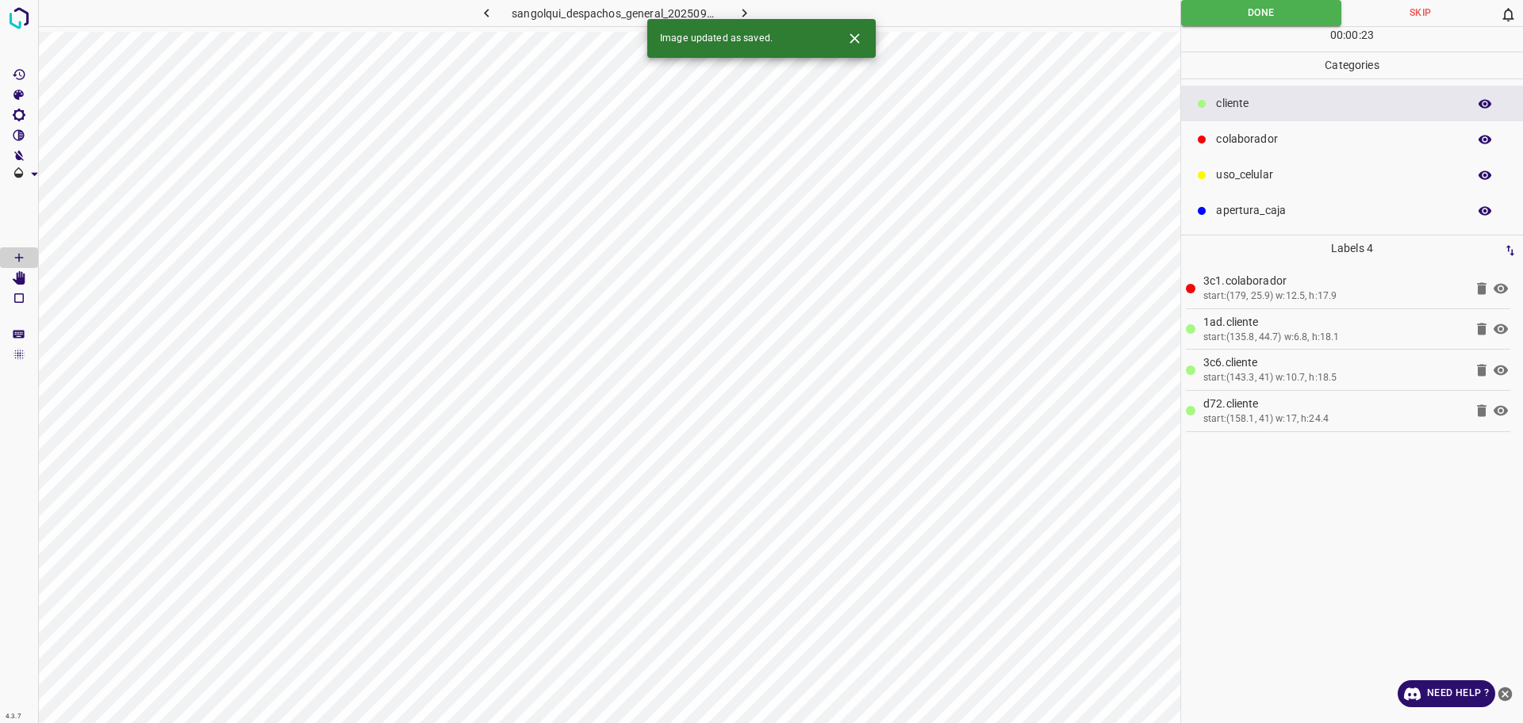
click at [734, 10] on button "button" at bounding box center [744, 13] width 51 height 26
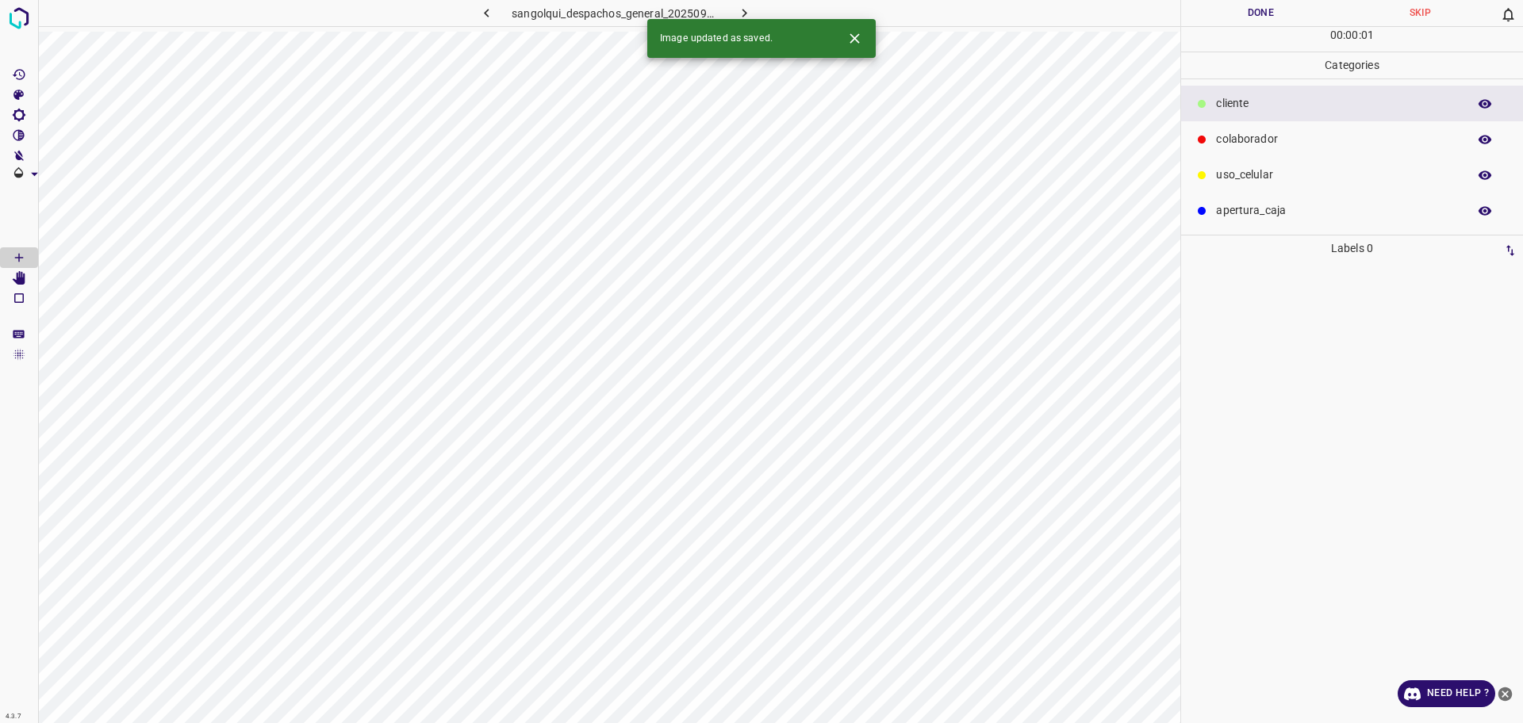
click at [1237, 170] on p "uso_celular" at bounding box center [1337, 175] width 243 height 17
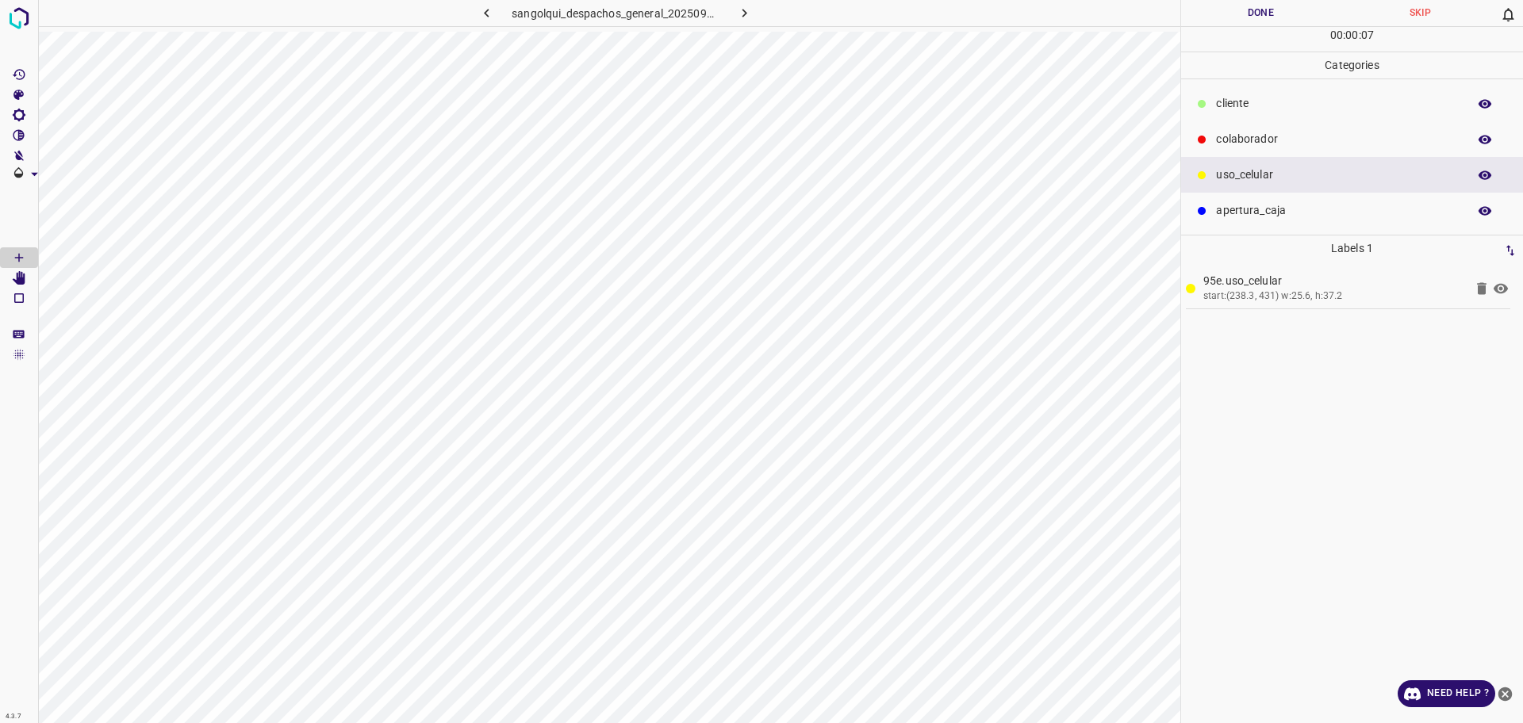
click at [1260, 141] on p "colaborador" at bounding box center [1337, 139] width 243 height 17
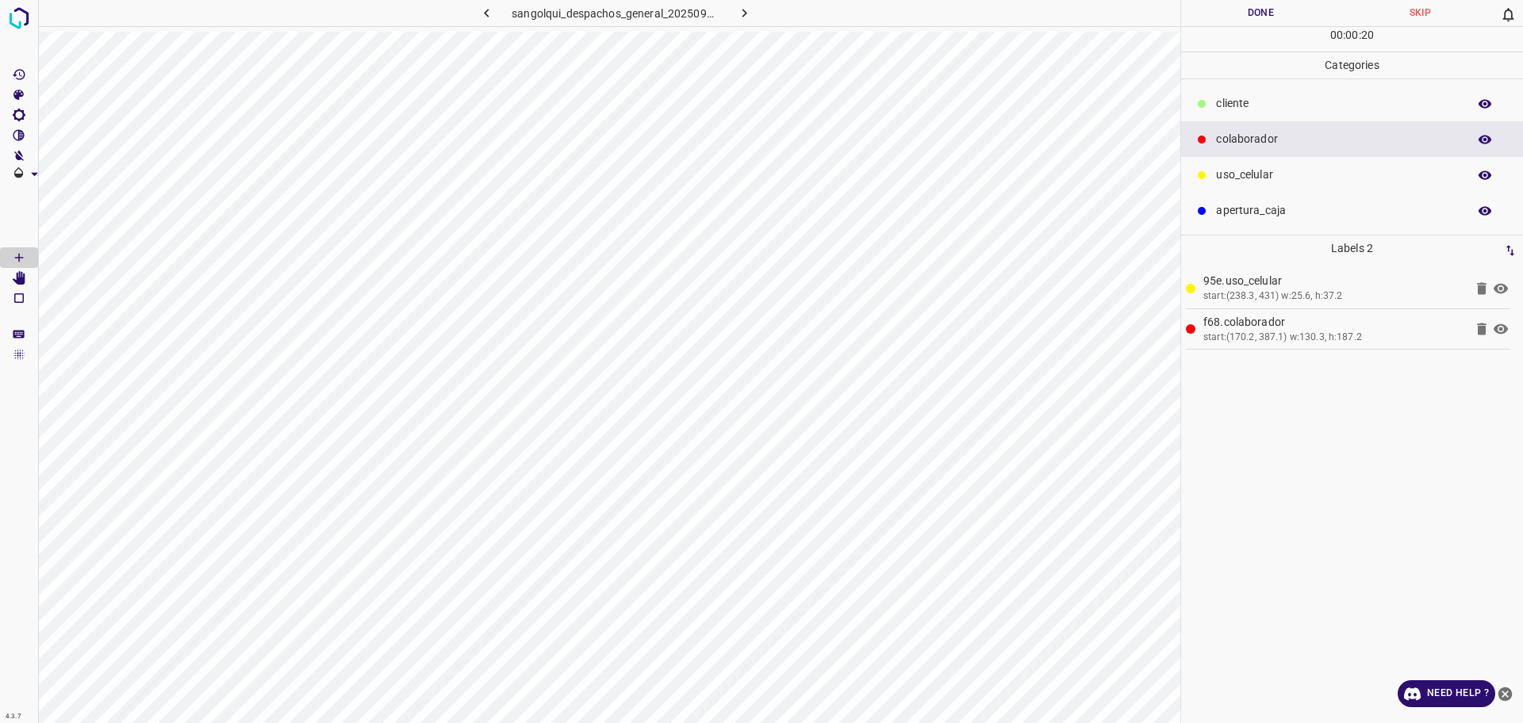
click at [1260, 105] on p "cliente" at bounding box center [1337, 103] width 243 height 17
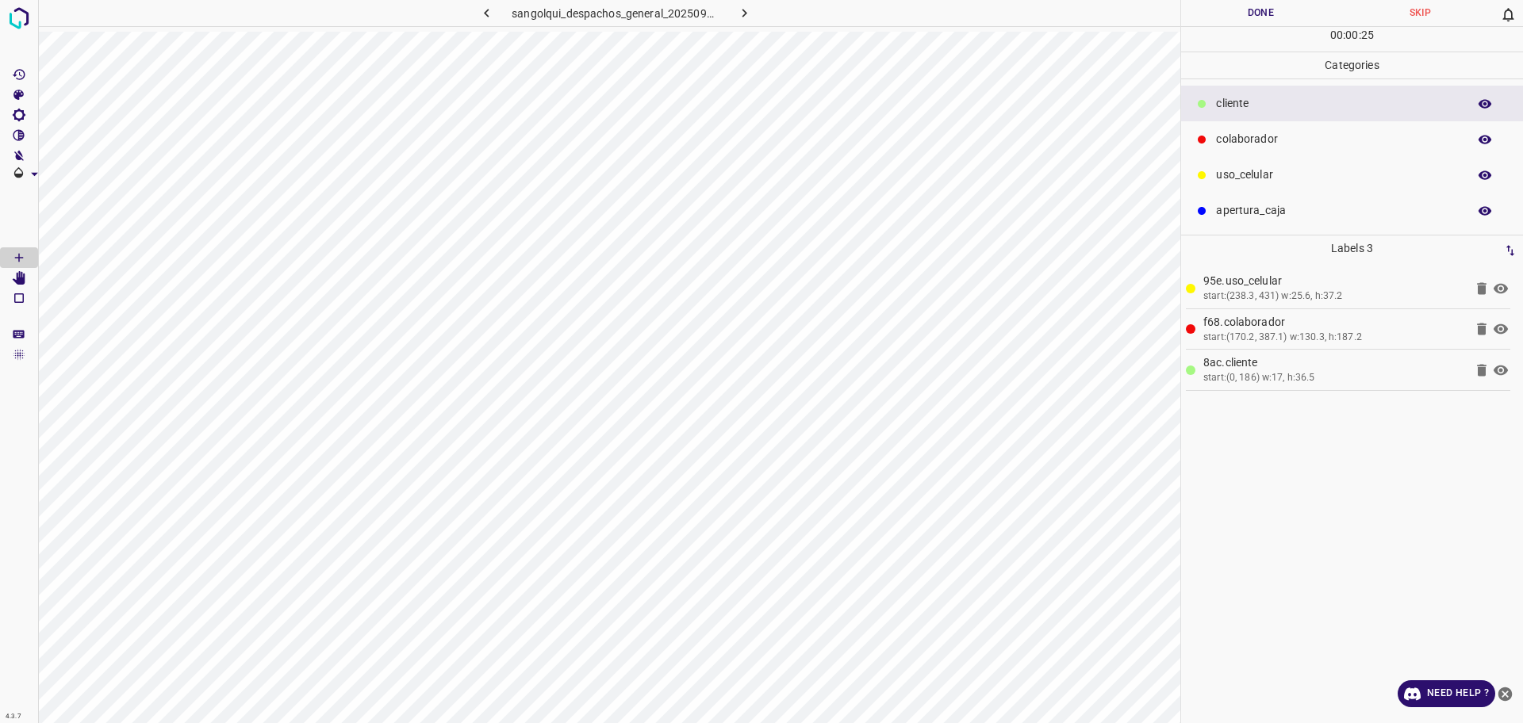
drag, startPoint x: 1213, startPoint y: 137, endPoint x: 1206, endPoint y: 151, distance: 16.0
click at [1214, 137] on div "colaborador" at bounding box center [1352, 139] width 342 height 36
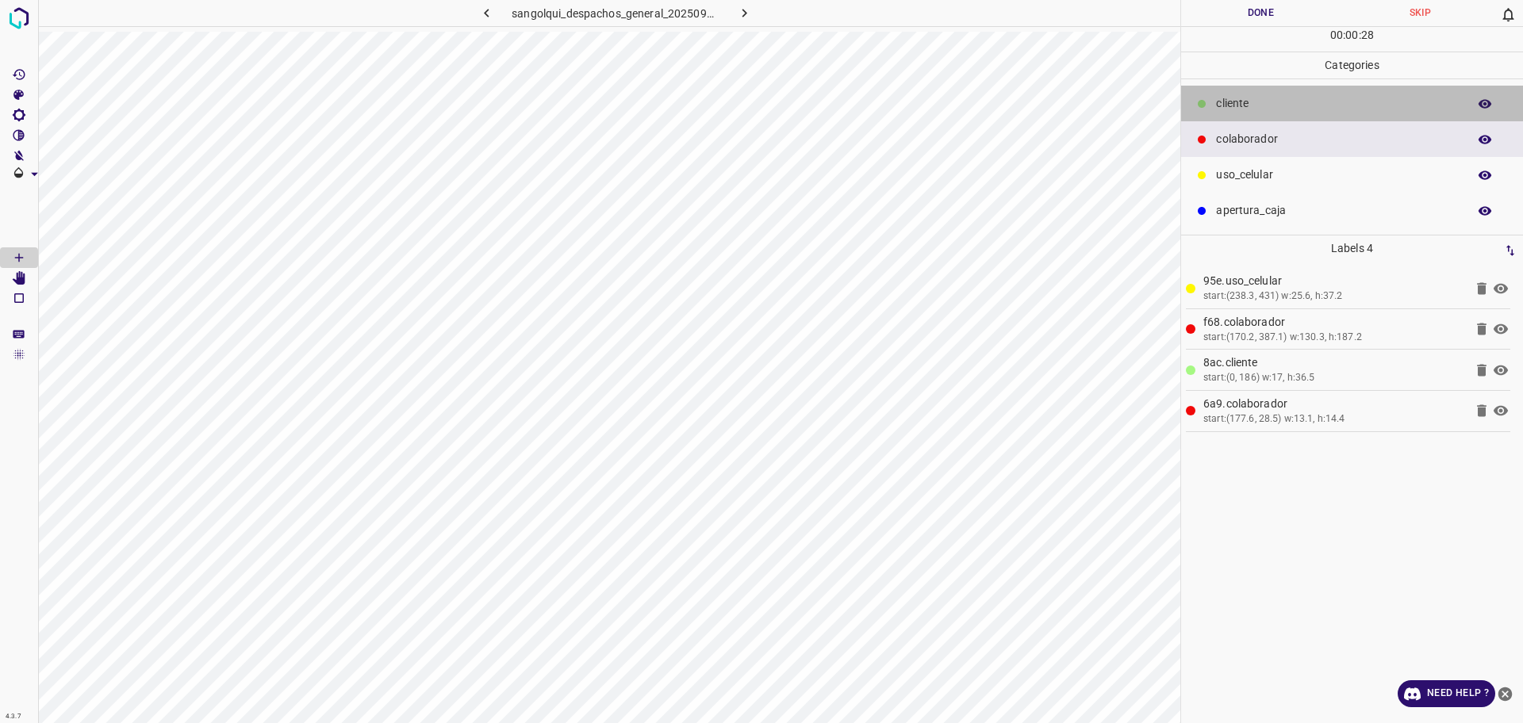
click at [1240, 102] on p "cliente" at bounding box center [1337, 103] width 243 height 17
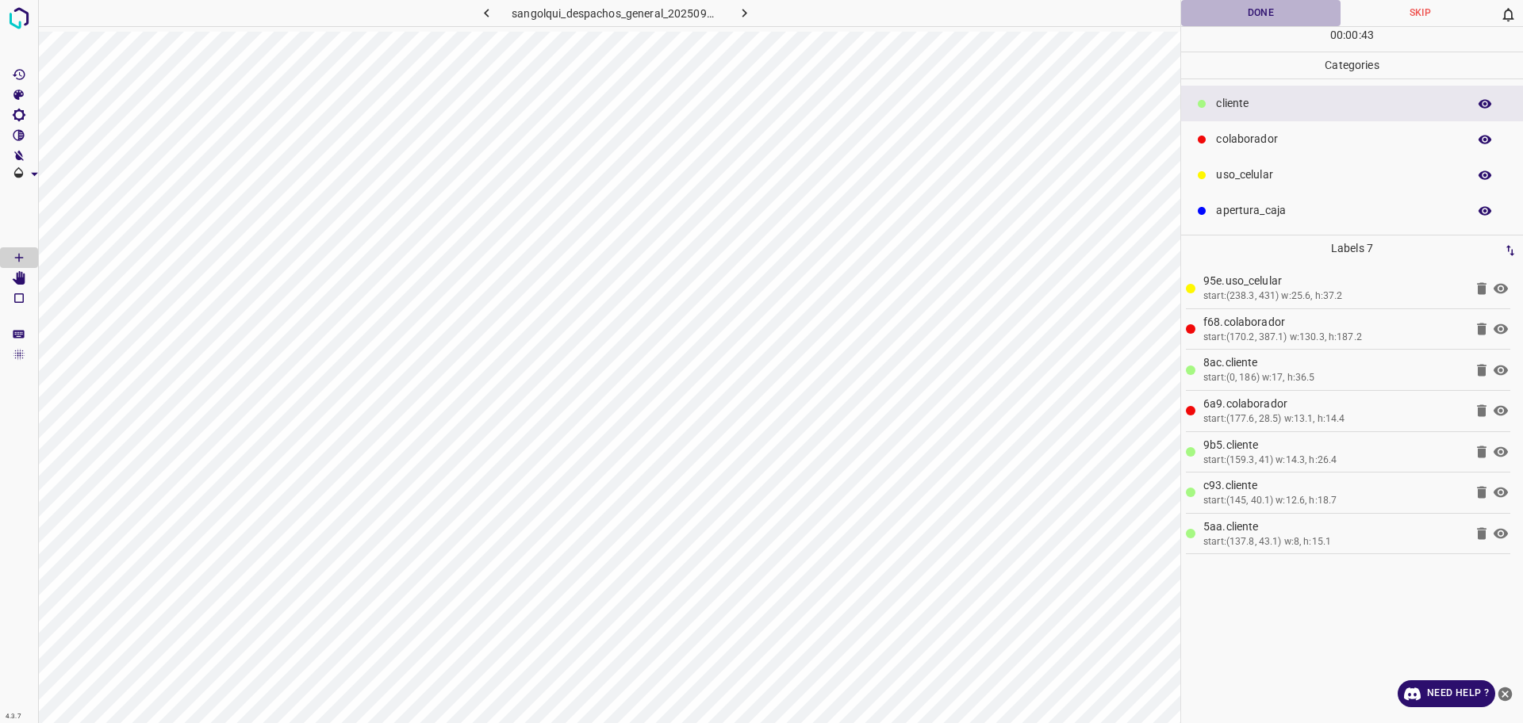
click at [1242, 10] on button "Done" at bounding box center [1260, 13] width 159 height 26
click at [1241, 10] on button "Done" at bounding box center [1260, 13] width 159 height 26
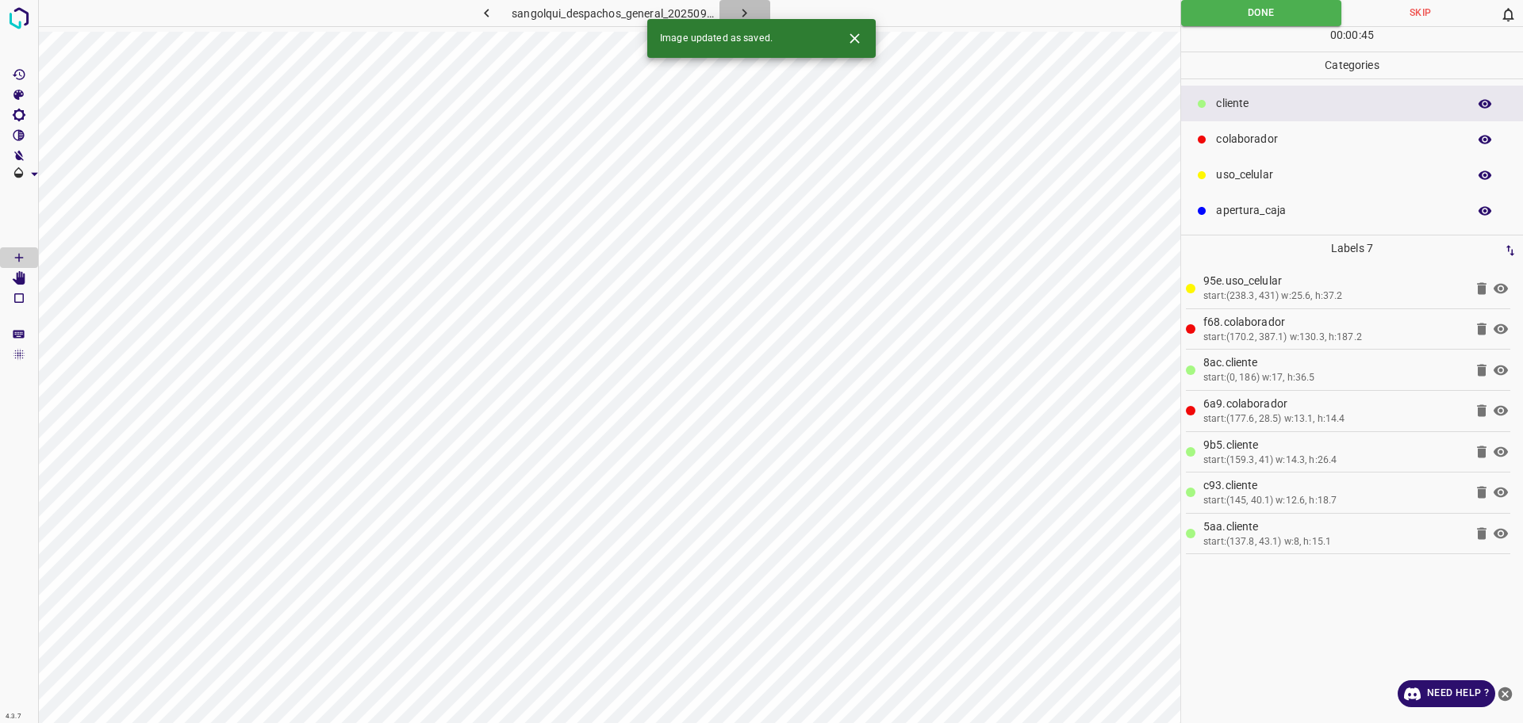
click at [744, 6] on icon "button" at bounding box center [744, 13] width 17 height 17
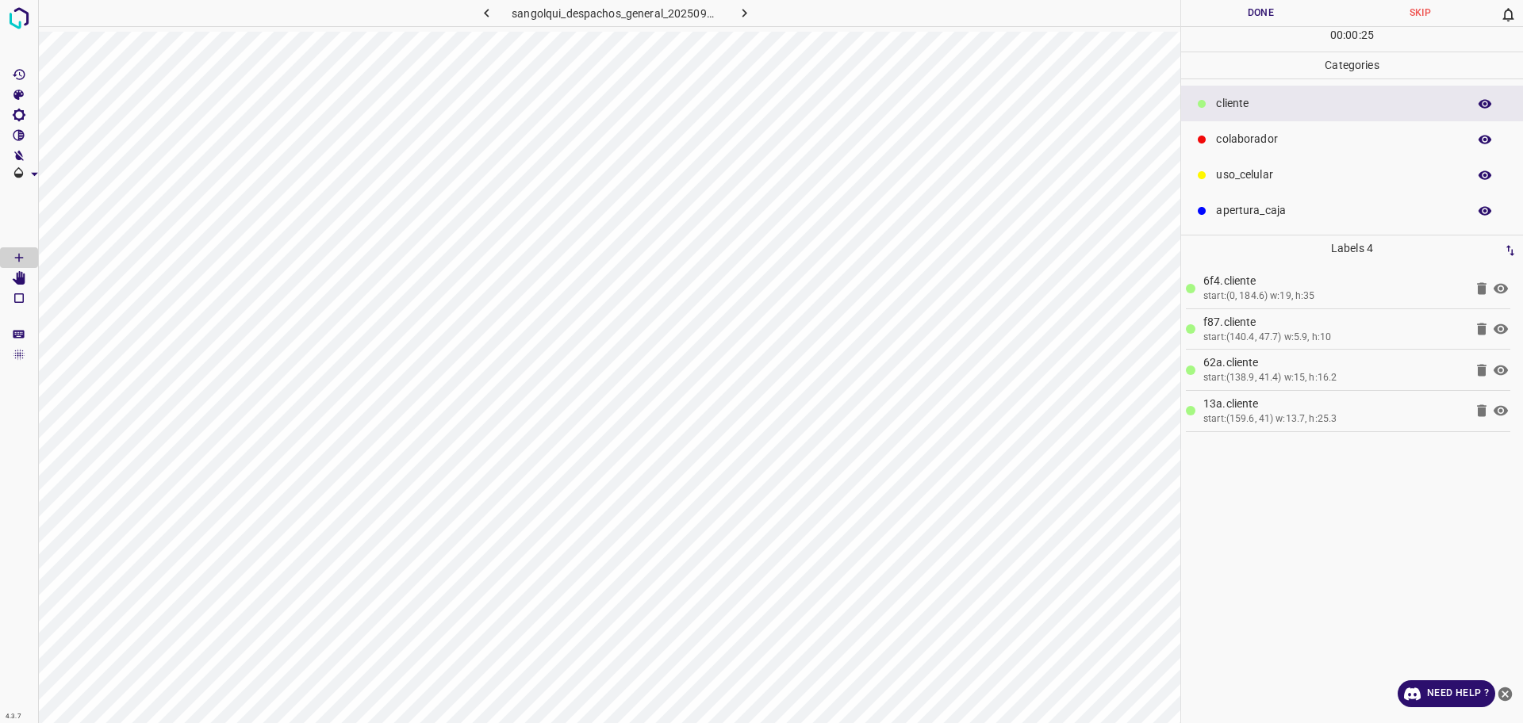
click at [1307, 152] on div "colaborador" at bounding box center [1352, 139] width 342 height 36
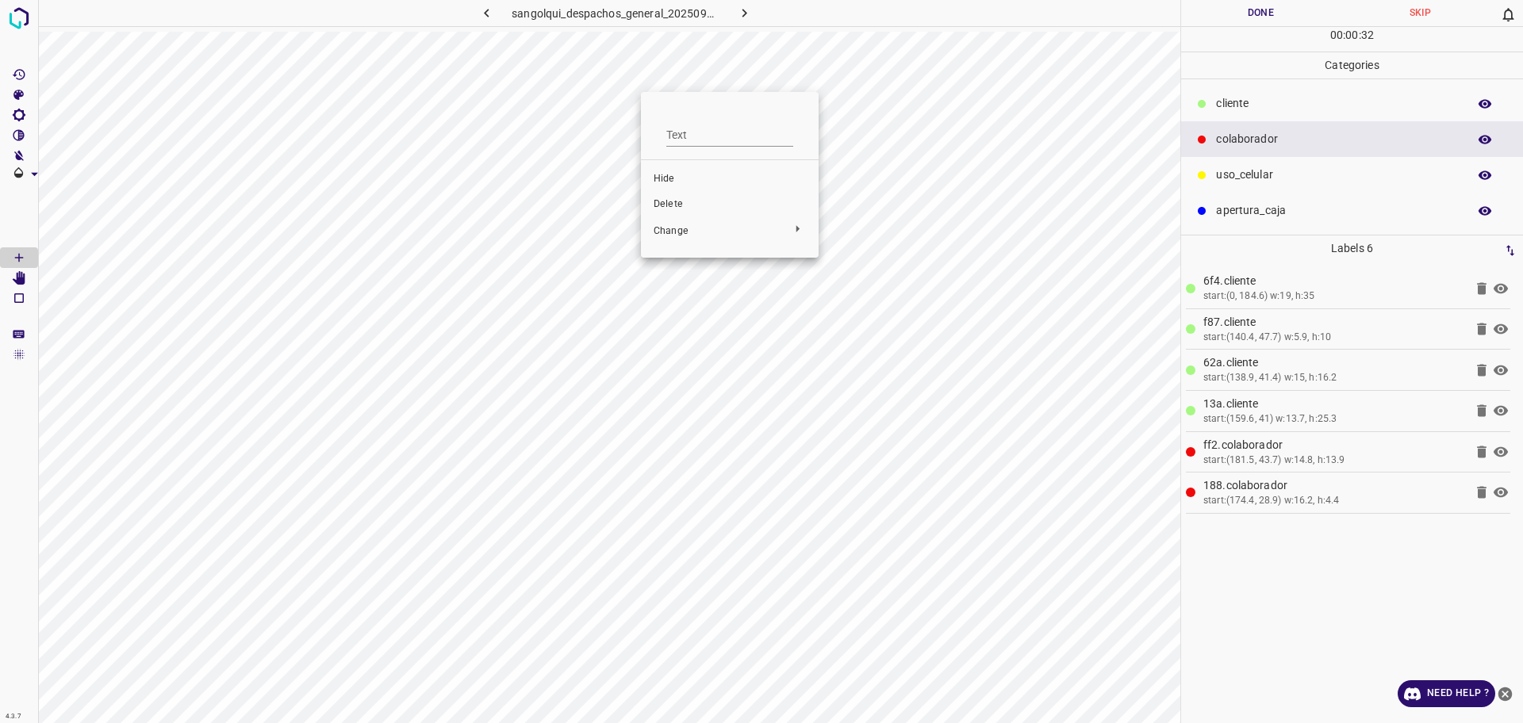
drag, startPoint x: 693, startPoint y: 206, endPoint x: 631, endPoint y: 150, distance: 84.2
click at [692, 206] on span "Delete" at bounding box center [730, 204] width 152 height 14
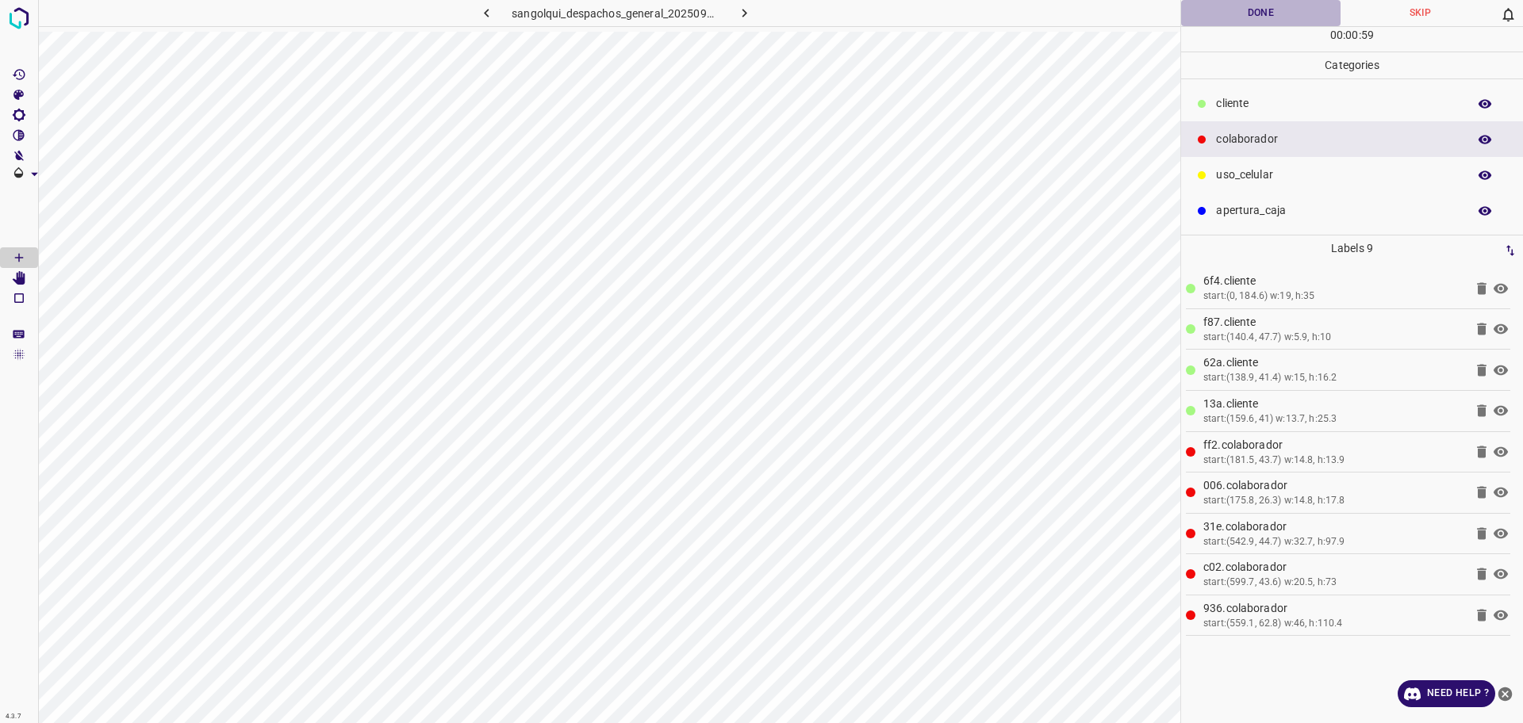
click at [1229, 5] on button "Done" at bounding box center [1260, 13] width 159 height 26
click at [1230, 5] on button "Done" at bounding box center [1260, 13] width 159 height 26
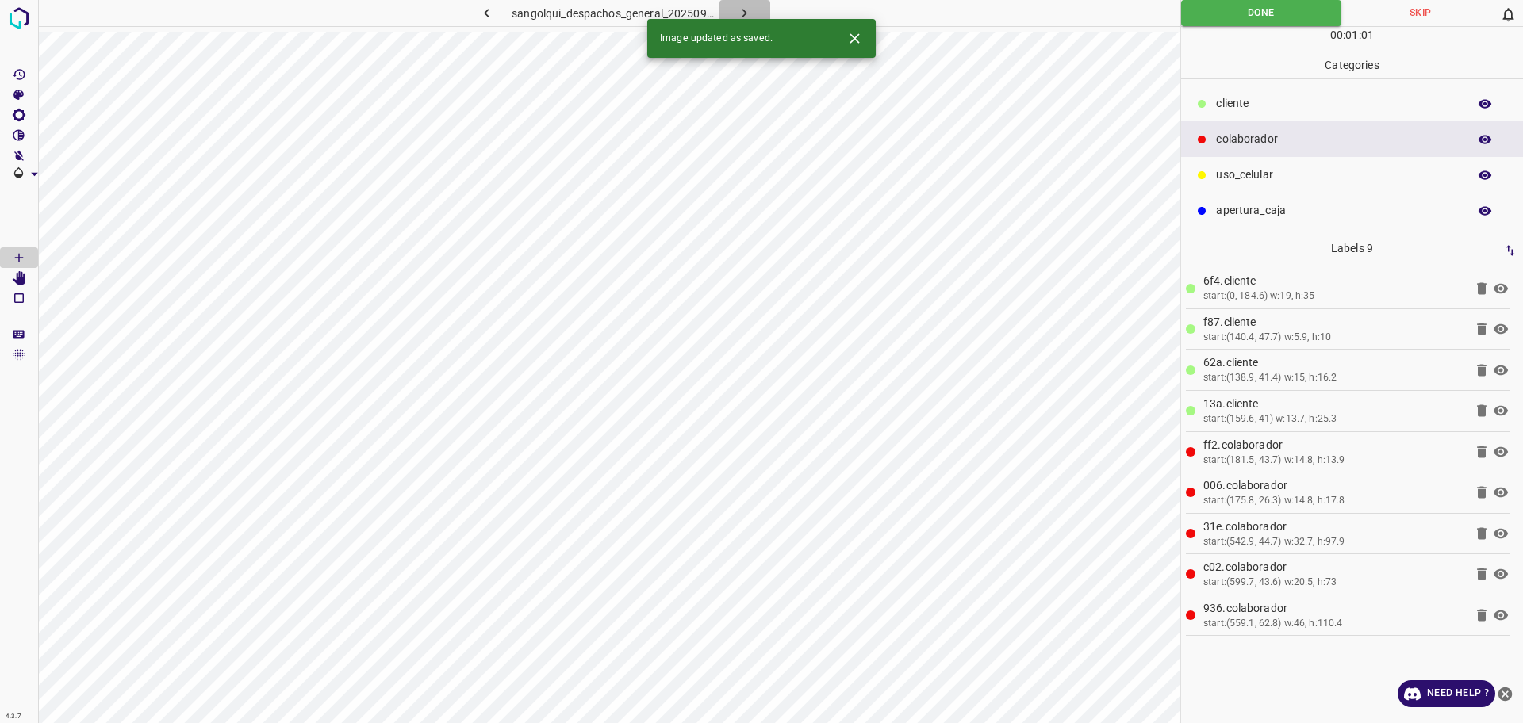
click at [744, 2] on button "button" at bounding box center [744, 13] width 51 height 26
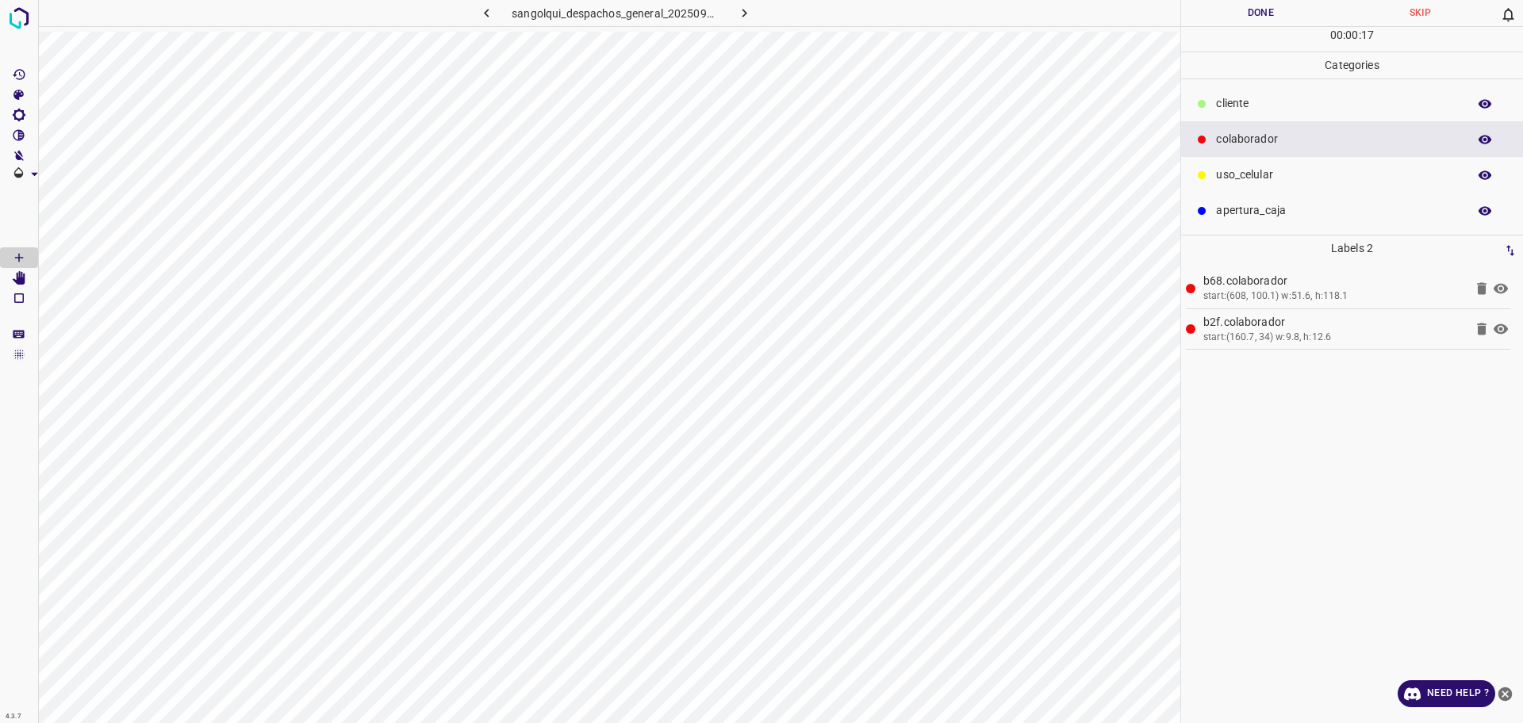
click at [1283, 108] on p "cliente" at bounding box center [1337, 103] width 243 height 17
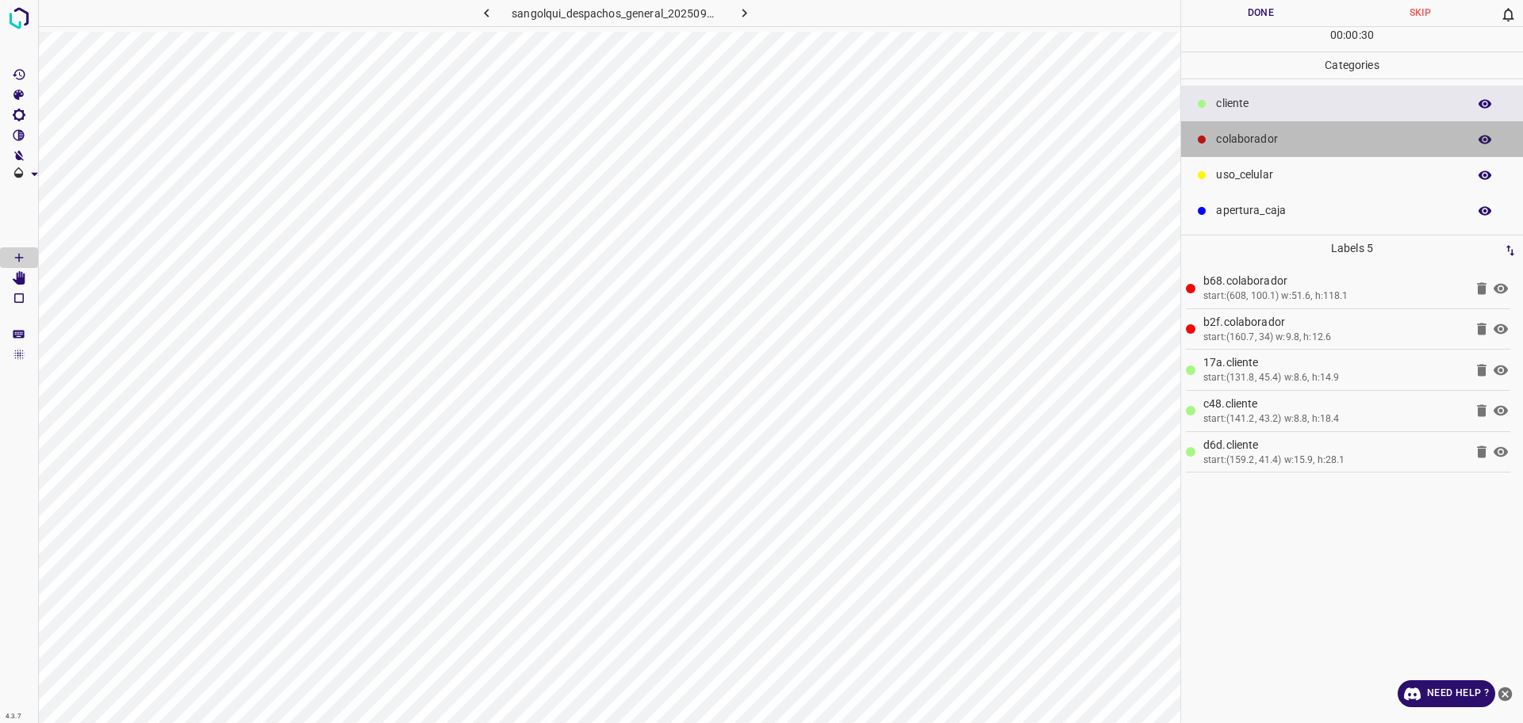
click at [1273, 129] on div "colaborador" at bounding box center [1352, 139] width 342 height 36
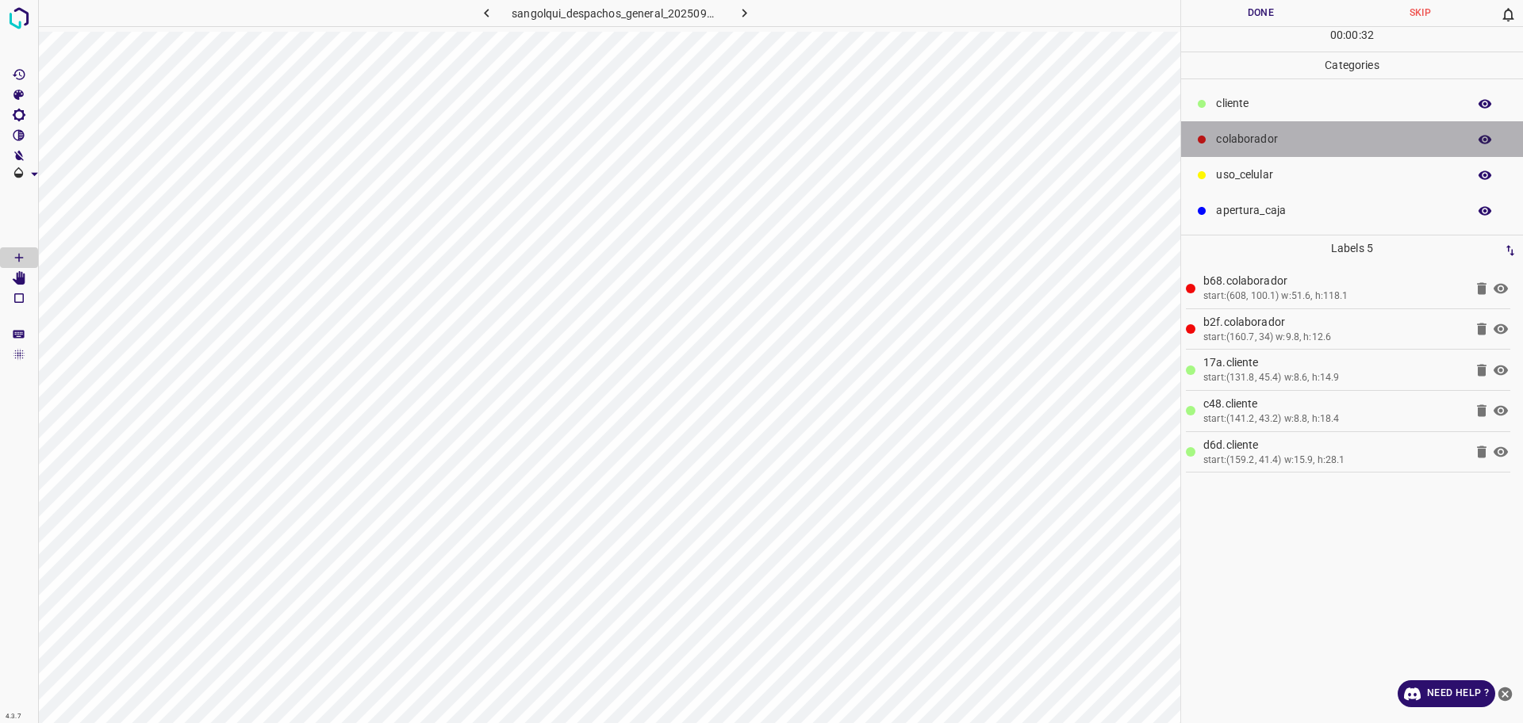
click at [1245, 150] on div "colaborador" at bounding box center [1352, 139] width 342 height 36
click at [1236, 190] on div "uso_celular" at bounding box center [1352, 175] width 342 height 36
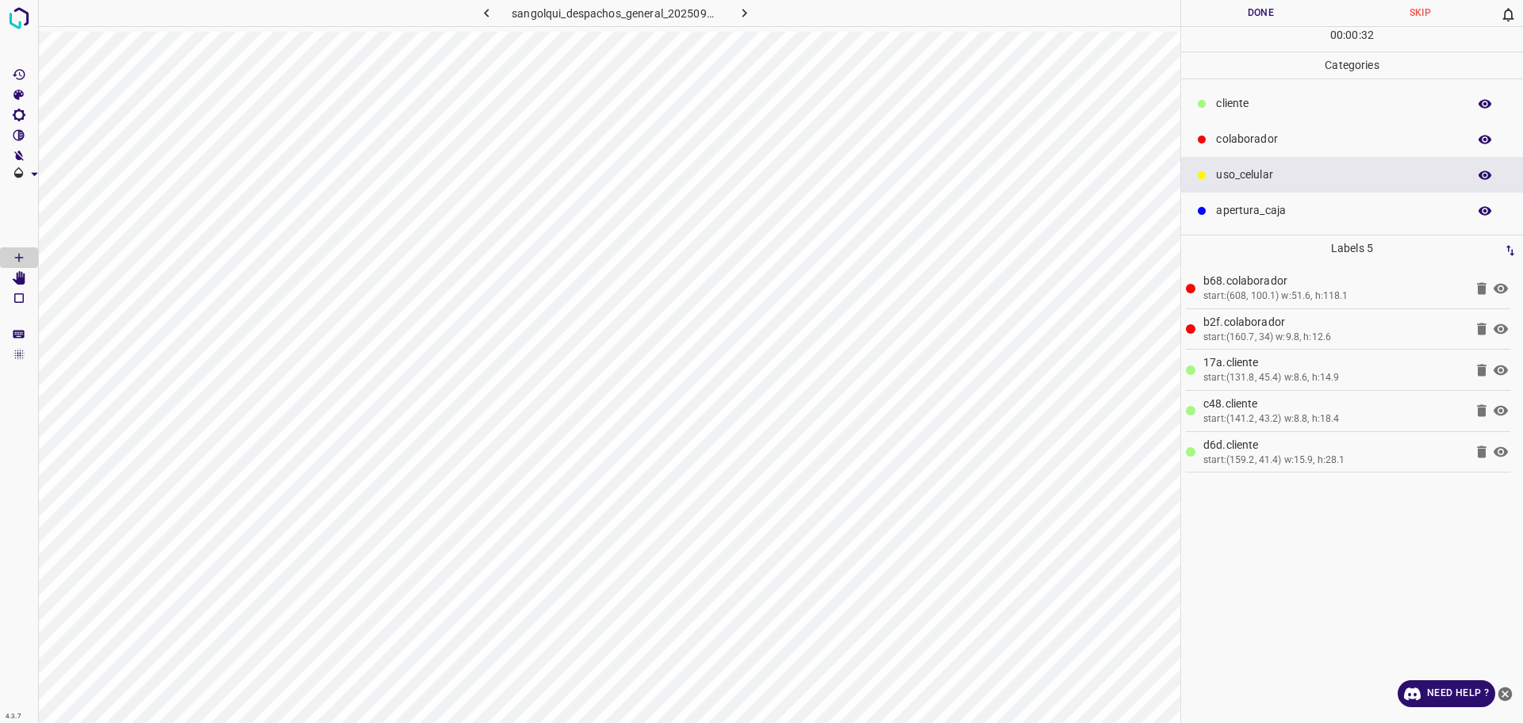
click at [1229, 176] on p "uso_celular" at bounding box center [1337, 175] width 243 height 17
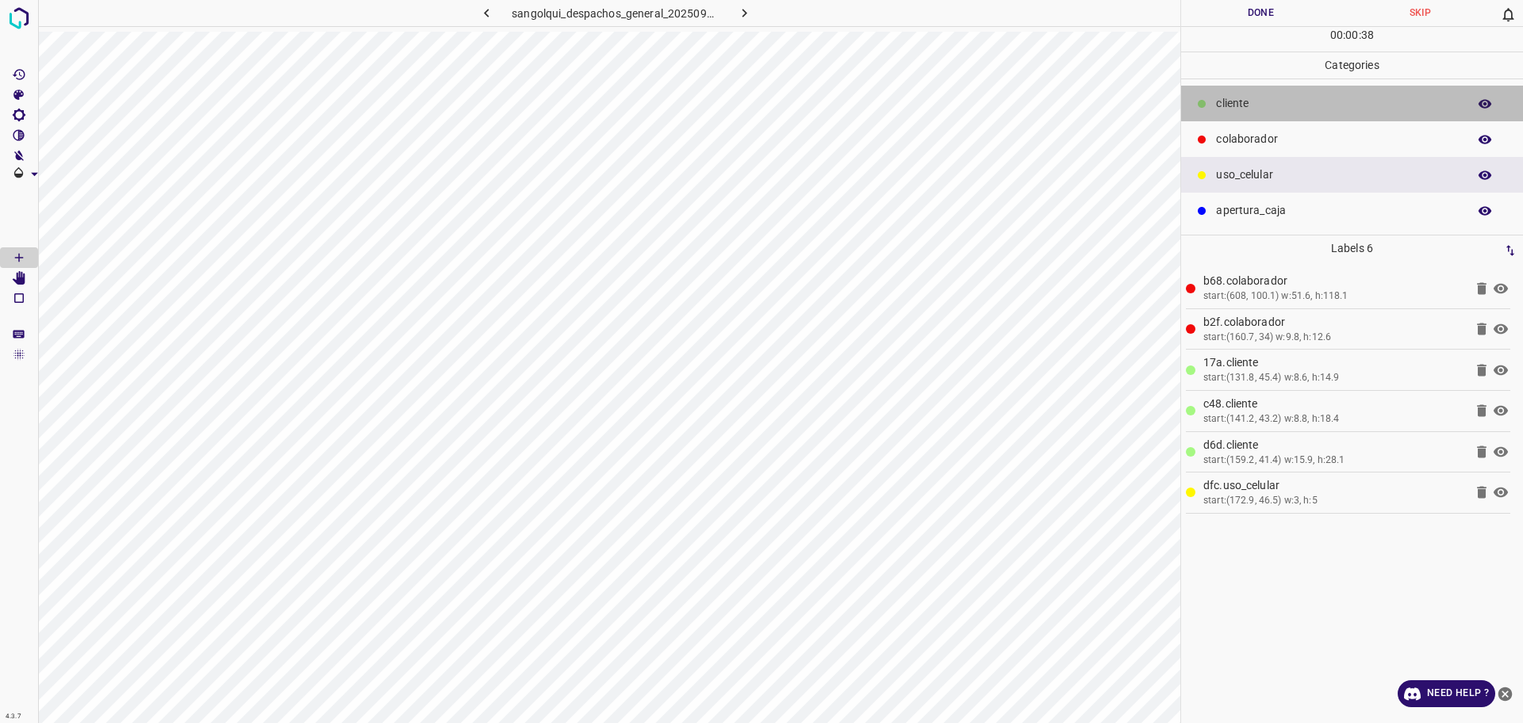
click at [1307, 108] on p "cliente" at bounding box center [1337, 103] width 243 height 17
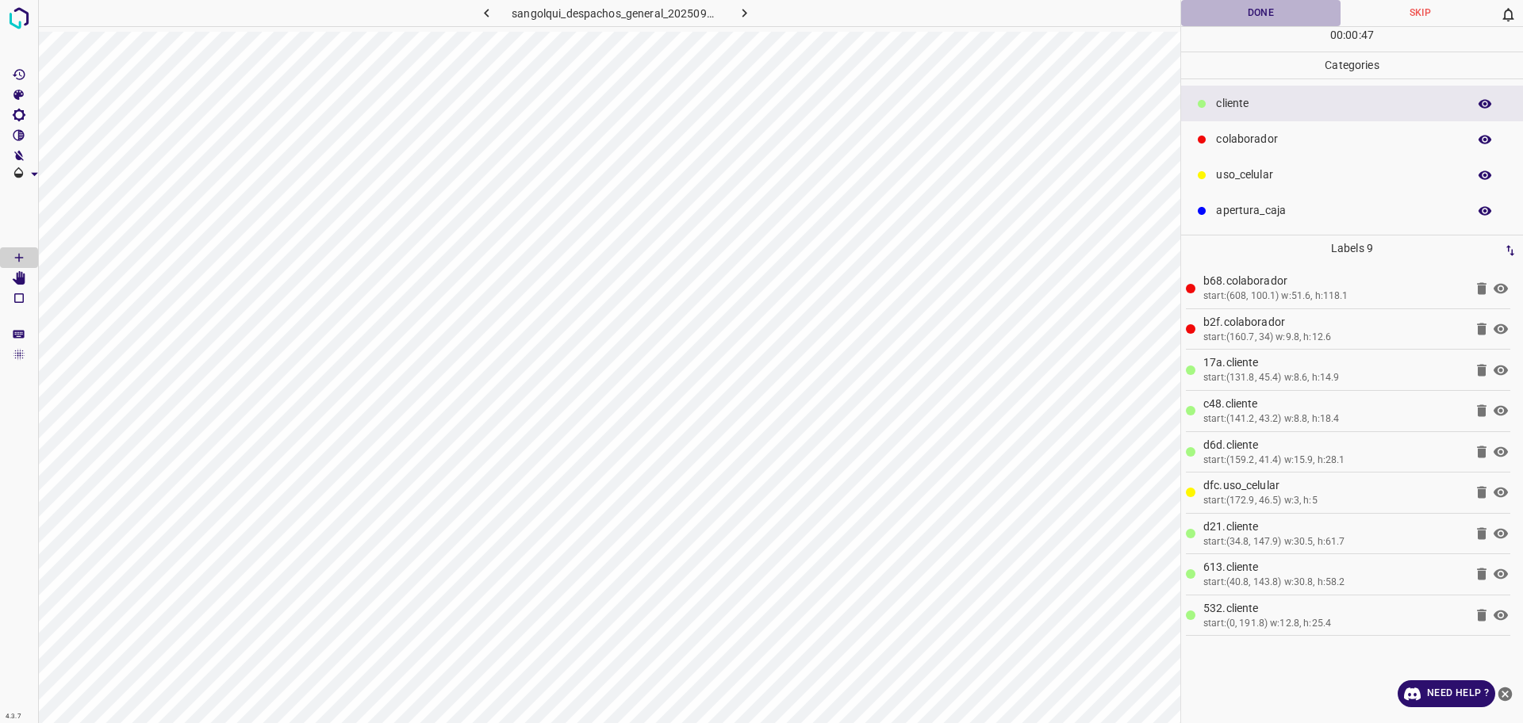
click at [1271, 24] on button "Done" at bounding box center [1260, 13] width 159 height 26
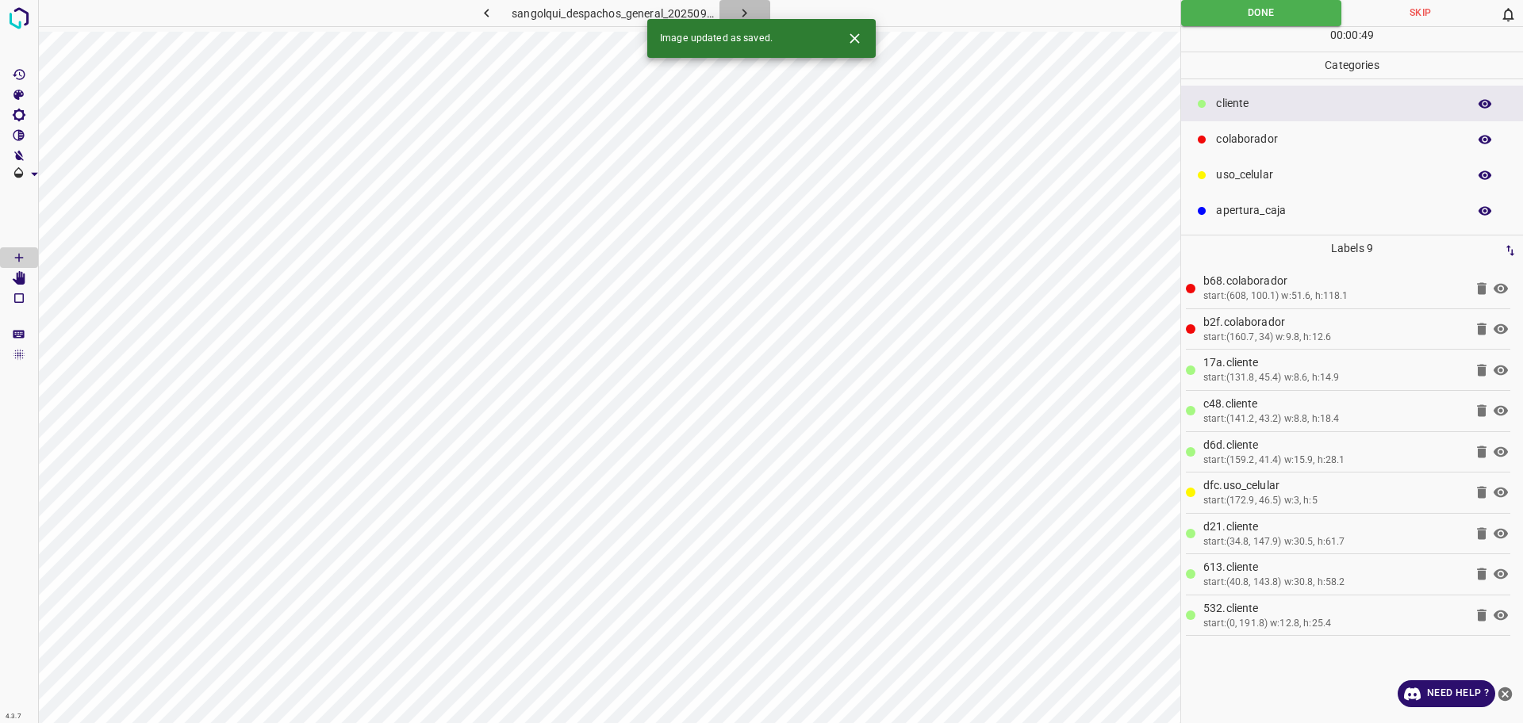
click at [750, 12] on icon "button" at bounding box center [744, 13] width 17 height 17
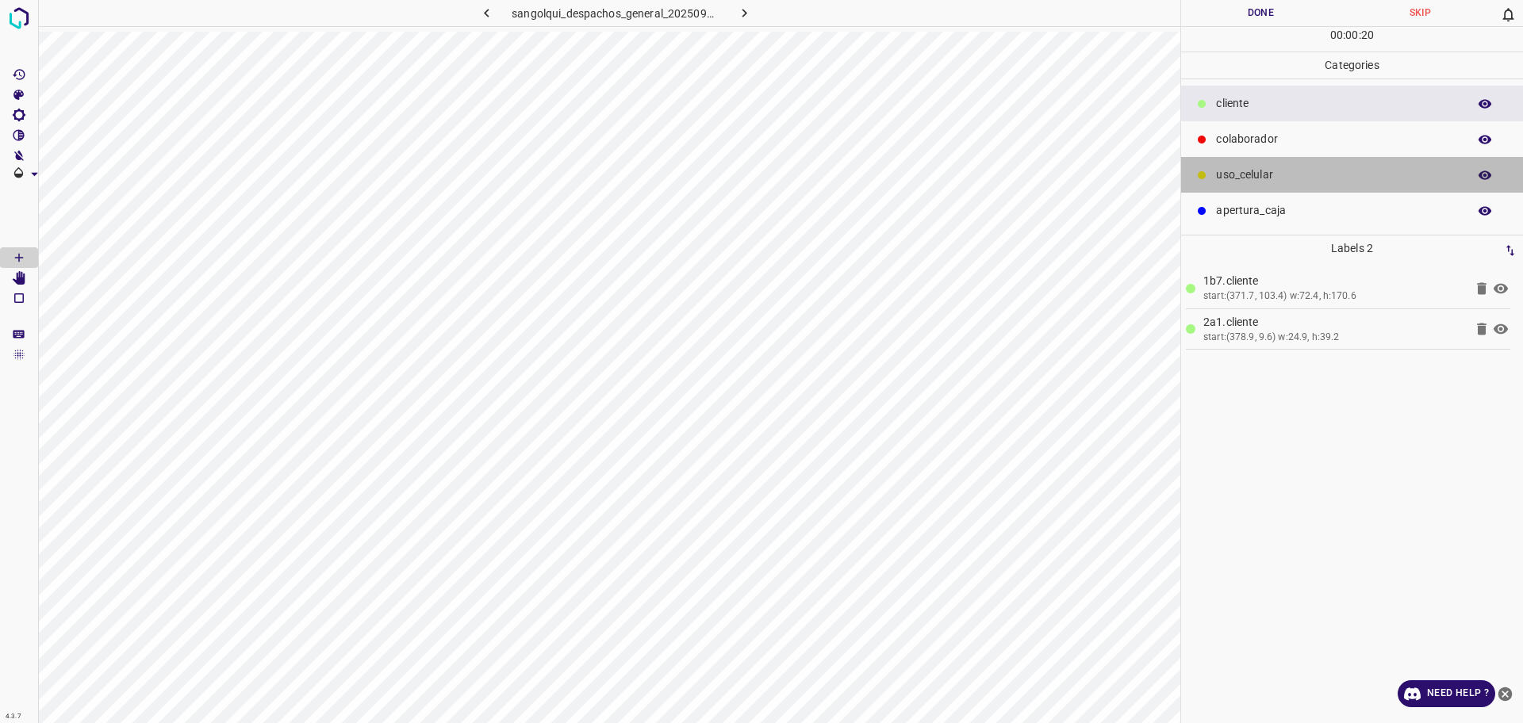
click at [1294, 162] on div "uso_celular" at bounding box center [1352, 175] width 342 height 36
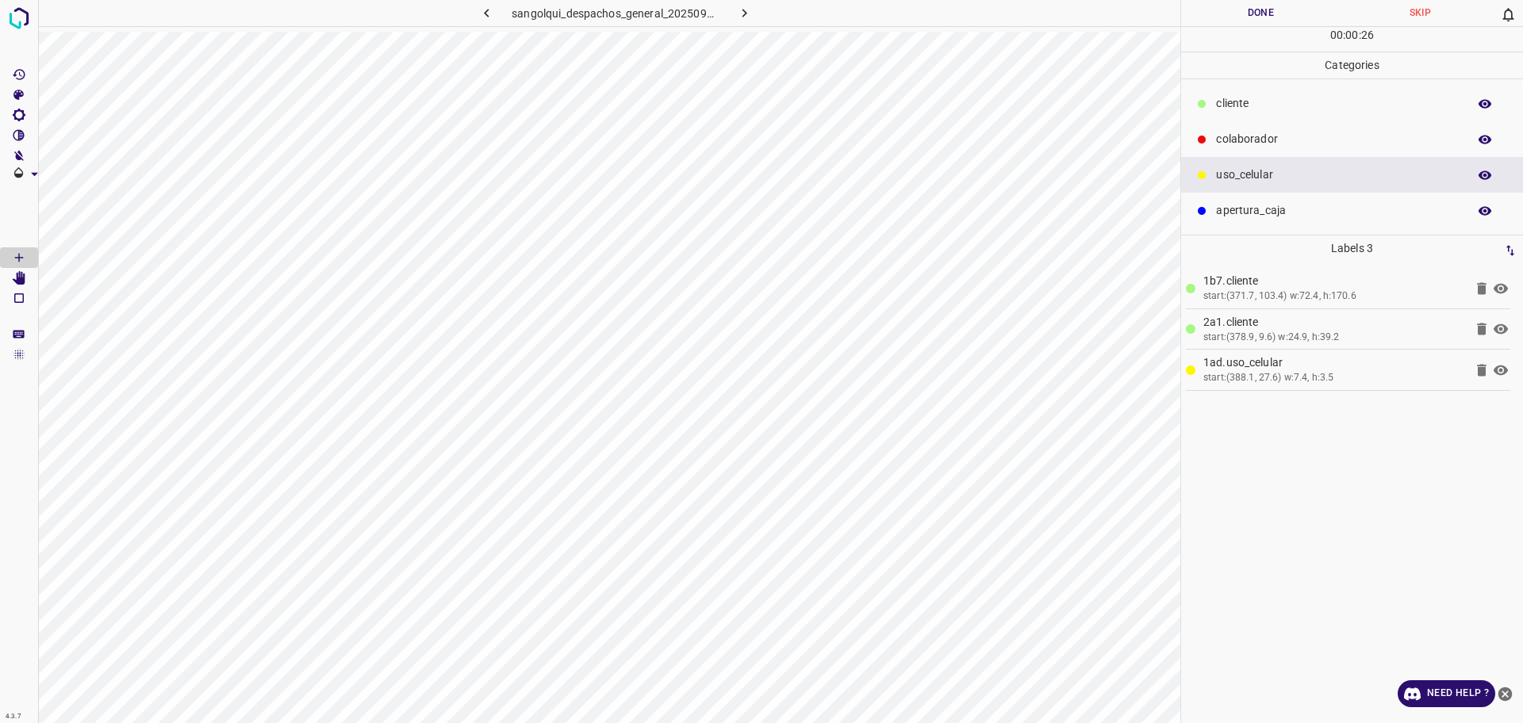
click at [1272, 24] on button "Done" at bounding box center [1260, 13] width 159 height 26
click at [1267, 24] on button "Done" at bounding box center [1260, 13] width 159 height 26
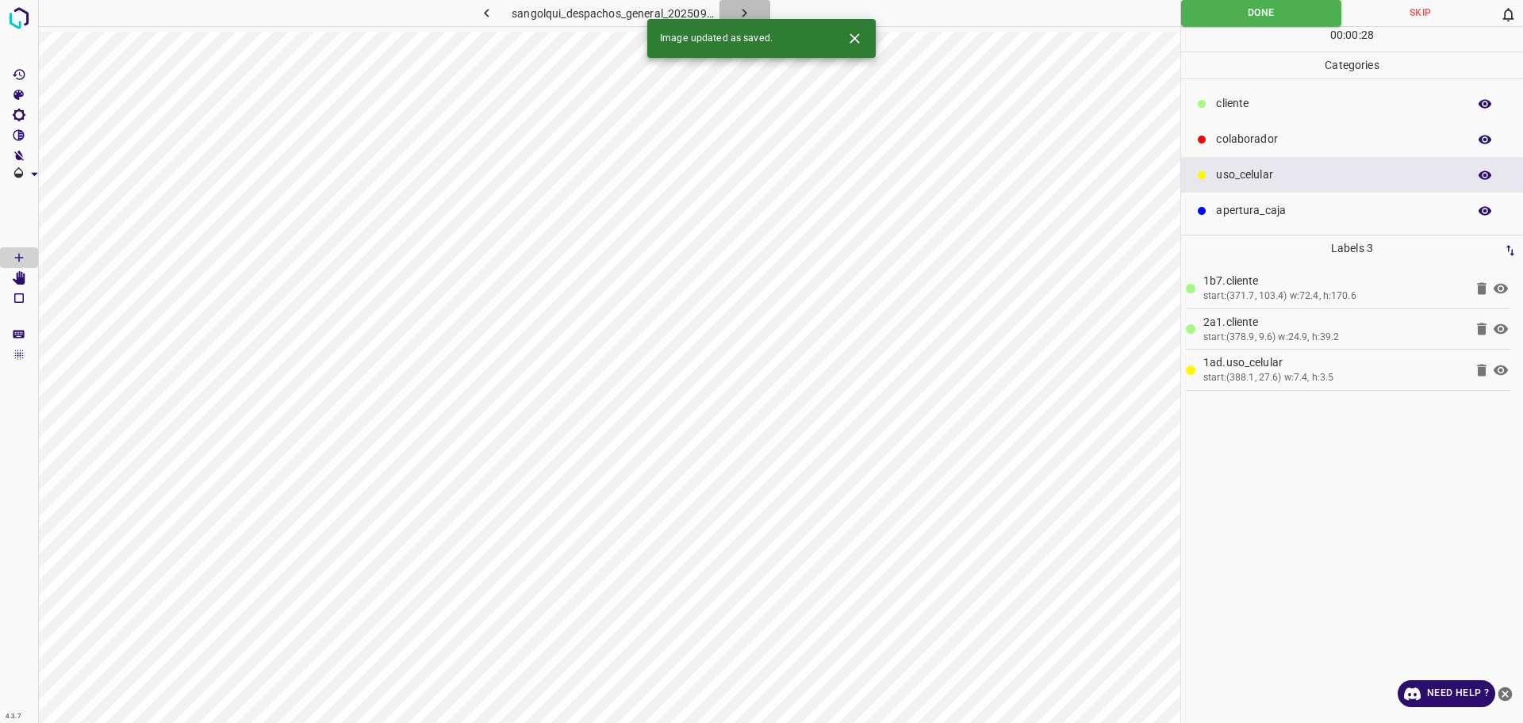
click at [736, 7] on icon "button" at bounding box center [744, 13] width 17 height 17
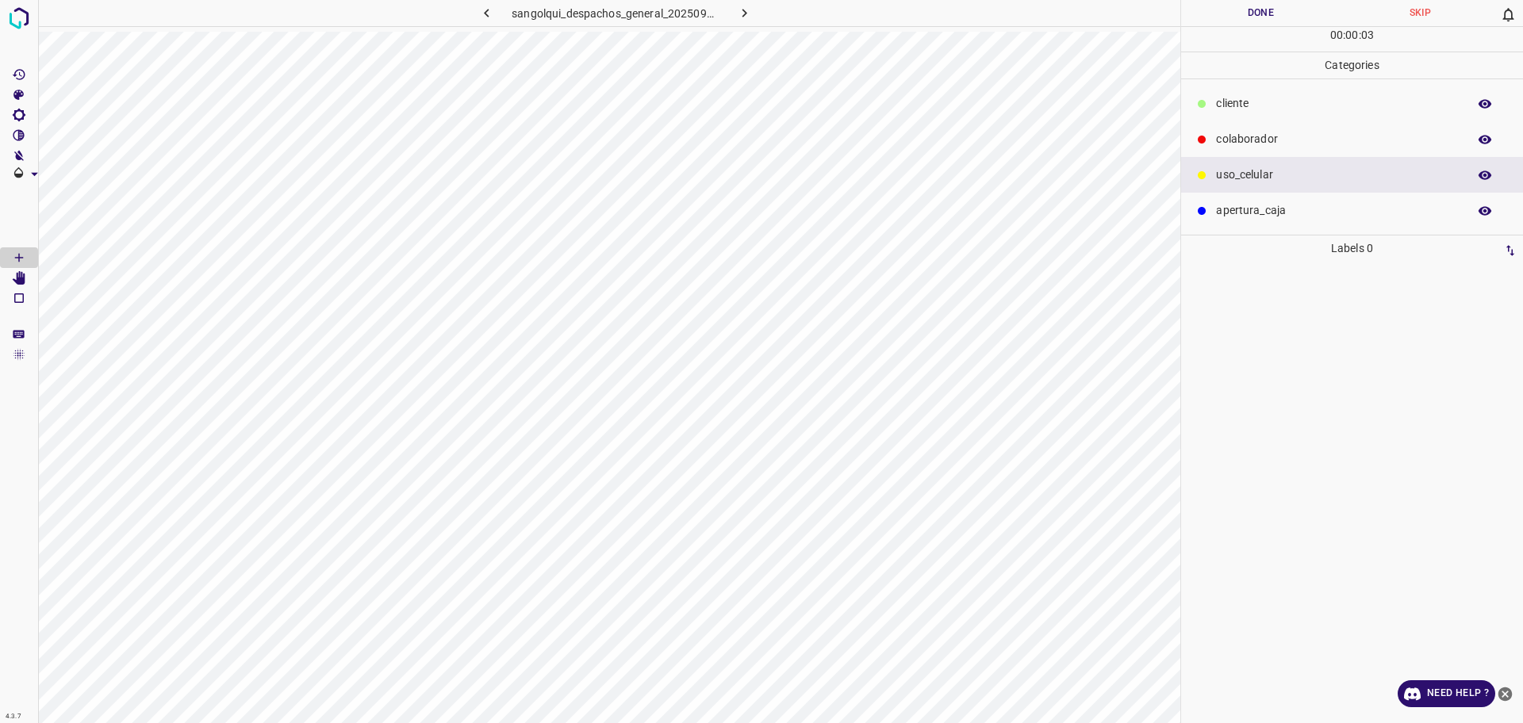
click at [1246, 144] on p "colaborador" at bounding box center [1337, 139] width 243 height 17
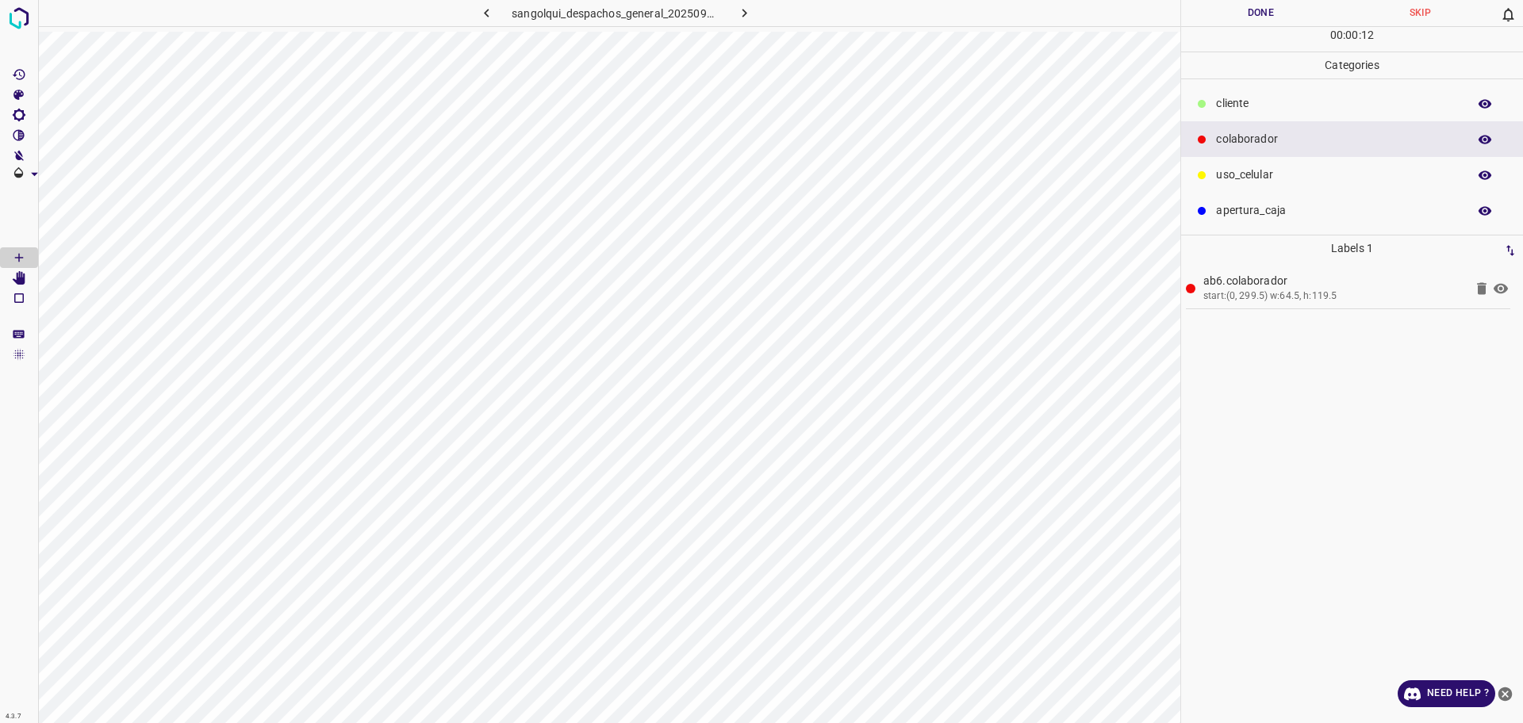
click at [1225, 87] on div "cliente" at bounding box center [1352, 104] width 342 height 36
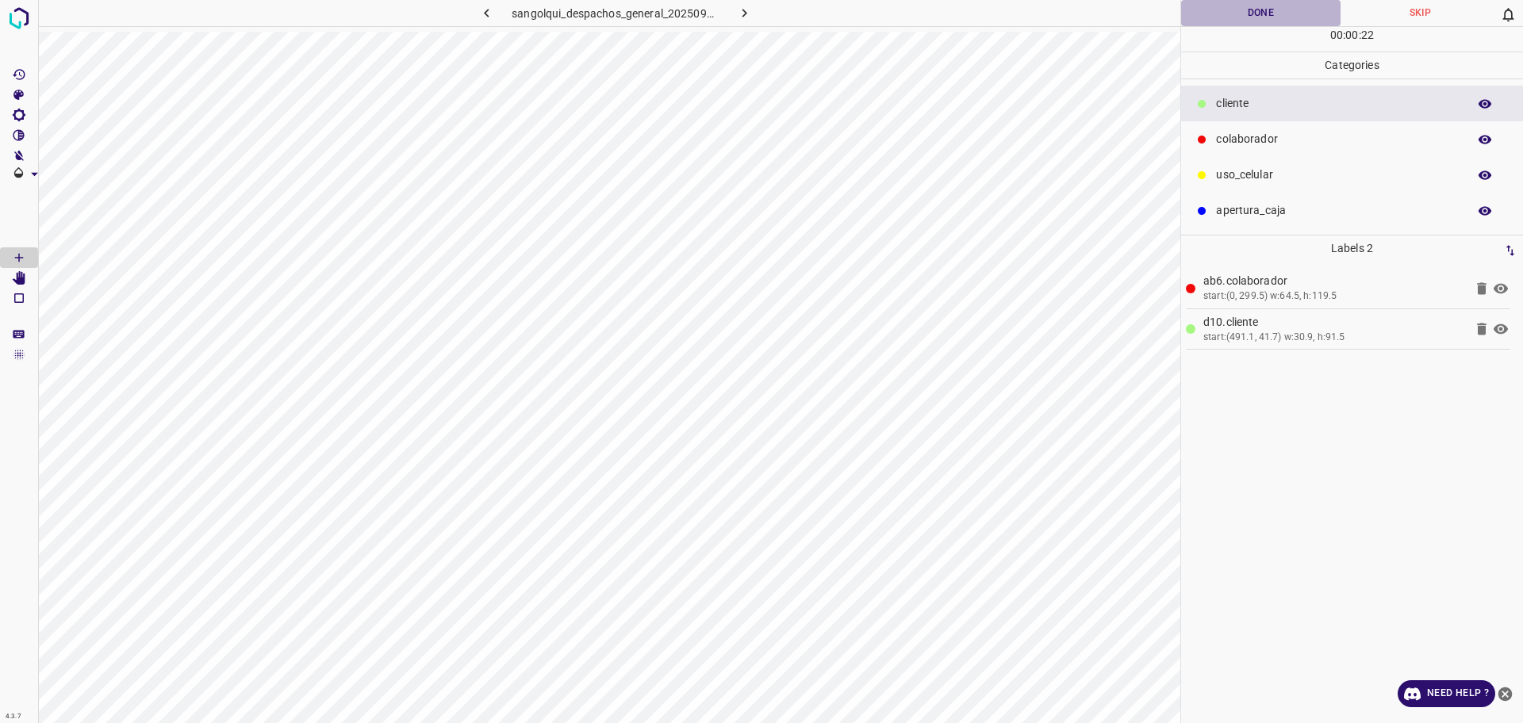
click at [1283, 13] on button "Done" at bounding box center [1260, 13] width 159 height 26
